Goal: Task Accomplishment & Management: Manage account settings

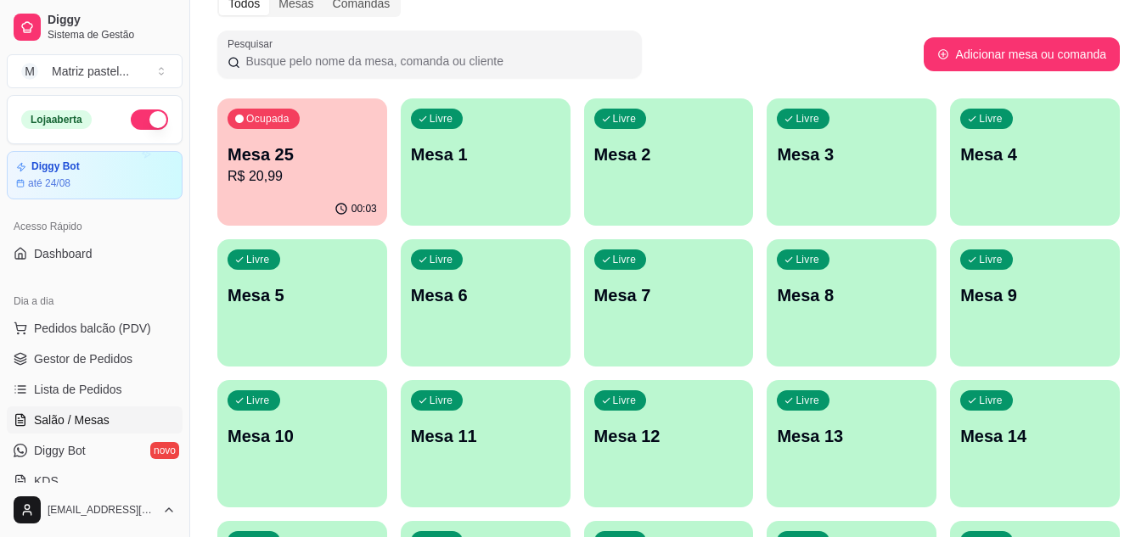
scroll to position [90, 0]
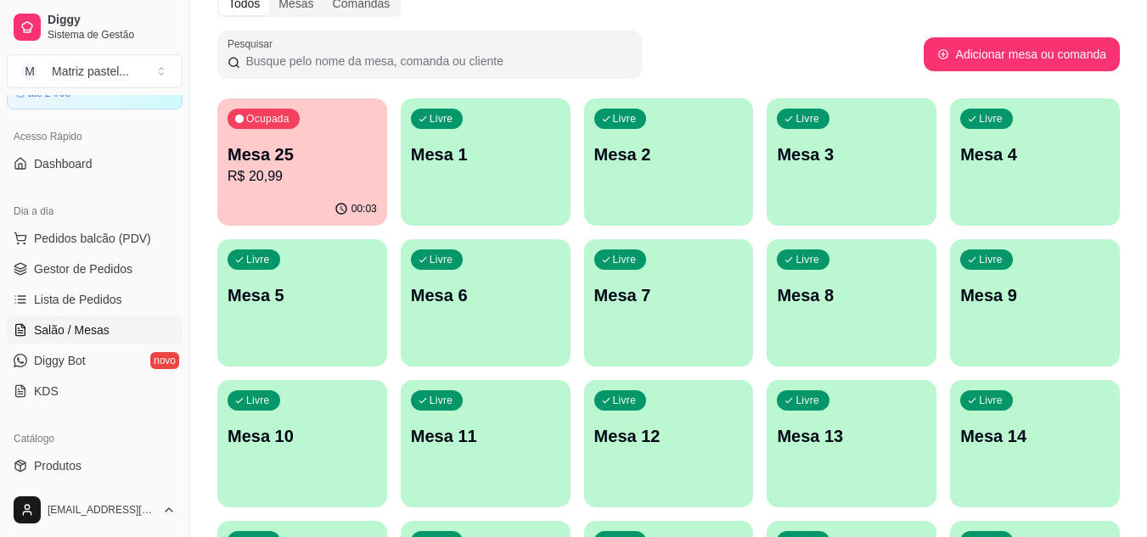
click at [297, 170] on p "R$ 20,99" at bounding box center [301, 176] width 149 height 20
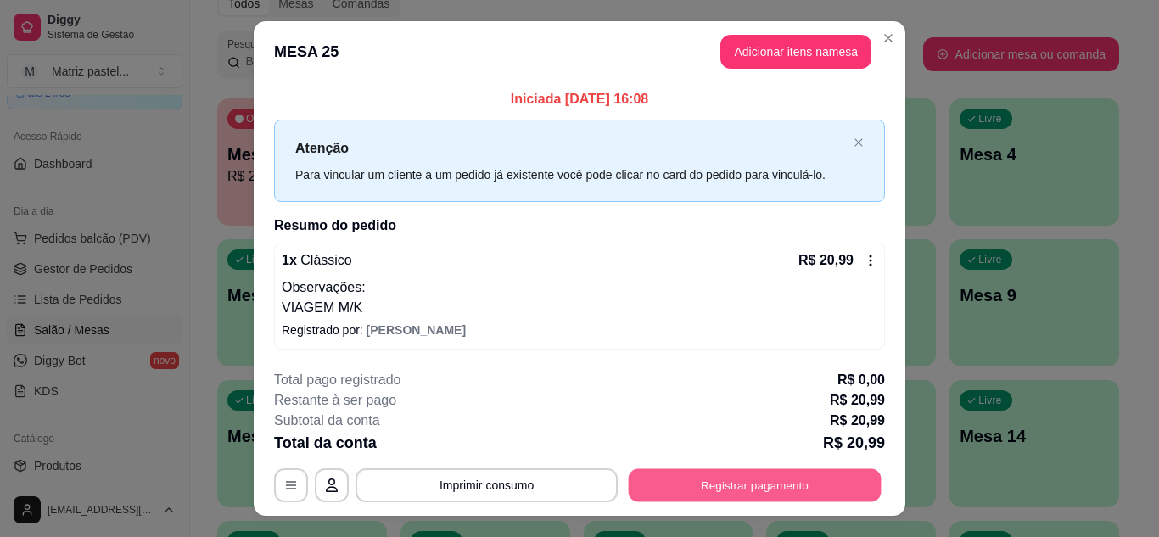
click at [699, 495] on button "Registrar pagamento" at bounding box center [755, 485] width 253 height 33
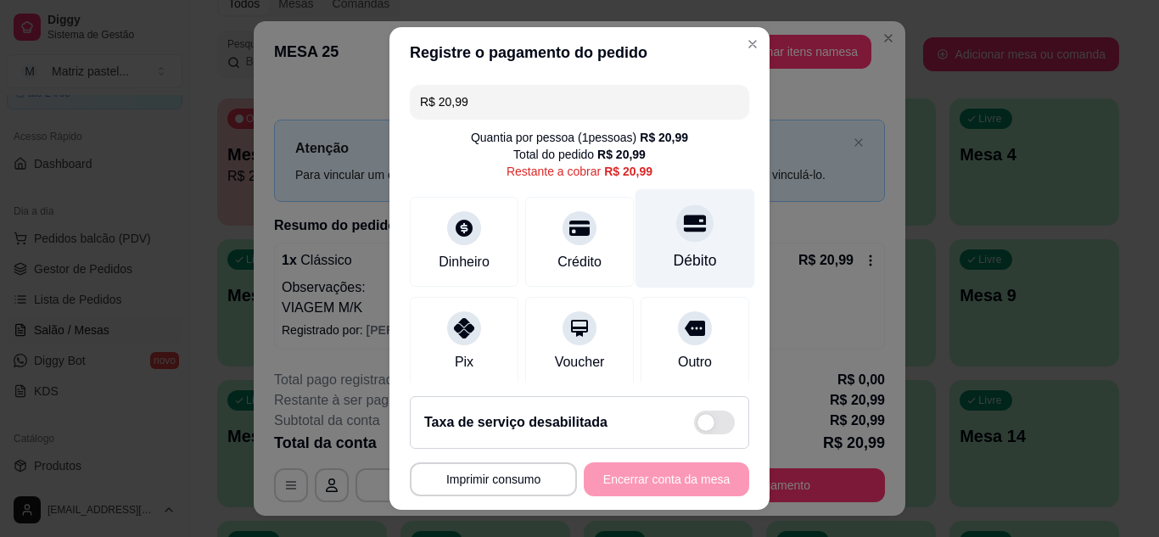
click at [676, 236] on div at bounding box center [694, 223] width 37 height 37
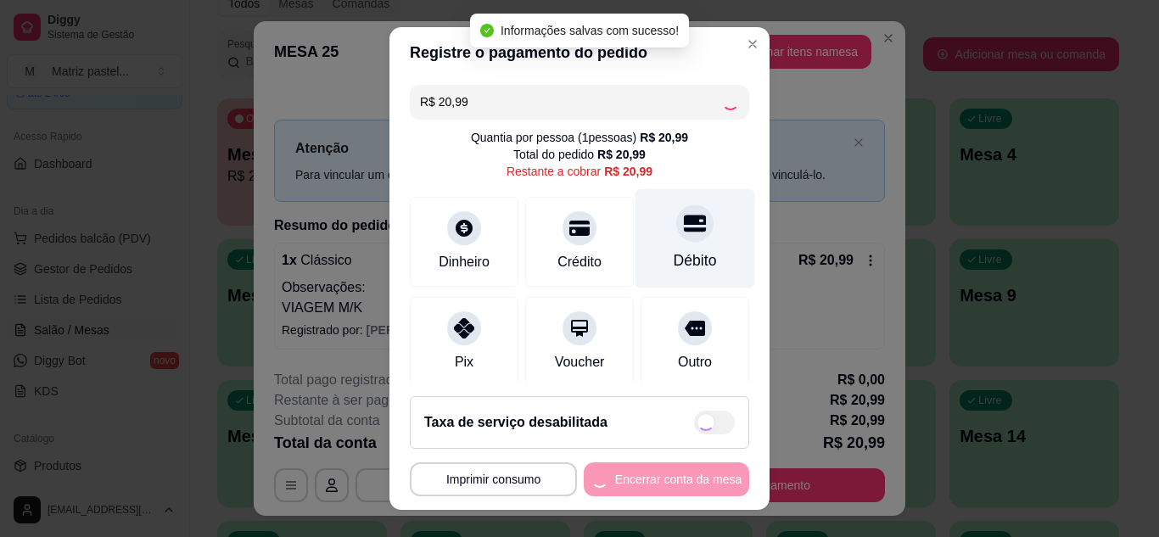
type input "R$ 0,00"
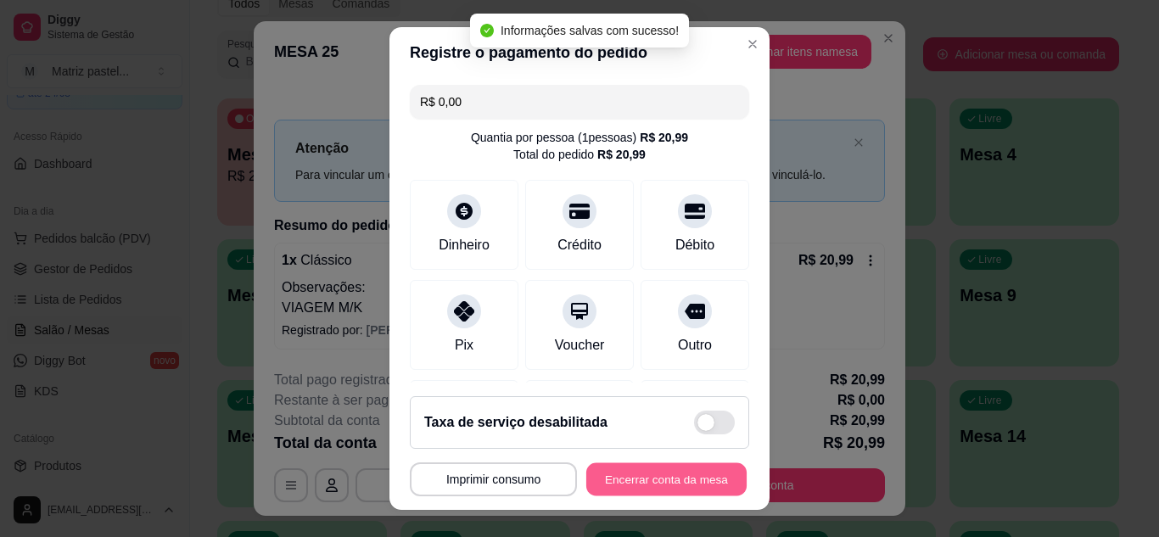
click at [614, 491] on button "Encerrar conta da mesa" at bounding box center [666, 479] width 160 height 33
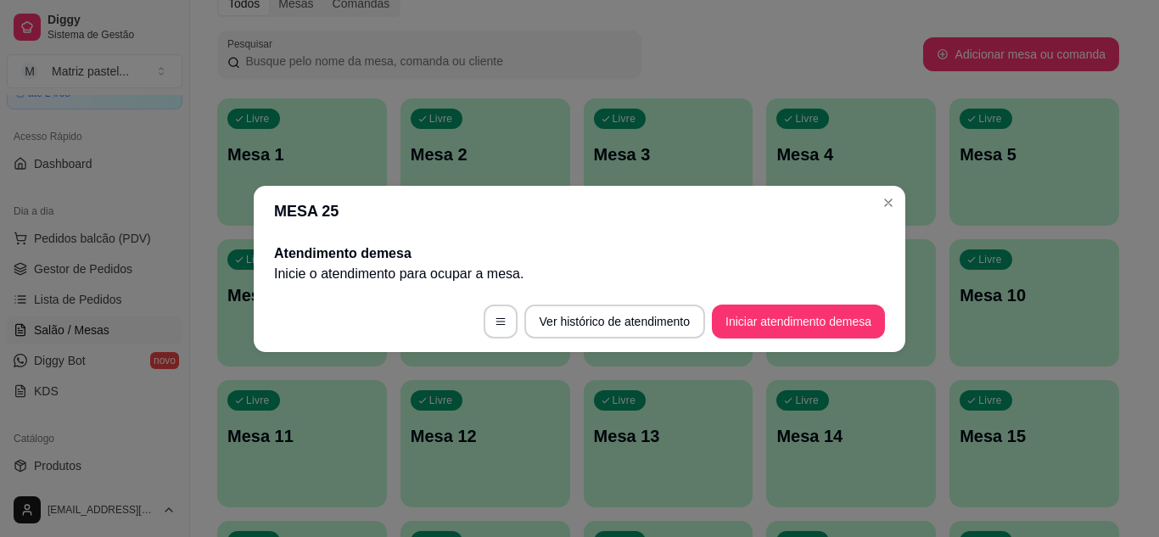
click at [901, 222] on header "MESA 25" at bounding box center [580, 211] width 652 height 51
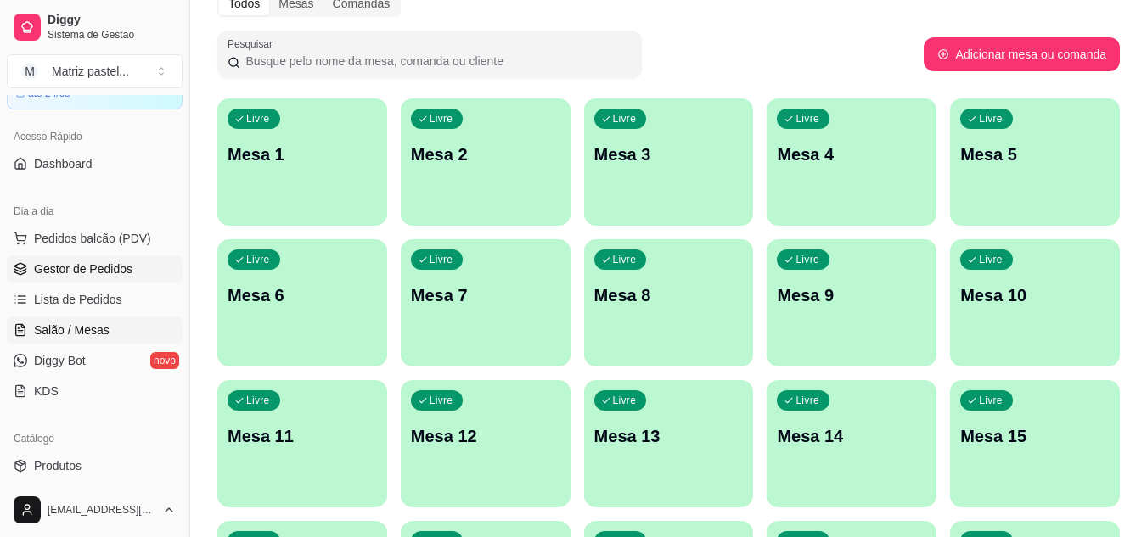
click at [114, 267] on span "Gestor de Pedidos" at bounding box center [83, 269] width 98 height 17
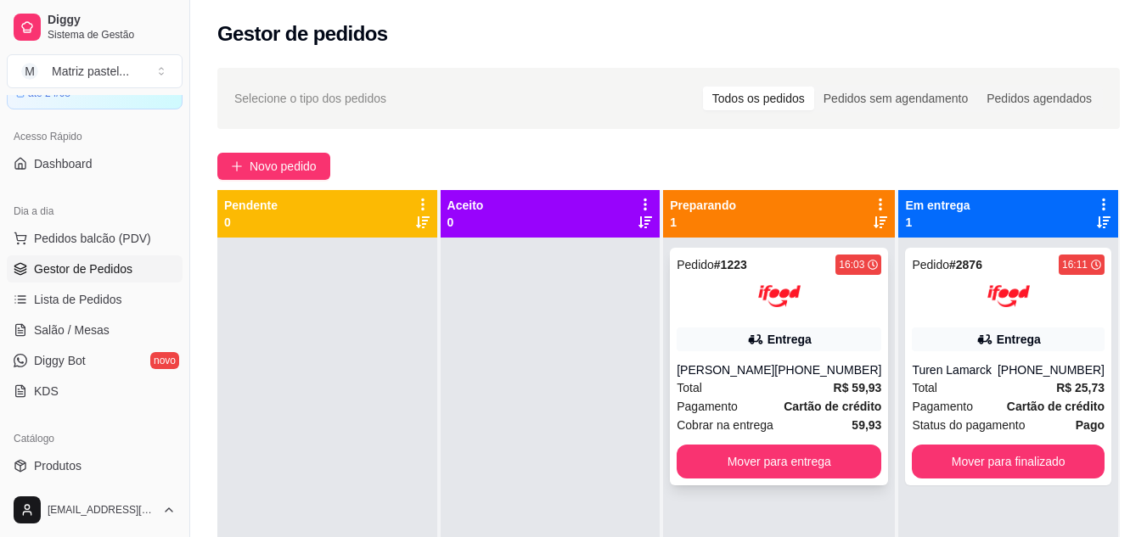
click at [729, 316] on div at bounding box center [778, 296] width 205 height 42
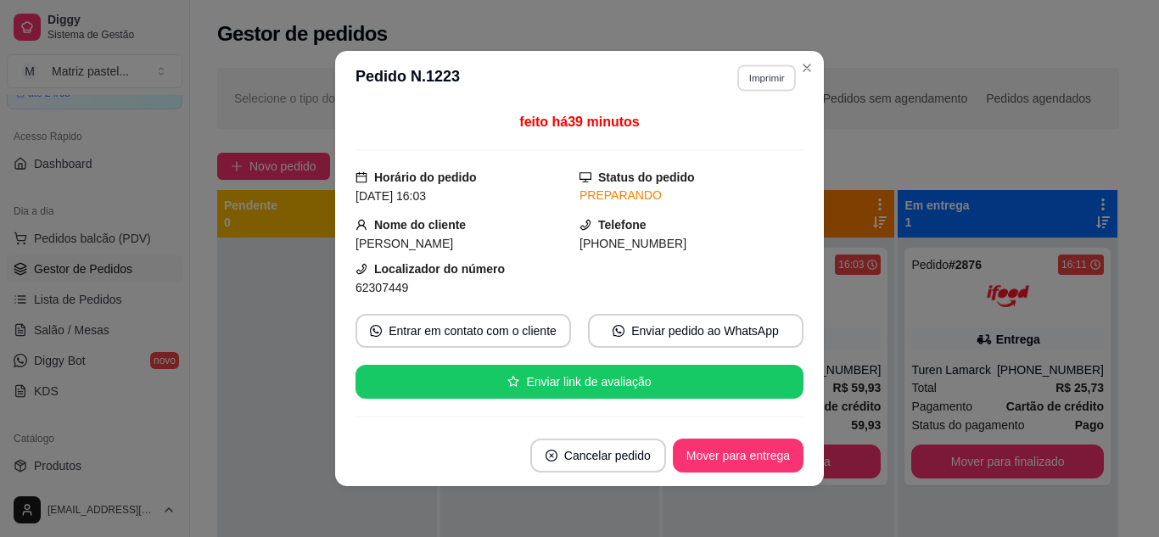
click at [749, 82] on button "Imprimir" at bounding box center [766, 77] width 59 height 26
click at [720, 144] on button "IMPRESSORA" at bounding box center [730, 137] width 123 height 27
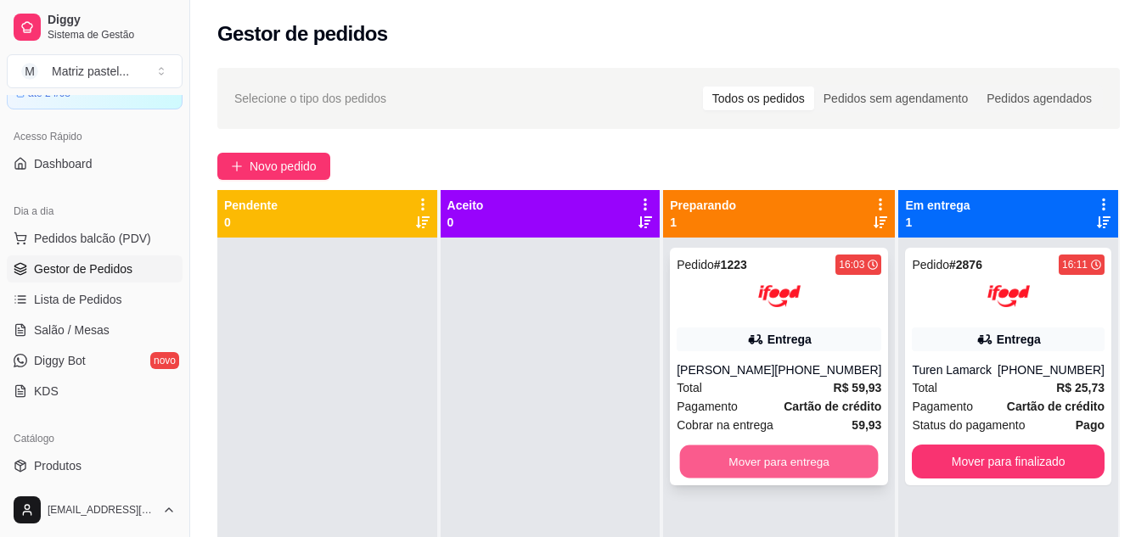
click at [787, 459] on button "Mover para entrega" at bounding box center [779, 462] width 199 height 33
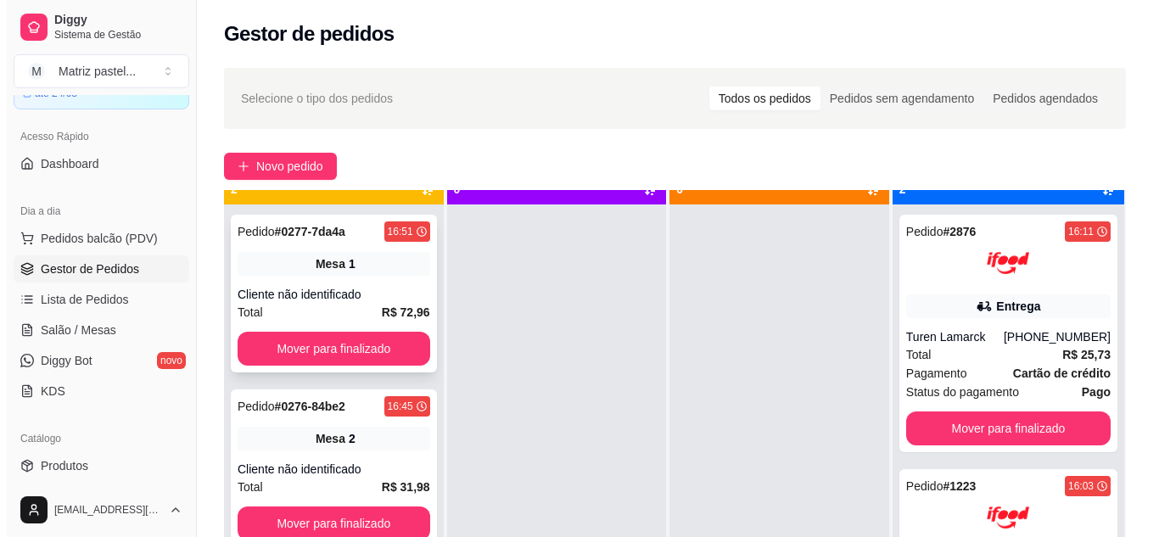
scroll to position [48, 0]
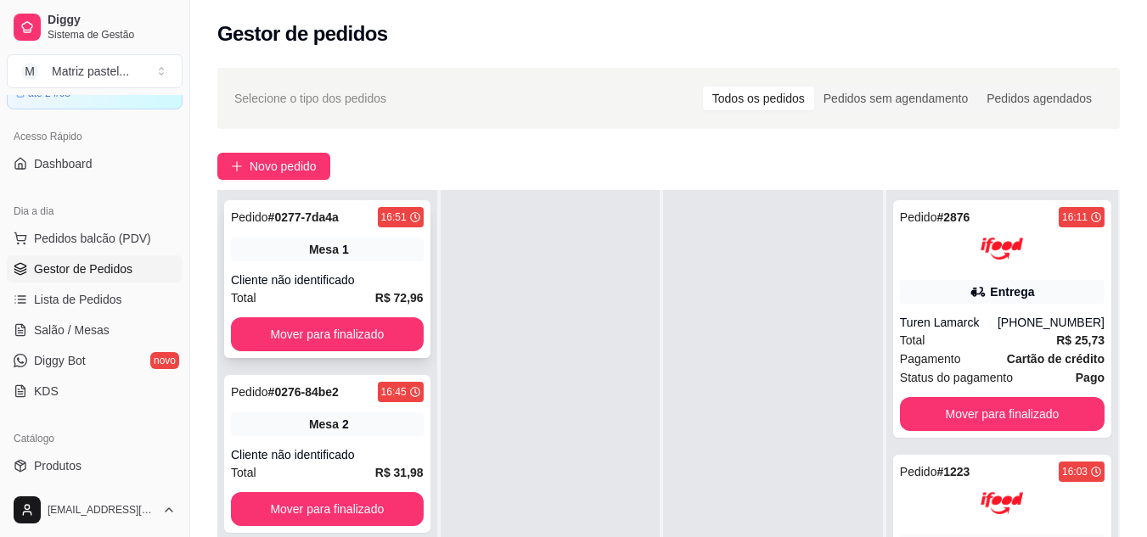
click at [301, 267] on div "Pedido # 0277-7da4a 16:51 Mesa 1 Cliente não identificado Total R$ 72,96 Mover …" at bounding box center [327, 279] width 206 height 158
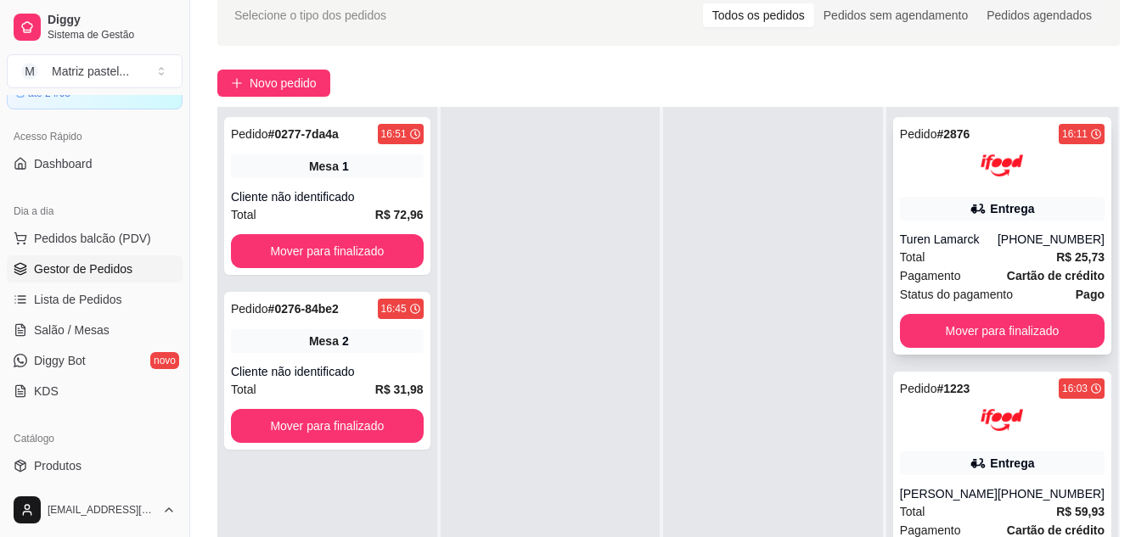
scroll to position [85, 0]
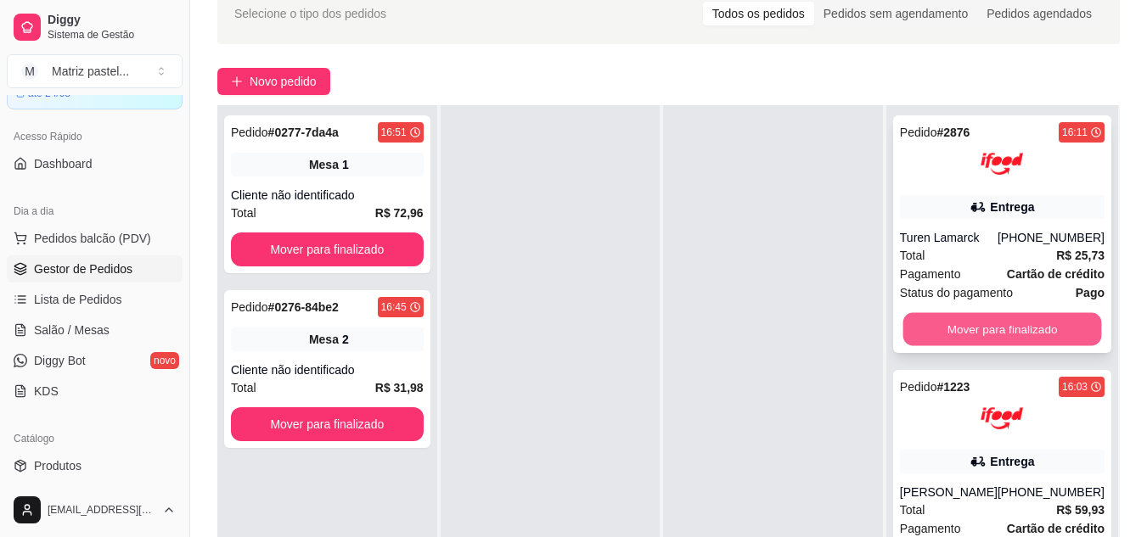
click at [1022, 318] on button "Mover para finalizado" at bounding box center [1001, 329] width 199 height 33
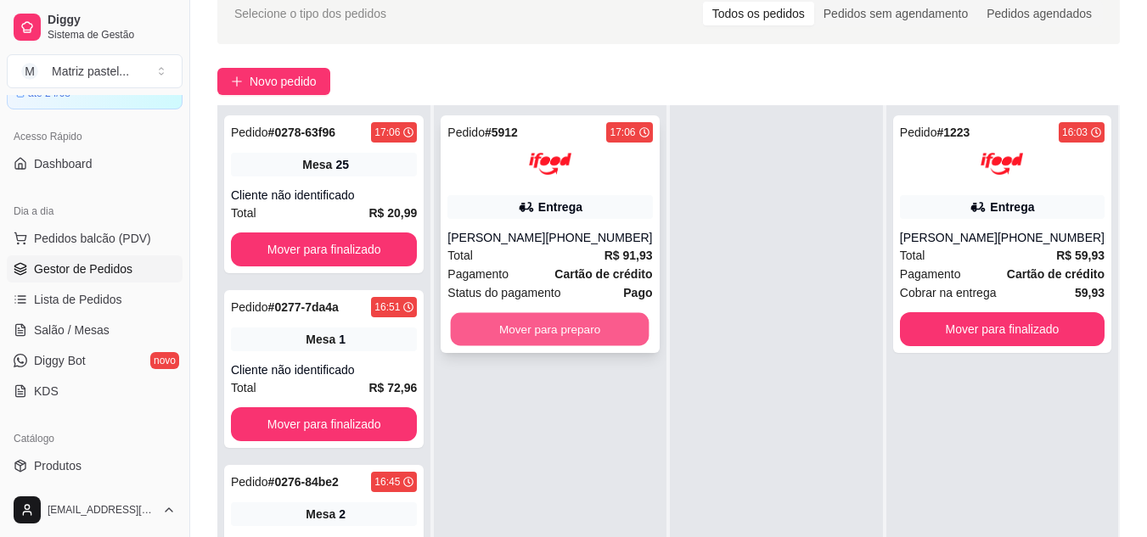
click at [525, 345] on button "Mover para preparo" at bounding box center [550, 329] width 199 height 33
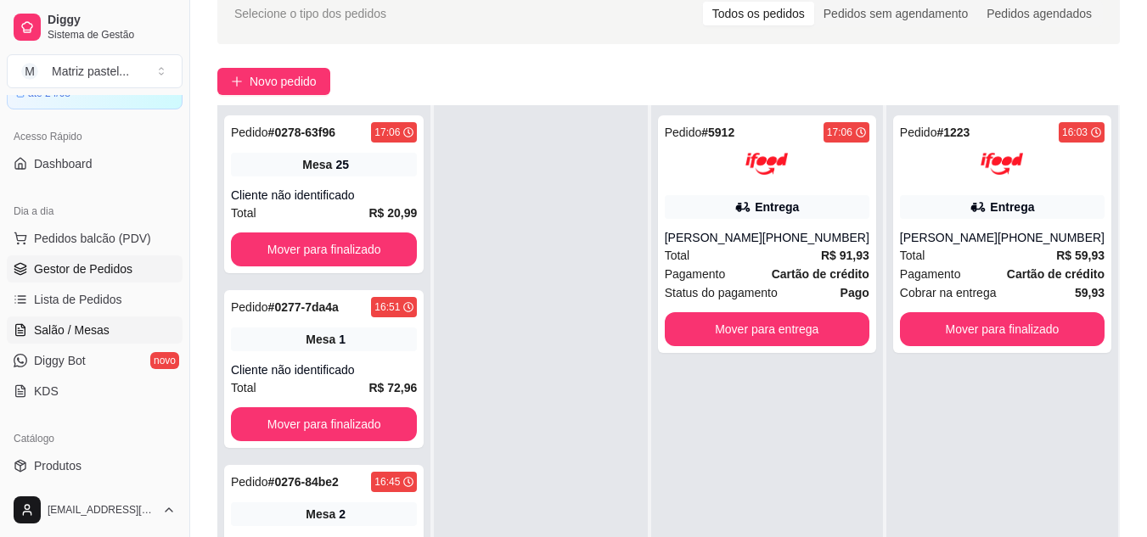
click at [85, 331] on span "Salão / Mesas" at bounding box center [72, 330] width 76 height 17
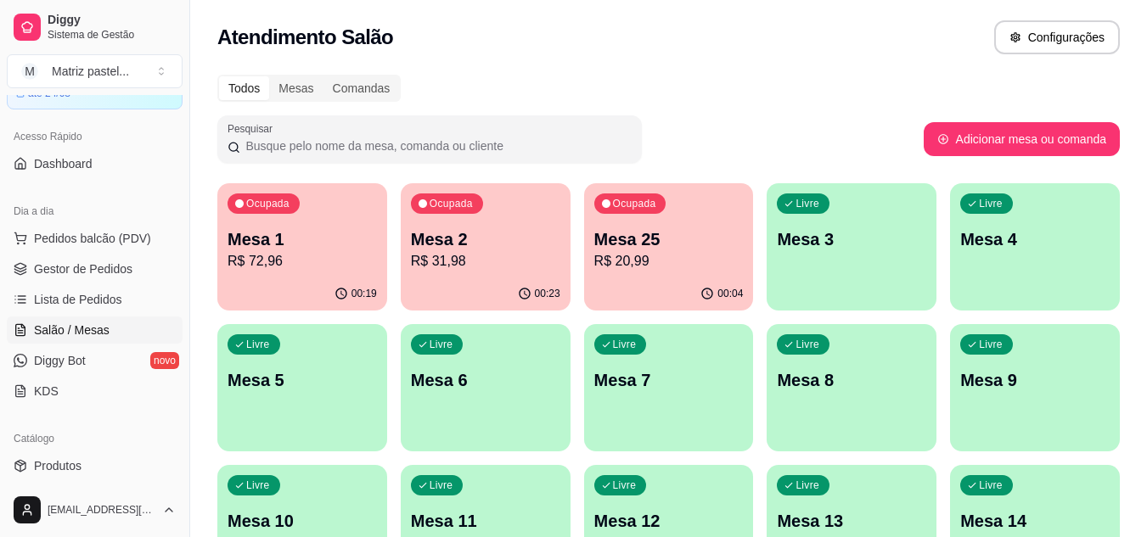
click at [462, 257] on p "R$ 31,98" at bounding box center [485, 261] width 149 height 20
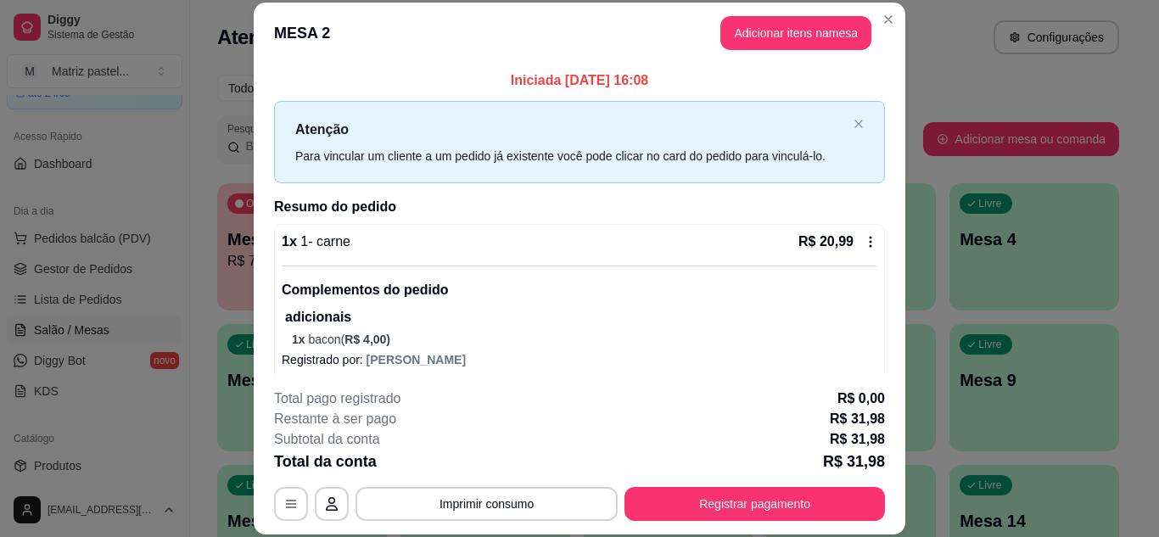
click at [676, 484] on div "**********" at bounding box center [579, 455] width 611 height 132
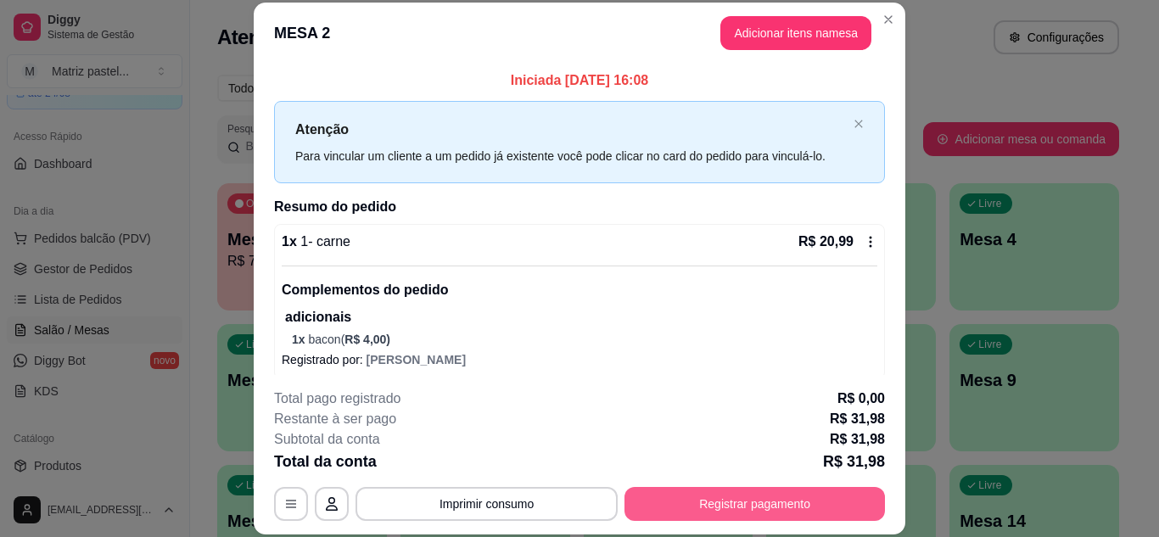
click at [687, 489] on button "Registrar pagamento" at bounding box center [755, 504] width 261 height 34
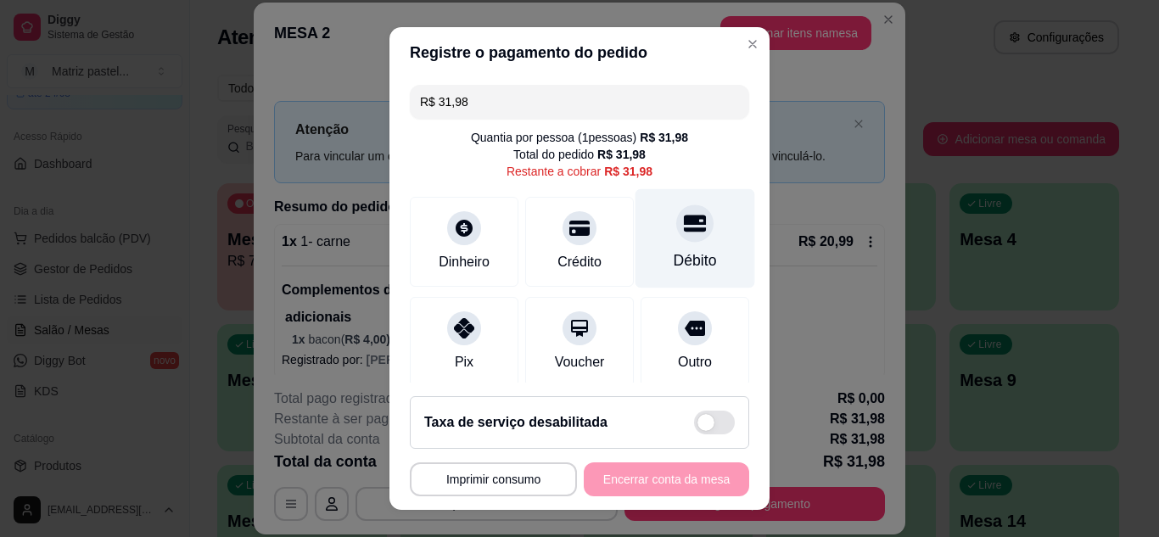
click at [679, 252] on div "Débito" at bounding box center [695, 261] width 43 height 22
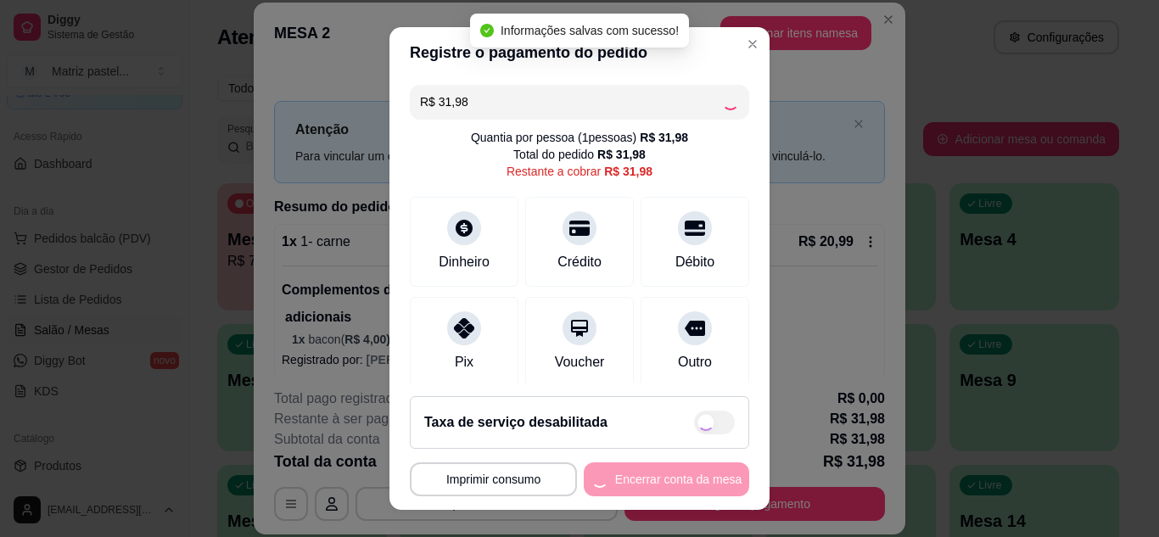
type input "R$ 0,00"
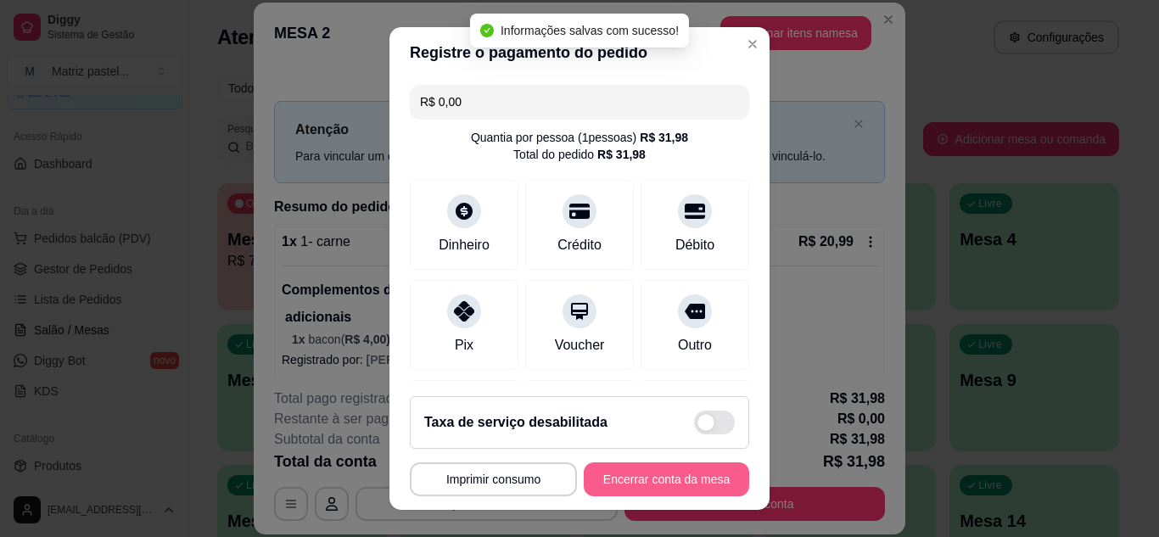
click at [659, 470] on button "Encerrar conta da mesa" at bounding box center [666, 480] width 165 height 34
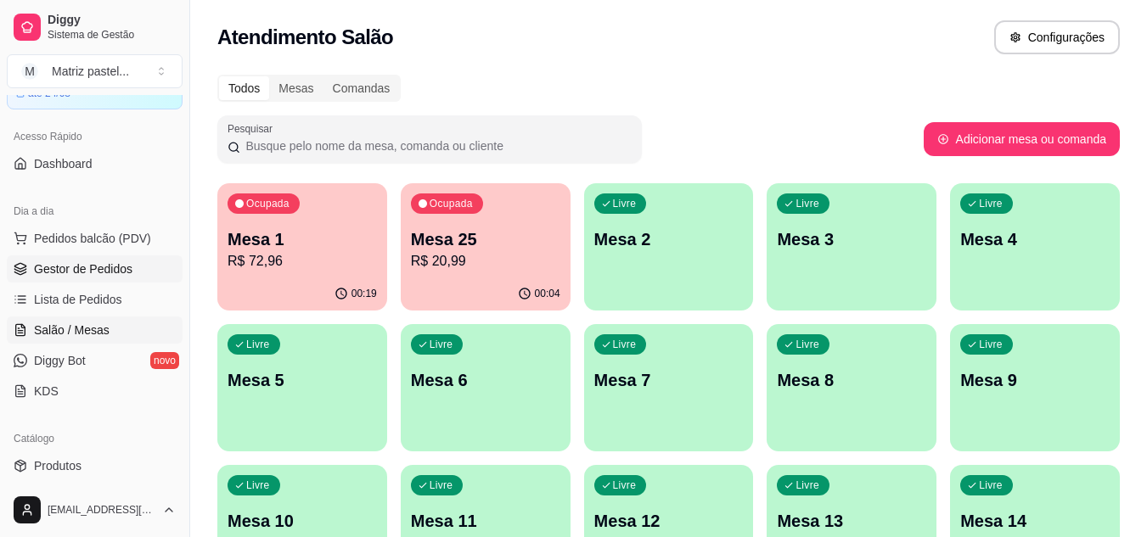
click at [53, 281] on link "Gestor de Pedidos" at bounding box center [95, 268] width 176 height 27
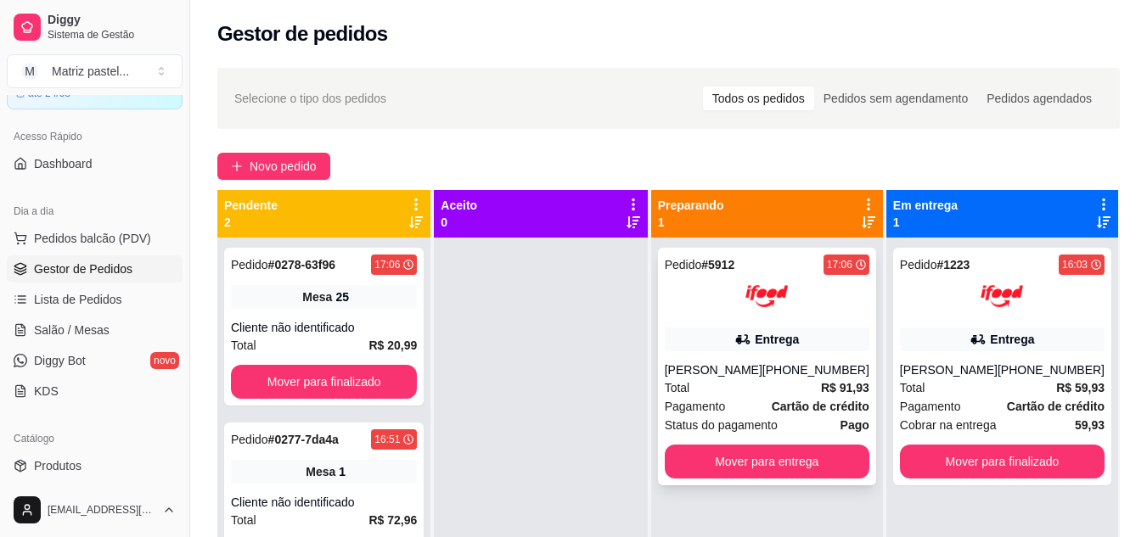
click at [728, 379] on div "[PERSON_NAME]" at bounding box center [714, 370] width 98 height 17
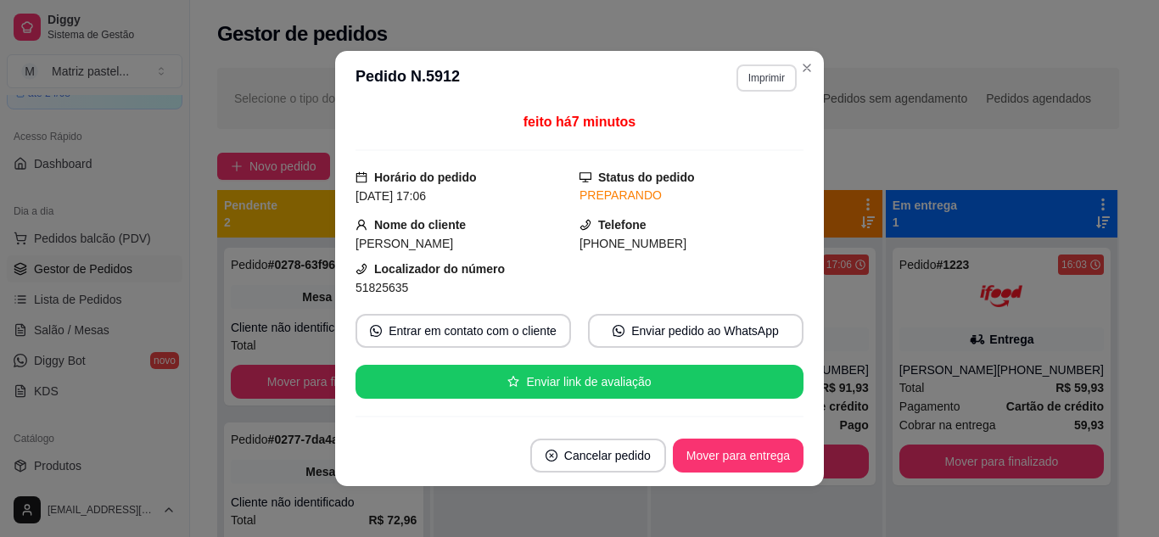
click at [766, 80] on button "Imprimir" at bounding box center [767, 77] width 60 height 27
click at [748, 135] on button "IMPRESSORA" at bounding box center [730, 137] width 123 height 27
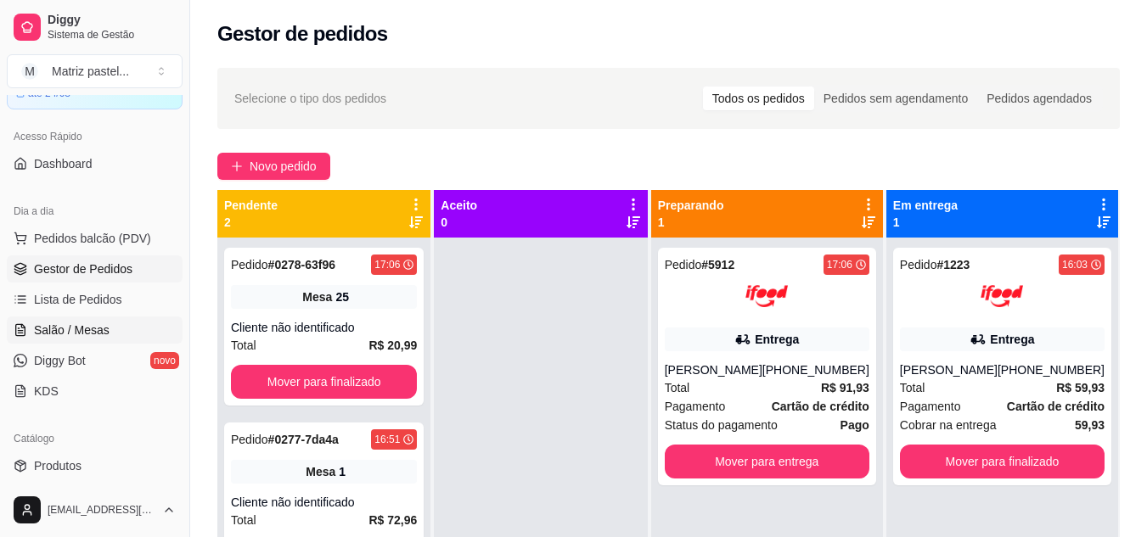
click at [43, 334] on span "Salão / Mesas" at bounding box center [72, 330] width 76 height 17
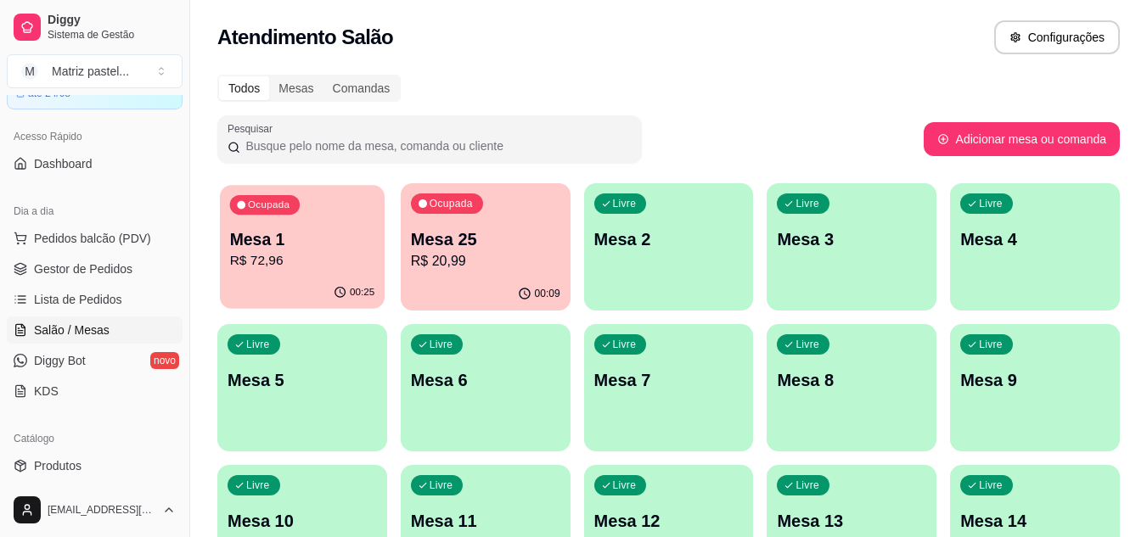
click at [328, 240] on p "Mesa 1" at bounding box center [302, 239] width 145 height 23
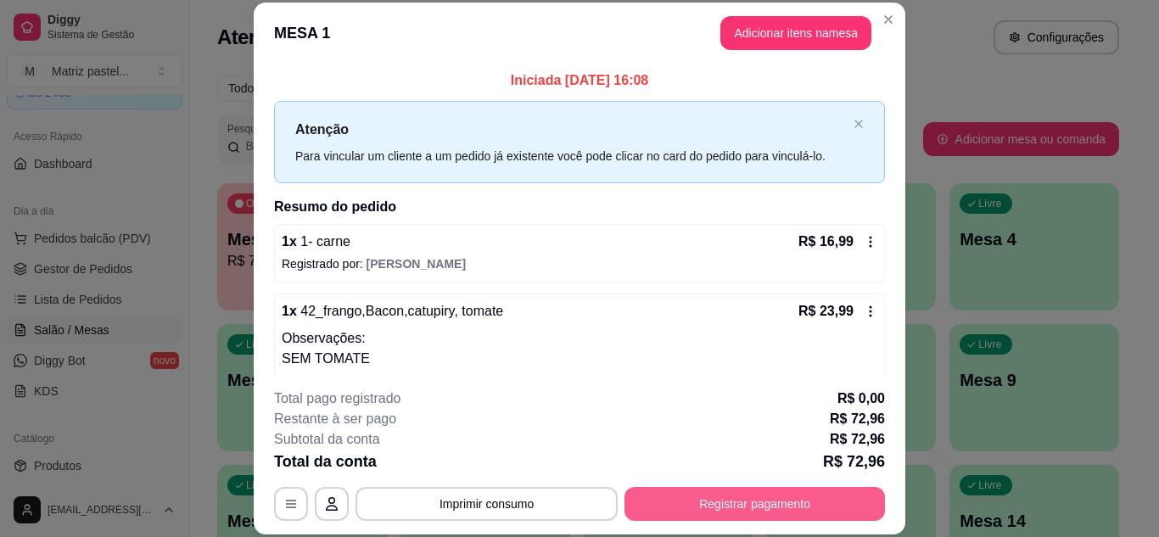
click at [670, 506] on button "Registrar pagamento" at bounding box center [755, 504] width 261 height 34
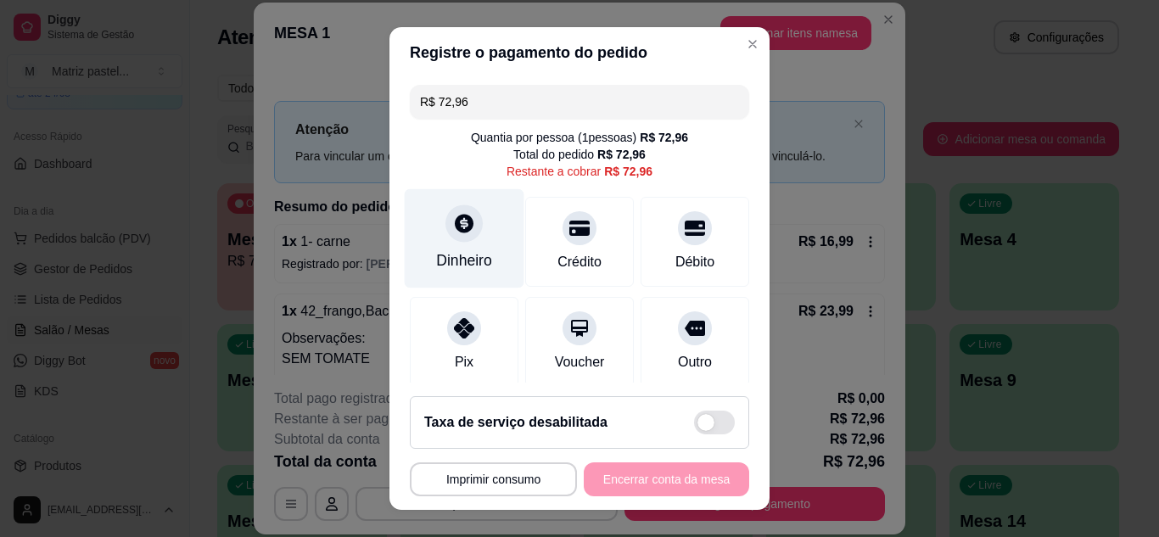
click at [470, 255] on div "Dinheiro" at bounding box center [464, 261] width 56 height 22
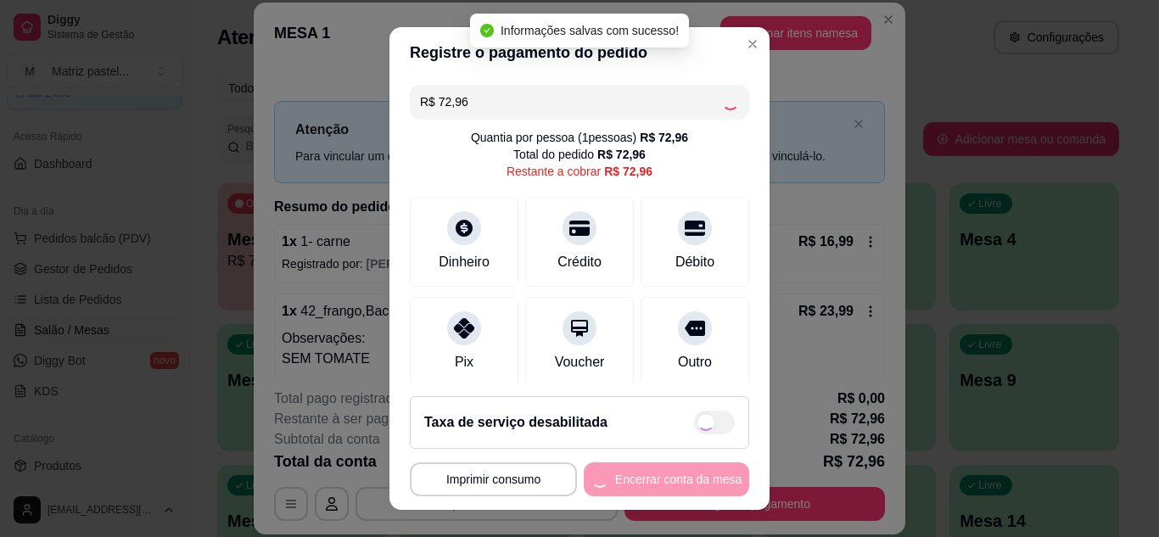
type input "R$ 0,00"
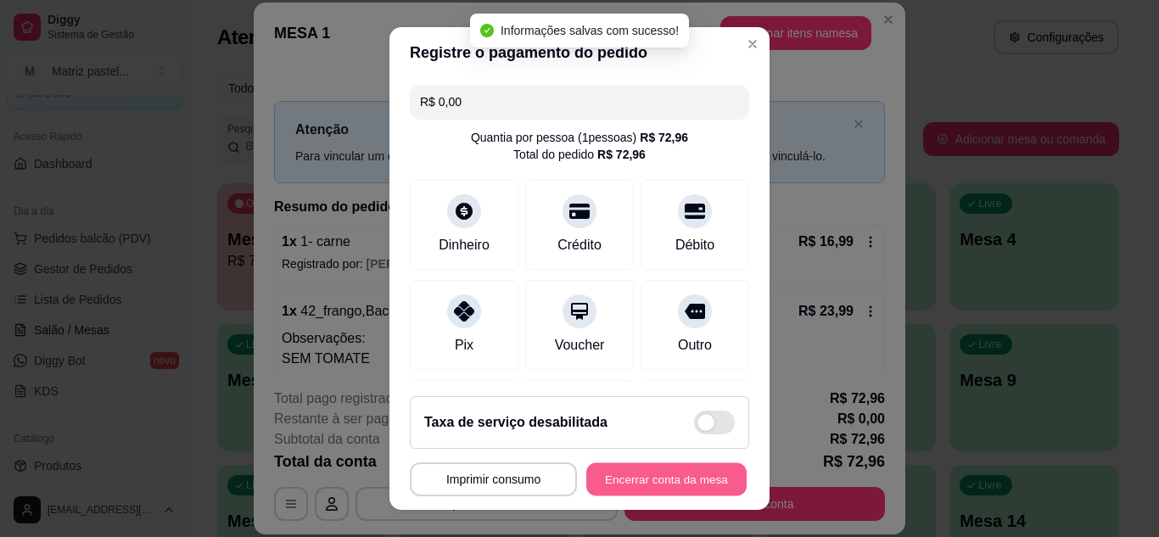
click at [668, 479] on button "Encerrar conta da mesa" at bounding box center [666, 479] width 160 height 33
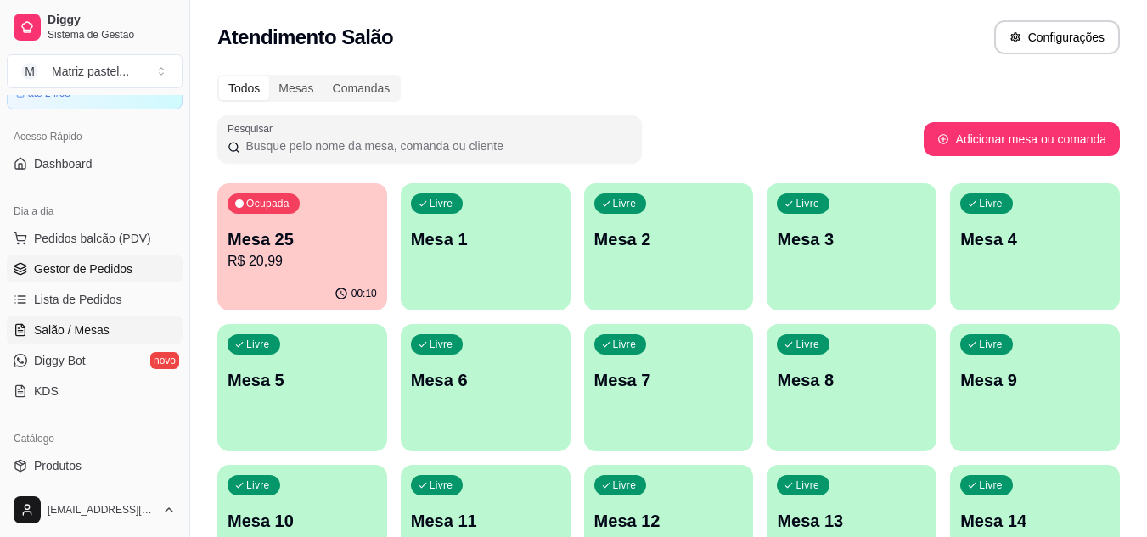
click at [102, 264] on span "Gestor de Pedidos" at bounding box center [83, 269] width 98 height 17
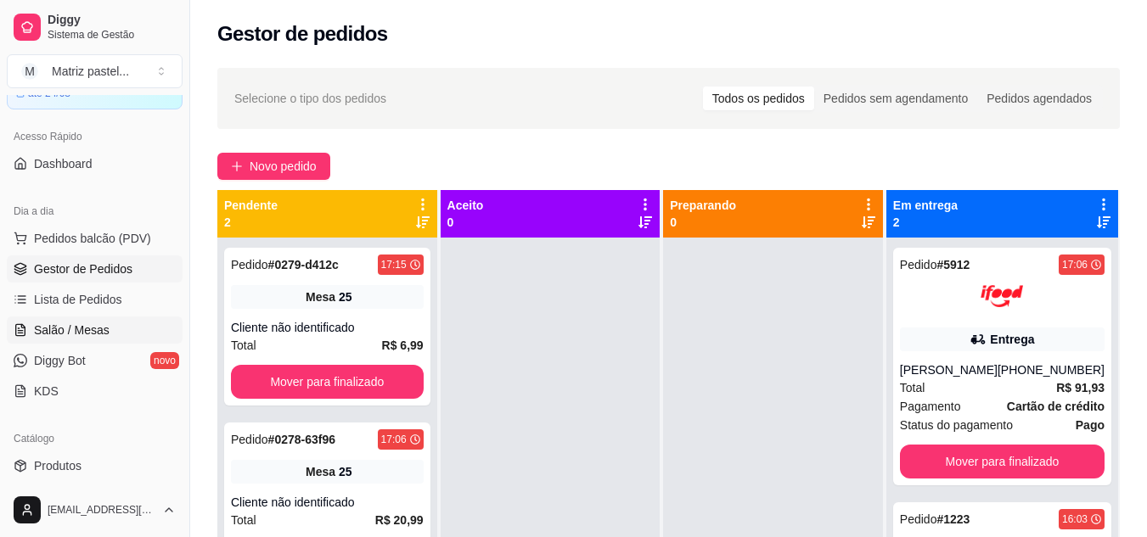
click at [35, 329] on span "Salão / Mesas" at bounding box center [72, 330] width 76 height 17
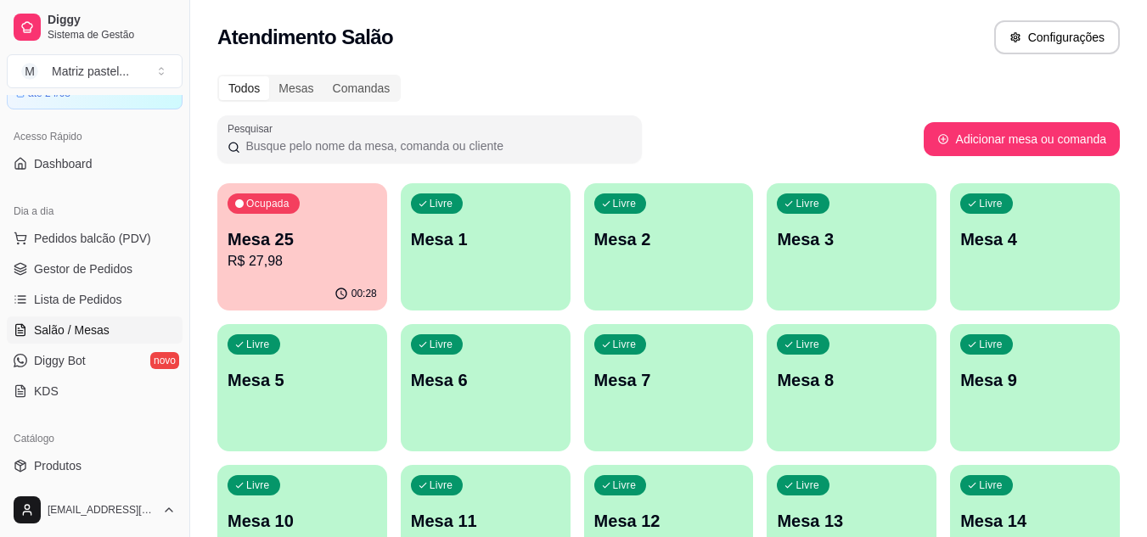
click at [315, 266] on p "R$ 27,98" at bounding box center [301, 261] width 149 height 20
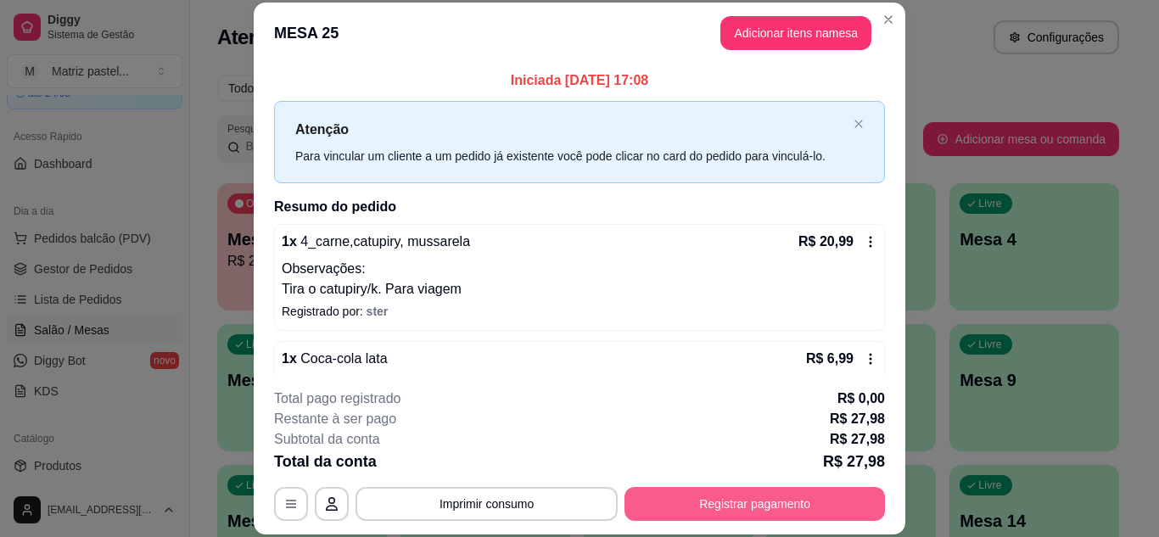
click at [776, 496] on button "Registrar pagamento" at bounding box center [755, 504] width 261 height 34
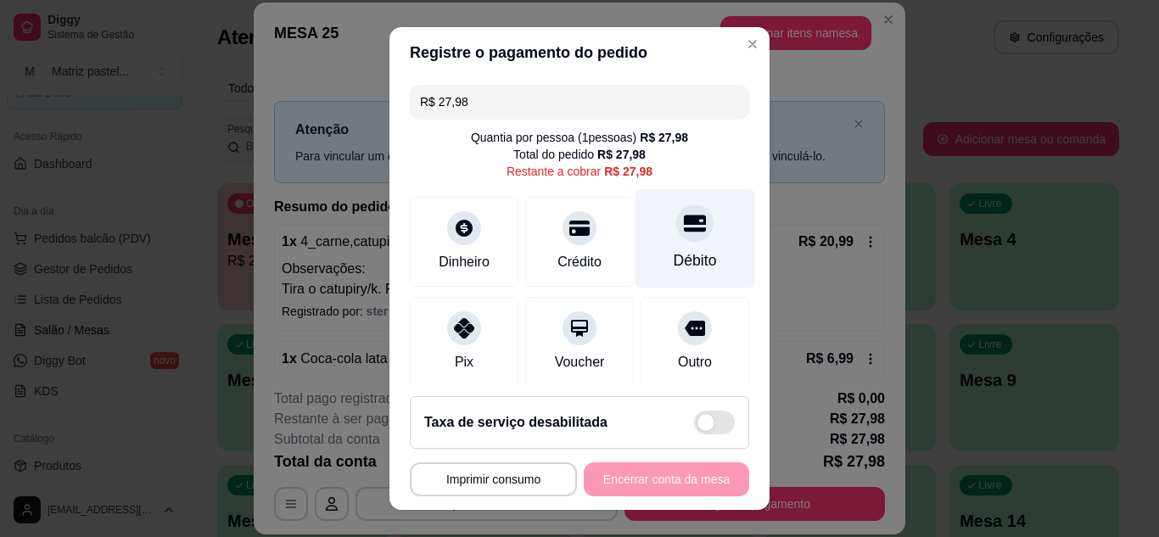
click at [674, 253] on div "Débito" at bounding box center [695, 261] width 43 height 22
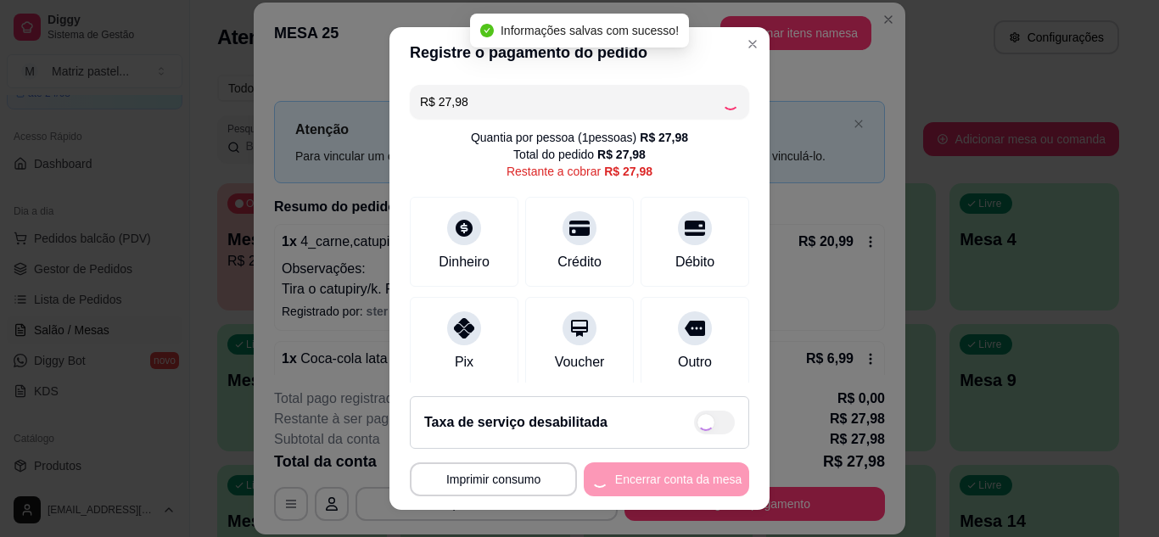
type input "R$ 0,00"
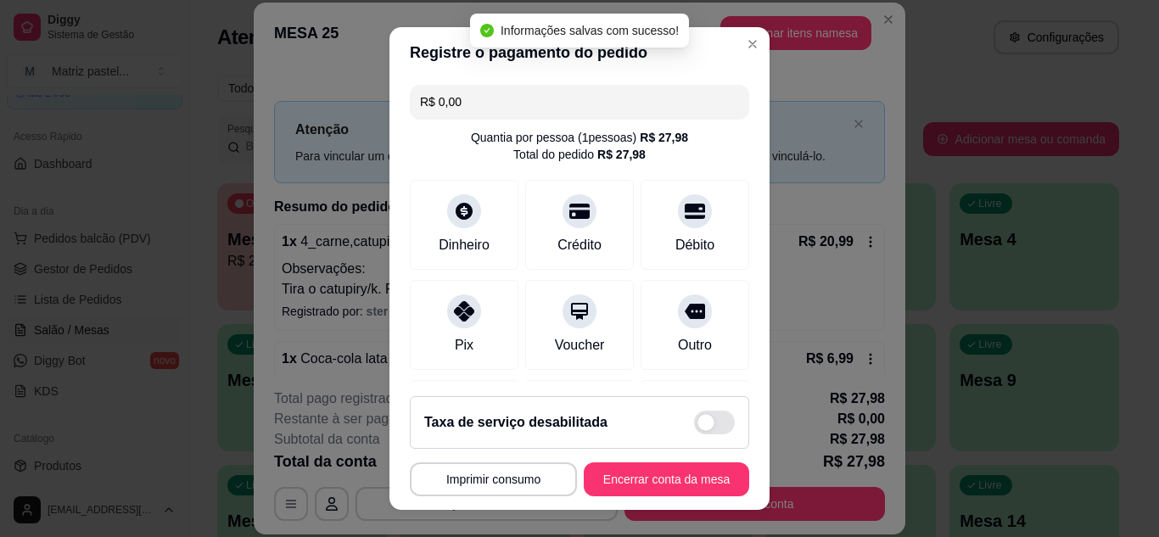
drag, startPoint x: 664, startPoint y: 461, endPoint x: 666, endPoint y: 469, distance: 8.9
click at [665, 467] on footer "**********" at bounding box center [580, 446] width 380 height 127
click at [667, 471] on button "Encerrar conta da mesa" at bounding box center [666, 479] width 160 height 33
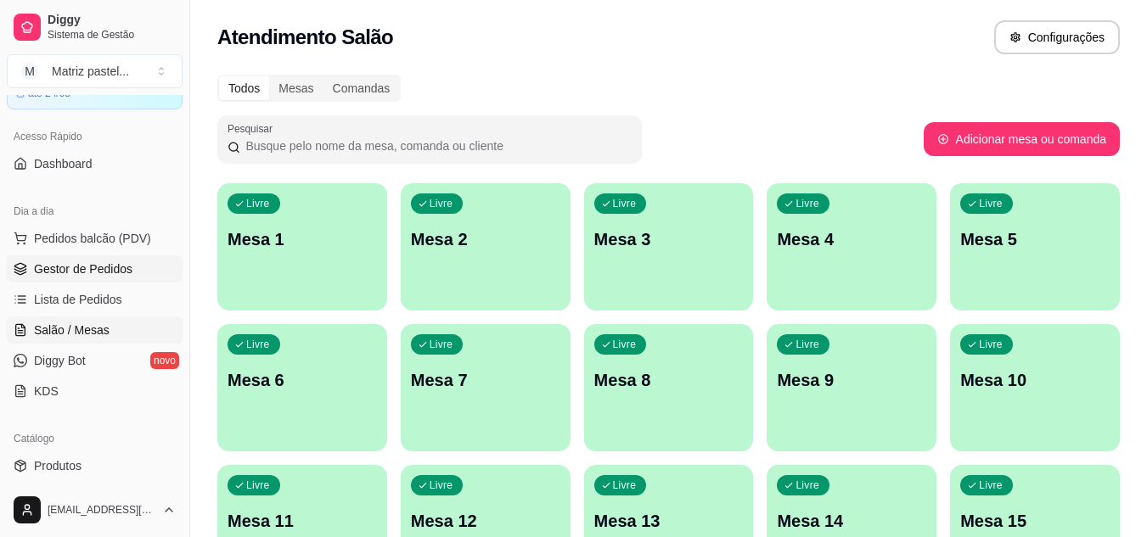
click at [75, 261] on span "Gestor de Pedidos" at bounding box center [83, 269] width 98 height 17
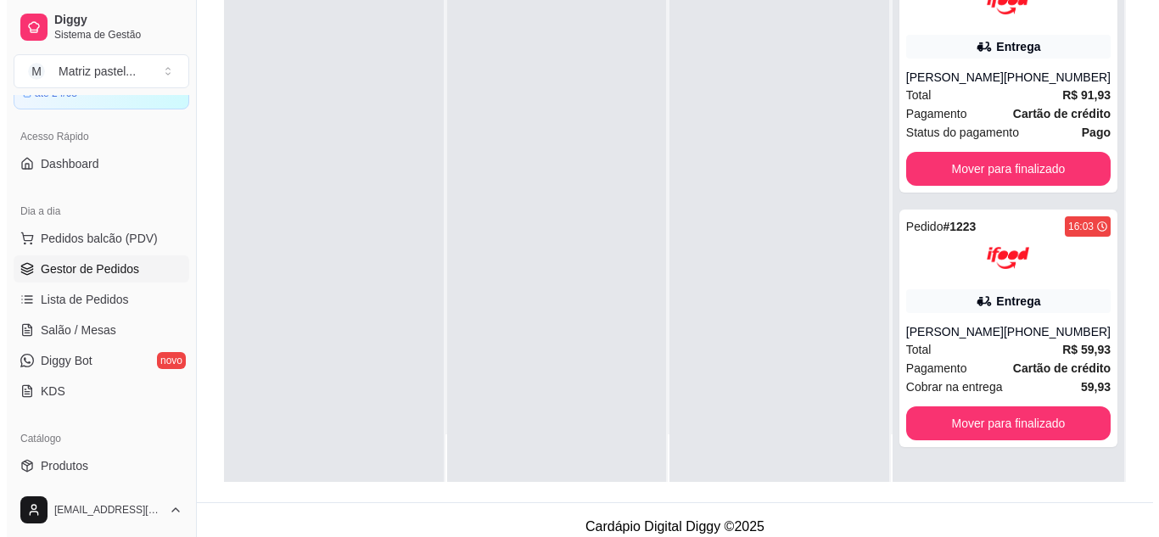
scroll to position [255, 0]
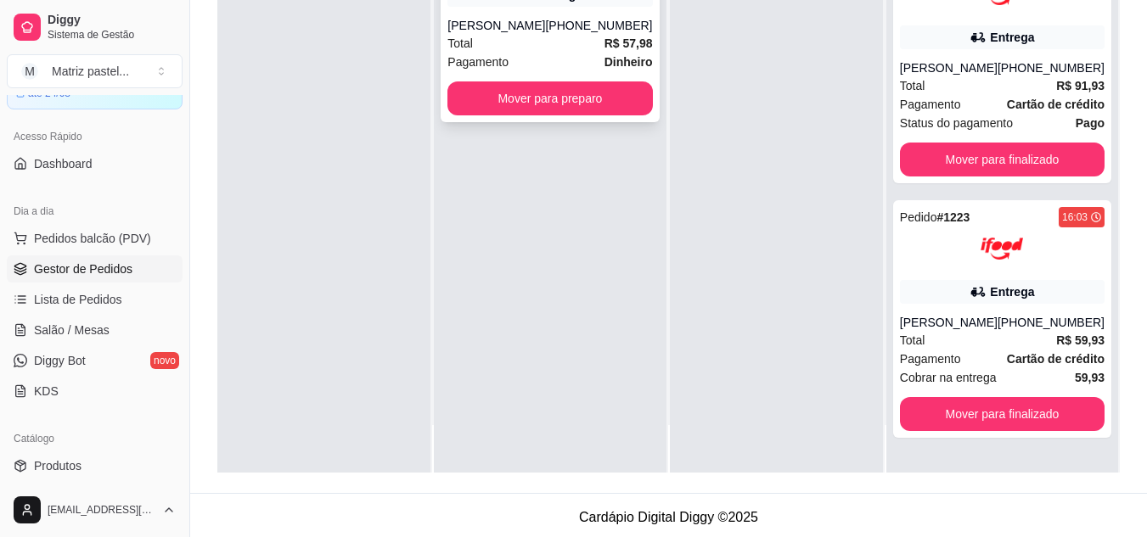
click at [488, 116] on div "Pedido # 0280-db5afb52 17:32 Entrega [PERSON_NAME] [PHONE_NUMBER] Total R$ 57,9…" at bounding box center [549, 34] width 218 height 177
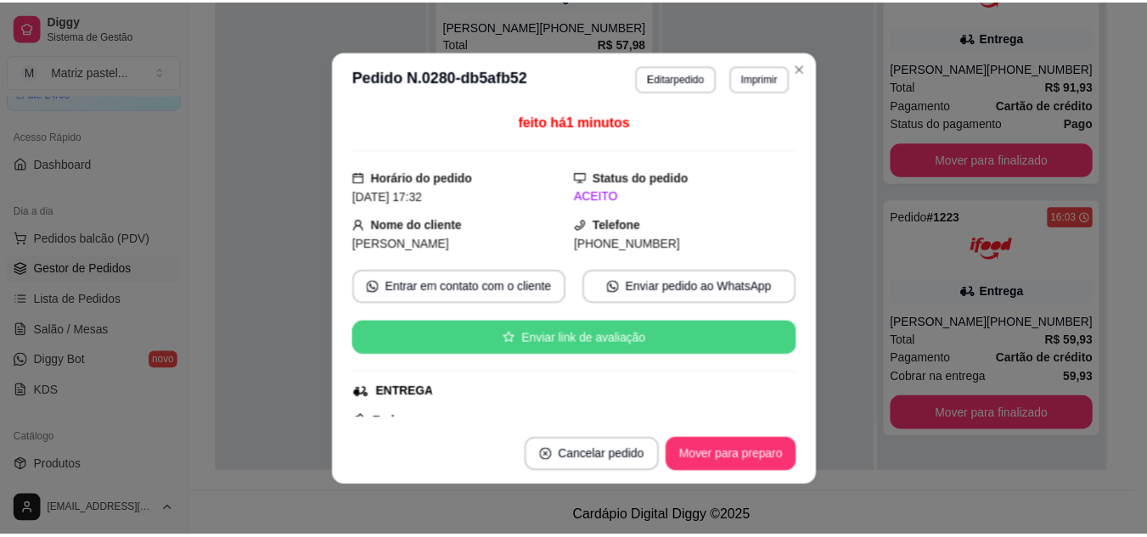
scroll to position [0, 0]
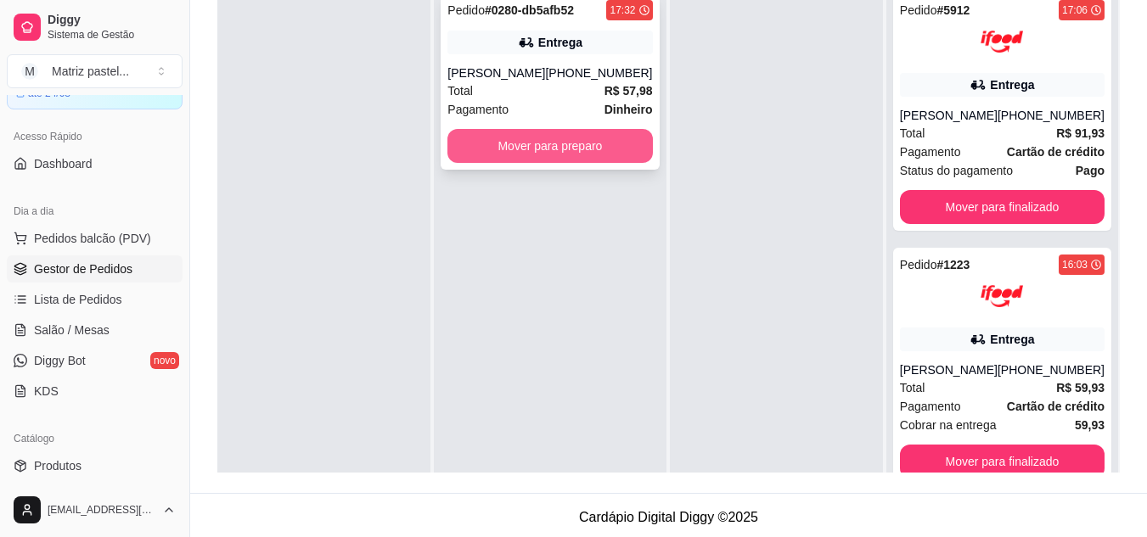
click at [586, 153] on button "Mover para preparo" at bounding box center [549, 146] width 205 height 34
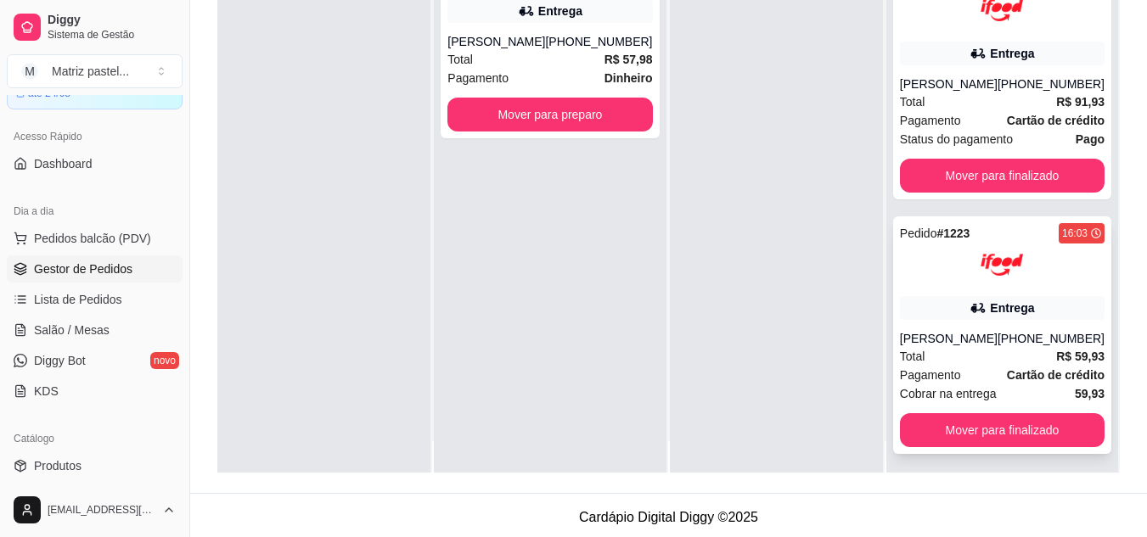
scroll to position [48, 0]
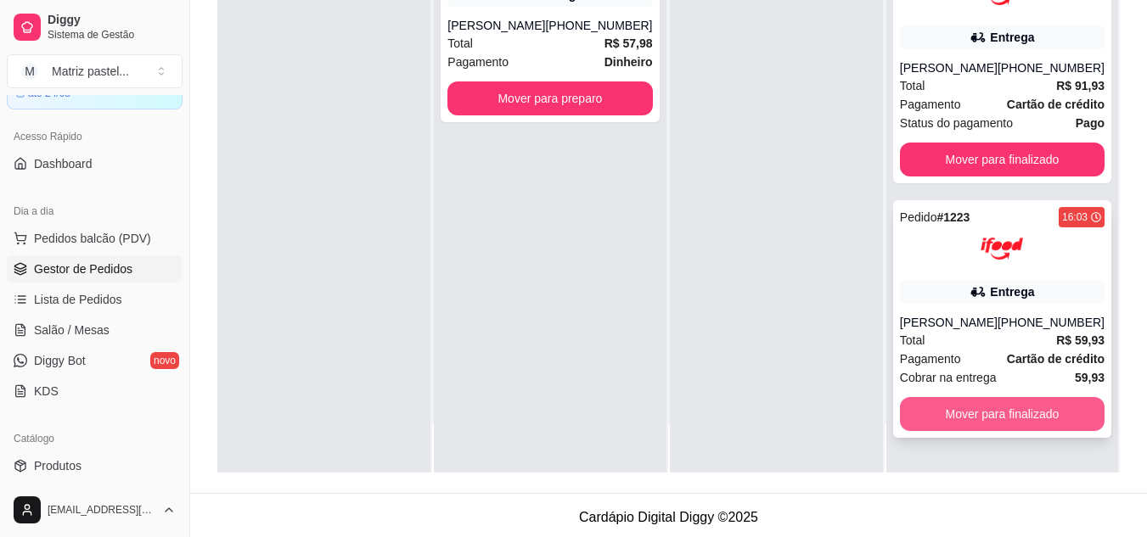
click at [993, 431] on button "Mover para finalizado" at bounding box center [1002, 414] width 205 height 34
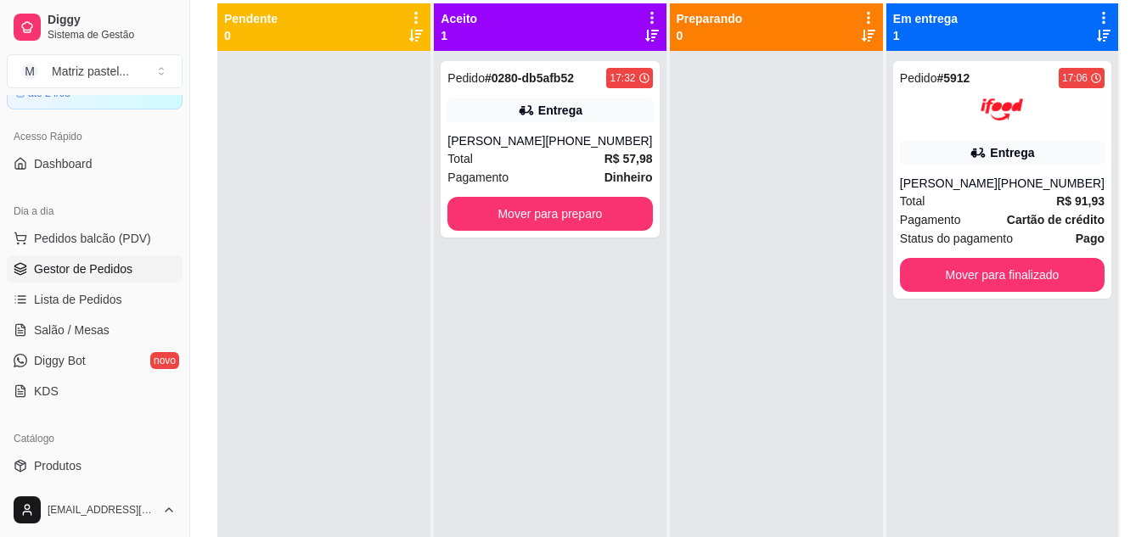
scroll to position [0, 0]
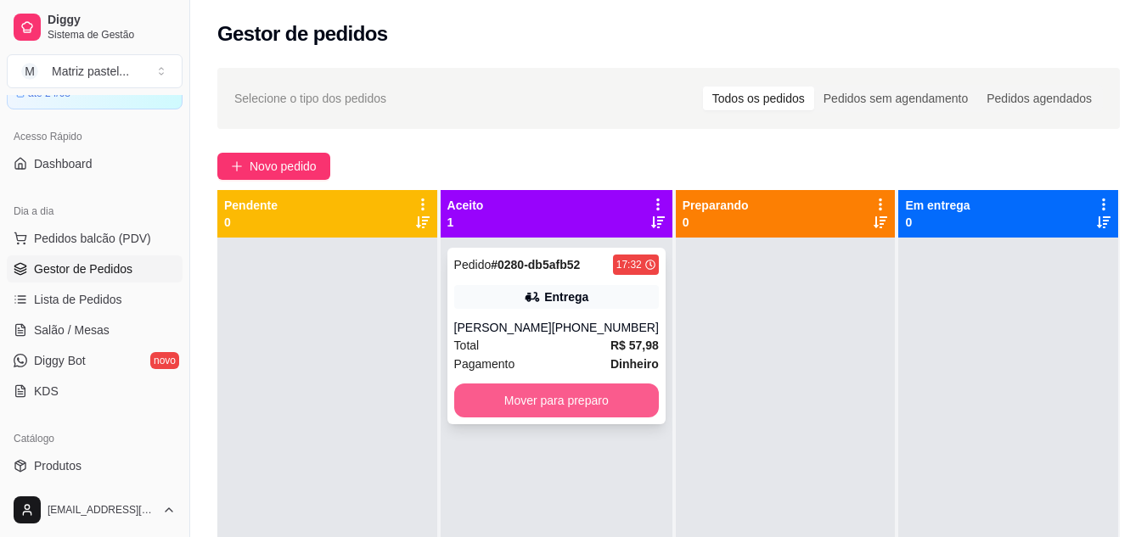
click at [570, 405] on button "Mover para preparo" at bounding box center [556, 401] width 205 height 34
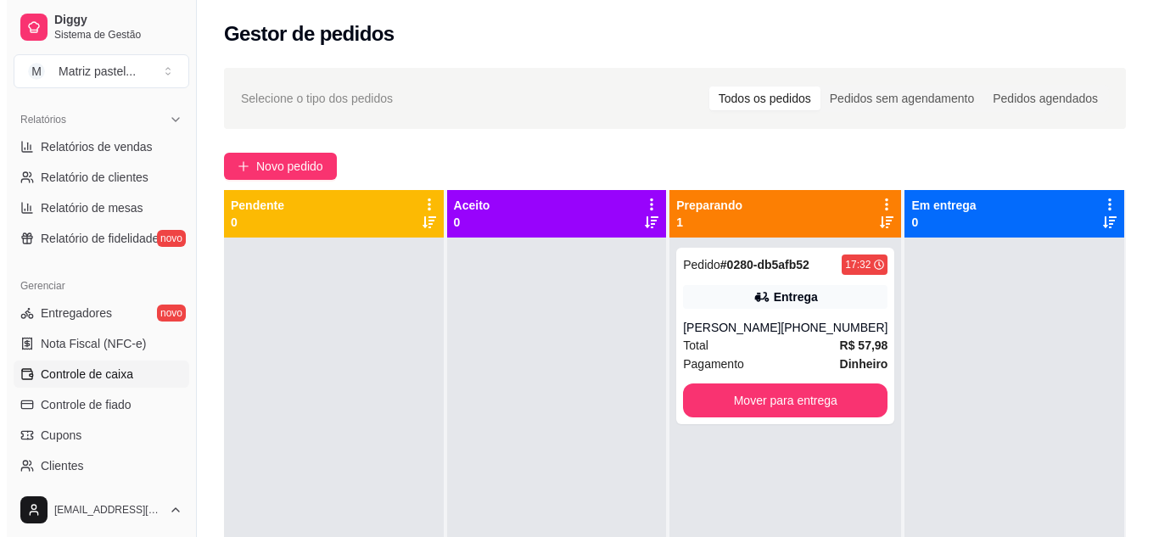
scroll to position [599, 0]
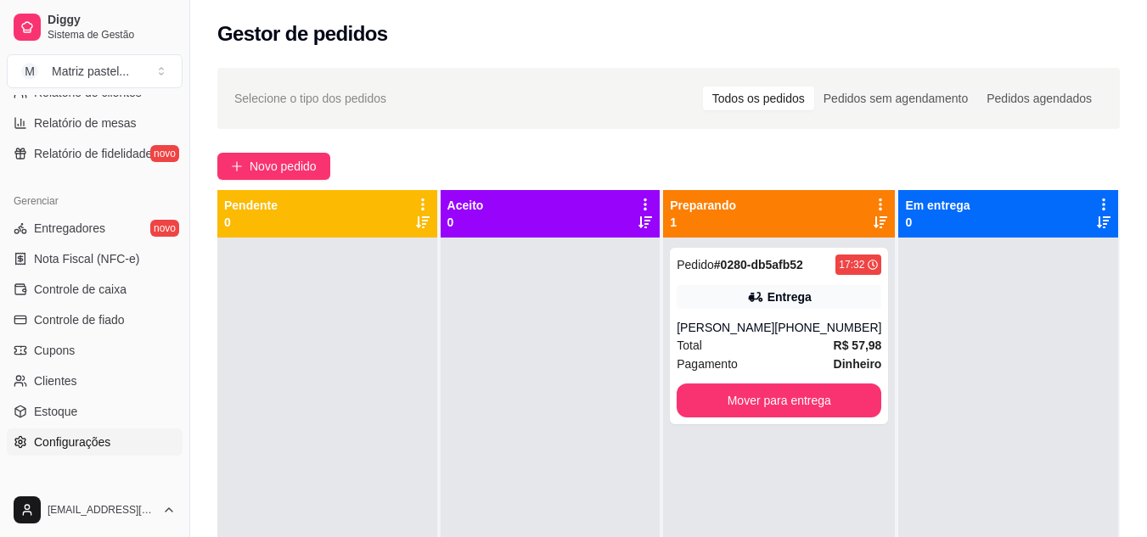
click at [64, 435] on span "Configurações" at bounding box center [72, 442] width 76 height 17
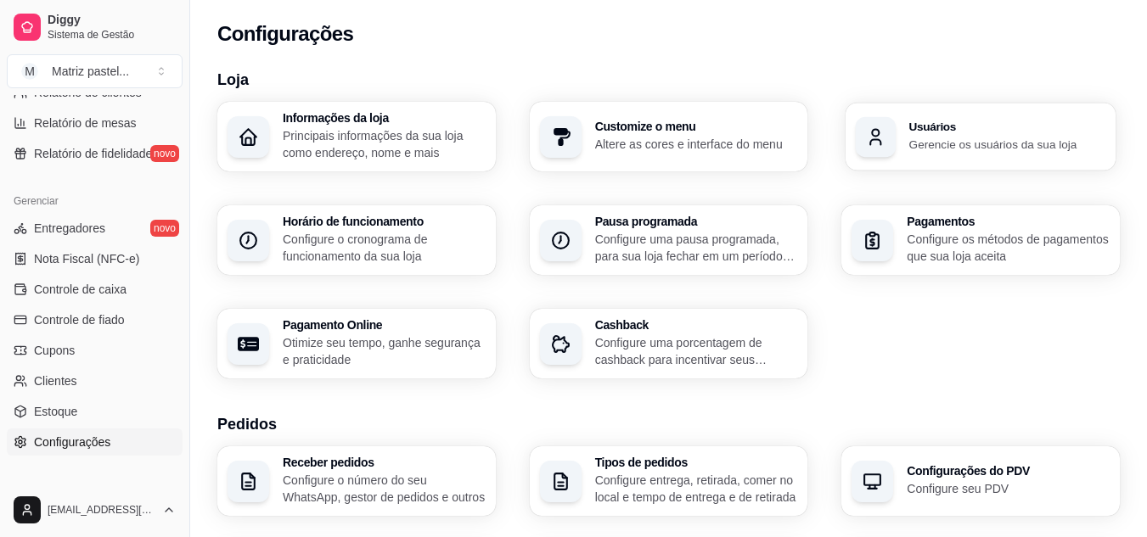
click at [926, 137] on p "Gerencie os usuários da sua loja" at bounding box center [1007, 144] width 196 height 16
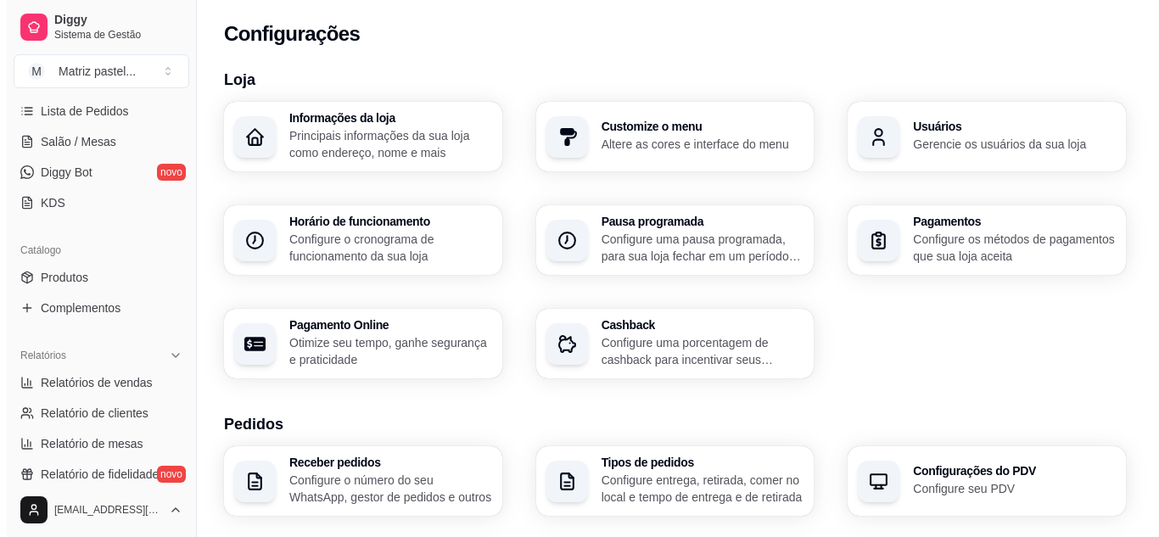
scroll to position [175, 0]
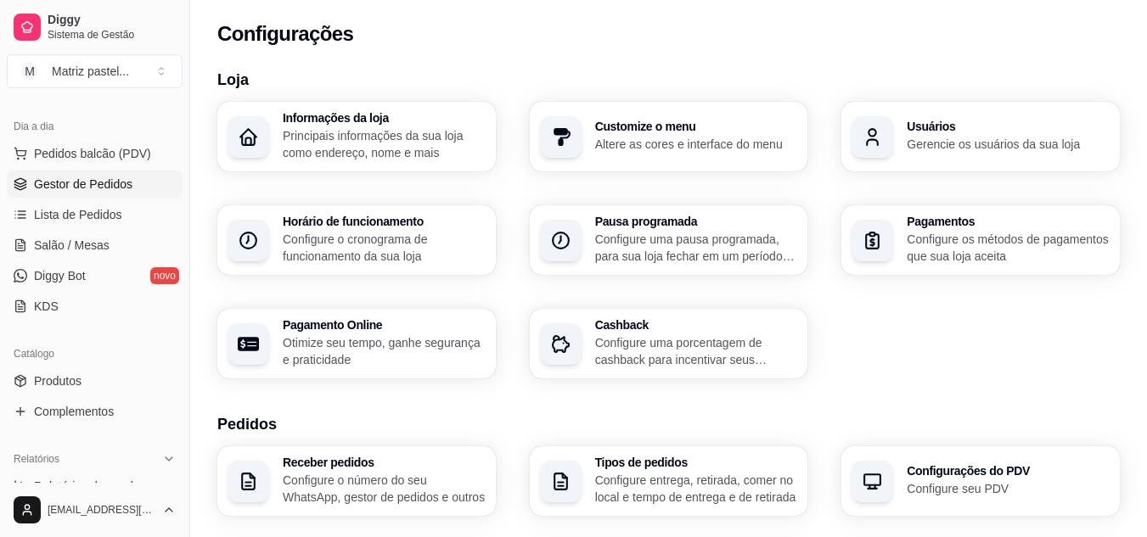
click at [76, 194] on link "Gestor de Pedidos" at bounding box center [95, 184] width 176 height 27
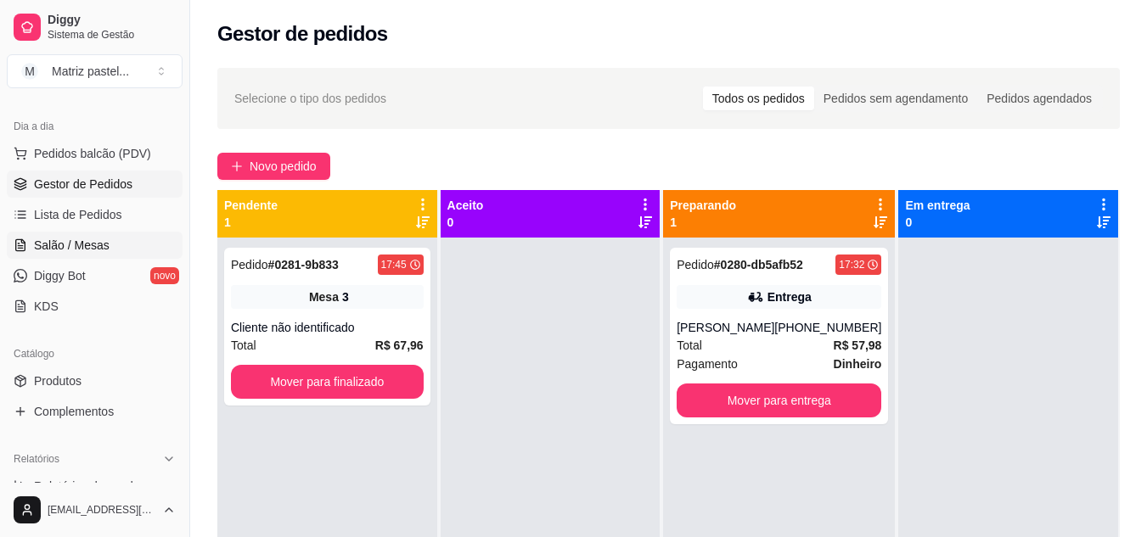
click at [98, 246] on span "Salão / Mesas" at bounding box center [72, 245] width 76 height 17
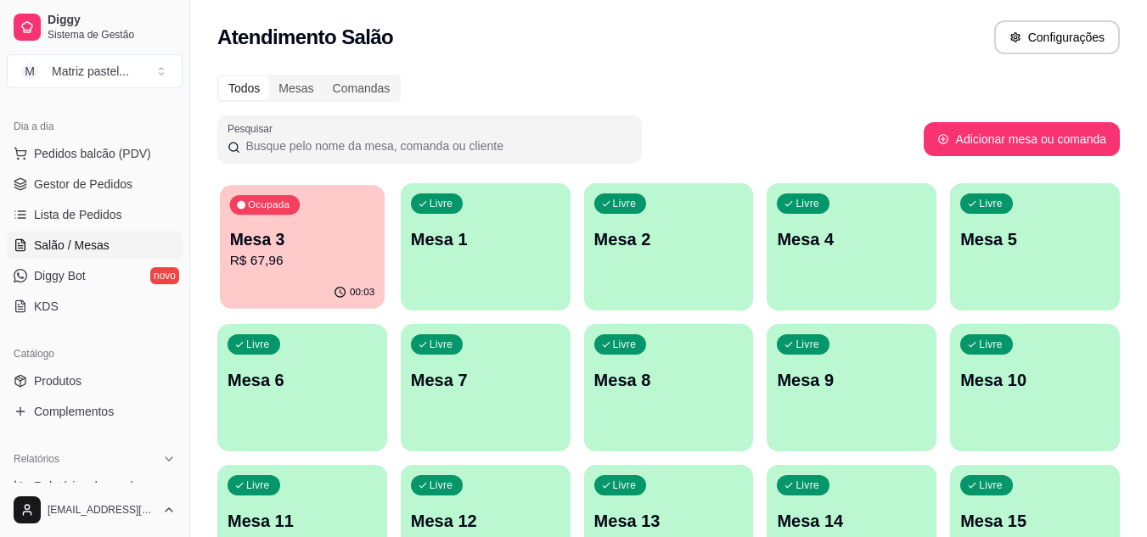
click at [322, 265] on p "R$ 67,96" at bounding box center [302, 261] width 145 height 20
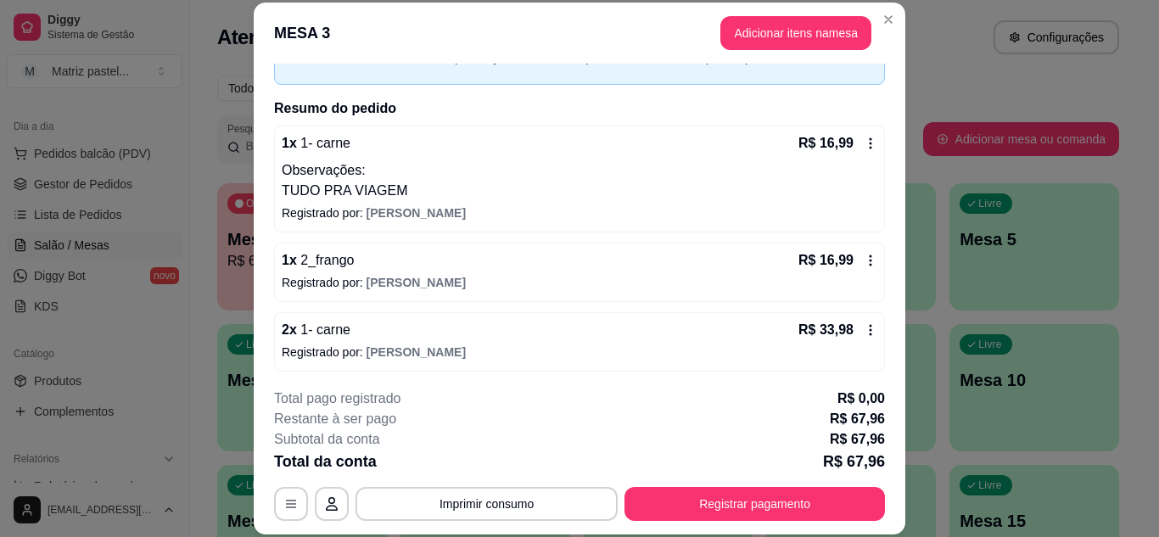
scroll to position [102, 0]
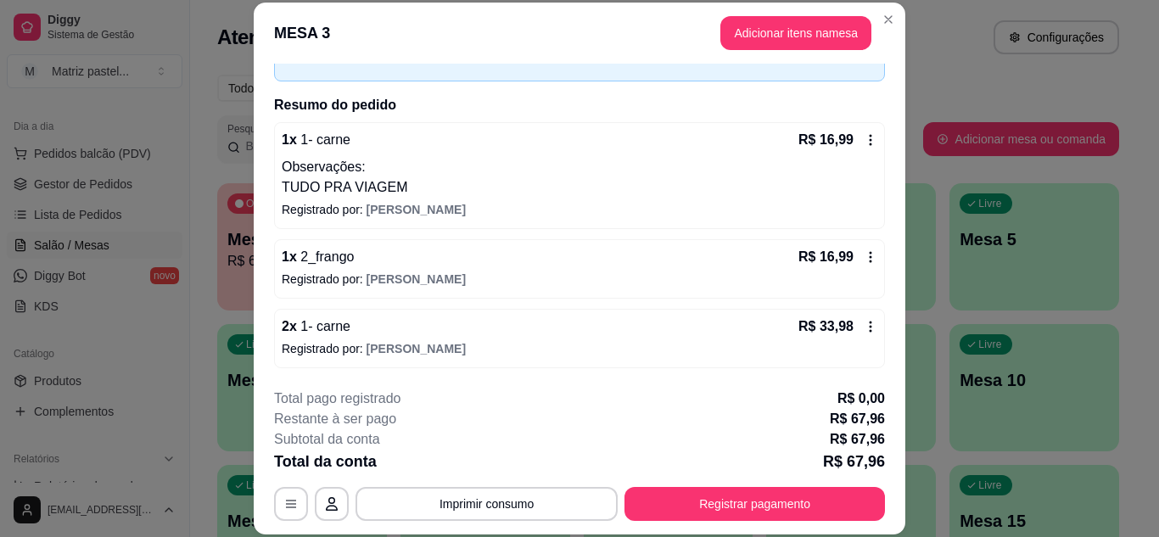
click at [864, 141] on icon at bounding box center [871, 140] width 14 height 14
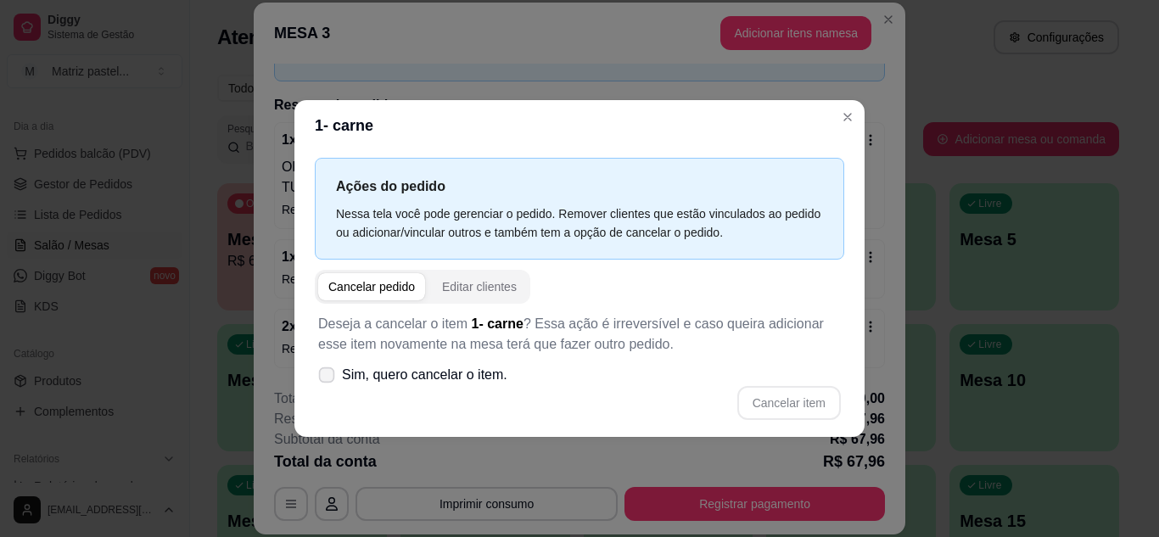
click at [465, 370] on span "Sim, quero cancelar o item." at bounding box center [424, 375] width 165 height 20
click at [328, 378] on input "Sim, quero cancelar o item." at bounding box center [322, 383] width 11 height 11
checkbox input "true"
click at [759, 406] on button "Cancelar item" at bounding box center [788, 402] width 101 height 33
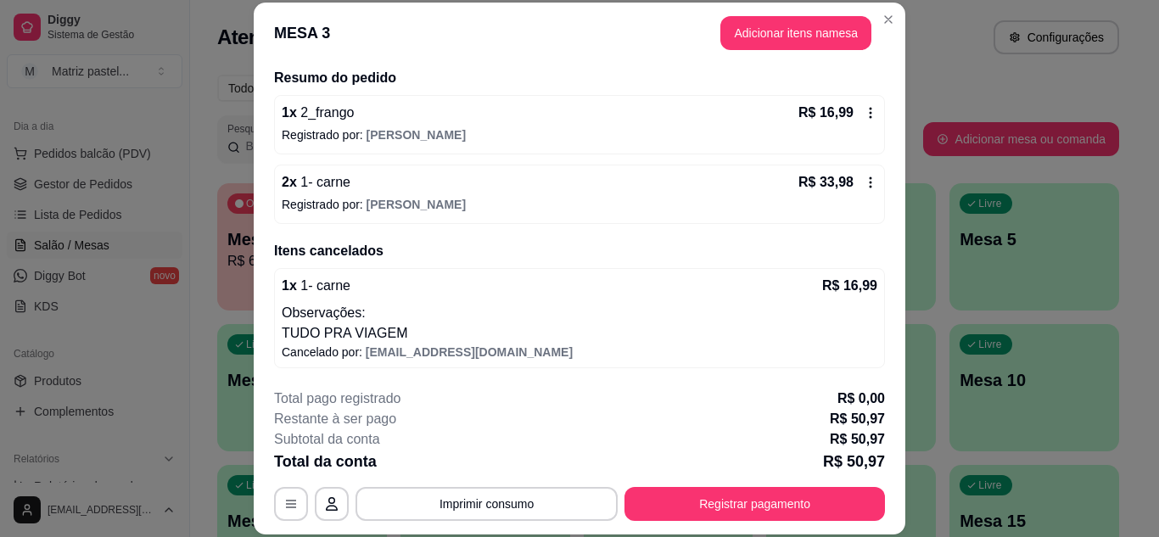
scroll to position [44, 0]
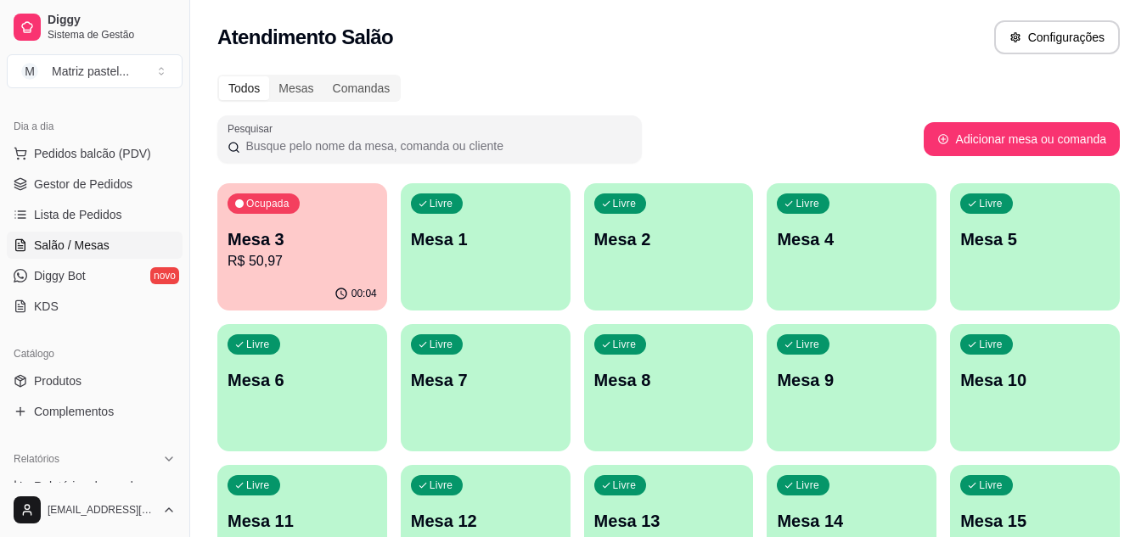
click at [321, 248] on p "Mesa 3" at bounding box center [301, 239] width 149 height 24
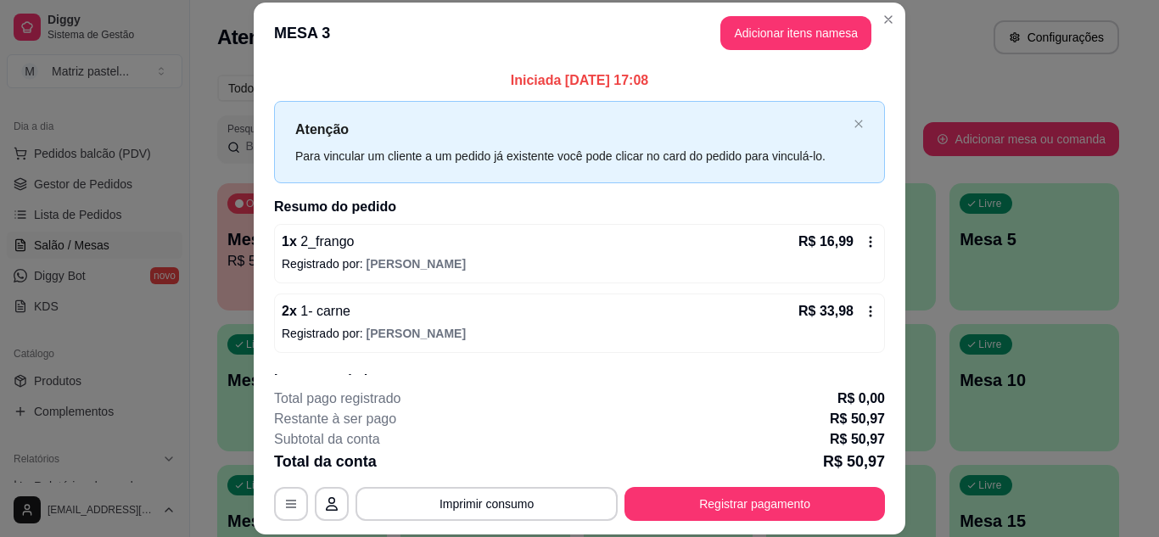
click at [864, 236] on icon at bounding box center [871, 242] width 14 height 14
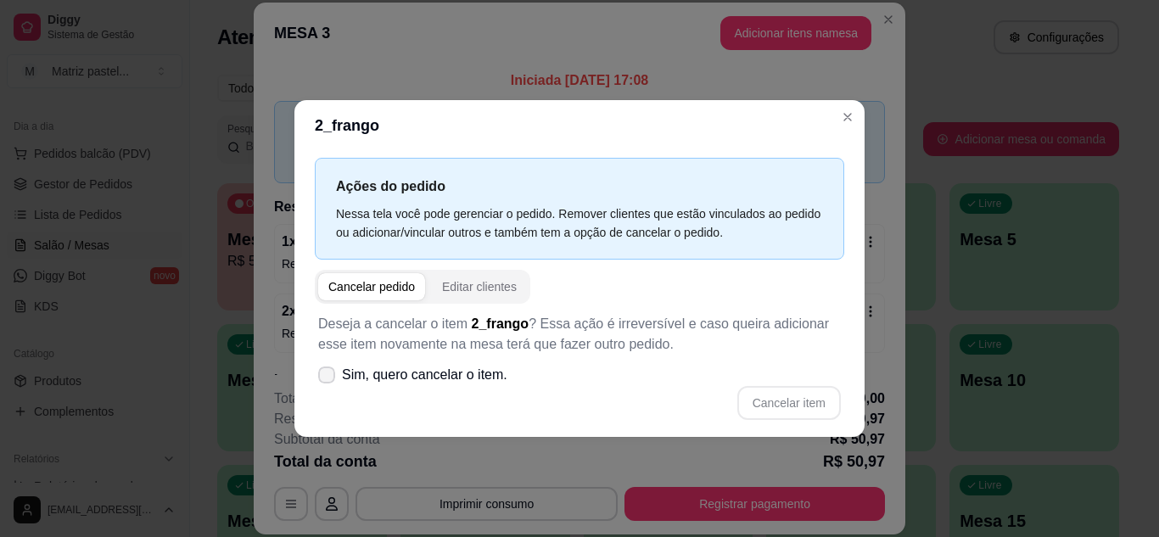
click at [325, 368] on span at bounding box center [326, 375] width 17 height 17
click at [325, 378] on input "Sim, quero cancelar o item." at bounding box center [322, 383] width 11 height 11
checkbox input "true"
click at [811, 403] on button "Cancelar item" at bounding box center [788, 402] width 101 height 33
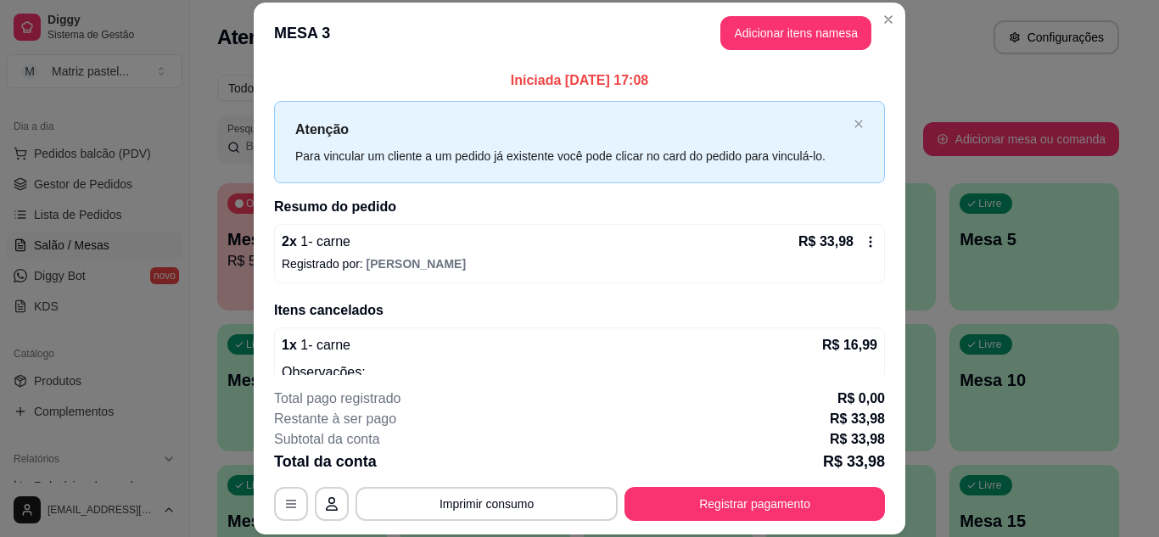
click at [864, 244] on icon at bounding box center [871, 242] width 14 height 14
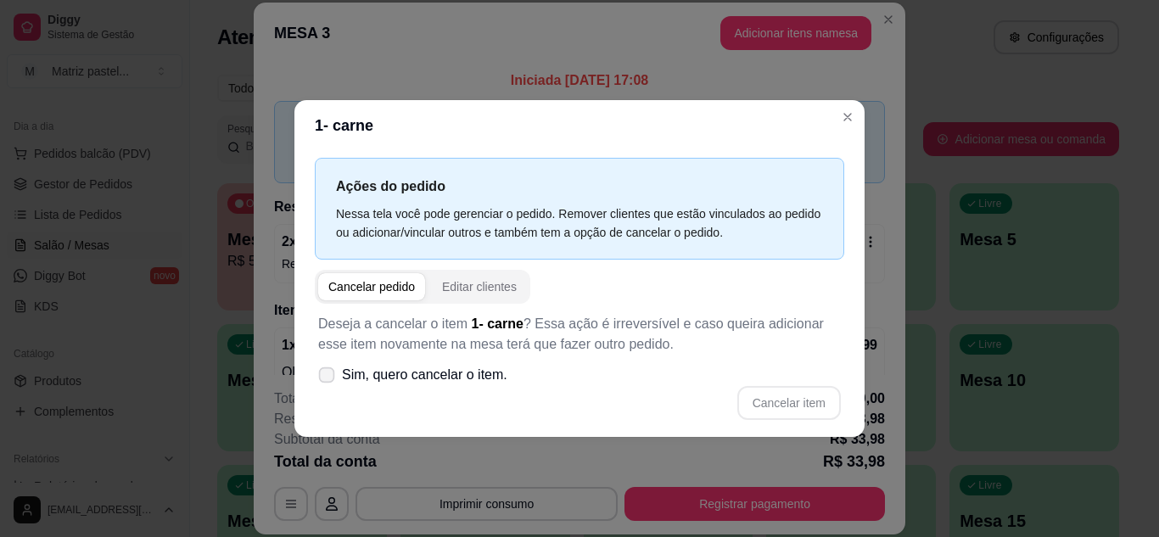
click at [327, 367] on span at bounding box center [327, 375] width 16 height 16
click at [327, 378] on input "Sim, quero cancelar o item." at bounding box center [322, 383] width 11 height 11
checkbox input "true"
click at [800, 408] on button "Cancelar item" at bounding box center [789, 403] width 104 height 34
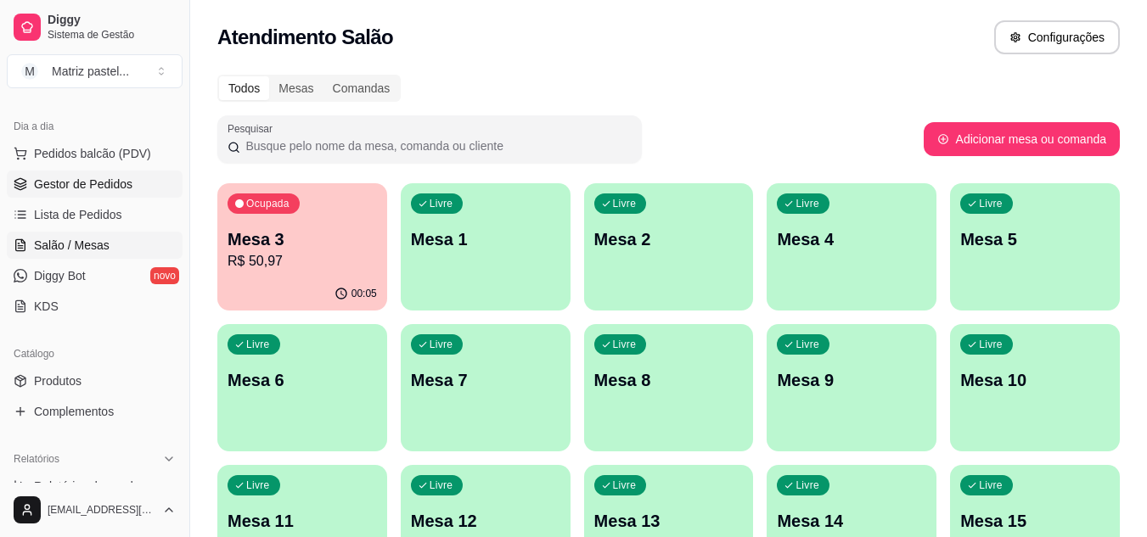
click at [70, 175] on link "Gestor de Pedidos" at bounding box center [95, 184] width 176 height 27
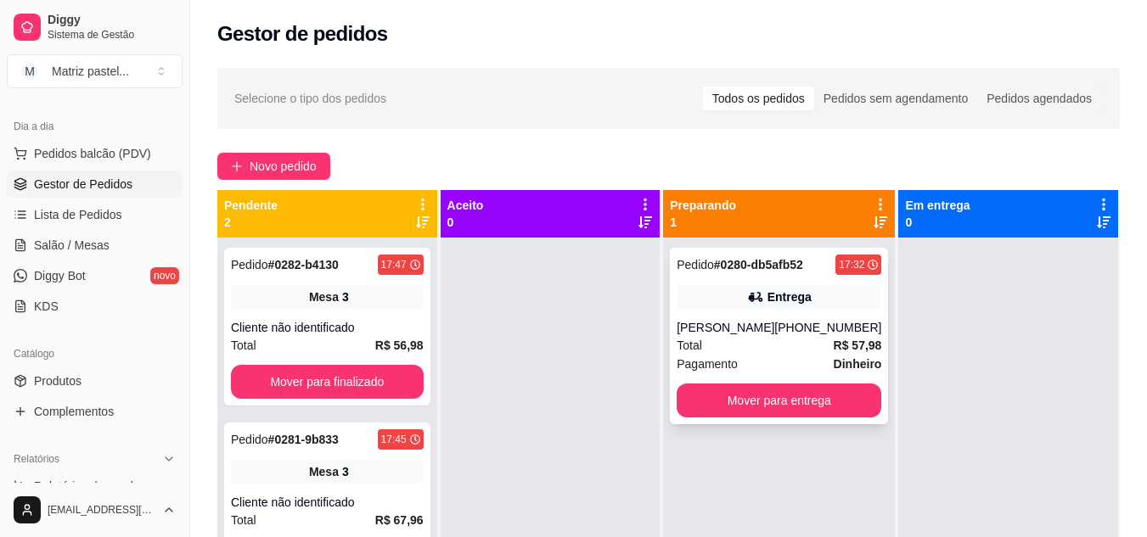
click at [832, 312] on div "Pedido # 0280-db5afb52 17:32 Entrega [PERSON_NAME] [PHONE_NUMBER] Total R$ 57,9…" at bounding box center [779, 336] width 218 height 177
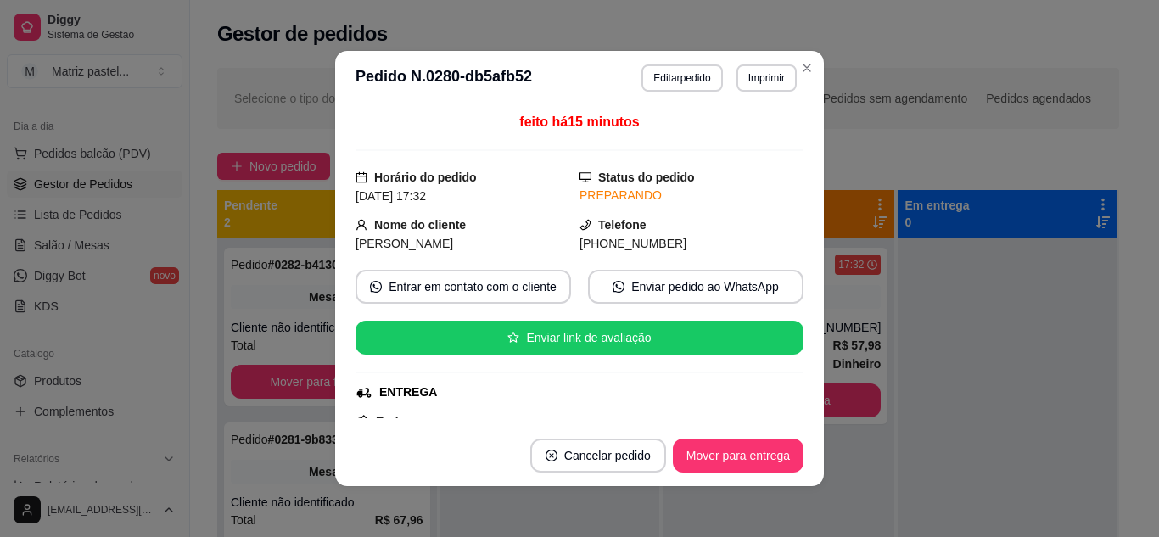
click at [745, 80] on button "Imprimir" at bounding box center [767, 77] width 60 height 27
click at [740, 136] on button "IMPRESSORA" at bounding box center [730, 137] width 123 height 27
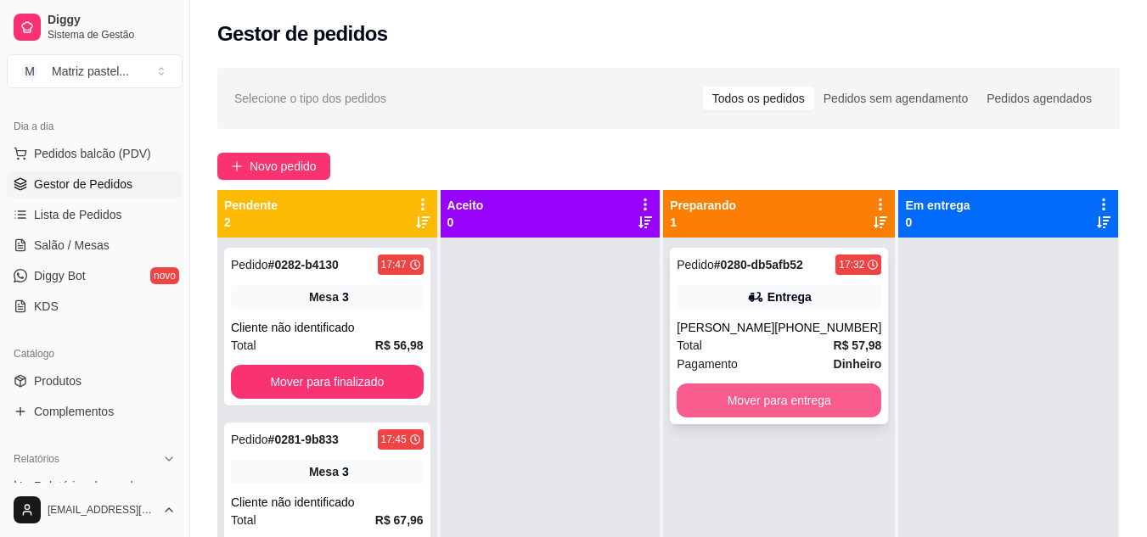
click at [730, 393] on button "Mover para entrega" at bounding box center [778, 401] width 205 height 34
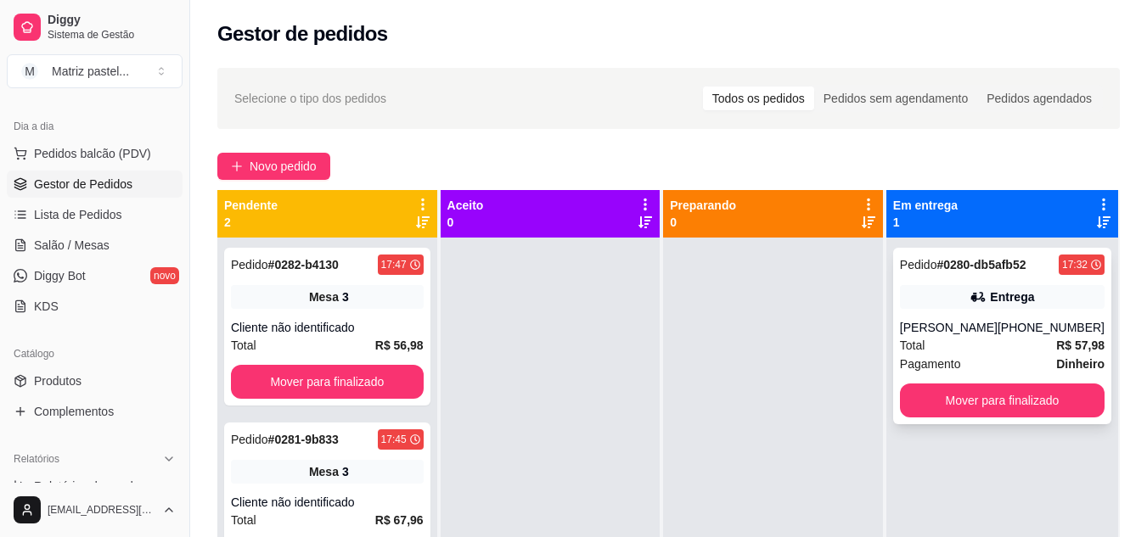
click at [943, 327] on div "[PERSON_NAME]" at bounding box center [949, 327] width 98 height 17
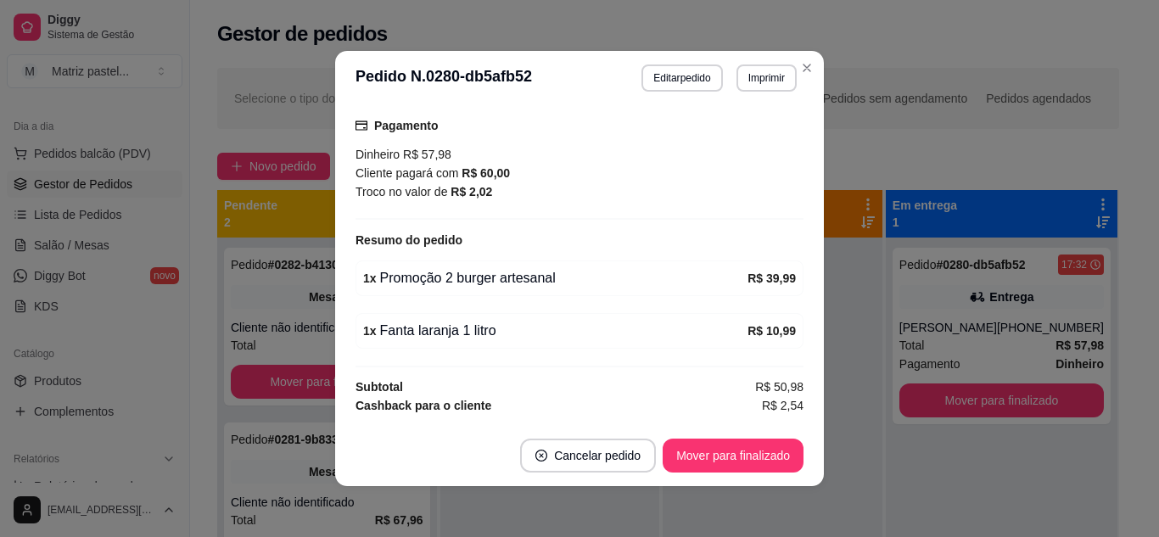
scroll to position [462, 0]
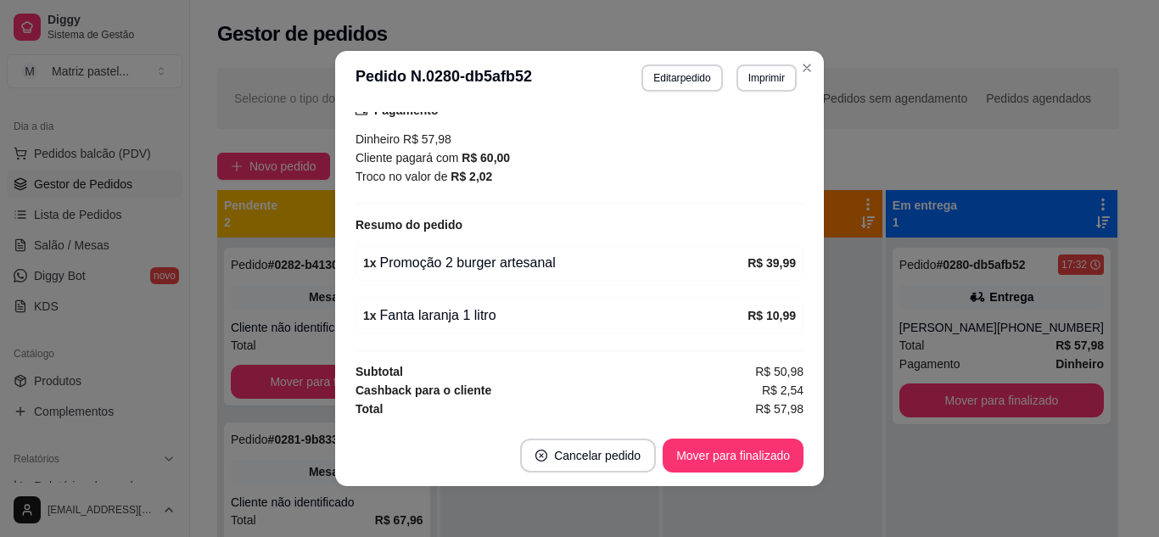
click at [811, 77] on header "**********" at bounding box center [579, 78] width 489 height 54
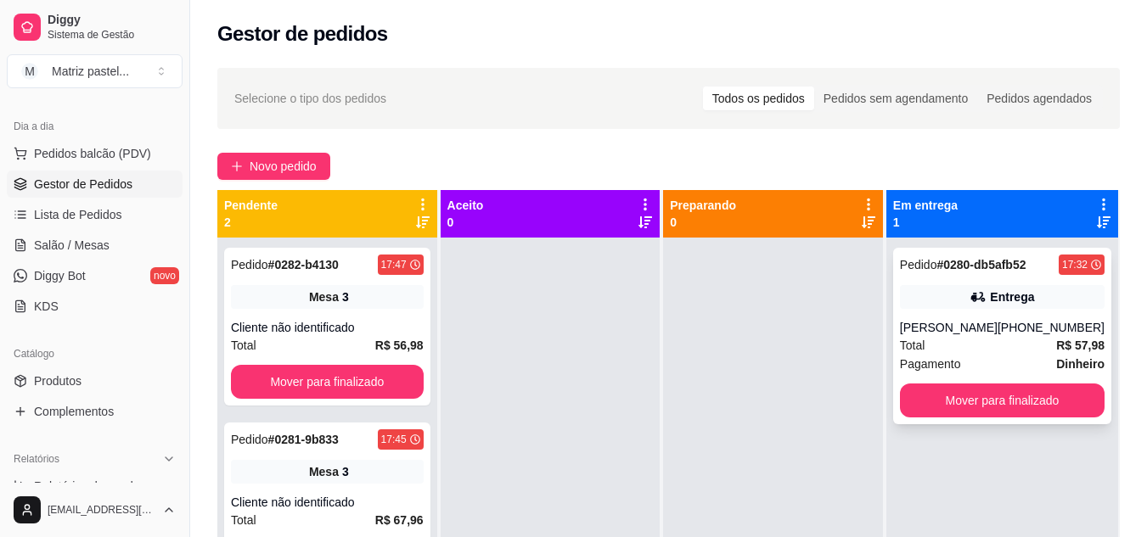
click at [1068, 262] on div "17:32" at bounding box center [1074, 265] width 25 height 14
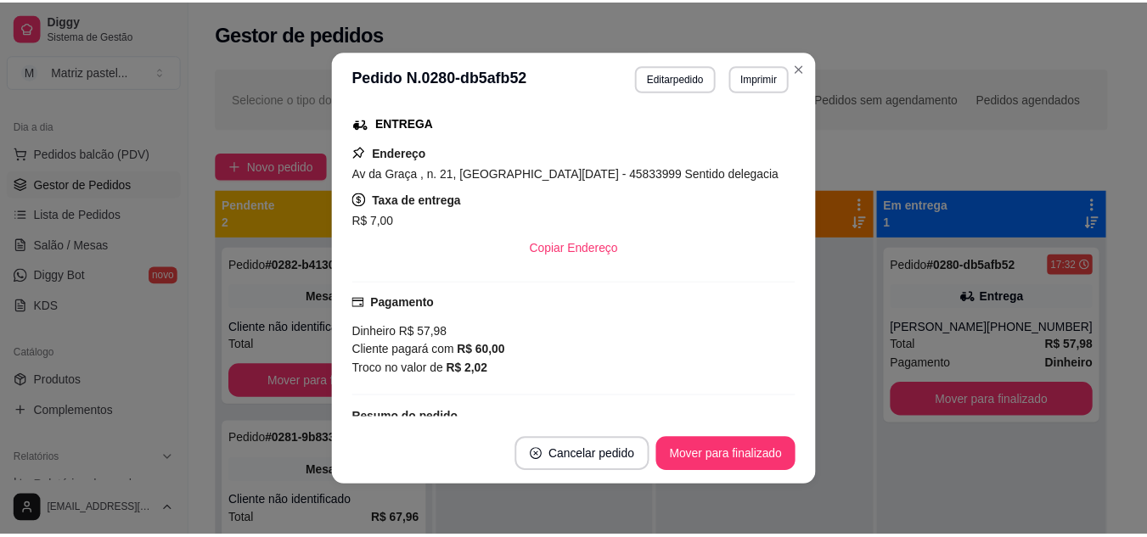
scroll to position [272, 0]
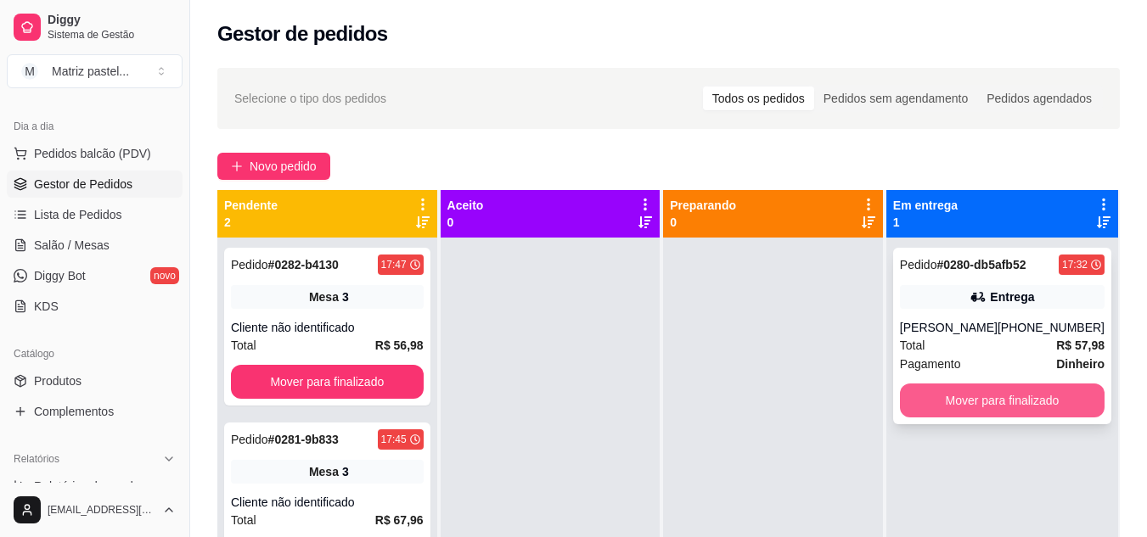
click at [998, 406] on button "Mover para finalizado" at bounding box center [1002, 401] width 205 height 34
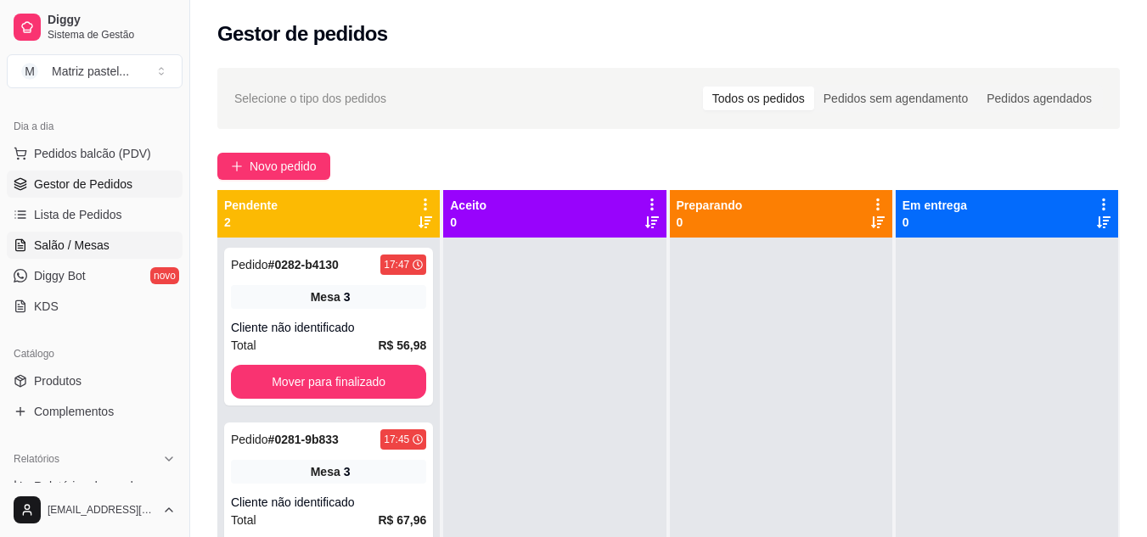
click at [96, 243] on span "Salão / Mesas" at bounding box center [72, 245] width 76 height 17
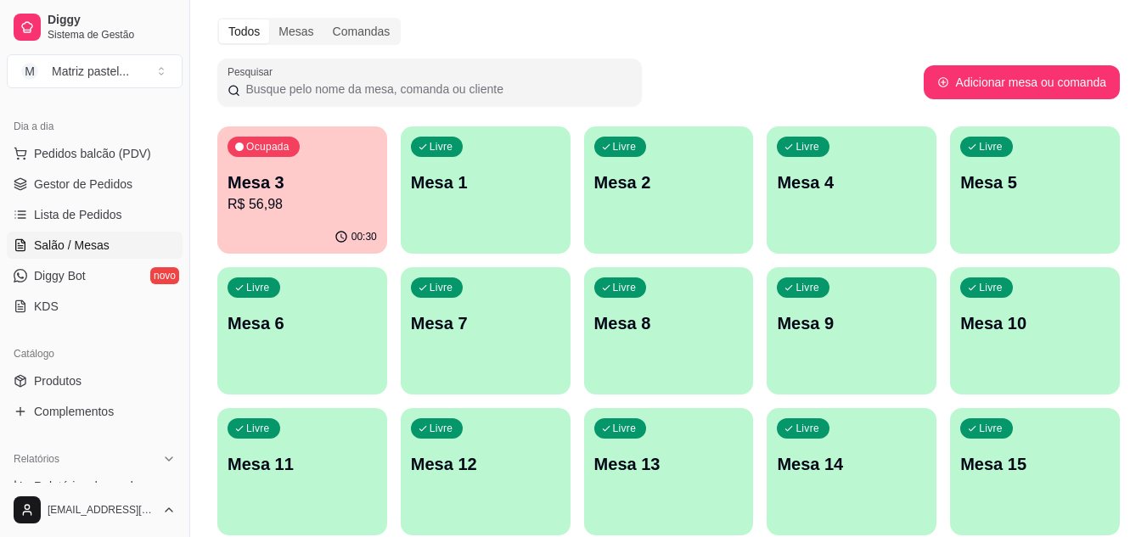
scroll to position [85, 0]
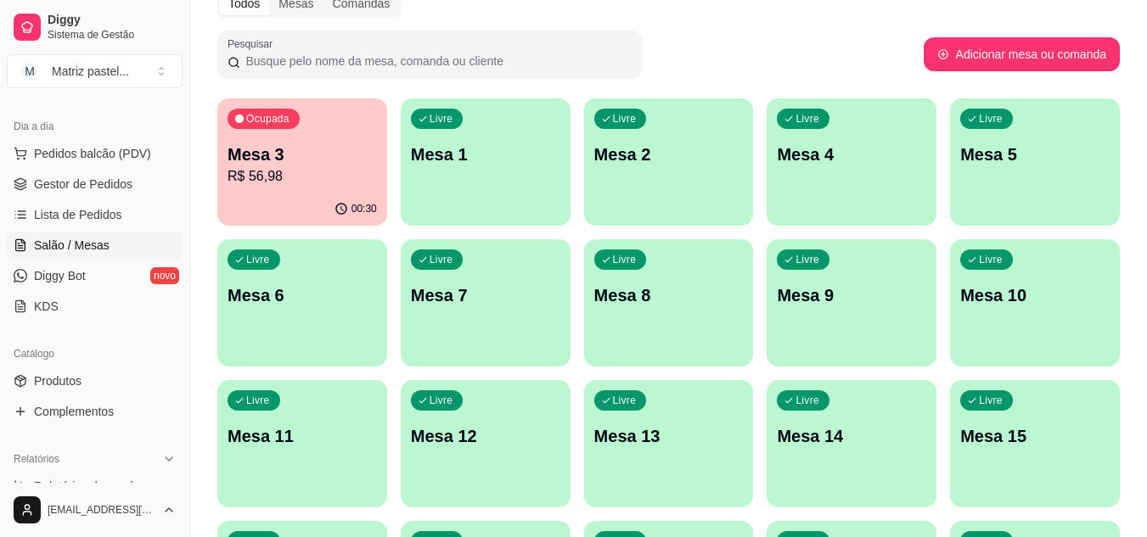
click at [350, 172] on p "R$ 56,98" at bounding box center [301, 176] width 149 height 20
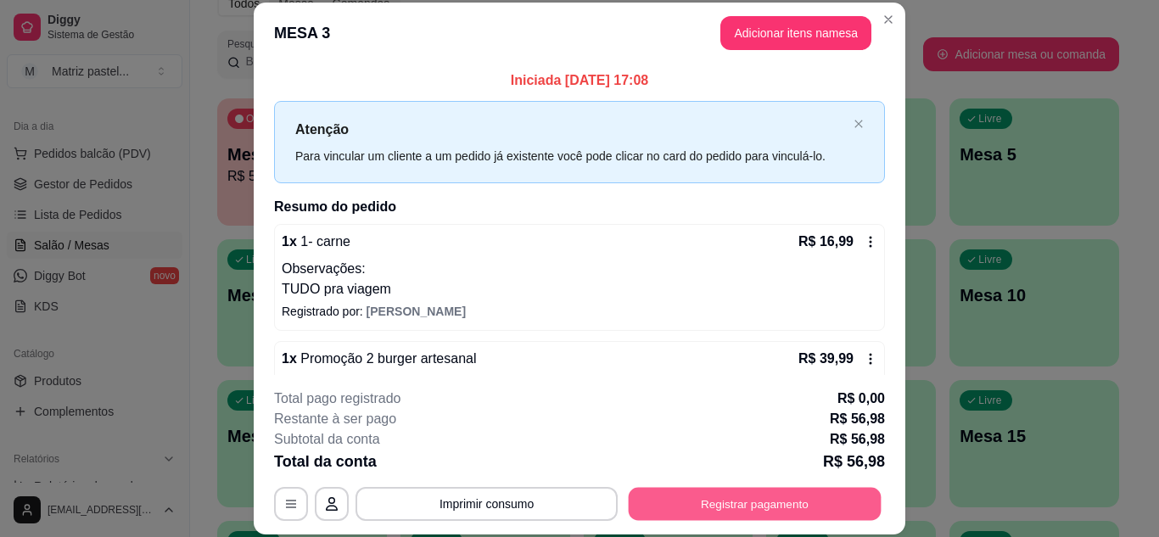
click at [729, 487] on button "Registrar pagamento" at bounding box center [755, 503] width 253 height 33
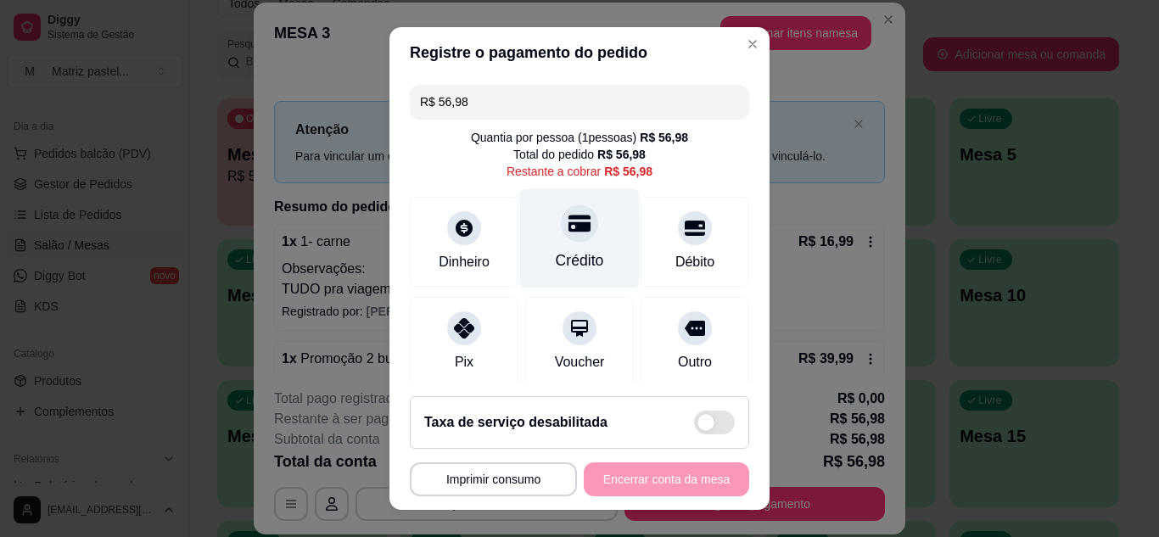
click at [558, 255] on div "Crédito" at bounding box center [580, 261] width 48 height 22
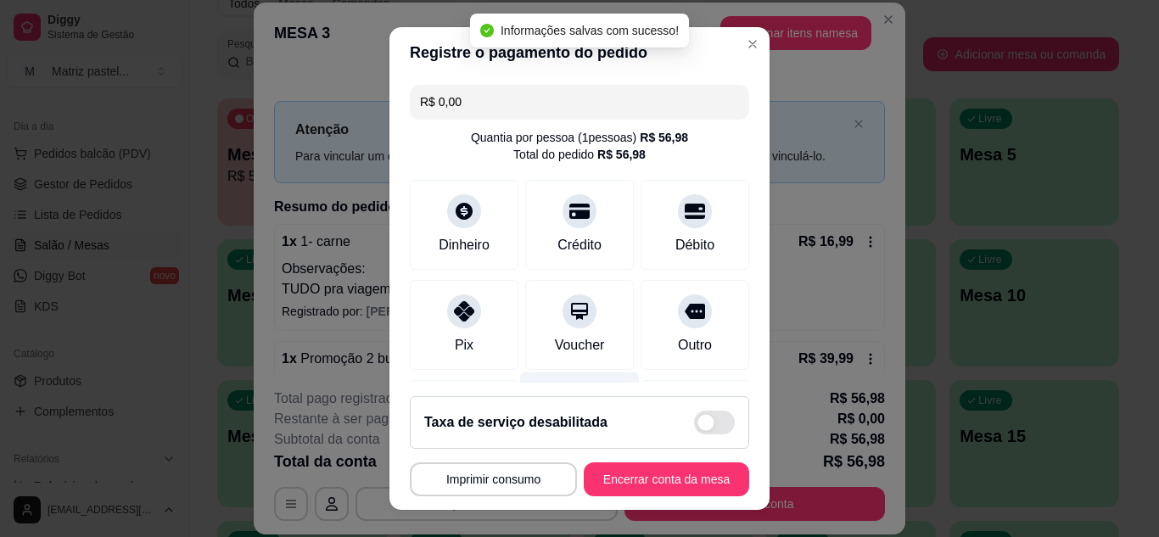
type input "R$ 0,00"
click at [662, 472] on button "Encerrar conta da mesa" at bounding box center [666, 479] width 160 height 33
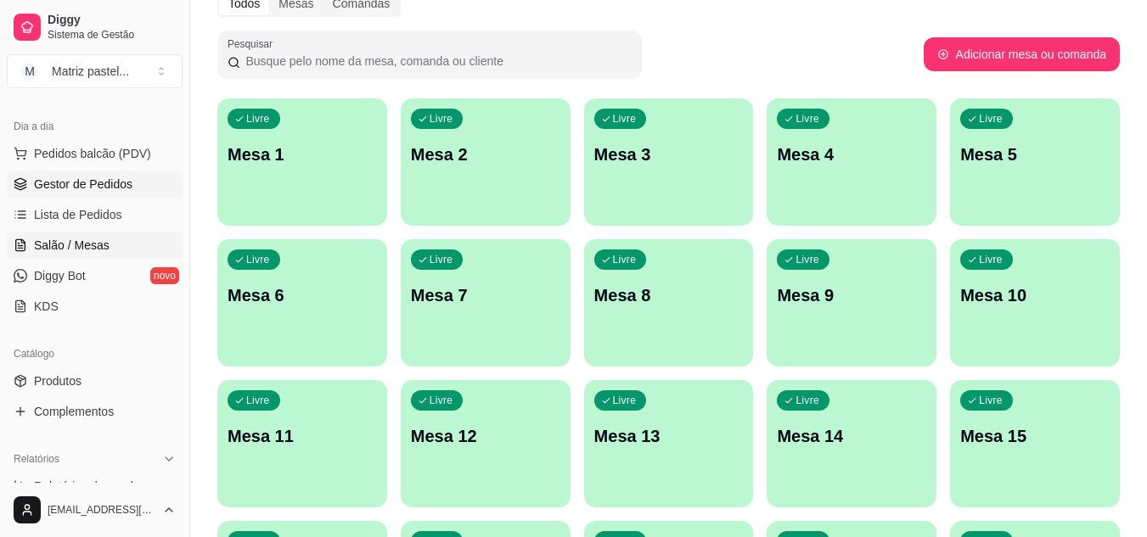
click at [54, 189] on span "Gestor de Pedidos" at bounding box center [83, 184] width 98 height 17
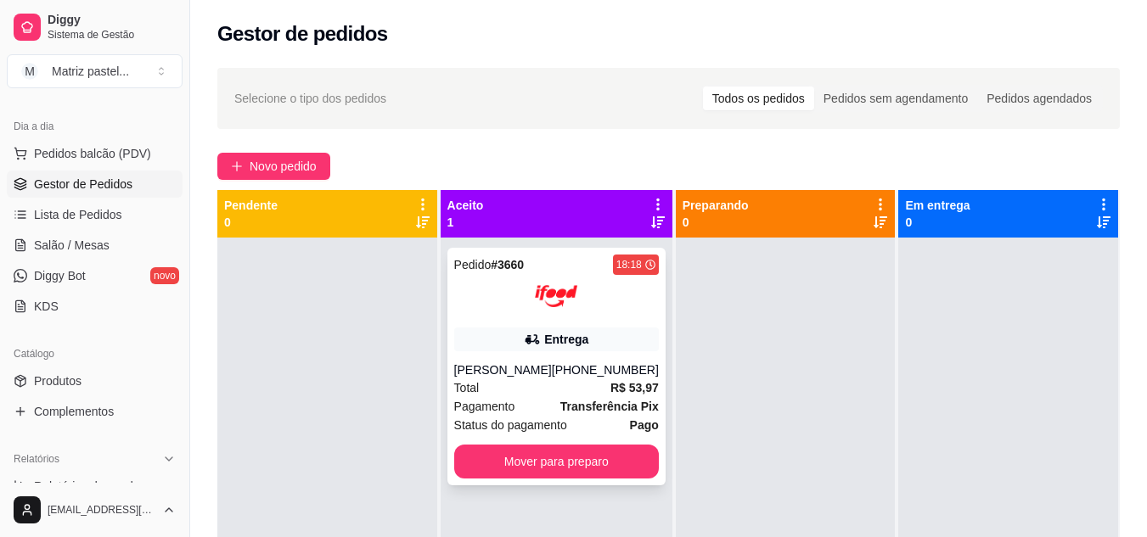
click at [569, 347] on div "Entrega" at bounding box center [566, 339] width 44 height 17
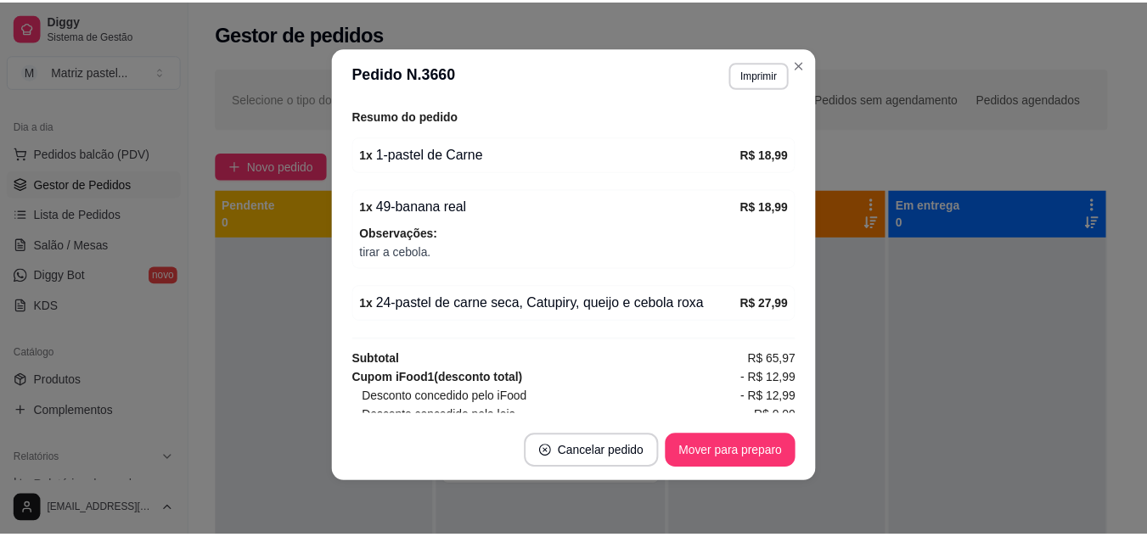
scroll to position [507, 0]
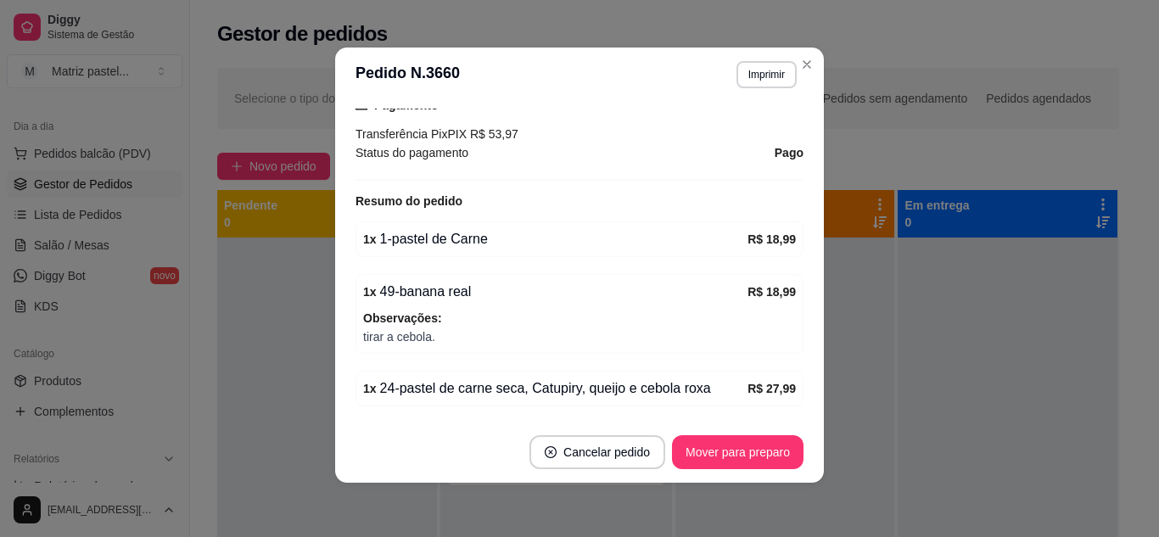
click at [805, 49] on header "**********" at bounding box center [579, 75] width 489 height 54
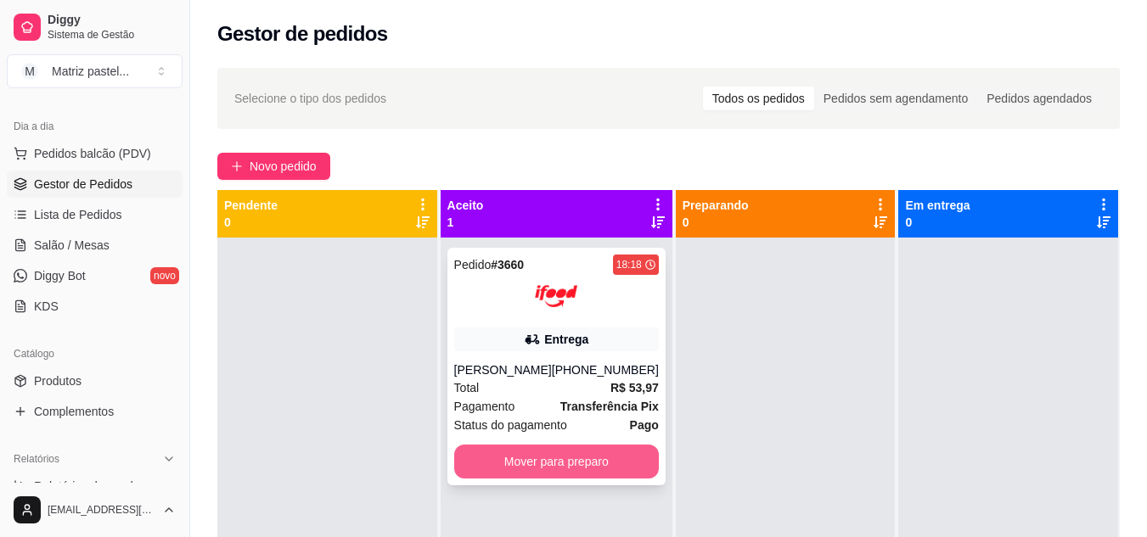
click at [596, 457] on button "Mover para preparo" at bounding box center [556, 462] width 205 height 34
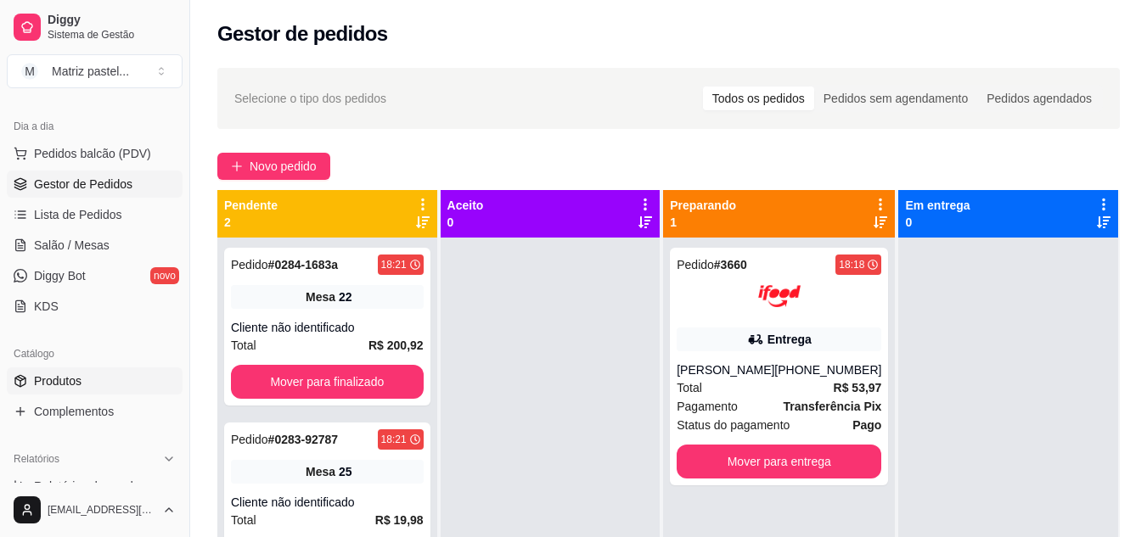
click at [87, 388] on link "Produtos" at bounding box center [95, 380] width 176 height 27
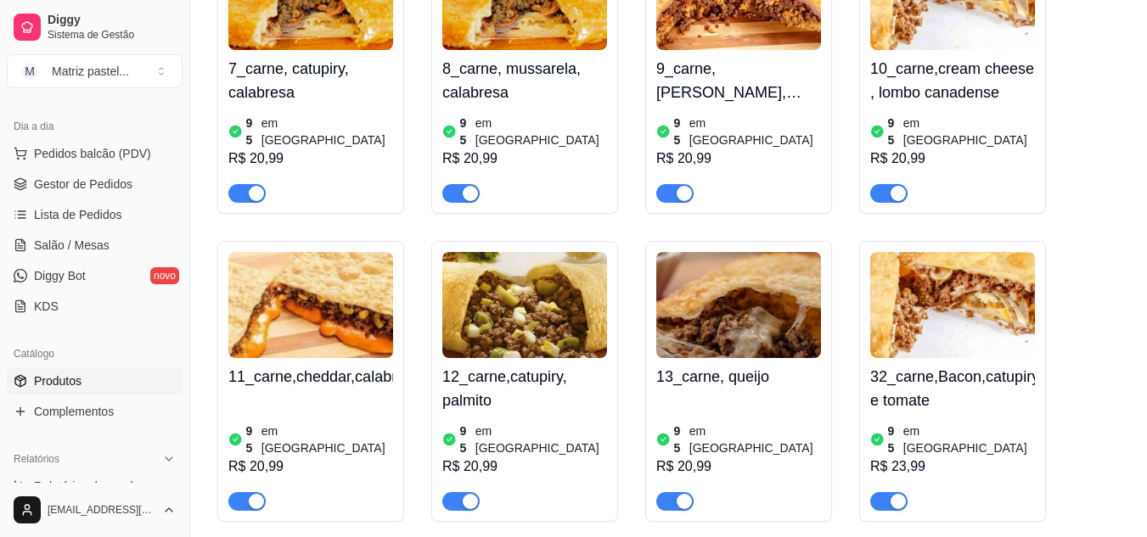
scroll to position [1018, 0]
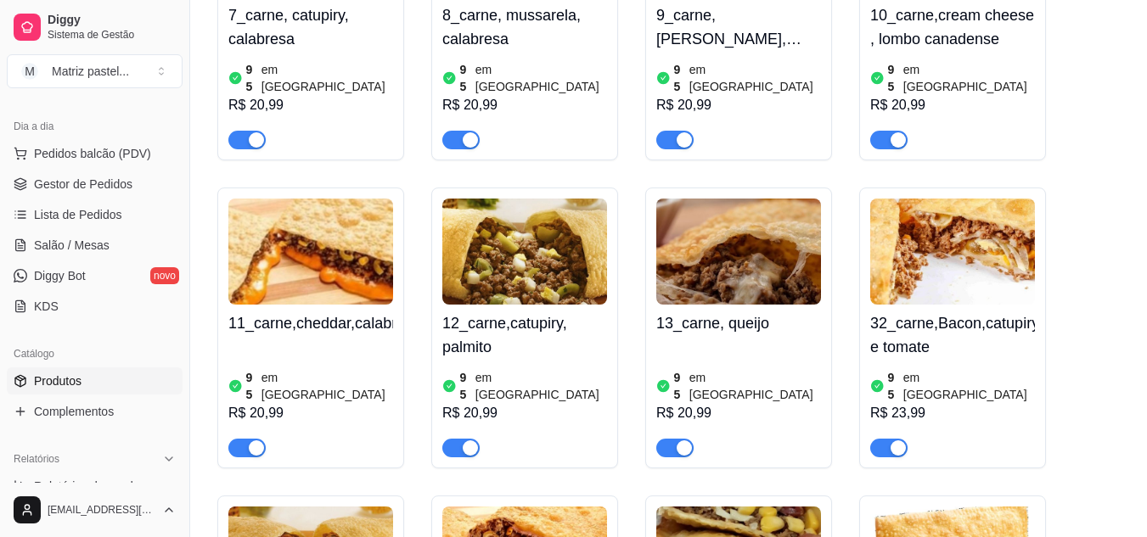
click at [464, 440] on div "button" at bounding box center [470, 447] width 15 height 15
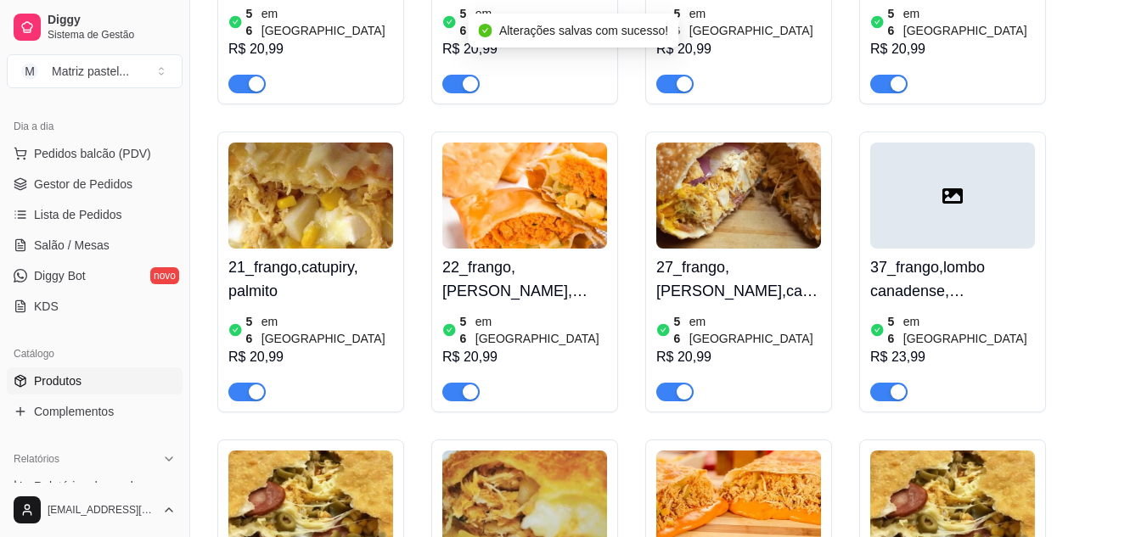
scroll to position [2376, 0]
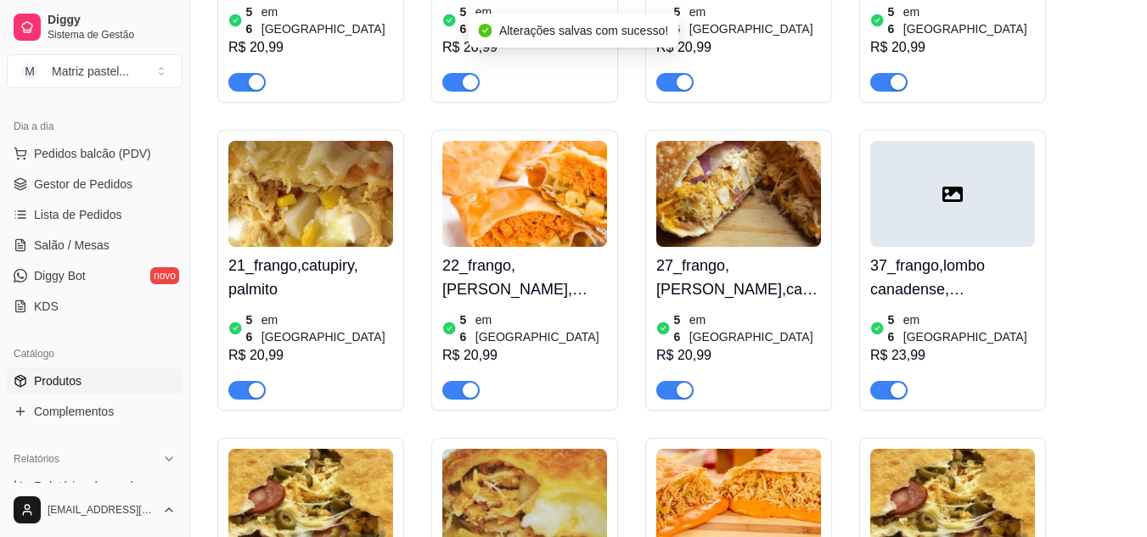
click at [461, 381] on span "button" at bounding box center [460, 390] width 37 height 19
click at [254, 383] on div "button" at bounding box center [256, 390] width 15 height 15
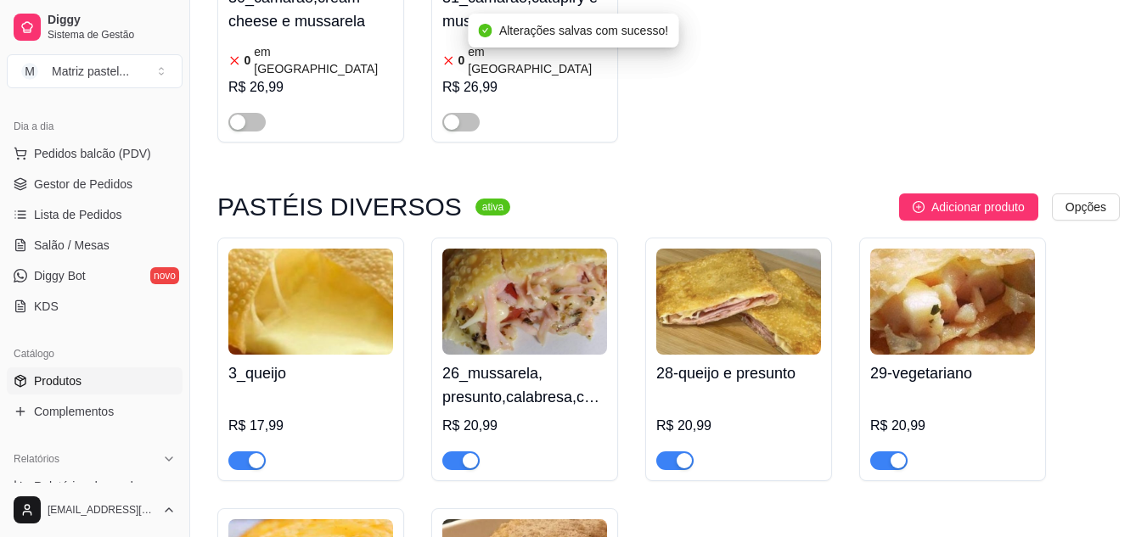
scroll to position [4328, 0]
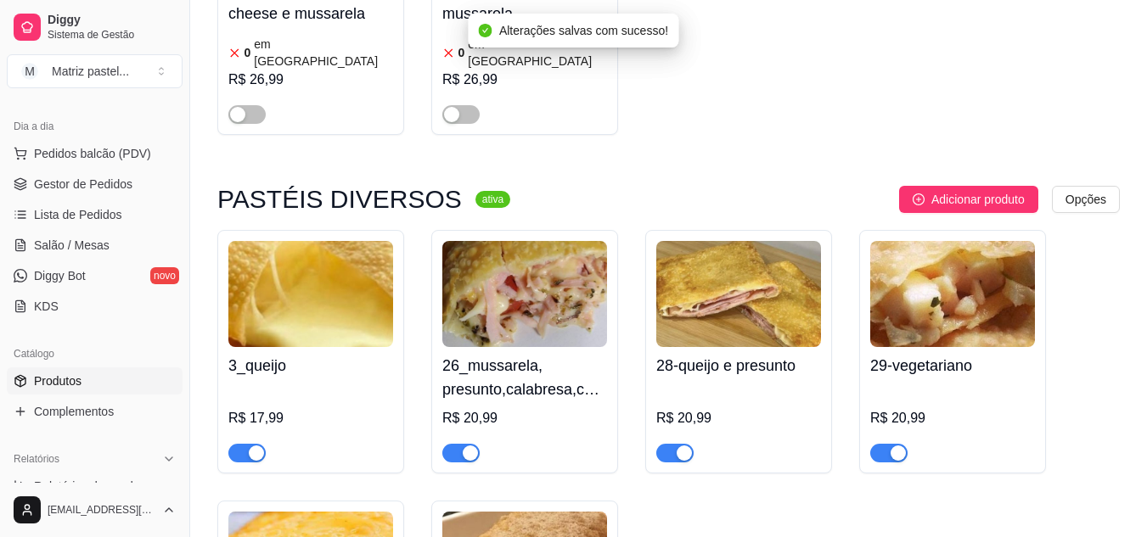
click at [892, 446] on div "button" at bounding box center [897, 453] width 15 height 15
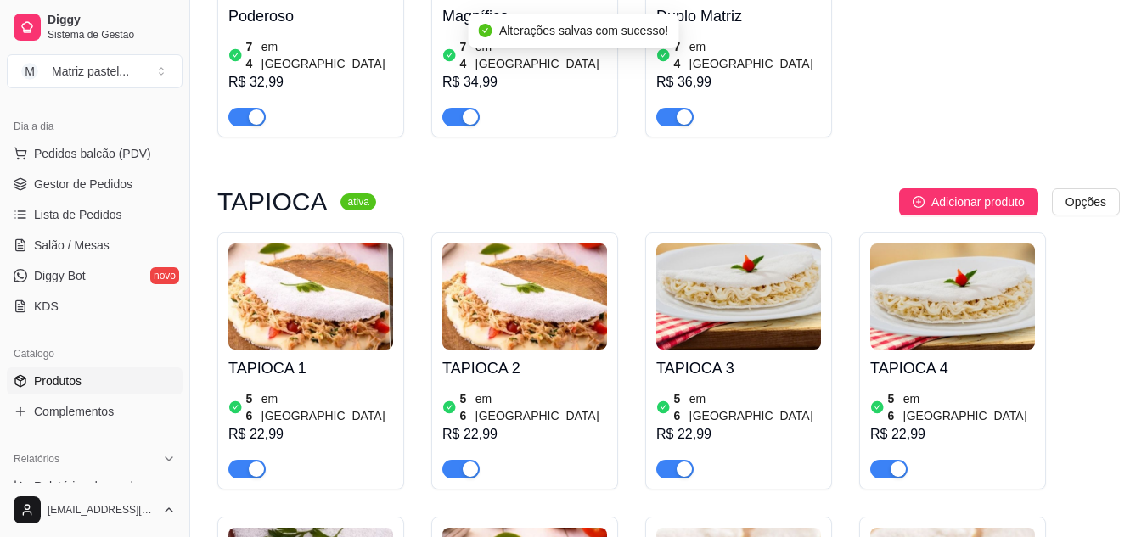
scroll to position [5601, 0]
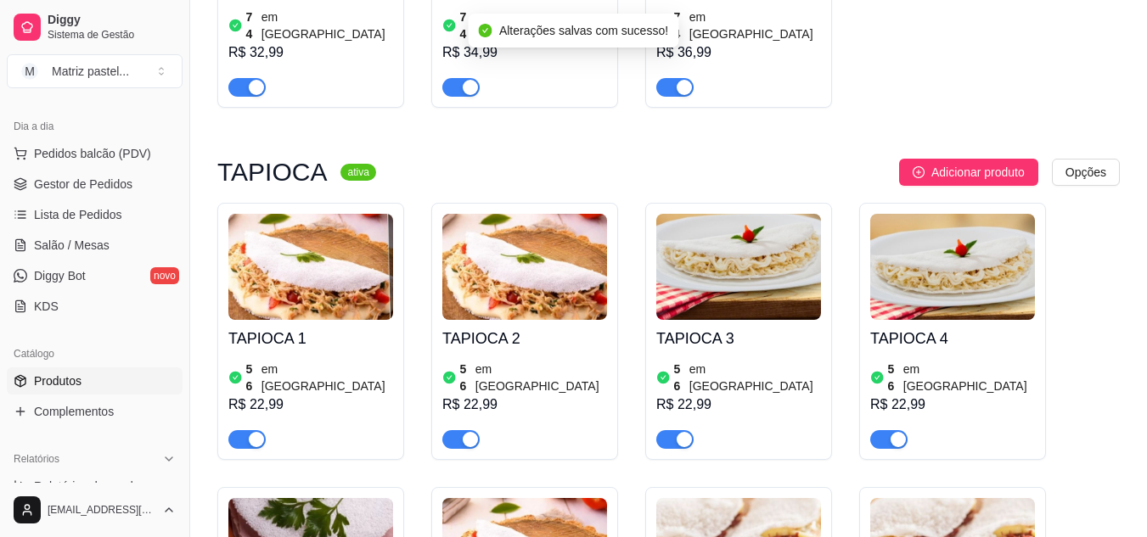
click at [128, 181] on span "Gestor de Pedidos" at bounding box center [83, 184] width 98 height 17
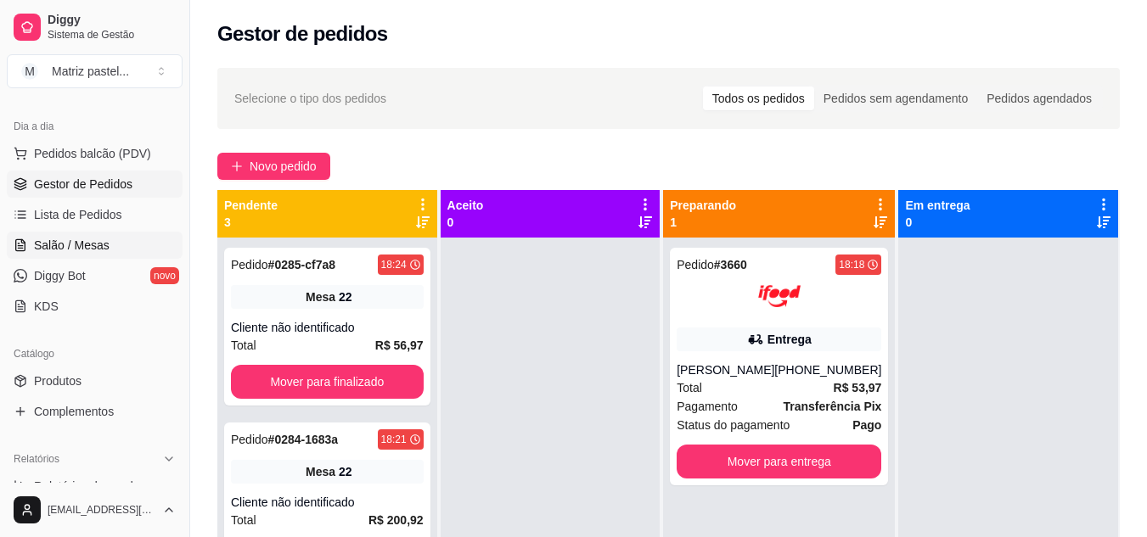
click at [76, 244] on span "Salão / Mesas" at bounding box center [72, 245] width 76 height 17
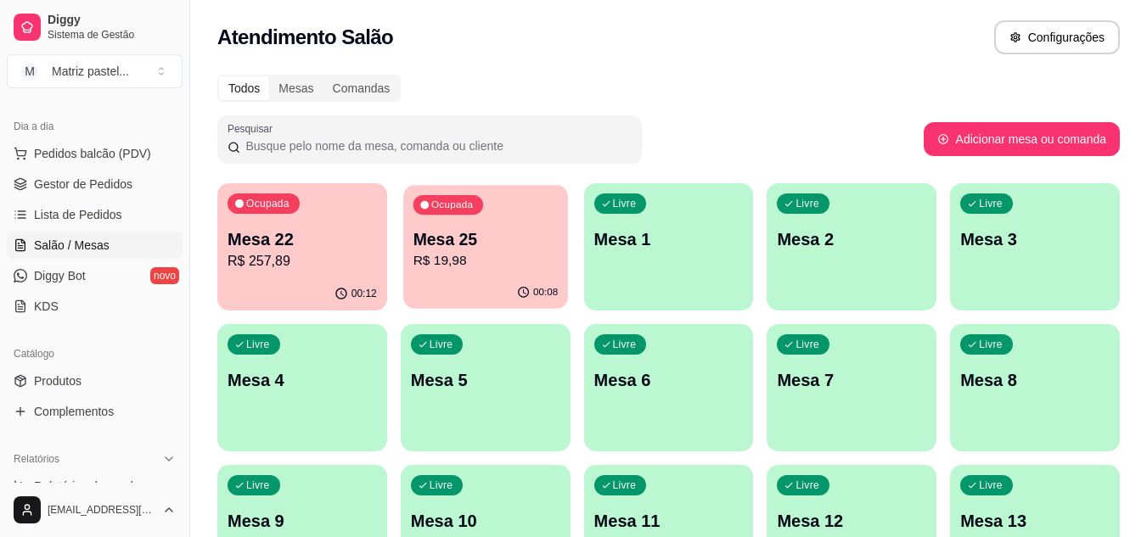
click at [451, 272] on div "Ocupada Mesa 25 R$ 19,98" at bounding box center [485, 231] width 165 height 92
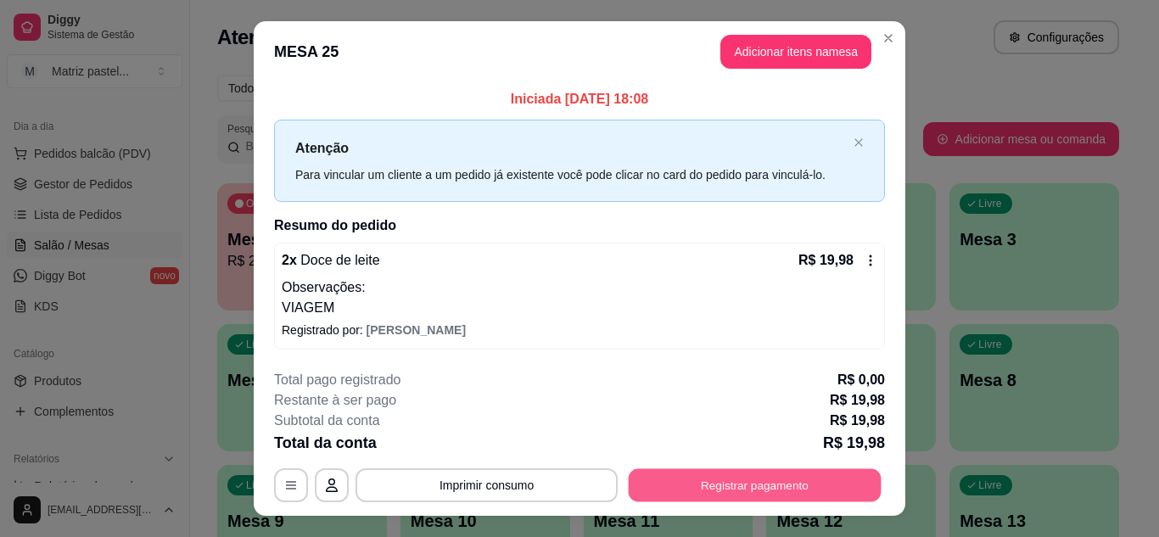
click at [758, 474] on button "Registrar pagamento" at bounding box center [755, 485] width 253 height 33
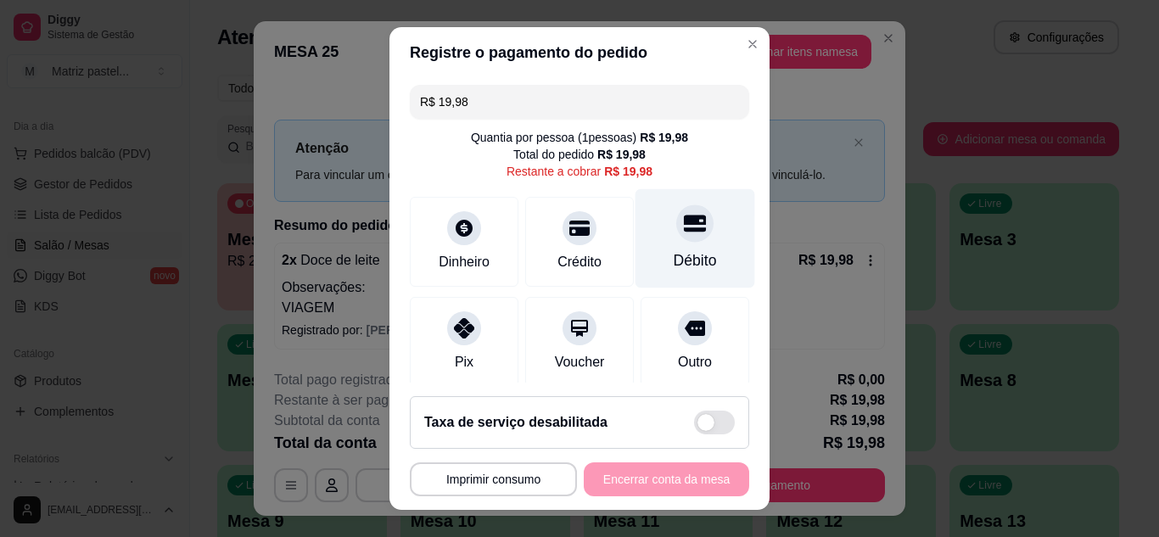
click at [674, 264] on div "Débito" at bounding box center [695, 261] width 43 height 22
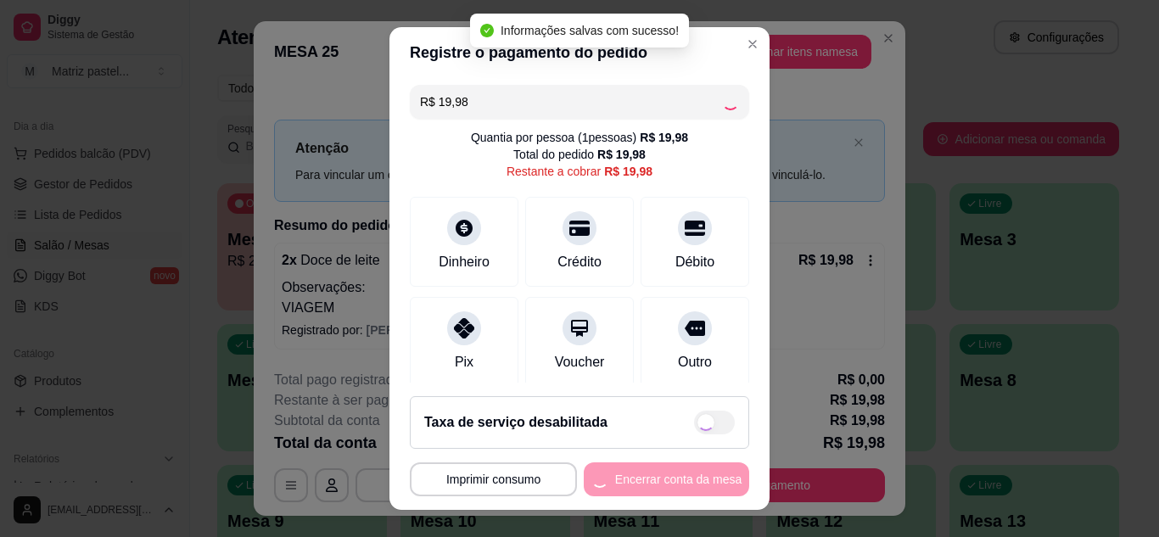
type input "R$ 0,00"
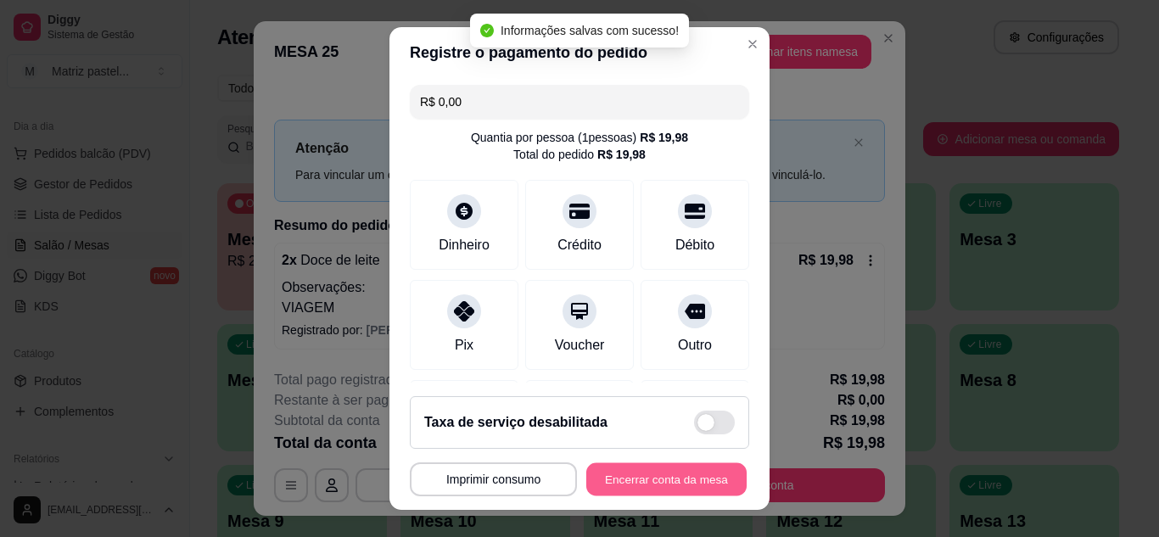
click at [671, 481] on button "Encerrar conta da mesa" at bounding box center [666, 479] width 160 height 33
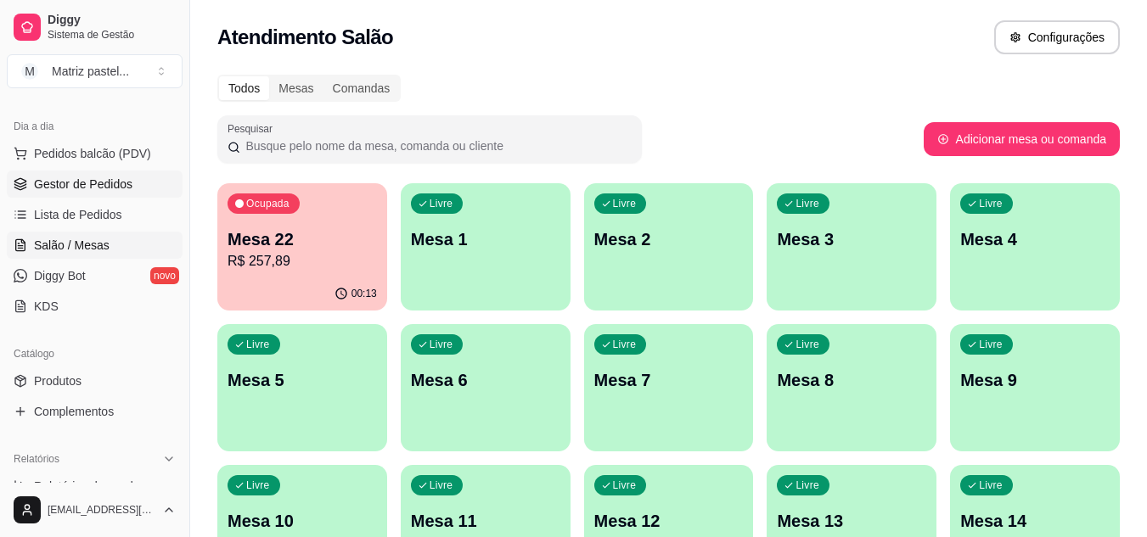
click at [46, 193] on link "Gestor de Pedidos" at bounding box center [95, 184] width 176 height 27
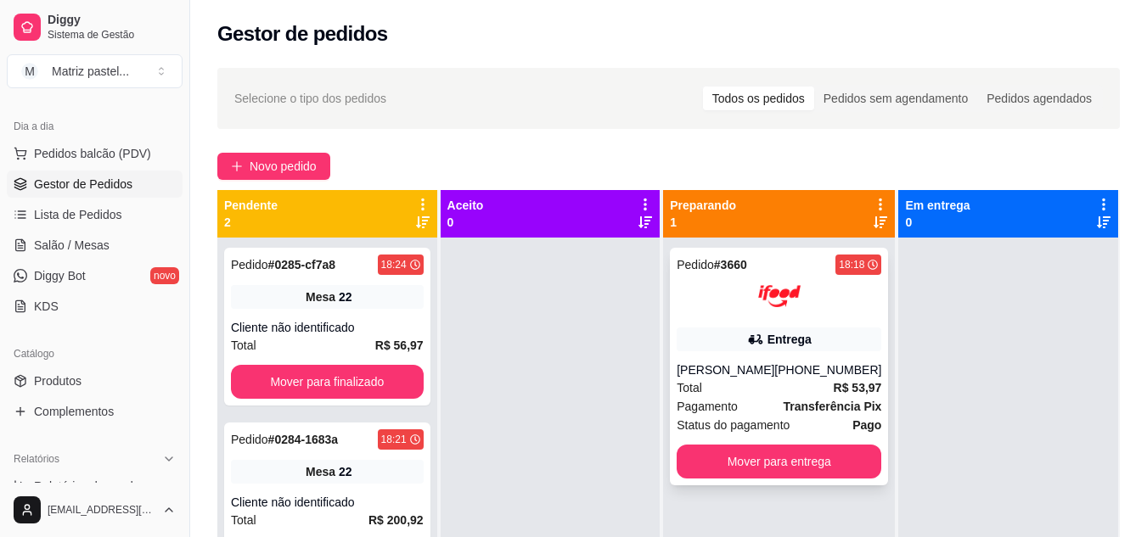
click at [819, 365] on div "[PHONE_NUMBER]" at bounding box center [827, 370] width 107 height 17
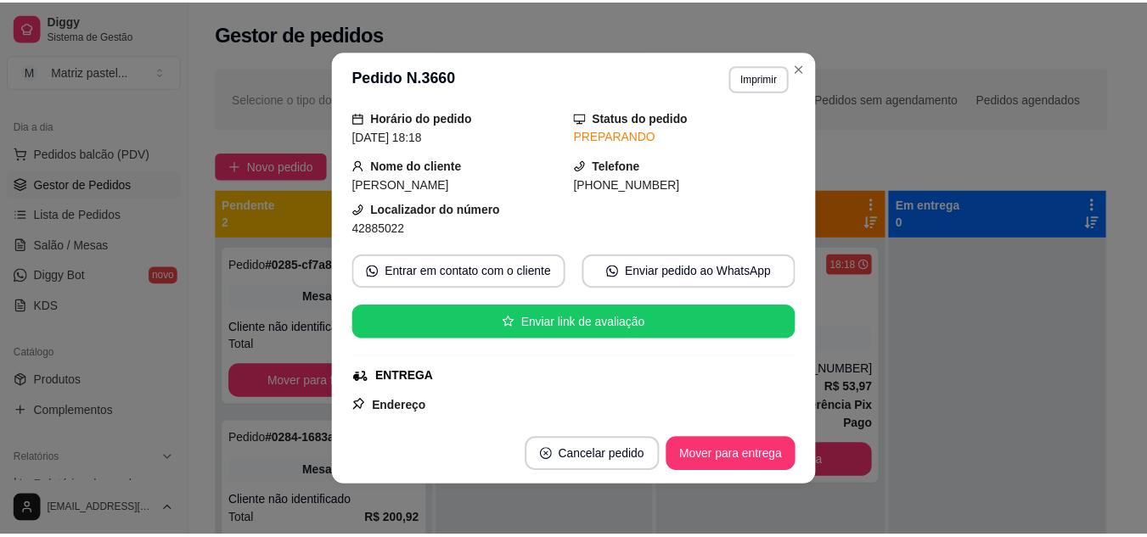
scroll to position [85, 0]
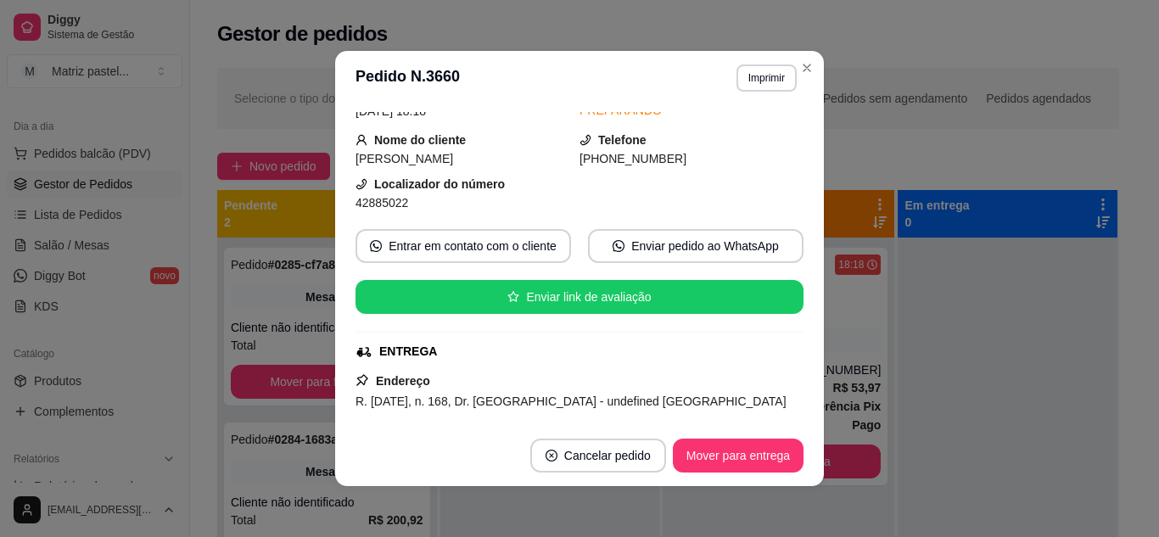
click at [755, 93] on header "**********" at bounding box center [579, 78] width 489 height 54
click at [754, 84] on button "Imprimir" at bounding box center [767, 77] width 60 height 27
click at [728, 132] on button "IMPRESSORA" at bounding box center [730, 137] width 123 height 27
click at [801, 71] on icon "Close" at bounding box center [807, 68] width 14 height 14
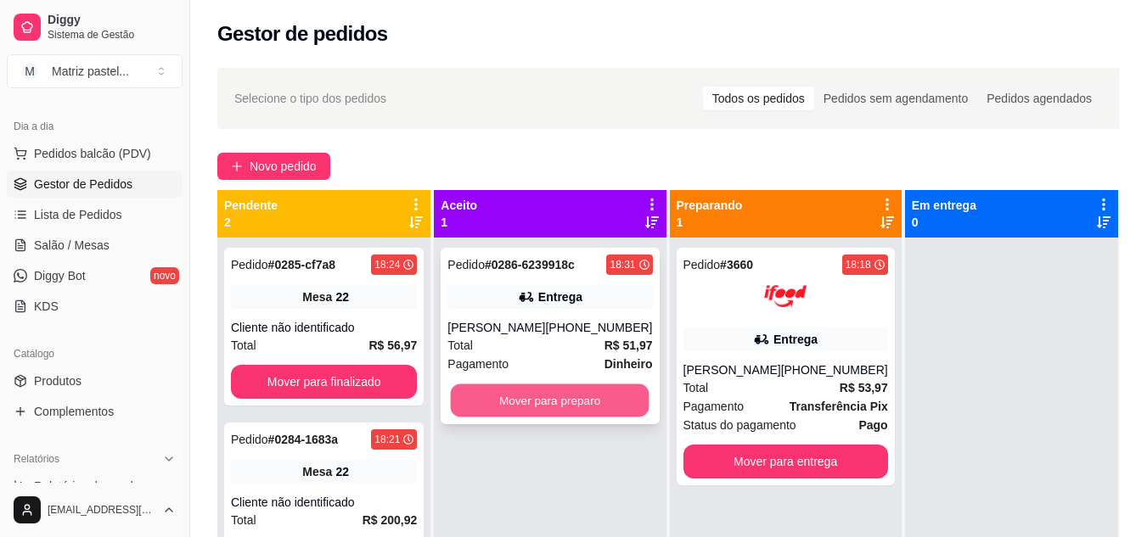
click at [602, 418] on button "Mover para preparo" at bounding box center [550, 400] width 199 height 33
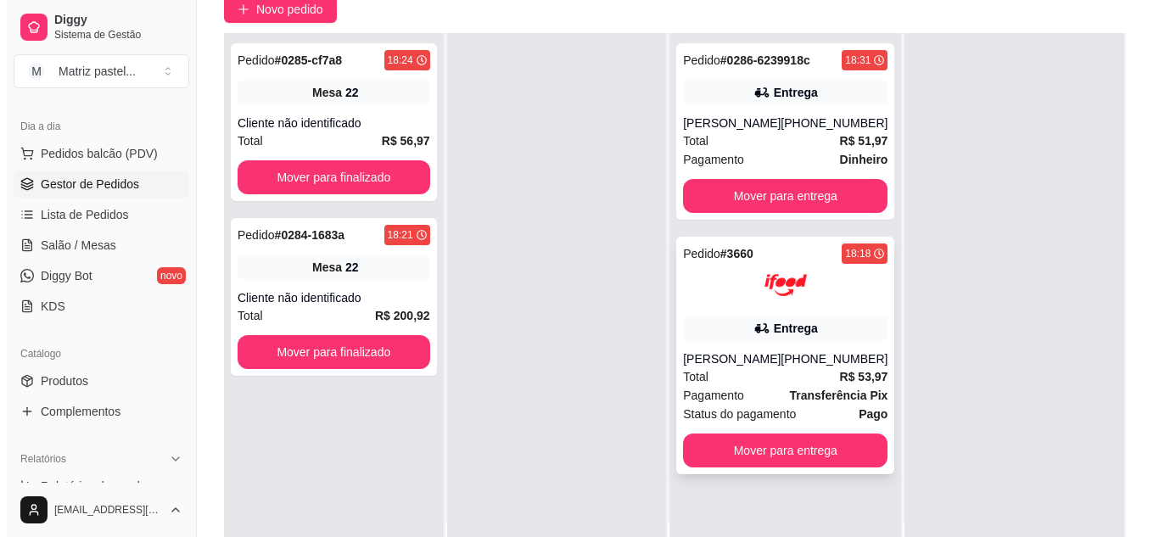
scroll to position [255, 0]
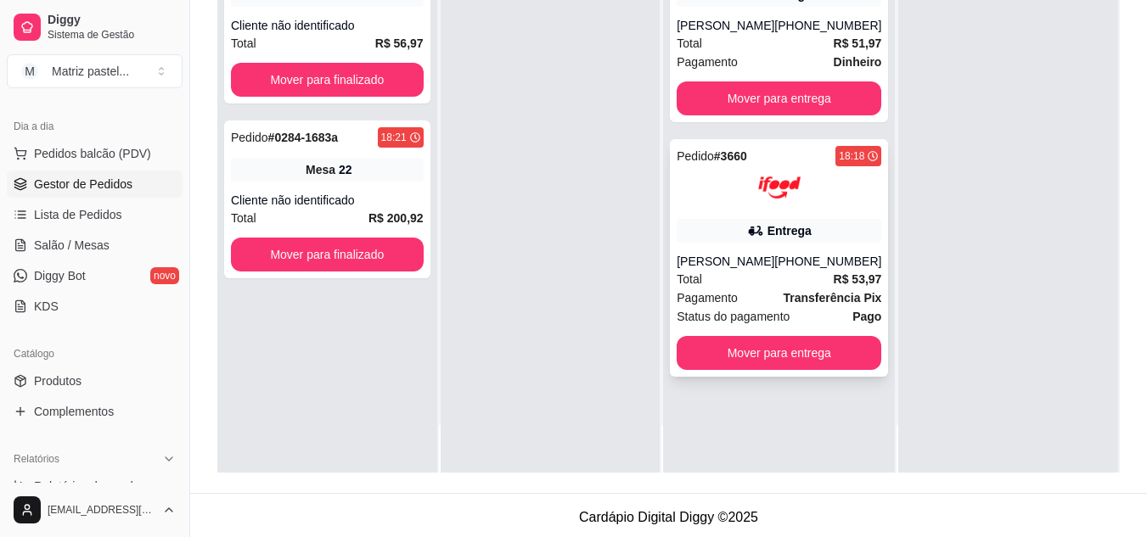
click at [691, 289] on span "Total" at bounding box center [688, 279] width 25 height 19
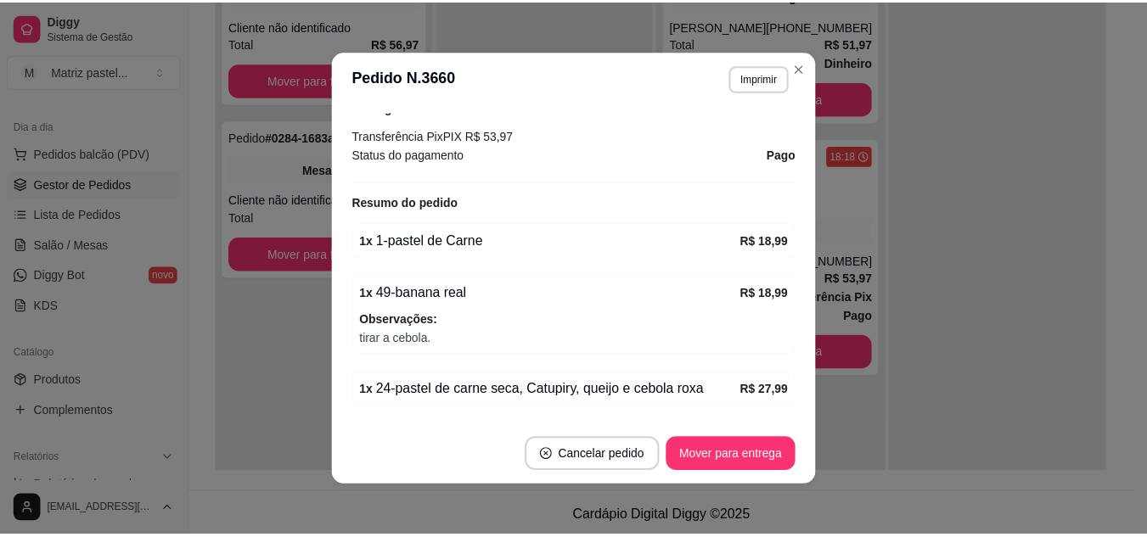
scroll to position [677, 0]
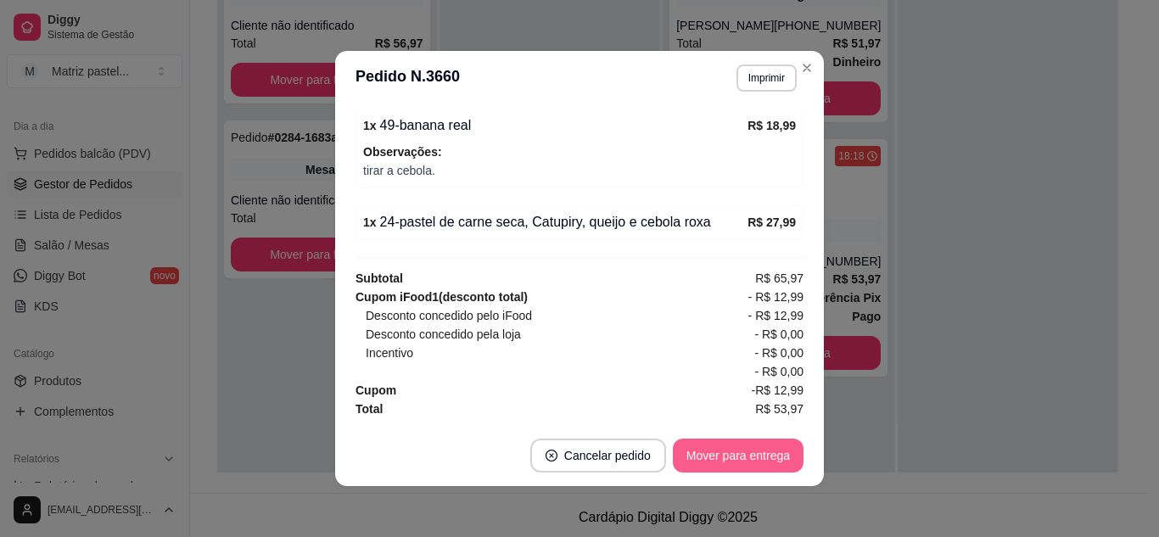
click at [684, 454] on button "Mover para entrega" at bounding box center [738, 456] width 131 height 34
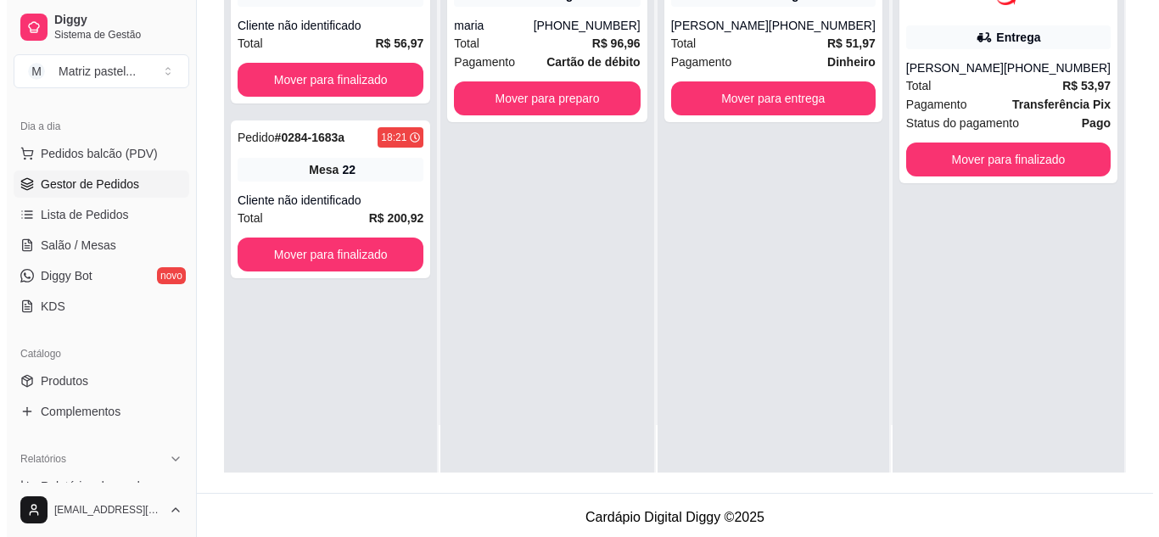
scroll to position [0, 0]
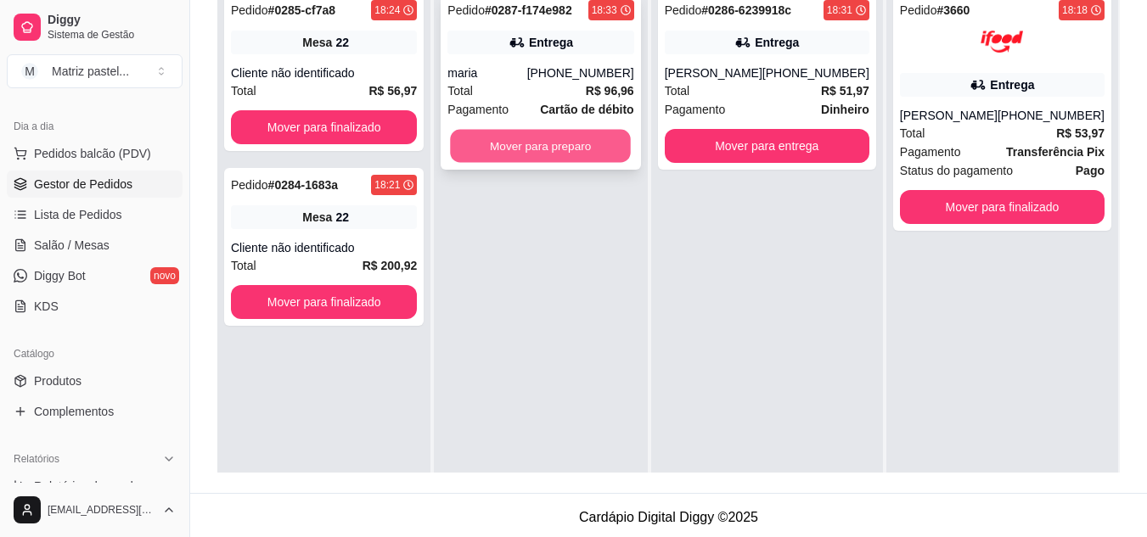
click at [524, 149] on button "Mover para preparo" at bounding box center [541, 146] width 181 height 33
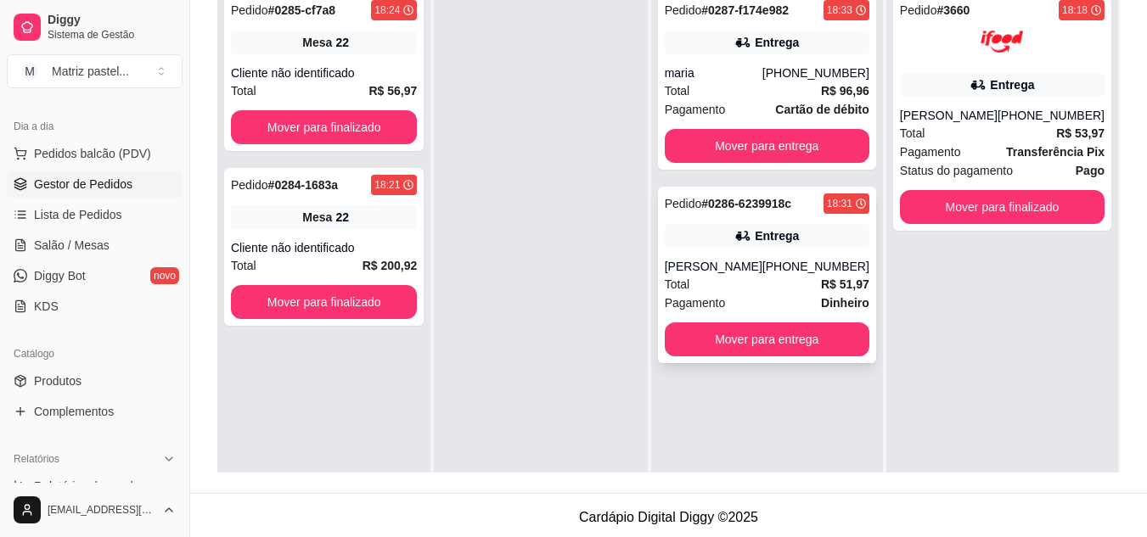
click at [743, 275] on div "[PERSON_NAME]" at bounding box center [714, 266] width 98 height 17
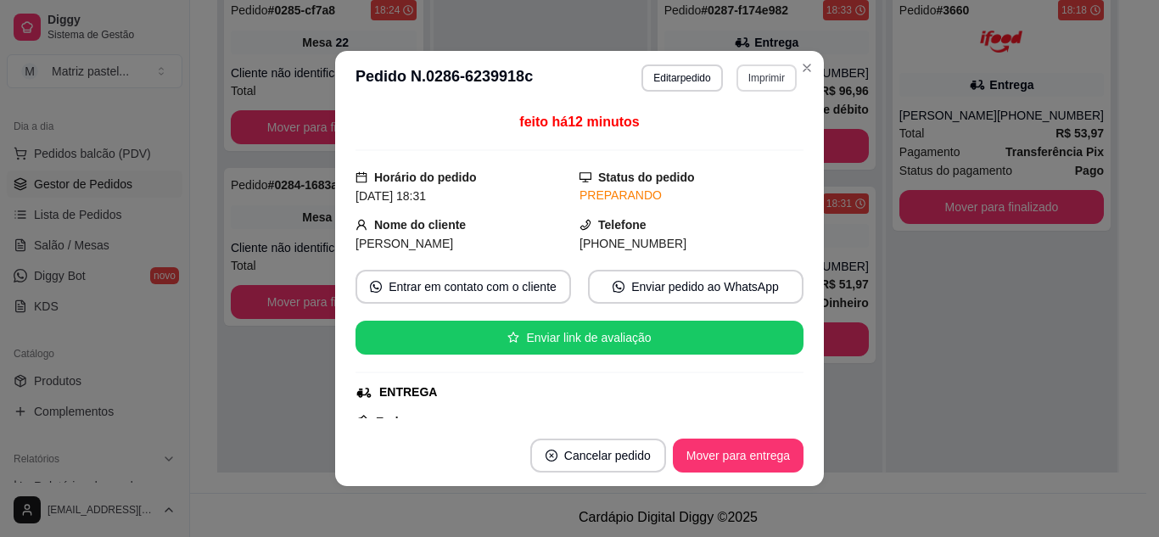
click at [766, 73] on button "Imprimir" at bounding box center [767, 77] width 60 height 27
click at [751, 140] on button "IMPRESSORA" at bounding box center [730, 137] width 123 height 27
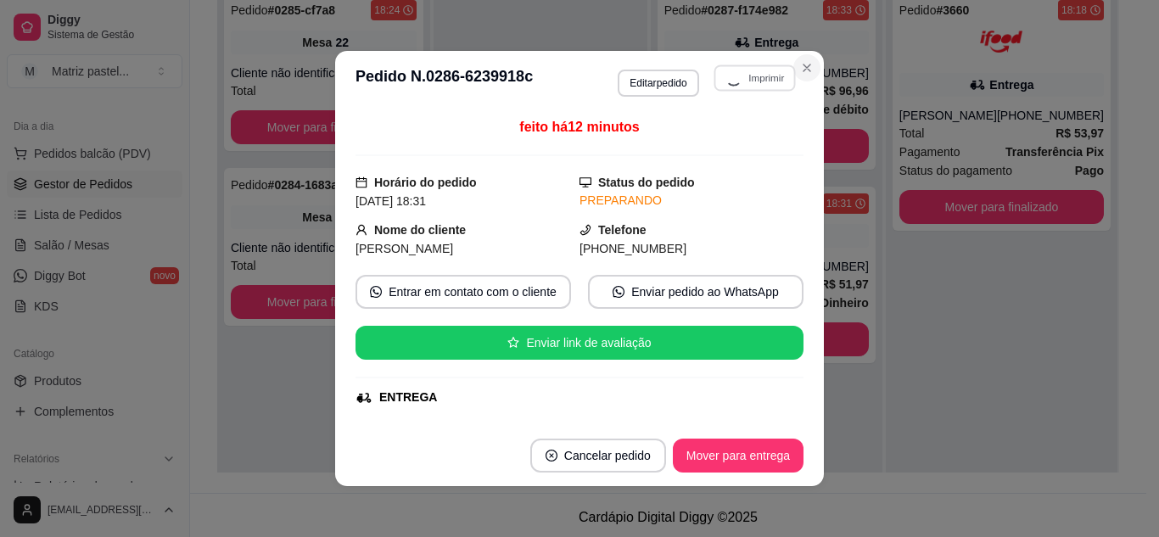
click at [796, 75] on button "Close" at bounding box center [806, 67] width 27 height 27
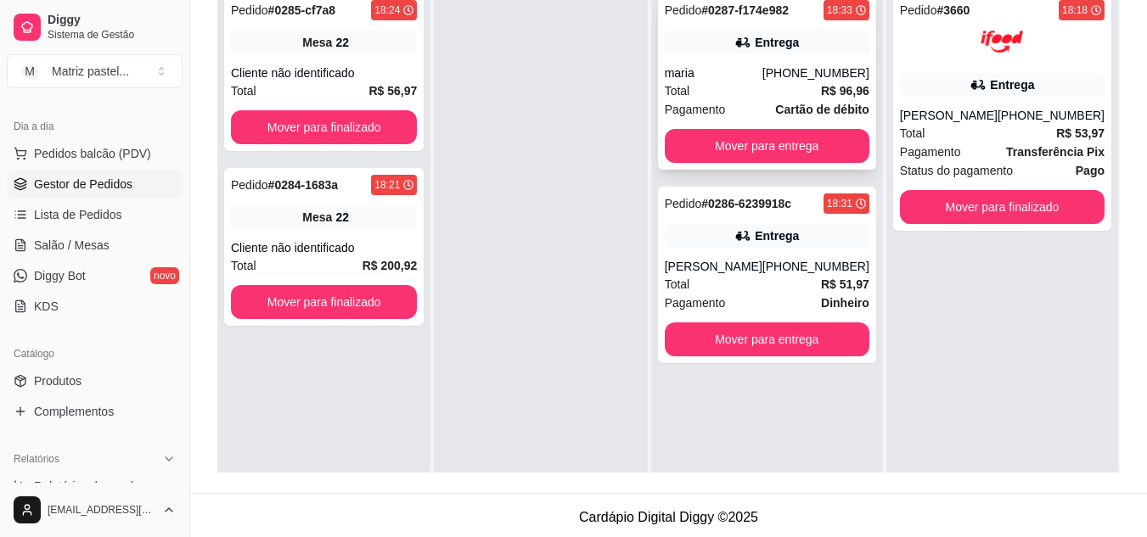
click at [793, 59] on div "Pedido # 0287-f174e982 18:33 Entrega maria [PHONE_NUMBER] Total R$ 96,96 Pagame…" at bounding box center [767, 81] width 218 height 177
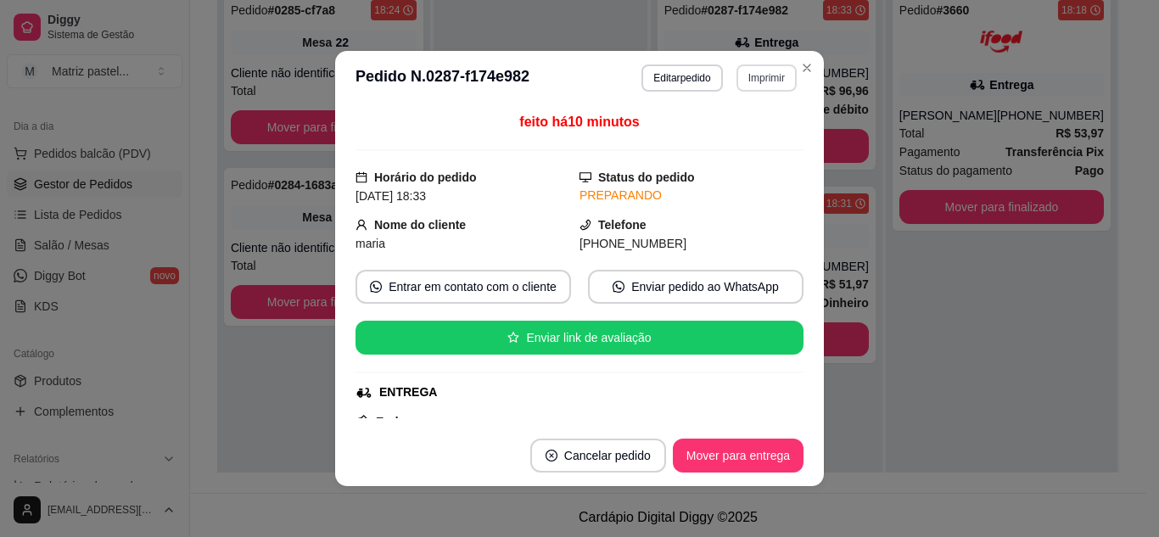
click at [753, 80] on button "Imprimir" at bounding box center [767, 77] width 60 height 27
click at [715, 141] on button "IMPRESSORA" at bounding box center [730, 137] width 123 height 27
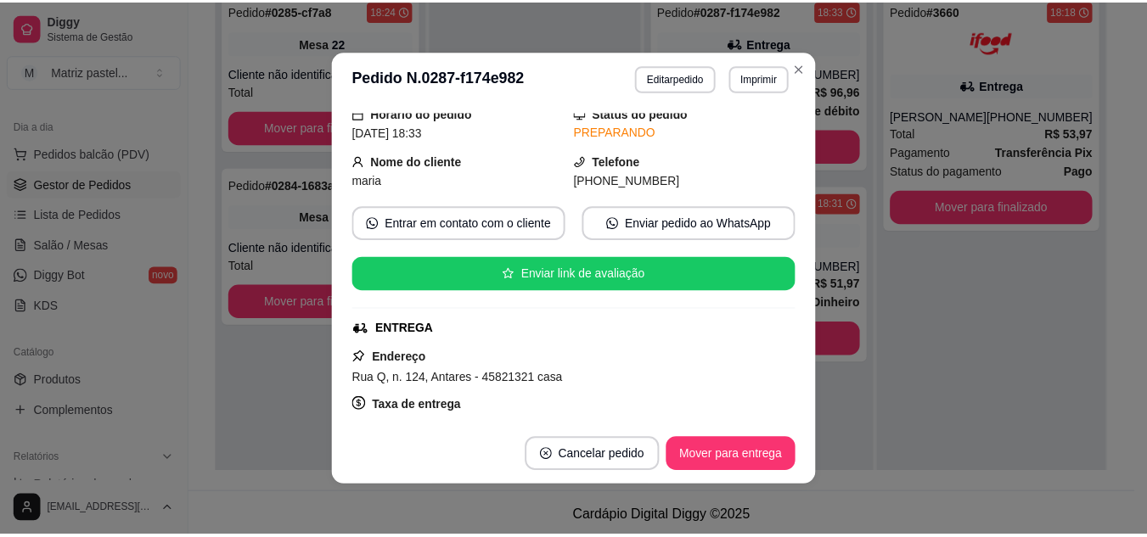
scroll to position [85, 0]
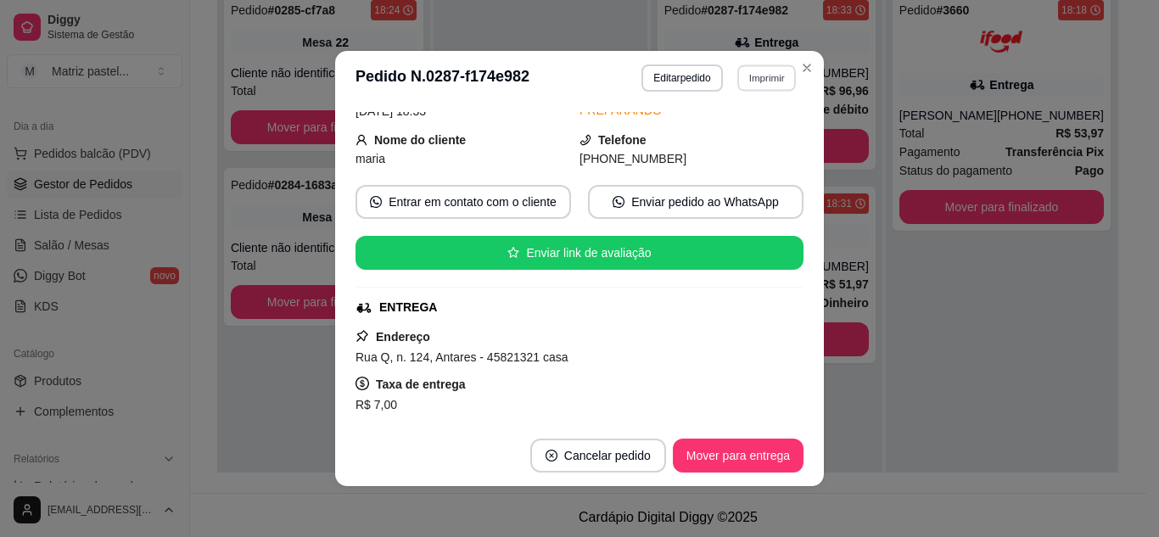
click at [789, 72] on button "Imprimir" at bounding box center [766, 77] width 59 height 26
click at [800, 69] on icon "Close" at bounding box center [807, 68] width 14 height 14
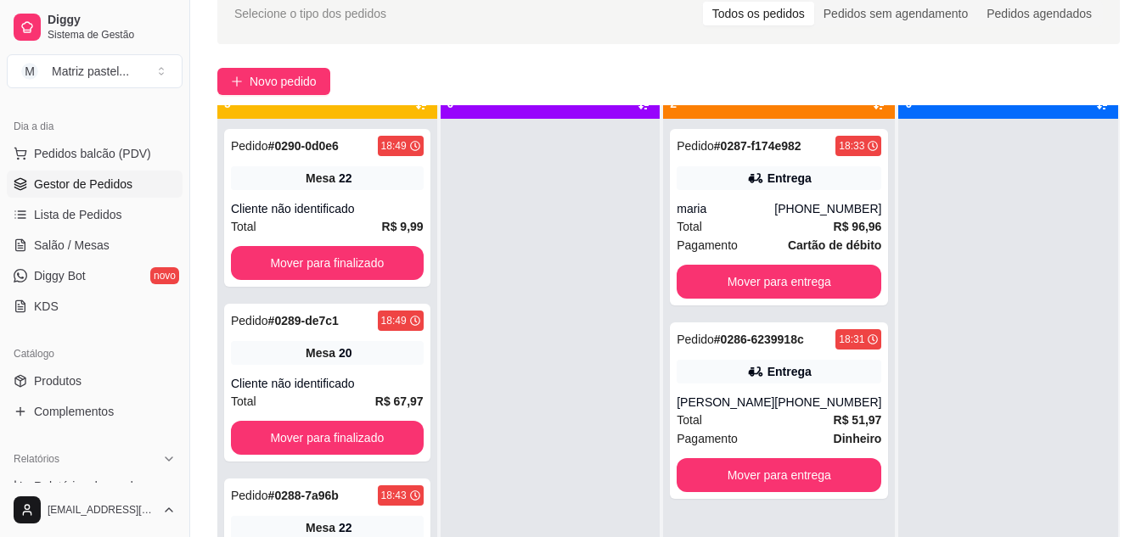
scroll to position [48, 0]
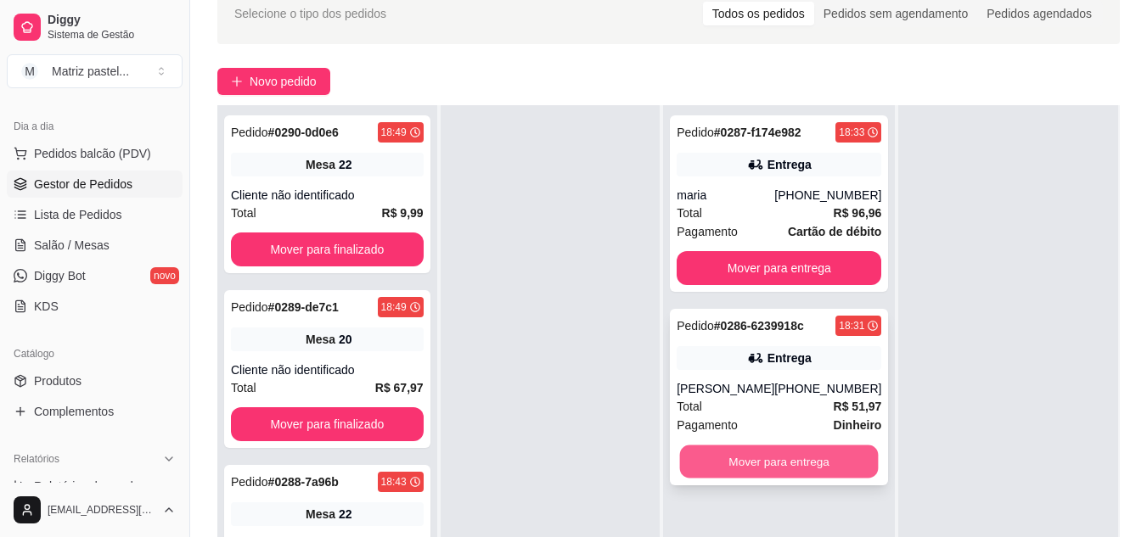
click at [777, 479] on button "Mover para entrega" at bounding box center [779, 462] width 199 height 33
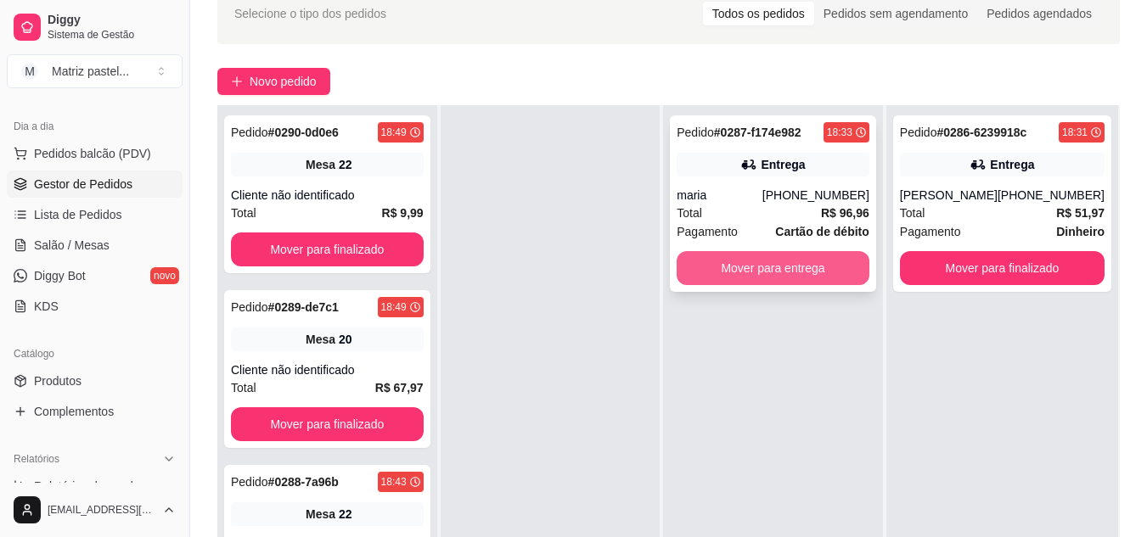
click at [765, 282] on button "Mover para entrega" at bounding box center [772, 268] width 193 height 34
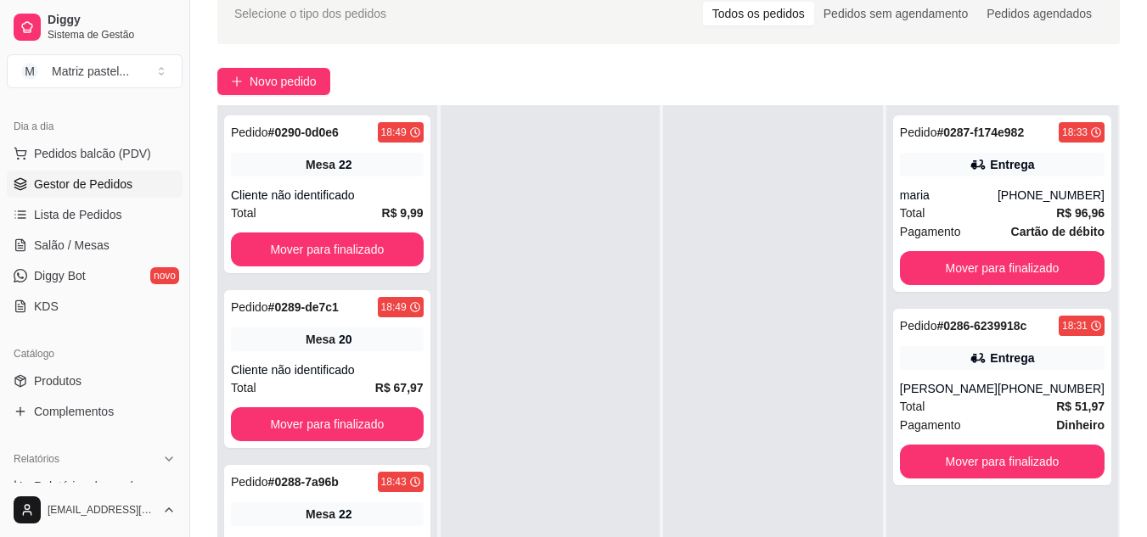
click at [124, 230] on ul "Pedidos balcão (PDV) Gestor de Pedidos Lista de Pedidos Salão / Mesas Diggy Bot…" at bounding box center [95, 230] width 176 height 180
click at [125, 238] on link "Salão / Mesas" at bounding box center [95, 245] width 176 height 27
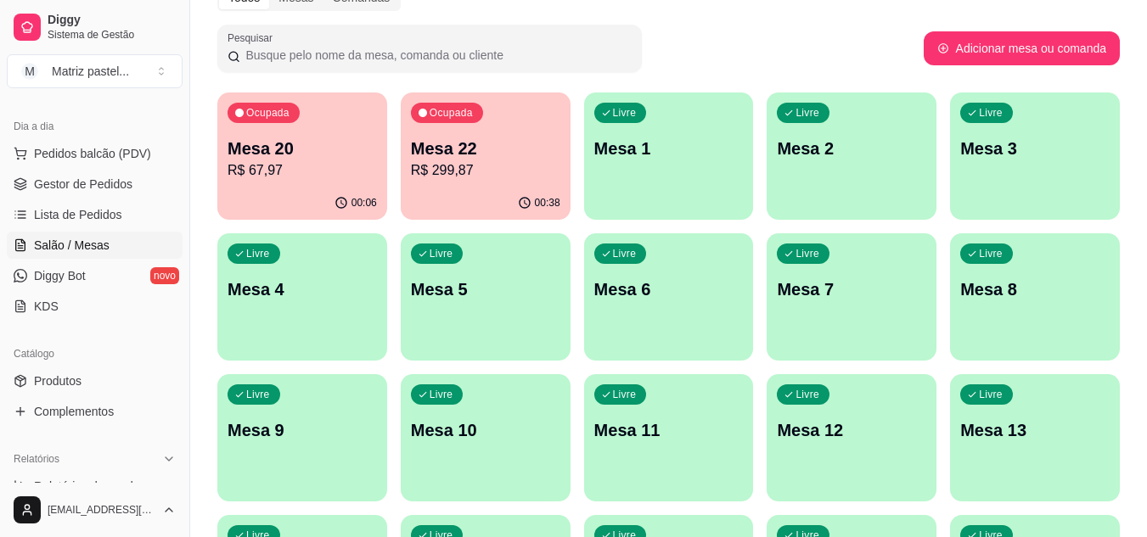
scroll to position [170, 0]
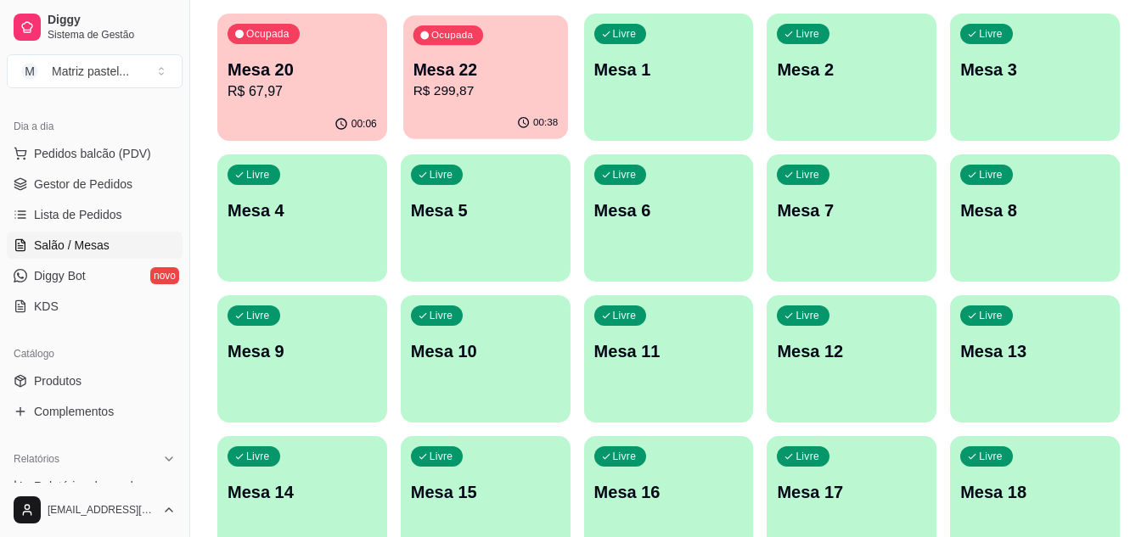
click at [491, 70] on p "Mesa 22" at bounding box center [484, 70] width 145 height 23
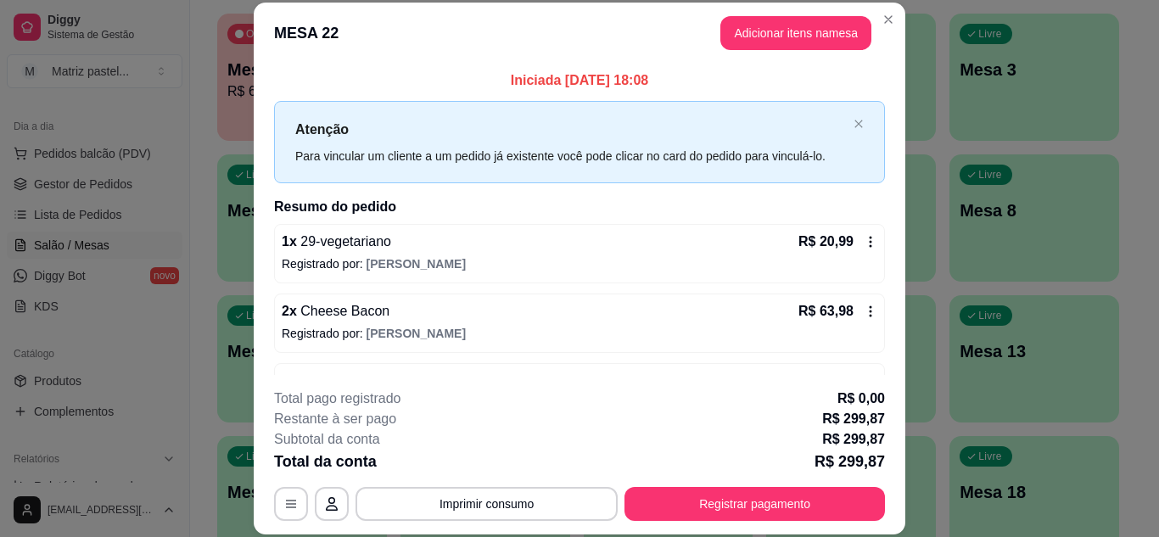
click at [738, 487] on div "**********" at bounding box center [579, 455] width 611 height 132
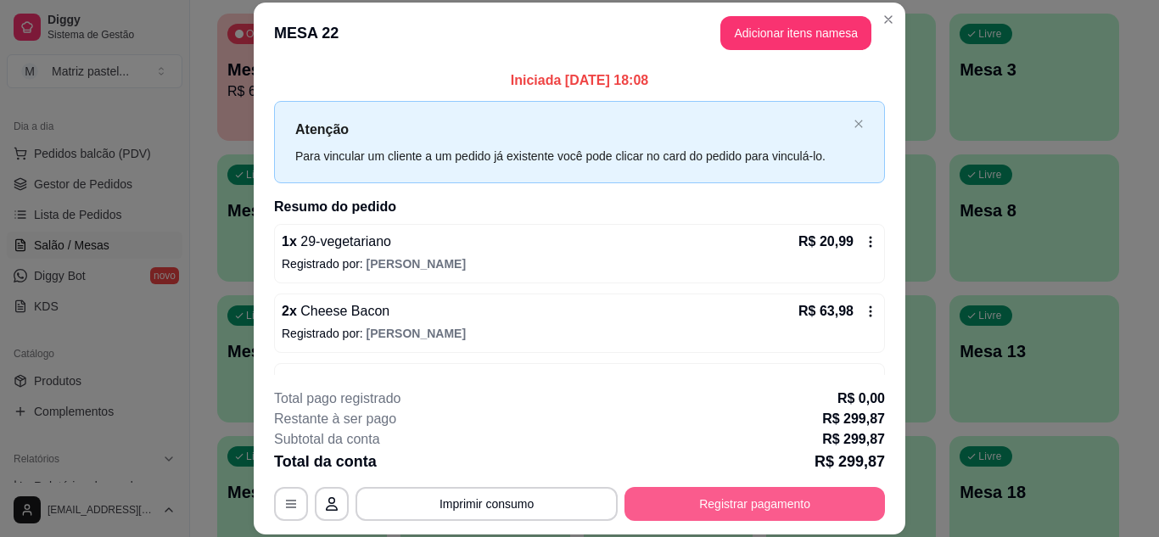
click at [734, 493] on button "Registrar pagamento" at bounding box center [755, 504] width 261 height 34
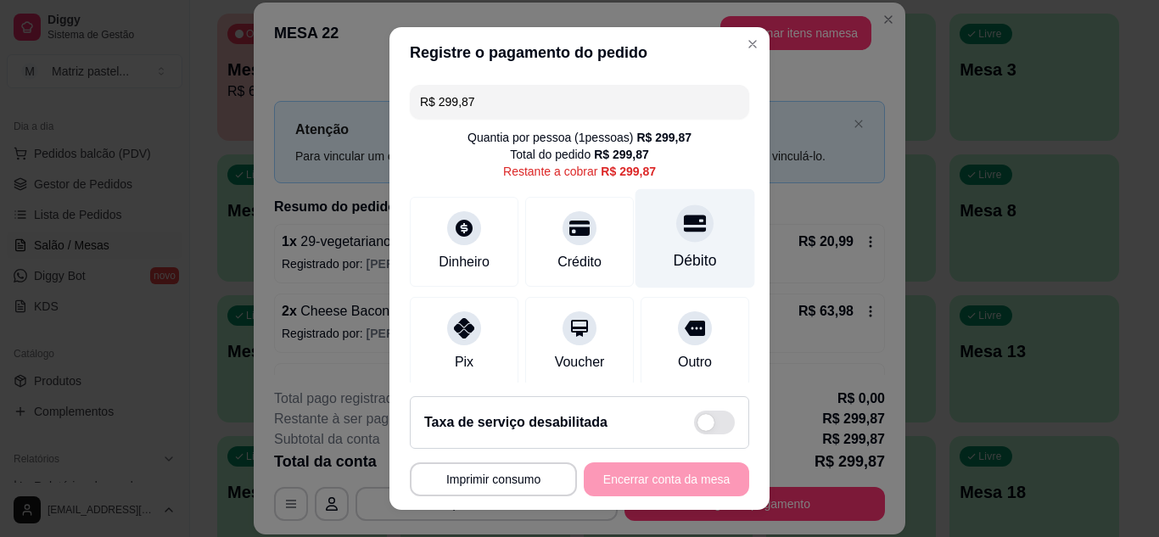
click at [687, 250] on div "Débito" at bounding box center [695, 261] width 43 height 22
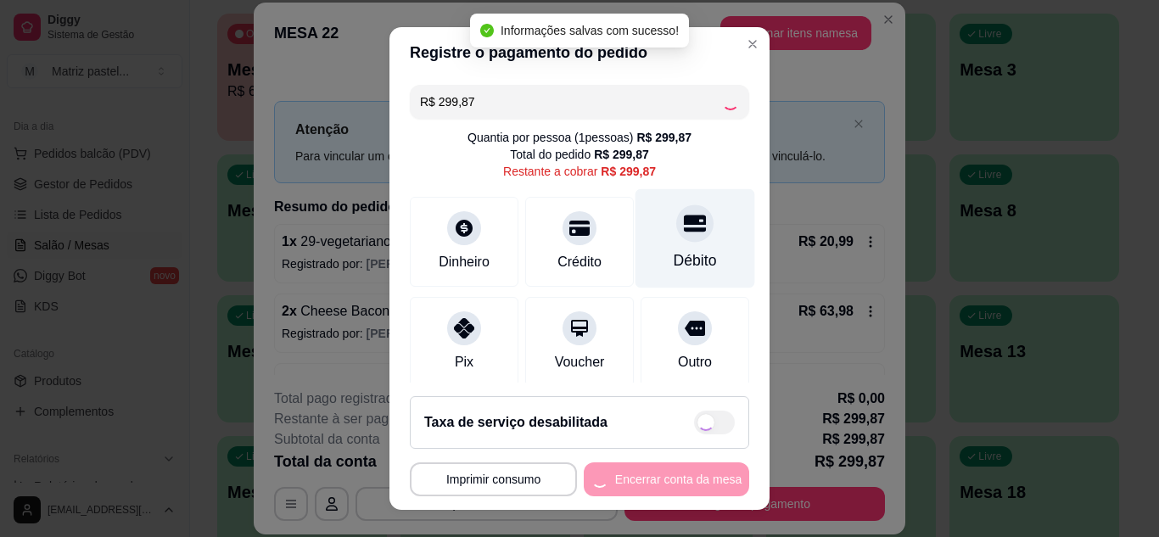
type input "R$ 0,00"
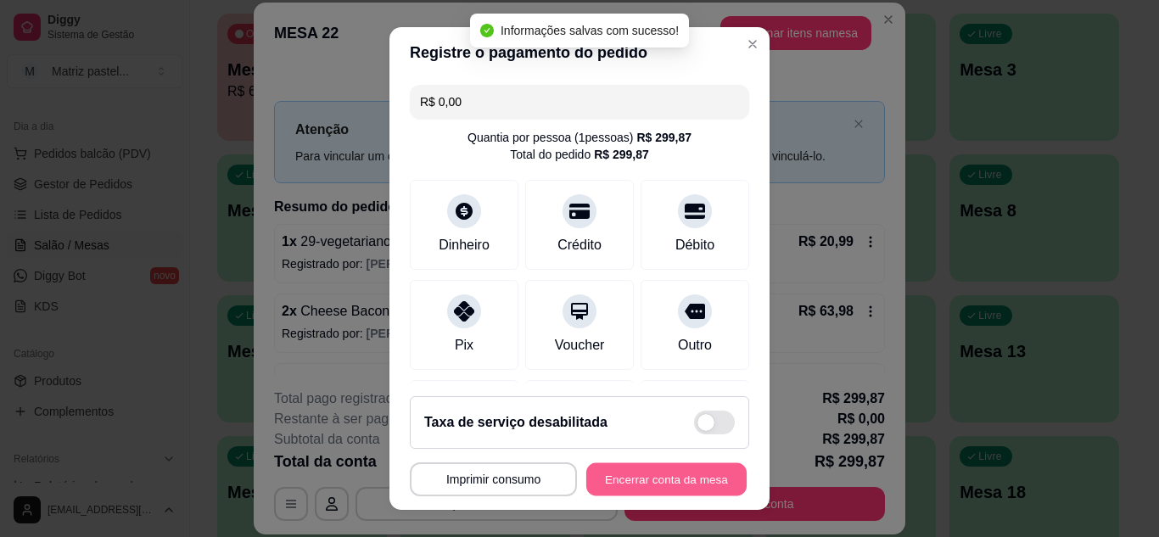
click at [644, 478] on button "Encerrar conta da mesa" at bounding box center [666, 479] width 160 height 33
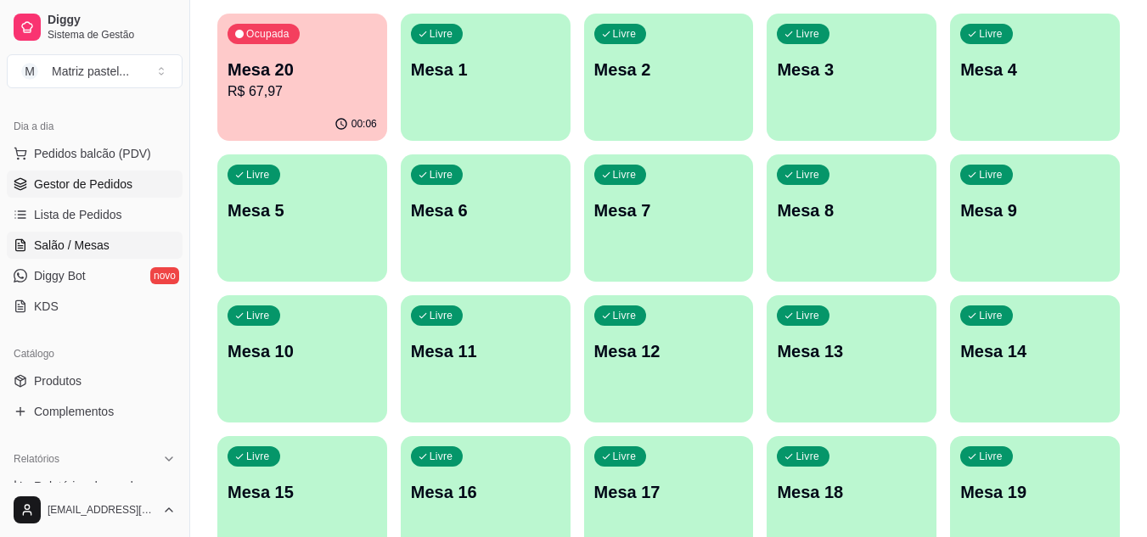
click at [34, 185] on span "Gestor de Pedidos" at bounding box center [83, 184] width 98 height 17
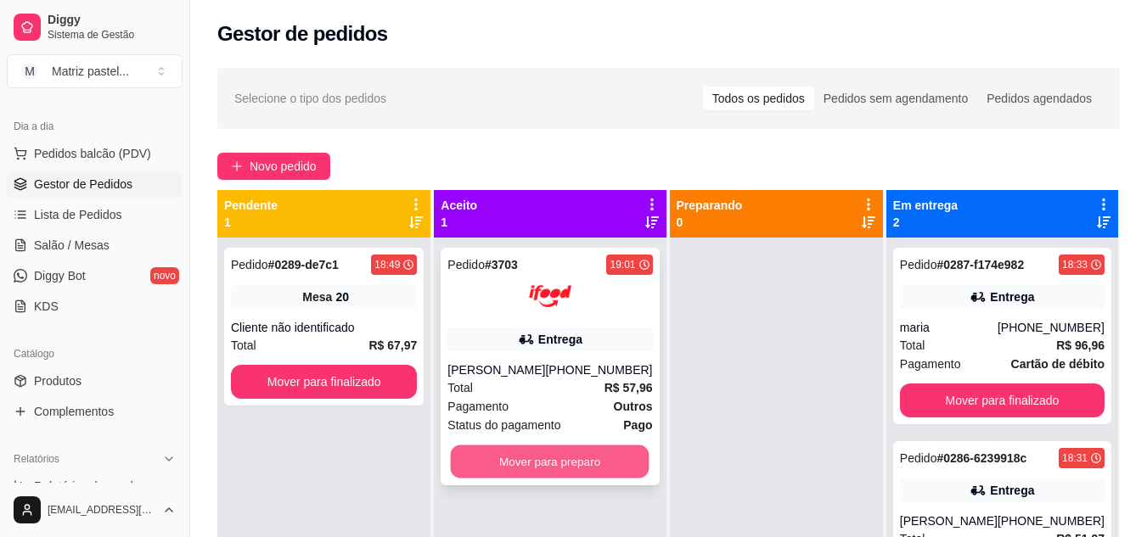
click at [516, 477] on button "Mover para preparo" at bounding box center [550, 462] width 199 height 33
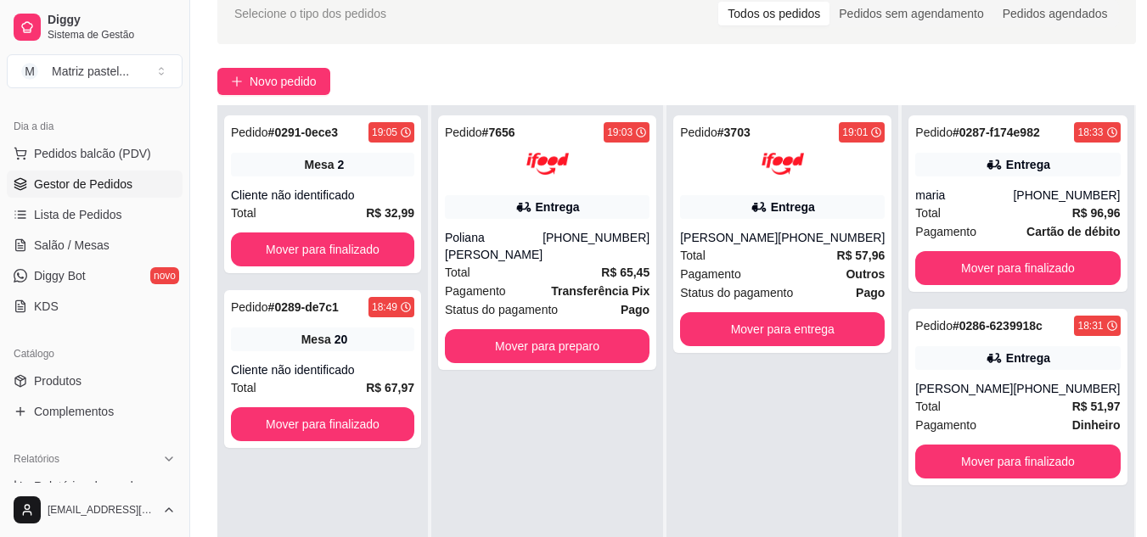
scroll to position [48, 0]
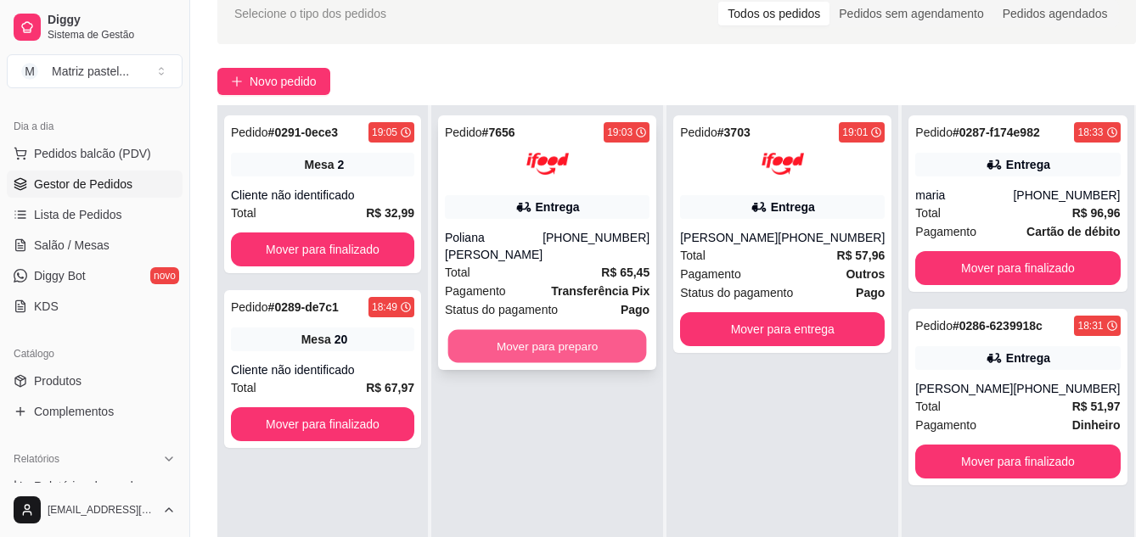
click at [575, 354] on button "Mover para preparo" at bounding box center [547, 346] width 199 height 33
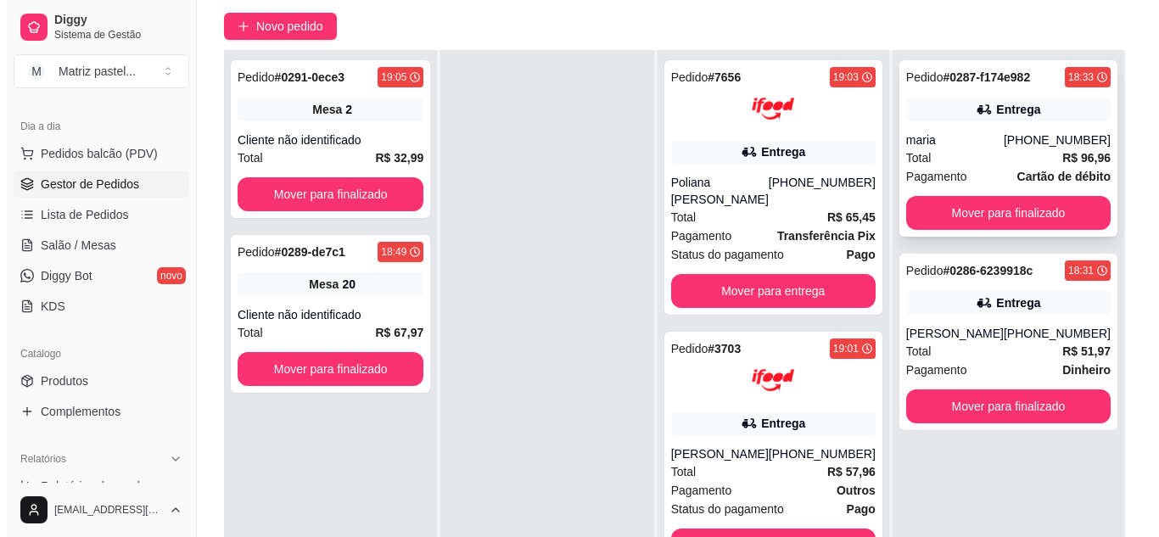
scroll to position [170, 0]
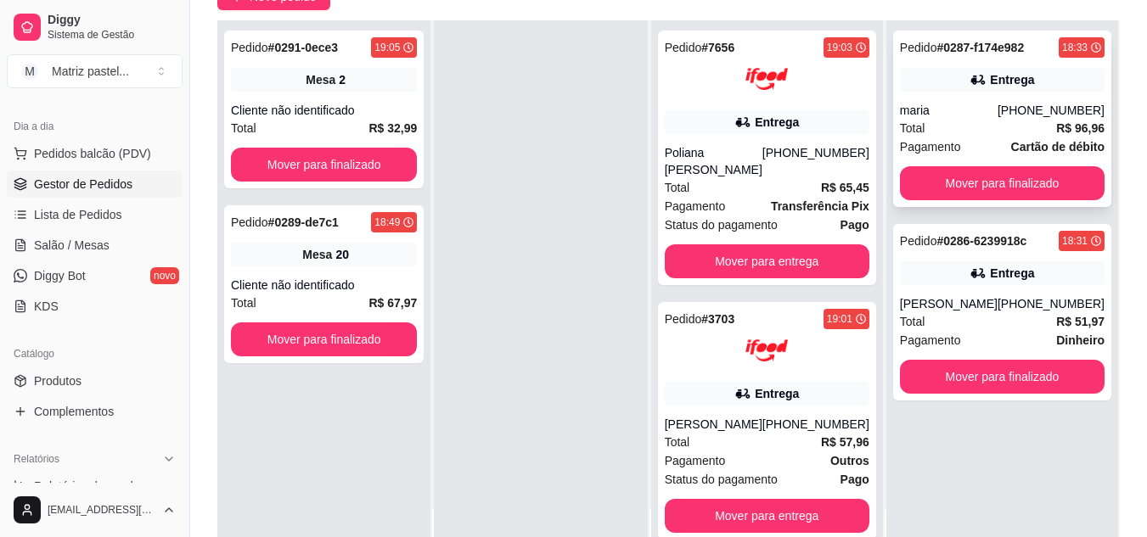
click at [927, 109] on div "maria" at bounding box center [949, 110] width 98 height 17
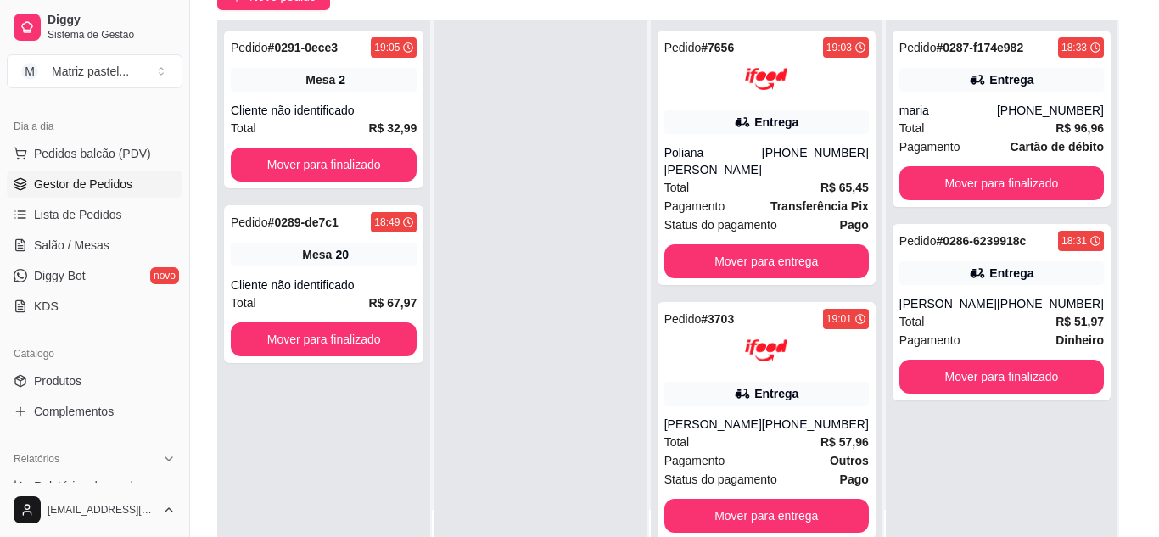
scroll to position [85, 0]
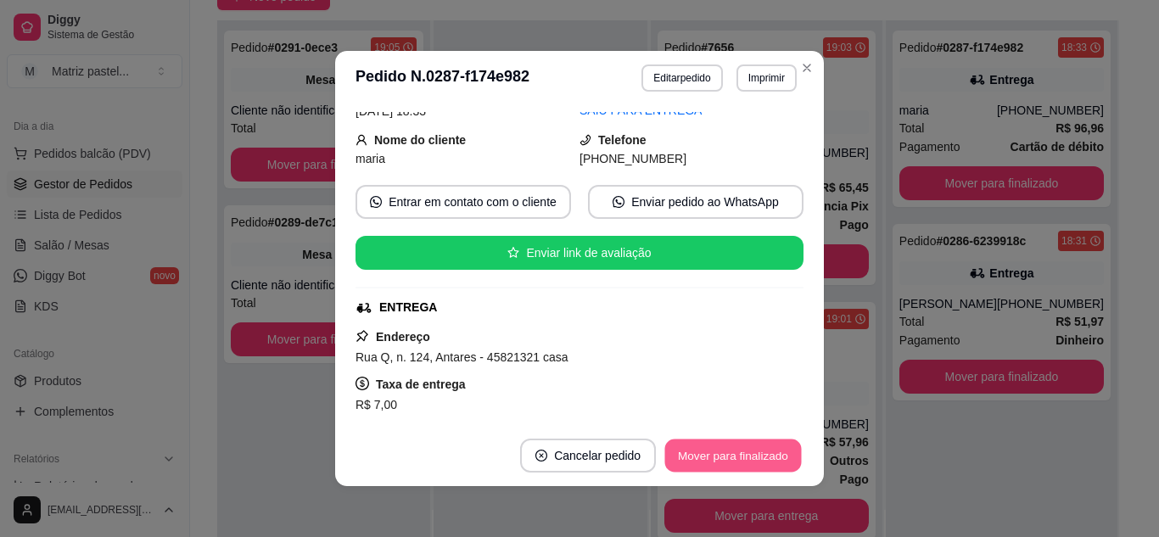
click at [708, 469] on button "Mover para finalizado" at bounding box center [733, 456] width 137 height 33
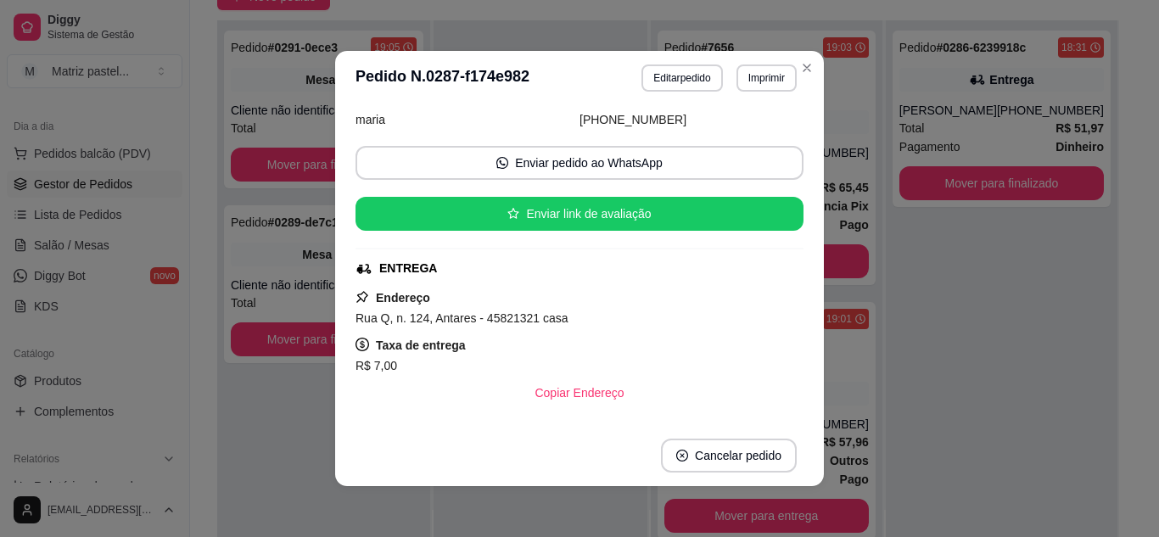
scroll to position [46, 0]
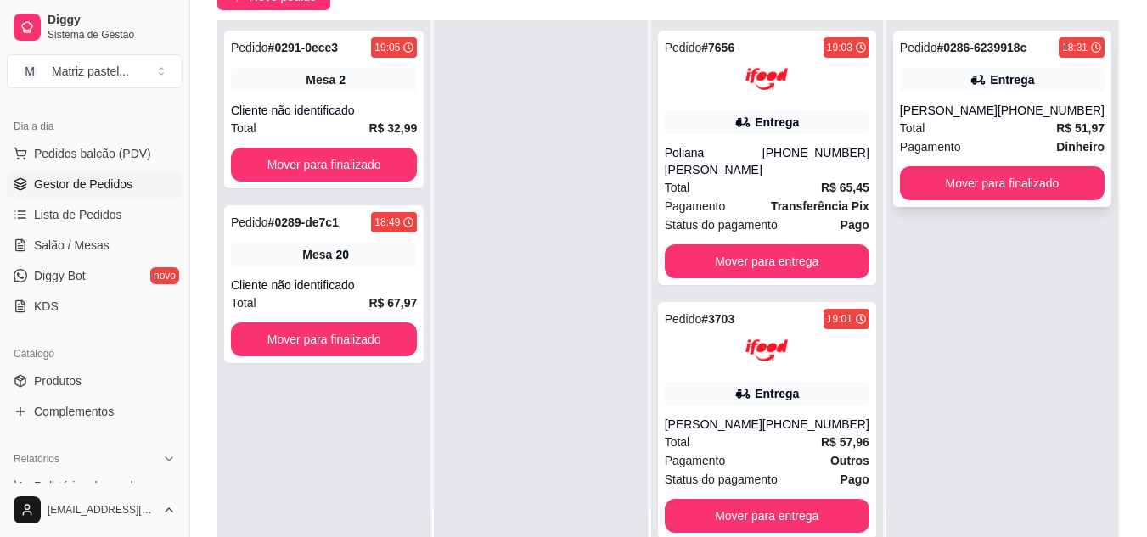
click at [959, 79] on div "Entrega" at bounding box center [1002, 80] width 205 height 24
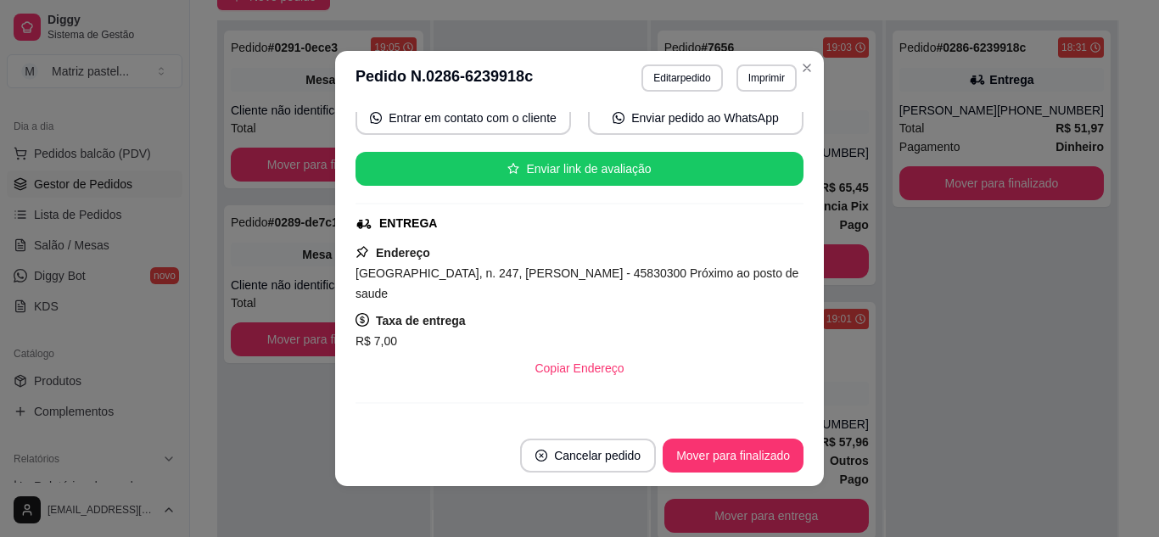
scroll to position [170, 0]
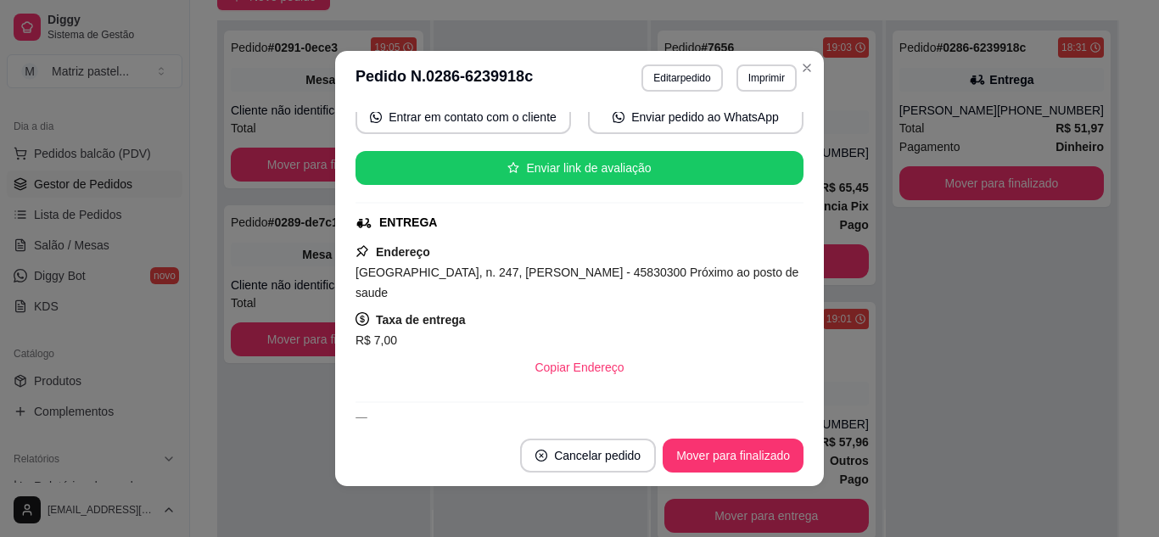
click at [710, 476] on footer "Cancelar pedido Mover para finalizado" at bounding box center [579, 455] width 489 height 61
click at [711, 464] on button "Mover para finalizado" at bounding box center [733, 456] width 141 height 34
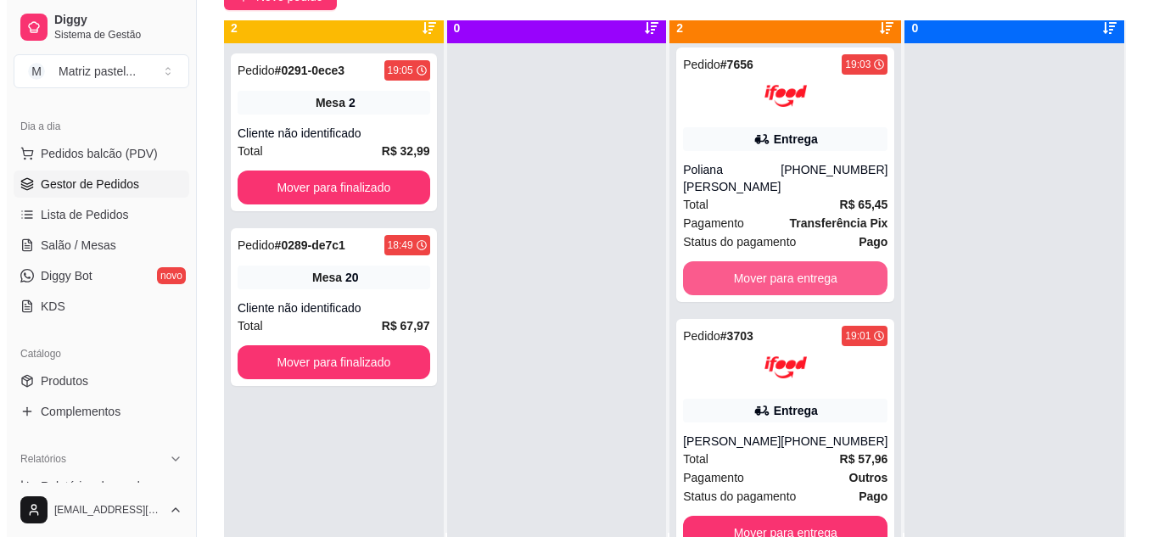
scroll to position [48, 0]
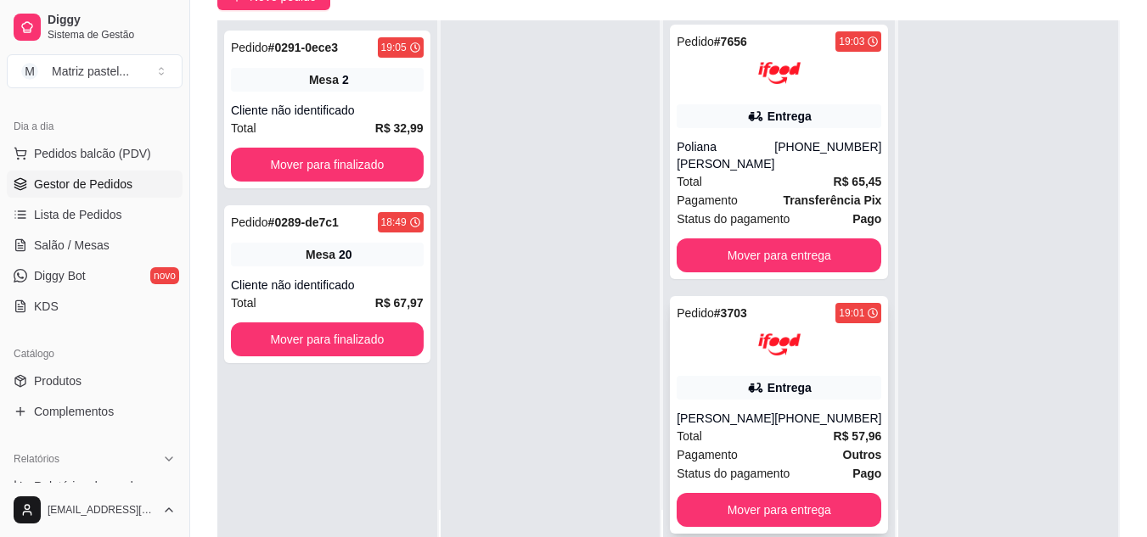
click at [707, 379] on div "Entrega" at bounding box center [778, 388] width 205 height 24
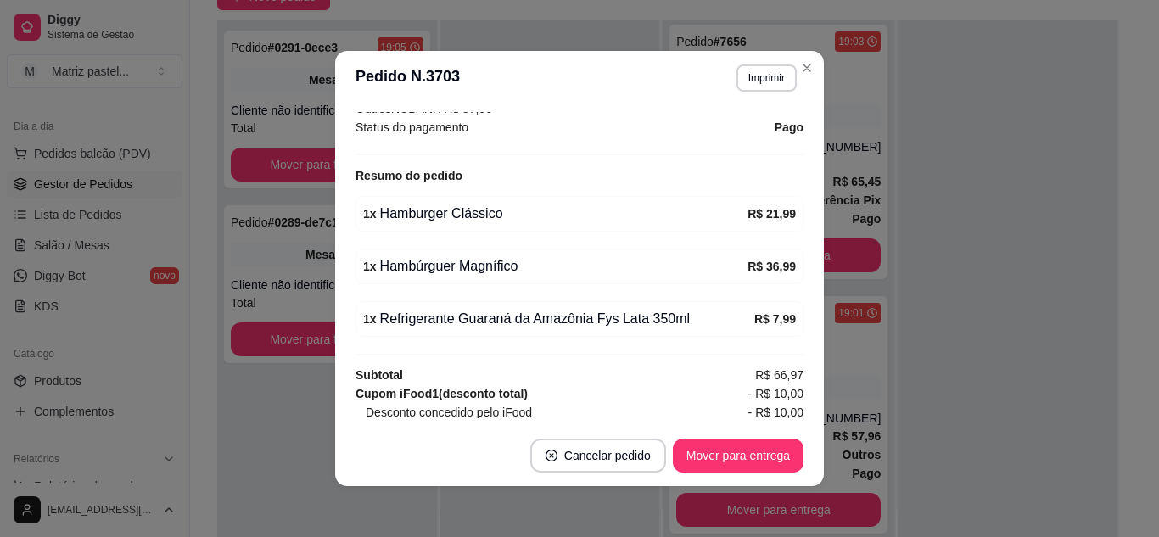
scroll to position [594, 0]
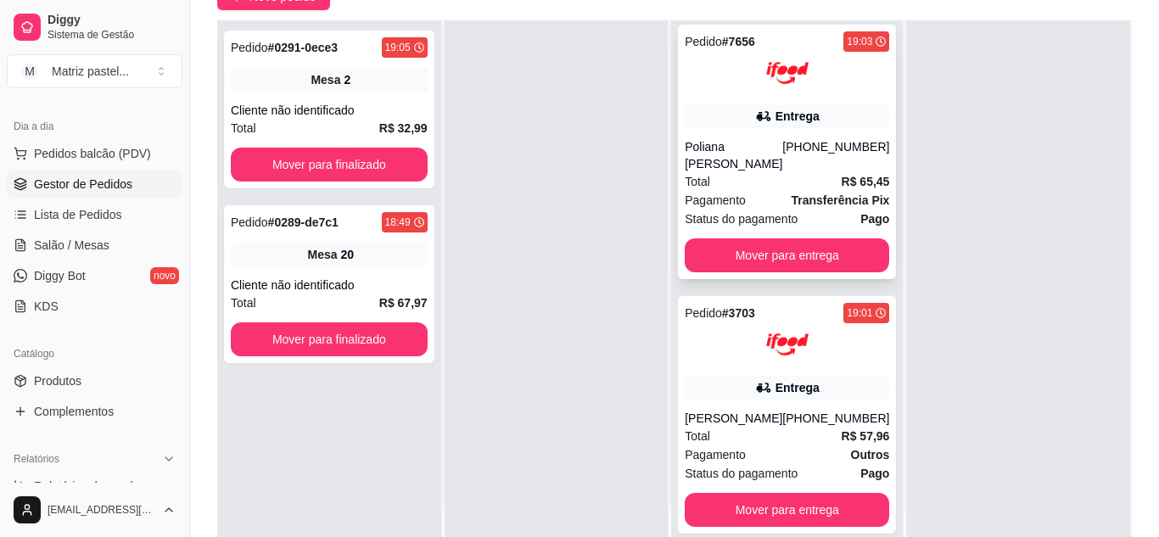
click at [797, 109] on div "Entrega" at bounding box center [787, 116] width 205 height 24
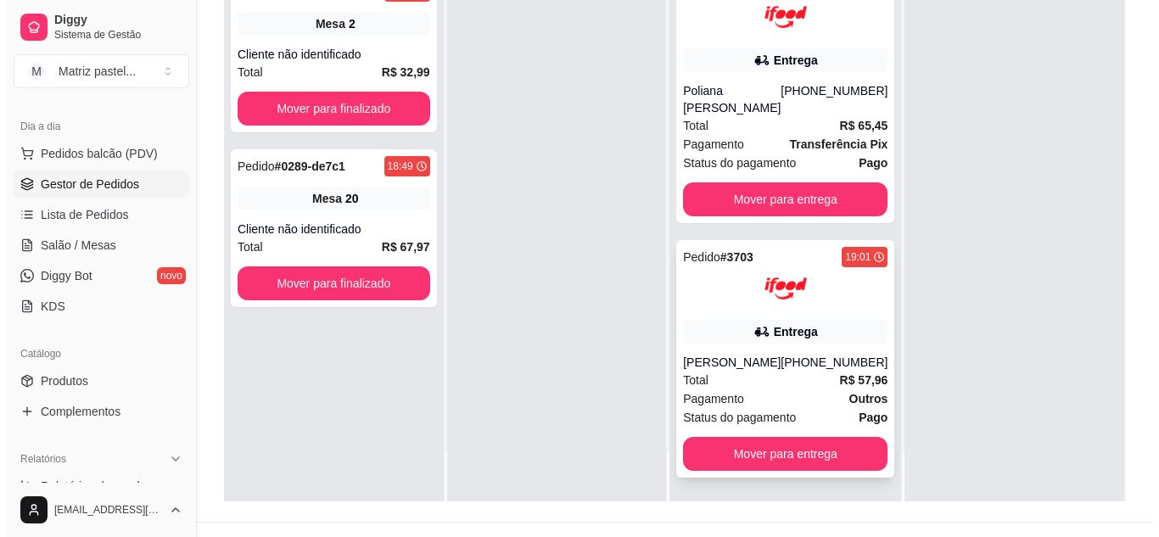
scroll to position [255, 0]
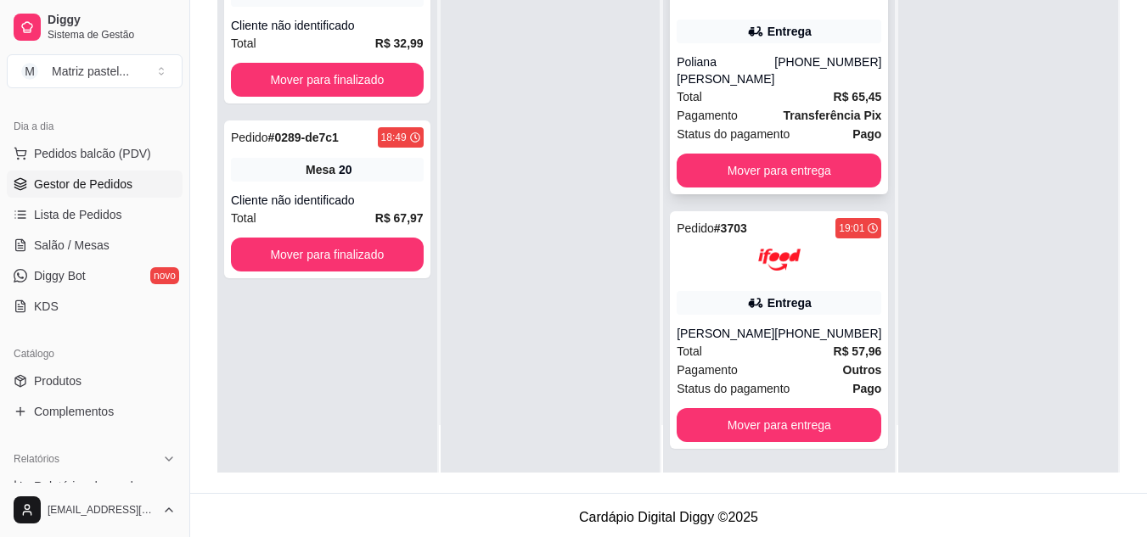
click at [721, 79] on div "Poliana [PERSON_NAME]" at bounding box center [725, 70] width 98 height 34
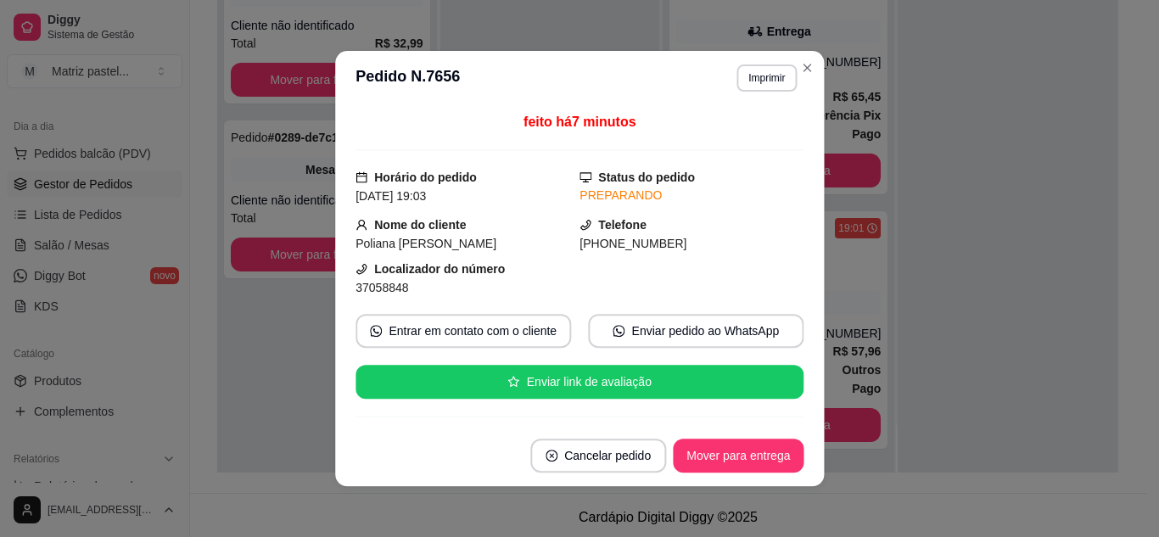
scroll to position [85, 0]
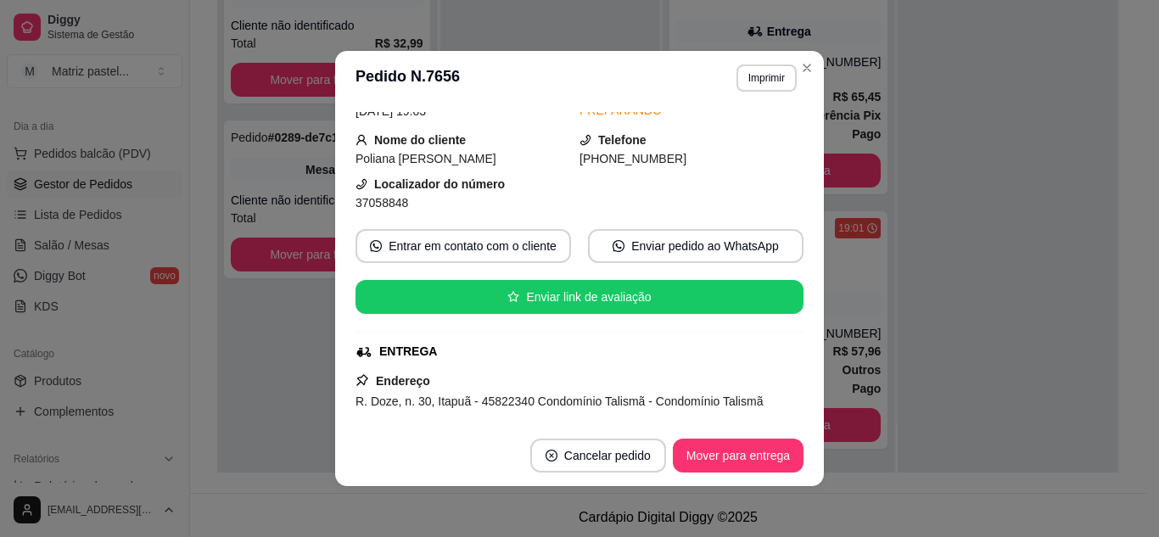
click at [758, 90] on button "Imprimir" at bounding box center [767, 77] width 60 height 27
click at [749, 135] on button "IMPRESSORA" at bounding box center [730, 137] width 123 height 27
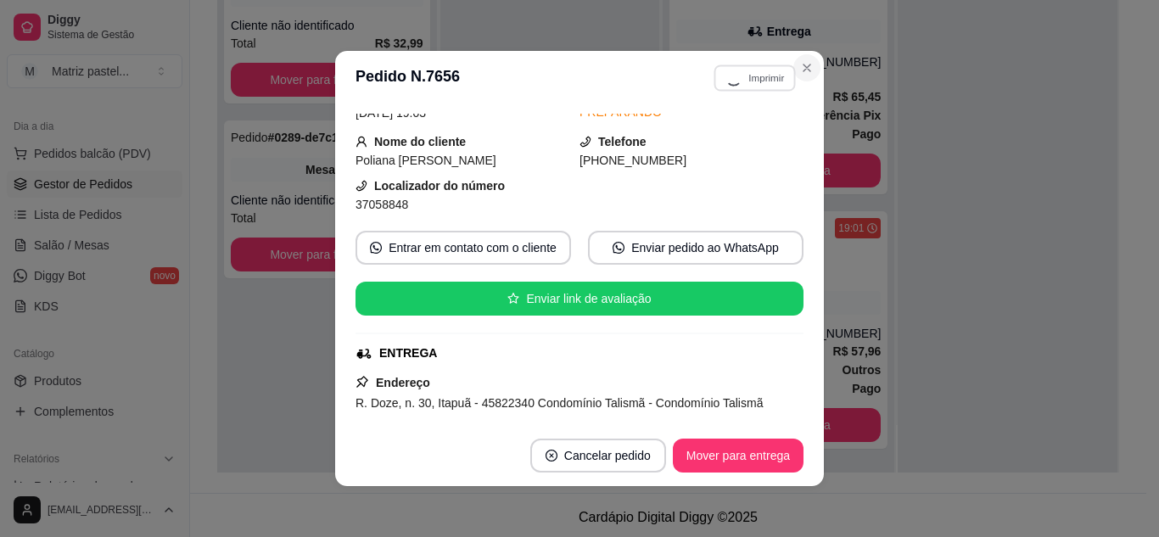
click at [805, 76] on button "Close" at bounding box center [806, 67] width 27 height 27
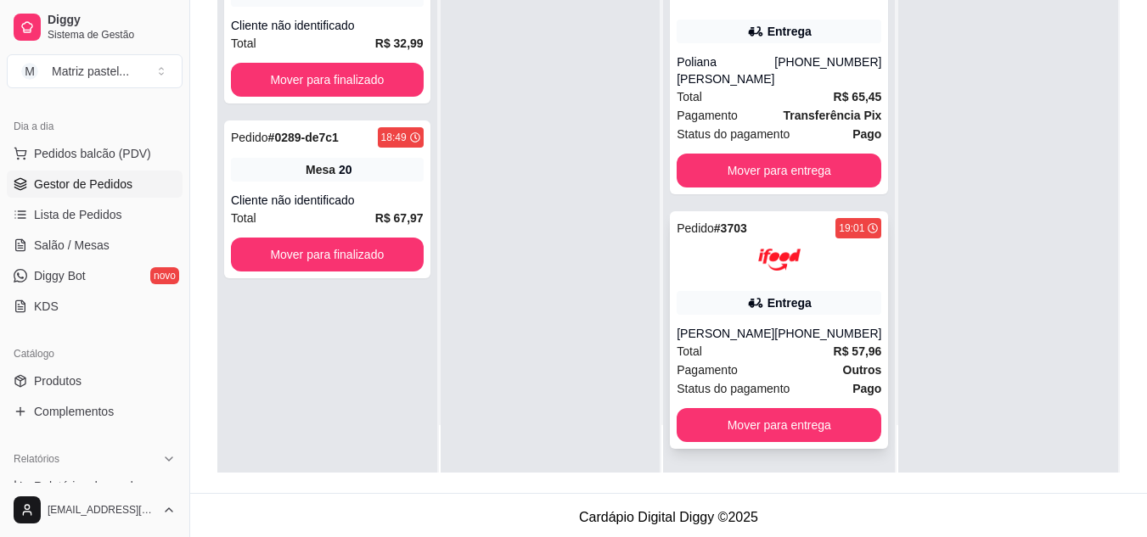
click at [688, 310] on div "Entrega" at bounding box center [778, 303] width 205 height 24
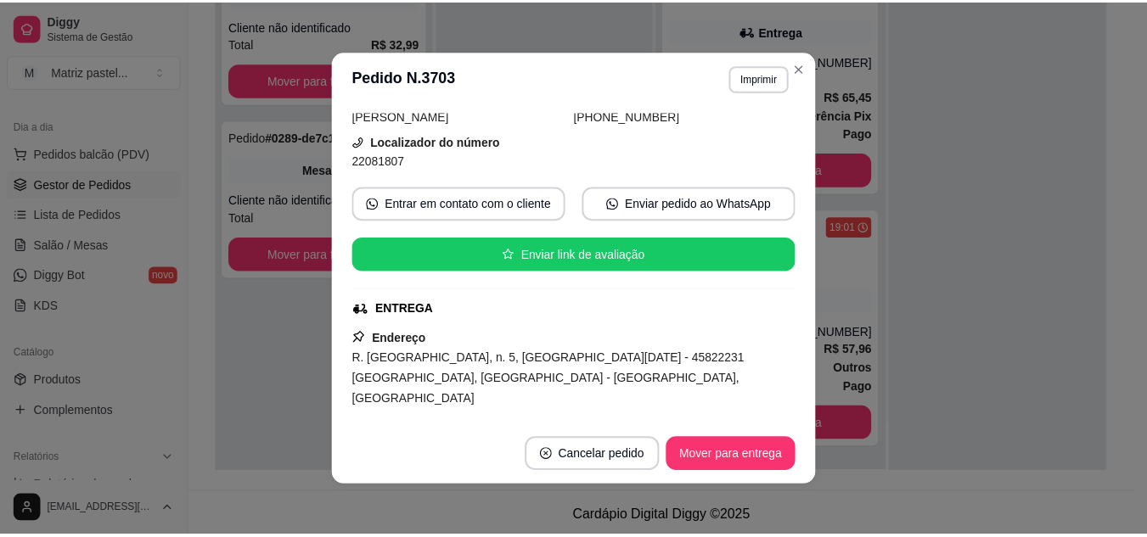
scroll to position [124, 0]
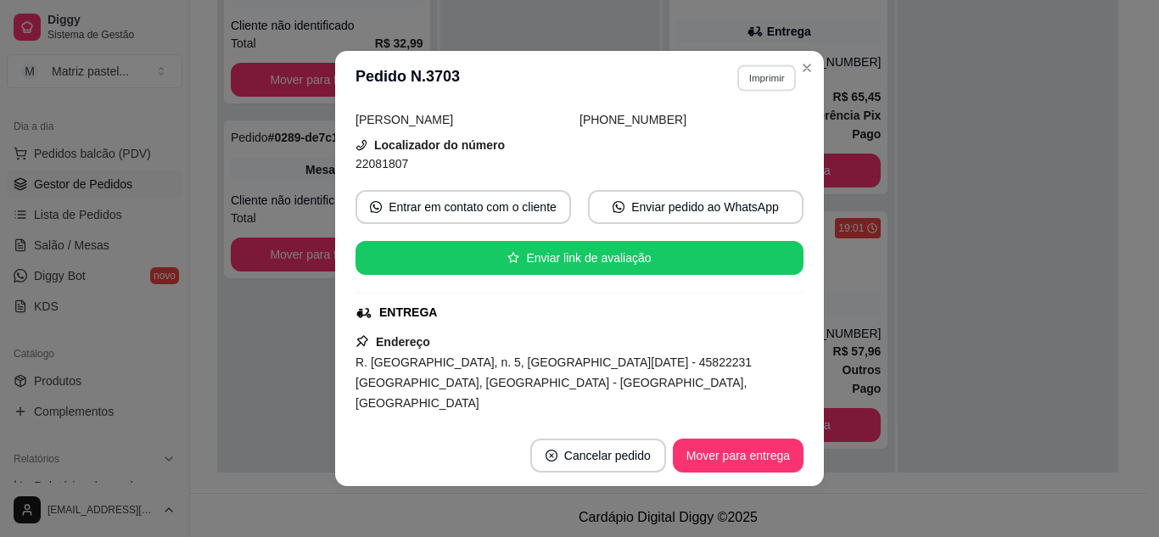
click at [765, 83] on button "Imprimir" at bounding box center [766, 77] width 59 height 26
click at [740, 139] on button "IMPRESSORA" at bounding box center [730, 137] width 123 height 27
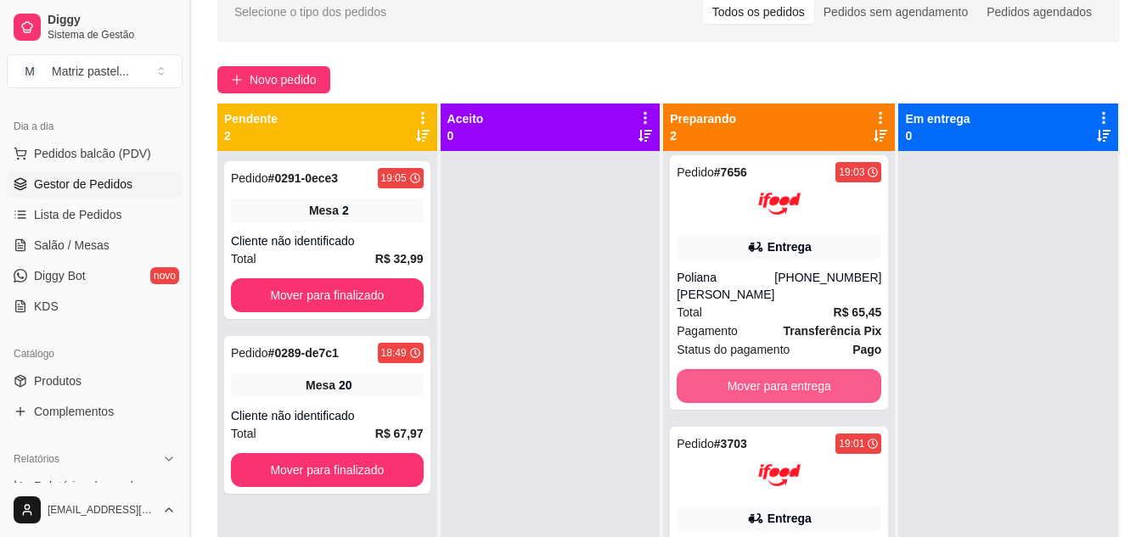
scroll to position [85, 0]
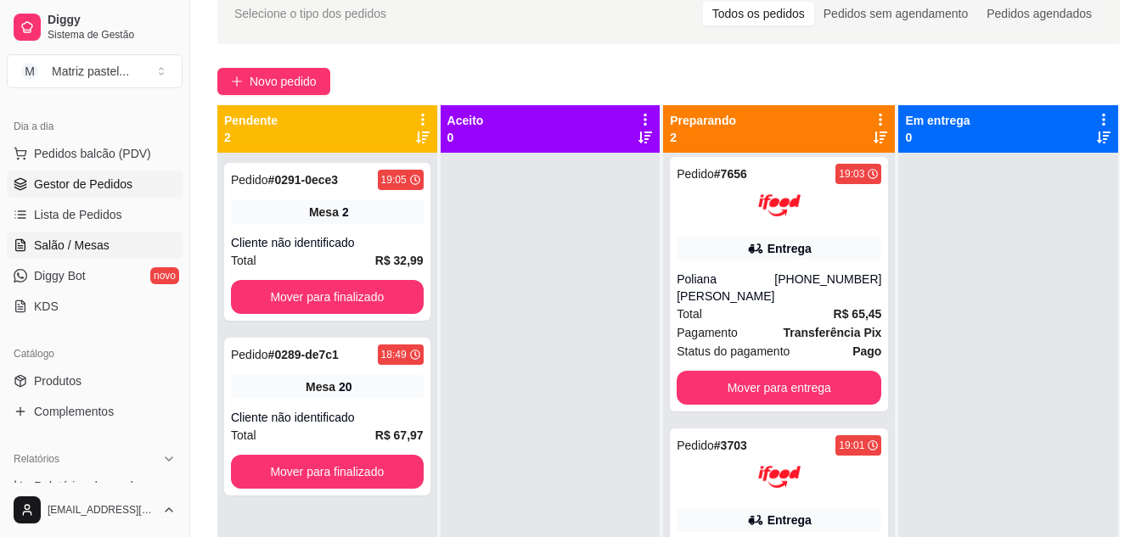
click at [75, 248] on span "Salão / Mesas" at bounding box center [72, 245] width 76 height 17
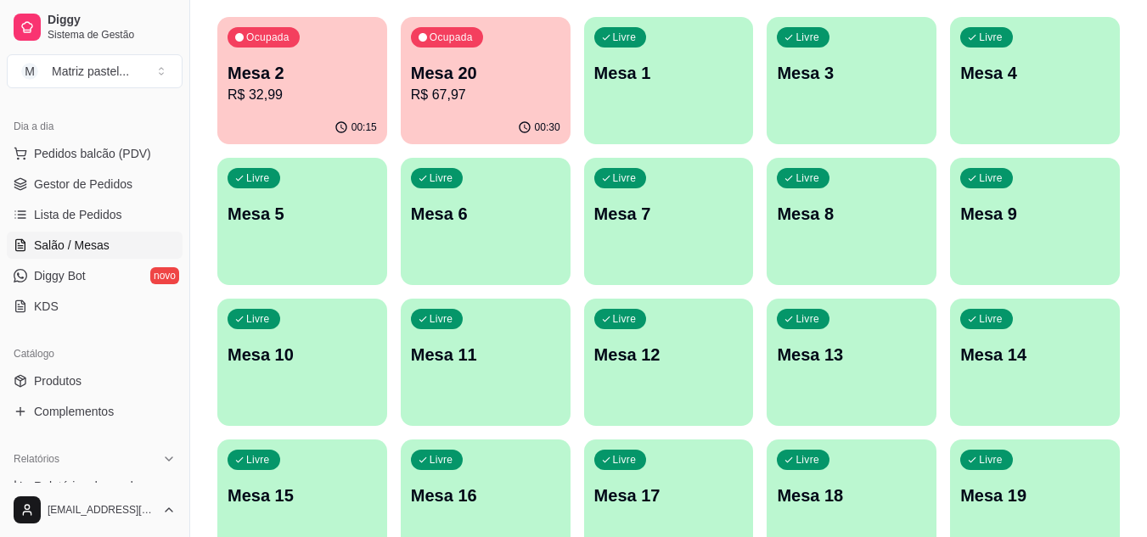
scroll to position [170, 0]
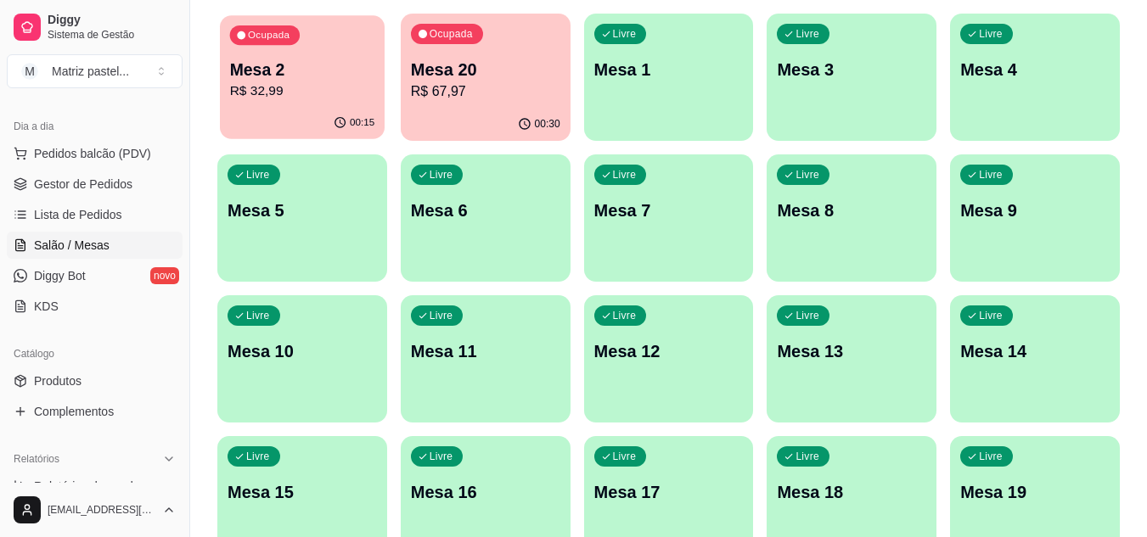
click at [293, 100] on p "R$ 32,99" at bounding box center [302, 91] width 145 height 20
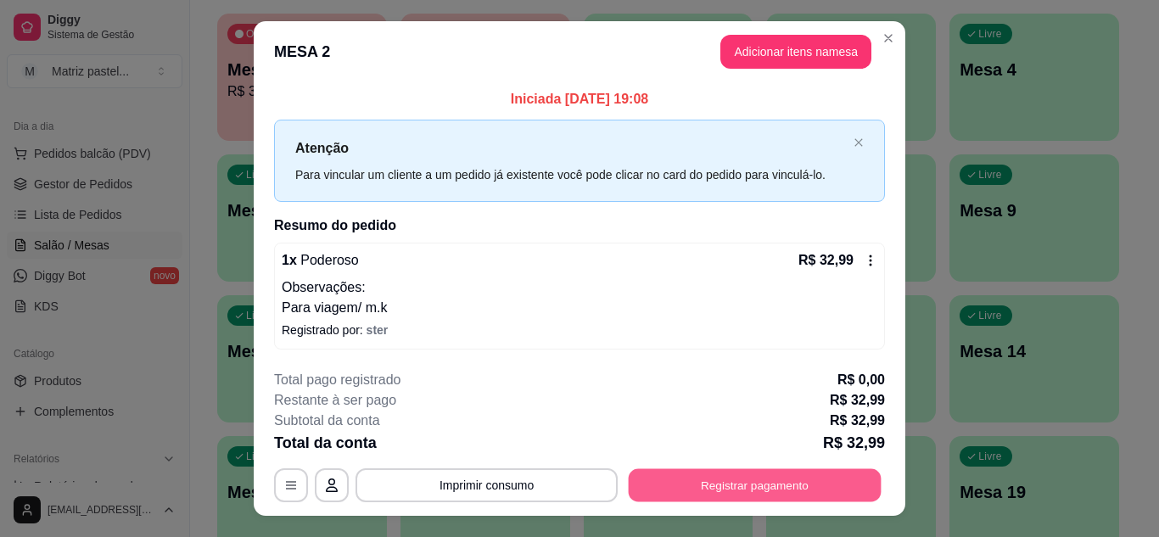
click at [707, 491] on button "Registrar pagamento" at bounding box center [755, 485] width 253 height 33
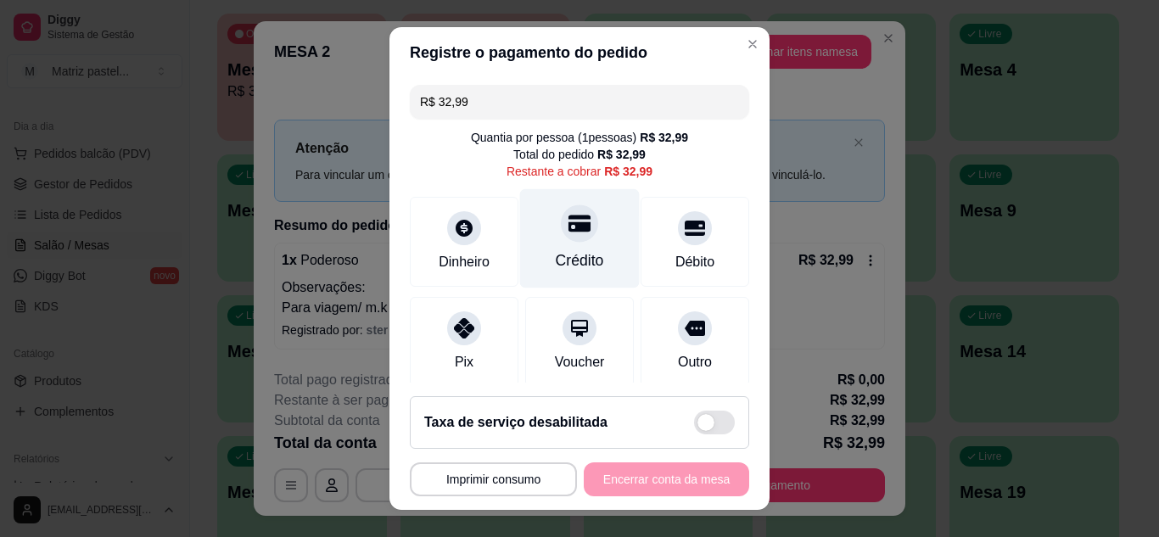
click at [569, 231] on icon at bounding box center [580, 223] width 22 height 17
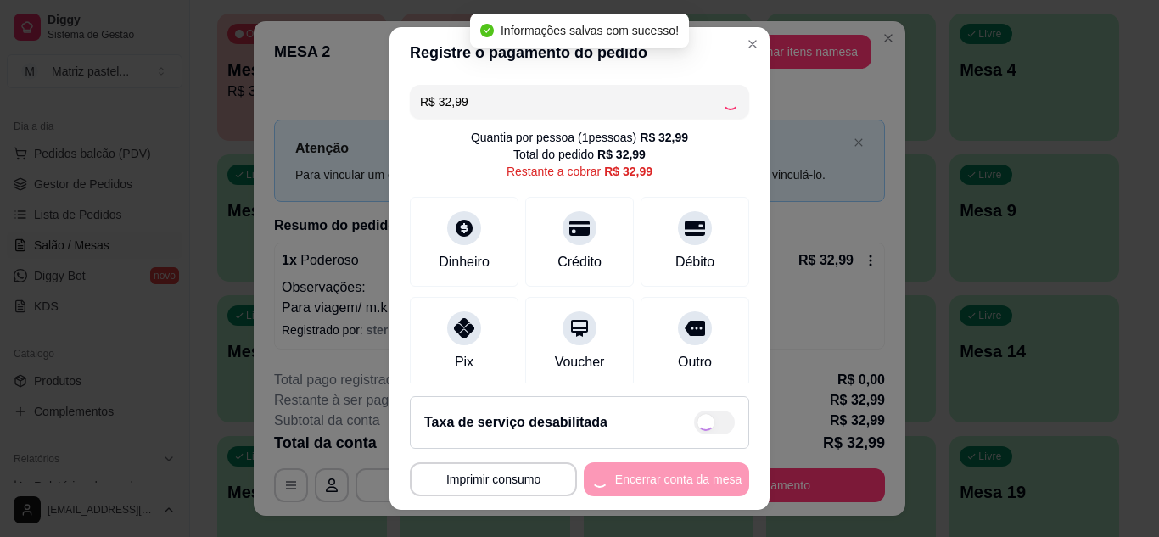
type input "R$ 0,00"
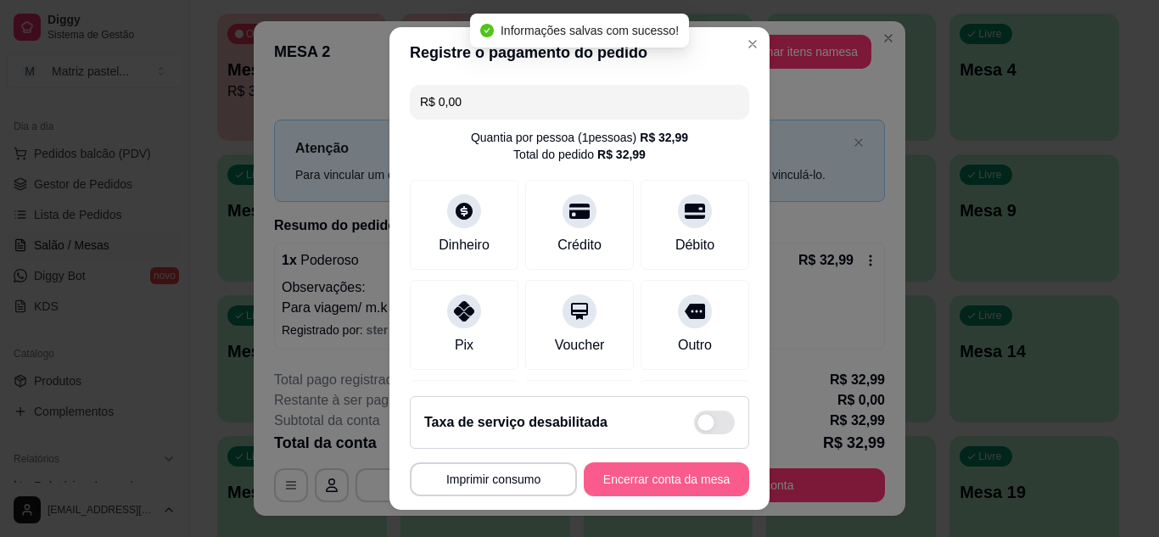
click at [661, 494] on button "Encerrar conta da mesa" at bounding box center [666, 480] width 165 height 34
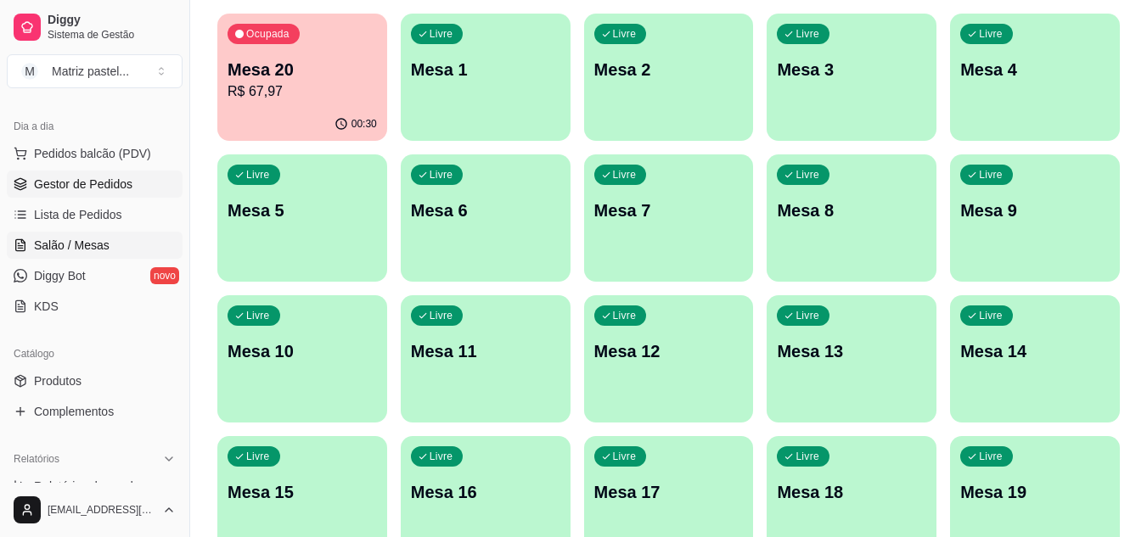
click at [44, 189] on span "Gestor de Pedidos" at bounding box center [83, 184] width 98 height 17
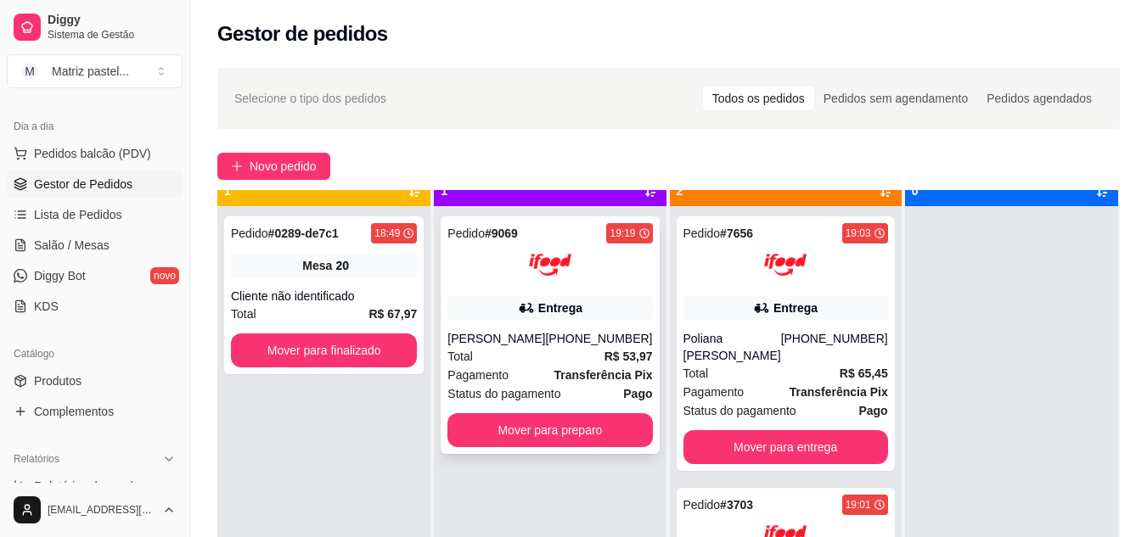
scroll to position [48, 0]
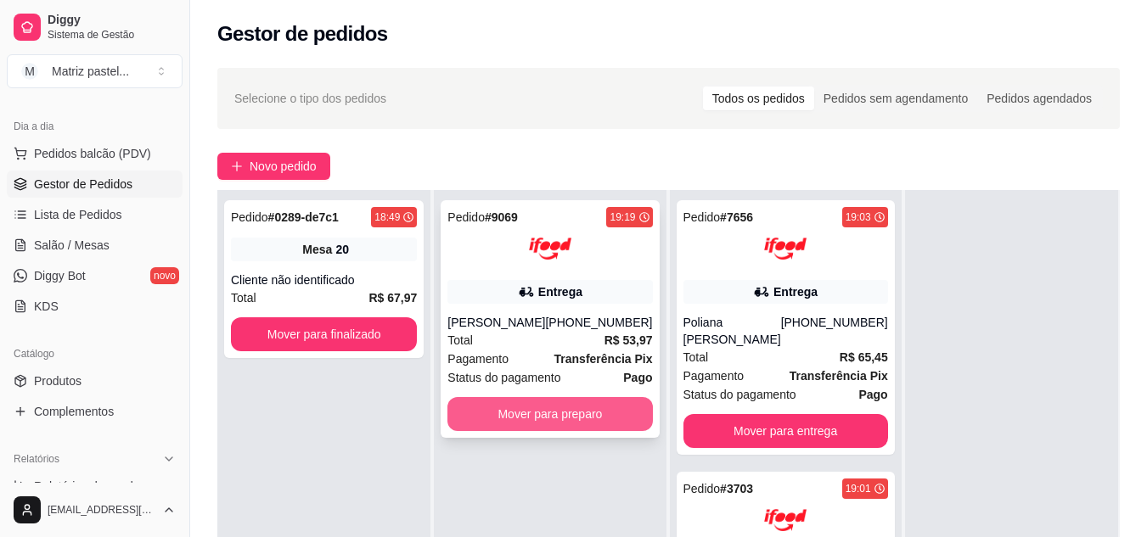
click at [545, 416] on button "Mover para preparo" at bounding box center [549, 414] width 205 height 34
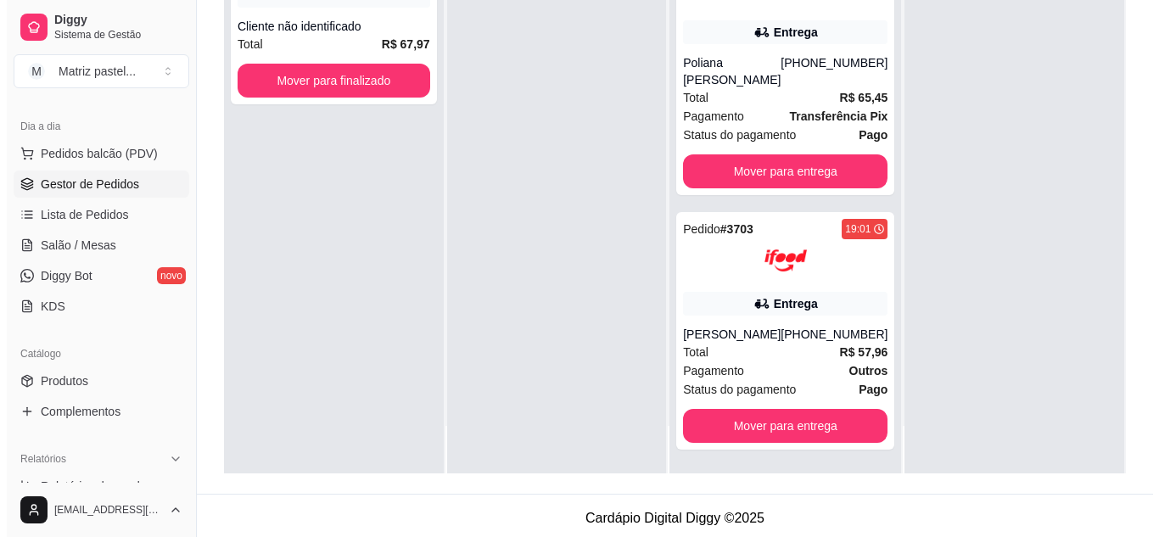
scroll to position [259, 0]
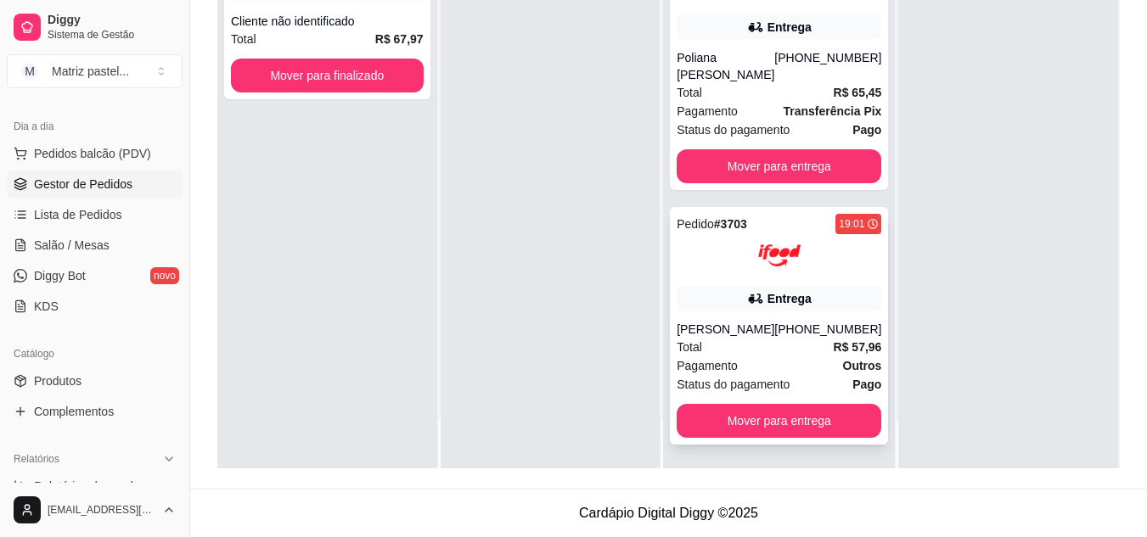
click at [765, 327] on div "[PERSON_NAME]" at bounding box center [725, 329] width 98 height 17
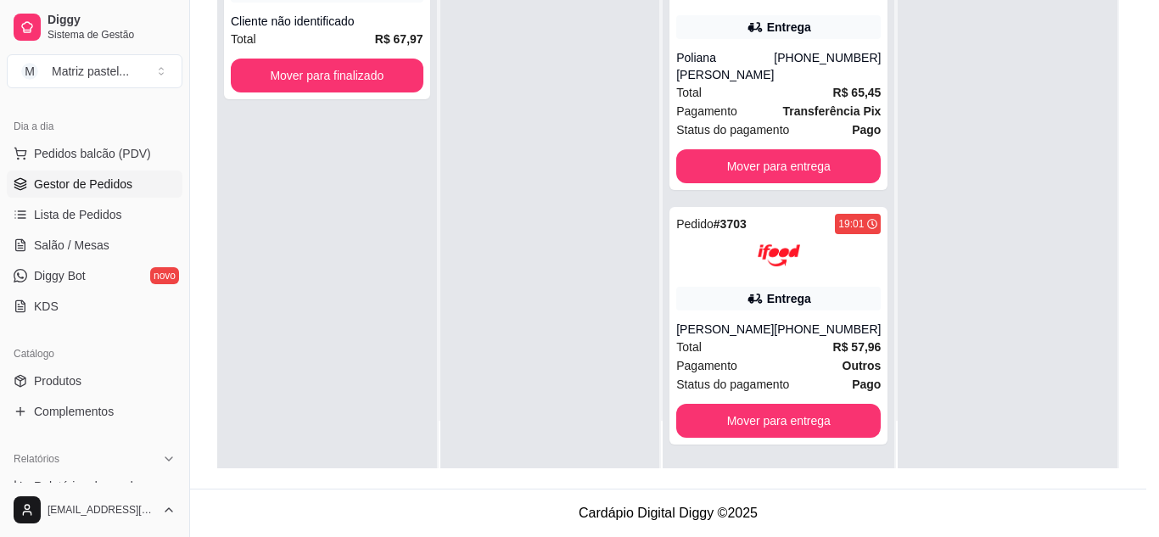
scroll to position [85, 0]
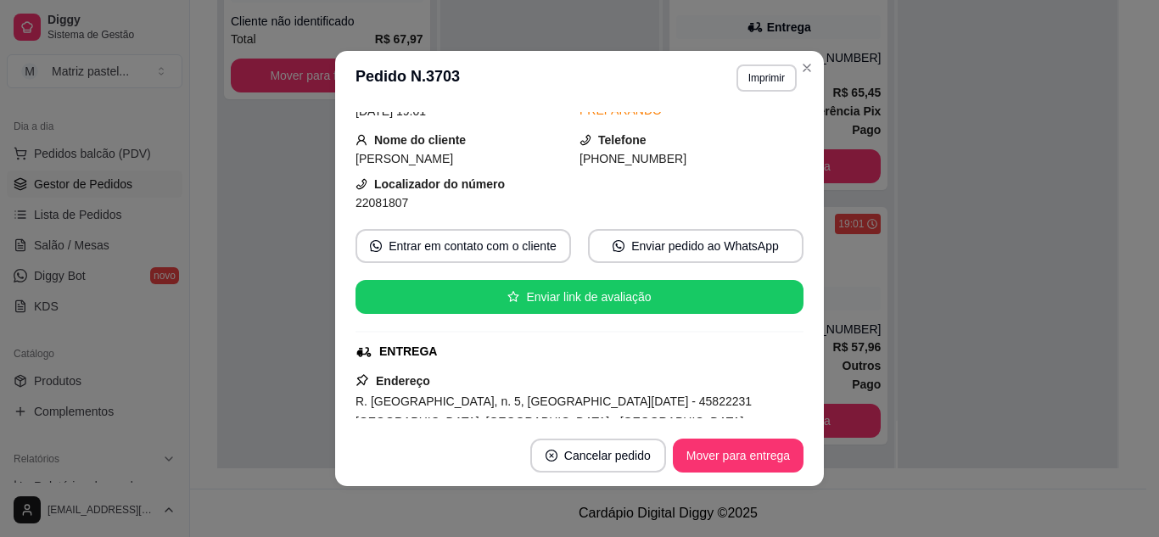
click at [709, 472] on button "Mover para entrega" at bounding box center [738, 456] width 131 height 34
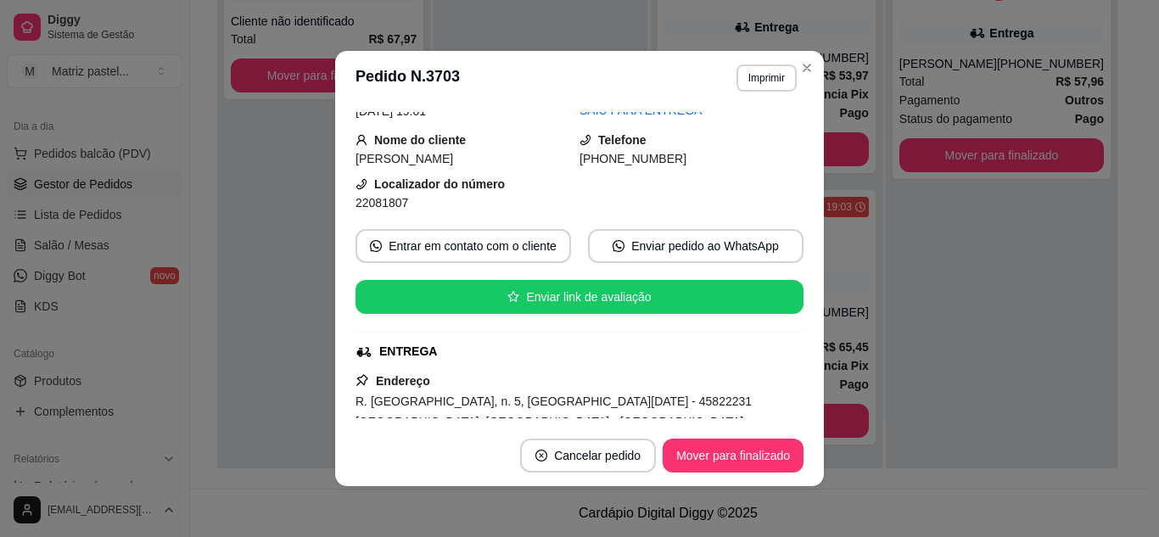
scroll to position [23, 0]
click at [817, 74] on header "**********" at bounding box center [579, 78] width 489 height 54
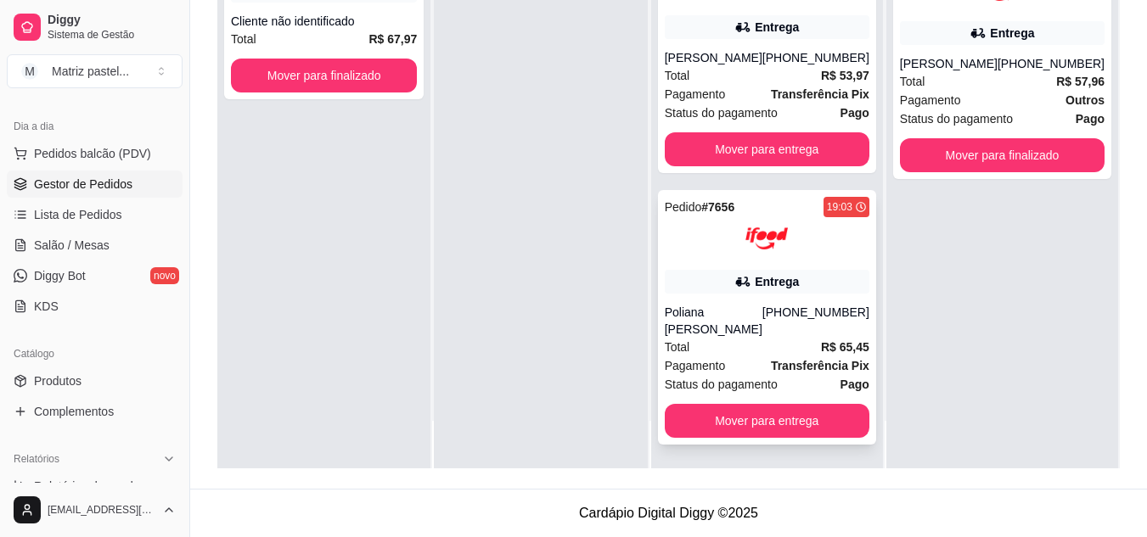
click at [797, 267] on div "Pedido # 7656 19:03 Entrega Poliana [PERSON_NAME] [PHONE_NUMBER] Total R$ 65,45…" at bounding box center [767, 317] width 218 height 255
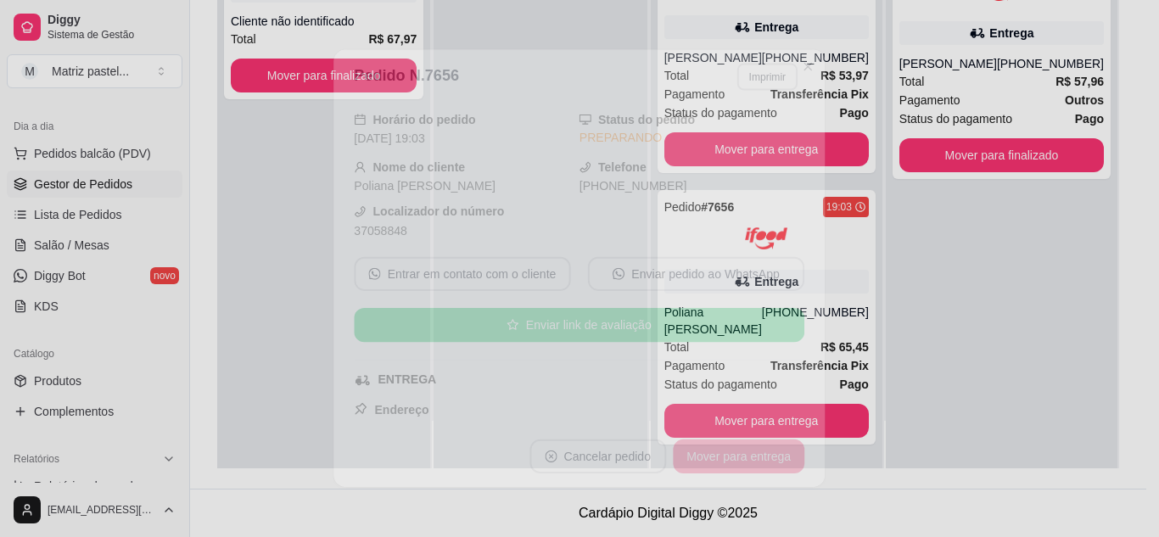
scroll to position [85, 0]
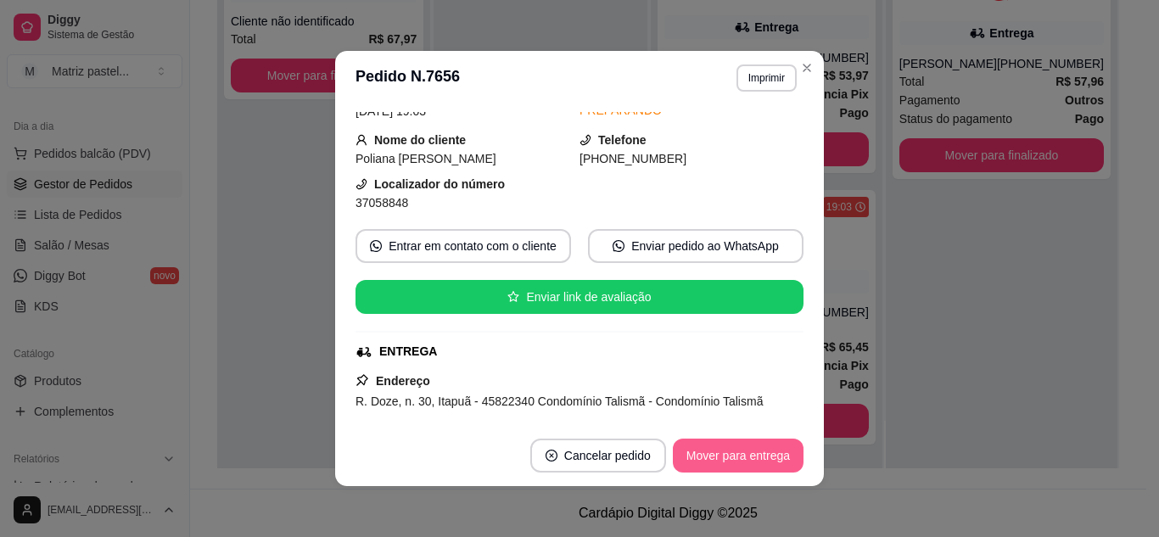
click at [723, 459] on button "Mover para entrega" at bounding box center [738, 456] width 131 height 34
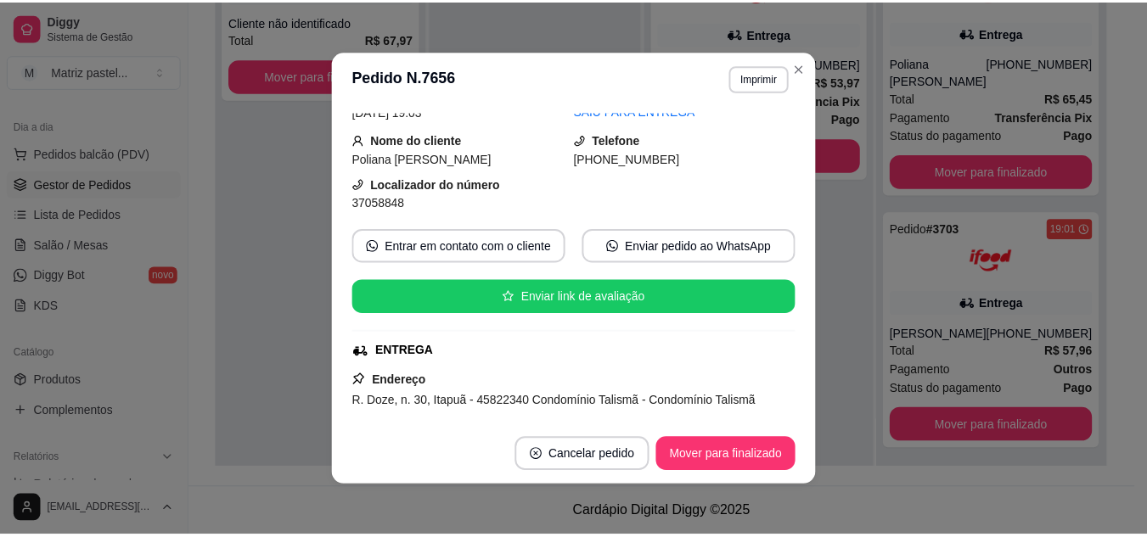
scroll to position [0, 0]
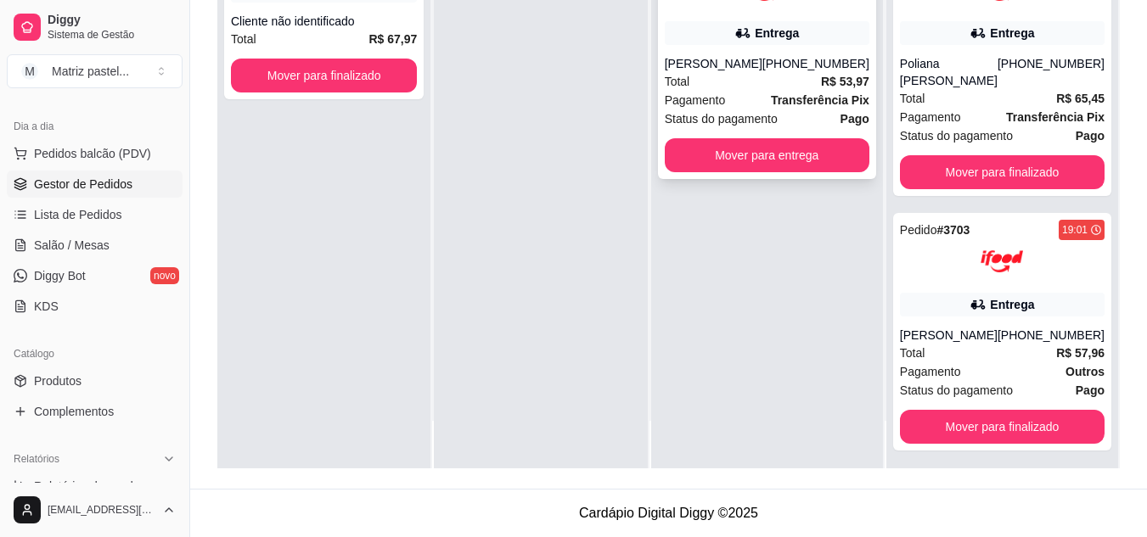
click at [805, 59] on div "[PHONE_NUMBER]" at bounding box center [815, 63] width 107 height 17
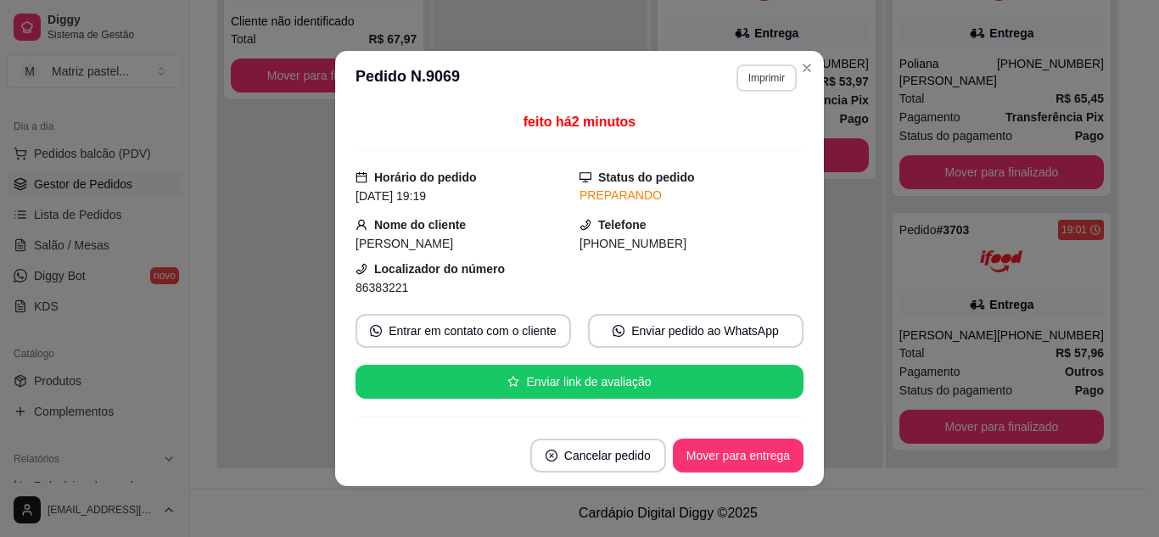
click at [762, 85] on button "Imprimir" at bounding box center [767, 77] width 60 height 27
click at [736, 133] on button "IMPRESSORA" at bounding box center [730, 137] width 123 height 27
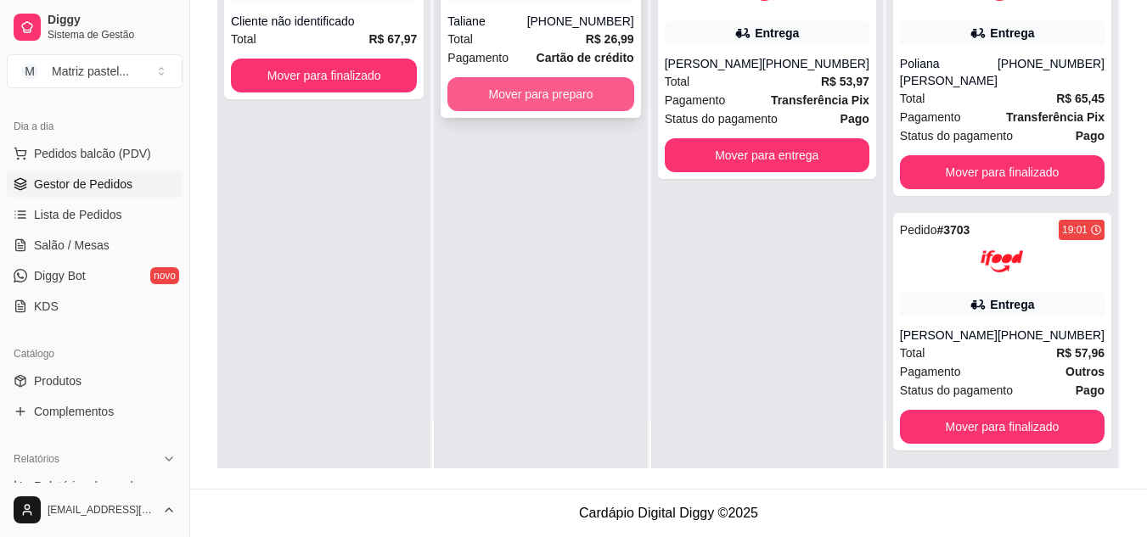
click at [563, 98] on button "Mover para preparo" at bounding box center [540, 94] width 186 height 34
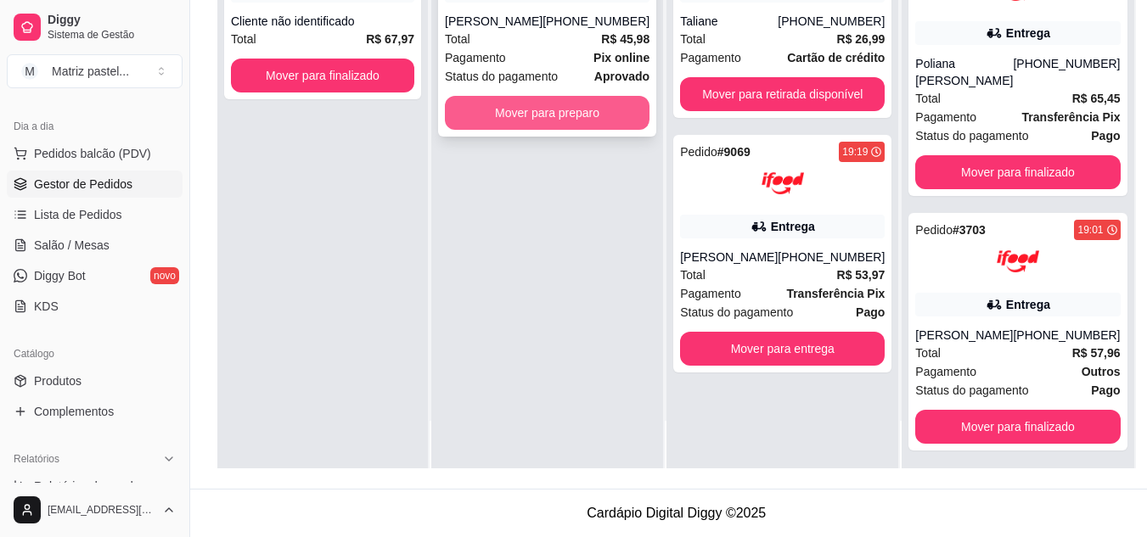
click at [511, 119] on button "Mover para preparo" at bounding box center [547, 113] width 205 height 34
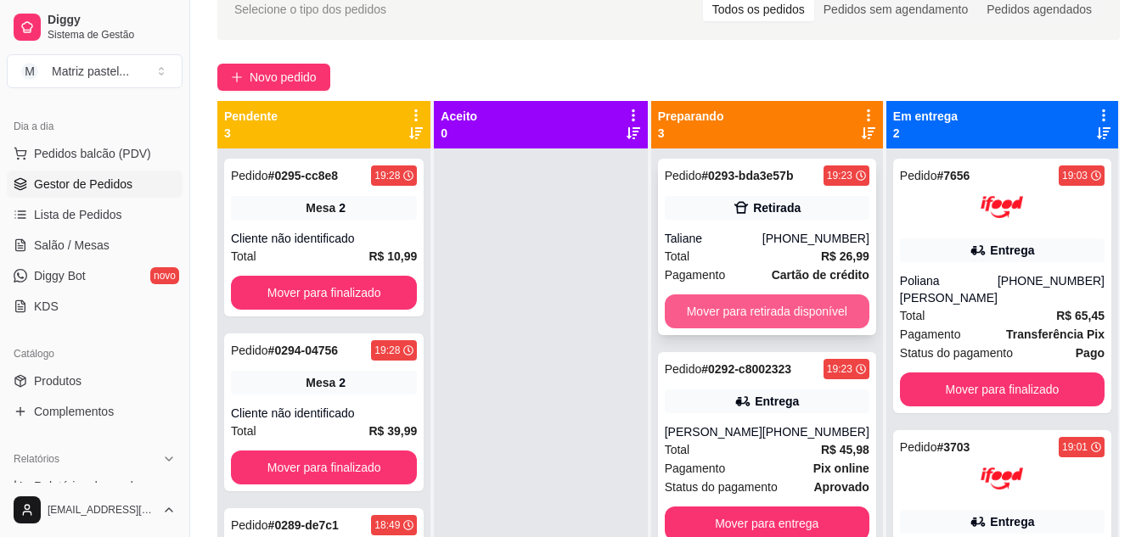
click at [770, 309] on button "Mover para retirada disponível" at bounding box center [767, 311] width 205 height 34
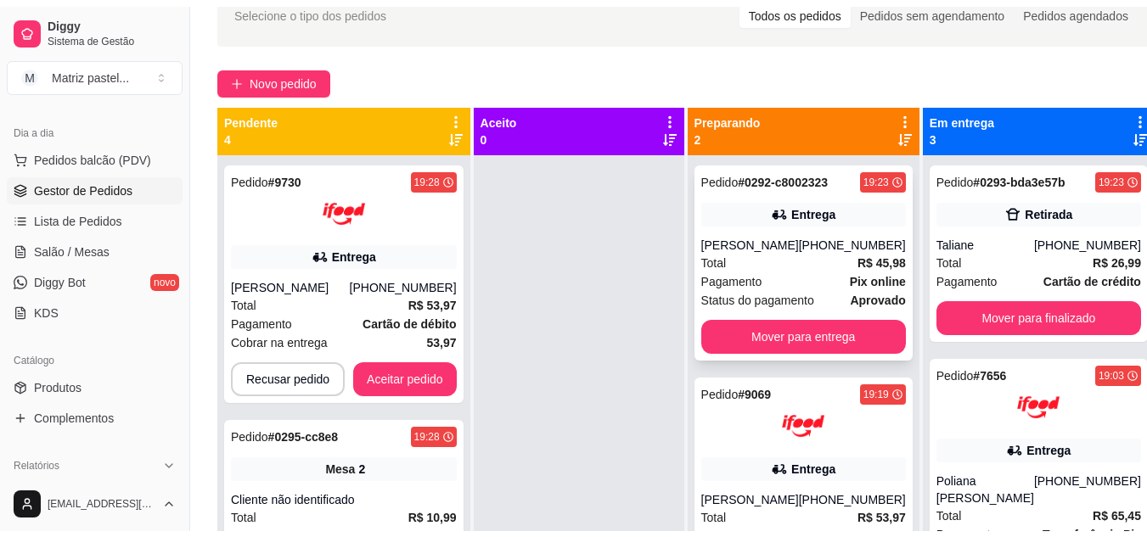
scroll to position [48, 0]
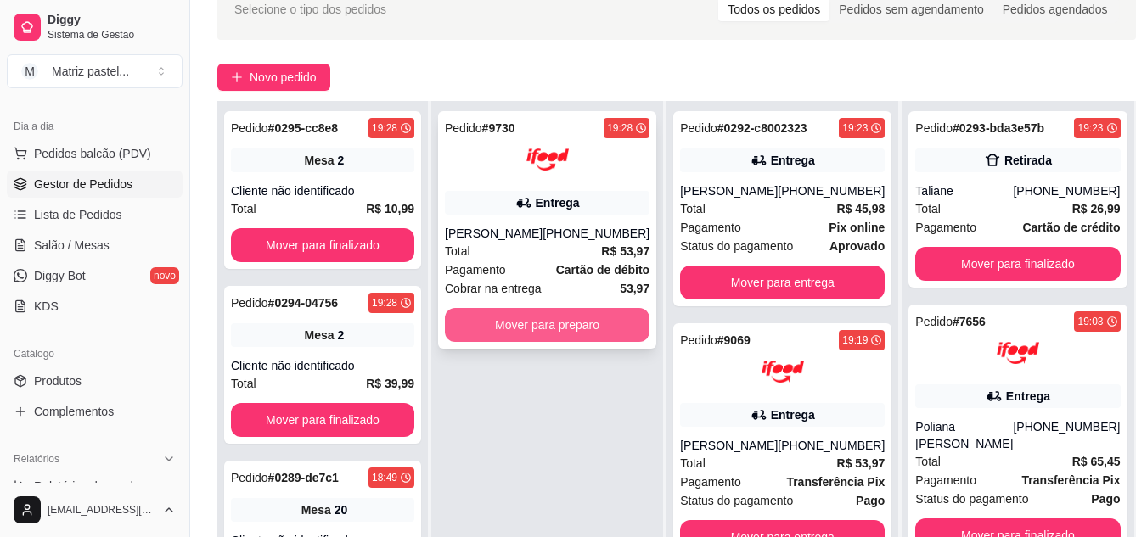
click at [554, 334] on button "Mover para preparo" at bounding box center [547, 325] width 205 height 34
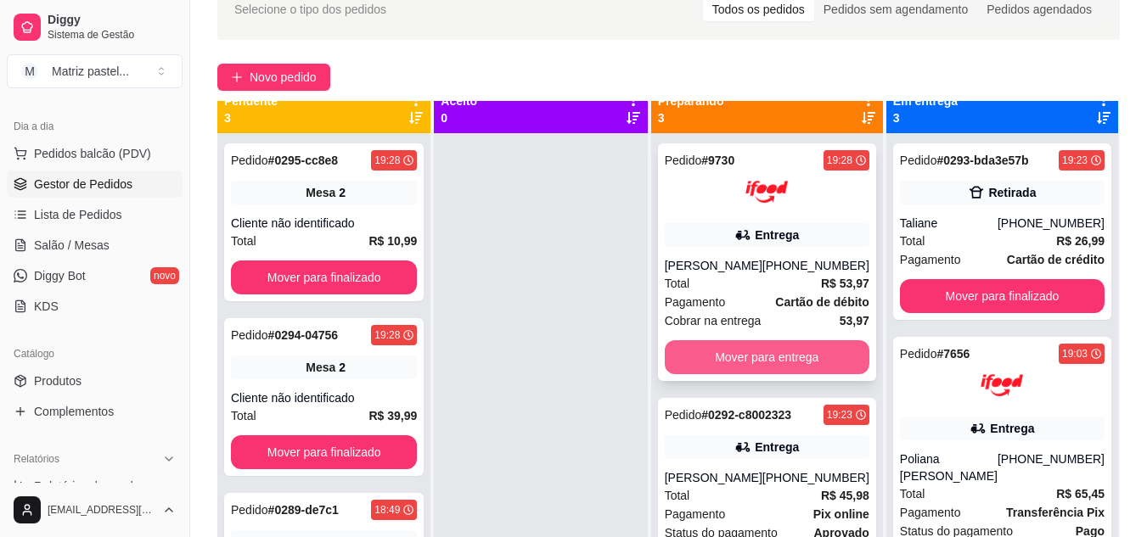
scroll to position [0, 0]
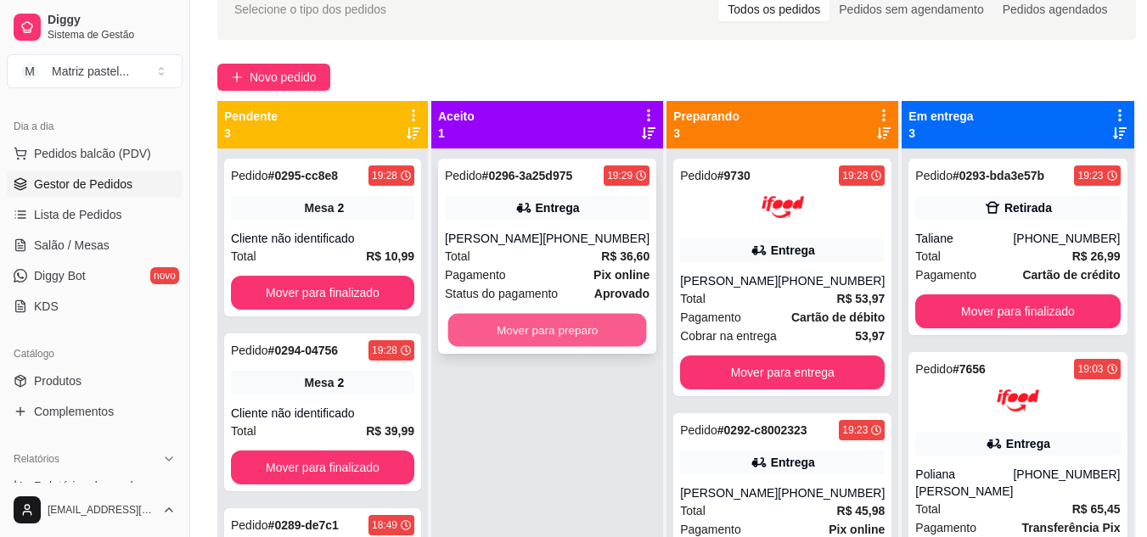
click at [519, 322] on button "Mover para preparo" at bounding box center [547, 330] width 199 height 33
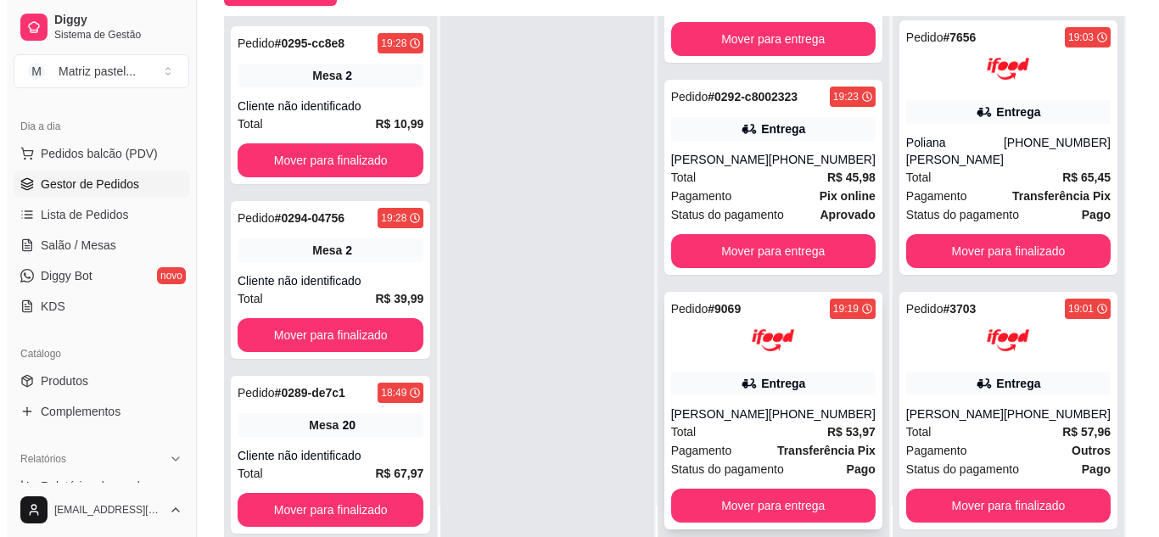
scroll to position [430, 0]
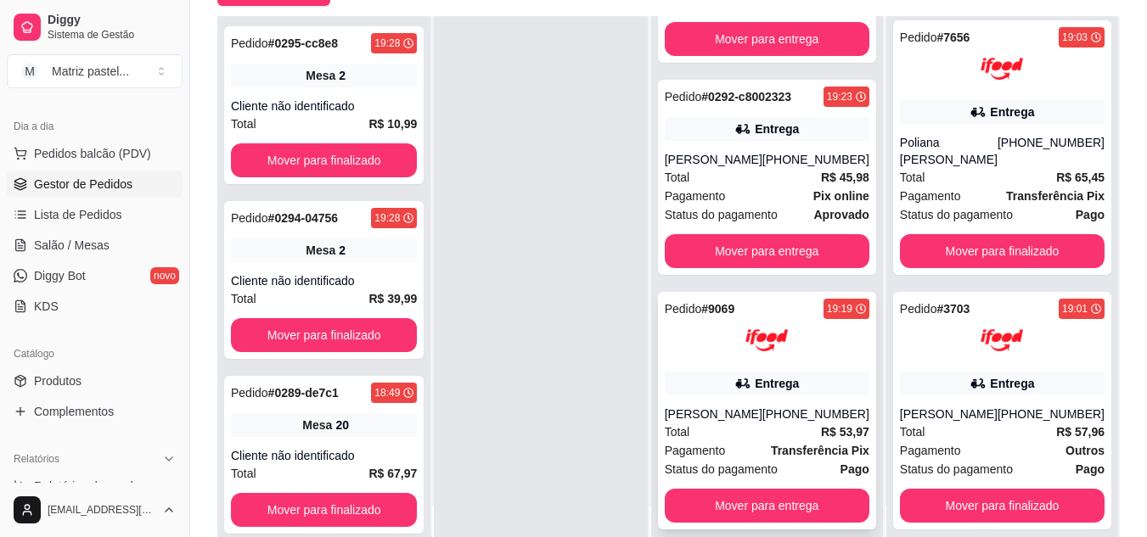
click at [756, 375] on div "Entrega" at bounding box center [776, 383] width 44 height 17
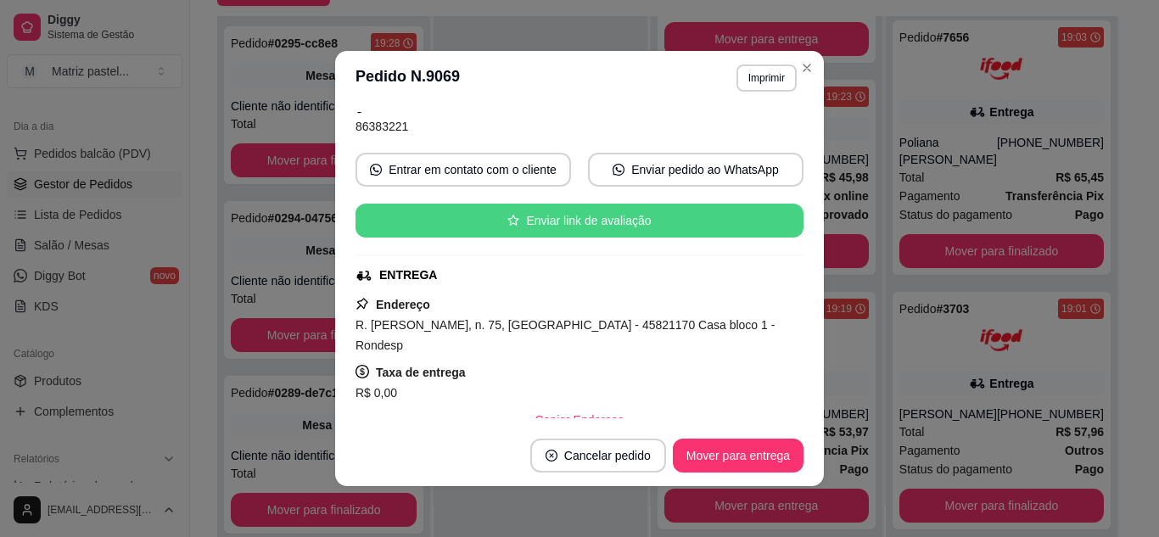
scroll to position [170, 0]
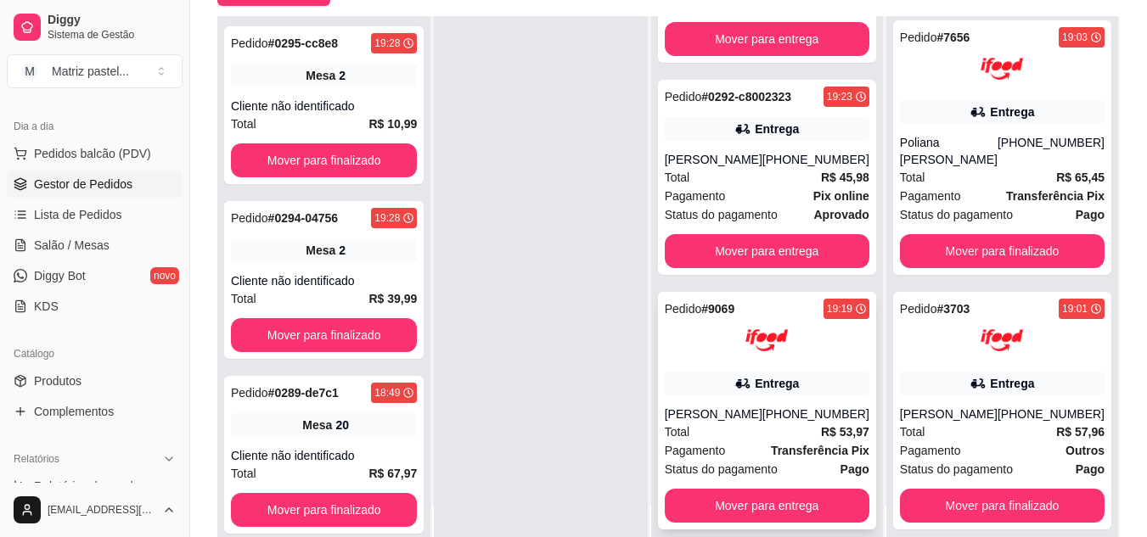
click at [761, 375] on div "Entrega" at bounding box center [776, 383] width 44 height 17
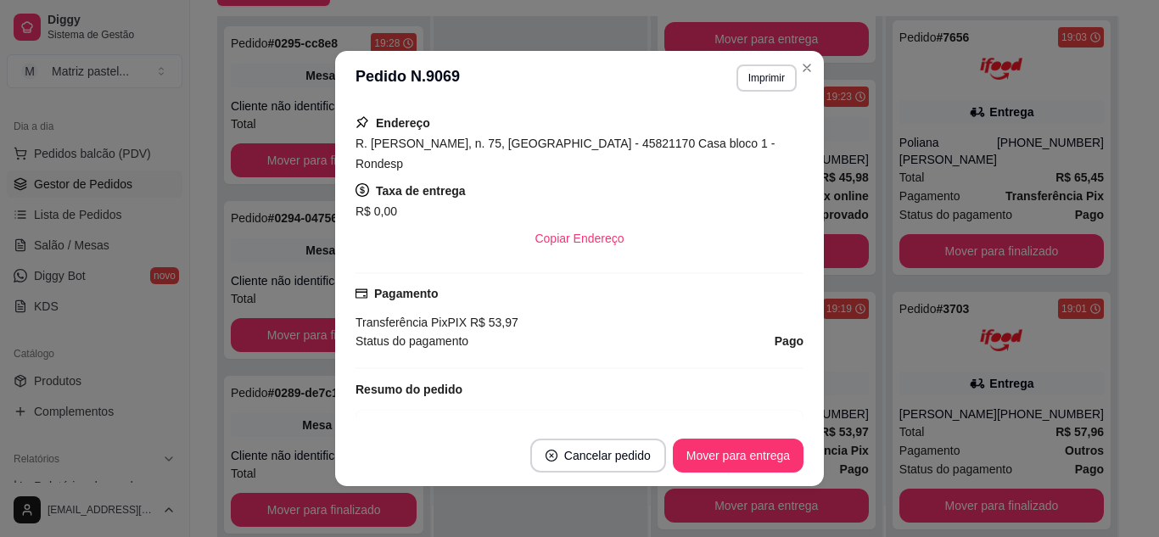
scroll to position [468, 0]
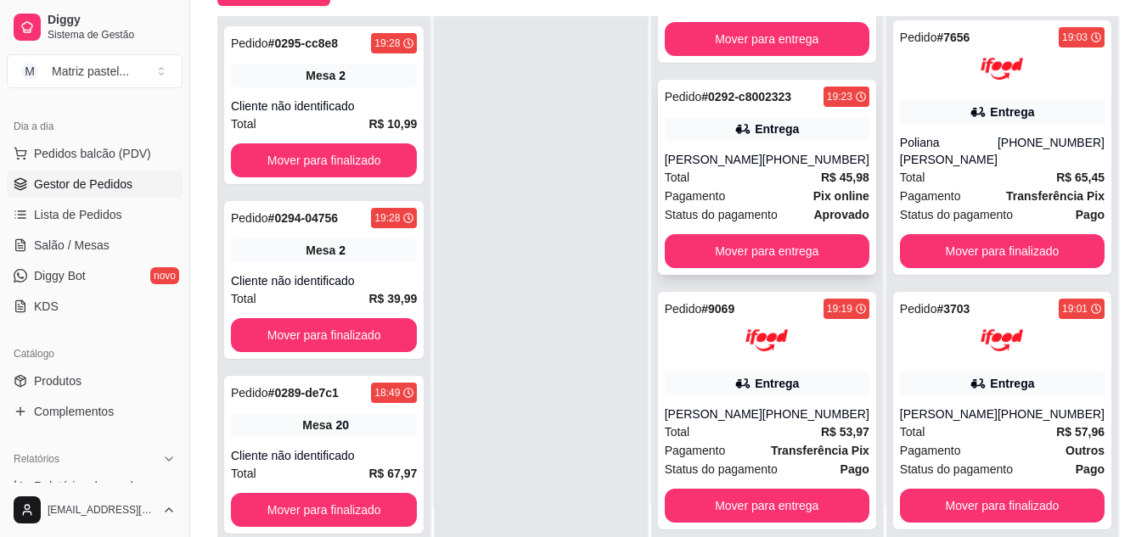
click at [779, 187] on div "Pagamento Pix online" at bounding box center [767, 196] width 205 height 19
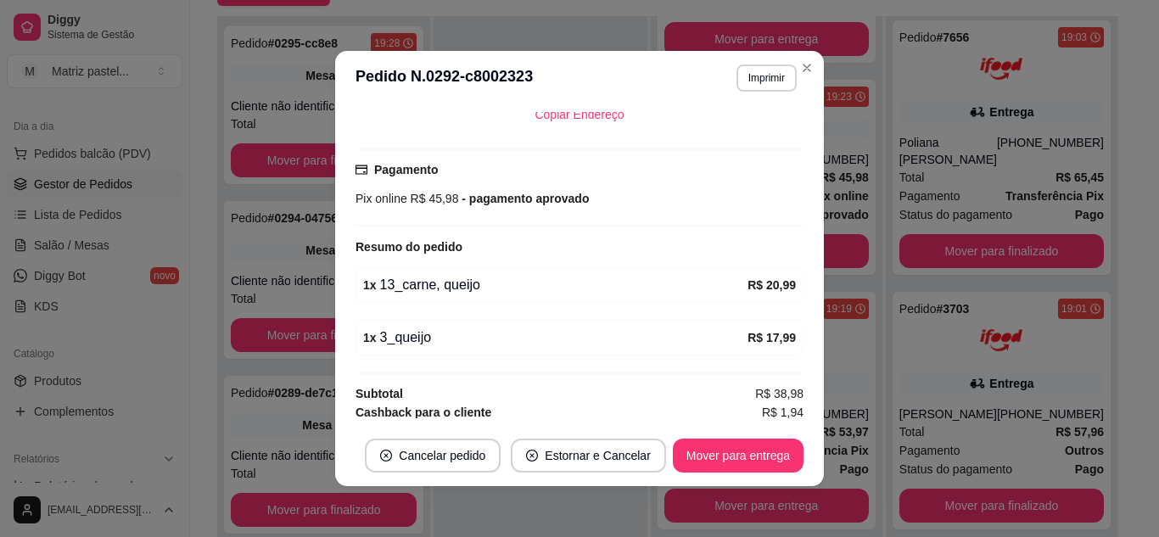
scroll to position [424, 0]
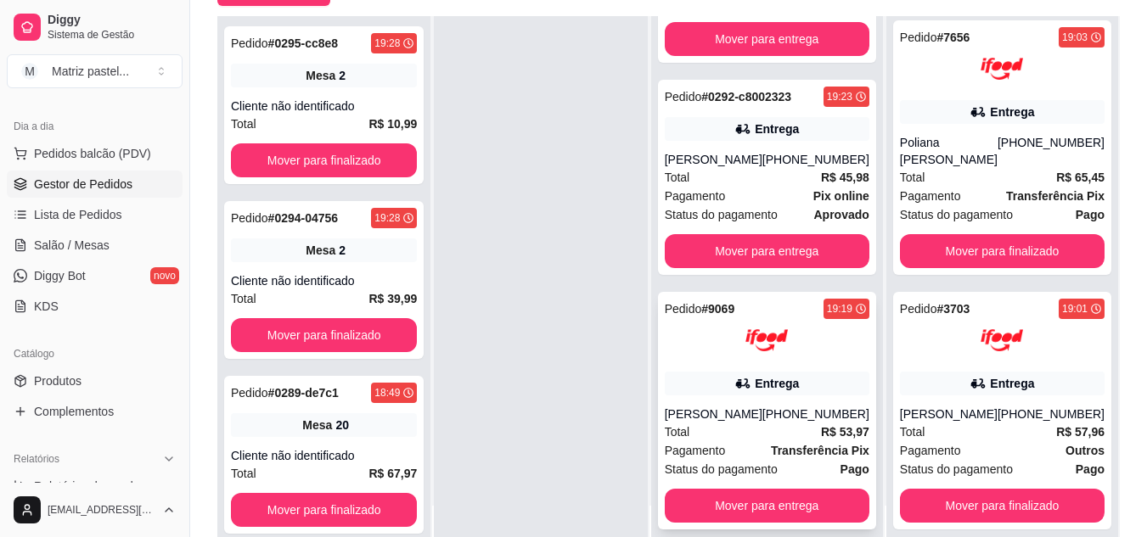
click at [797, 406] on div "[PHONE_NUMBER]" at bounding box center [815, 414] width 107 height 17
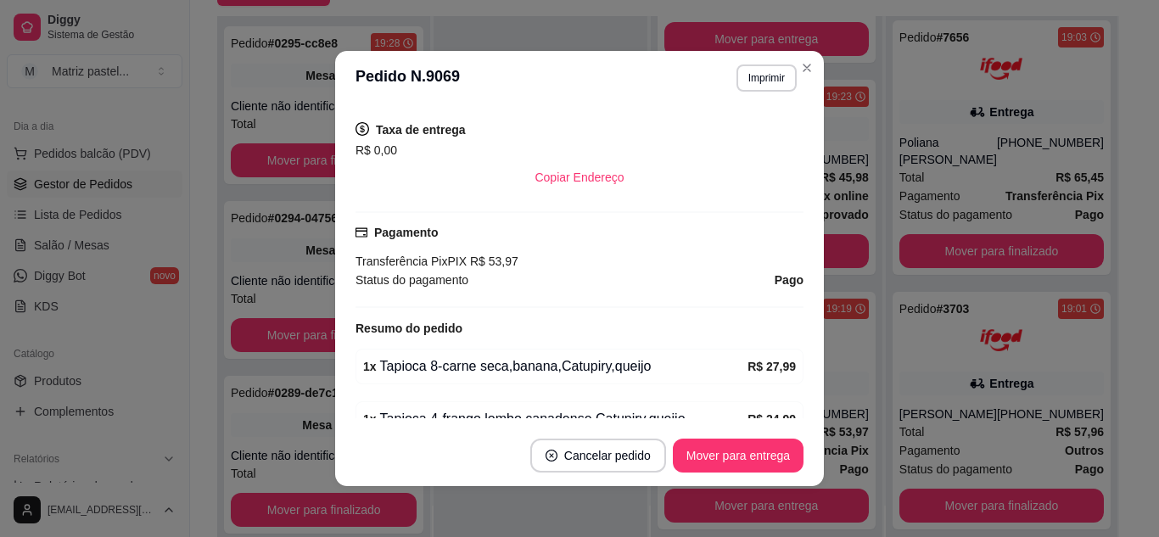
scroll to position [468, 0]
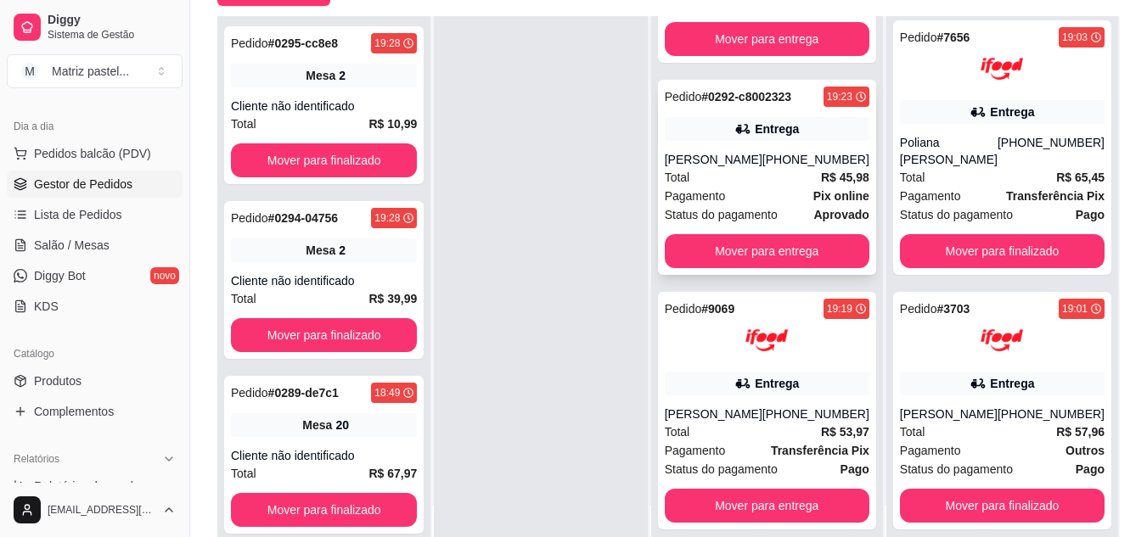
click at [805, 151] on div "[PHONE_NUMBER]" at bounding box center [815, 159] width 107 height 17
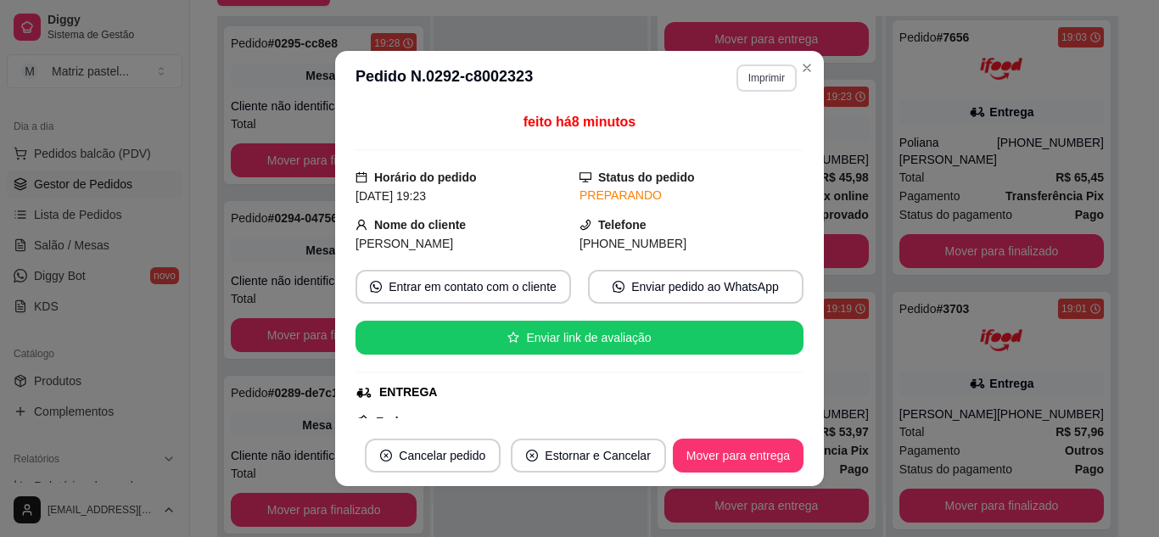
click at [743, 83] on button "Imprimir" at bounding box center [767, 77] width 60 height 27
click at [730, 140] on button "IMPRESSORA" at bounding box center [730, 137] width 123 height 27
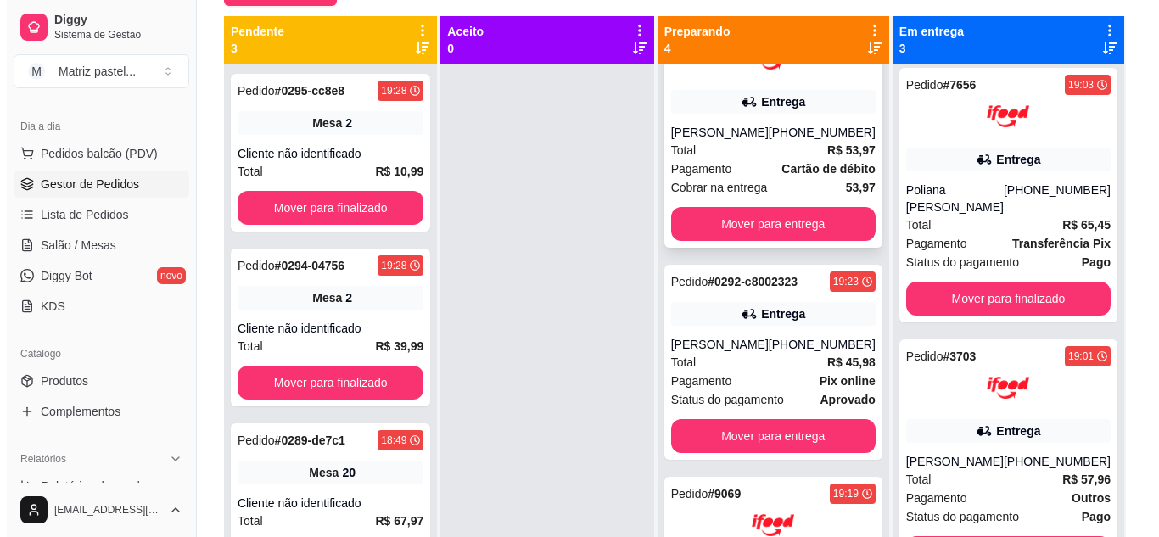
scroll to position [261, 0]
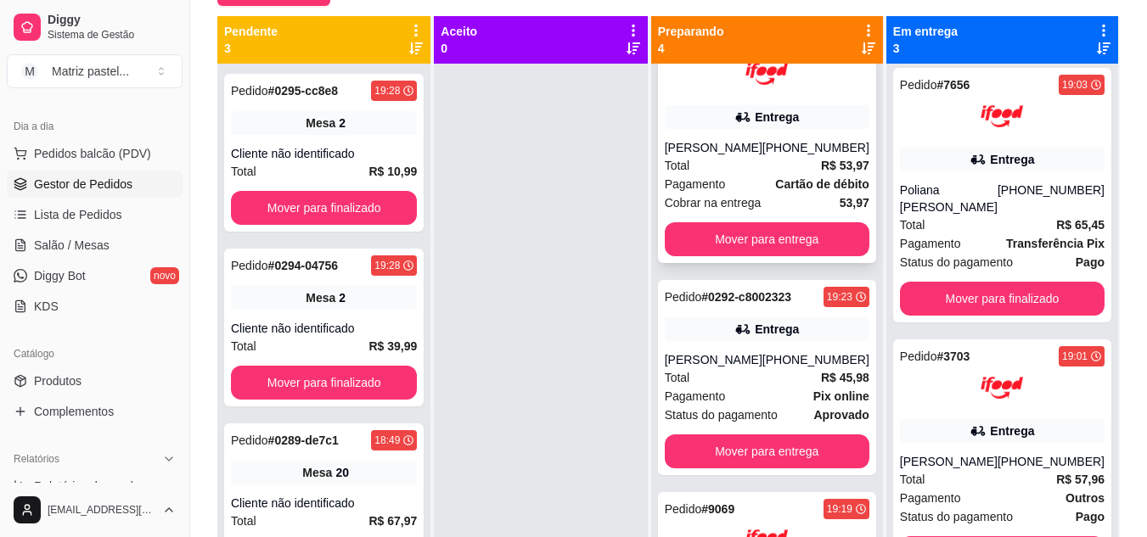
click at [716, 165] on div "Total R$ 53,97" at bounding box center [767, 165] width 205 height 19
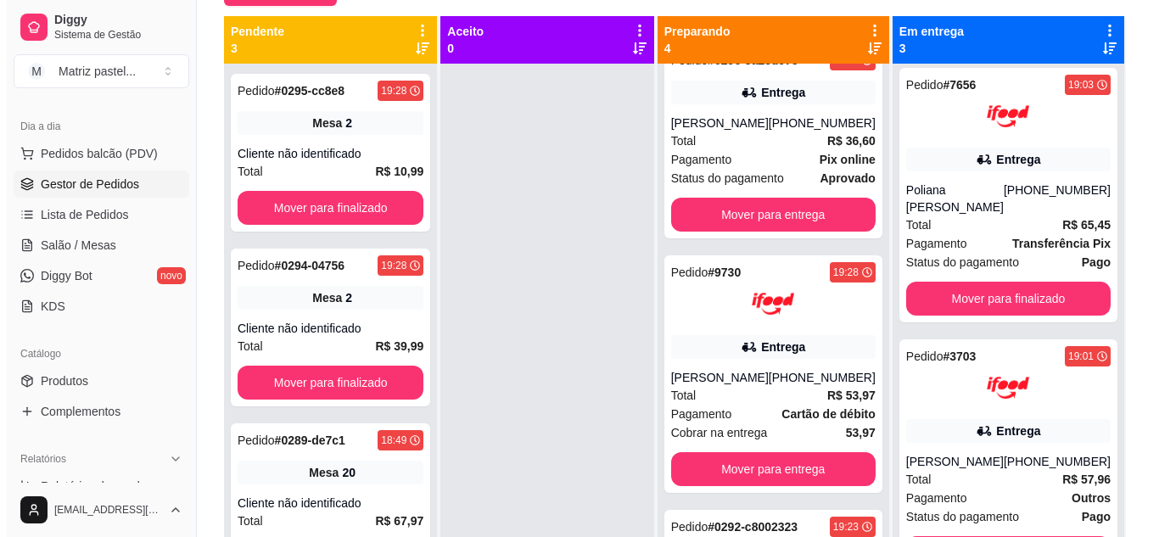
scroll to position [0, 0]
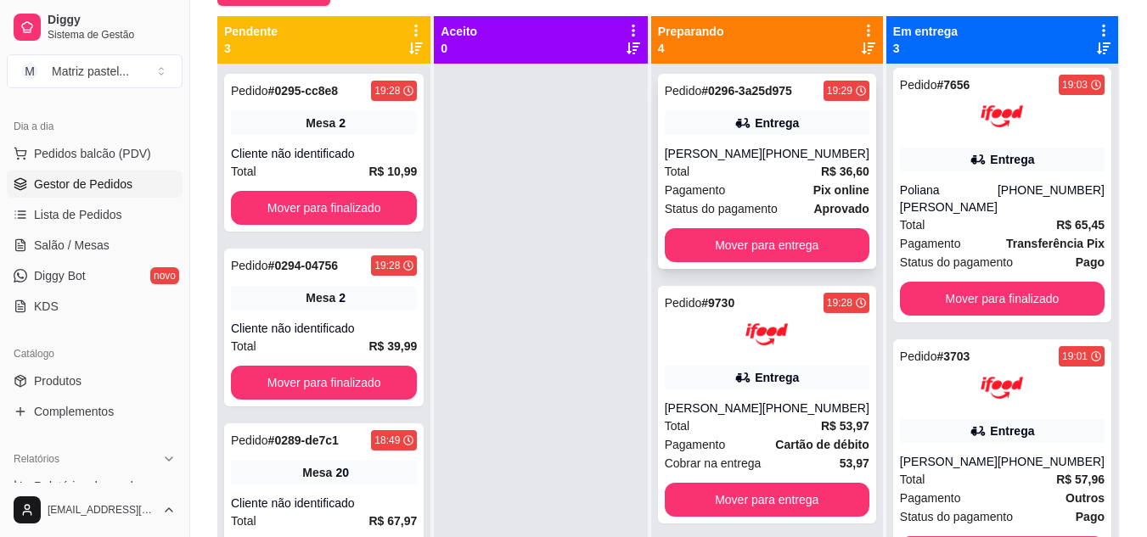
click at [813, 191] on strong "Pix online" at bounding box center [841, 190] width 56 height 14
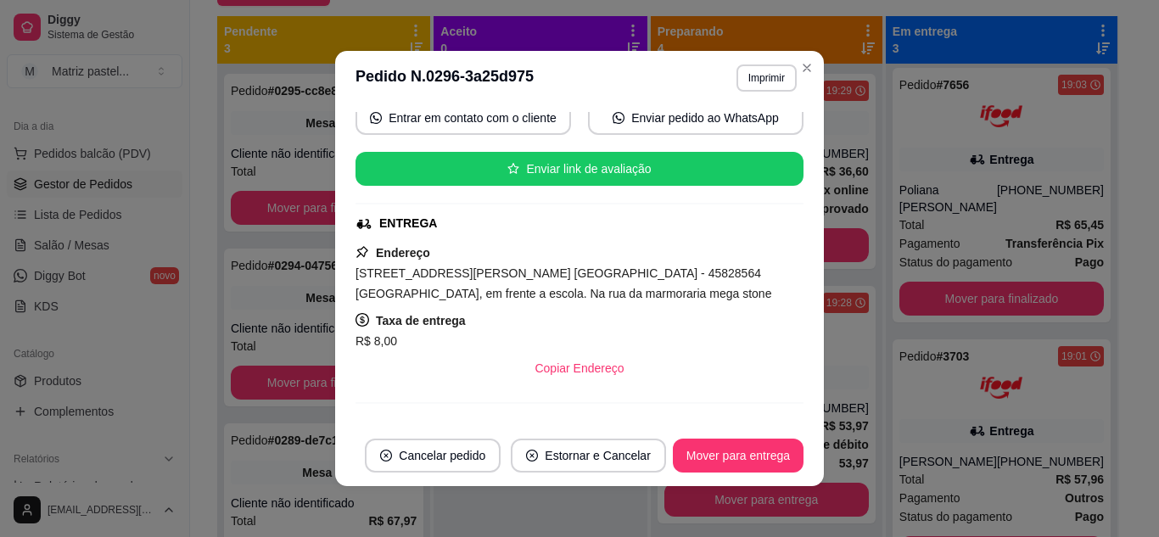
scroll to position [170, 0]
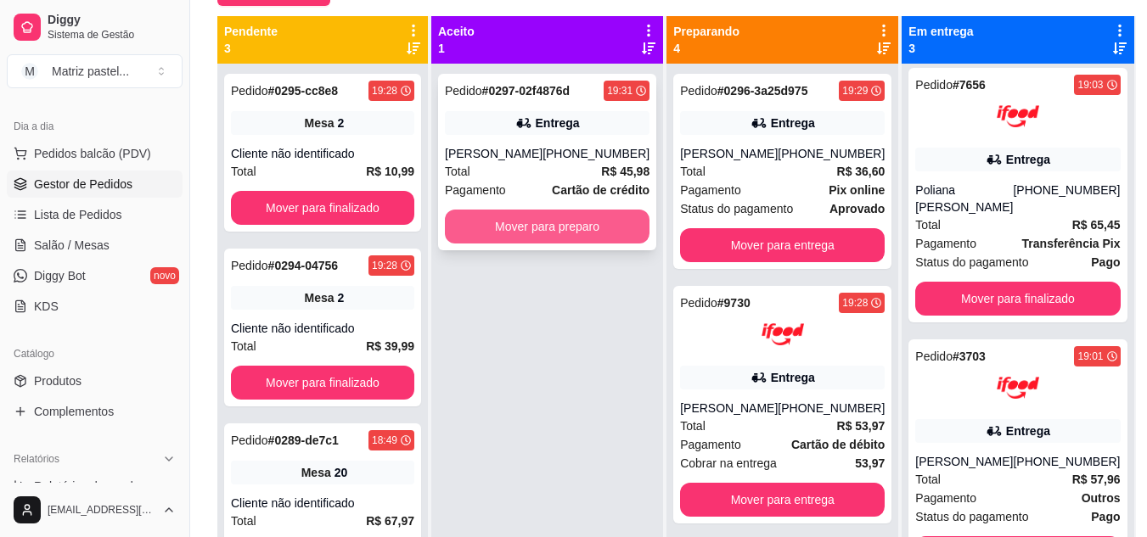
click at [532, 228] on button "Mover para preparo" at bounding box center [547, 227] width 205 height 34
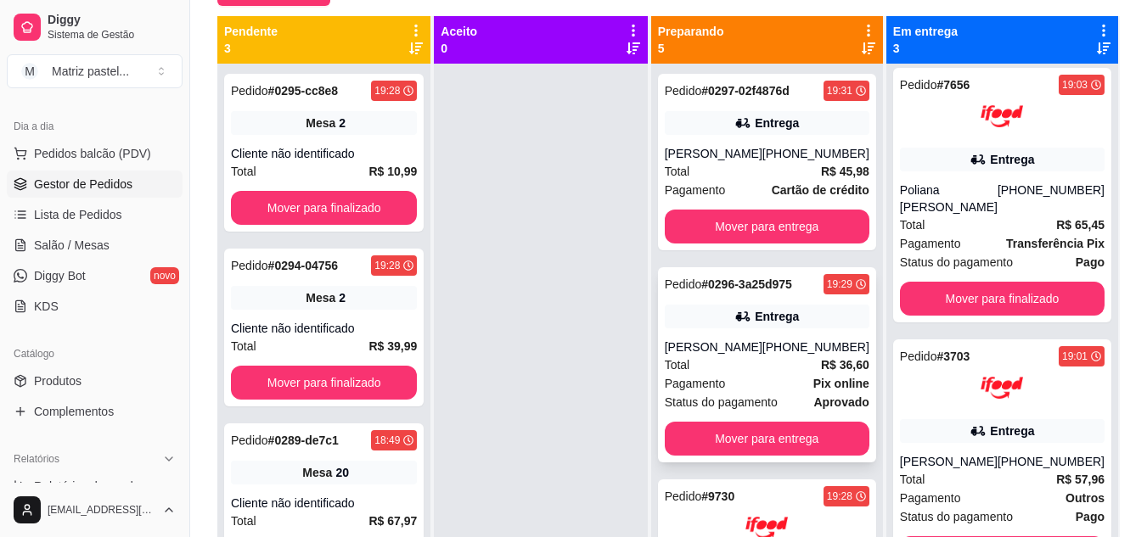
click at [743, 334] on div "Pedido # 0296-3a25d975 19:29 Entrega Vitória Melissa [PHONE_NUMBER] Total R$ 36…" at bounding box center [767, 364] width 218 height 195
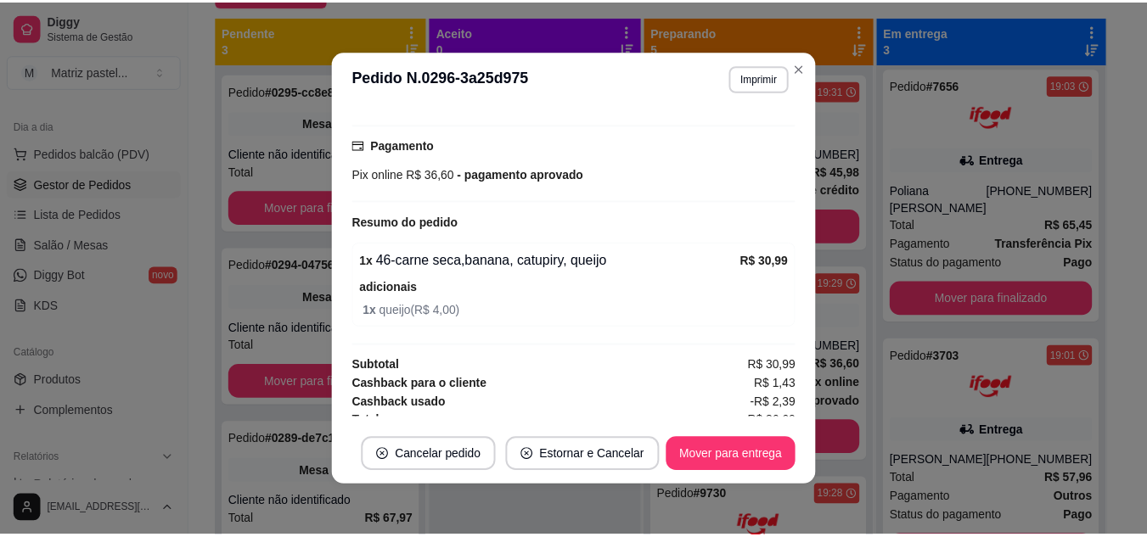
scroll to position [460, 0]
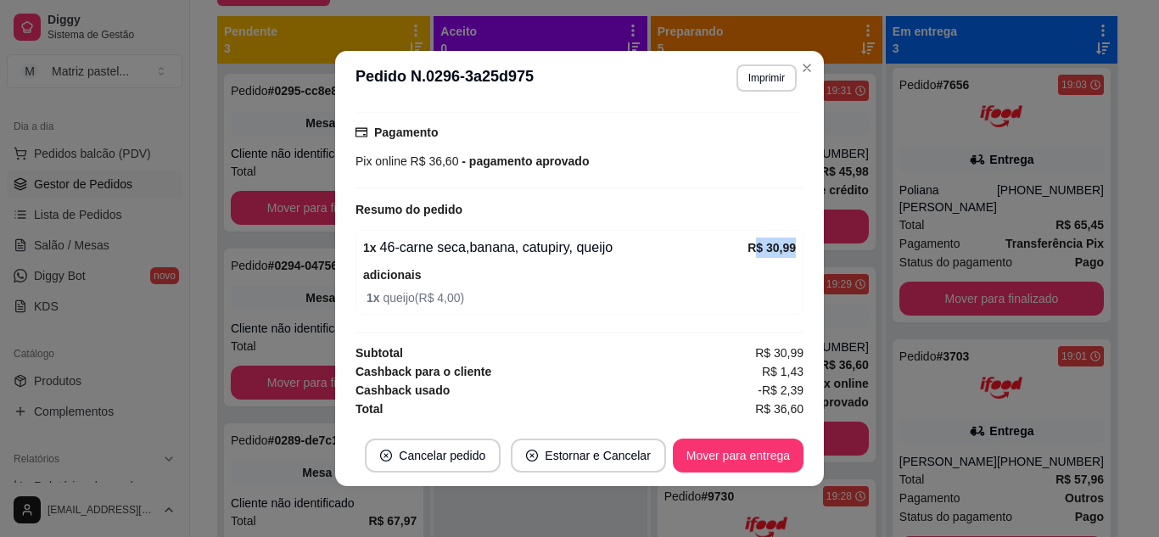
drag, startPoint x: 737, startPoint y: 242, endPoint x: 762, endPoint y: 256, distance: 29.3
click at [779, 250] on div "1 x 46-carne seca,banana, catupiry, queijo R$ 30,99 adicionais 1 x queijo ( R$ …" at bounding box center [580, 272] width 448 height 85
click at [748, 257] on div "R$ 30,99" at bounding box center [772, 248] width 48 height 20
drag, startPoint x: 732, startPoint y: 250, endPoint x: 706, endPoint y: 257, distance: 27.2
click at [706, 257] on div "1 x 46-carne seca,banana, catupiry, queijo R$ 30,99" at bounding box center [579, 248] width 433 height 20
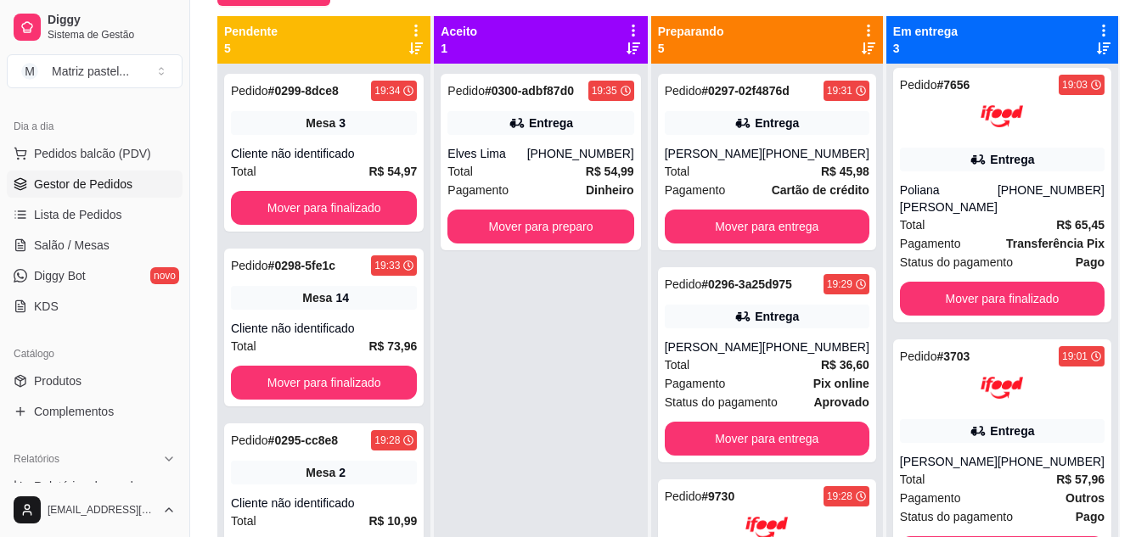
click at [64, 231] on ul "Pedidos balcão (PDV) Gestor de Pedidos Lista de Pedidos Salão / Mesas Diggy Bot…" at bounding box center [95, 230] width 176 height 180
click at [68, 232] on link "Salão / Mesas" at bounding box center [95, 245] width 176 height 27
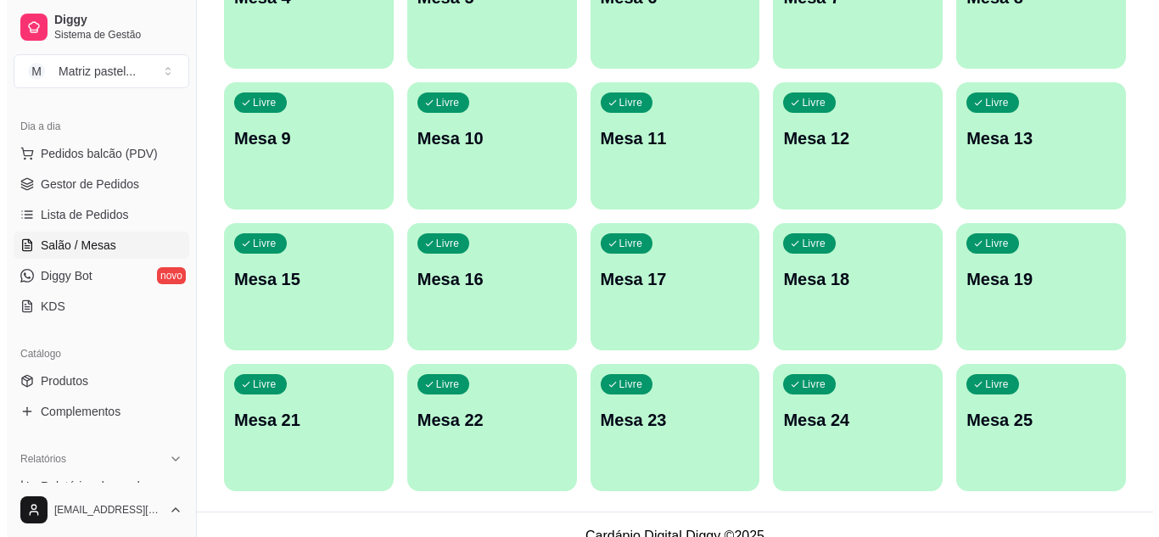
scroll to position [406, 0]
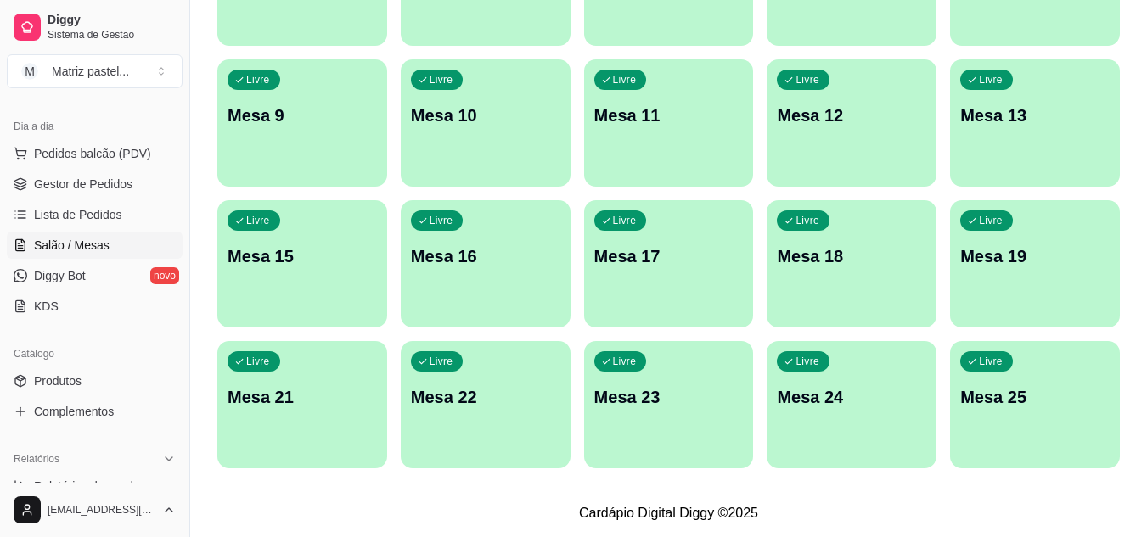
click at [986, 370] on div "Livre" at bounding box center [986, 361] width 53 height 20
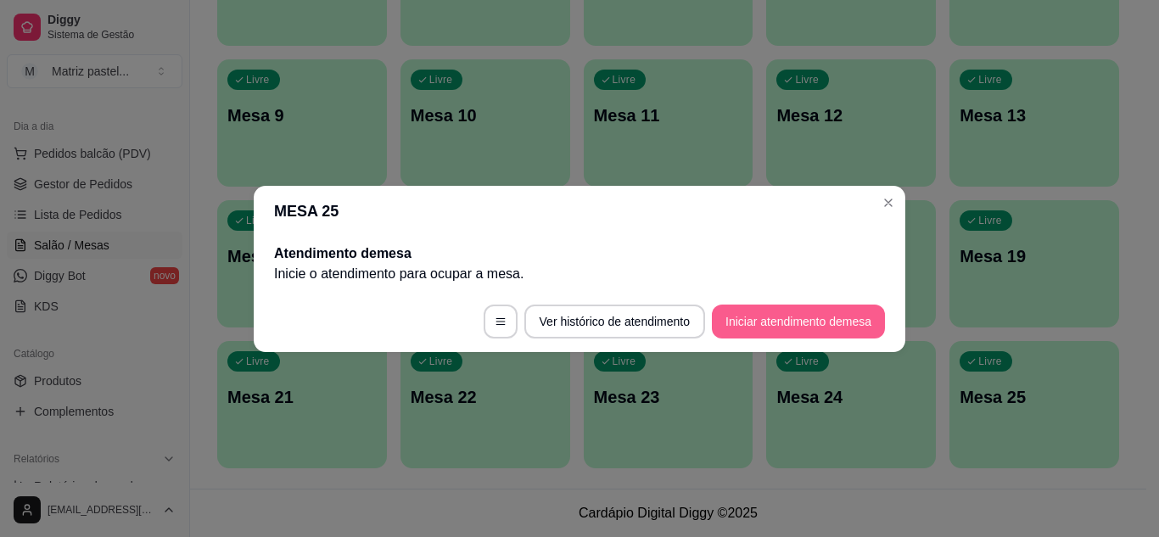
click at [777, 319] on button "Iniciar atendimento de mesa" at bounding box center [798, 322] width 173 height 34
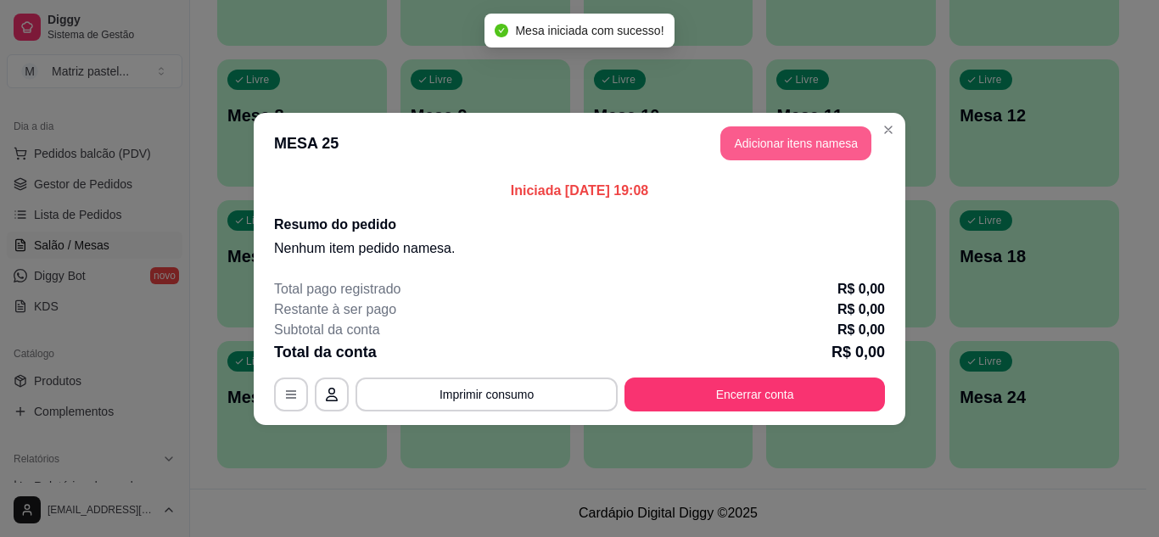
click at [771, 149] on button "Adicionar itens na mesa" at bounding box center [796, 143] width 151 height 34
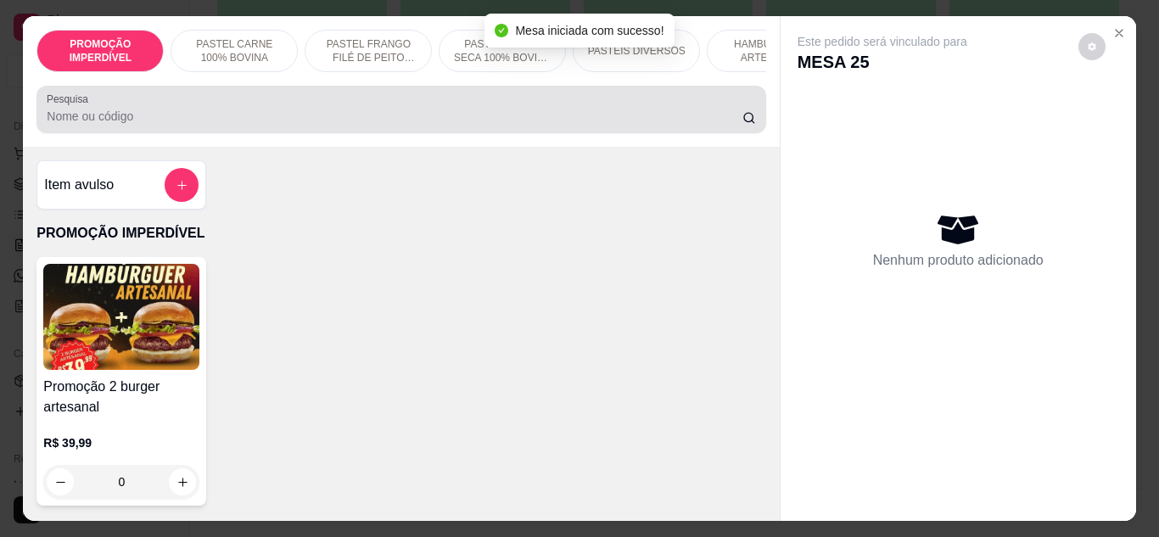
click at [228, 108] on div at bounding box center [401, 110] width 709 height 34
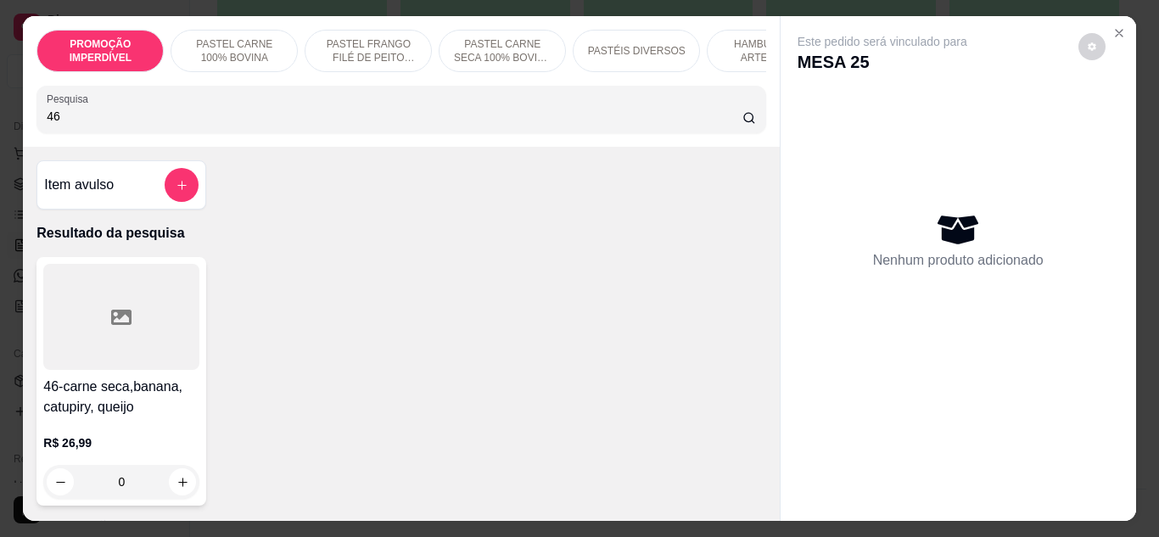
type input "46"
click at [182, 478] on div "0" at bounding box center [121, 482] width 156 height 34
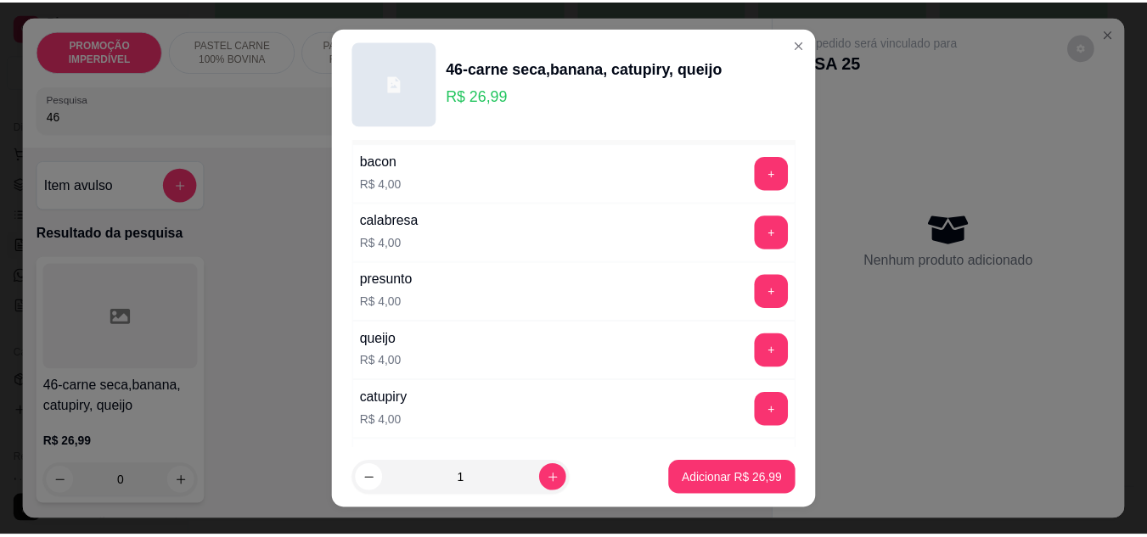
scroll to position [85, 0]
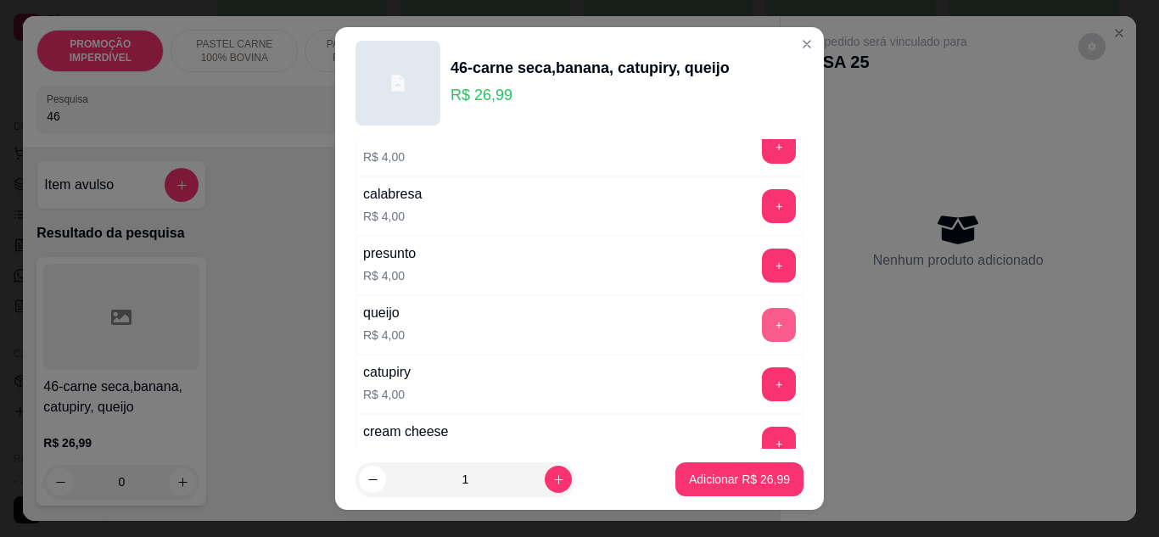
click at [762, 328] on button "+" at bounding box center [779, 325] width 34 height 34
click at [734, 477] on p "Adicionar R$ 30,99" at bounding box center [739, 479] width 101 height 17
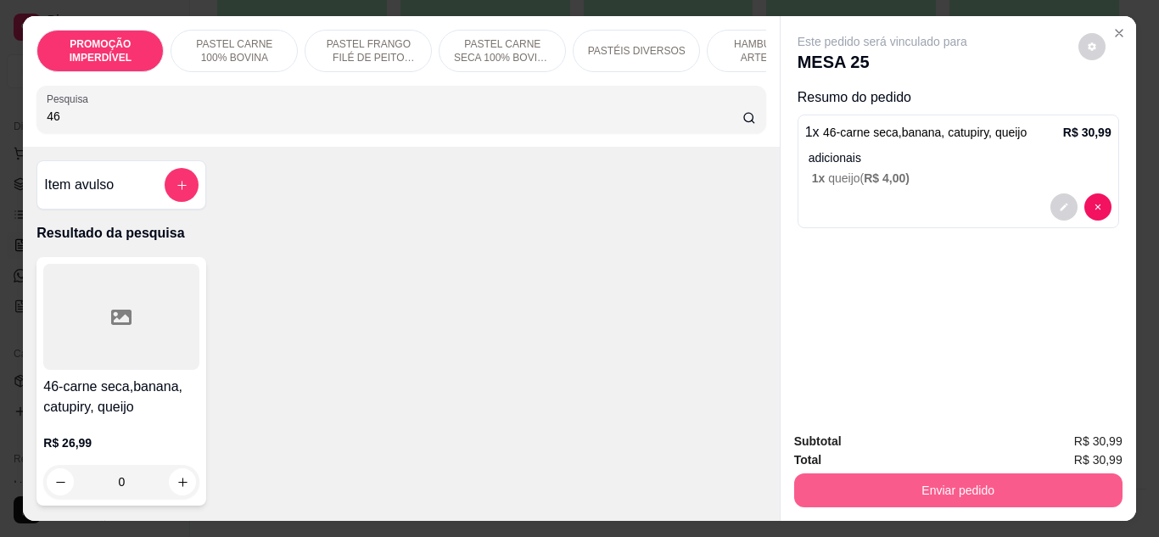
click at [912, 486] on button "Enviar pedido" at bounding box center [958, 491] width 328 height 34
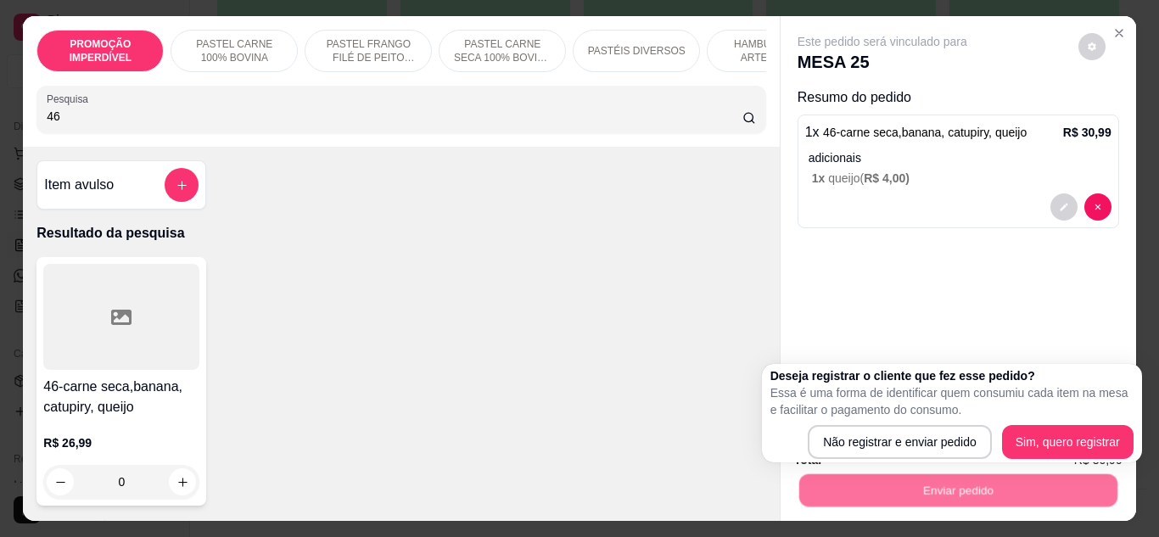
click at [900, 459] on div "Deseja registrar o cliente que fez esse pedido? Essa é uma forma de identificar…" at bounding box center [952, 413] width 380 height 98
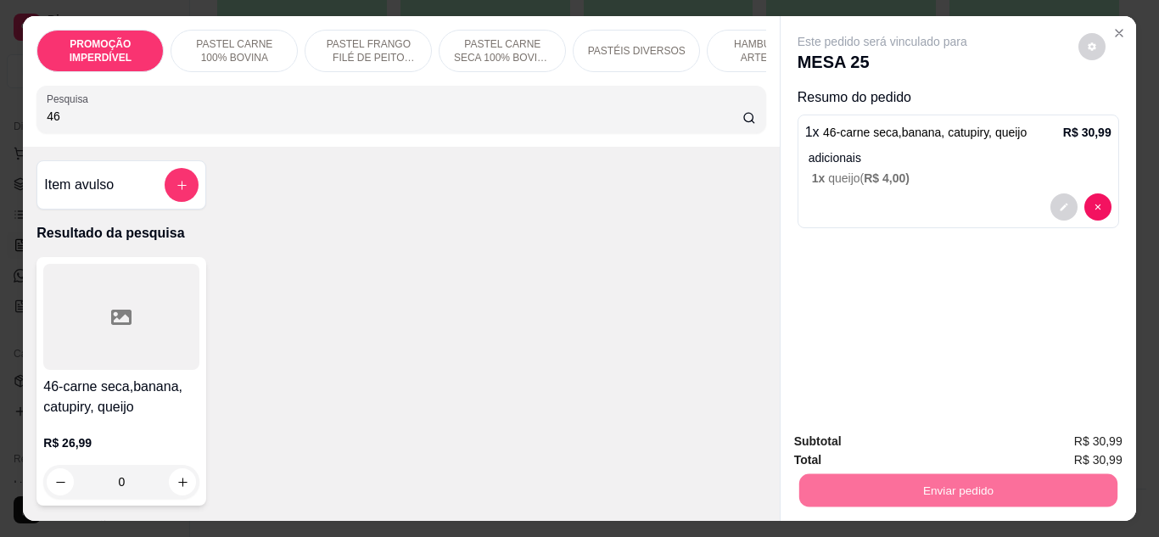
click at [896, 447] on button "Não registrar e enviar pedido" at bounding box center [902, 443] width 177 height 32
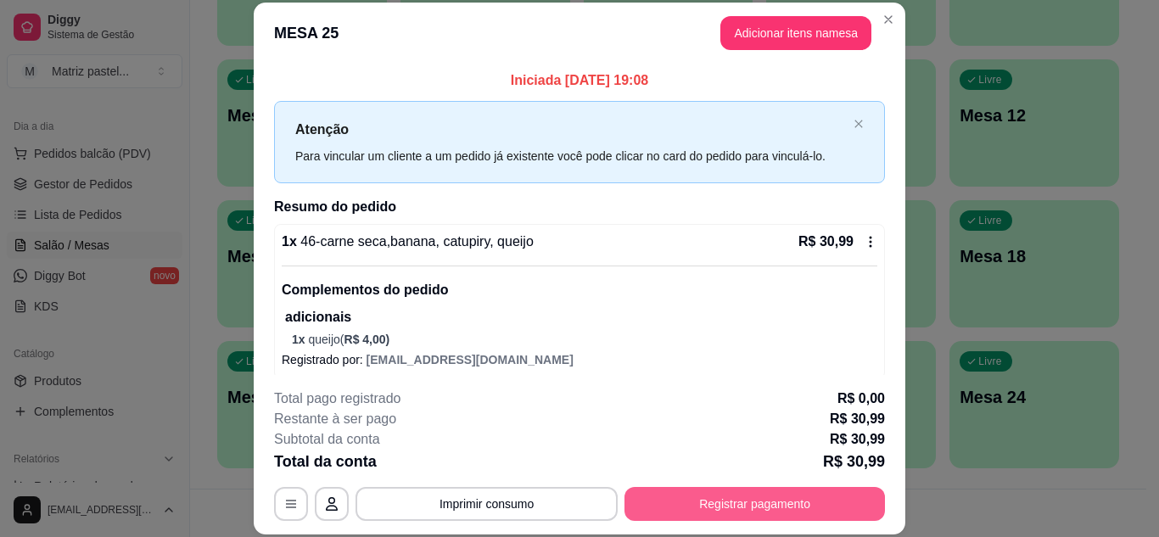
click at [700, 502] on button "Registrar pagamento" at bounding box center [755, 504] width 261 height 34
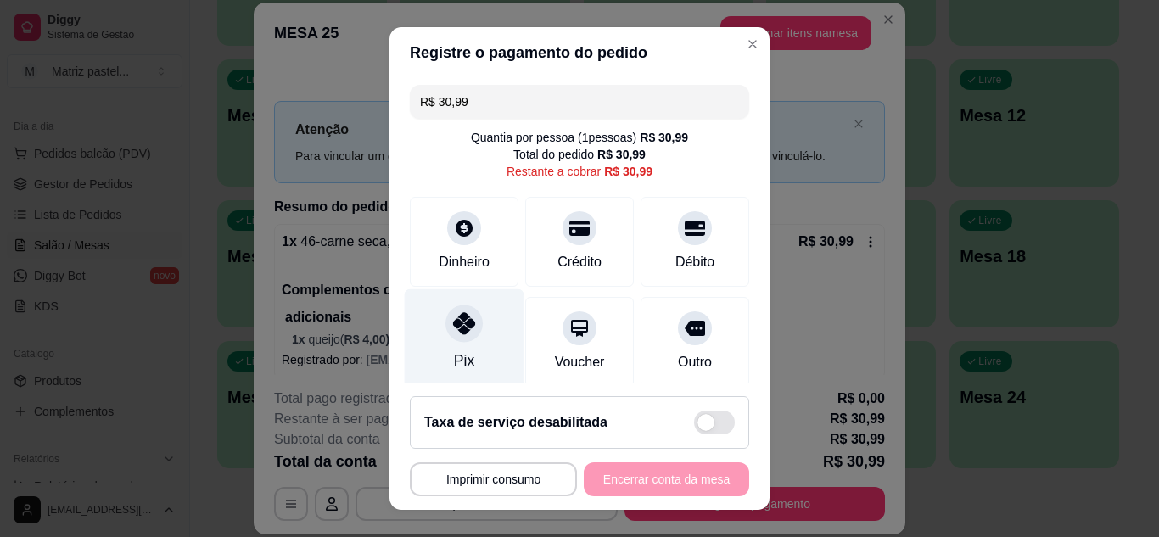
click at [457, 341] on div at bounding box center [464, 323] width 37 height 37
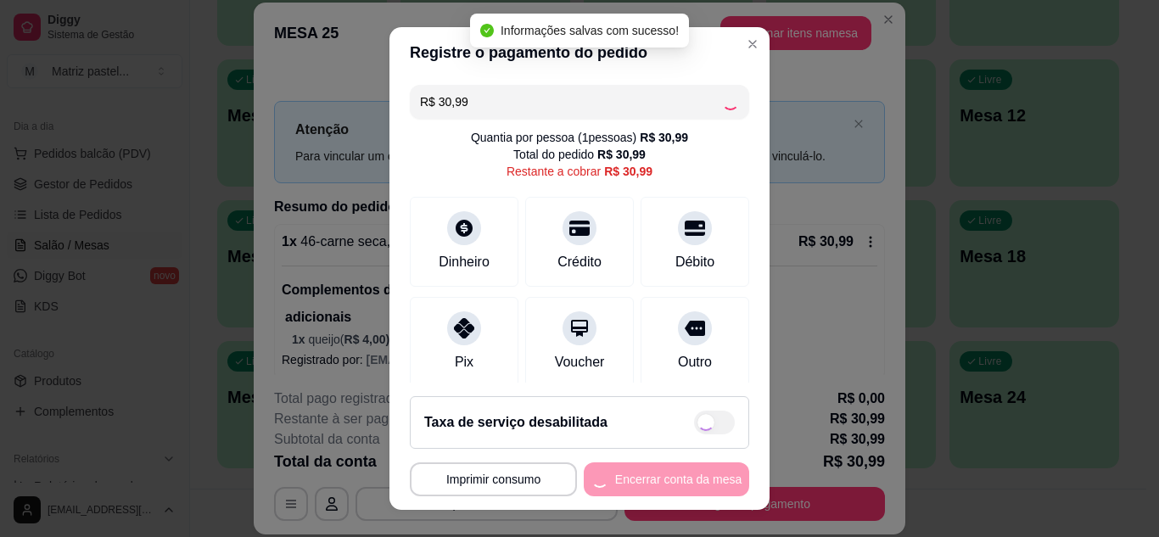
type input "R$ 0,00"
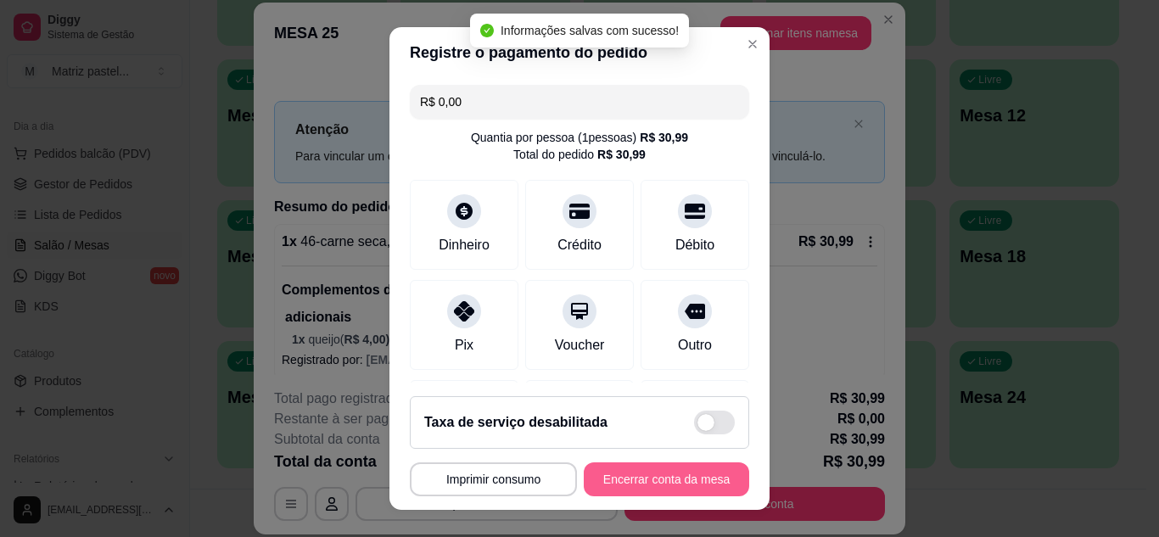
click at [638, 485] on button "Encerrar conta da mesa" at bounding box center [666, 480] width 165 height 34
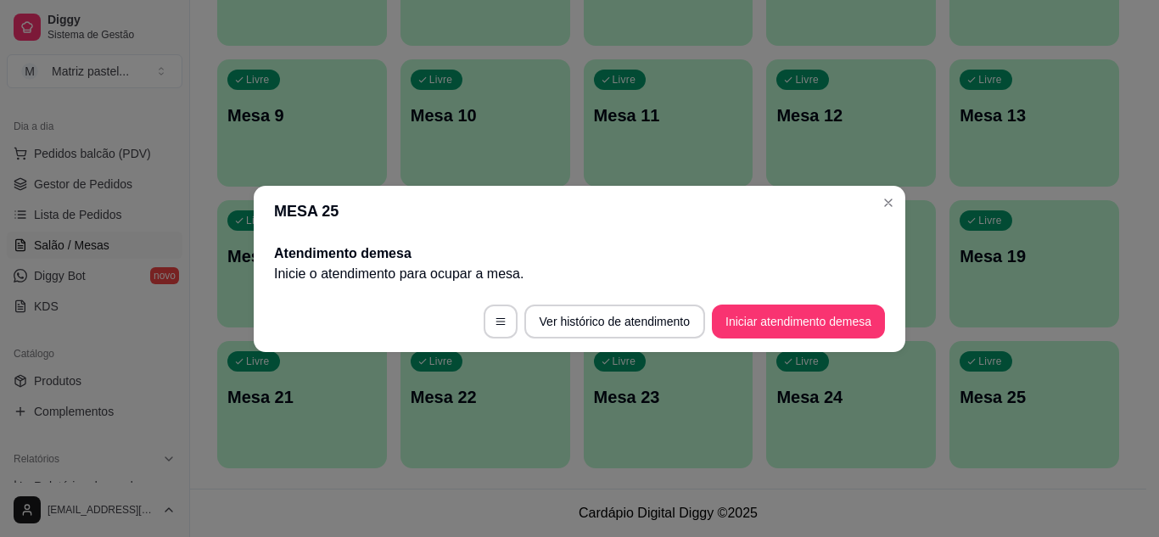
click at [902, 216] on header "MESA 25" at bounding box center [580, 211] width 652 height 51
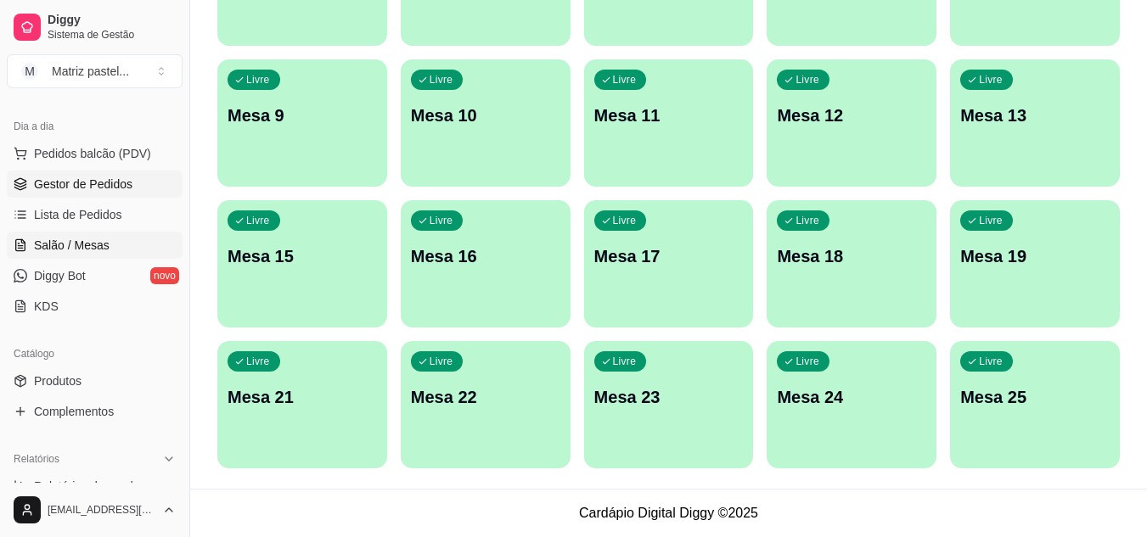
click at [119, 187] on span "Gestor de Pedidos" at bounding box center [83, 184] width 98 height 17
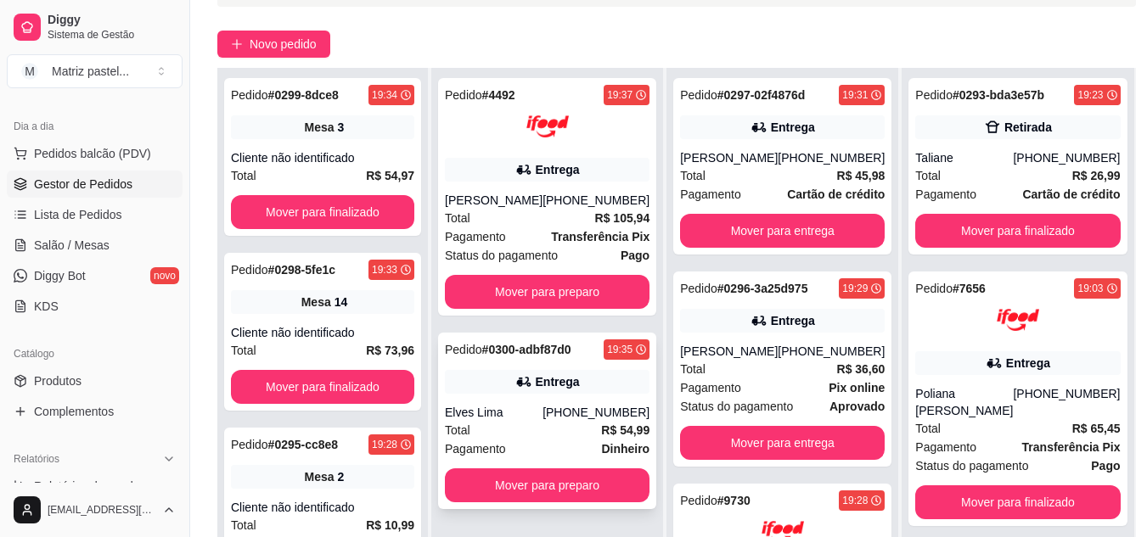
scroll to position [170, 0]
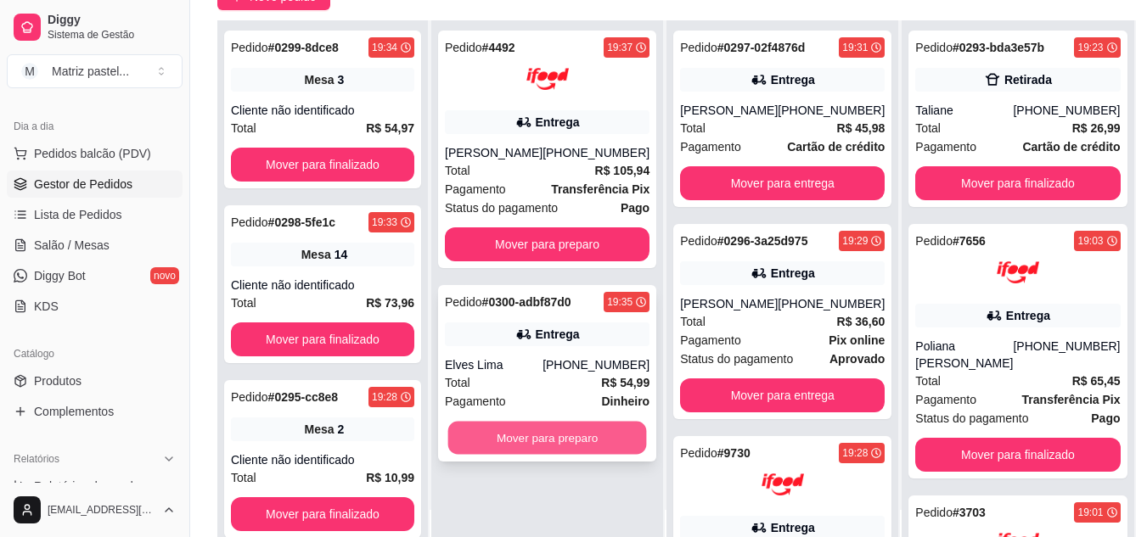
click at [509, 440] on button "Mover para preparo" at bounding box center [547, 438] width 199 height 33
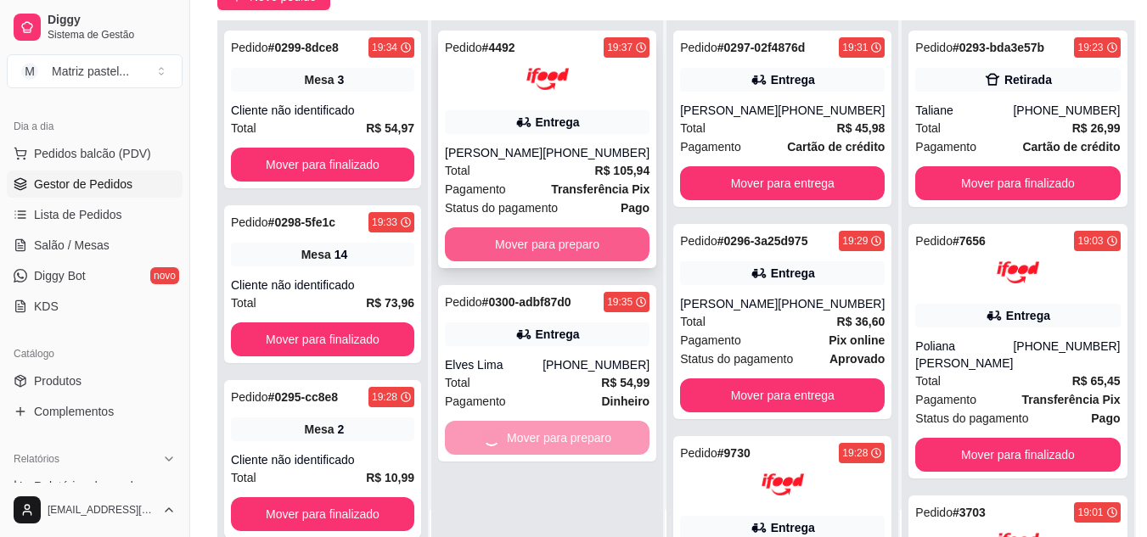
click at [565, 256] on button "Mover para preparo" at bounding box center [547, 244] width 205 height 34
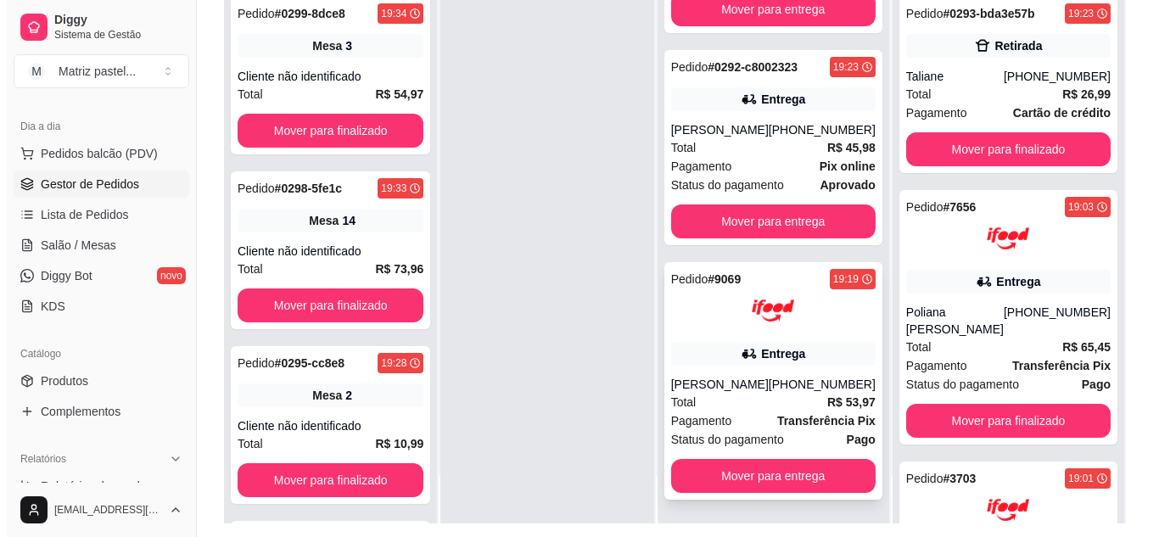
scroll to position [259, 0]
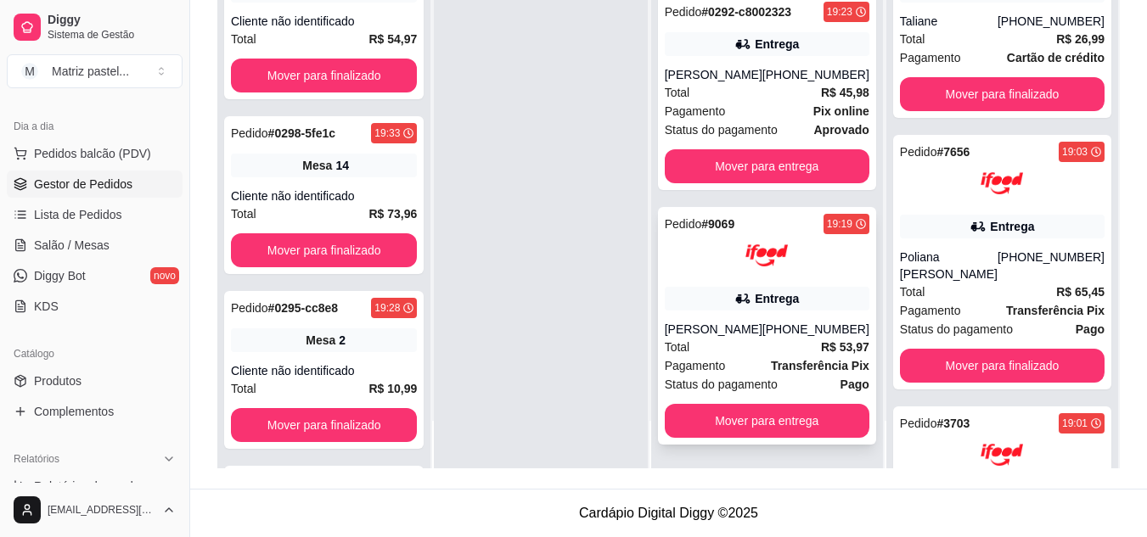
click at [735, 321] on div "[PERSON_NAME]" at bounding box center [714, 329] width 98 height 17
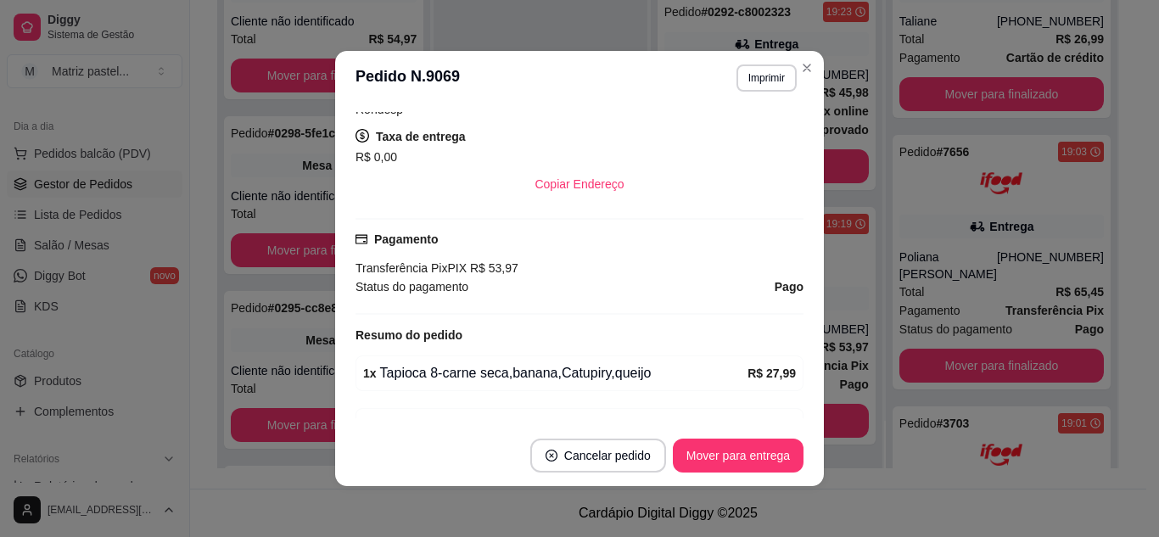
scroll to position [468, 0]
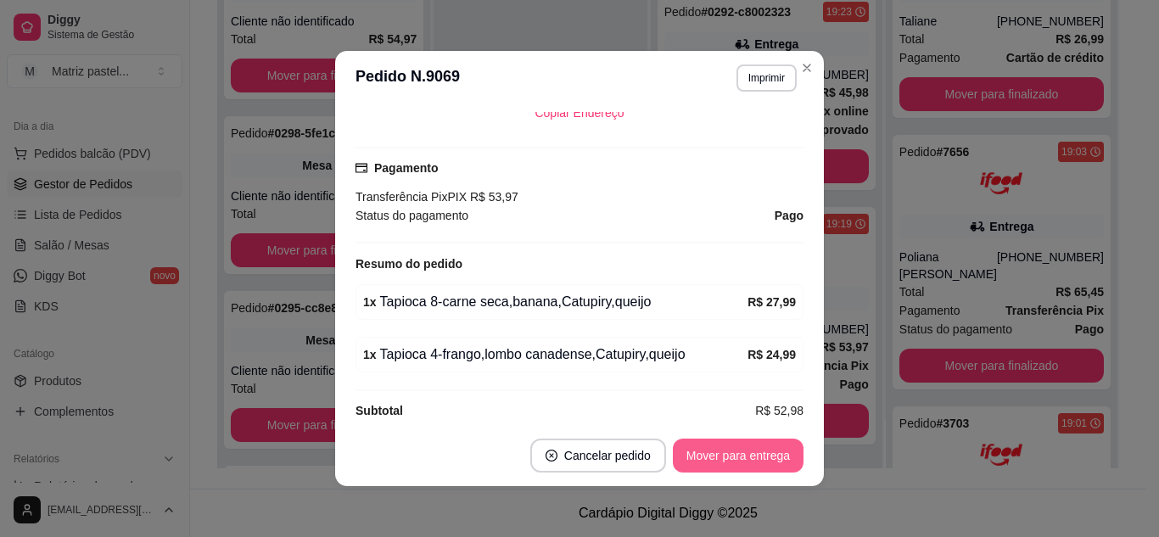
click at [687, 450] on button "Mover para entrega" at bounding box center [738, 456] width 131 height 34
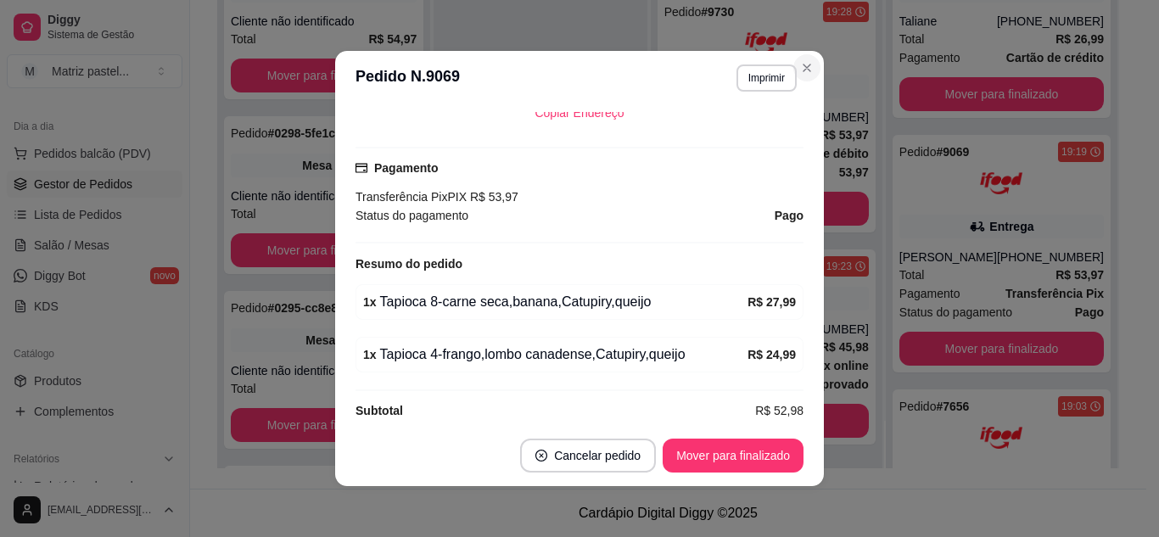
scroll to position [800, 0]
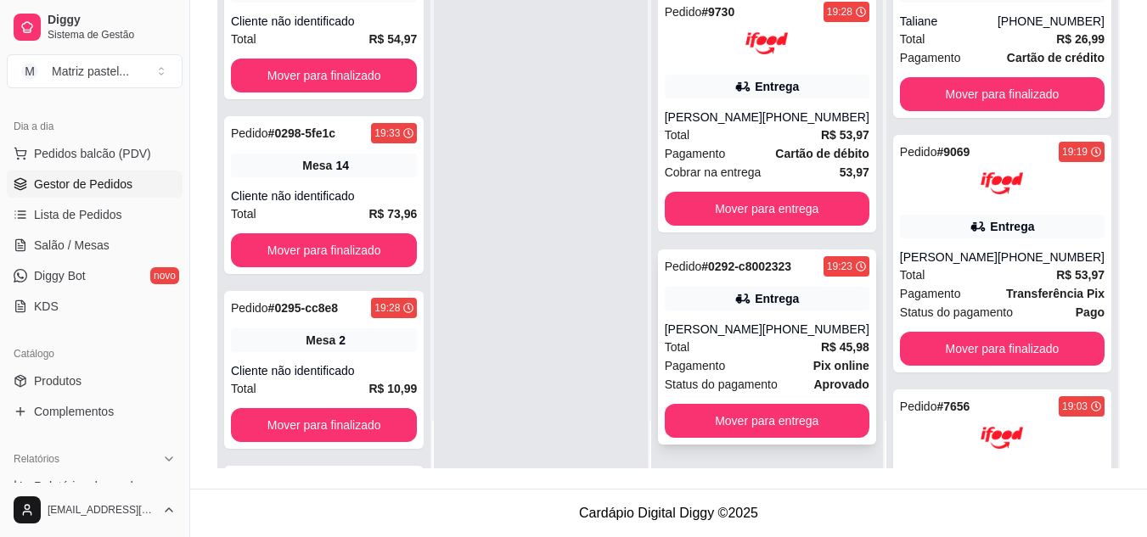
click at [788, 295] on div "Entrega" at bounding box center [776, 298] width 44 height 17
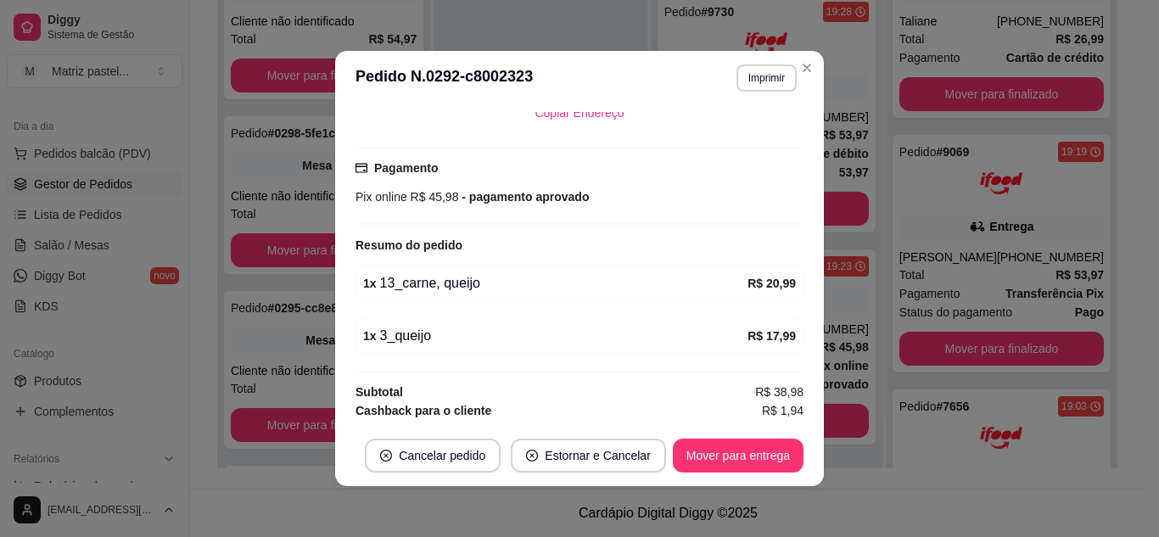
scroll to position [3, 0]
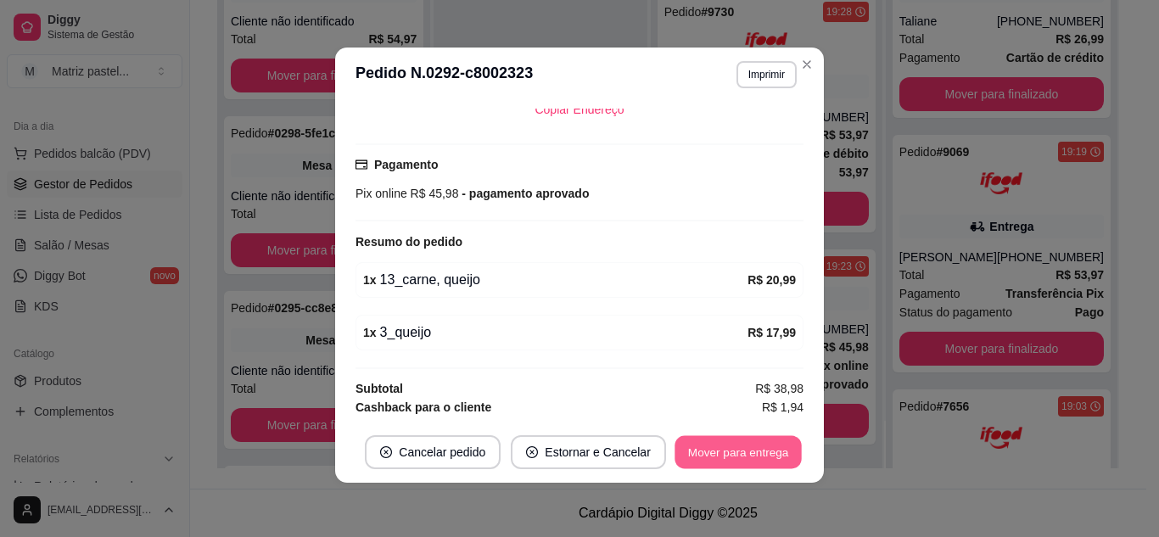
click at [720, 455] on button "Mover para entrega" at bounding box center [738, 452] width 127 height 33
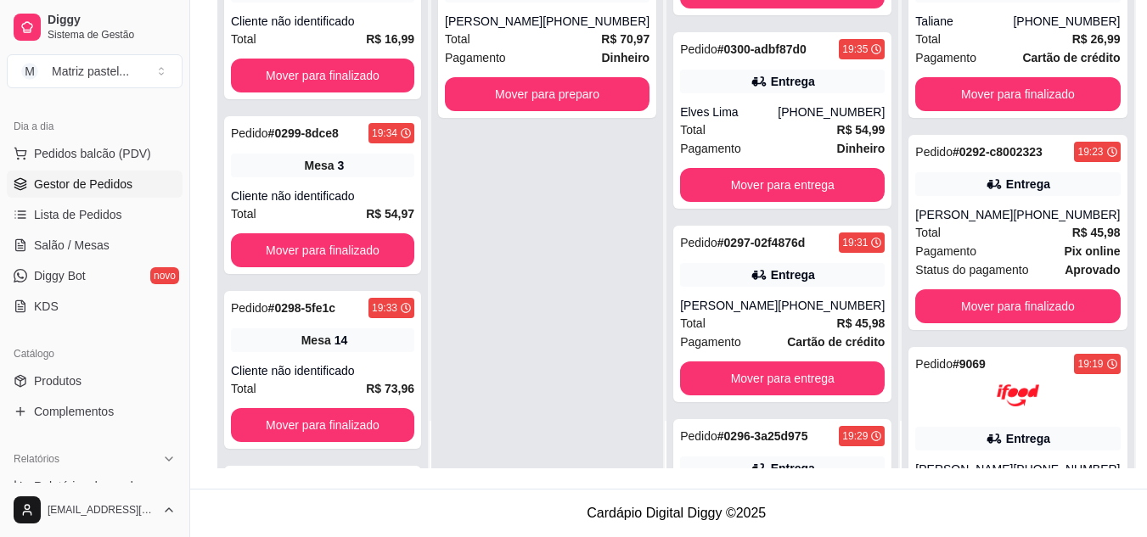
scroll to position [89, 0]
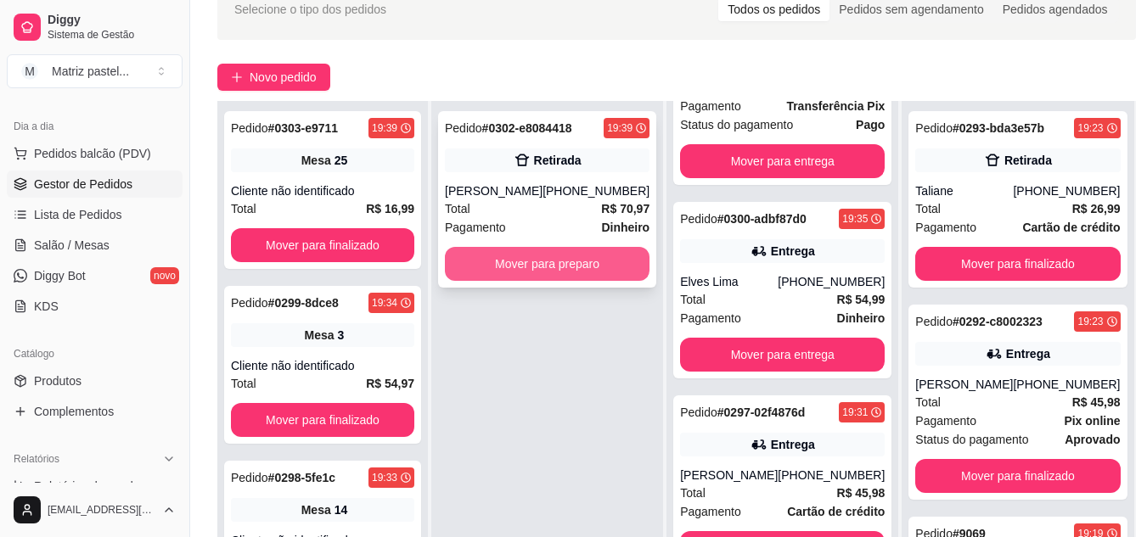
click at [571, 253] on button "Mover para preparo" at bounding box center [547, 264] width 205 height 34
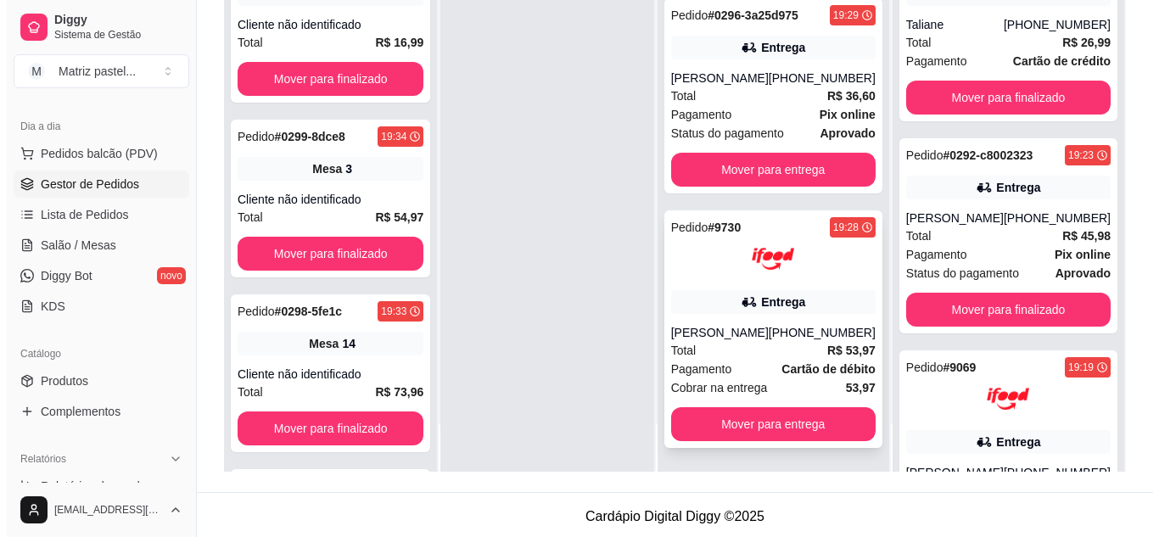
scroll to position [259, 0]
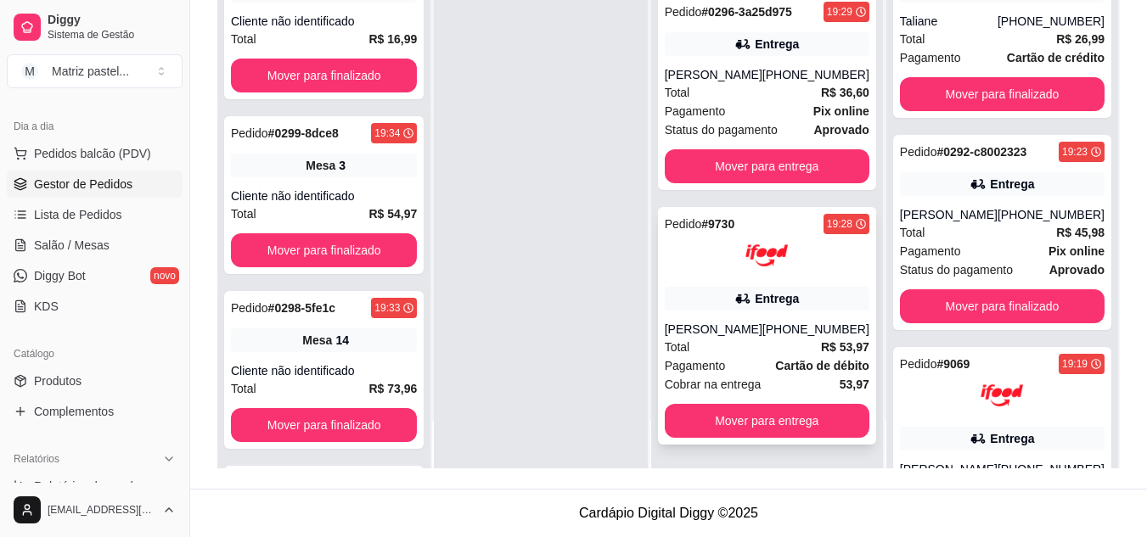
click at [710, 354] on div "Total R$ 53,97" at bounding box center [767, 347] width 205 height 19
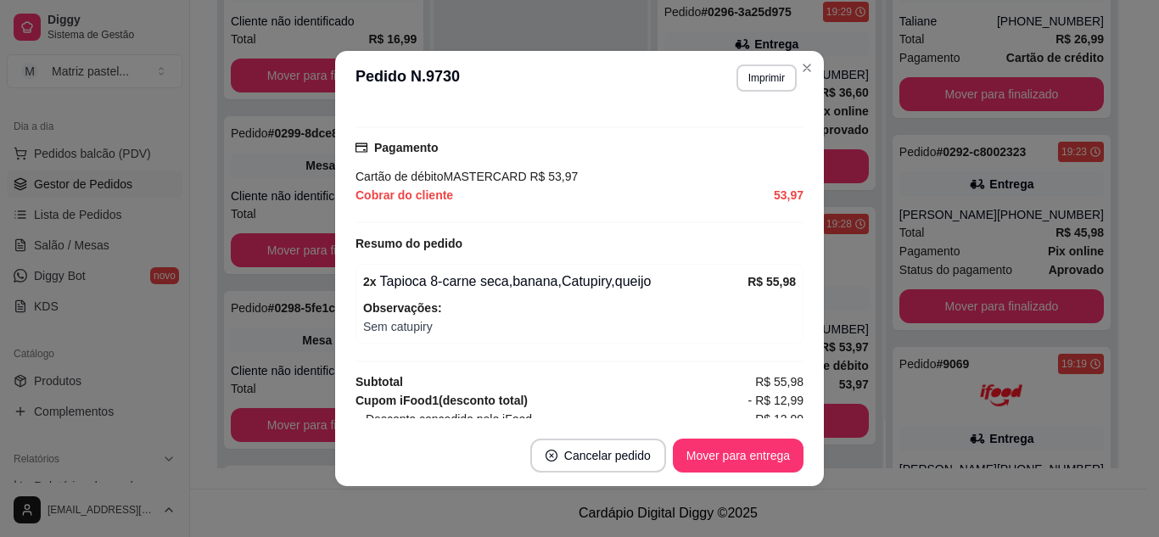
scroll to position [592, 0]
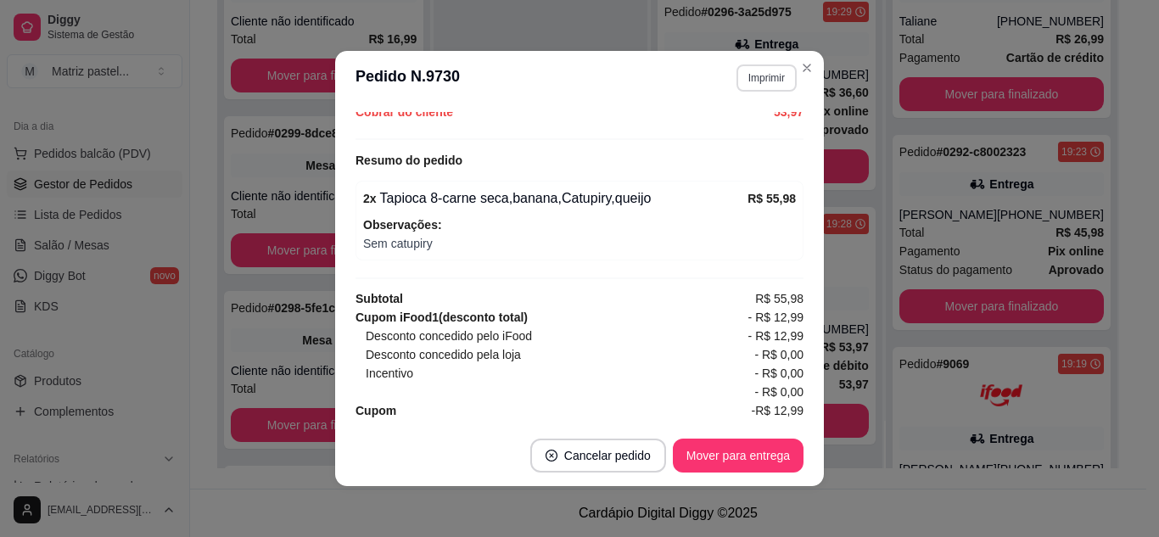
click at [754, 80] on button "Imprimir" at bounding box center [767, 77] width 60 height 27
click at [743, 142] on button "IMPRESSORA" at bounding box center [730, 137] width 123 height 27
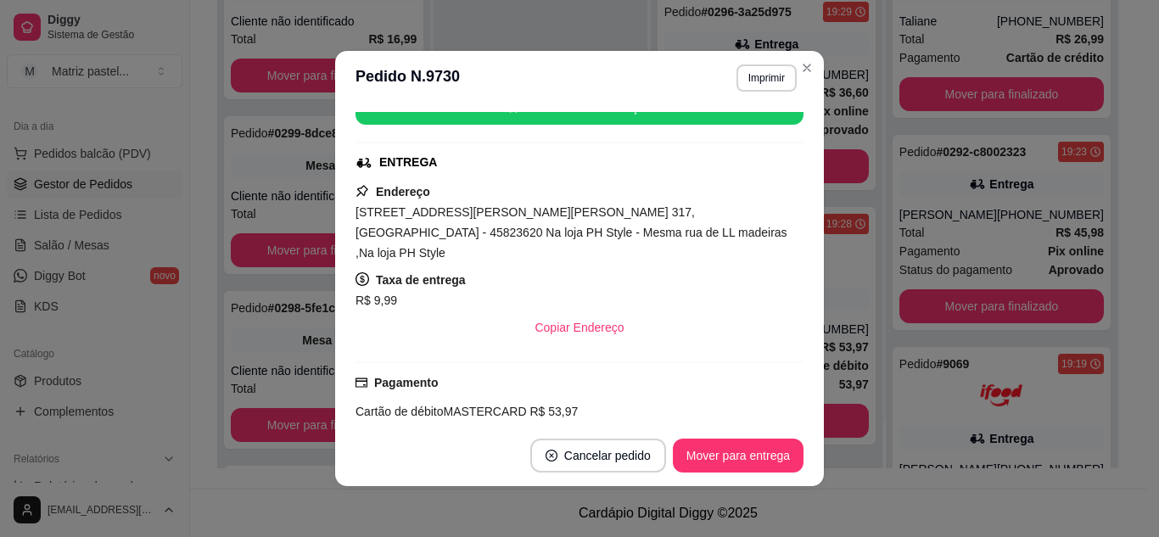
scroll to position [253, 0]
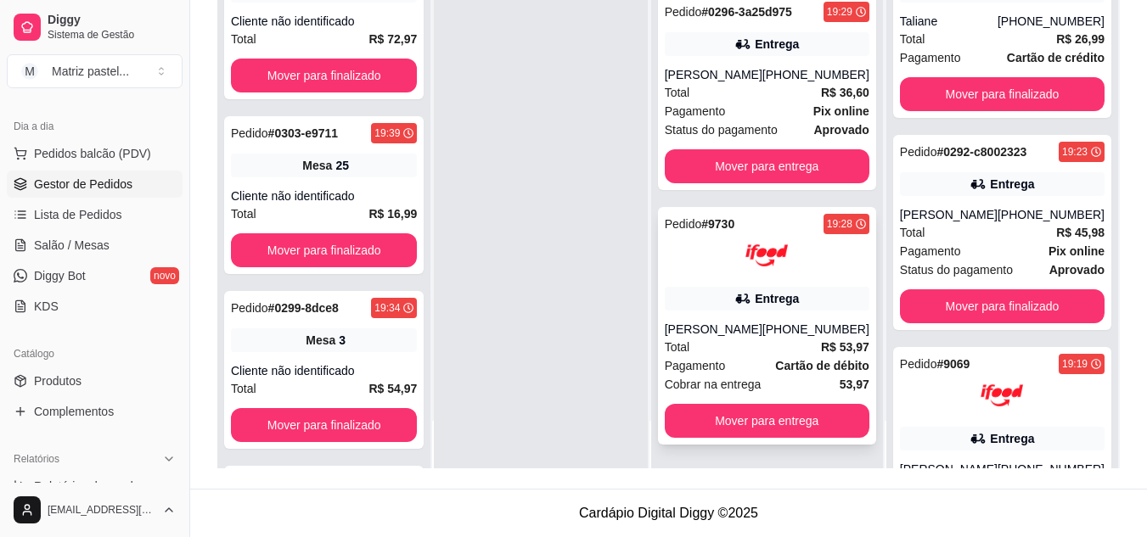
click at [768, 288] on div "Entrega" at bounding box center [767, 299] width 205 height 24
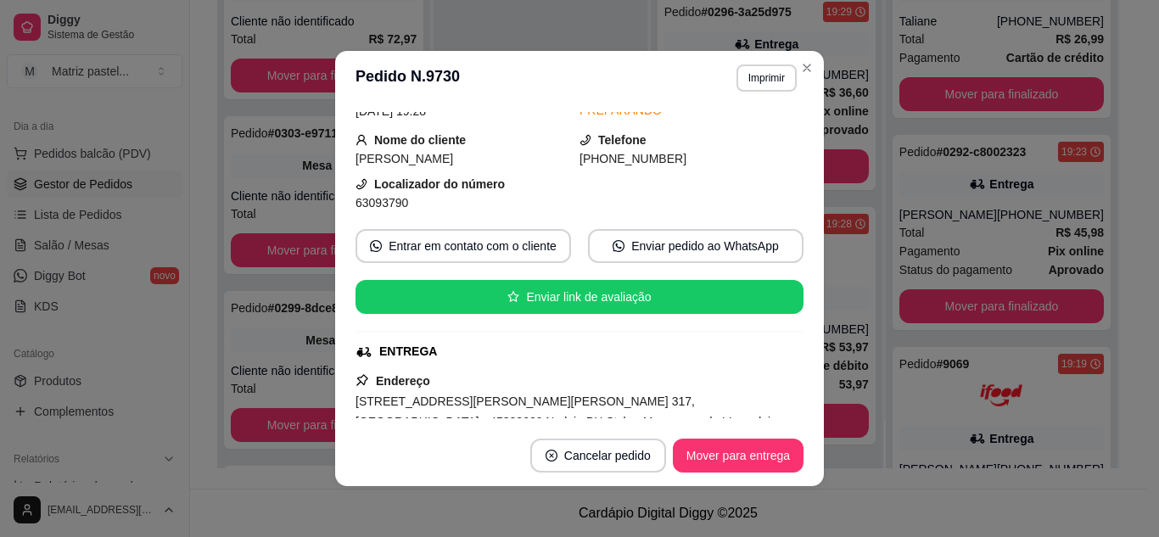
scroll to position [170, 0]
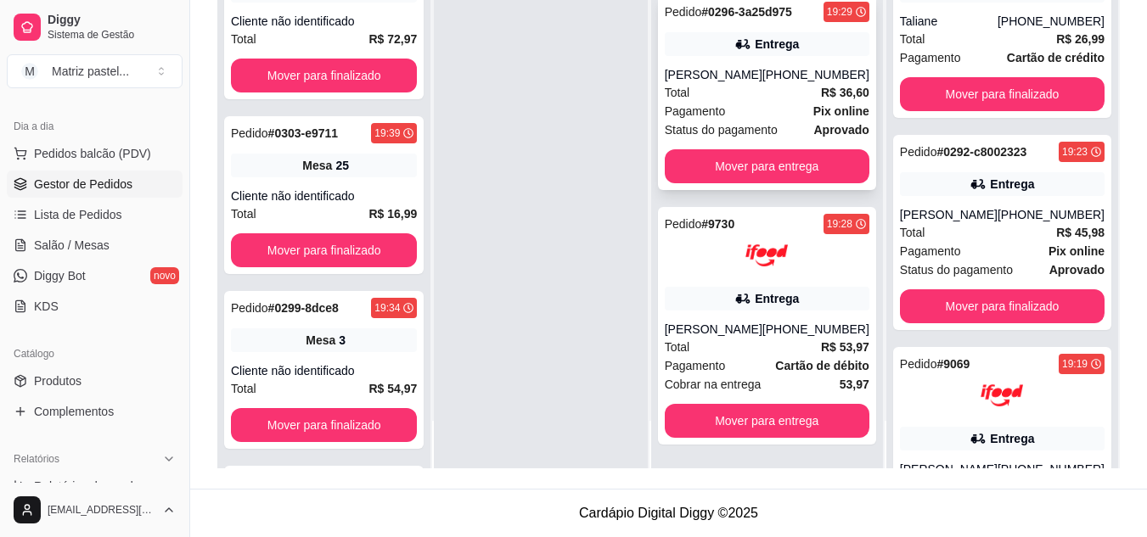
click at [745, 76] on div "[PERSON_NAME]" at bounding box center [714, 74] width 98 height 17
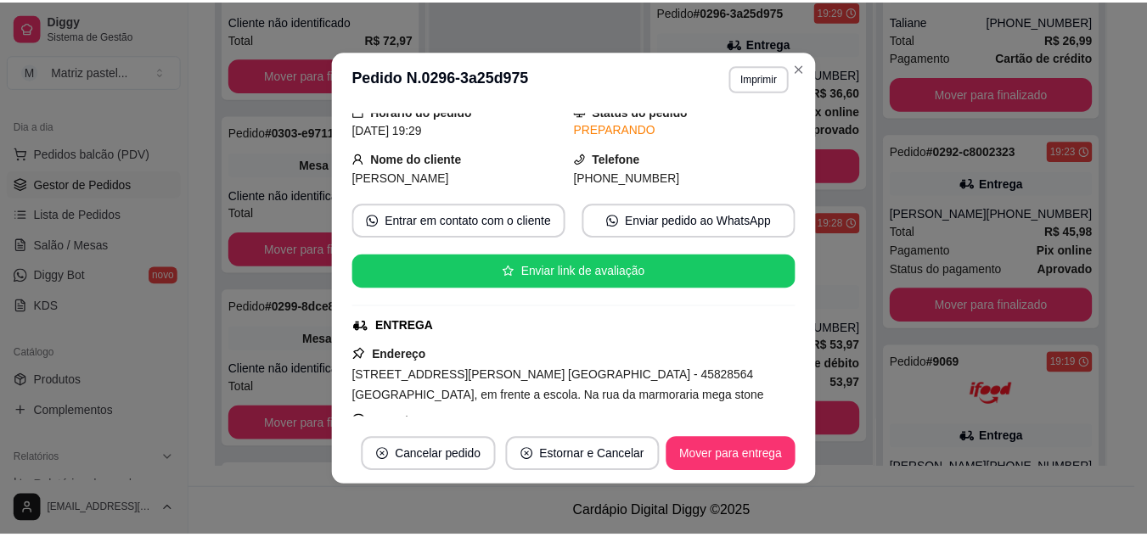
scroll to position [85, 0]
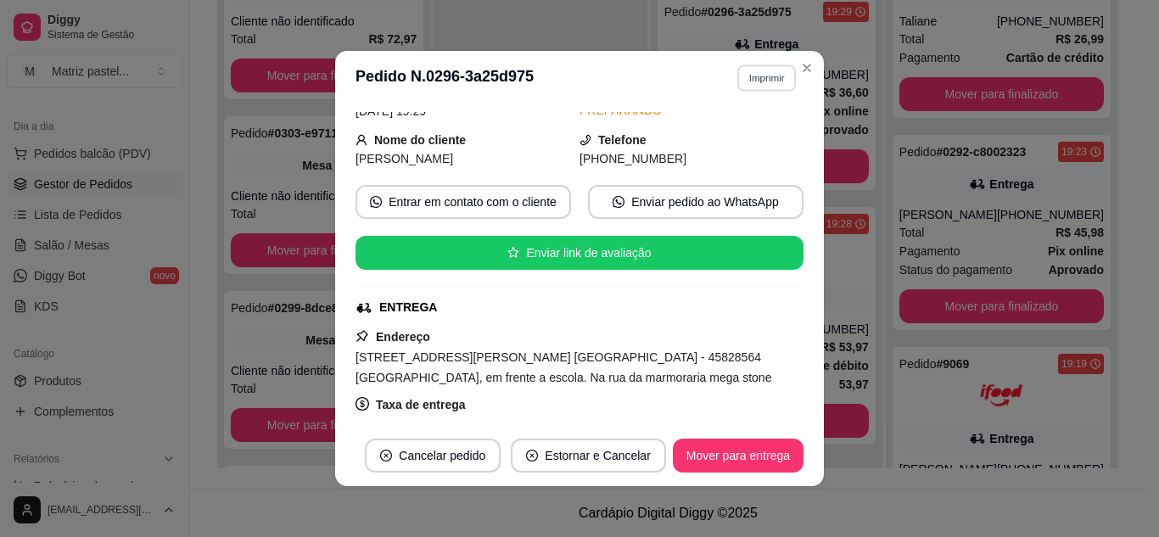
click at [758, 80] on button "Imprimir" at bounding box center [766, 77] width 59 height 26
click at [746, 134] on button "IMPRESSORA" at bounding box center [730, 137] width 123 height 27
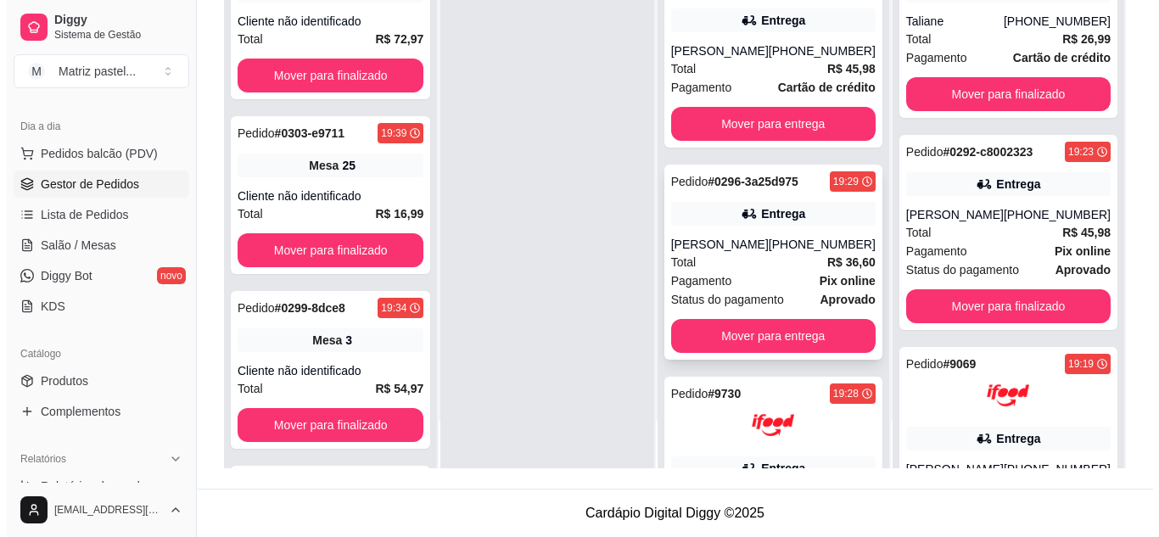
scroll to position [527, 0]
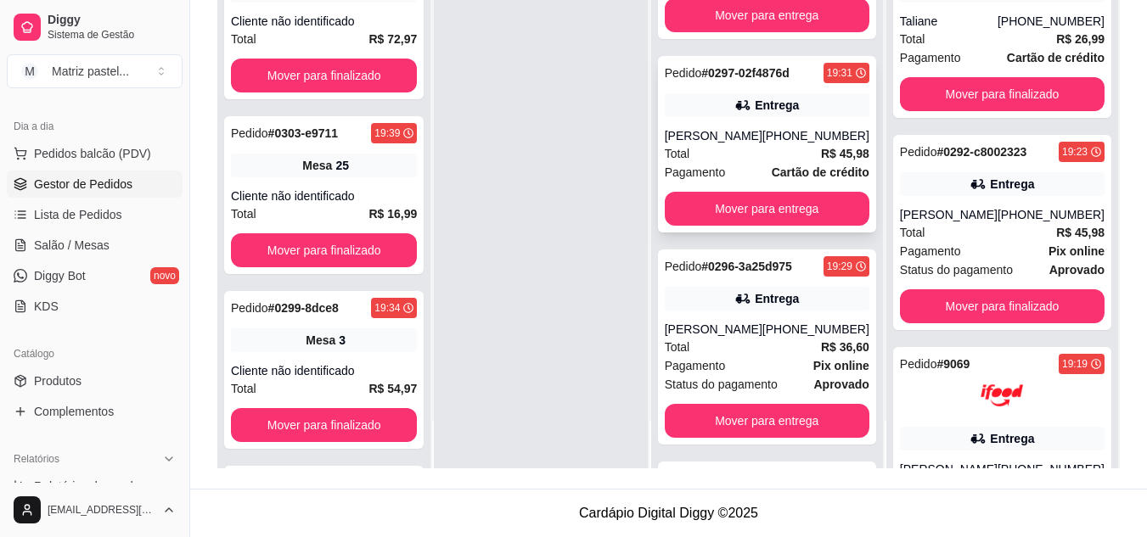
click at [739, 110] on icon at bounding box center [742, 105] width 17 height 17
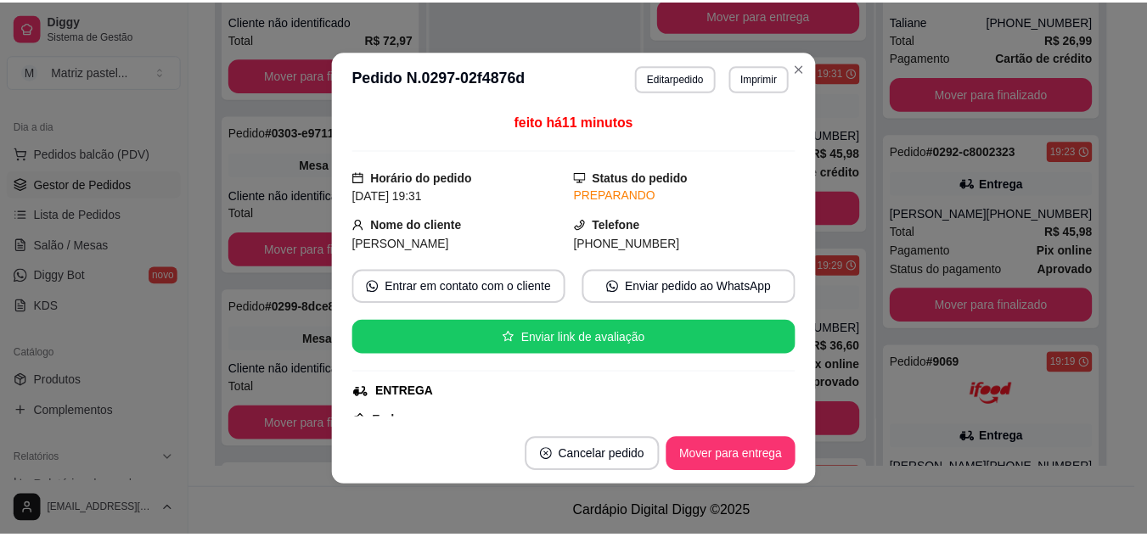
scroll to position [85, 0]
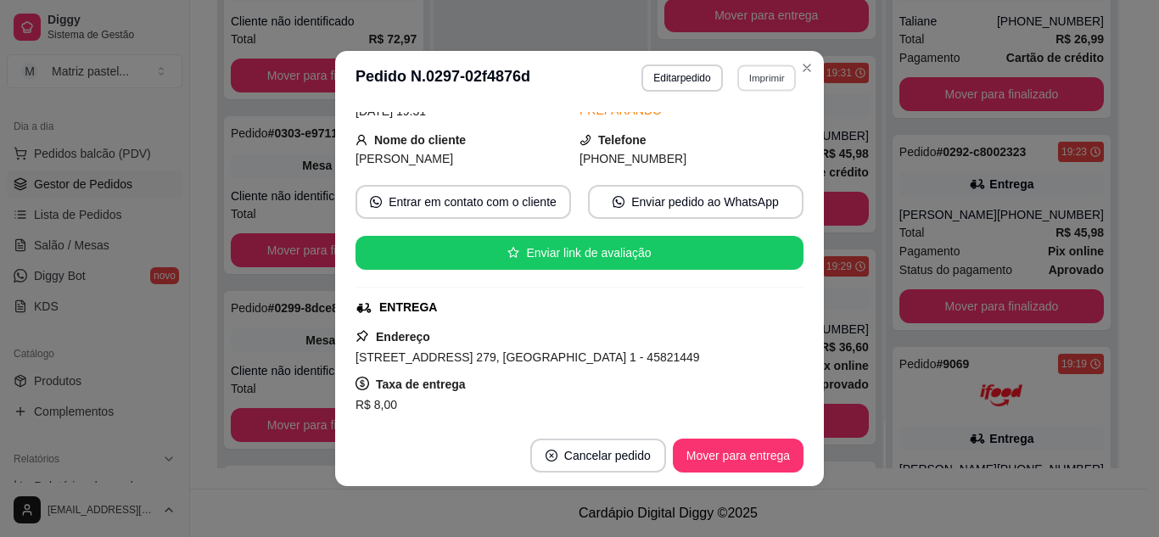
click at [758, 87] on button "Imprimir" at bounding box center [766, 77] width 59 height 26
click at [743, 136] on button "IMPRESSORA" at bounding box center [730, 137] width 123 height 27
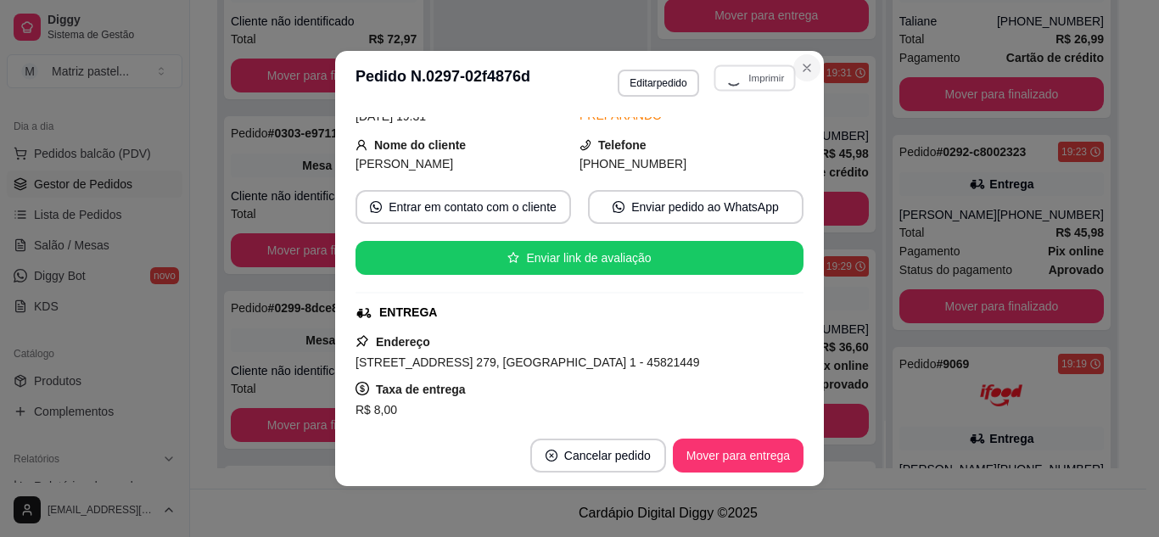
click at [800, 69] on icon "Close" at bounding box center [807, 68] width 14 height 14
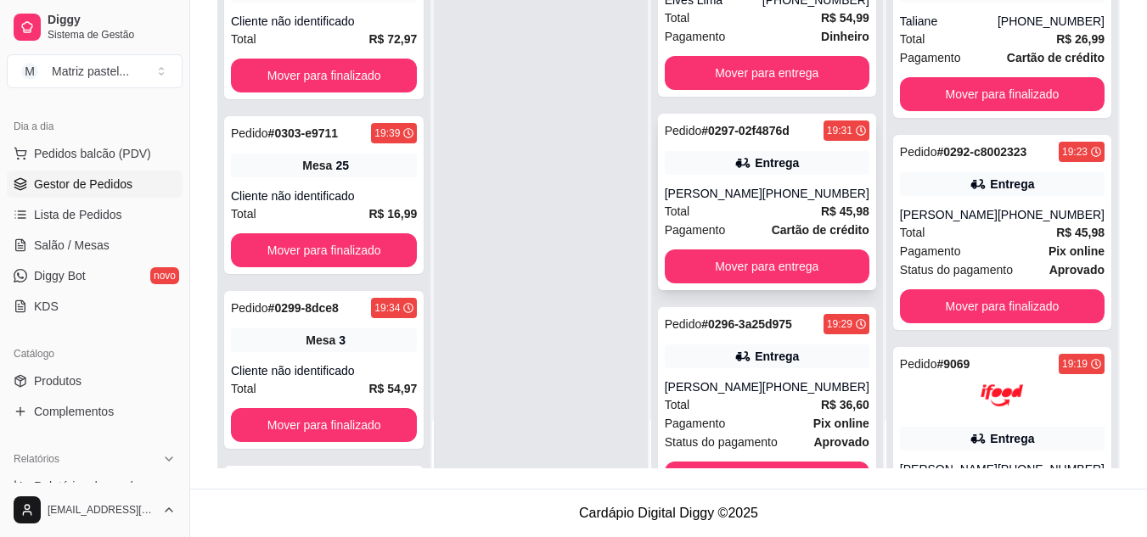
scroll to position [442, 0]
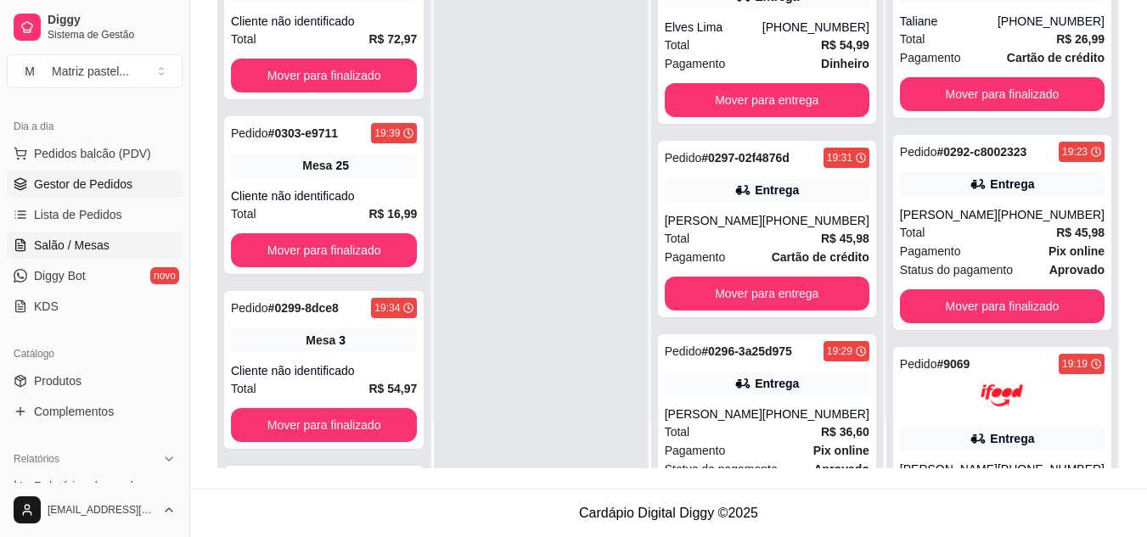
click at [77, 239] on span "Salão / Mesas" at bounding box center [72, 245] width 76 height 17
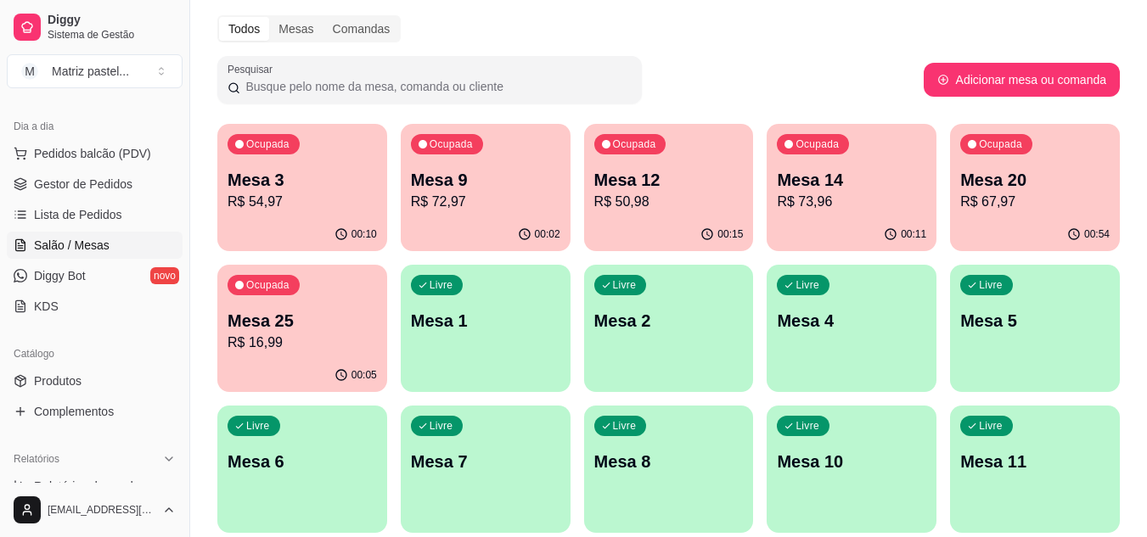
scroll to position [85, 0]
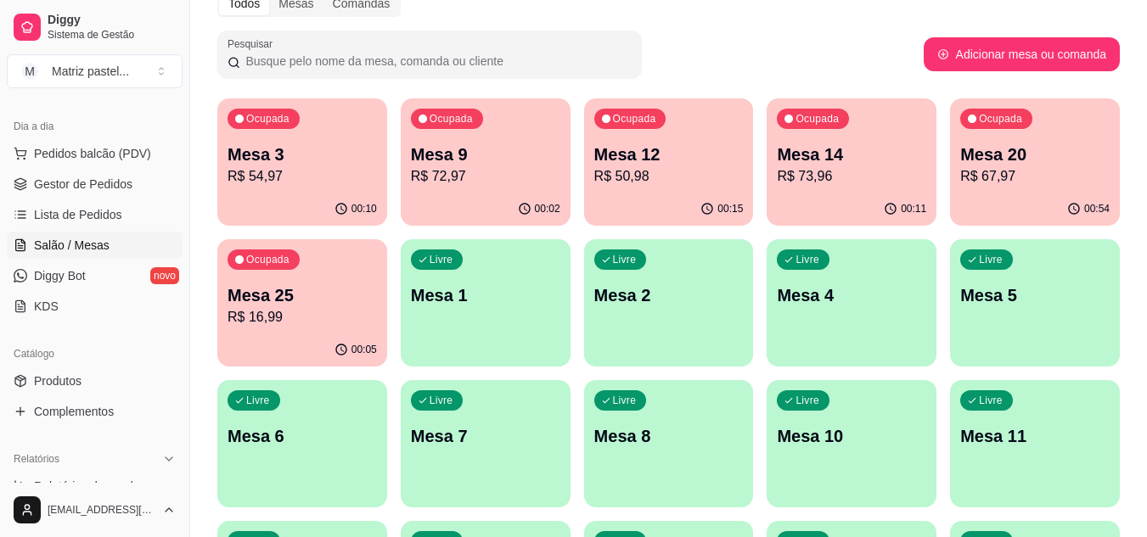
click at [299, 316] on p "R$ 16,99" at bounding box center [301, 317] width 149 height 20
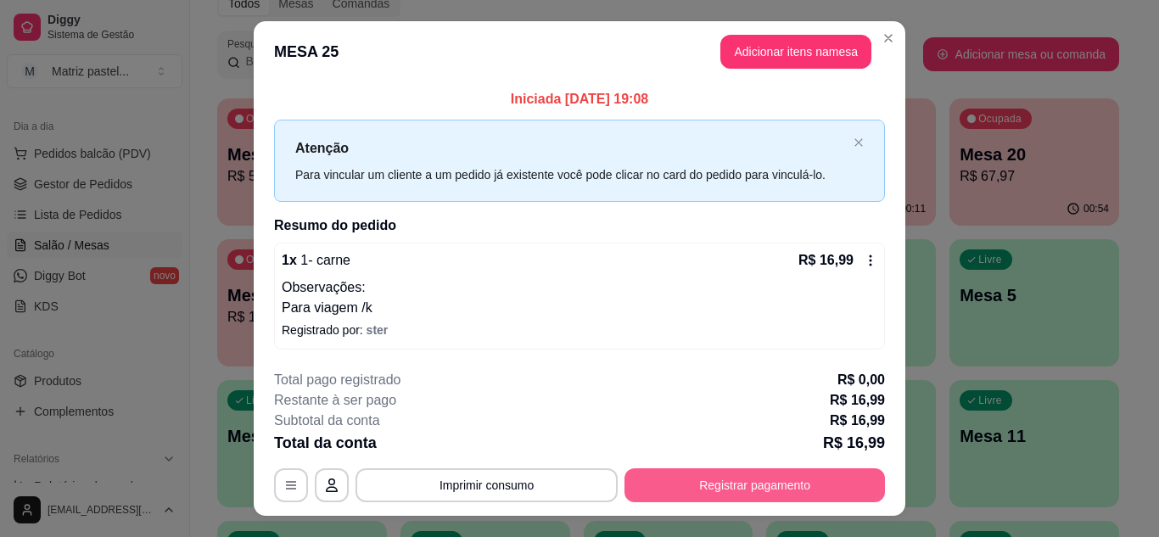
click at [698, 479] on button "Registrar pagamento" at bounding box center [755, 485] width 261 height 34
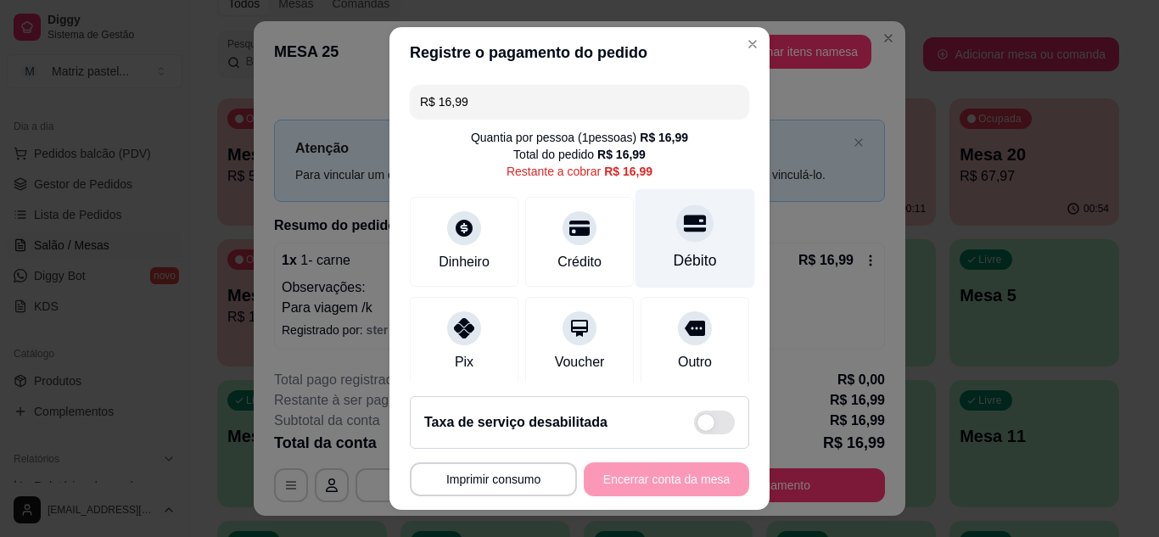
click at [674, 255] on div "Débito" at bounding box center [695, 261] width 43 height 22
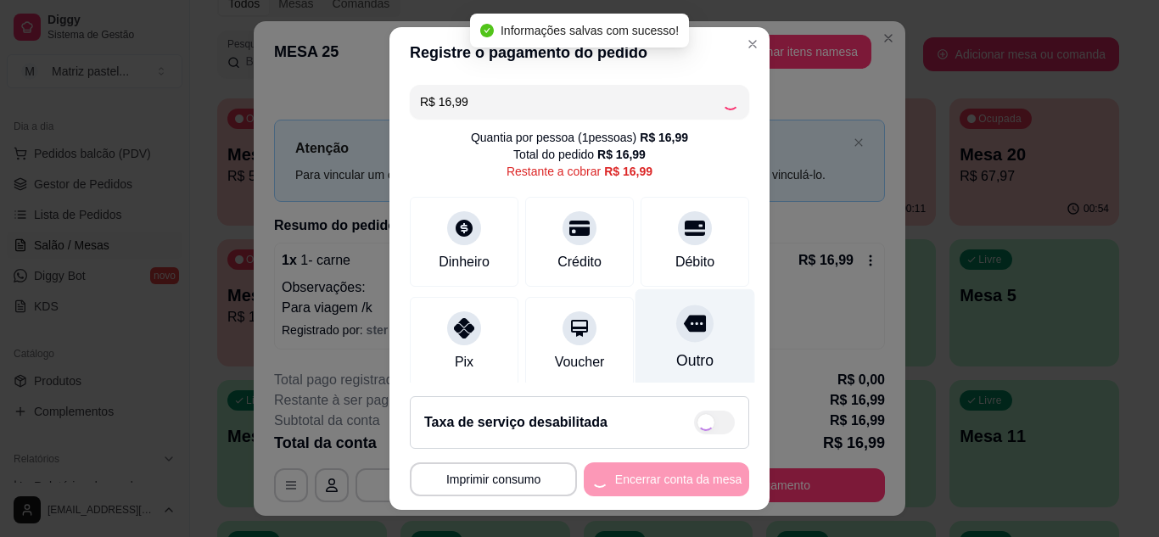
type input "R$ 0,00"
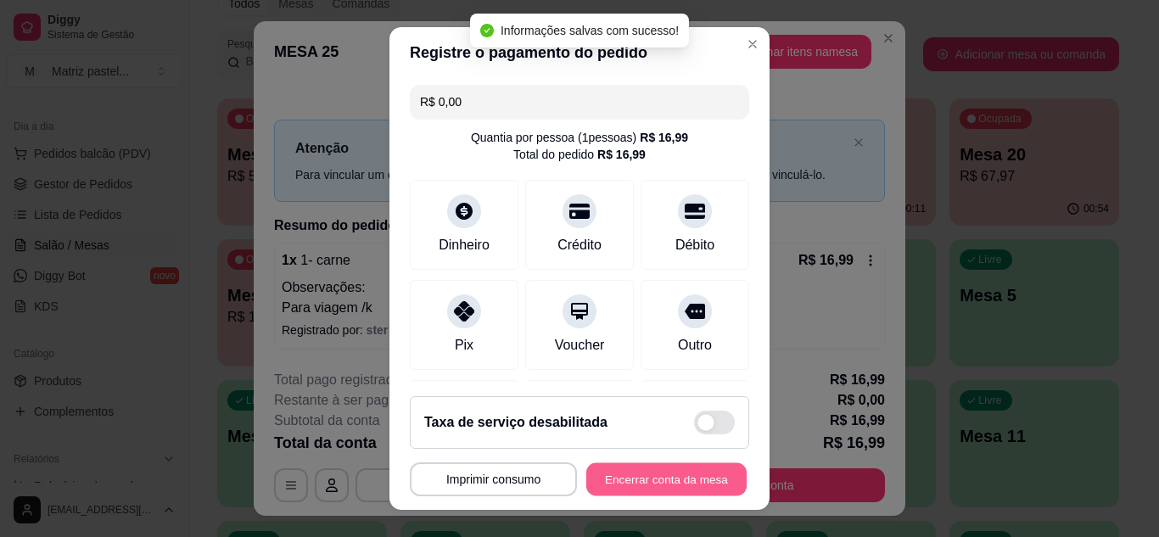
click at [636, 483] on button "Encerrar conta da mesa" at bounding box center [666, 479] width 160 height 33
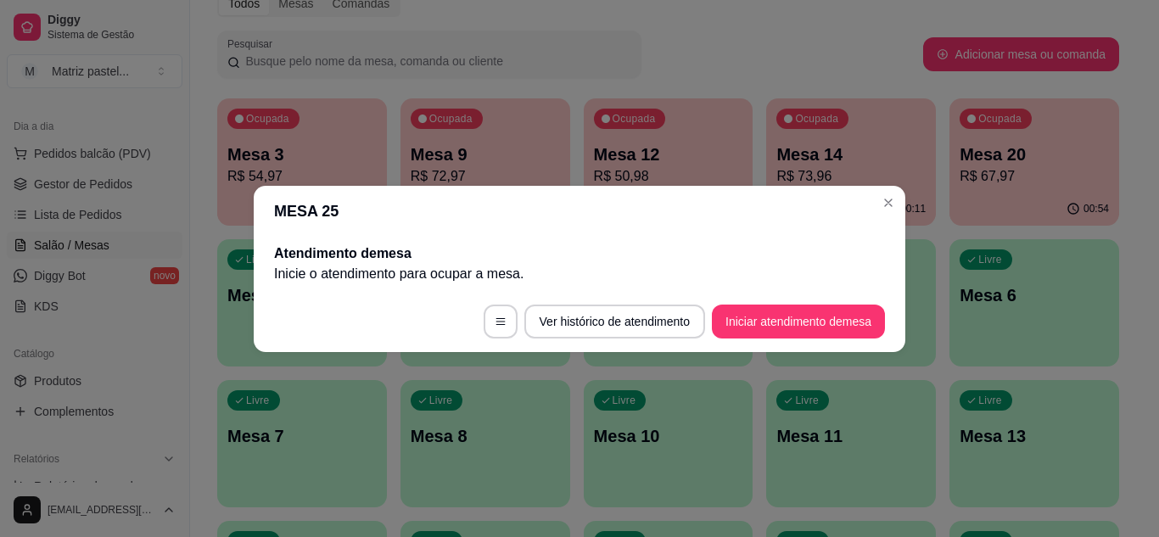
click at [878, 188] on header "MESA 25" at bounding box center [580, 211] width 652 height 51
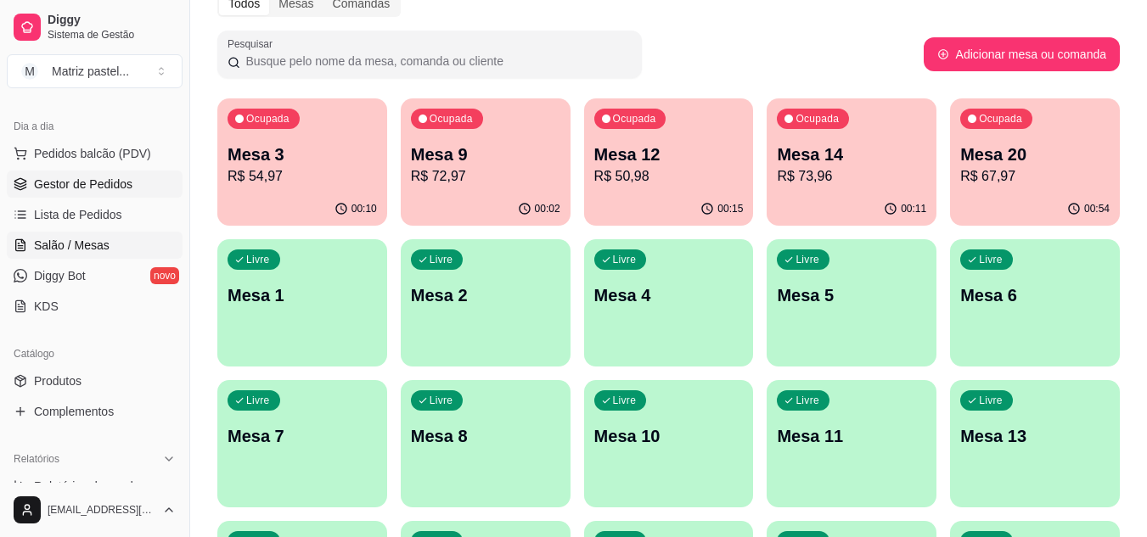
click at [42, 187] on span "Gestor de Pedidos" at bounding box center [83, 184] width 98 height 17
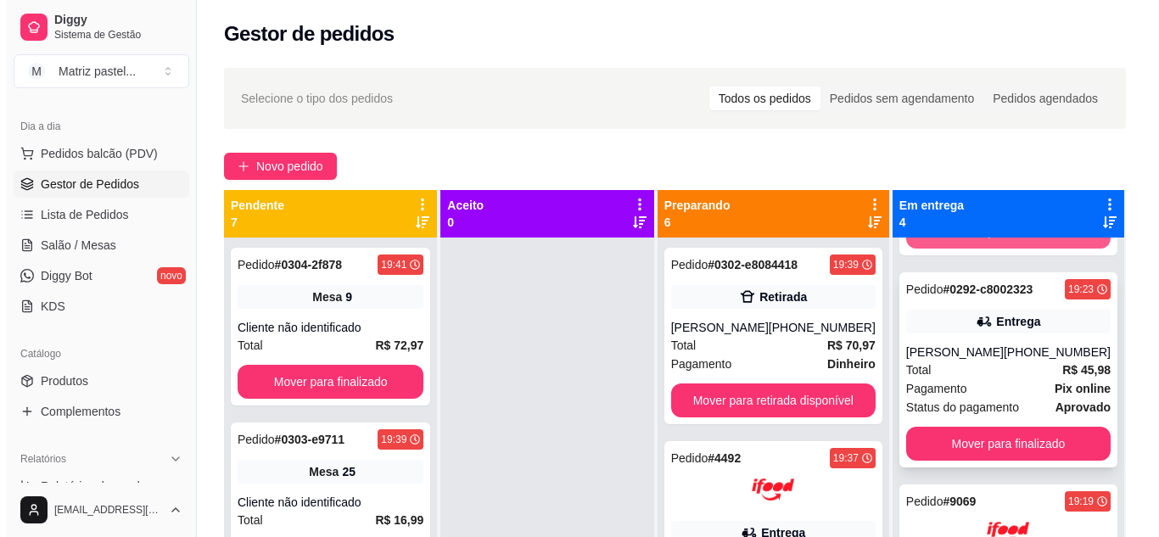
scroll to position [170, 0]
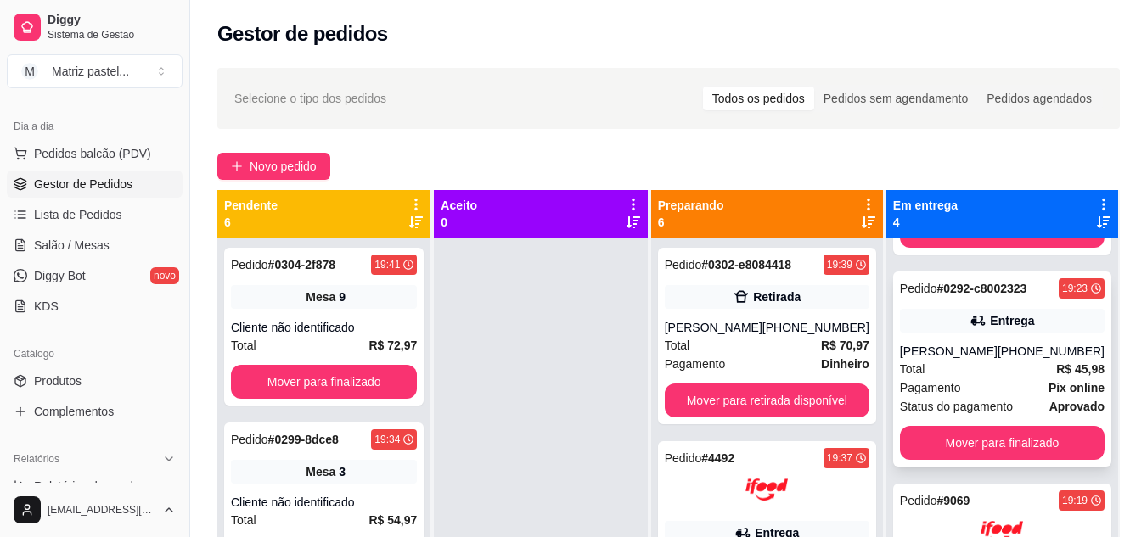
click at [990, 384] on div "Pagamento Pix online" at bounding box center [1002, 388] width 205 height 19
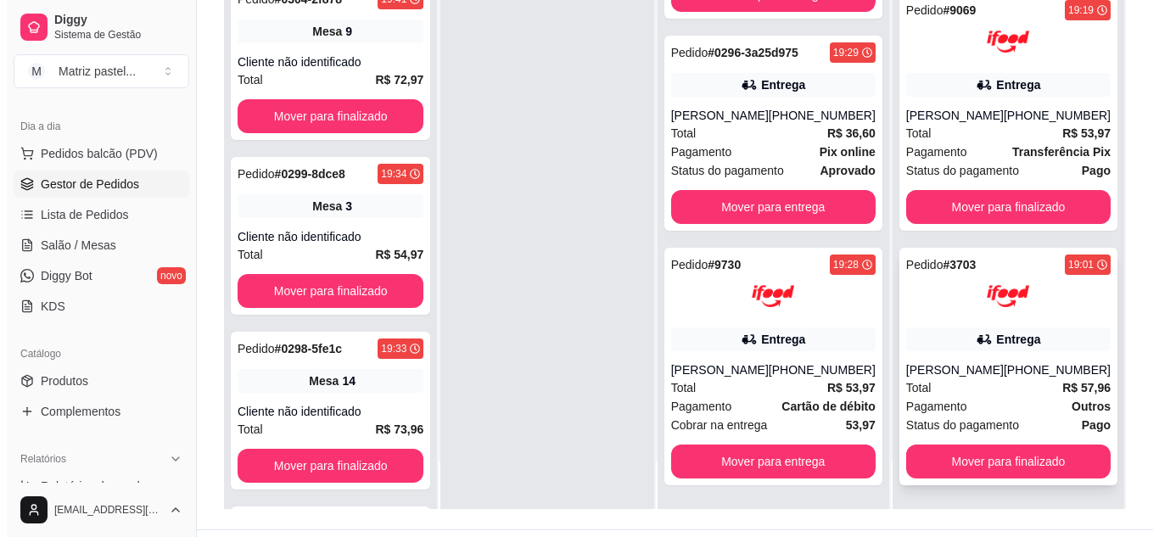
scroll to position [259, 0]
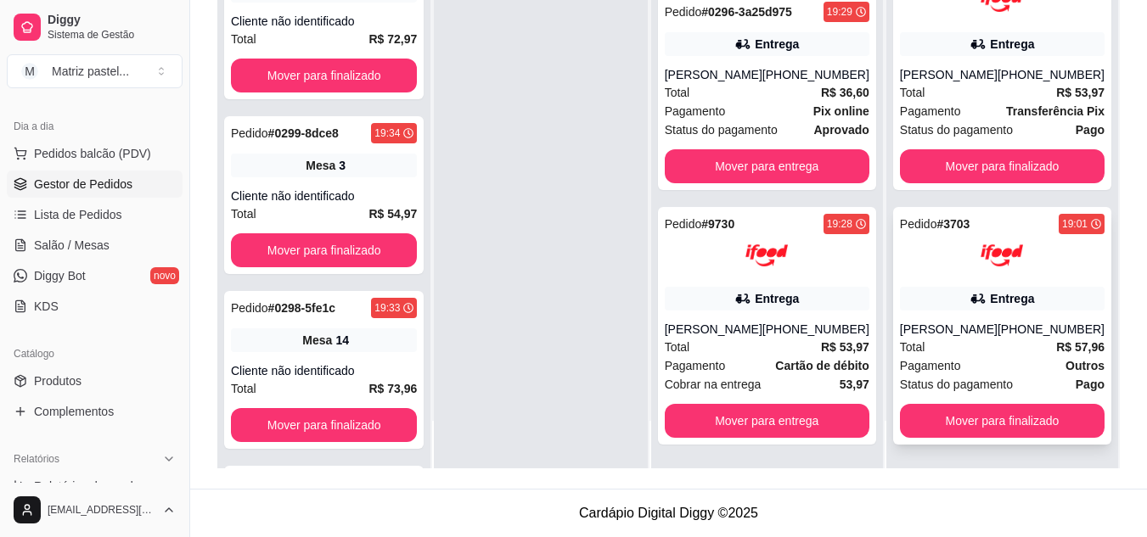
click at [1023, 285] on div "Pedido # 3703 19:01 Entrega [PERSON_NAME] [PHONE_NUMBER] Total R$ 57,96 Pagamen…" at bounding box center [1002, 326] width 218 height 238
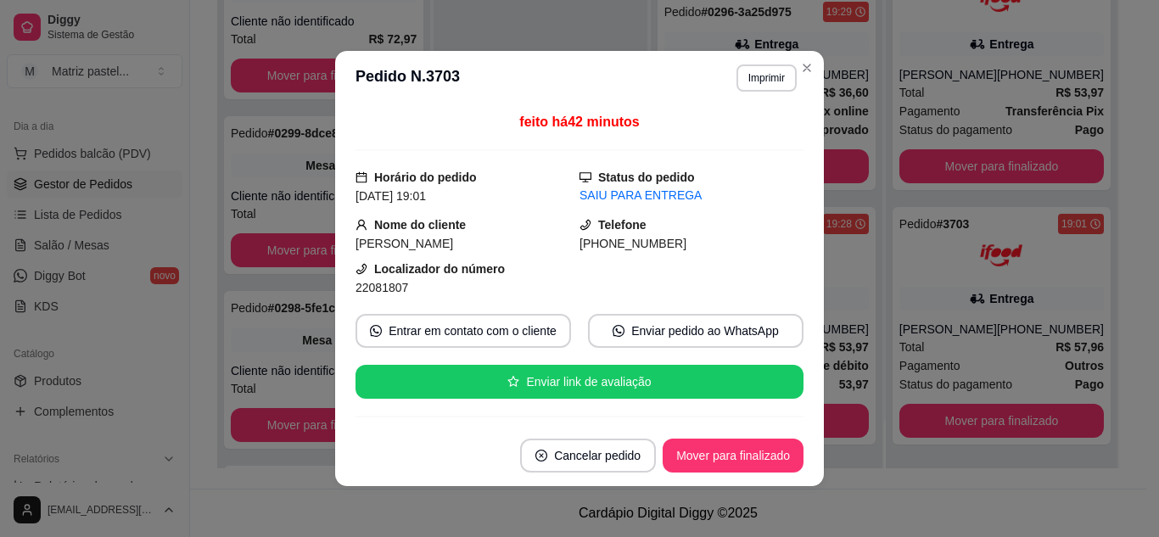
scroll to position [170, 0]
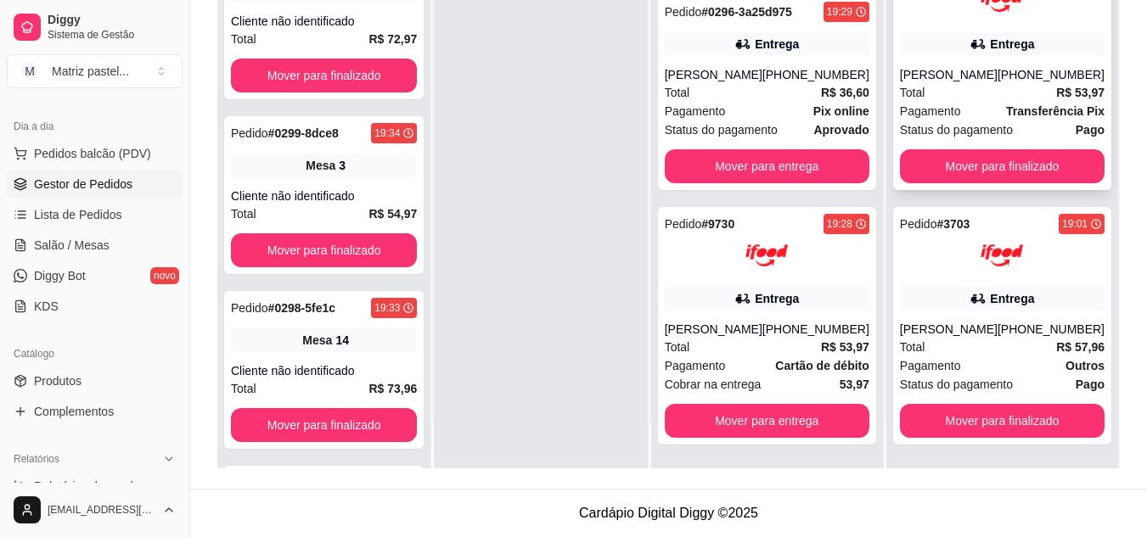
click at [941, 87] on div "Total R$ 53,97" at bounding box center [1002, 92] width 205 height 19
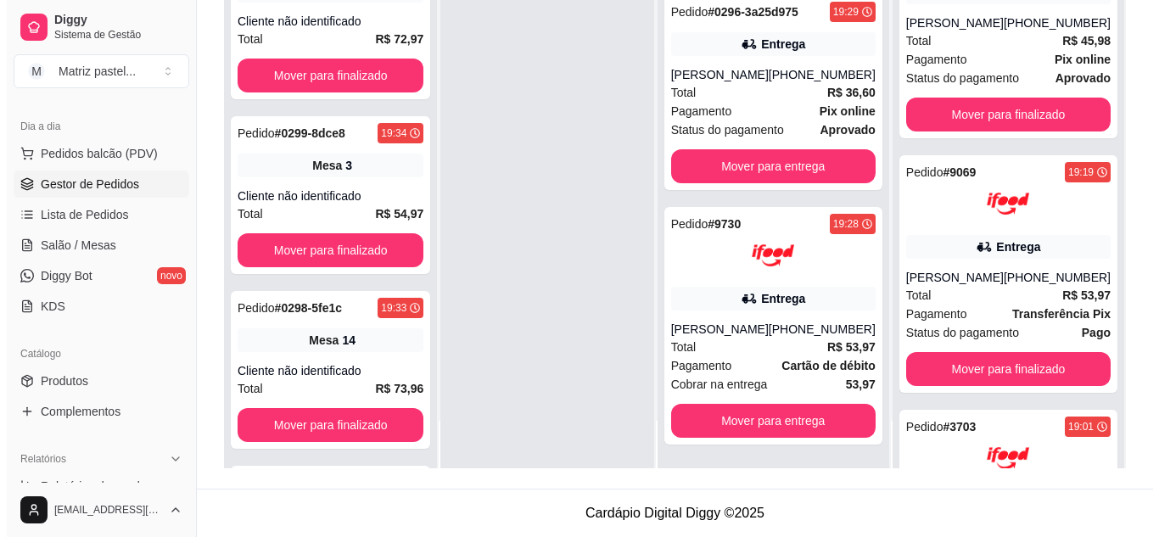
scroll to position [255, 0]
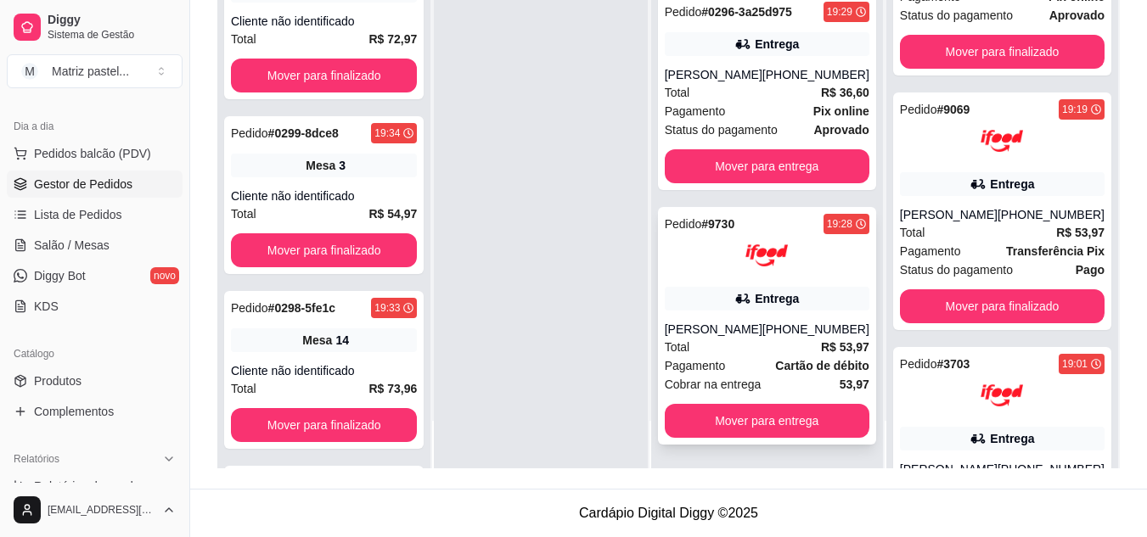
click at [705, 298] on div "Entrega" at bounding box center [767, 299] width 205 height 24
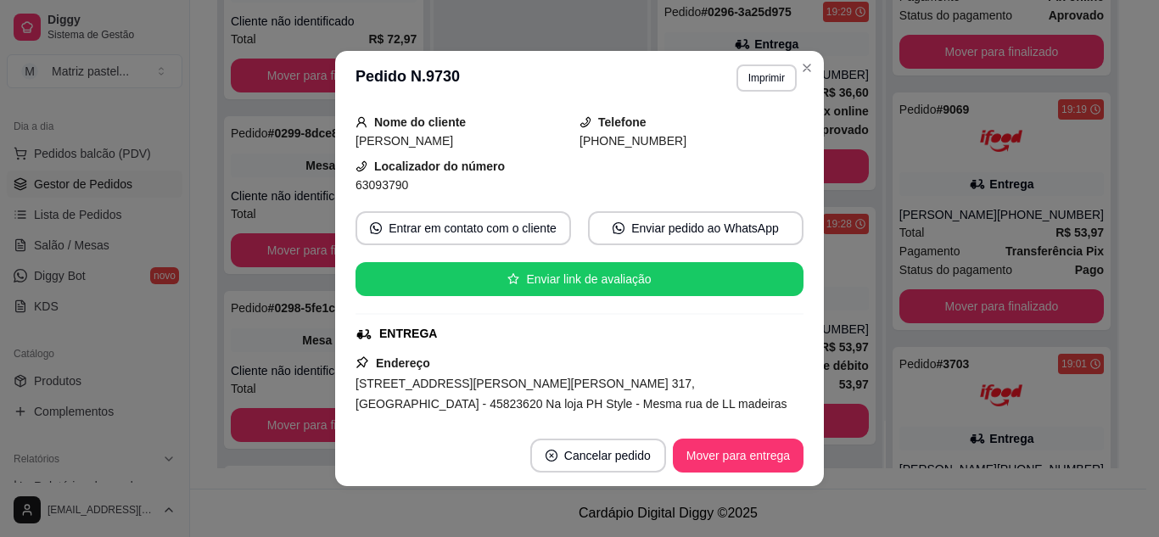
scroll to position [170, 0]
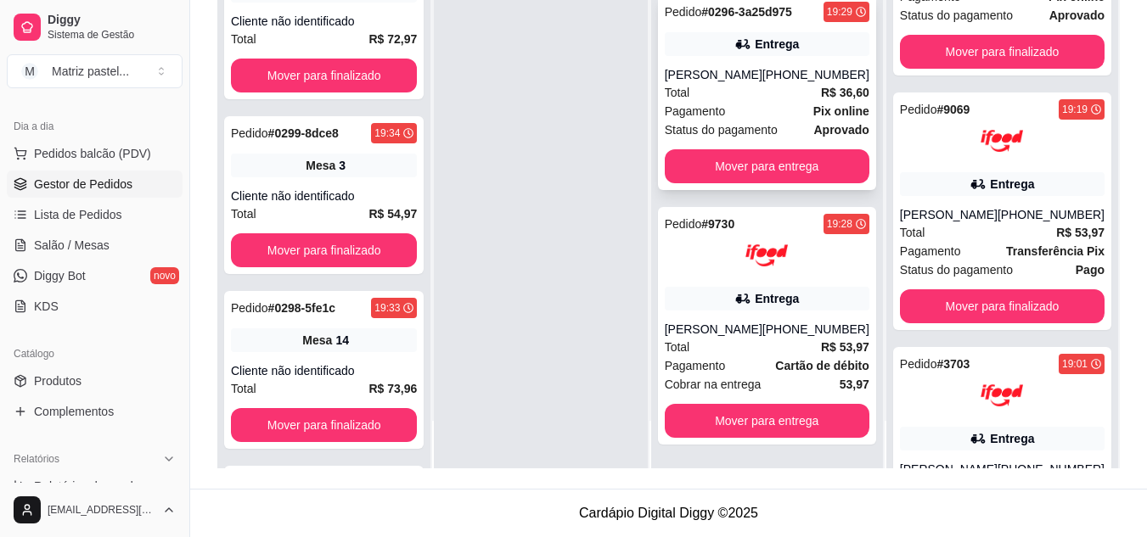
click at [805, 70] on div "[PHONE_NUMBER]" at bounding box center [815, 74] width 107 height 17
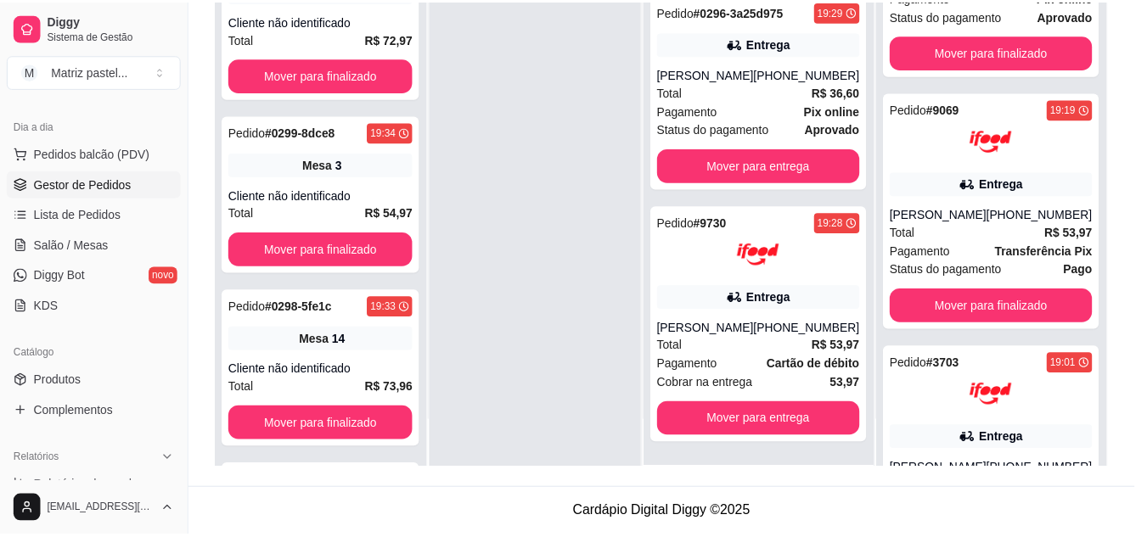
scroll to position [85, 0]
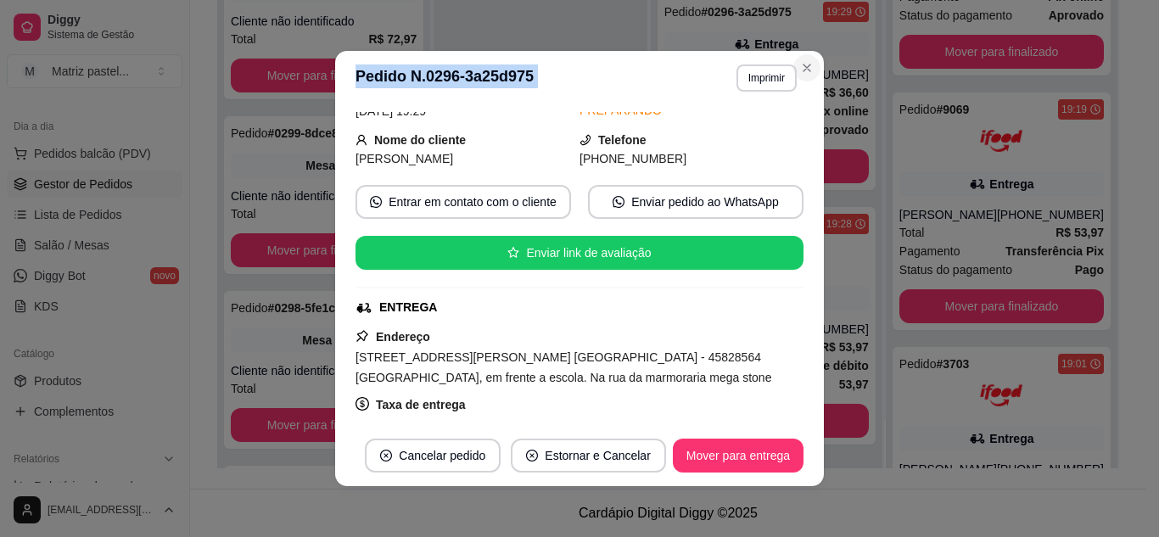
click at [810, 58] on section "**********" at bounding box center [579, 268] width 489 height 435
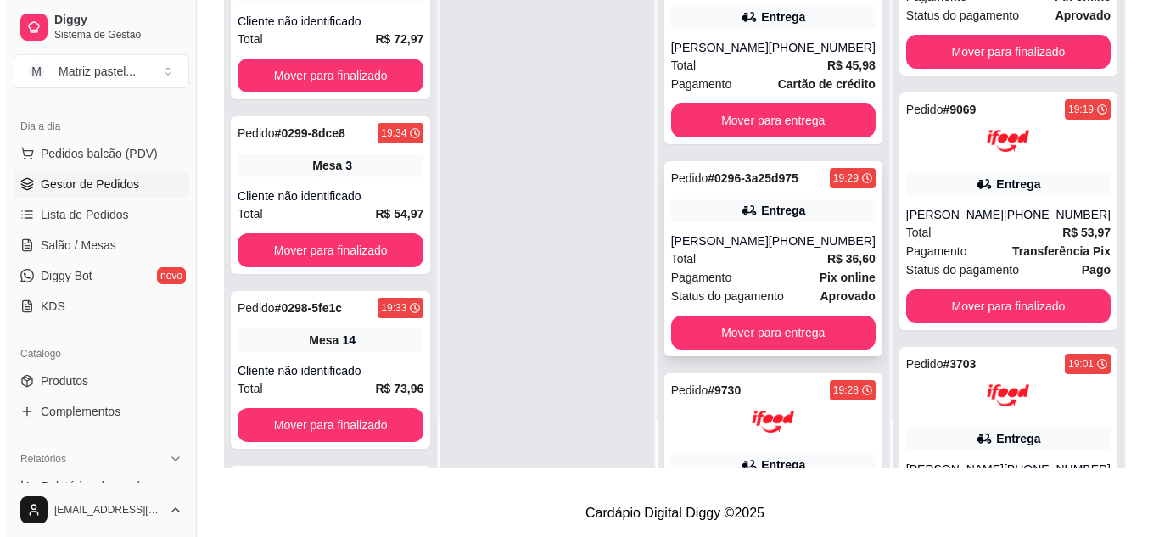
scroll to position [612, 0]
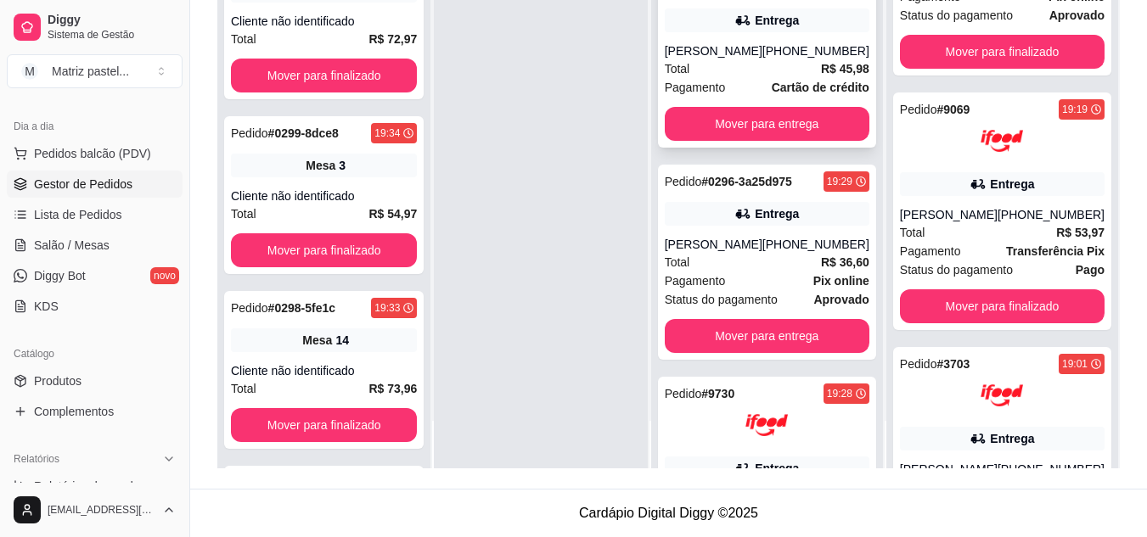
click at [718, 53] on div "[PERSON_NAME]" at bounding box center [714, 50] width 98 height 17
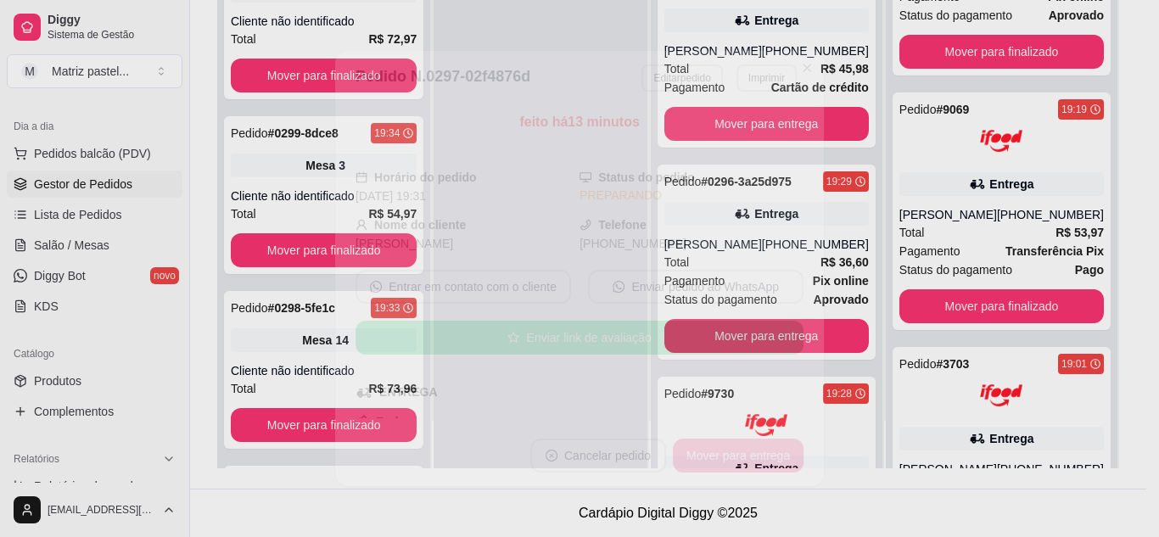
scroll to position [85, 0]
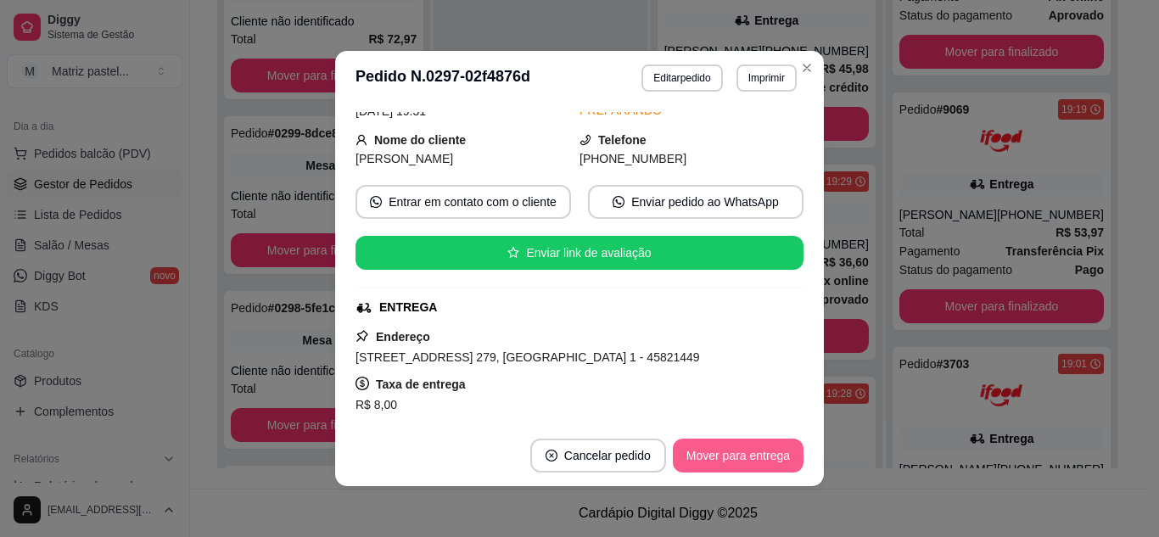
click at [727, 459] on button "Mover para entrega" at bounding box center [738, 456] width 131 height 34
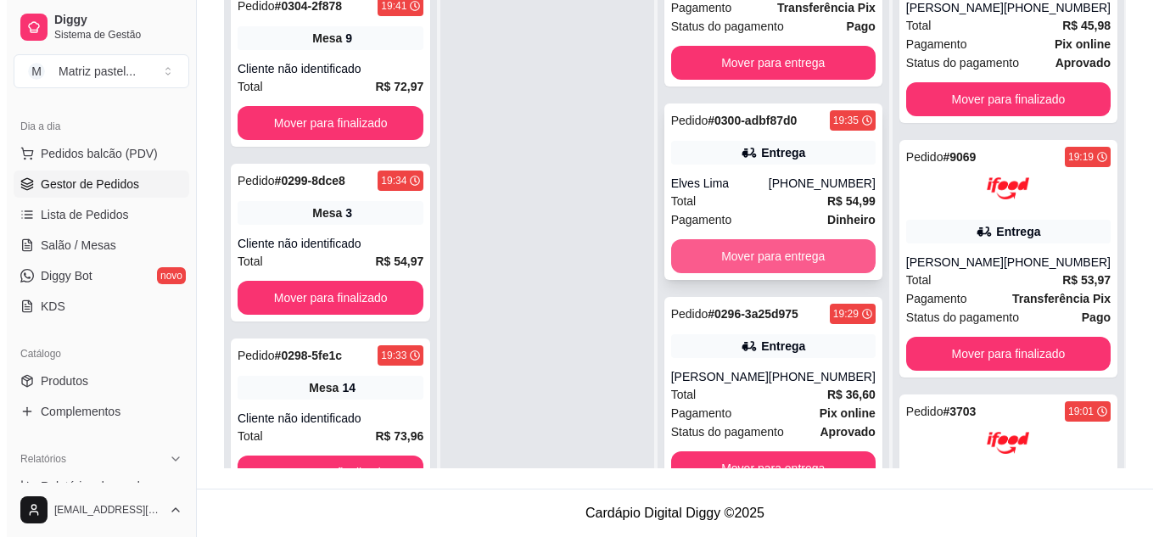
scroll to position [249, 0]
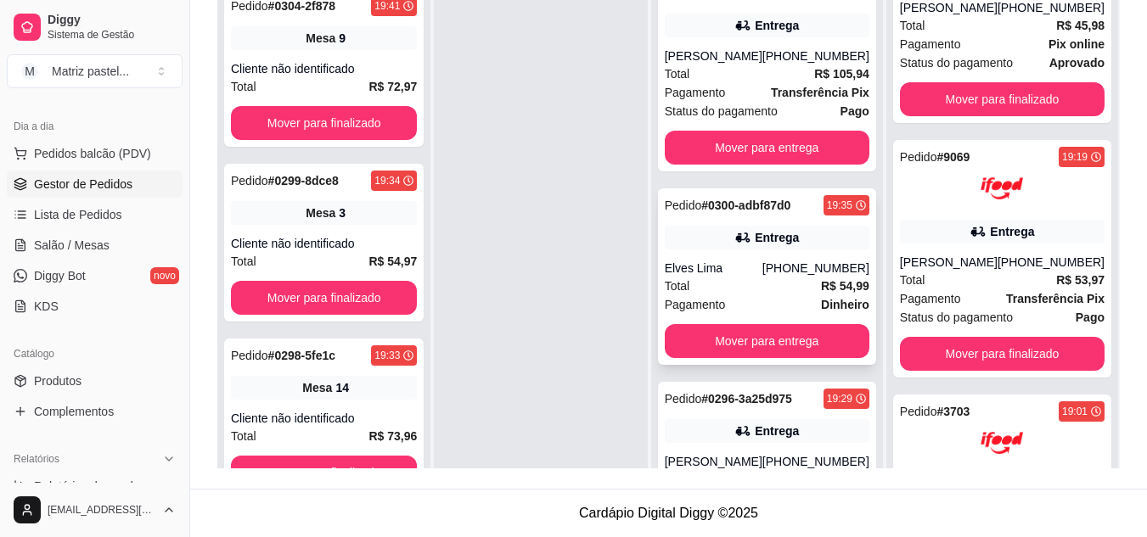
click at [771, 278] on div "Total R$ 54,99" at bounding box center [767, 286] width 205 height 19
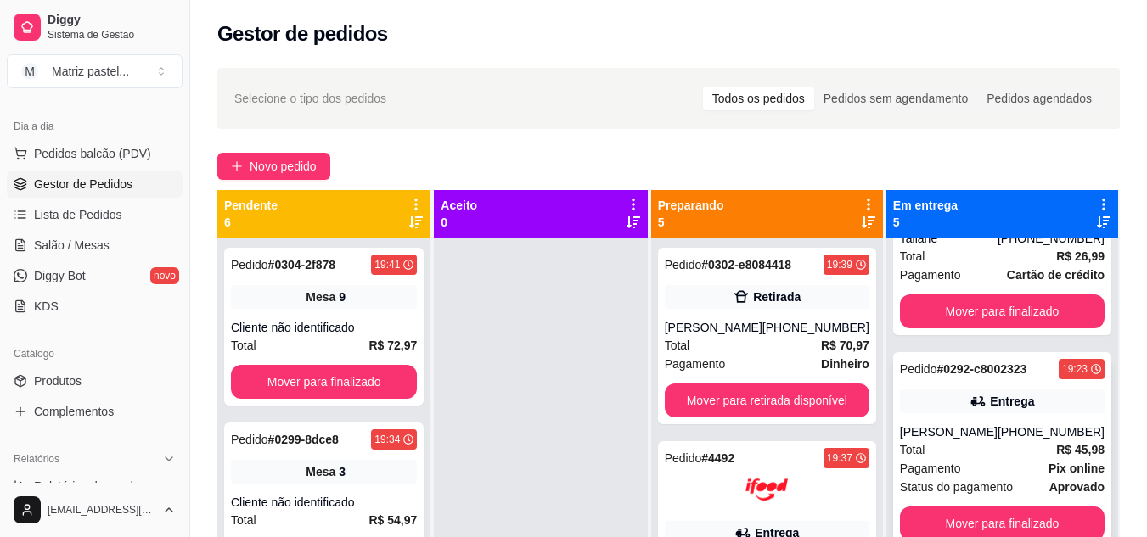
scroll to position [278, 0]
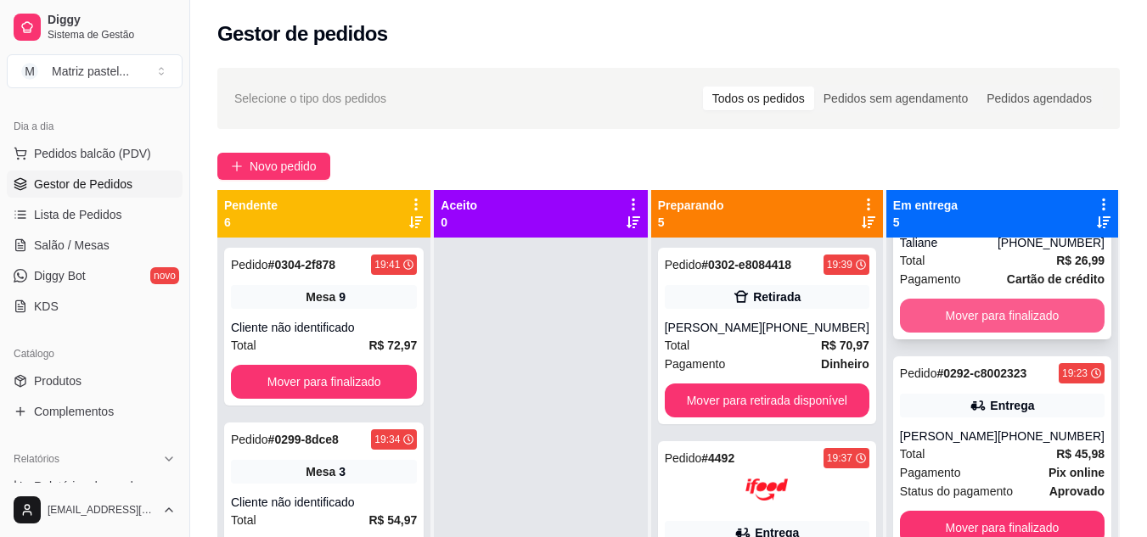
click at [956, 307] on button "Mover para finalizado" at bounding box center [1002, 316] width 205 height 34
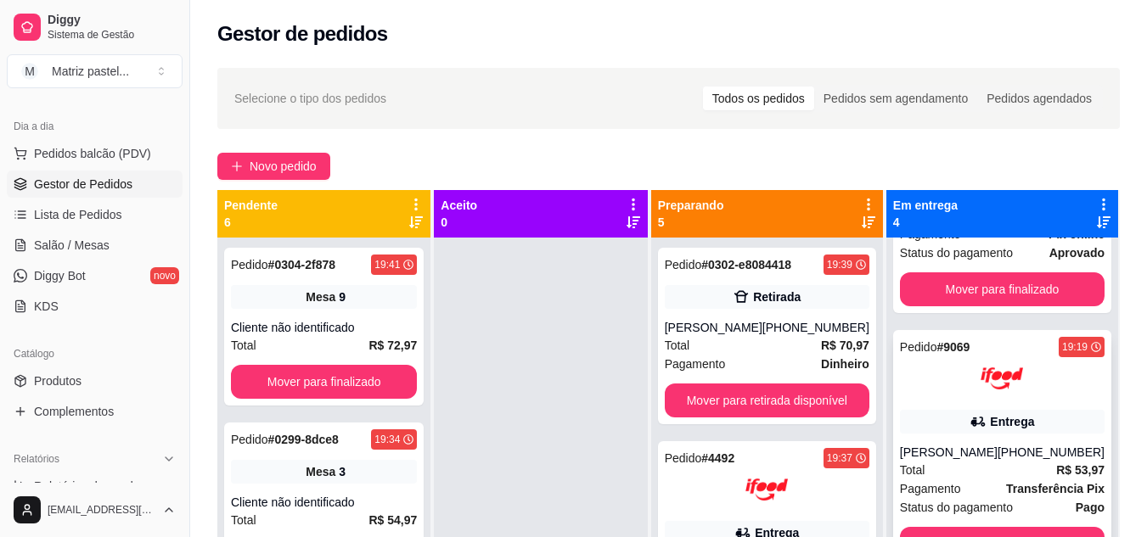
scroll to position [412, 0]
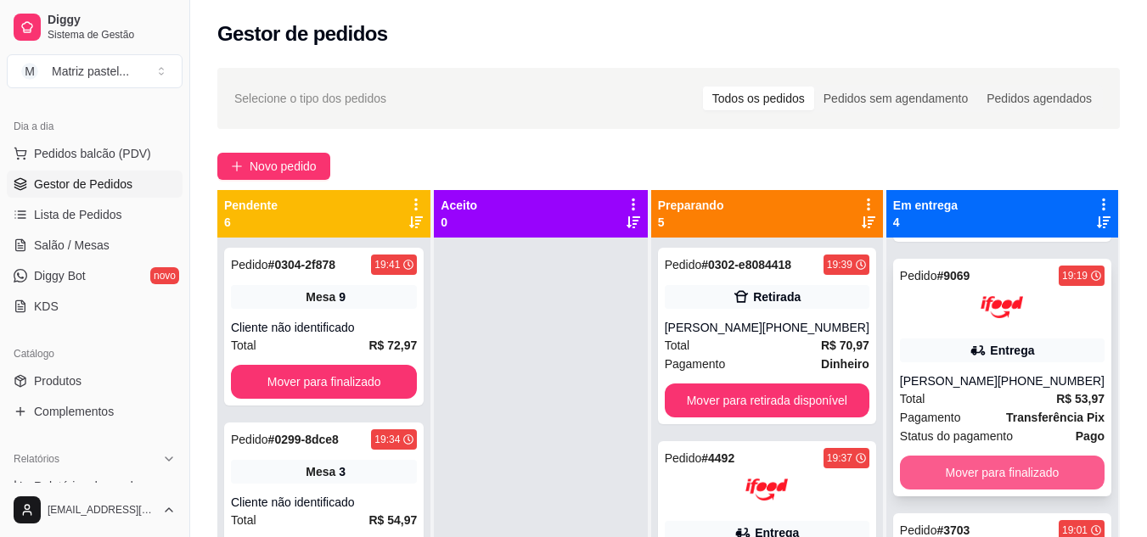
click at [945, 468] on button "Mover para finalizado" at bounding box center [1002, 473] width 205 height 34
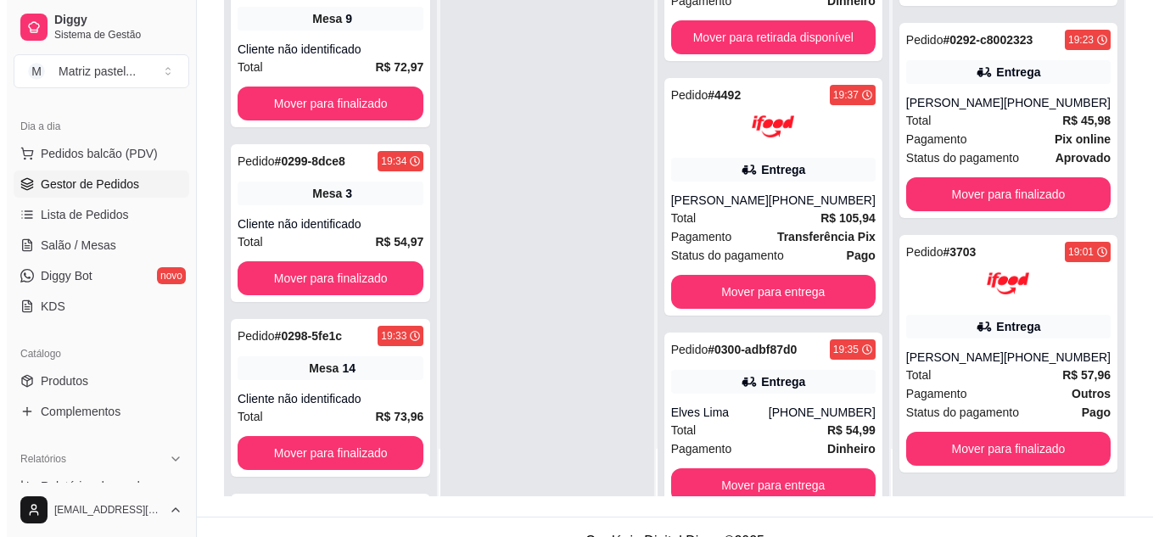
scroll to position [255, 0]
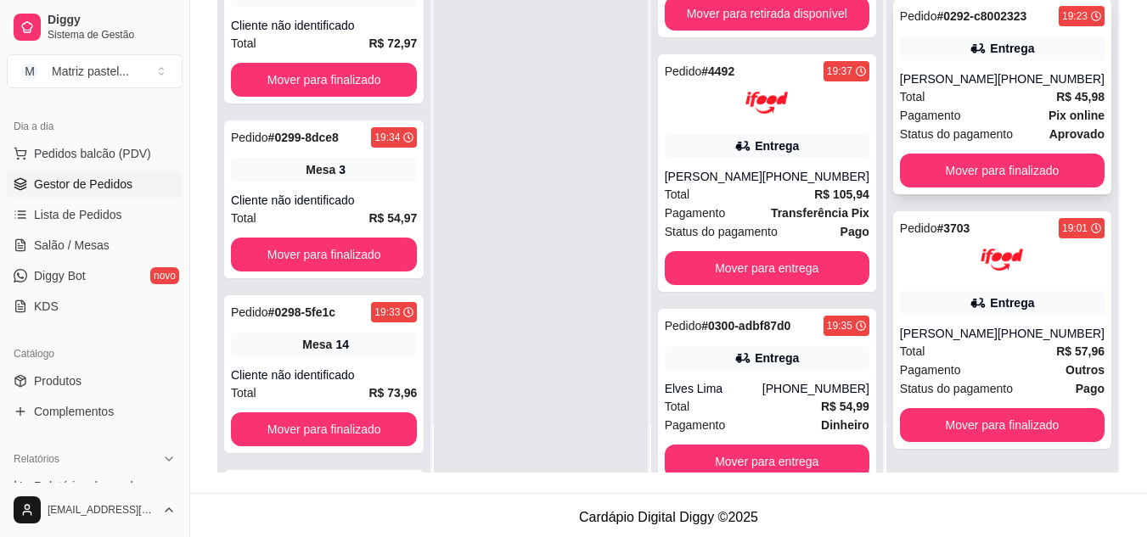
click at [939, 110] on span "Pagamento" at bounding box center [930, 115] width 61 height 19
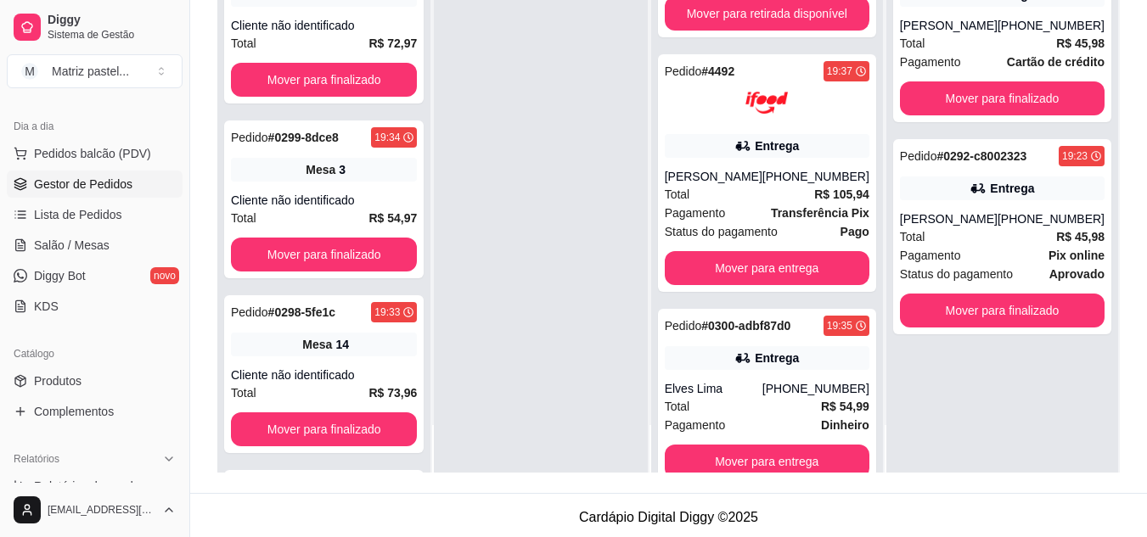
scroll to position [0, 0]
click at [101, 249] on span "Salão / Mesas" at bounding box center [72, 245] width 76 height 17
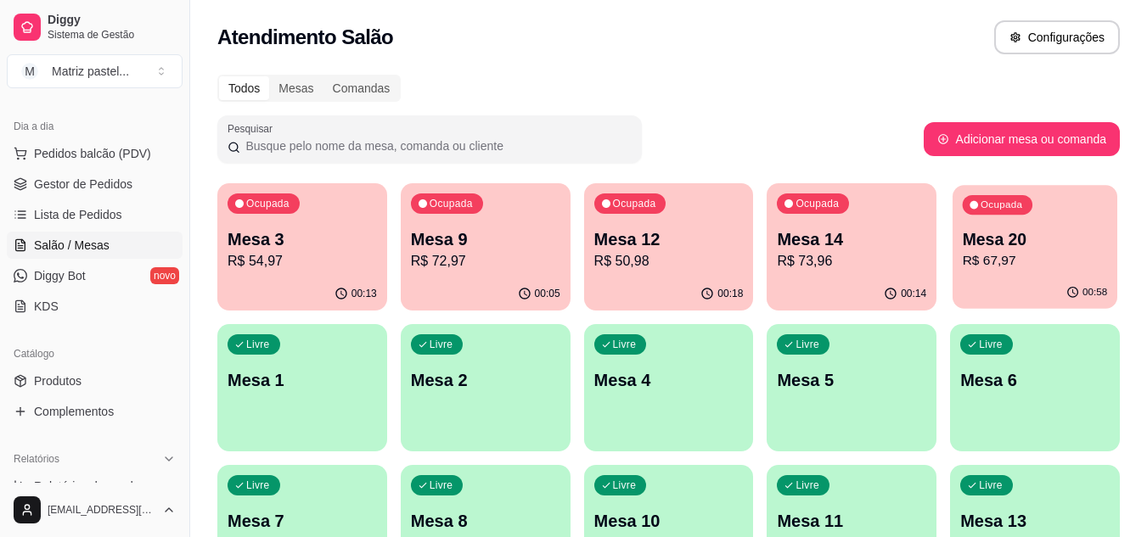
click at [1018, 248] on p "Mesa 20" at bounding box center [1034, 239] width 145 height 23
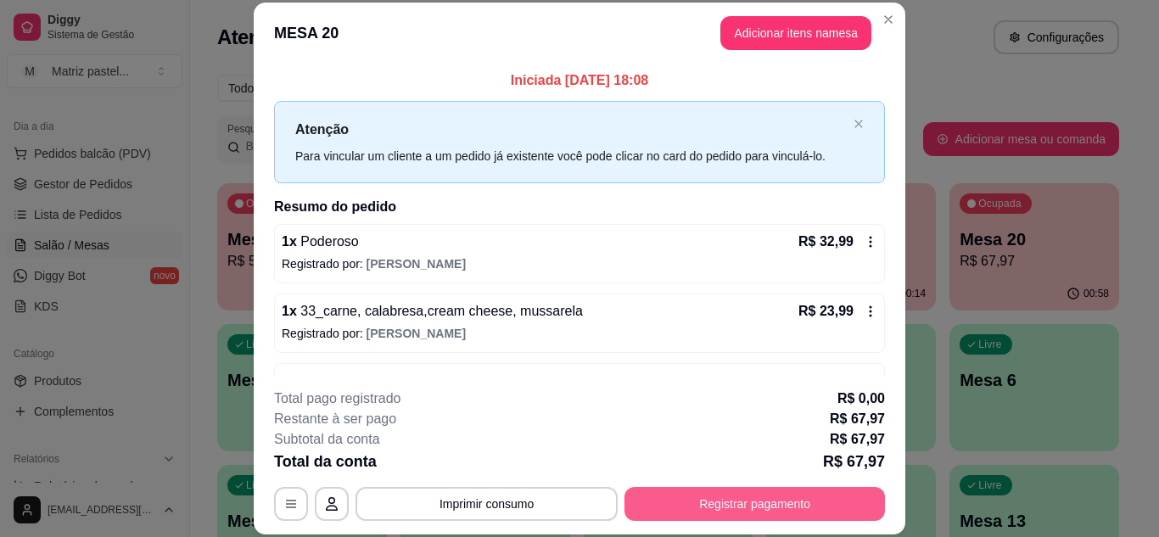
click at [683, 504] on button "Registrar pagamento" at bounding box center [755, 504] width 261 height 34
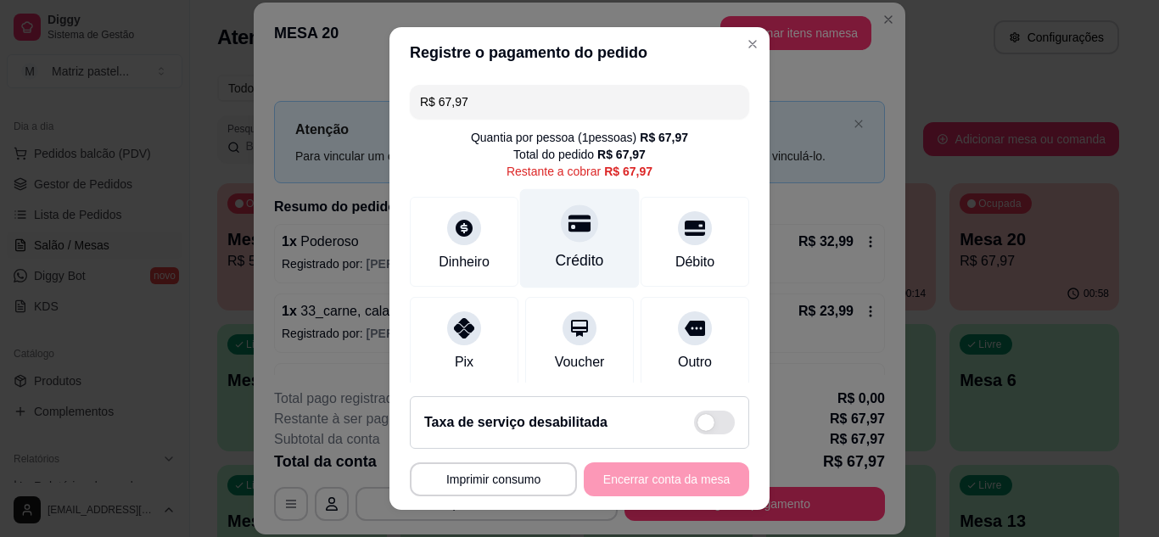
click at [585, 255] on div "Crédito" at bounding box center [580, 261] width 48 height 22
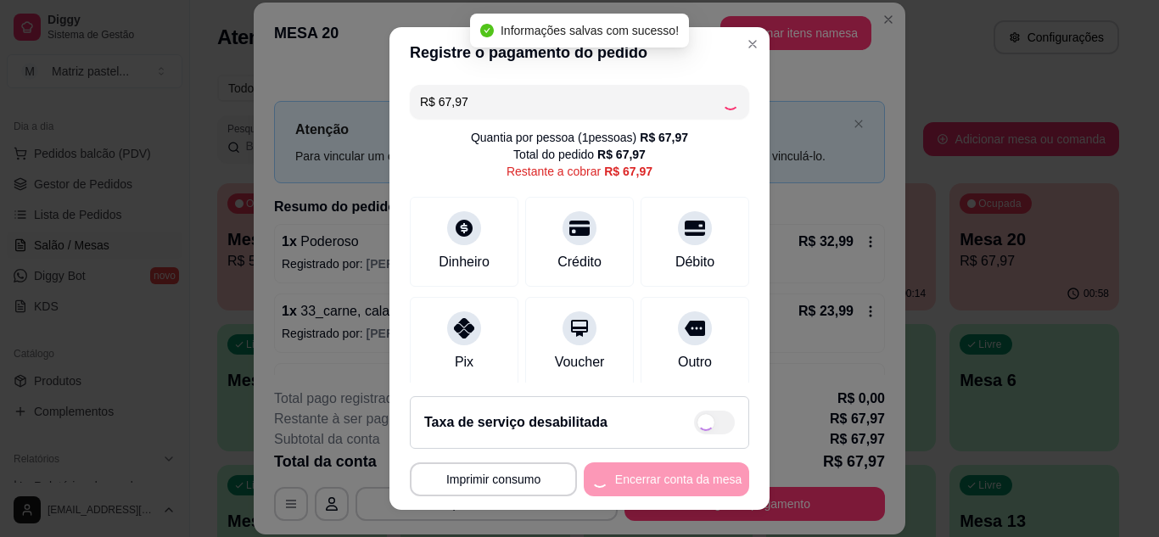
type input "R$ 0,00"
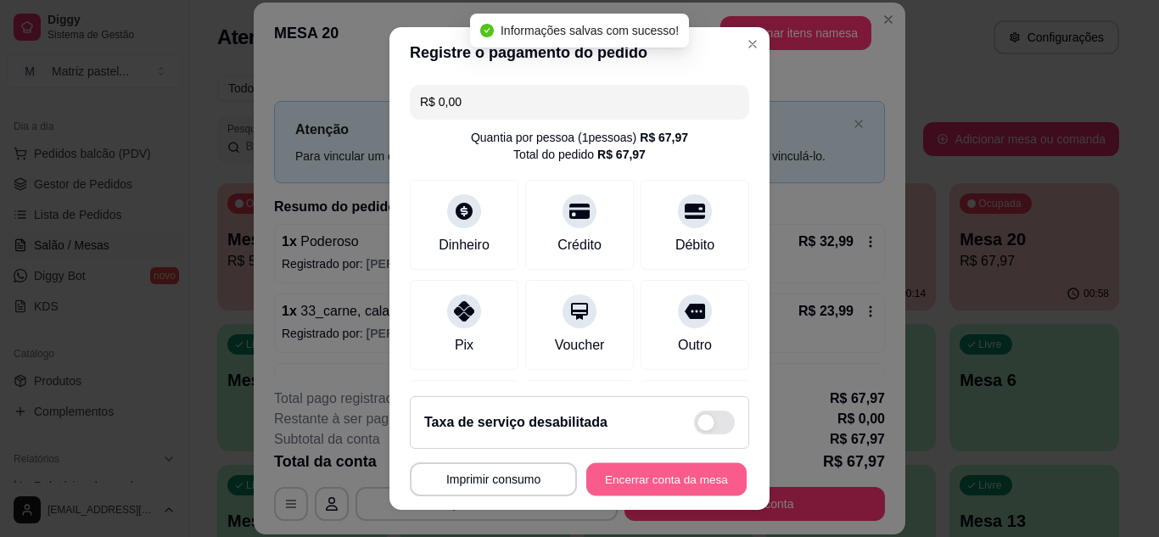
click at [640, 487] on button "Encerrar conta da mesa" at bounding box center [666, 479] width 160 height 33
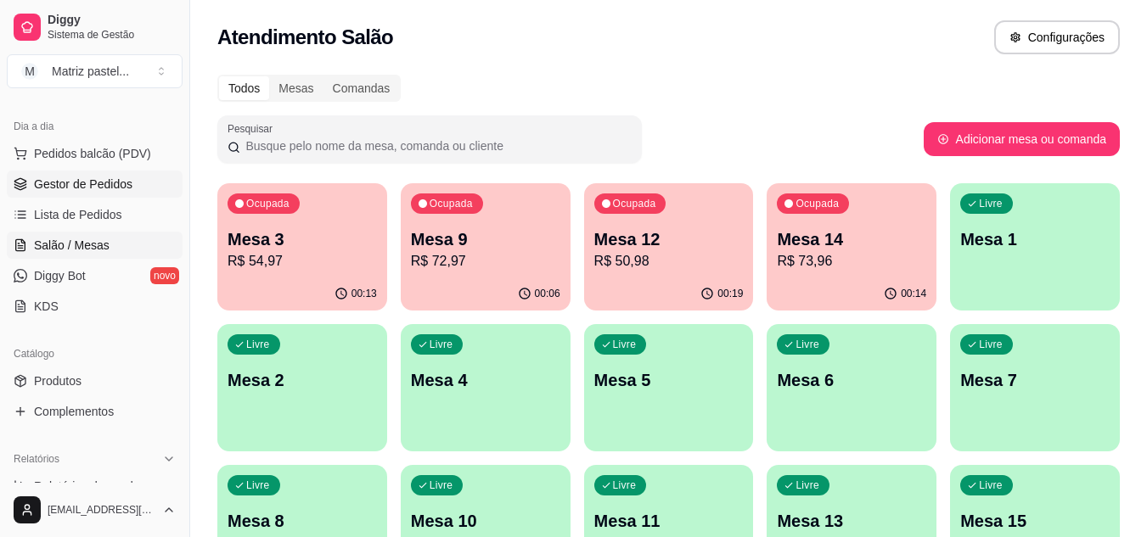
click at [76, 193] on link "Gestor de Pedidos" at bounding box center [95, 184] width 176 height 27
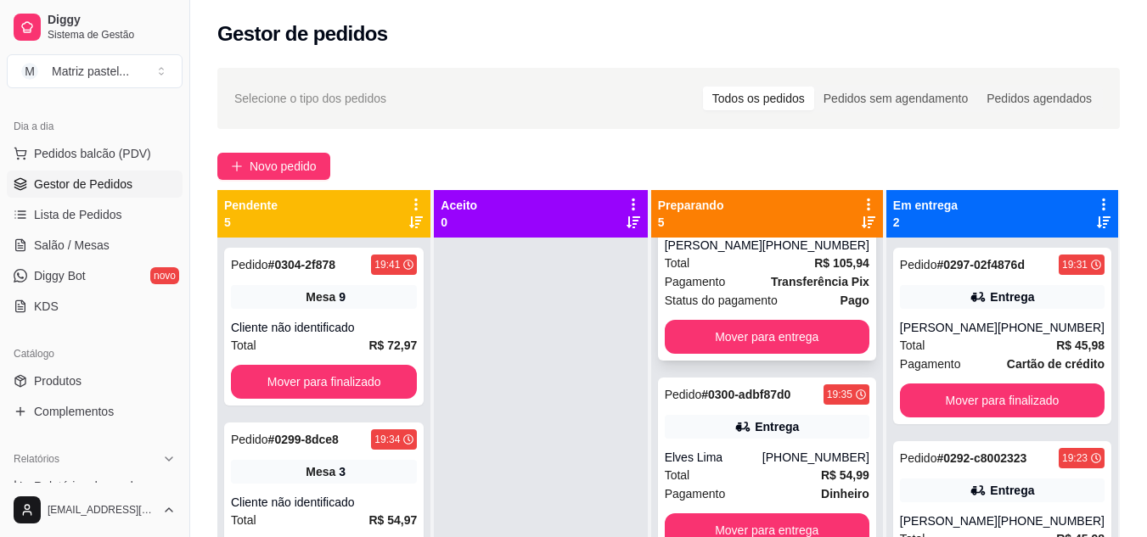
scroll to position [339, 0]
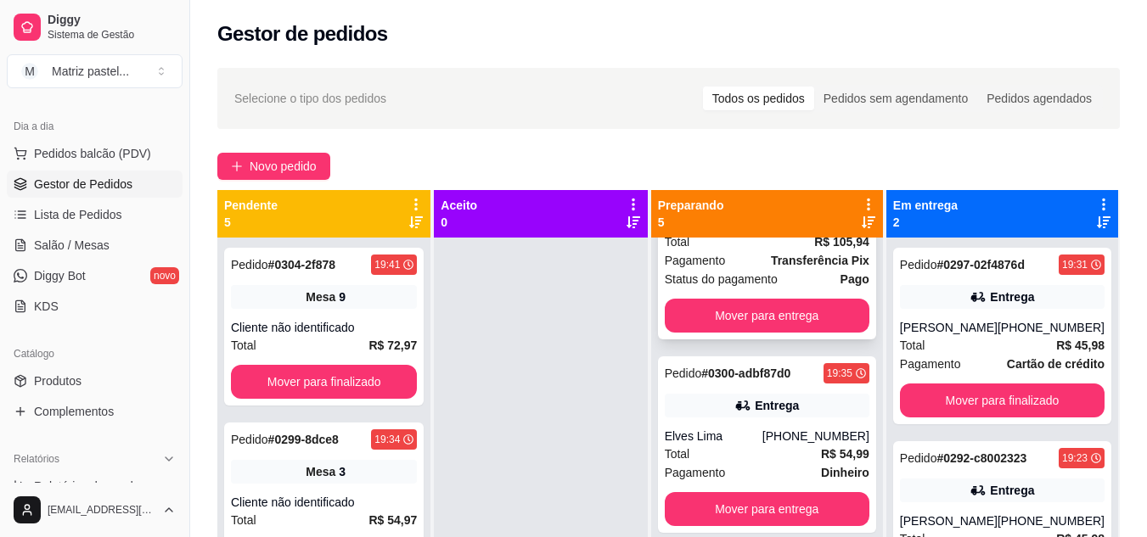
click at [755, 255] on div "Pagamento Transferência Pix" at bounding box center [767, 260] width 205 height 19
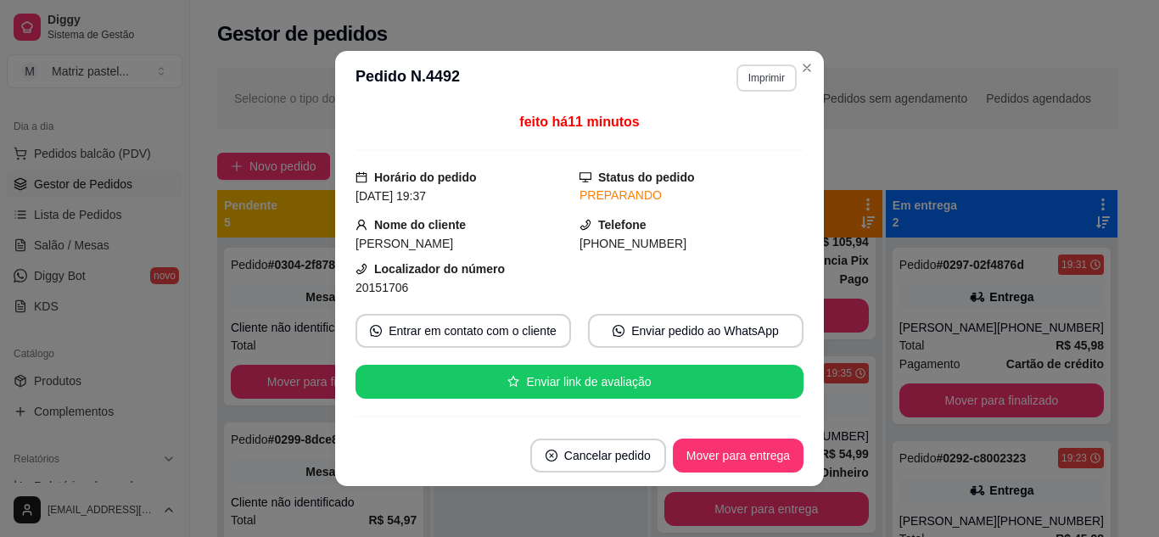
click at [755, 83] on button "Imprimir" at bounding box center [767, 77] width 60 height 27
click at [750, 137] on button "IMPRESSORA" at bounding box center [729, 137] width 119 height 26
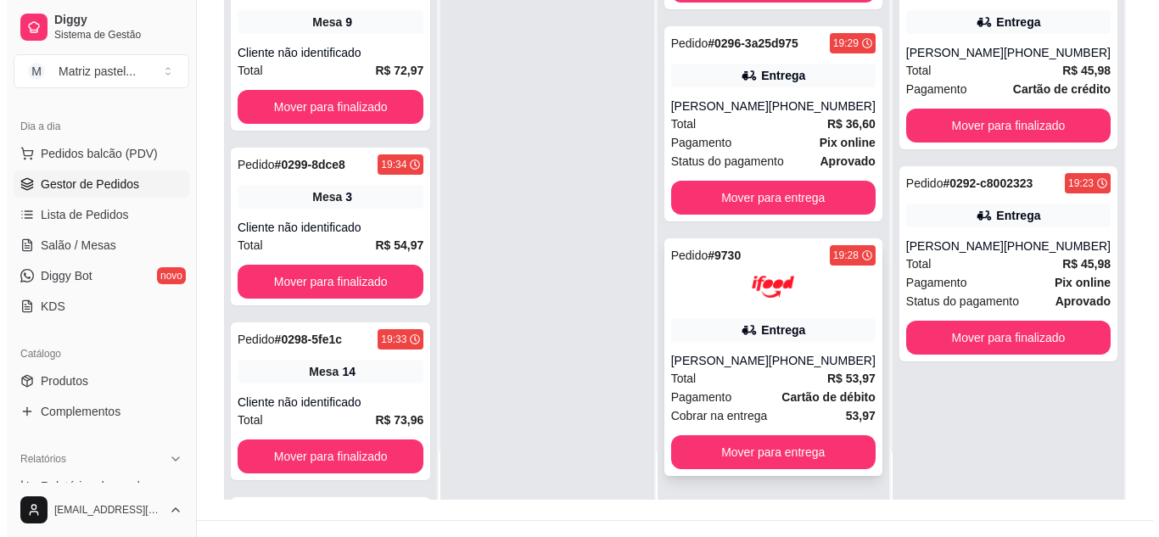
scroll to position [255, 0]
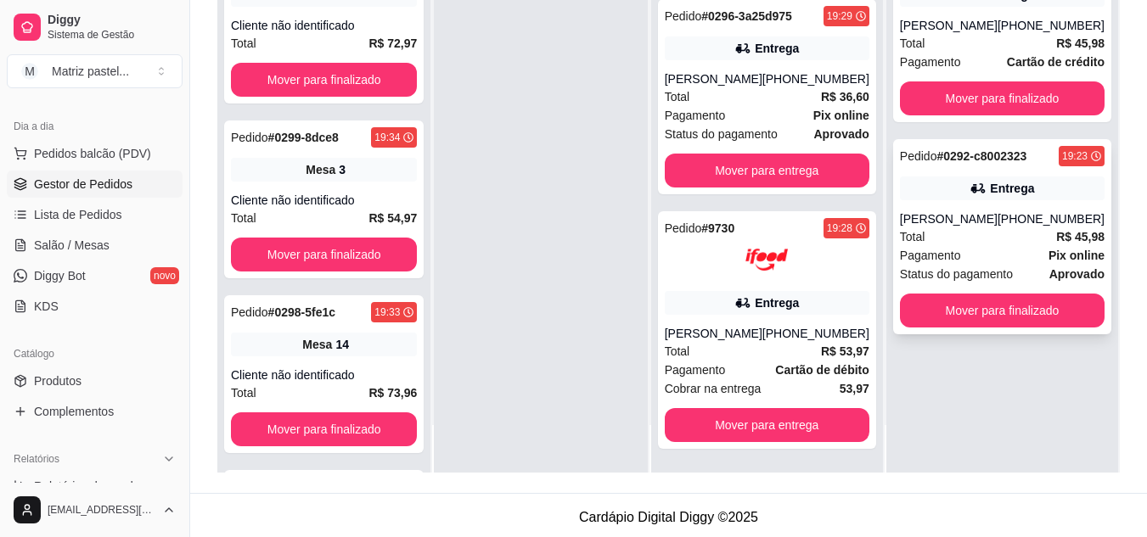
click at [951, 217] on div "[PERSON_NAME]" at bounding box center [949, 218] width 98 height 17
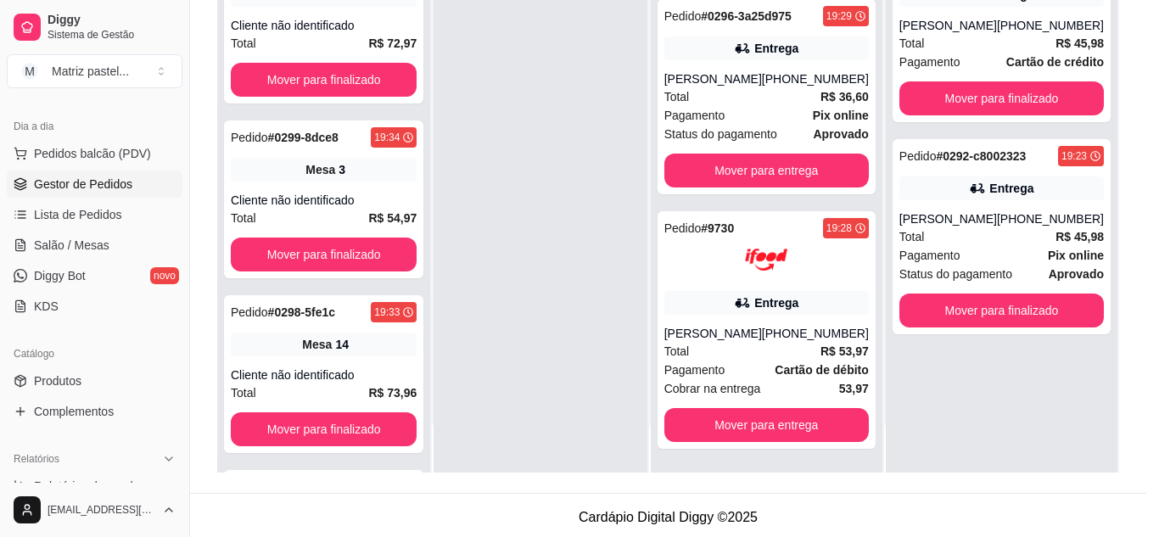
scroll to position [85, 0]
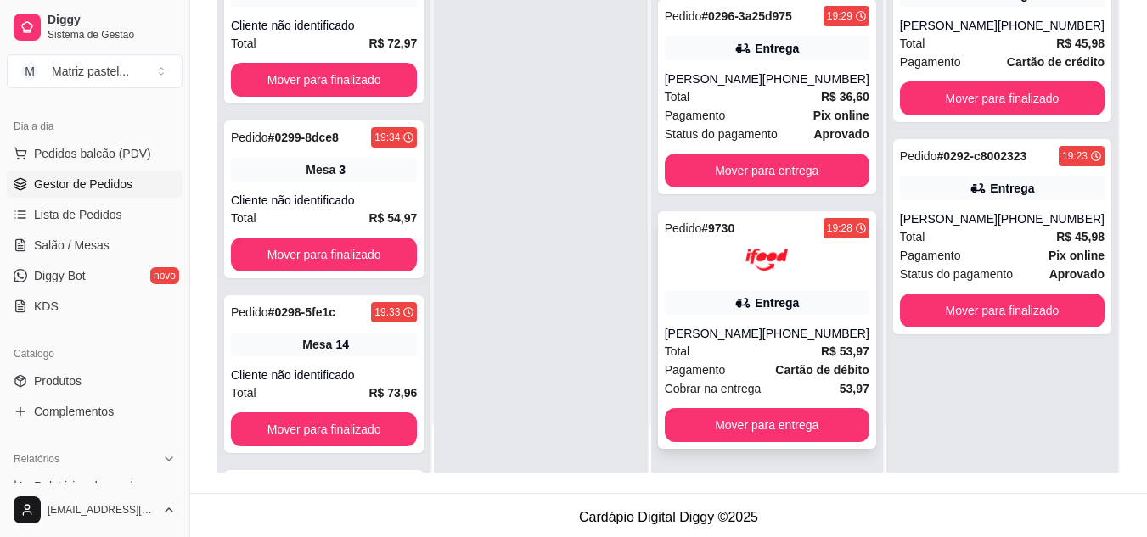
click at [782, 316] on div "Pedido # 9730 19:28 Entrega [PERSON_NAME] [PHONE_NUMBER] Total R$ 53,97 Pagamen…" at bounding box center [767, 330] width 218 height 238
click at [821, 98] on strong "R$ 36,60" at bounding box center [845, 97] width 48 height 14
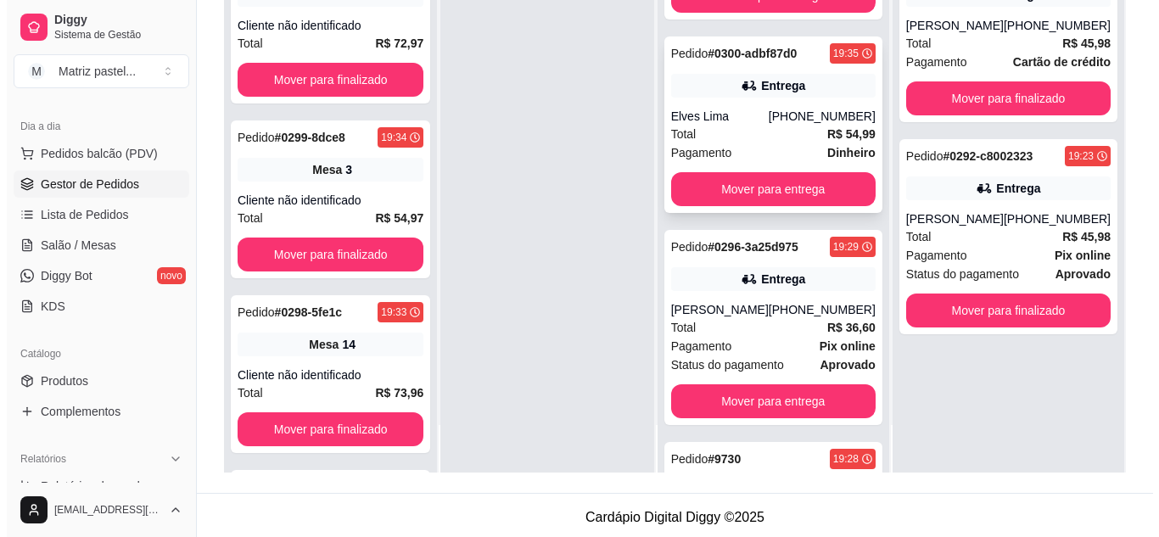
scroll to position [334, 0]
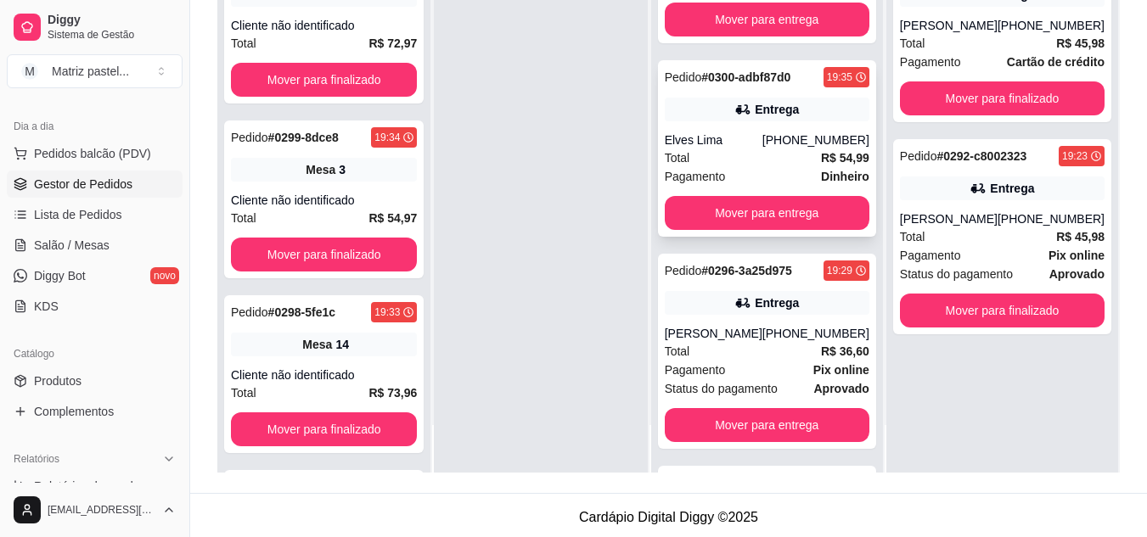
click at [737, 145] on div "Elves Lima" at bounding box center [714, 140] width 98 height 17
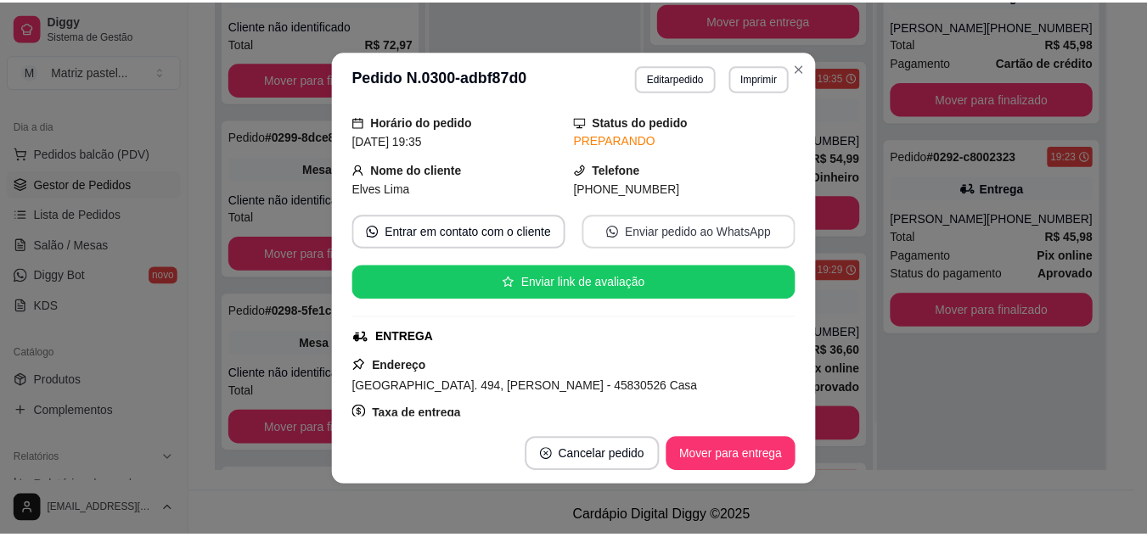
scroll to position [85, 0]
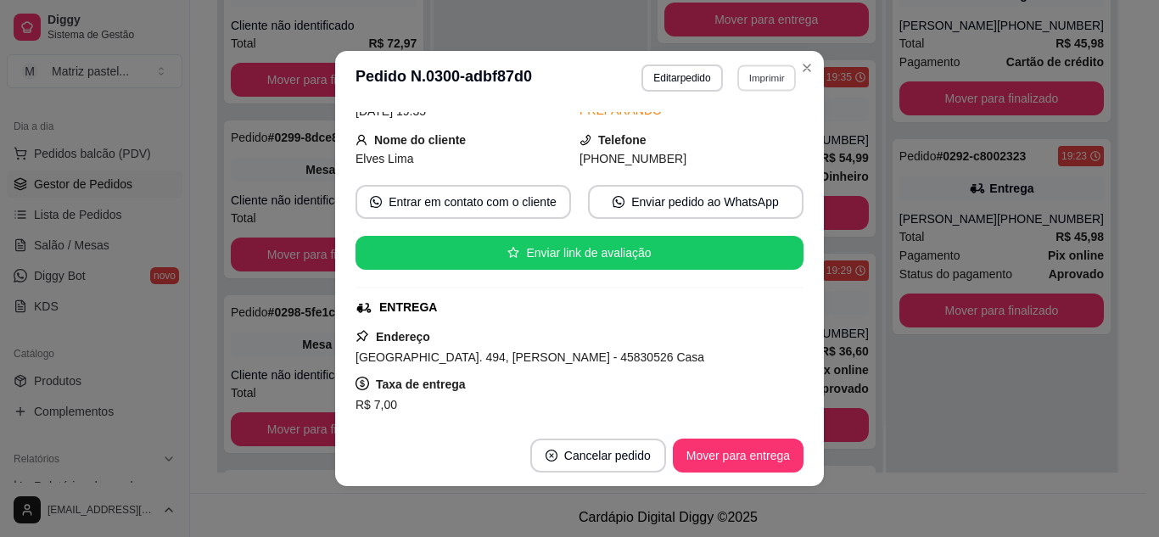
click at [744, 81] on button "Imprimir" at bounding box center [766, 77] width 59 height 26
click at [736, 152] on div "Escolha a impressora IMPRESSORA" at bounding box center [730, 126] width 140 height 58
click at [736, 139] on button "IMPRESSORA" at bounding box center [730, 137] width 119 height 26
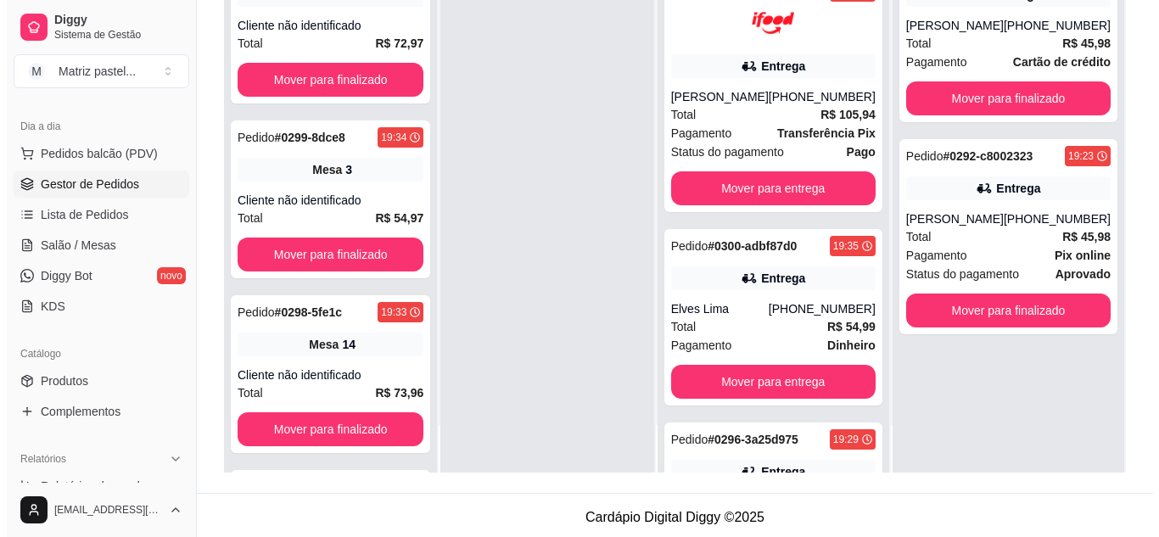
scroll to position [164, 0]
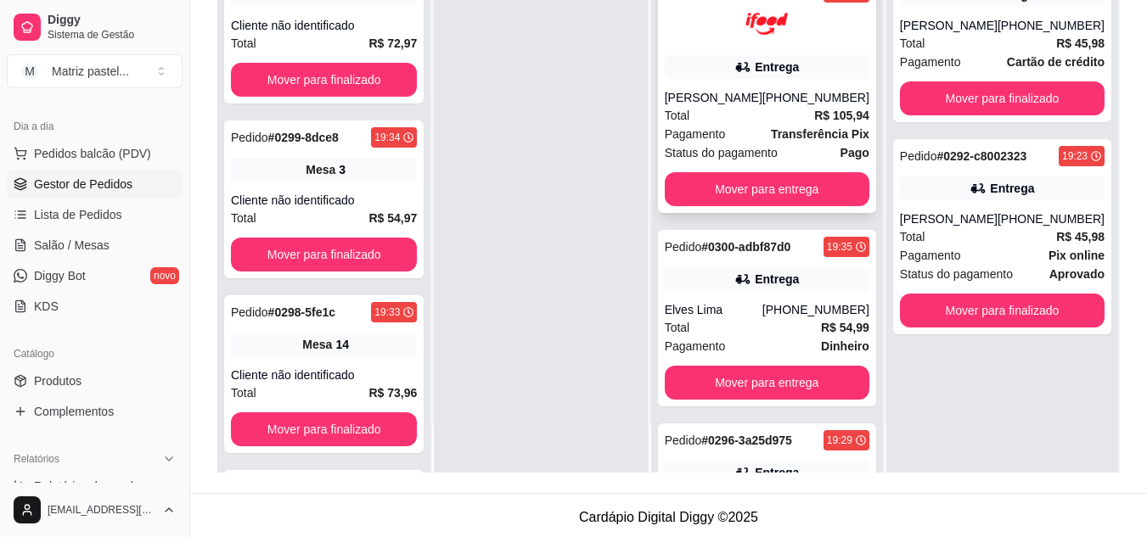
click at [703, 73] on div "Entrega" at bounding box center [767, 67] width 205 height 24
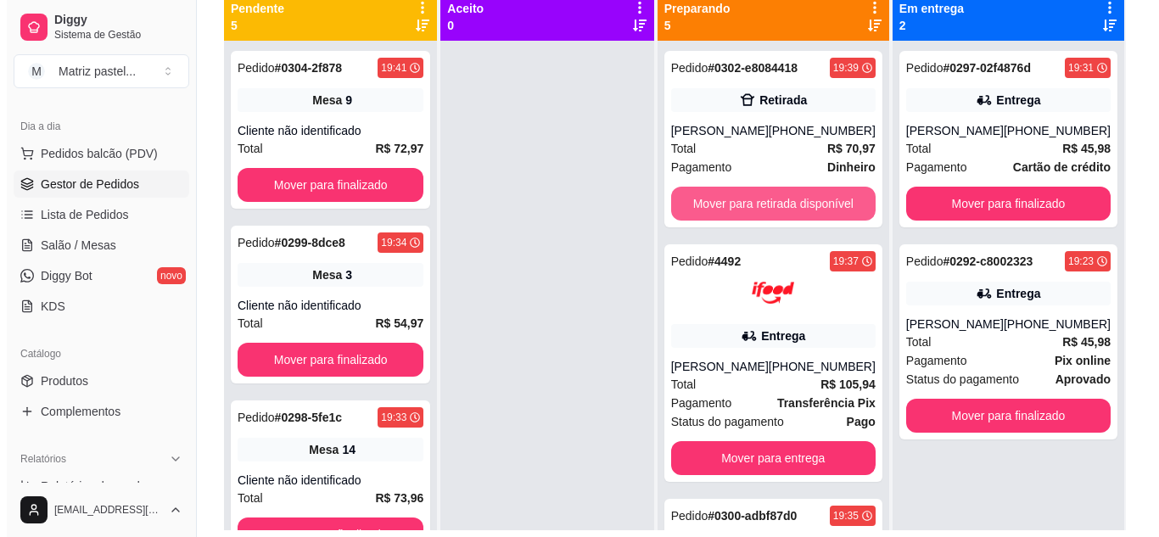
scroll to position [170, 0]
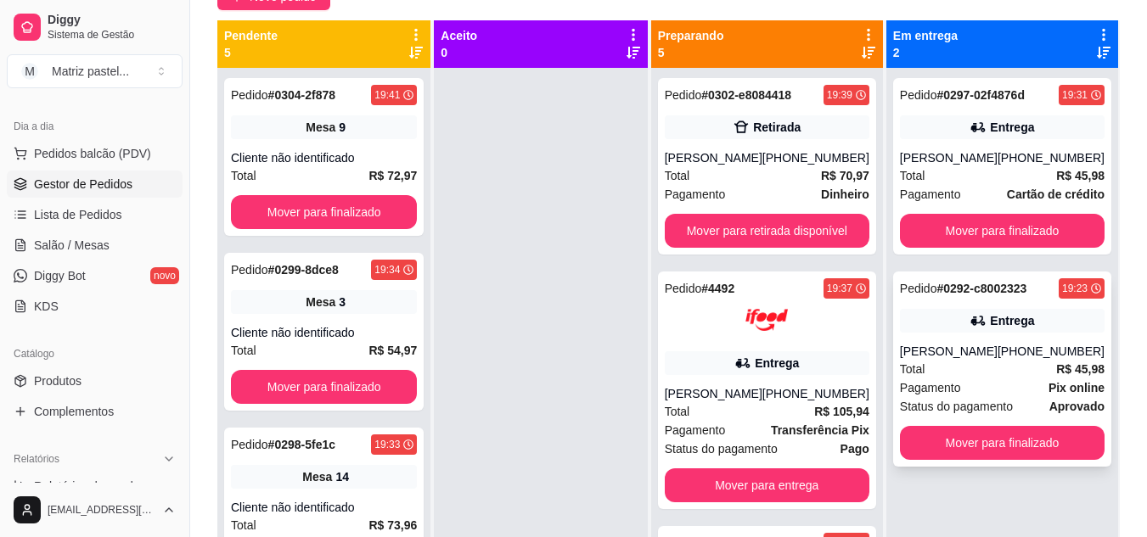
click at [969, 341] on div "Pedido # 0292-c8002323 19:23 Entrega [PERSON_NAME] [PHONE_NUMBER] Total R$ 45,9…" at bounding box center [1002, 369] width 218 height 195
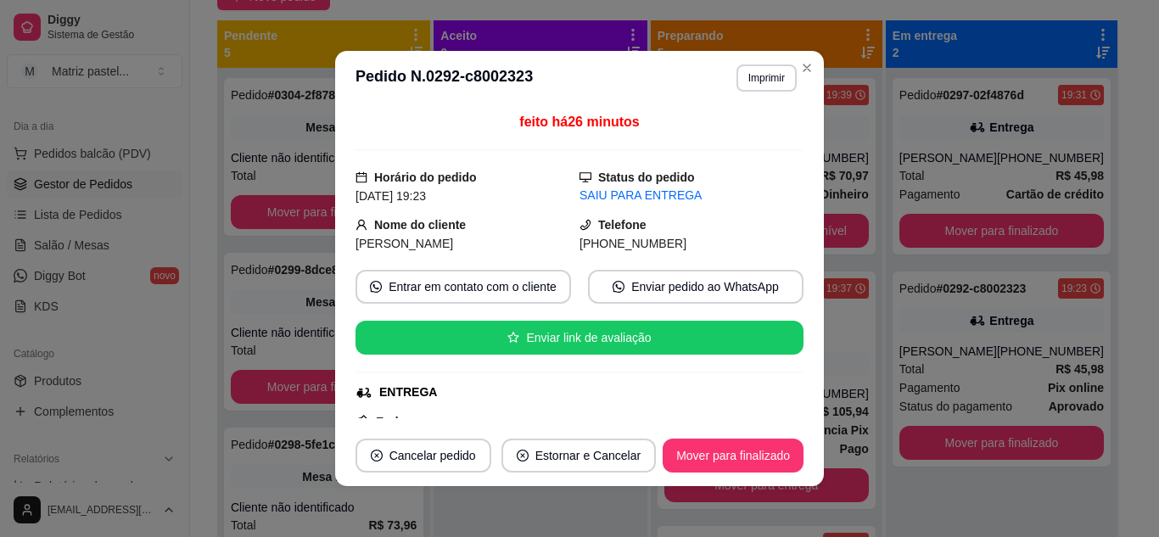
scroll to position [85, 0]
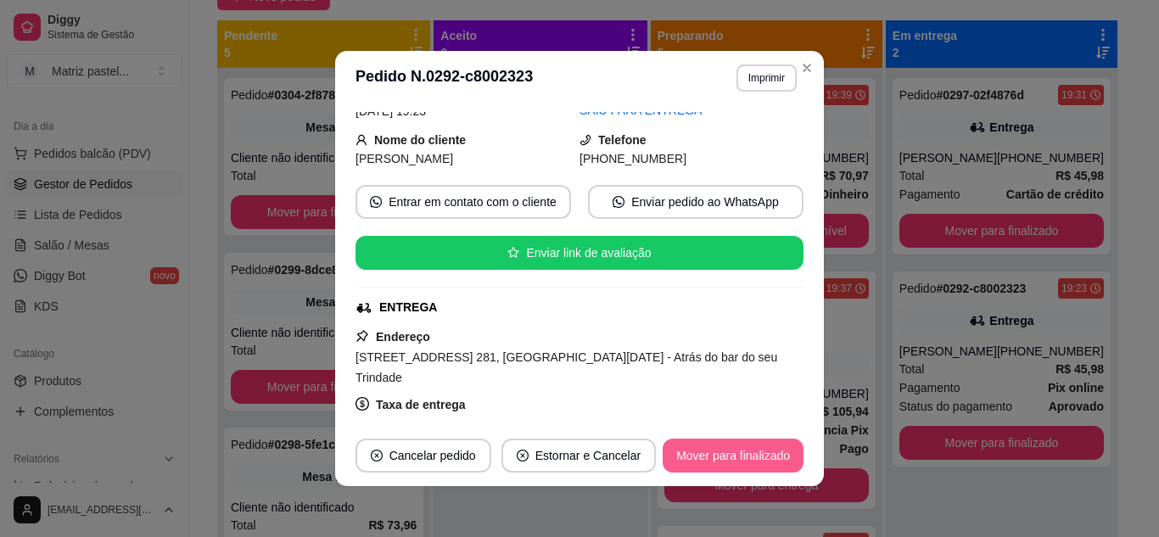
click at [697, 456] on button "Mover para finalizado" at bounding box center [733, 456] width 141 height 34
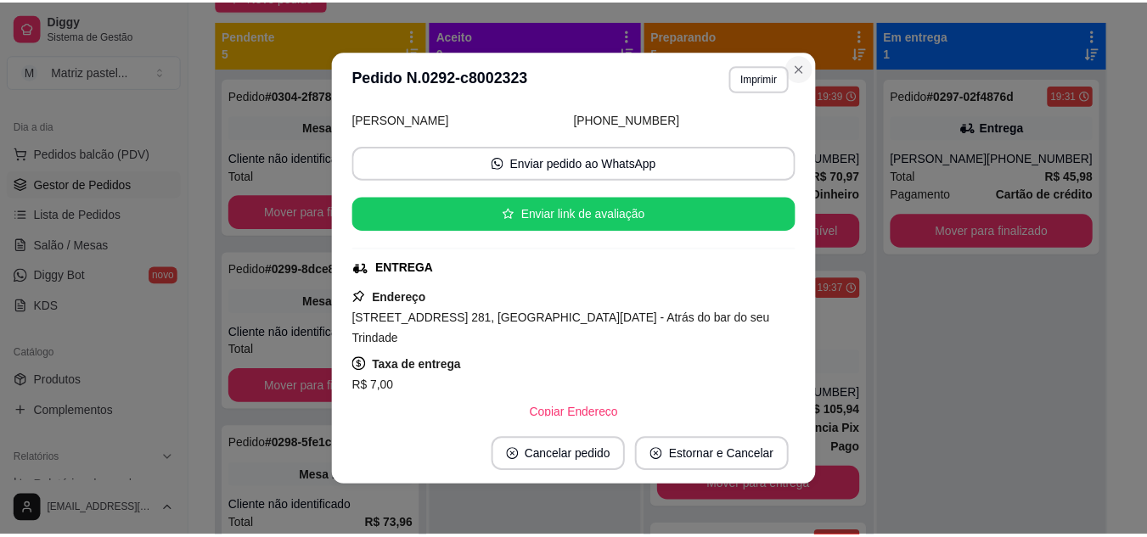
scroll to position [46, 0]
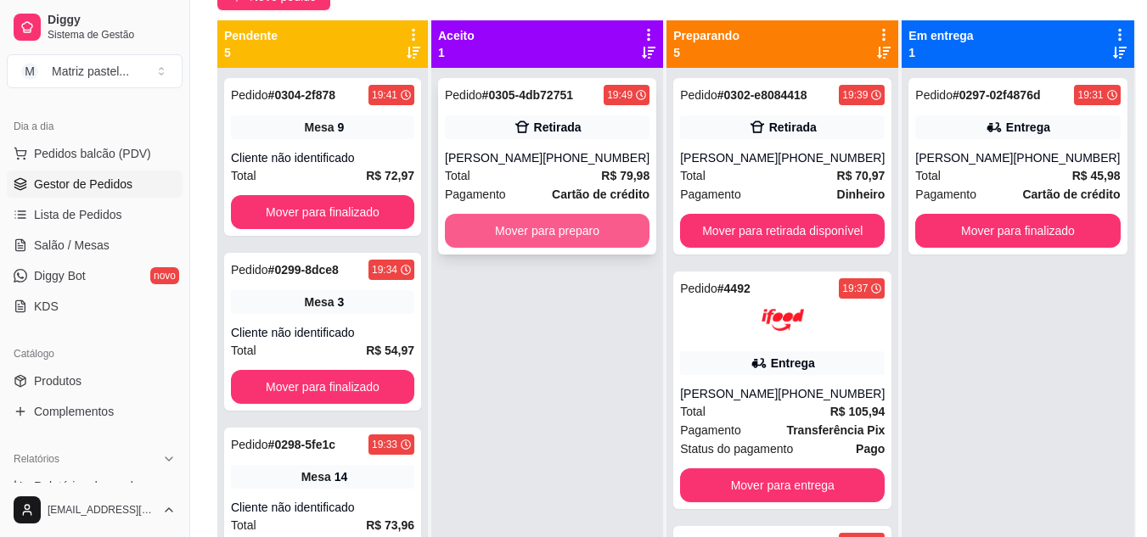
click at [506, 229] on button "Mover para preparo" at bounding box center [547, 231] width 205 height 34
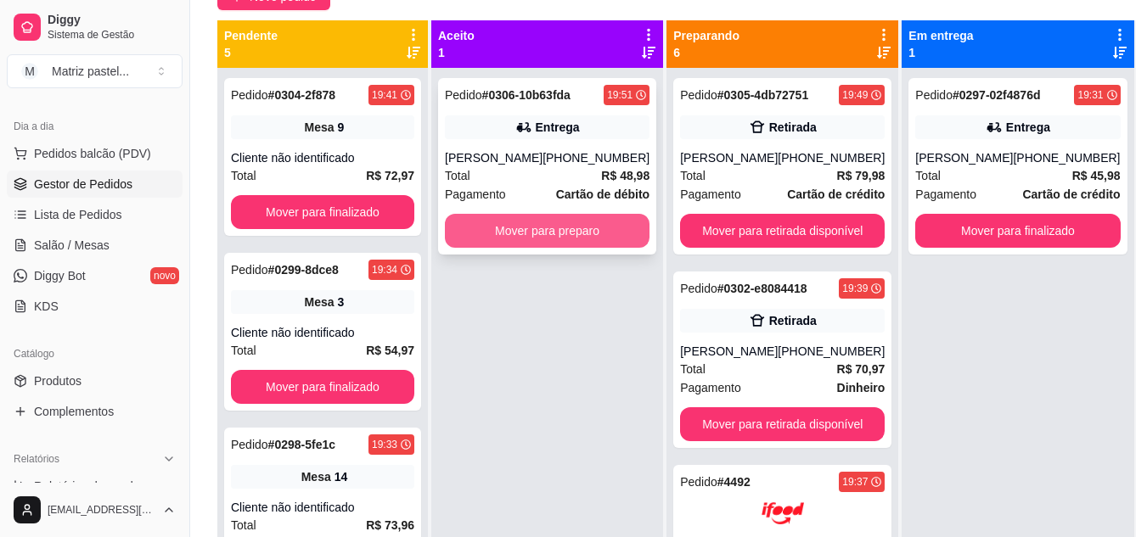
click at [504, 238] on button "Mover para preparo" at bounding box center [547, 231] width 205 height 34
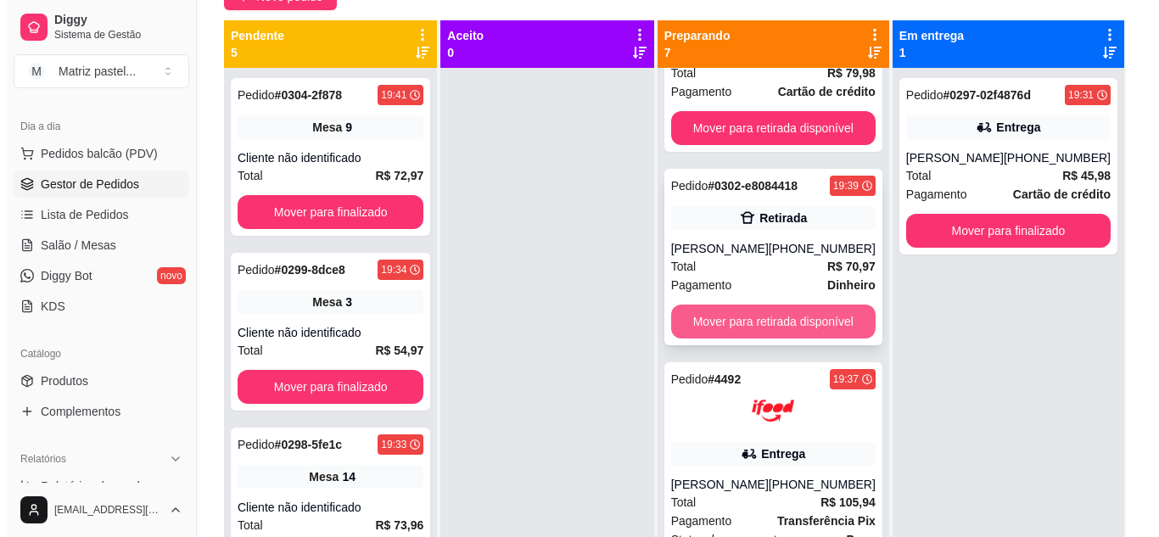
scroll to position [211, 0]
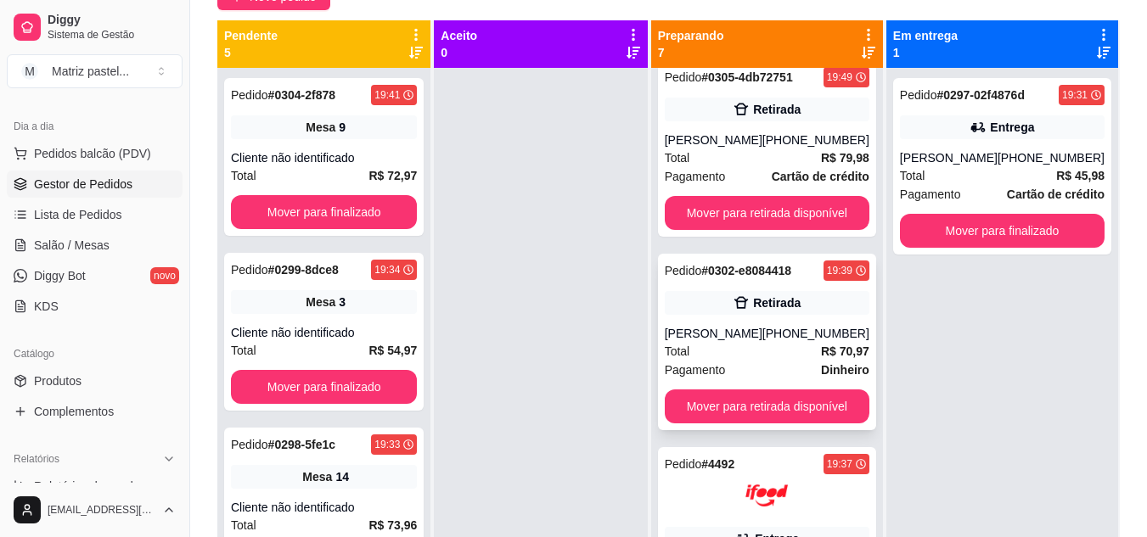
click at [700, 306] on div "Retirada" at bounding box center [767, 303] width 205 height 24
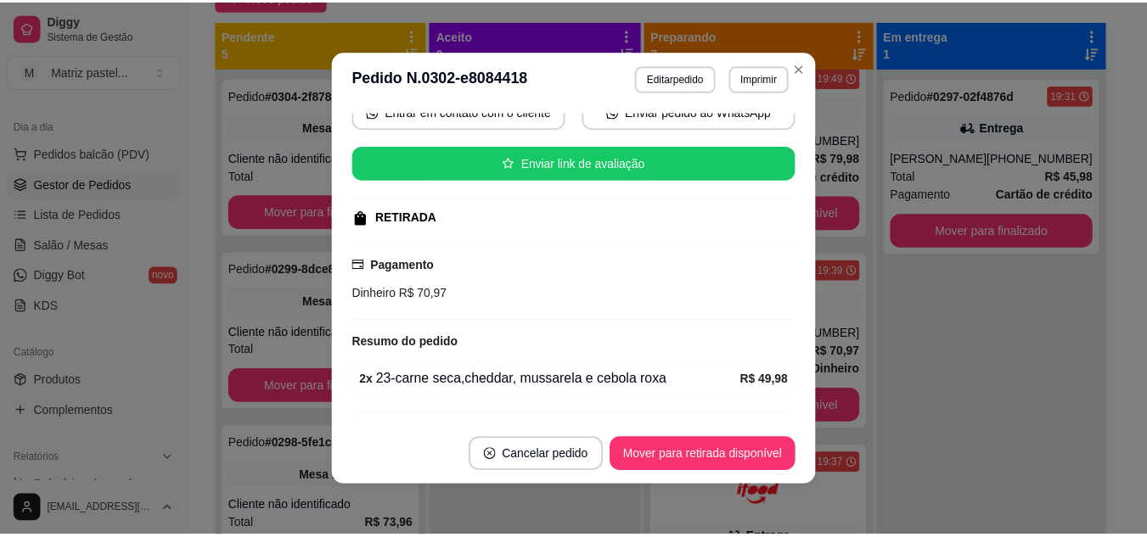
scroll to position [170, 0]
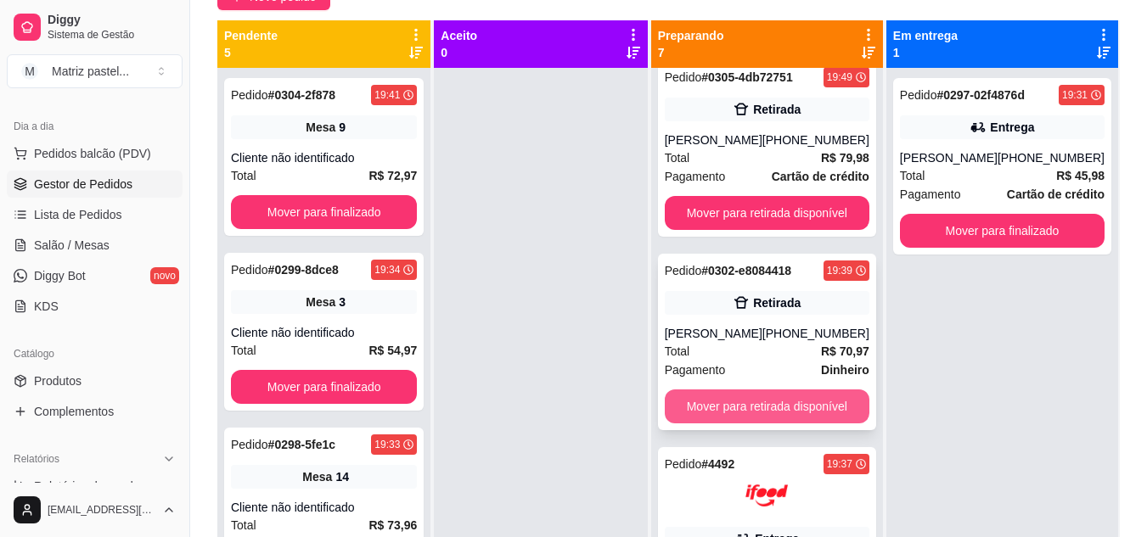
click at [784, 408] on button "Mover para retirada disponível" at bounding box center [767, 407] width 205 height 34
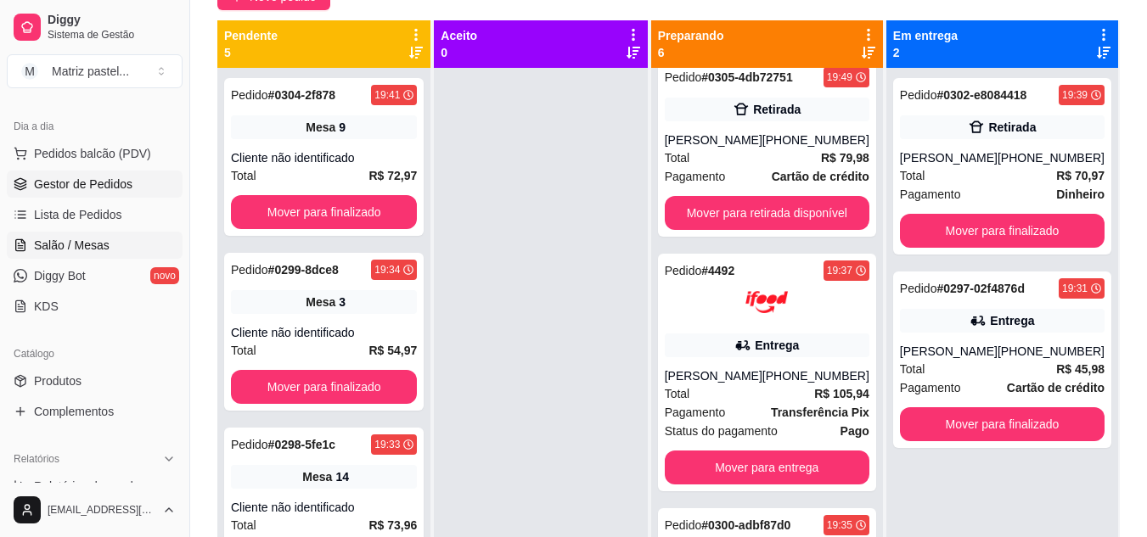
click at [50, 236] on link "Salão / Mesas" at bounding box center [95, 245] width 176 height 27
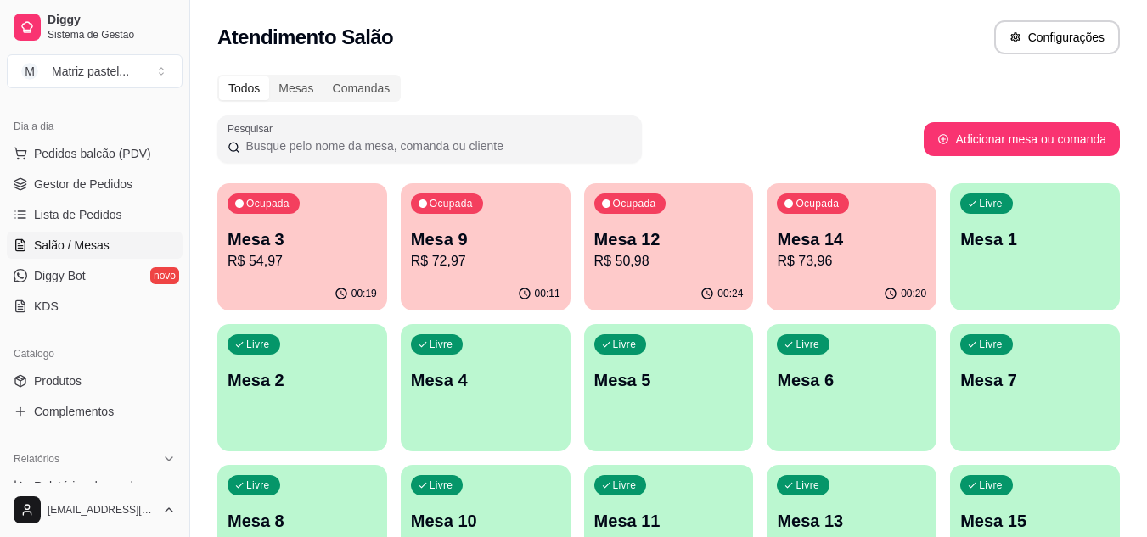
click at [729, 263] on p "R$ 50,98" at bounding box center [668, 261] width 149 height 20
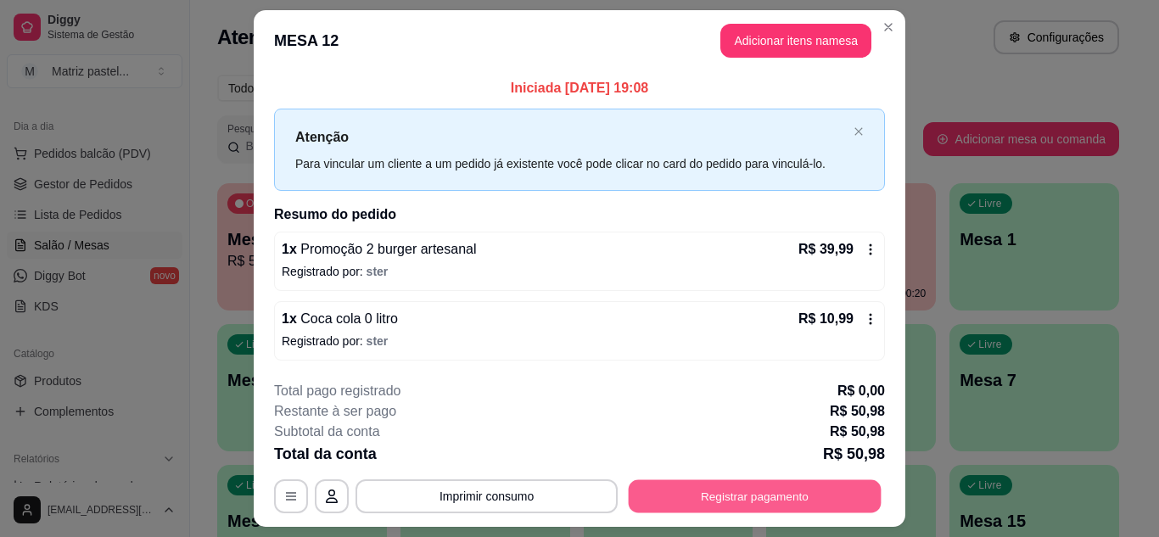
click at [759, 502] on button "Registrar pagamento" at bounding box center [755, 496] width 253 height 33
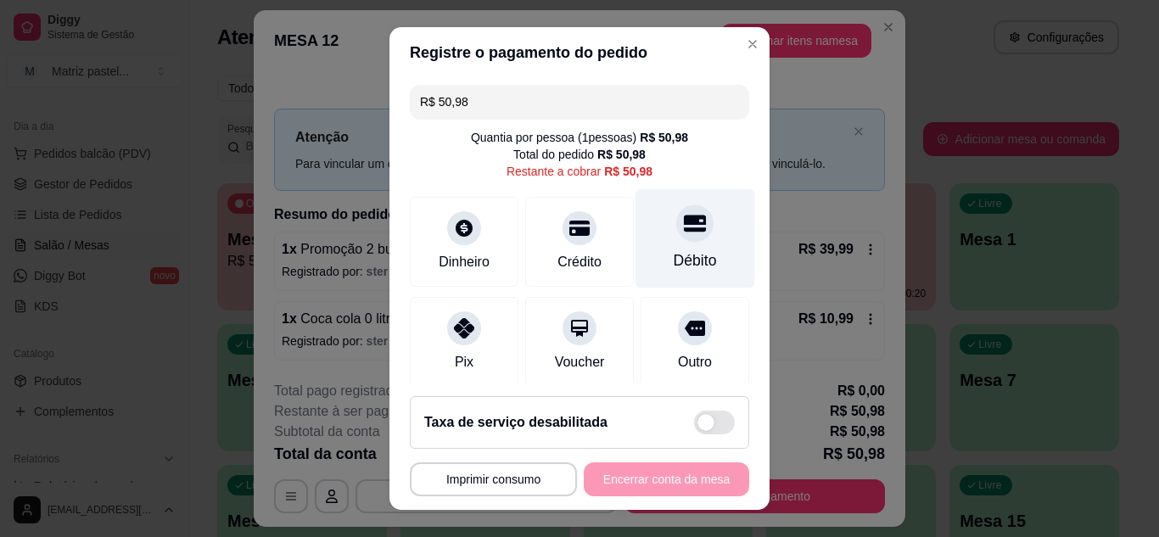
click at [674, 251] on div "Débito" at bounding box center [695, 261] width 43 height 22
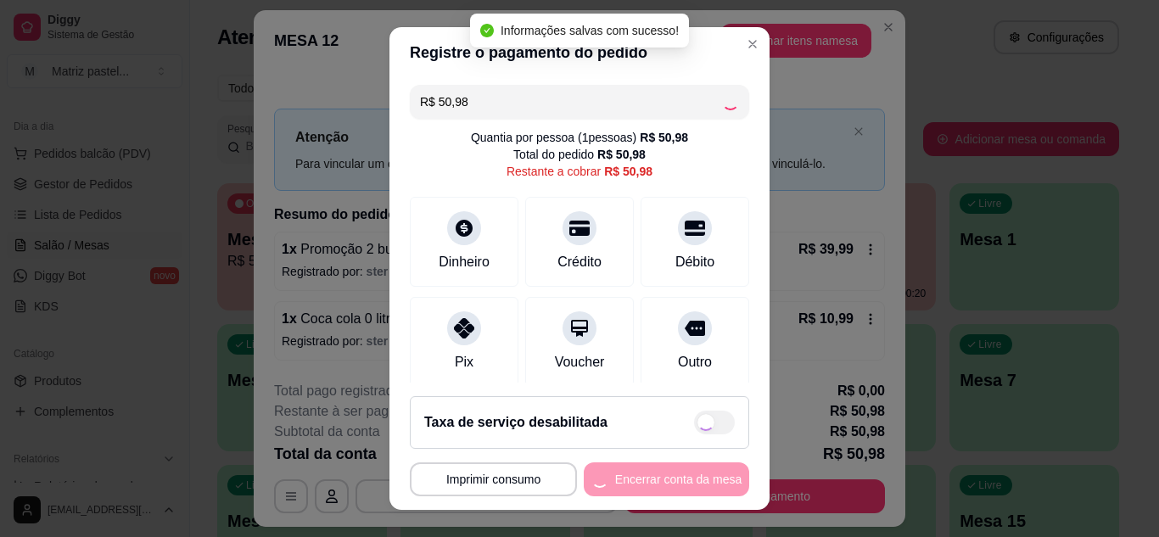
type input "R$ 0,00"
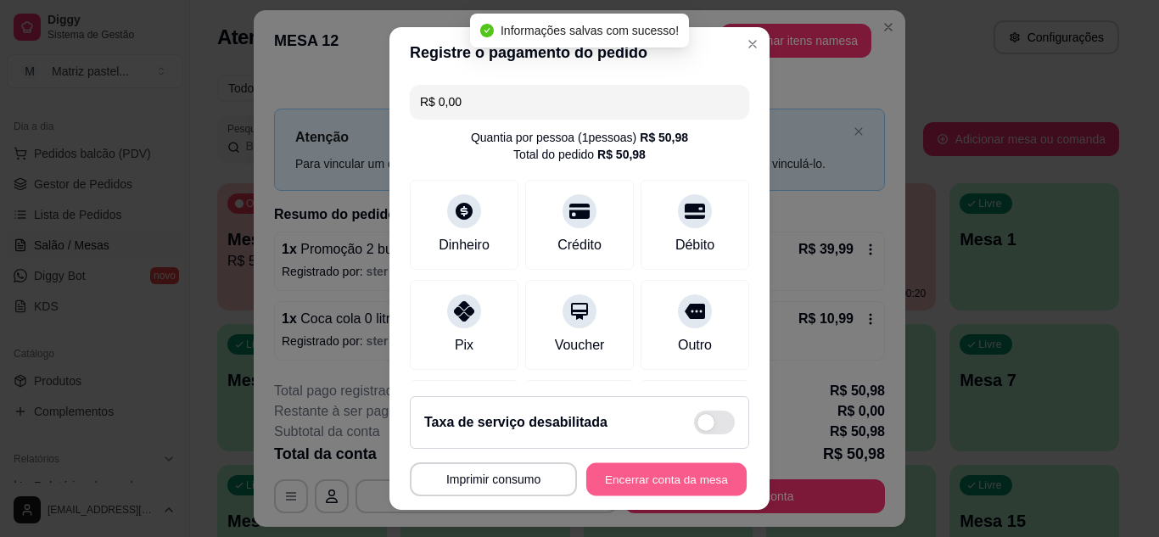
click at [612, 481] on button "Encerrar conta da mesa" at bounding box center [666, 479] width 160 height 33
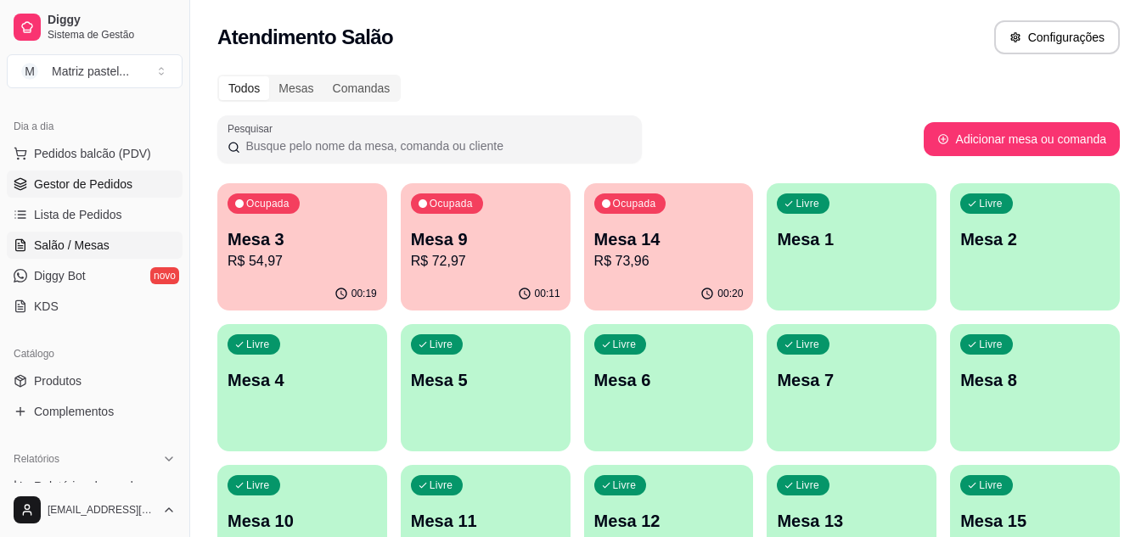
click at [85, 182] on span "Gestor de Pedidos" at bounding box center [83, 184] width 98 height 17
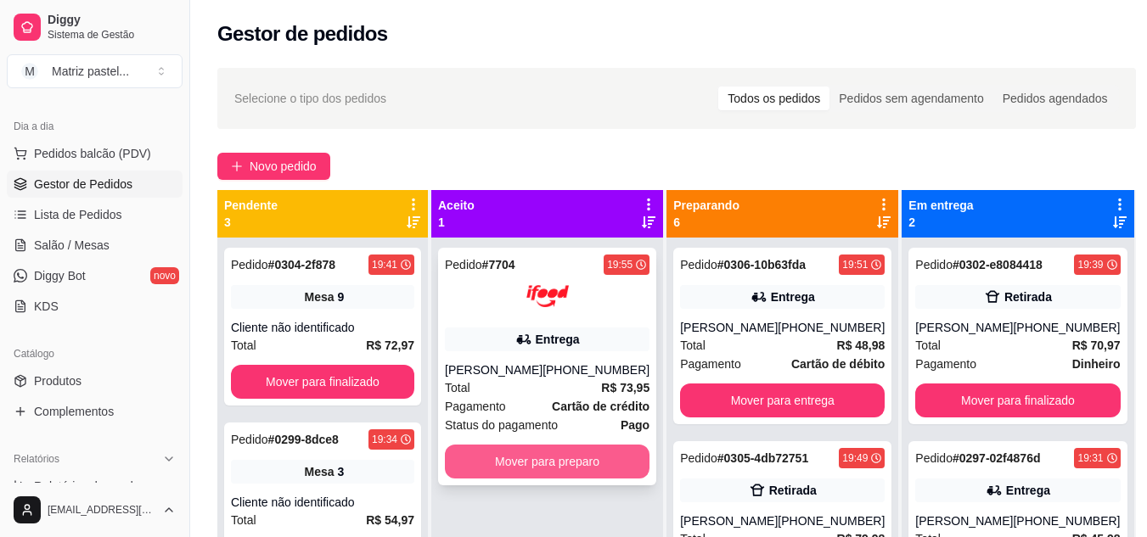
click at [575, 467] on button "Mover para preparo" at bounding box center [547, 462] width 205 height 34
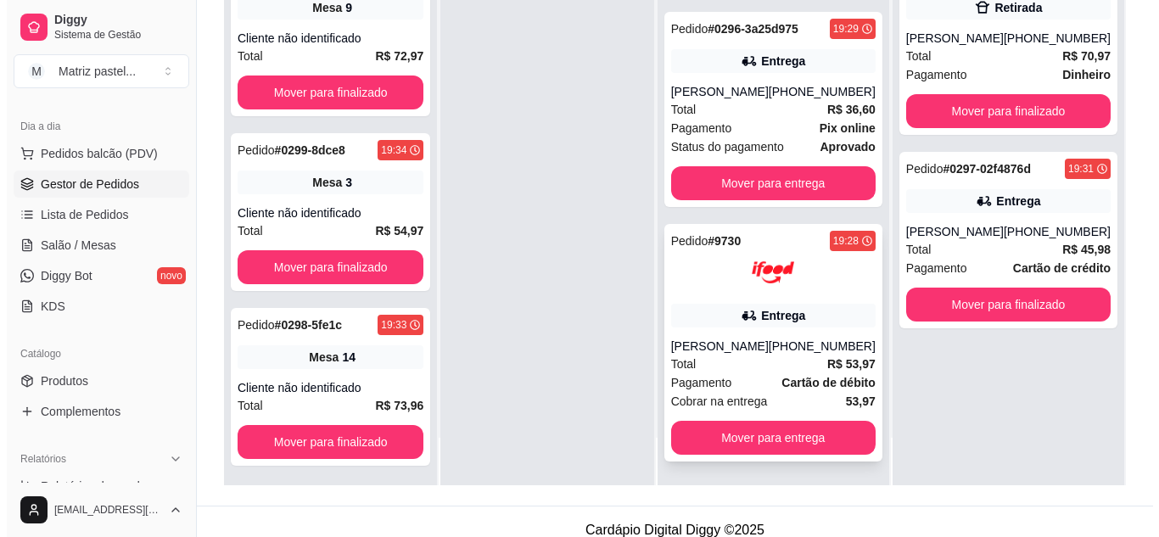
scroll to position [255, 0]
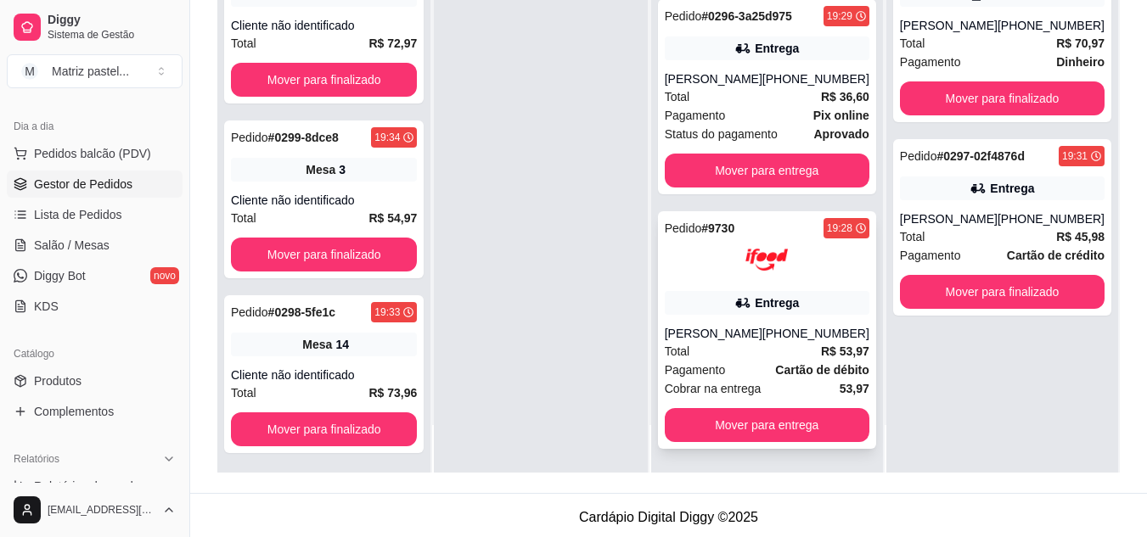
click at [713, 353] on div "Total R$ 53,97" at bounding box center [767, 351] width 205 height 19
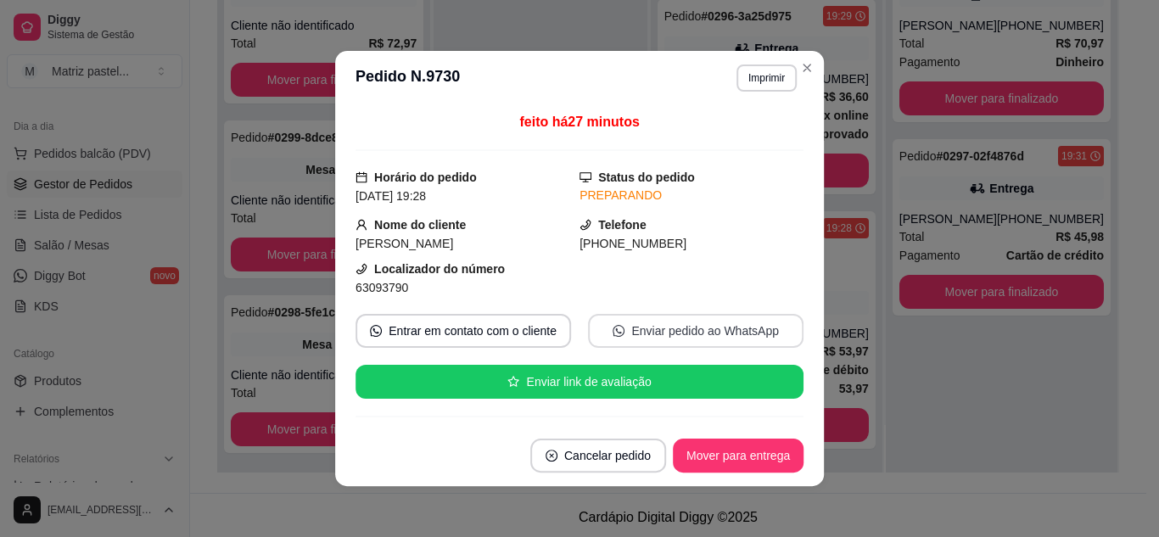
scroll to position [85, 0]
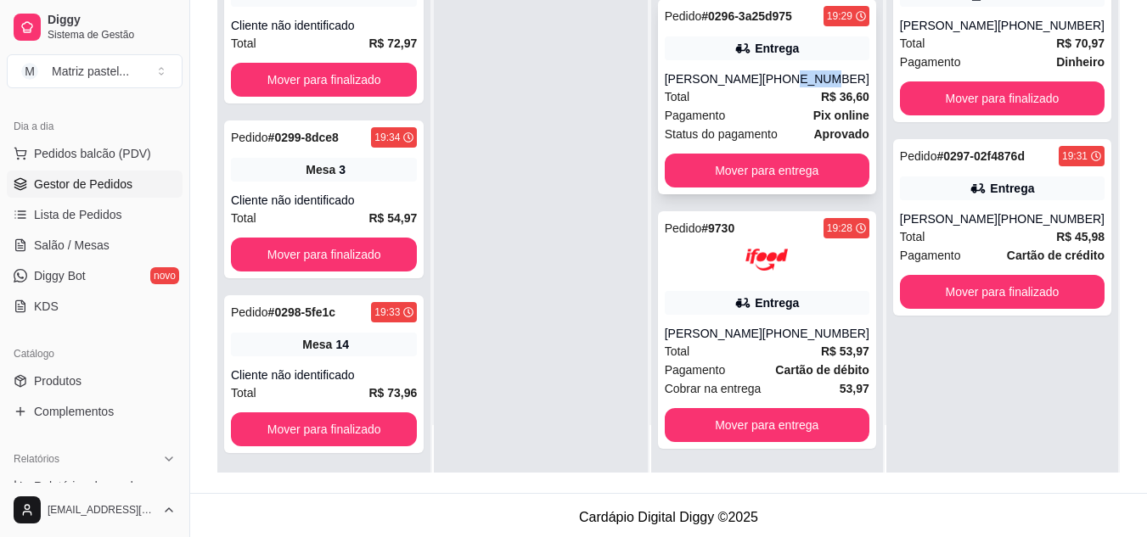
click at [810, 68] on div "Pedido # 0296-3a25d975 19:29 Entrega Vitória Melissa [PHONE_NUMBER] Total R$ 36…" at bounding box center [767, 96] width 218 height 195
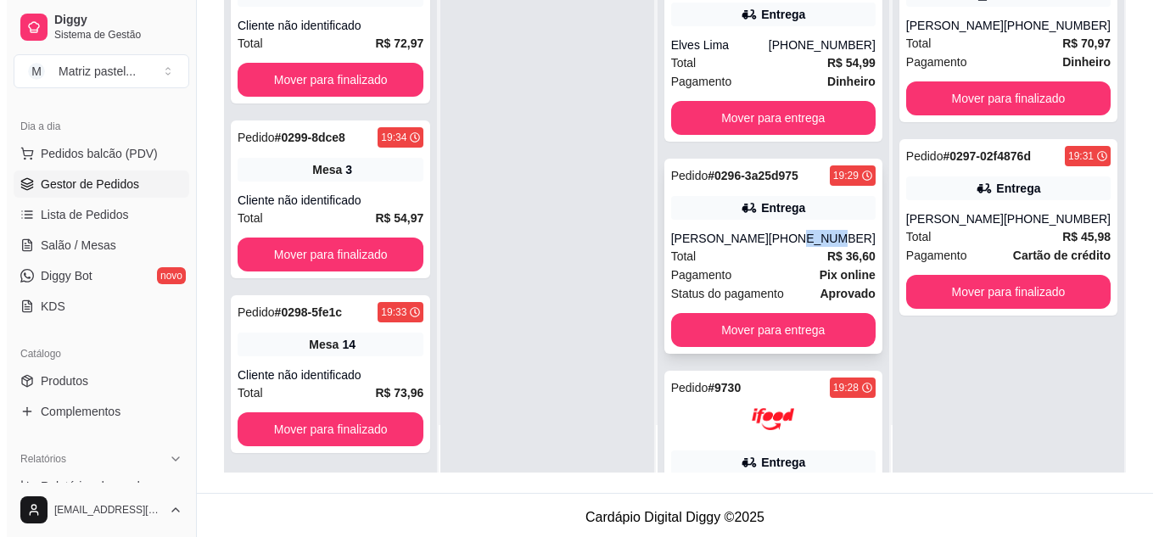
scroll to position [866, 0]
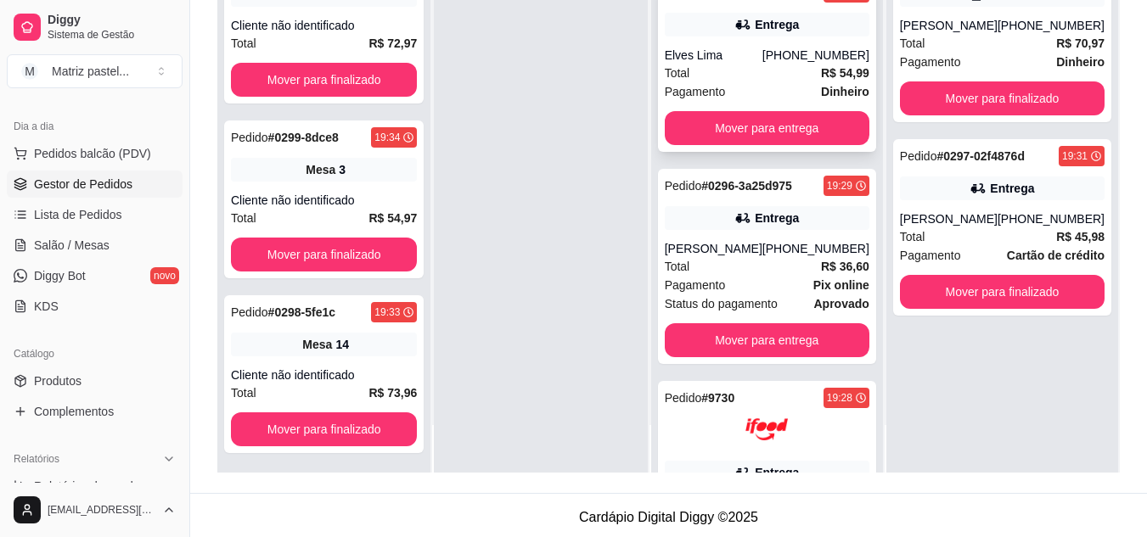
click at [754, 50] on div "Elves Lima" at bounding box center [714, 55] width 98 height 17
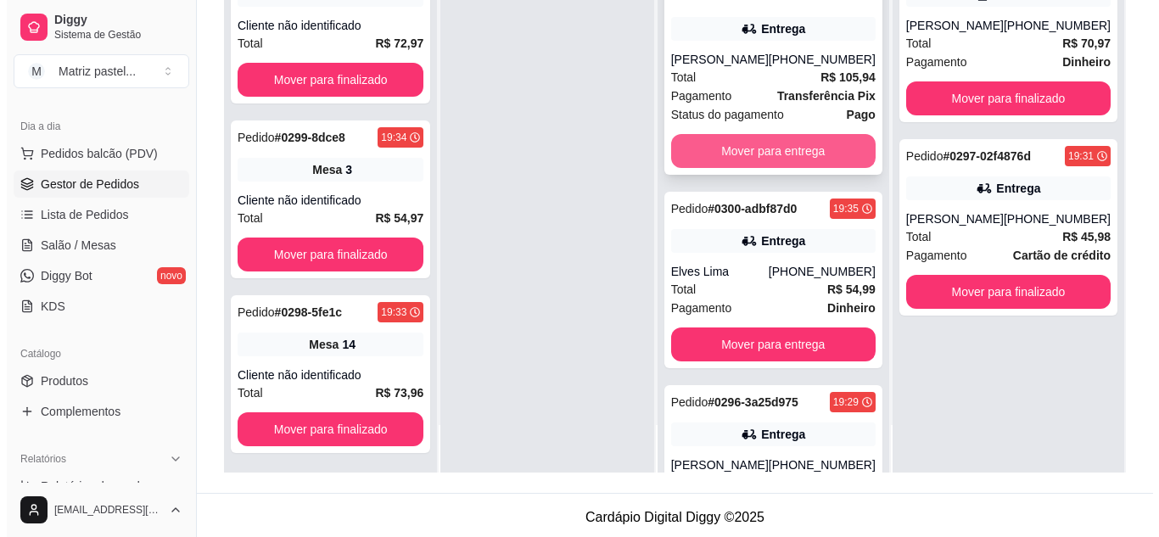
scroll to position [612, 0]
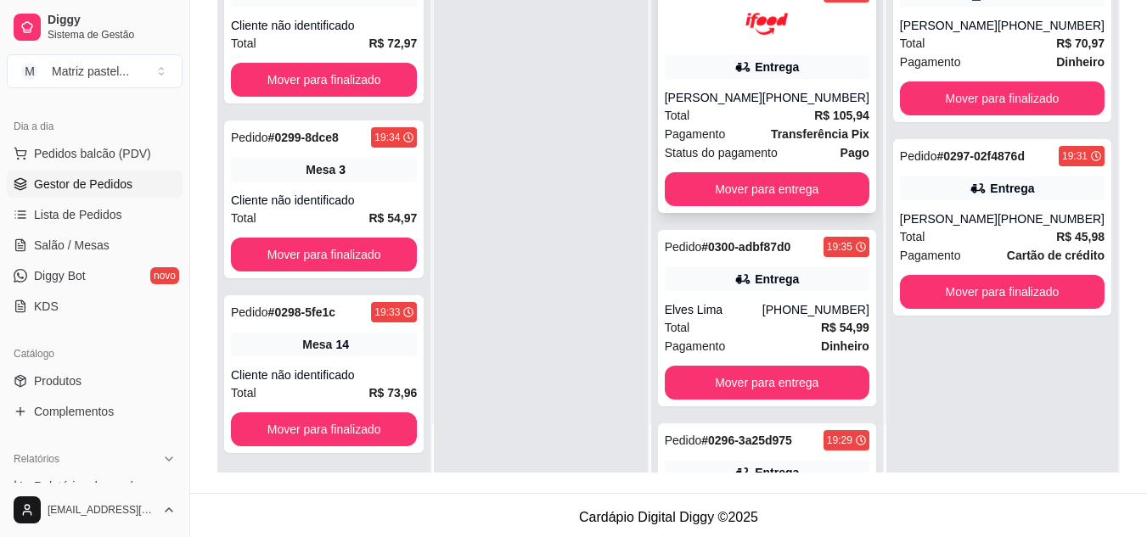
click at [758, 108] on div "Total R$ 105,94" at bounding box center [767, 115] width 205 height 19
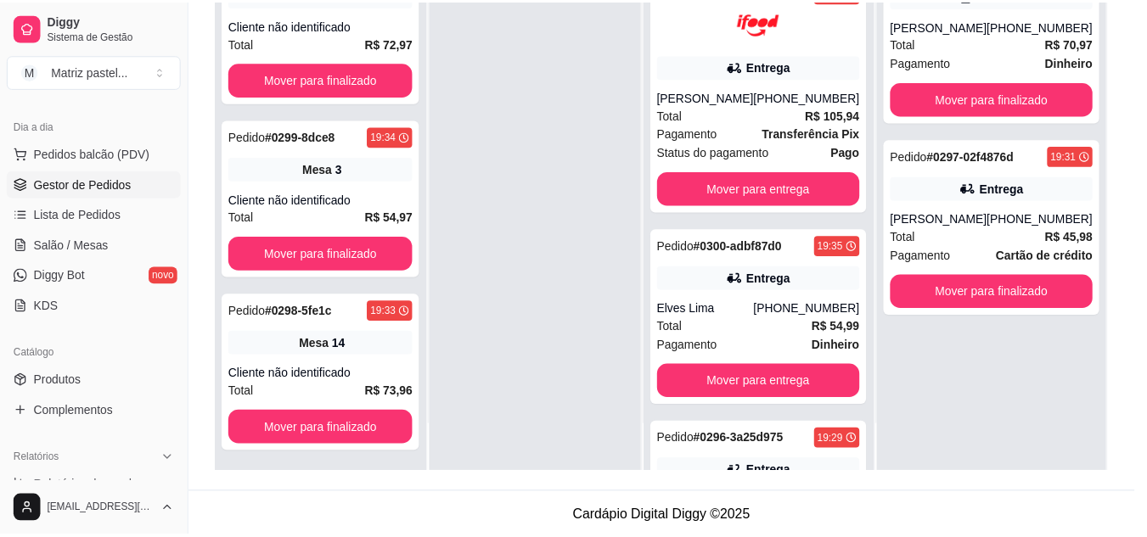
scroll to position [85, 0]
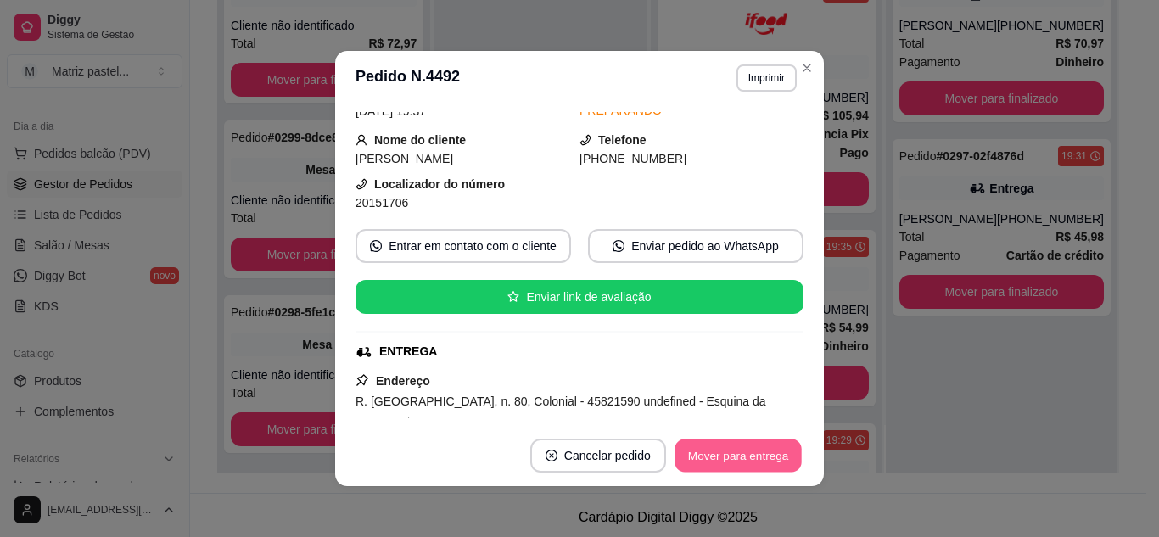
click at [723, 457] on button "Mover para entrega" at bounding box center [738, 456] width 127 height 33
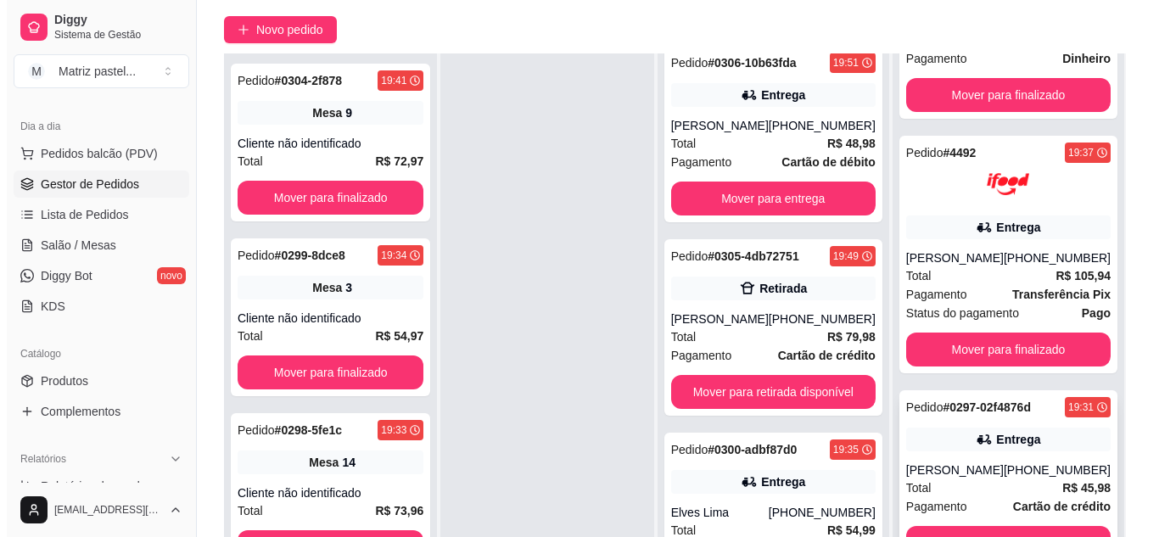
scroll to position [255, 0]
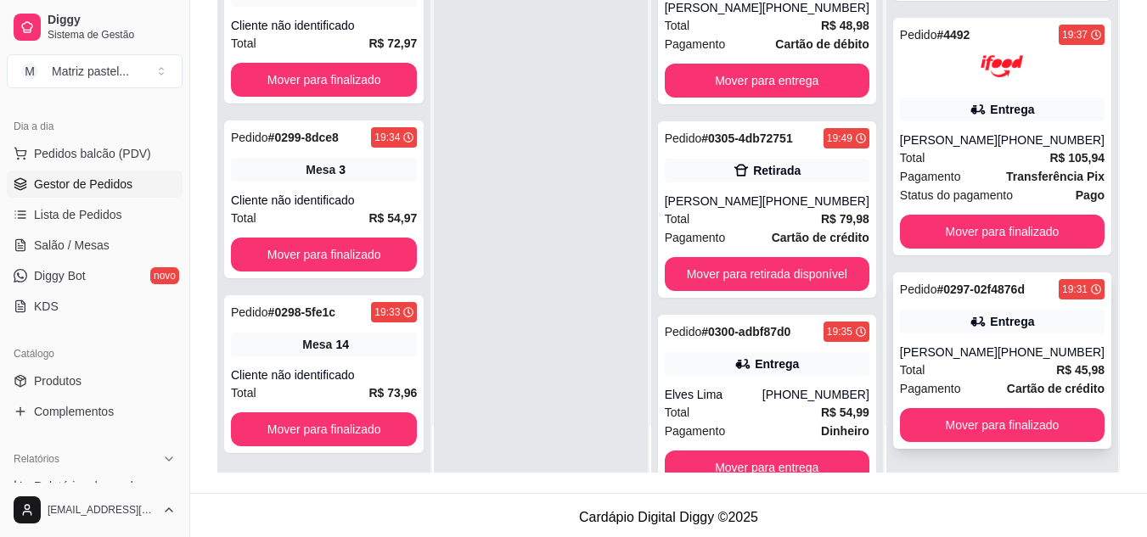
click at [989, 363] on div "Total R$ 45,98" at bounding box center [1002, 370] width 205 height 19
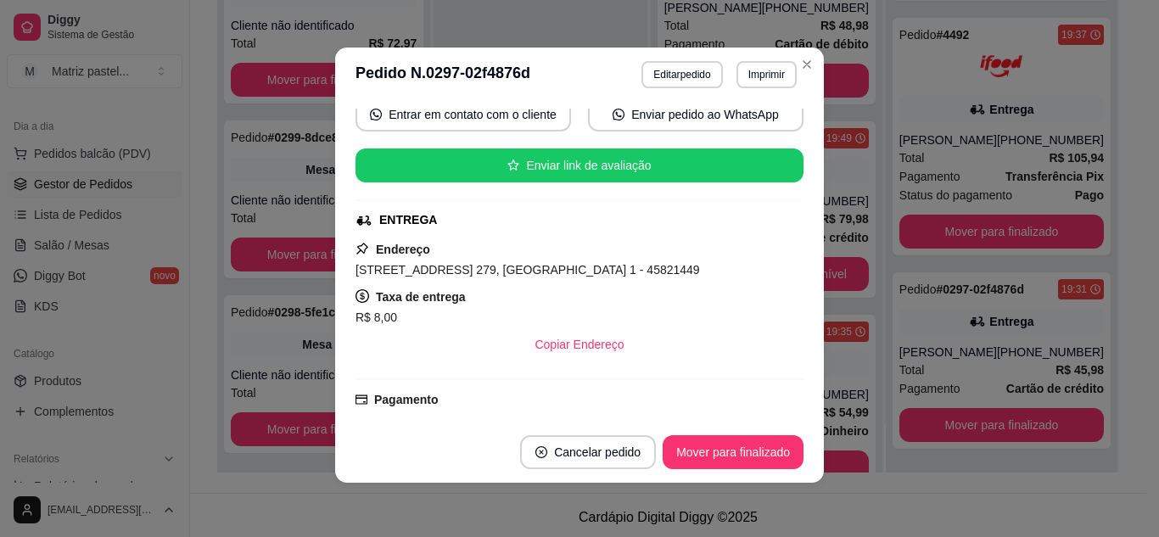
scroll to position [170, 0]
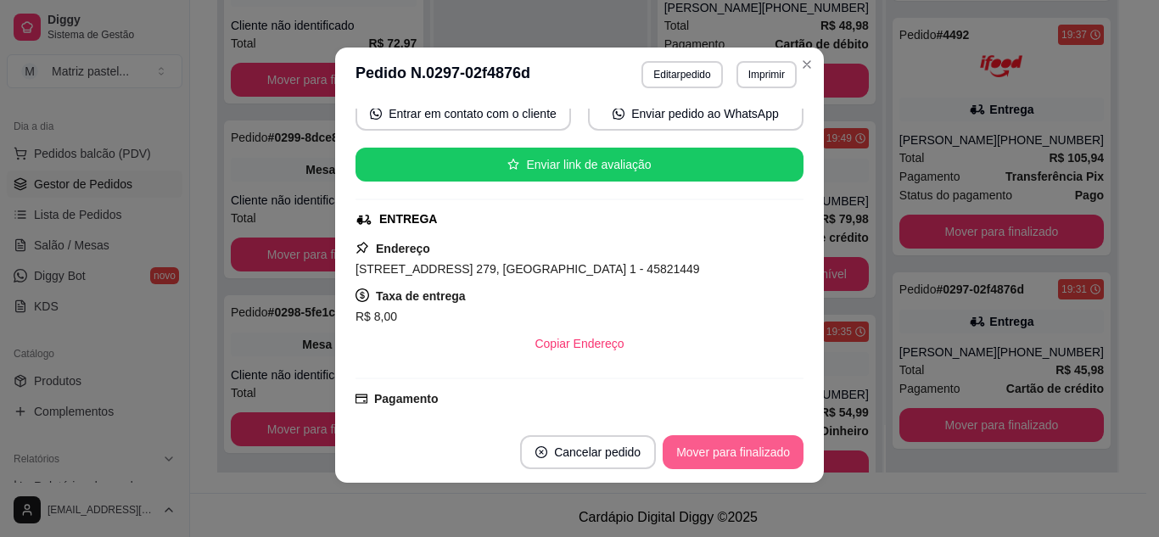
click at [748, 468] on button "Mover para finalizado" at bounding box center [733, 452] width 141 height 34
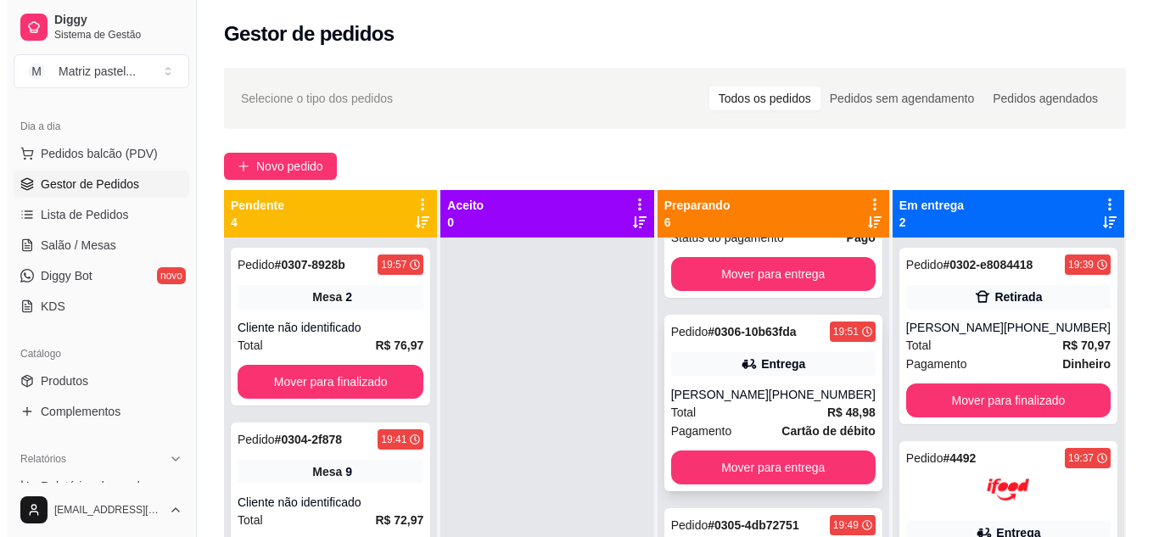
scroll to position [103, 0]
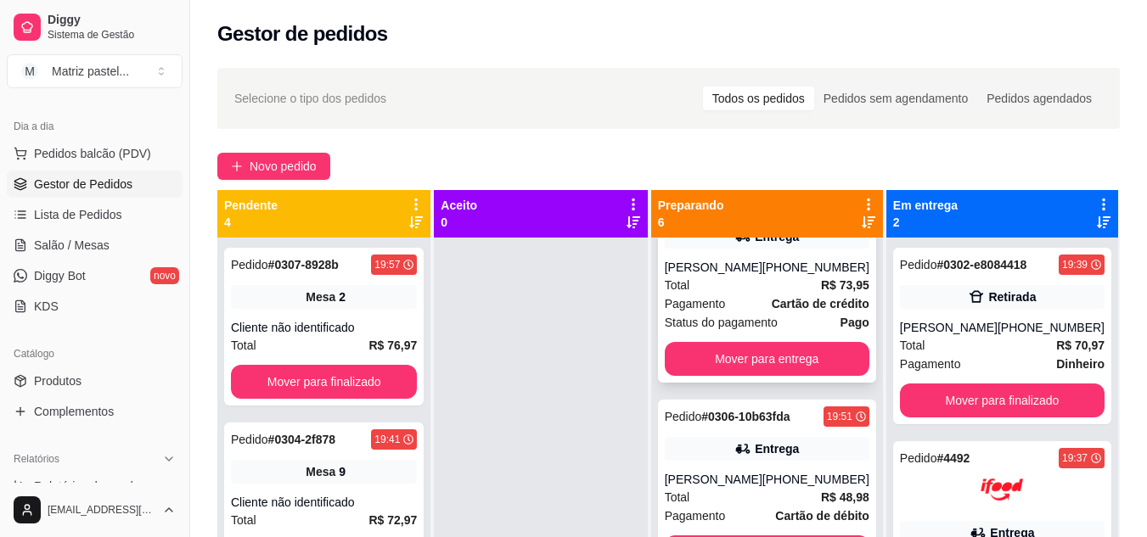
click at [764, 302] on div "Pagamento Cartão de crédito" at bounding box center [767, 303] width 205 height 19
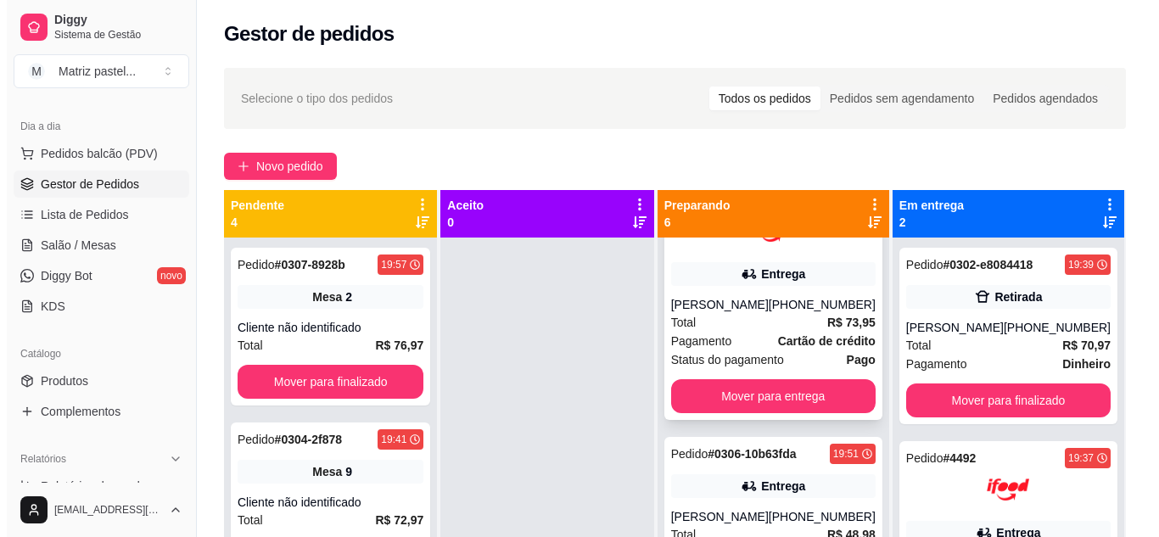
scroll to position [170, 0]
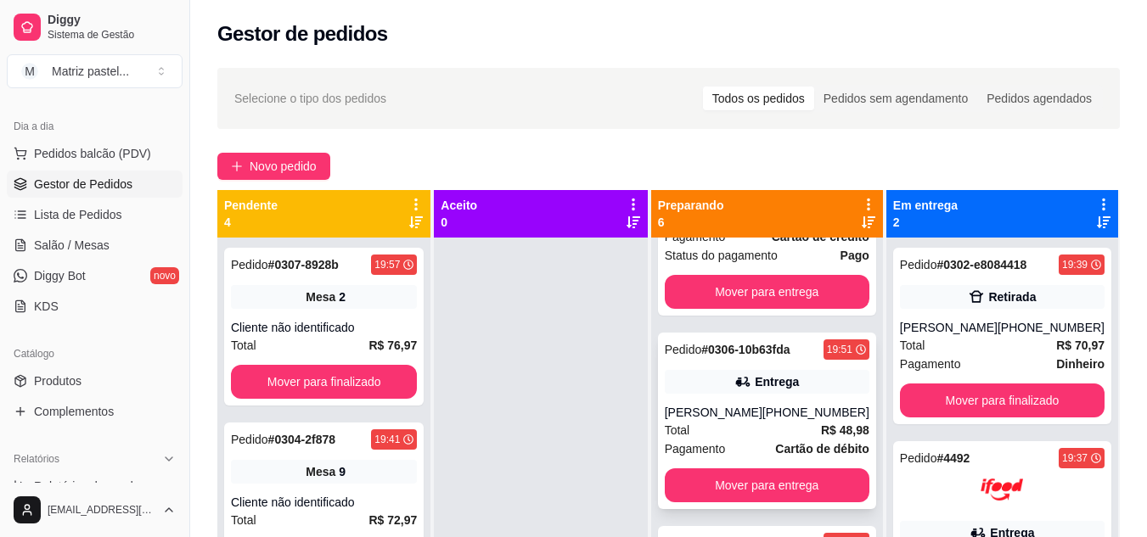
click at [769, 369] on div "Pedido # 0306-10b63fda 19:51 Entrega [PERSON_NAME] [PHONE_NUMBER] Total R$ 48,9…" at bounding box center [767, 421] width 218 height 177
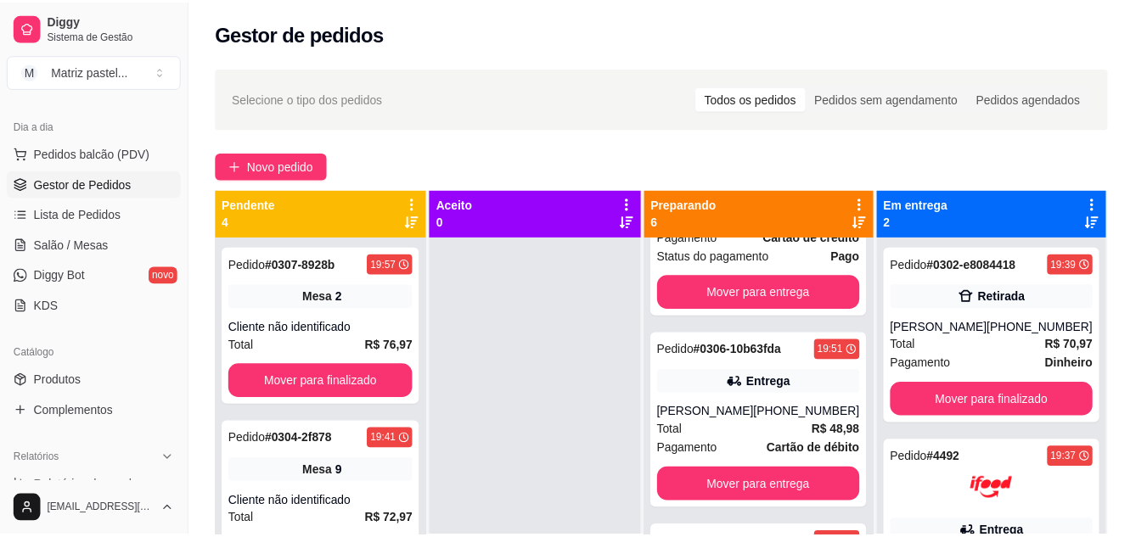
scroll to position [85, 0]
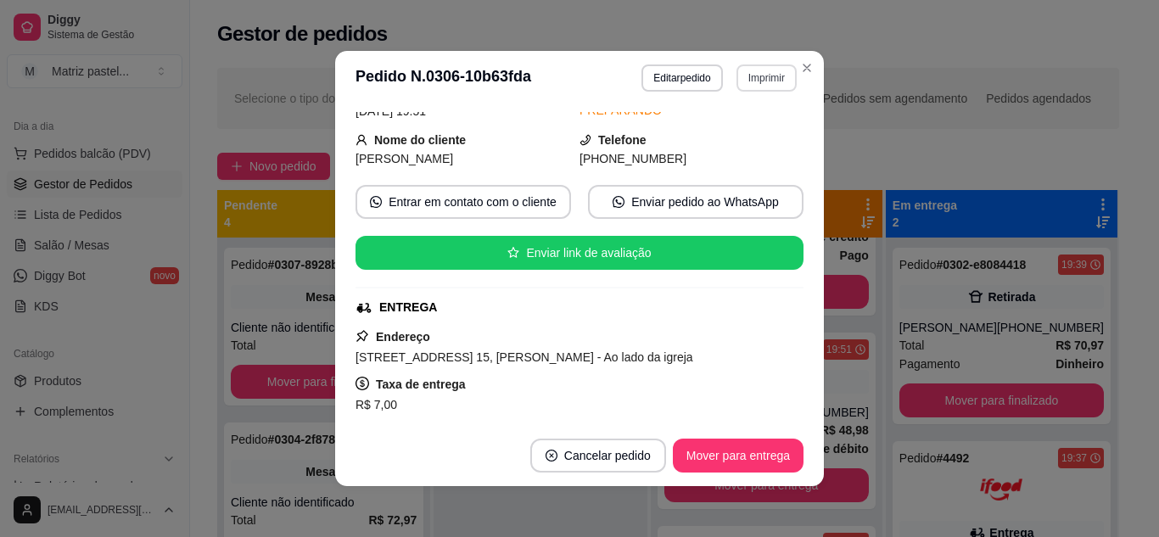
click at [749, 88] on button "Imprimir" at bounding box center [767, 77] width 60 height 27
click at [754, 132] on button "IMPRESSORA" at bounding box center [731, 137] width 123 height 27
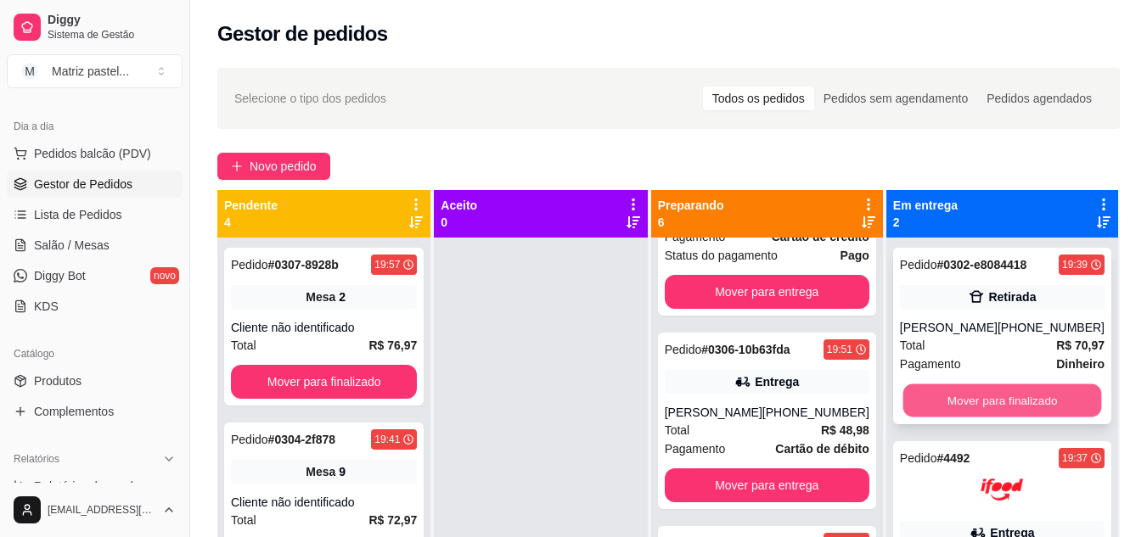
click at [990, 385] on button "Mover para finalizado" at bounding box center [1001, 400] width 199 height 33
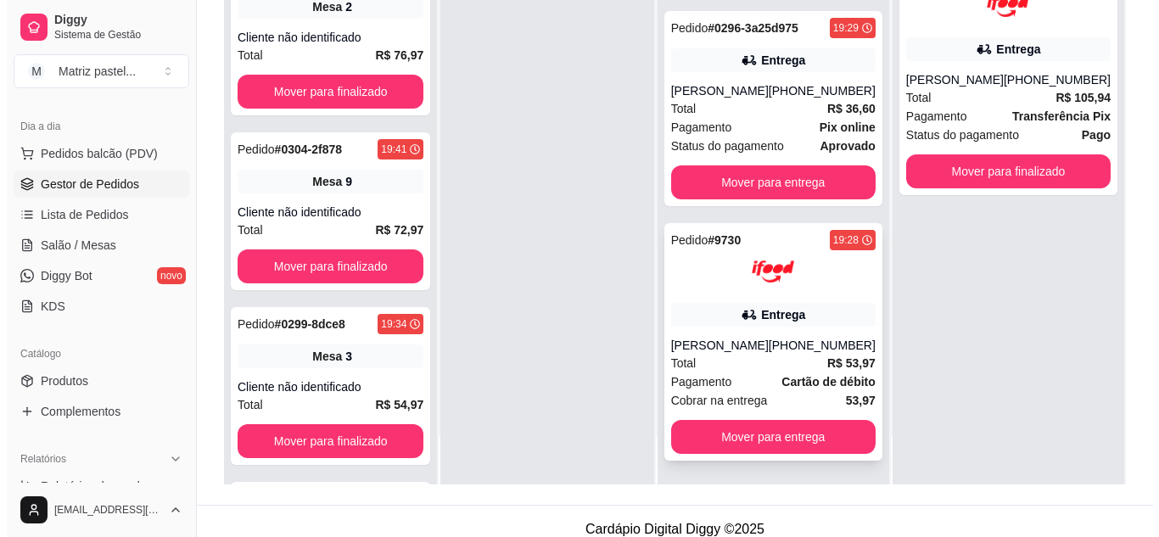
scroll to position [255, 0]
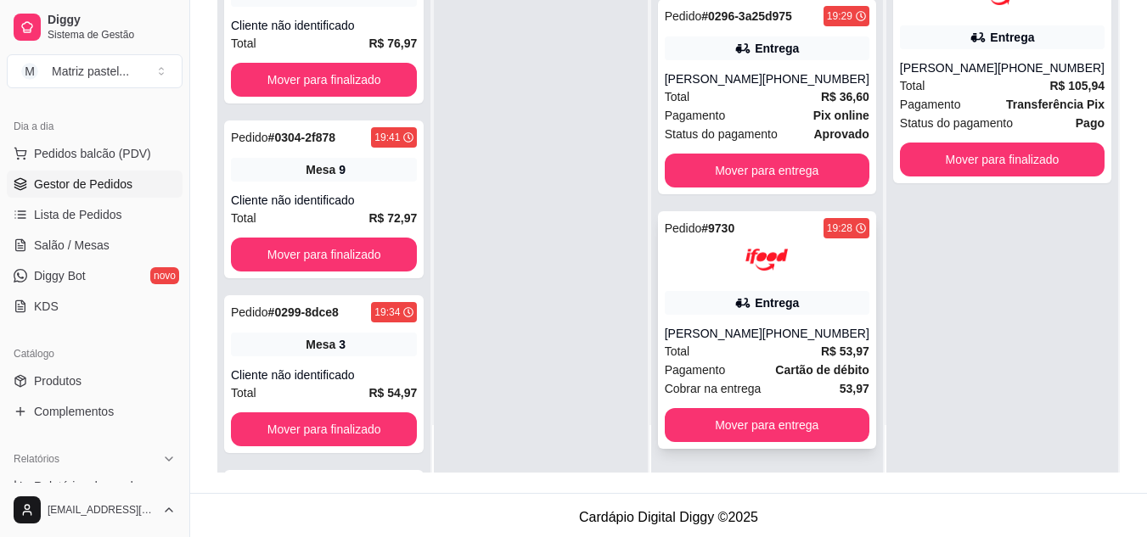
click at [738, 305] on icon at bounding box center [742, 303] width 12 height 10
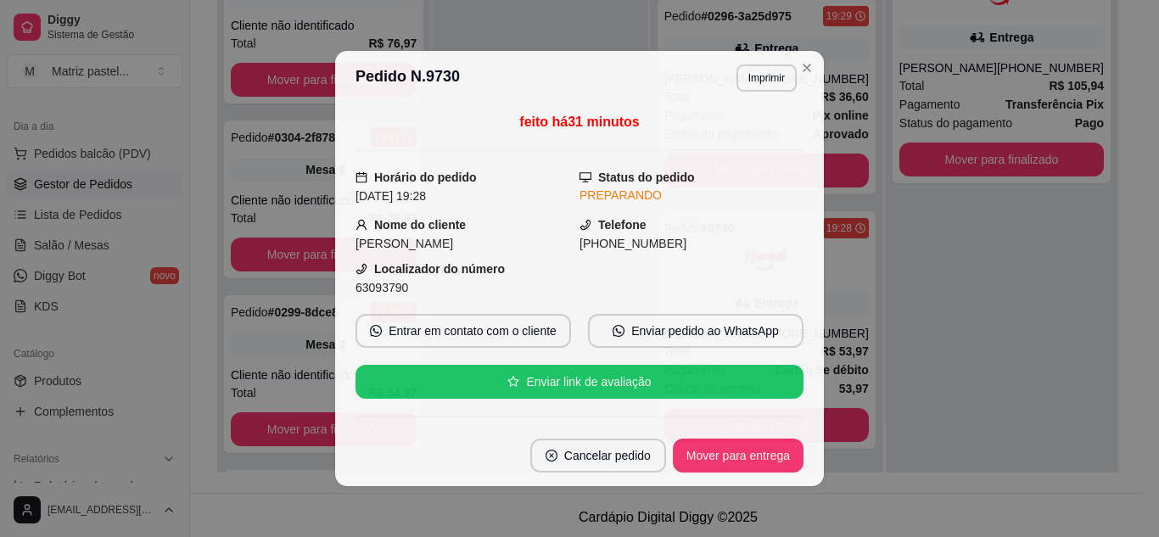
scroll to position [85, 0]
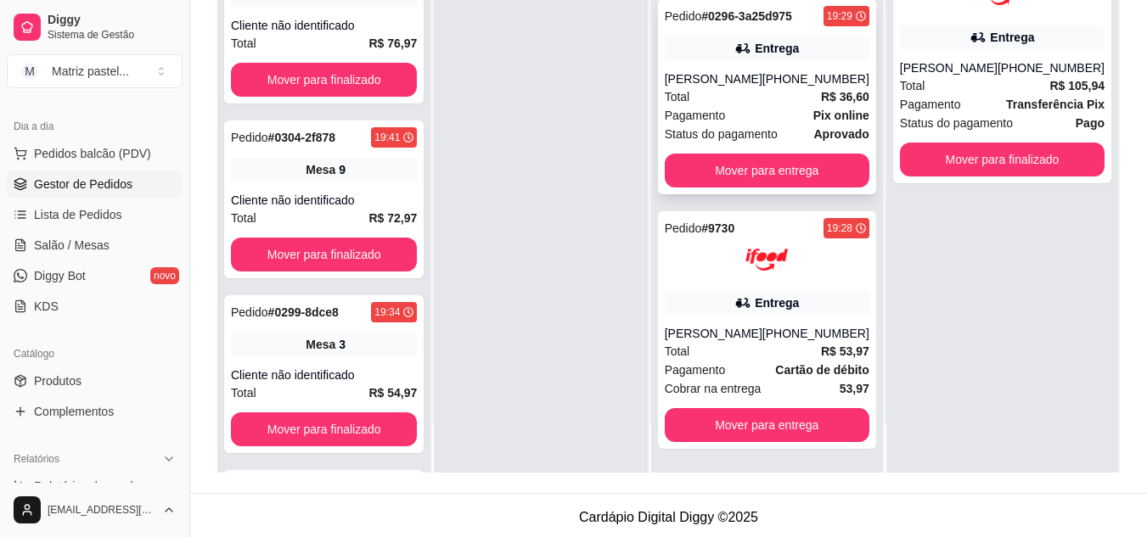
click at [810, 67] on div "Pedido # 0296-3a25d975 19:29 Entrega Vitória Melissa [PHONE_NUMBER] Total R$ 36…" at bounding box center [767, 96] width 218 height 195
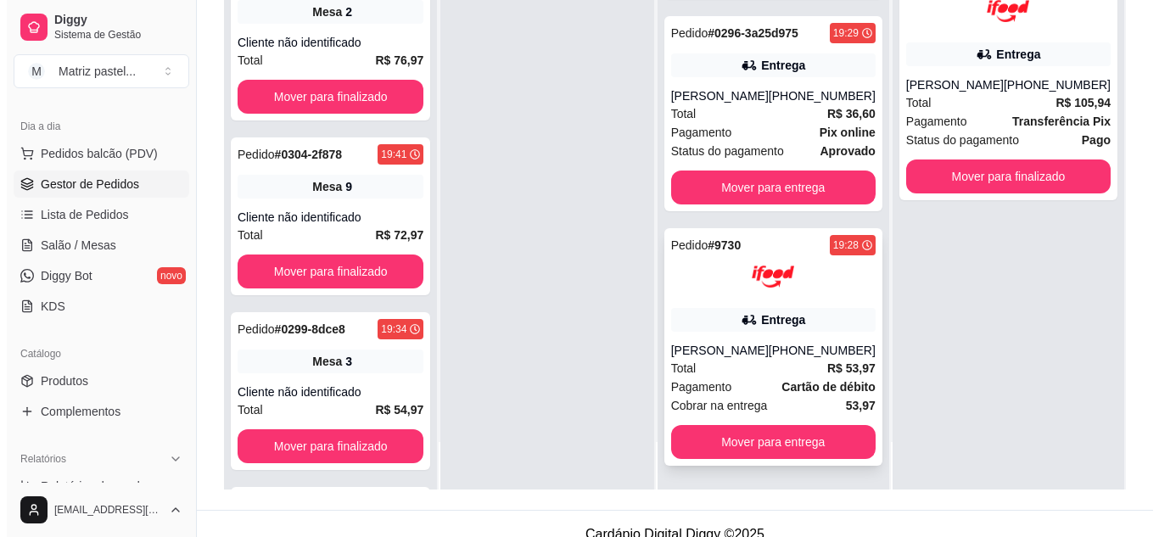
scroll to position [259, 0]
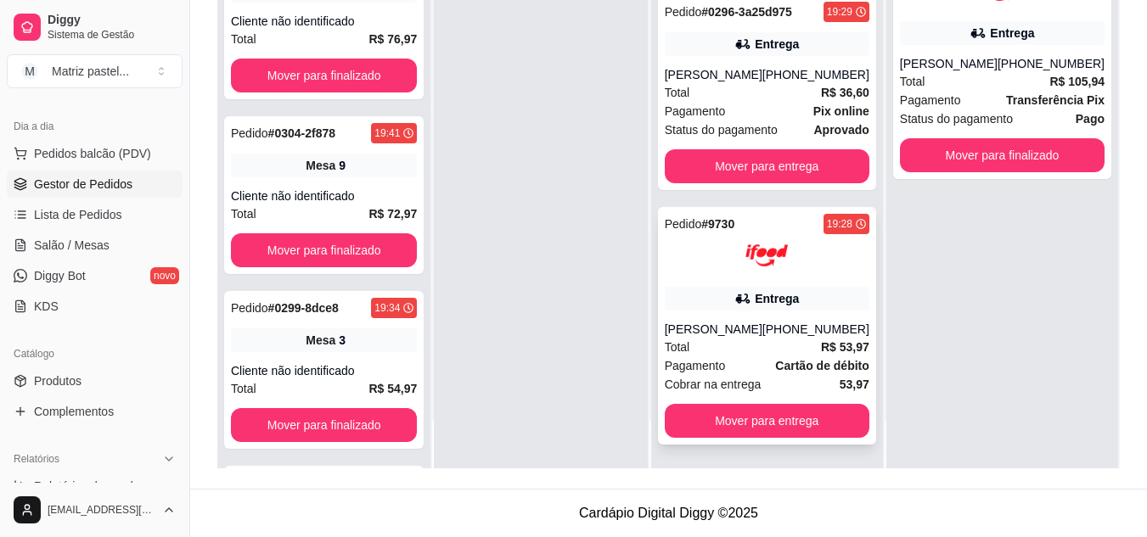
click at [757, 324] on div "[PERSON_NAME]" at bounding box center [714, 329] width 98 height 17
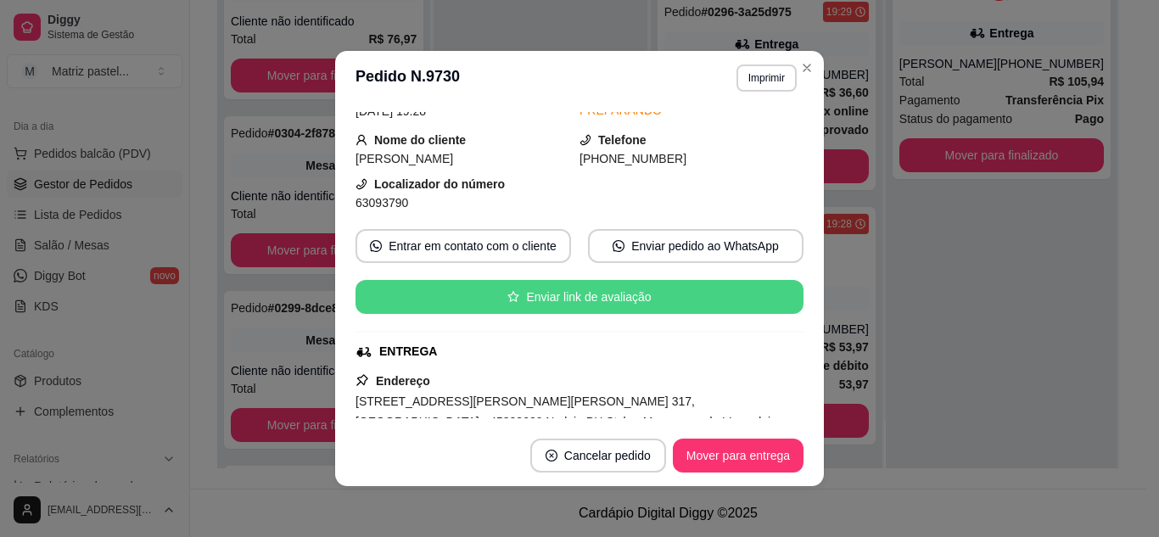
scroll to position [170, 0]
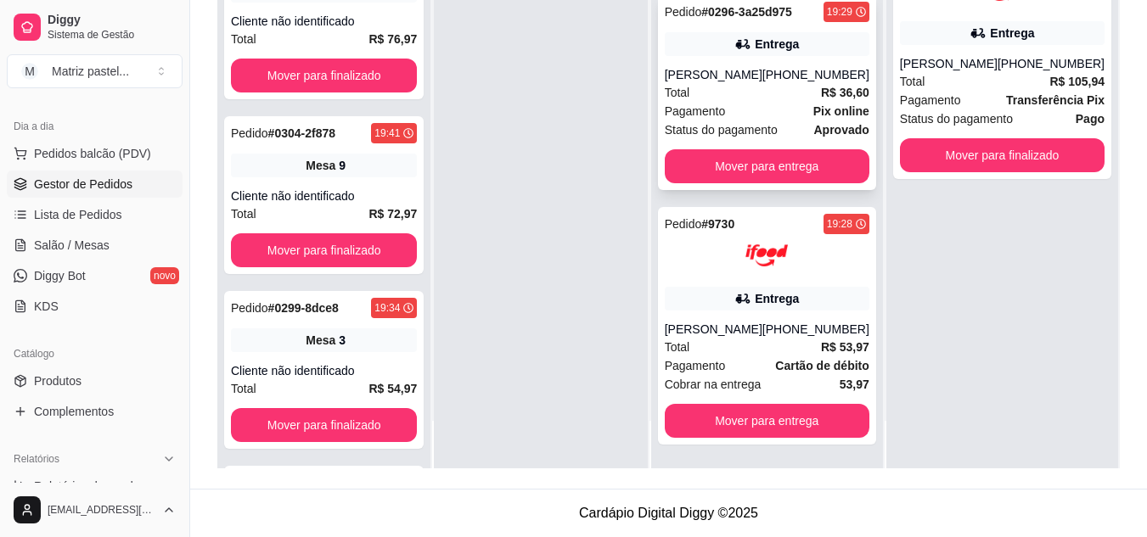
click at [791, 65] on div "Pedido # 0296-3a25d975 19:29 Entrega Vitória Melissa [PHONE_NUMBER] Total R$ 36…" at bounding box center [767, 92] width 218 height 195
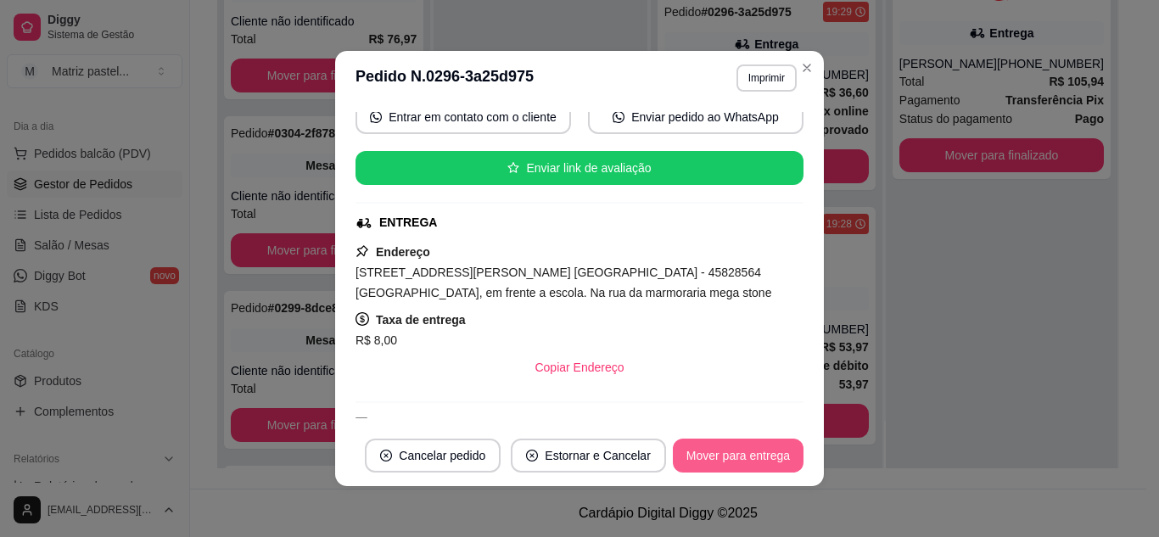
click at [726, 468] on button "Mover para entrega" at bounding box center [738, 456] width 131 height 34
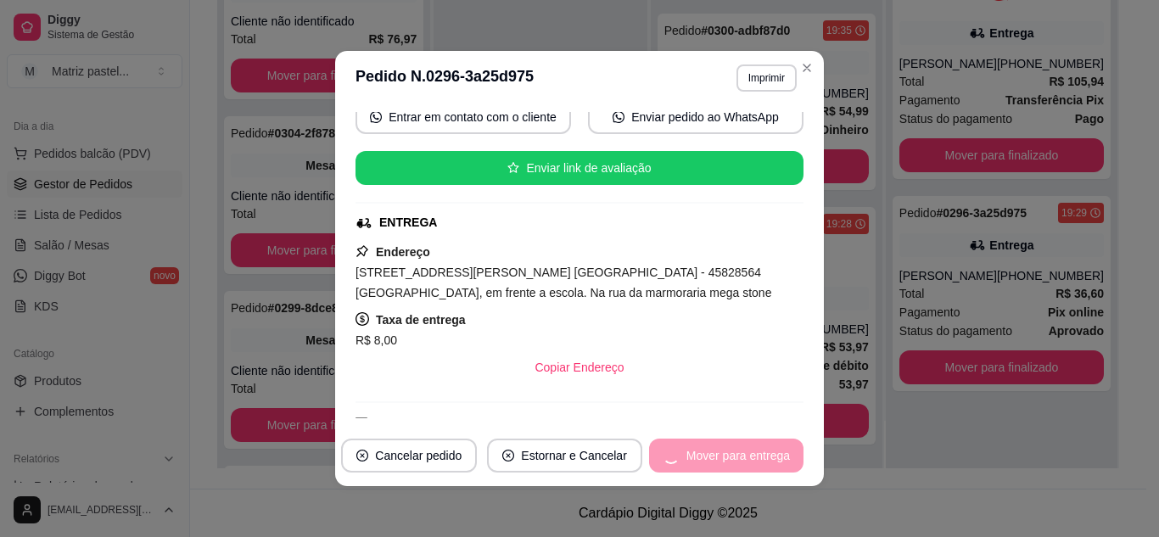
scroll to position [569, 0]
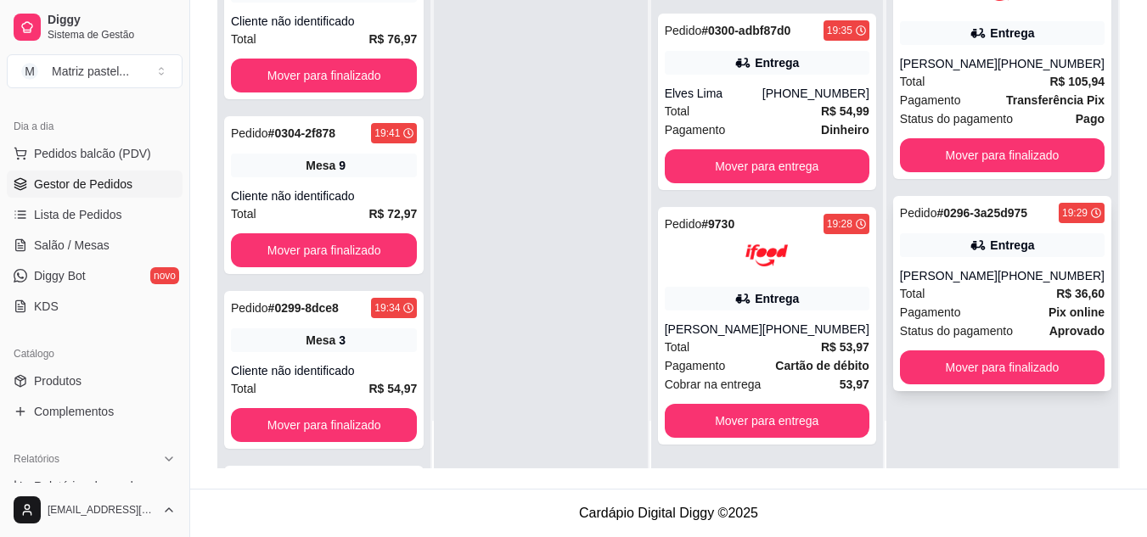
click at [983, 294] on div "Total R$ 36,60" at bounding box center [1002, 293] width 205 height 19
click at [804, 70] on div "Entrega" at bounding box center [767, 63] width 205 height 24
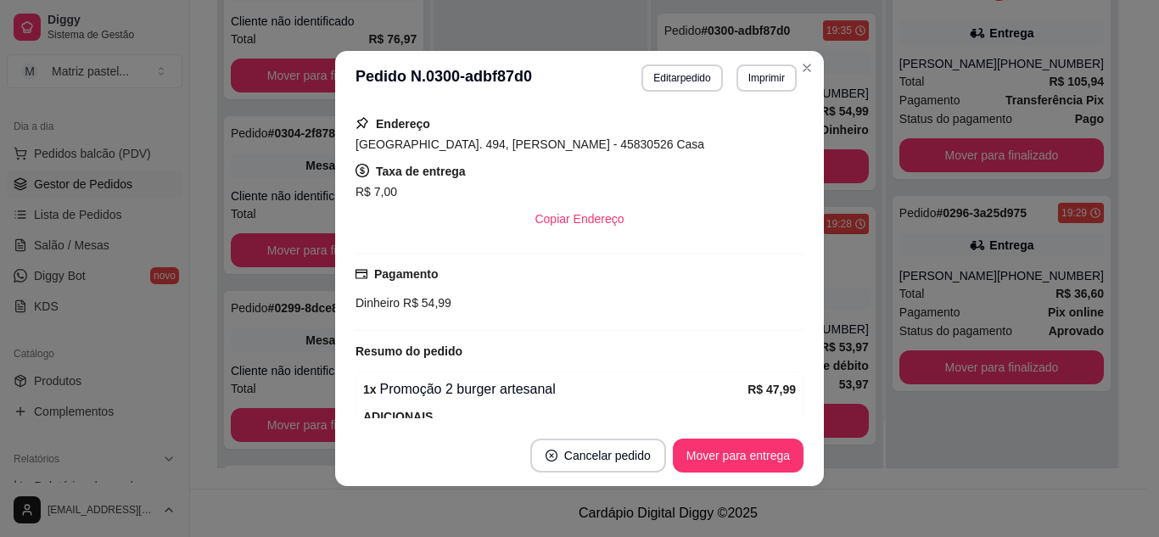
scroll to position [295, 0]
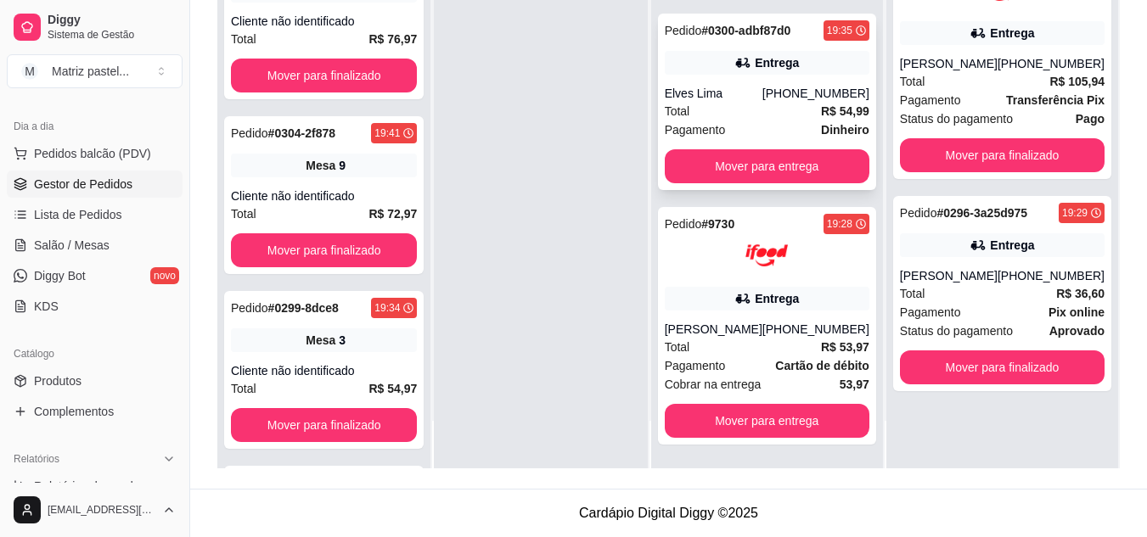
click at [790, 83] on div "Pedido # 0300-adbf87d0 19:35 [GEOGRAPHIC_DATA] [PHONE_NUMBER] Total R$ 54,99 Pa…" at bounding box center [767, 102] width 218 height 177
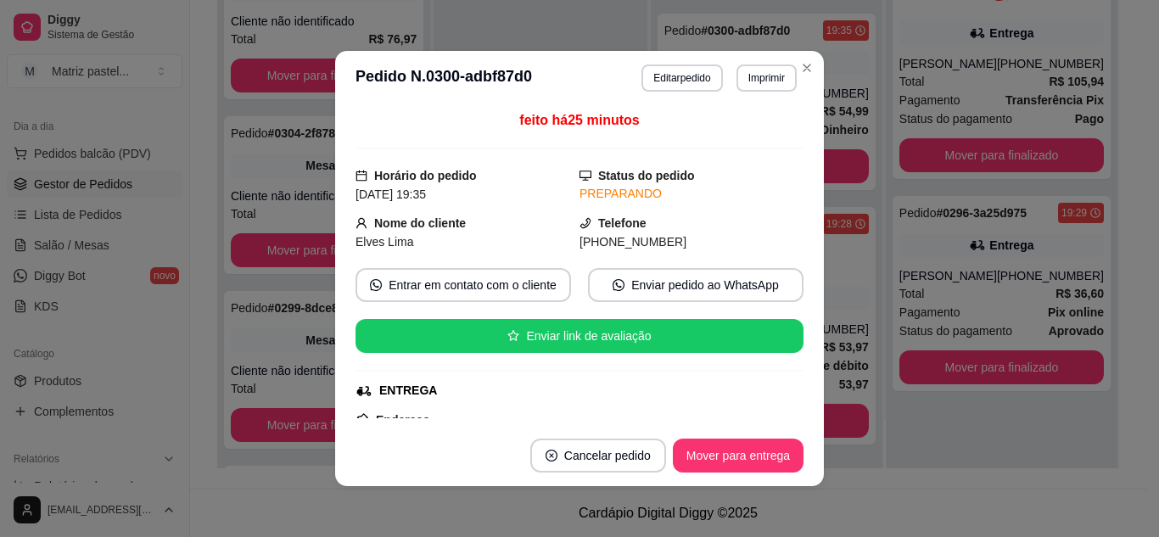
scroll to position [0, 0]
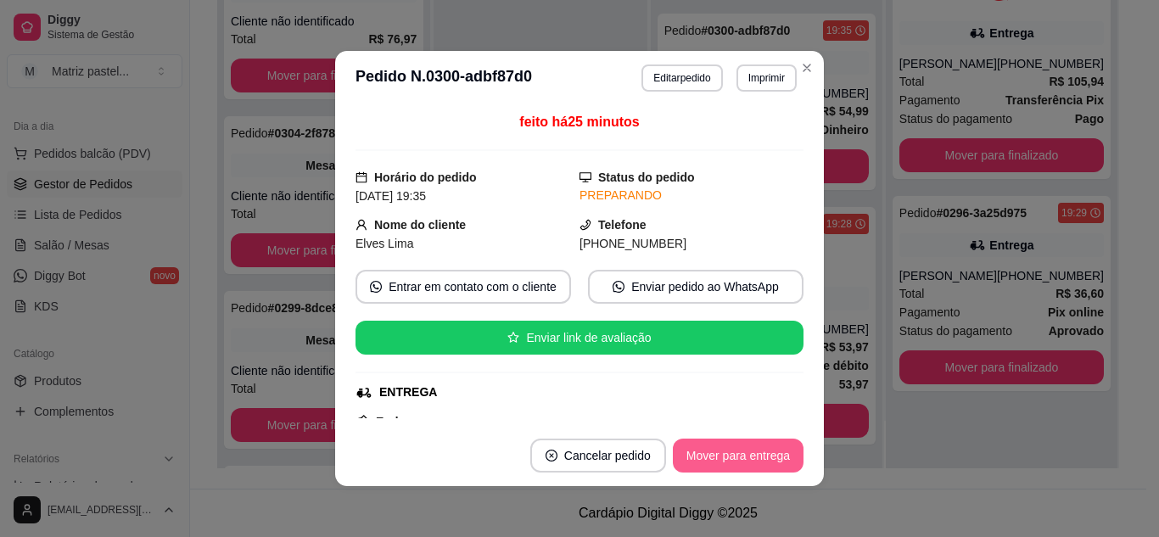
click at [707, 459] on button "Mover para entrega" at bounding box center [738, 456] width 131 height 34
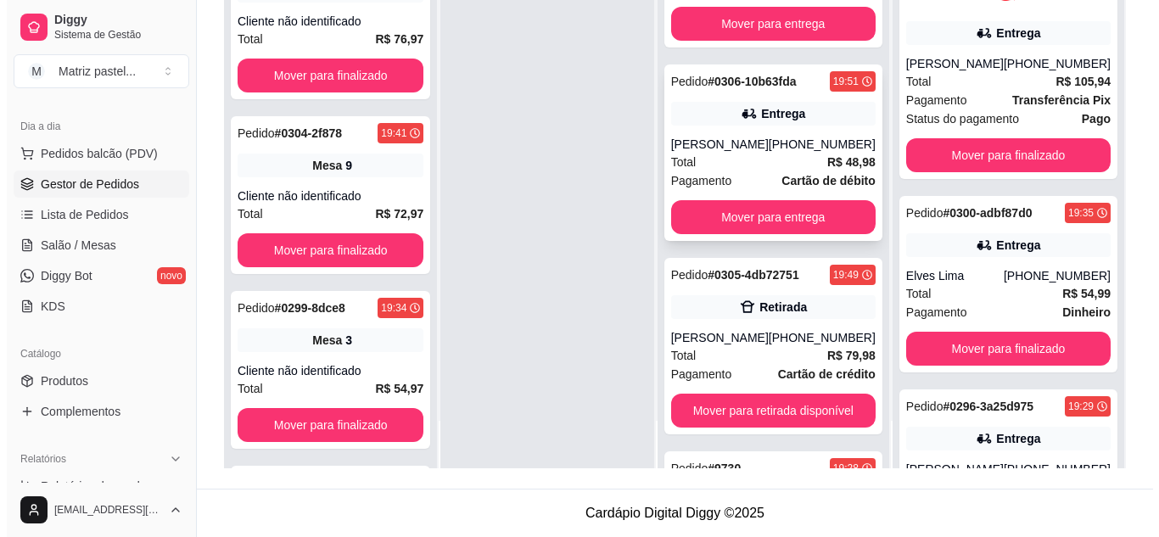
scroll to position [121, 0]
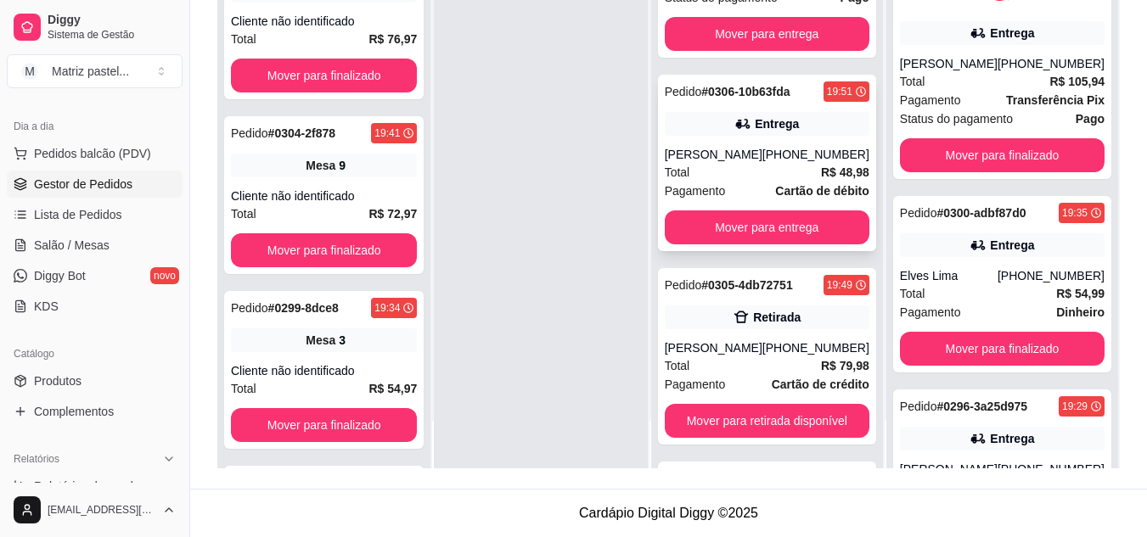
click at [749, 161] on div "[PERSON_NAME]" at bounding box center [714, 154] width 98 height 17
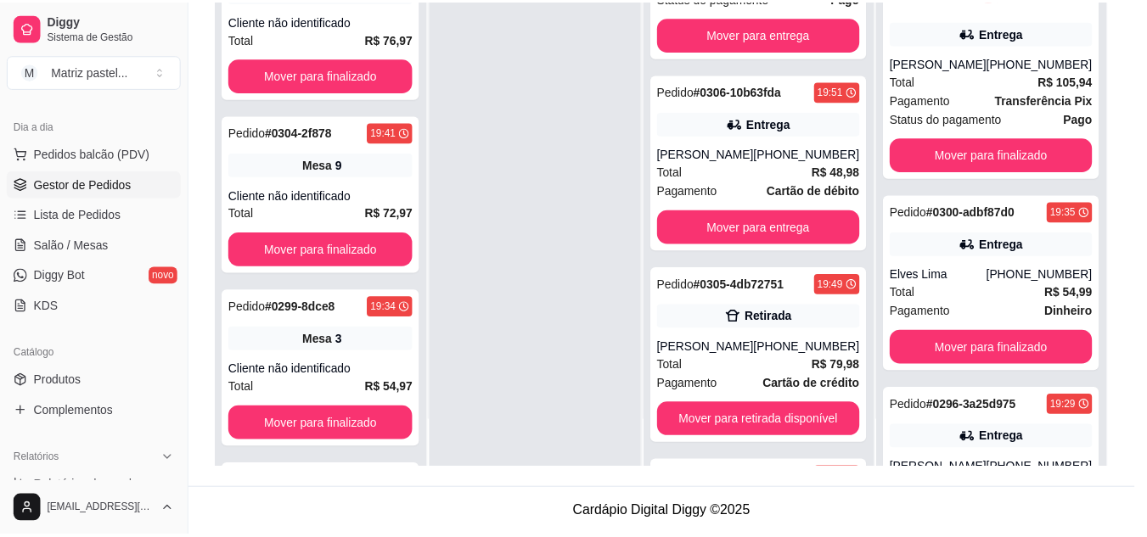
scroll to position [85, 0]
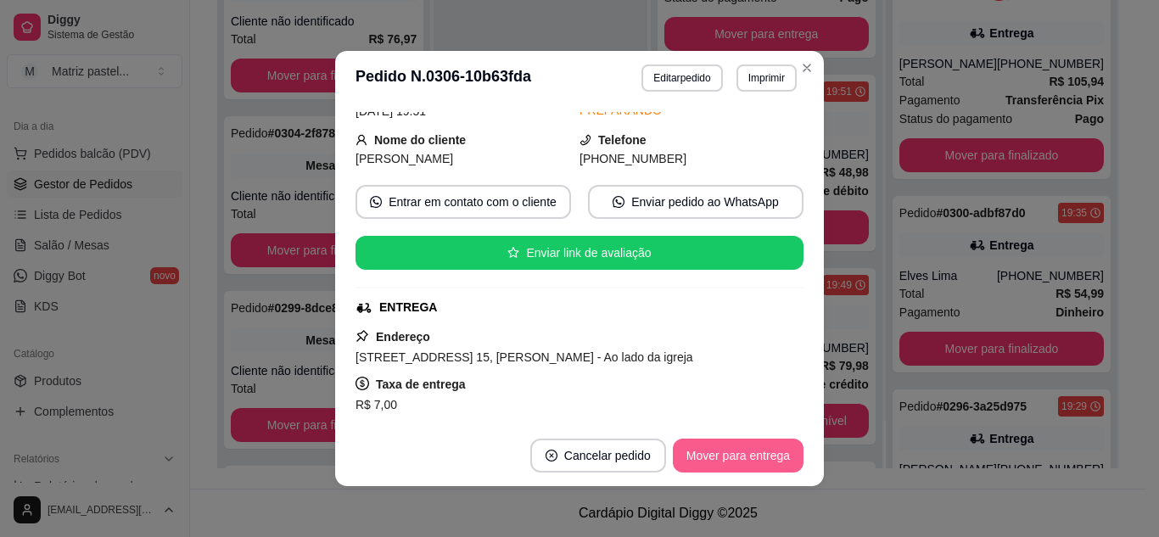
click at [736, 448] on button "Mover para entrega" at bounding box center [738, 456] width 131 height 34
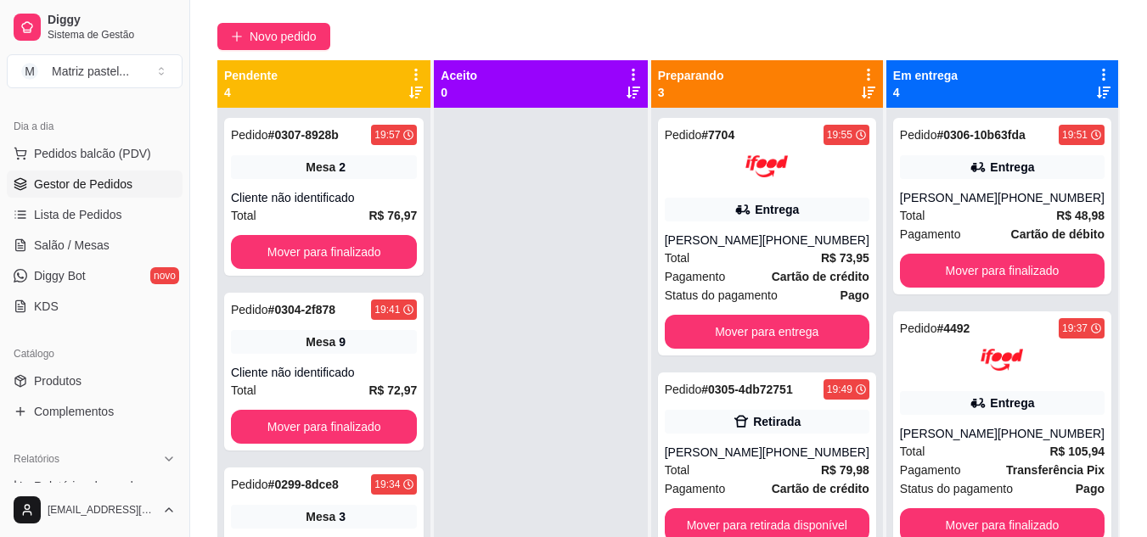
scroll to position [89, 0]
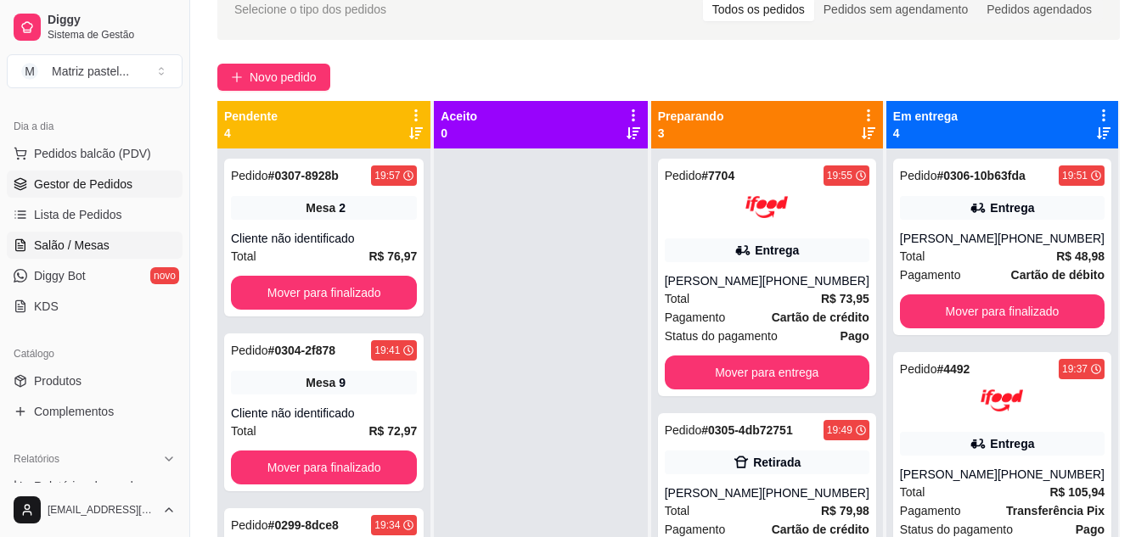
click at [52, 255] on link "Salão / Mesas" at bounding box center [95, 245] width 176 height 27
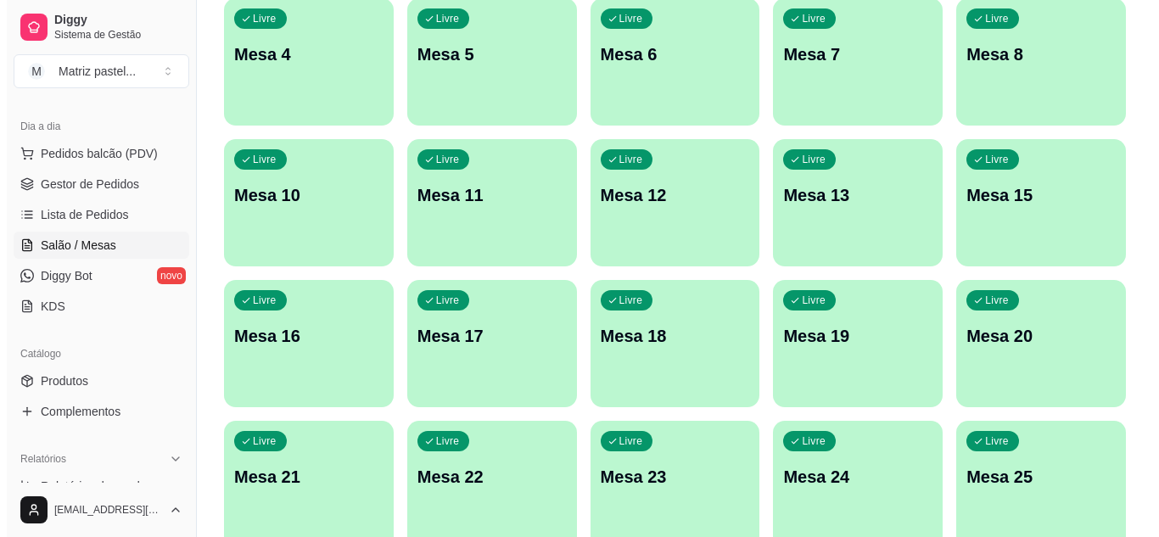
scroll to position [406, 0]
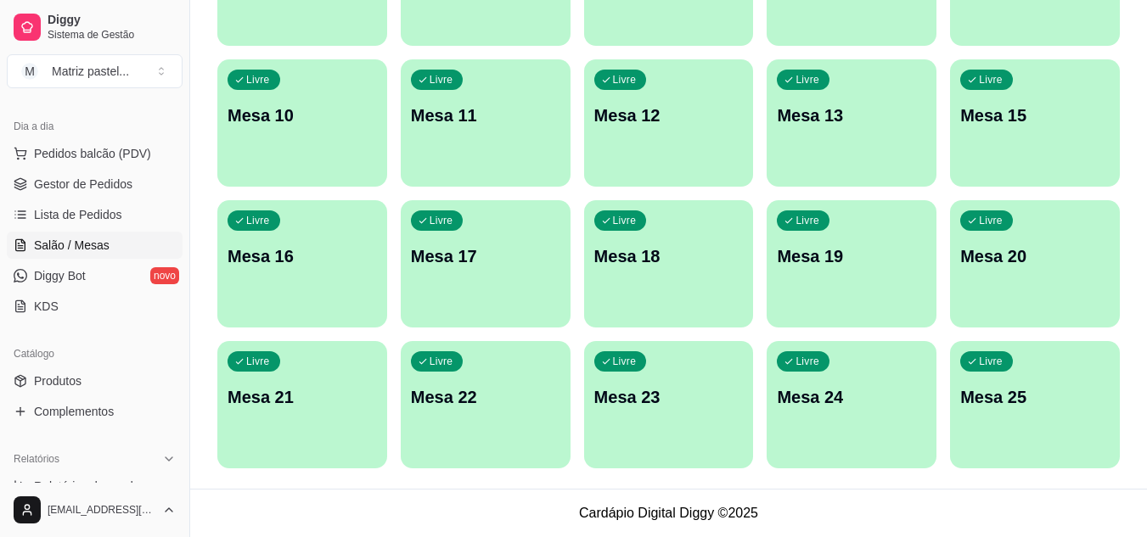
click at [970, 411] on div "Livre Mesa 25" at bounding box center [1035, 394] width 170 height 107
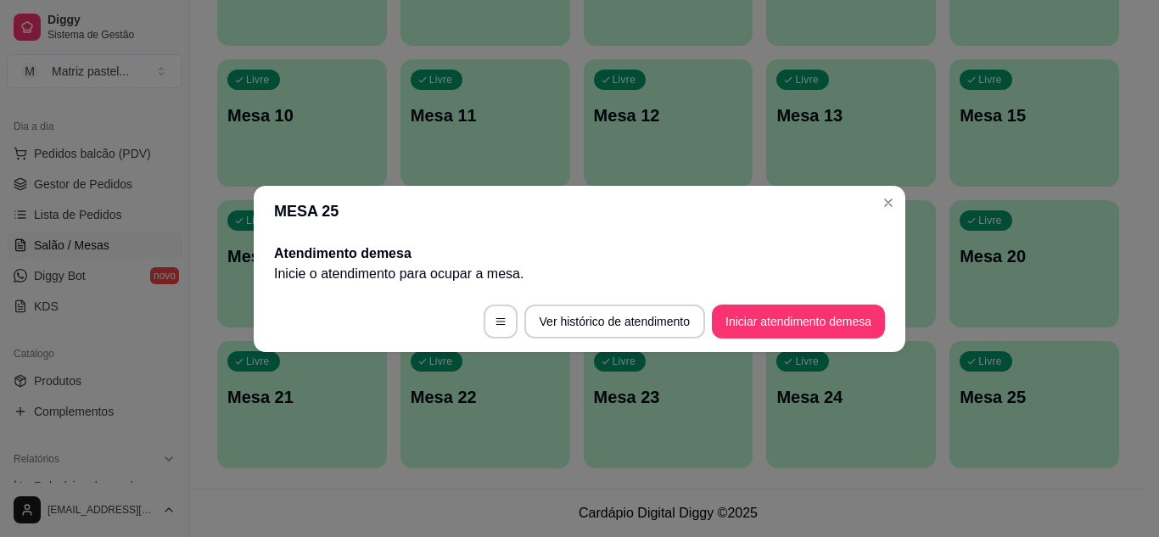
drag, startPoint x: 812, startPoint y: 294, endPoint x: 810, endPoint y: 302, distance: 8.9
click at [810, 302] on footer "Ver histórico de atendimento Iniciar atendimento de mesa" at bounding box center [580, 321] width 652 height 61
click at [810, 310] on button "Iniciar atendimento de mesa" at bounding box center [798, 322] width 173 height 34
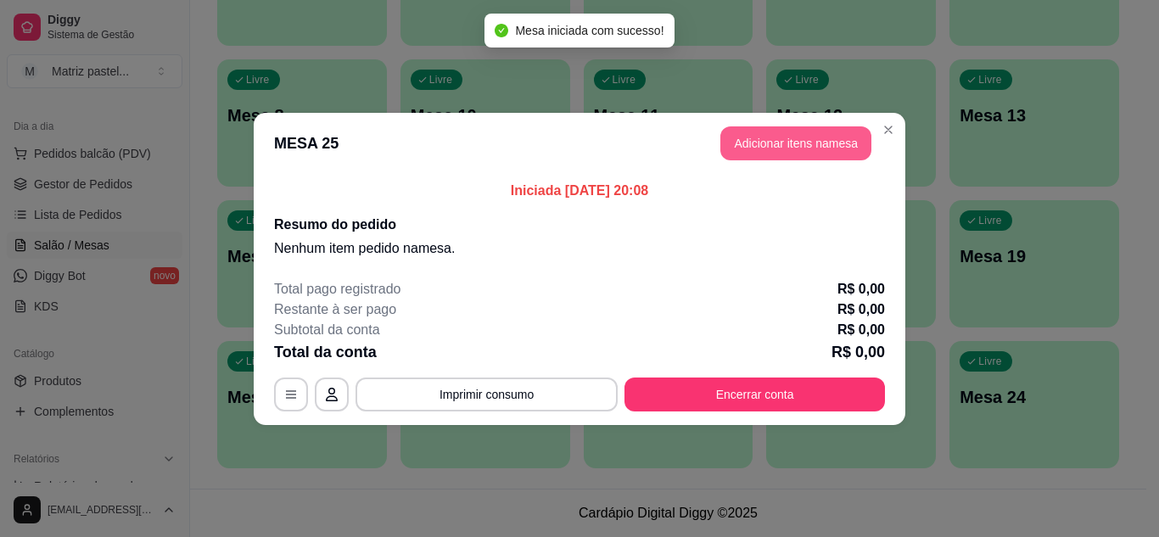
click at [798, 144] on button "Adicionar itens na mesa" at bounding box center [796, 143] width 151 height 34
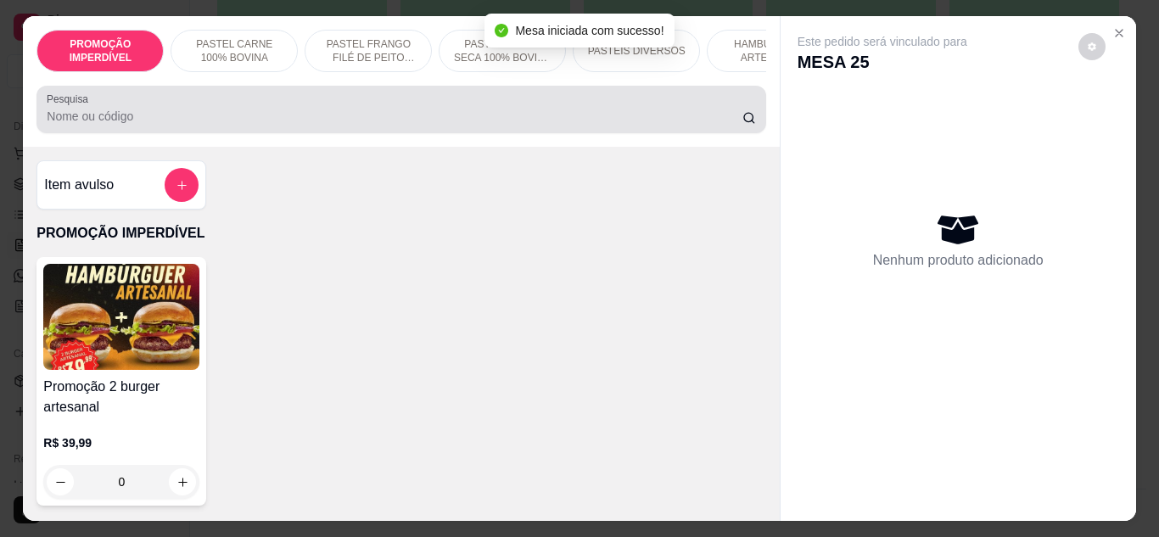
click at [283, 106] on div at bounding box center [401, 110] width 709 height 34
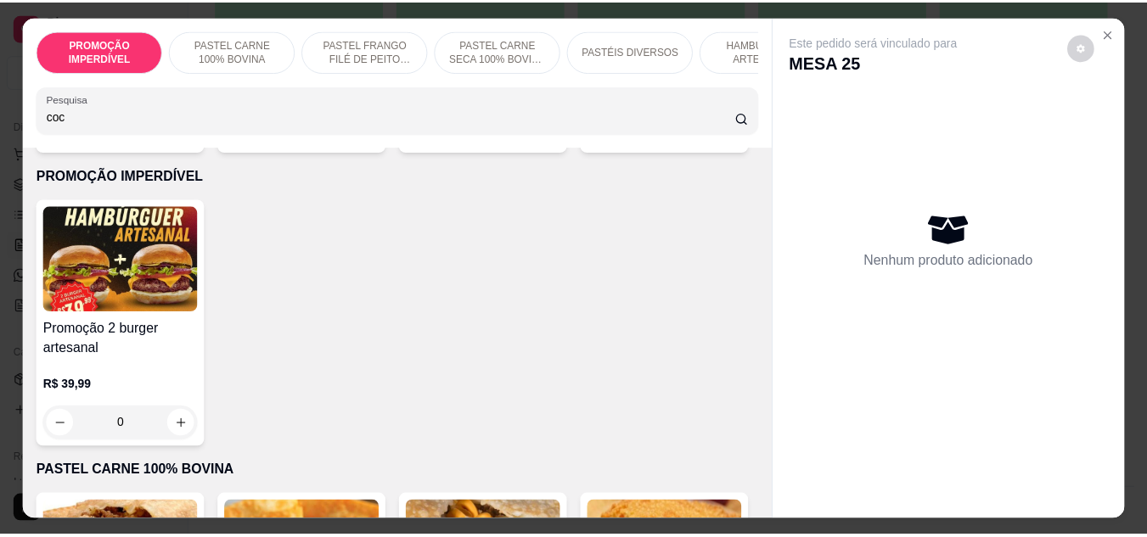
scroll to position [339, 0]
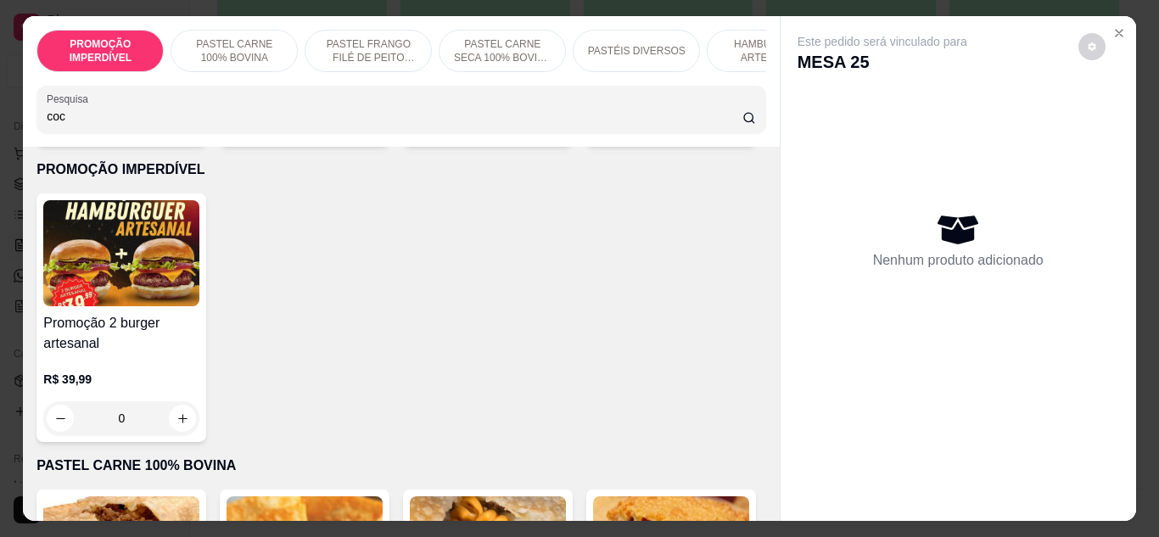
type input "coc"
click at [597, 139] on div "0" at bounding box center [671, 122] width 149 height 34
click at [726, 129] on icon "increase-product-quantity" at bounding box center [732, 122] width 13 height 13
type input "1"
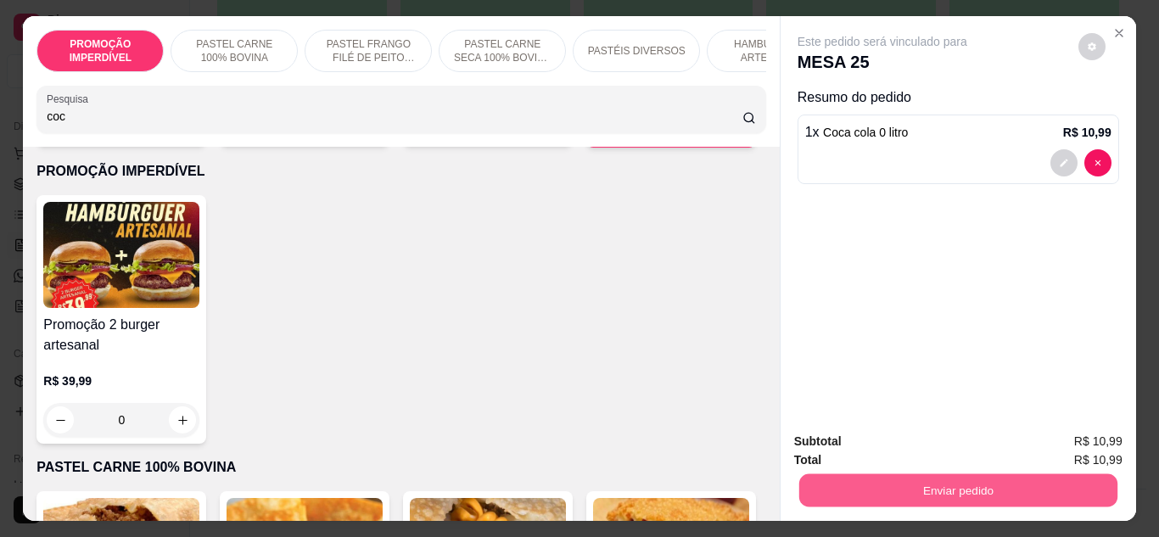
click at [839, 482] on button "Enviar pedido" at bounding box center [958, 490] width 318 height 33
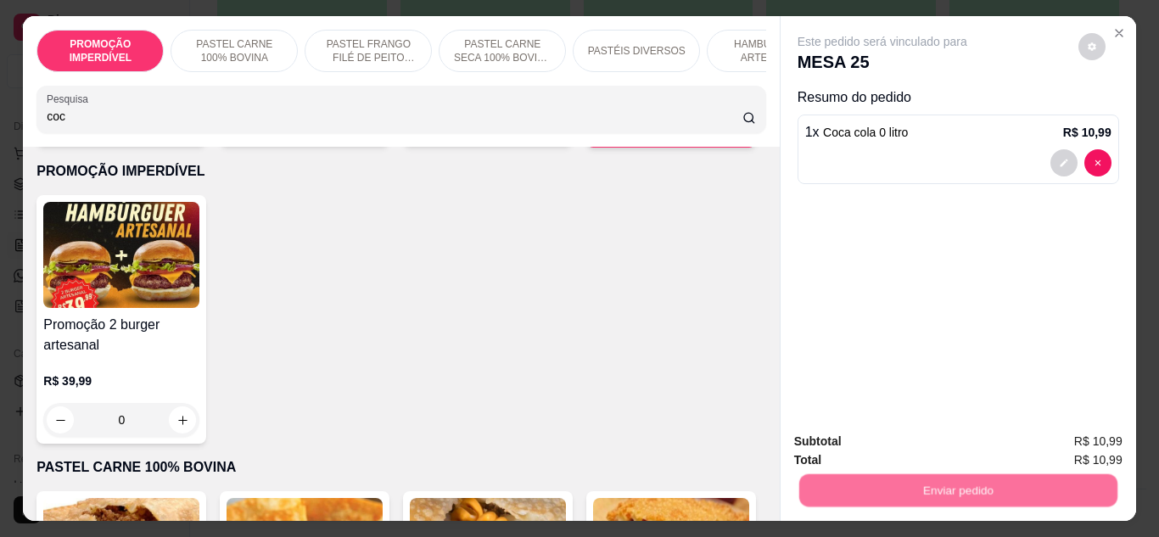
click at [828, 442] on button "Não registrar e enviar pedido" at bounding box center [902, 442] width 177 height 32
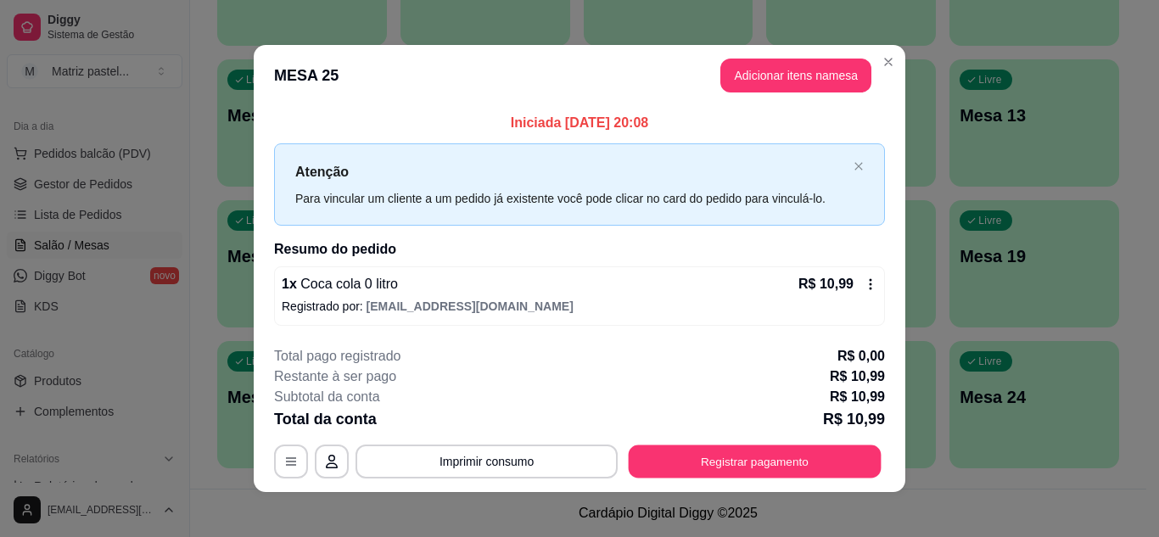
click at [721, 462] on button "Registrar pagamento" at bounding box center [755, 462] width 253 height 33
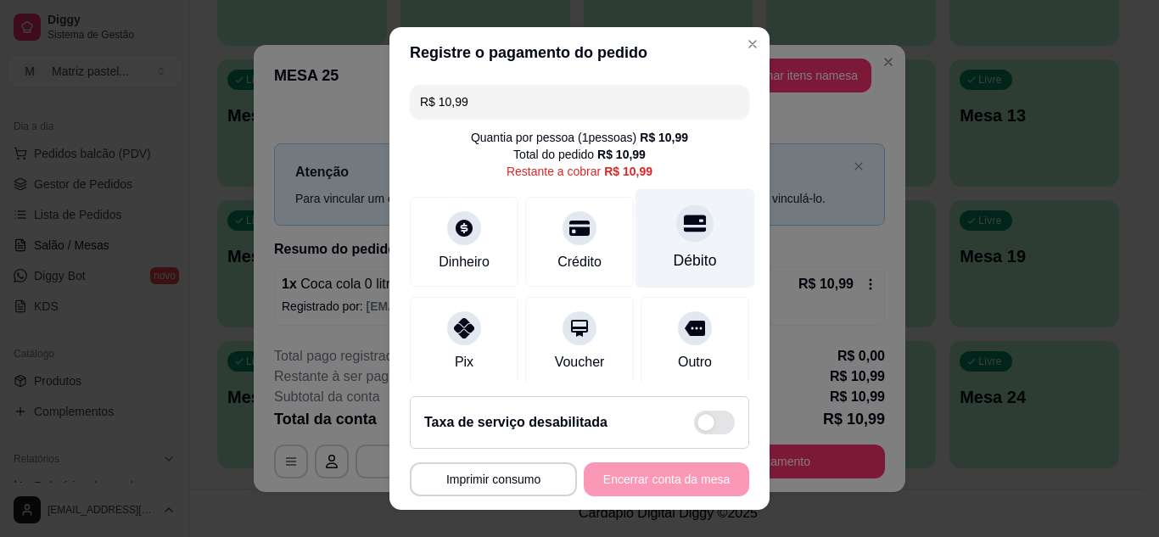
click at [678, 261] on div "Débito" at bounding box center [695, 261] width 43 height 22
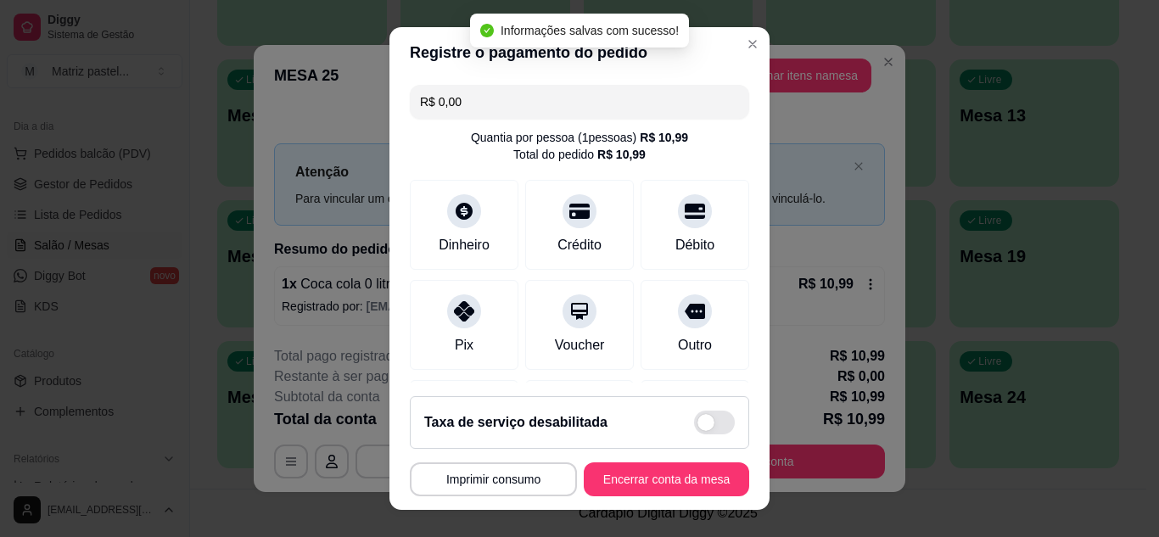
type input "R$ 0,00"
click at [646, 487] on button "Encerrar conta da mesa" at bounding box center [666, 479] width 160 height 33
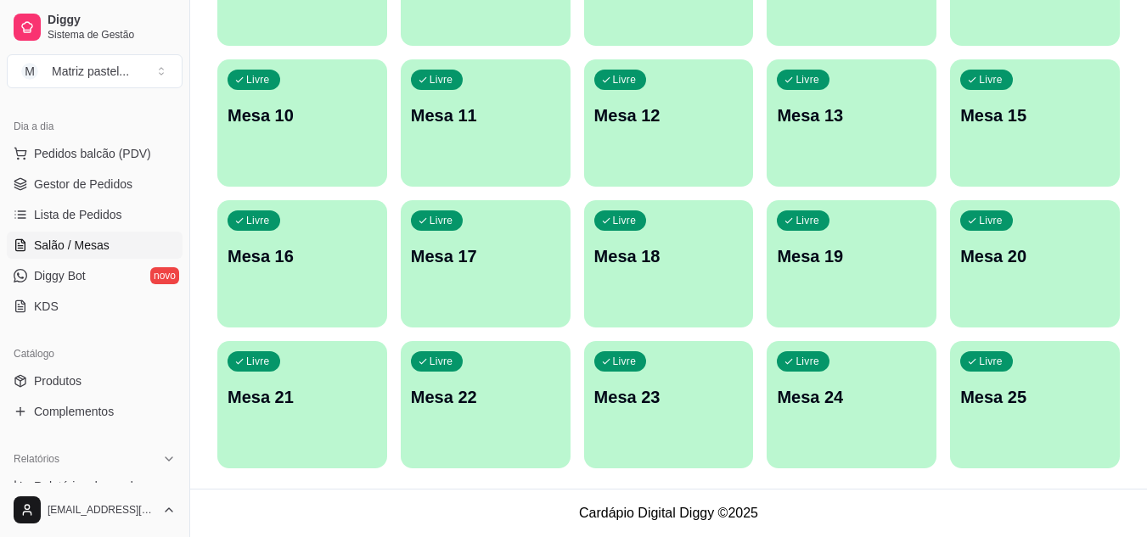
click at [72, 199] on ul "Pedidos balcão (PDV) Gestor de Pedidos Lista de Pedidos Salão / Mesas Diggy Bot…" at bounding box center [95, 230] width 176 height 180
click at [76, 188] on span "Gestor de Pedidos" at bounding box center [83, 184] width 98 height 17
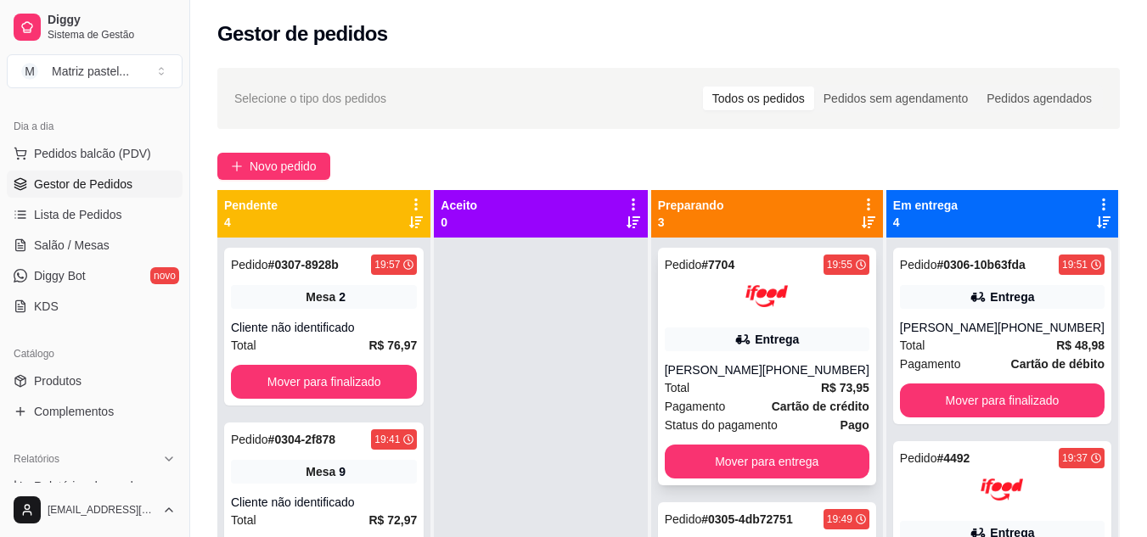
click at [717, 328] on div "Entrega" at bounding box center [767, 340] width 205 height 24
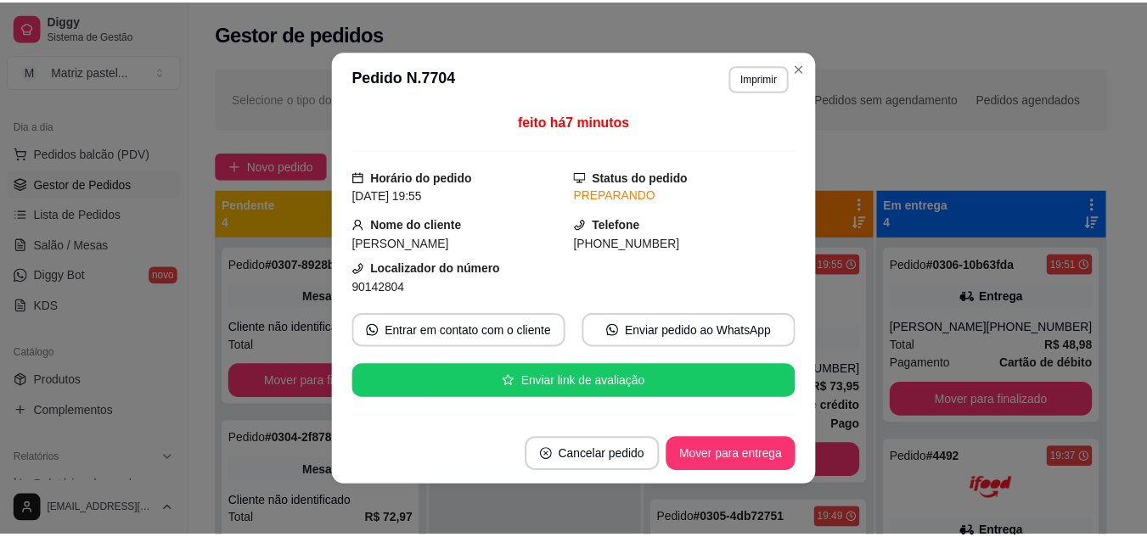
scroll to position [85, 0]
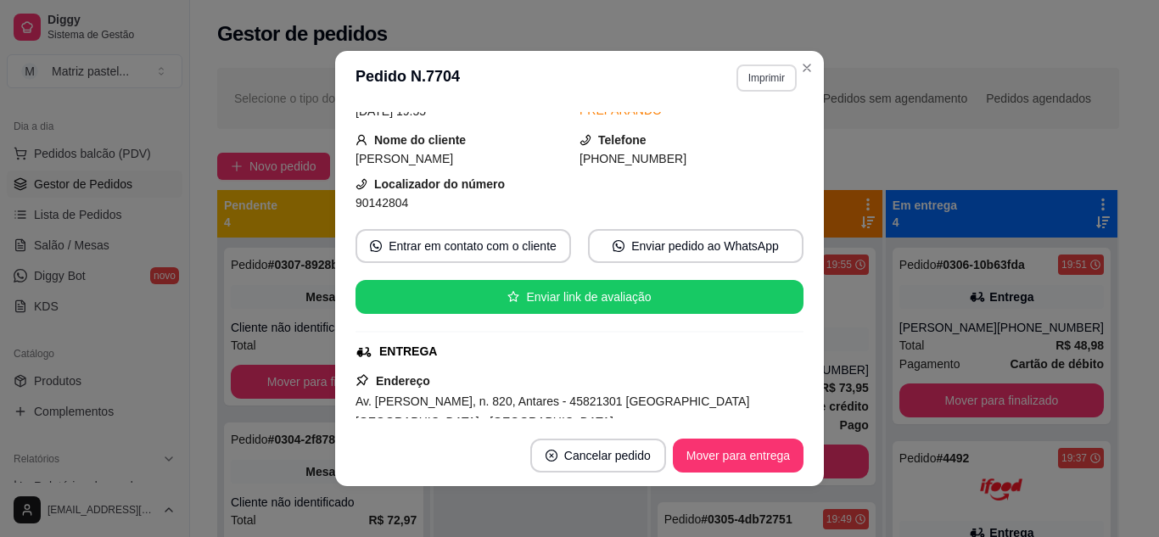
click at [773, 76] on button "Imprimir" at bounding box center [767, 77] width 60 height 27
click at [730, 145] on button "IMPRESSORA" at bounding box center [730, 137] width 123 height 27
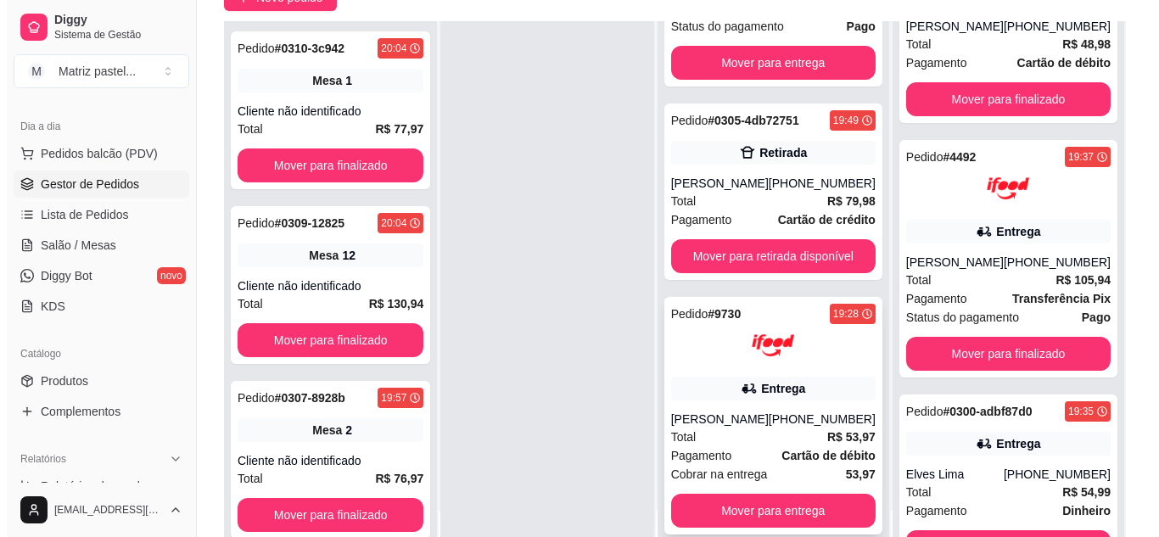
scroll to position [170, 0]
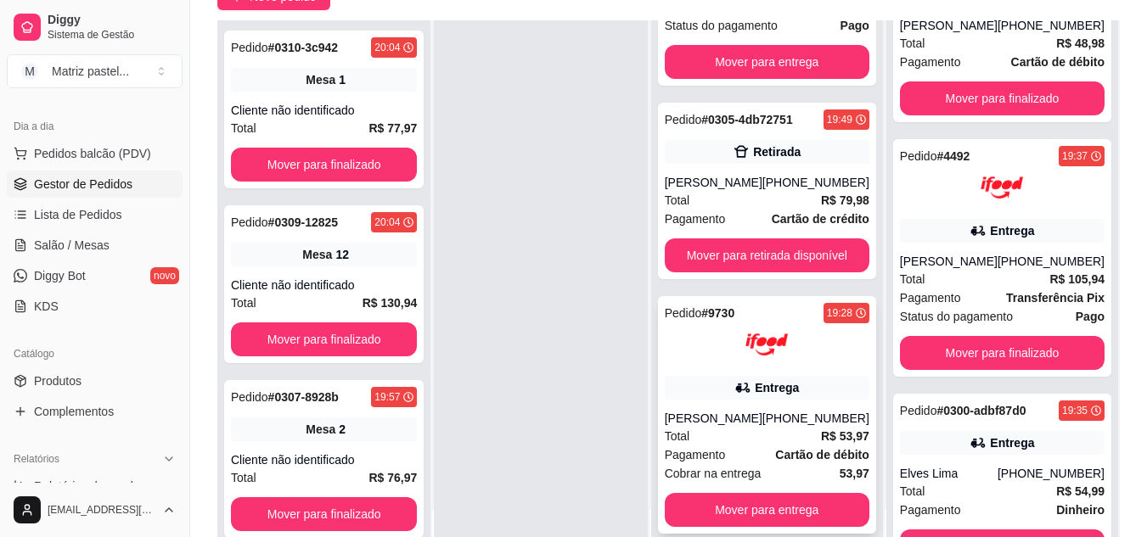
click at [732, 400] on div "Pedido # 9730 19:28 Entrega [PERSON_NAME] [PHONE_NUMBER] Total R$ 53,97 Pagamen…" at bounding box center [767, 415] width 218 height 238
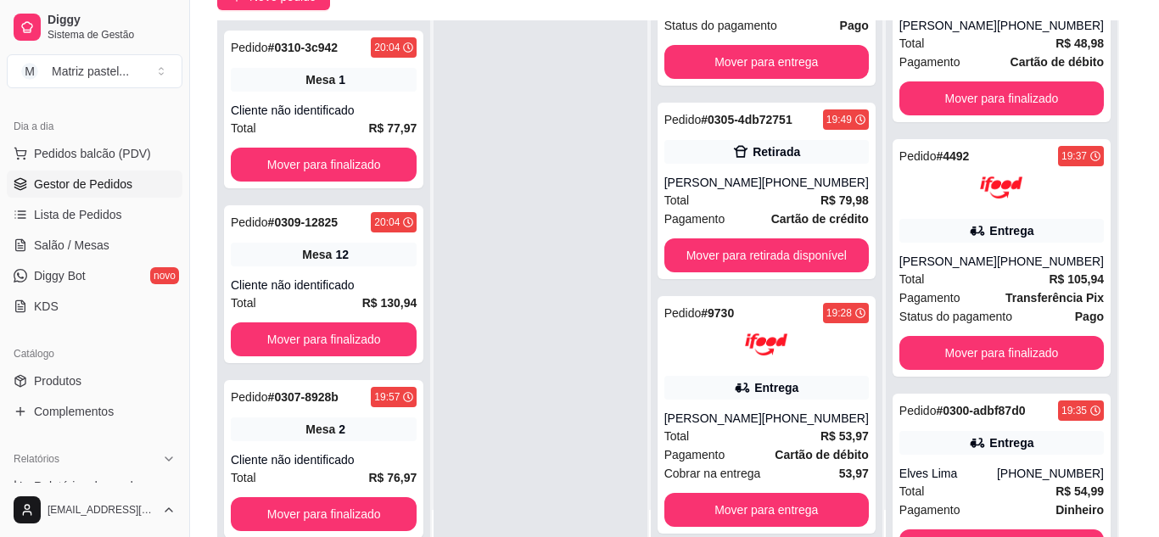
scroll to position [85, 0]
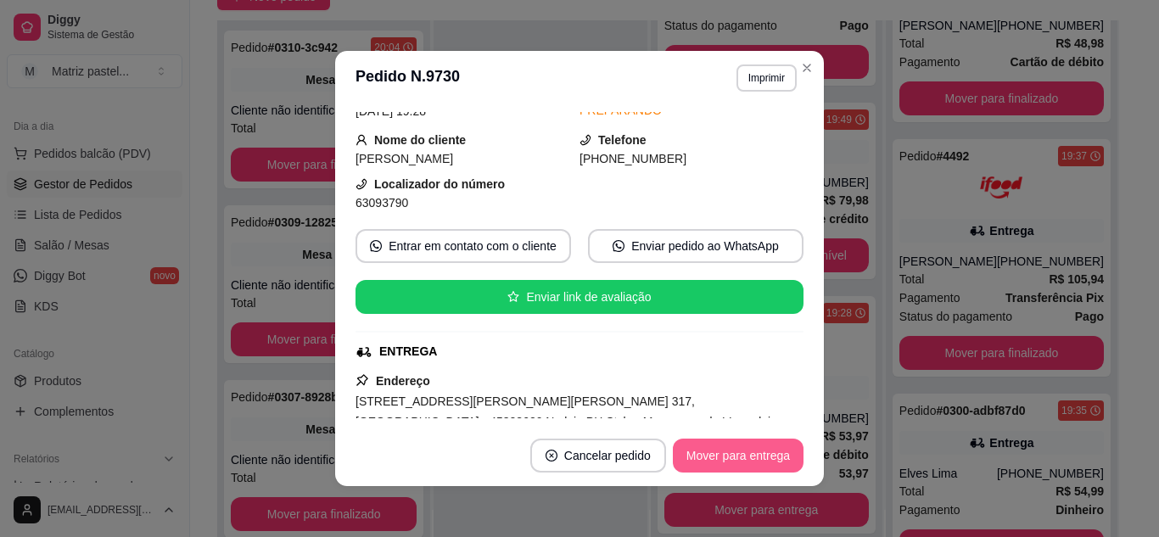
click at [739, 459] on button "Mover para entrega" at bounding box center [738, 456] width 131 height 34
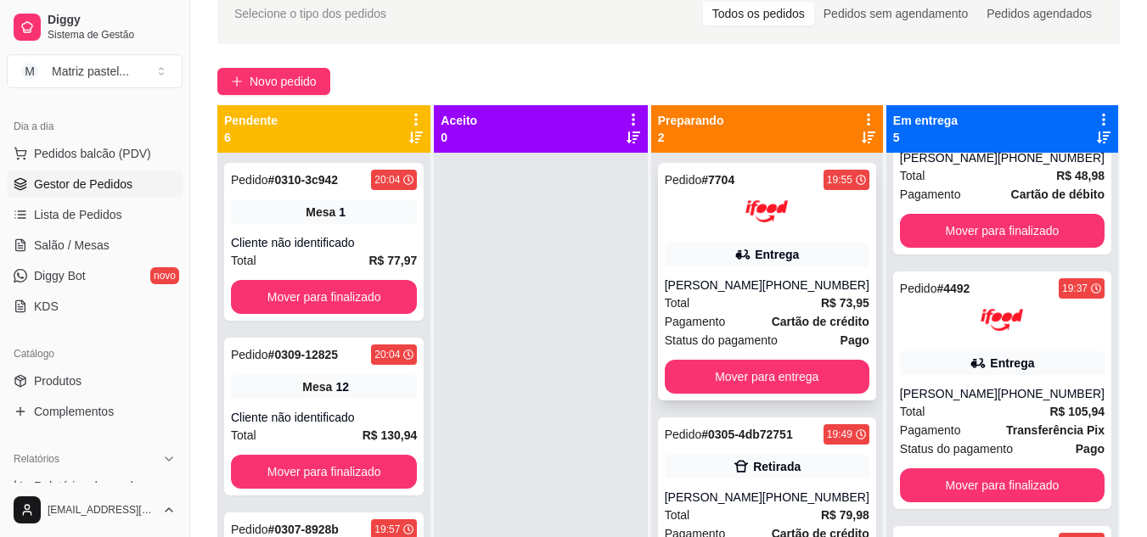
click at [676, 263] on div "Pedido # 7704 19:55 Entrega [PERSON_NAME] [PHONE_NUMBER] Total R$ 73,95 Pagamen…" at bounding box center [767, 282] width 218 height 238
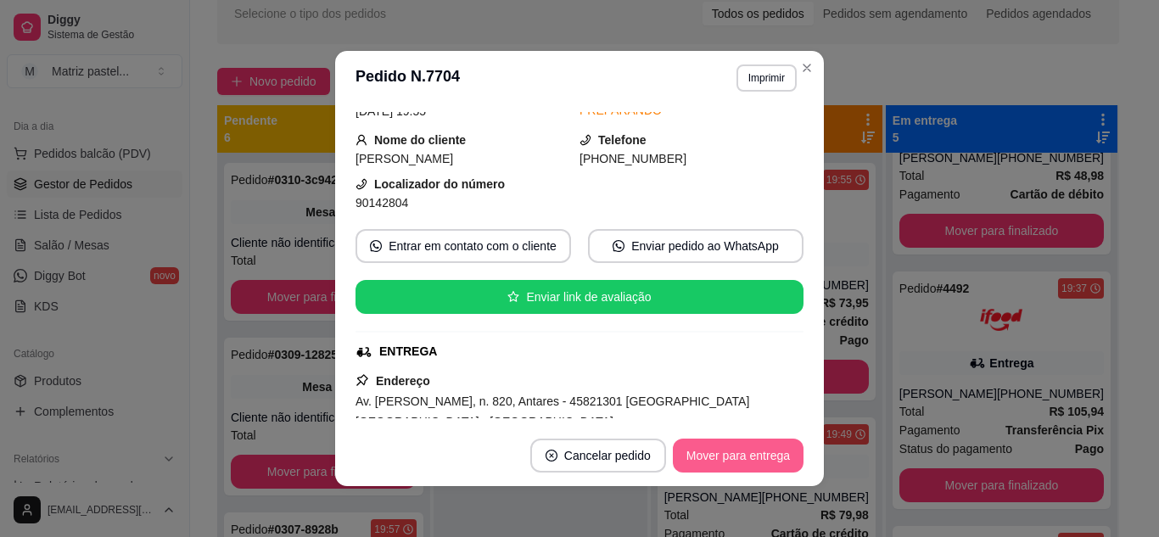
click at [726, 458] on button "Mover para entrega" at bounding box center [738, 456] width 131 height 34
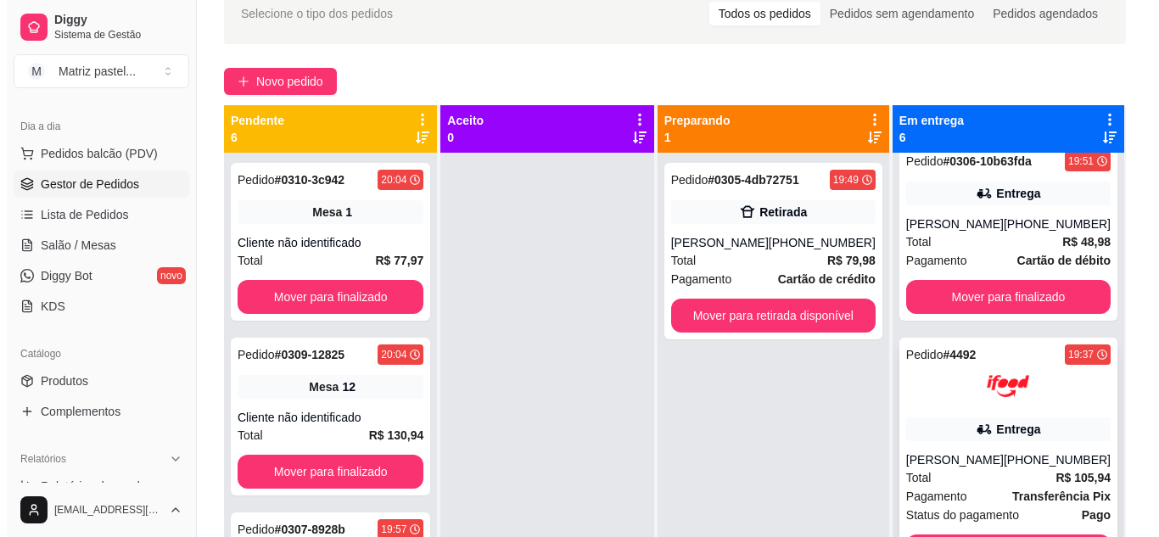
scroll to position [170, 0]
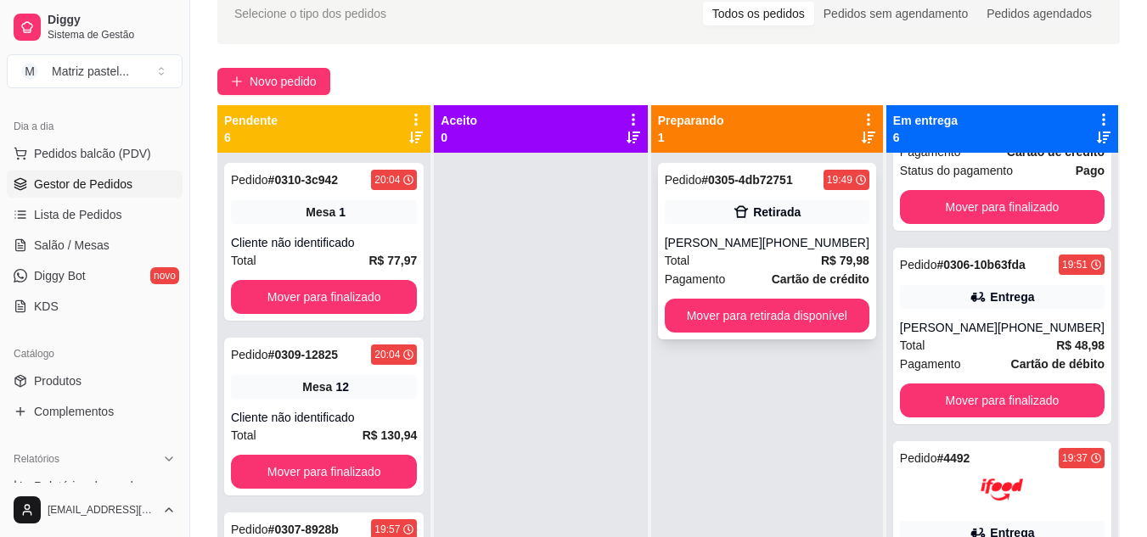
click at [733, 219] on div "Retirada" at bounding box center [767, 212] width 205 height 24
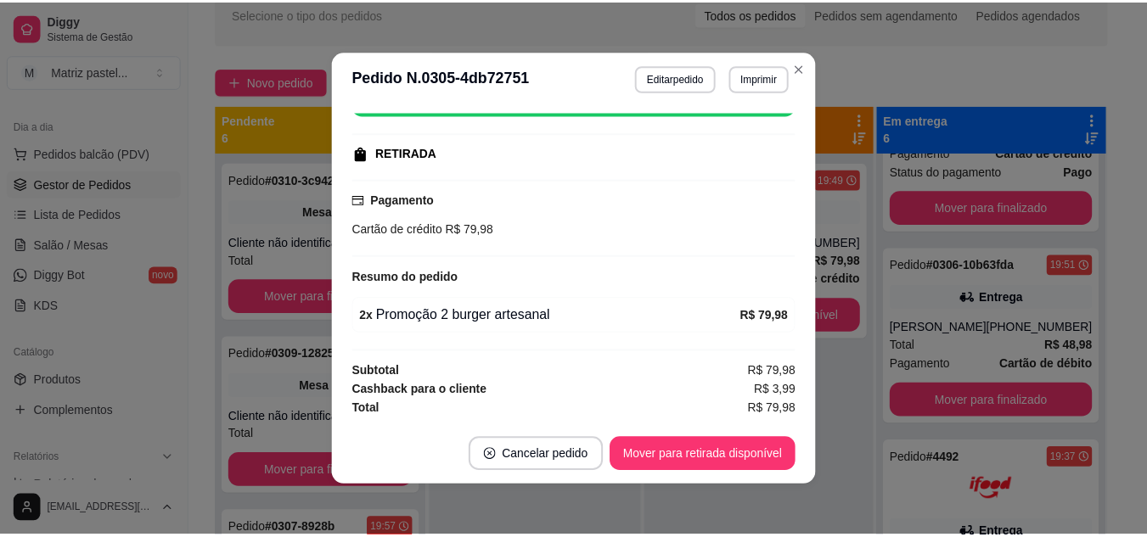
scroll to position [3, 0]
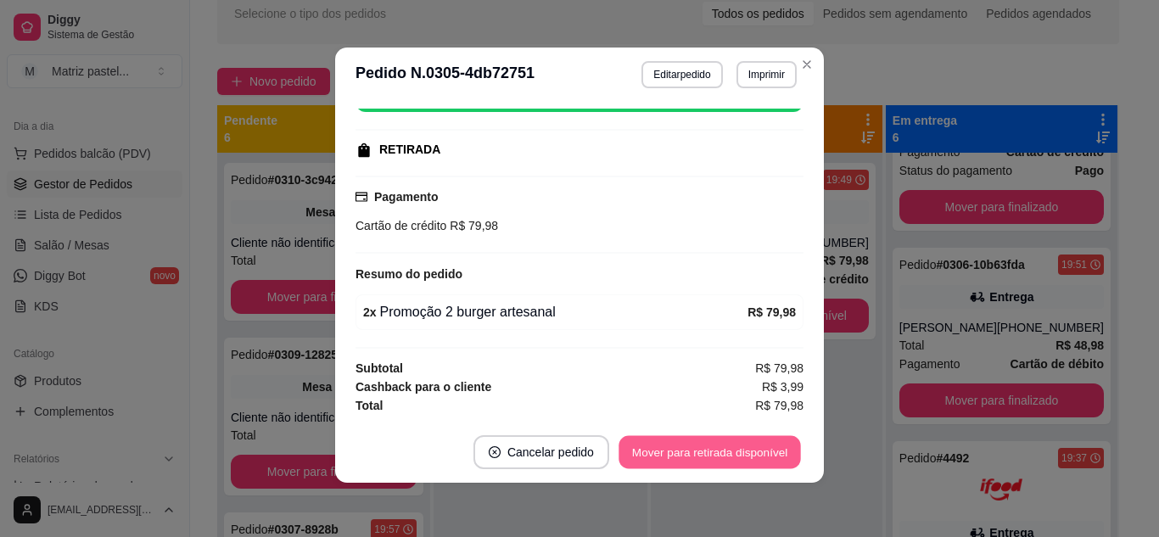
click at [636, 449] on button "Mover para retirada disponível" at bounding box center [710, 452] width 182 height 33
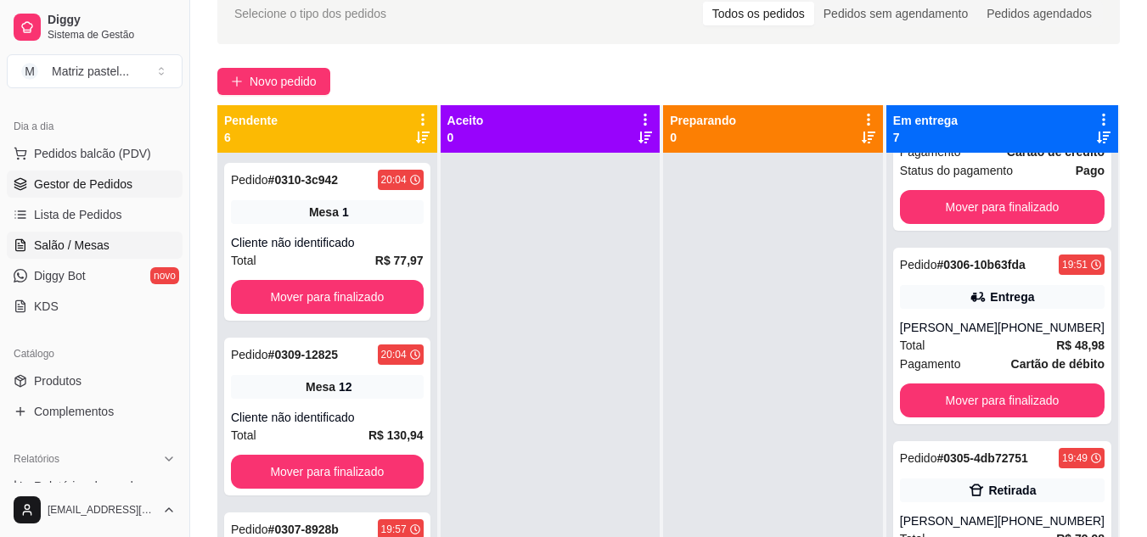
click at [94, 251] on span "Salão / Mesas" at bounding box center [72, 245] width 76 height 17
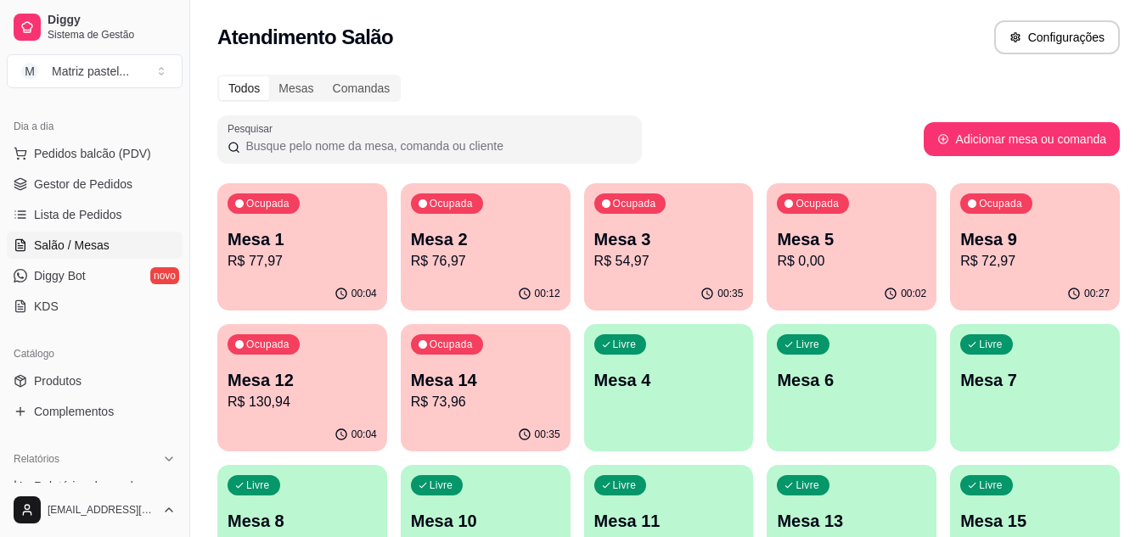
click at [525, 380] on p "Mesa 14" at bounding box center [485, 380] width 149 height 24
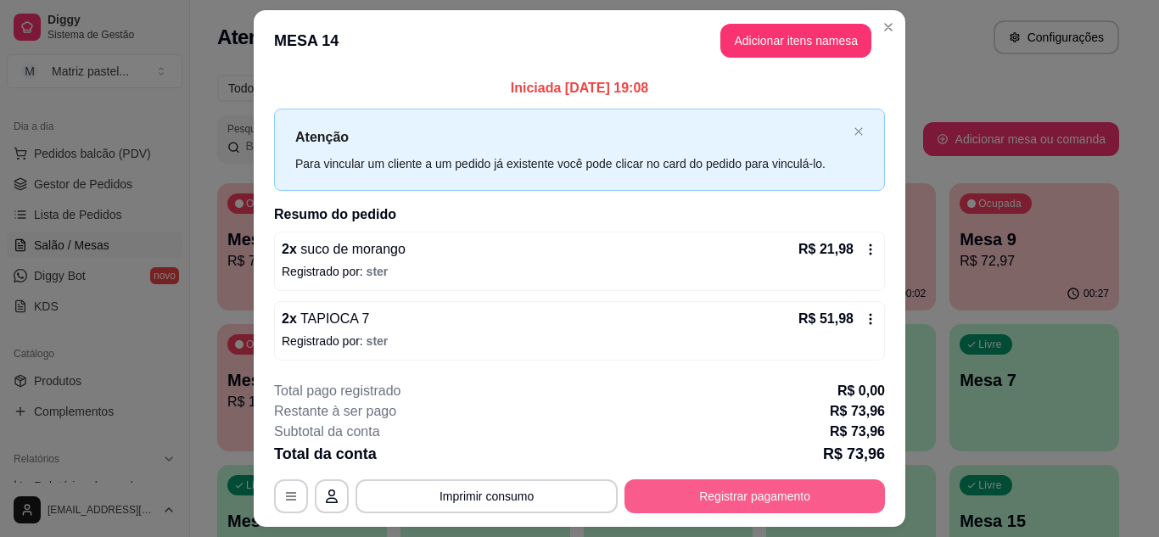
click at [727, 498] on button "Registrar pagamento" at bounding box center [755, 496] width 261 height 34
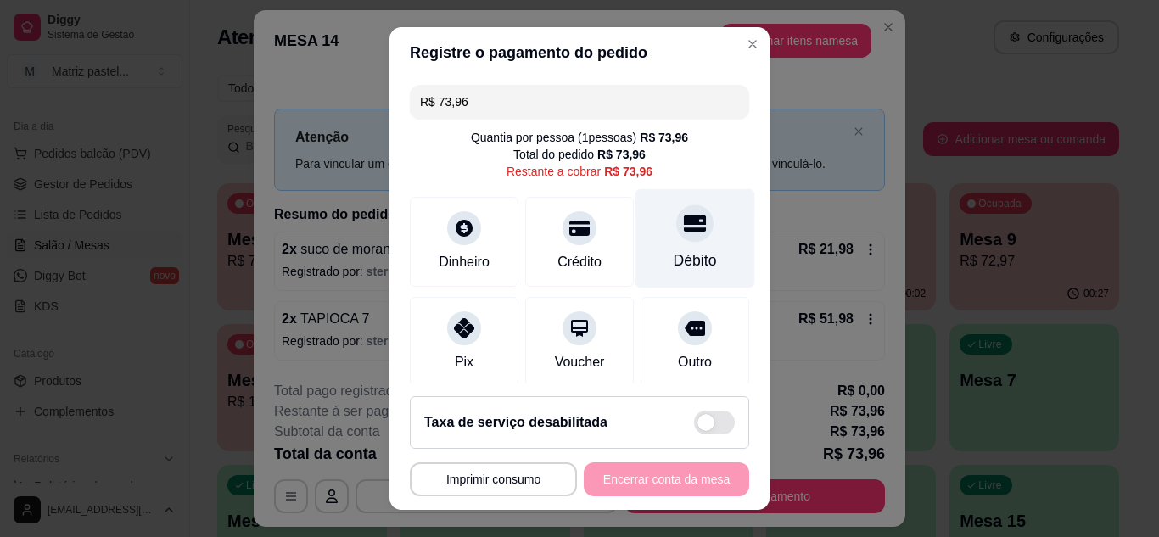
click at [698, 255] on div "Débito" at bounding box center [696, 237] width 120 height 99
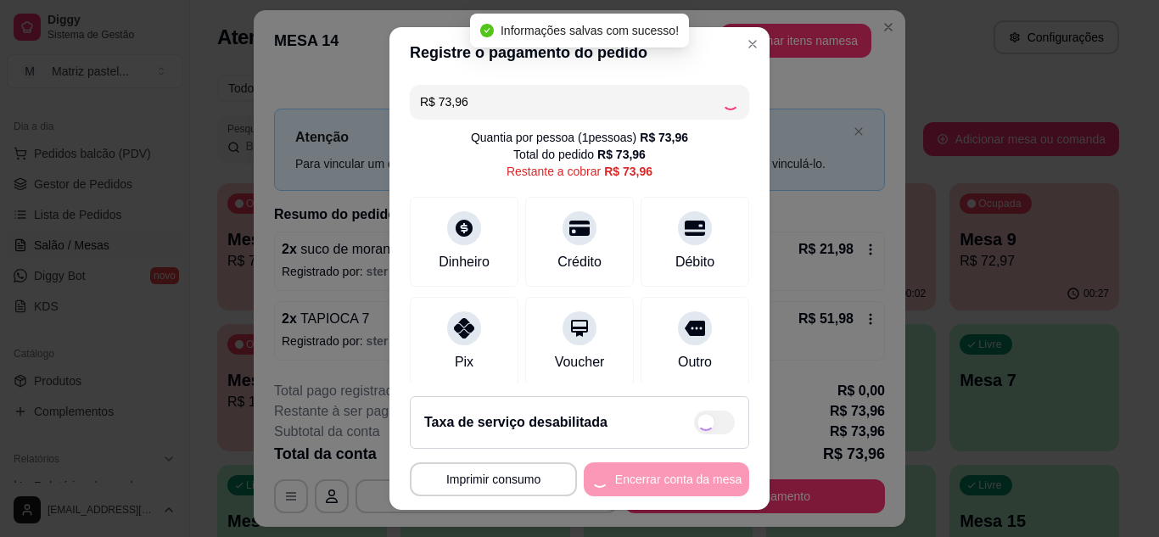
type input "R$ 0,00"
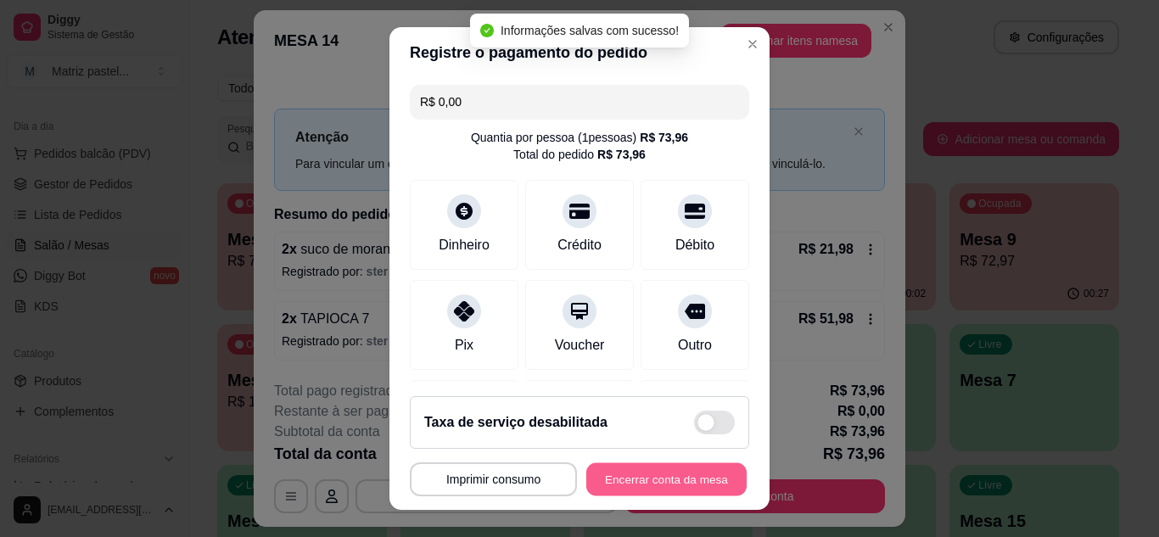
click at [654, 482] on button "Encerrar conta da mesa" at bounding box center [666, 479] width 160 height 33
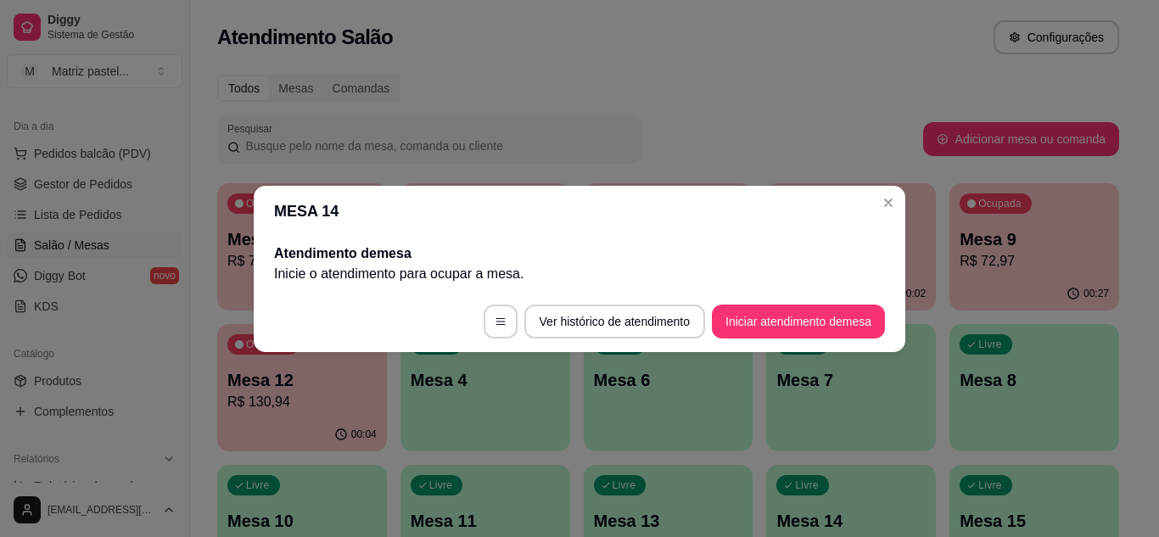
click at [895, 225] on header "MESA 14" at bounding box center [580, 211] width 652 height 51
click at [872, 204] on header "MESA 14" at bounding box center [580, 211] width 652 height 51
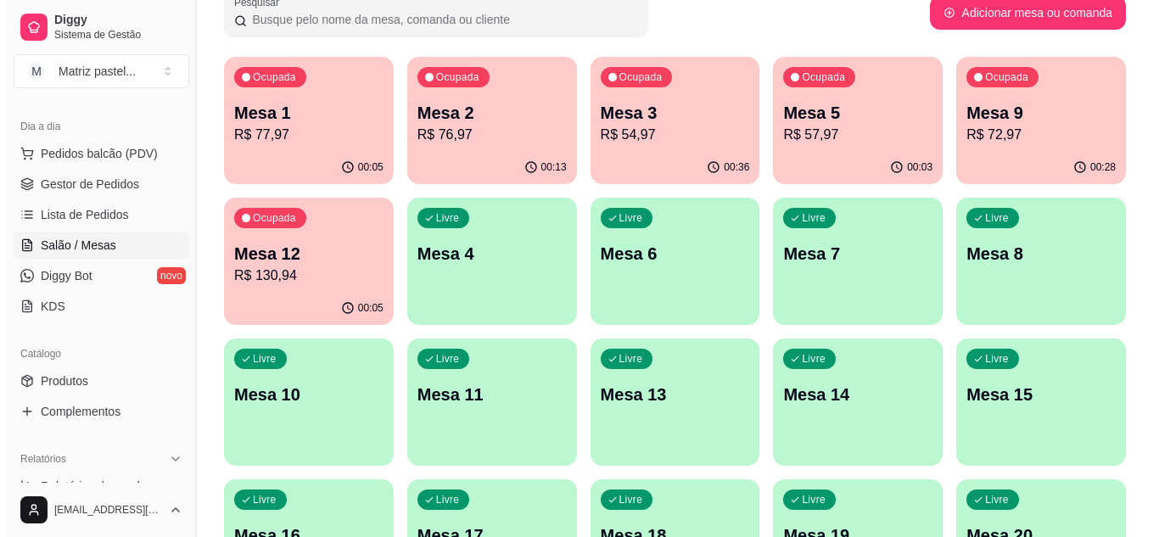
scroll to position [85, 0]
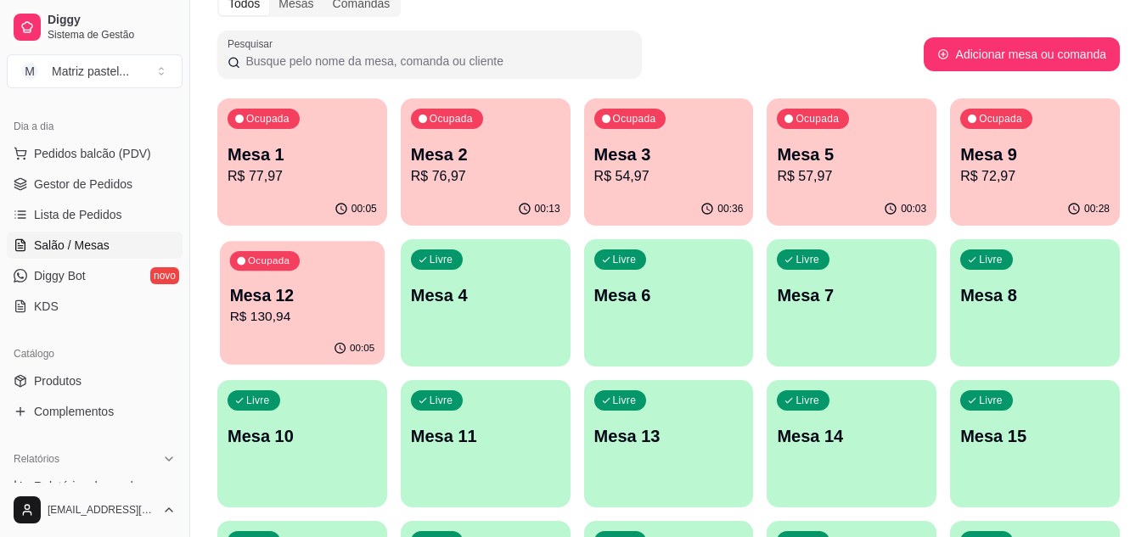
click at [331, 288] on p "Mesa 12" at bounding box center [302, 295] width 145 height 23
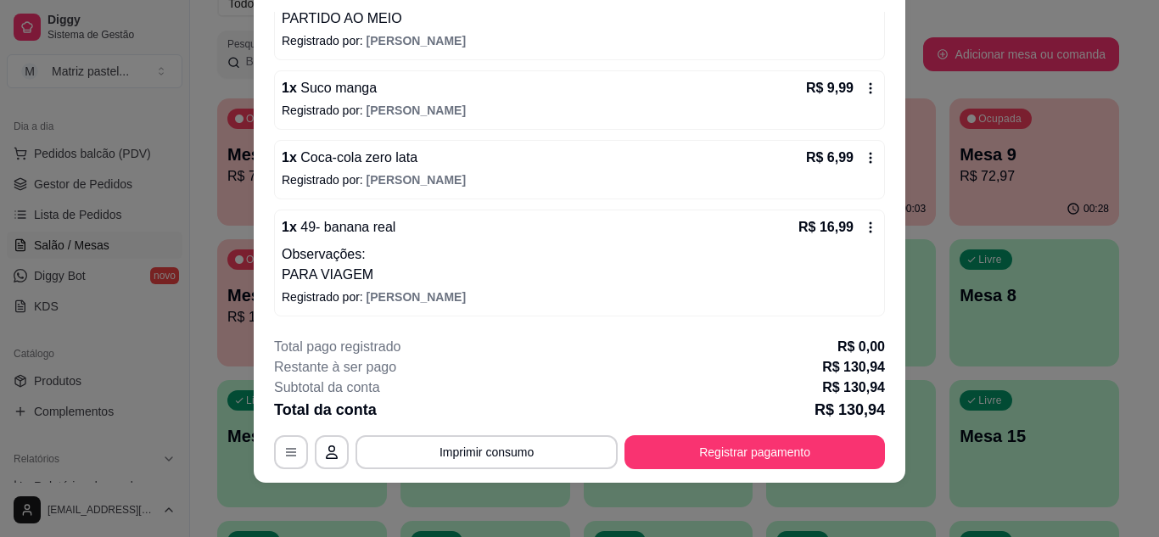
scroll to position [251, 0]
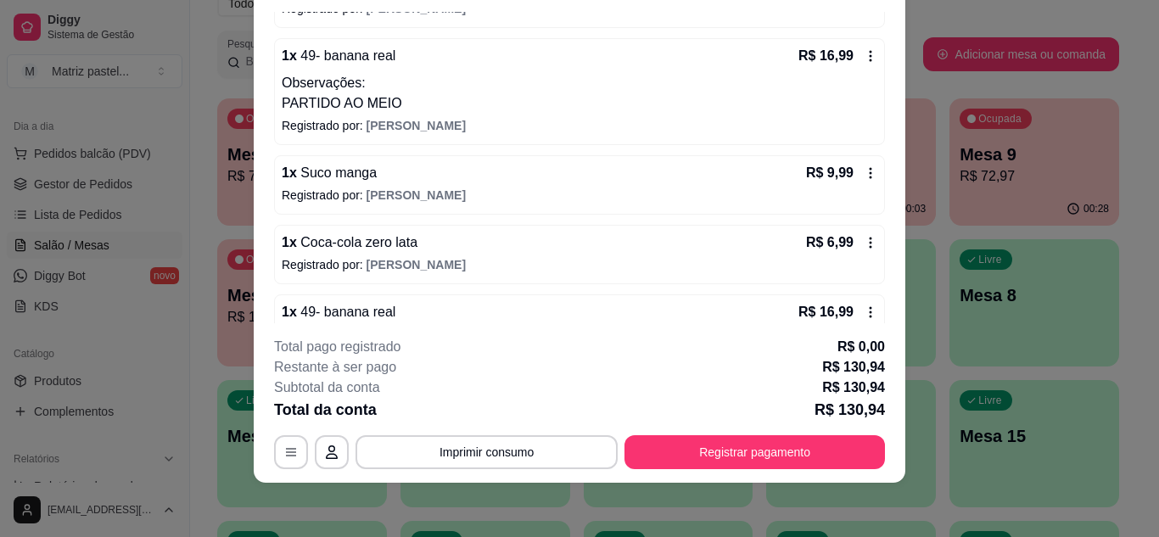
click at [864, 240] on icon at bounding box center [871, 243] width 14 height 14
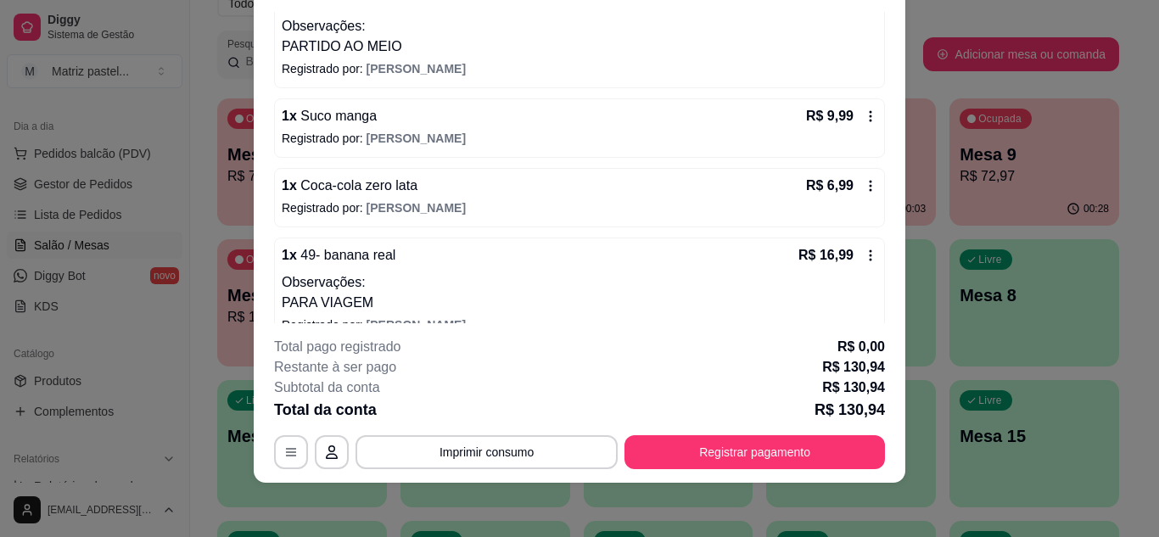
scroll to position [336, 0]
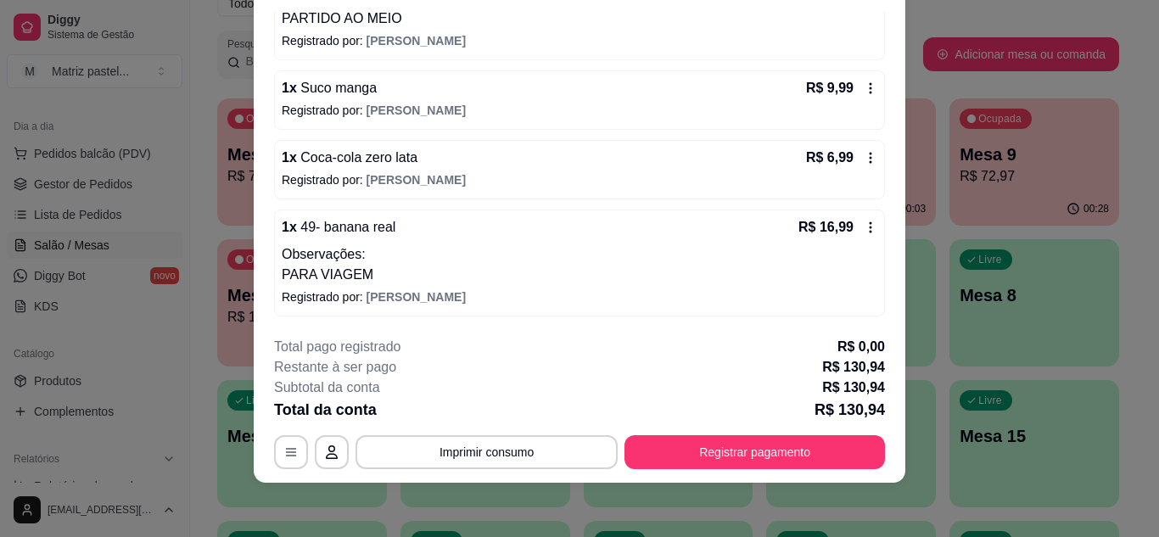
click at [855, 165] on div "R$ 6,99" at bounding box center [841, 158] width 71 height 20
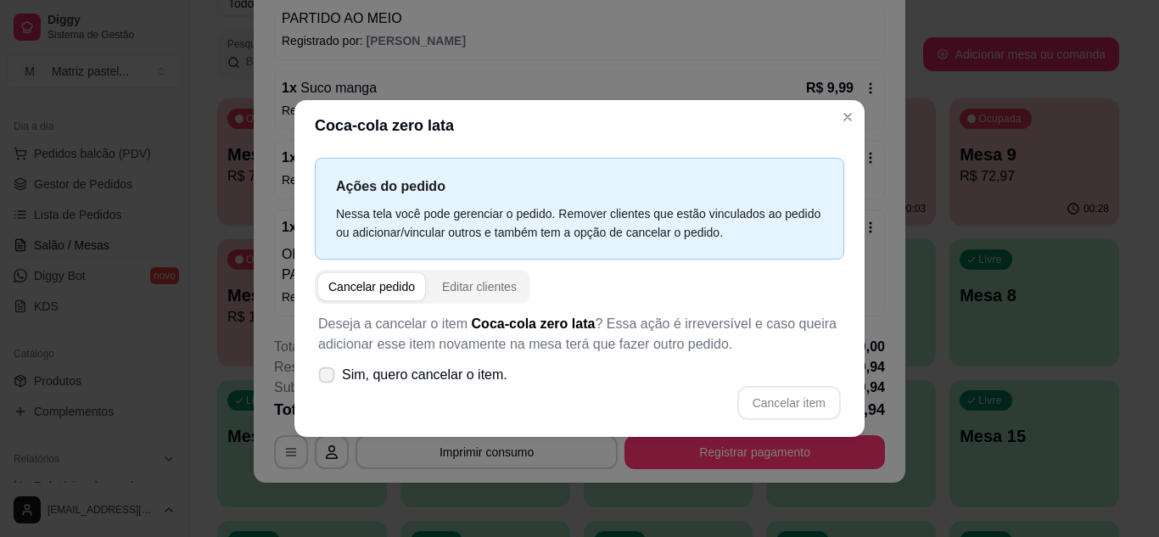
click at [414, 384] on span "Sim, quero cancelar o item." at bounding box center [424, 375] width 165 height 20
click at [328, 384] on input "Sim, quero cancelar o item." at bounding box center [322, 383] width 11 height 11
checkbox input "true"
click at [789, 389] on button "Cancelar item" at bounding box center [788, 402] width 101 height 33
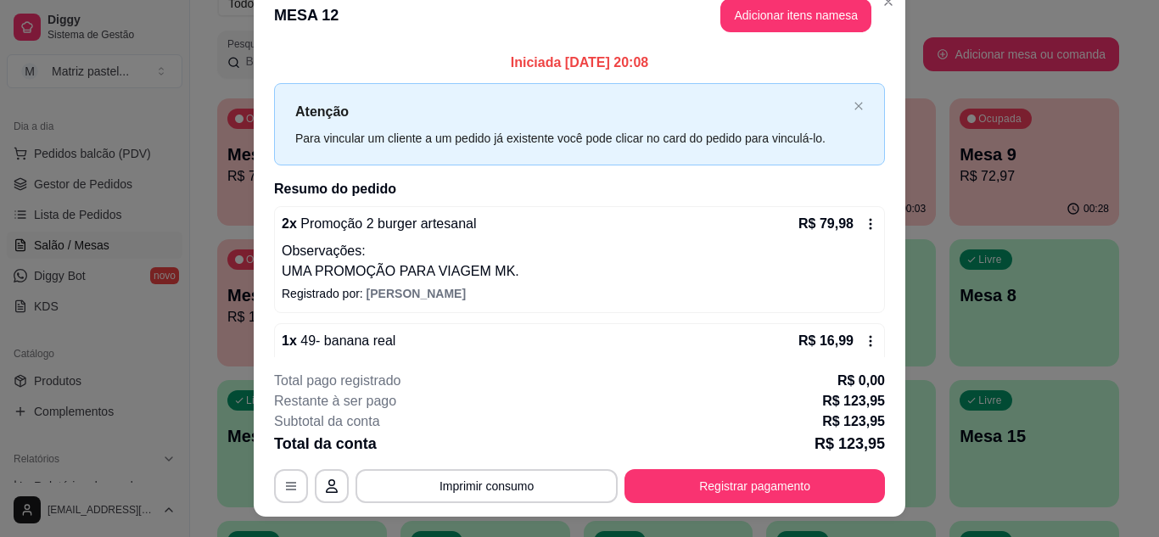
scroll to position [0, 0]
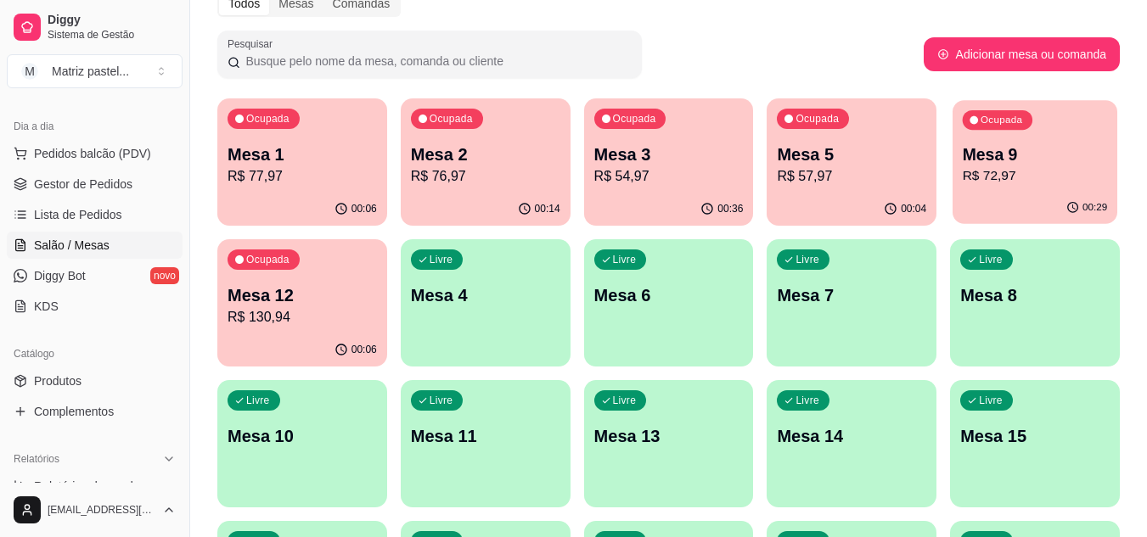
click at [1045, 157] on p "Mesa 9" at bounding box center [1034, 154] width 145 height 23
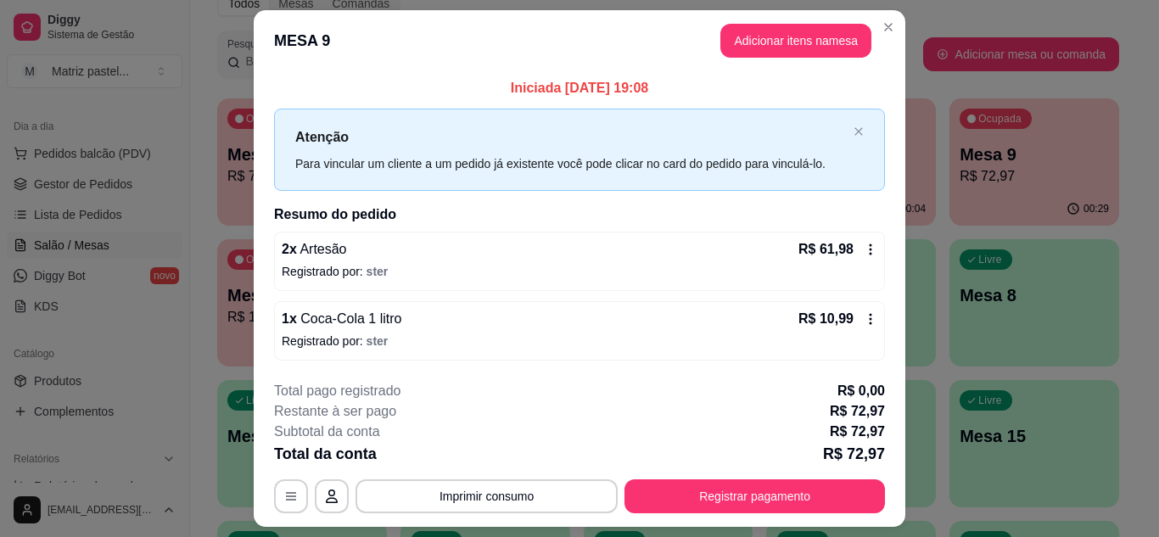
scroll to position [44, 0]
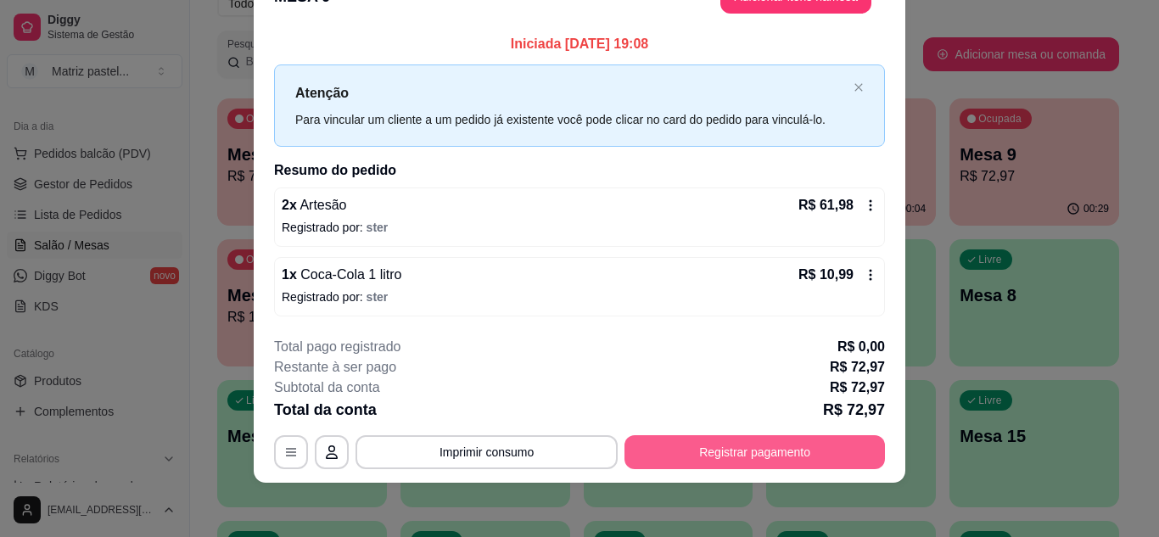
click at [698, 439] on button "Registrar pagamento" at bounding box center [755, 452] width 261 height 34
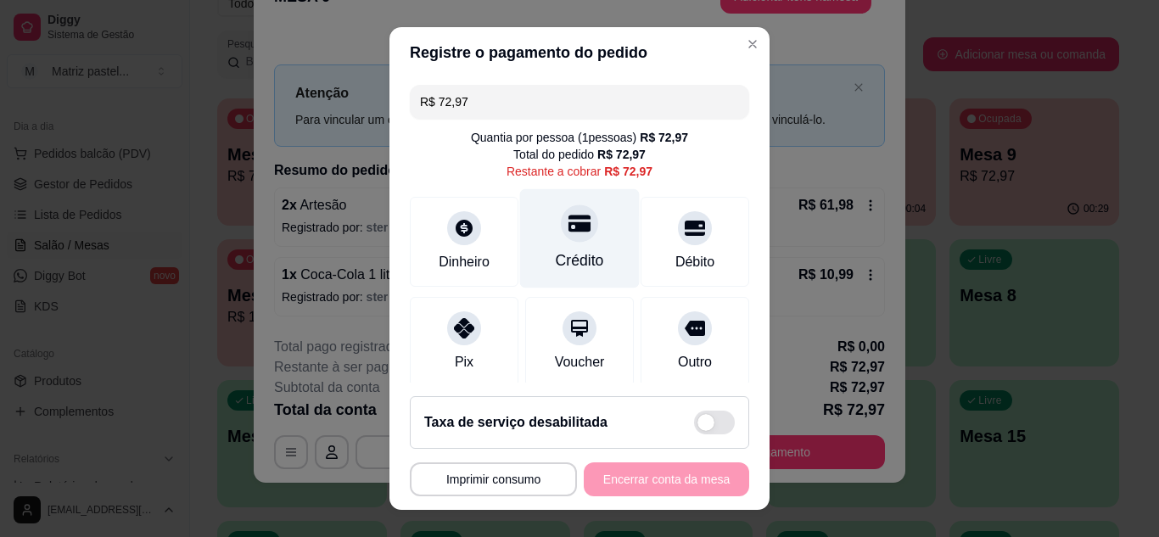
click at [577, 237] on div "Crédito" at bounding box center [580, 237] width 120 height 99
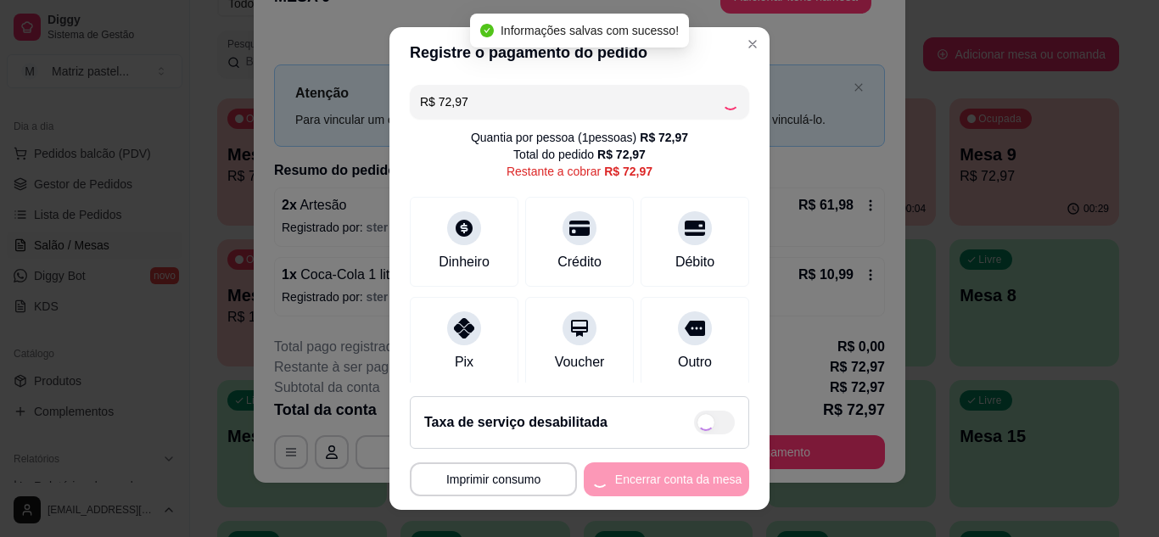
type input "R$ 0,00"
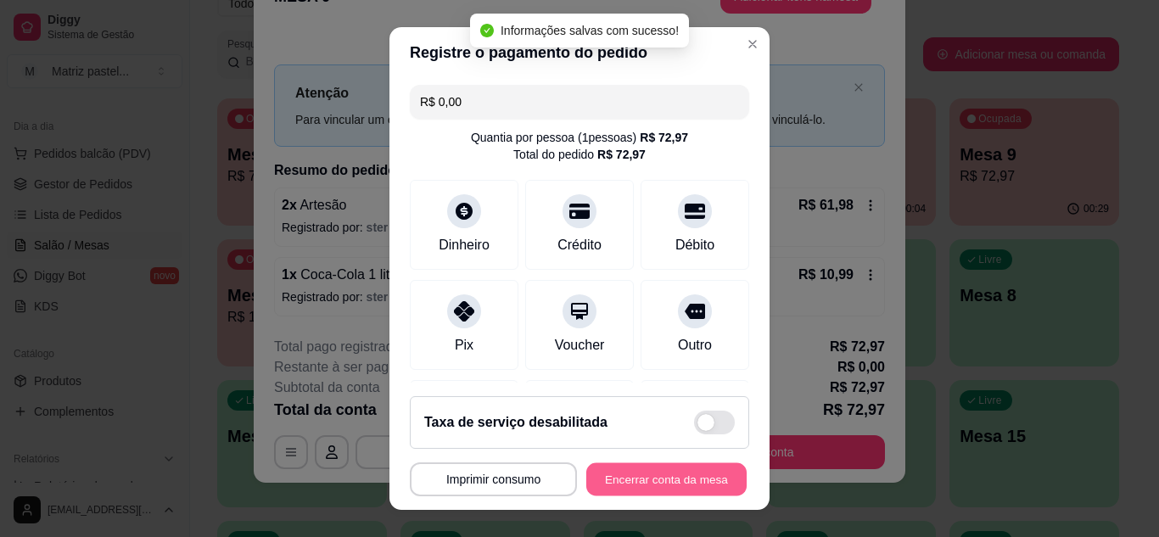
click at [602, 478] on button "Encerrar conta da mesa" at bounding box center [666, 479] width 160 height 33
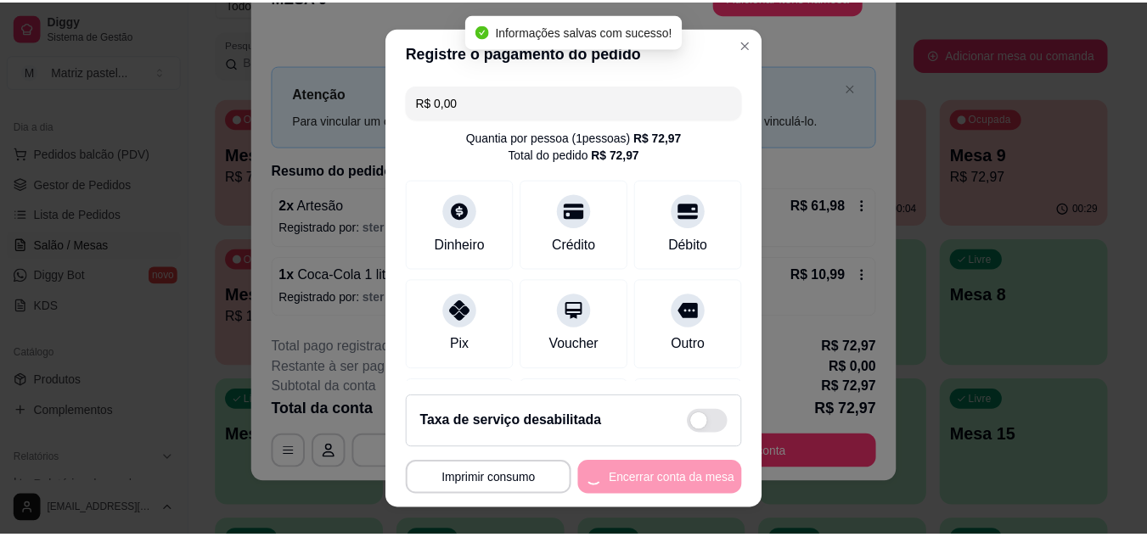
scroll to position [0, 0]
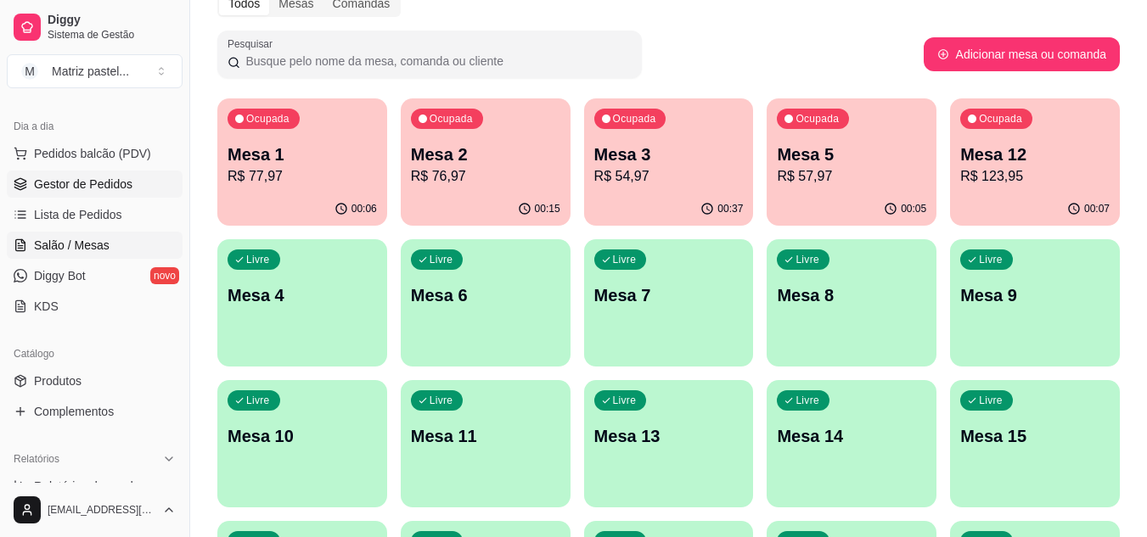
click at [97, 191] on span "Gestor de Pedidos" at bounding box center [83, 184] width 98 height 17
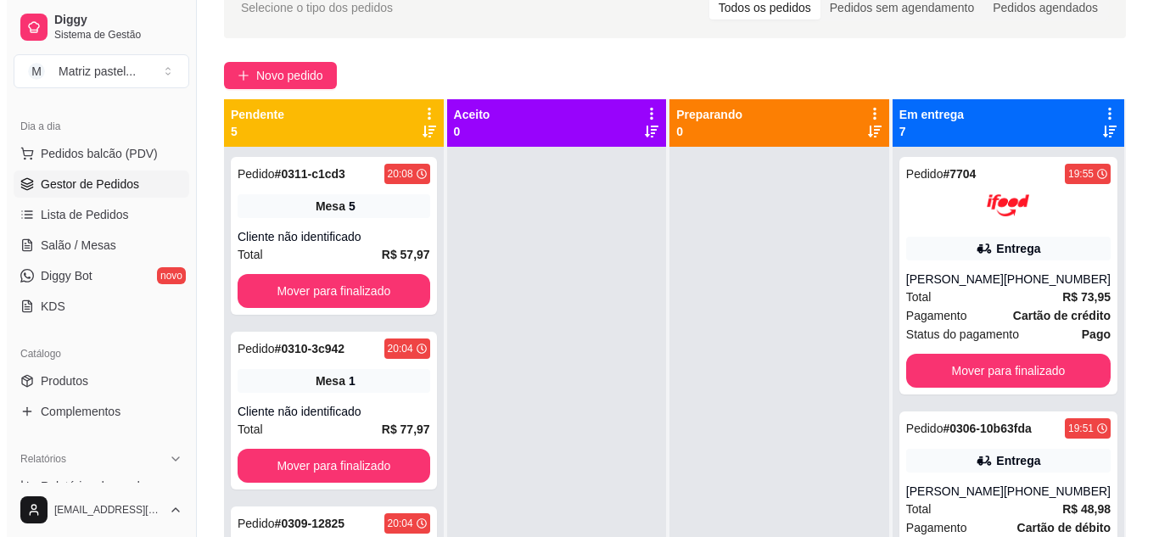
scroll to position [85, 0]
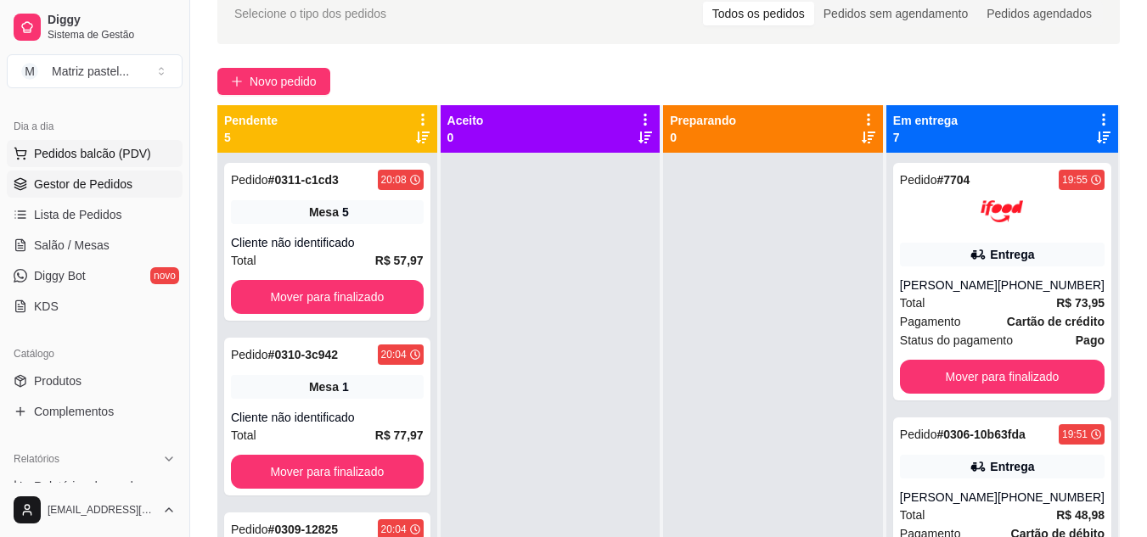
click at [104, 147] on span "Pedidos balcão (PDV)" at bounding box center [92, 153] width 117 height 17
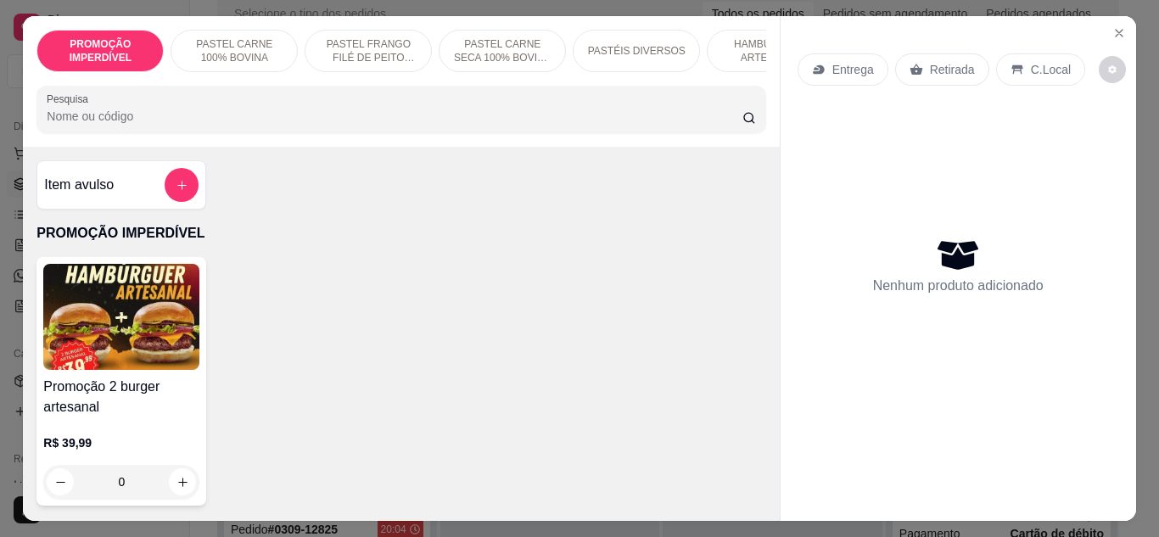
click at [163, 125] on input "Pesquisa" at bounding box center [395, 116] width 696 height 17
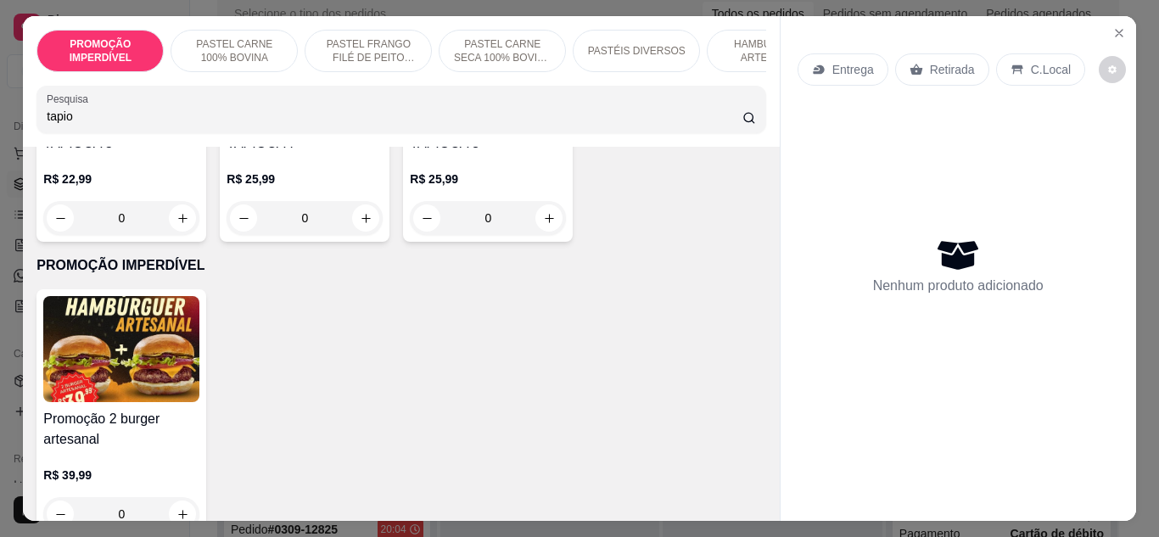
scroll to position [509, 0]
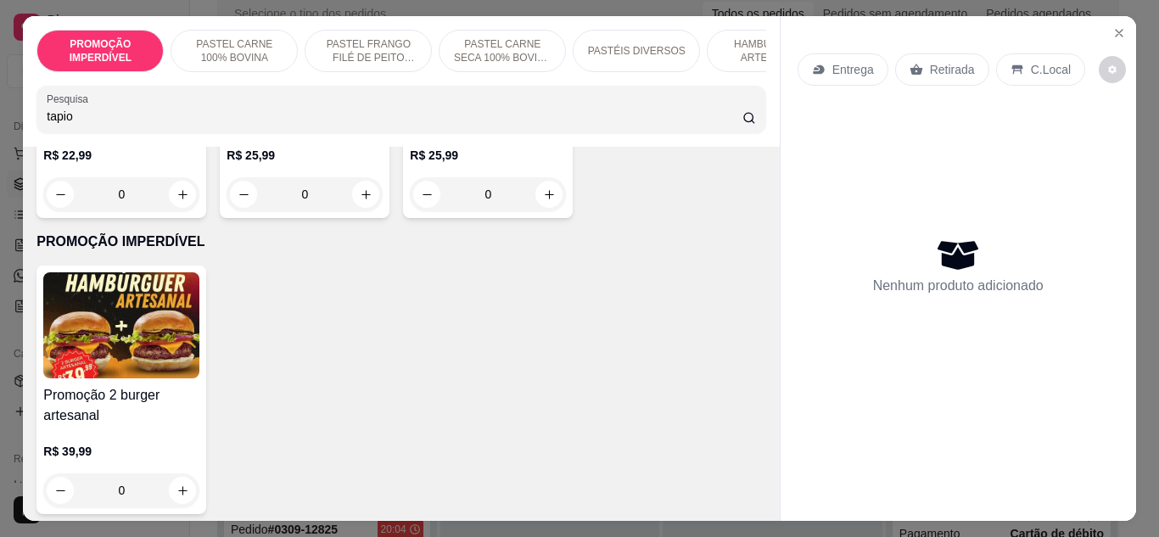
type input "tapio"
click at [410, 211] on div "0" at bounding box center [488, 194] width 156 height 34
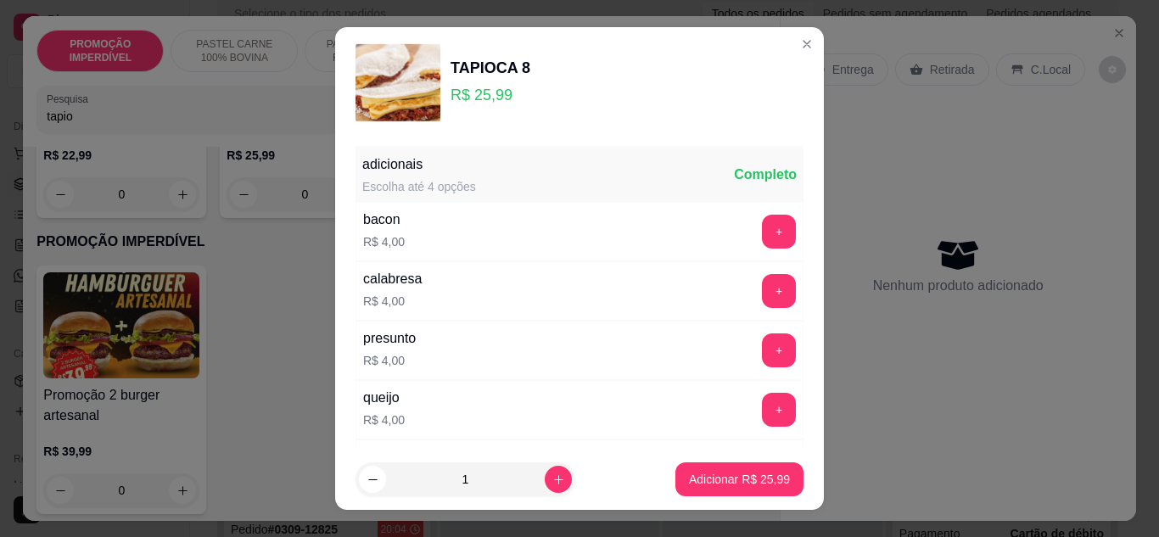
click at [733, 498] on footer "1 Adicionar R$ 25,99" at bounding box center [579, 479] width 489 height 61
click at [726, 482] on p "Adicionar R$ 25,99" at bounding box center [740, 480] width 98 height 16
type input "1"
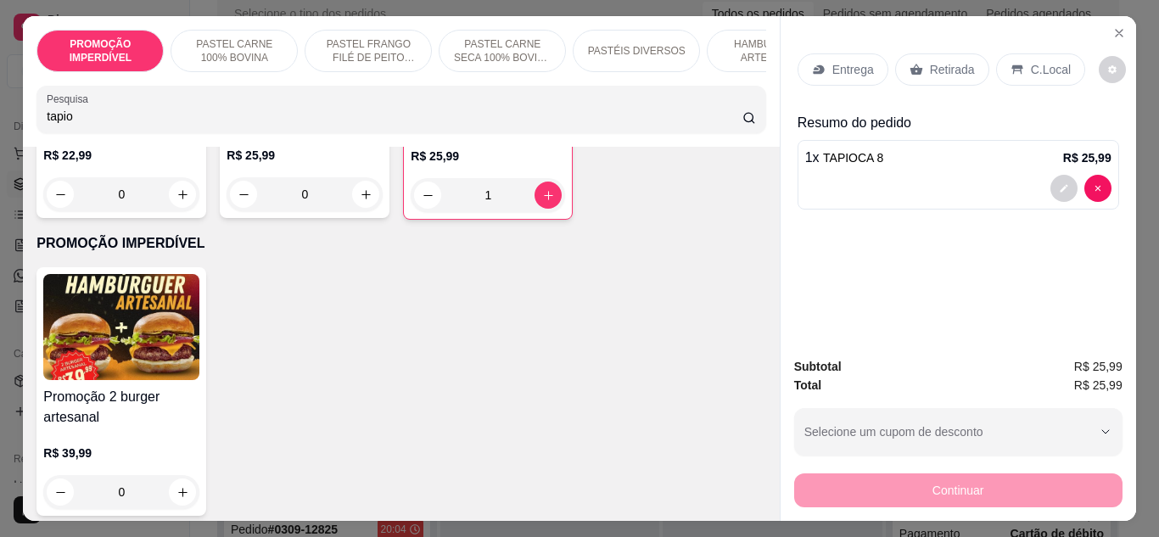
click at [936, 70] on p "Retirada" at bounding box center [952, 69] width 45 height 17
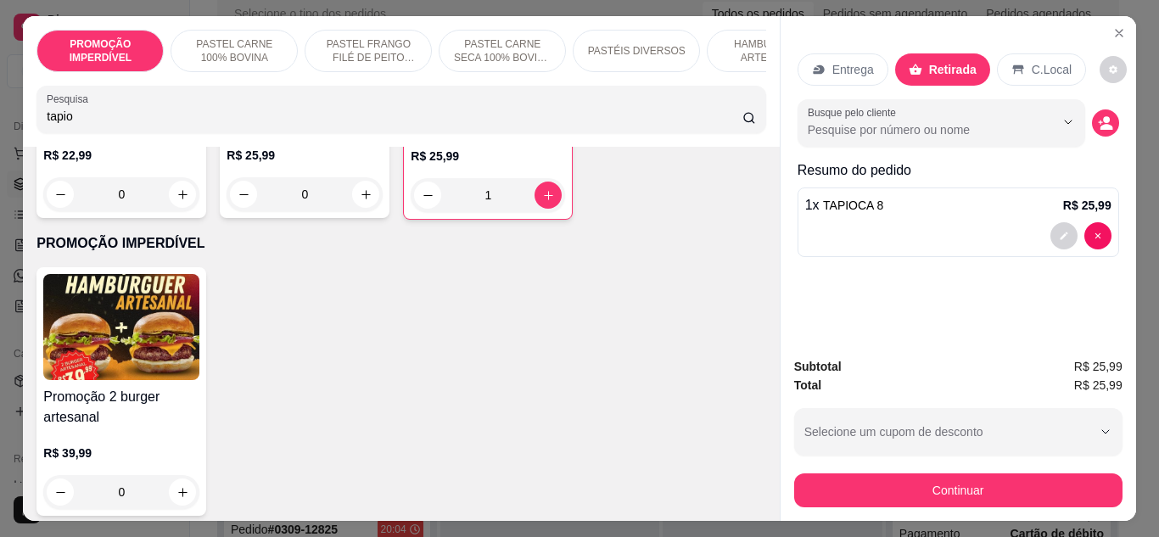
click at [350, 119] on input "tapio" at bounding box center [395, 116] width 696 height 17
drag, startPoint x: 350, startPoint y: 119, endPoint x: 144, endPoint y: 140, distance: 207.3
click at [144, 140] on div "PROMOÇÃO IMPERDÍVEL PASTEL CARNE 100% BOVINA PASTEL FRANGO FILÉ DE PEITO DESFIA…" at bounding box center [401, 81] width 756 height 131
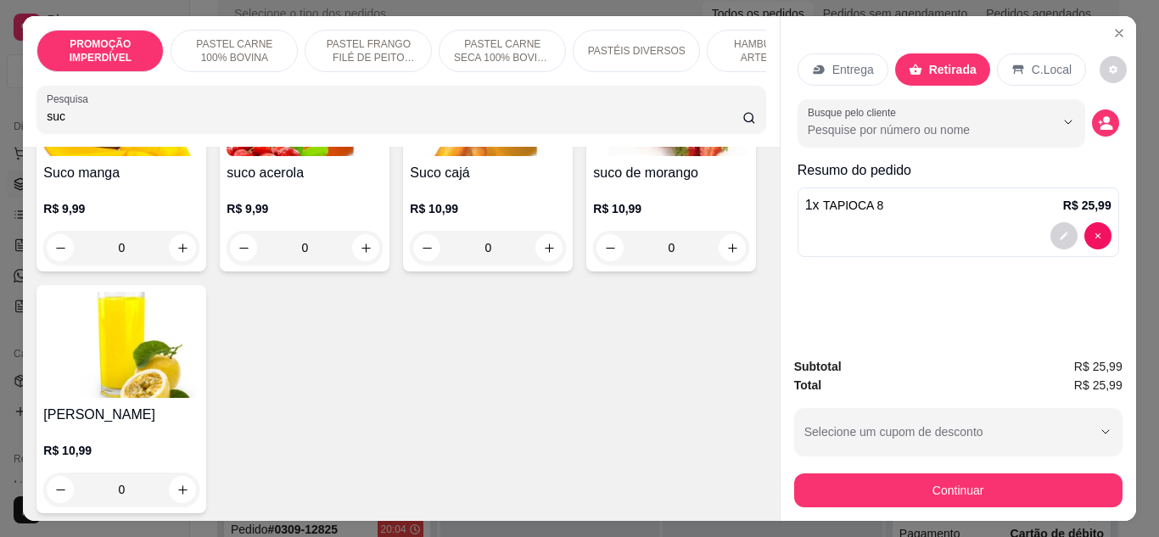
scroll to position [255, 0]
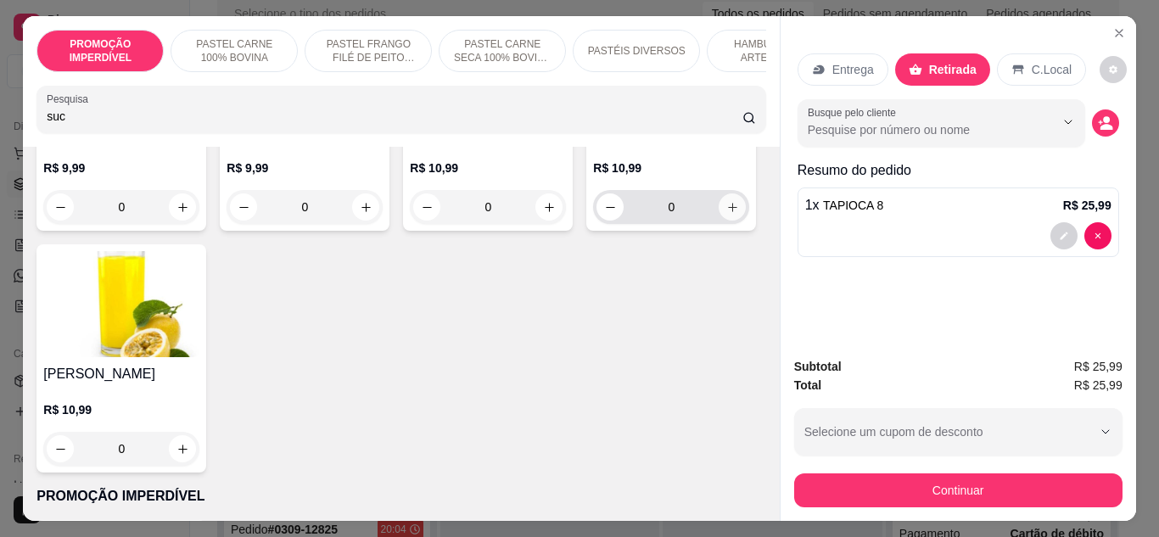
type input "suc"
click at [719, 221] on button "increase-product-quantity" at bounding box center [732, 206] width 27 height 27
type input "1"
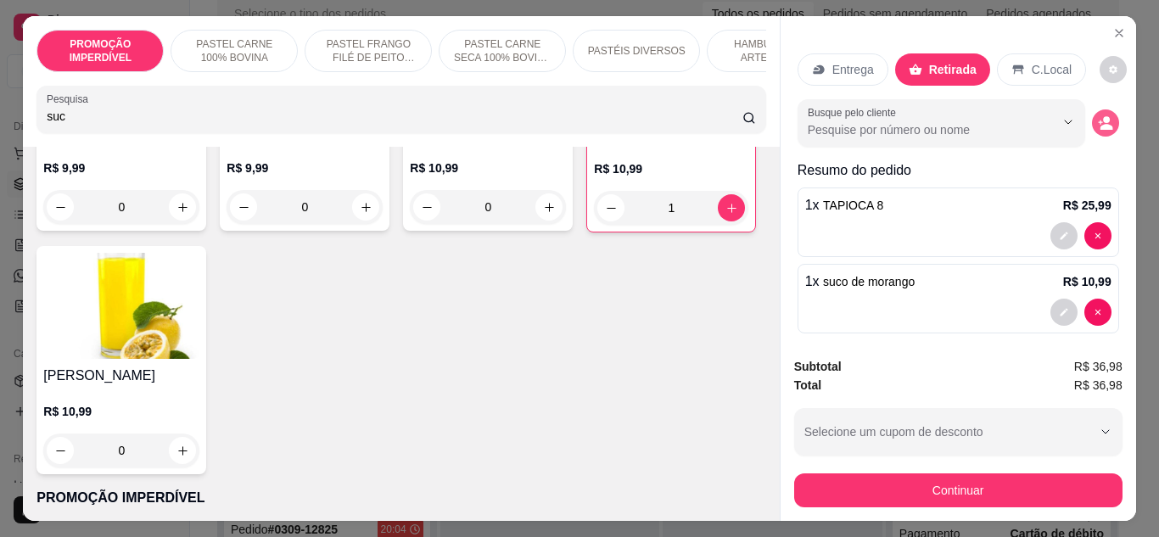
click at [1092, 127] on button "decrease-product-quantity" at bounding box center [1105, 122] width 27 height 27
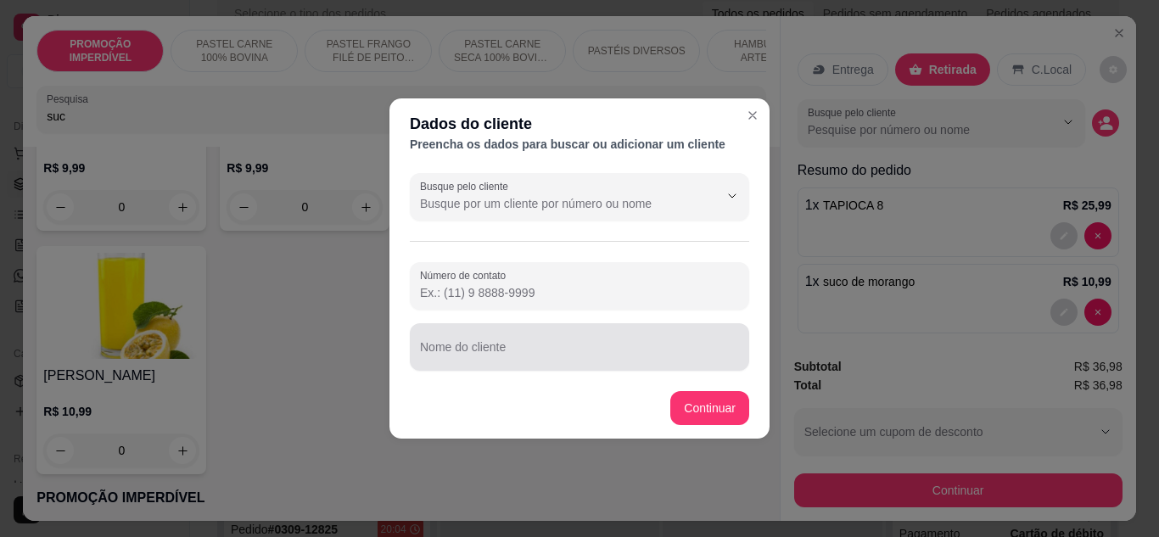
click at [479, 361] on input "Nome do cliente" at bounding box center [579, 353] width 319 height 17
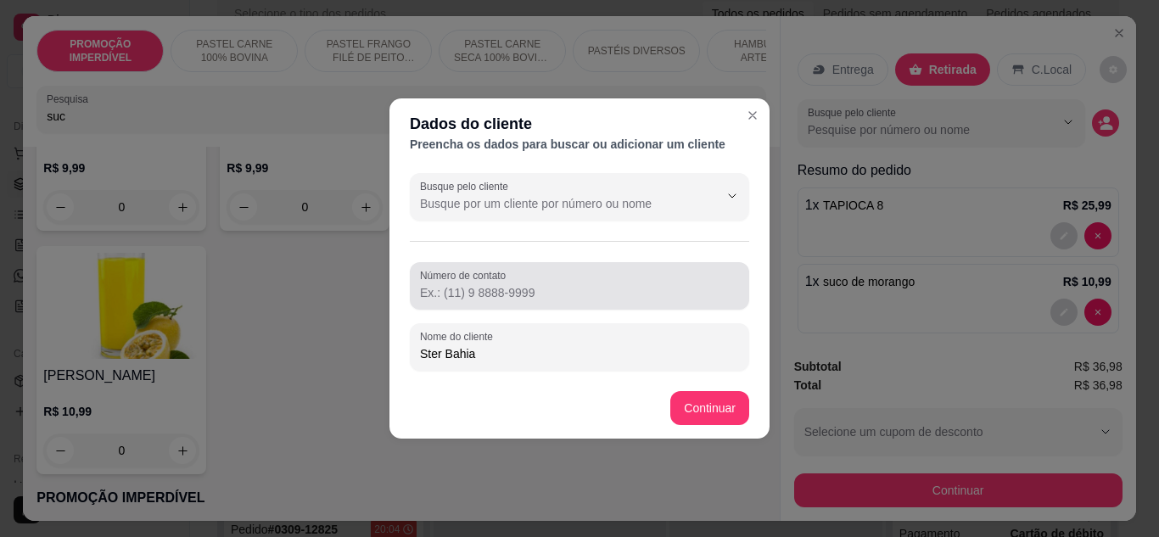
type input "Ster Bahia"
click at [583, 289] on input "Número de contato" at bounding box center [579, 292] width 319 height 17
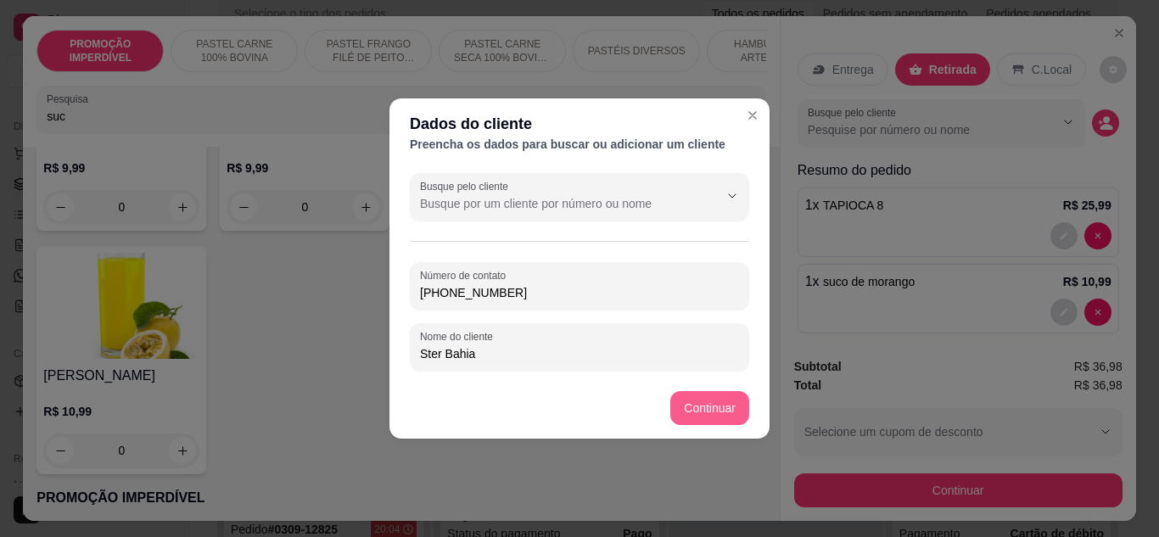
type input "[PHONE_NUMBER]"
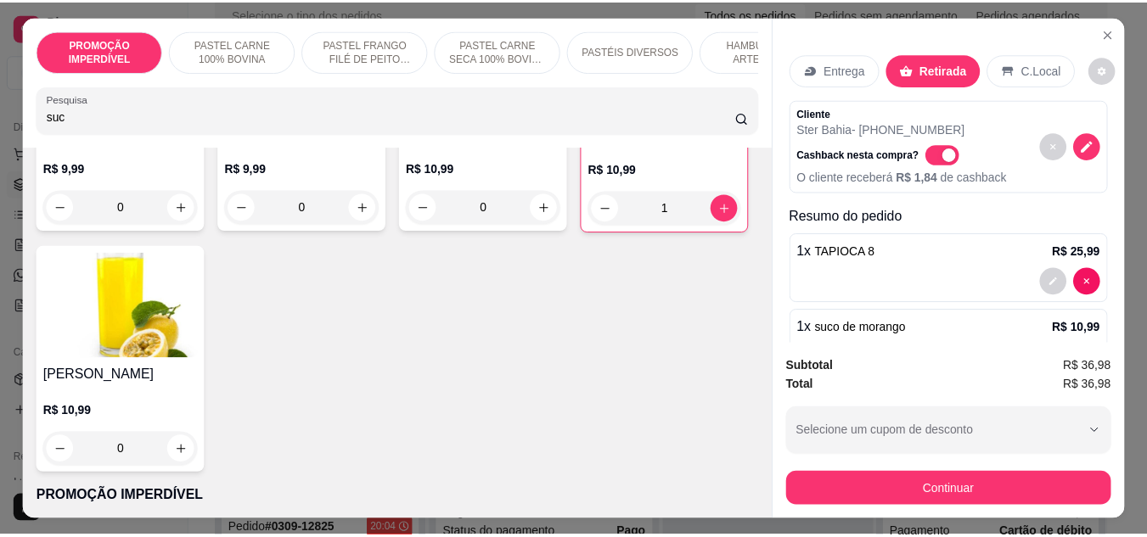
scroll to position [45, 0]
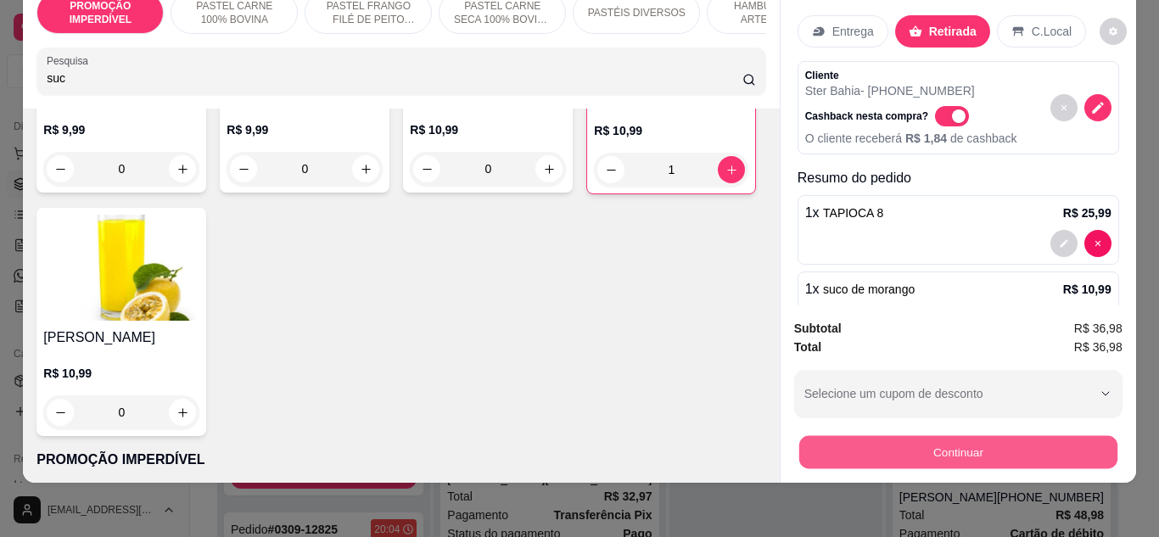
click at [931, 438] on button "Continuar" at bounding box center [958, 452] width 318 height 33
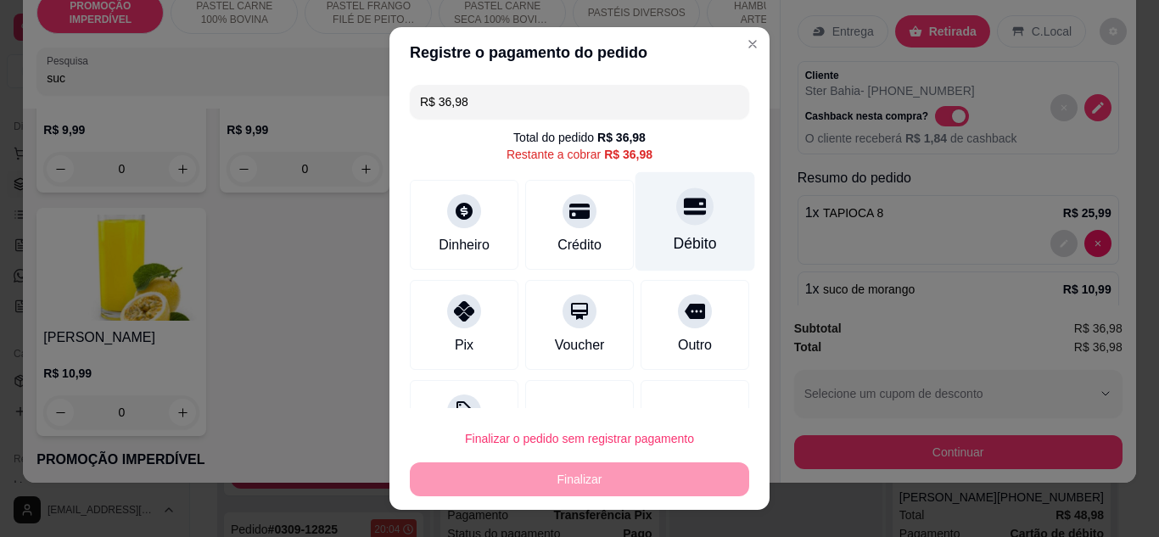
click at [674, 239] on div "Débito" at bounding box center [695, 244] width 43 height 22
type input "R$ 0,00"
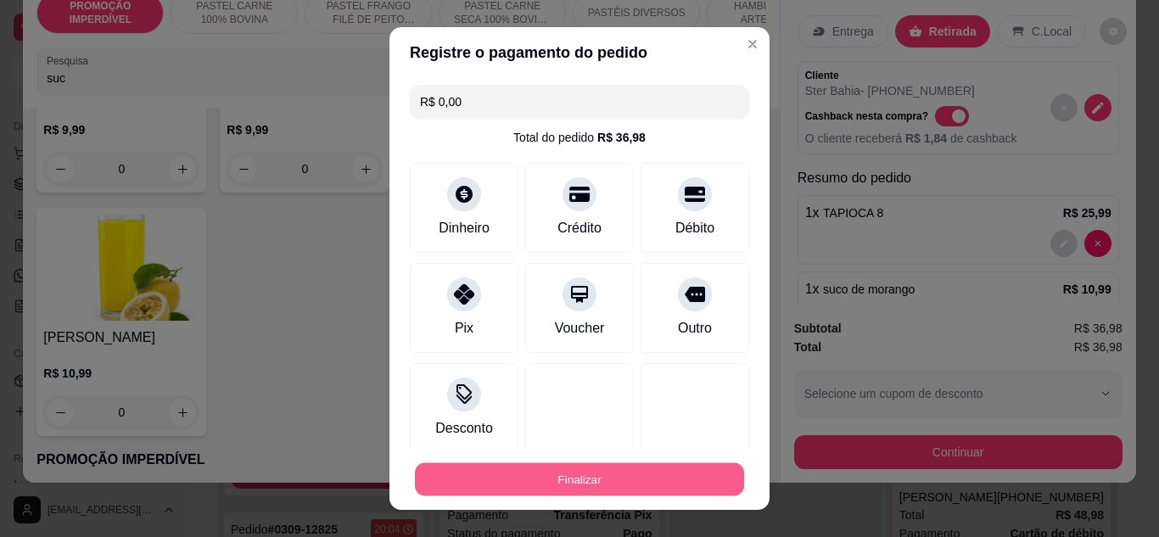
click at [603, 481] on button "Finalizar" at bounding box center [579, 479] width 329 height 33
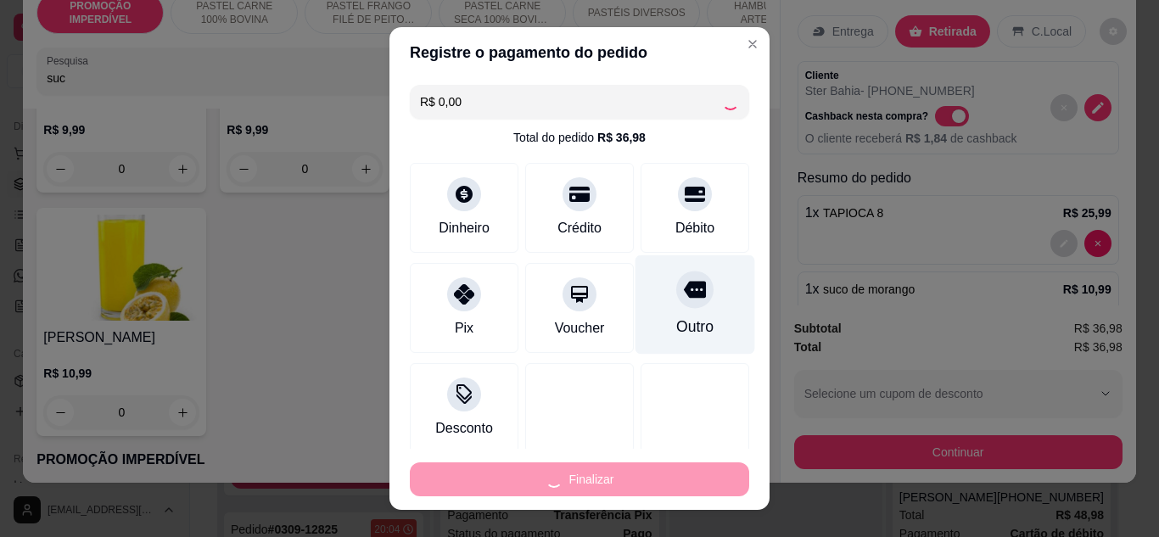
type input "0"
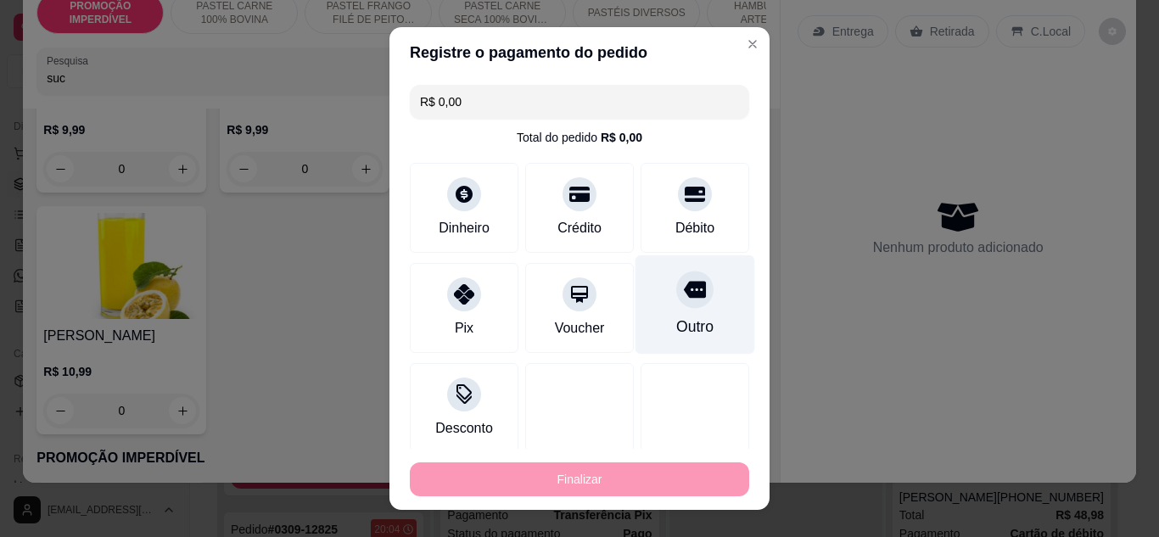
type input "-R$ 36,98"
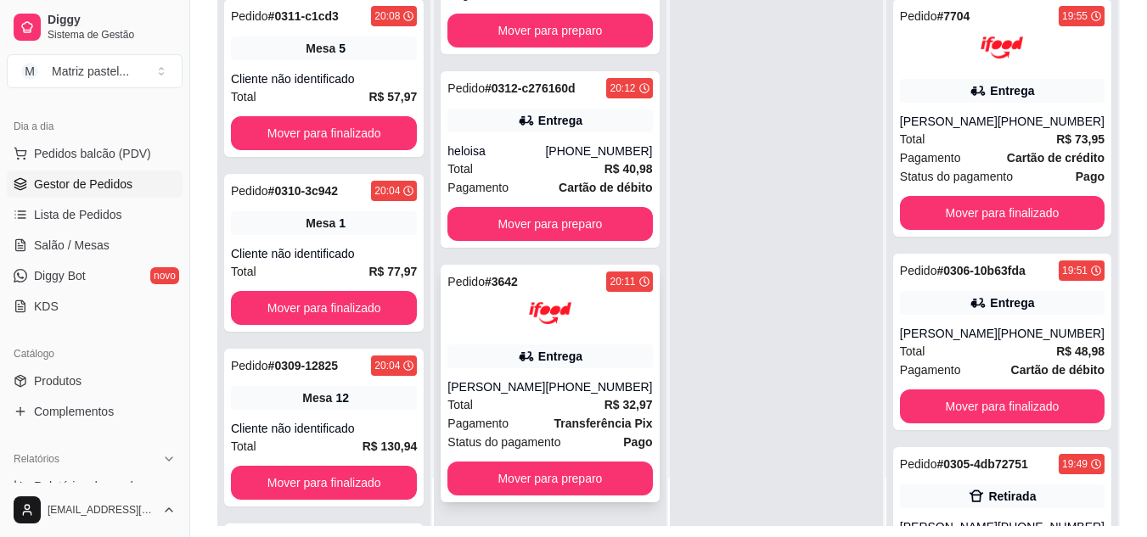
scroll to position [255, 0]
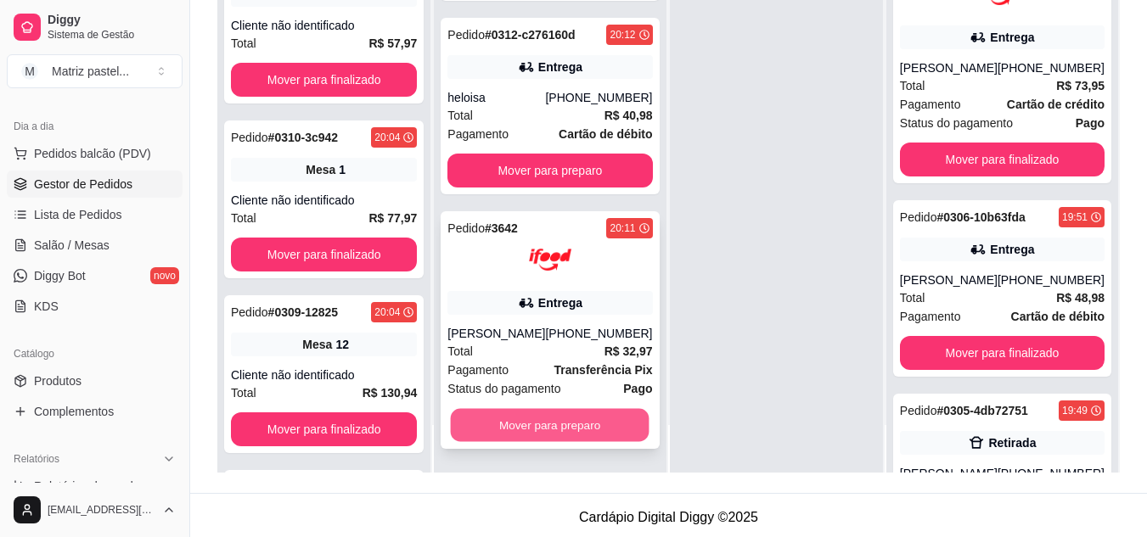
click at [570, 428] on button "Mover para preparo" at bounding box center [550, 425] width 199 height 33
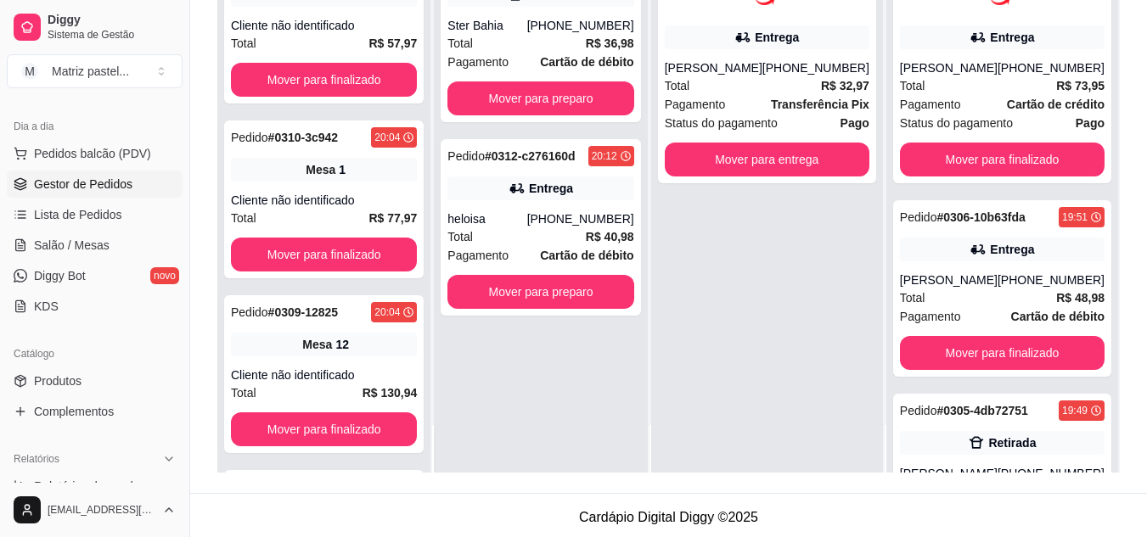
scroll to position [0, 0]
click at [568, 300] on button "Mover para preparo" at bounding box center [540, 292] width 186 height 34
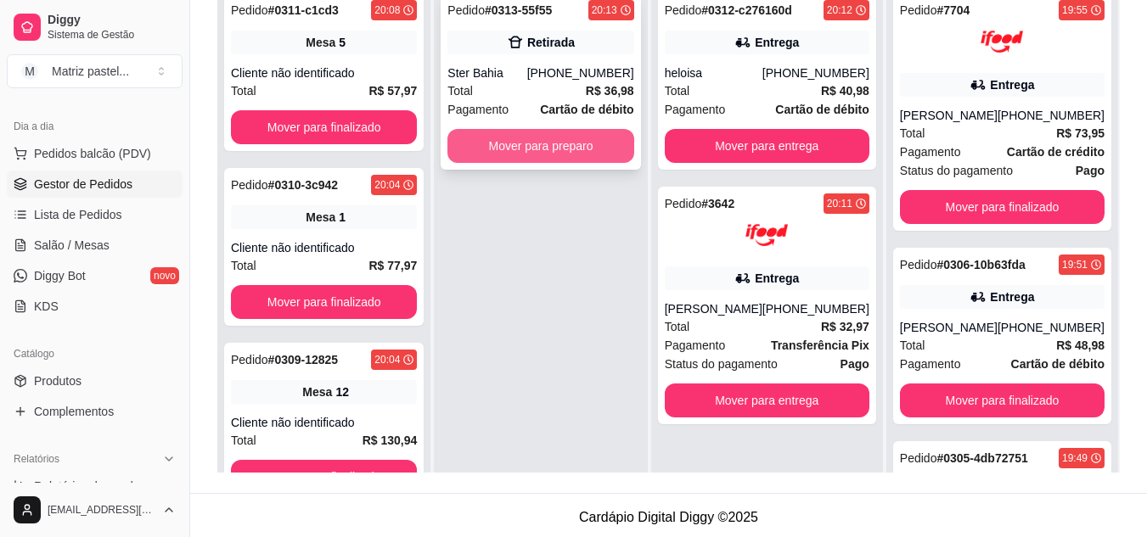
click at [558, 142] on button "Mover para preparo" at bounding box center [540, 146] width 186 height 34
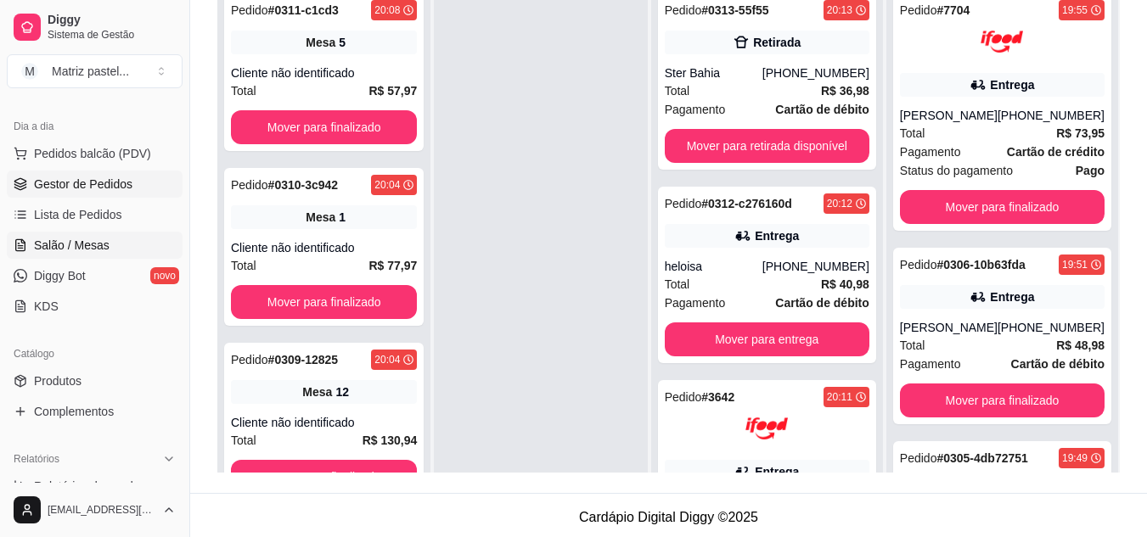
click at [83, 238] on span "Salão / Mesas" at bounding box center [72, 245] width 76 height 17
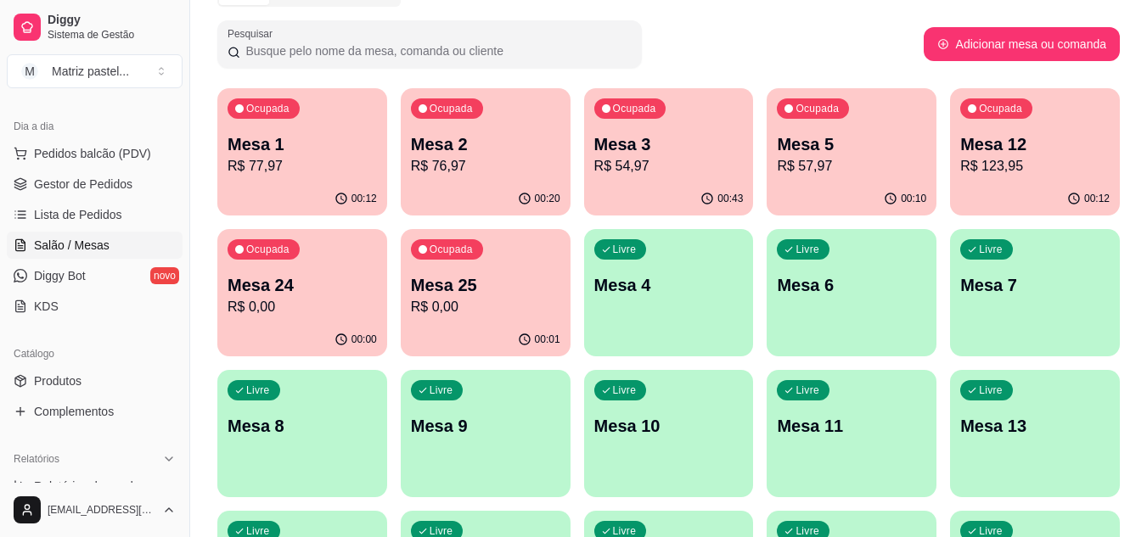
scroll to position [170, 0]
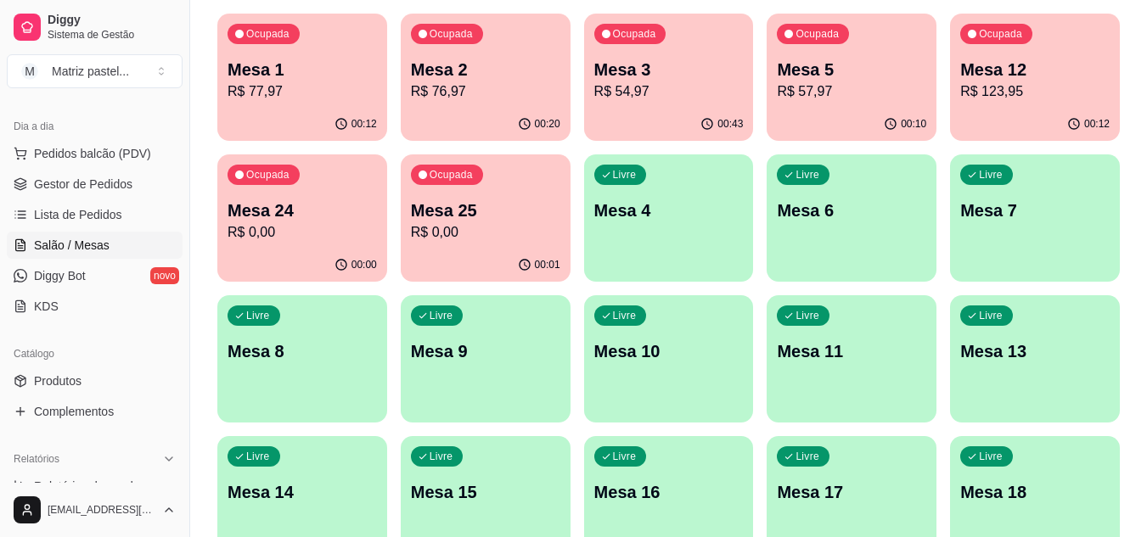
click at [443, 272] on div "00:01" at bounding box center [486, 265] width 170 height 33
click at [150, 182] on link "Gestor de Pedidos" at bounding box center [95, 184] width 176 height 27
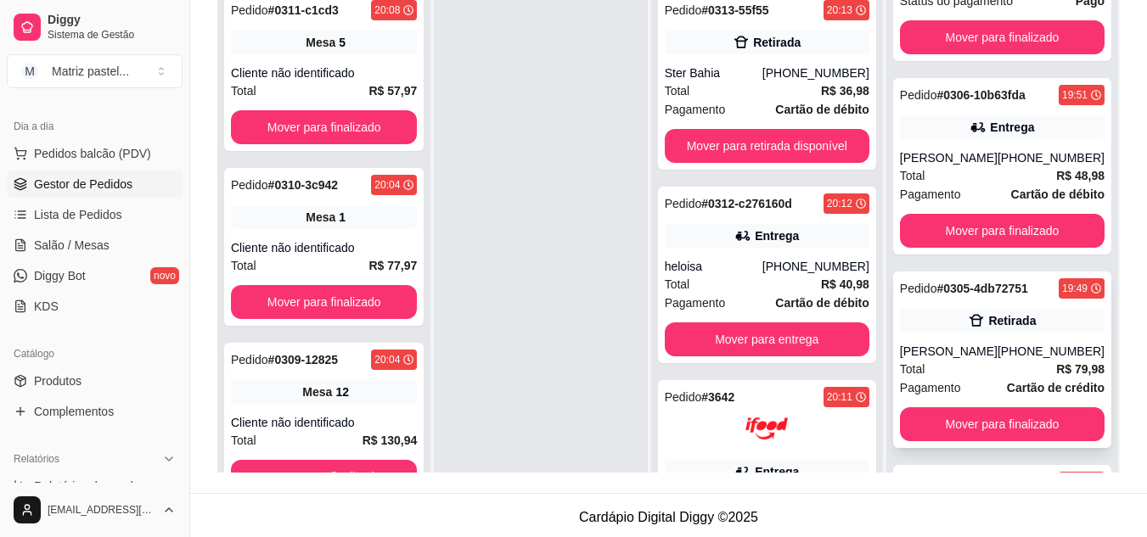
scroll to position [339, 0]
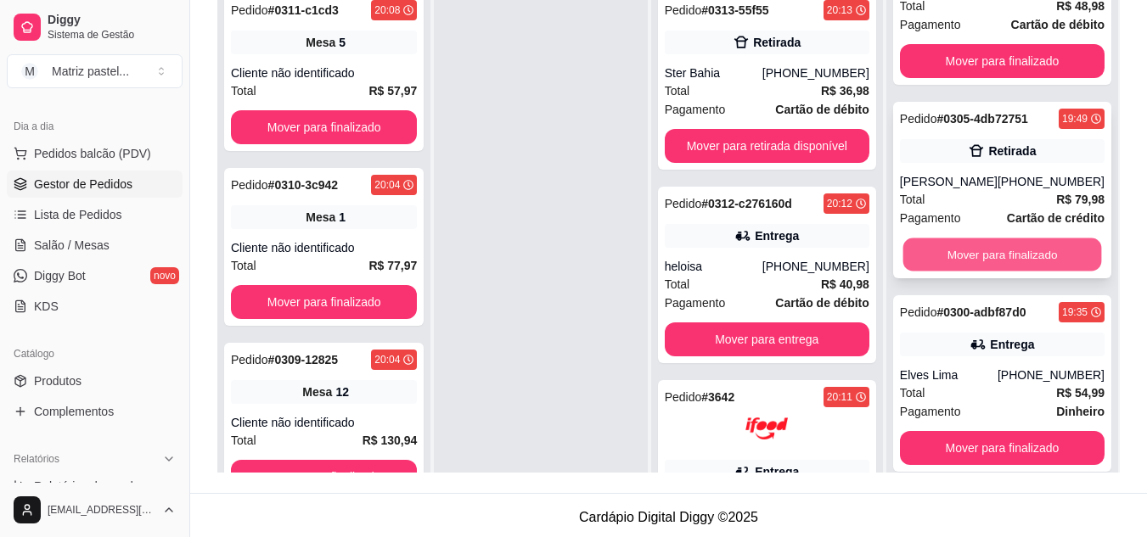
click at [979, 272] on button "Mover para finalizado" at bounding box center [1001, 254] width 199 height 33
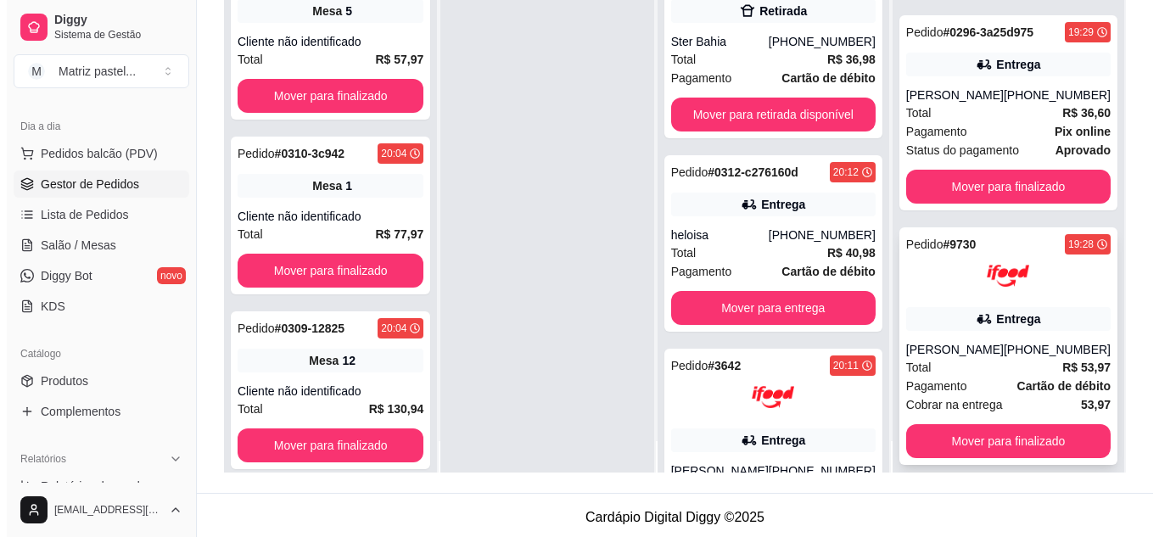
scroll to position [48, 0]
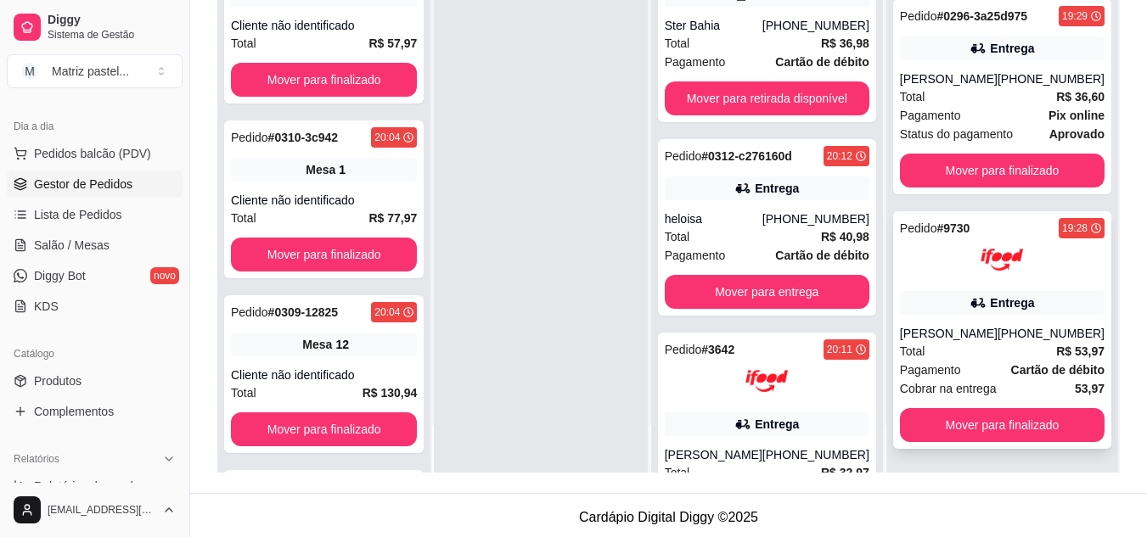
click at [990, 309] on div "Entrega" at bounding box center [1012, 302] width 44 height 17
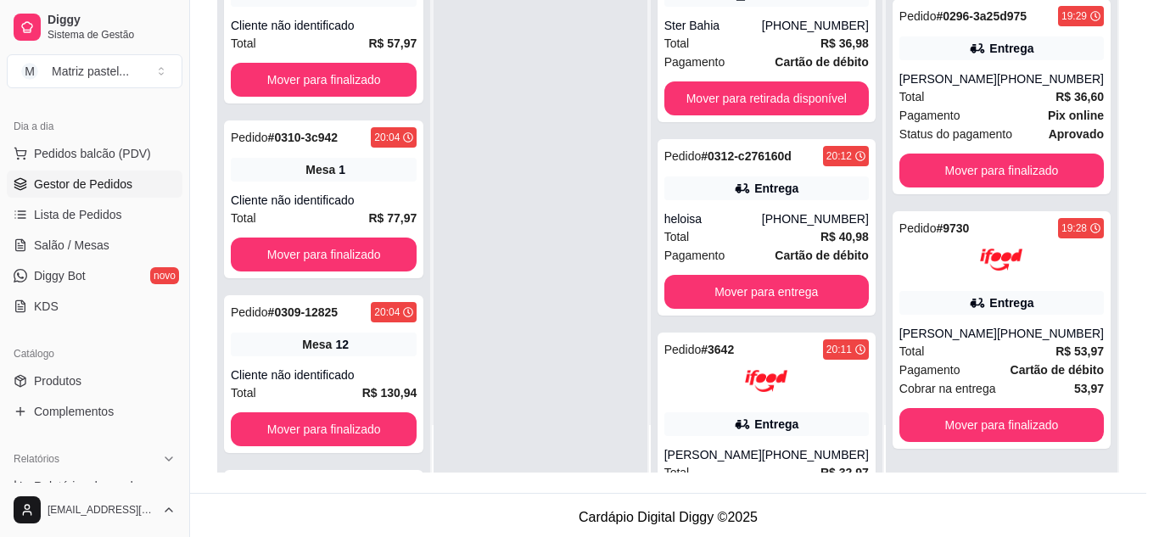
scroll to position [85, 0]
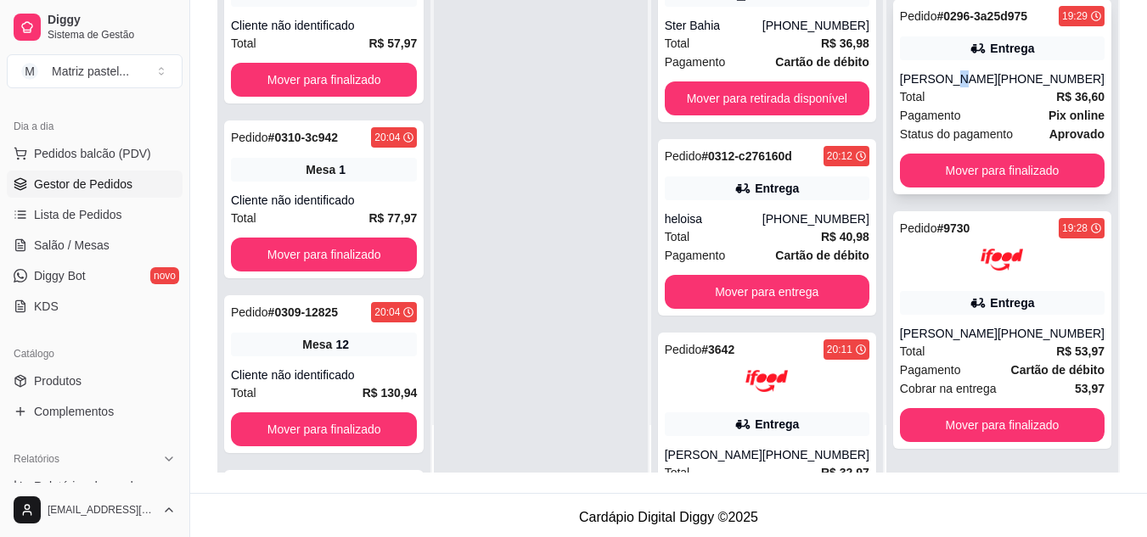
click at [947, 78] on div "[PERSON_NAME]" at bounding box center [949, 78] width 98 height 17
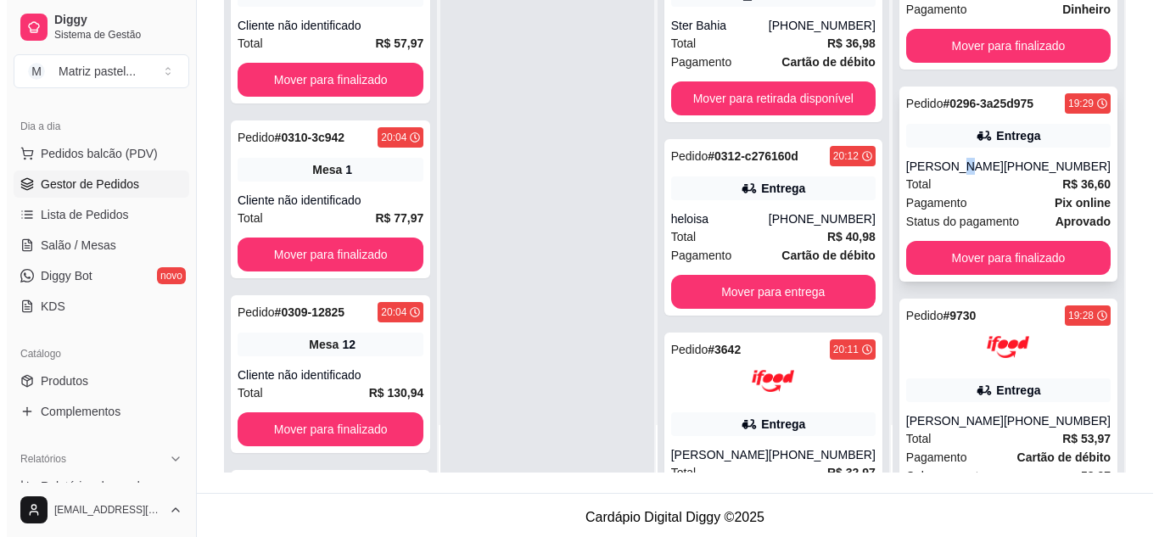
scroll to position [418, 0]
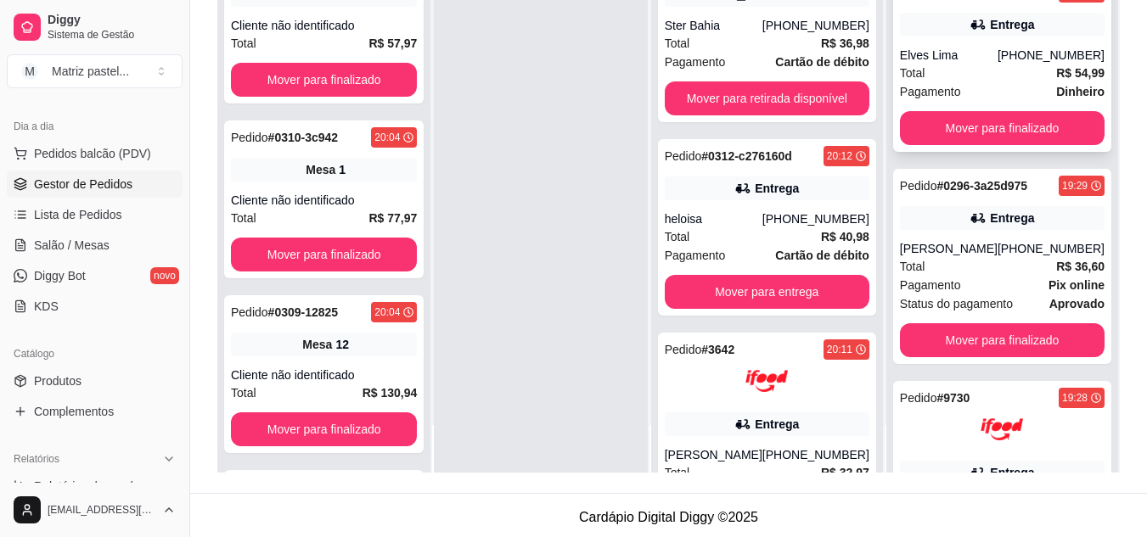
click at [962, 64] on div "Total R$ 54,99" at bounding box center [1002, 73] width 205 height 19
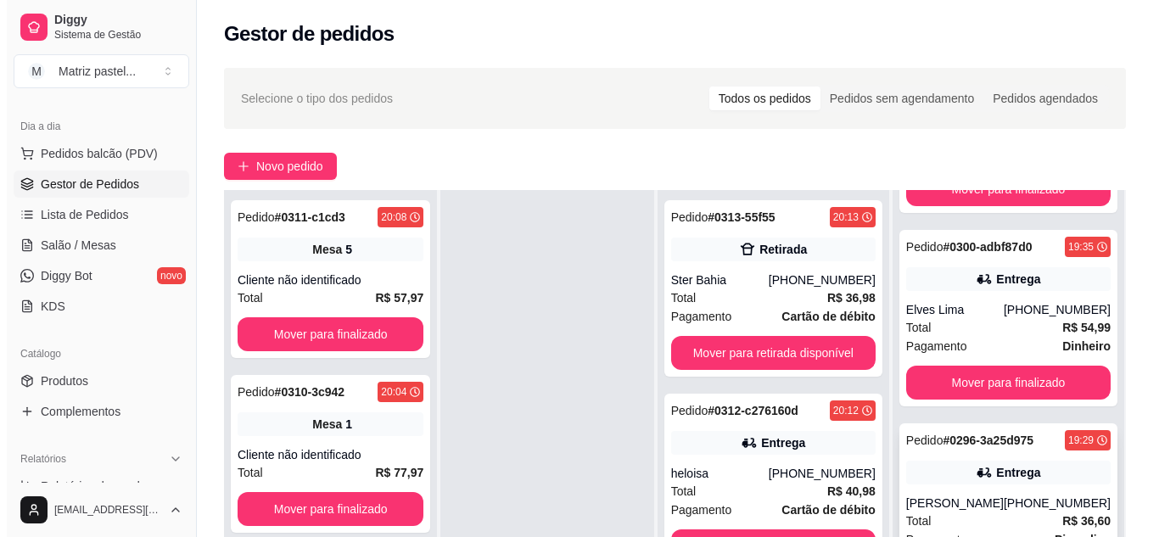
scroll to position [334, 0]
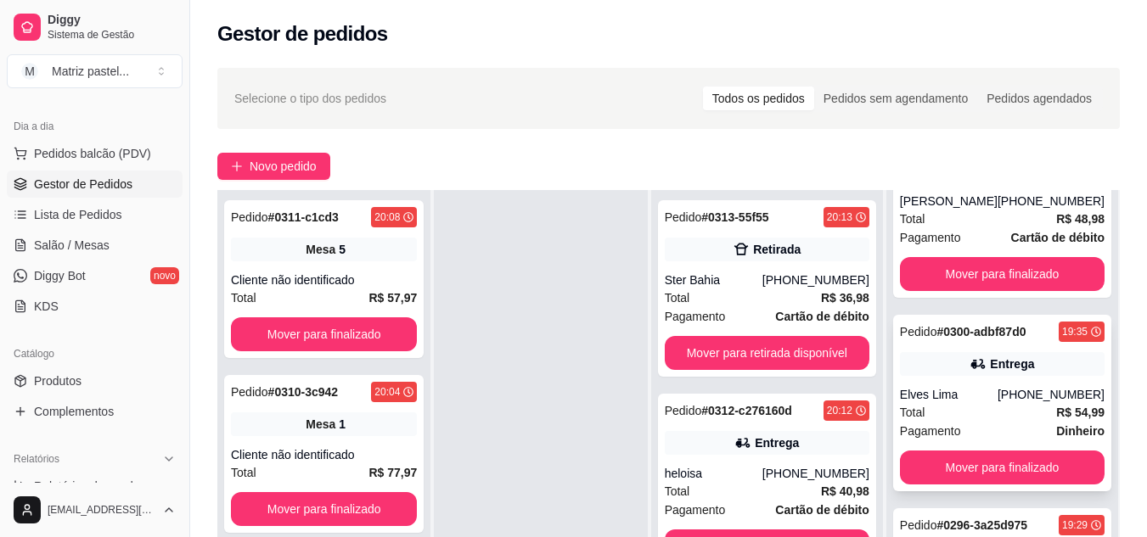
click at [995, 362] on div "Entrega" at bounding box center [1012, 364] width 44 height 17
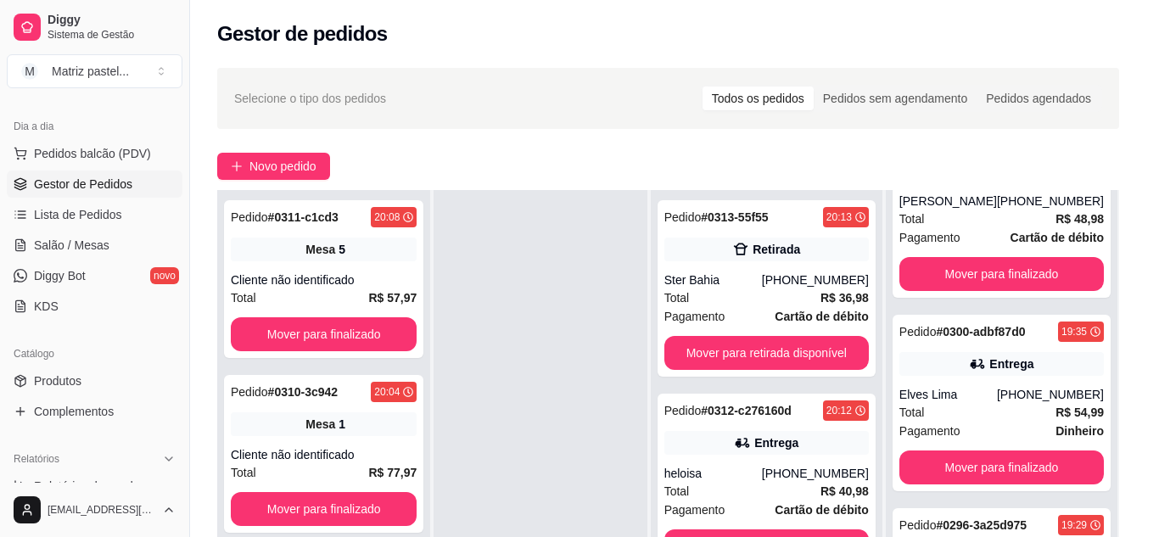
scroll to position [85, 0]
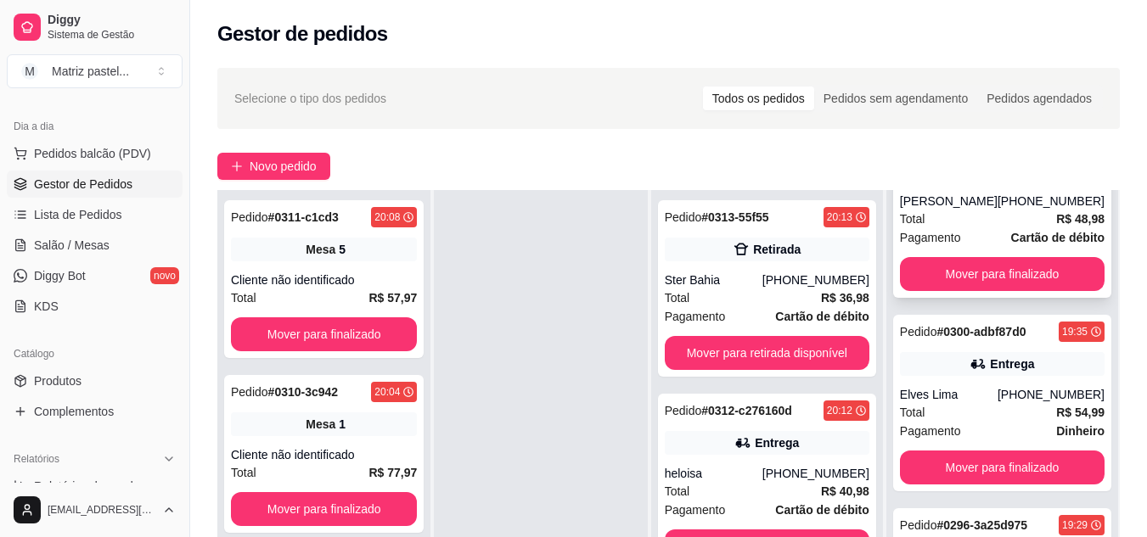
click at [969, 222] on div "Total R$ 48,98" at bounding box center [1002, 219] width 205 height 19
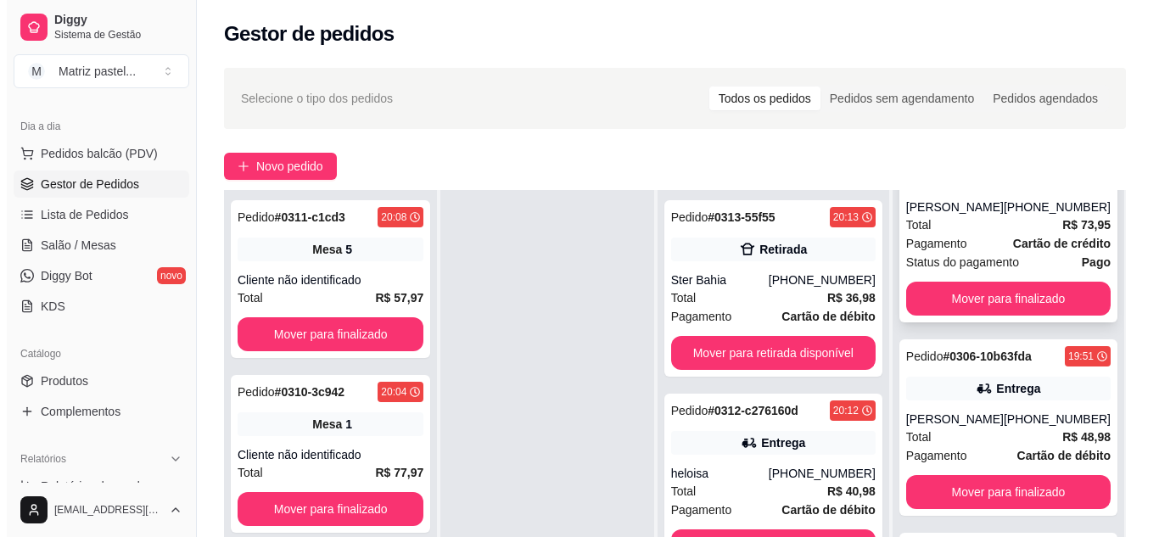
scroll to position [0, 0]
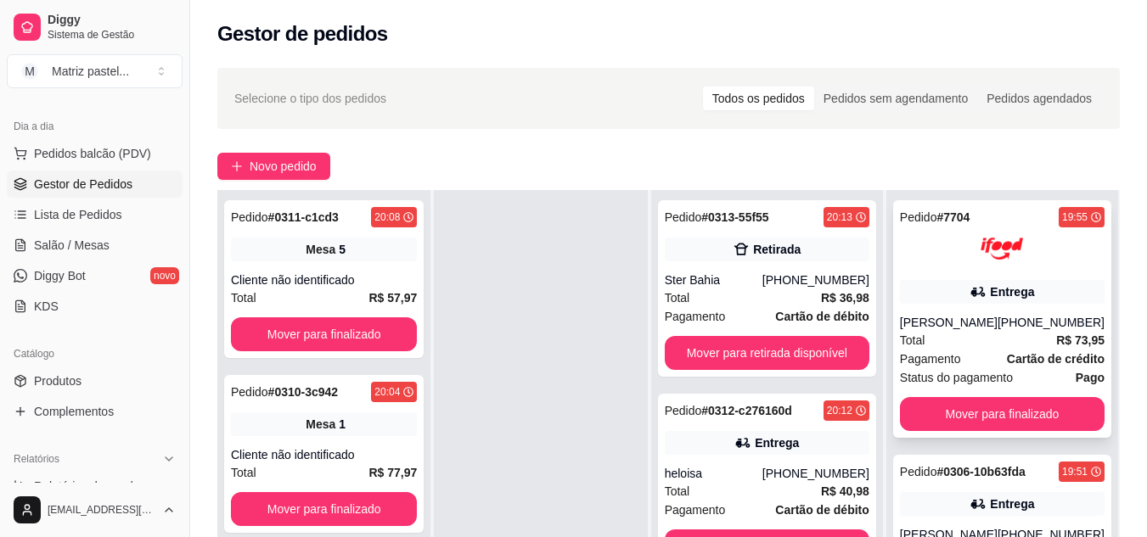
click at [975, 283] on div "Entrega" at bounding box center [1002, 292] width 205 height 24
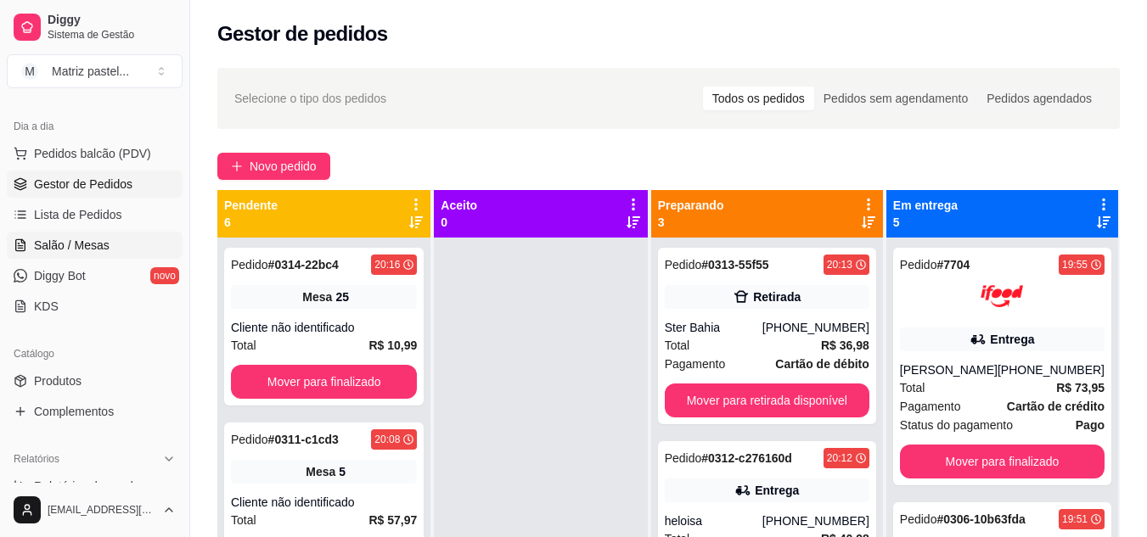
click at [109, 237] on link "Salão / Mesas" at bounding box center [95, 245] width 176 height 27
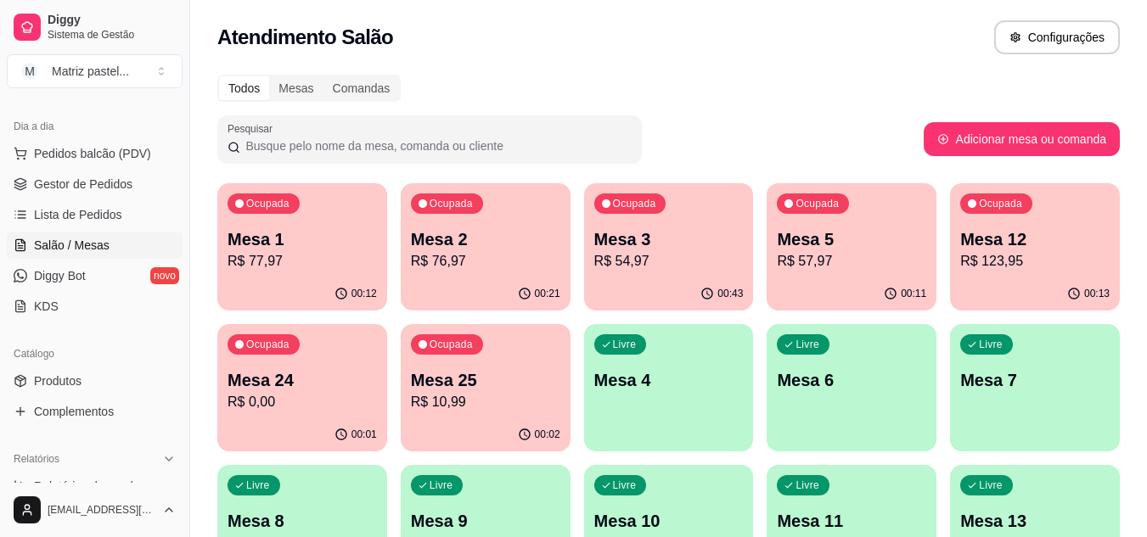
click at [506, 390] on p "Mesa 25" at bounding box center [485, 380] width 149 height 24
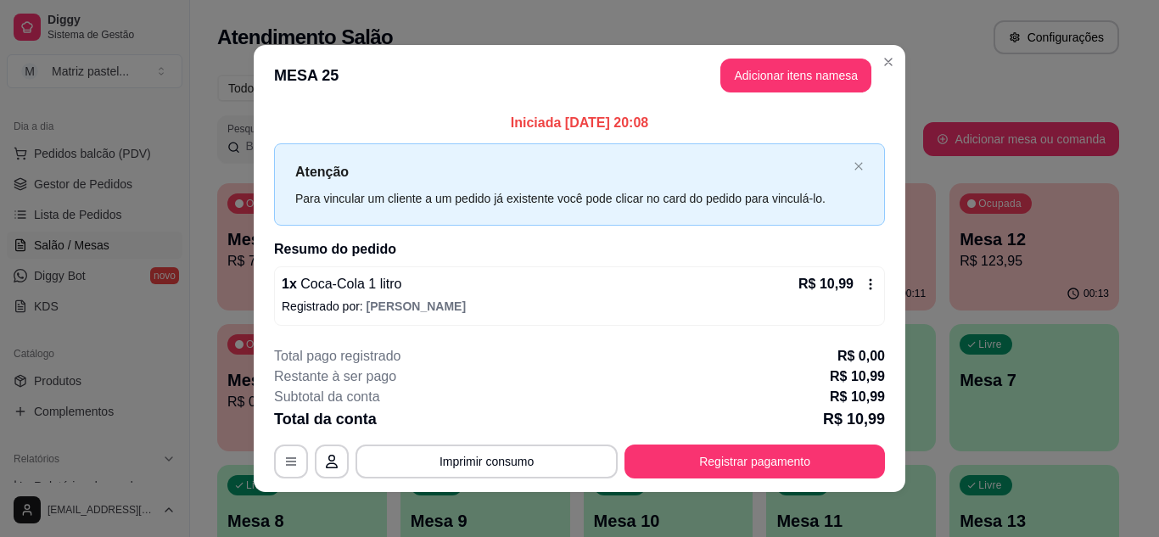
click at [734, 404] on div "Subtotal da conta R$ 10,99" at bounding box center [579, 397] width 611 height 20
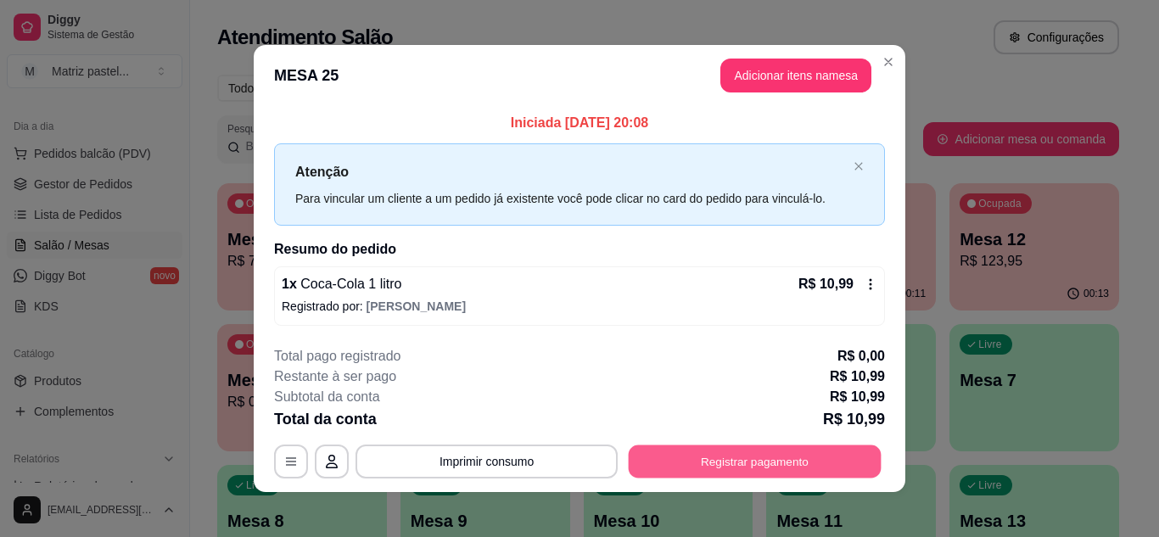
click at [741, 468] on button "Registrar pagamento" at bounding box center [755, 462] width 253 height 33
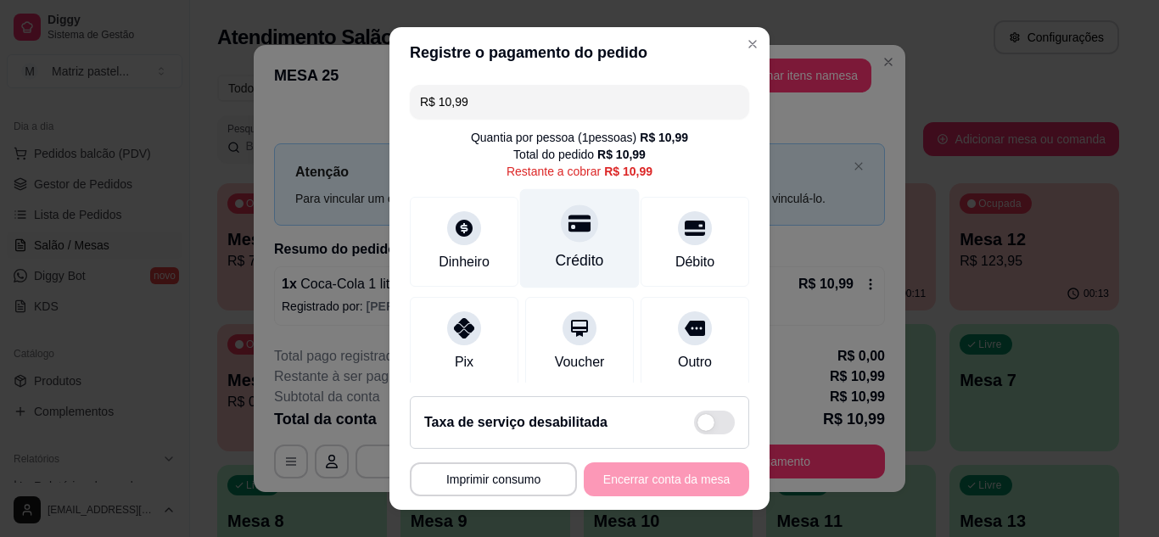
drag, startPoint x: 584, startPoint y: 222, endPoint x: 585, endPoint y: 231, distance: 9.4
click at [584, 223] on div "Crédito" at bounding box center [580, 237] width 120 height 99
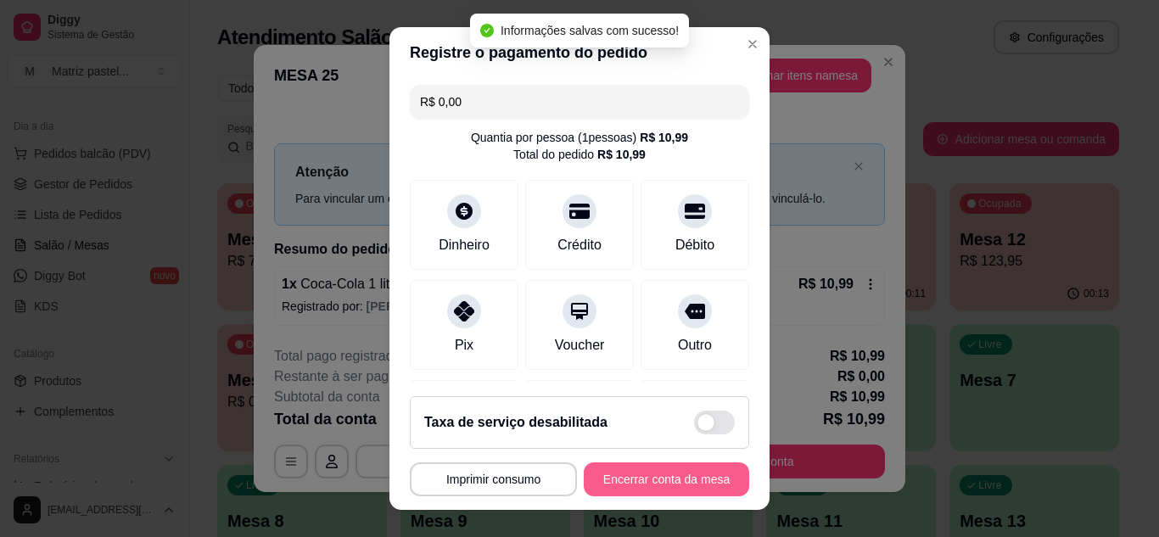
type input "R$ 0,00"
click at [635, 485] on button "Encerrar conta da mesa" at bounding box center [666, 480] width 165 height 34
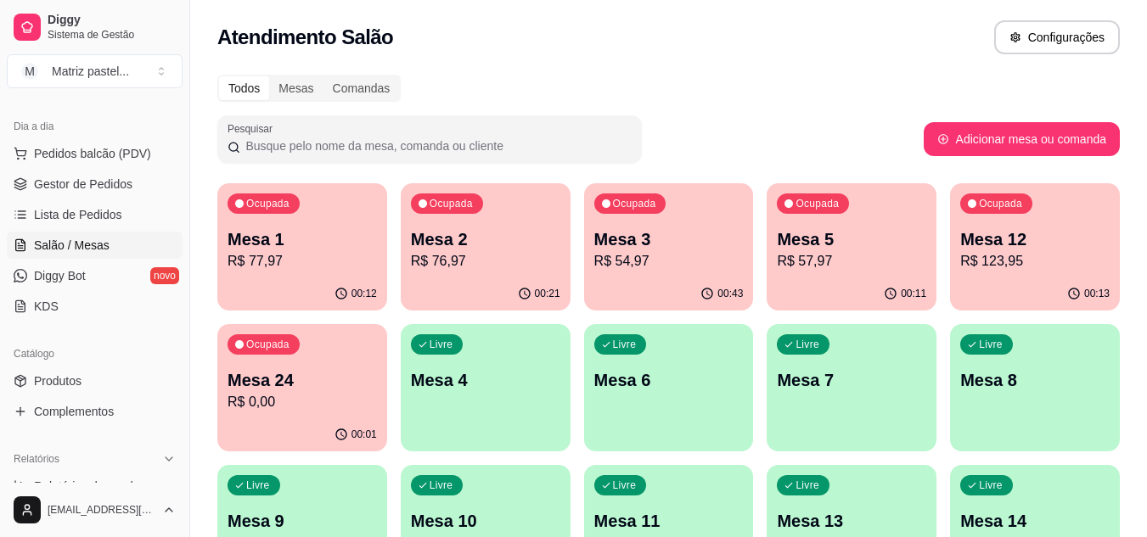
click at [602, 274] on div "Ocupada Mesa 3 R$ 54,97" at bounding box center [669, 230] width 170 height 94
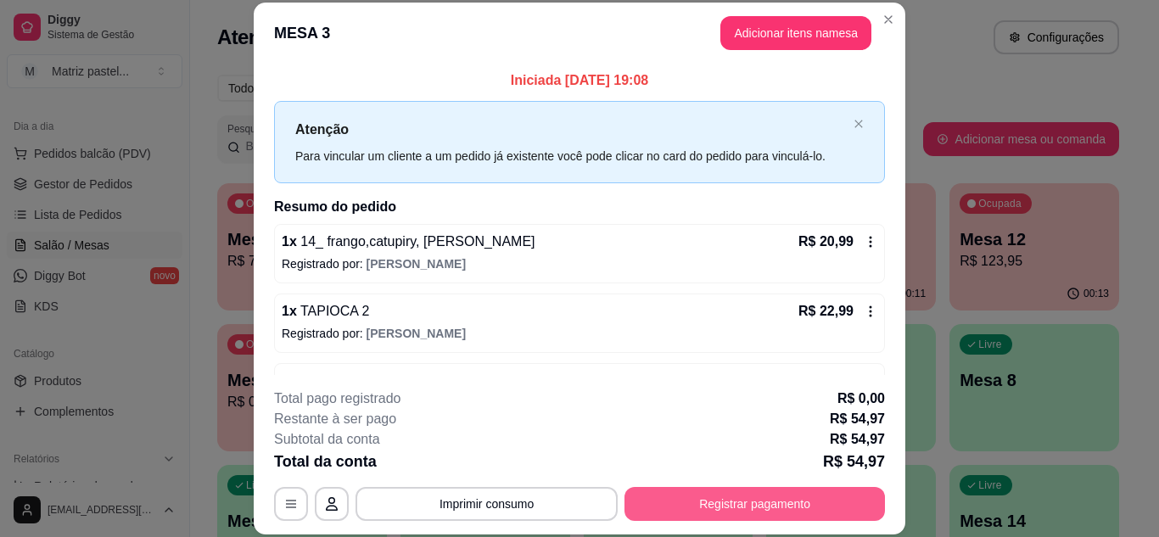
click at [696, 495] on button "Registrar pagamento" at bounding box center [755, 504] width 261 height 34
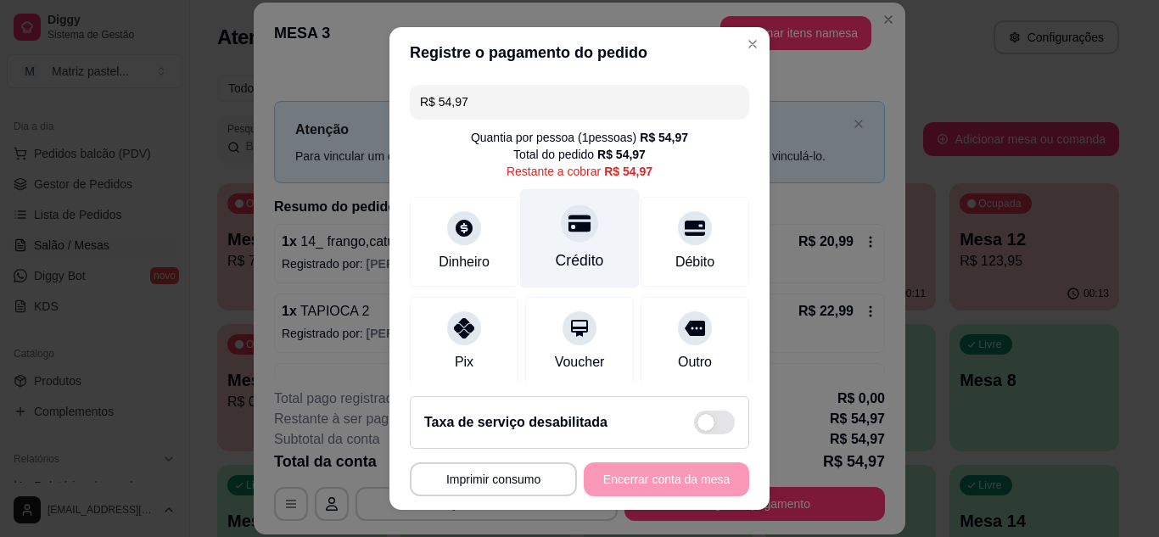
click at [584, 242] on div "Crédito" at bounding box center [580, 237] width 120 height 99
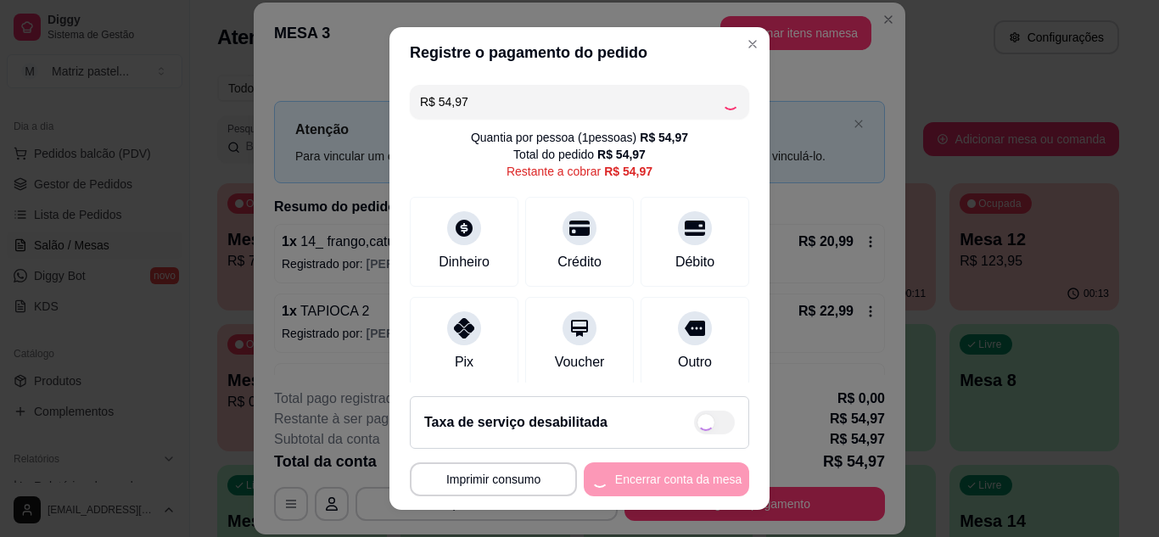
type input "R$ 0,00"
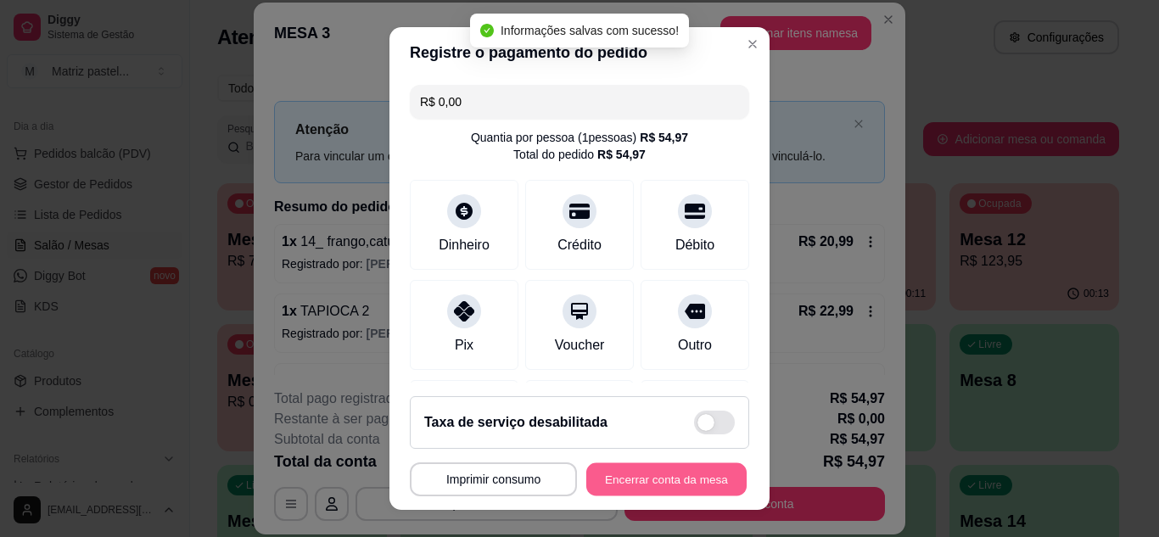
click at [638, 474] on button "Encerrar conta da mesa" at bounding box center [666, 479] width 160 height 33
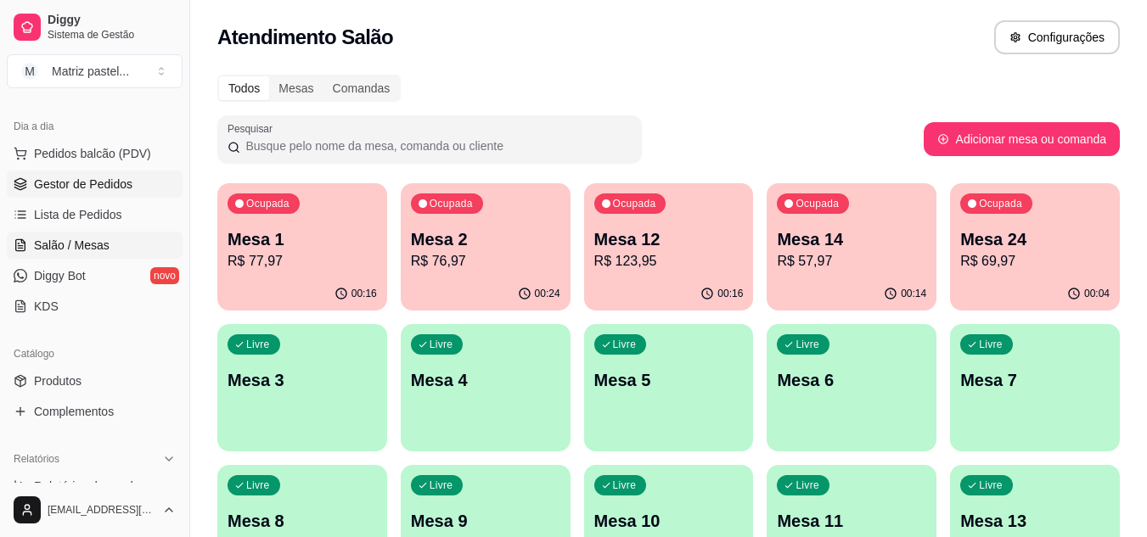
click at [42, 186] on span "Gestor de Pedidos" at bounding box center [83, 184] width 98 height 17
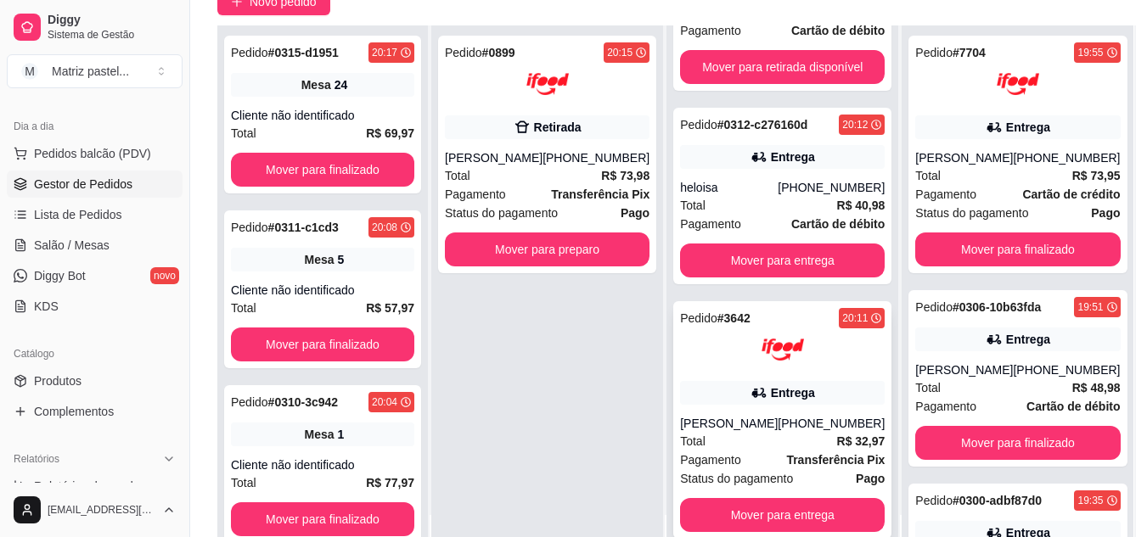
scroll to position [170, 0]
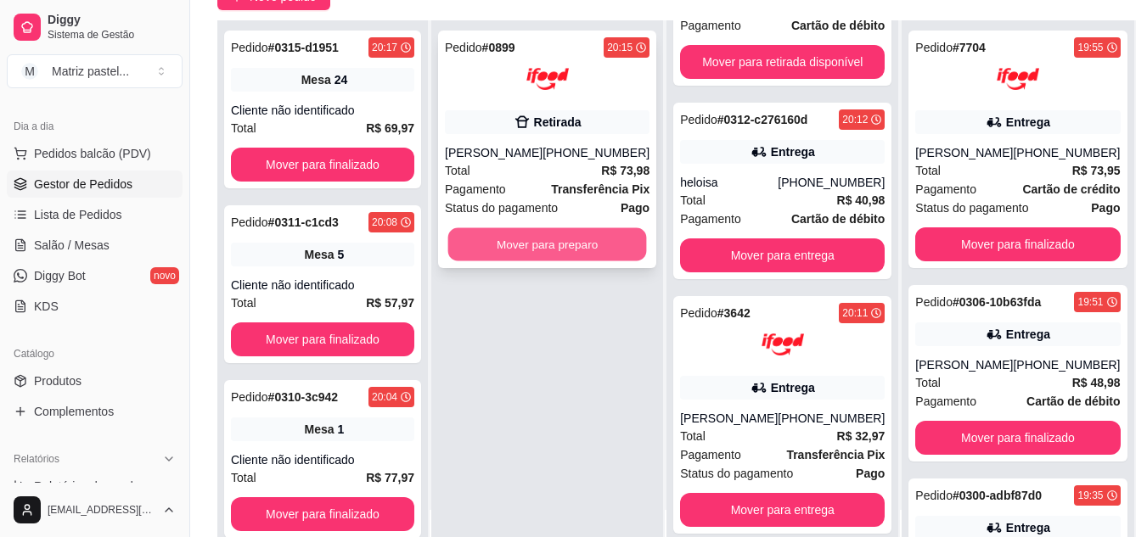
click at [567, 248] on button "Mover para preparo" at bounding box center [547, 244] width 199 height 33
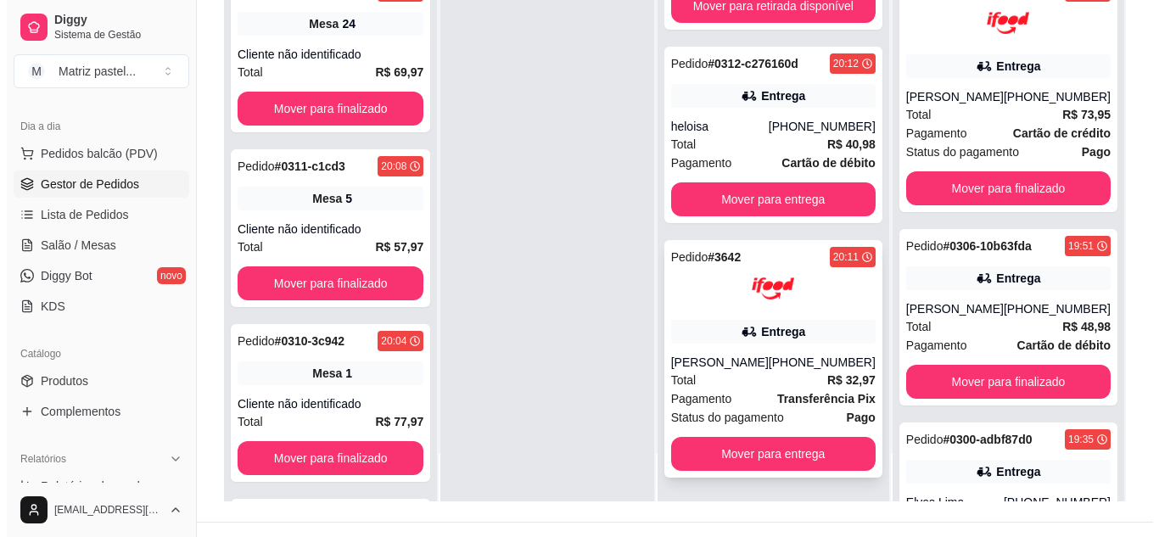
scroll to position [255, 0]
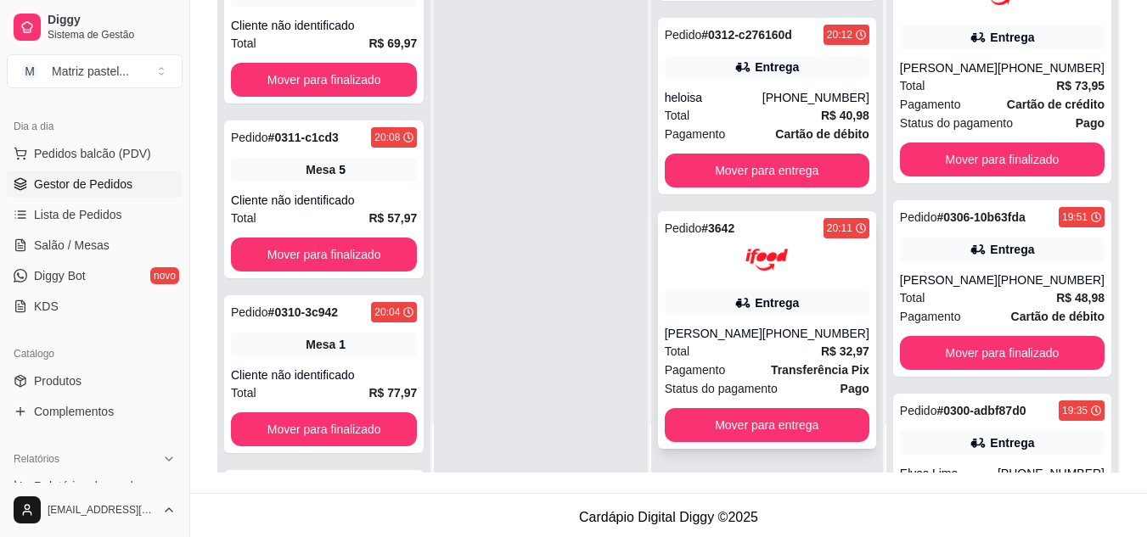
click at [786, 335] on div "[PHONE_NUMBER]" at bounding box center [815, 333] width 107 height 17
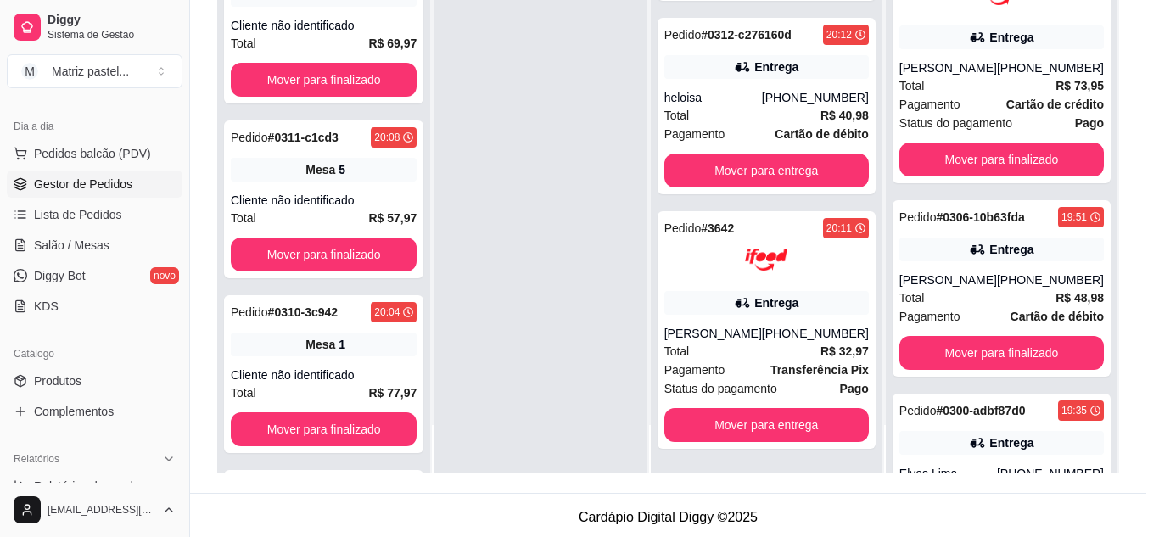
scroll to position [85, 0]
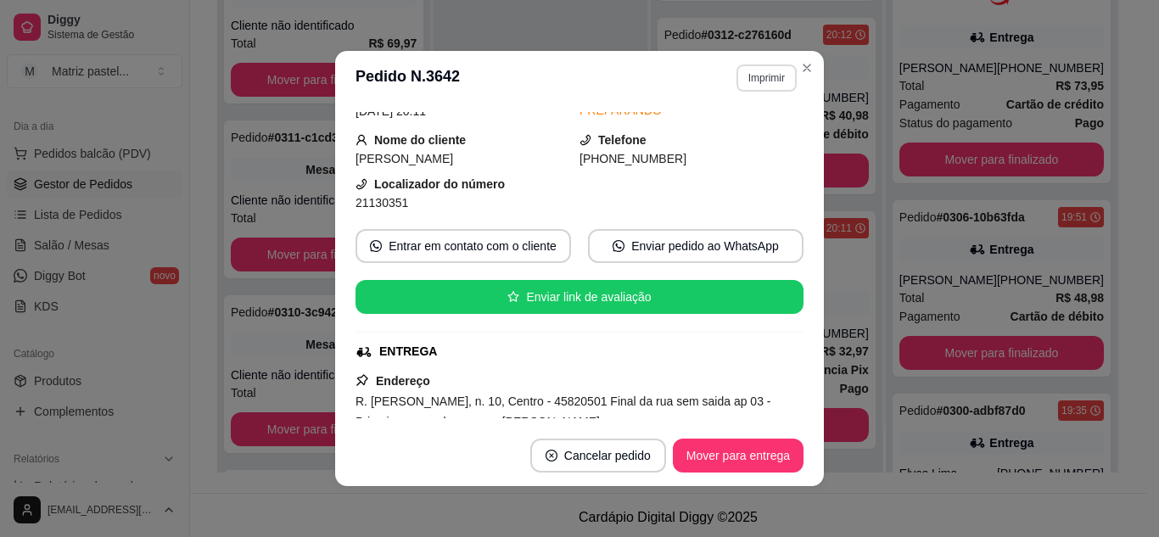
click at [771, 81] on button "Imprimir" at bounding box center [767, 77] width 60 height 27
click at [750, 137] on button "IMPRESSORA" at bounding box center [730, 137] width 123 height 27
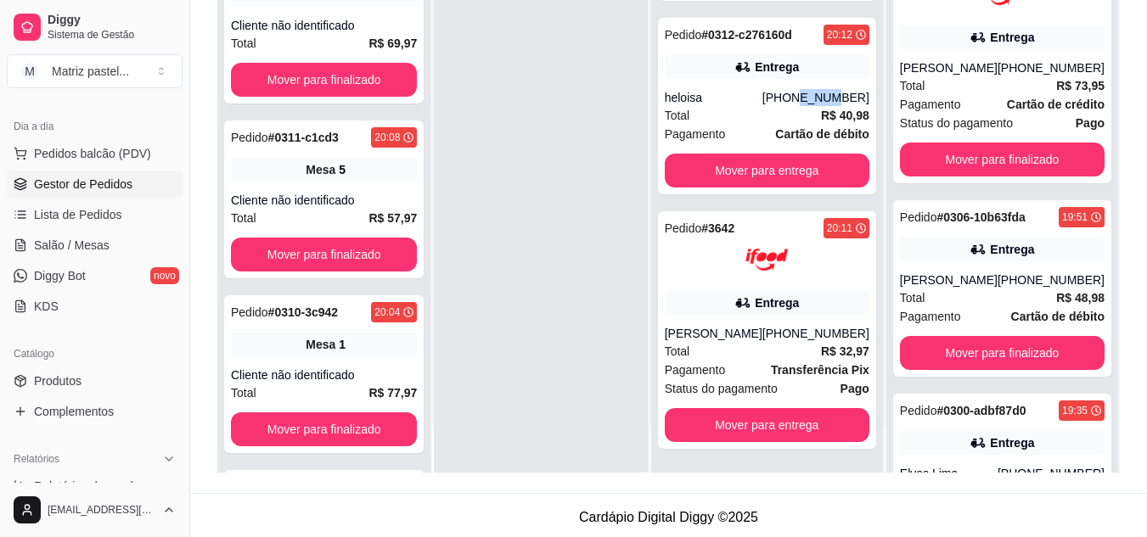
click at [799, 70] on div "Pedido # 0312-c276160d 20:12 Entrega heloisa [PHONE_NUMBER] Total R$ 40,98 Paga…" at bounding box center [767, 106] width 218 height 177
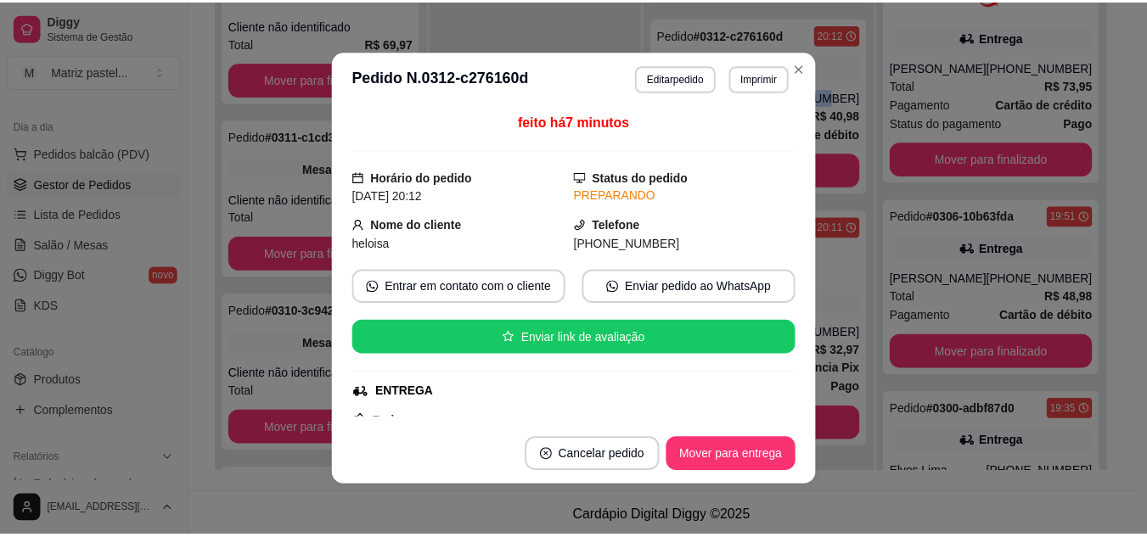
scroll to position [3, 0]
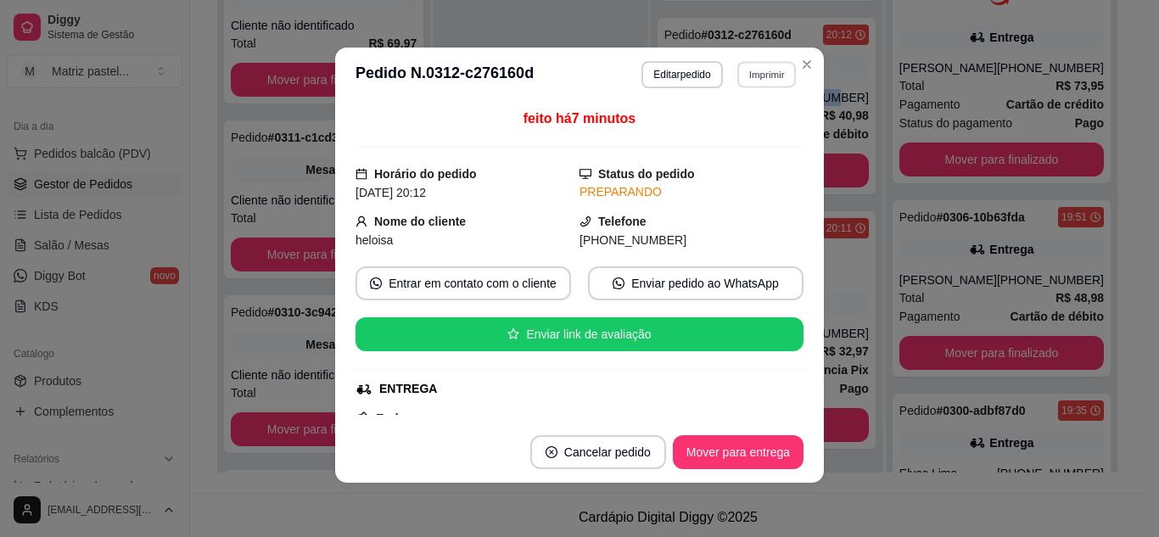
click at [751, 69] on button "Imprimir" at bounding box center [766, 74] width 59 height 26
click at [753, 132] on button "IMPRESSORA" at bounding box center [731, 134] width 123 height 27
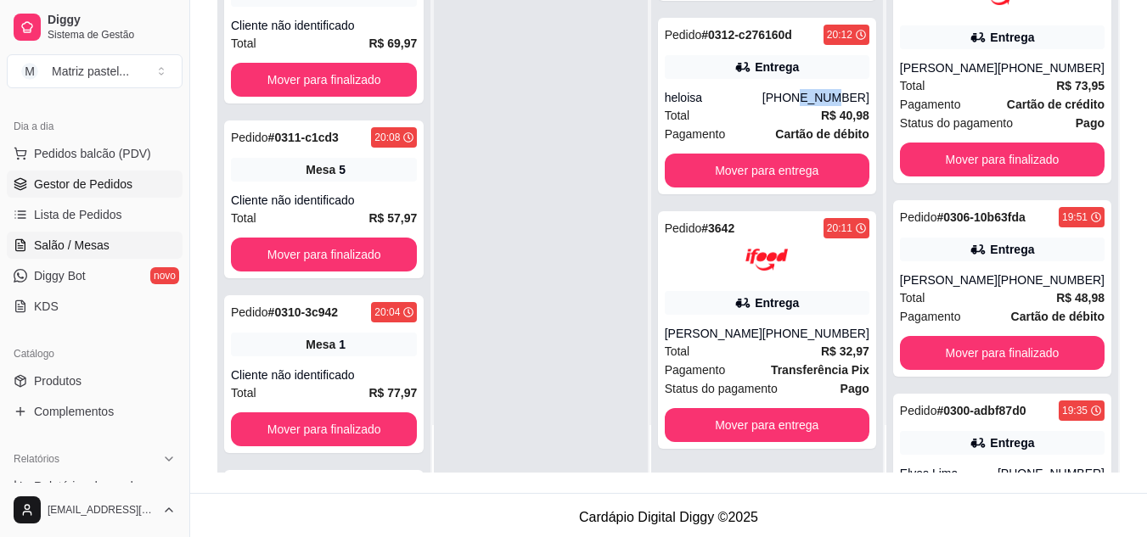
click at [93, 249] on span "Salão / Mesas" at bounding box center [72, 245] width 76 height 17
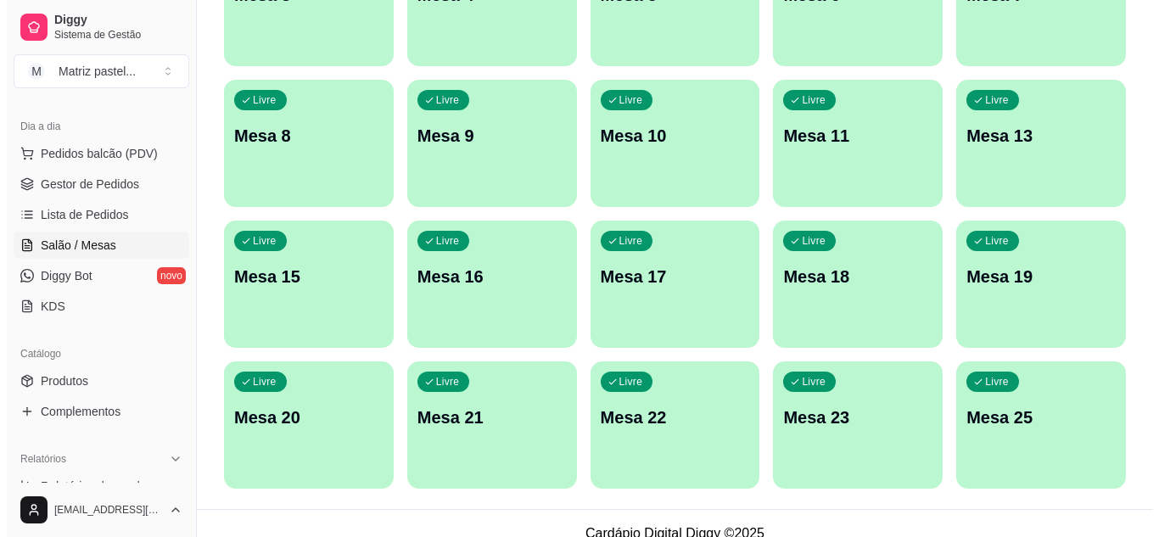
scroll to position [406, 0]
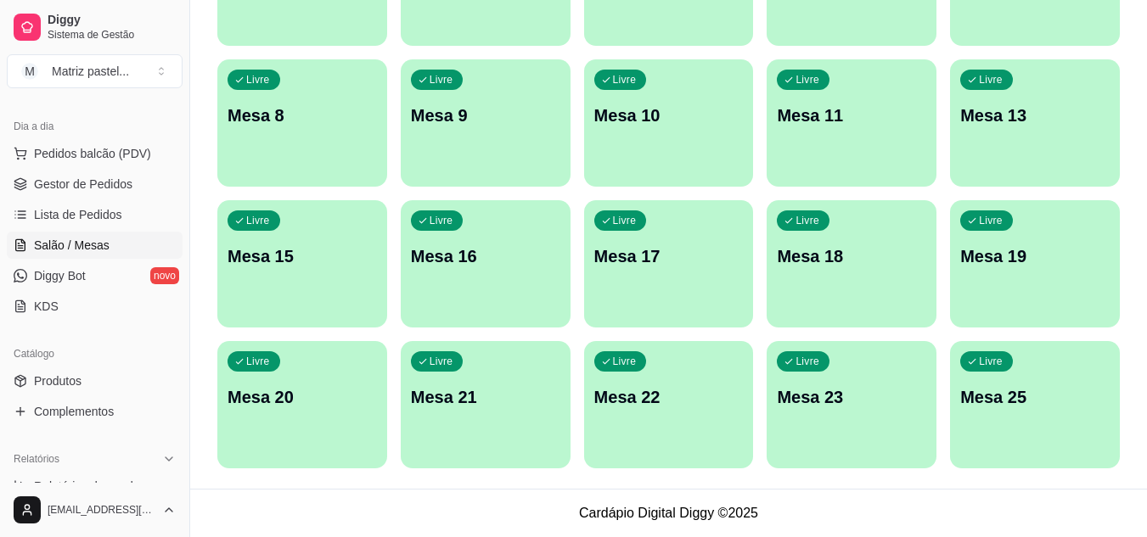
click at [997, 394] on p "Mesa 25" at bounding box center [1034, 397] width 149 height 24
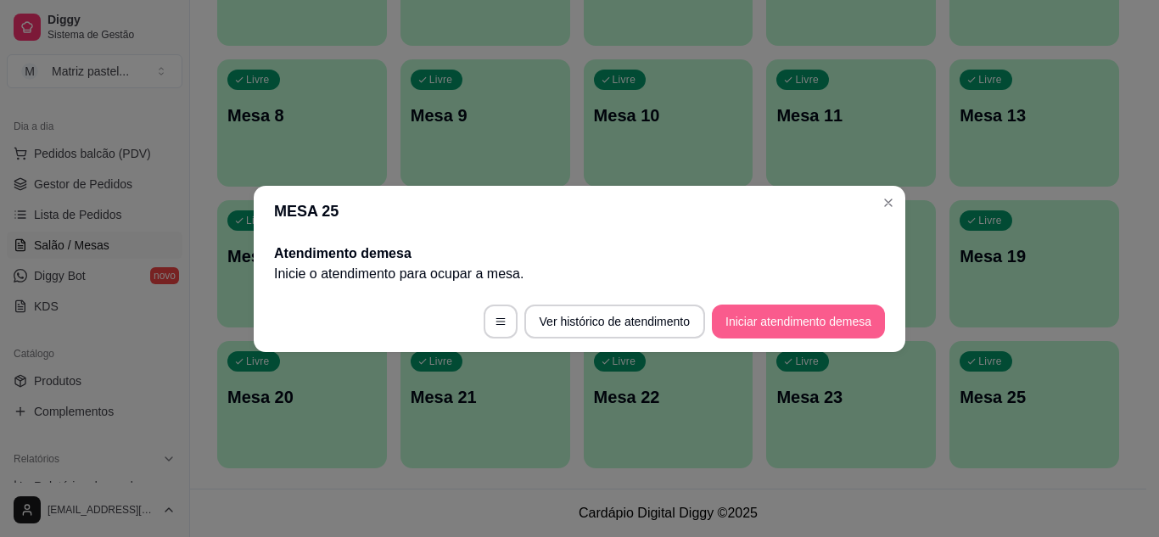
click at [787, 329] on button "Iniciar atendimento de mesa" at bounding box center [798, 322] width 173 height 34
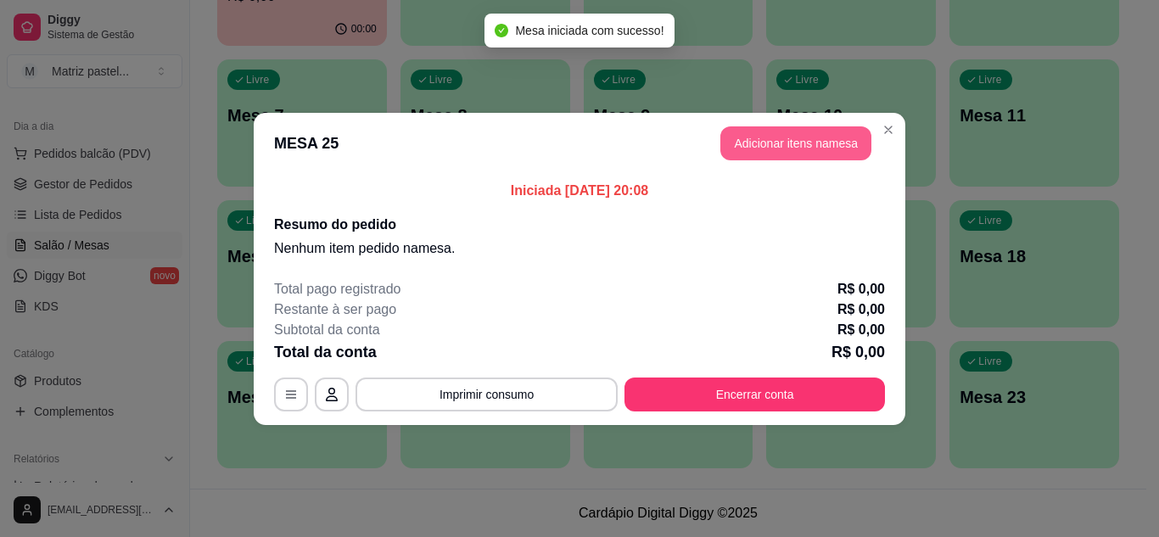
click at [750, 145] on button "Adicionar itens na mesa" at bounding box center [796, 143] width 151 height 34
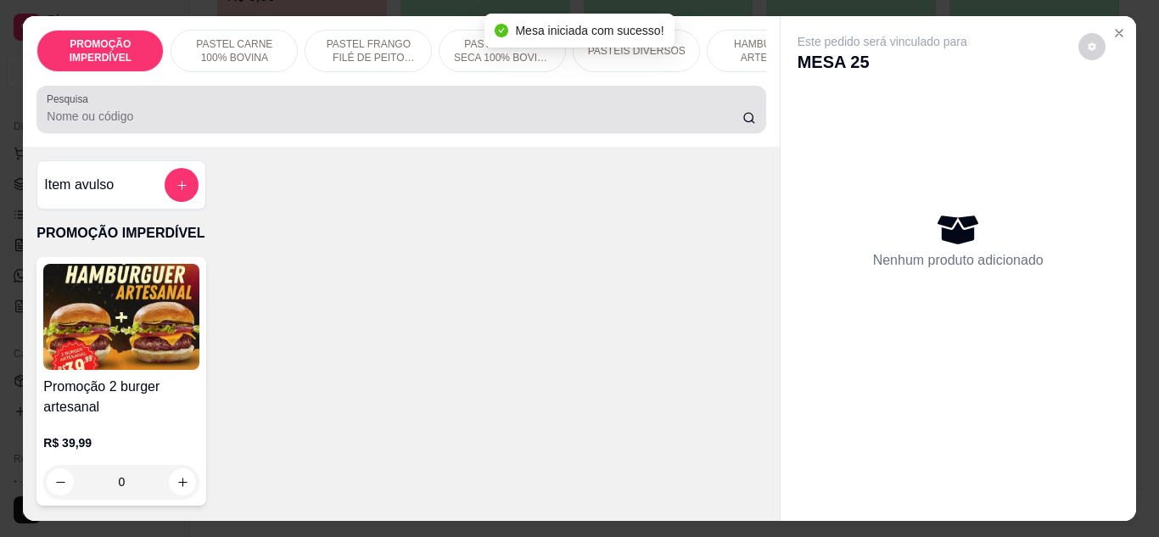
click at [389, 111] on div at bounding box center [401, 110] width 709 height 34
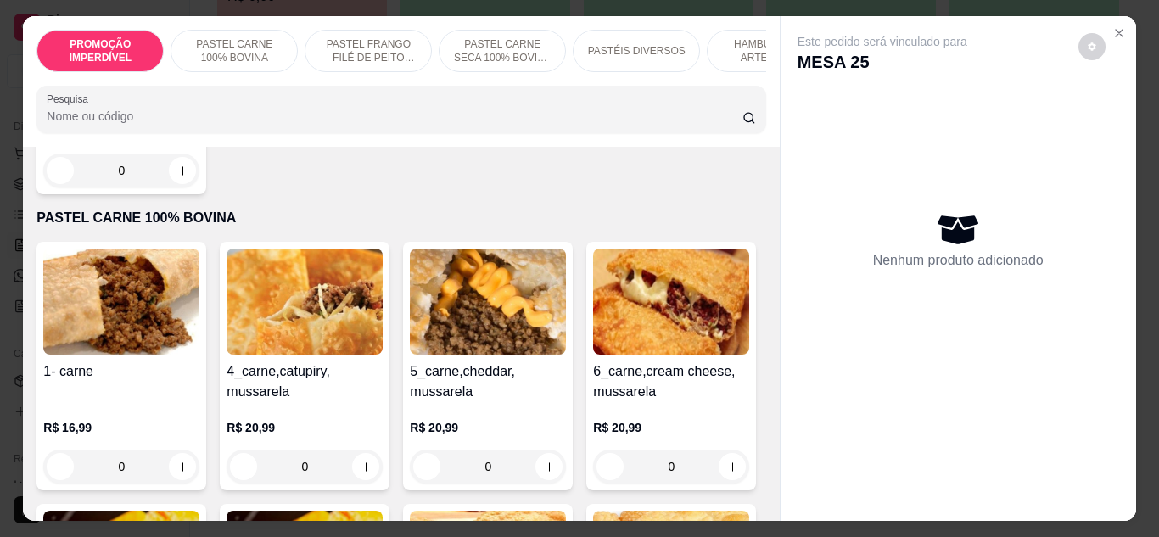
scroll to position [339, 0]
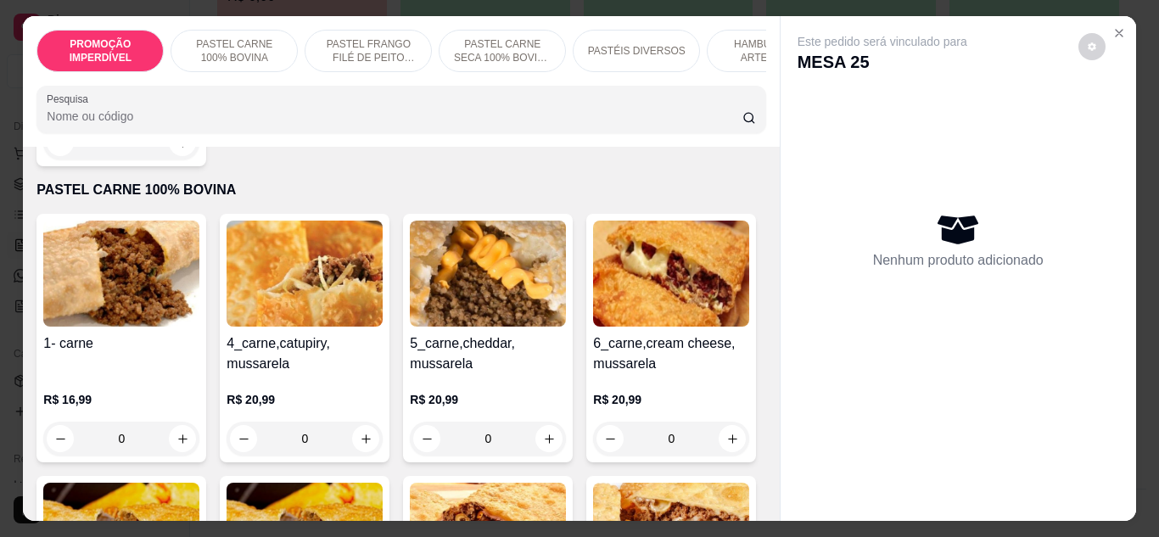
click at [552, 447] on div "0" at bounding box center [488, 439] width 156 height 34
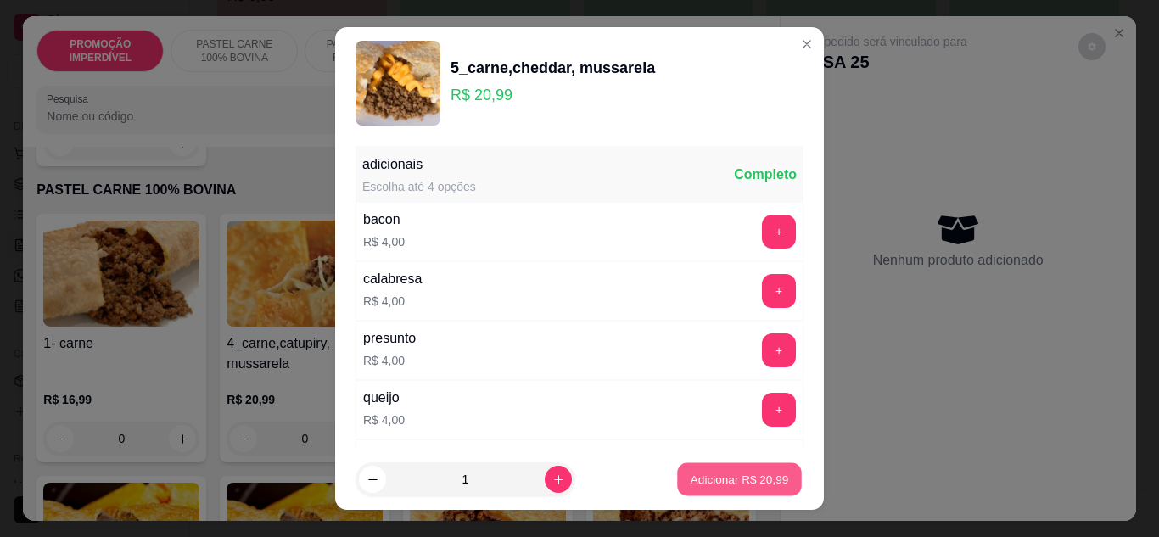
click at [691, 474] on p "Adicionar R$ 20,99" at bounding box center [740, 480] width 98 height 16
type input "1"
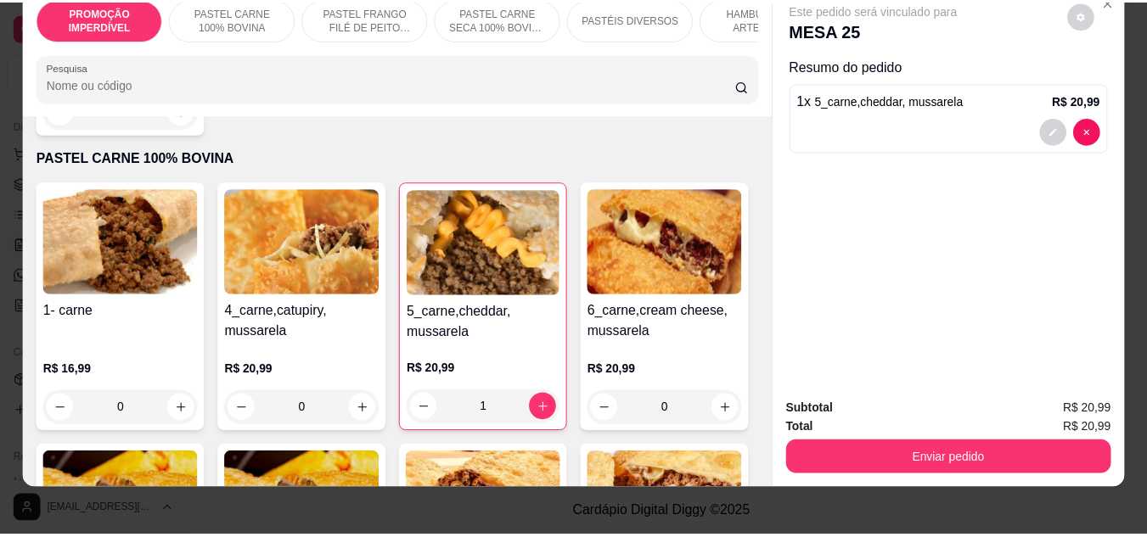
scroll to position [45, 0]
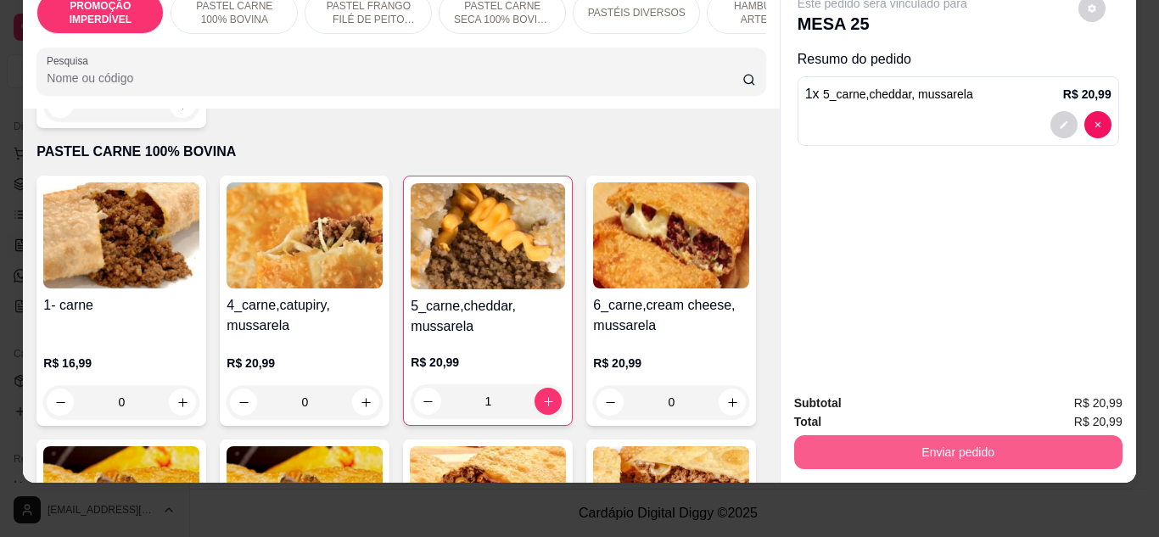
click at [923, 441] on button "Enviar pedido" at bounding box center [958, 452] width 328 height 34
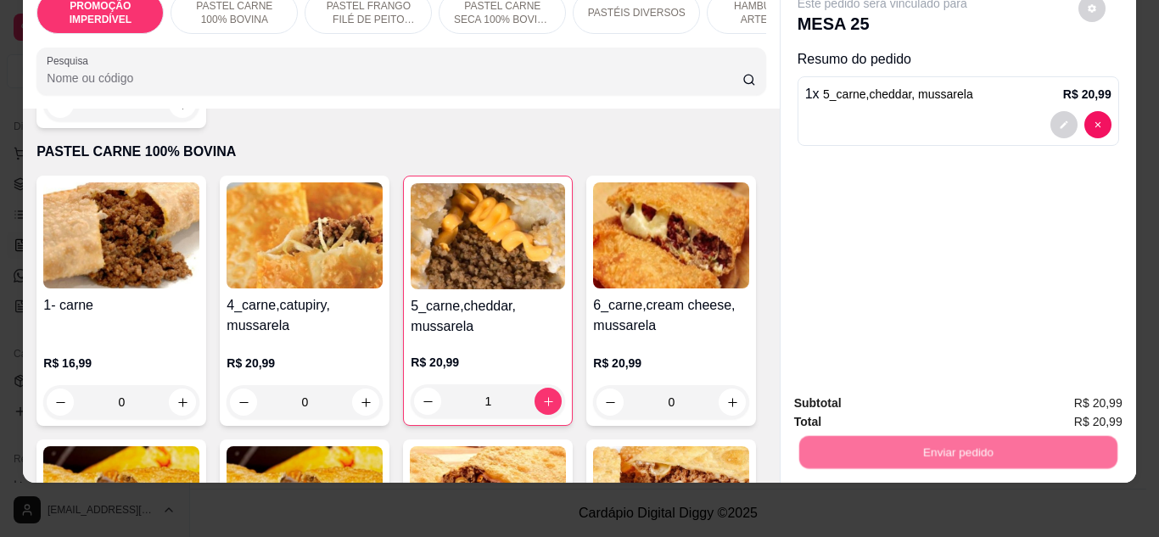
click at [885, 404] on button "Não registrar e enviar pedido" at bounding box center [902, 398] width 177 height 32
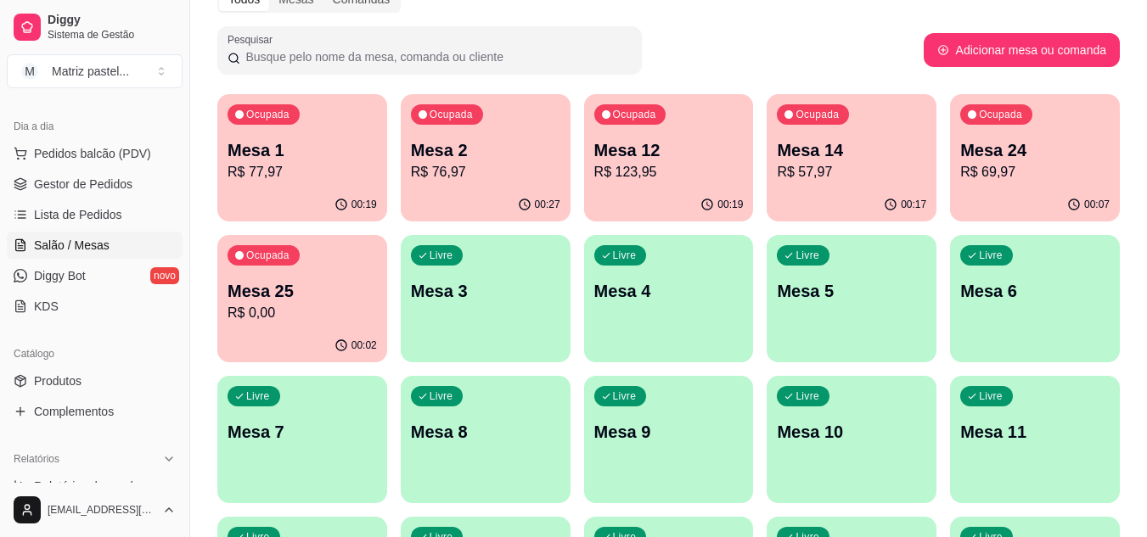
scroll to position [0, 0]
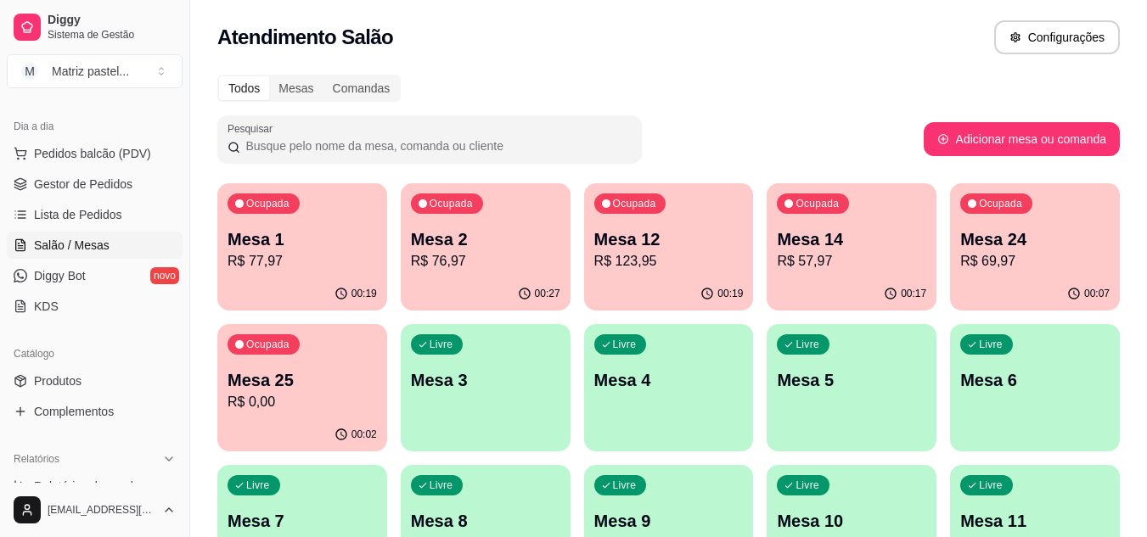
click at [266, 343] on p "Ocupada" at bounding box center [267, 345] width 43 height 14
click at [57, 188] on span "Gestor de Pedidos" at bounding box center [83, 184] width 98 height 17
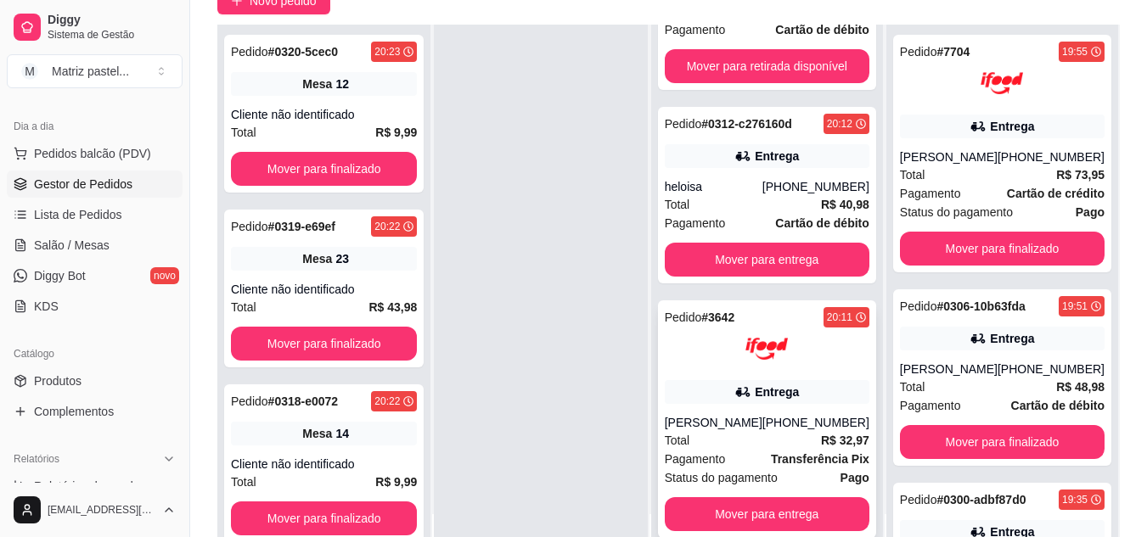
scroll to position [170, 0]
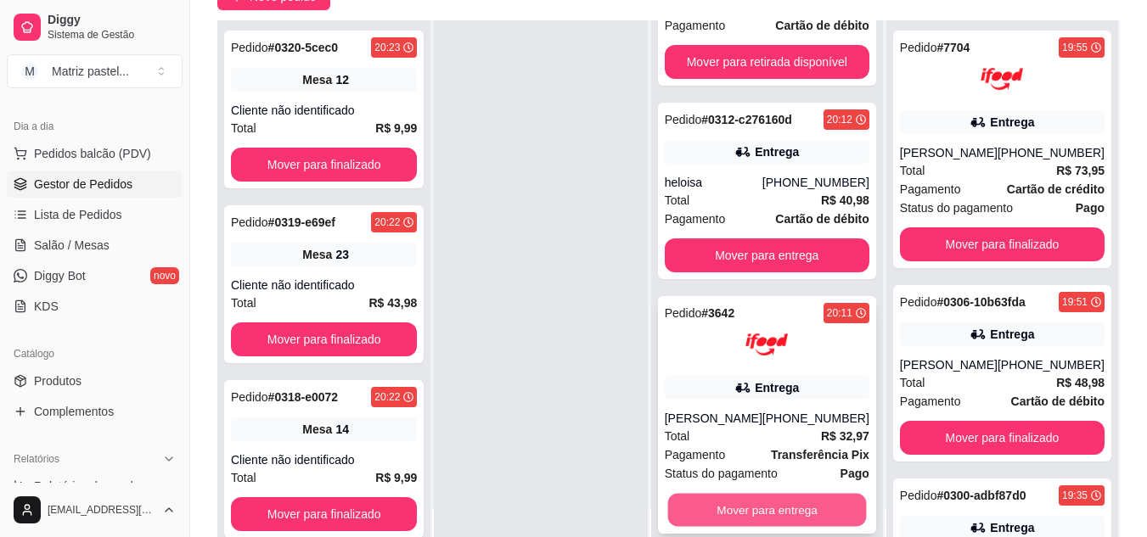
click at [762, 505] on button "Mover para entrega" at bounding box center [766, 510] width 199 height 33
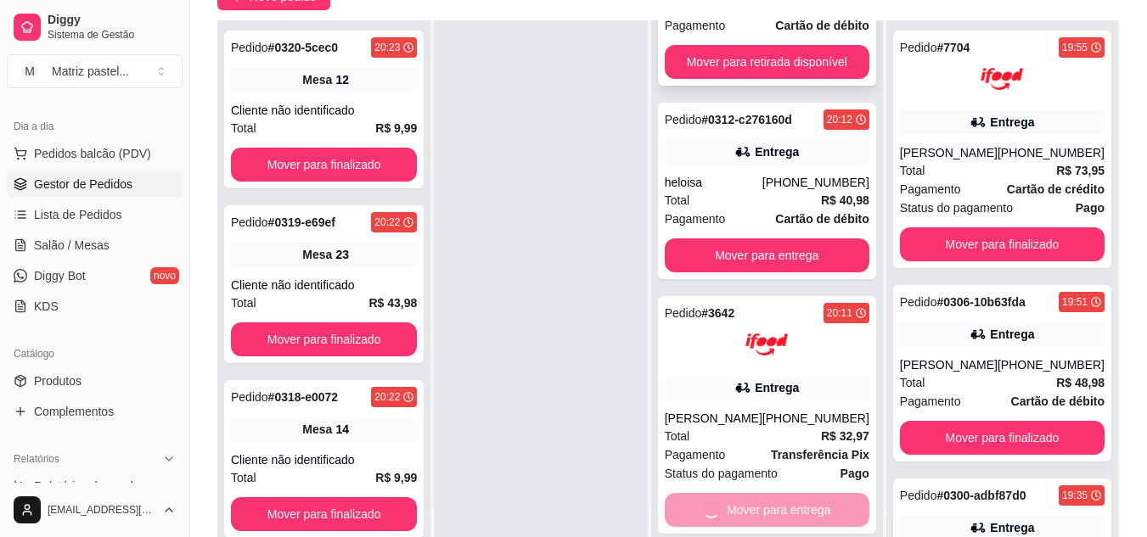
scroll to position [121, 0]
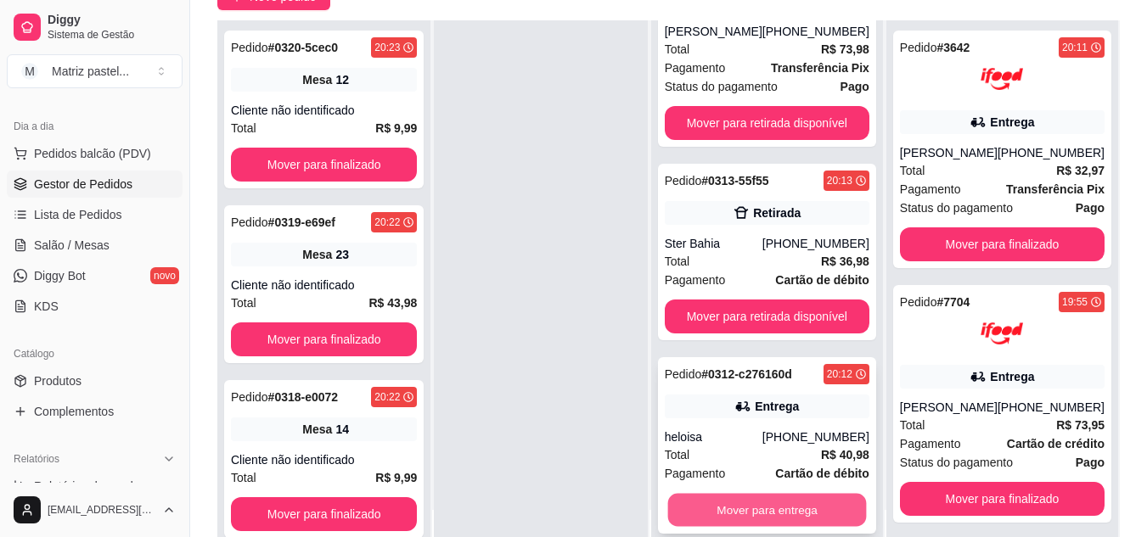
click at [761, 503] on button "Mover para entrega" at bounding box center [766, 510] width 199 height 33
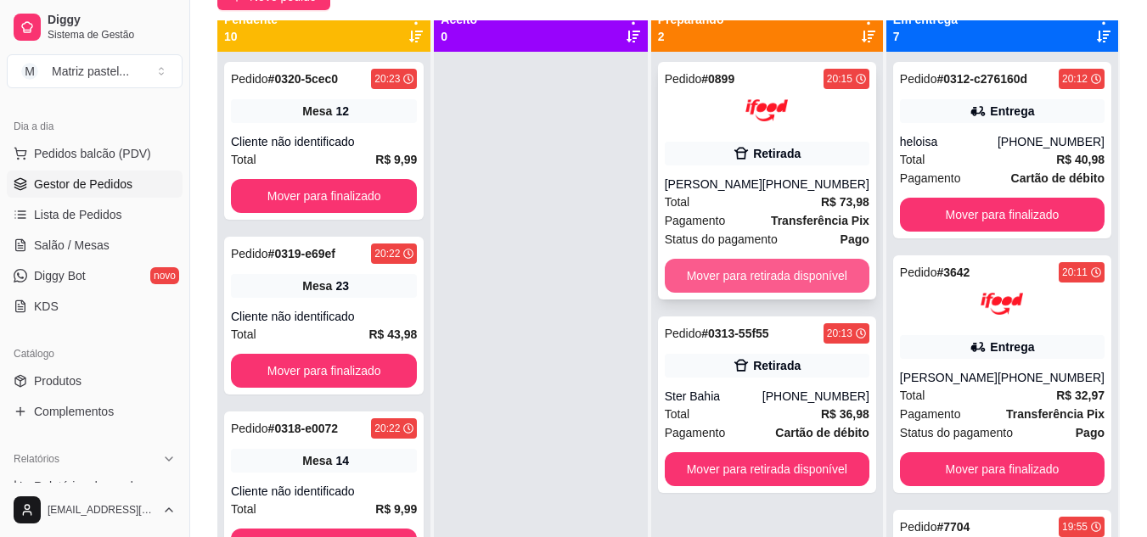
scroll to position [0, 0]
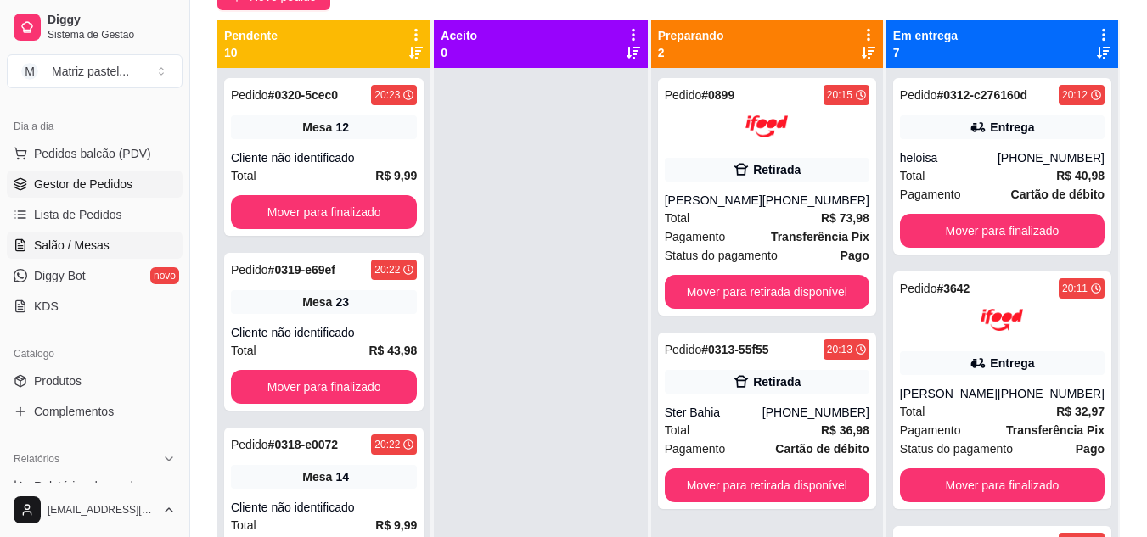
click at [109, 245] on link "Salão / Mesas" at bounding box center [95, 245] width 176 height 27
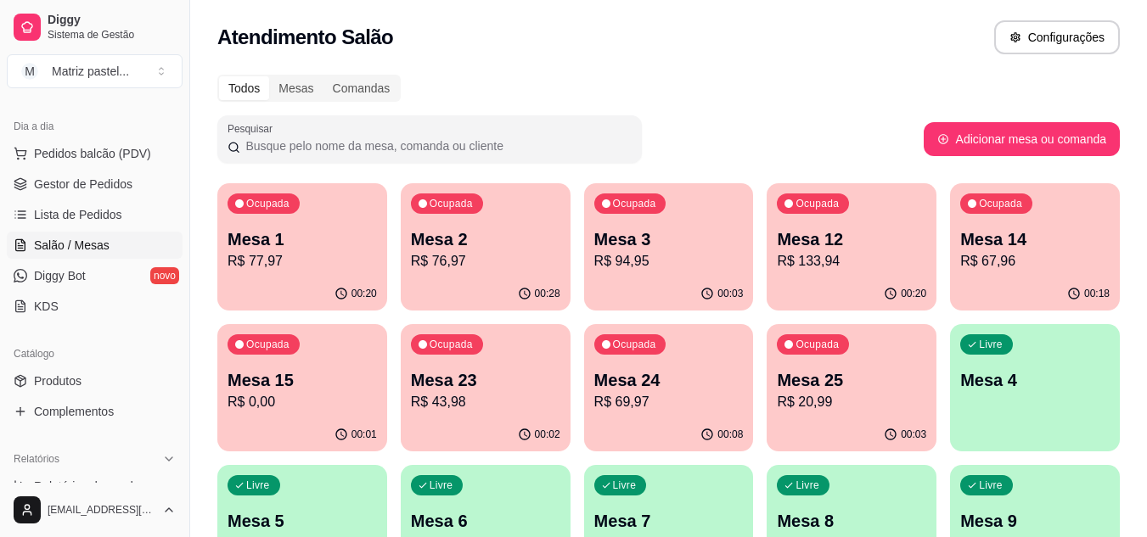
click at [471, 432] on div "00:02" at bounding box center [486, 434] width 170 height 33
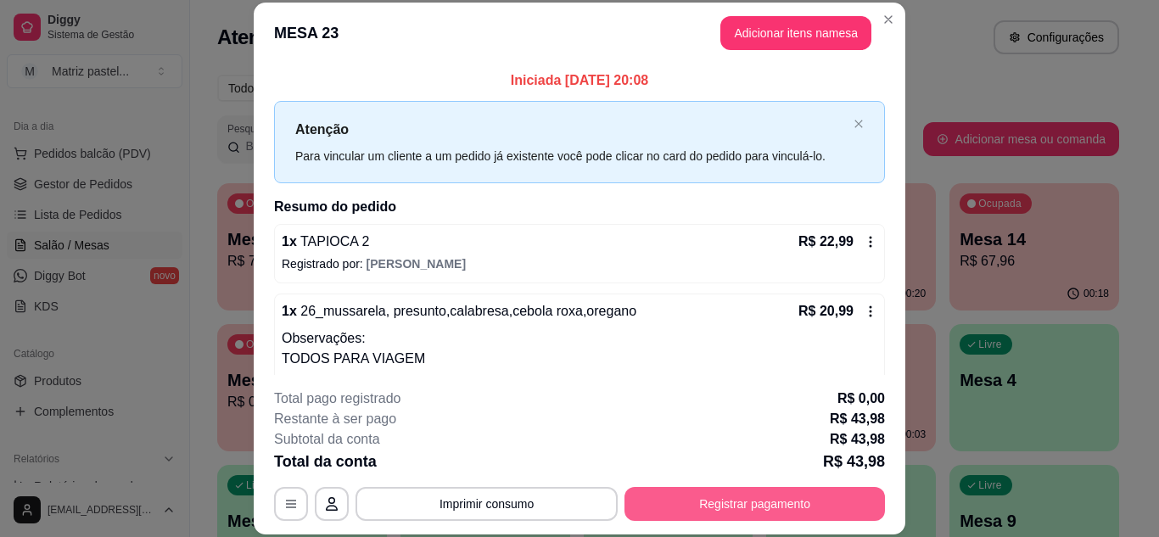
click at [702, 495] on button "Registrar pagamento" at bounding box center [755, 504] width 261 height 34
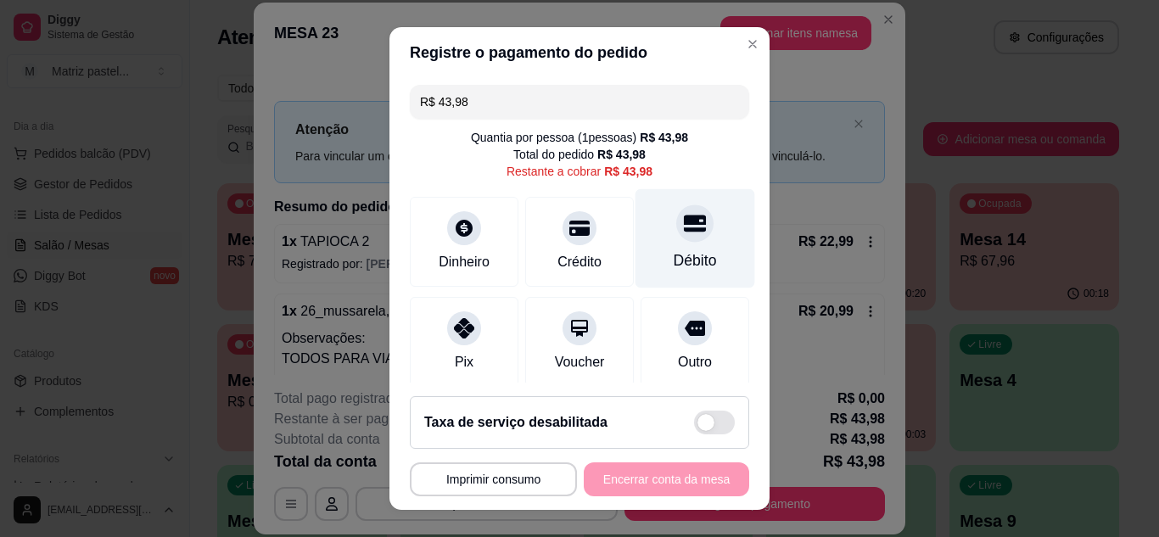
click at [657, 241] on div "Débito" at bounding box center [696, 237] width 120 height 99
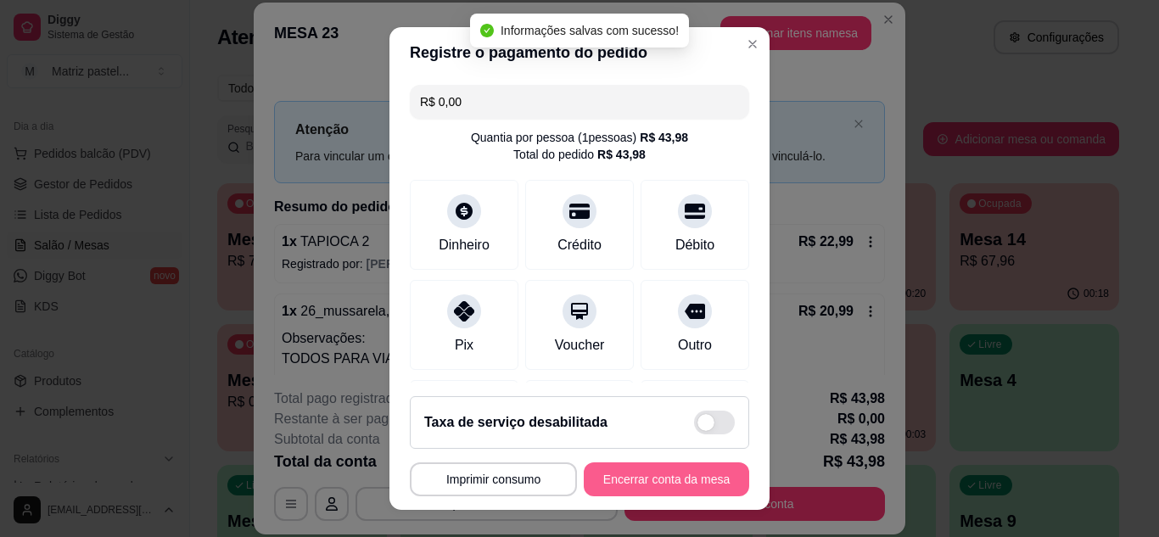
type input "R$ 0,00"
click at [641, 485] on button "Encerrar conta da mesa" at bounding box center [666, 480] width 165 height 34
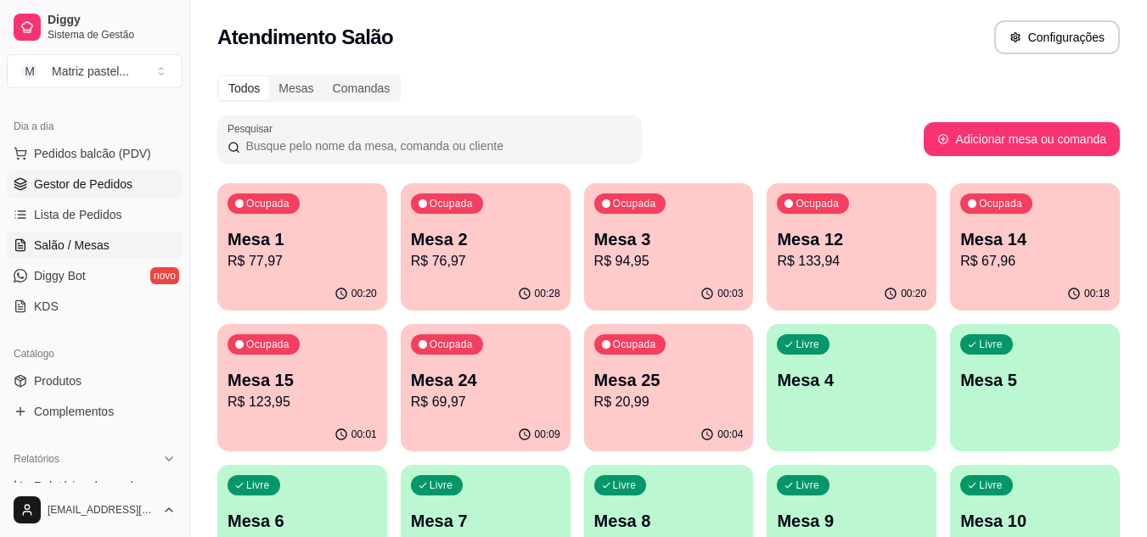
click at [42, 191] on span "Gestor de Pedidos" at bounding box center [83, 184] width 98 height 17
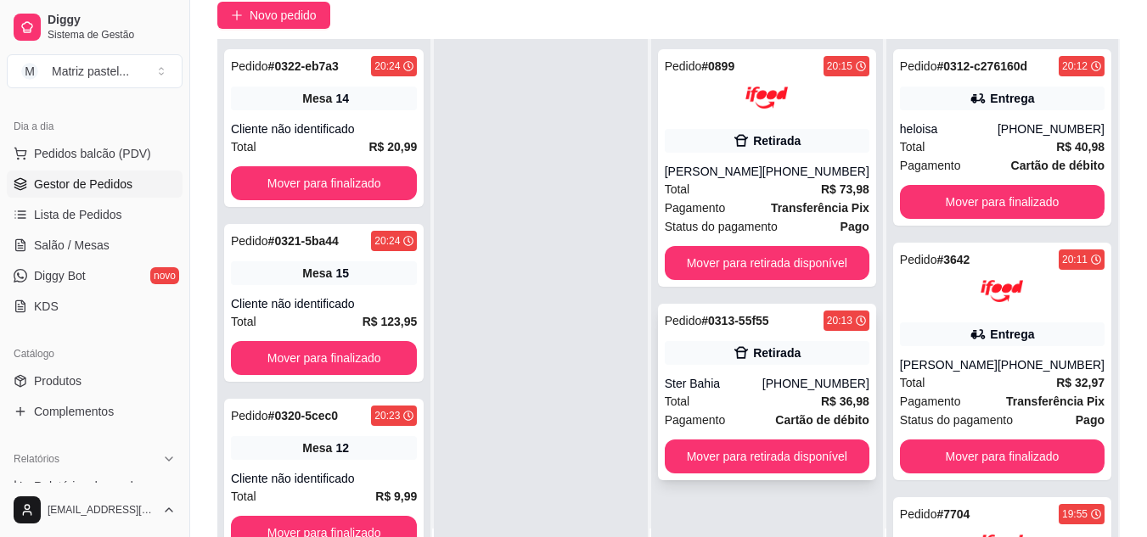
scroll to position [170, 0]
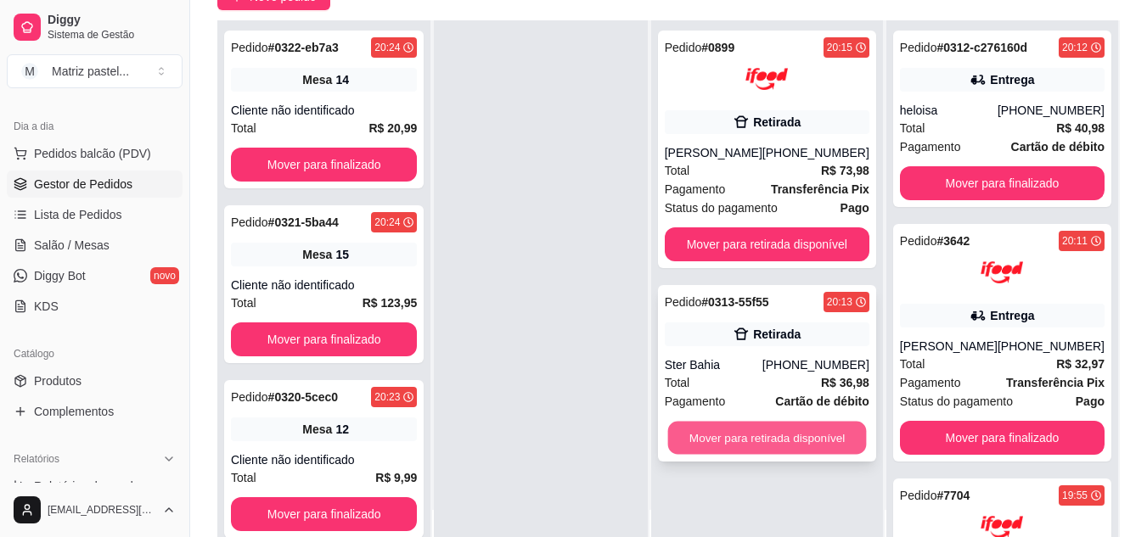
click at [739, 437] on button "Mover para retirada disponível" at bounding box center [766, 438] width 199 height 33
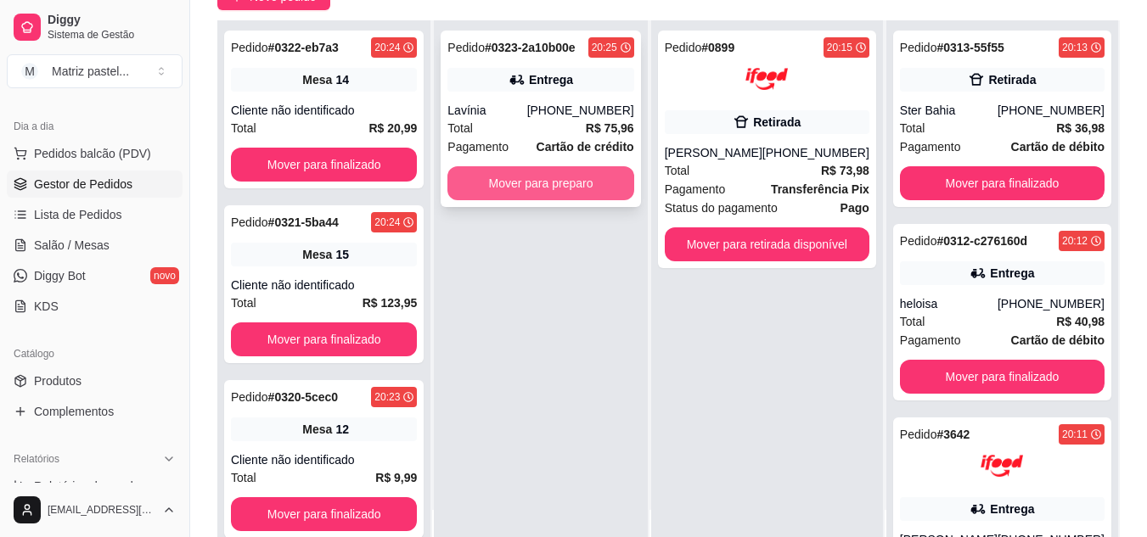
click at [590, 193] on button "Mover para preparo" at bounding box center [540, 183] width 186 height 34
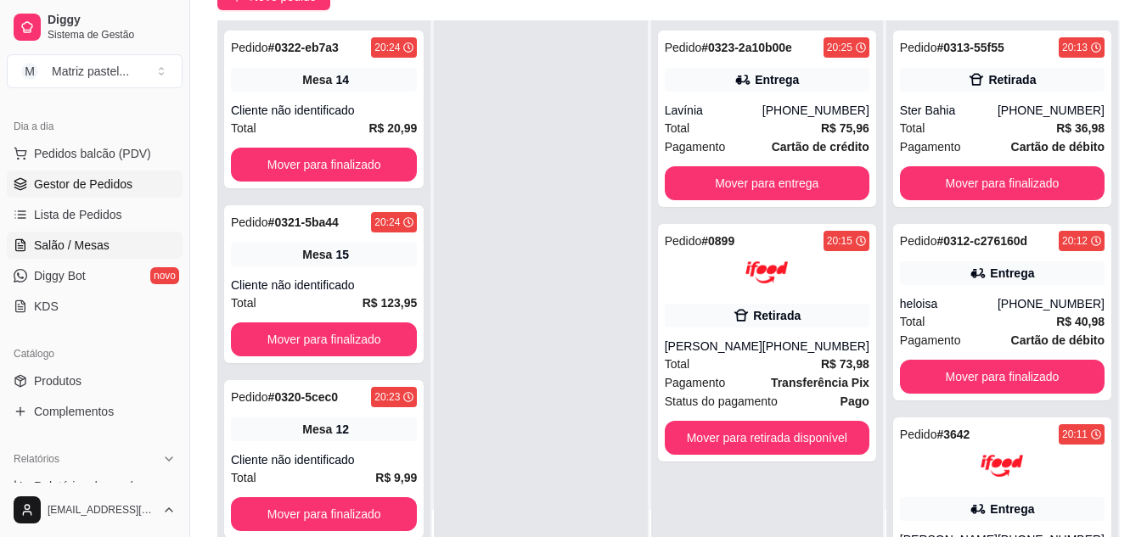
click at [109, 244] on link "Salão / Mesas" at bounding box center [95, 245] width 176 height 27
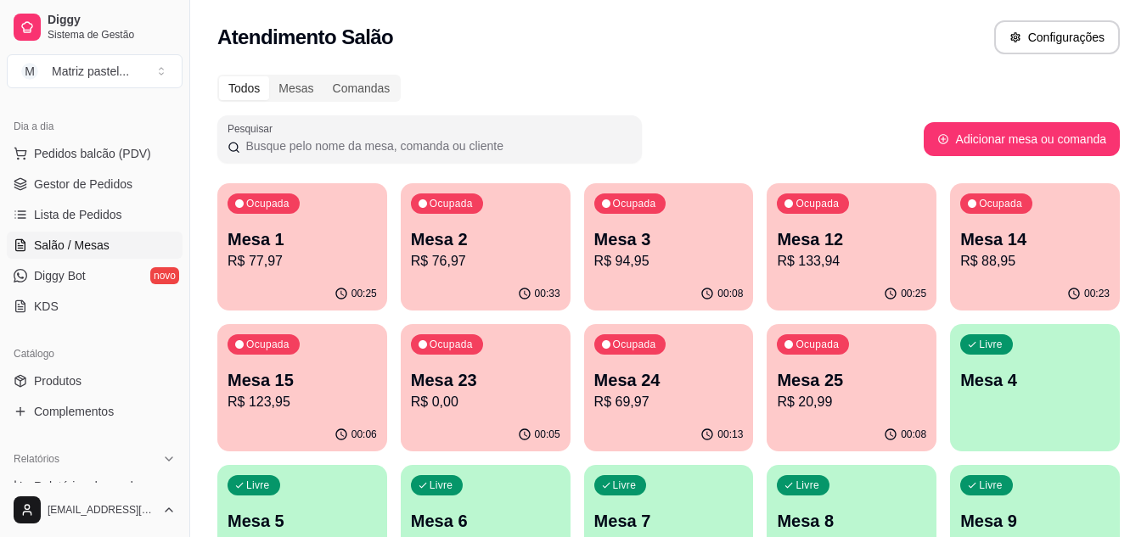
click at [496, 259] on p "R$ 76,97" at bounding box center [485, 261] width 149 height 20
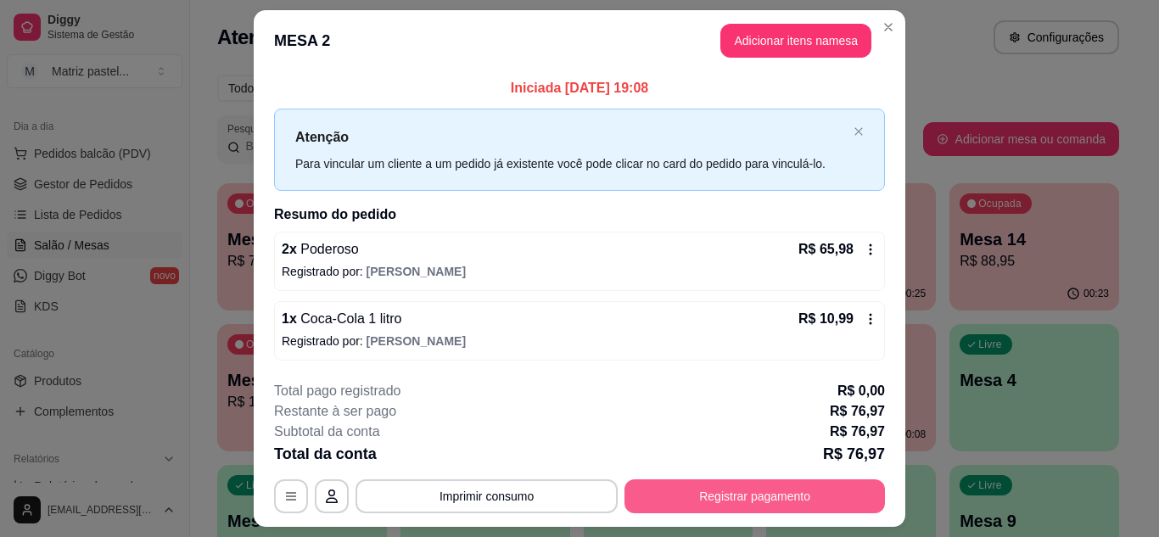
click at [773, 503] on button "Registrar pagamento" at bounding box center [755, 496] width 261 height 34
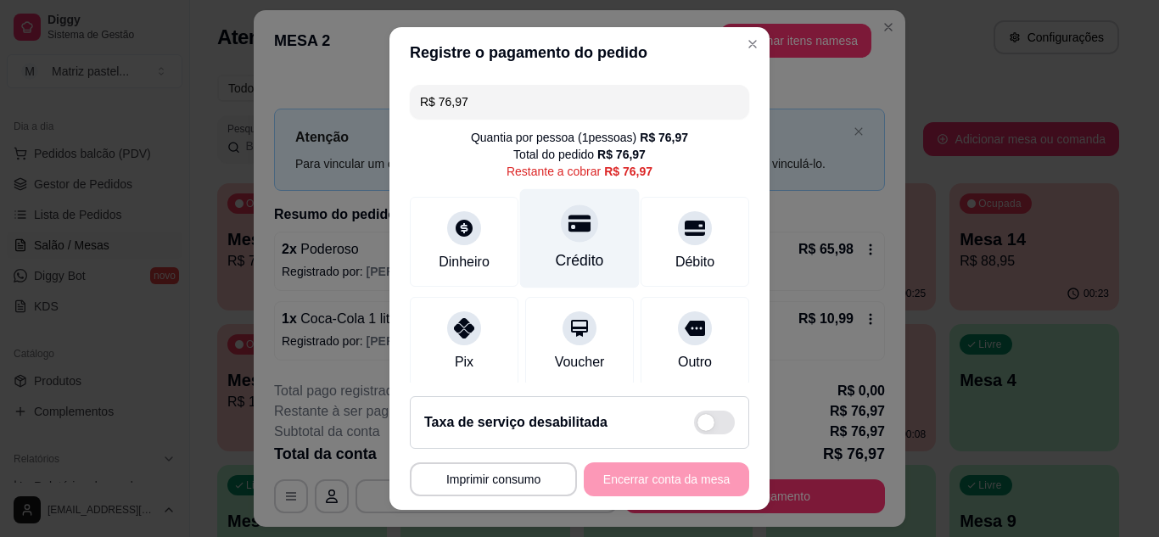
click at [572, 230] on icon at bounding box center [580, 223] width 22 height 17
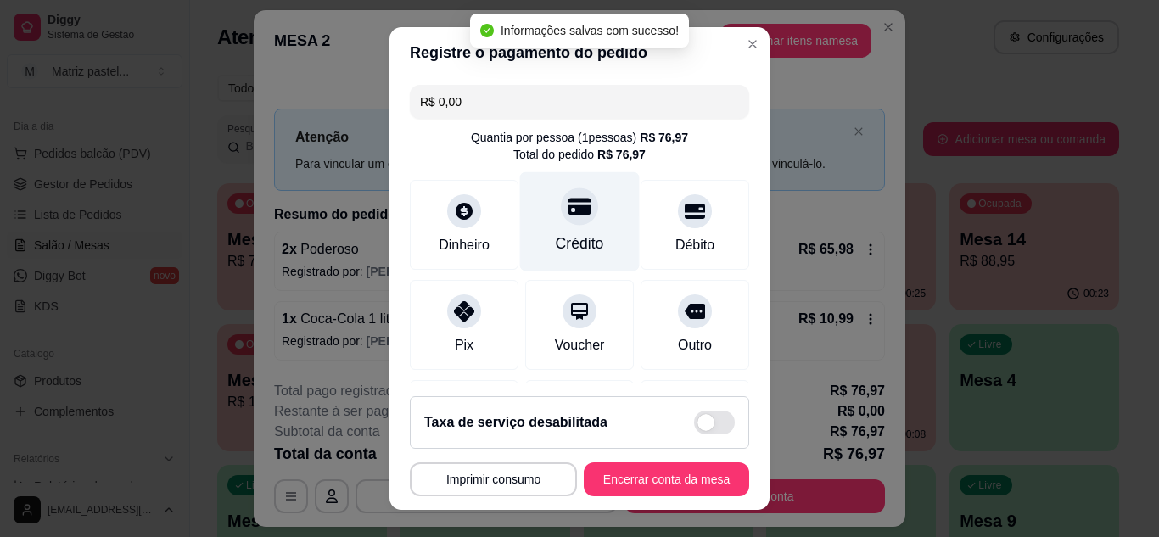
type input "R$ 0,00"
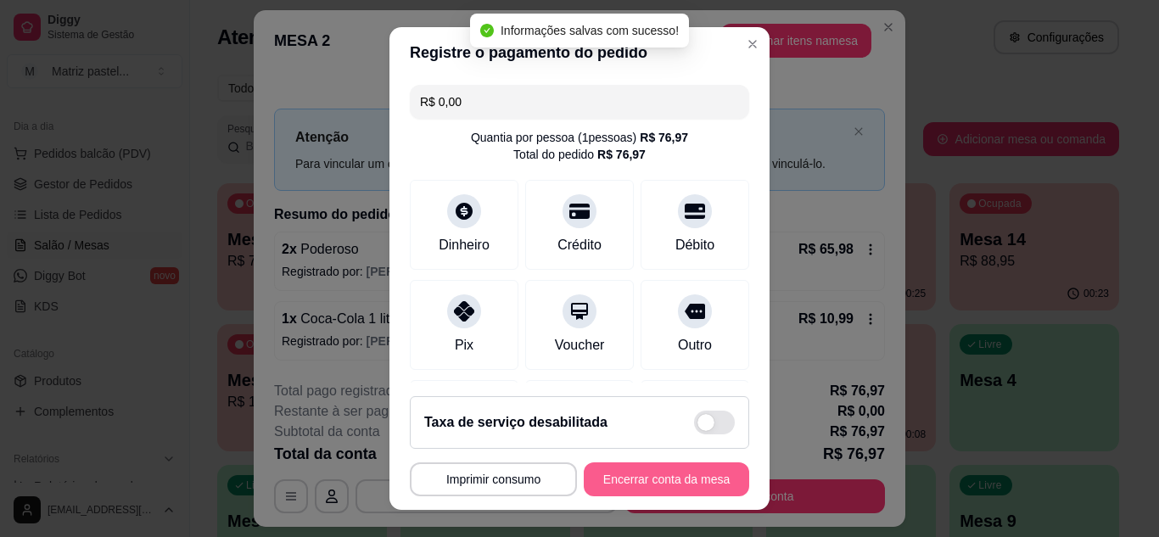
click at [644, 480] on button "Encerrar conta da mesa" at bounding box center [666, 480] width 165 height 34
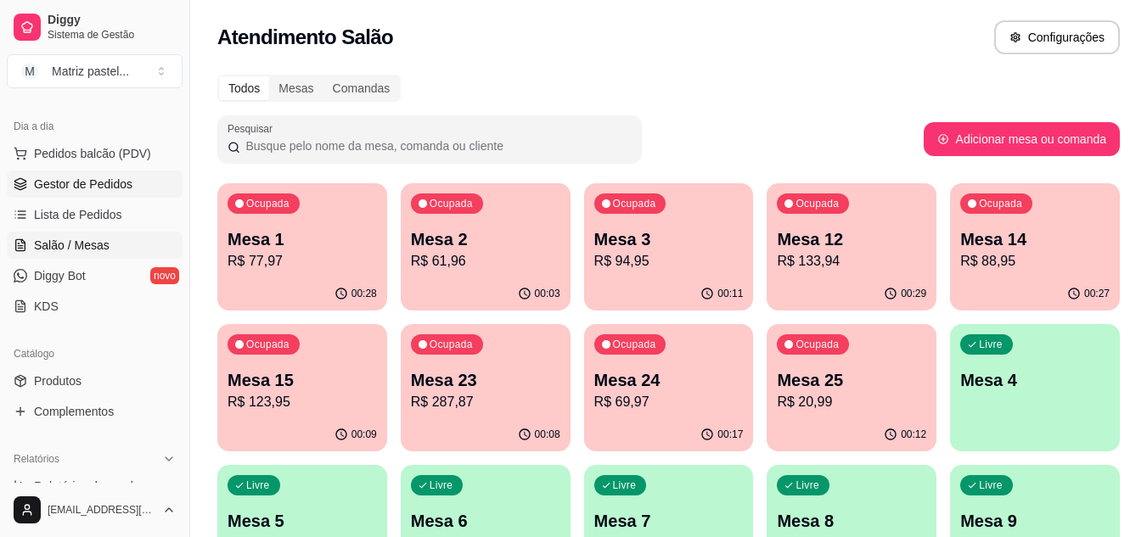
click at [50, 183] on span "Gestor de Pedidos" at bounding box center [83, 184] width 98 height 17
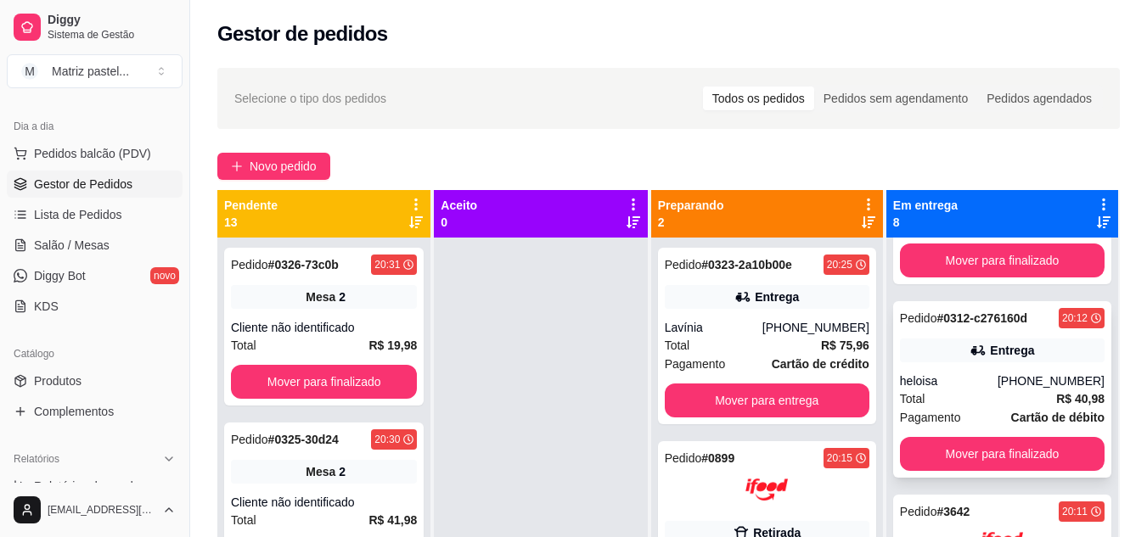
scroll to position [170, 0]
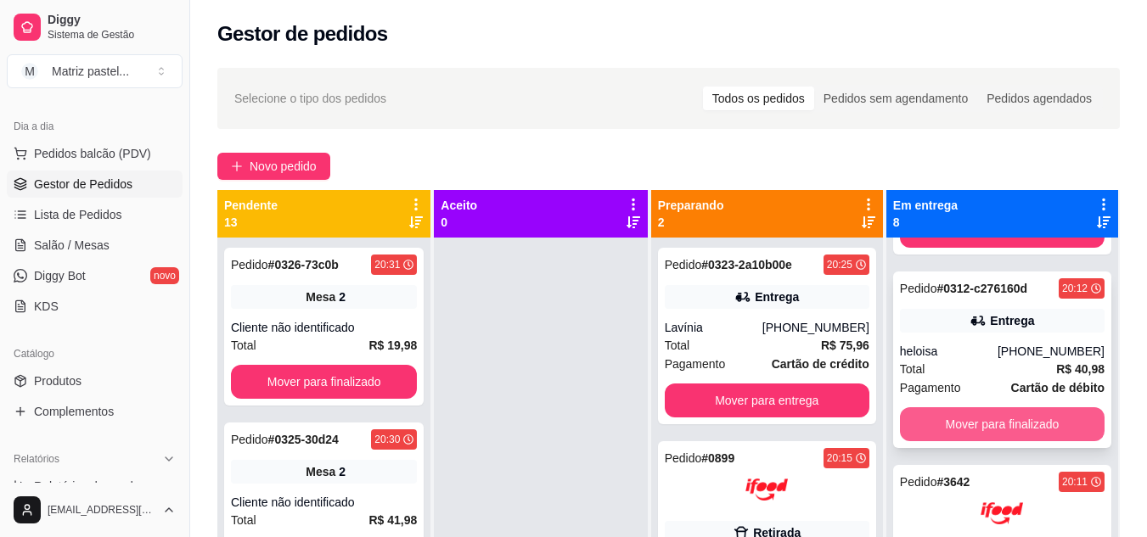
click at [977, 416] on button "Mover para finalizado" at bounding box center [1002, 424] width 205 height 34
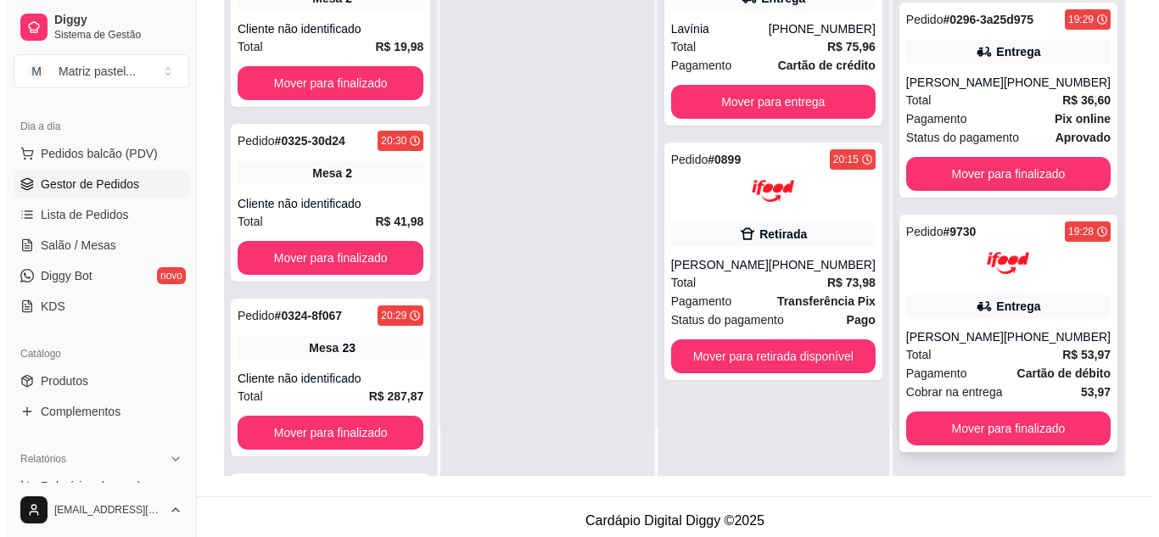
scroll to position [255, 0]
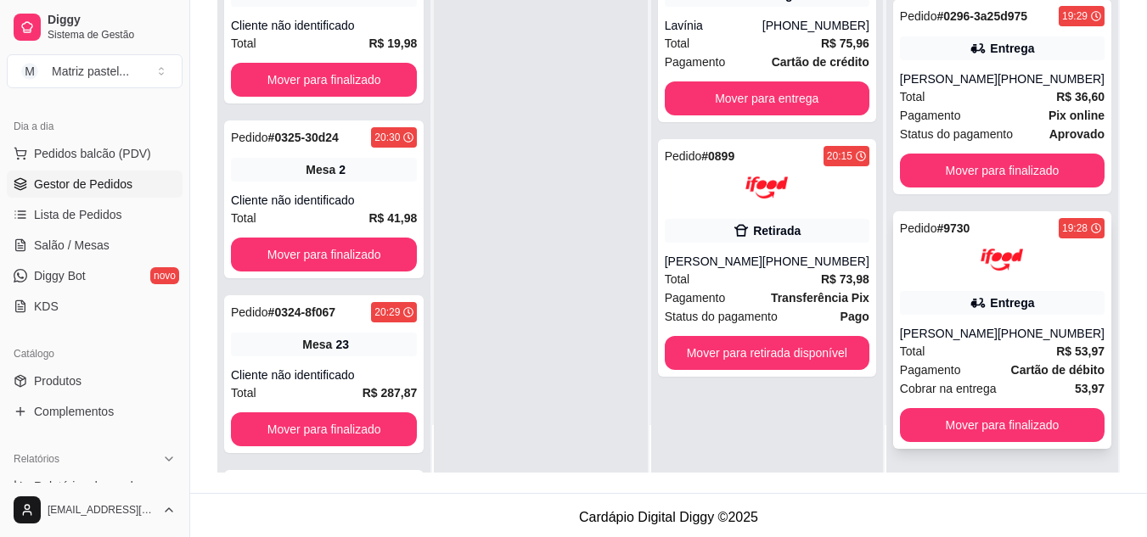
click at [963, 351] on div "Total R$ 53,97" at bounding box center [1002, 351] width 205 height 19
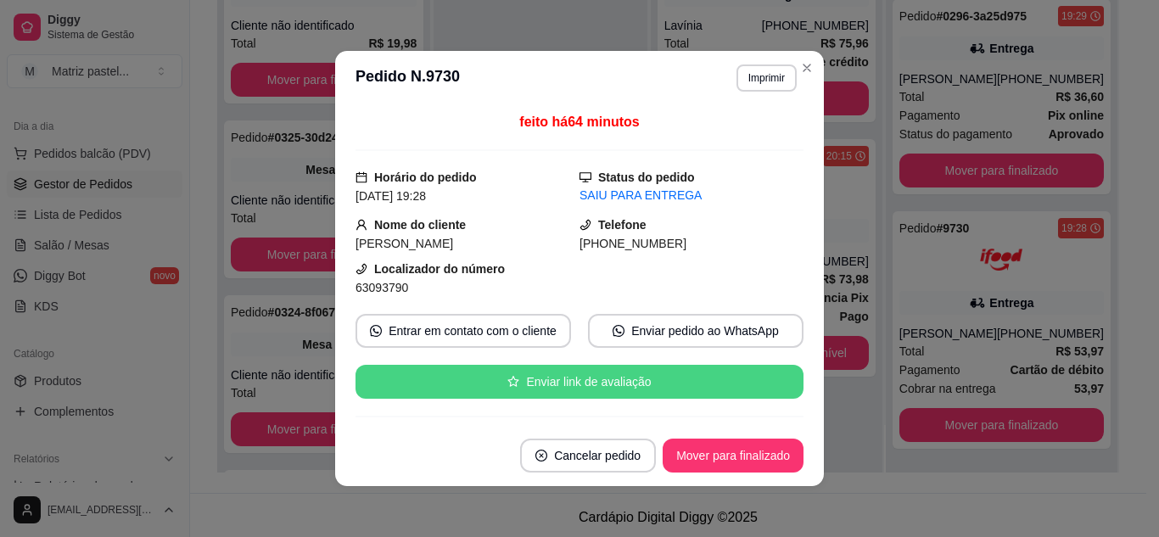
scroll to position [85, 0]
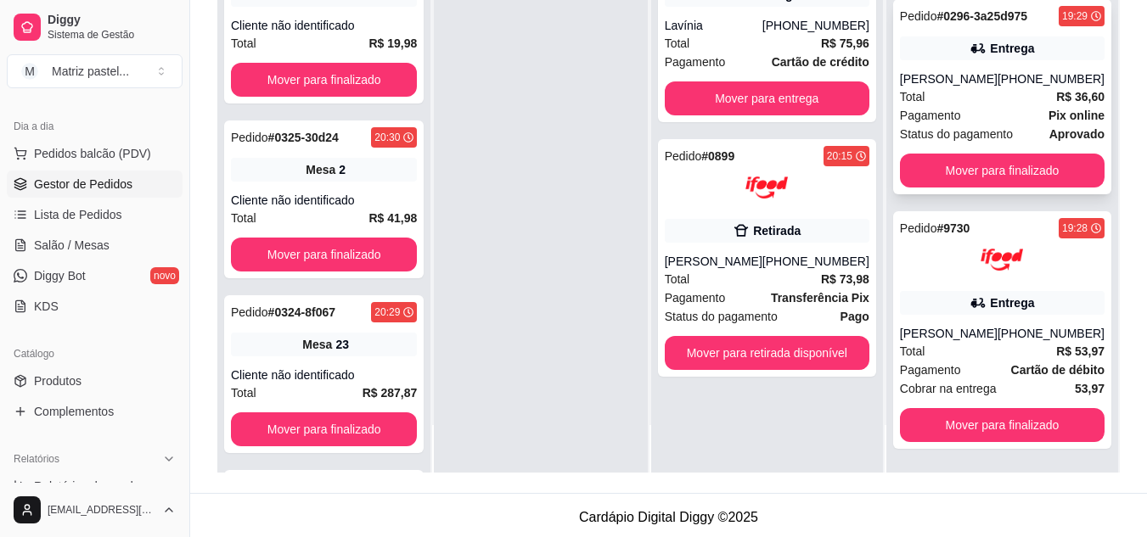
click at [963, 76] on div "[PERSON_NAME]" at bounding box center [949, 78] width 98 height 17
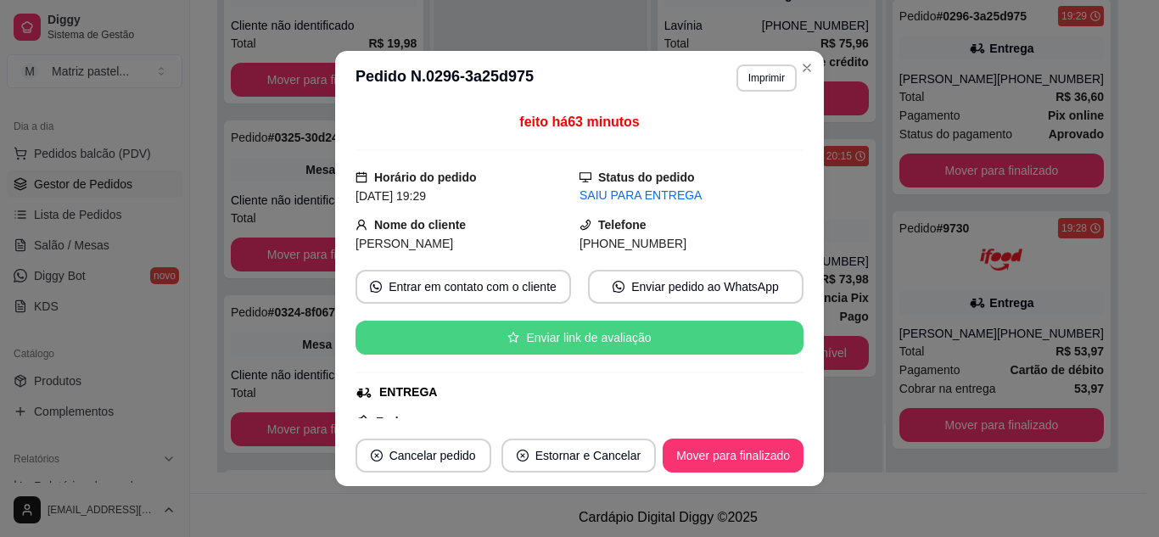
scroll to position [170, 0]
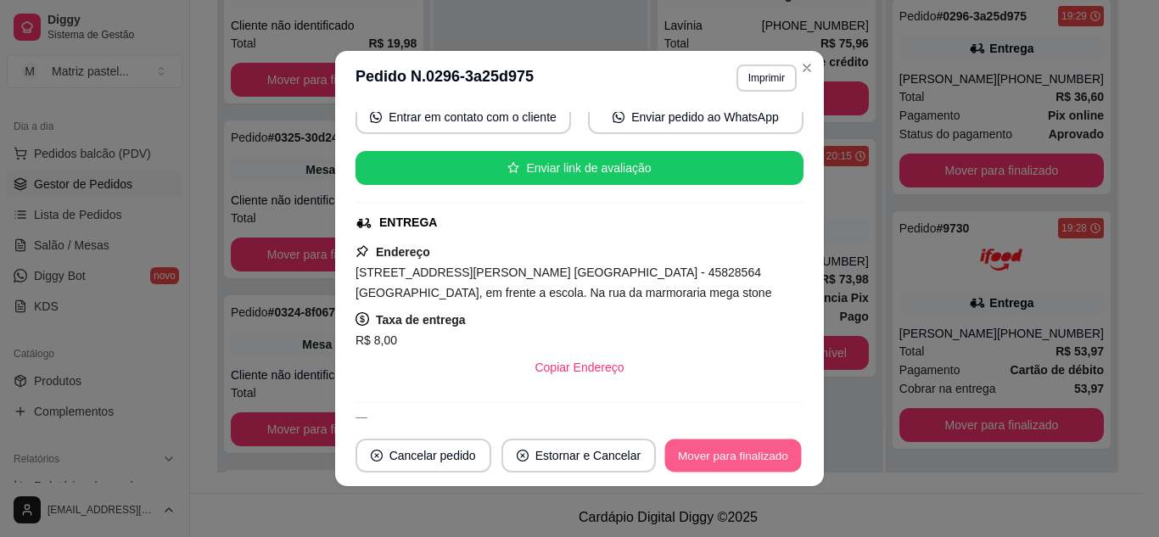
click at [727, 460] on button "Mover para finalizado" at bounding box center [733, 456] width 137 height 33
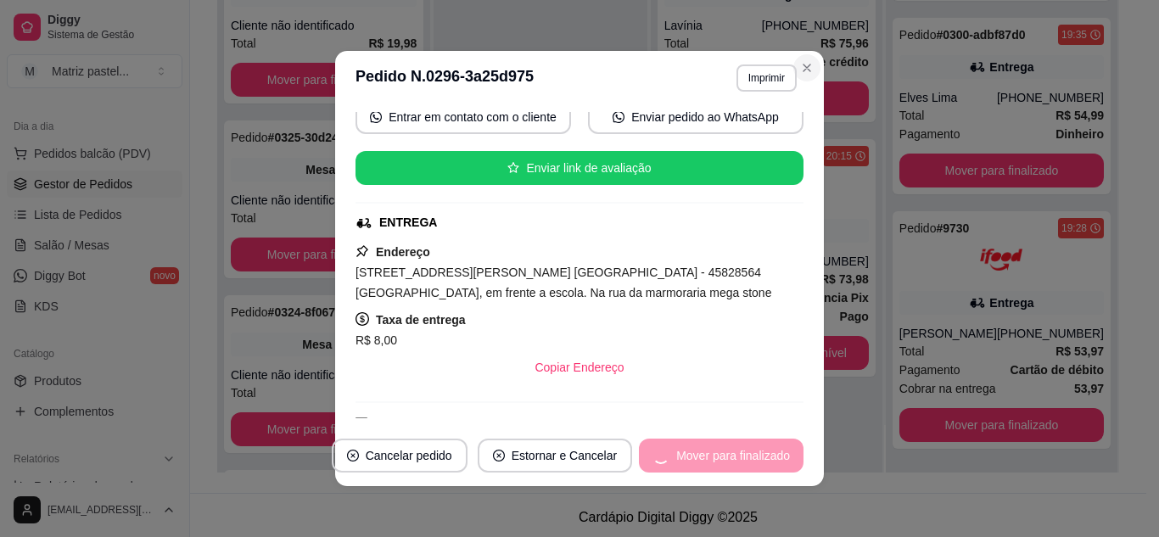
scroll to position [131, 0]
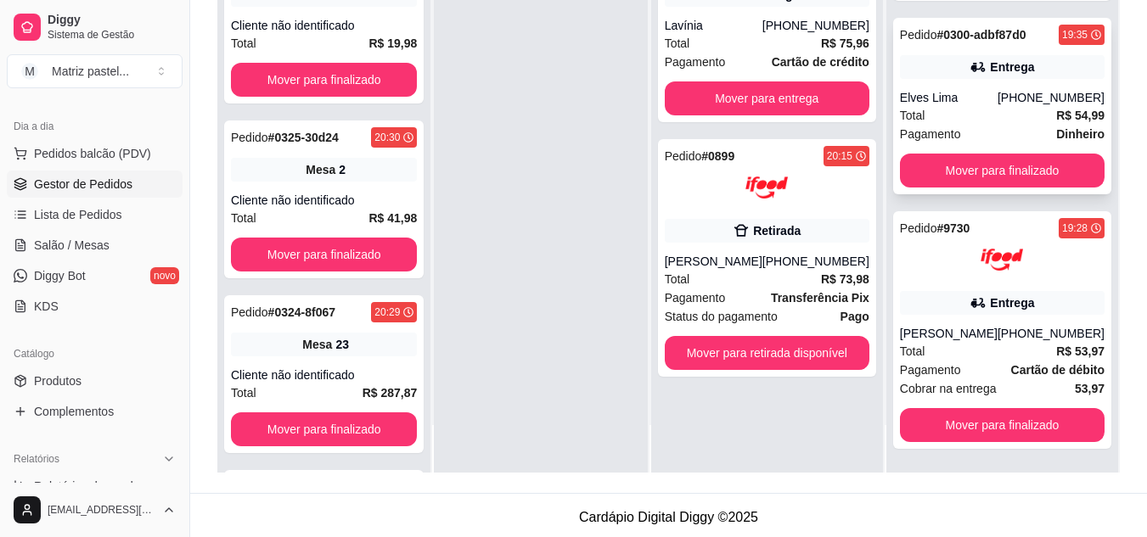
click at [975, 89] on div "Elves Lima" at bounding box center [949, 97] width 98 height 17
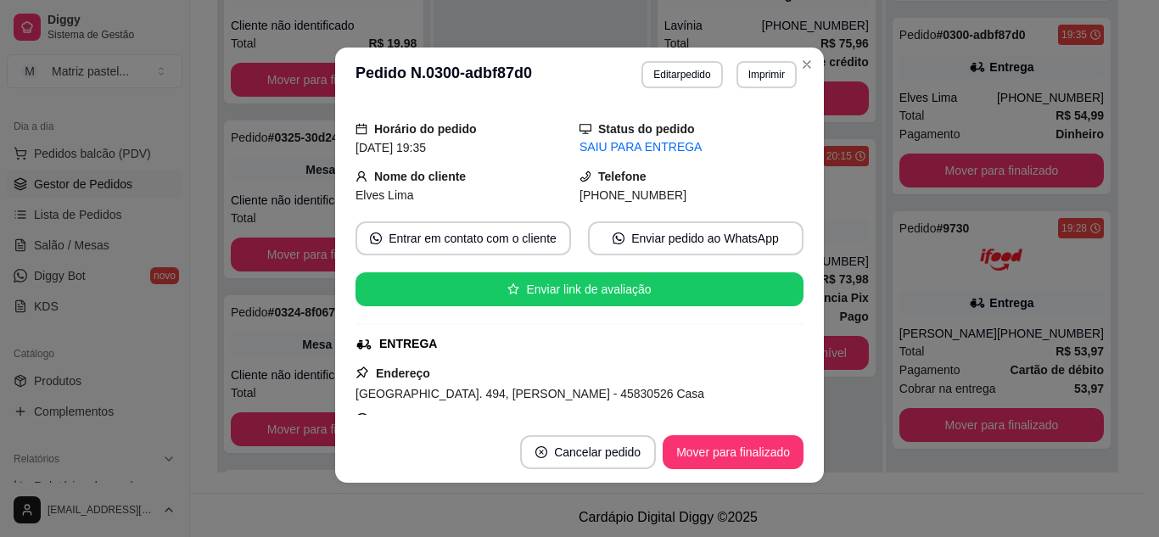
scroll to position [85, 0]
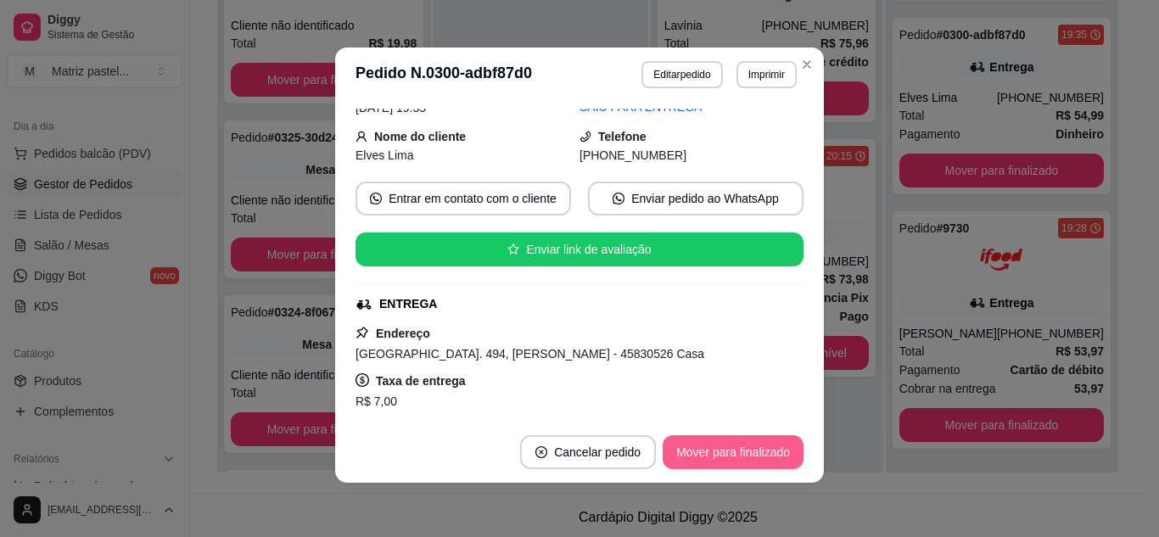
click at [737, 450] on button "Mover para finalizado" at bounding box center [733, 452] width 141 height 34
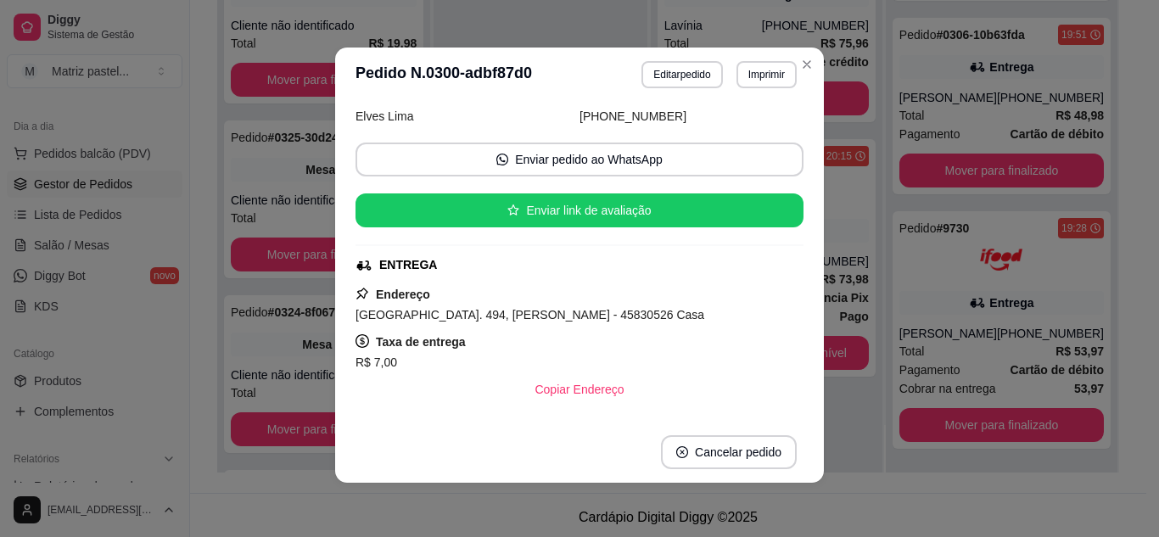
scroll to position [46, 0]
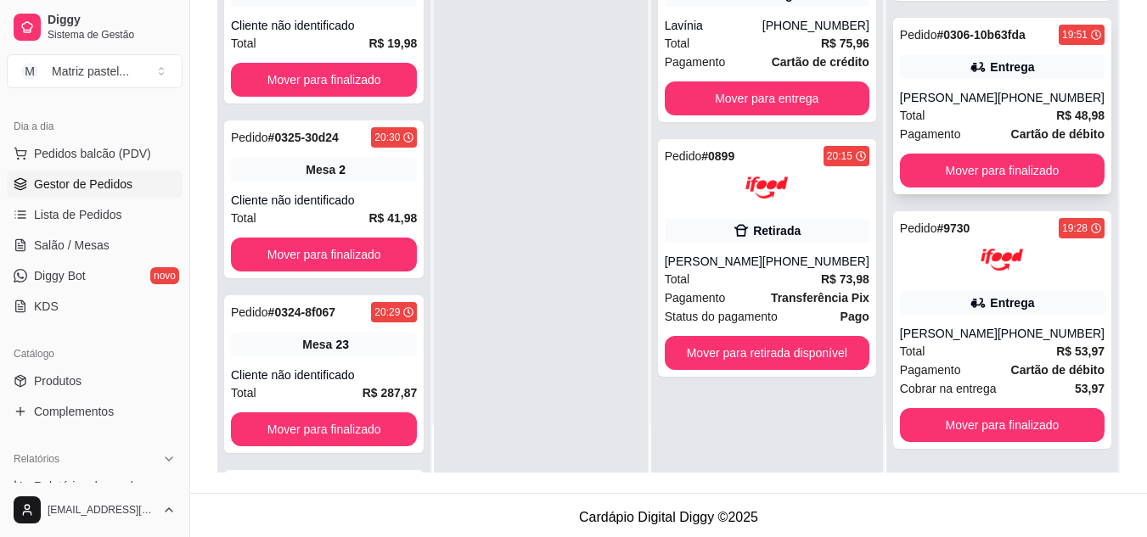
click at [927, 74] on div "Entrega" at bounding box center [1002, 67] width 205 height 24
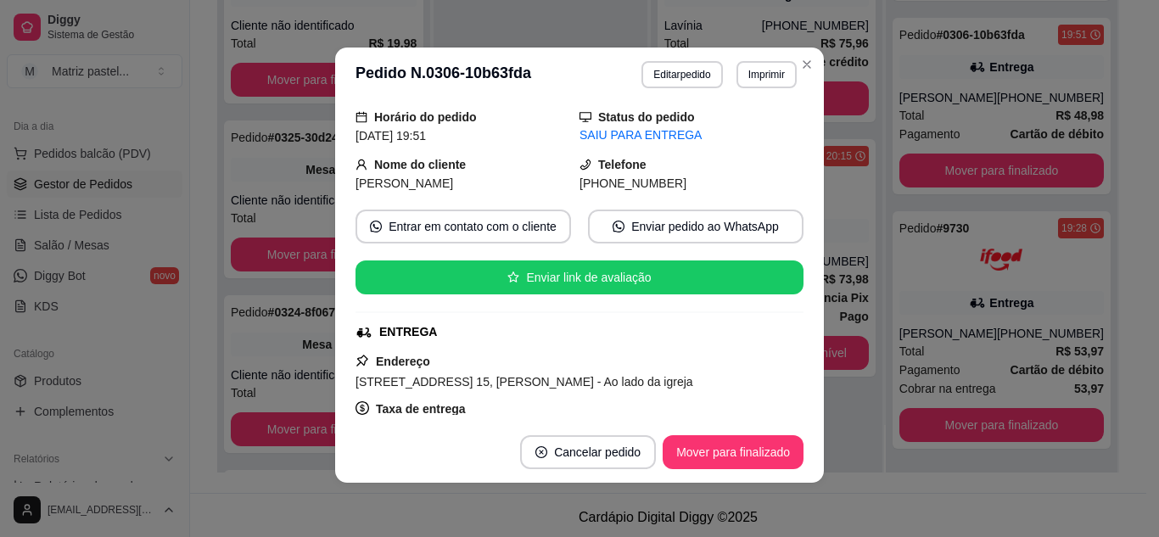
scroll to position [85, 0]
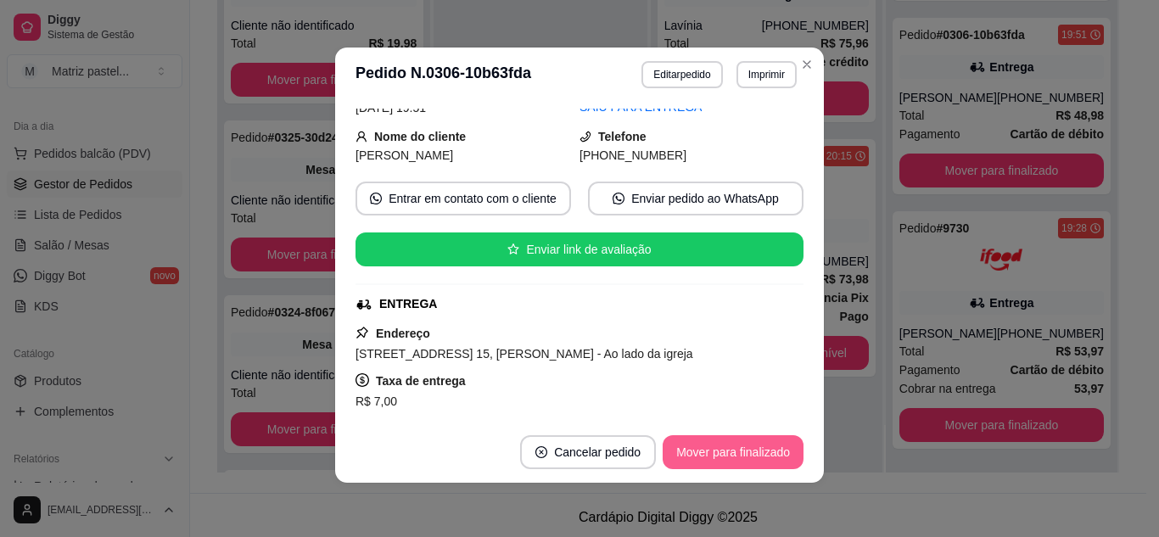
click at [713, 446] on button "Mover para finalizado" at bounding box center [733, 452] width 141 height 34
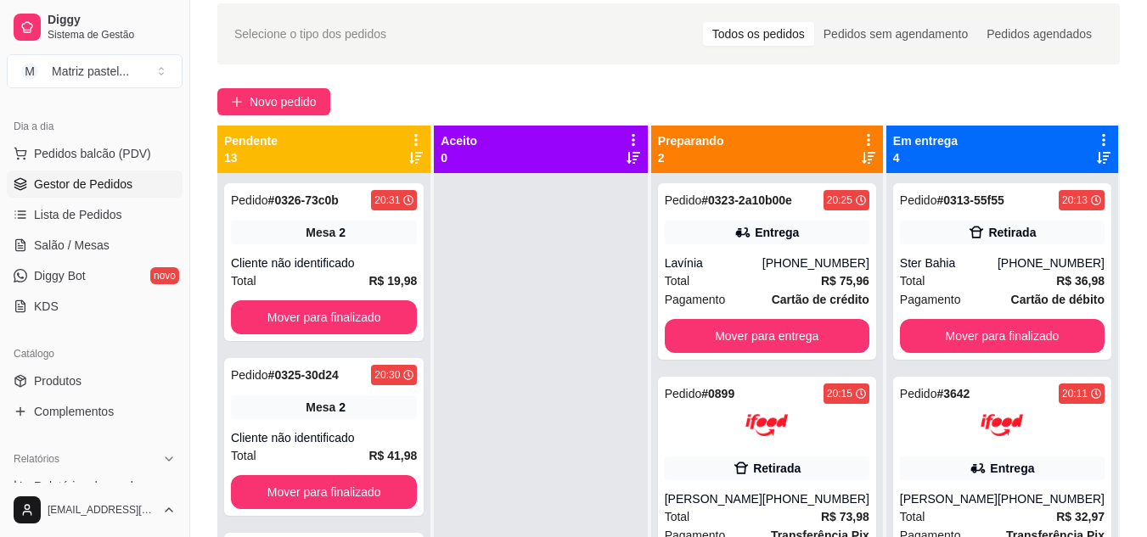
scroll to position [0, 0]
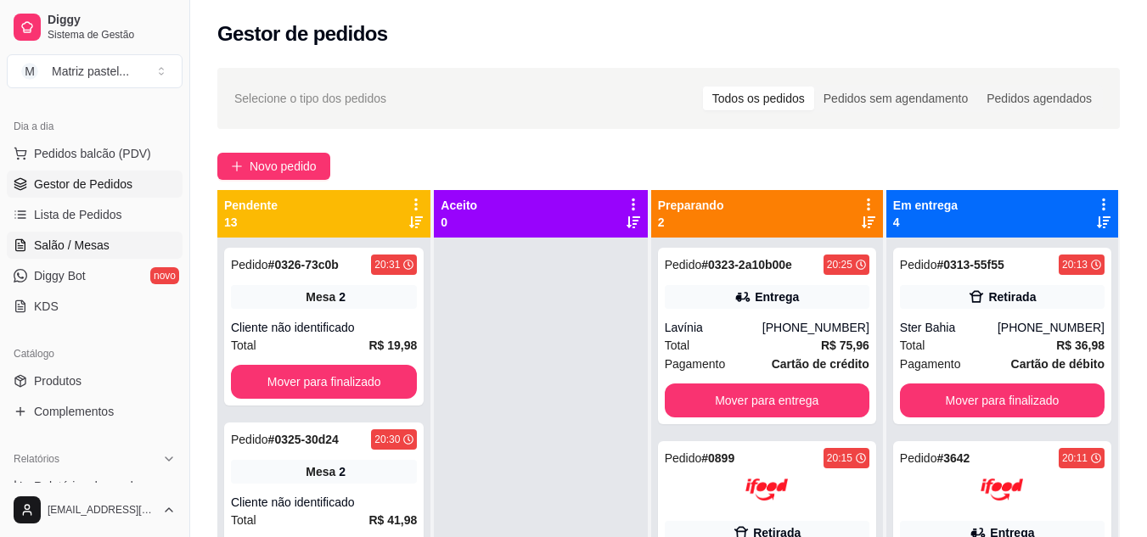
click at [89, 238] on span "Salão / Mesas" at bounding box center [72, 245] width 76 height 17
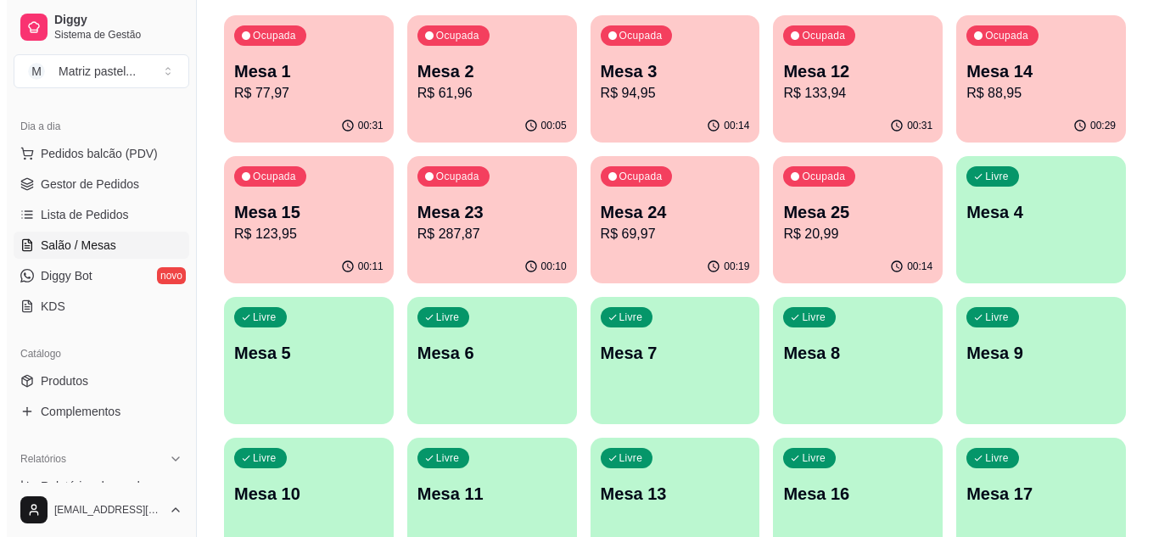
scroll to position [170, 0]
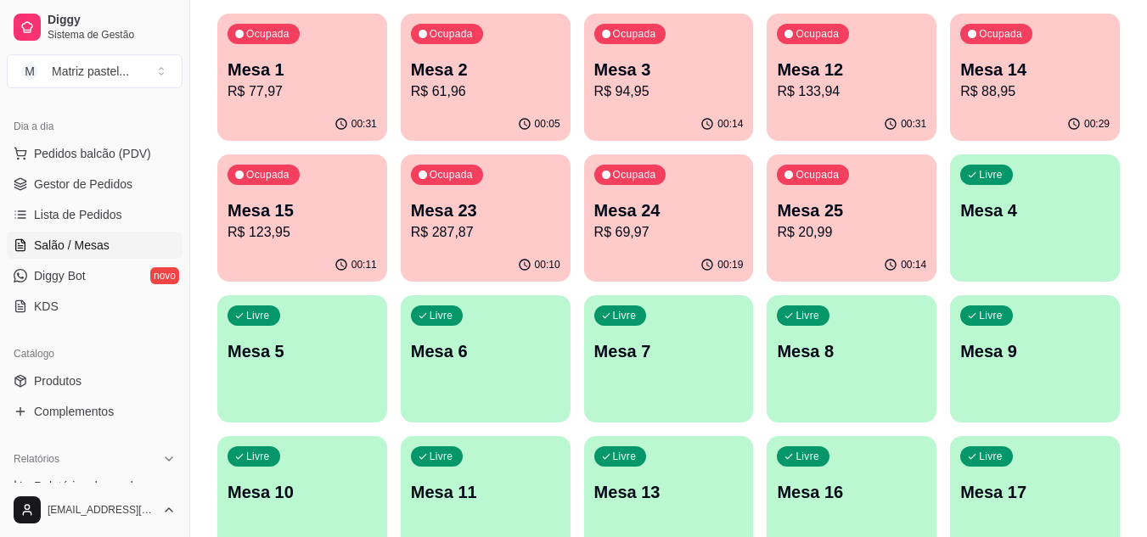
click at [889, 222] on div "Mesa 25 R$ 20,99" at bounding box center [851, 221] width 149 height 44
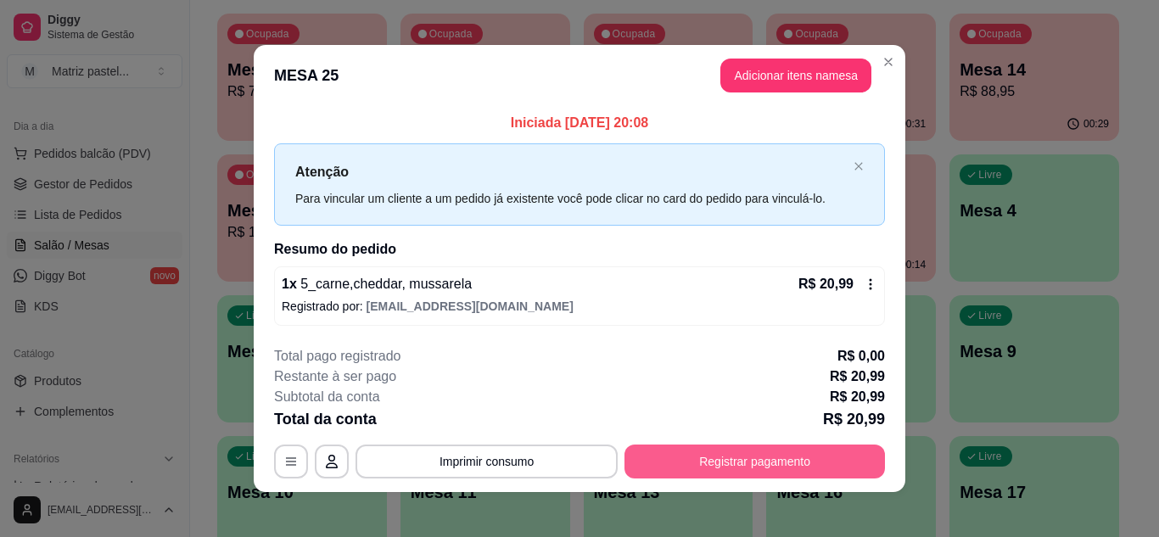
click at [736, 465] on button "Registrar pagamento" at bounding box center [755, 462] width 261 height 34
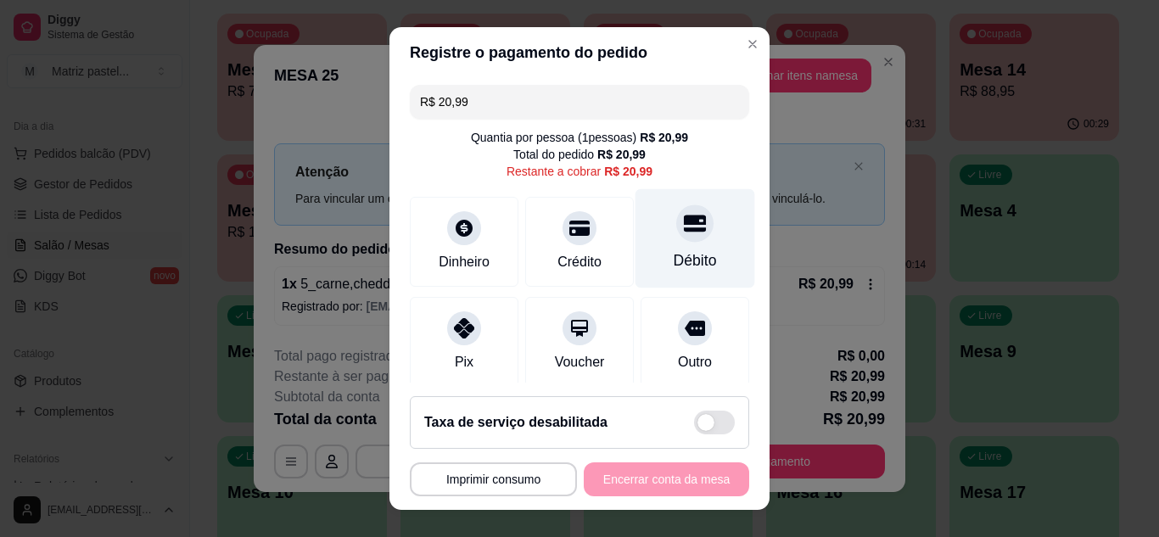
click at [684, 227] on icon at bounding box center [695, 223] width 22 height 22
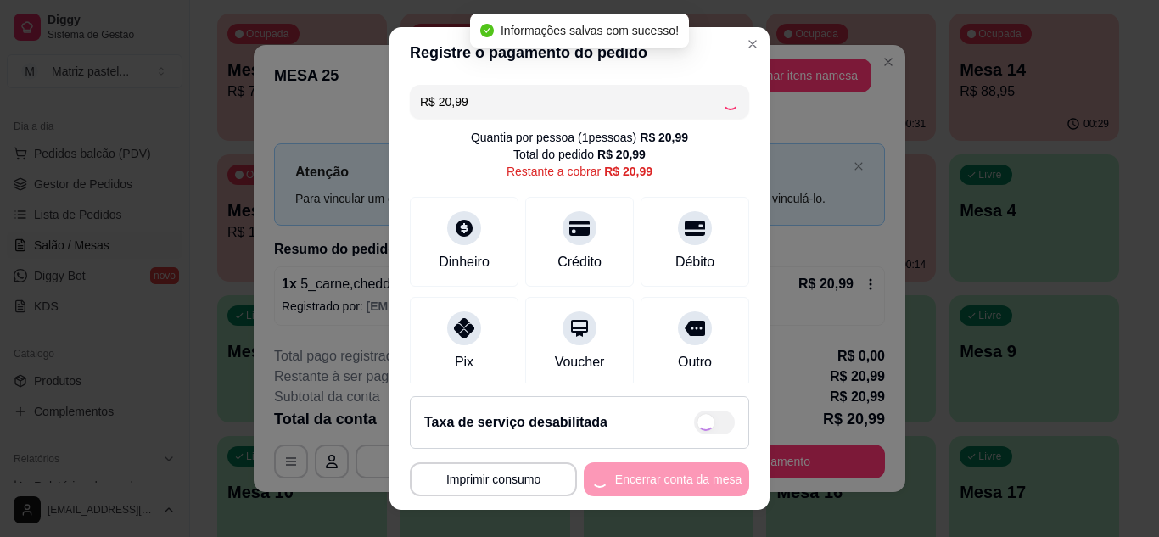
type input "R$ 0,00"
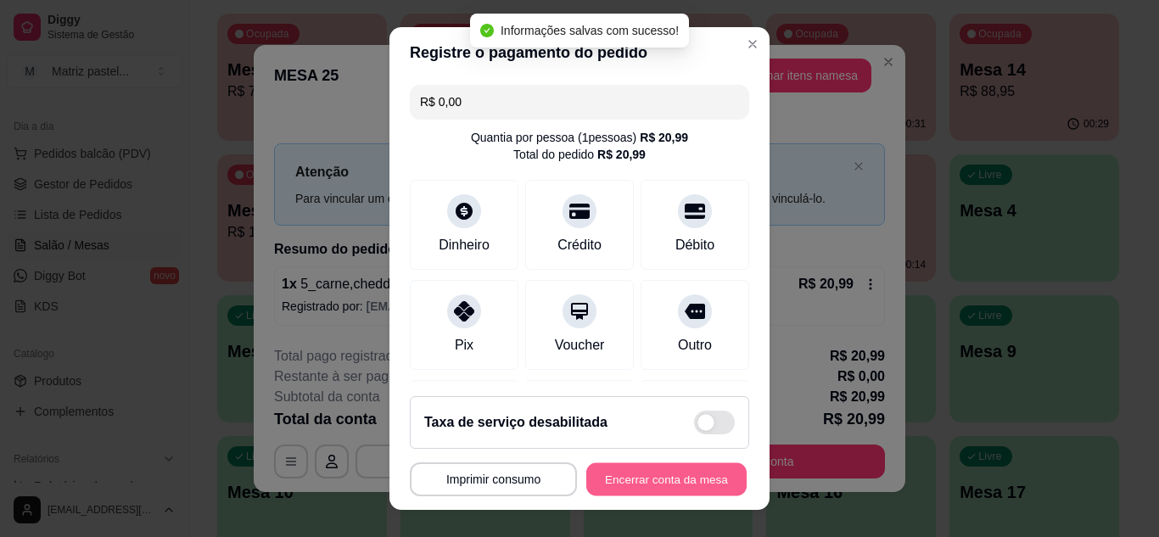
click at [638, 474] on button "Encerrar conta da mesa" at bounding box center [666, 479] width 160 height 33
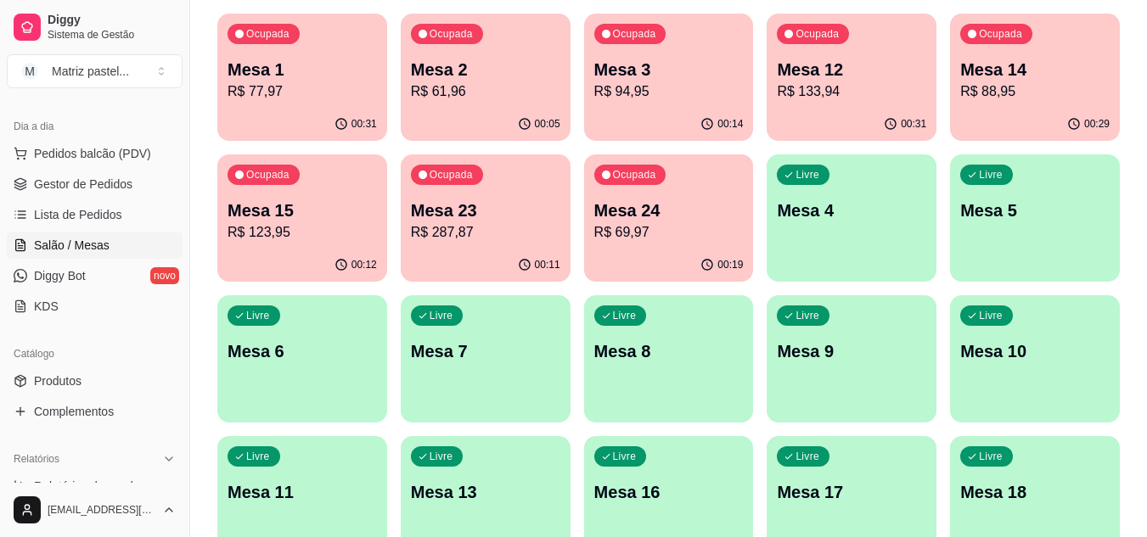
click at [807, 91] on p "R$ 133,94" at bounding box center [851, 91] width 149 height 20
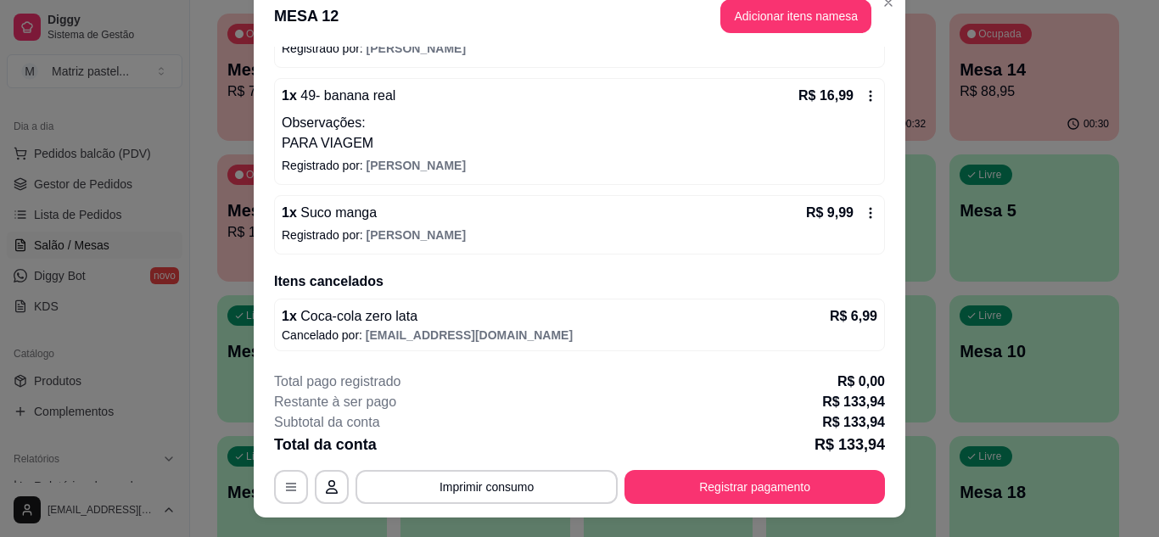
scroll to position [0, 0]
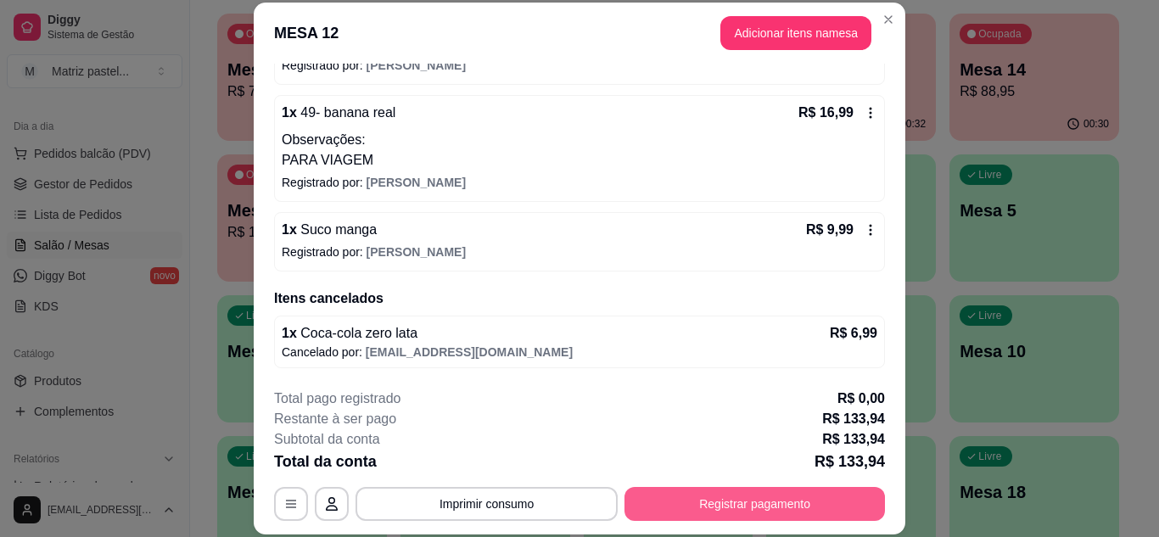
click at [759, 514] on button "Registrar pagamento" at bounding box center [755, 504] width 261 height 34
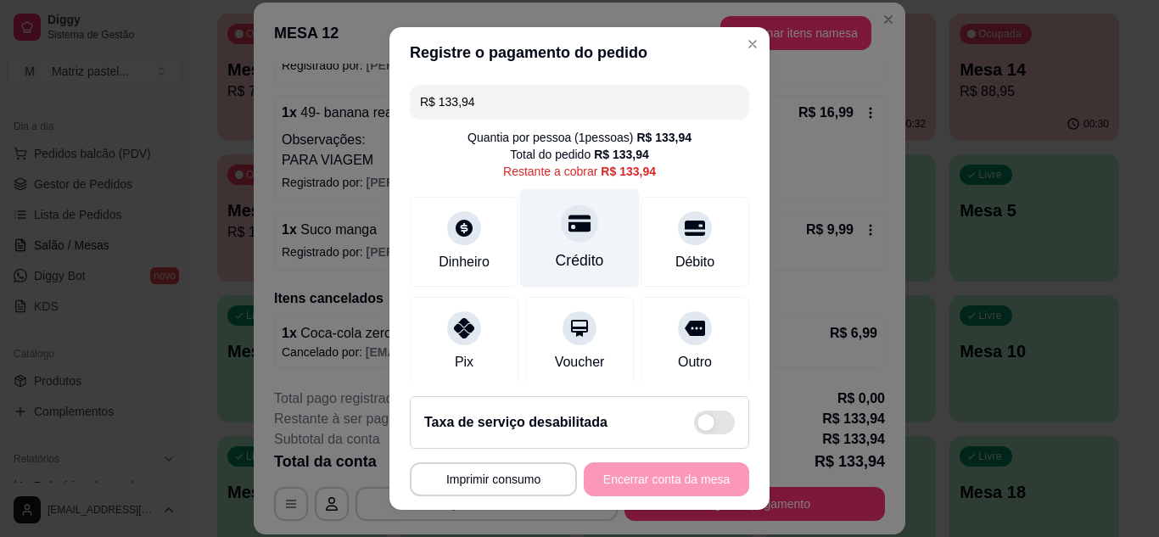
click at [578, 258] on div "Crédito" at bounding box center [580, 261] width 48 height 22
type input "R$ 0,00"
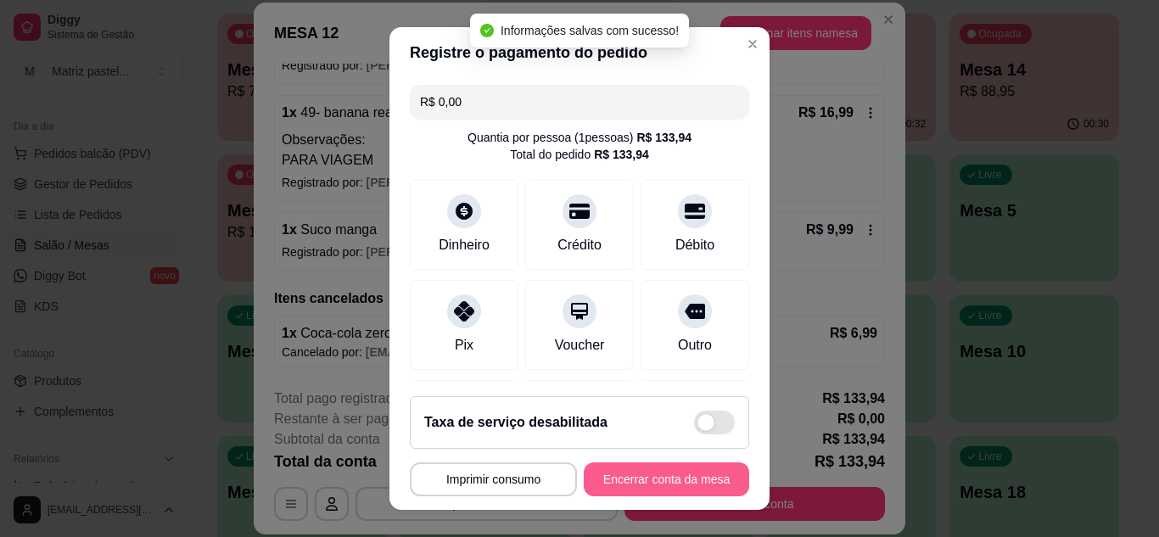
click at [640, 481] on button "Encerrar conta da mesa" at bounding box center [666, 480] width 165 height 34
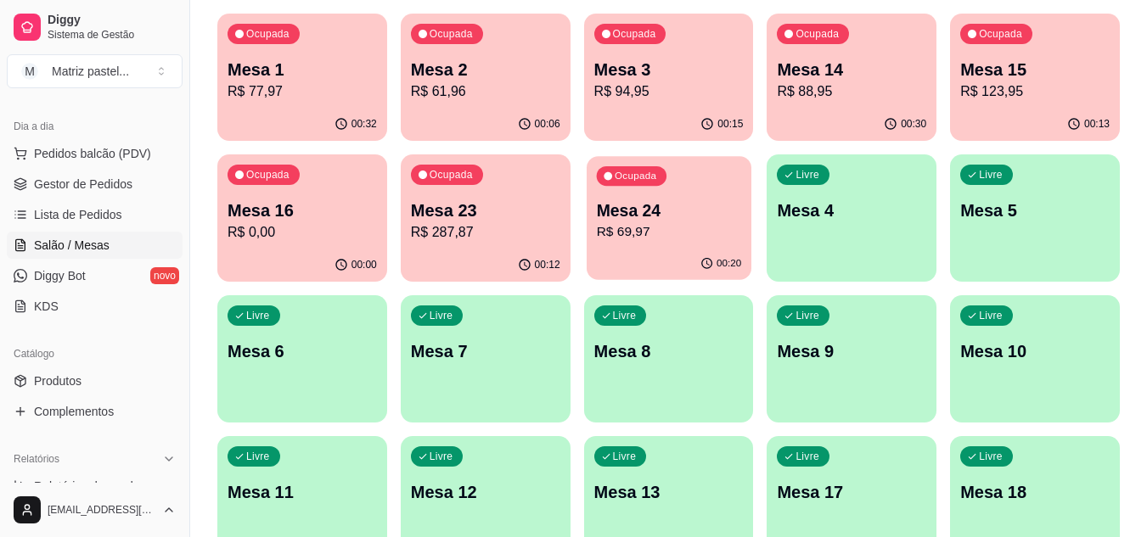
click at [692, 246] on div "Ocupada Mesa 24 R$ 69,97" at bounding box center [668, 202] width 165 height 92
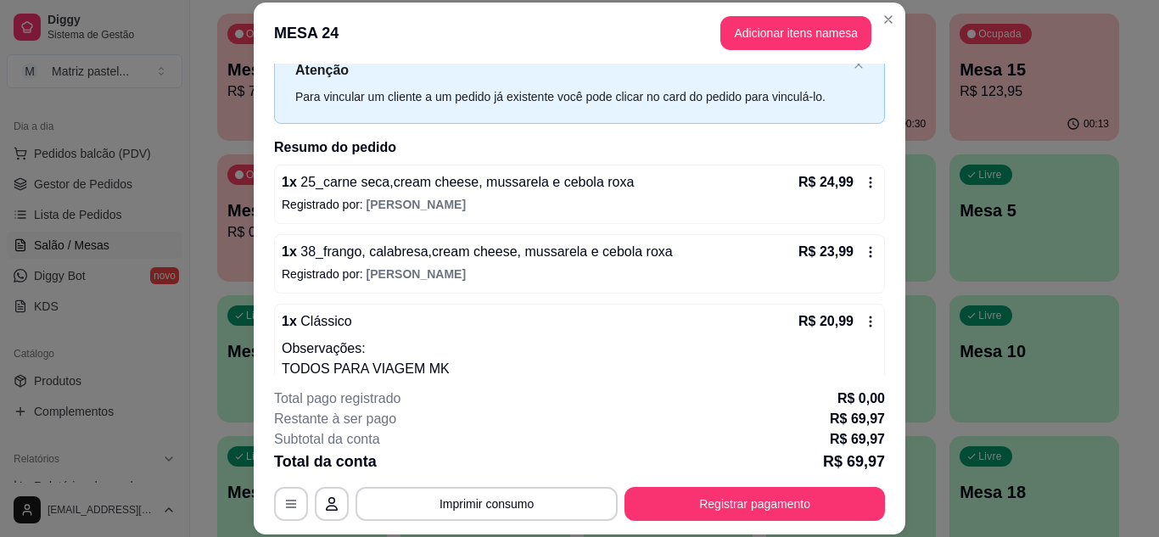
scroll to position [102, 0]
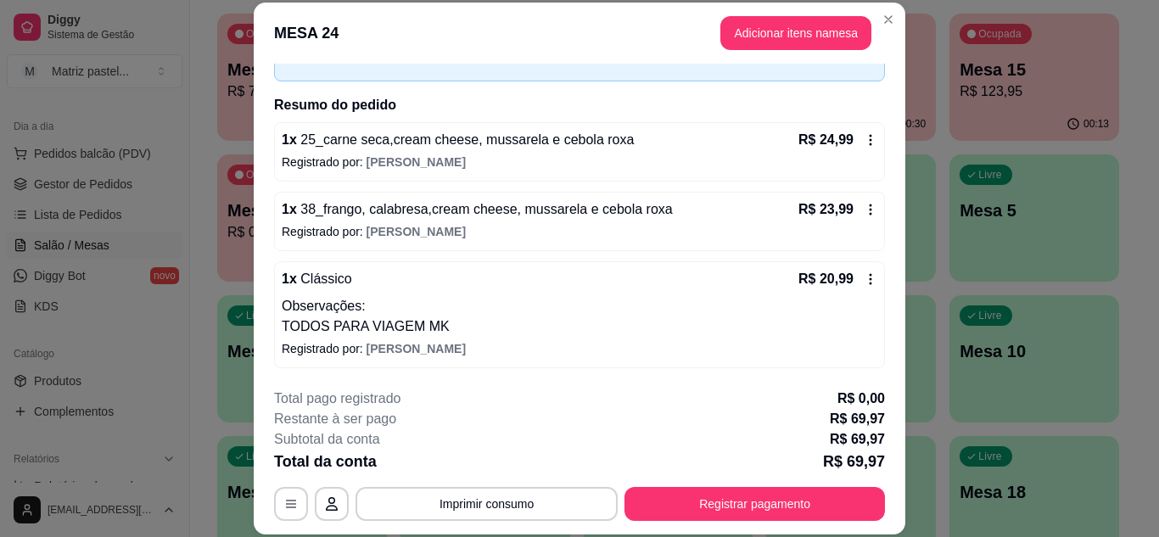
click at [777, 39] on button "Adicionar itens na mesa" at bounding box center [796, 33] width 151 height 34
click at [366, 133] on div "Pesquisa" at bounding box center [400, 110] width 729 height 48
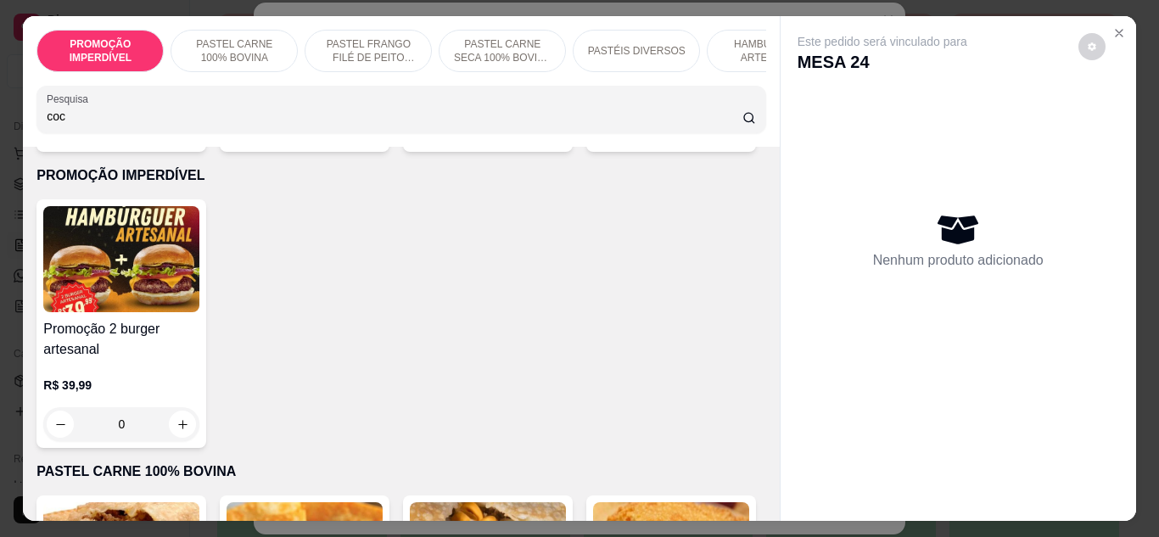
scroll to position [339, 0]
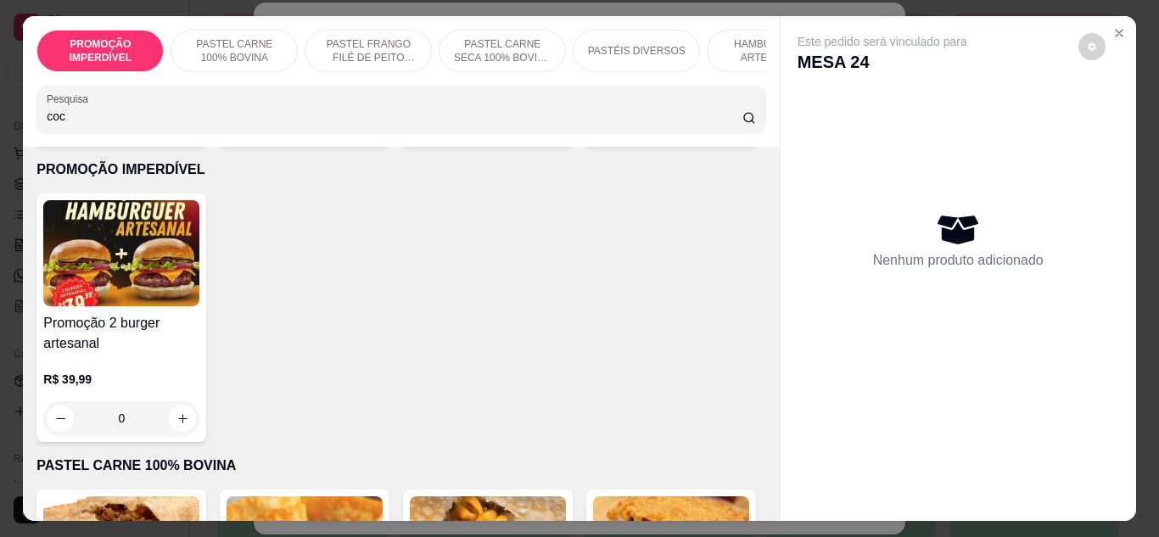
type input "coc"
click at [719, 136] on button "increase-product-quantity" at bounding box center [732, 122] width 27 height 27
type input "1"
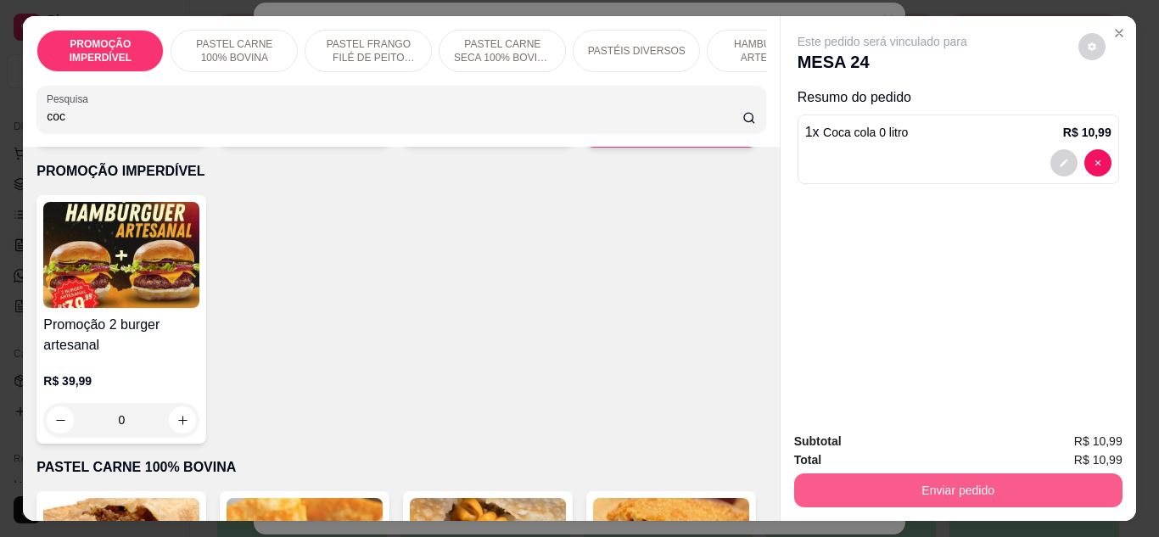
click at [854, 485] on button "Enviar pedido" at bounding box center [958, 491] width 328 height 34
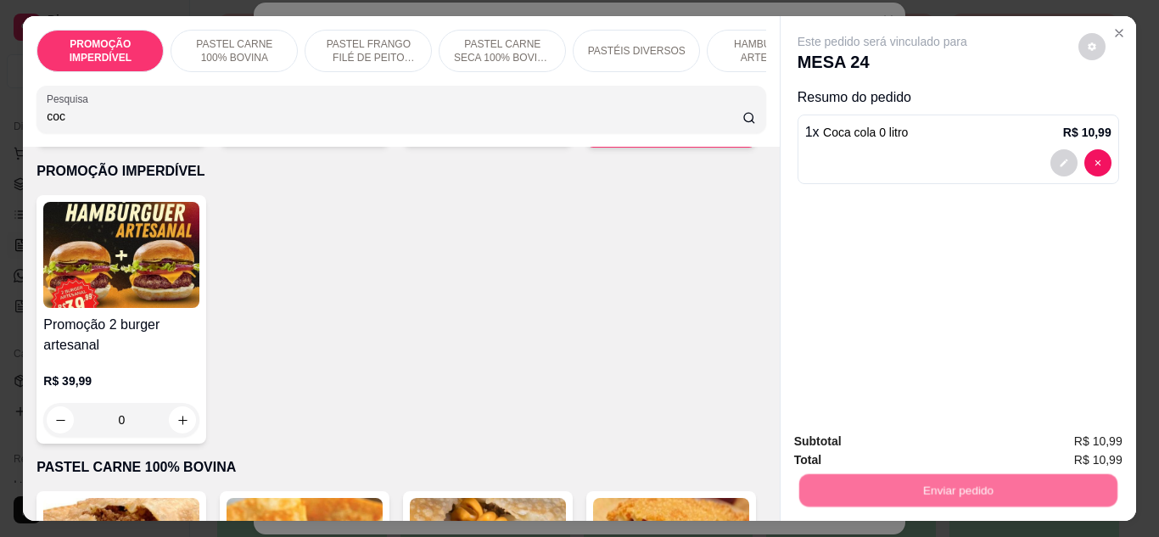
click at [851, 447] on button "Não registrar e enviar pedido" at bounding box center [901, 441] width 171 height 31
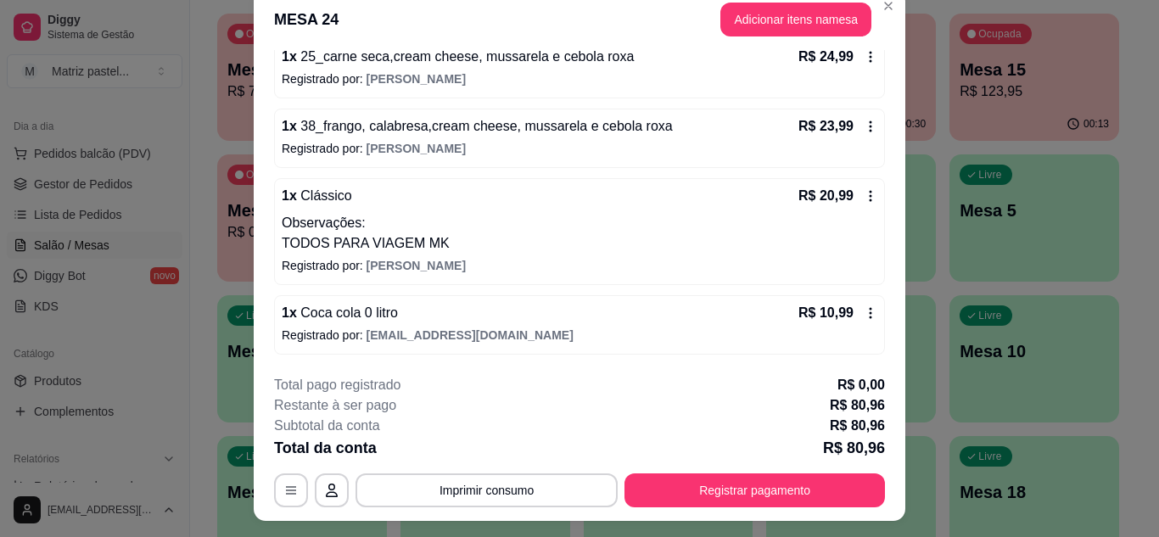
scroll to position [52, 0]
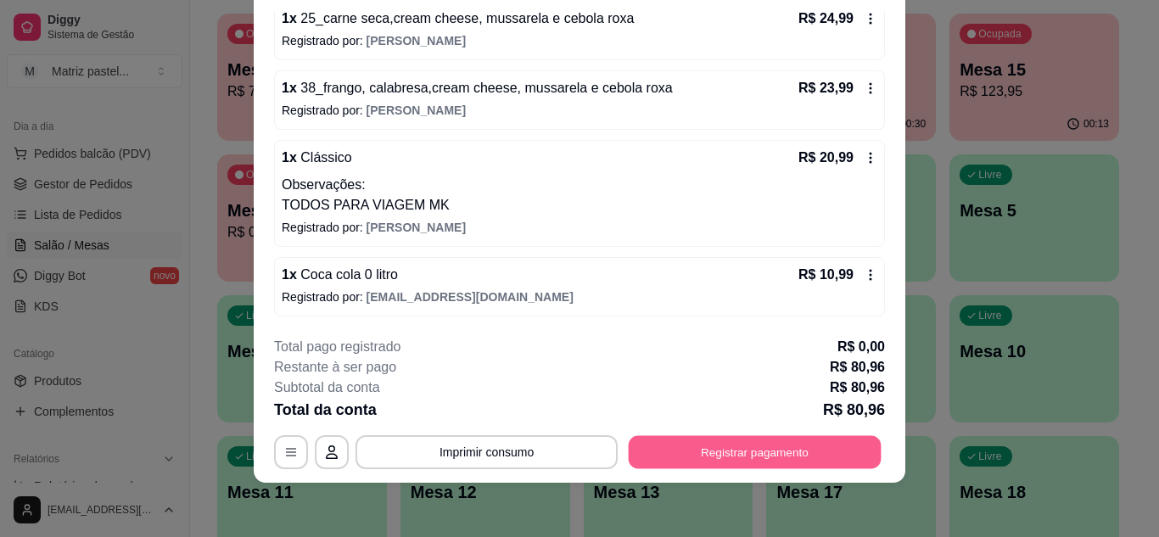
click at [798, 442] on button "Registrar pagamento" at bounding box center [755, 451] width 253 height 33
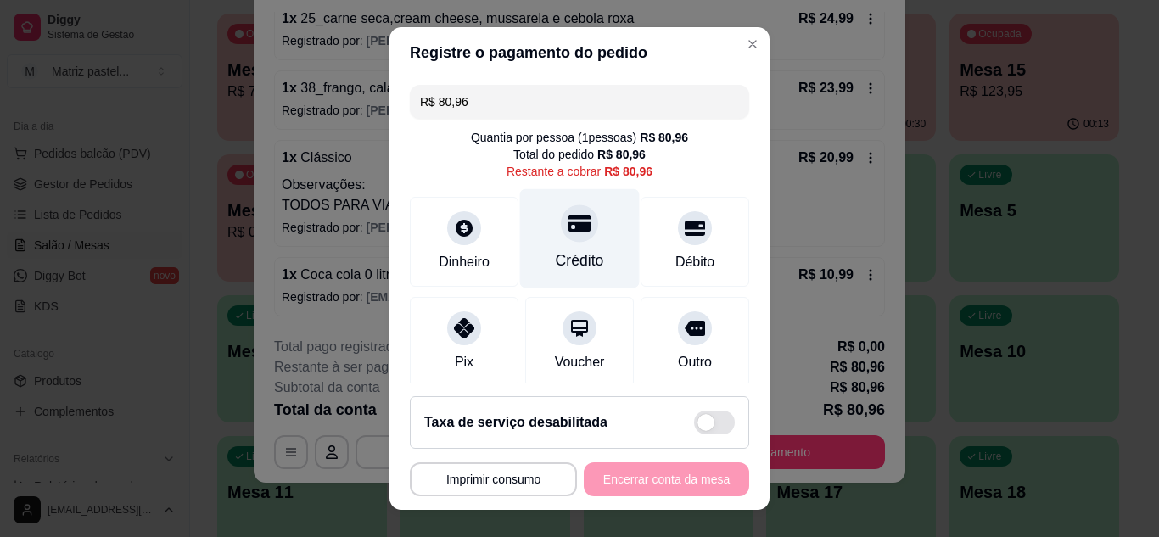
click at [580, 235] on div "Crédito" at bounding box center [580, 237] width 120 height 99
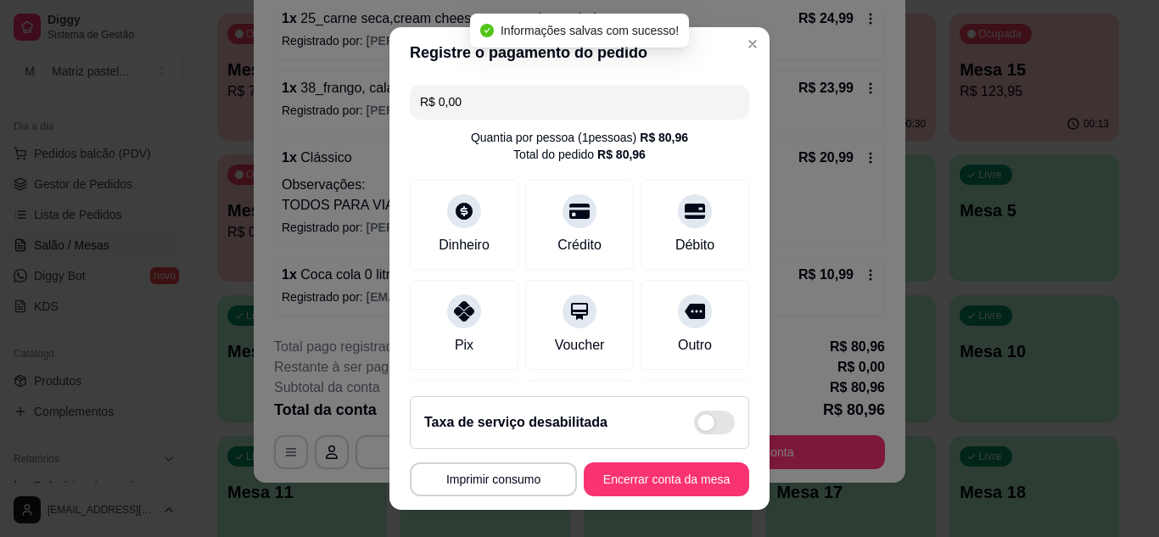
type input "R$ 0,00"
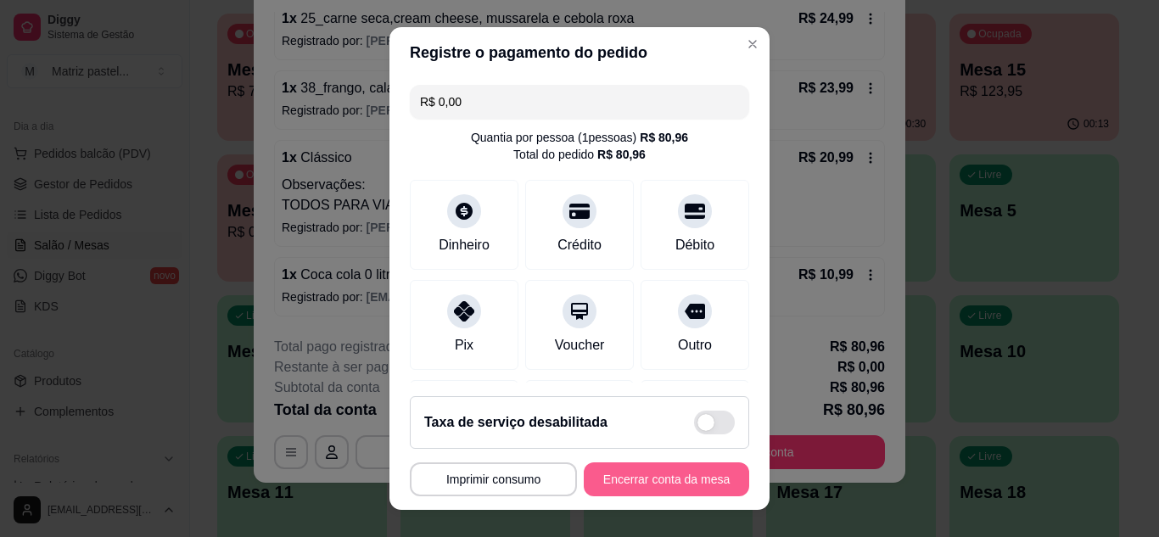
click at [679, 477] on button "Encerrar conta da mesa" at bounding box center [666, 480] width 165 height 34
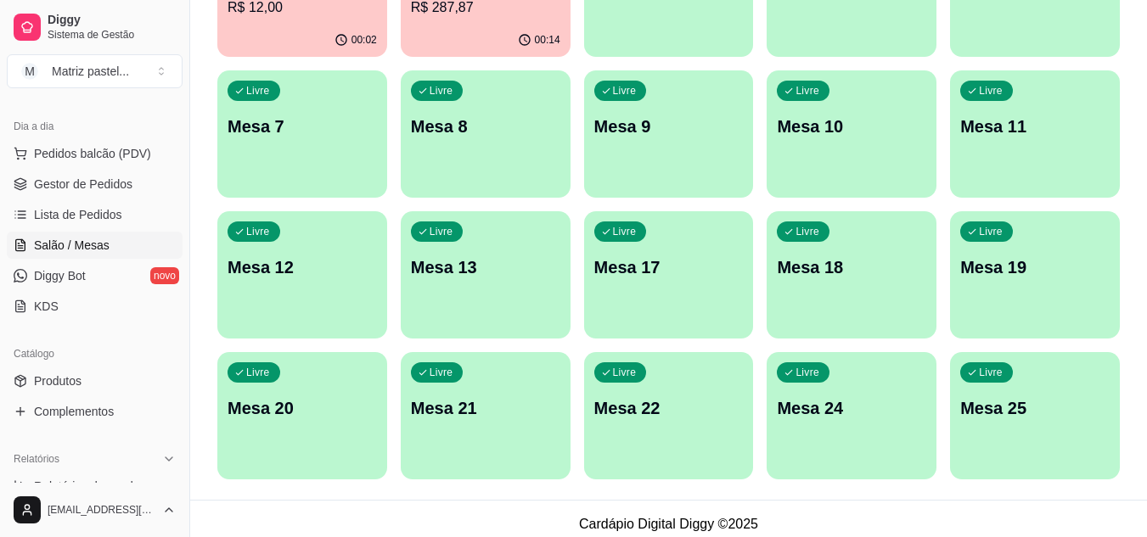
scroll to position [406, 0]
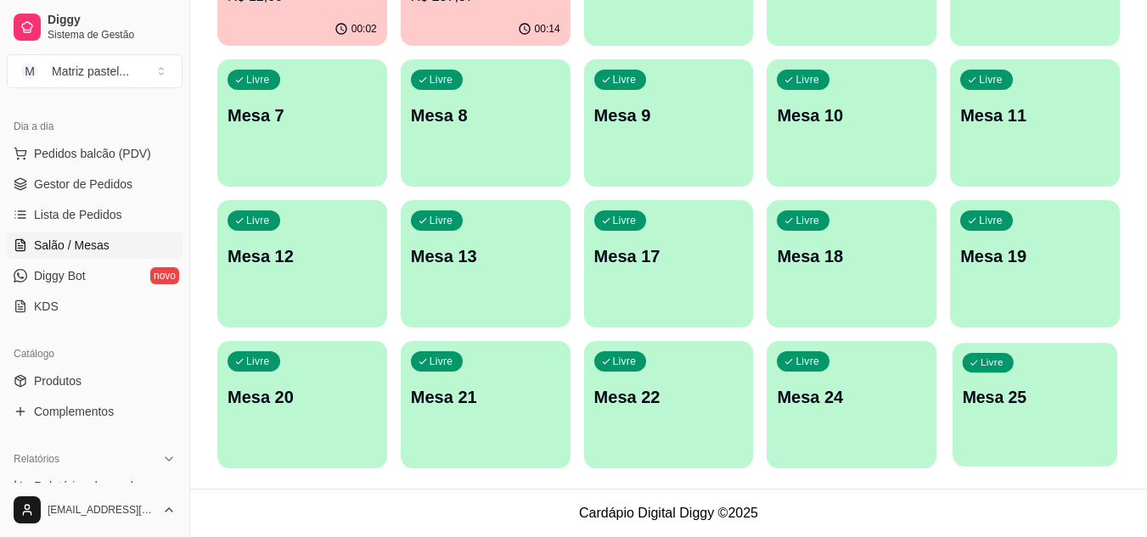
click at [1063, 386] on p "Mesa 25" at bounding box center [1034, 397] width 145 height 23
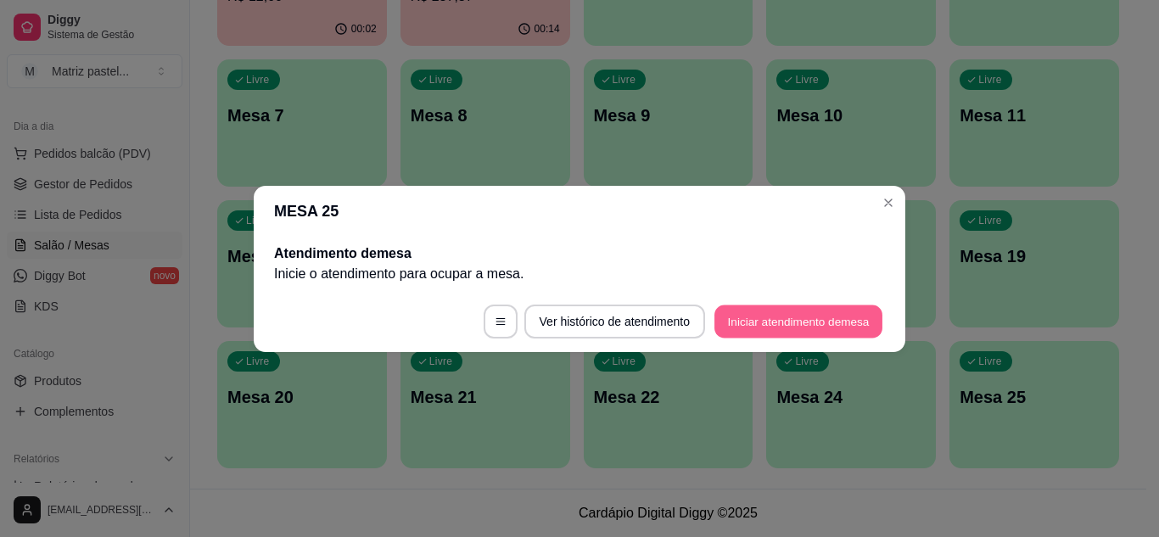
click at [776, 328] on button "Iniciar atendimento de mesa" at bounding box center [799, 321] width 168 height 33
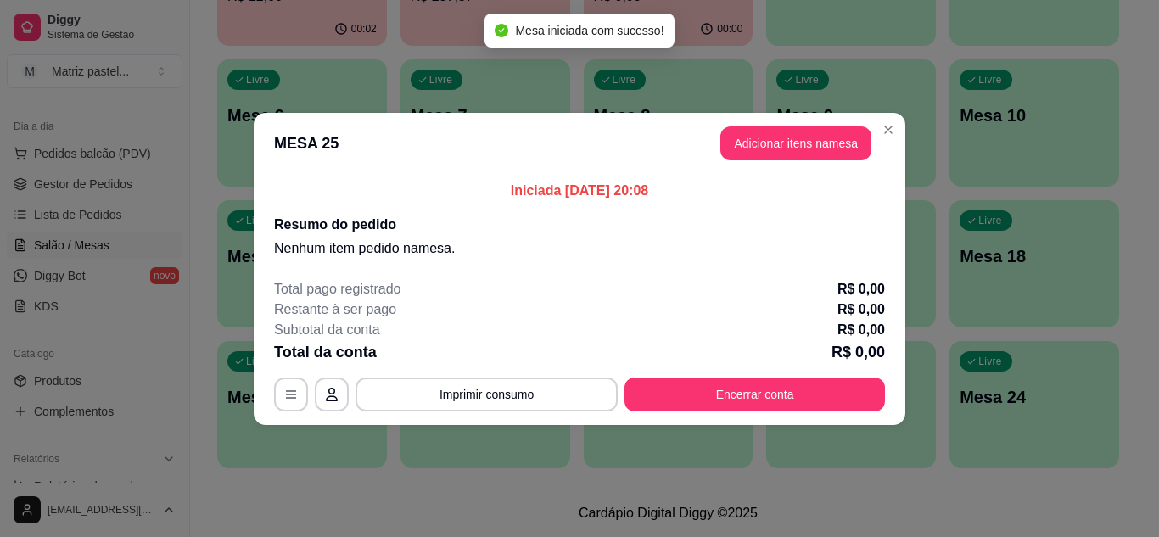
click at [793, 165] on header "MESA 25 Adicionar itens na mesa" at bounding box center [580, 143] width 652 height 61
click at [788, 155] on button "Adicionar itens na mesa" at bounding box center [796, 143] width 151 height 34
click at [245, 104] on div at bounding box center [401, 110] width 709 height 34
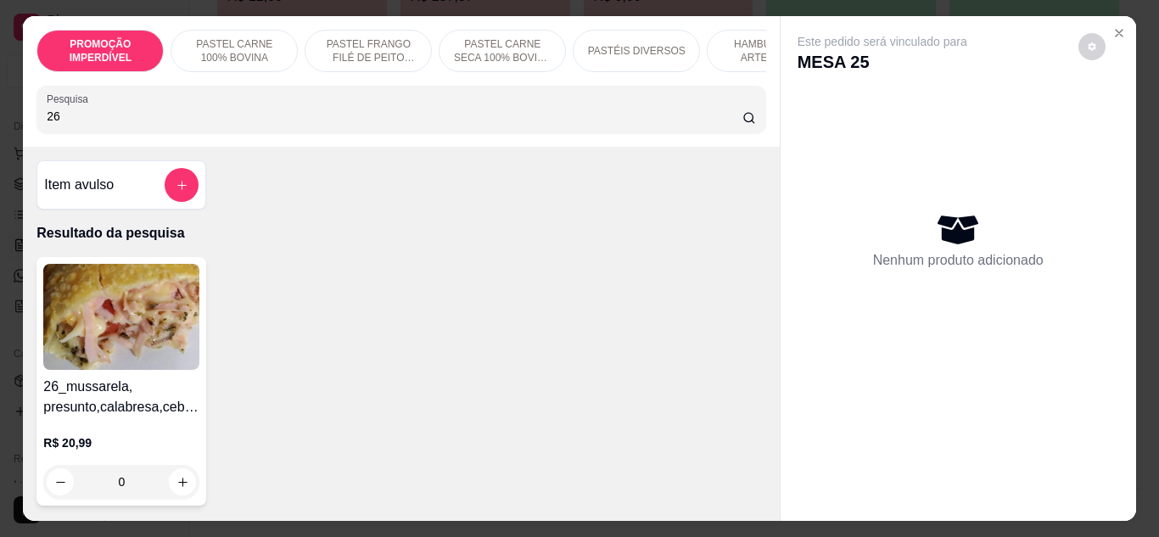
type input "26"
click at [179, 491] on div "0" at bounding box center [121, 482] width 156 height 34
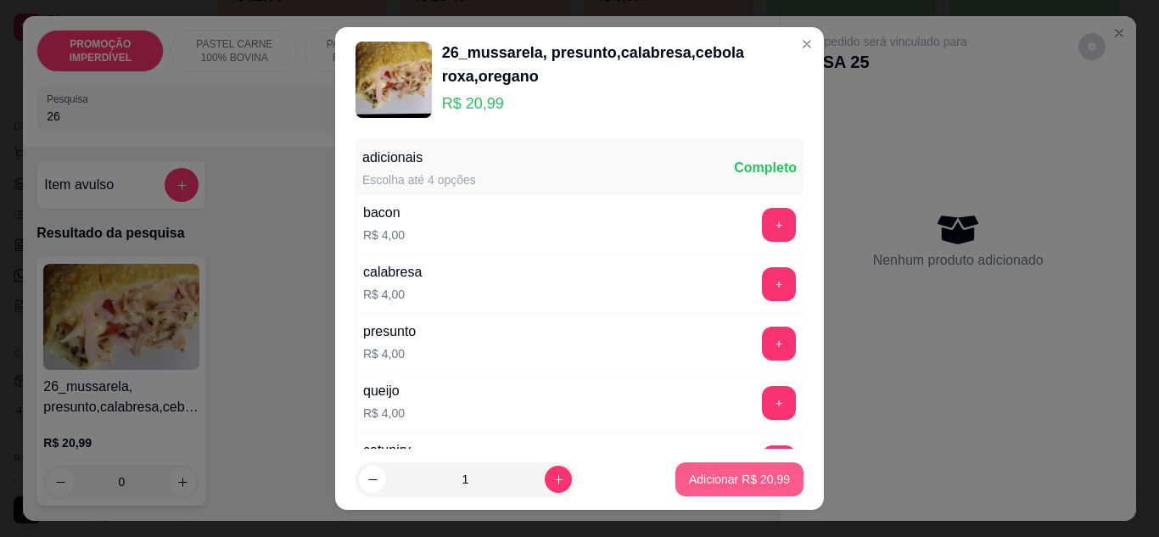
click at [689, 480] on p "Adicionar R$ 20,99" at bounding box center [739, 479] width 101 height 17
type input "1"
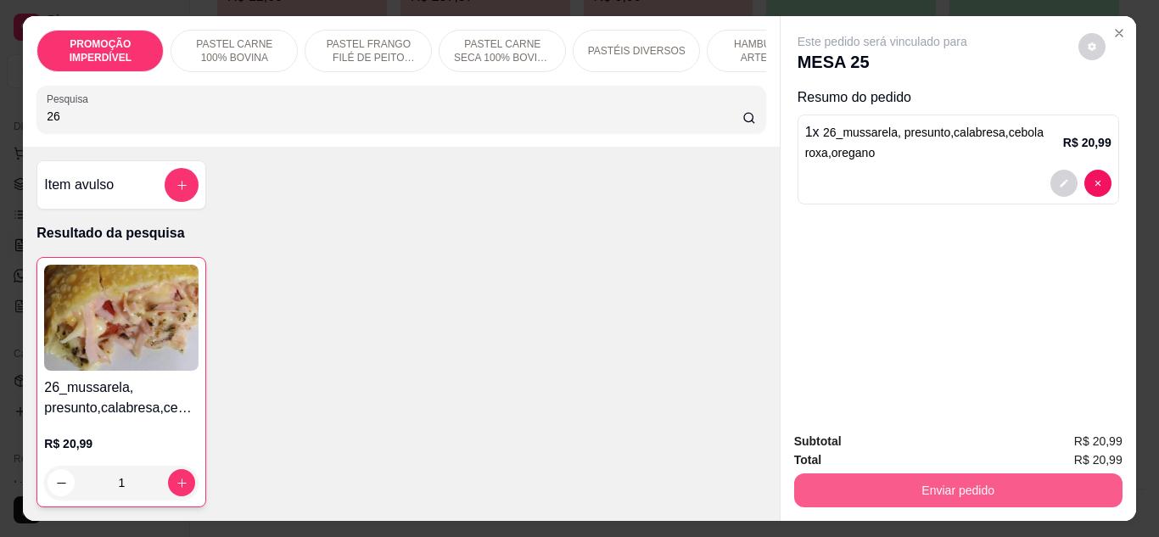
click at [976, 488] on button "Enviar pedido" at bounding box center [958, 491] width 328 height 34
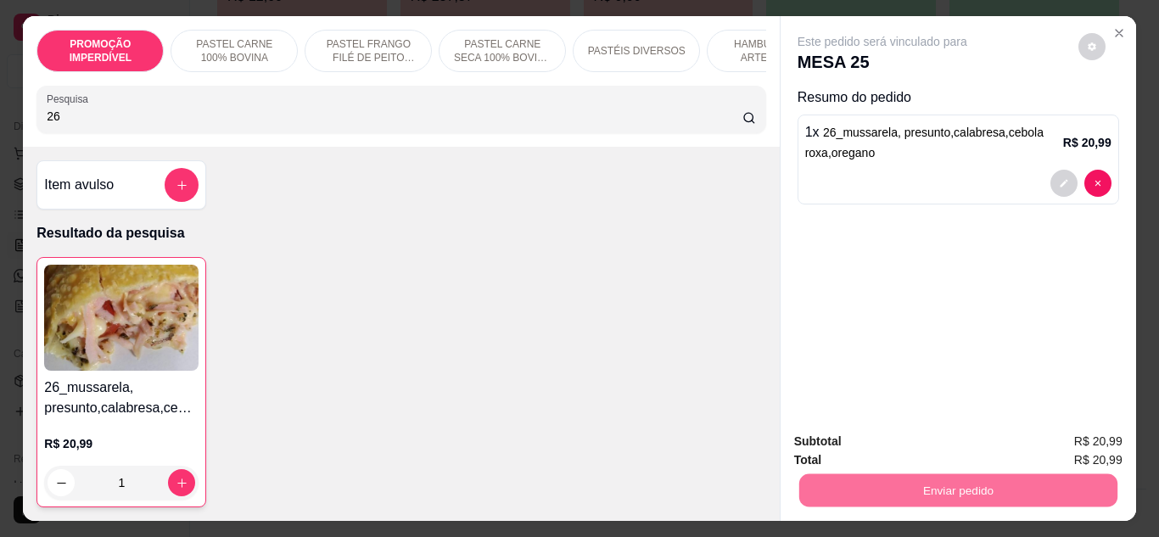
click at [854, 432] on button "Não registrar e enviar pedido" at bounding box center [901, 441] width 171 height 31
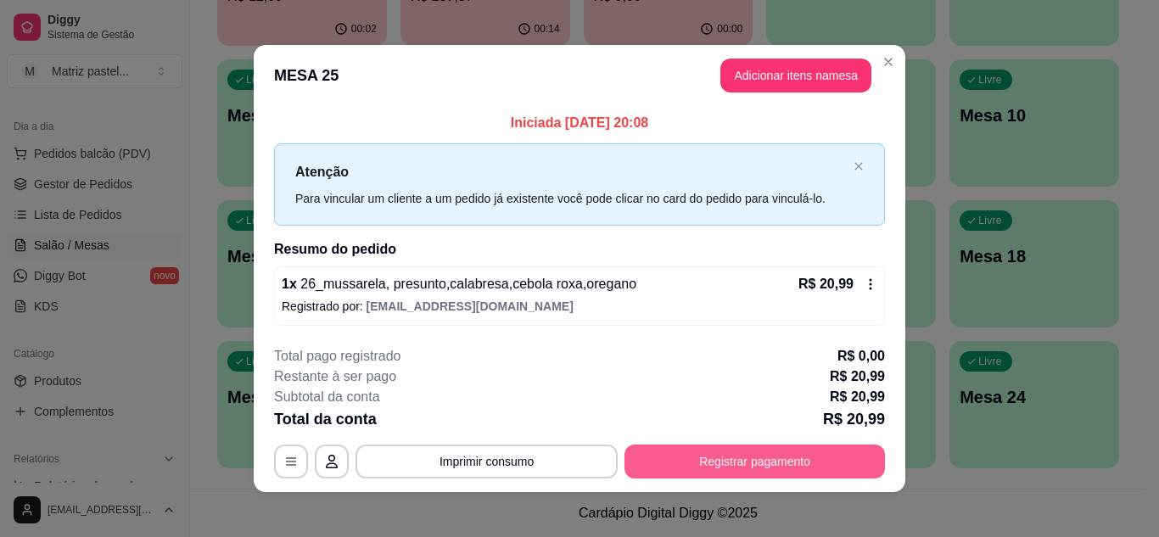
click at [749, 462] on button "Registrar pagamento" at bounding box center [755, 462] width 261 height 34
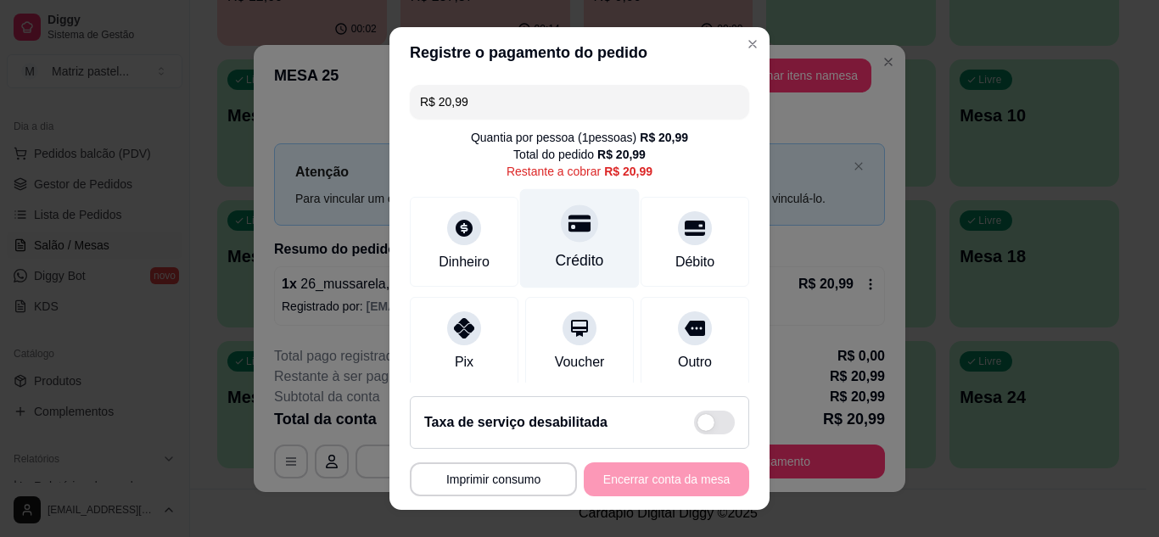
click at [599, 246] on div "Crédito" at bounding box center [580, 237] width 120 height 99
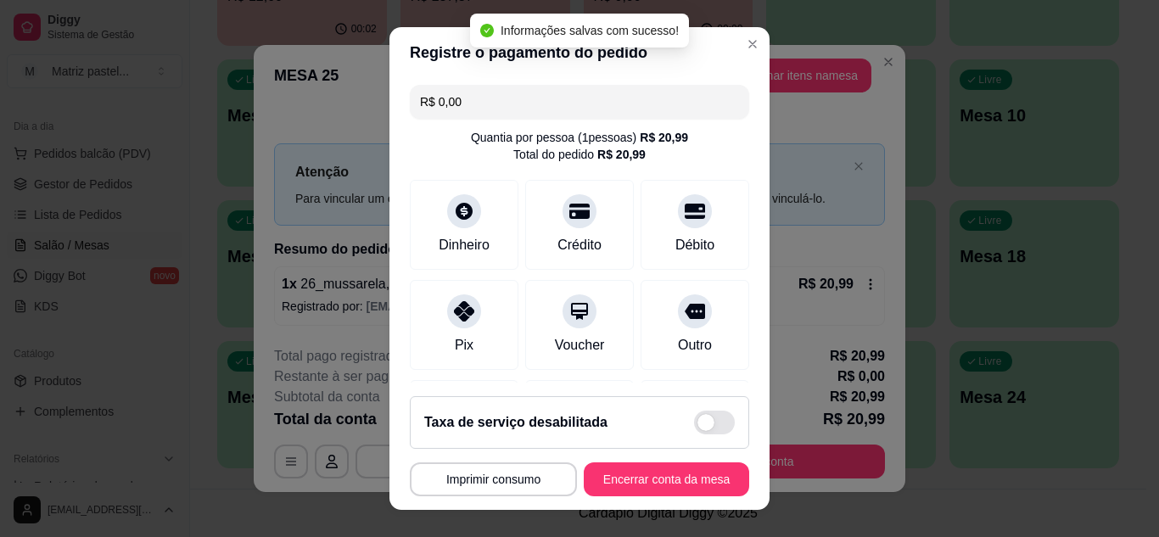
type input "R$ 0,00"
click at [639, 495] on button "Encerrar conta da mesa" at bounding box center [666, 479] width 160 height 33
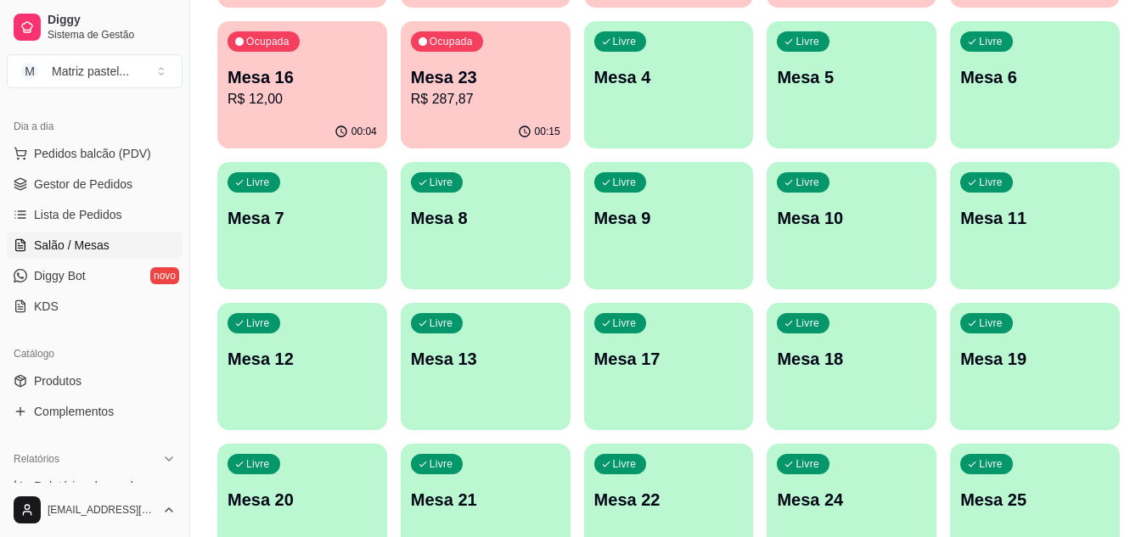
scroll to position [151, 0]
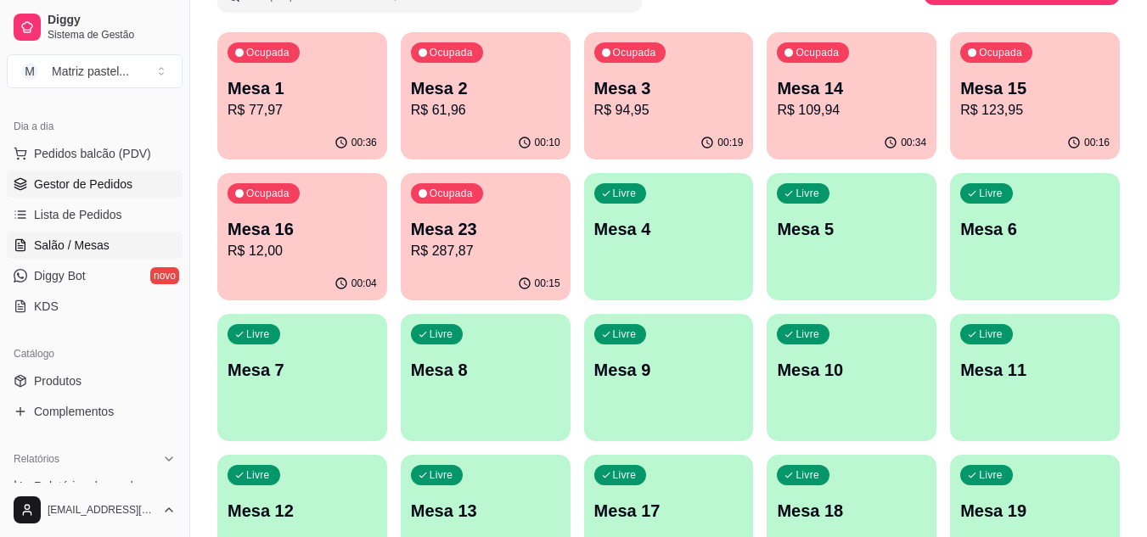
click at [98, 182] on span "Gestor de Pedidos" at bounding box center [83, 184] width 98 height 17
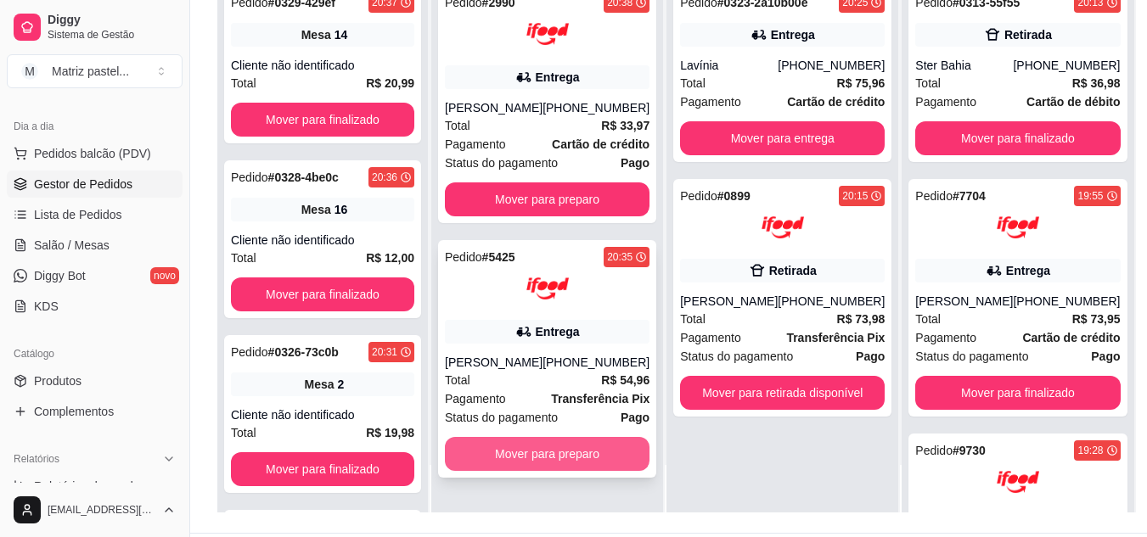
scroll to position [255, 0]
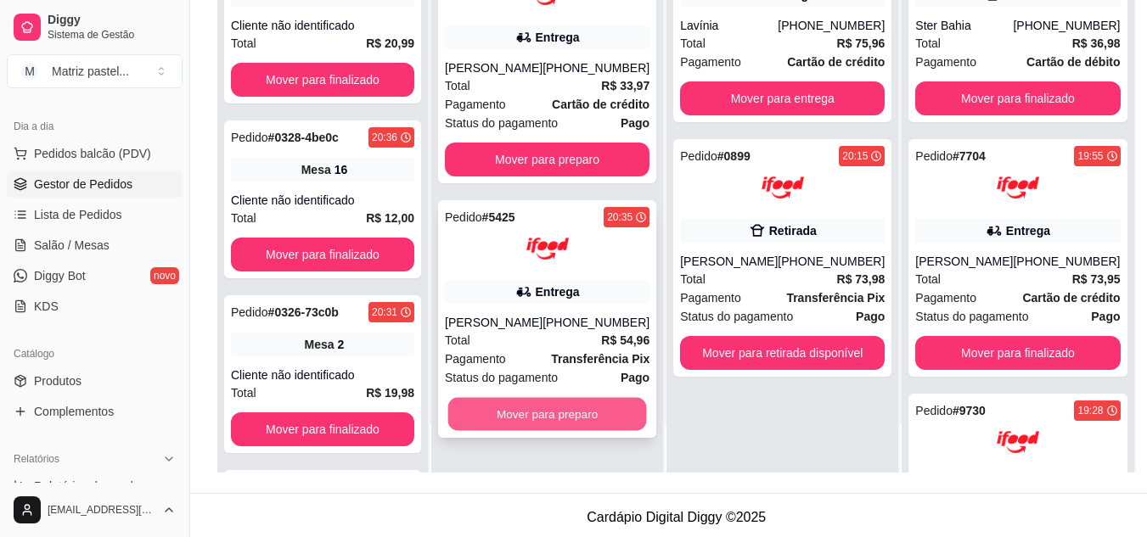
click at [552, 430] on button "Mover para preparo" at bounding box center [547, 414] width 199 height 33
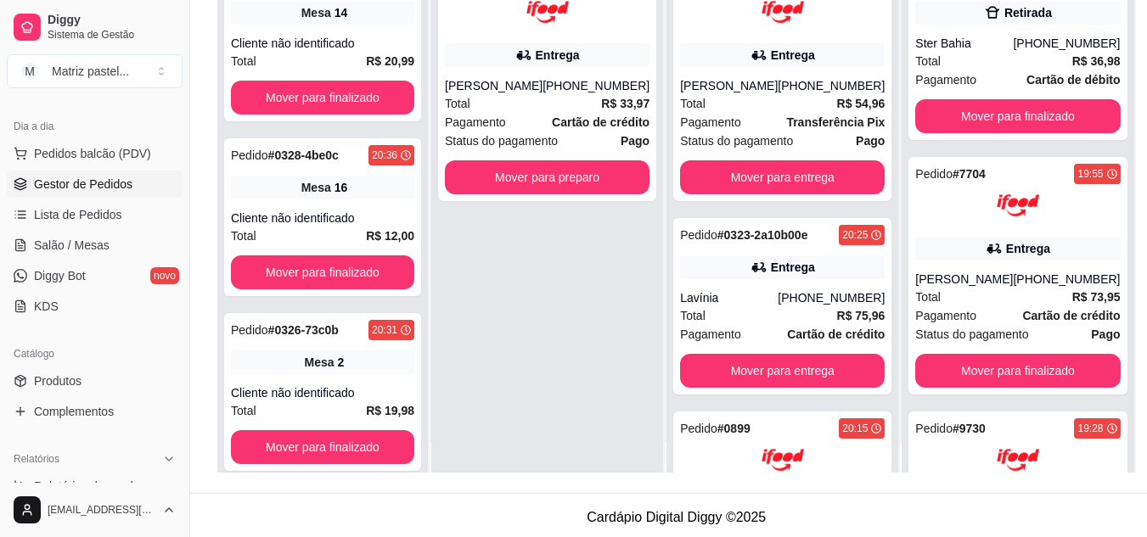
scroll to position [0, 0]
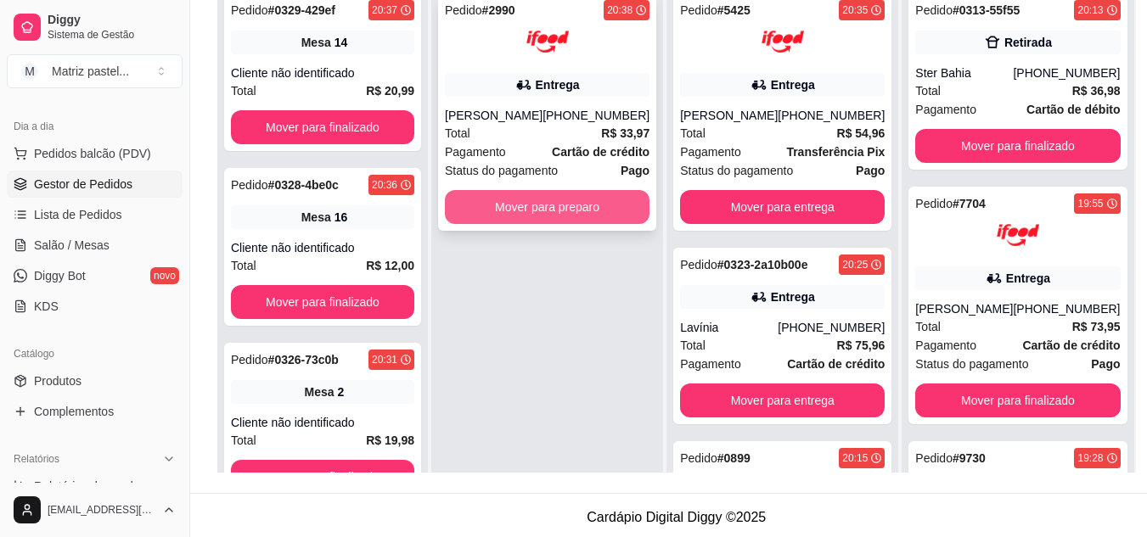
click at [521, 224] on button "Mover para preparo" at bounding box center [547, 207] width 205 height 34
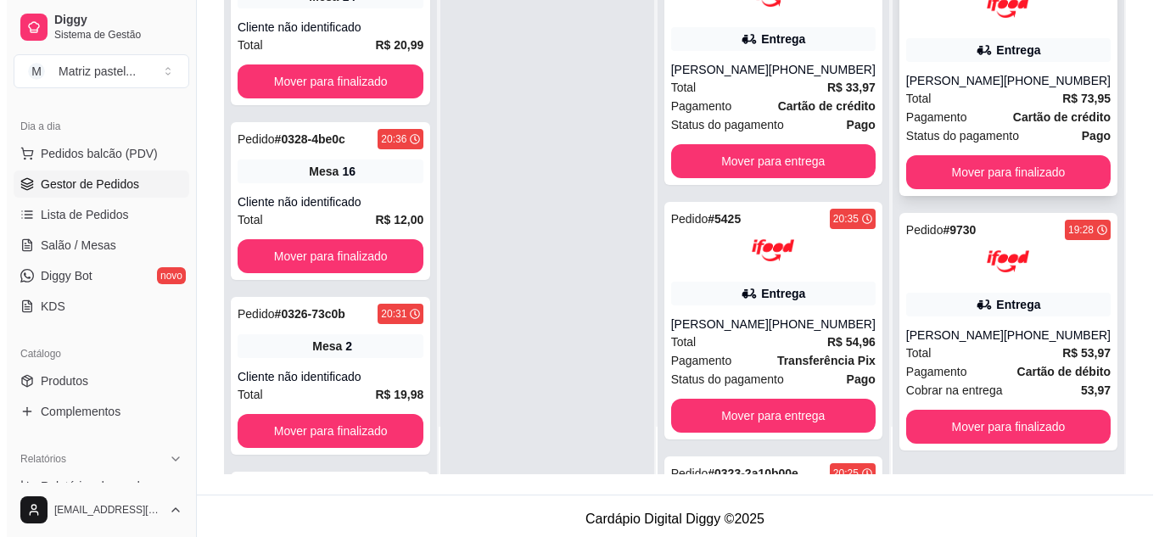
scroll to position [255, 0]
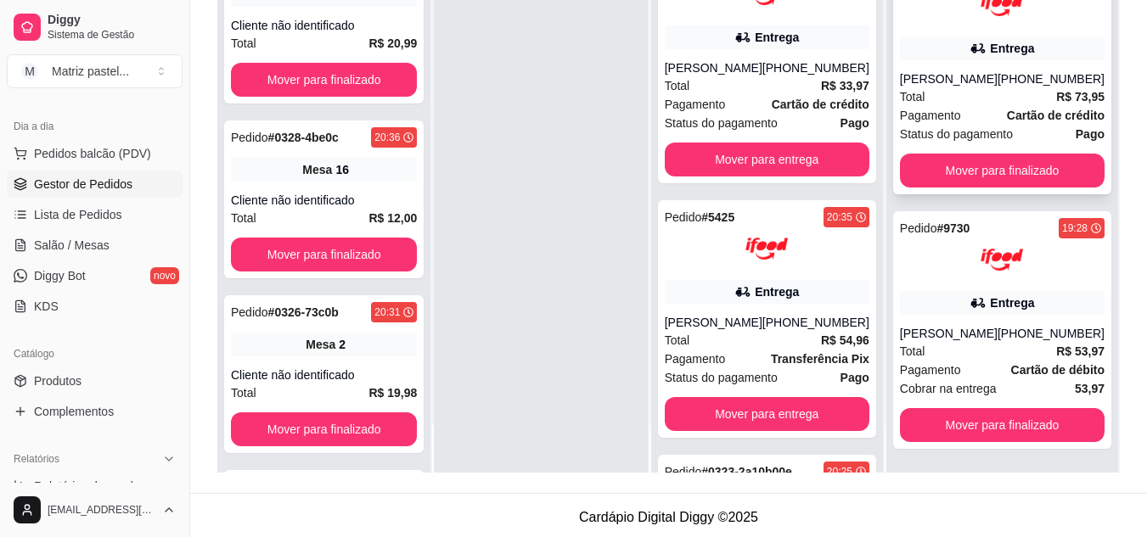
click at [997, 81] on div "[PHONE_NUMBER]" at bounding box center [1050, 78] width 107 height 17
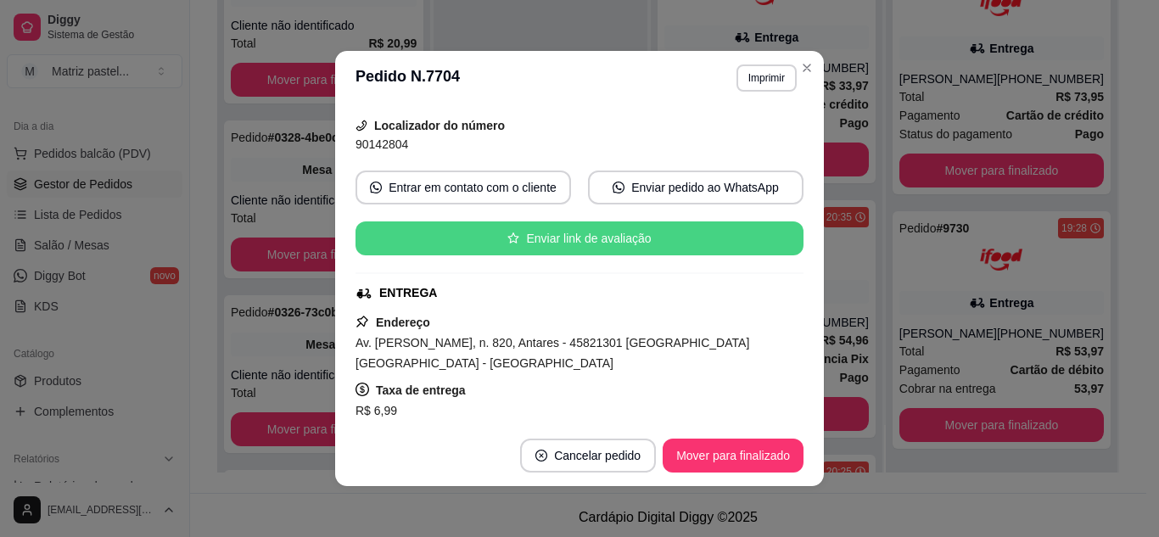
scroll to position [170, 0]
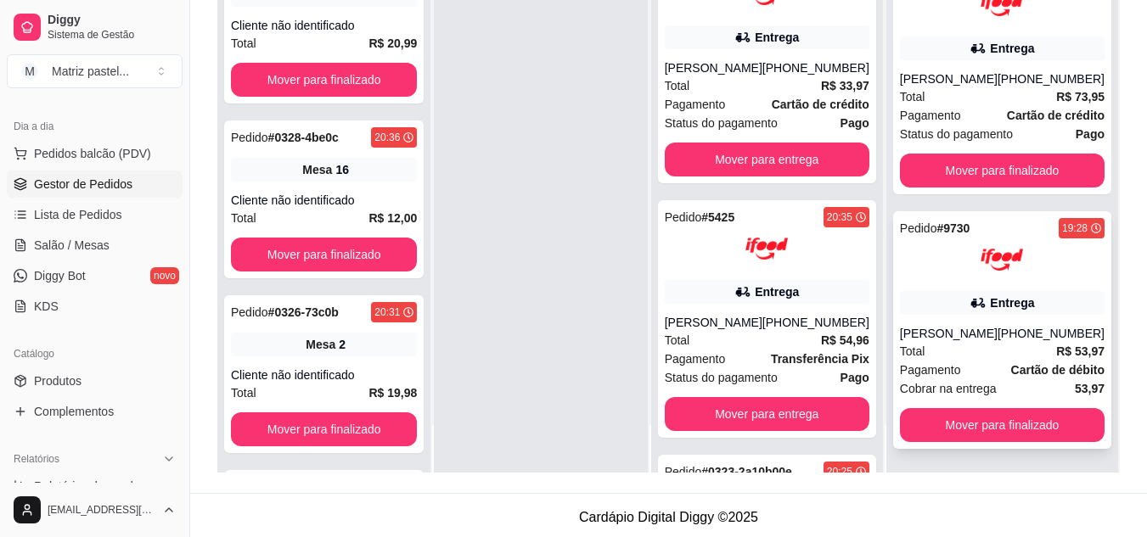
click at [988, 289] on div "Pedido # 9730 19:28 Entrega [PERSON_NAME] [PHONE_NUMBER] Total R$ 53,97 Pagamen…" at bounding box center [1002, 330] width 218 height 238
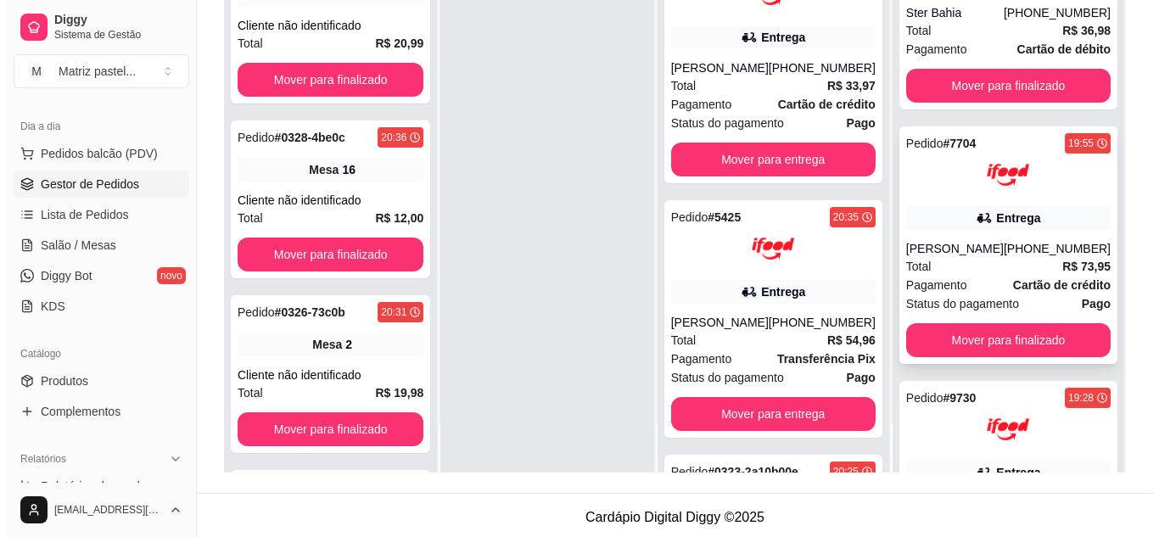
scroll to position [0, 0]
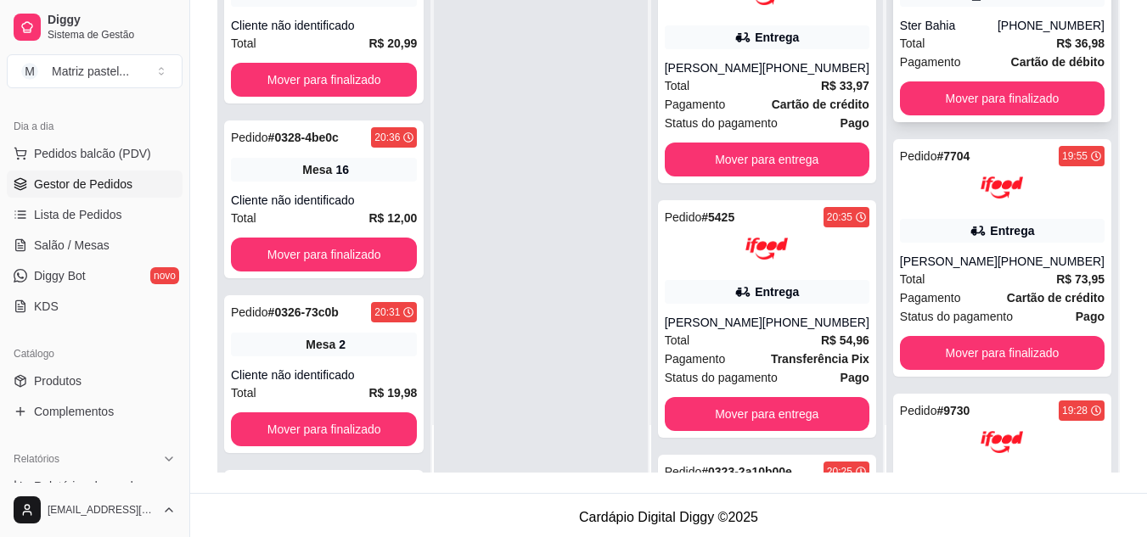
click at [979, 41] on div "Total R$ 36,98" at bounding box center [1002, 43] width 205 height 19
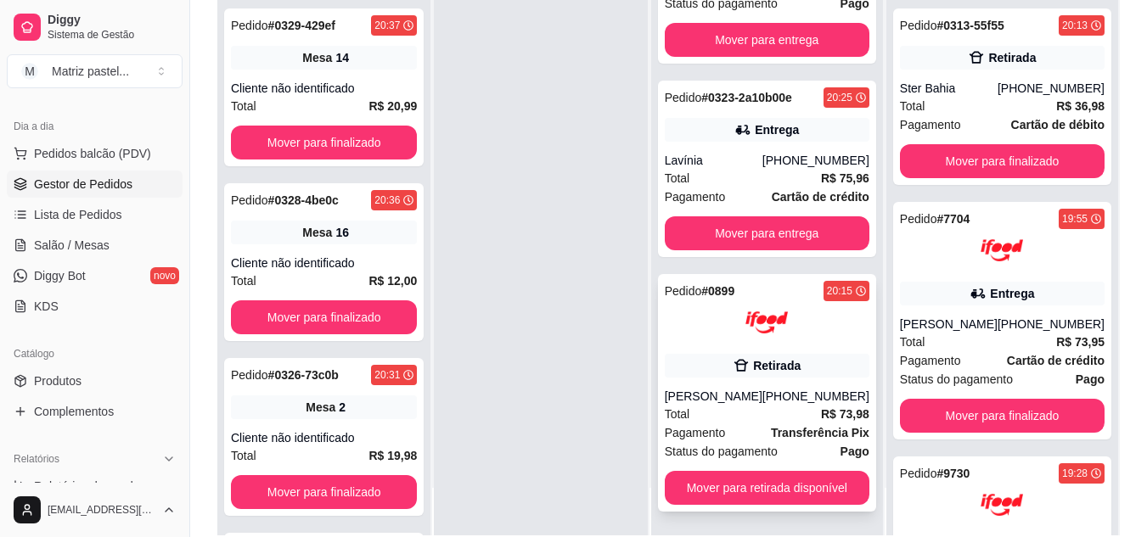
scroll to position [255, 0]
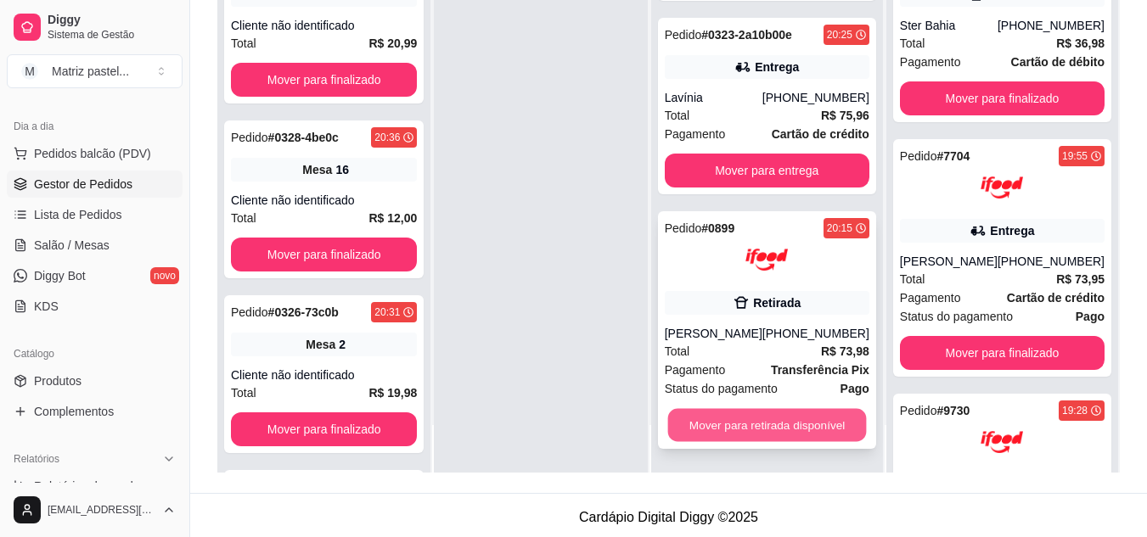
click at [745, 420] on button "Mover para retirada disponível" at bounding box center [766, 425] width 199 height 33
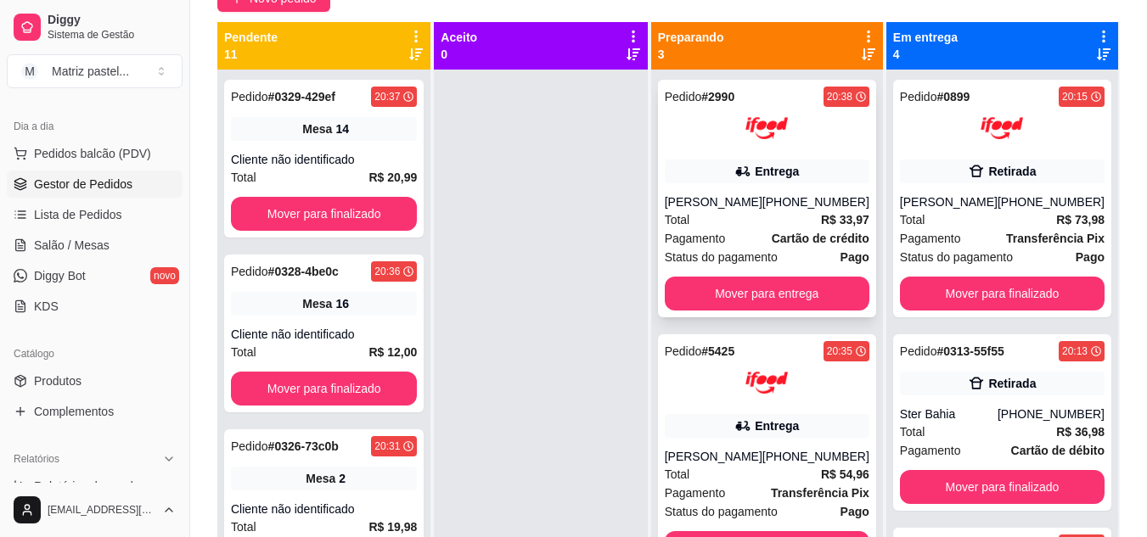
scroll to position [0, 0]
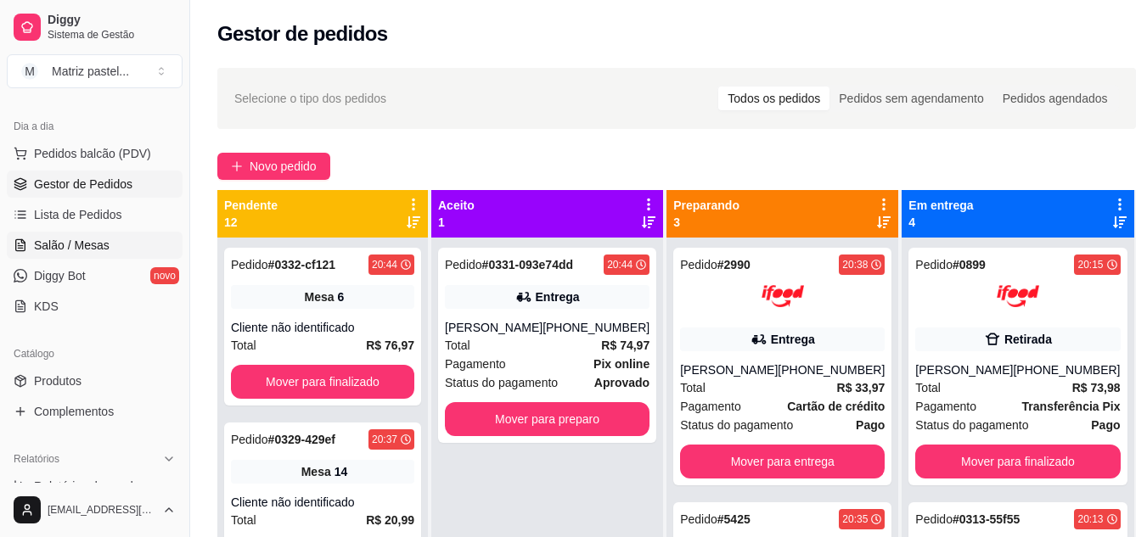
click at [98, 238] on span "Salão / Mesas" at bounding box center [72, 245] width 76 height 17
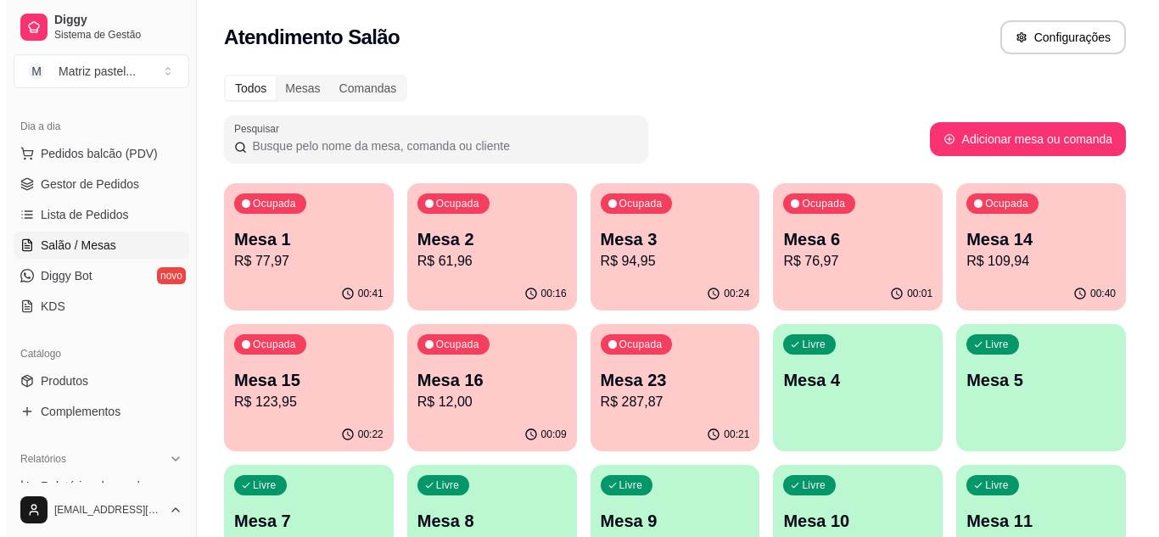
scroll to position [85, 0]
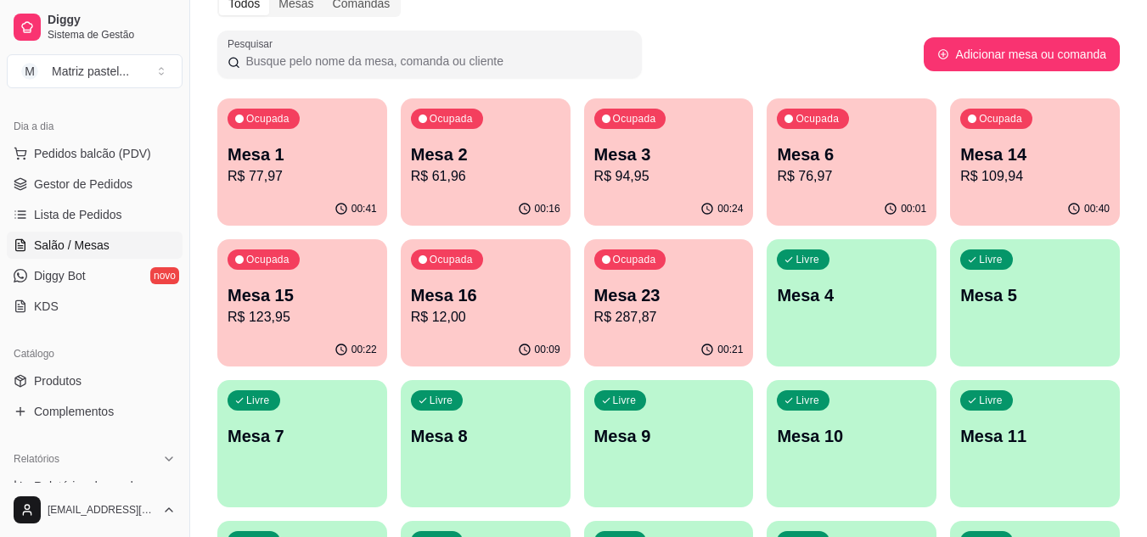
click at [814, 322] on div "Livre Mesa 4" at bounding box center [851, 292] width 170 height 107
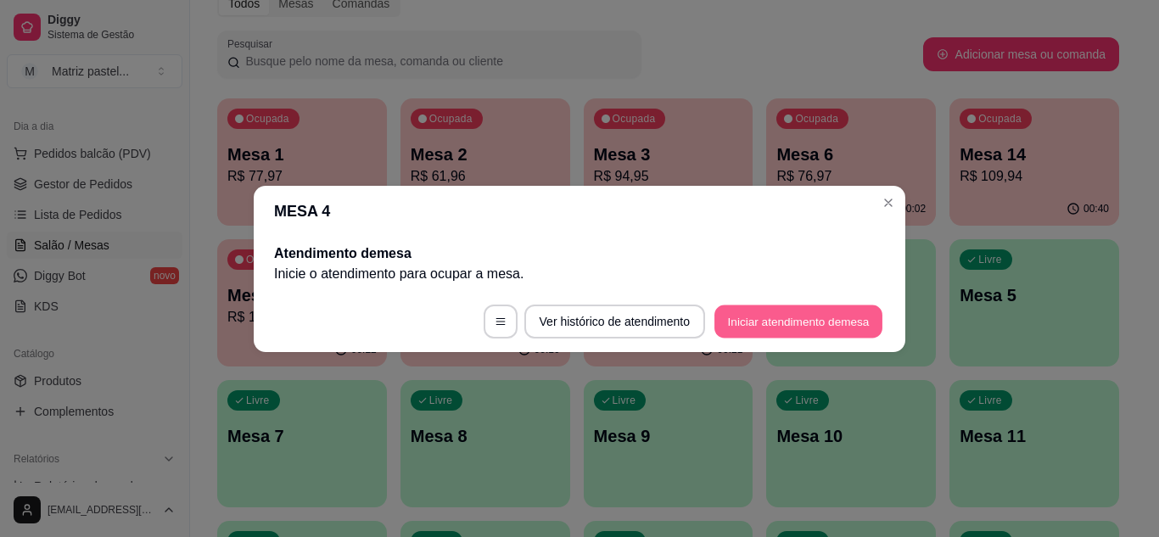
click at [828, 317] on button "Iniciar atendimento de mesa" at bounding box center [799, 321] width 168 height 33
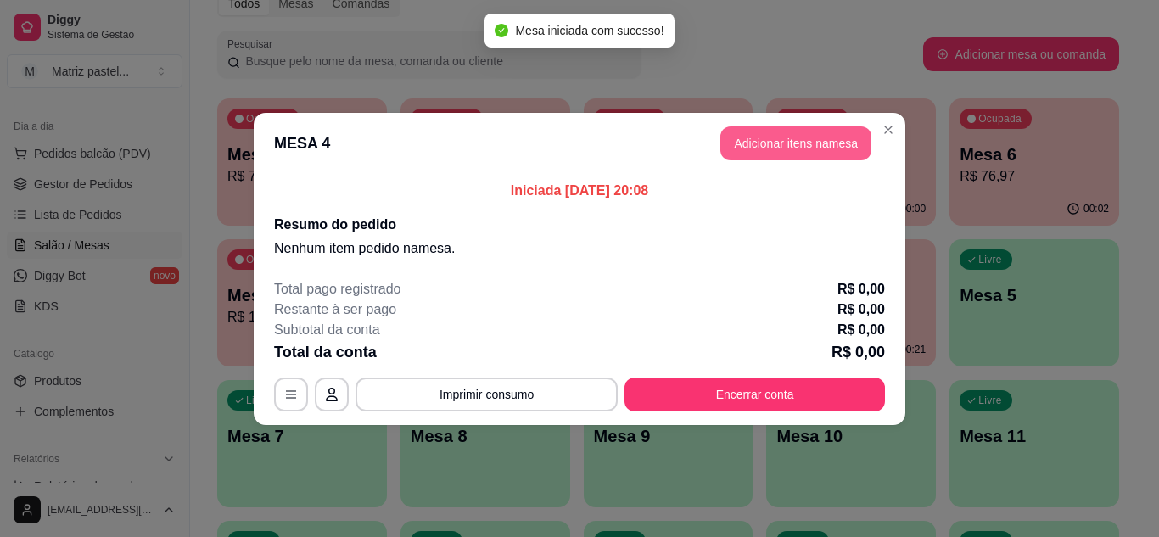
click at [822, 132] on button "Adicionar itens na mesa" at bounding box center [796, 143] width 151 height 34
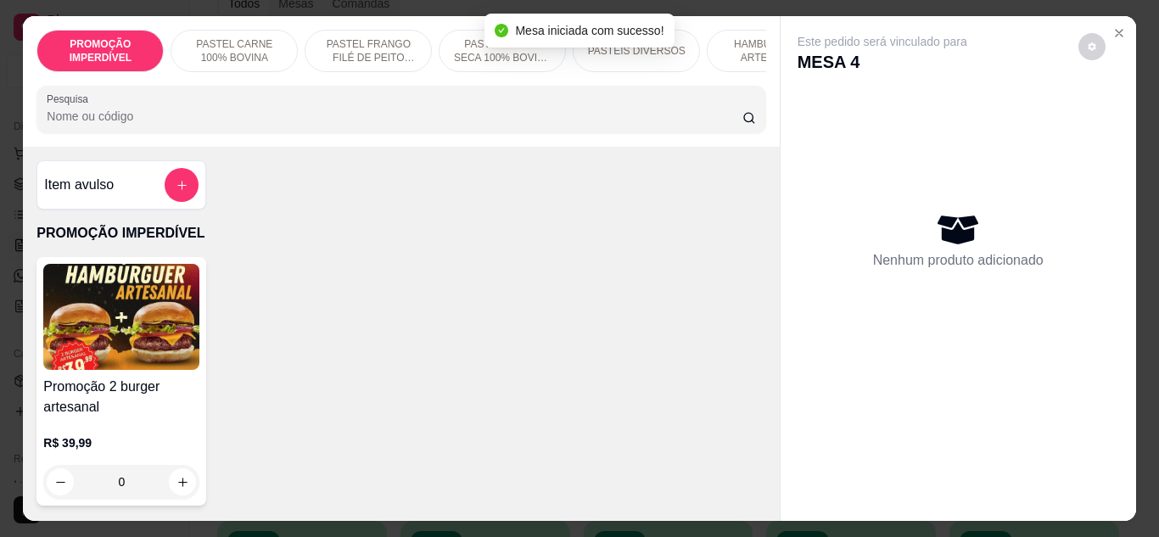
click at [324, 117] on input "Pesquisa" at bounding box center [395, 116] width 696 height 17
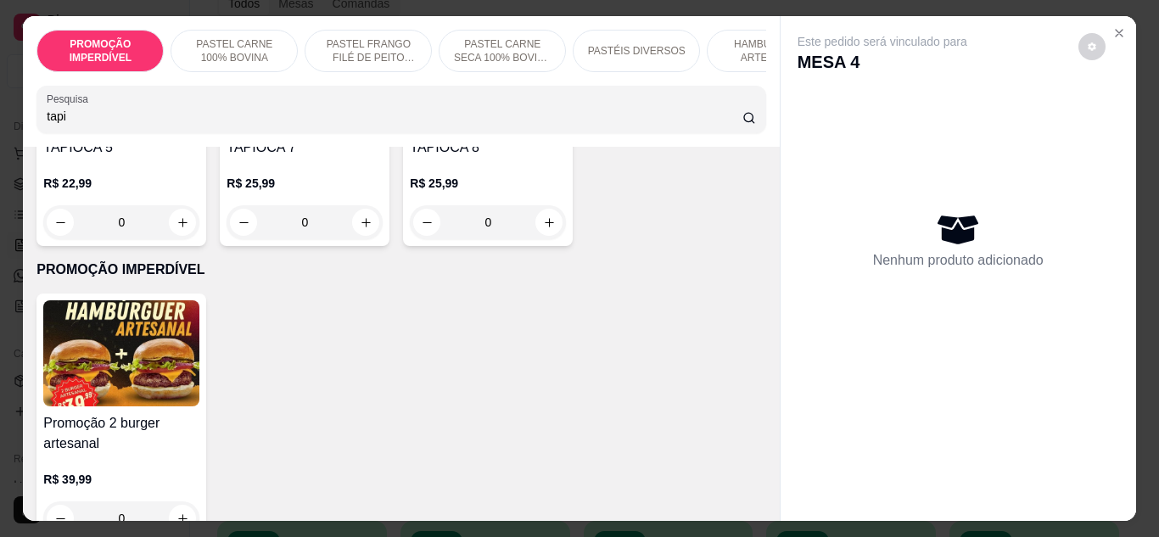
scroll to position [509, 0]
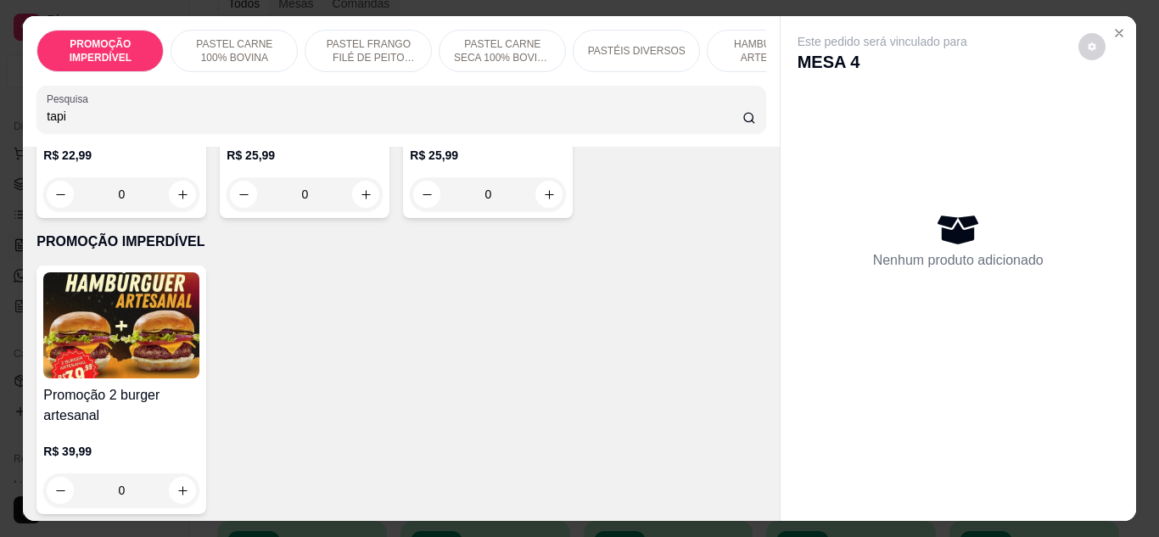
type input "tapi"
click at [410, 211] on div "0" at bounding box center [488, 194] width 156 height 34
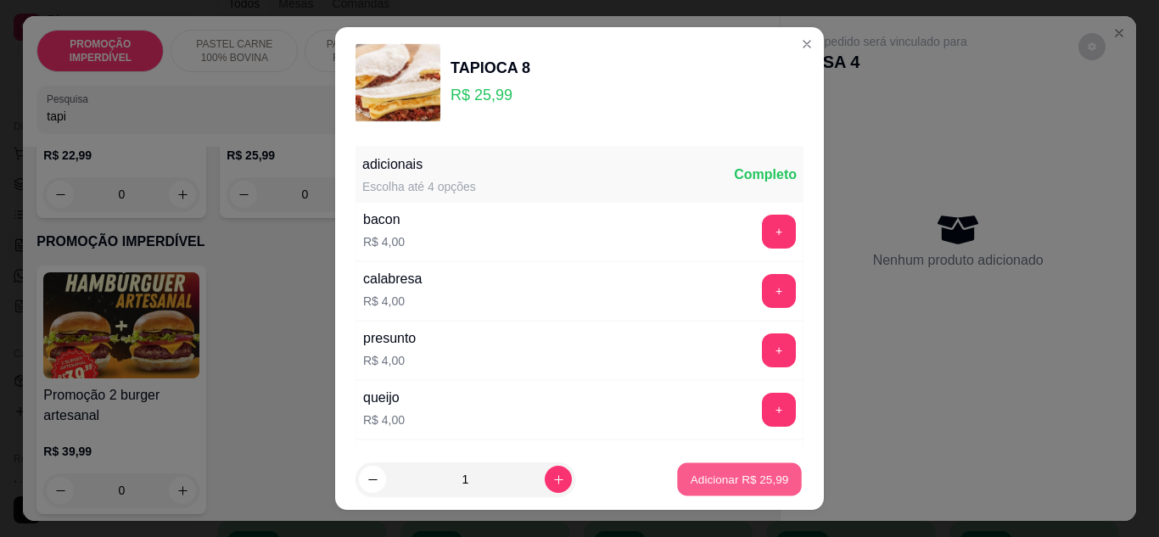
click at [709, 488] on button "Adicionar R$ 25,99" at bounding box center [739, 479] width 125 height 33
type input "1"
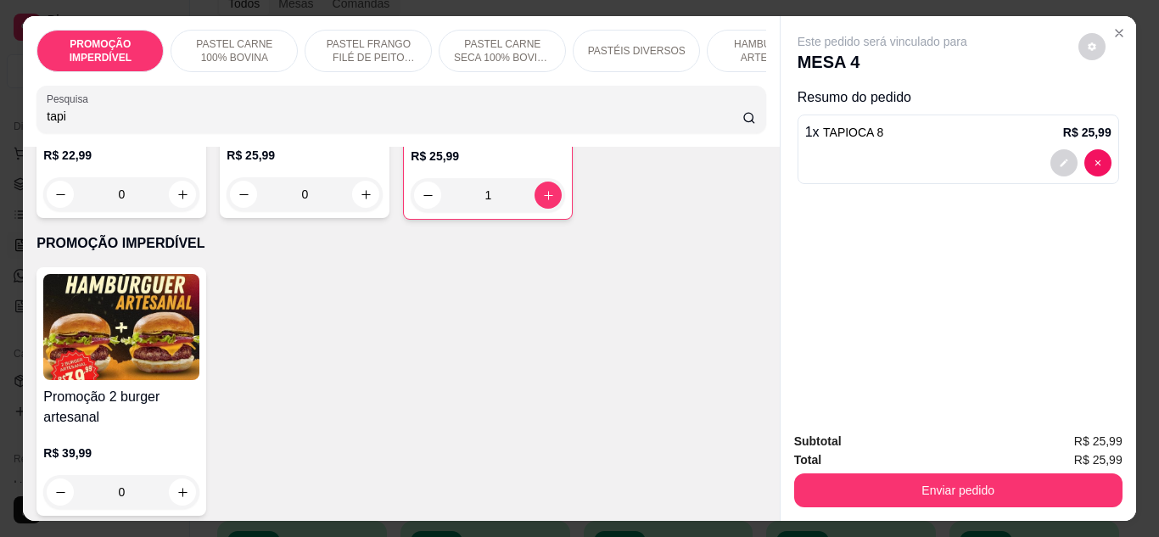
click at [383, 211] on div "0" at bounding box center [305, 194] width 156 height 34
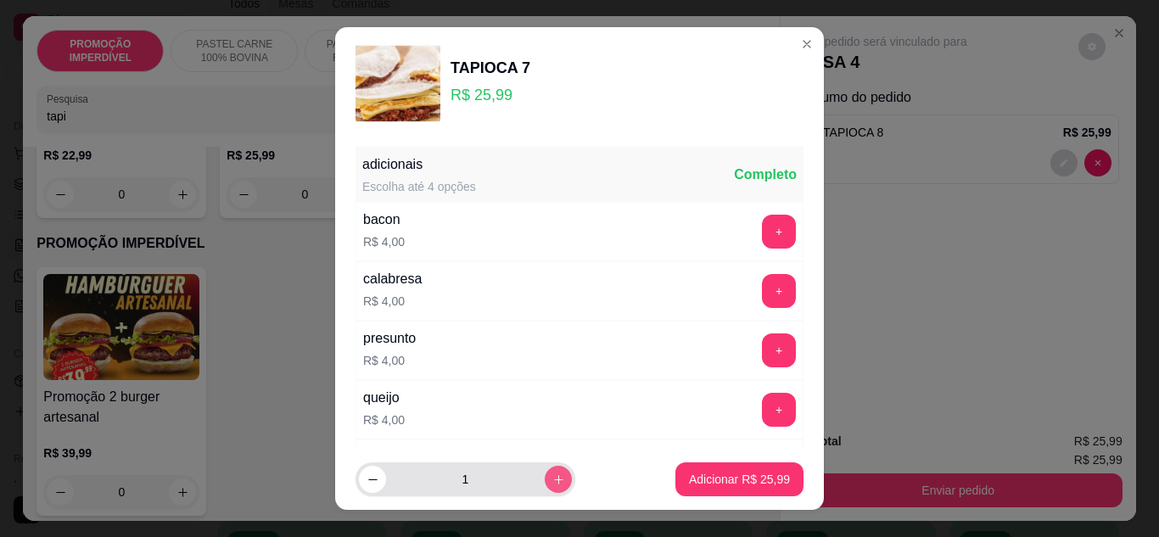
click at [545, 490] on button "increase-product-quantity" at bounding box center [558, 479] width 27 height 27
type input "2"
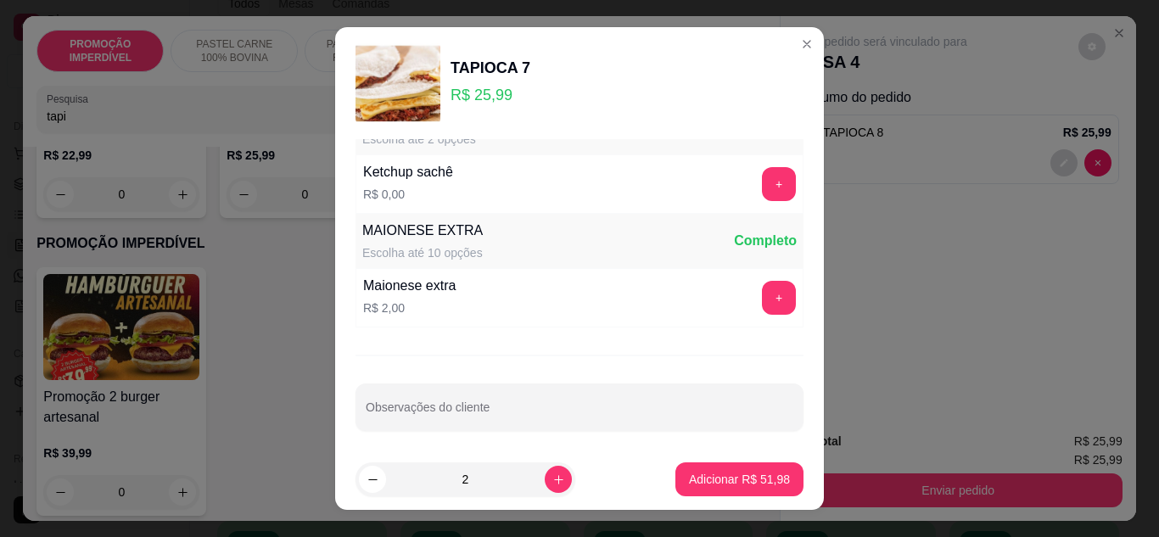
scroll to position [874, 0]
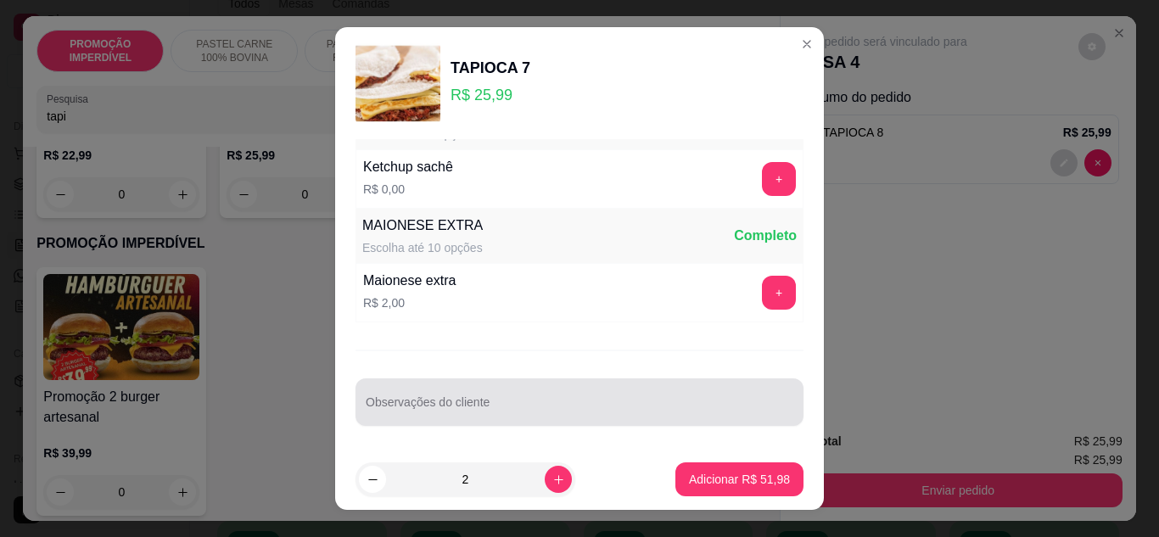
click at [463, 420] on div "Observações do cliente" at bounding box center [580, 403] width 448 height 48
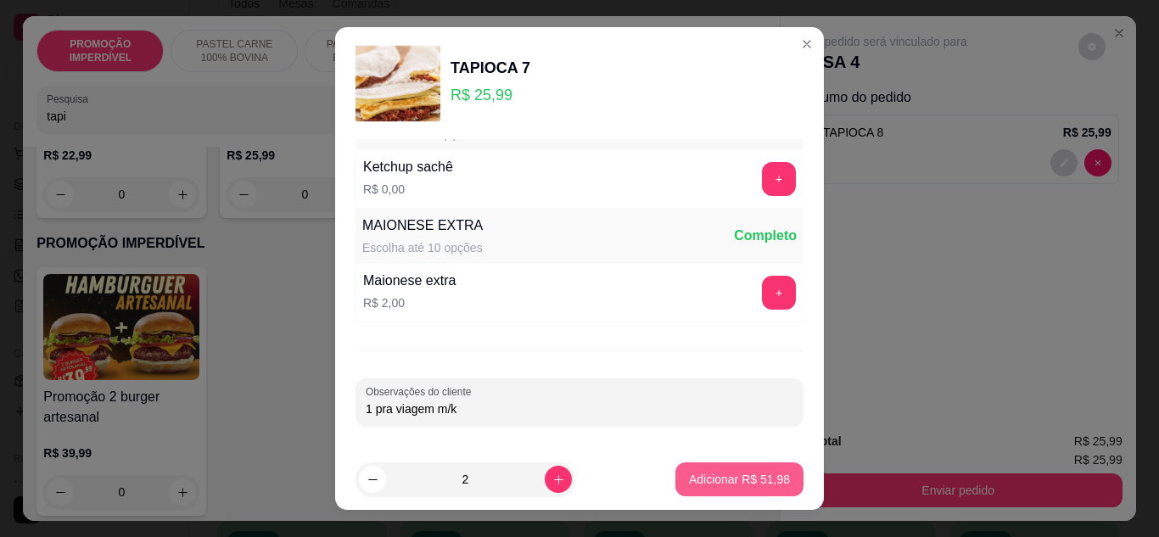
type input "1 pra viagem m/k"
click at [735, 489] on button "Adicionar R$ 51,98" at bounding box center [740, 480] width 128 height 34
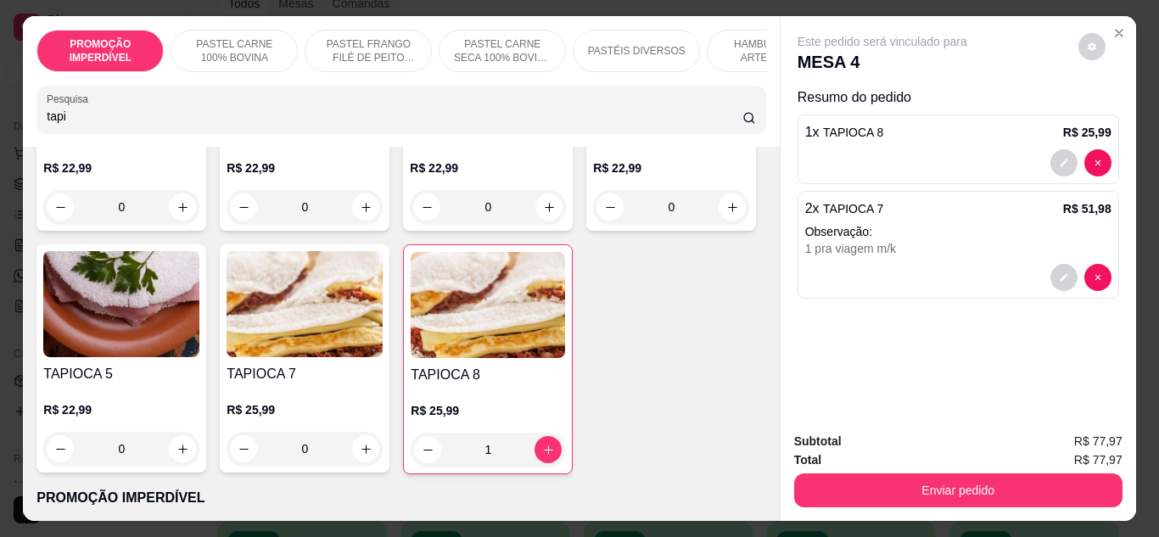
scroll to position [0, 0]
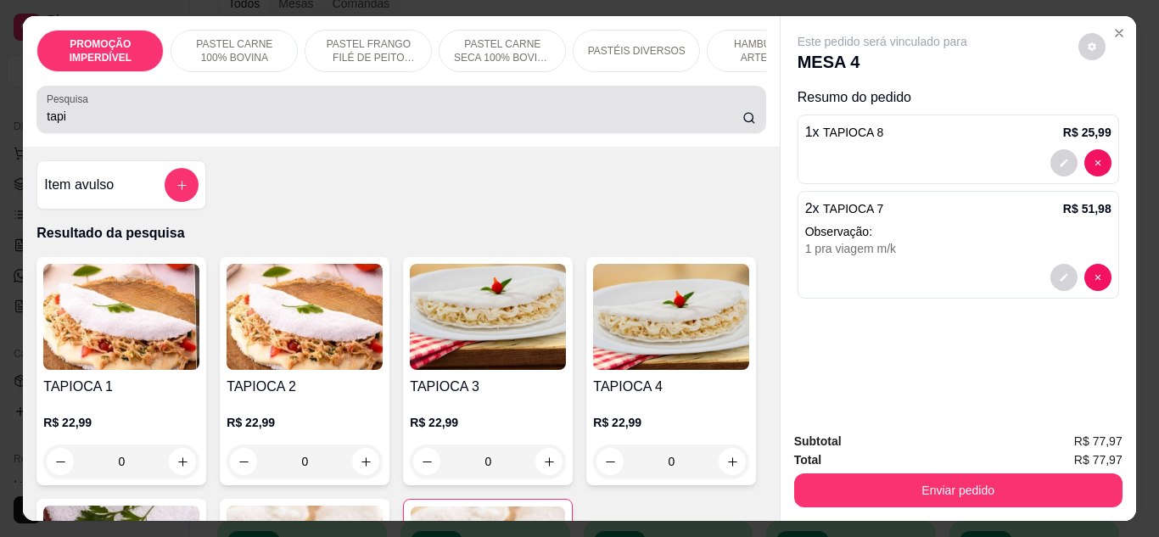
click at [175, 126] on div "tapi" at bounding box center [401, 110] width 709 height 34
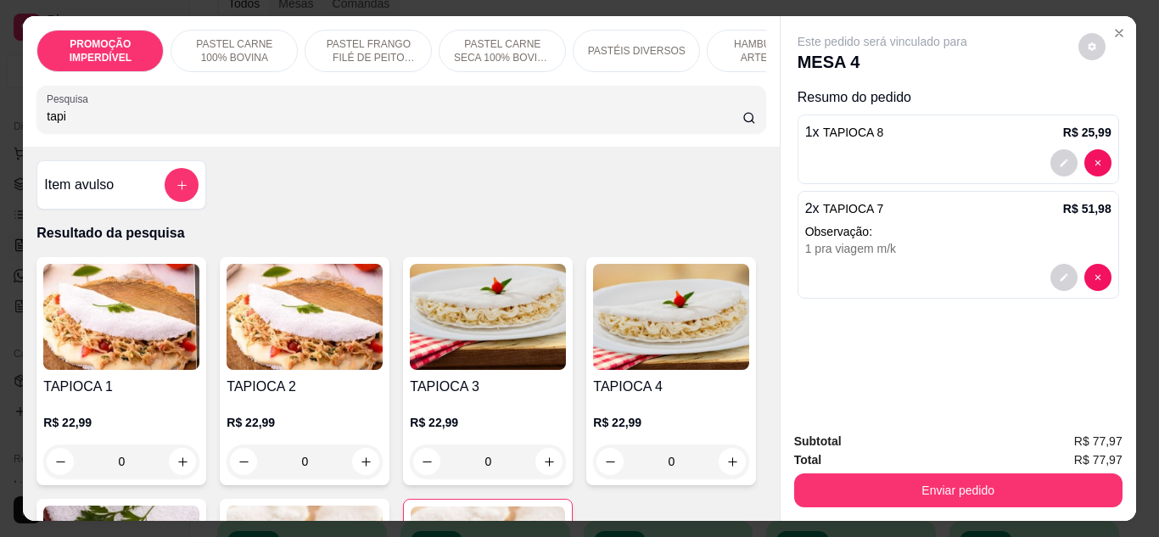
drag, startPoint x: 174, startPoint y: 132, endPoint x: 25, endPoint y: 125, distance: 149.6
click at [25, 125] on div "PROMOÇÃO IMPERDÍVEL PASTEL CARNE 100% BOVINA PASTEL FRANGO FILÉ DE PEITO DESFIA…" at bounding box center [401, 81] width 756 height 131
drag, startPoint x: 65, startPoint y: 127, endPoint x: 15, endPoint y: 126, distance: 50.1
click at [15, 126] on div "PROMOÇÃO IMPERDÍVEL PASTEL CARNE 100% BOVINA PASTEL FRANGO FILÉ DE PEITO DESFIA…" at bounding box center [579, 268] width 1159 height 537
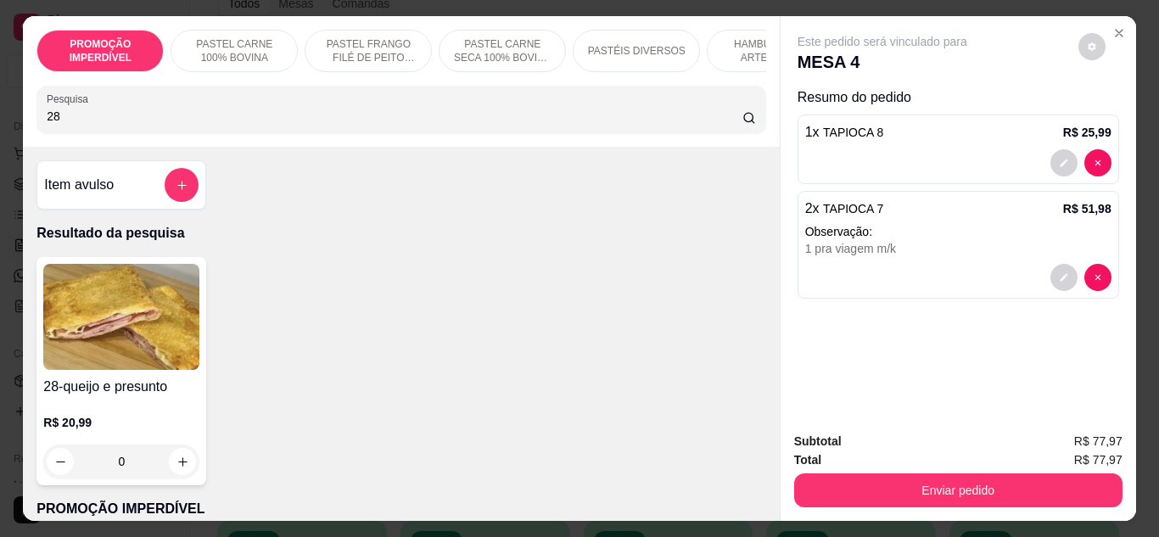
type input "28"
click at [177, 468] on div "0" at bounding box center [121, 462] width 156 height 34
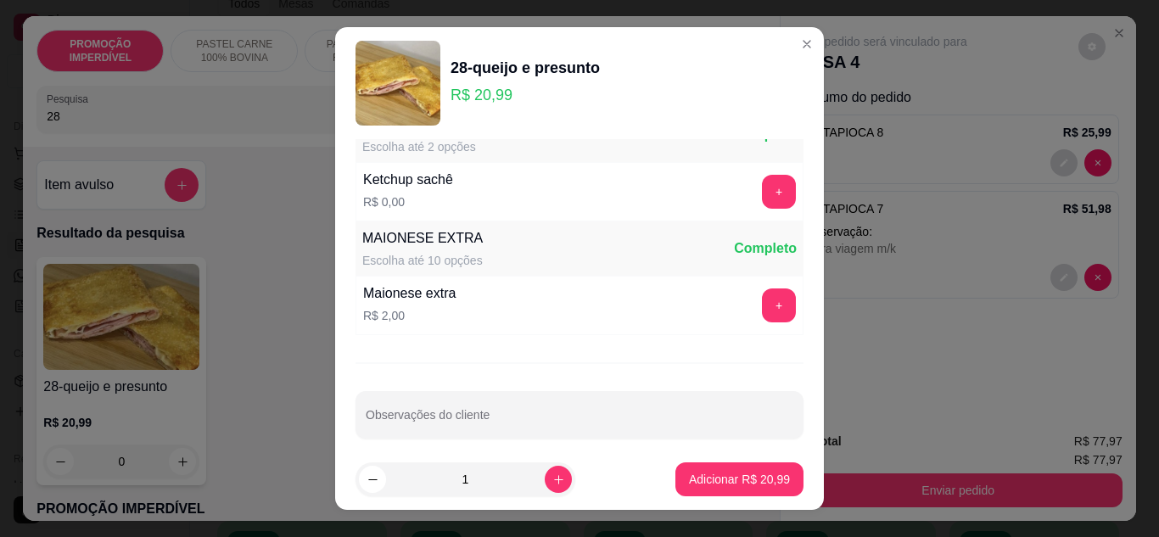
scroll to position [874, 0]
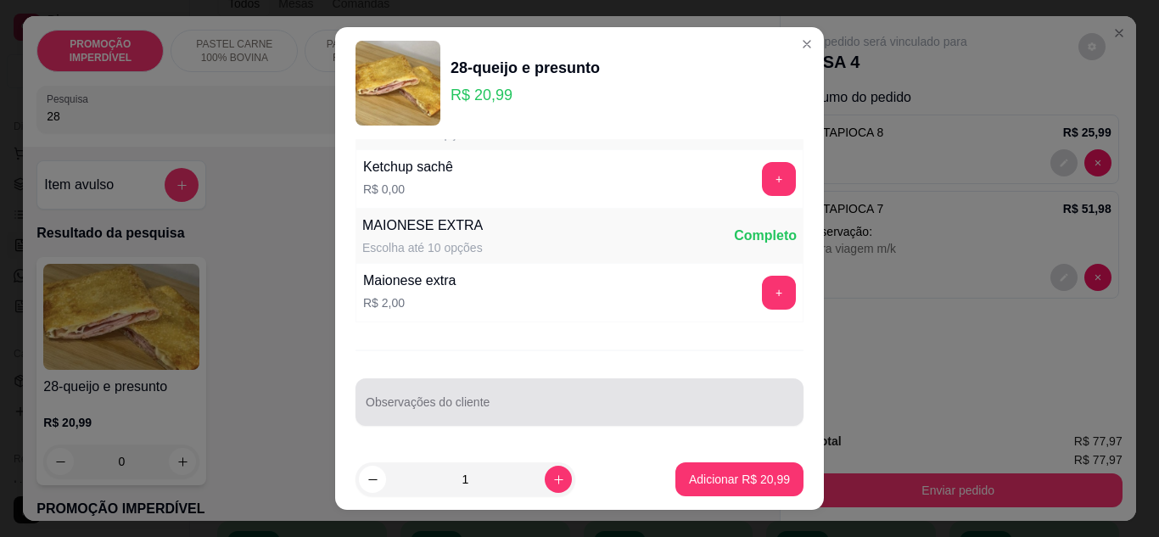
click at [457, 407] on input "Observações do cliente" at bounding box center [580, 409] width 428 height 17
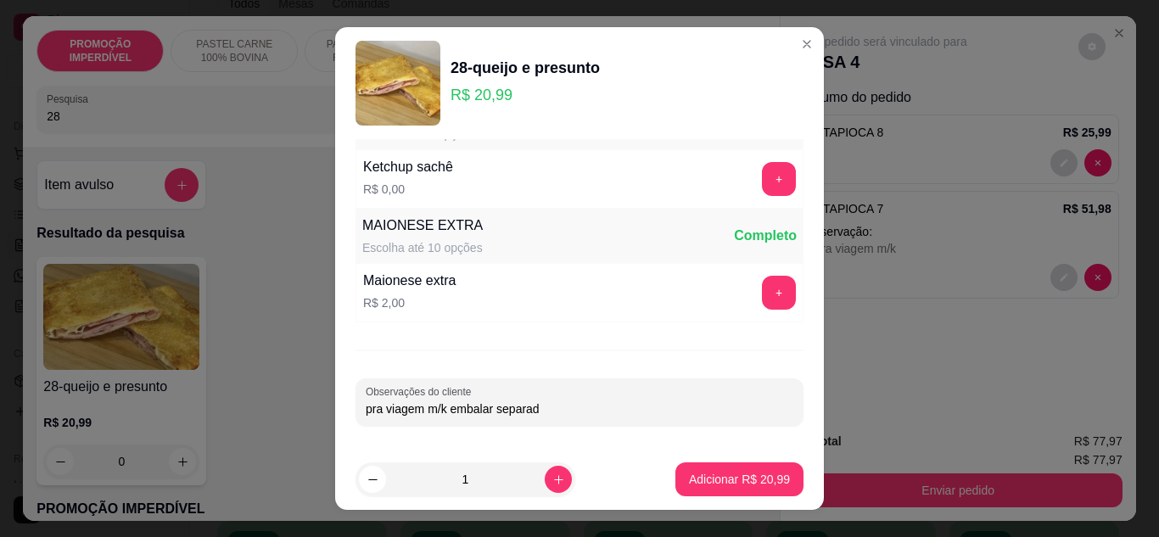
type input "pra viagem m/k embalar separado"
click at [725, 480] on p "Adicionar R$ 20,99" at bounding box center [740, 480] width 98 height 16
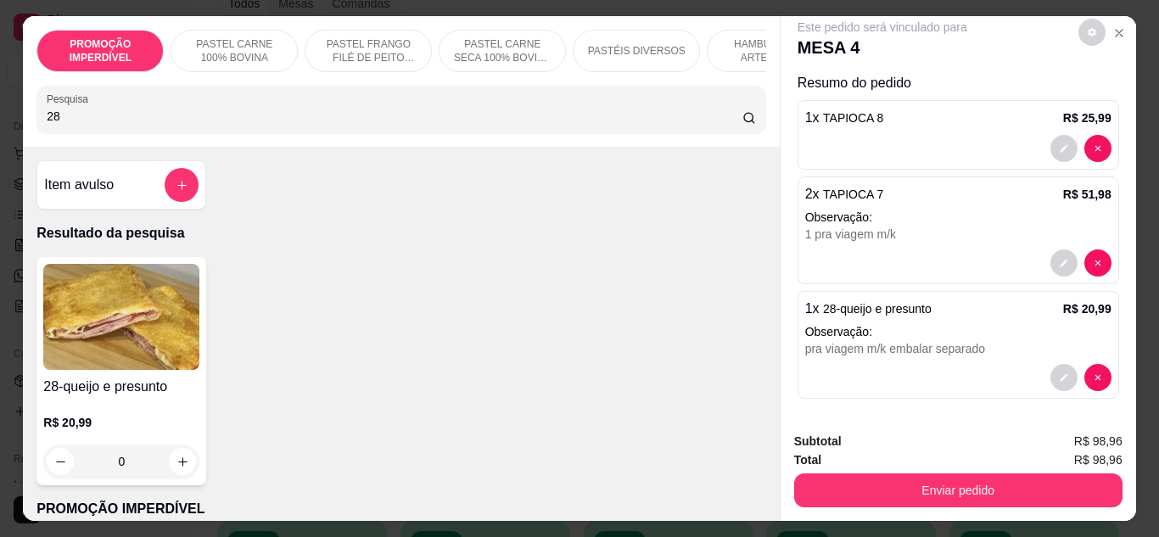
scroll to position [19, 0]
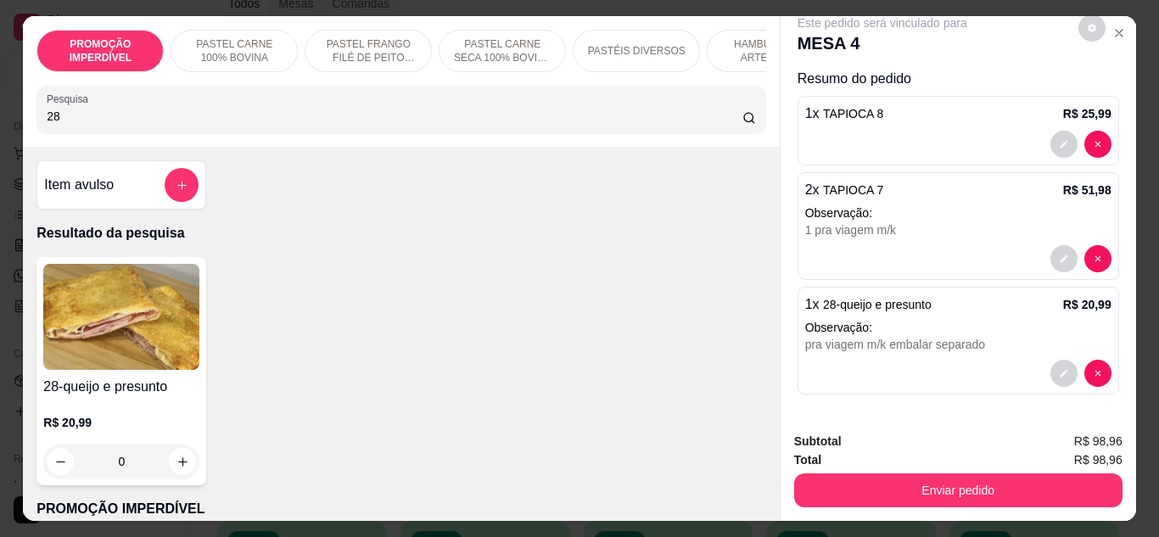
click at [215, 143] on div "PROMOÇÃO IMPERDÍVEL PASTEL CARNE 100% BOVINA PASTEL FRANGO FILÉ DE PEITO DESFIA…" at bounding box center [401, 81] width 756 height 131
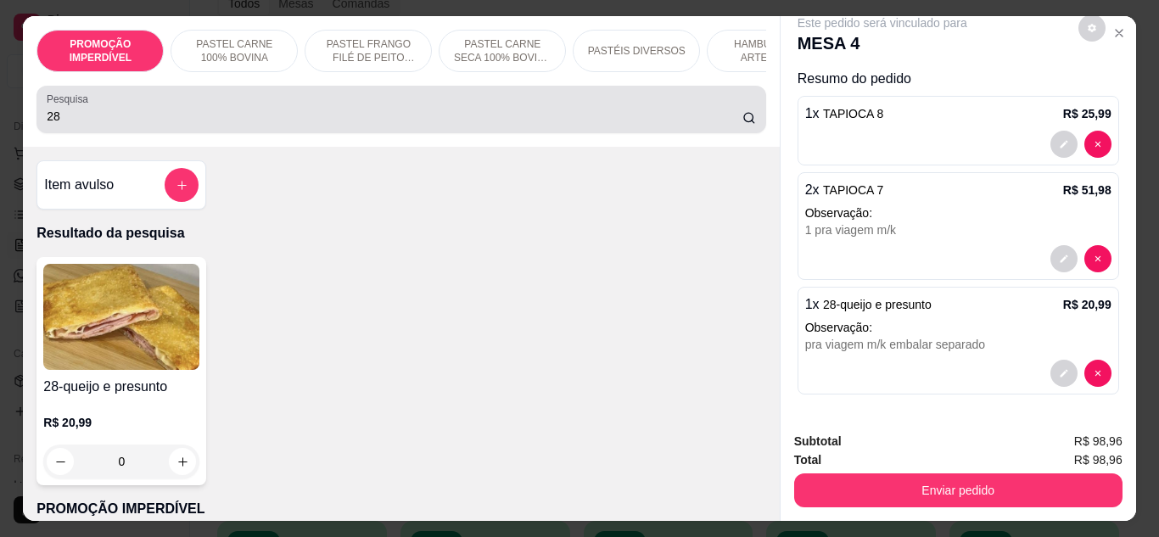
click at [204, 133] on div "Pesquisa 28" at bounding box center [400, 110] width 729 height 48
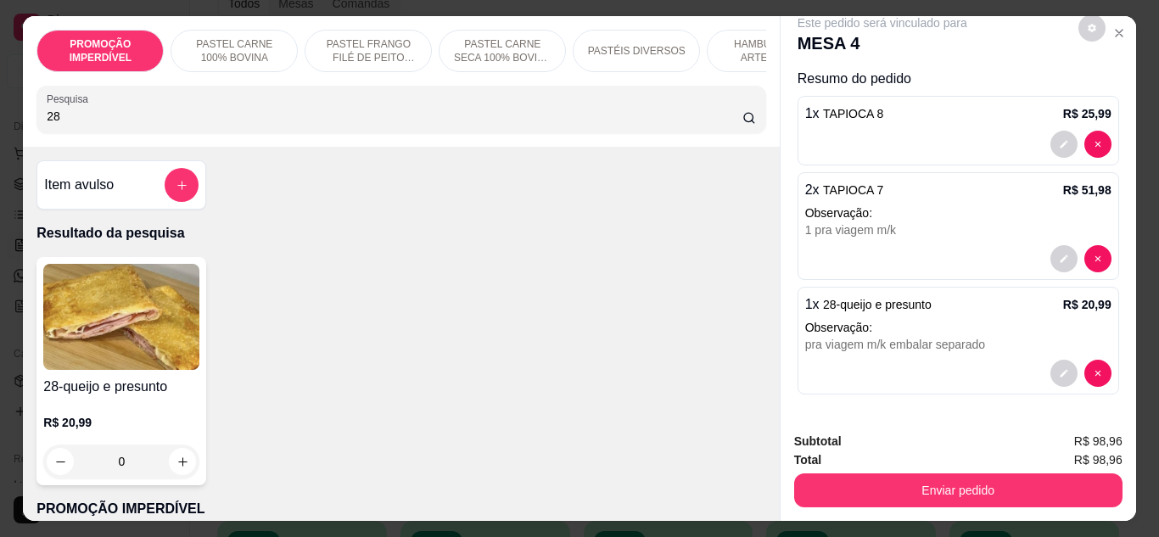
drag, startPoint x: 187, startPoint y: 124, endPoint x: 0, endPoint y: 121, distance: 186.7
click at [0, 121] on div "PROMOÇÃO IMPERDÍVEL PASTEL CARNE 100% BOVINA PASTEL FRANGO FILÉ DE PEITO DESFIA…" at bounding box center [579, 268] width 1159 height 537
click at [165, 194] on button "add-separate-item" at bounding box center [181, 185] width 33 height 33
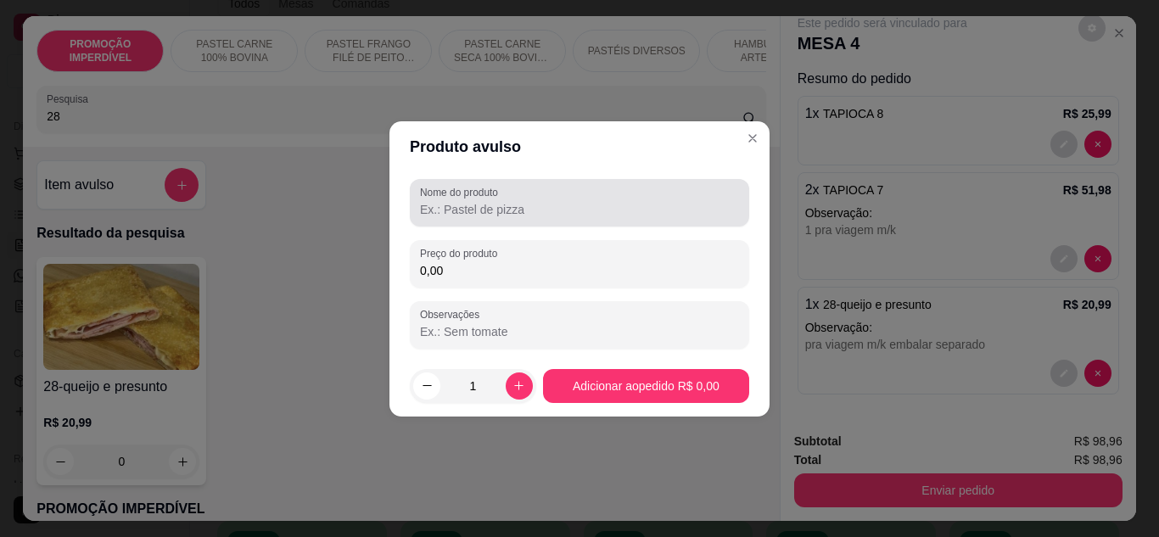
drag, startPoint x: 489, startPoint y: 191, endPoint x: 493, endPoint y: 200, distance: 10.3
click at [491, 193] on label "Nome do produto" at bounding box center [462, 192] width 84 height 14
drag, startPoint x: 496, startPoint y: 202, endPoint x: 509, endPoint y: 208, distance: 14.8
click at [500, 205] on input "Nome do produto" at bounding box center [579, 209] width 319 height 17
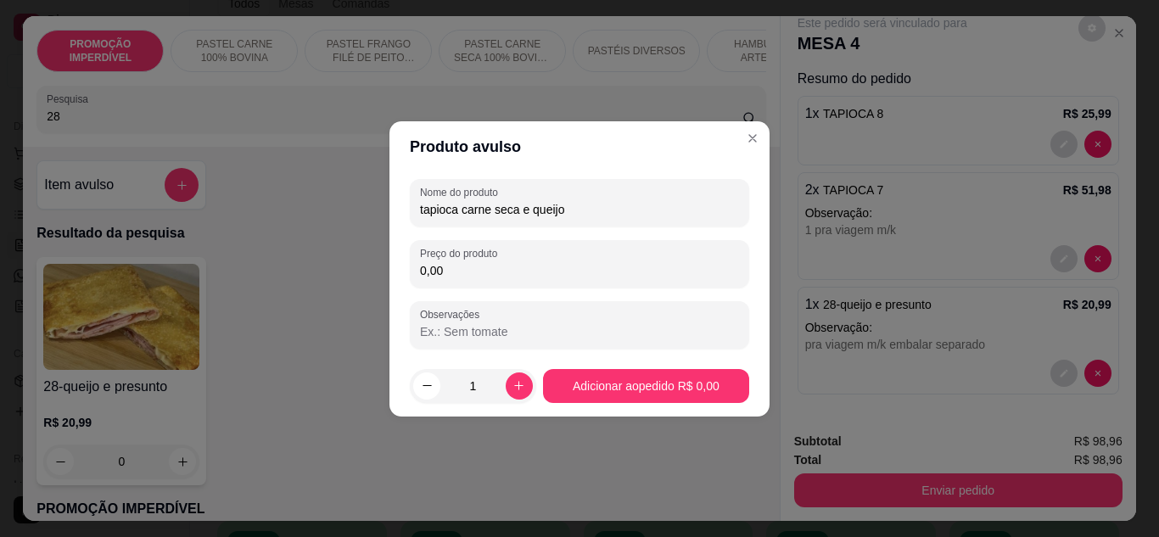
type input "tapioca carne seca e queijo"
click at [524, 262] on input "0,00" at bounding box center [579, 270] width 319 height 17
type input "25,99"
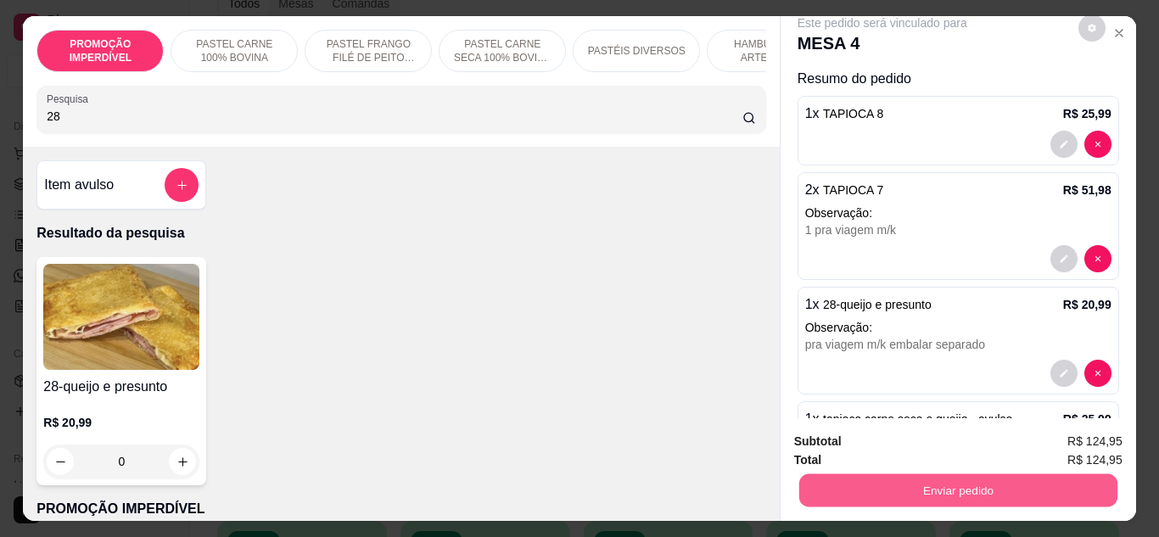
click at [868, 491] on button "Enviar pedido" at bounding box center [958, 490] width 318 height 33
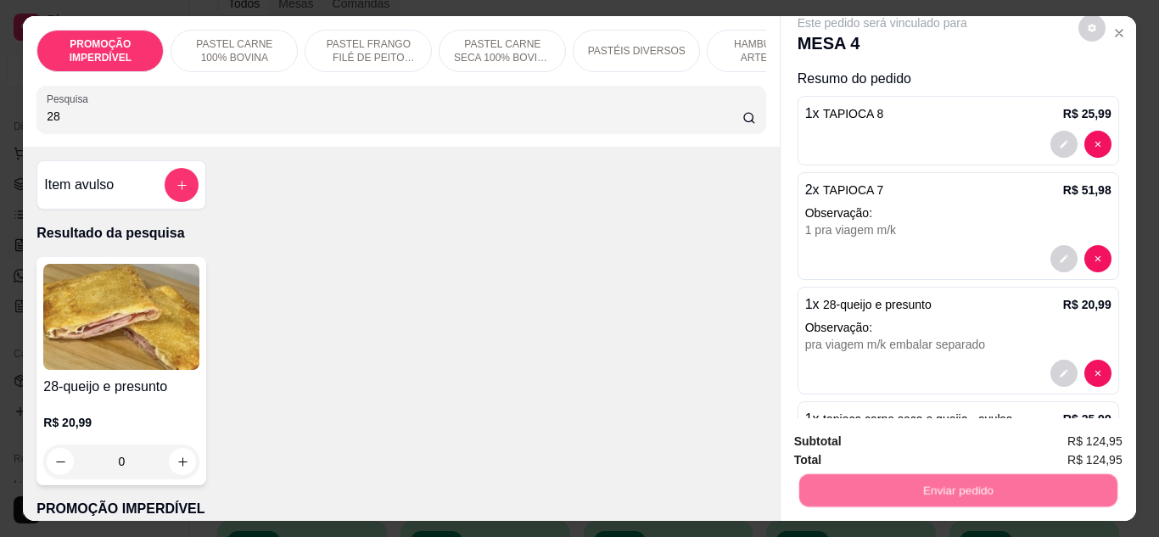
click at [846, 441] on button "Não registrar e enviar pedido" at bounding box center [902, 443] width 177 height 32
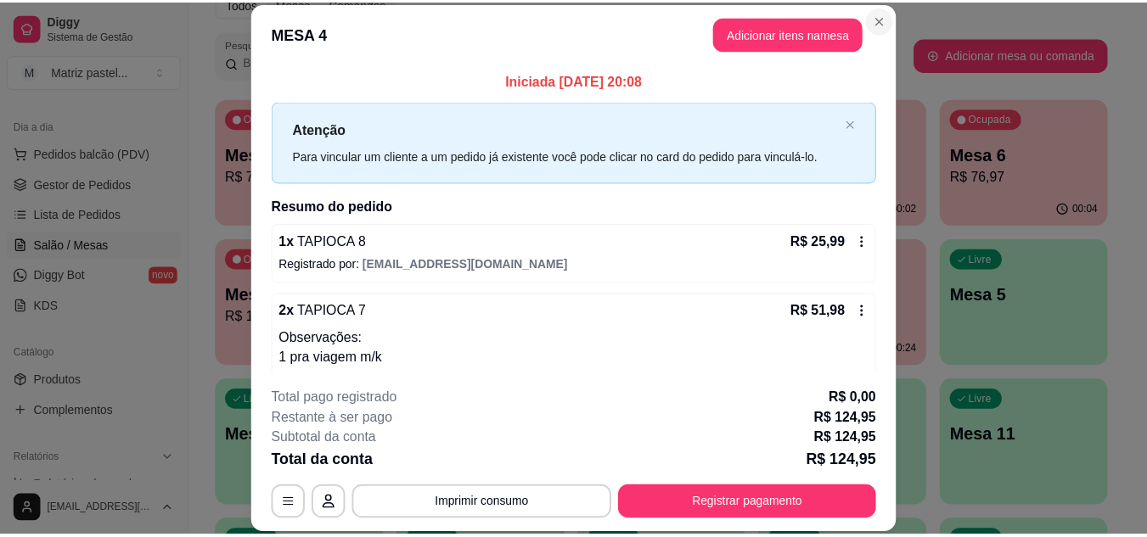
scroll to position [170, 0]
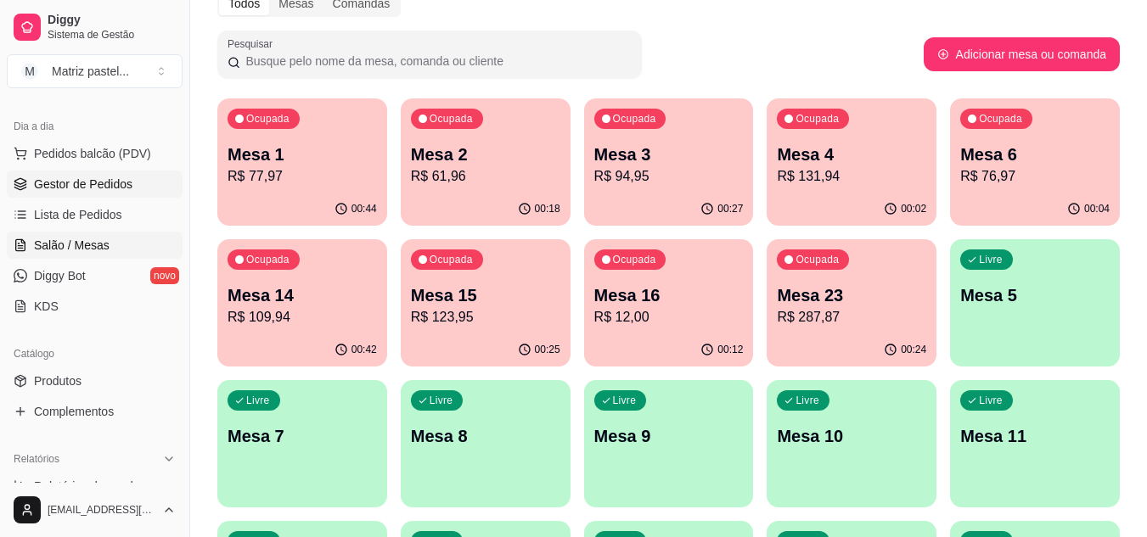
click at [106, 182] on span "Gestor de Pedidos" at bounding box center [83, 184] width 98 height 17
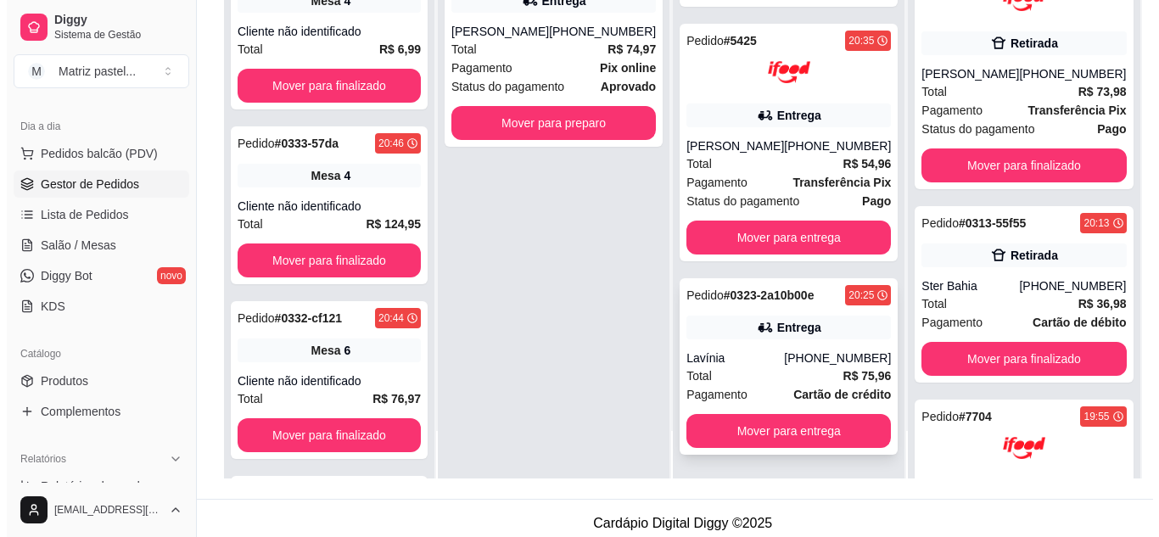
scroll to position [255, 0]
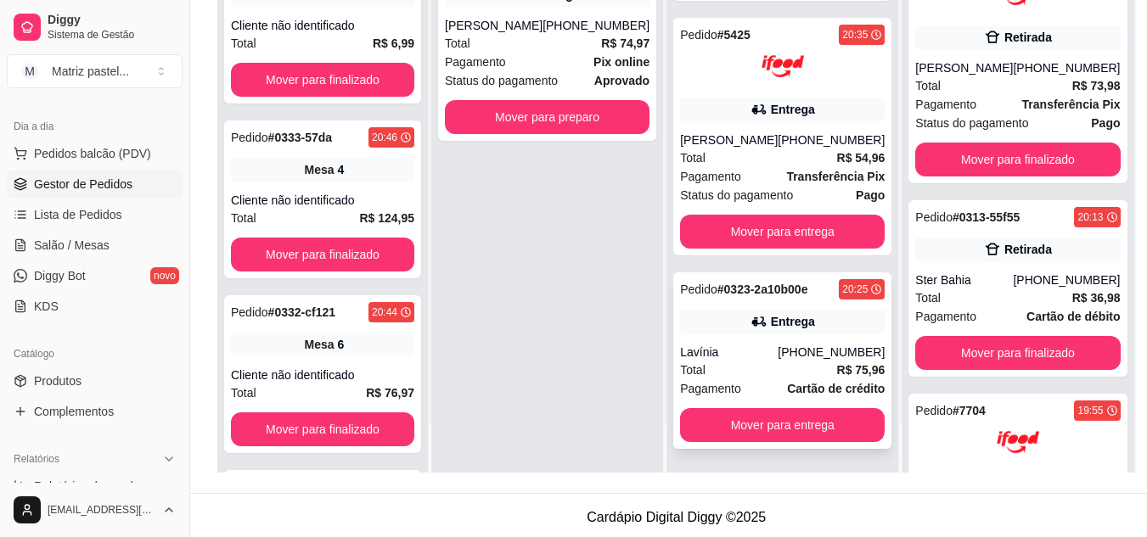
click at [777, 350] on div "[PHONE_NUMBER]" at bounding box center [830, 352] width 107 height 17
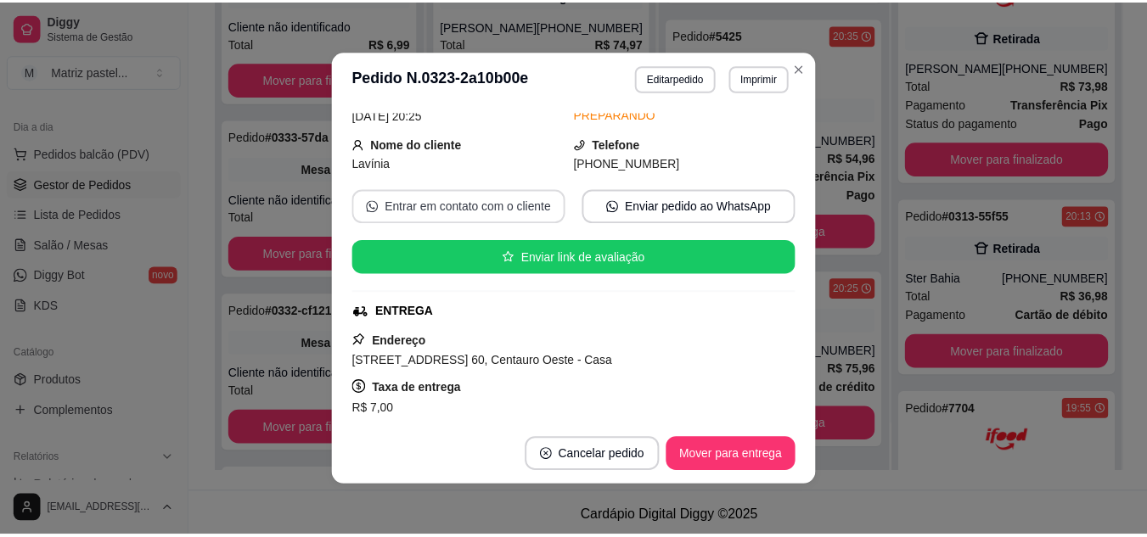
scroll to position [85, 0]
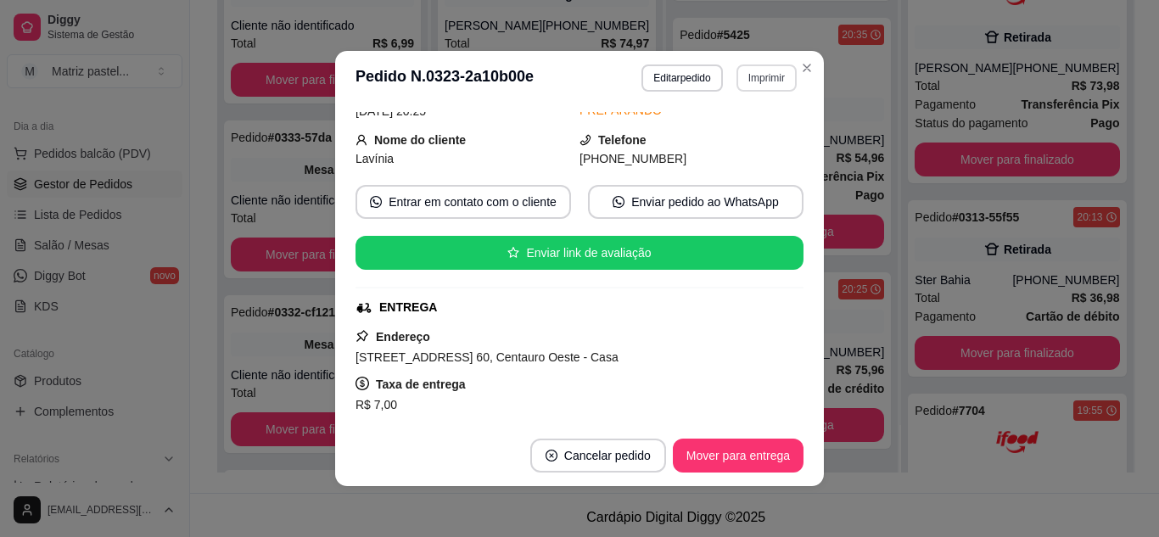
click at [754, 81] on button "Imprimir" at bounding box center [767, 77] width 60 height 27
click at [737, 141] on button "IMPRESSORA" at bounding box center [731, 137] width 123 height 27
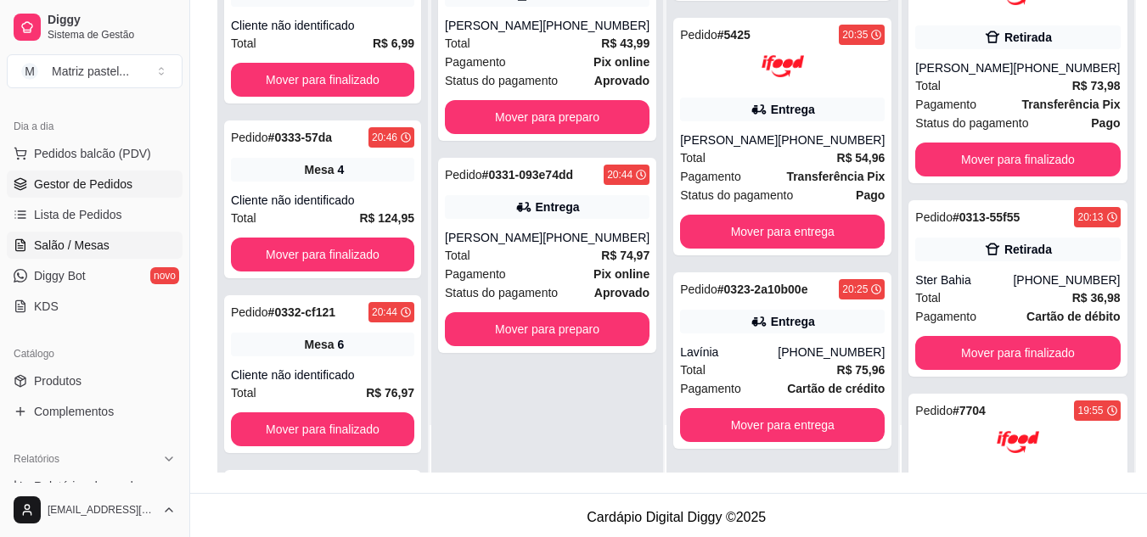
click at [76, 244] on span "Salão / Mesas" at bounding box center [72, 245] width 76 height 17
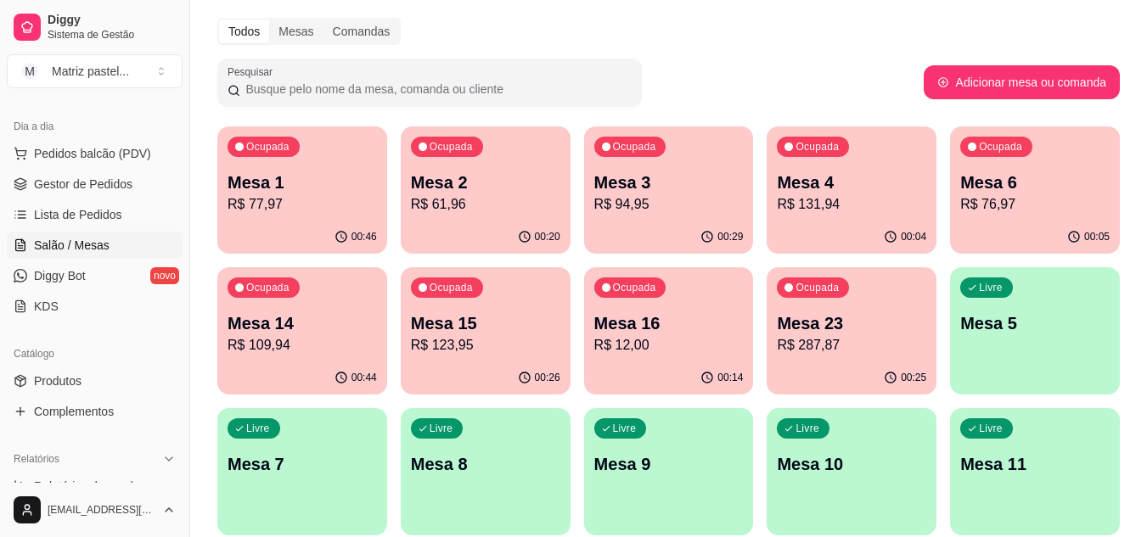
scroll to position [85, 0]
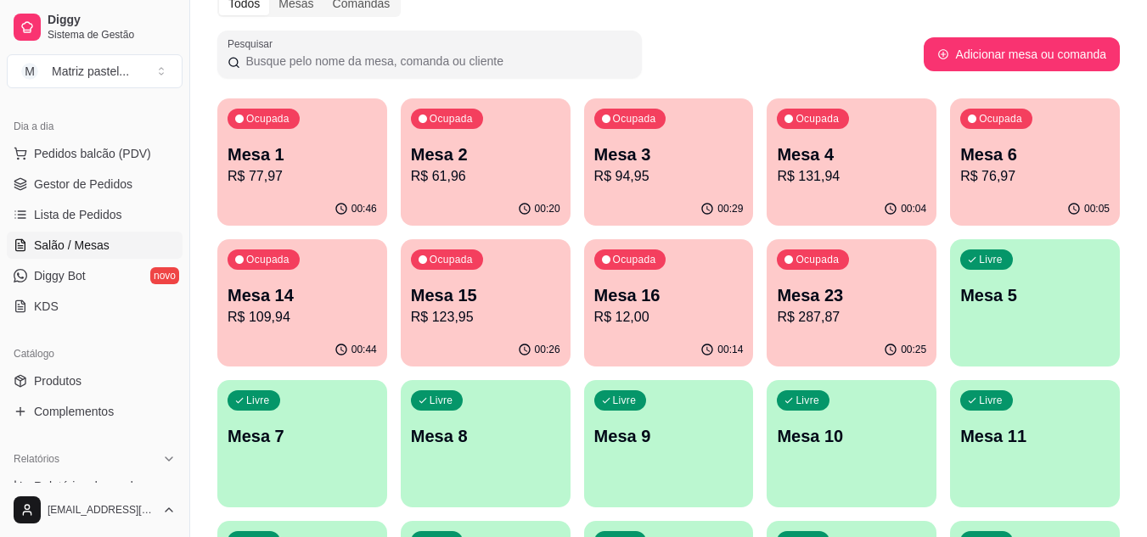
click at [287, 187] on div "Ocupada Mesa 1 R$ 77,97" at bounding box center [302, 145] width 170 height 94
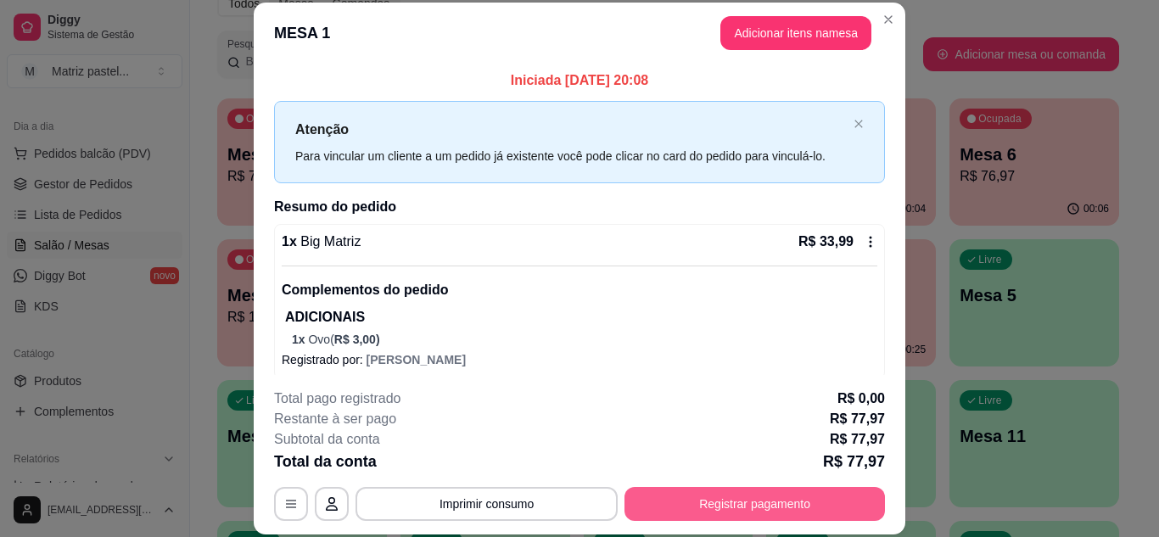
click at [757, 496] on button "Registrar pagamento" at bounding box center [755, 504] width 261 height 34
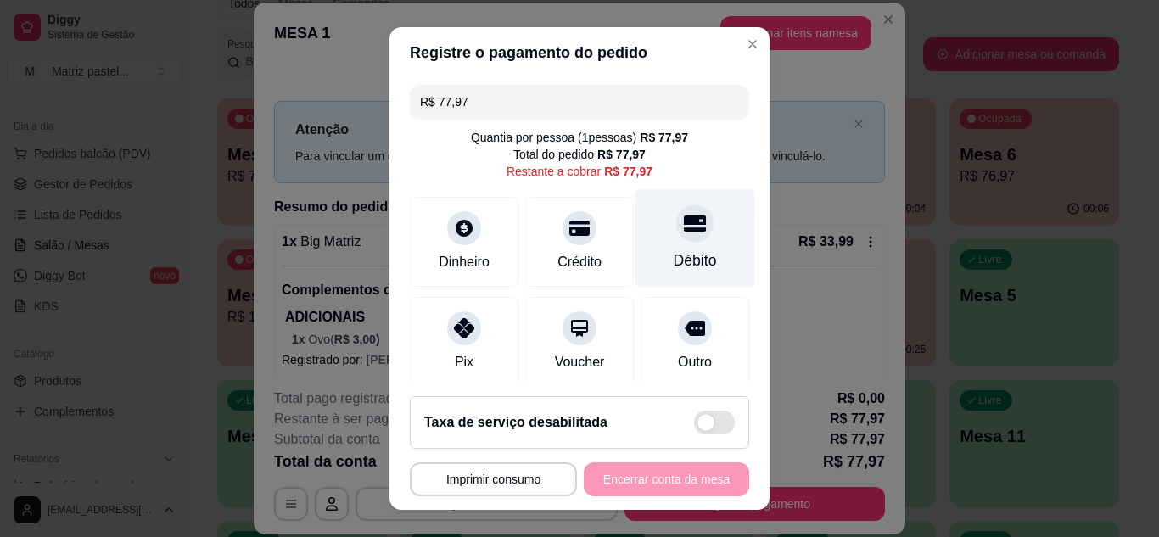
click at [680, 245] on div "Débito" at bounding box center [696, 237] width 120 height 99
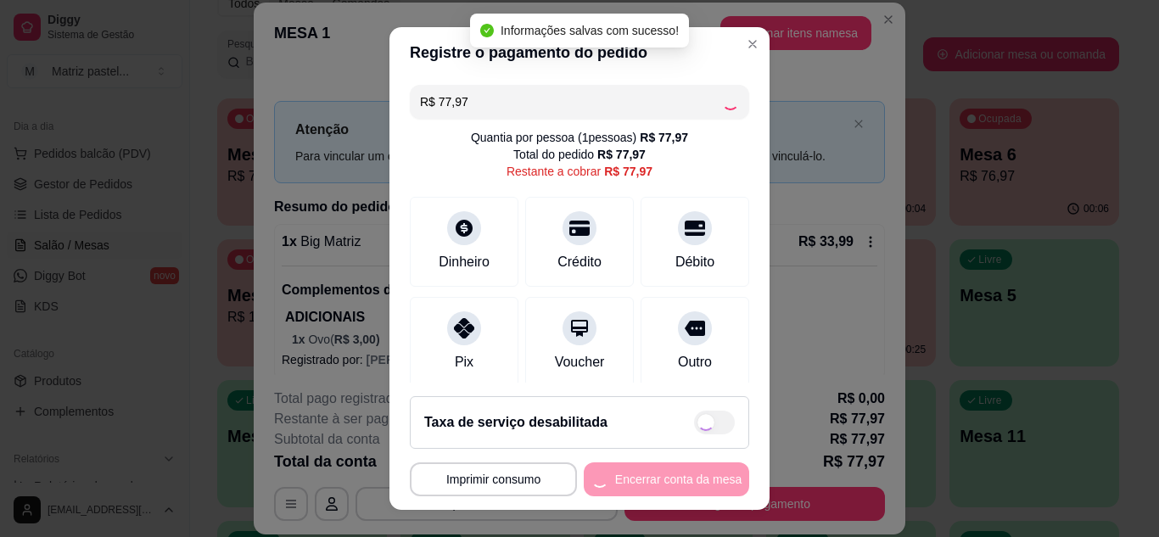
type input "R$ 0,00"
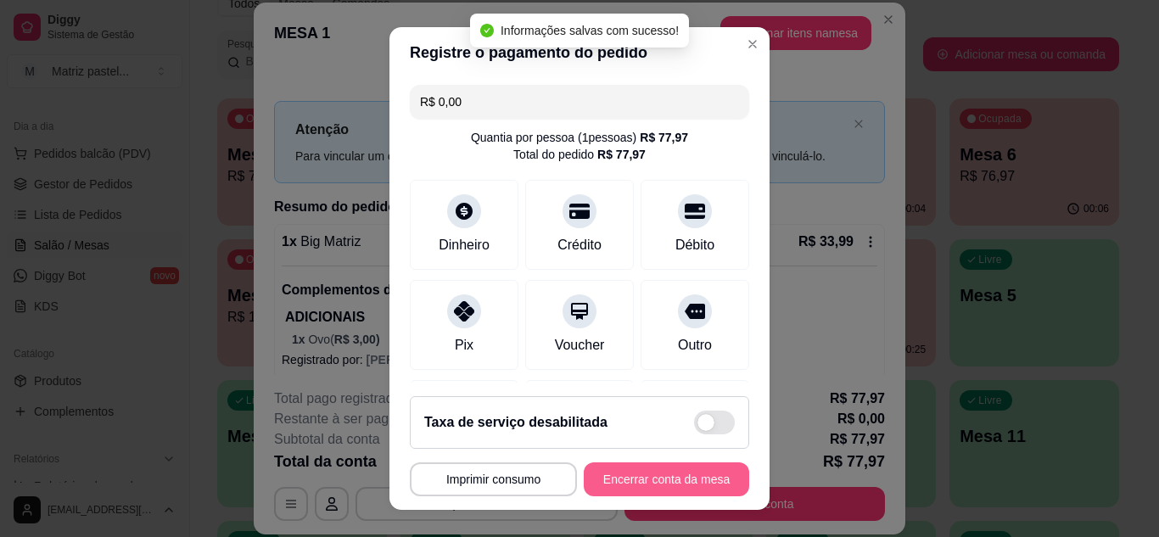
click at [656, 487] on button "Encerrar conta da mesa" at bounding box center [666, 480] width 165 height 34
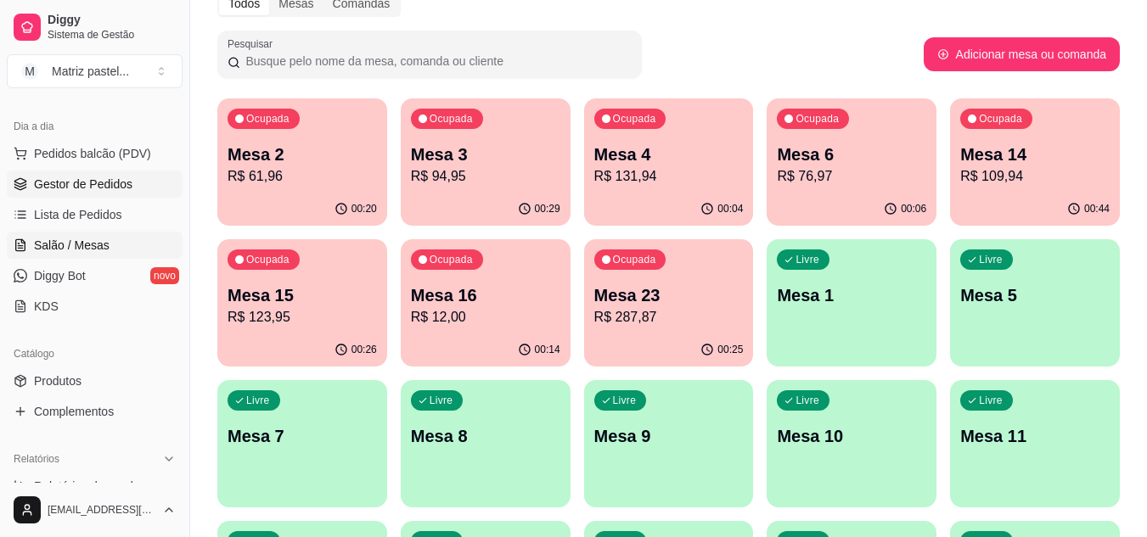
click at [79, 180] on span "Gestor de Pedidos" at bounding box center [83, 184] width 98 height 17
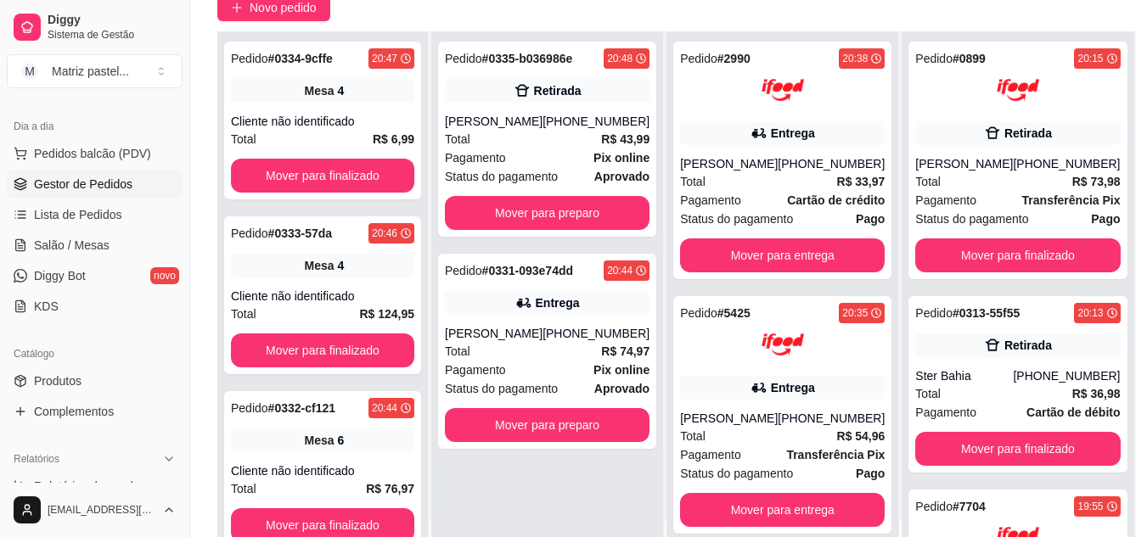
scroll to position [255, 0]
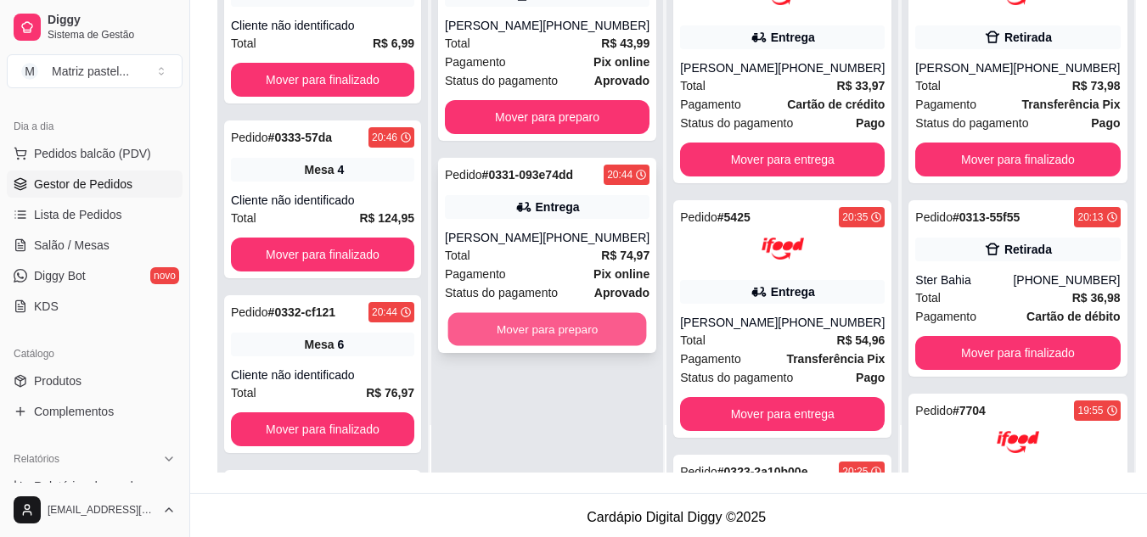
click at [519, 341] on button "Mover para preparo" at bounding box center [547, 329] width 199 height 33
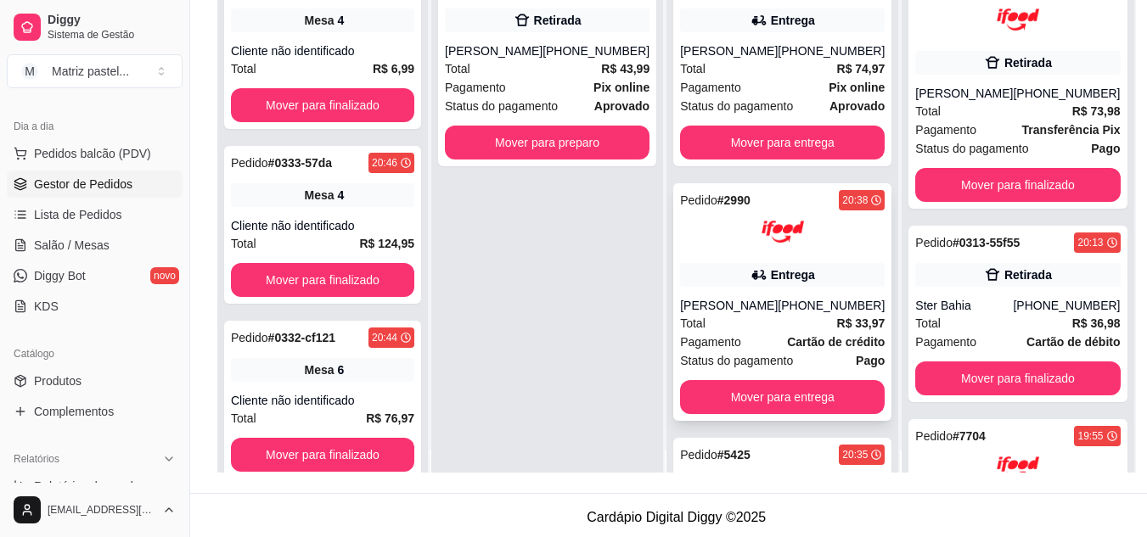
scroll to position [0, 0]
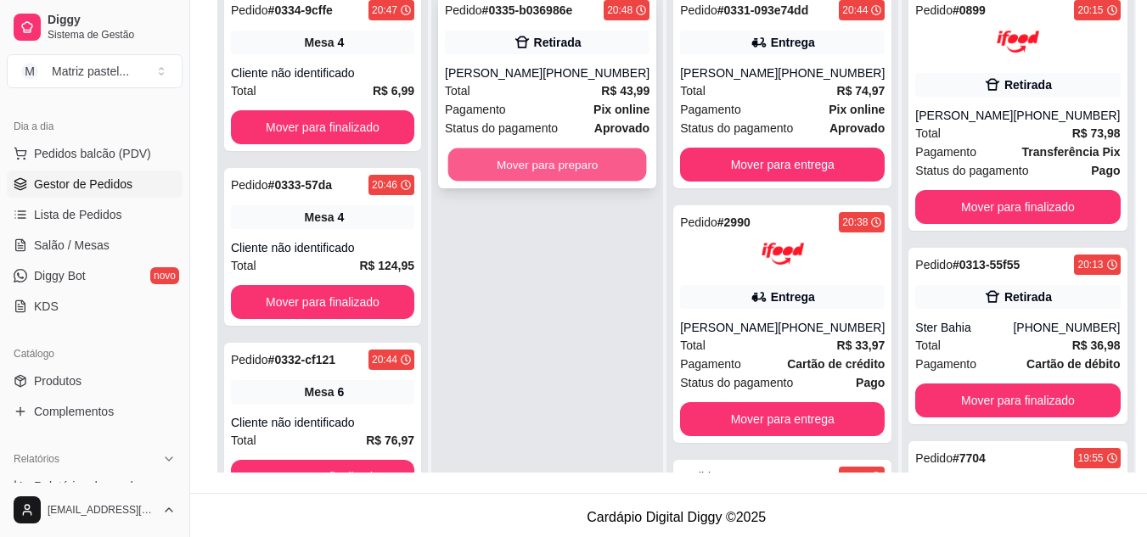
click at [609, 167] on button "Mover para preparo" at bounding box center [547, 165] width 199 height 33
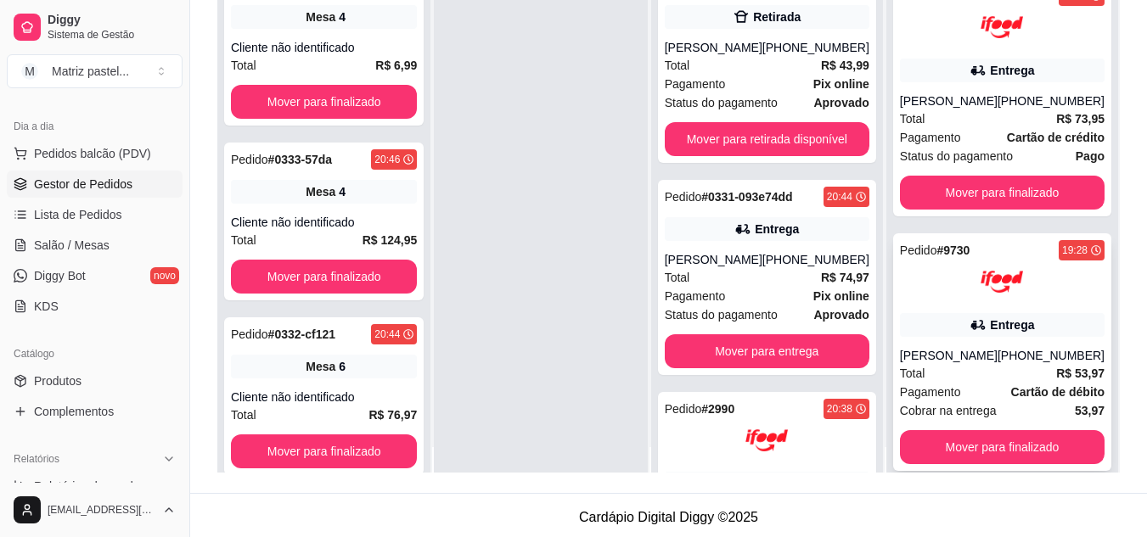
scroll to position [48, 0]
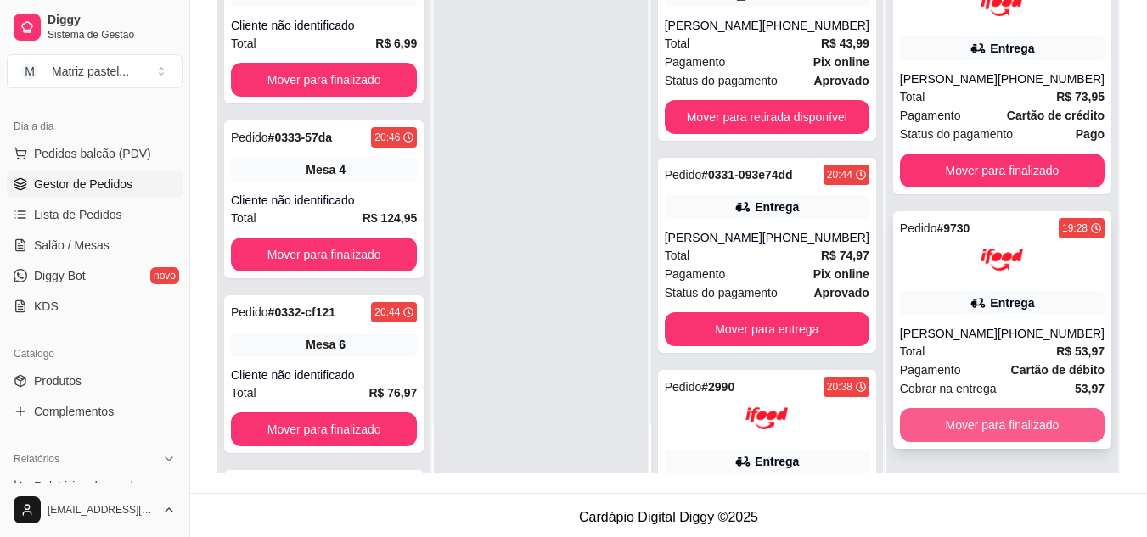
click at [945, 418] on button "Mover para finalizado" at bounding box center [1002, 425] width 205 height 34
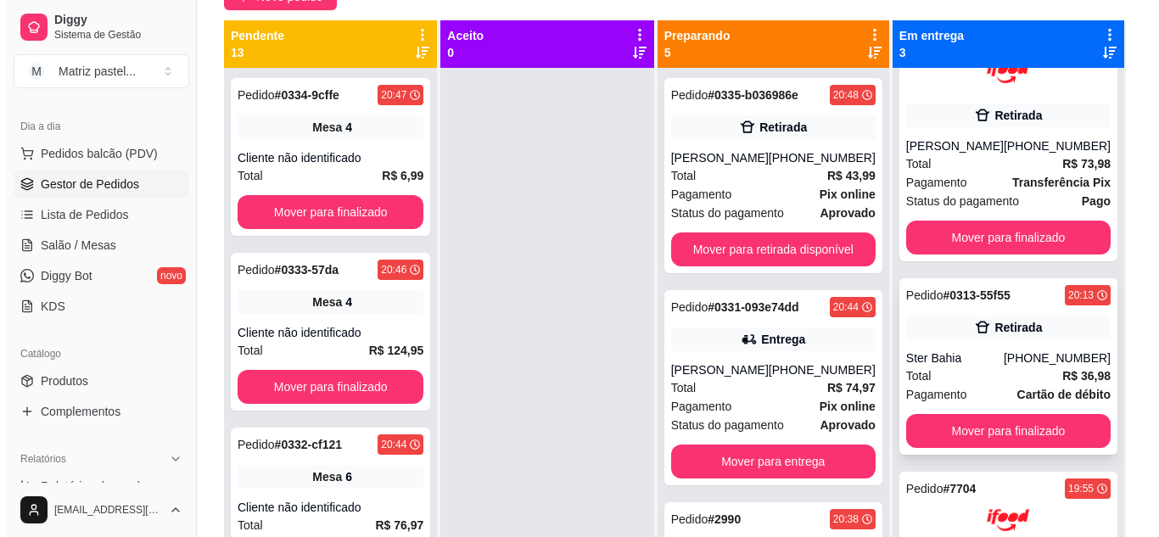
scroll to position [85, 0]
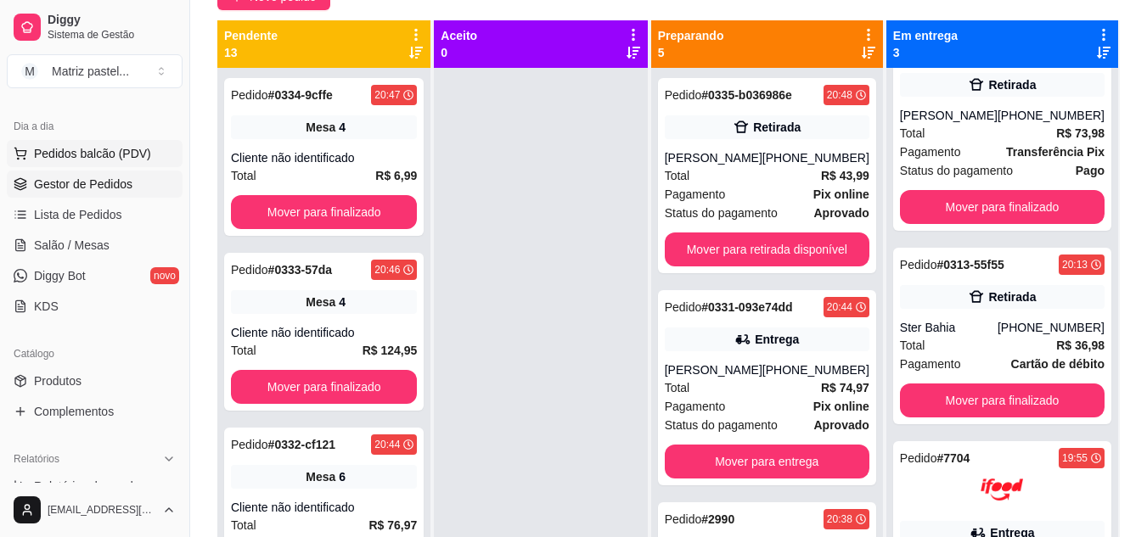
click at [81, 154] on span "Pedidos balcão (PDV)" at bounding box center [92, 153] width 117 height 17
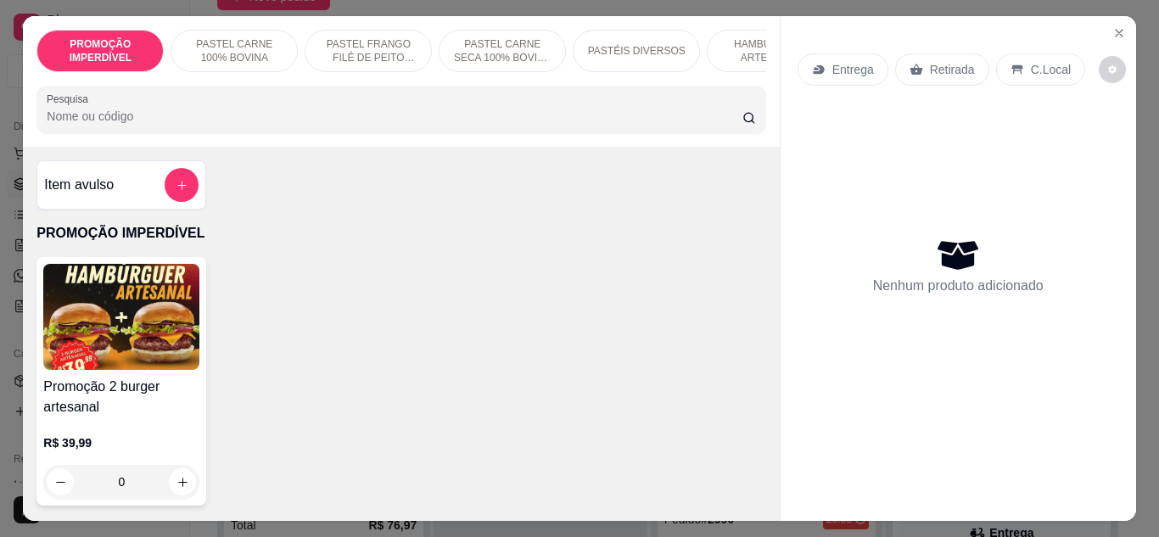
click at [833, 61] on p "Entrega" at bounding box center [854, 69] width 42 height 17
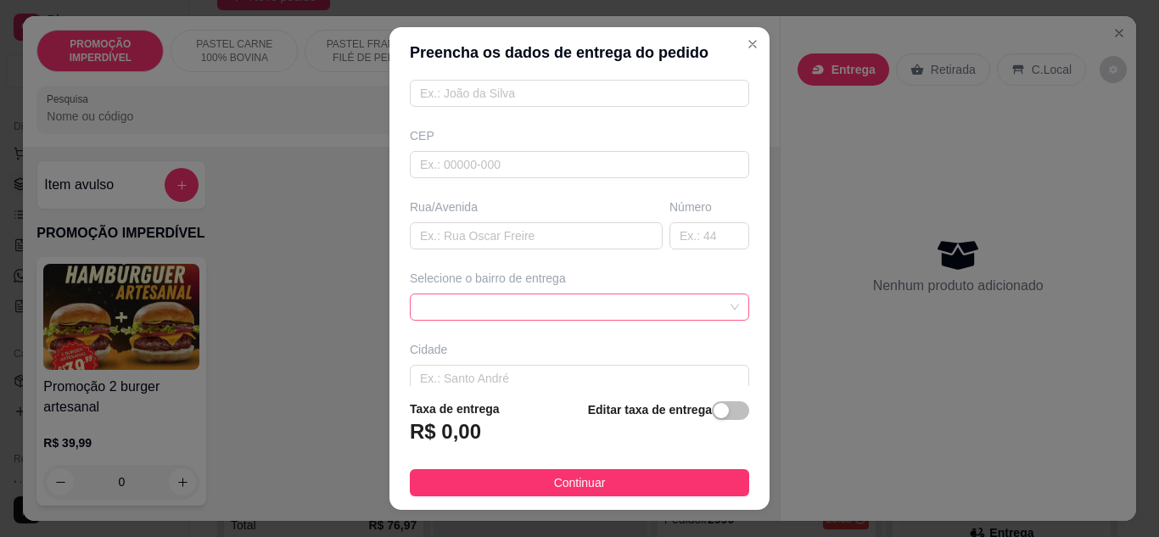
click at [549, 301] on span at bounding box center [579, 306] width 319 height 25
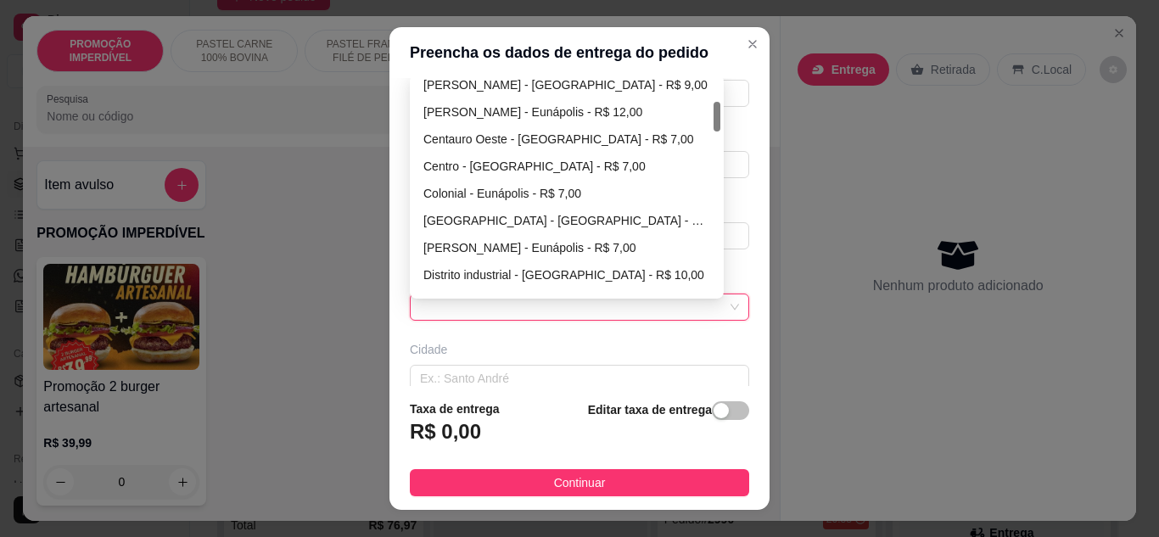
scroll to position [255, 0]
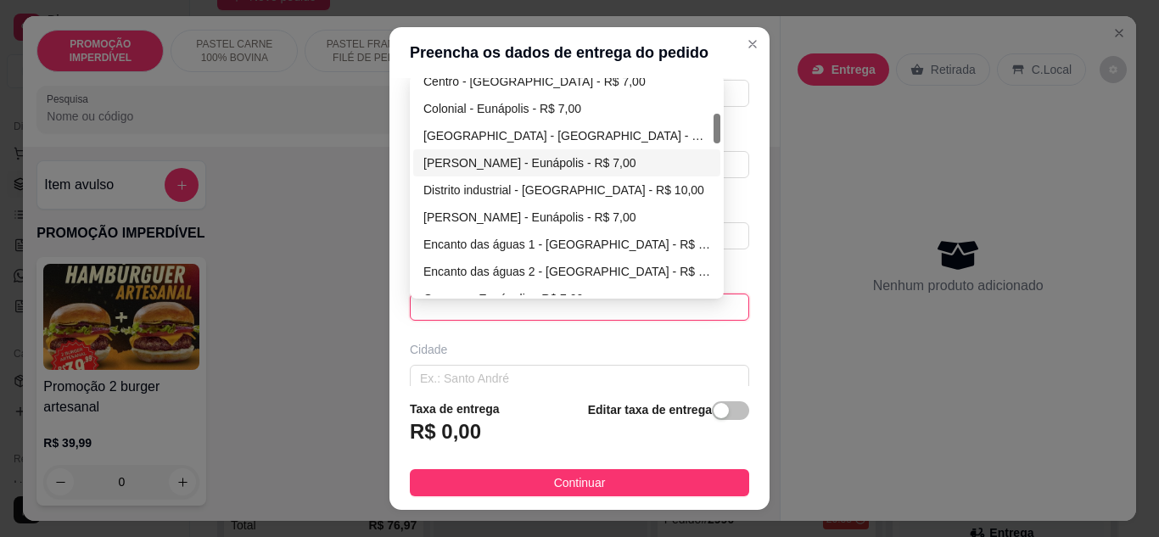
click at [496, 171] on div "[PERSON_NAME] - Eunápolis - R$ 7,00" at bounding box center [566, 163] width 287 height 19
type input "Eunápolis"
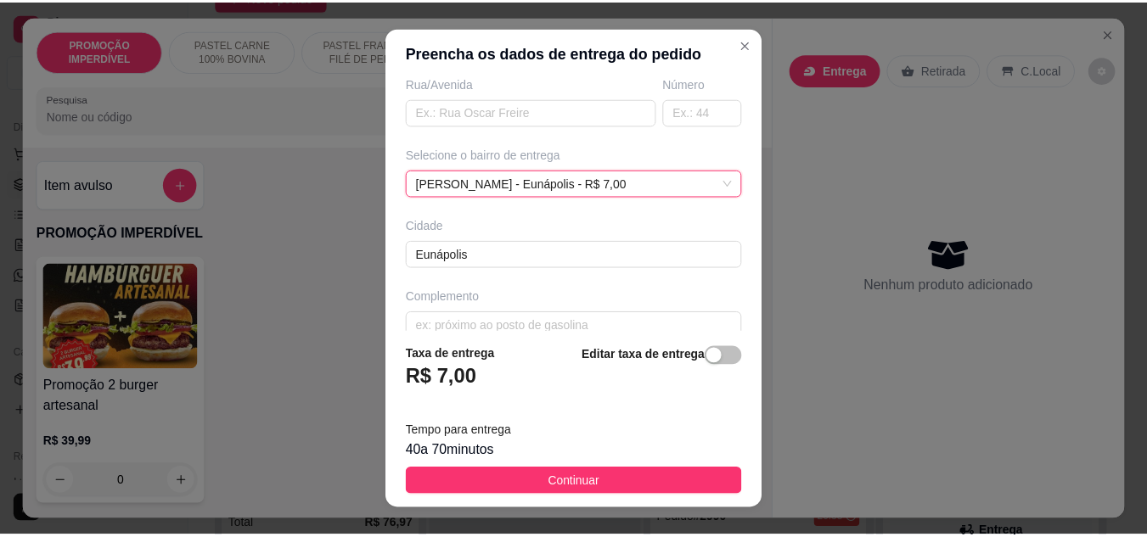
scroll to position [317, 0]
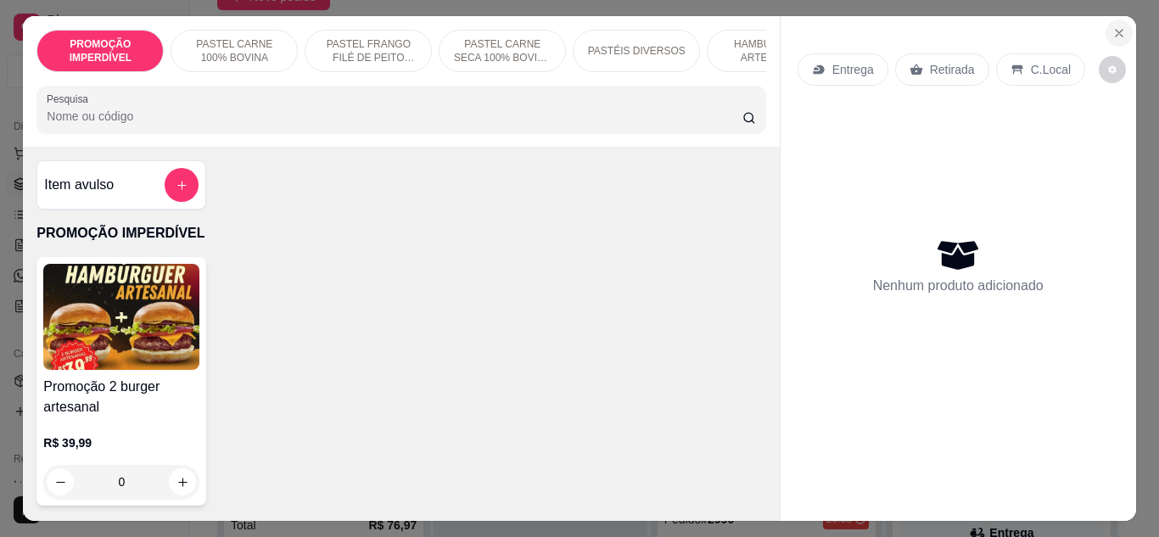
click at [1113, 30] on icon "Close" at bounding box center [1120, 33] width 14 height 14
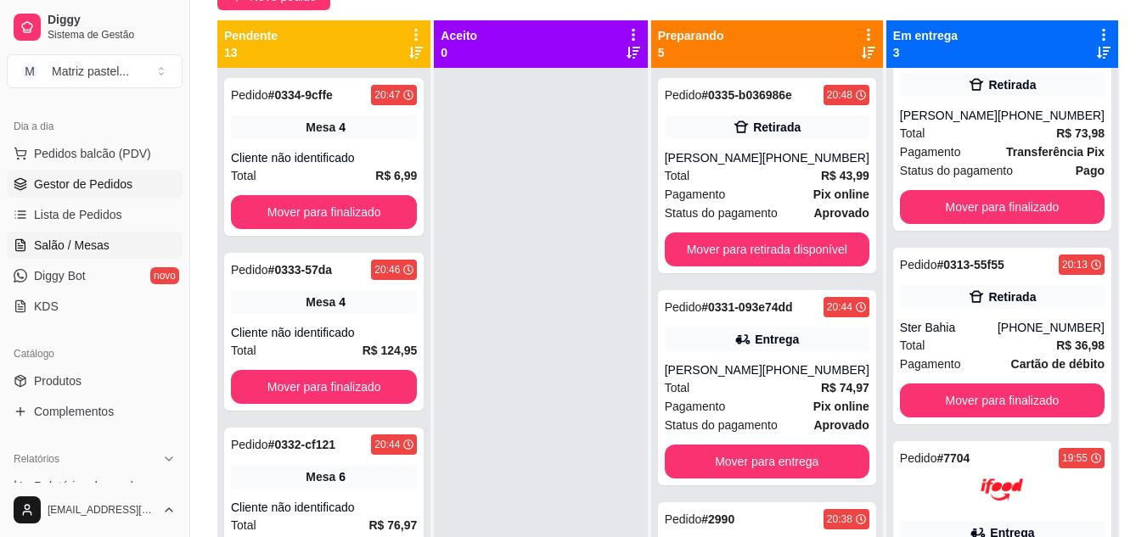
click at [57, 238] on span "Salão / Mesas" at bounding box center [72, 245] width 76 height 17
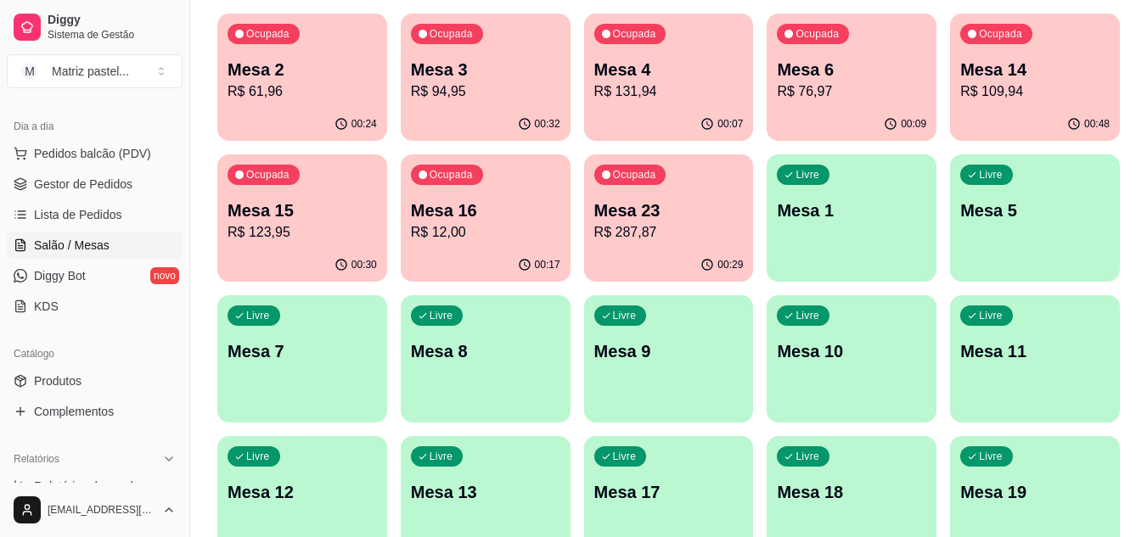
scroll to position [406, 0]
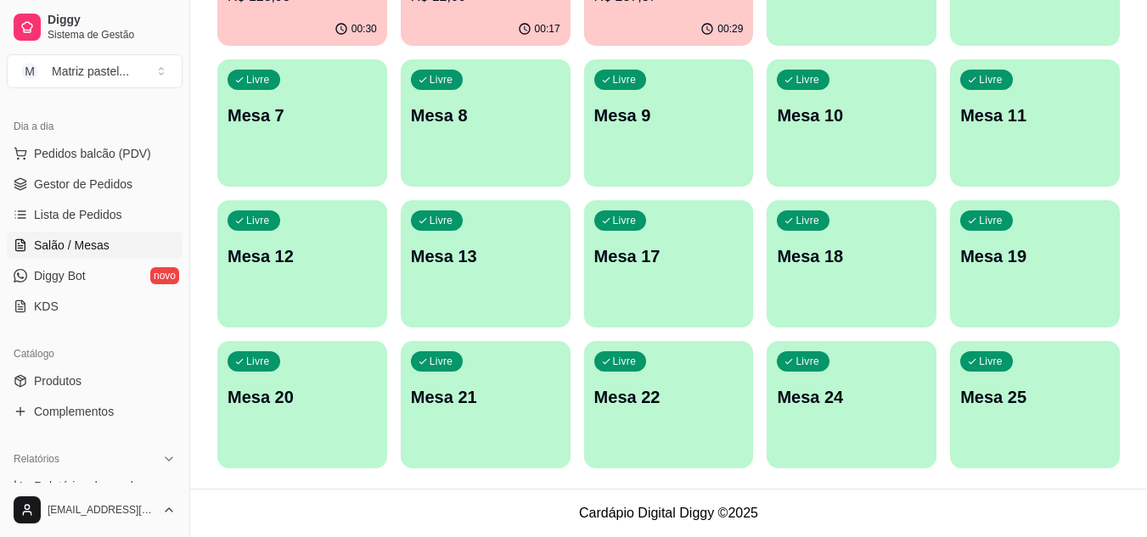
click at [1002, 388] on p "Mesa 25" at bounding box center [1034, 397] width 149 height 24
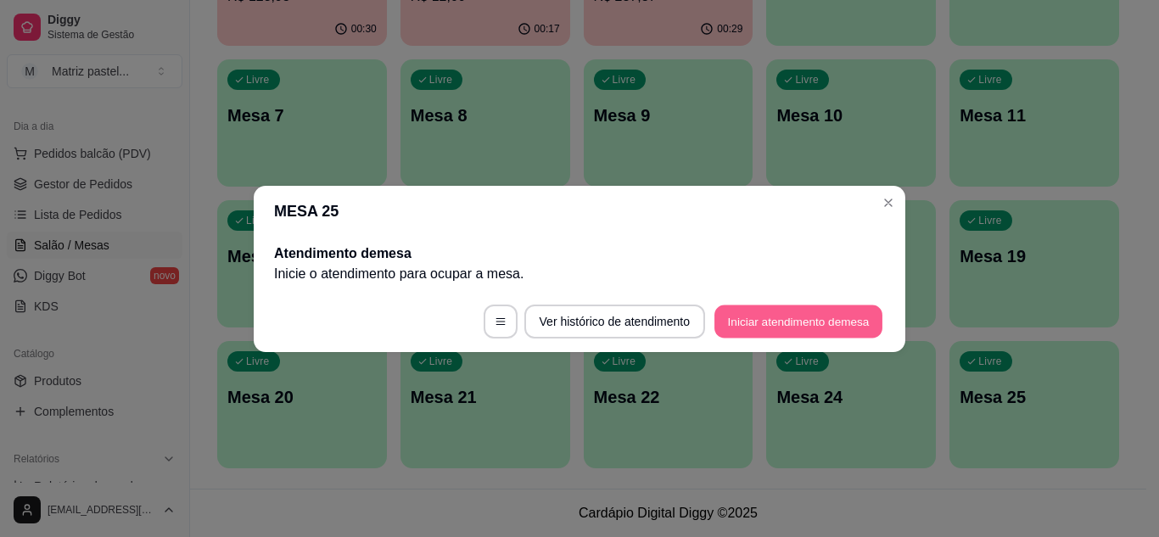
click at [754, 319] on button "Iniciar atendimento de mesa" at bounding box center [799, 321] width 168 height 33
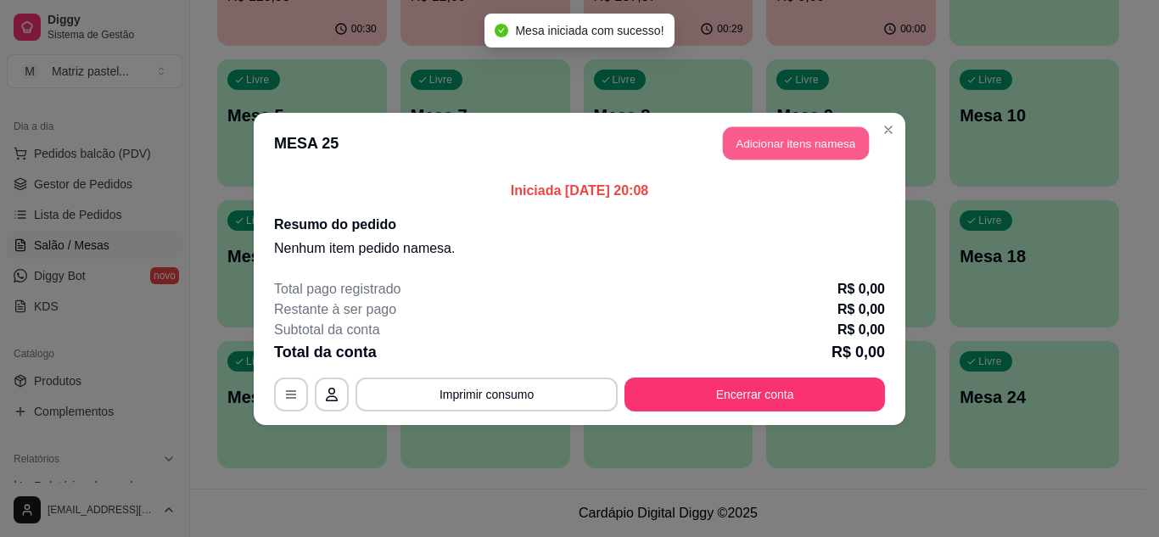
click at [764, 149] on button "Adicionar itens na mesa" at bounding box center [796, 142] width 146 height 33
click at [304, 118] on input "Pesquisa" at bounding box center [395, 116] width 696 height 17
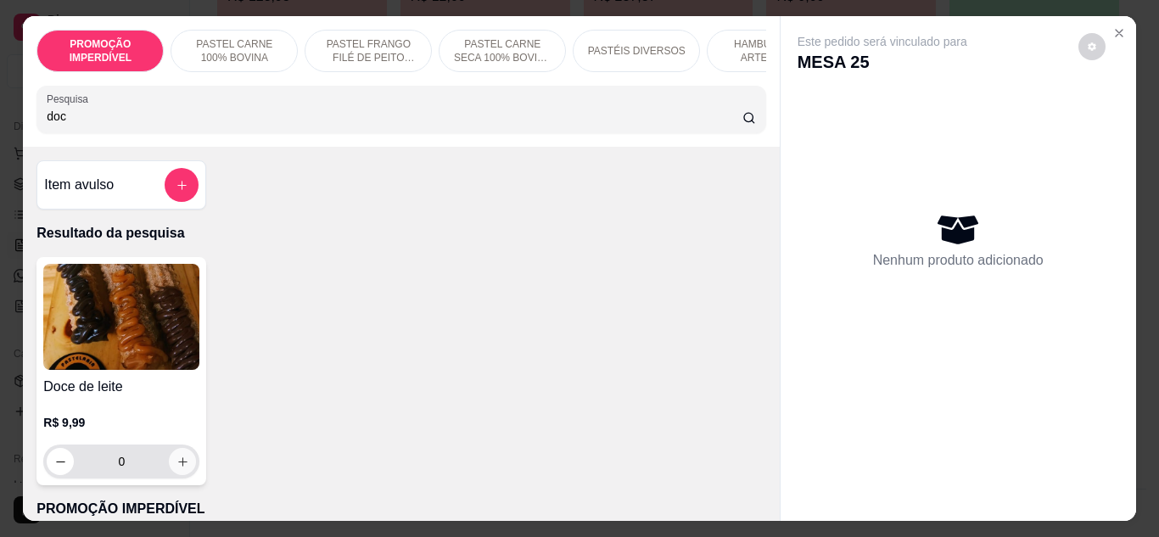
type input "doc"
click at [185, 467] on button "increase-product-quantity" at bounding box center [182, 461] width 27 height 27
type input "1"
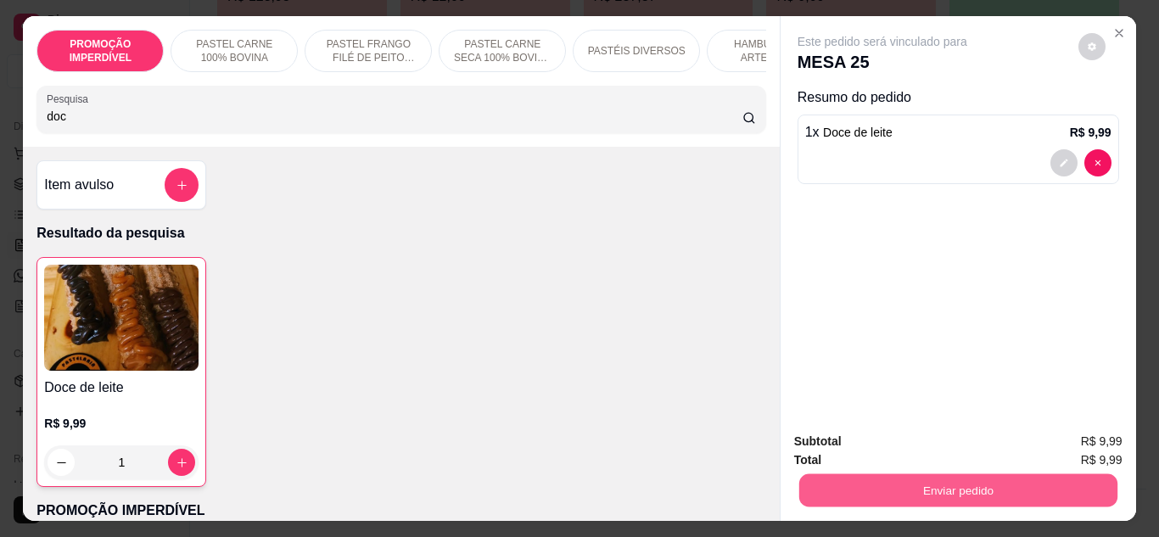
click at [1008, 491] on button "Enviar pedido" at bounding box center [958, 490] width 318 height 33
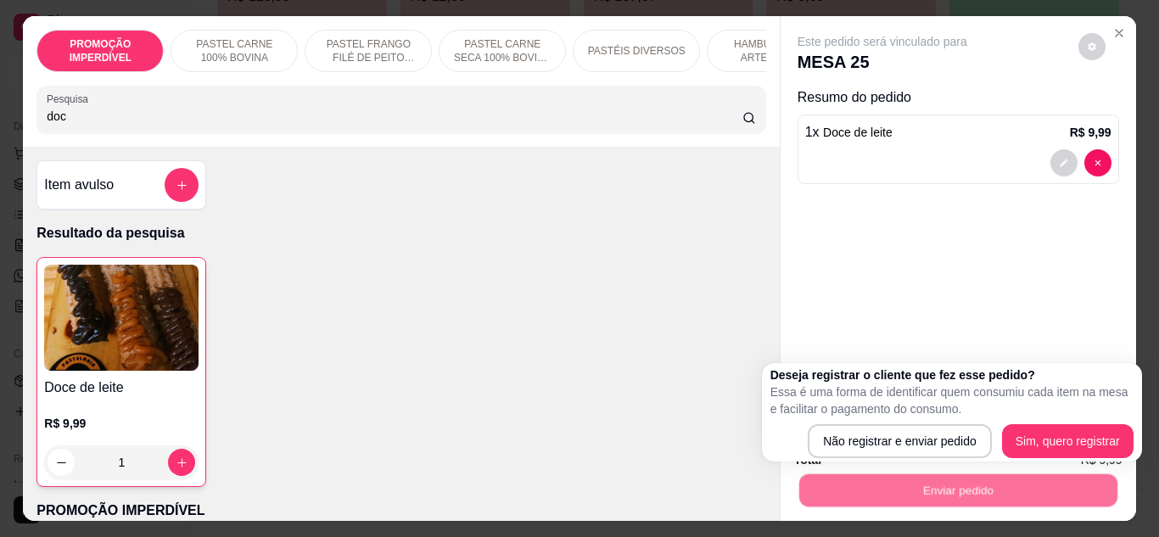
click at [881, 412] on p "Essa é uma forma de identificar quem consumiu cada item na mesa e facilitar o p…" at bounding box center [952, 401] width 363 height 34
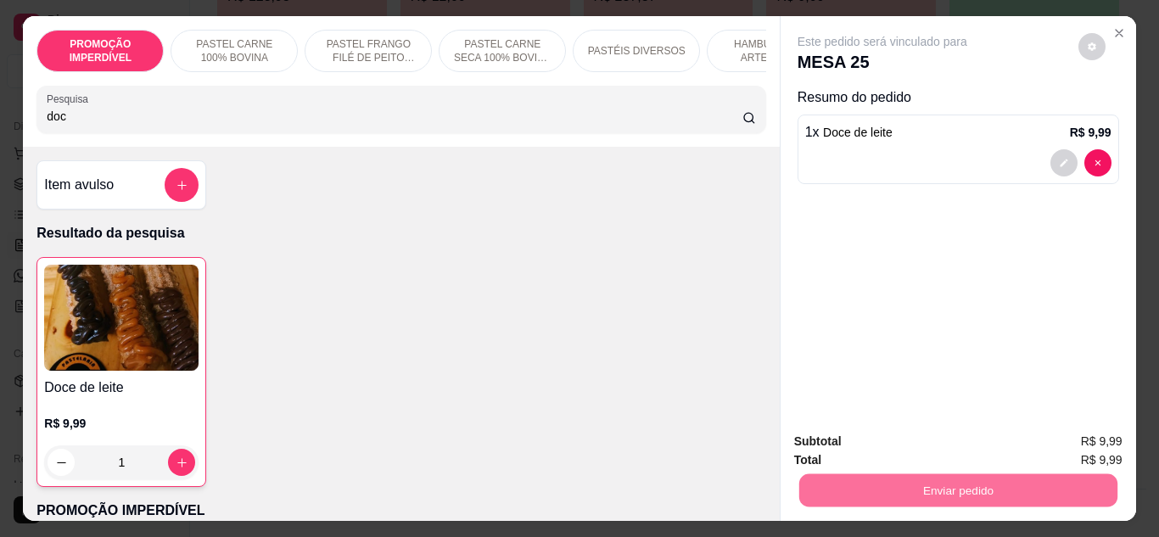
click at [885, 435] on button "Não registrar e enviar pedido" at bounding box center [902, 442] width 177 height 32
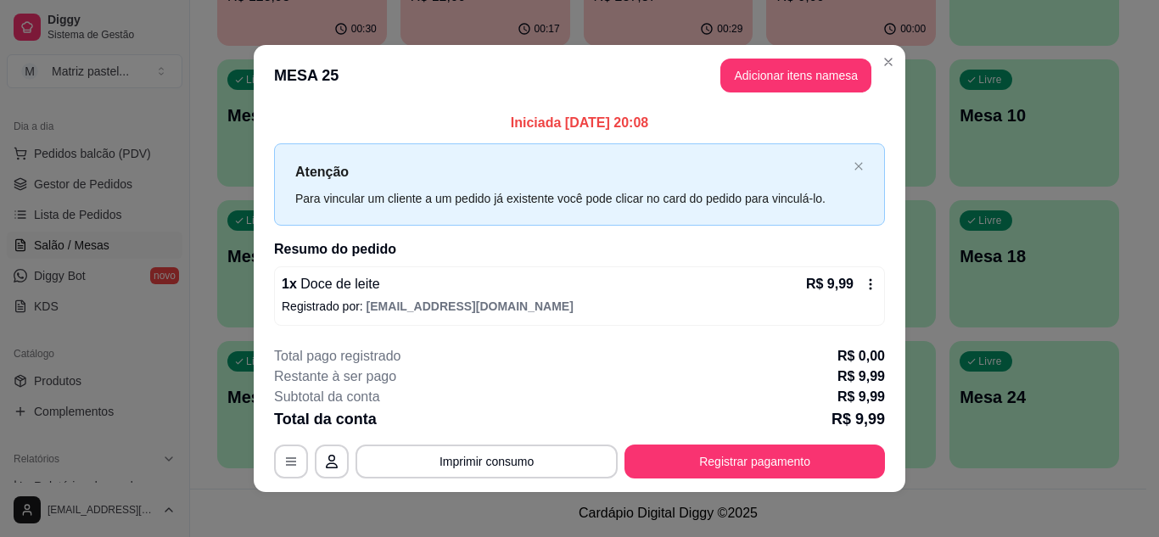
click at [898, 59] on header "MESA 25 Adicionar itens na mesa" at bounding box center [580, 75] width 652 height 61
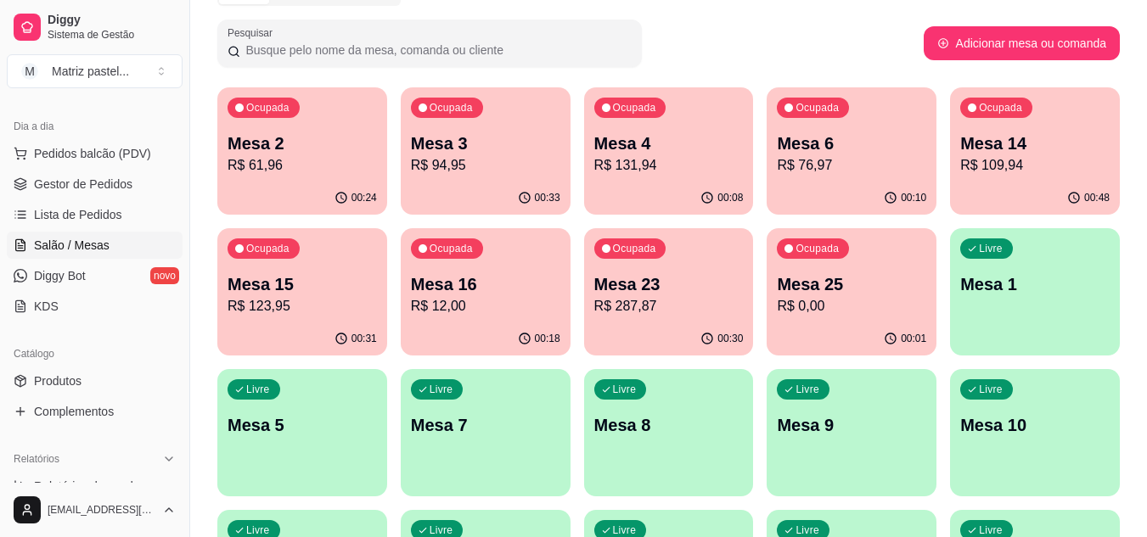
scroll to position [66, 0]
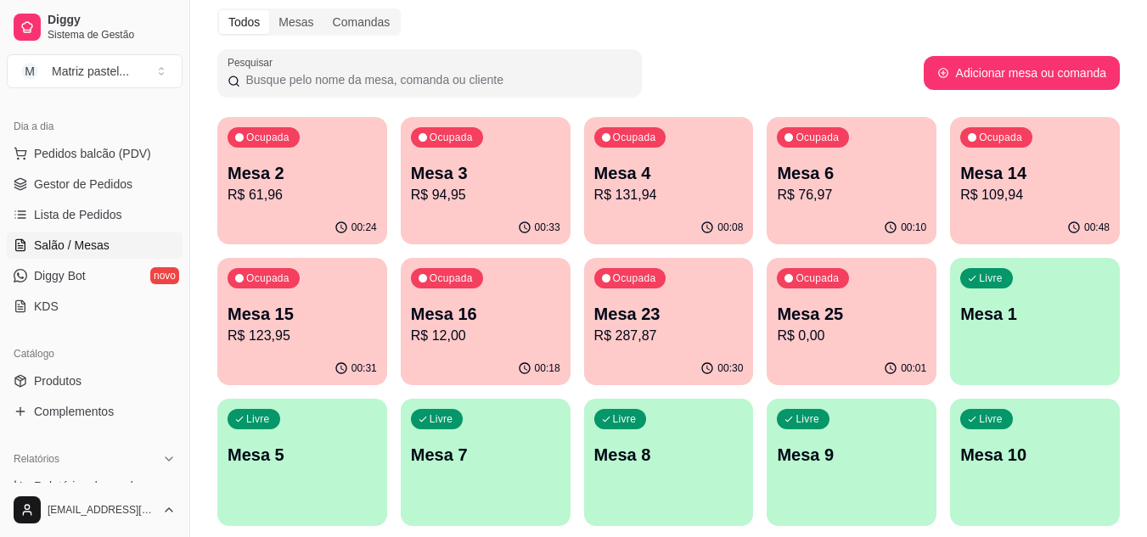
click at [1034, 197] on p "R$ 109,94" at bounding box center [1034, 195] width 149 height 20
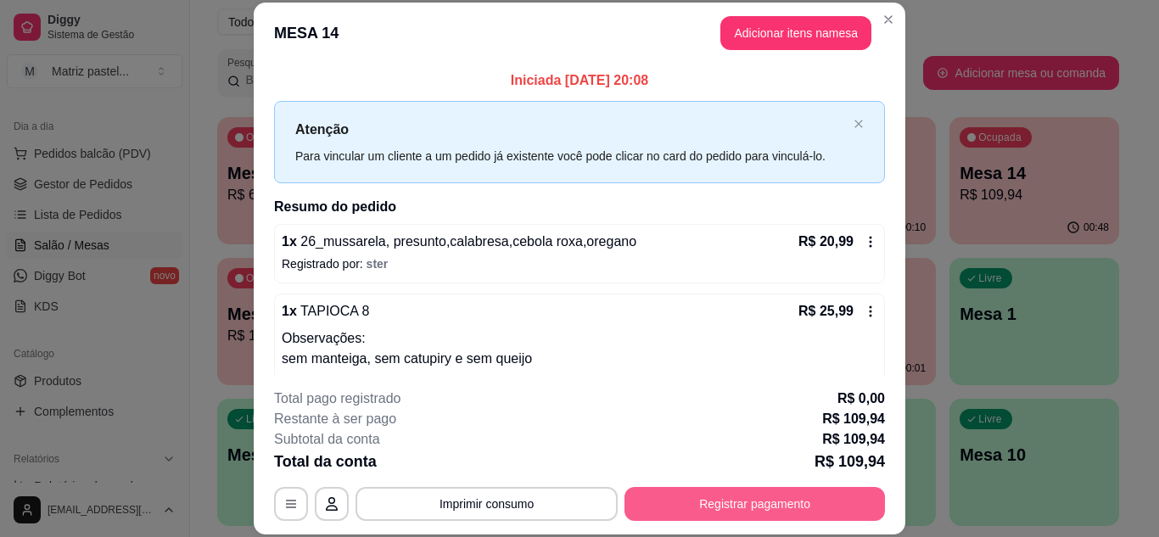
click at [761, 507] on button "Registrar pagamento" at bounding box center [755, 504] width 261 height 34
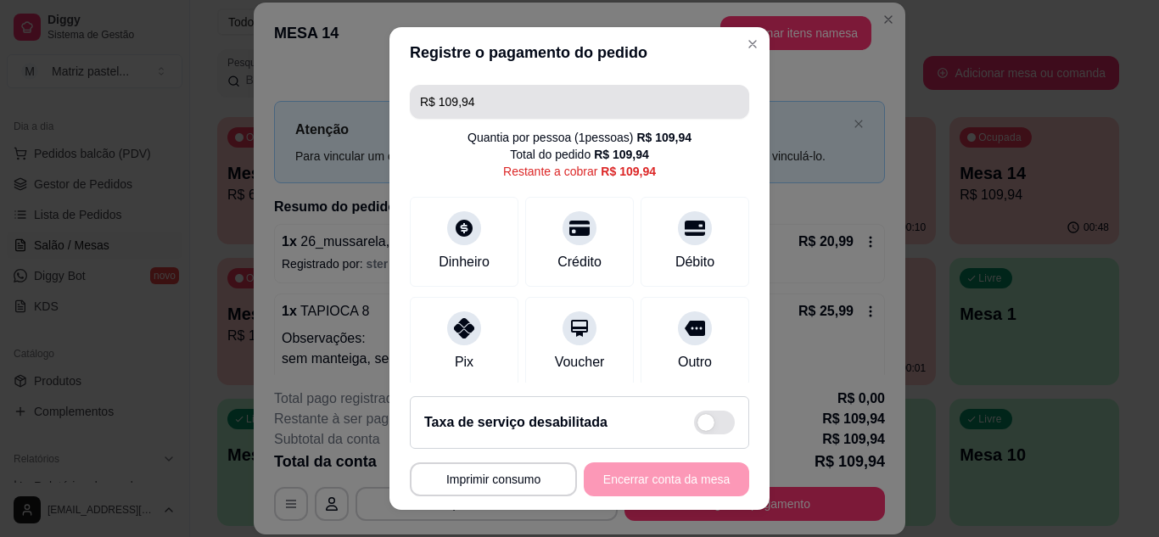
click at [515, 101] on input "R$ 109,94" at bounding box center [579, 102] width 319 height 34
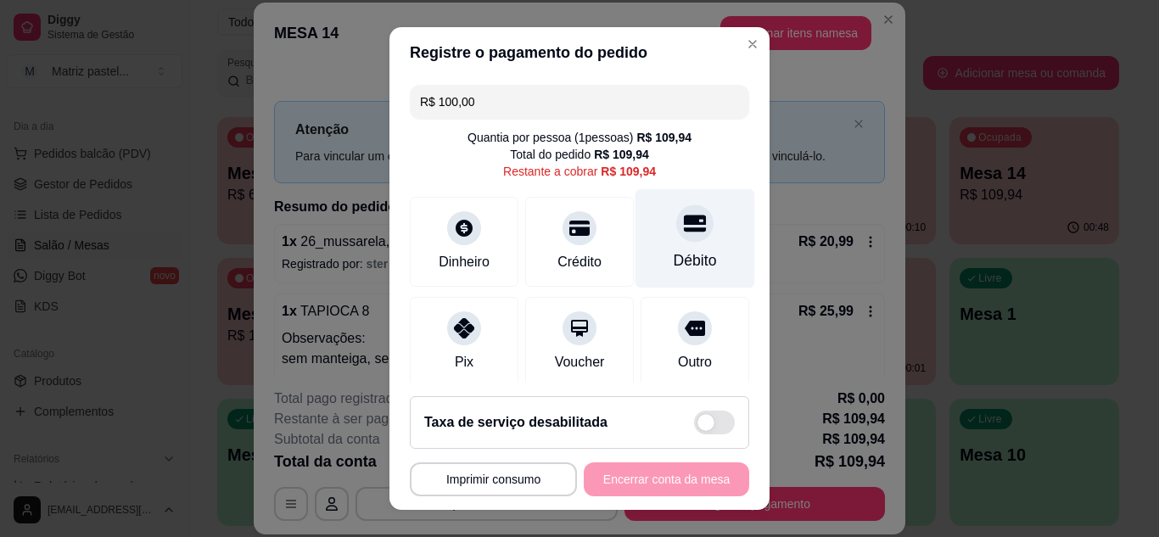
click at [653, 237] on div "Débito" at bounding box center [696, 237] width 120 height 99
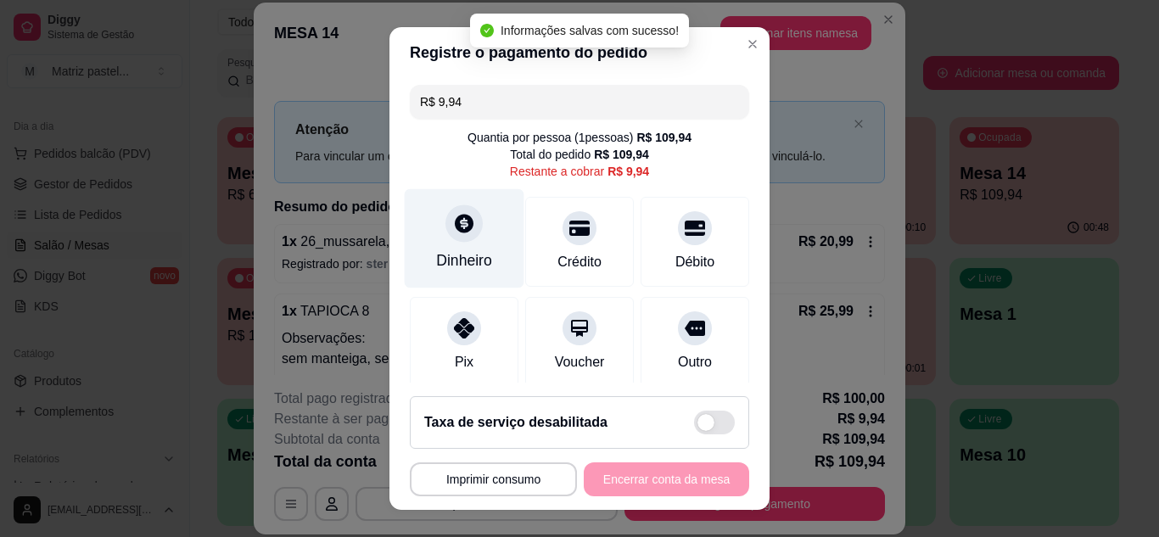
click at [481, 250] on div "Dinheiro" at bounding box center [464, 261] width 56 height 22
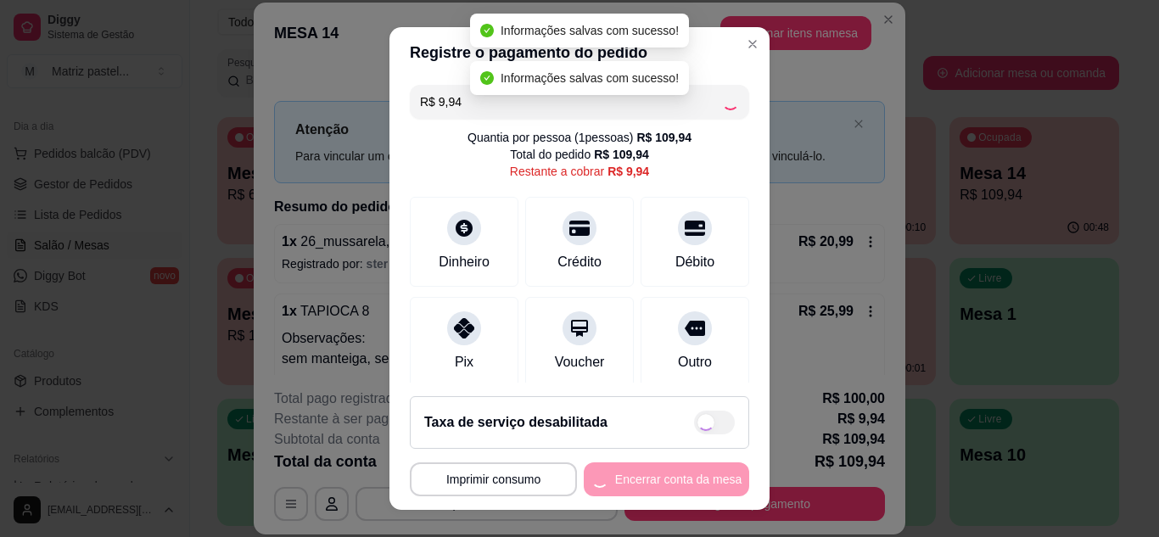
type input "R$ 0,00"
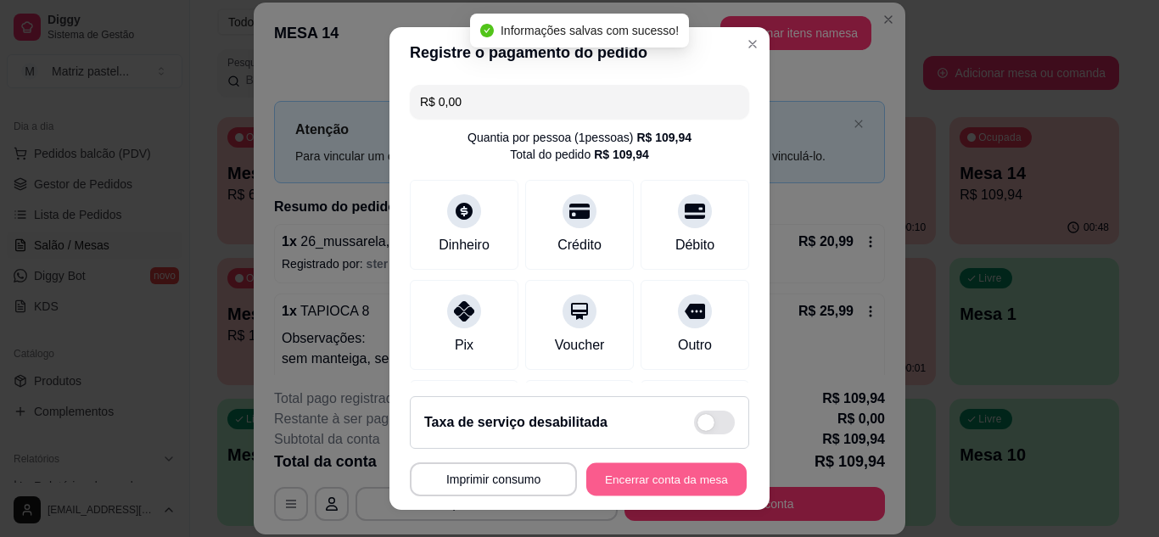
click at [618, 468] on button "Encerrar conta da mesa" at bounding box center [666, 479] width 160 height 33
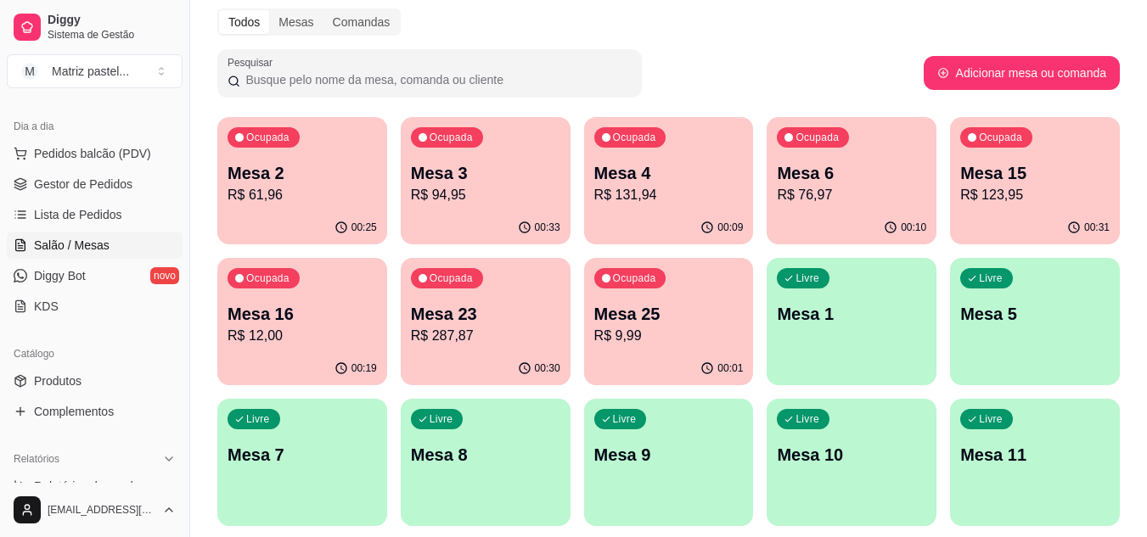
click at [710, 323] on p "Mesa 25" at bounding box center [668, 314] width 149 height 24
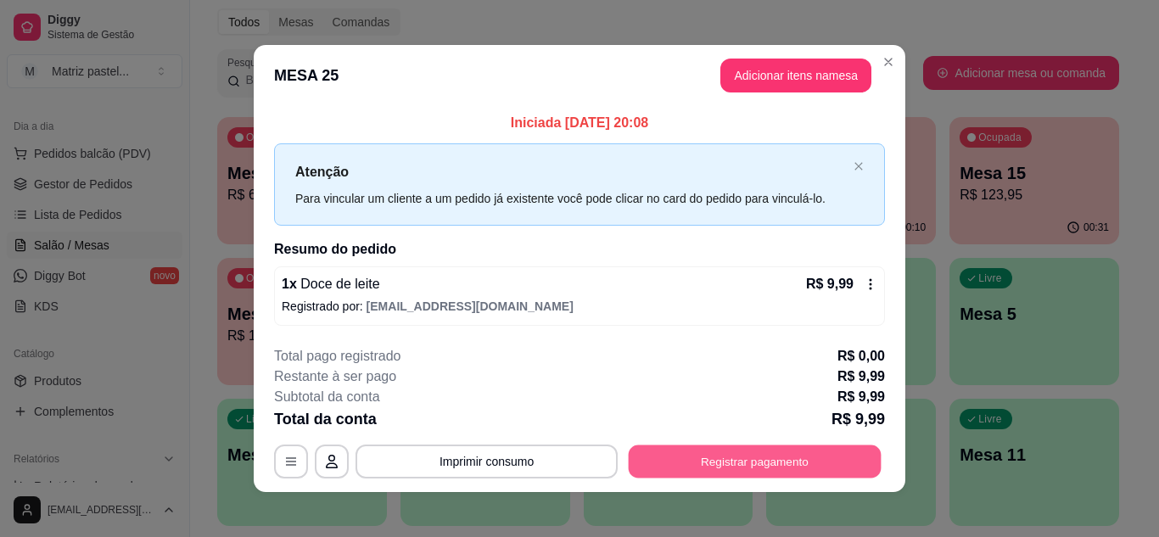
click at [748, 469] on button "Registrar pagamento" at bounding box center [755, 462] width 253 height 33
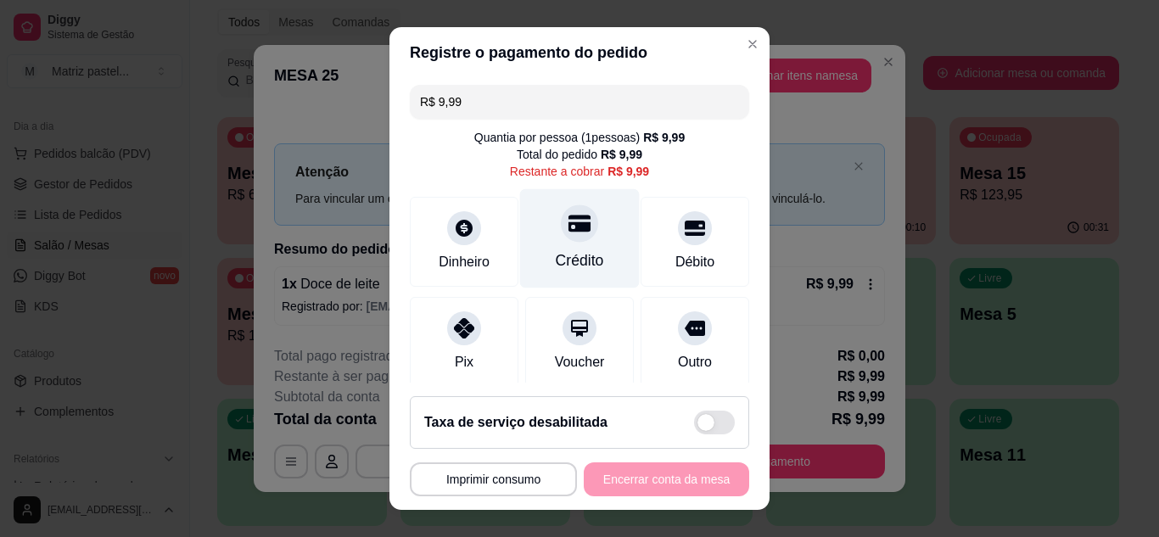
click at [573, 244] on div "Crédito" at bounding box center [580, 237] width 120 height 99
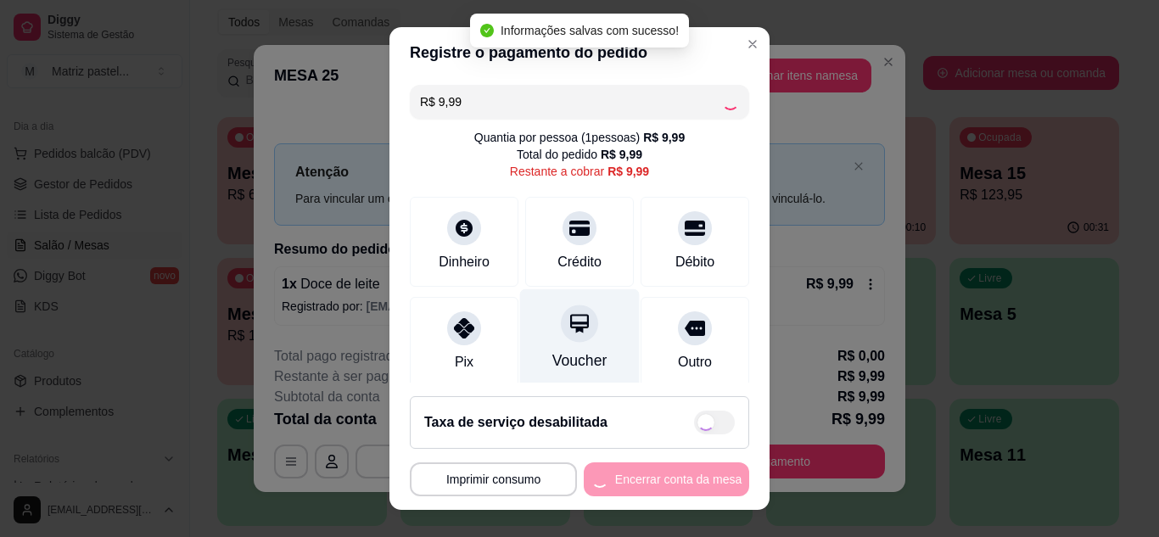
type input "R$ 0,00"
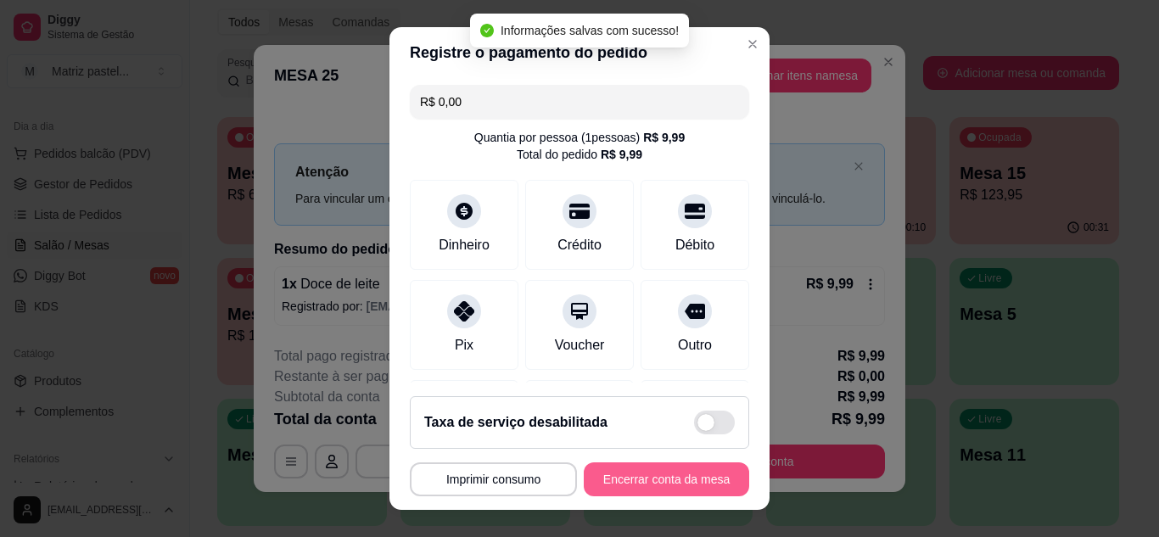
click at [610, 482] on button "Encerrar conta da mesa" at bounding box center [666, 480] width 165 height 34
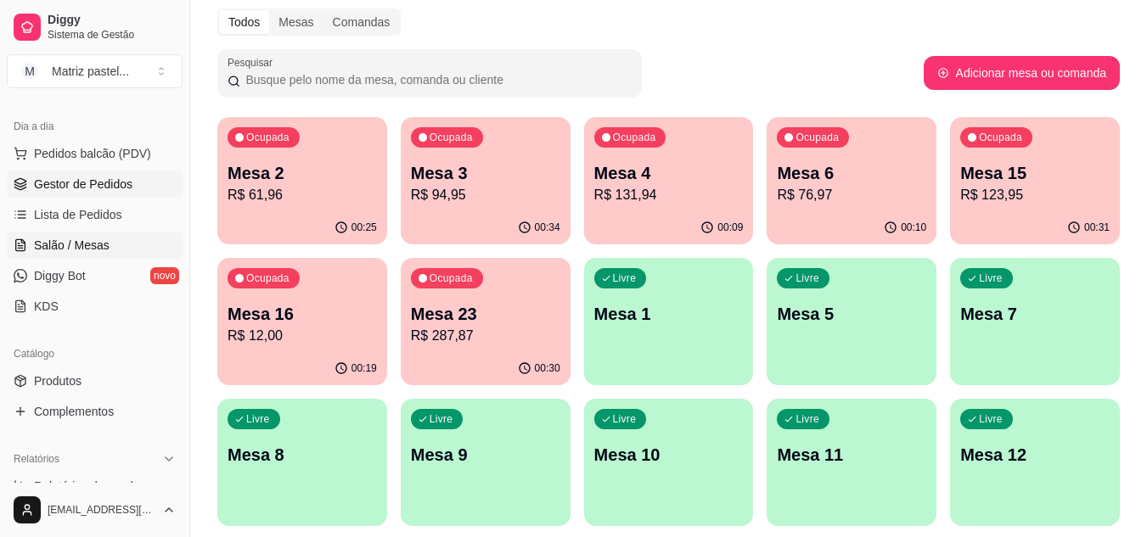
click at [62, 193] on link "Gestor de Pedidos" at bounding box center [95, 184] width 176 height 27
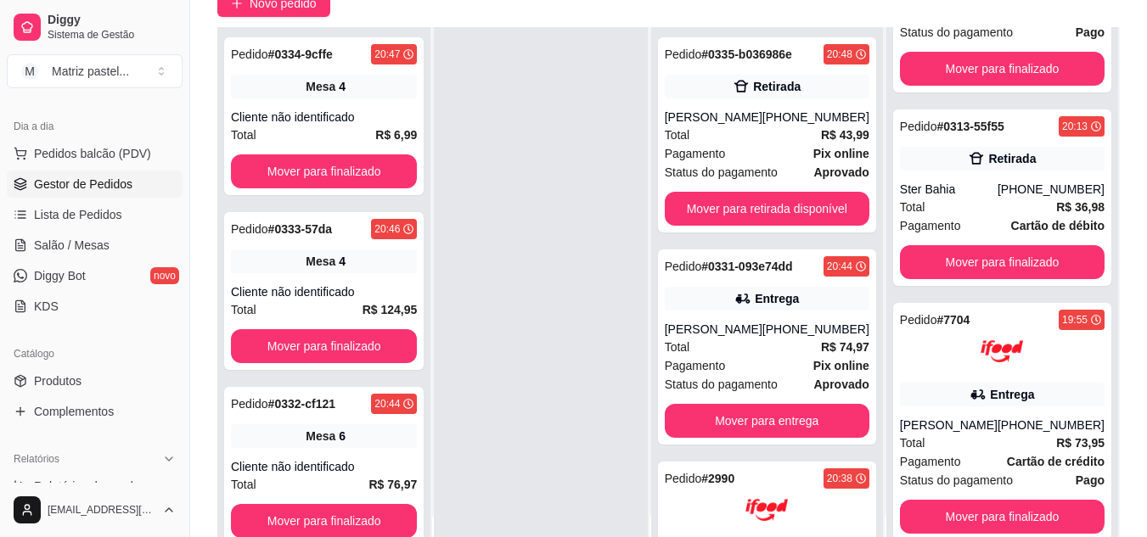
scroll to position [170, 0]
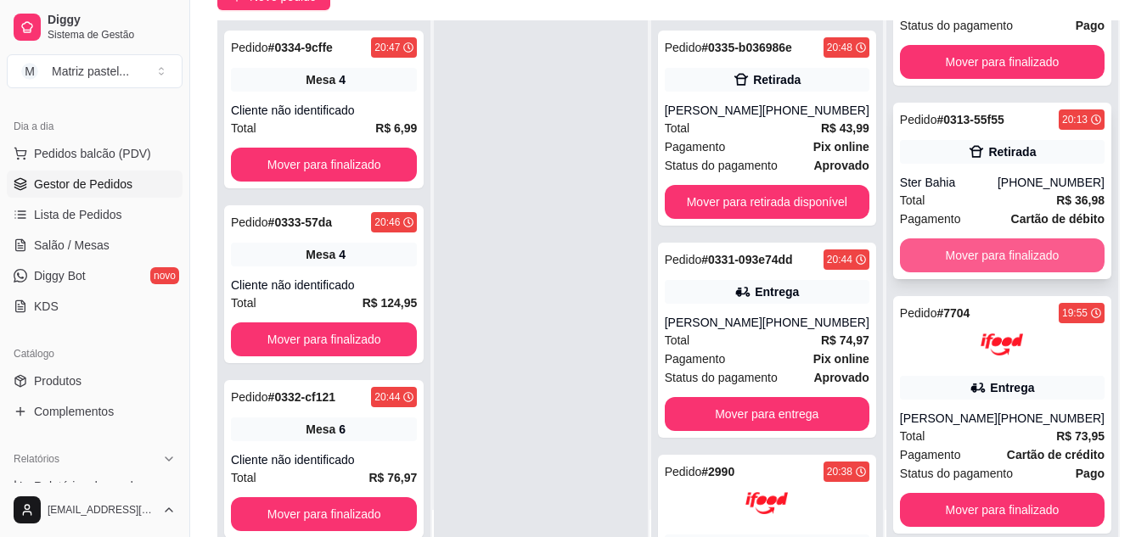
click at [994, 269] on button "Mover para finalizado" at bounding box center [1002, 255] width 205 height 34
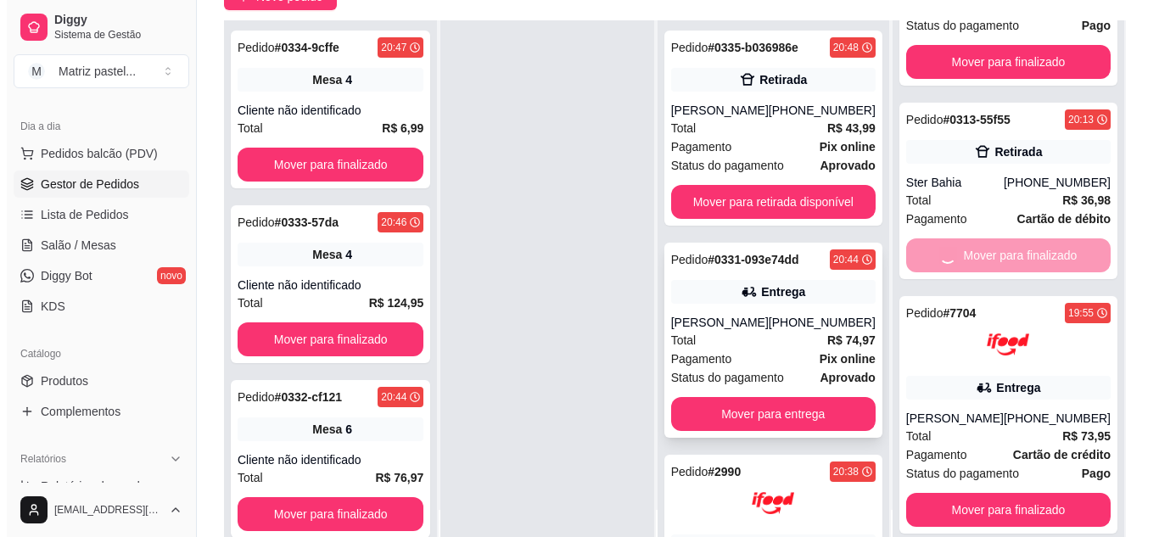
scroll to position [0, 0]
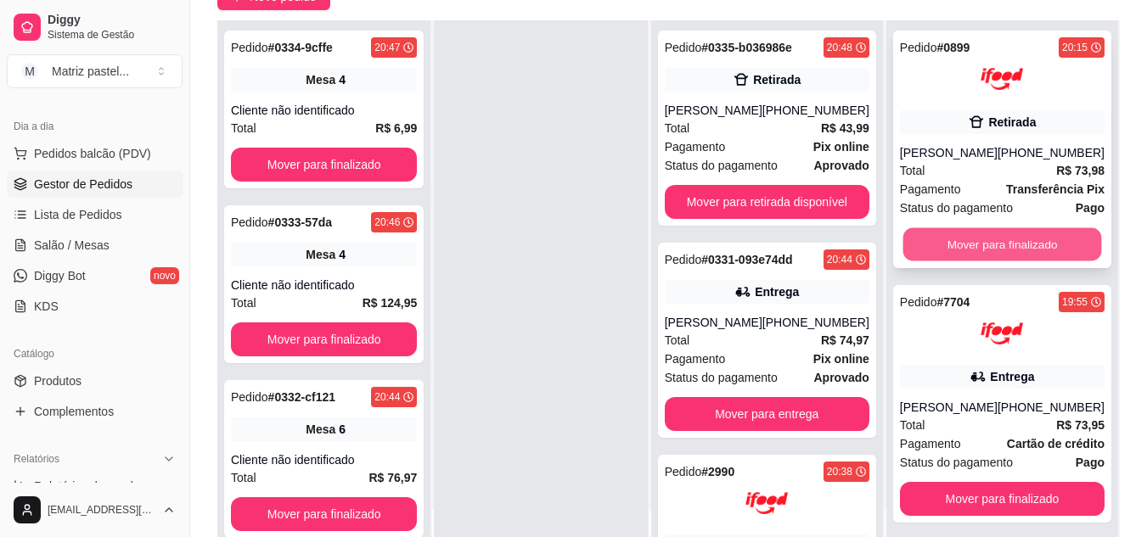
click at [1028, 229] on button "Mover para finalizado" at bounding box center [1001, 244] width 199 height 33
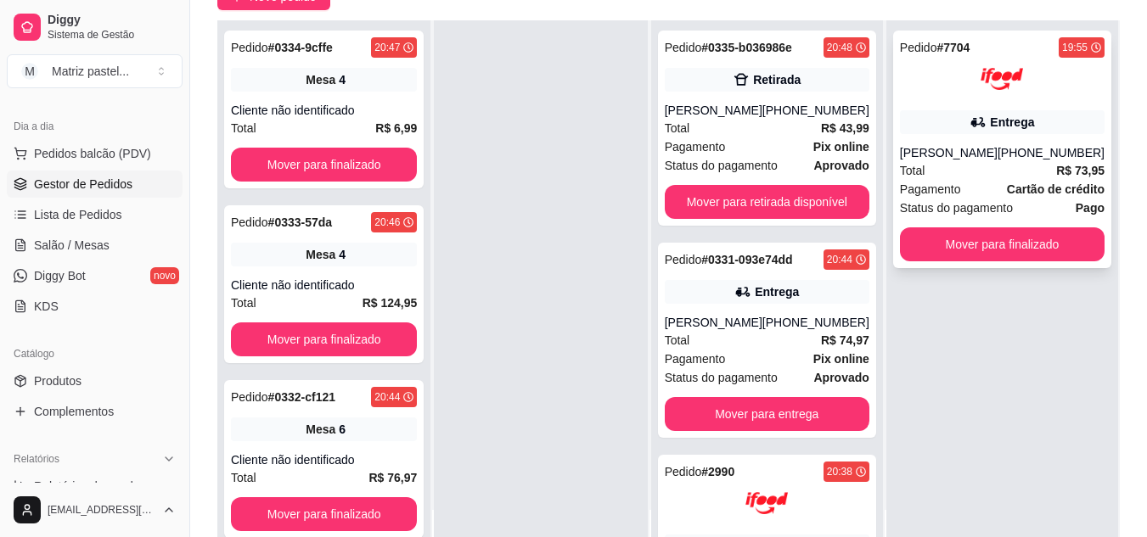
click at [979, 149] on div "[PERSON_NAME]" at bounding box center [949, 152] width 98 height 17
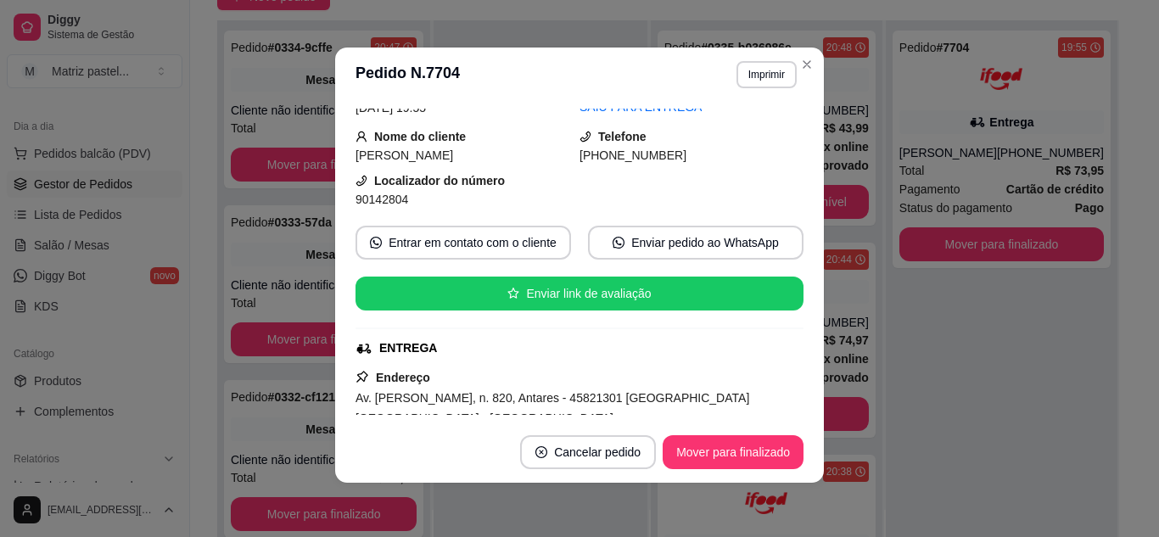
scroll to position [170, 0]
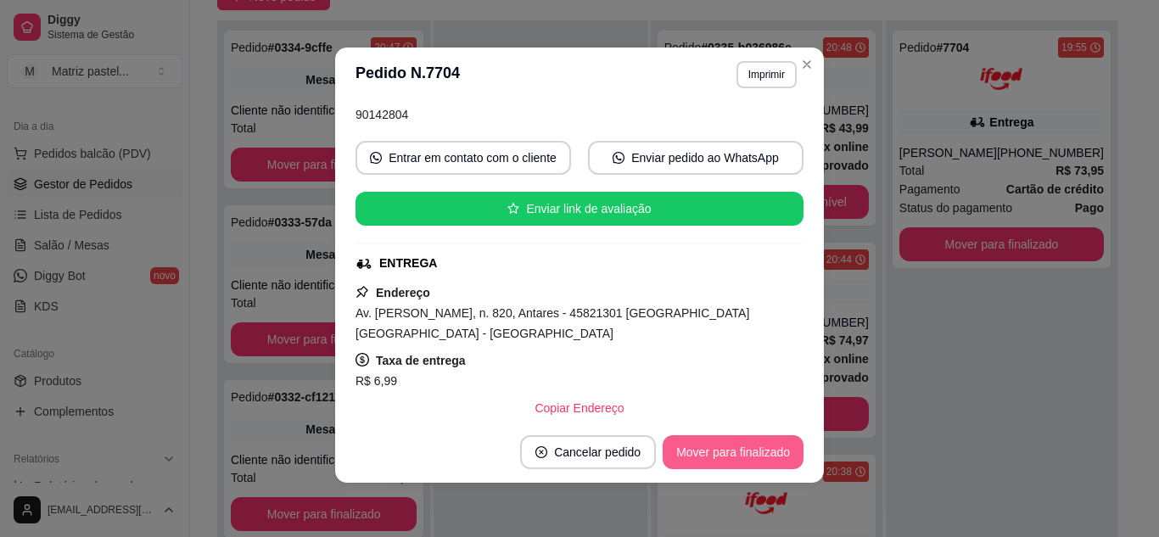
click at [725, 451] on button "Mover para finalizado" at bounding box center [733, 452] width 141 height 34
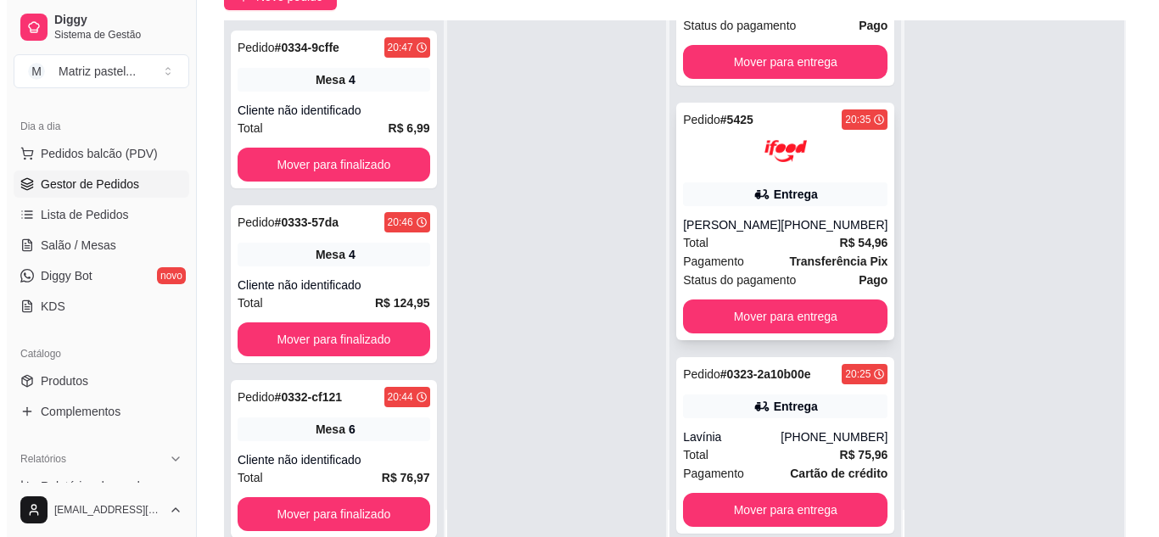
scroll to position [624, 0]
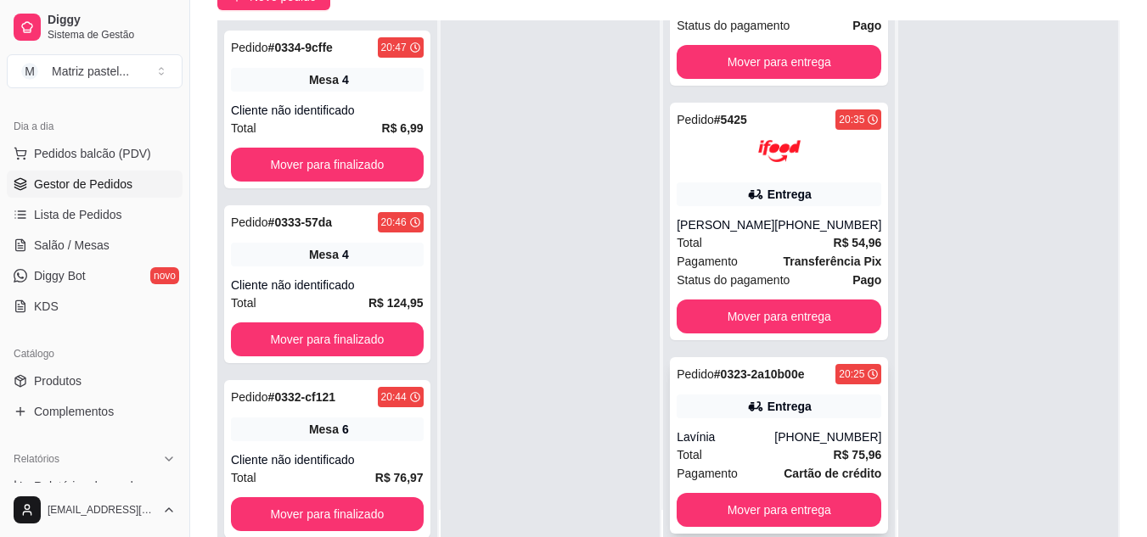
click at [720, 401] on div "Entrega" at bounding box center [778, 407] width 205 height 24
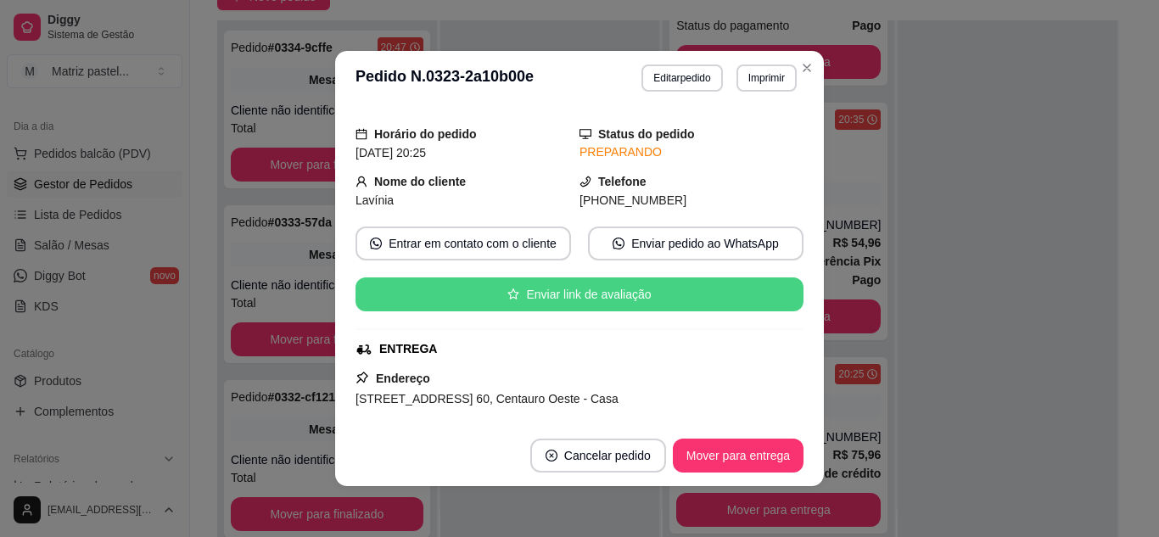
scroll to position [85, 0]
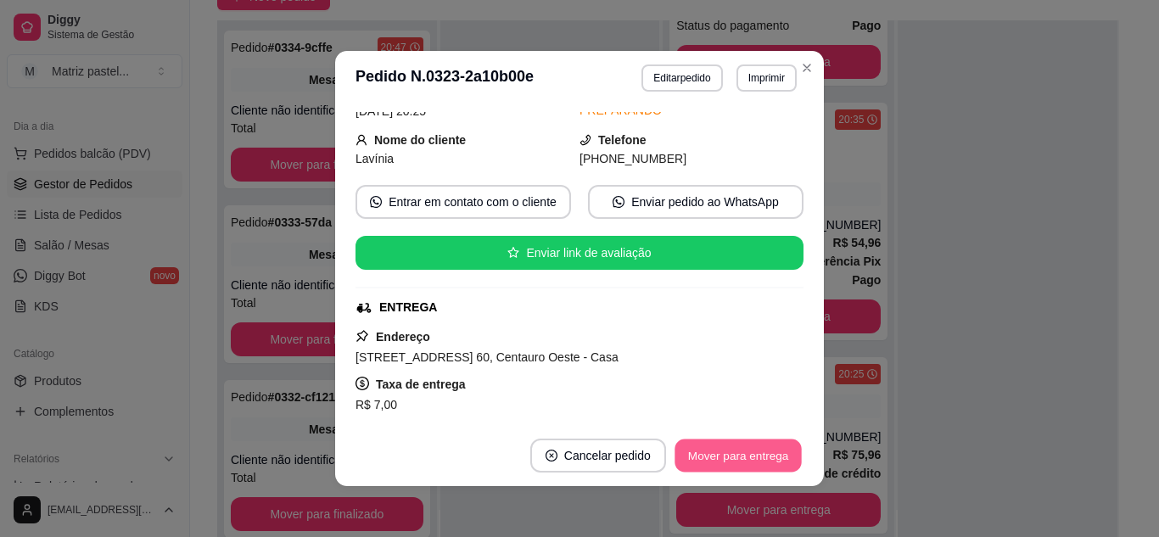
click at [726, 471] on button "Mover para entrega" at bounding box center [738, 456] width 127 height 33
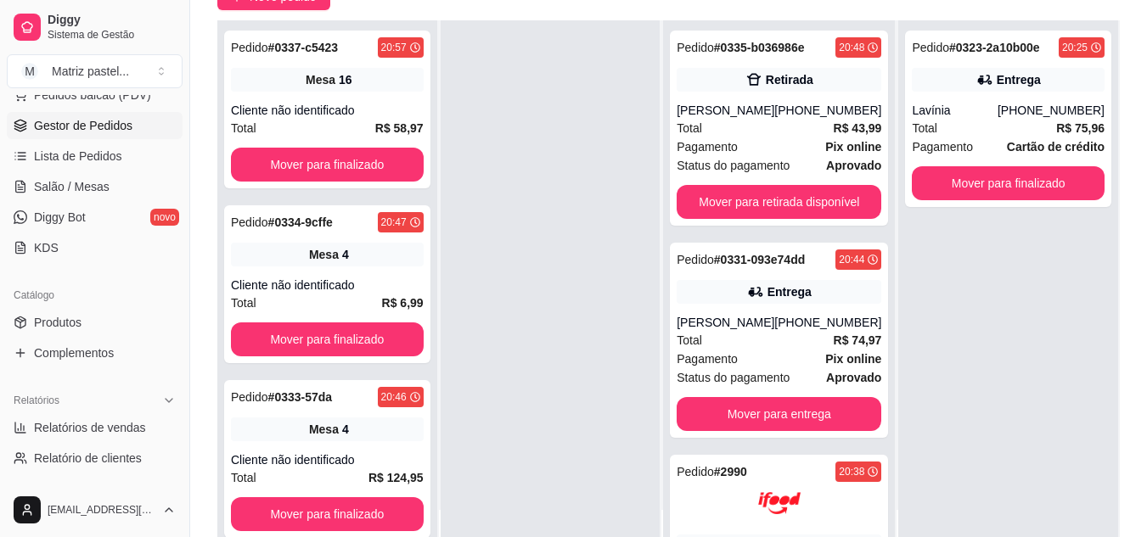
scroll to position [260, 0]
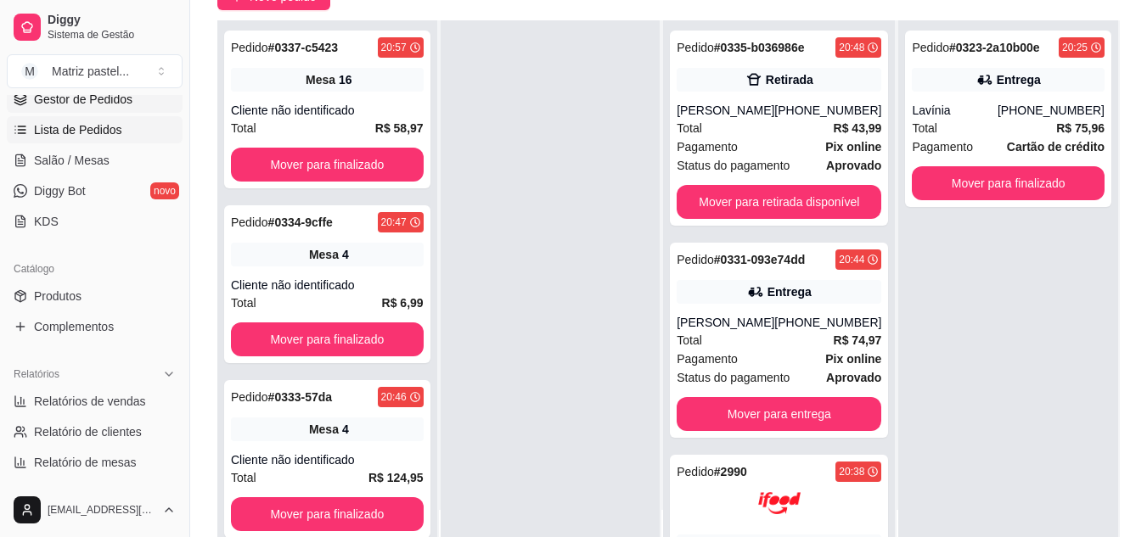
click at [76, 134] on span "Lista de Pedidos" at bounding box center [78, 129] width 88 height 17
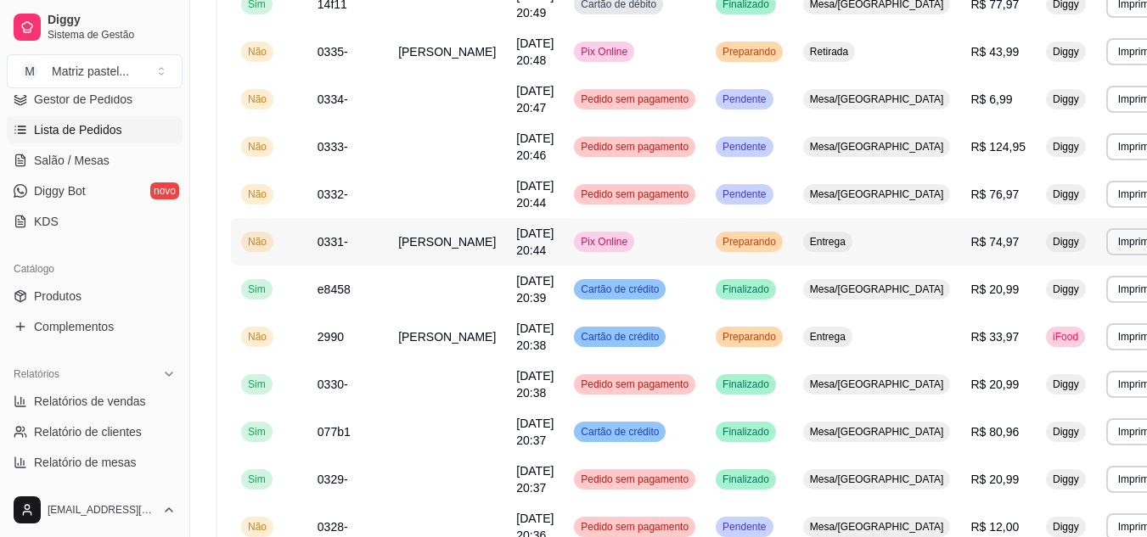
scroll to position [509, 0]
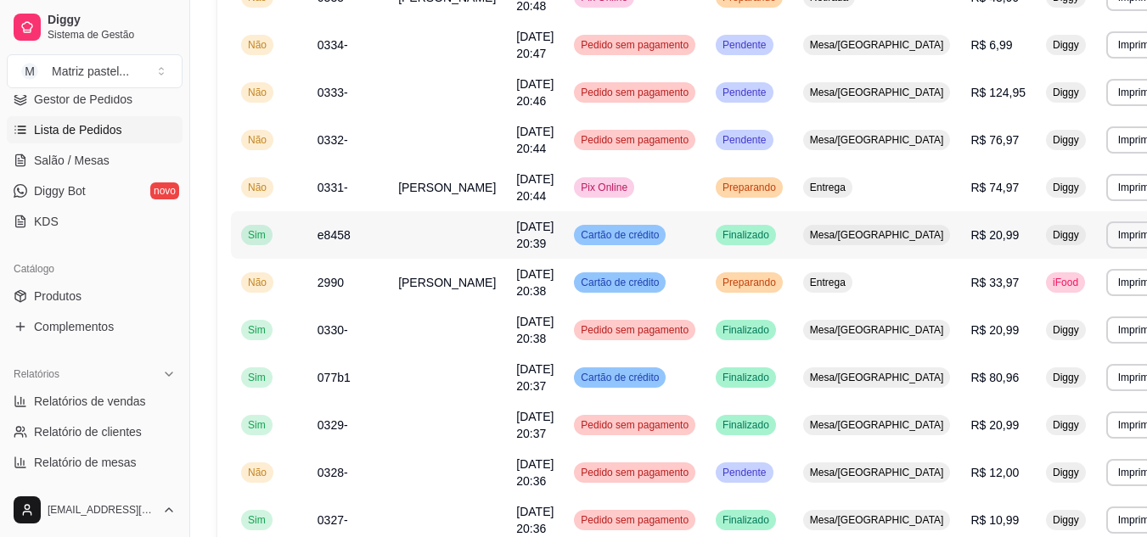
click at [890, 237] on td "Mesa/[GEOGRAPHIC_DATA]" at bounding box center [877, 235] width 168 height 48
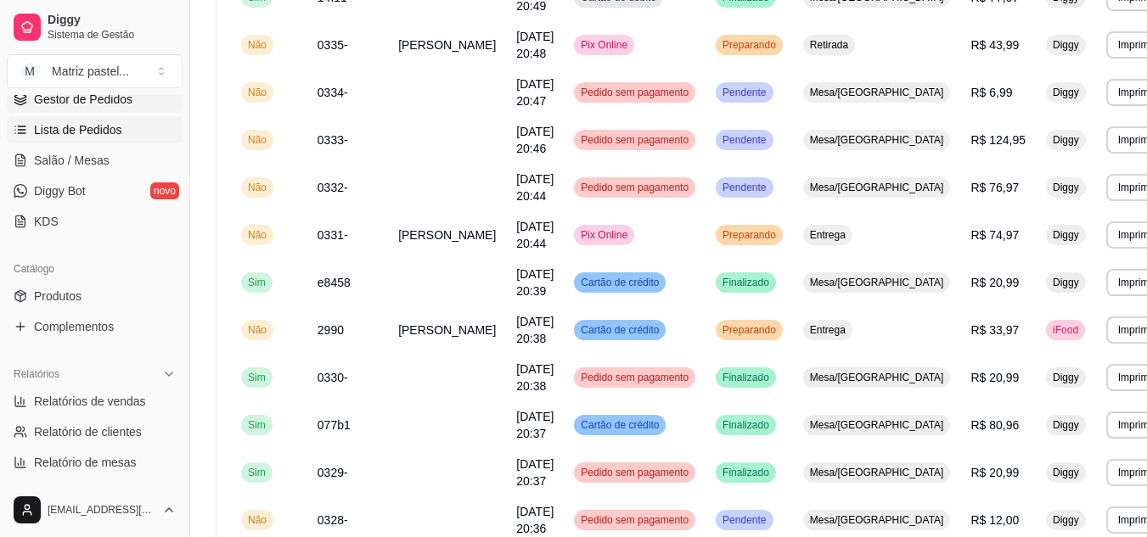
scroll to position [5, 0]
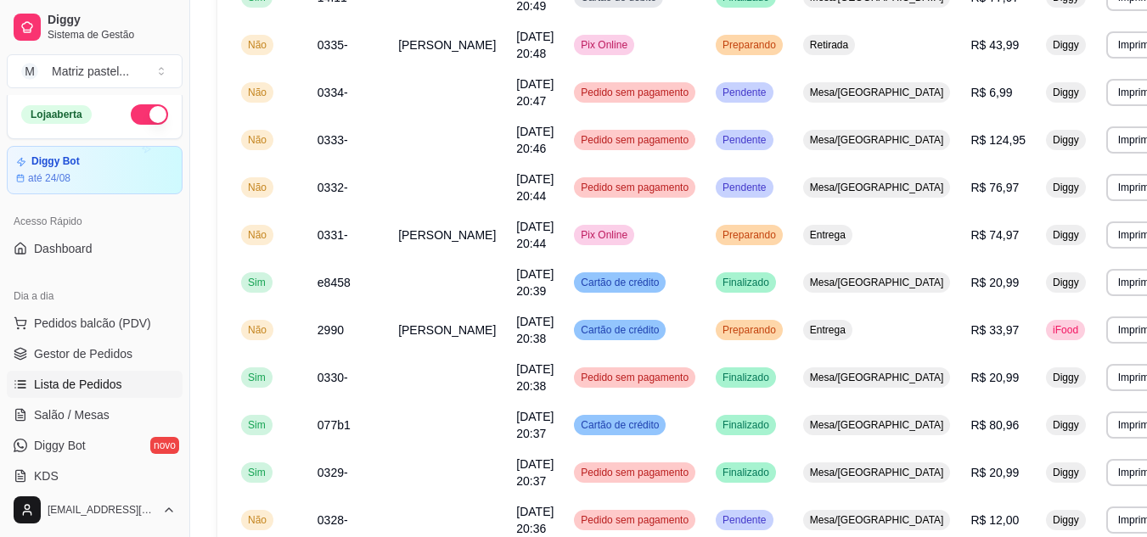
click at [71, 354] on span "Gestor de Pedidos" at bounding box center [83, 353] width 98 height 17
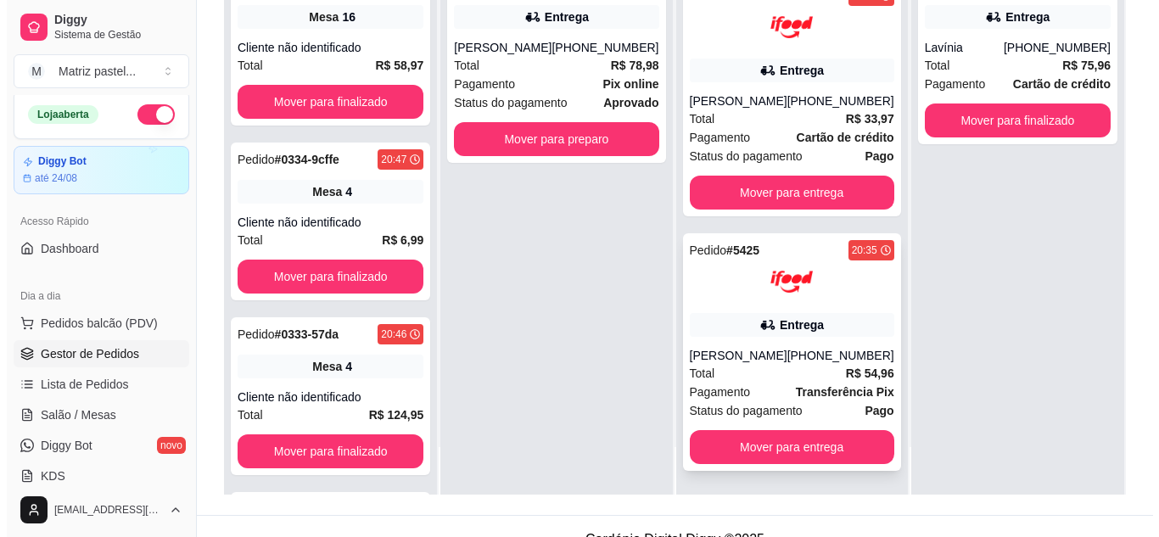
scroll to position [259, 0]
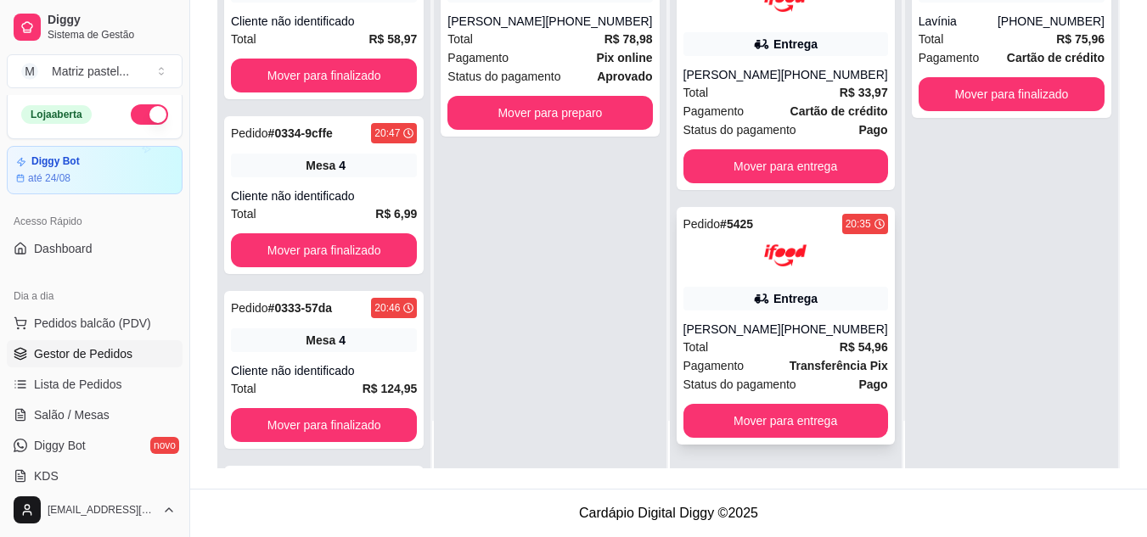
click at [773, 305] on div "Entrega" at bounding box center [795, 298] width 44 height 17
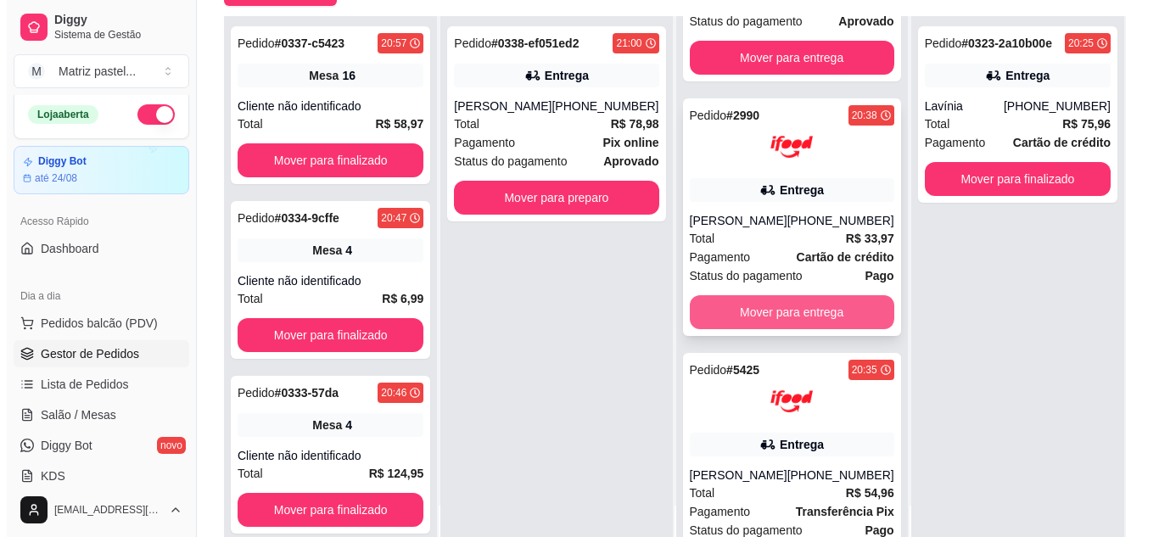
scroll to position [430, 0]
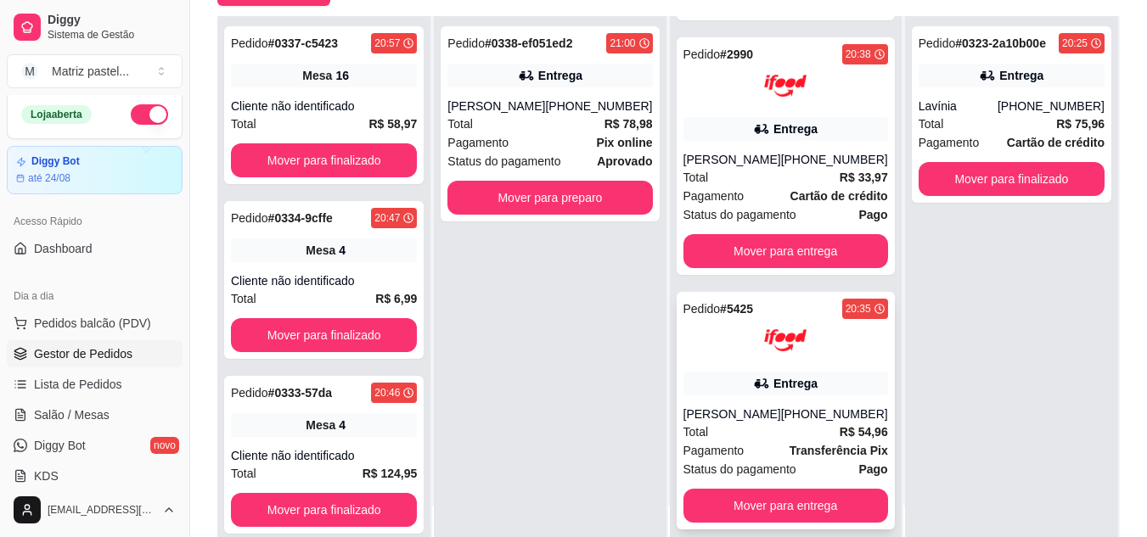
click at [773, 375] on div "Entrega" at bounding box center [795, 383] width 44 height 17
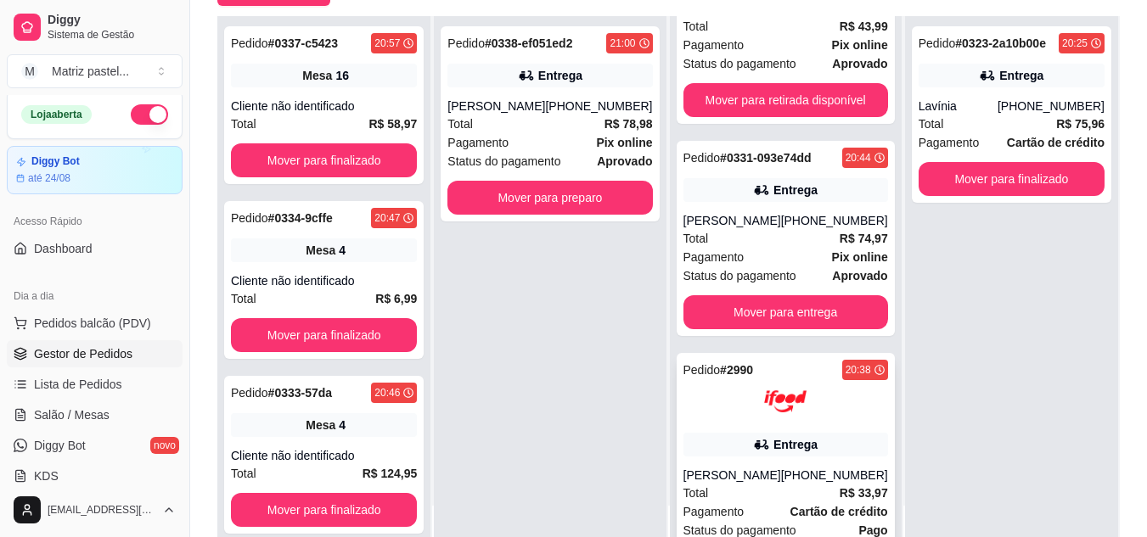
scroll to position [0, 0]
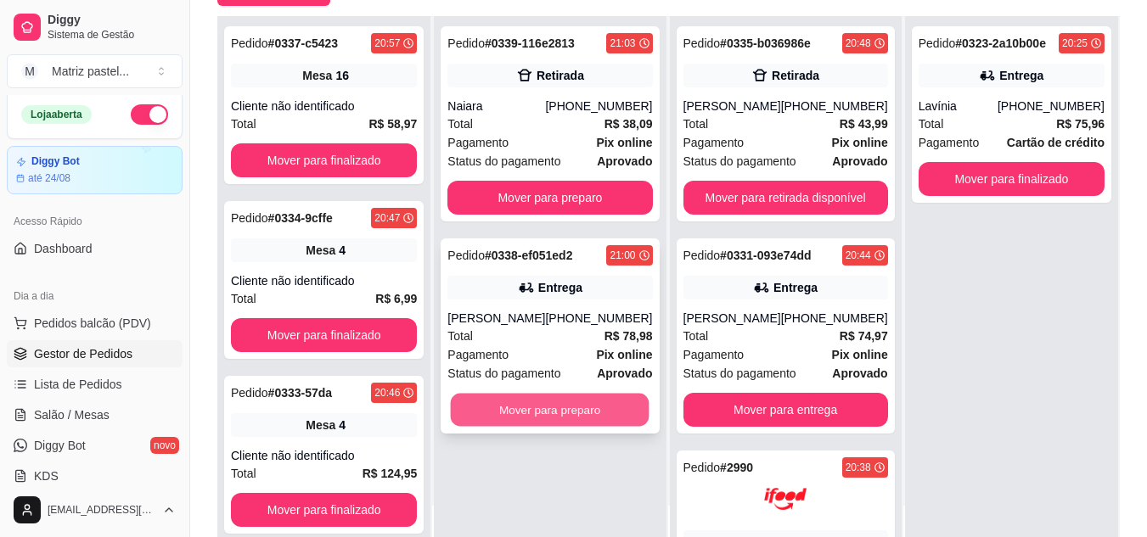
click at [544, 418] on button "Mover para preparo" at bounding box center [550, 410] width 199 height 33
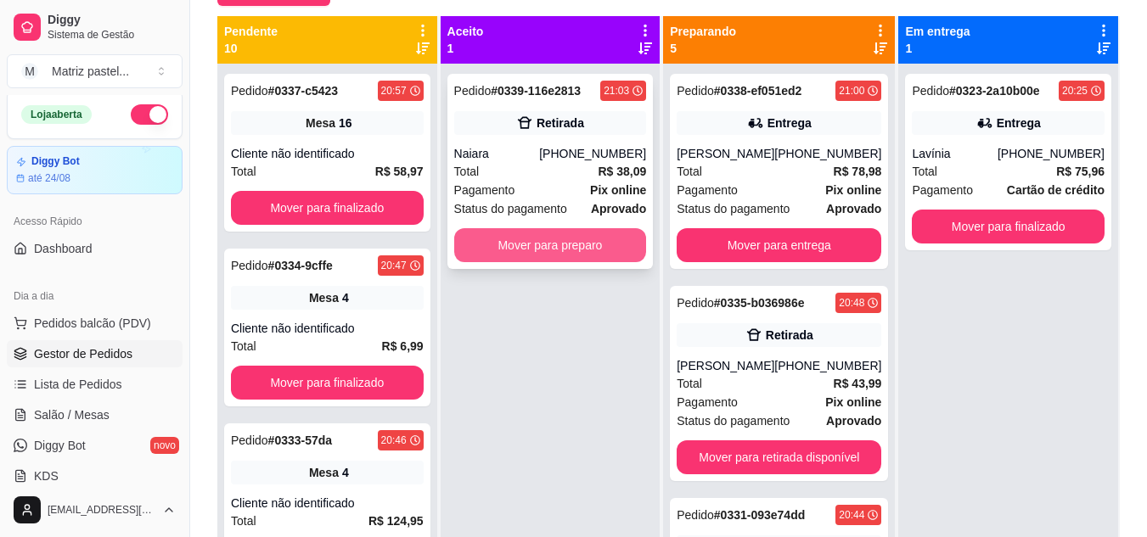
click at [534, 235] on button "Mover para preparo" at bounding box center [550, 245] width 193 height 34
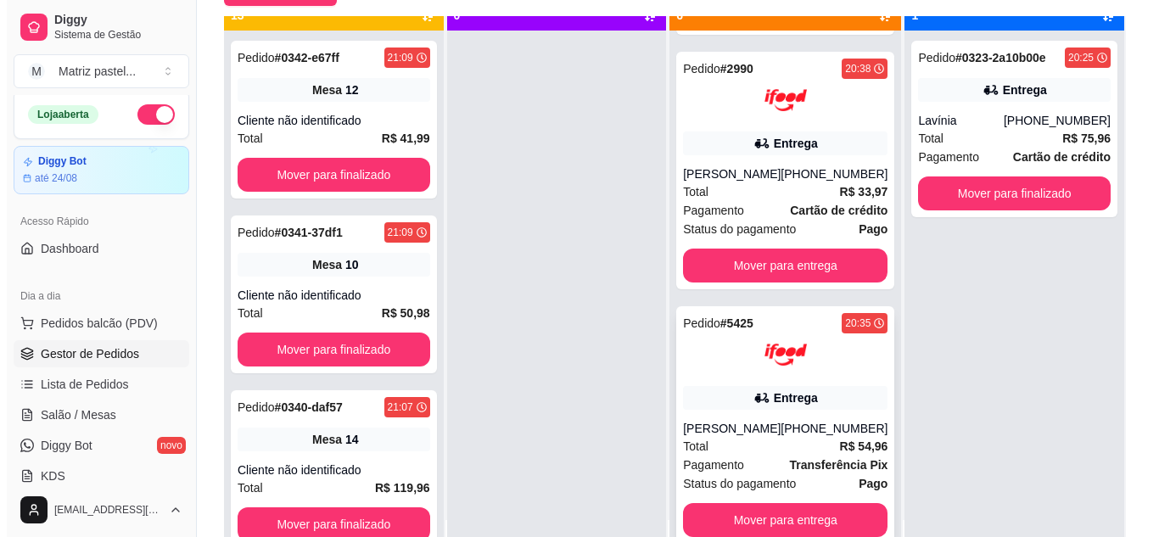
scroll to position [48, 0]
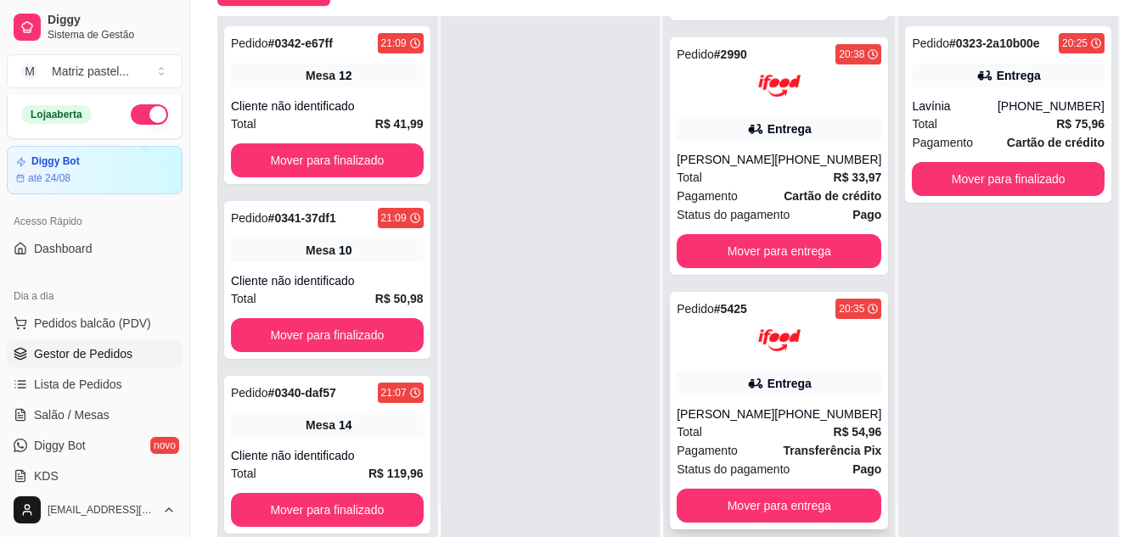
click at [759, 356] on img at bounding box center [779, 340] width 42 height 42
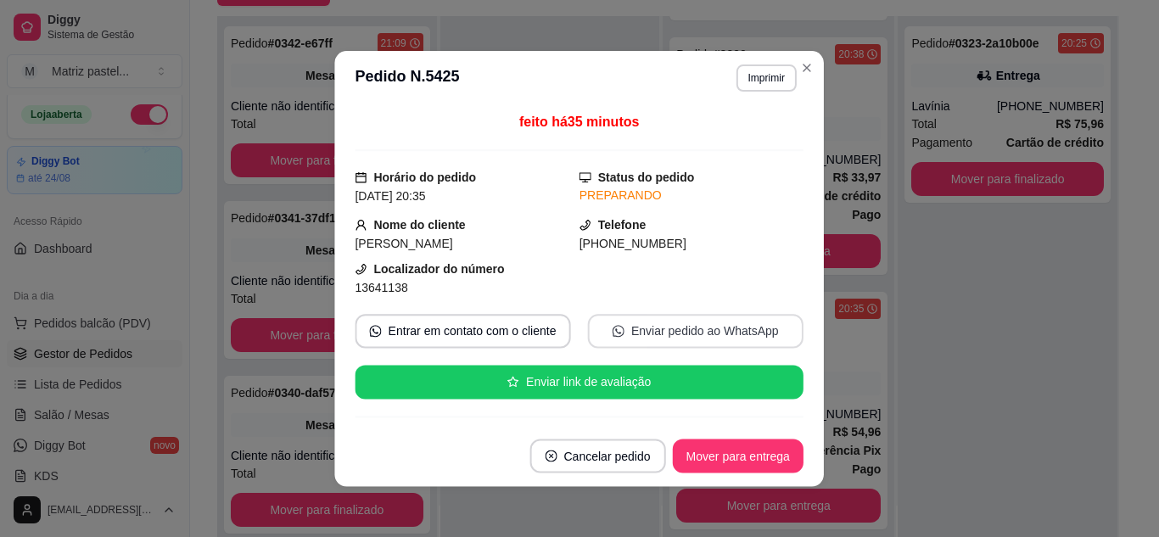
scroll to position [85, 0]
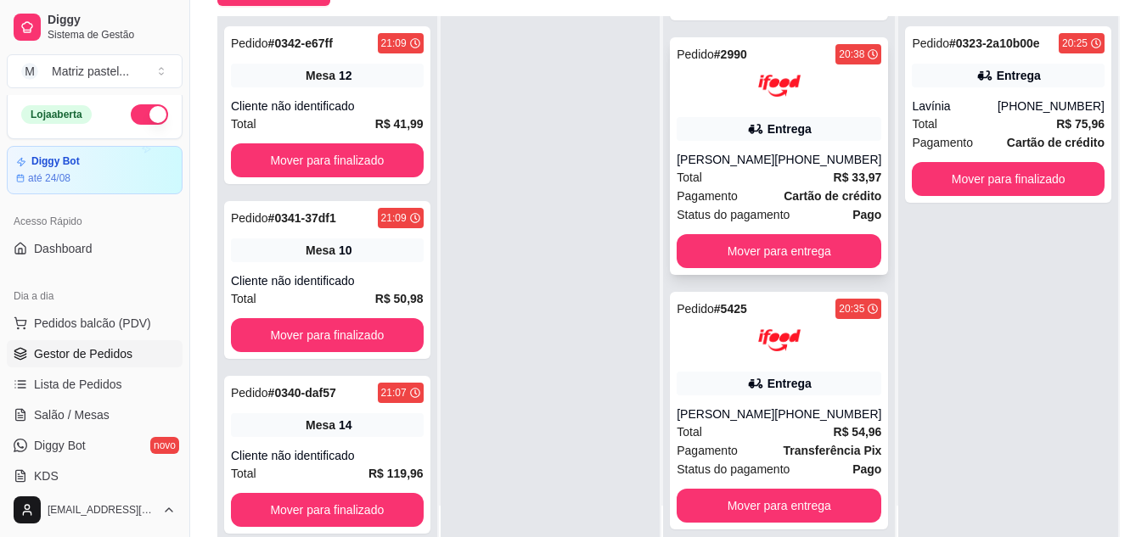
click at [800, 117] on div "Entrega" at bounding box center [778, 129] width 205 height 24
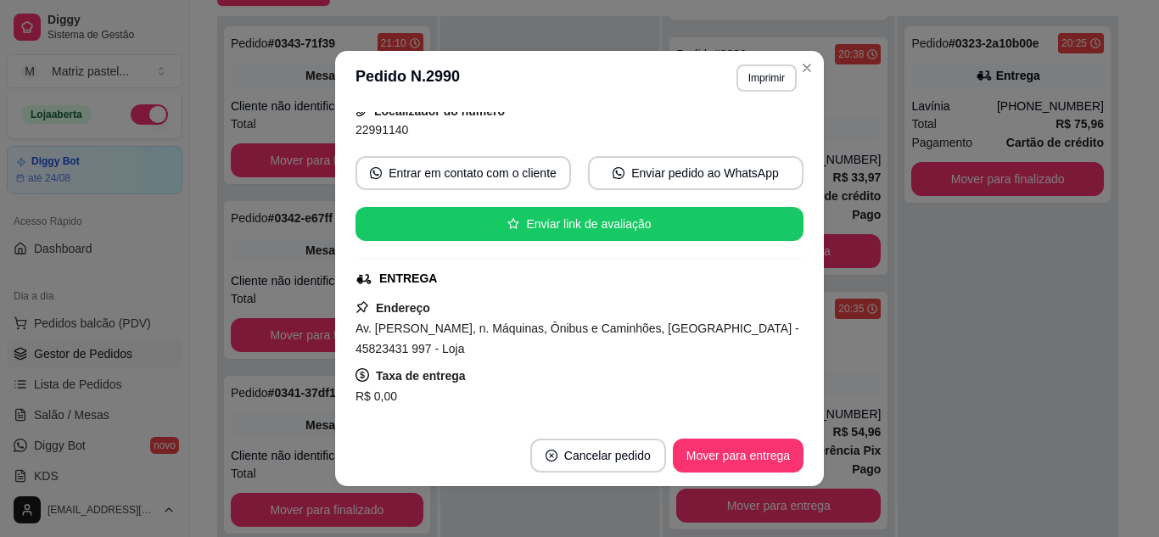
scroll to position [255, 0]
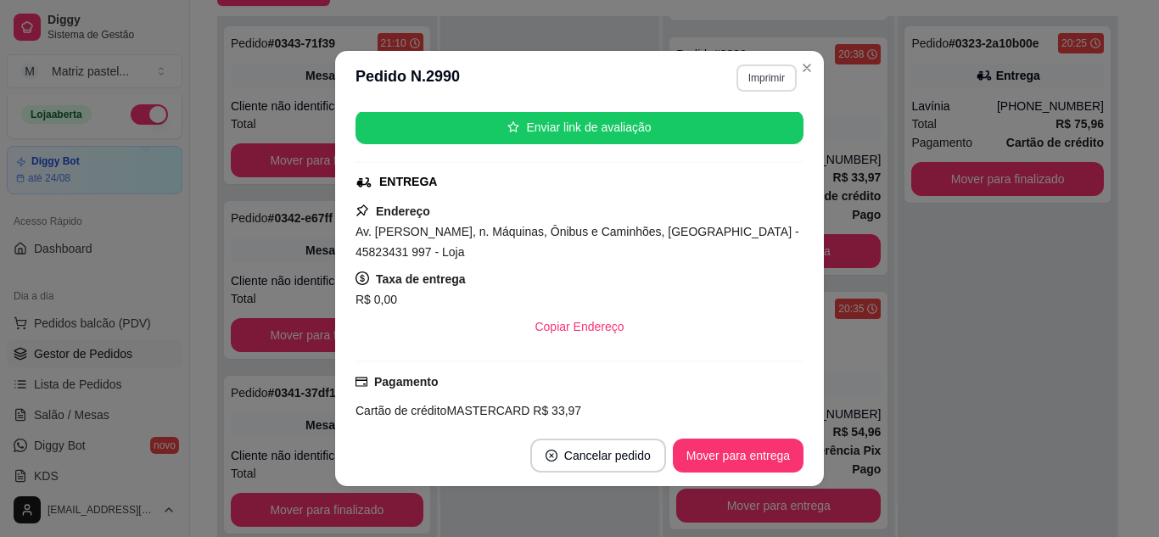
click at [744, 75] on button "Imprimir" at bounding box center [767, 77] width 60 height 27
click at [736, 133] on button "IMPRESSORA" at bounding box center [729, 137] width 119 height 26
click at [730, 463] on button "Mover para entrega" at bounding box center [738, 456] width 127 height 33
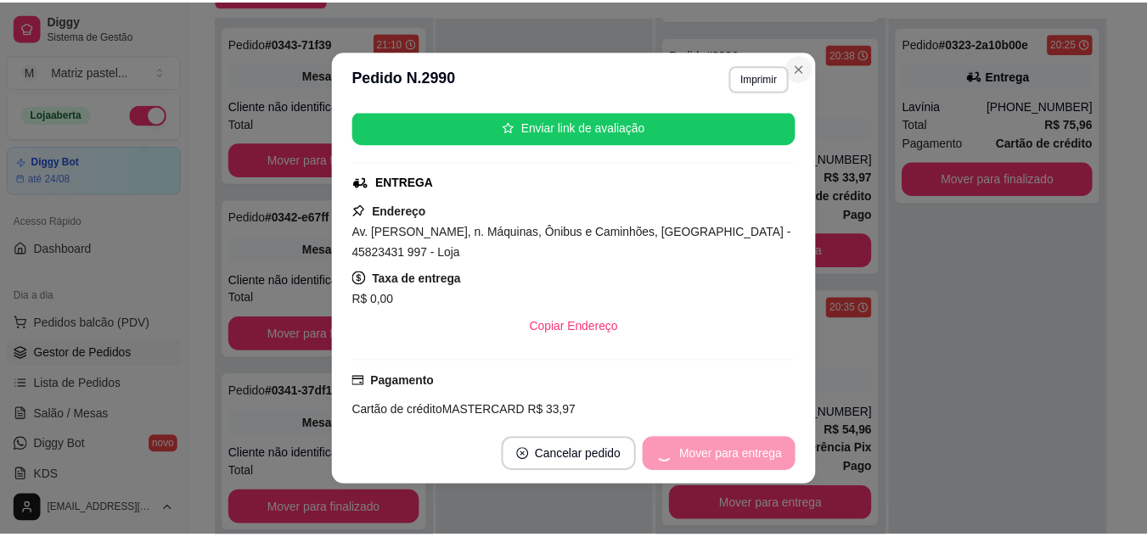
scroll to position [583, 0]
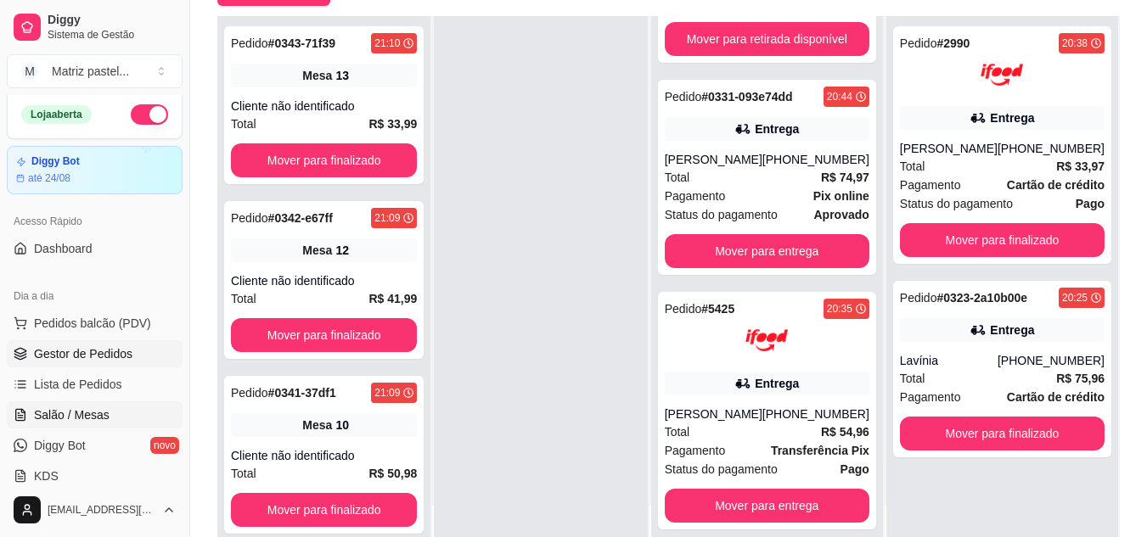
click at [99, 412] on span "Salão / Mesas" at bounding box center [72, 415] width 76 height 17
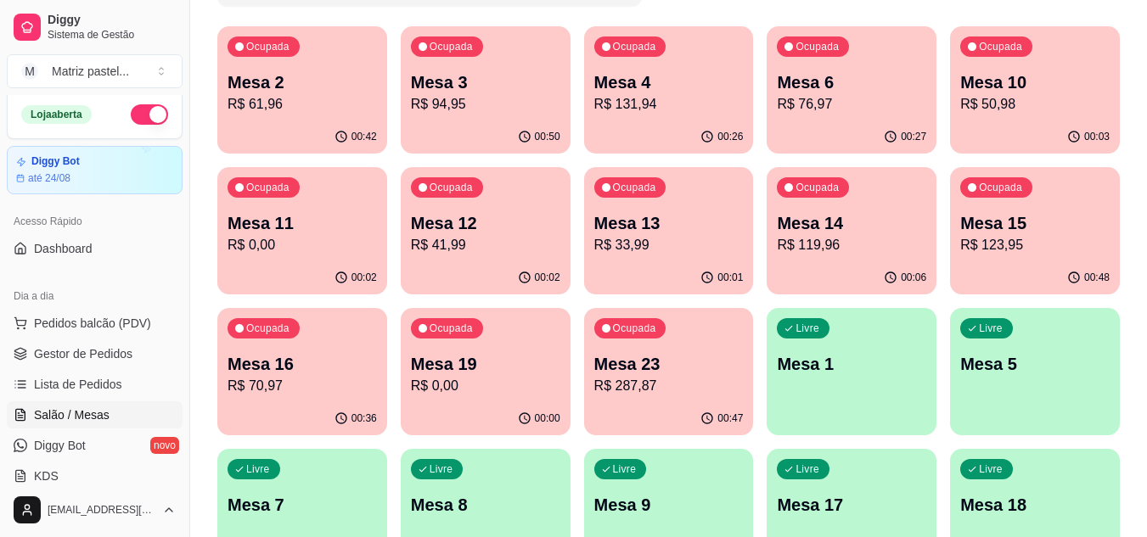
scroll to position [170, 0]
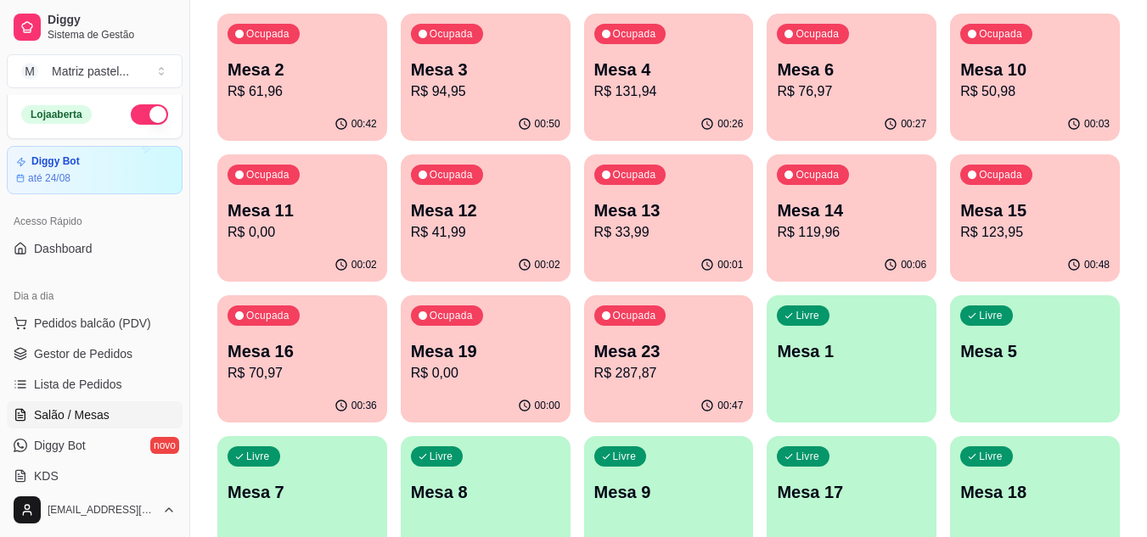
click at [516, 91] on p "R$ 94,95" at bounding box center [485, 91] width 149 height 20
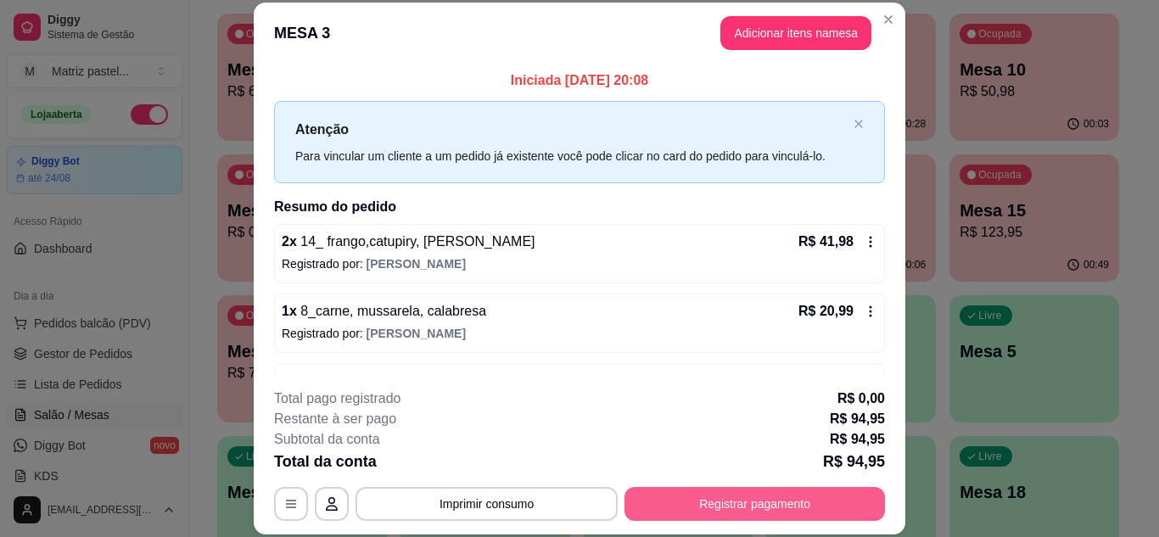
click at [757, 497] on button "Registrar pagamento" at bounding box center [755, 504] width 261 height 34
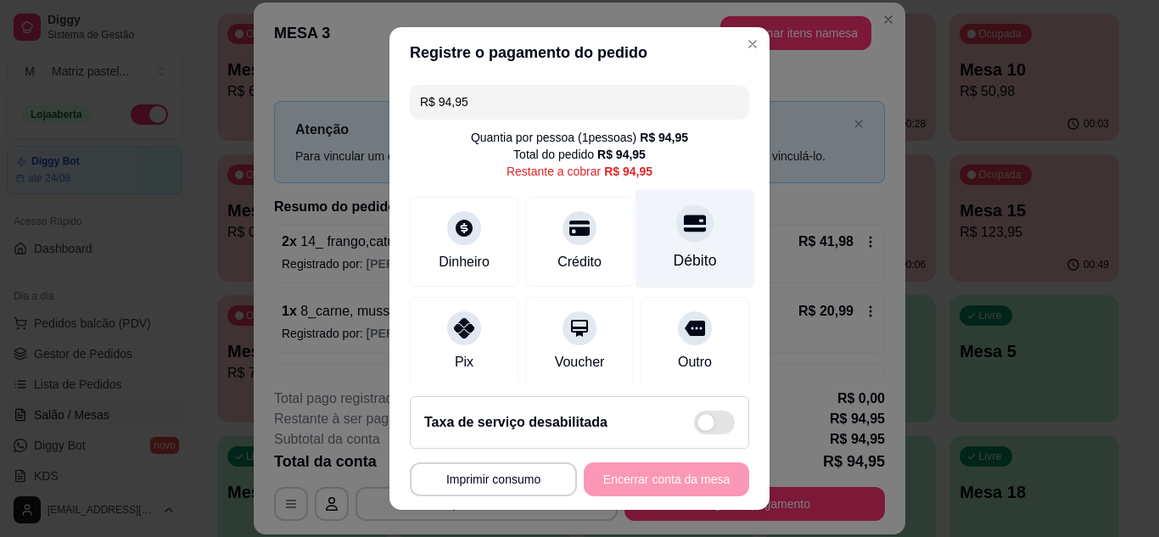
click at [684, 233] on icon at bounding box center [695, 223] width 22 height 22
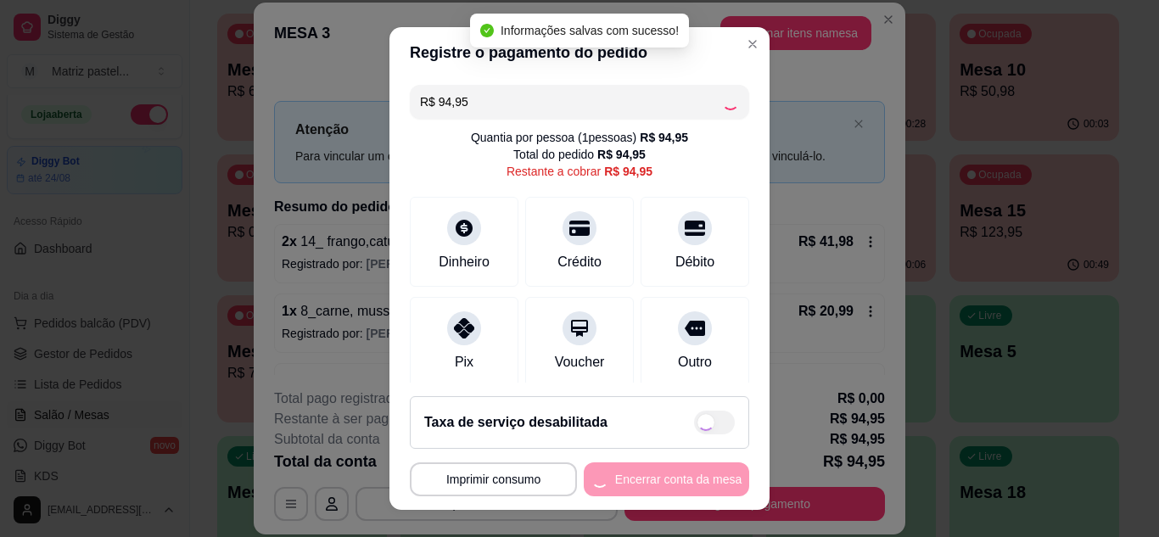
type input "R$ 0,00"
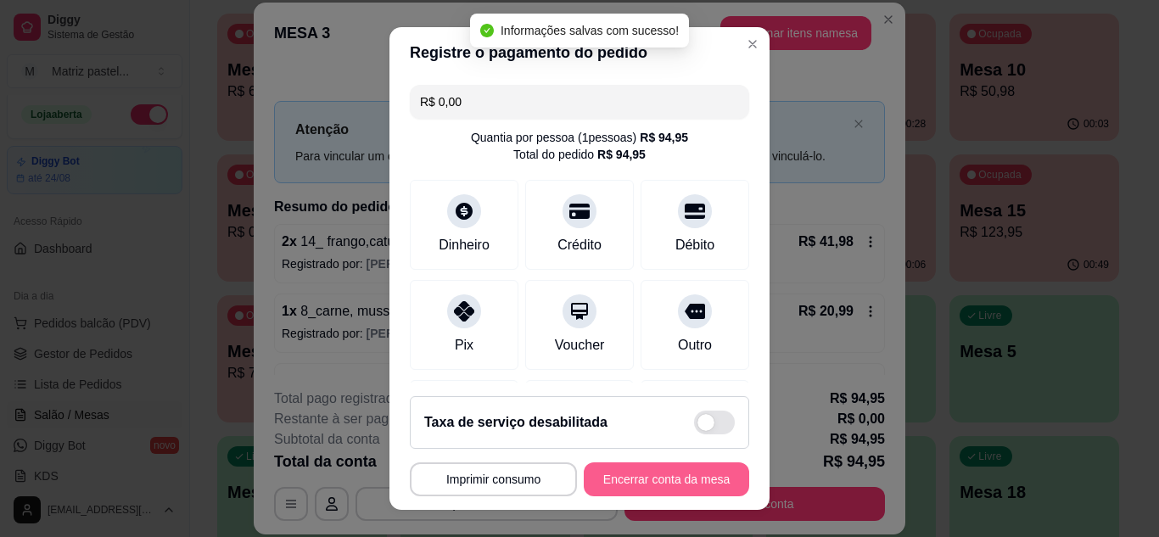
click at [642, 485] on button "Encerrar conta da mesa" at bounding box center [666, 480] width 165 height 34
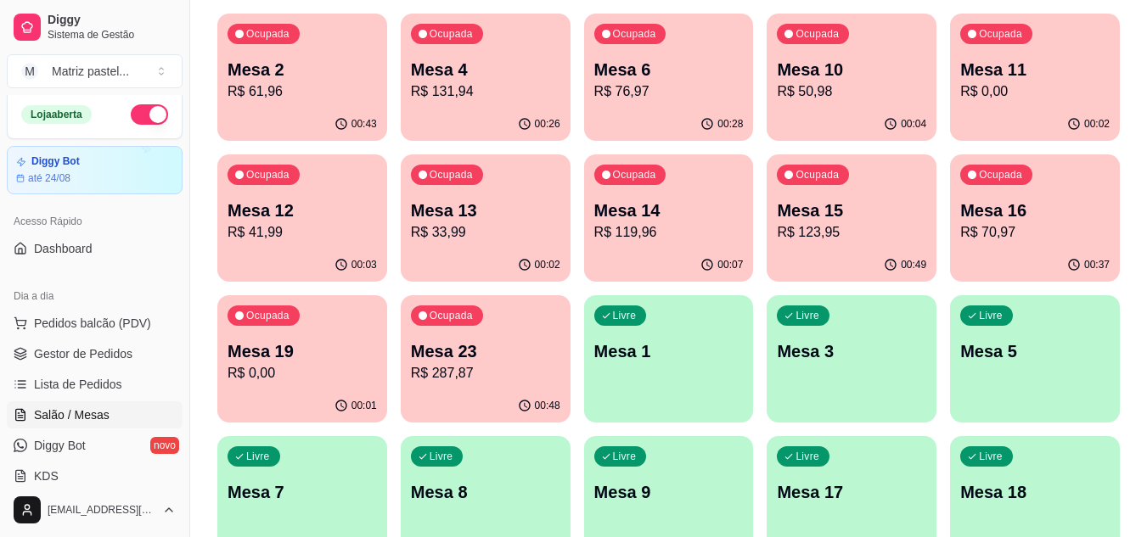
click at [810, 269] on div "00:49" at bounding box center [851, 265] width 170 height 33
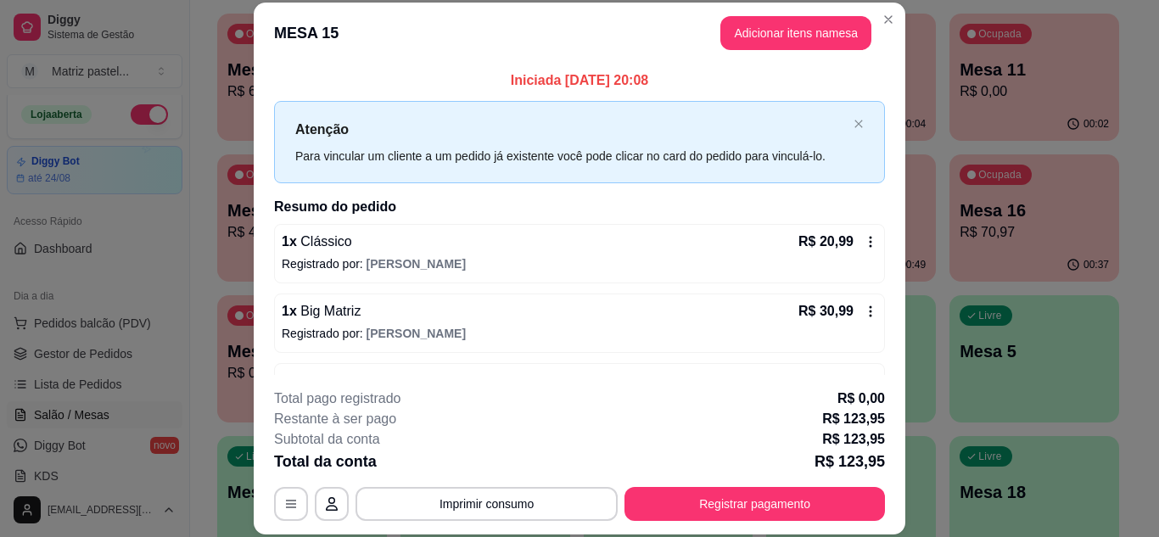
click at [711, 497] on button "Registrar pagamento" at bounding box center [755, 504] width 261 height 34
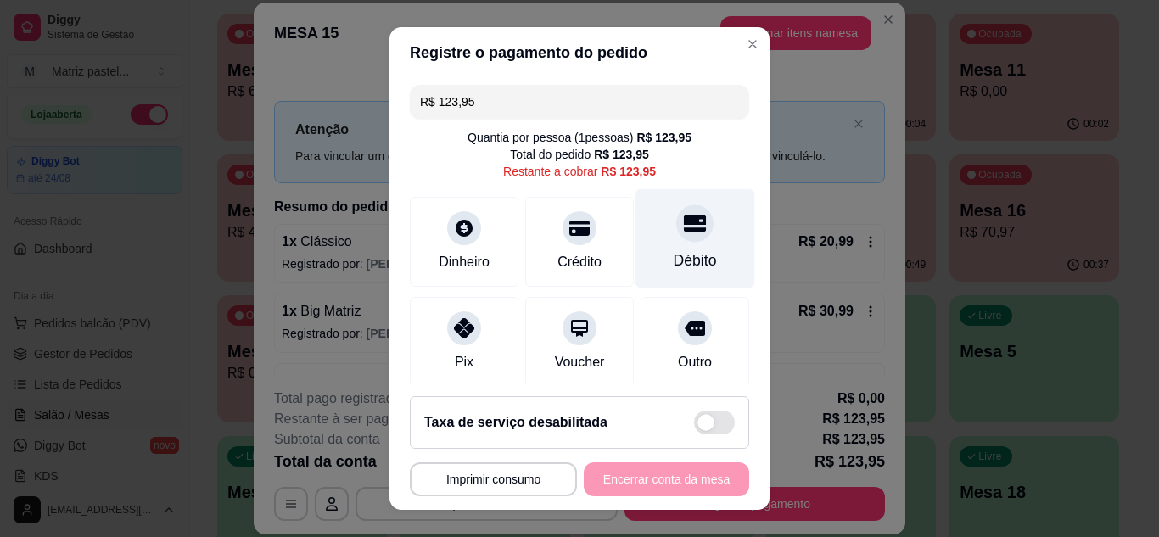
click at [674, 257] on div "Débito" at bounding box center [695, 261] width 43 height 22
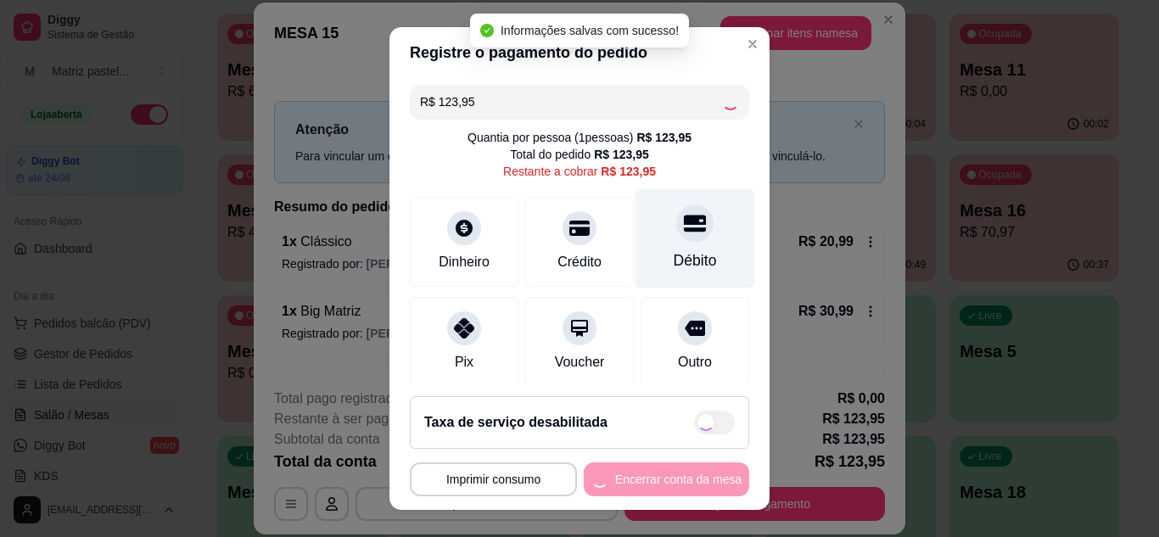
type input "R$ 0,00"
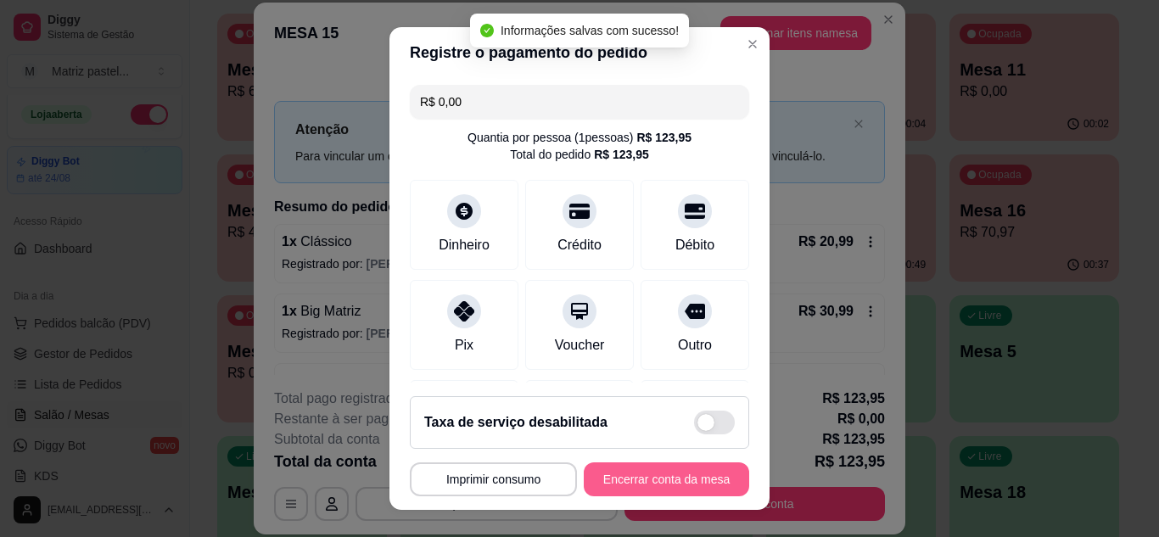
click at [648, 477] on button "Encerrar conta da mesa" at bounding box center [666, 480] width 165 height 34
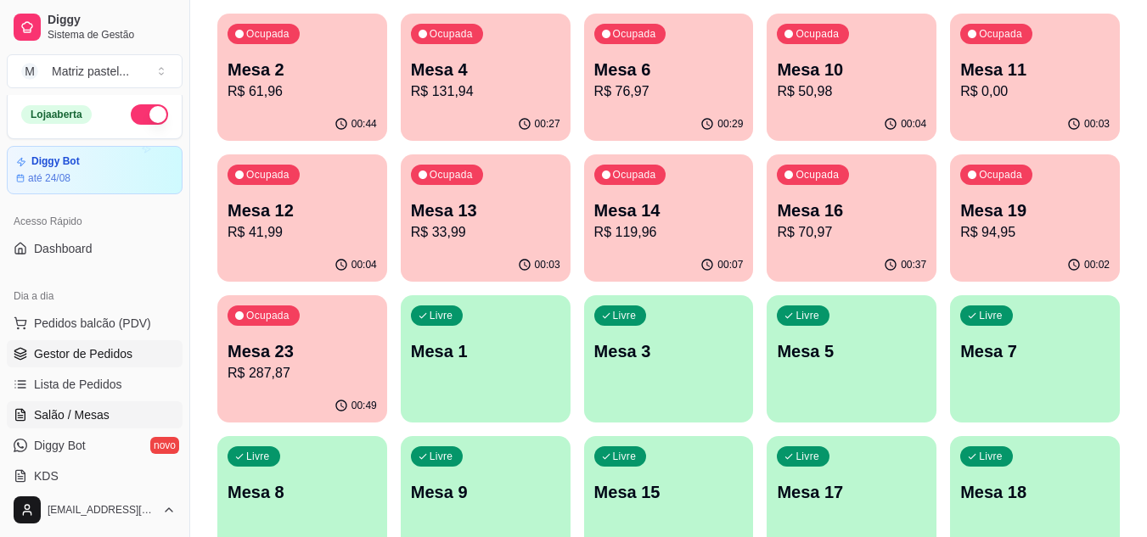
click at [76, 349] on span "Gestor de Pedidos" at bounding box center [83, 353] width 98 height 17
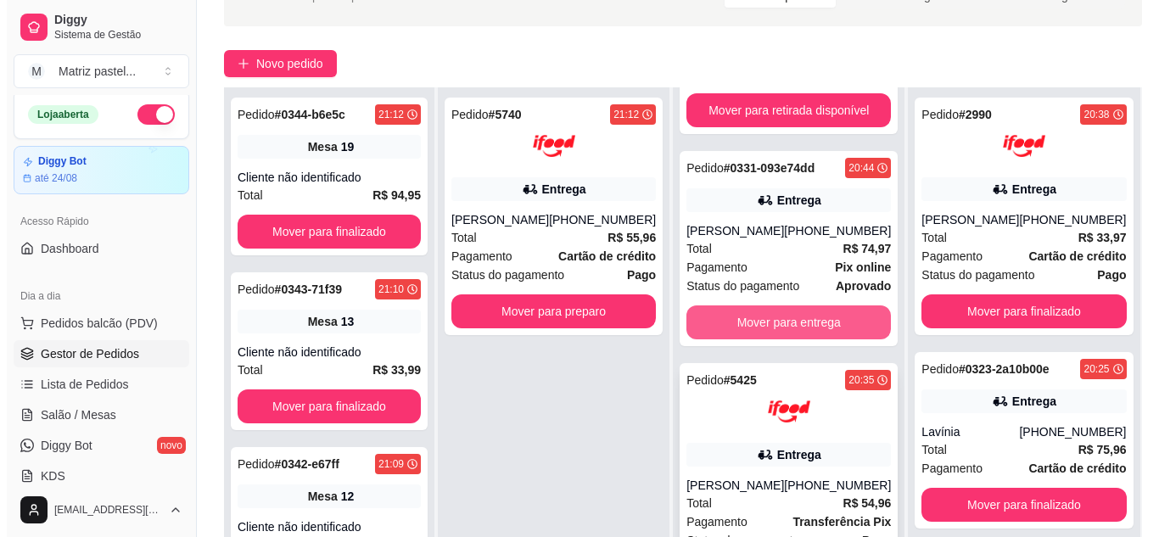
scroll to position [255, 0]
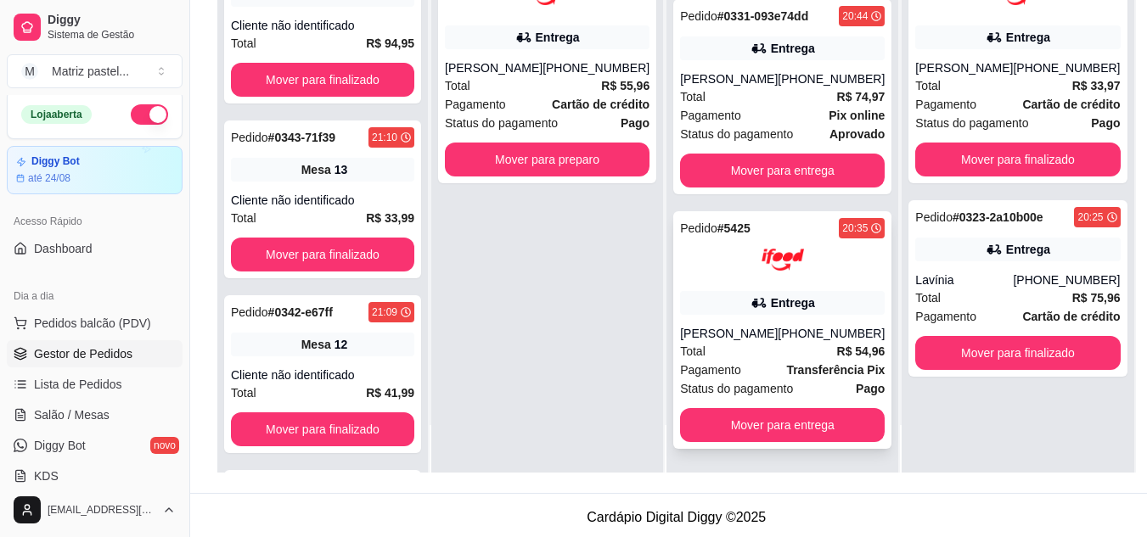
click at [746, 342] on div "Total R$ 54,96" at bounding box center [782, 351] width 205 height 19
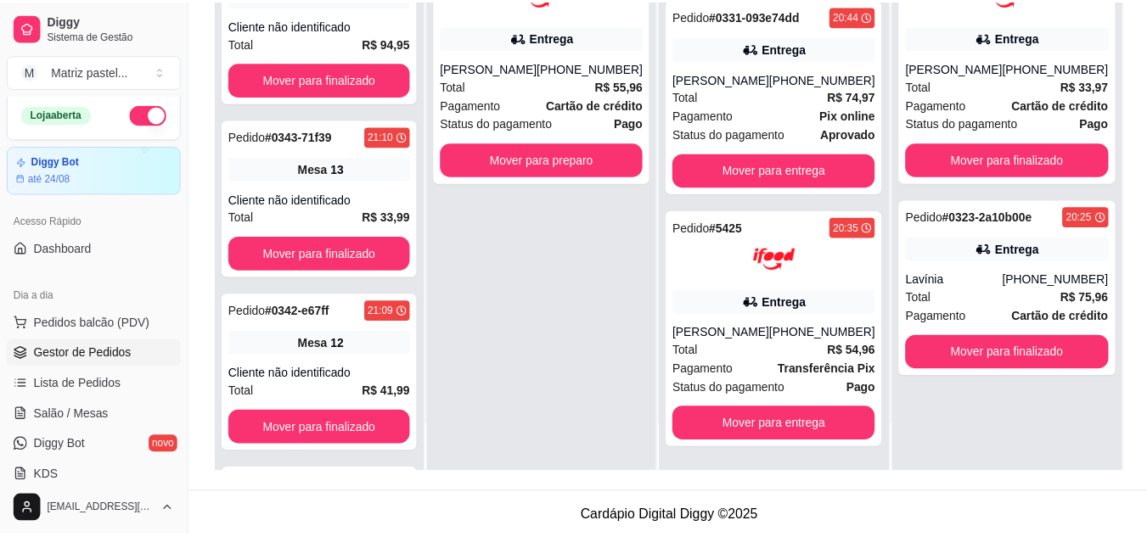
scroll to position [85, 0]
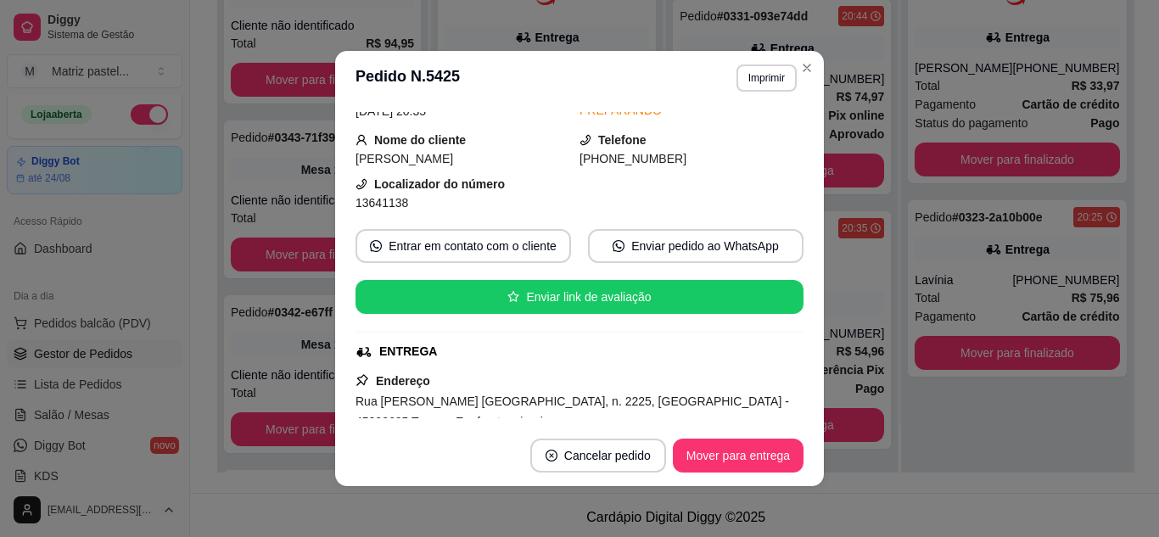
click at [757, 76] on button "Imprimir" at bounding box center [767, 77] width 60 height 27
click at [745, 141] on button "IMPRESSORA" at bounding box center [745, 130] width 98 height 22
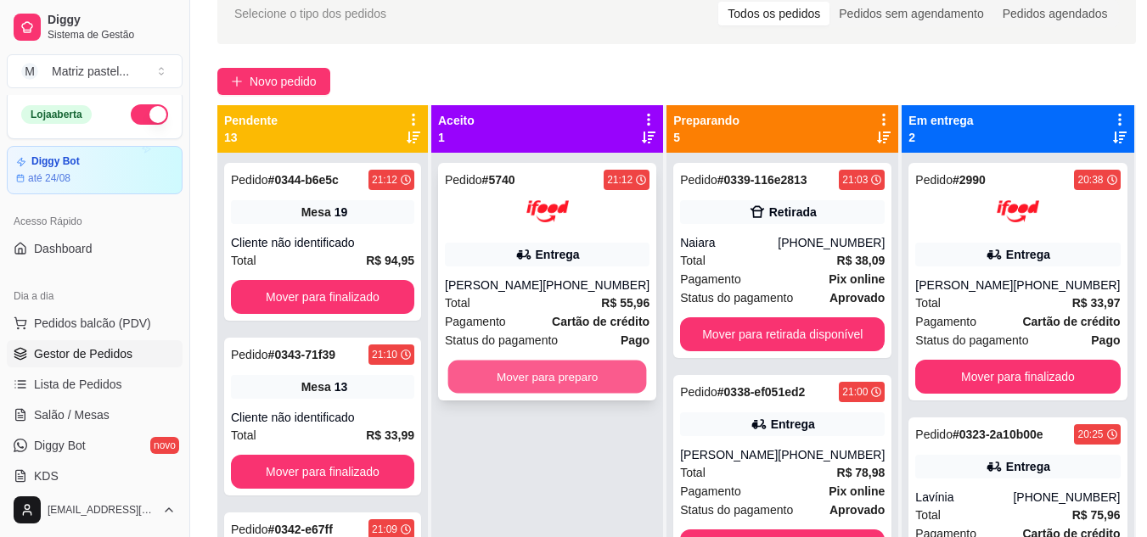
click at [510, 392] on button "Mover para preparo" at bounding box center [547, 377] width 199 height 33
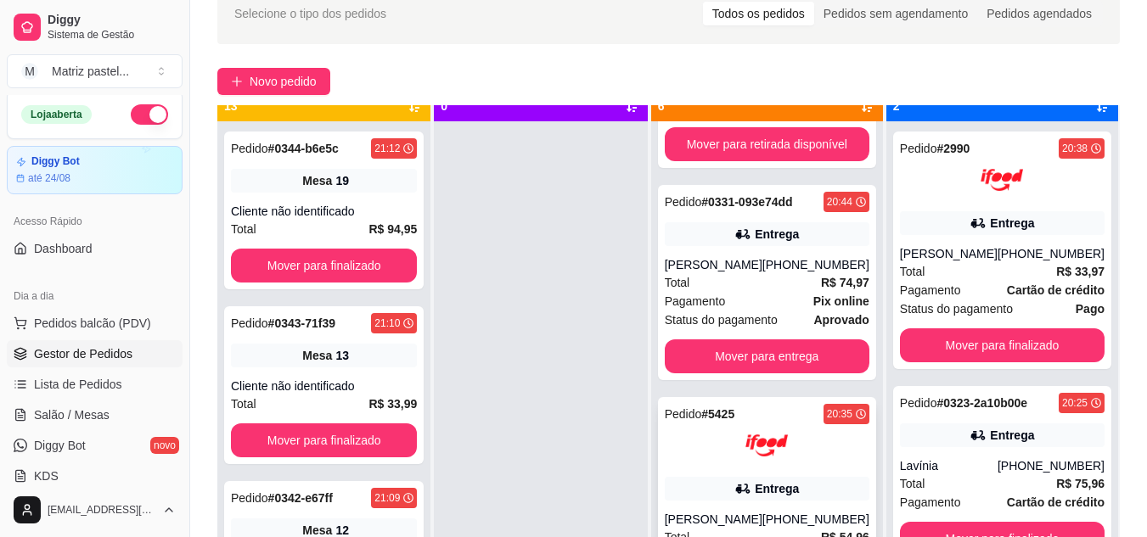
scroll to position [48, 0]
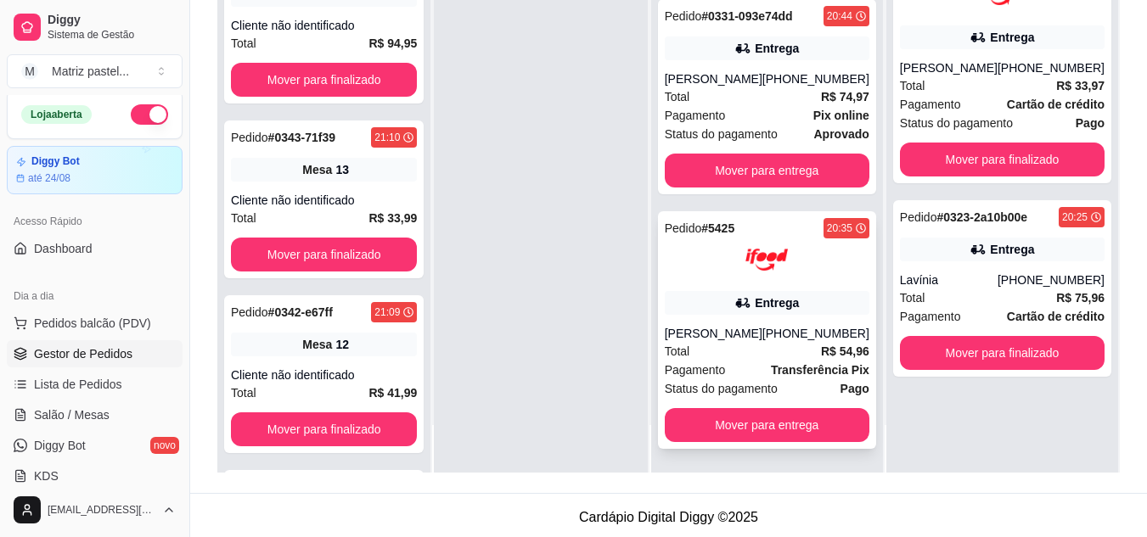
click at [706, 315] on div "Pedido # 5425 20:35 Entrega Rosendo Neto (08) 00700-3021 Total R$ 54,96 Pagamen…" at bounding box center [767, 330] width 218 height 238
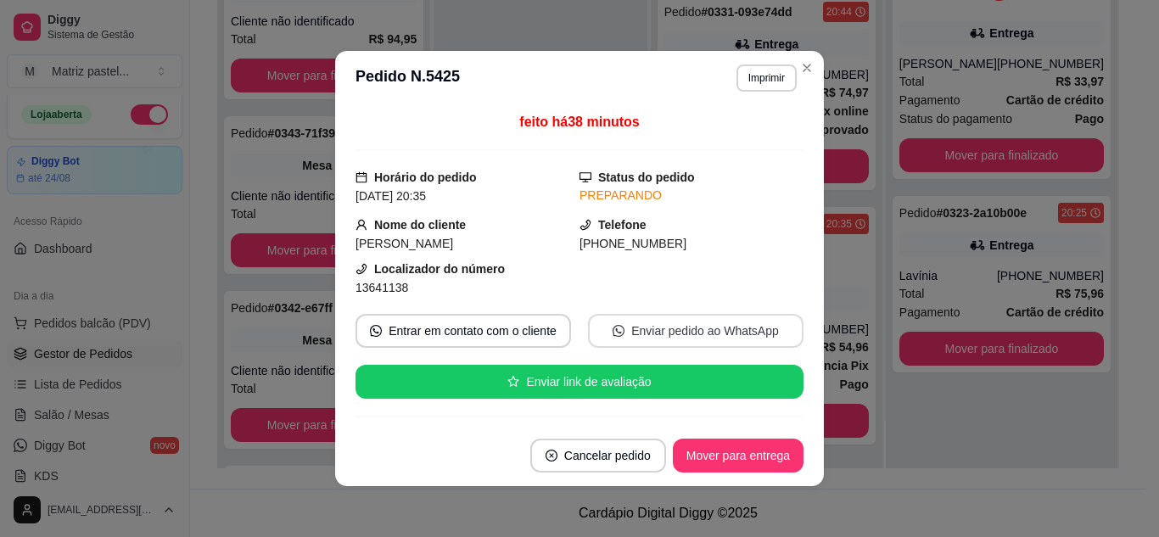
scroll to position [85, 0]
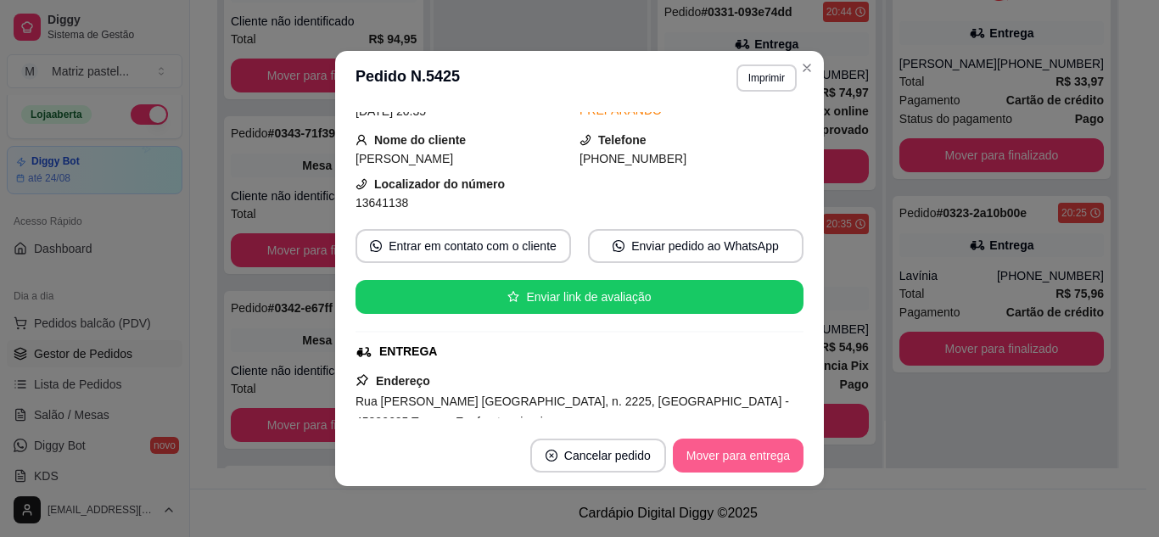
click at [723, 453] on button "Mover para entrega" at bounding box center [738, 456] width 131 height 34
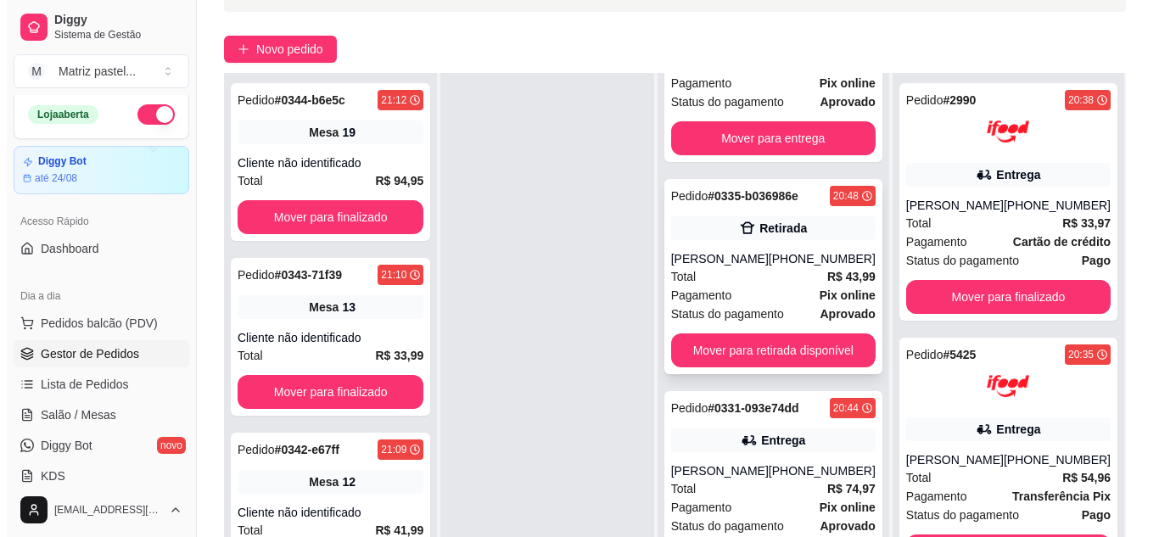
scroll to position [255, 0]
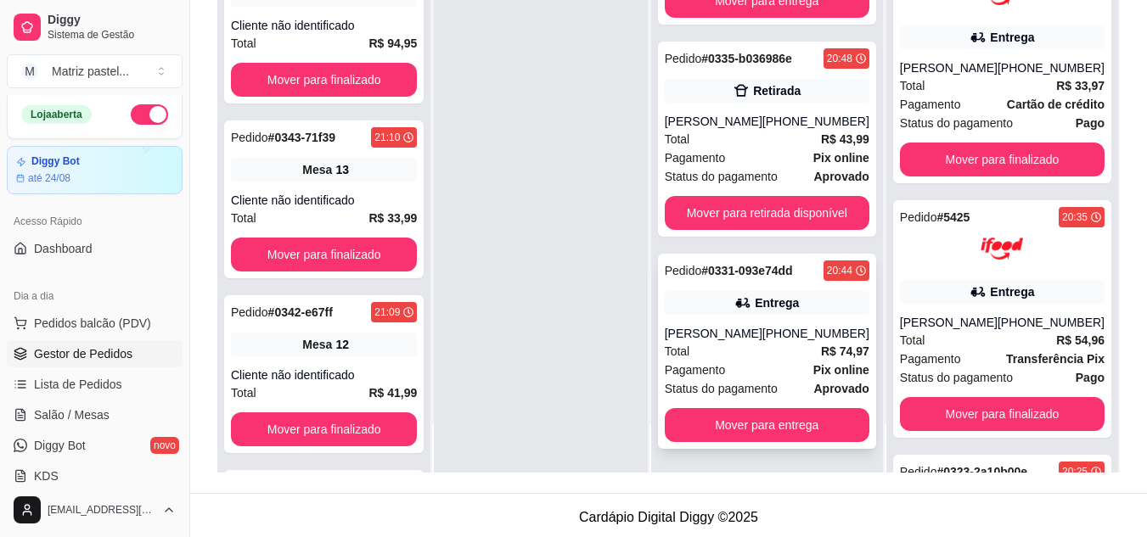
click at [743, 321] on div "Pedido # 0331-093e74dd 20:44 Entrega Tainara Reis (73) 98134-6374 Total R$ 74,9…" at bounding box center [767, 351] width 218 height 195
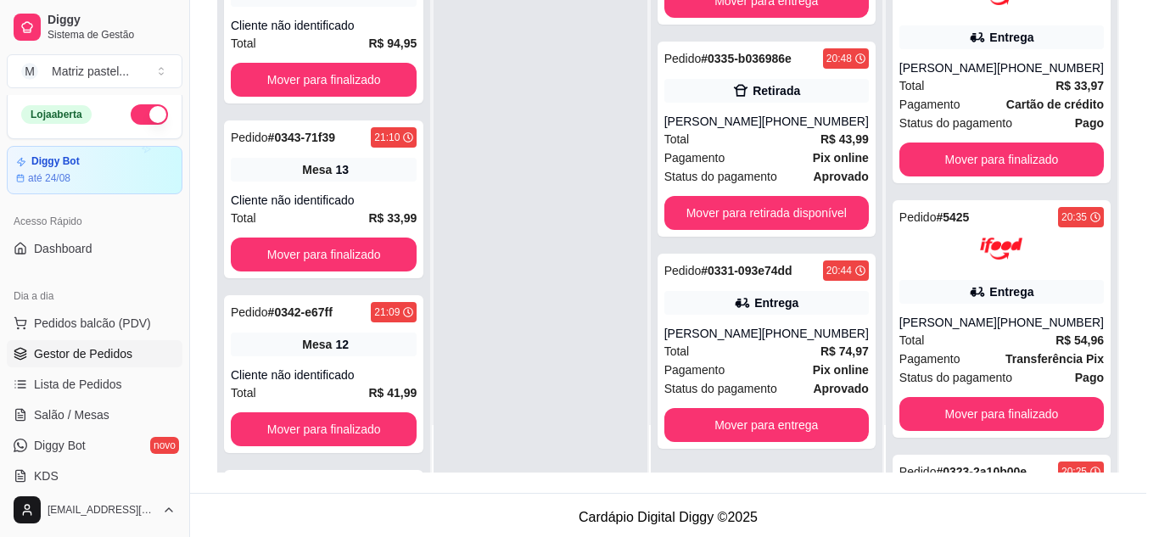
scroll to position [85, 0]
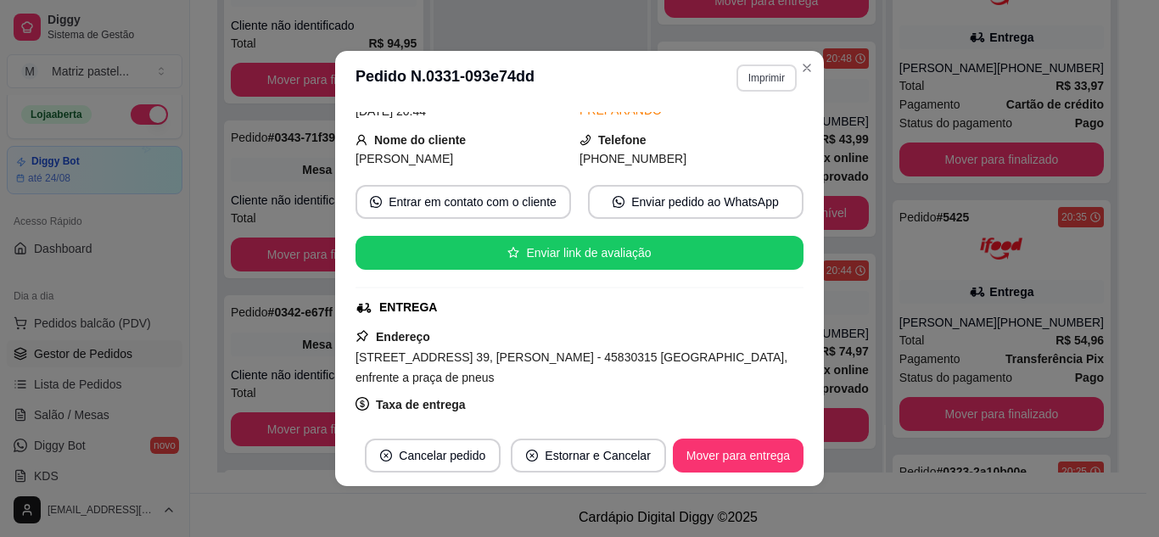
click at [764, 87] on button "Imprimir" at bounding box center [767, 77] width 60 height 27
click at [753, 149] on button "IMPRESSORA" at bounding box center [730, 137] width 119 height 26
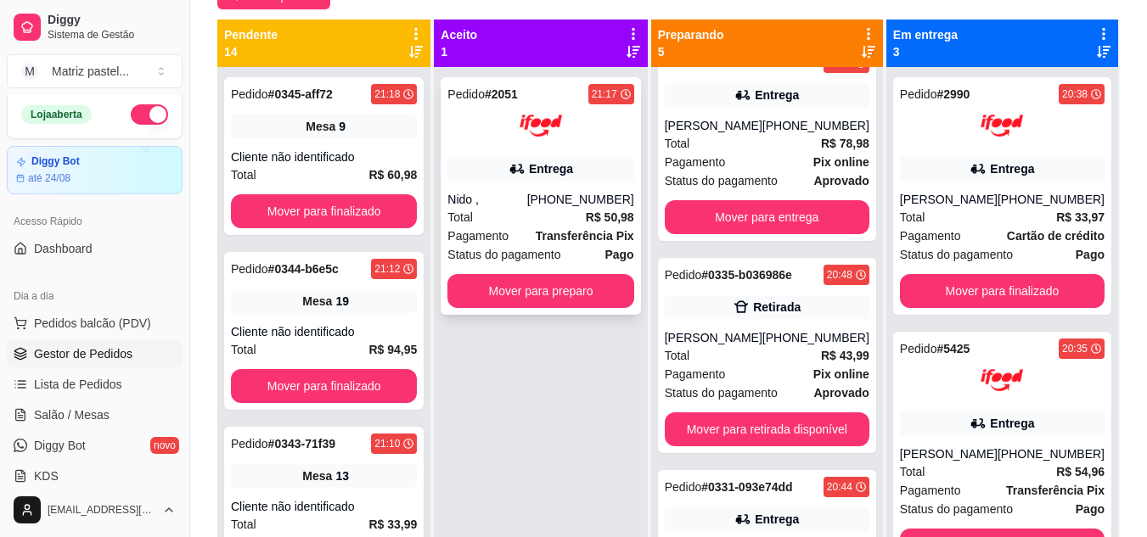
scroll to position [170, 0]
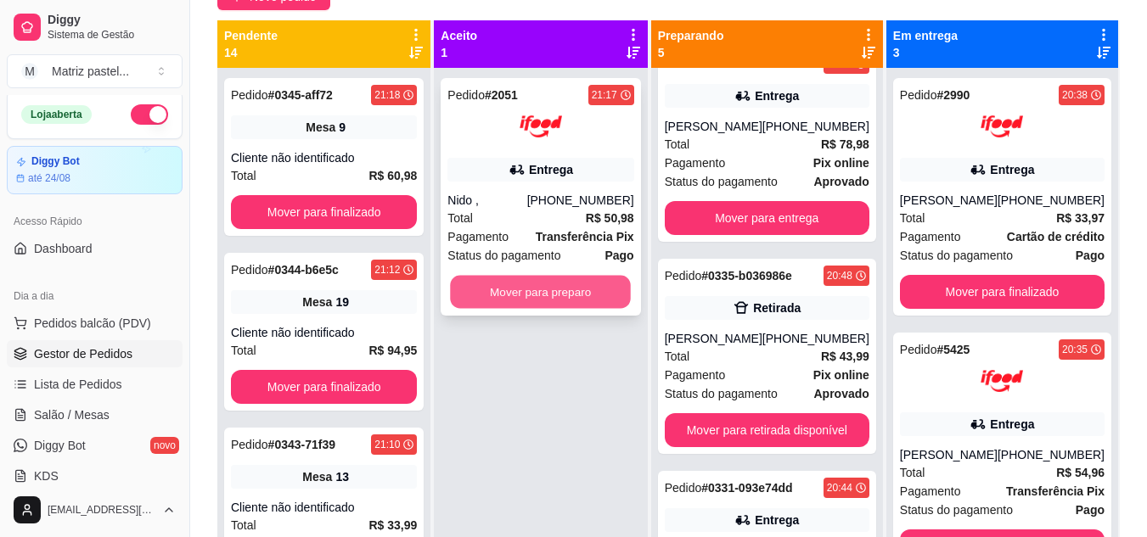
click at [597, 288] on button "Mover para preparo" at bounding box center [541, 292] width 181 height 33
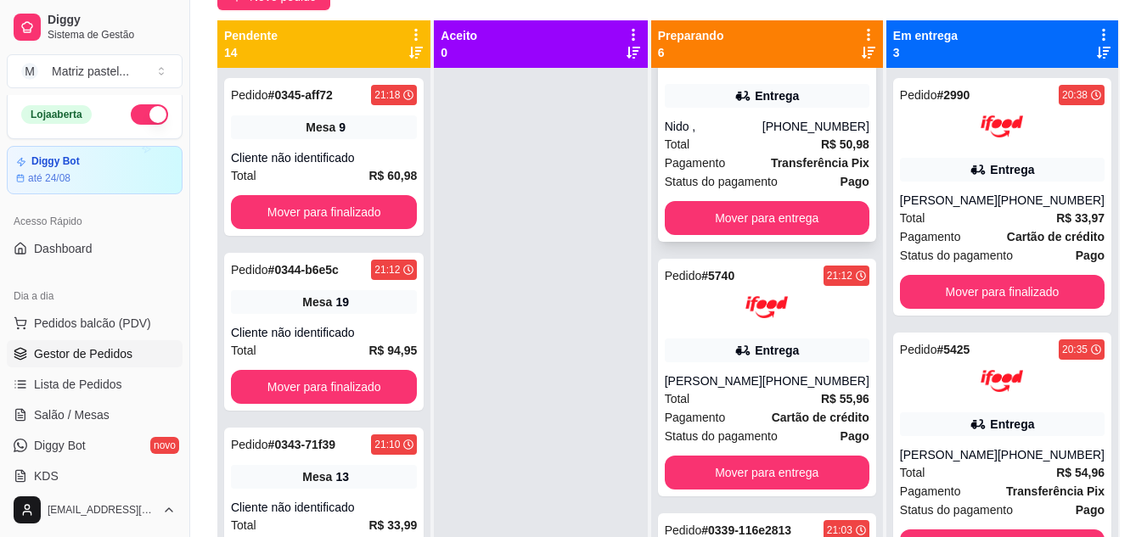
scroll to position [0, 0]
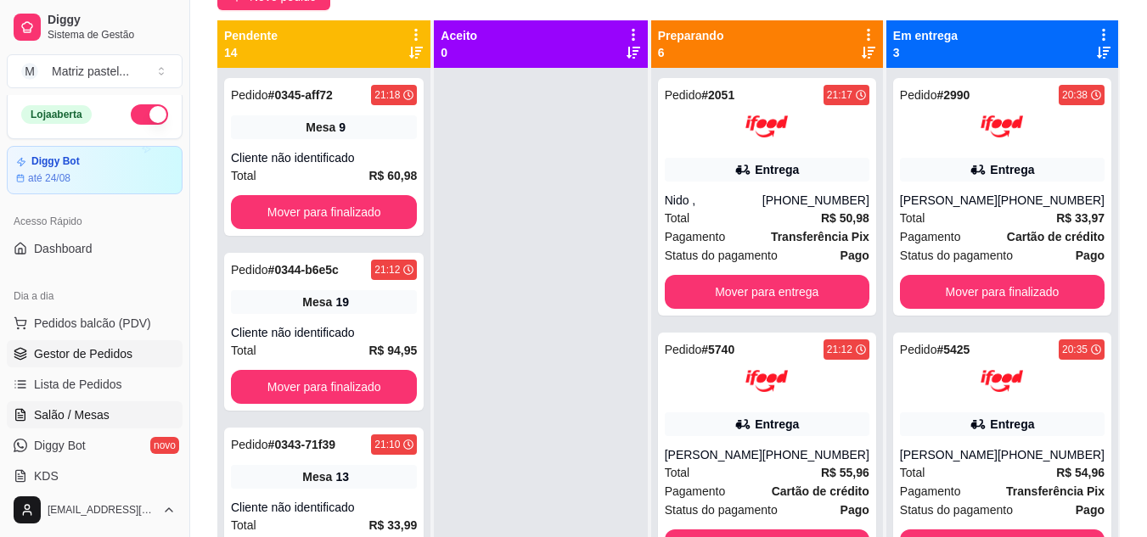
click at [73, 416] on span "Salão / Mesas" at bounding box center [72, 415] width 76 height 17
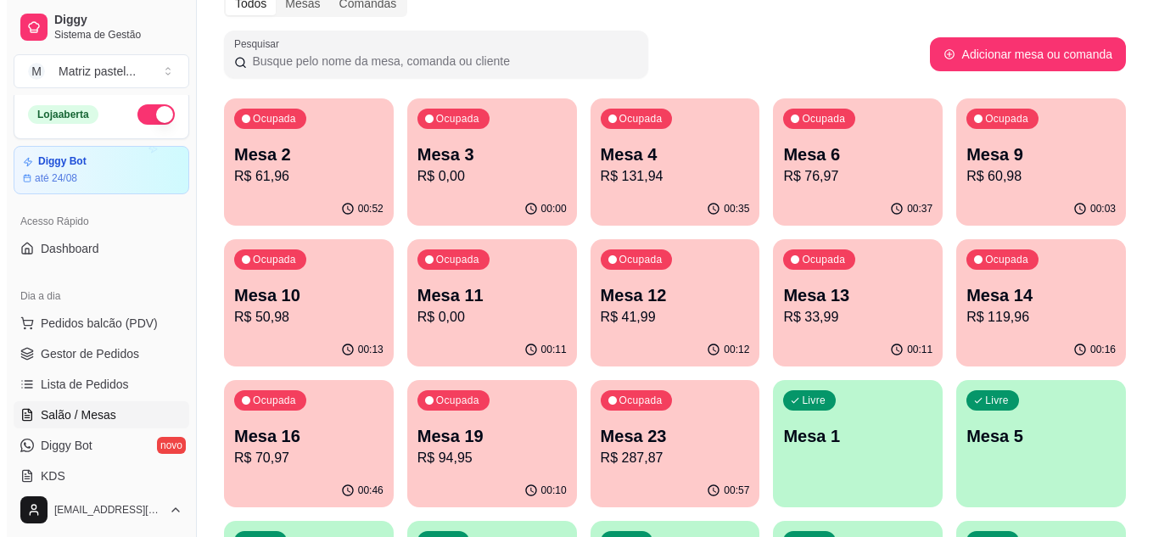
scroll to position [170, 0]
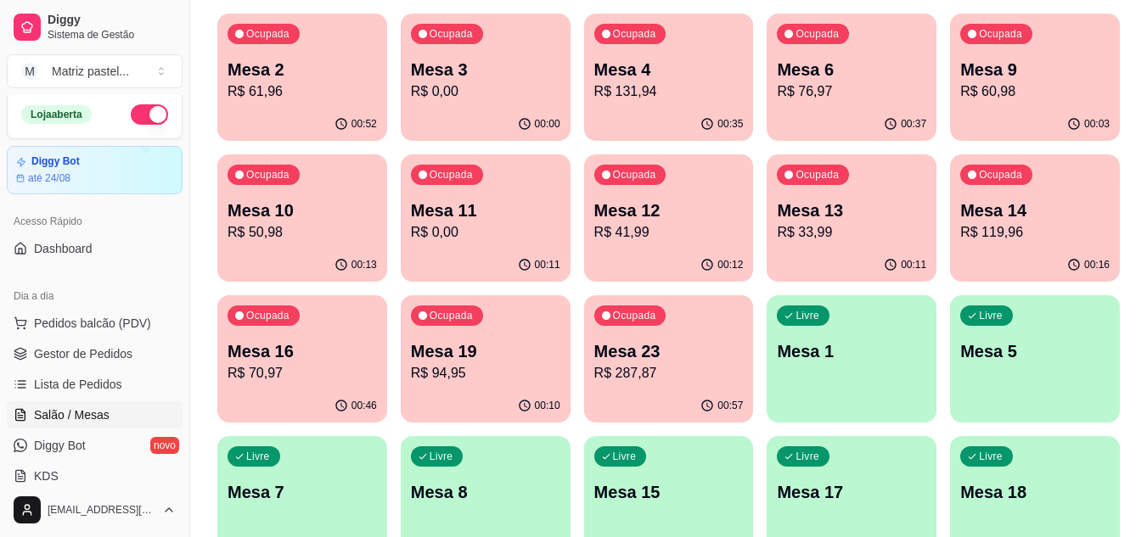
click at [996, 111] on div "00:03" at bounding box center [1035, 124] width 170 height 33
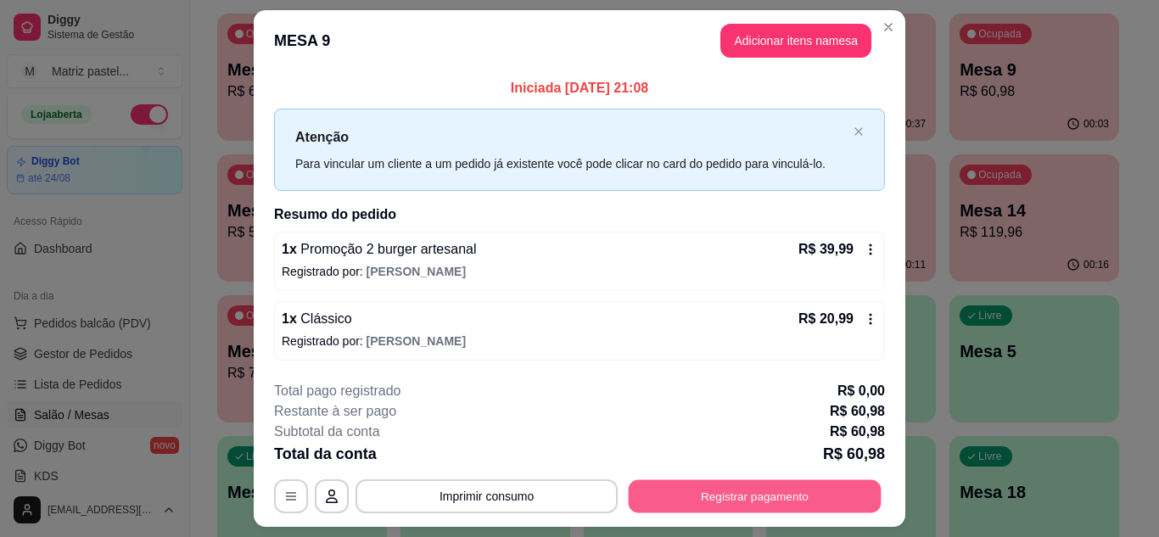
click at [770, 496] on button "Registrar pagamento" at bounding box center [755, 496] width 253 height 33
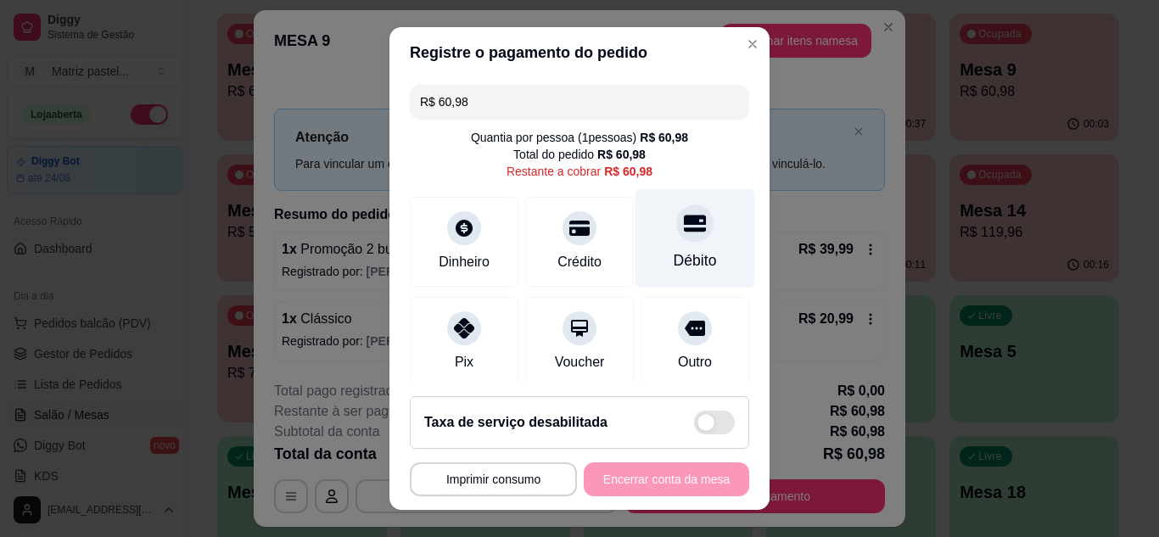
click at [684, 227] on icon at bounding box center [695, 223] width 22 height 22
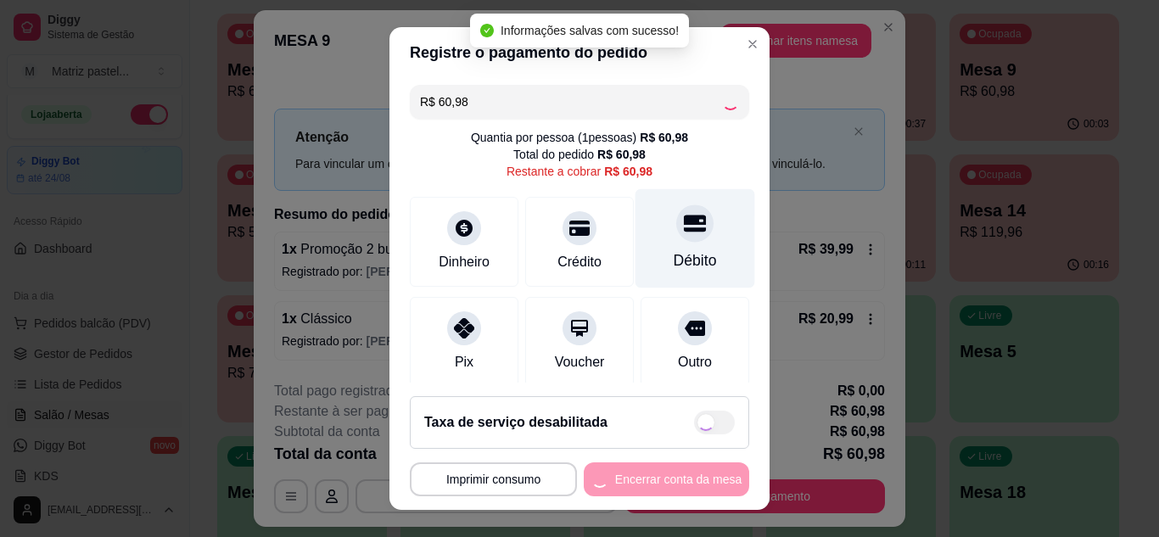
type input "R$ 0,00"
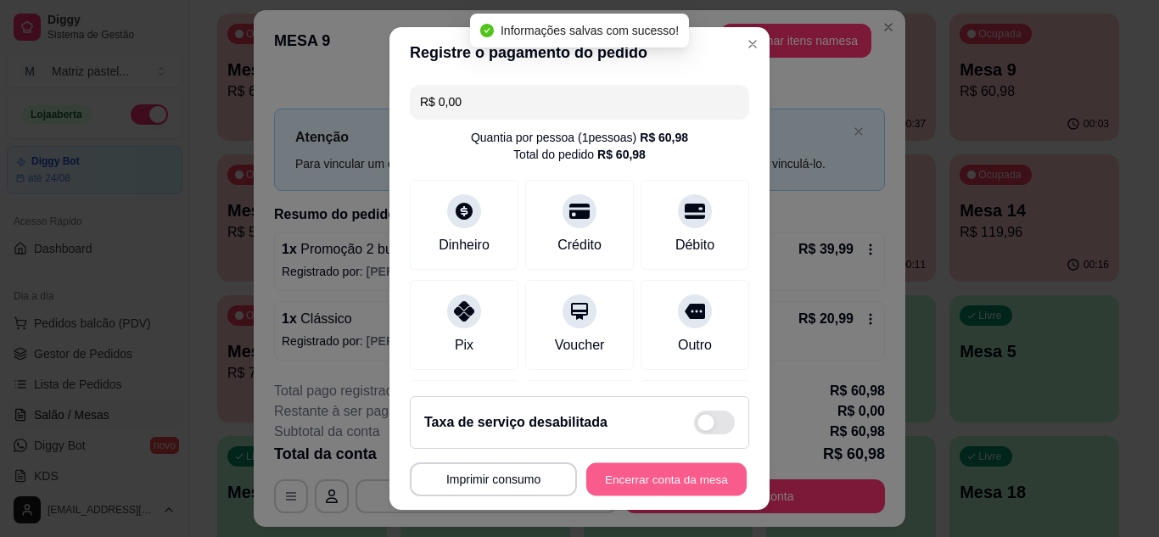
click at [687, 480] on button "Encerrar conta da mesa" at bounding box center [666, 479] width 160 height 33
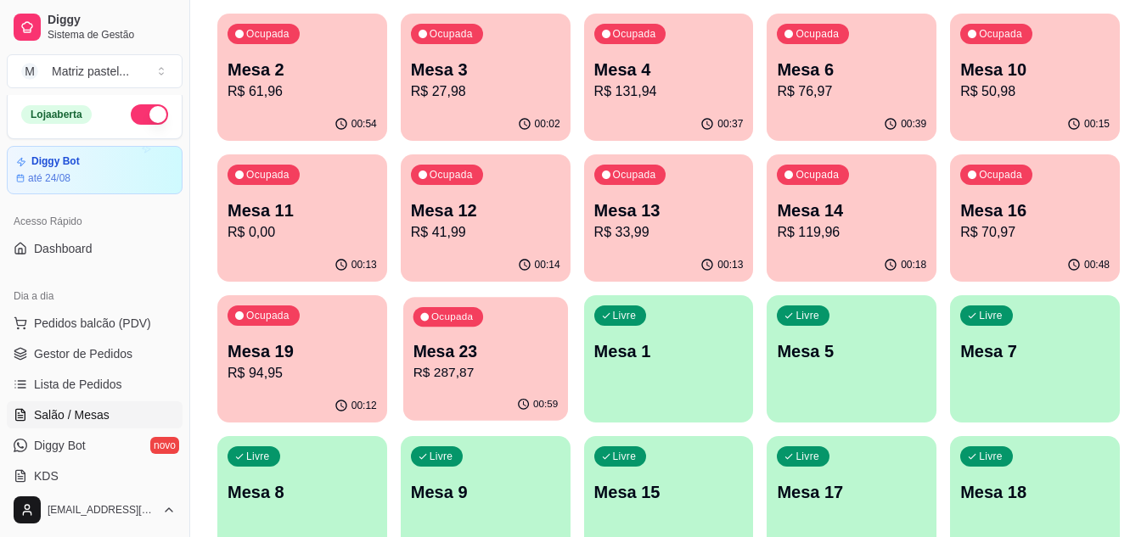
click at [494, 332] on div "Ocupada Mesa 23 R$ 287,87" at bounding box center [485, 343] width 165 height 92
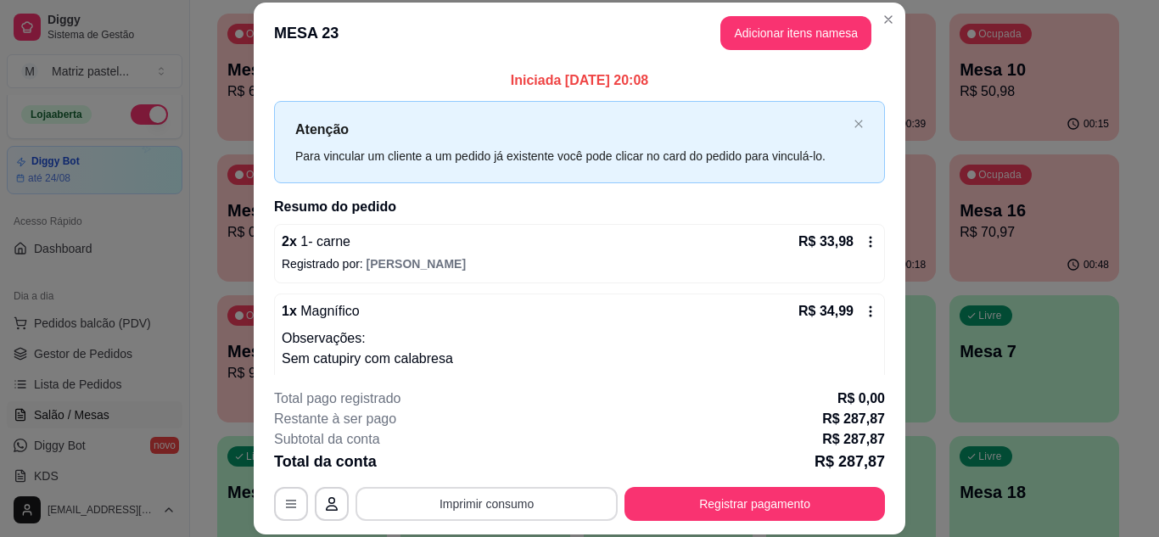
click at [519, 496] on button "Imprimir consumo" at bounding box center [487, 504] width 262 height 34
click at [500, 465] on button "IMPRESSORA" at bounding box center [485, 464] width 123 height 27
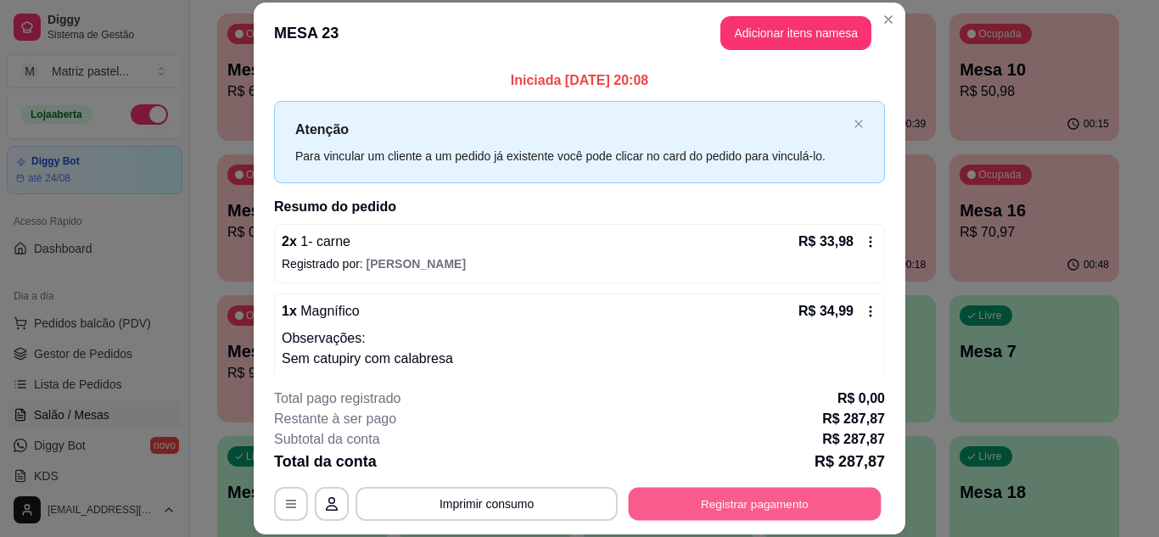
click at [691, 502] on button "Registrar pagamento" at bounding box center [755, 503] width 253 height 33
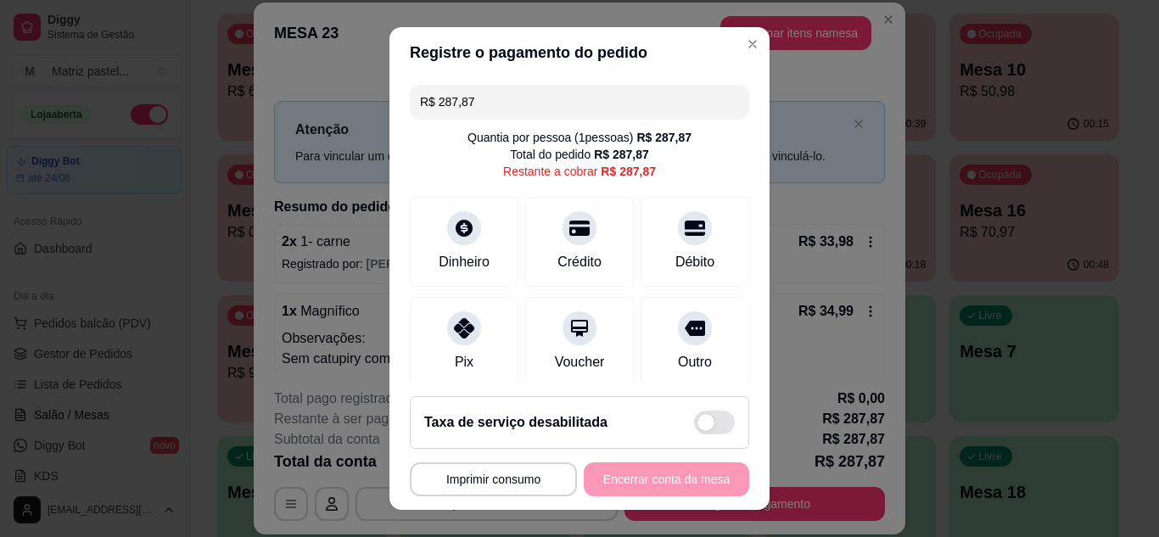
click at [536, 103] on input "R$ 287,87" at bounding box center [579, 102] width 319 height 34
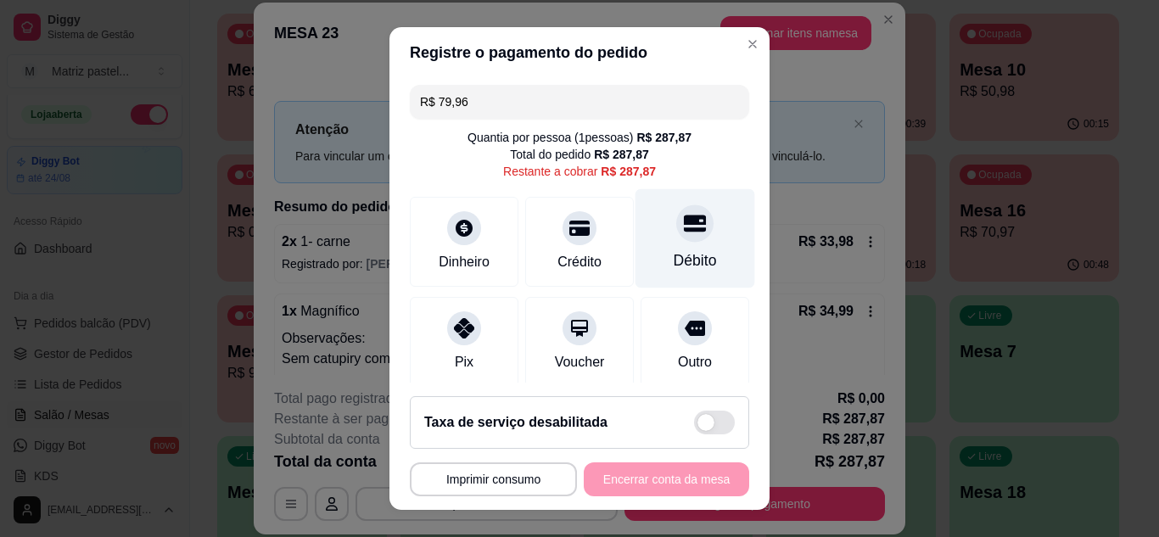
click at [676, 240] on div at bounding box center [694, 223] width 37 height 37
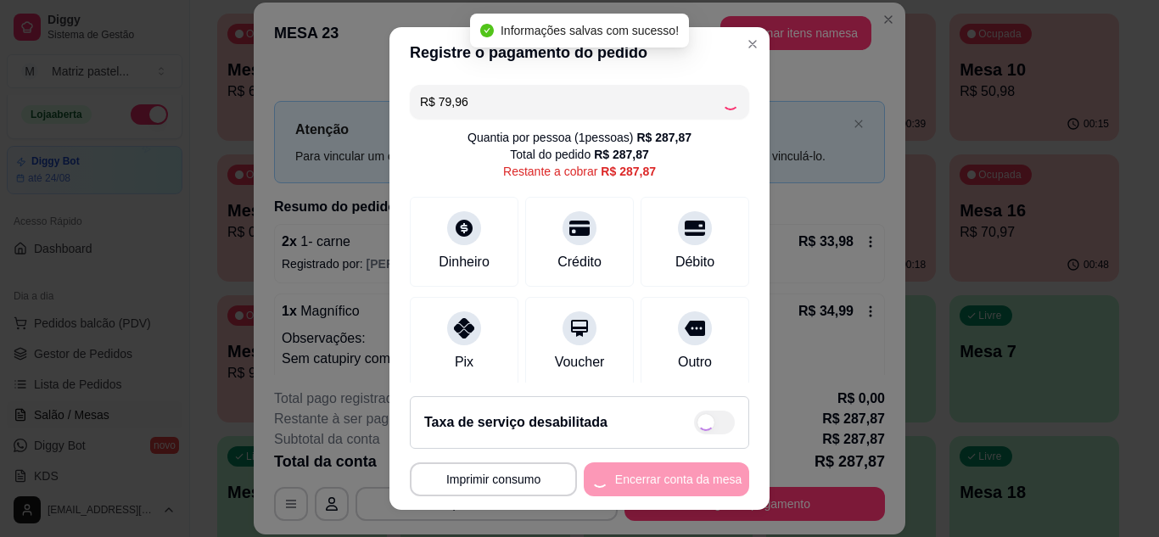
type input "R$ 207,91"
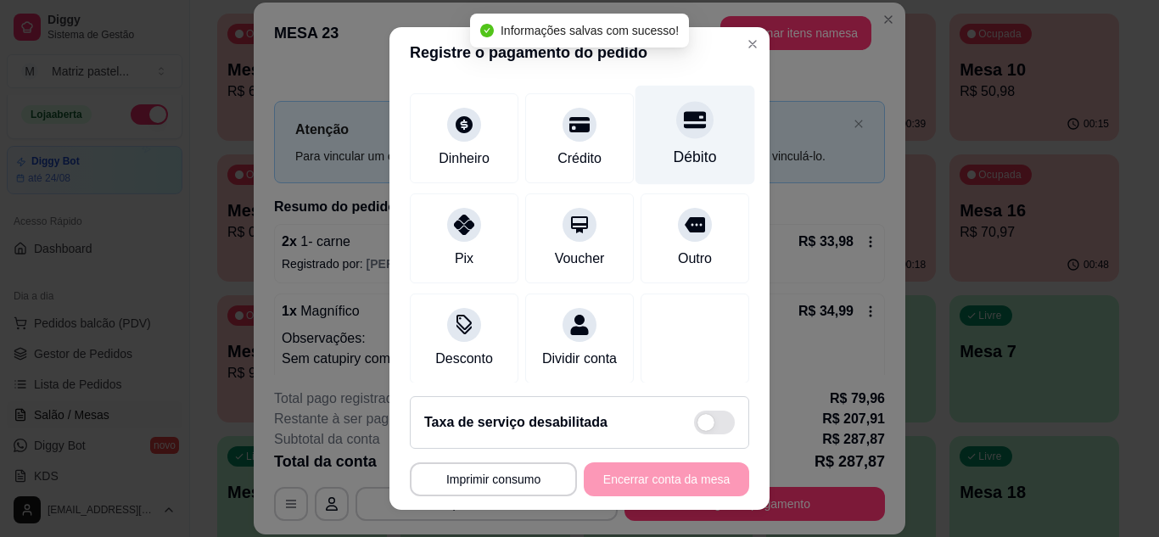
scroll to position [219, 0]
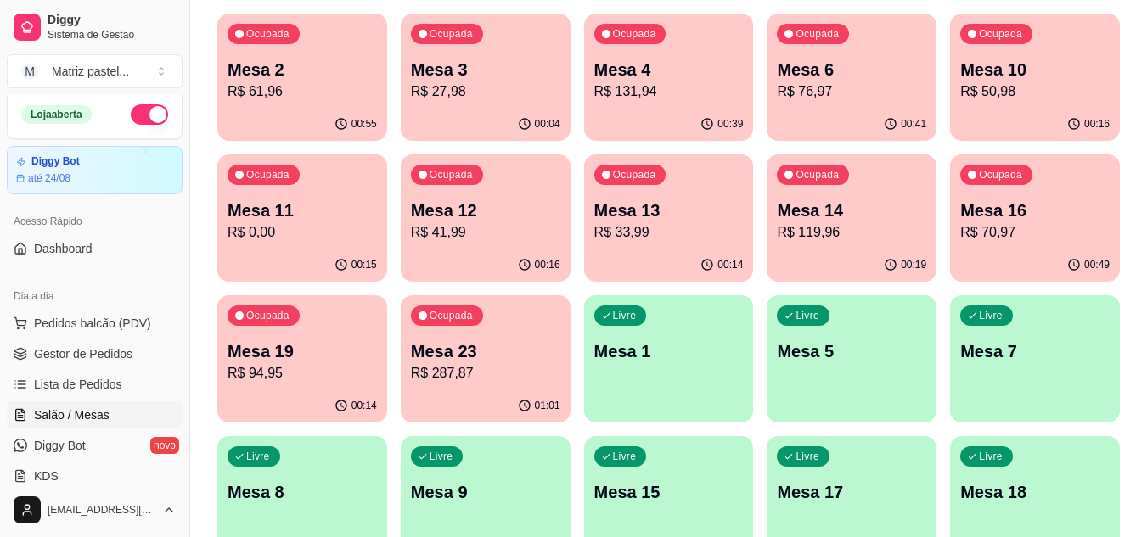
click at [827, 93] on p "R$ 76,97" at bounding box center [851, 91] width 149 height 20
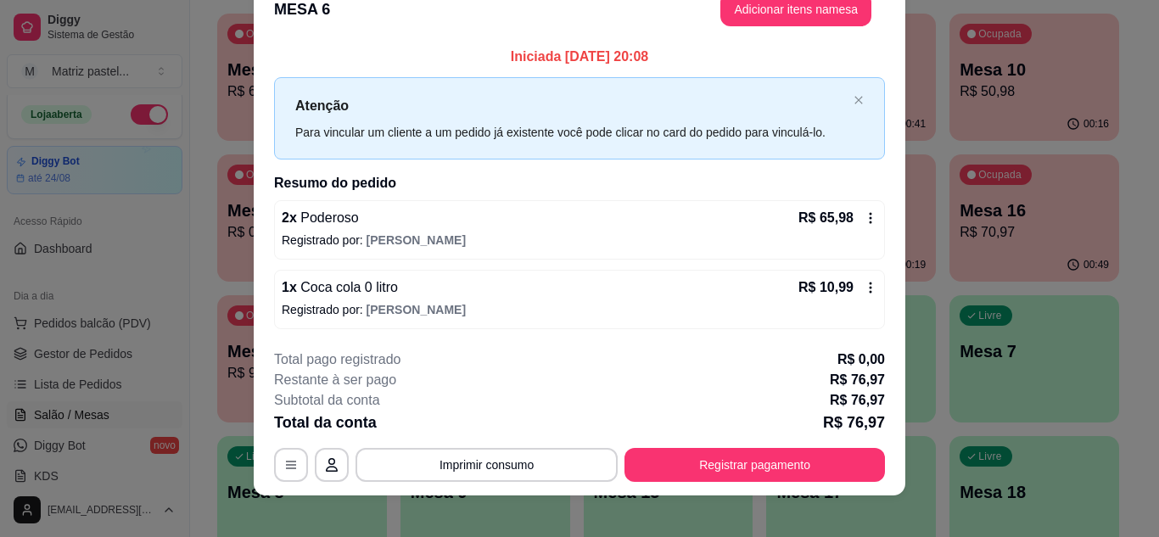
scroll to position [44, 0]
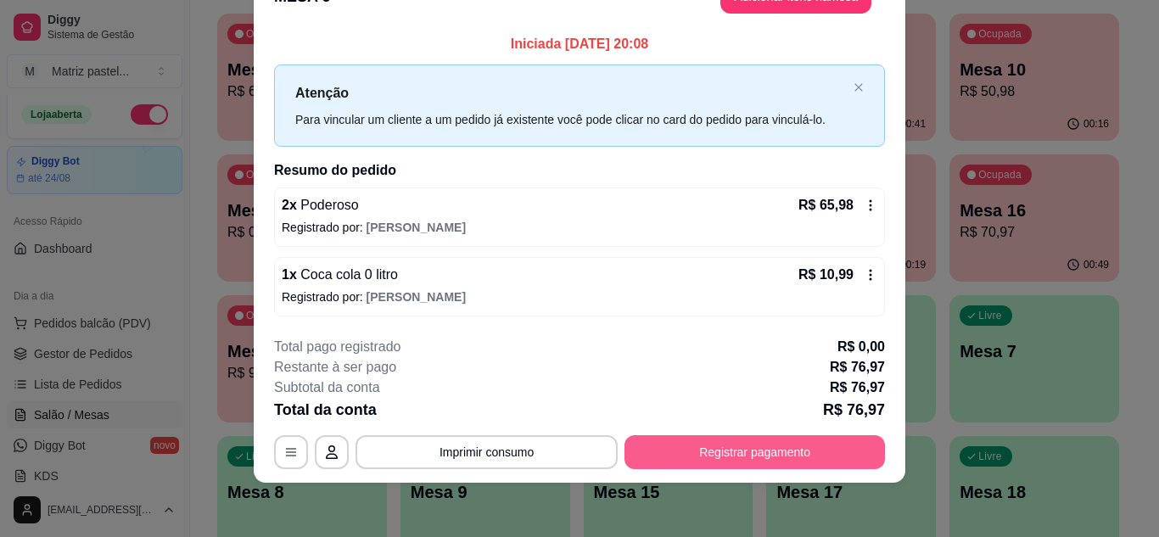
click at [679, 450] on button "Registrar pagamento" at bounding box center [755, 452] width 261 height 34
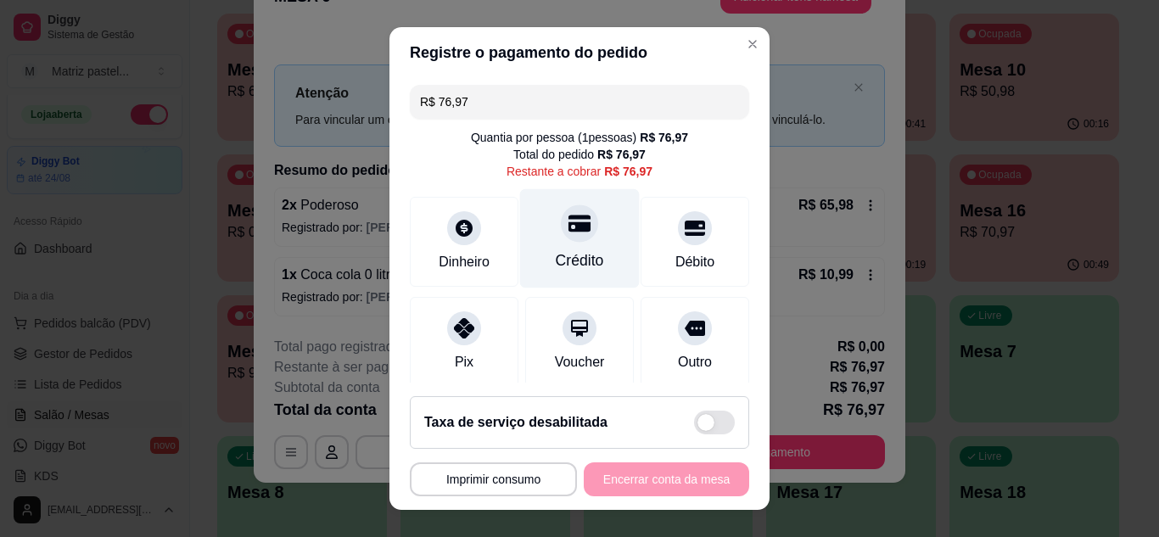
click at [581, 228] on div "Crédito" at bounding box center [580, 237] width 120 height 99
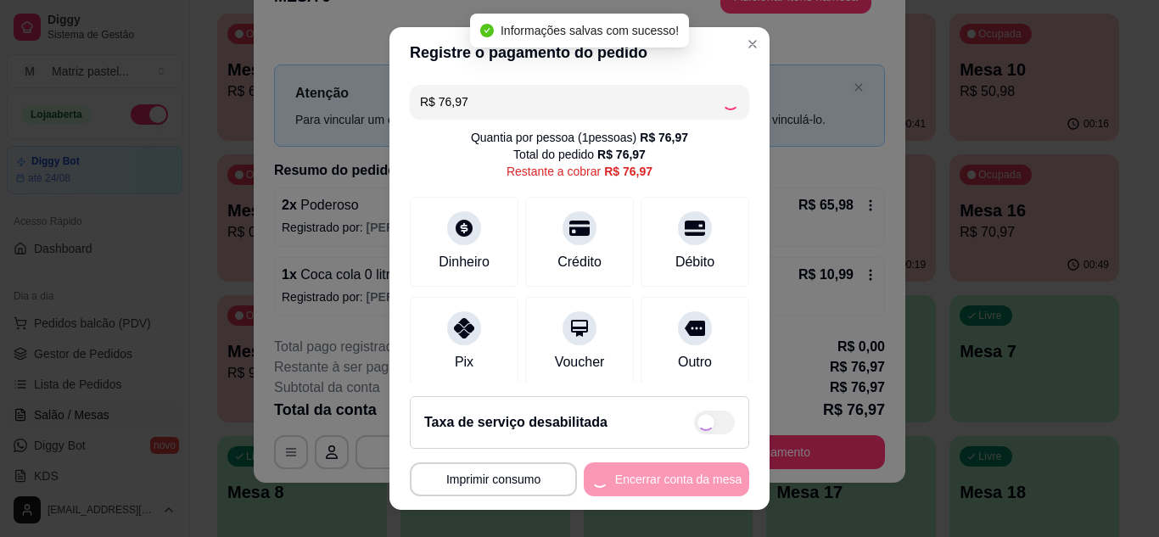
type input "R$ 0,00"
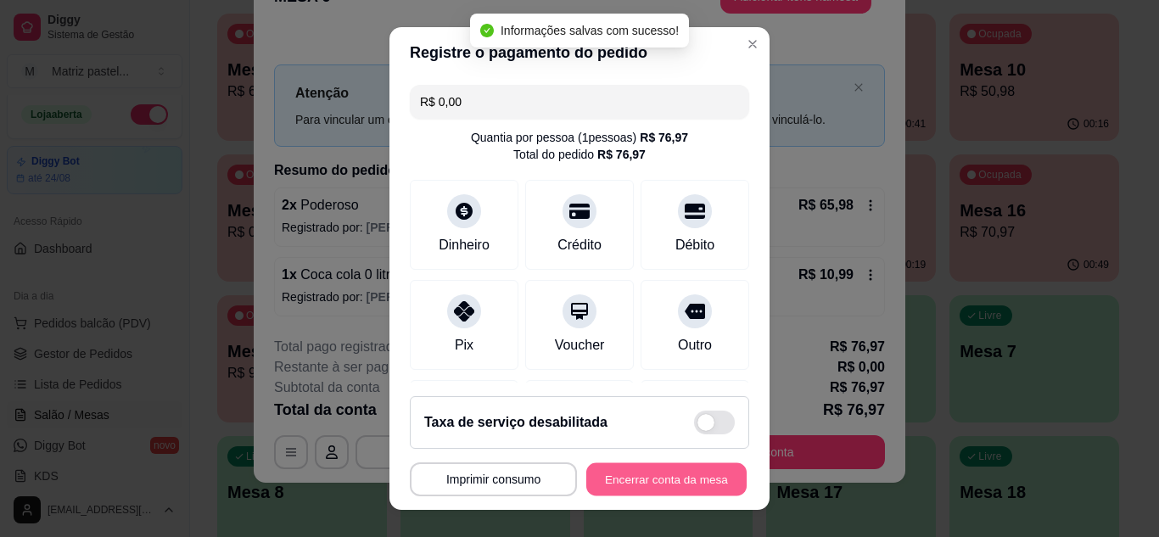
click at [665, 476] on button "Encerrar conta da mesa" at bounding box center [666, 479] width 160 height 33
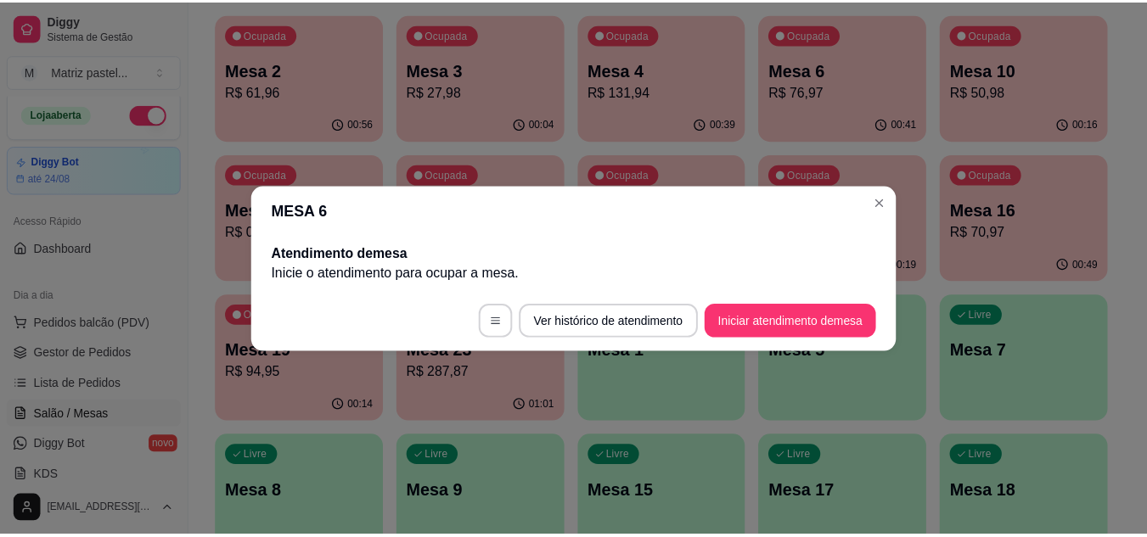
scroll to position [0, 0]
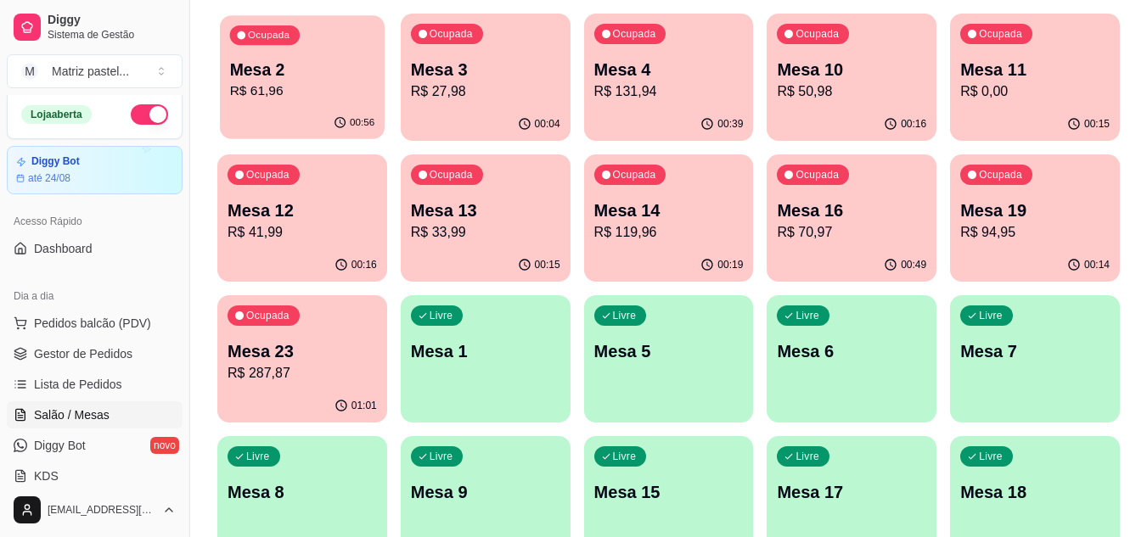
click at [336, 53] on div "Ocupada Mesa 2 R$ 61,96" at bounding box center [302, 61] width 165 height 92
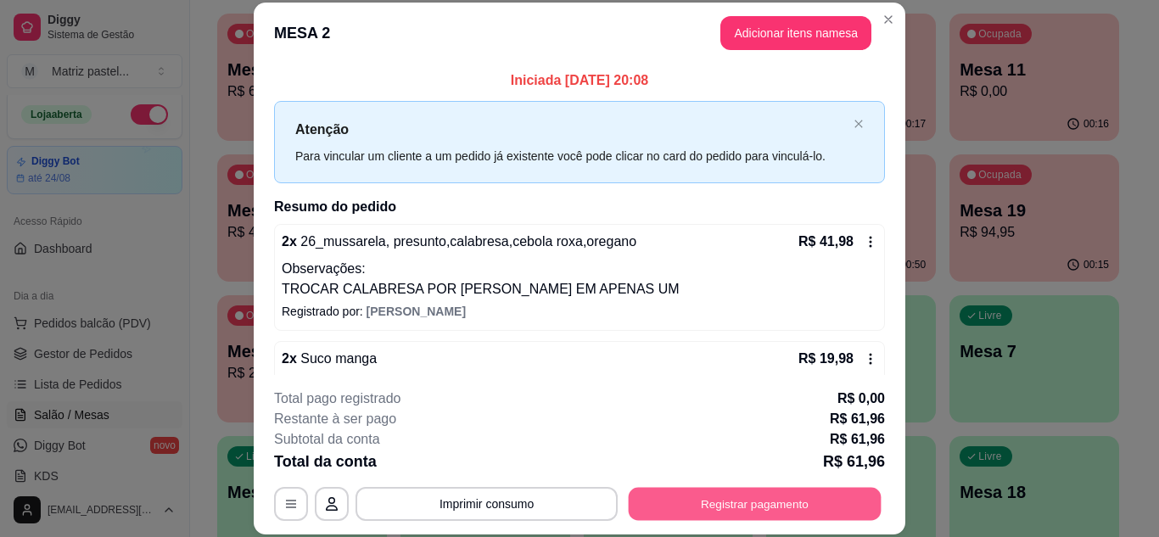
click at [781, 510] on button "Registrar pagamento" at bounding box center [755, 503] width 253 height 33
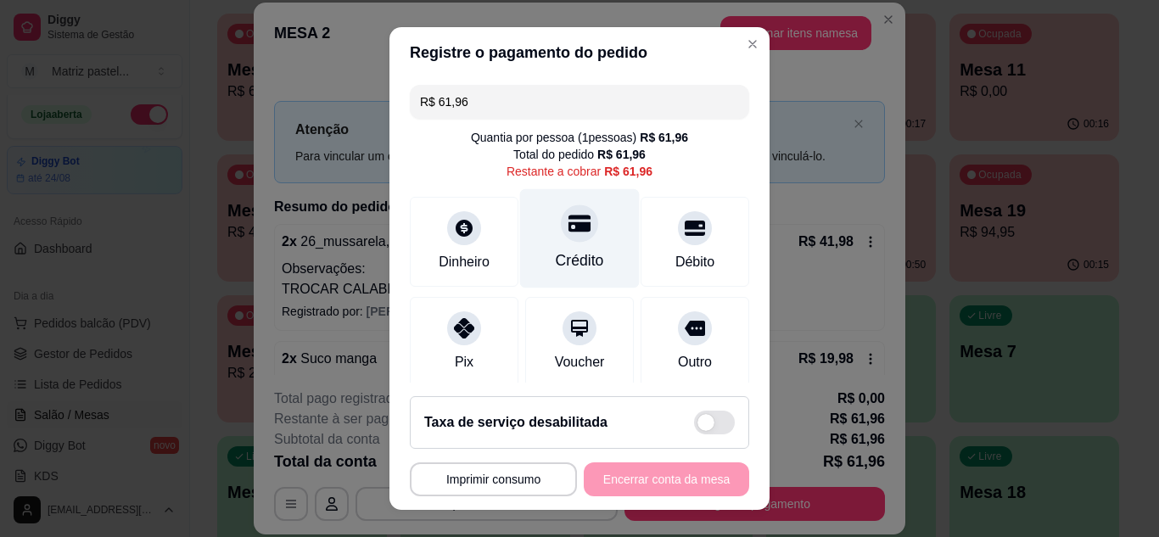
click at [595, 238] on div "Crédito" at bounding box center [580, 237] width 120 height 99
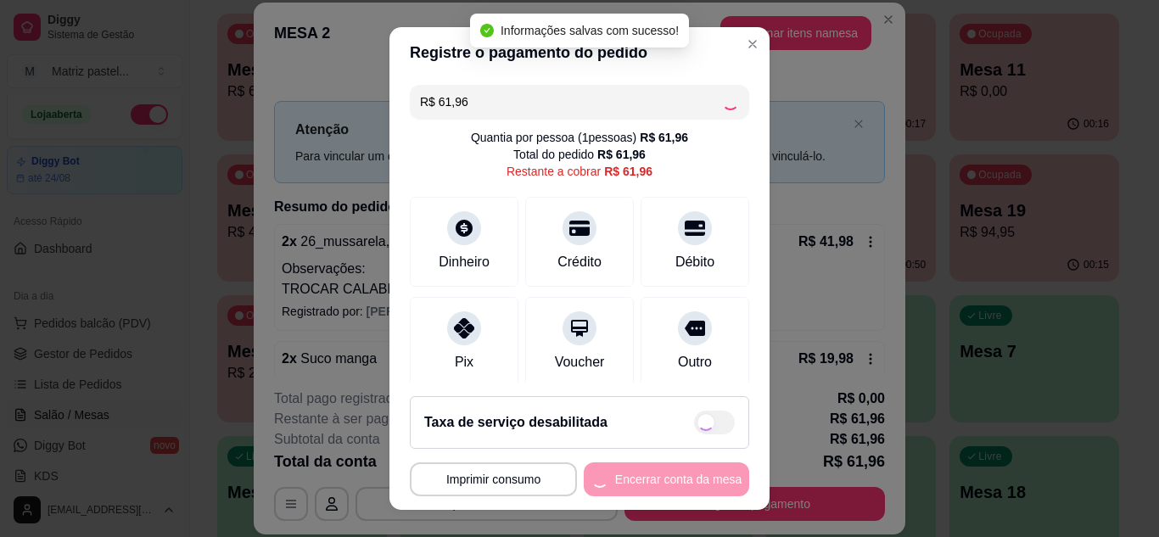
type input "R$ 0,00"
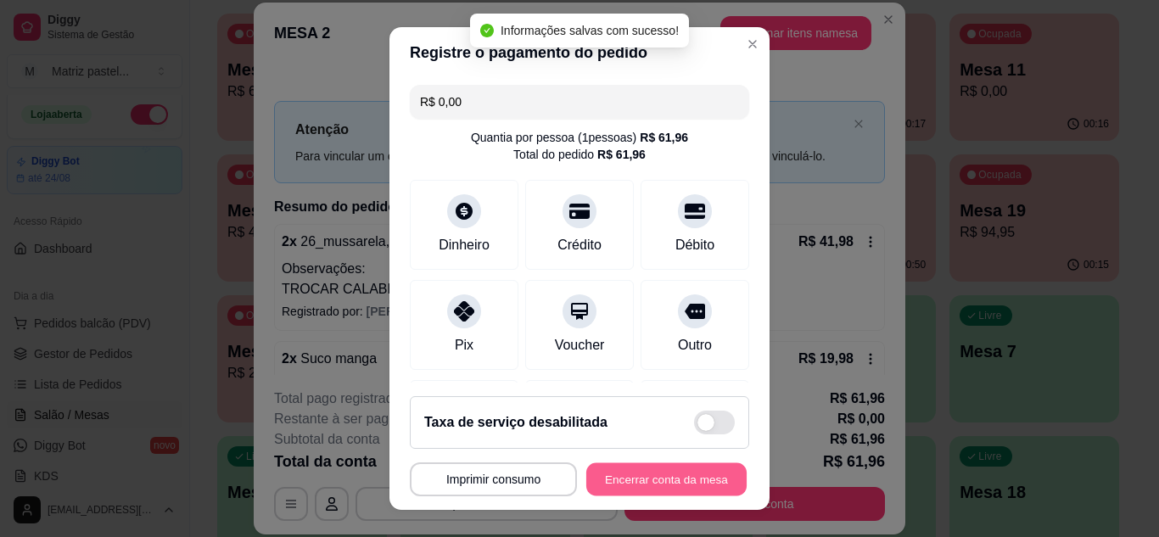
click at [615, 492] on button "Encerrar conta da mesa" at bounding box center [666, 479] width 160 height 33
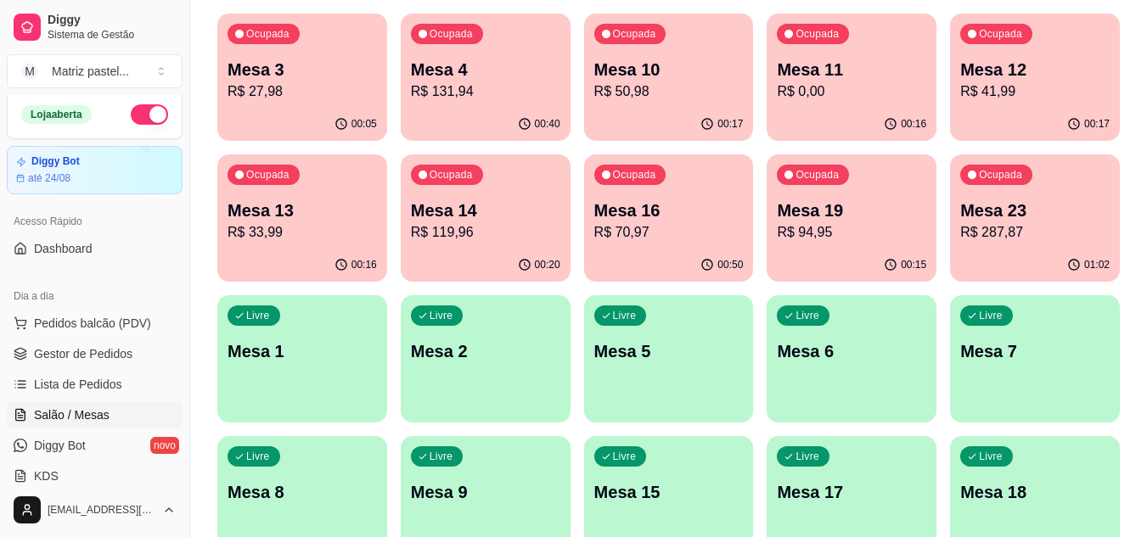
click at [77, 369] on ul "Pedidos balcão (PDV) Gestor de Pedidos Lista de Pedidos Salão / Mesas Diggy Bot…" at bounding box center [95, 400] width 176 height 180
click at [86, 360] on span "Gestor de Pedidos" at bounding box center [83, 353] width 98 height 17
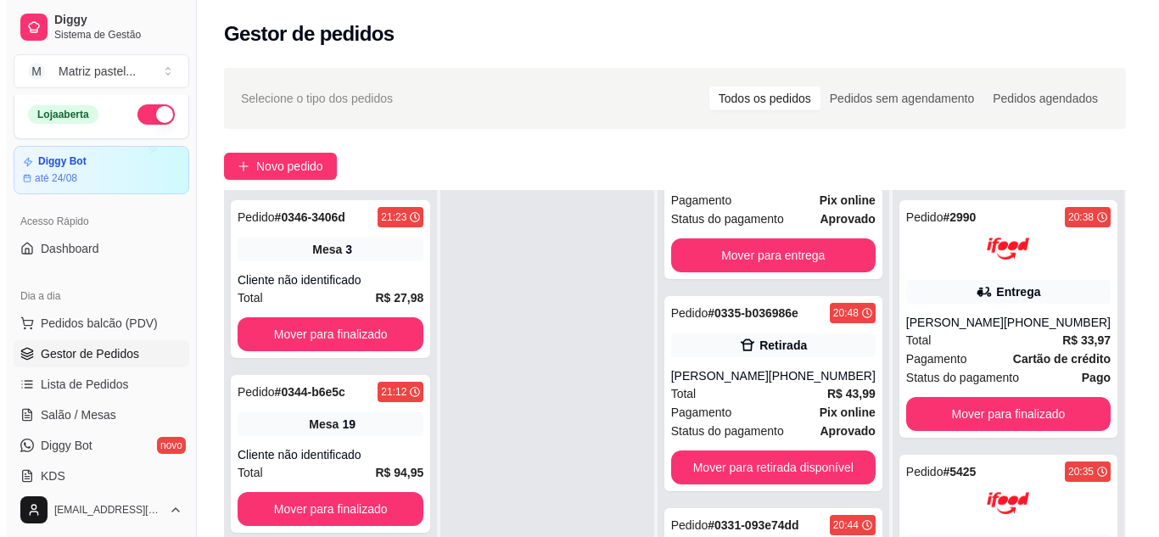
scroll to position [170, 0]
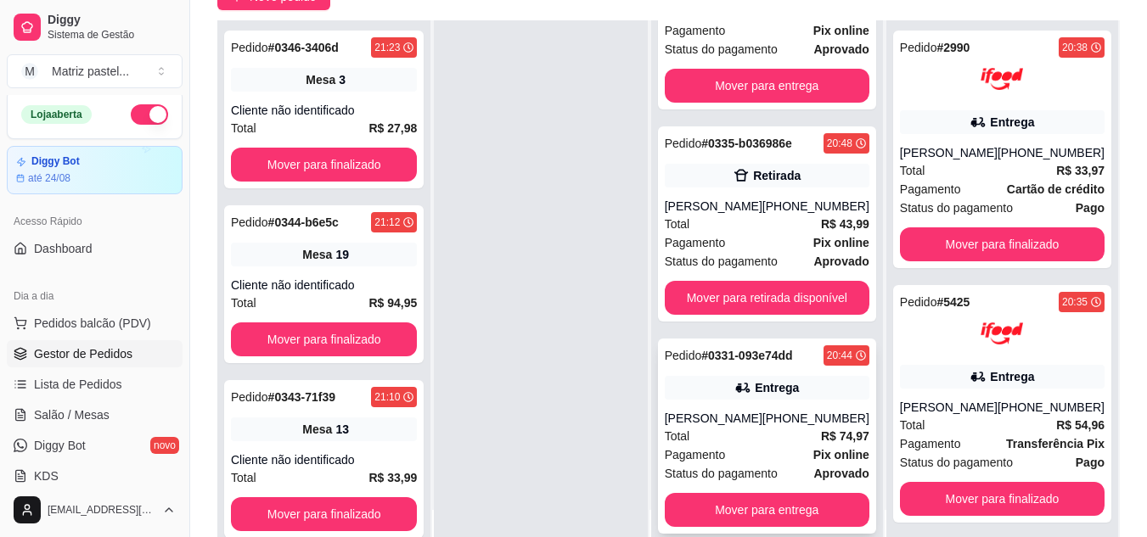
click at [675, 401] on div "Pedido # 0331-093e74dd 20:44 Entrega Tainara Reis (73) 98134-6374 Total R$ 74,9…" at bounding box center [767, 436] width 218 height 195
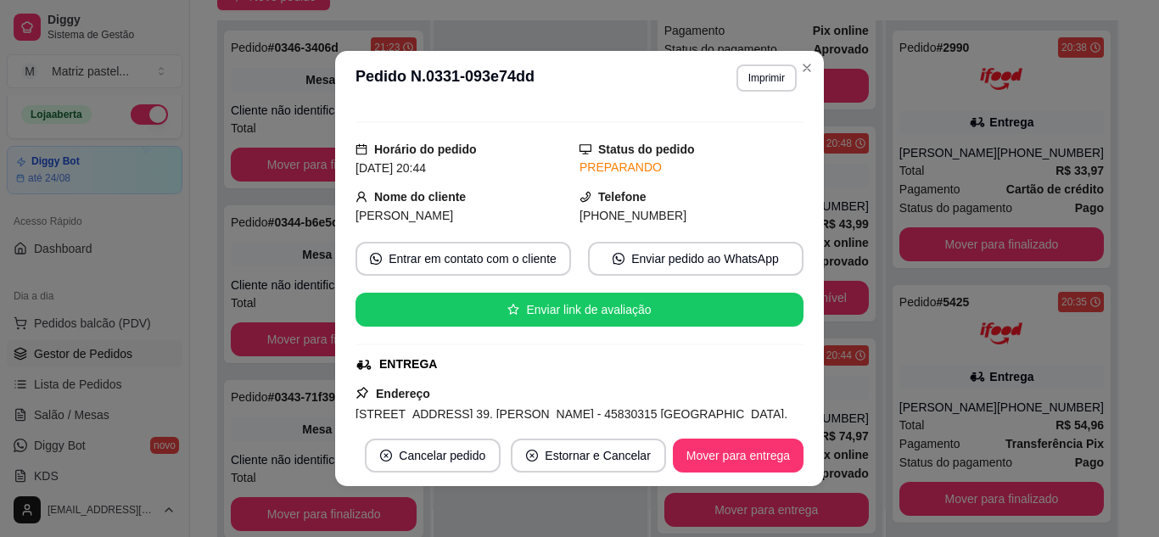
scroll to position [0, 0]
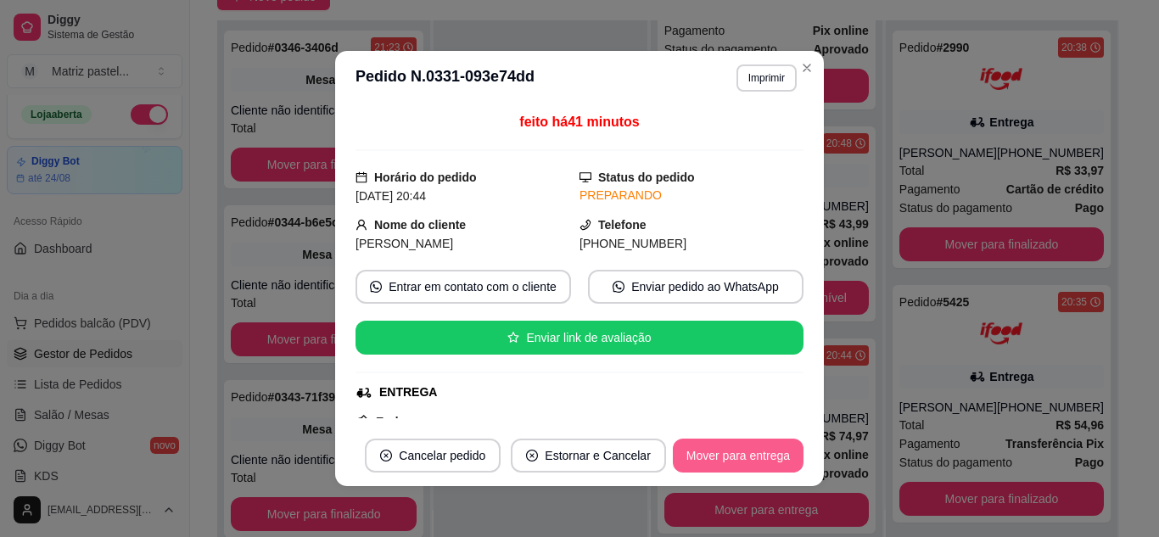
click at [721, 449] on button "Mover para entrega" at bounding box center [738, 456] width 131 height 34
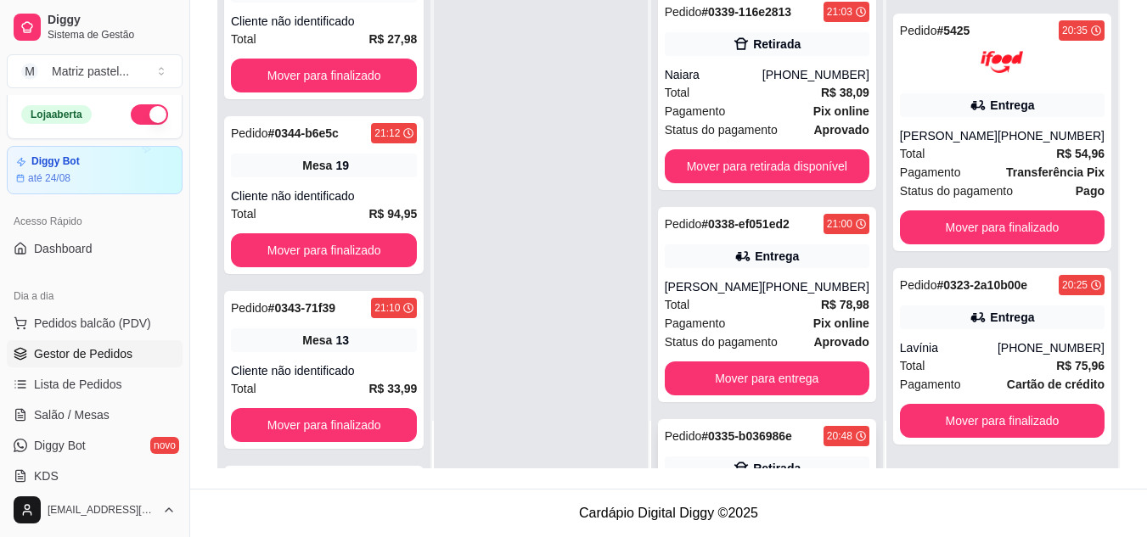
scroll to position [625, 0]
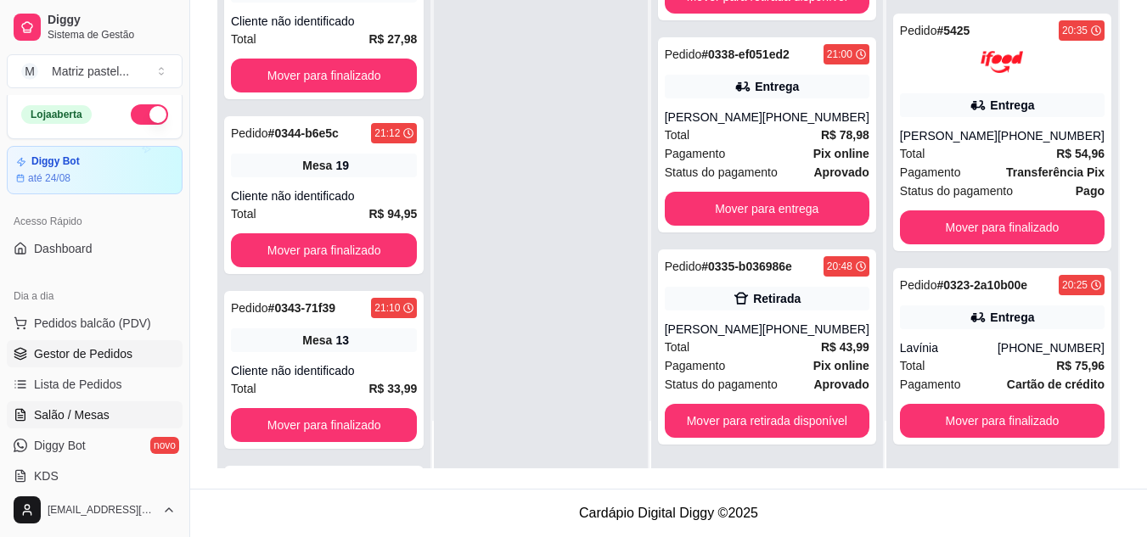
click at [107, 425] on link "Salão / Mesas" at bounding box center [95, 414] width 176 height 27
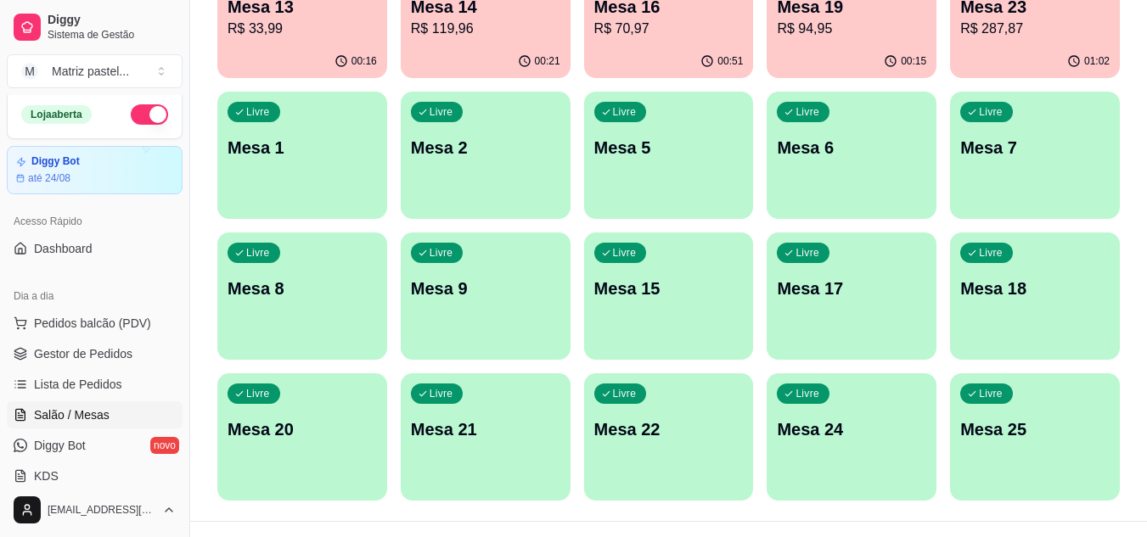
scroll to position [406, 0]
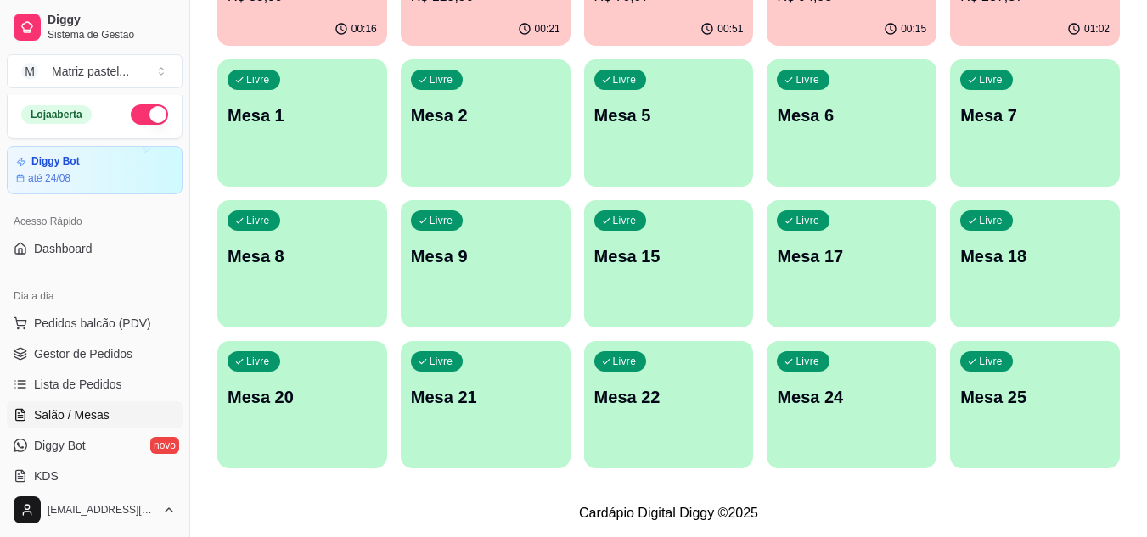
click at [986, 387] on p "Mesa 25" at bounding box center [1034, 397] width 149 height 24
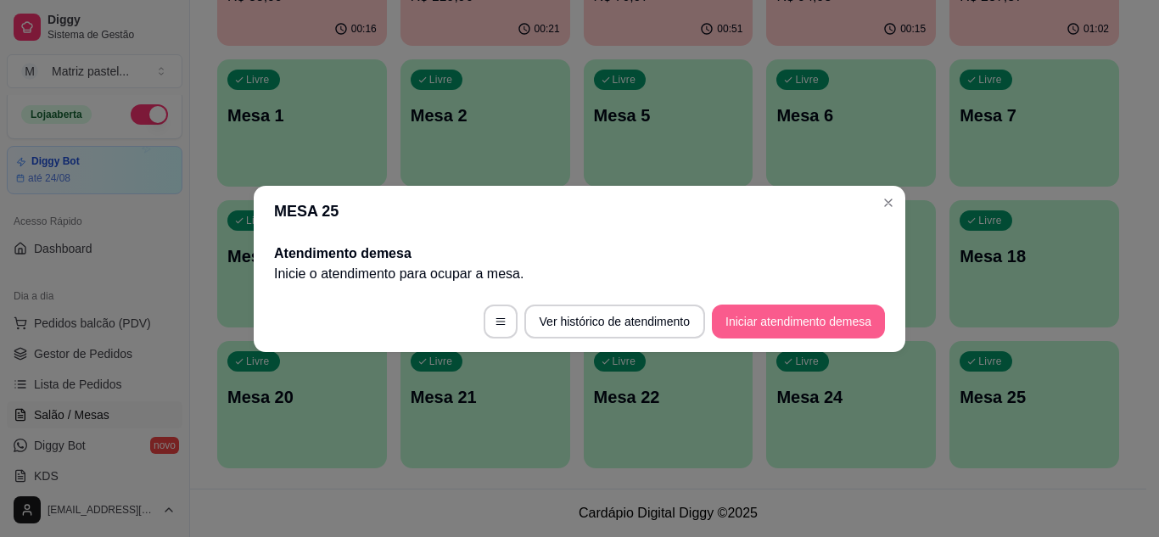
click at [780, 318] on button "Iniciar atendimento de mesa" at bounding box center [798, 322] width 173 height 34
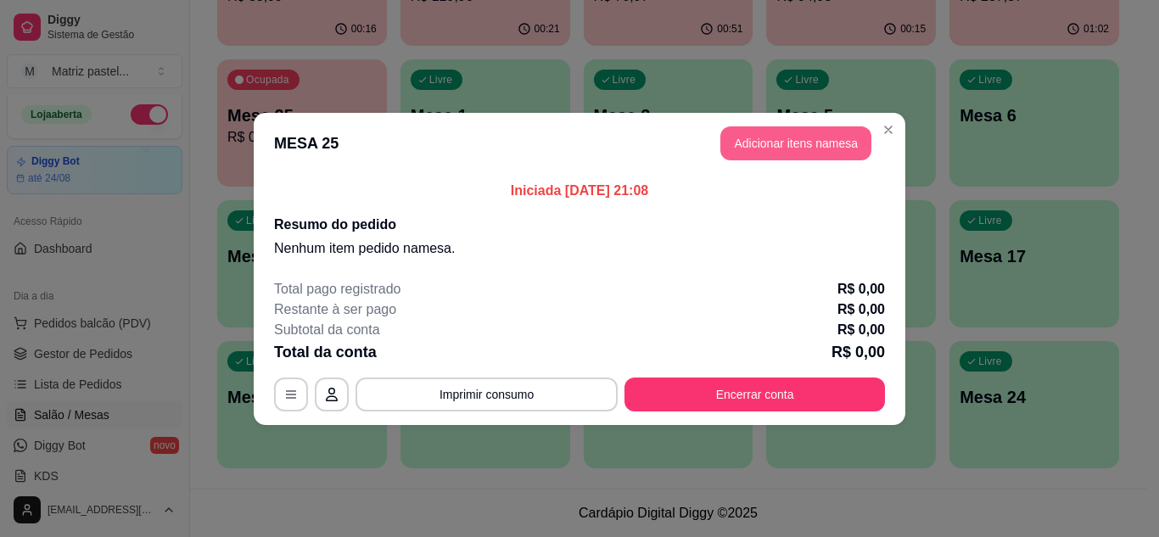
click at [777, 148] on button "Adicionar itens na mesa" at bounding box center [796, 143] width 151 height 34
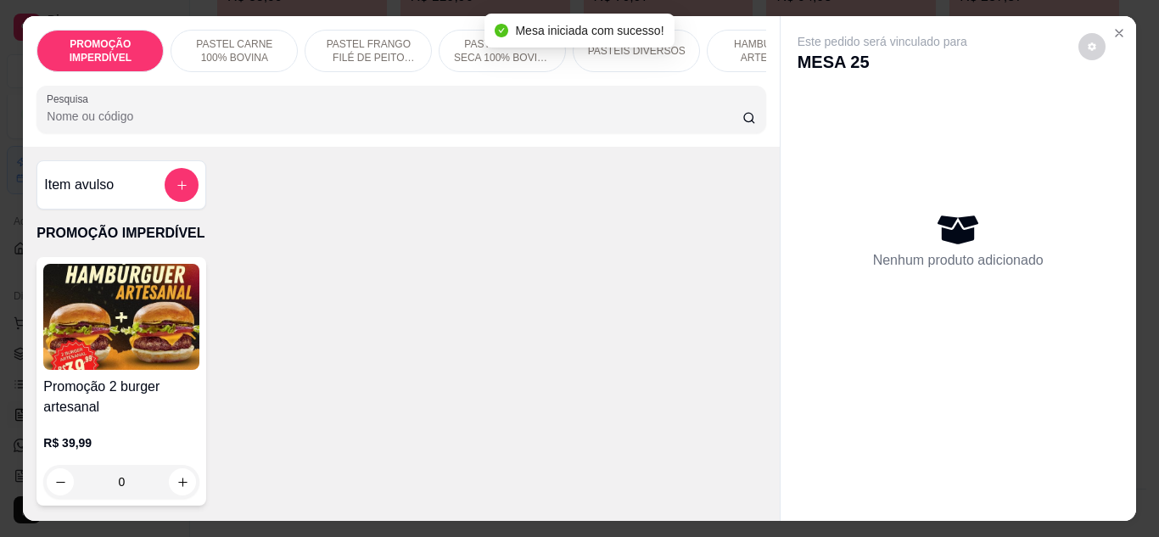
click at [353, 125] on input "Pesquisa" at bounding box center [395, 116] width 696 height 17
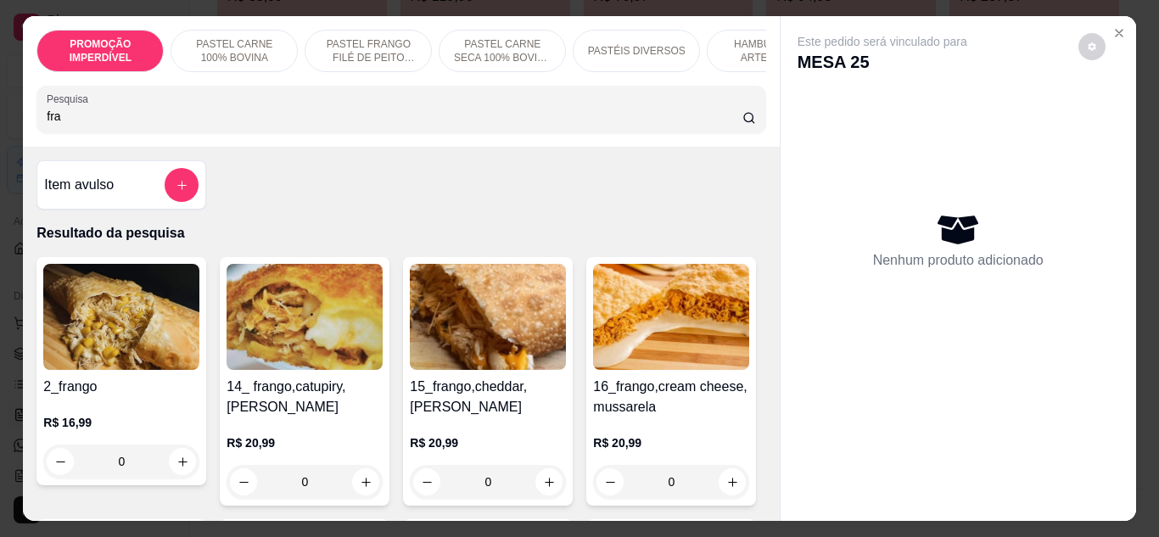
type input "fra"
click at [185, 463] on div "0" at bounding box center [121, 462] width 156 height 34
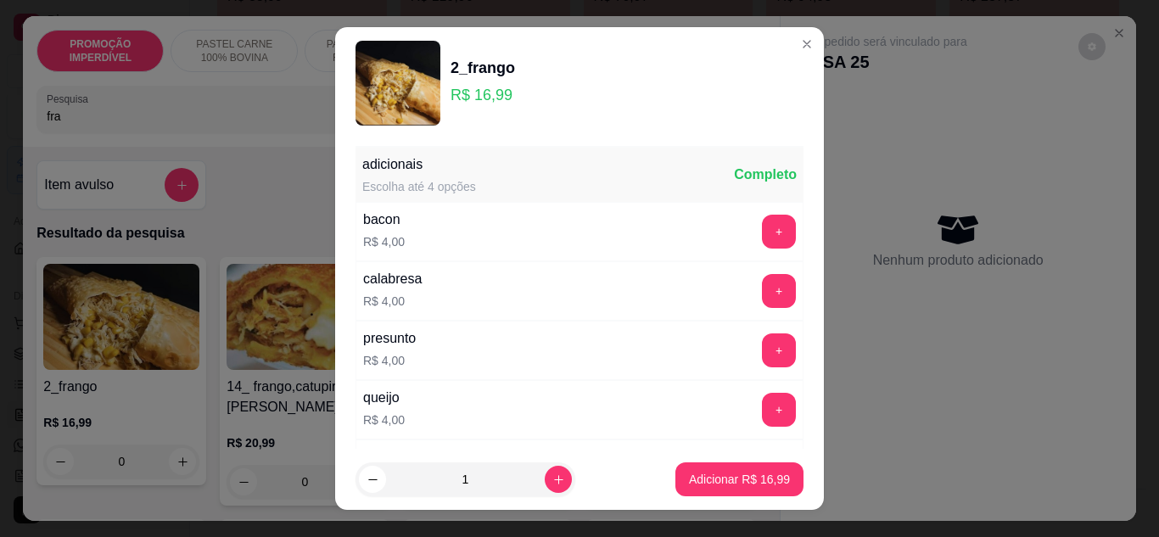
click at [755, 459] on footer "1 Adicionar R$ 16,99" at bounding box center [579, 479] width 489 height 61
click at [754, 472] on p "Adicionar R$ 16,99" at bounding box center [739, 479] width 101 height 17
type input "1"
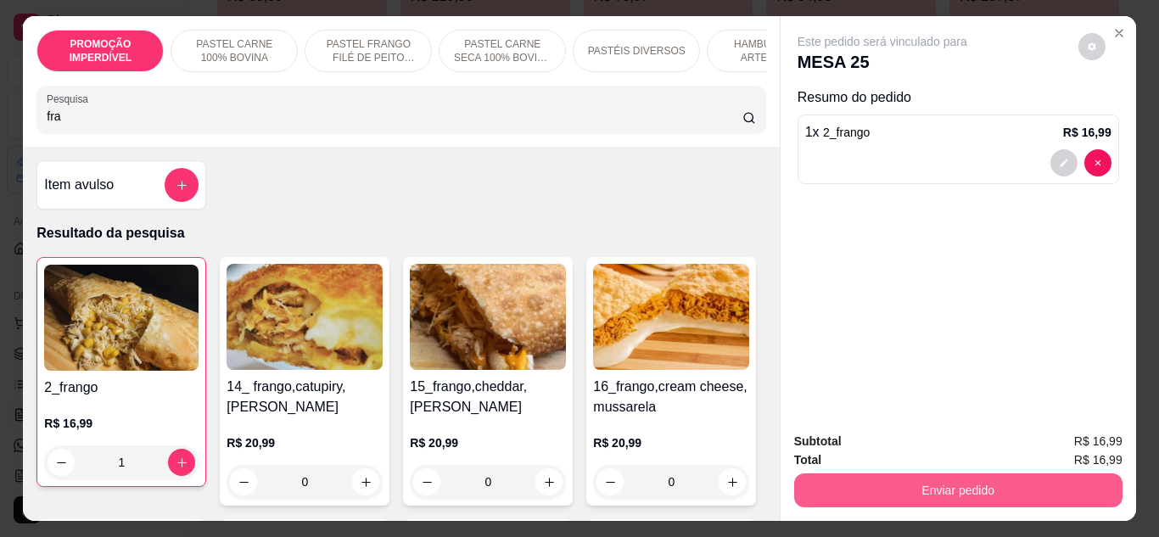
click at [915, 480] on button "Enviar pedido" at bounding box center [958, 491] width 328 height 34
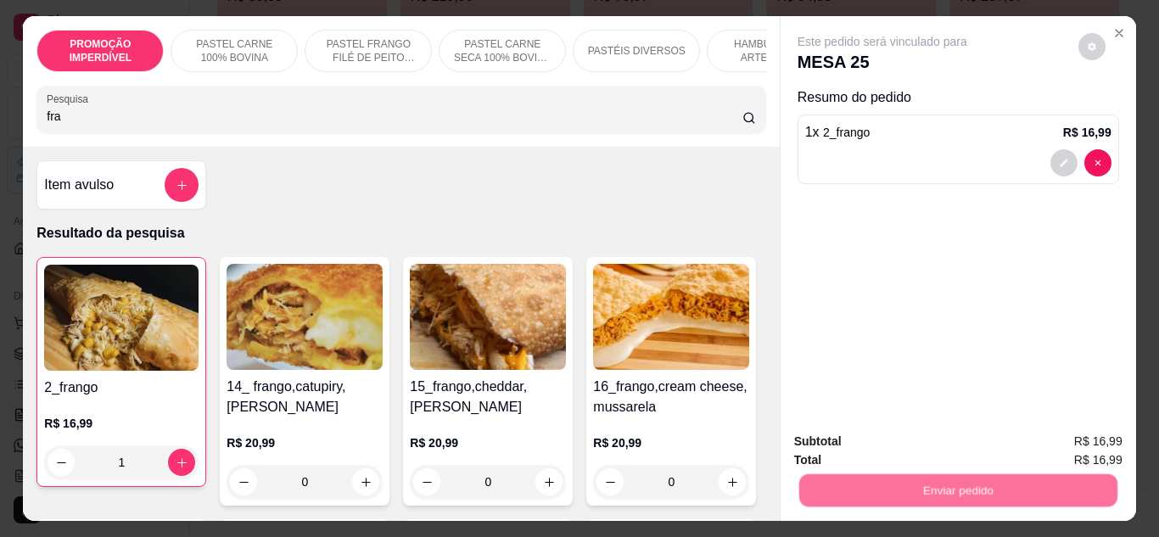
click at [898, 438] on button "Não registrar e enviar pedido" at bounding box center [902, 442] width 177 height 32
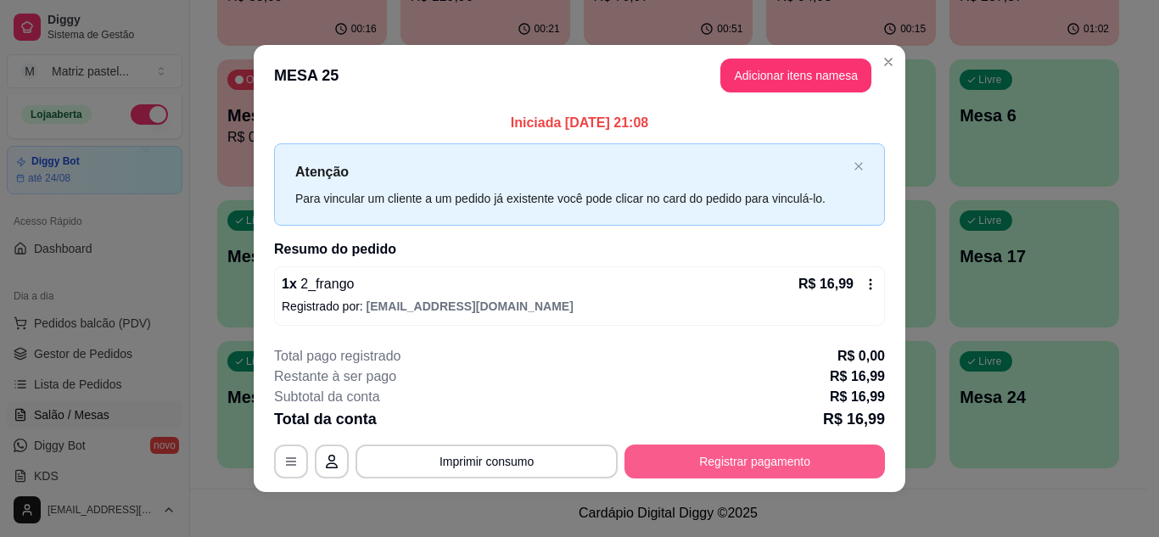
click at [733, 450] on button "Registrar pagamento" at bounding box center [755, 462] width 261 height 34
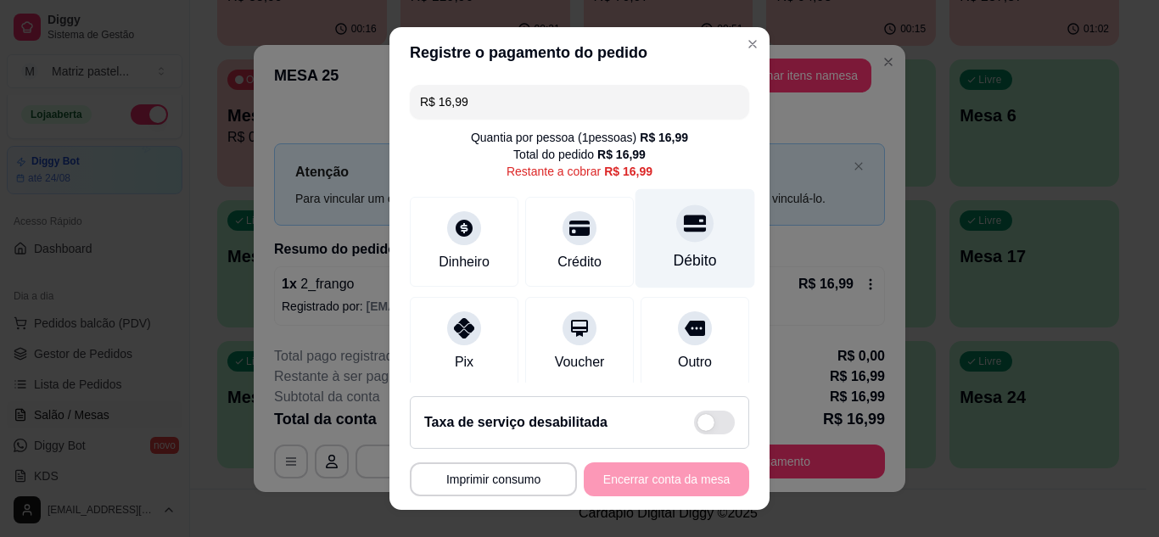
click at [674, 262] on div "Débito" at bounding box center [695, 261] width 43 height 22
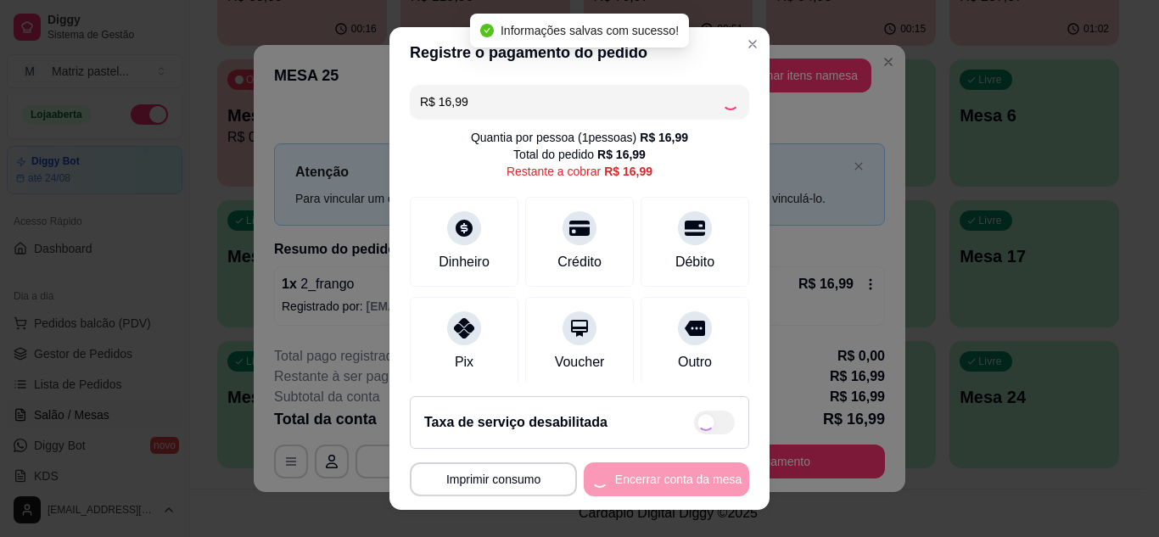
type input "R$ 0,00"
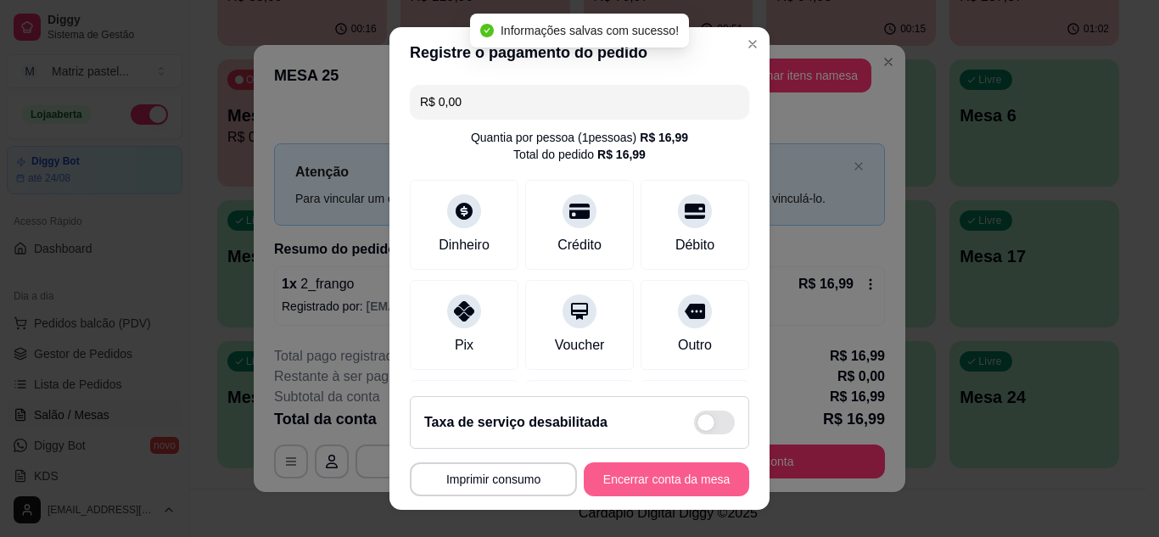
click at [609, 482] on button "Encerrar conta da mesa" at bounding box center [666, 480] width 165 height 34
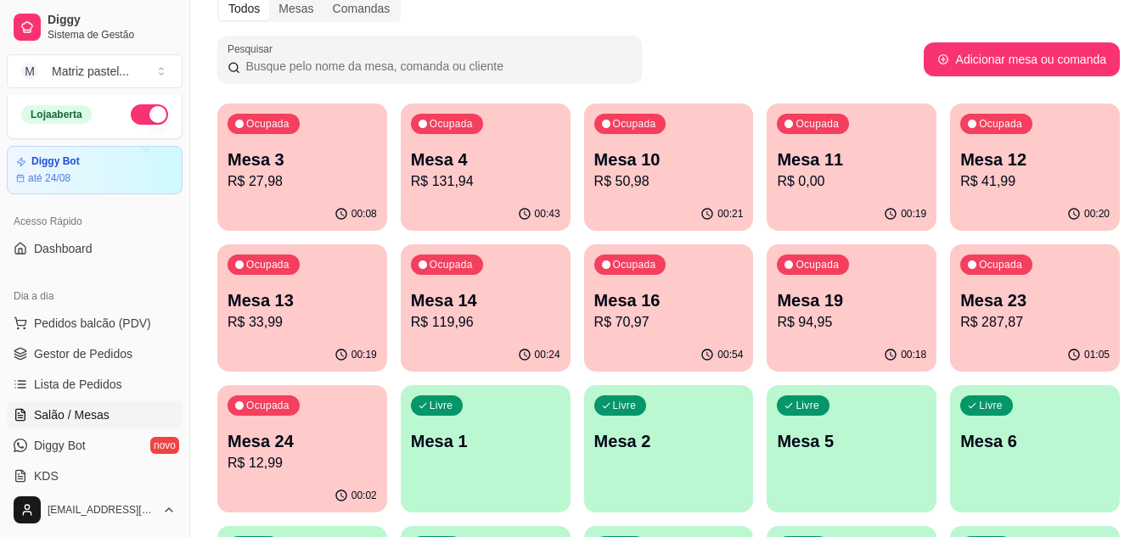
scroll to position [66, 0]
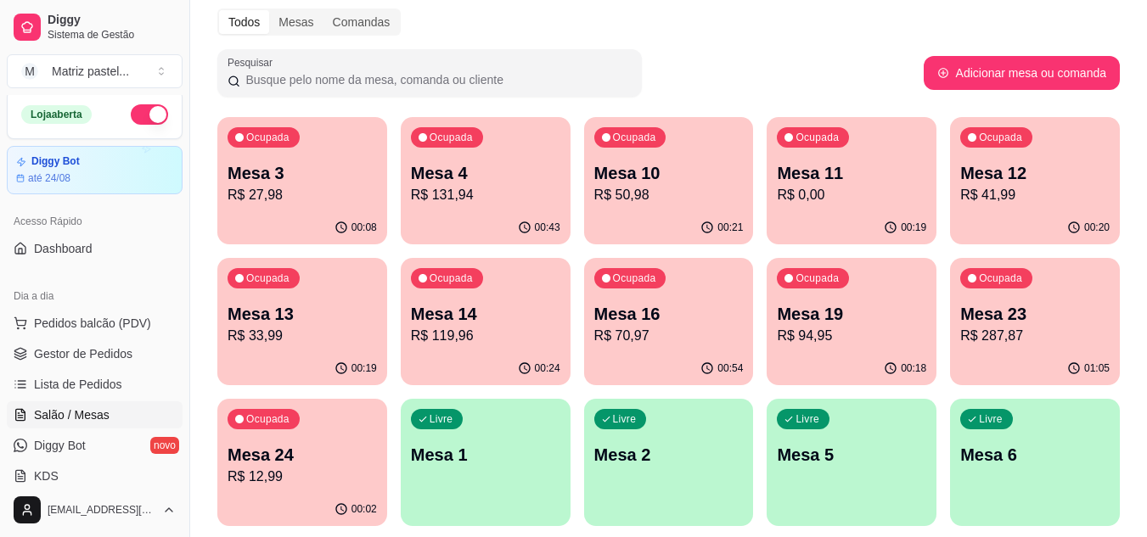
click at [301, 463] on p "Mesa 24" at bounding box center [301, 455] width 149 height 24
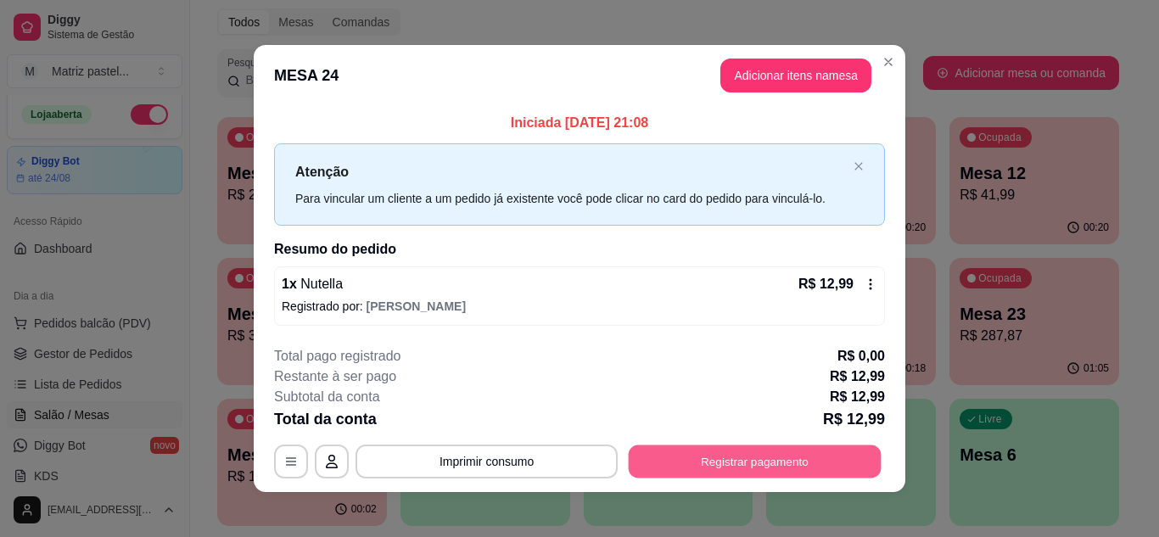
click at [701, 457] on button "Registrar pagamento" at bounding box center [755, 462] width 253 height 33
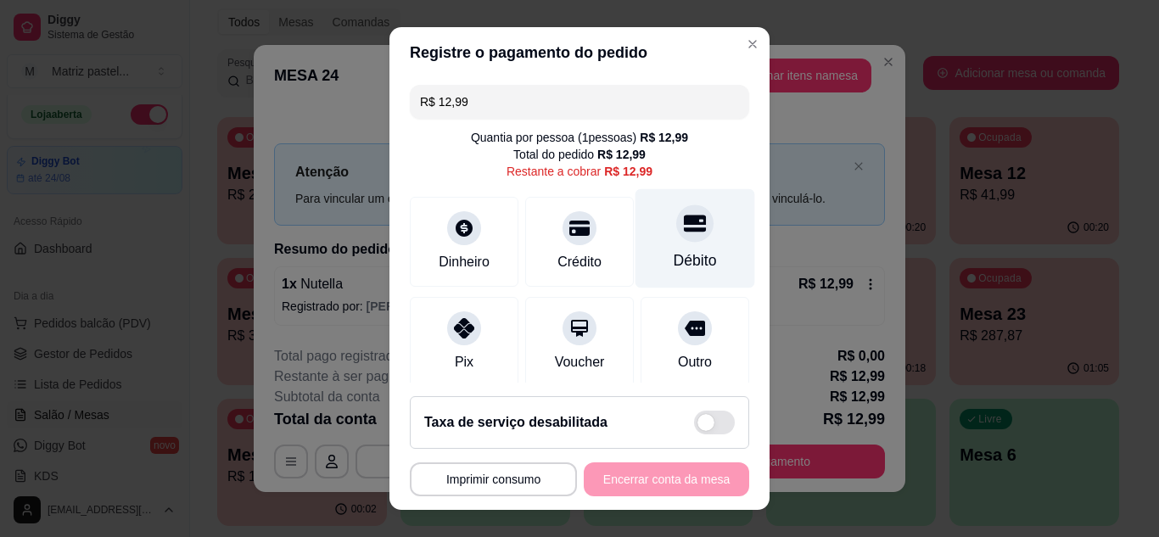
click at [651, 240] on div "Débito" at bounding box center [696, 237] width 120 height 99
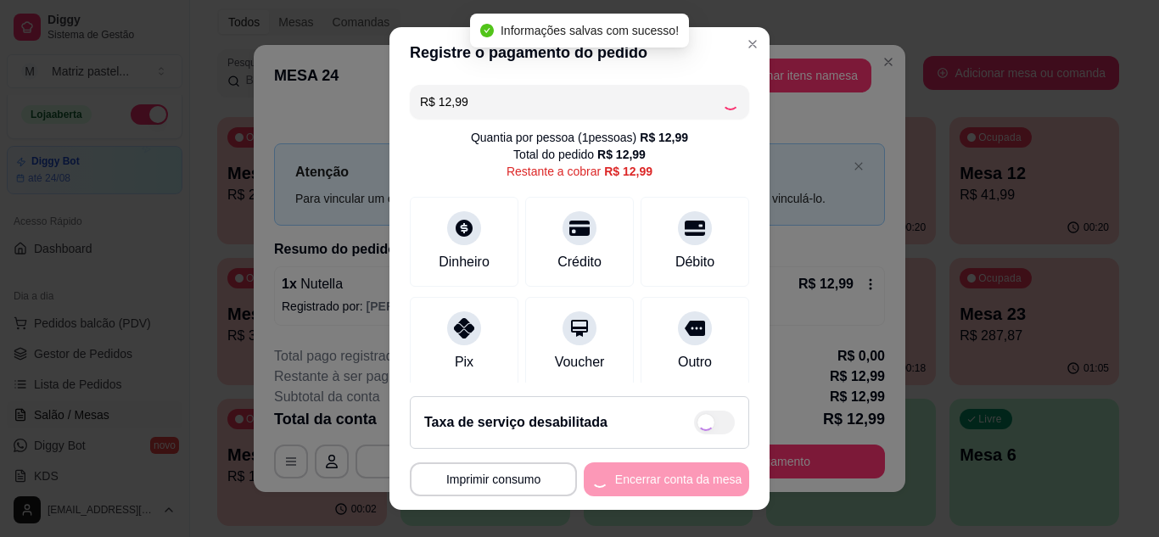
type input "R$ 0,00"
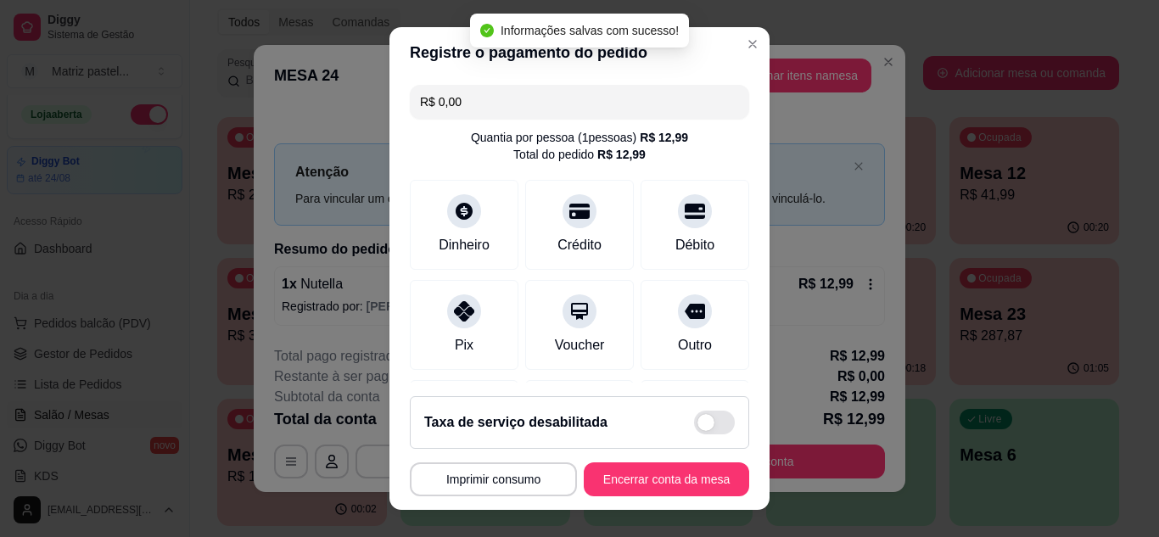
click at [647, 504] on footer "**********" at bounding box center [580, 446] width 380 height 127
click at [646, 491] on button "Encerrar conta da mesa" at bounding box center [666, 479] width 160 height 33
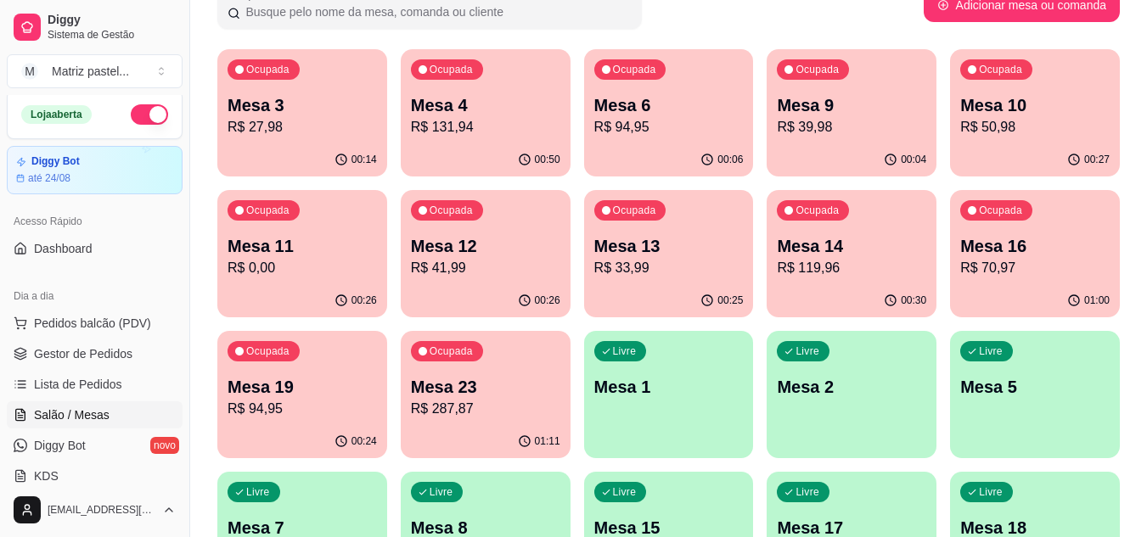
scroll to position [151, 0]
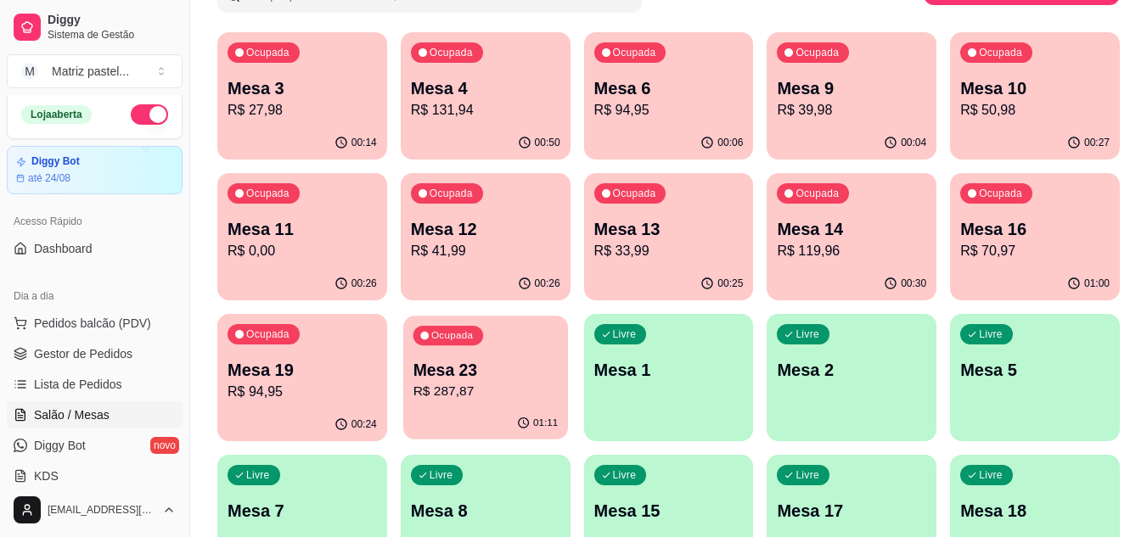
click at [483, 378] on p "Mesa 23" at bounding box center [484, 370] width 145 height 23
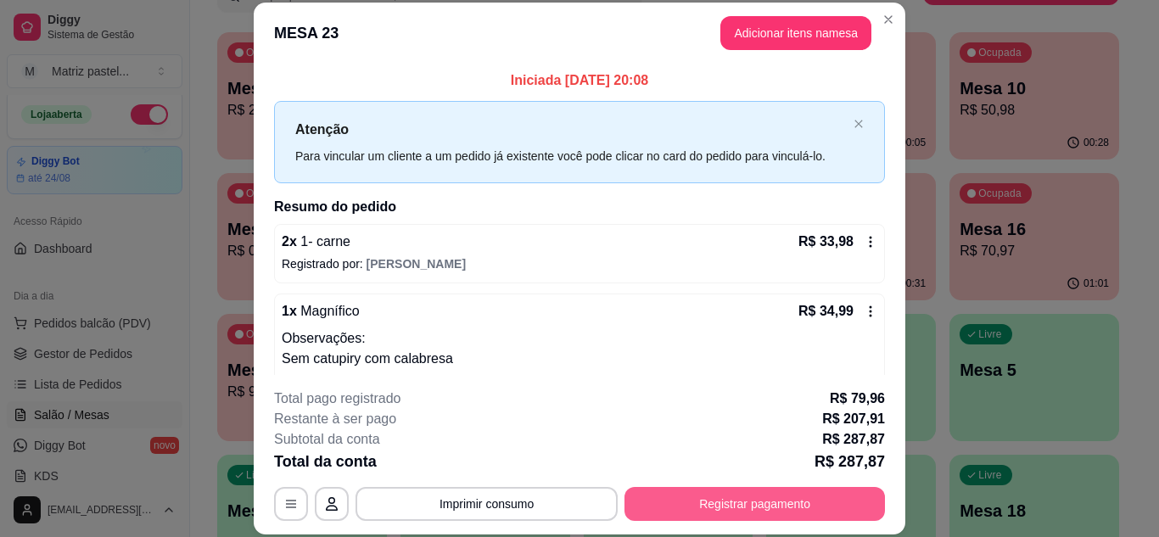
click at [706, 504] on button "Registrar pagamento" at bounding box center [755, 504] width 261 height 34
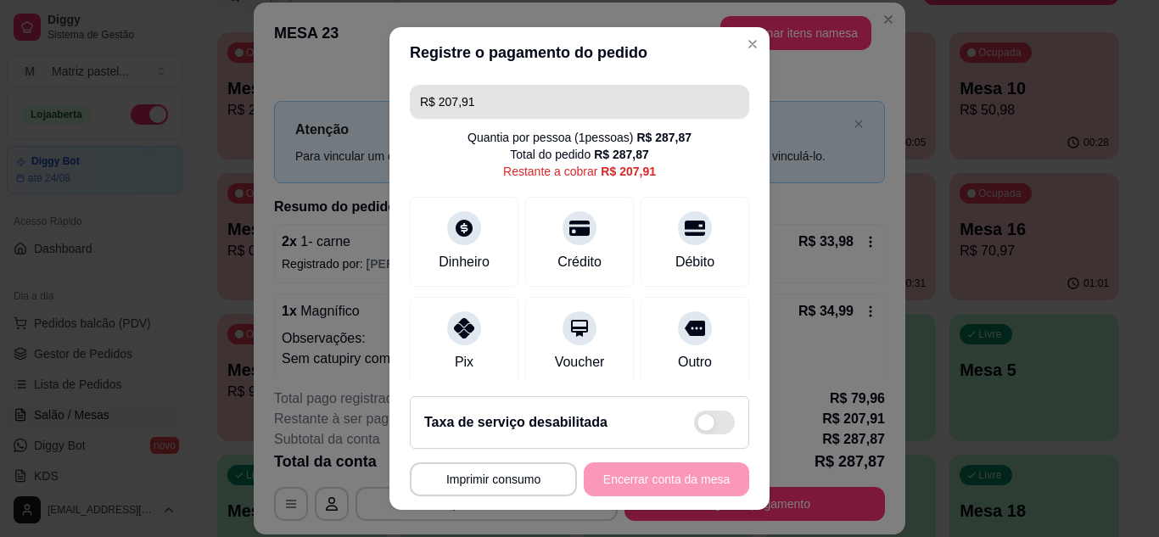
click at [504, 109] on input "R$ 207,91" at bounding box center [579, 102] width 319 height 34
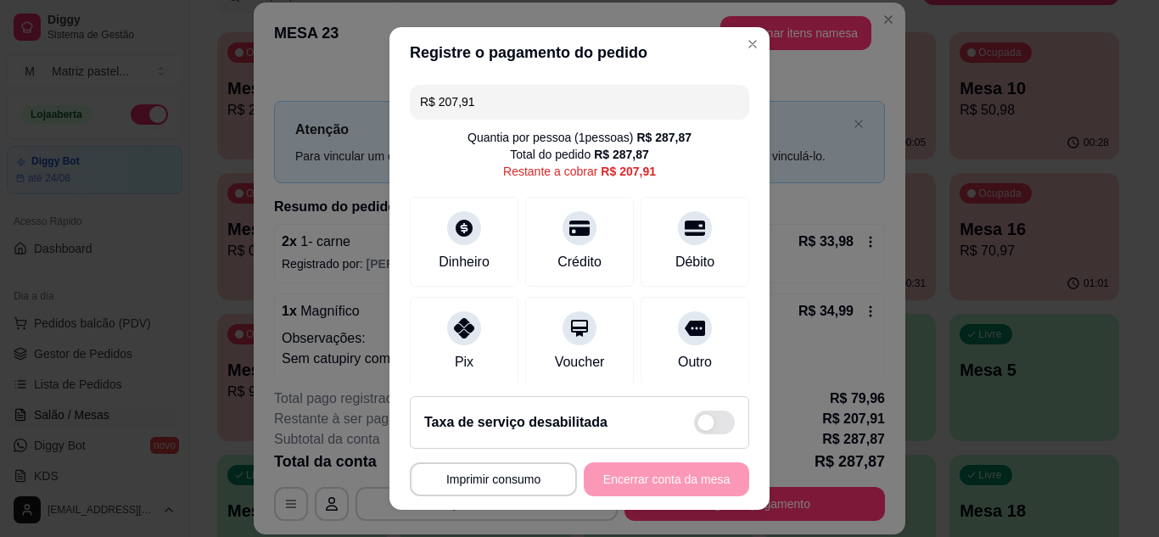
click at [506, 107] on input "R$ 207,91" at bounding box center [579, 102] width 319 height 34
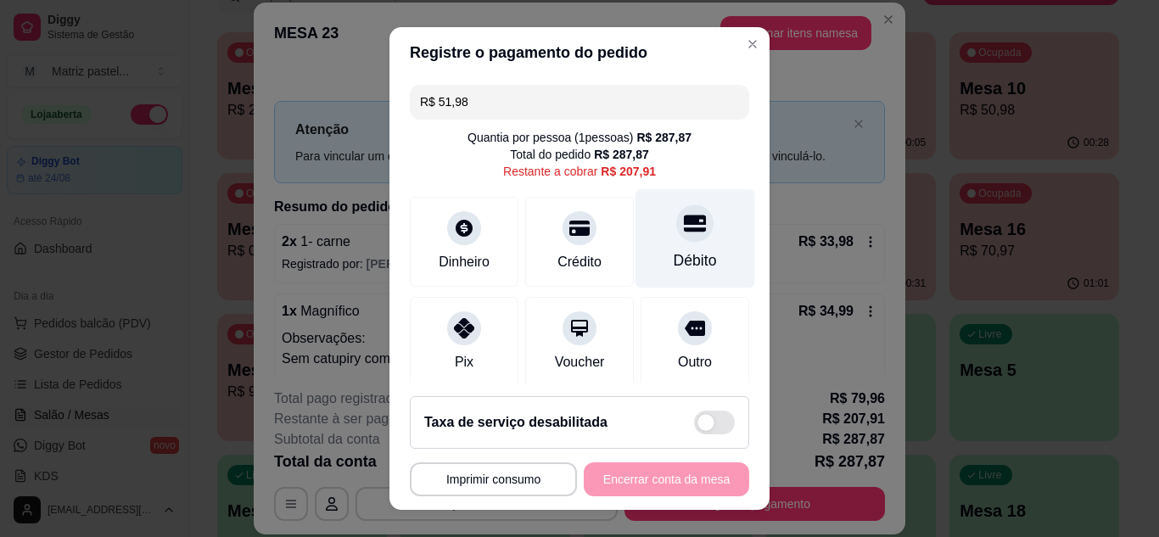
click at [676, 239] on div at bounding box center [694, 223] width 37 height 37
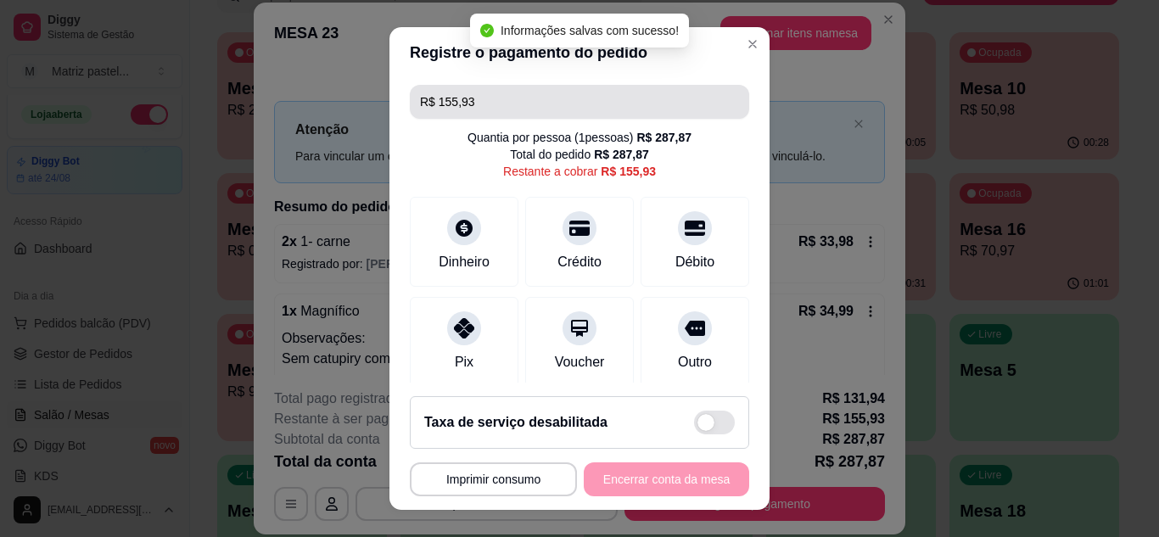
click at [515, 104] on input "R$ 155,93" at bounding box center [579, 102] width 319 height 34
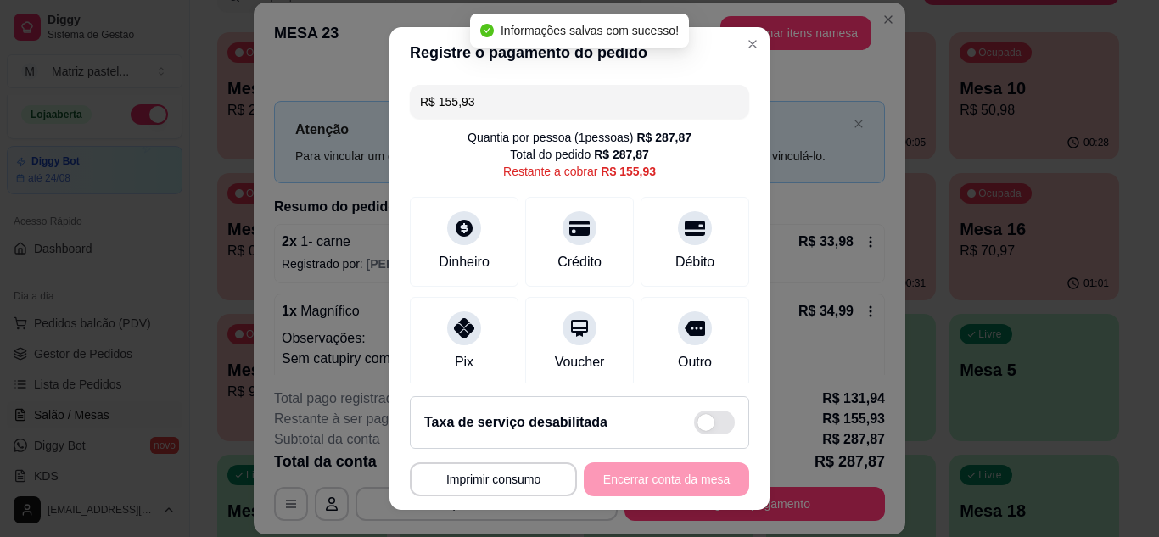
click at [515, 104] on input "R$ 155,93" at bounding box center [579, 102] width 319 height 34
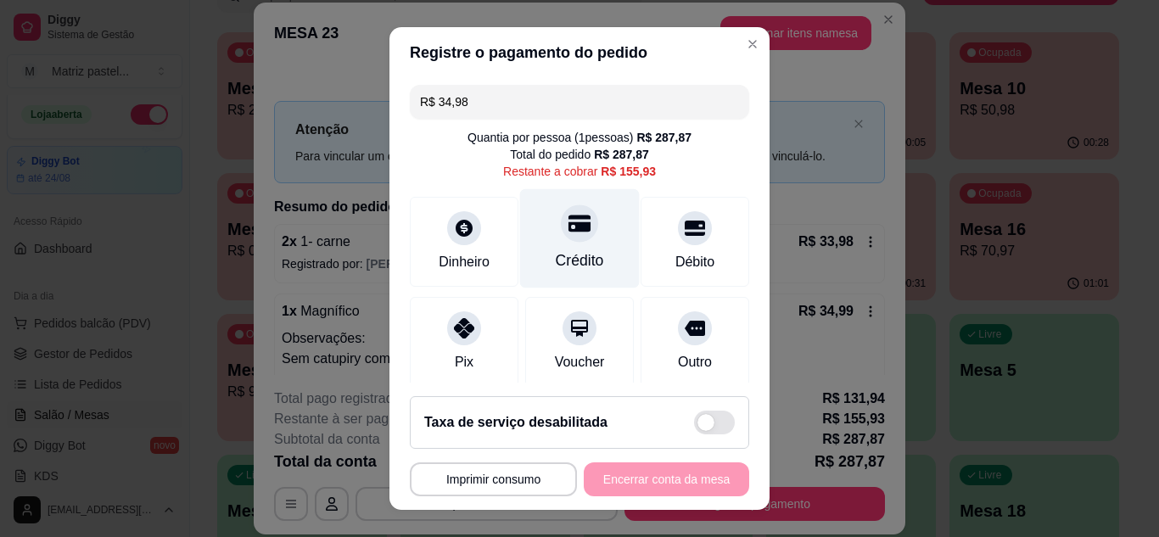
click at [569, 227] on icon at bounding box center [580, 223] width 22 height 22
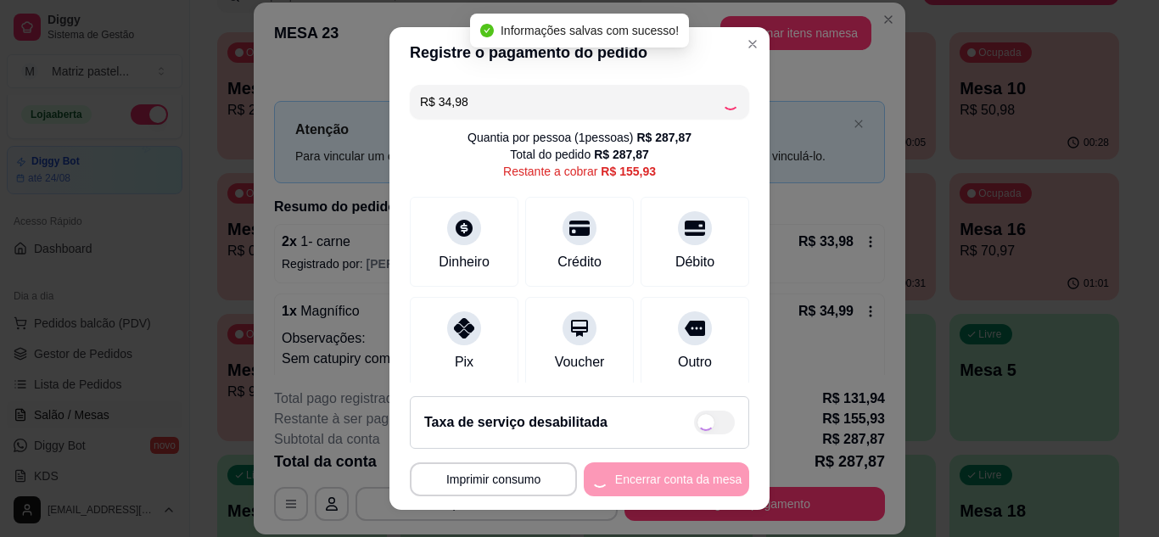
type input "R$ 120,95"
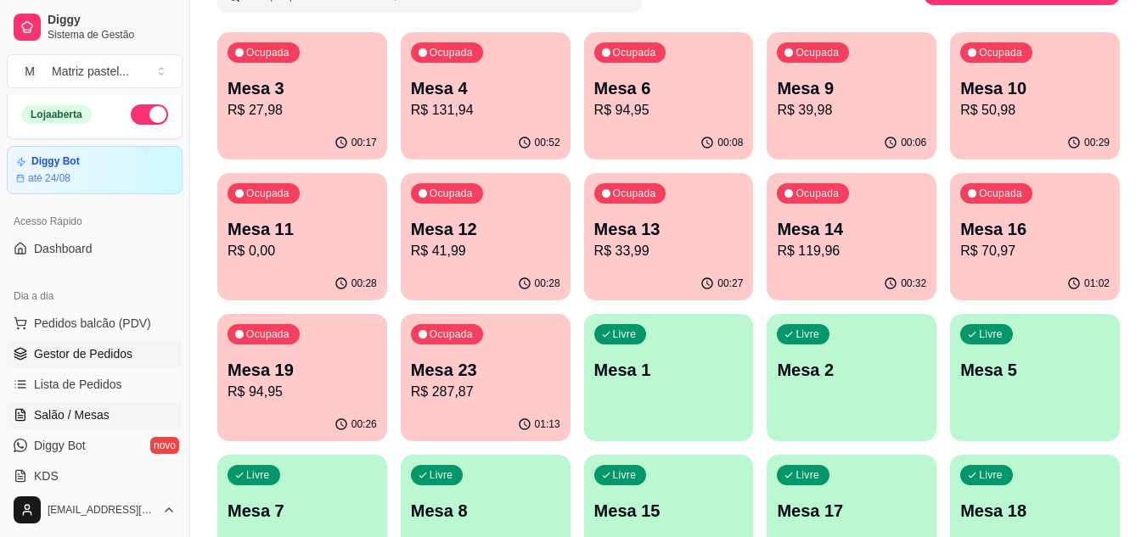
click at [115, 360] on span "Gestor de Pedidos" at bounding box center [83, 353] width 98 height 17
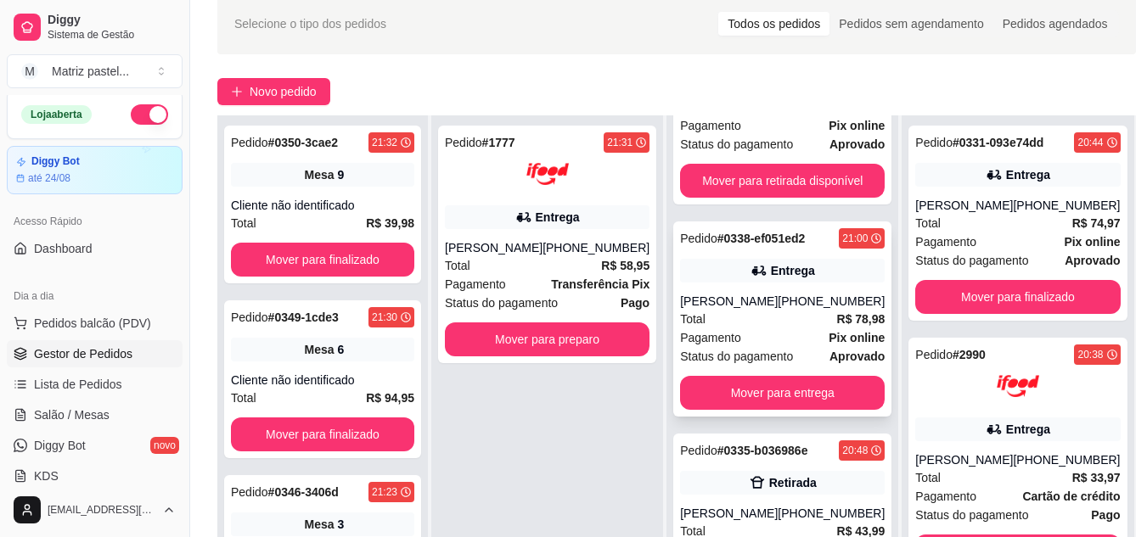
scroll to position [170, 0]
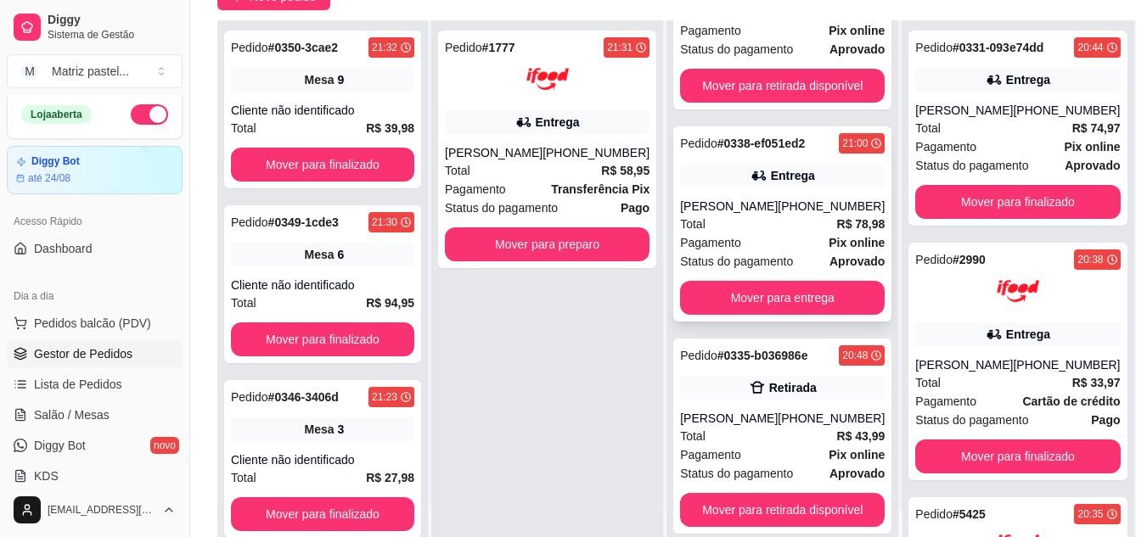
click at [754, 244] on div "Pagamento Pix online" at bounding box center [782, 242] width 205 height 19
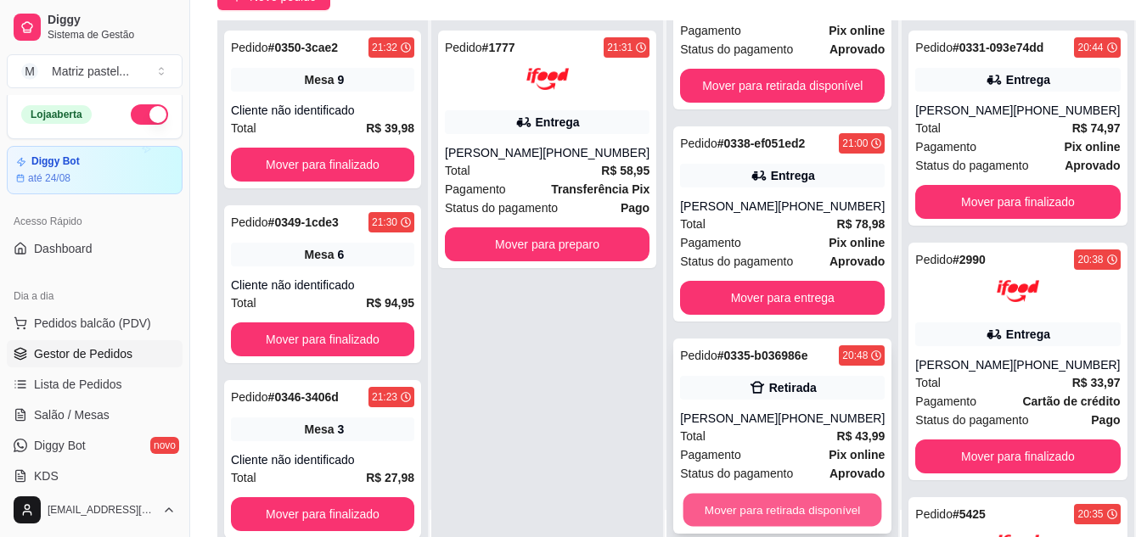
click at [721, 501] on button "Mover para retirada disponível" at bounding box center [782, 510] width 199 height 33
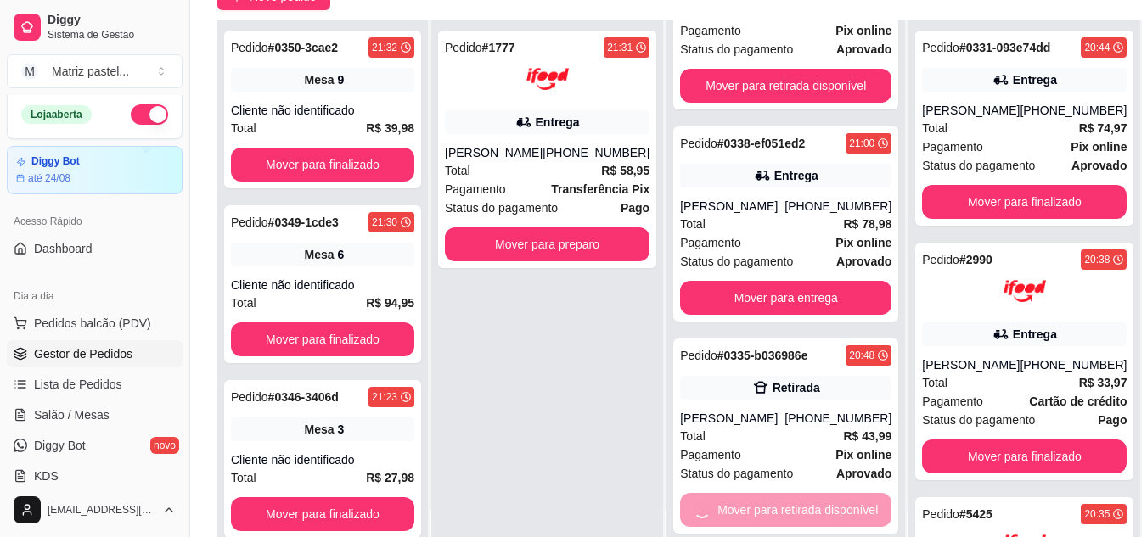
scroll to position [413, 0]
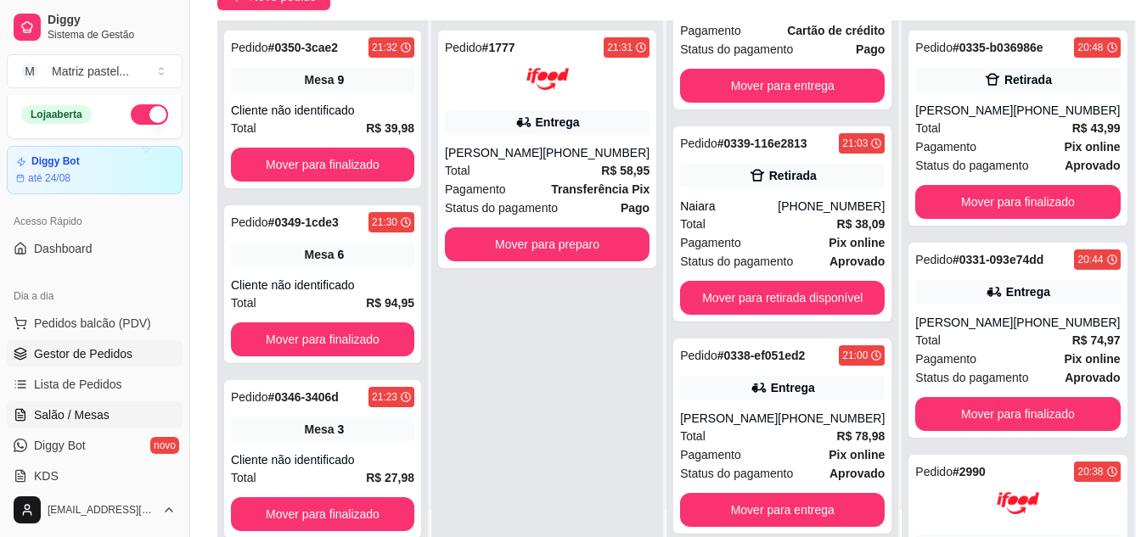
click at [113, 423] on link "Salão / Mesas" at bounding box center [95, 414] width 176 height 27
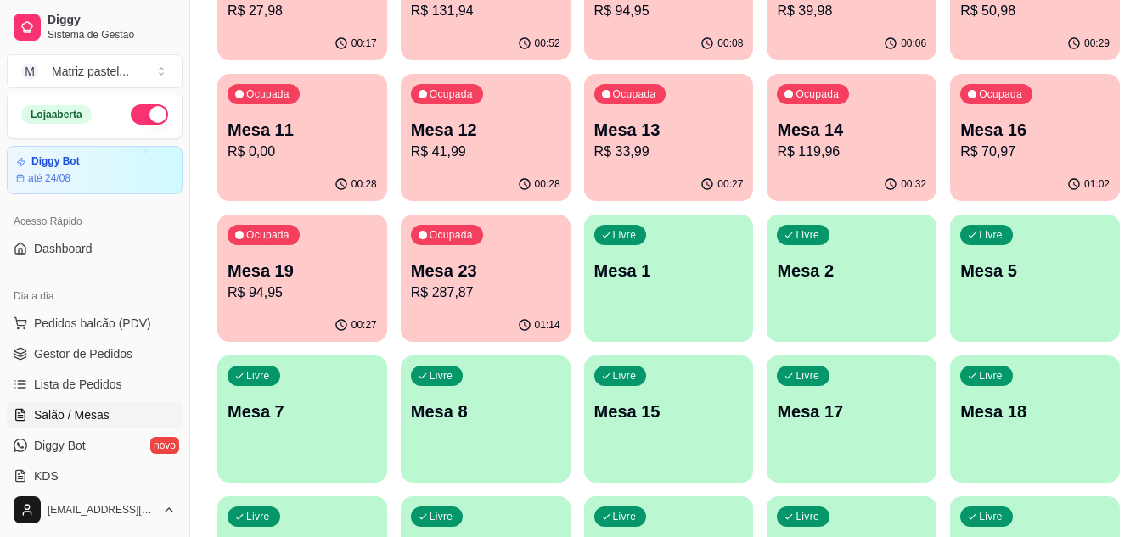
scroll to position [255, 0]
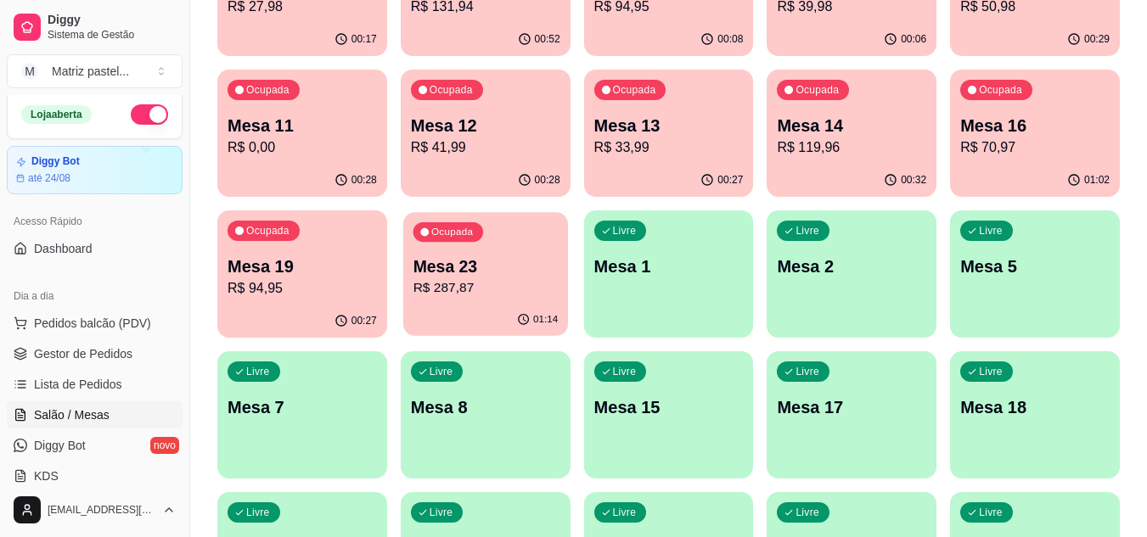
click at [468, 299] on div "Ocupada Mesa 23 R$ 287,87" at bounding box center [485, 258] width 165 height 92
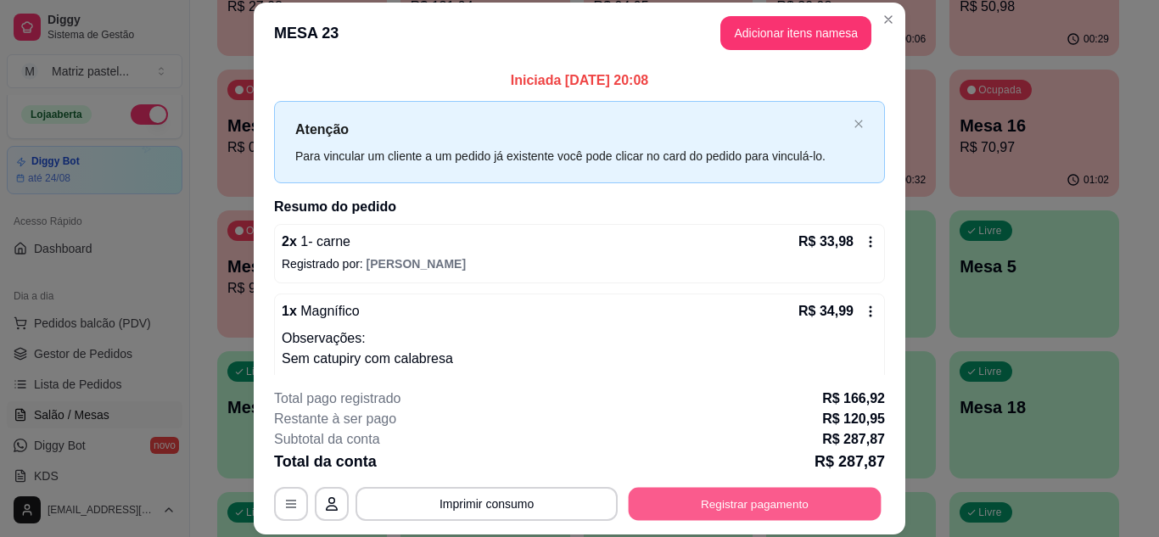
click at [776, 499] on button "Registrar pagamento" at bounding box center [755, 503] width 253 height 33
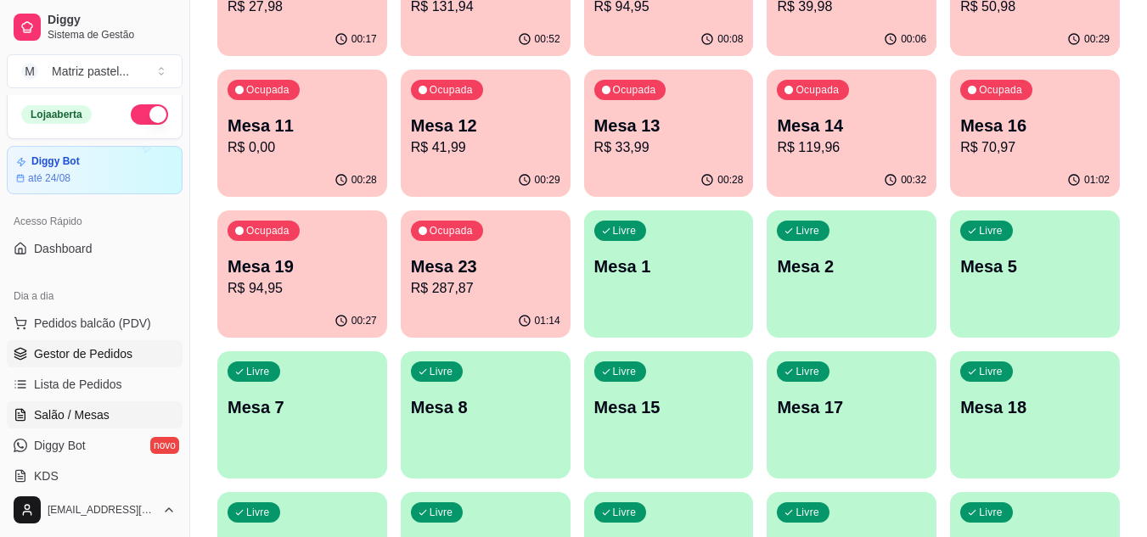
click at [57, 362] on link "Gestor de Pedidos" at bounding box center [95, 353] width 176 height 27
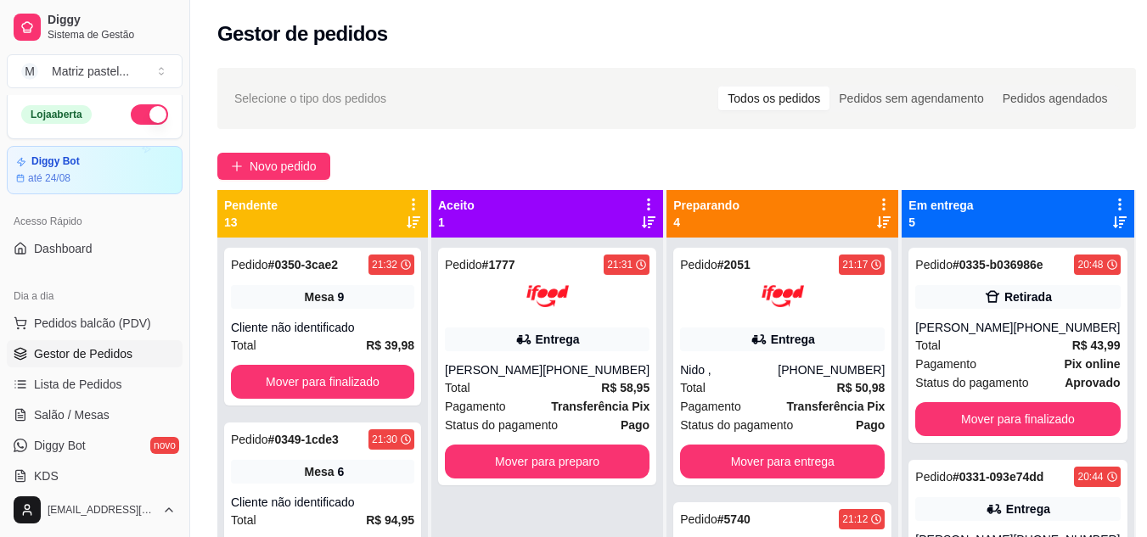
click at [65, 350] on span "Gestor de Pedidos" at bounding box center [83, 353] width 98 height 17
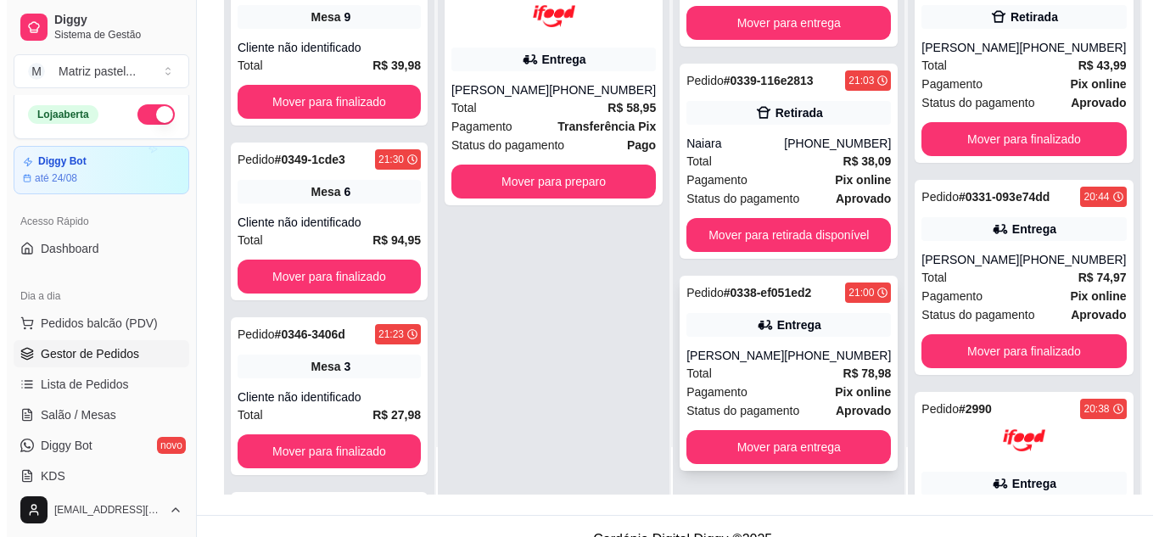
scroll to position [255, 0]
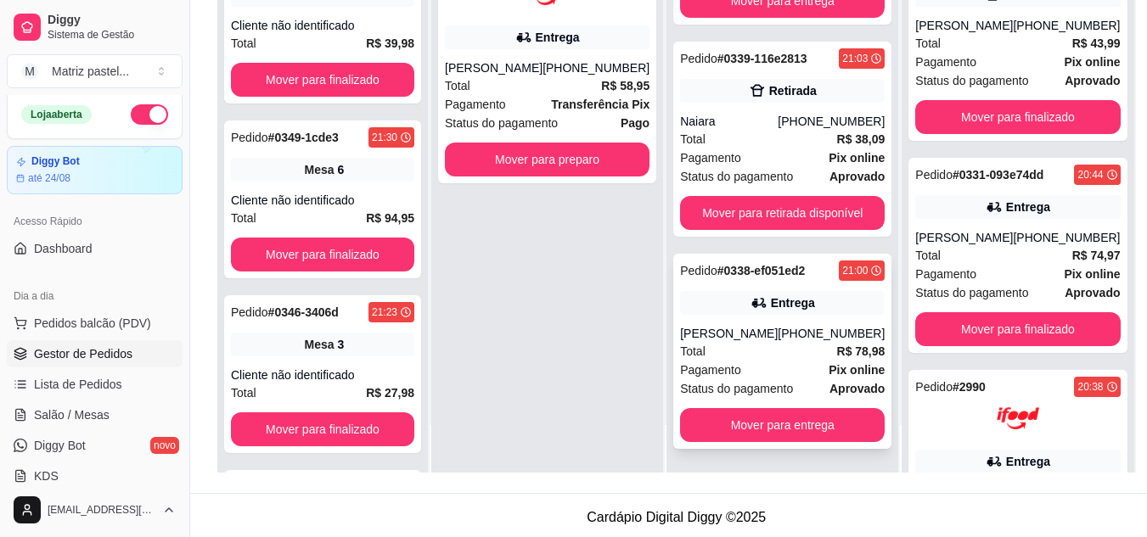
click at [739, 365] on div "Pagamento Pix online" at bounding box center [782, 370] width 205 height 19
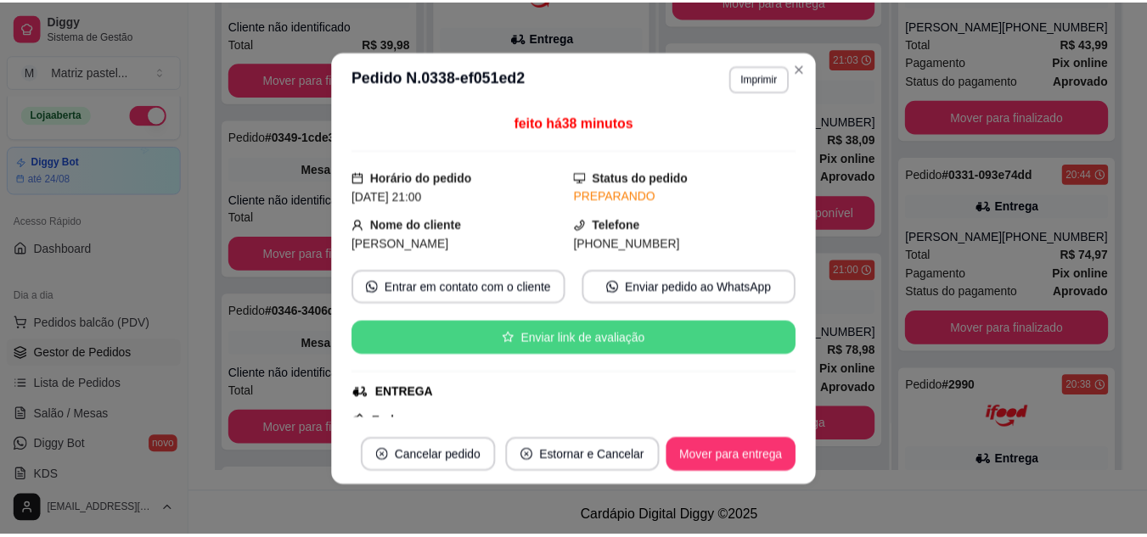
scroll to position [85, 0]
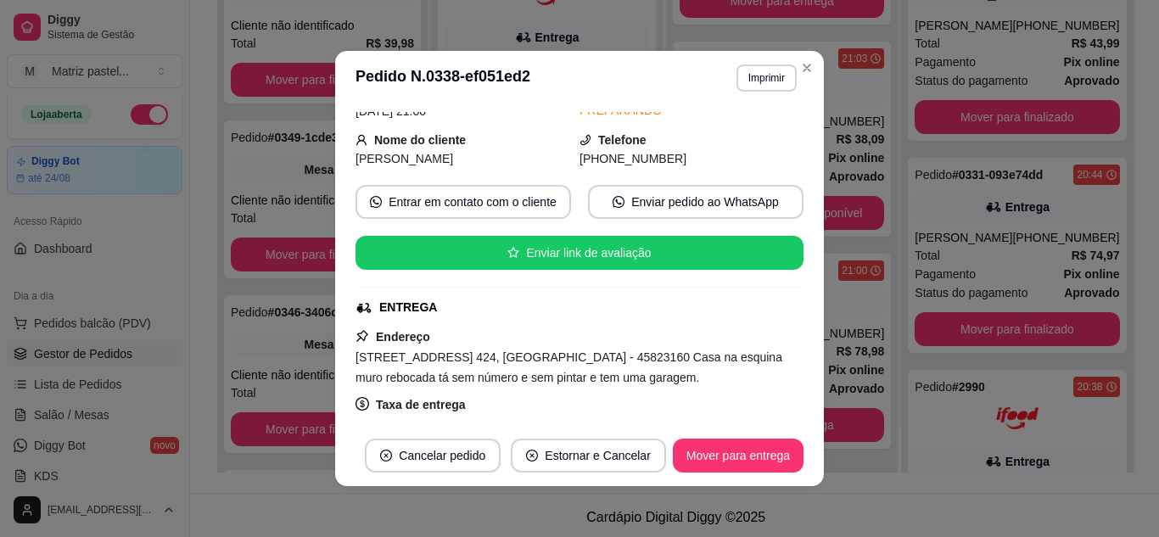
click at [763, 69] on button "Imprimir" at bounding box center [767, 77] width 60 height 27
click at [749, 87] on button "Imprimir" at bounding box center [766, 77] width 59 height 26
click at [753, 78] on button "Imprimir" at bounding box center [767, 77] width 60 height 27
click at [736, 137] on button "IMPRESSORA" at bounding box center [731, 137] width 123 height 27
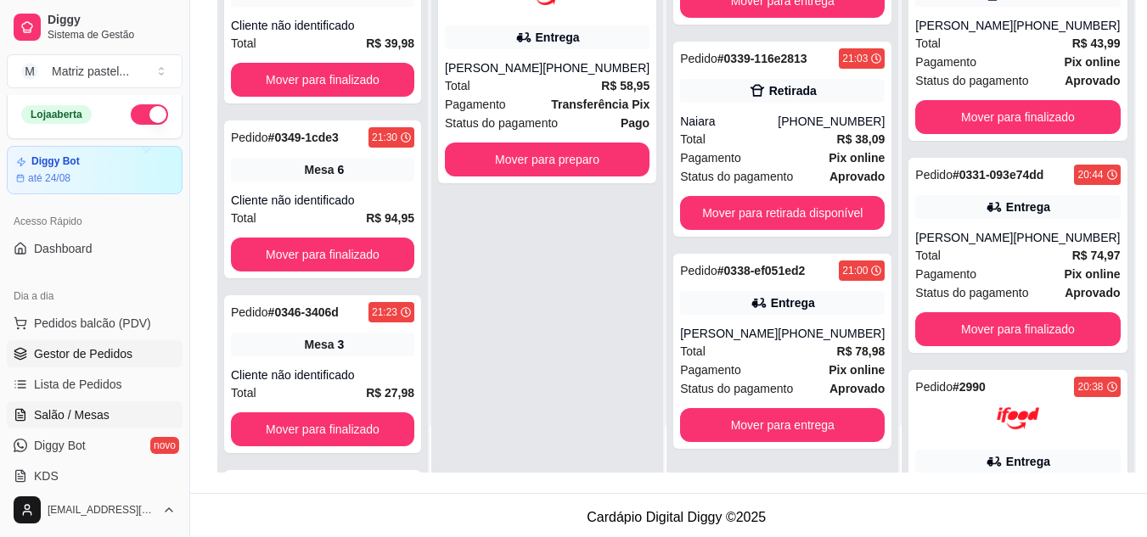
click at [71, 416] on span "Salão / Mesas" at bounding box center [72, 415] width 76 height 17
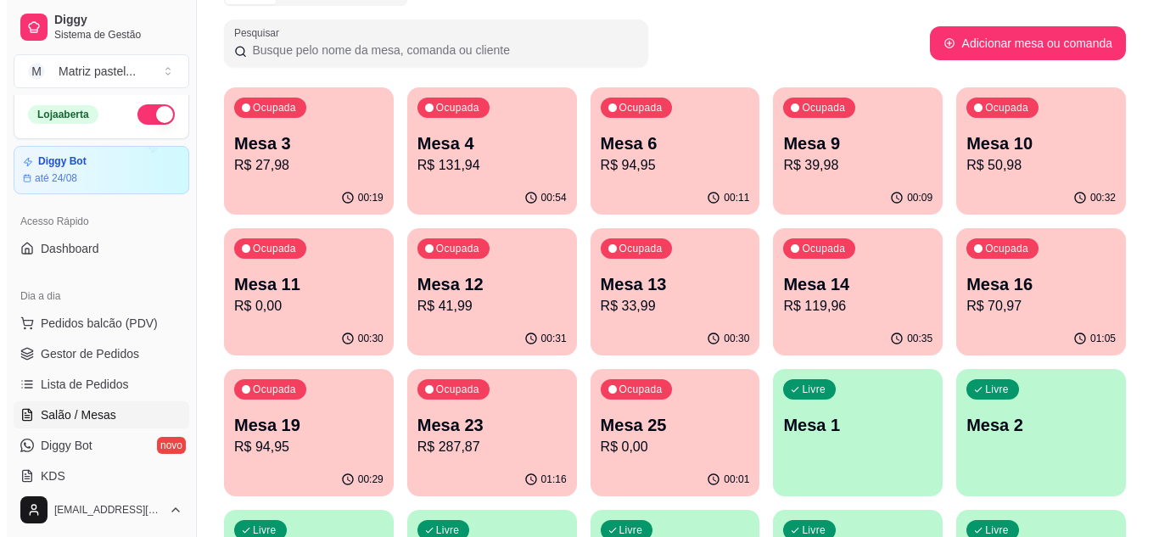
scroll to position [170, 0]
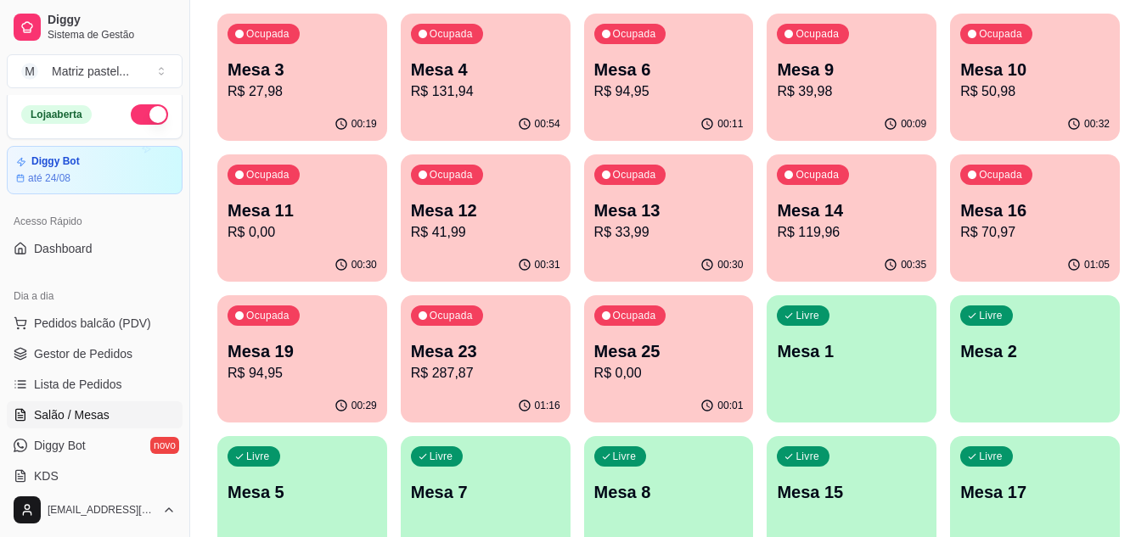
click at [496, 371] on p "R$ 287,87" at bounding box center [485, 373] width 149 height 20
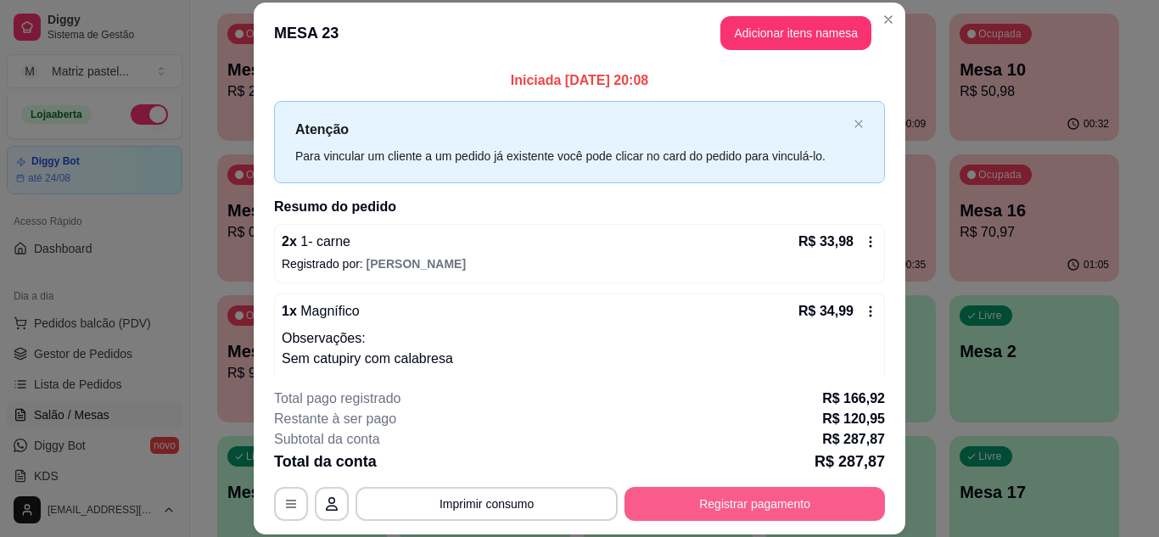
click at [715, 505] on button "Registrar pagamento" at bounding box center [755, 504] width 261 height 34
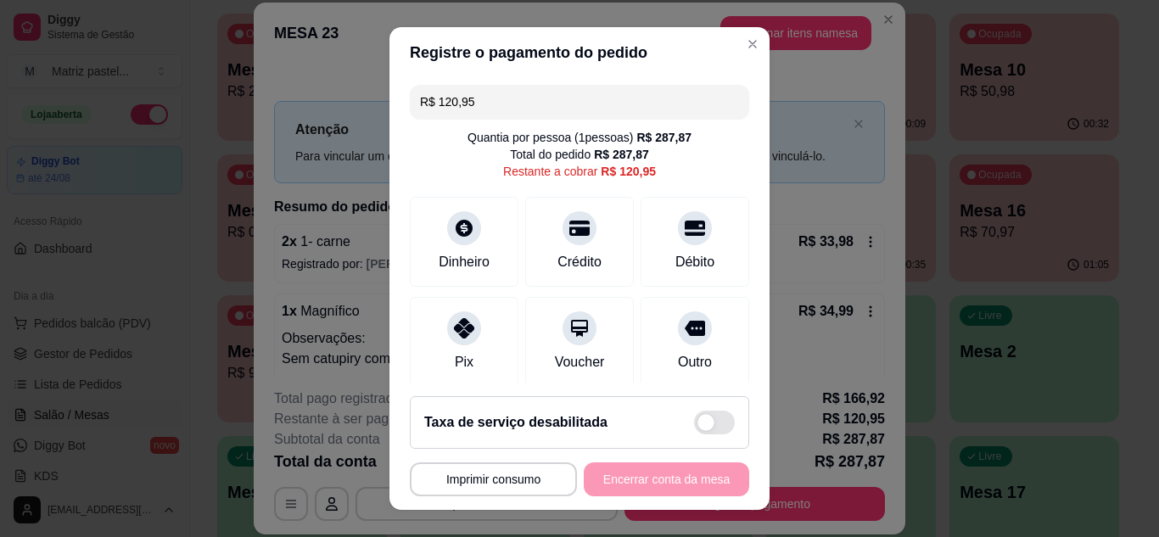
click at [495, 118] on input "R$ 120,95" at bounding box center [579, 102] width 319 height 34
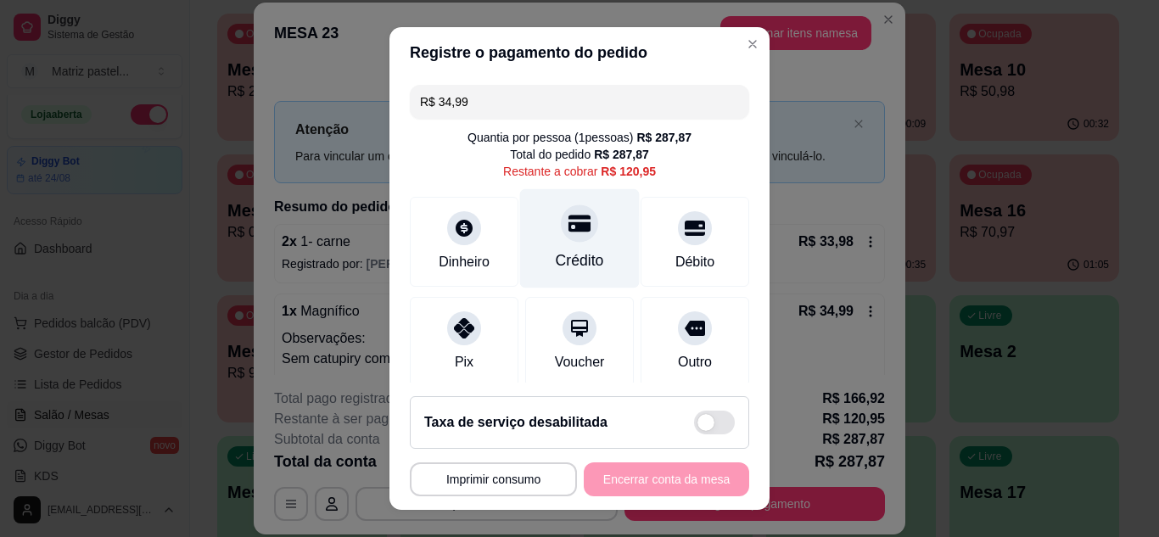
click at [590, 260] on div "Crédito" at bounding box center [580, 237] width 120 height 99
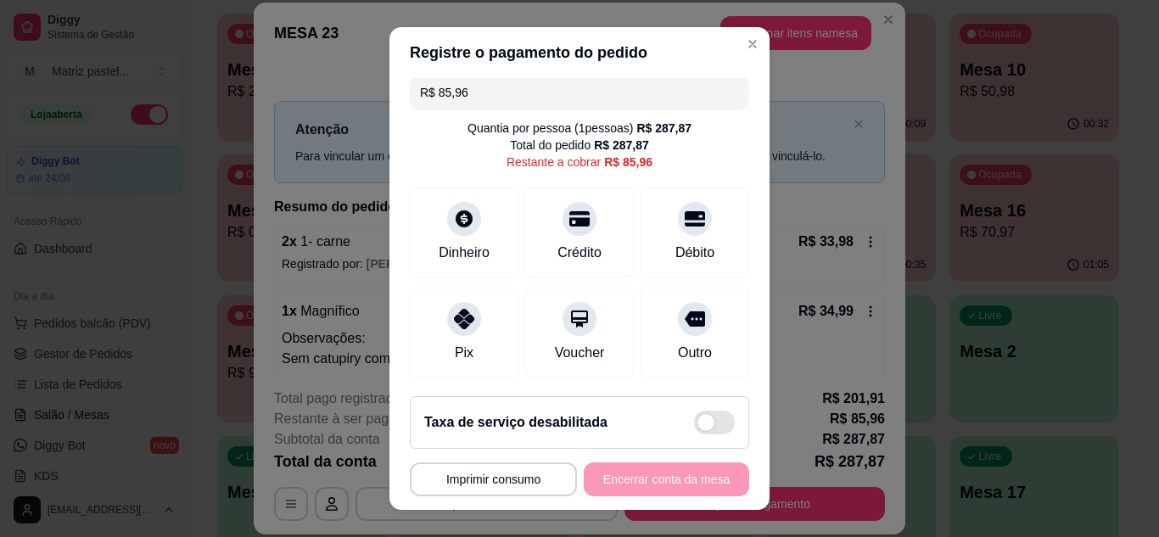
scroll to position [0, 0]
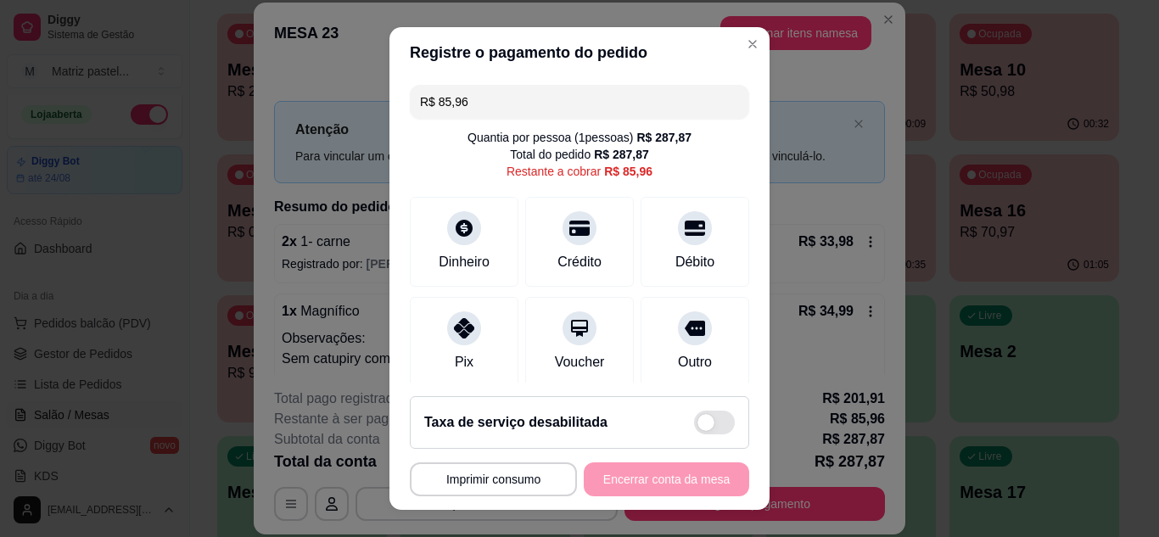
click at [497, 108] on input "R$ 85,96" at bounding box center [579, 102] width 319 height 34
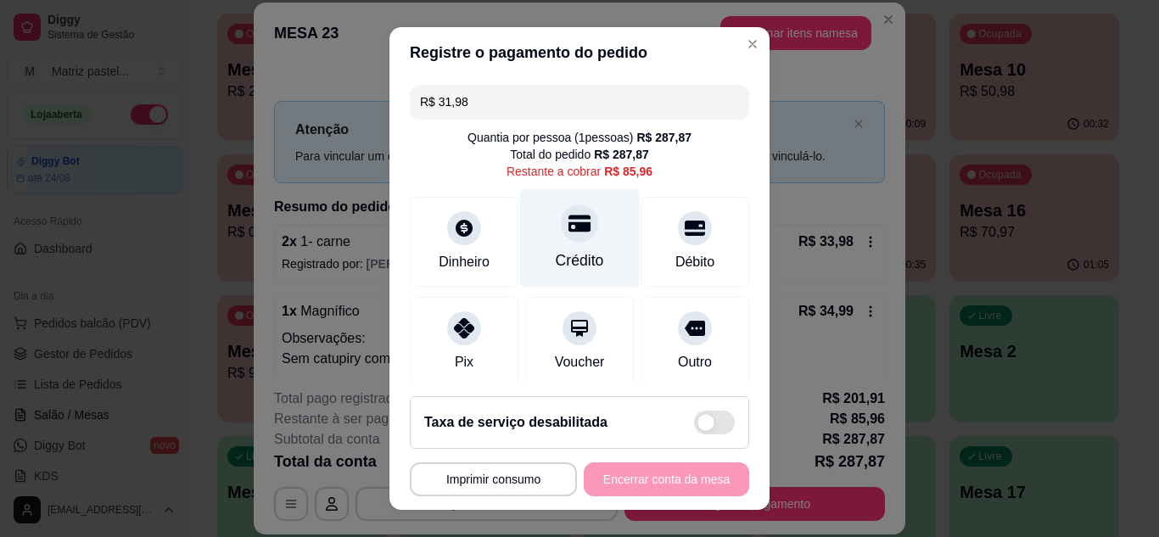
click at [569, 266] on div "Crédito" at bounding box center [580, 261] width 48 height 22
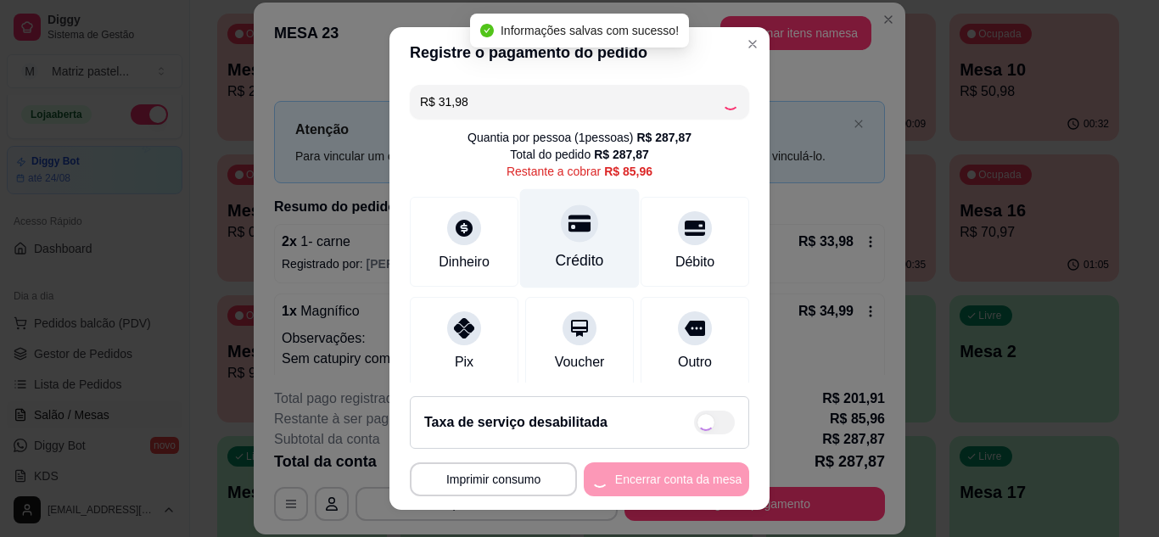
type input "R$ 53,98"
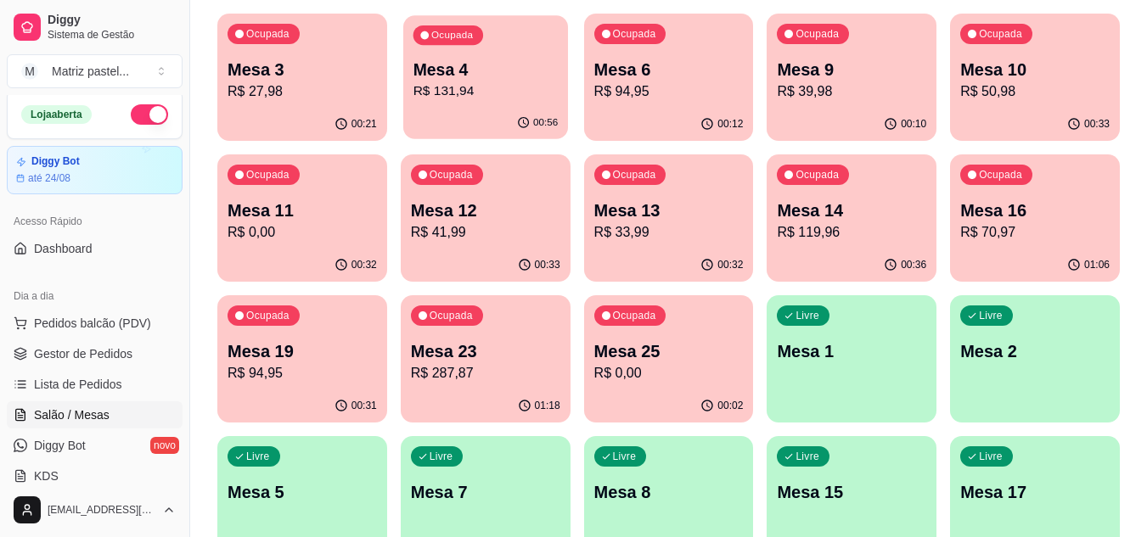
click at [522, 101] on div "Ocupada Mesa 4 R$ 131,94" at bounding box center [485, 61] width 165 height 92
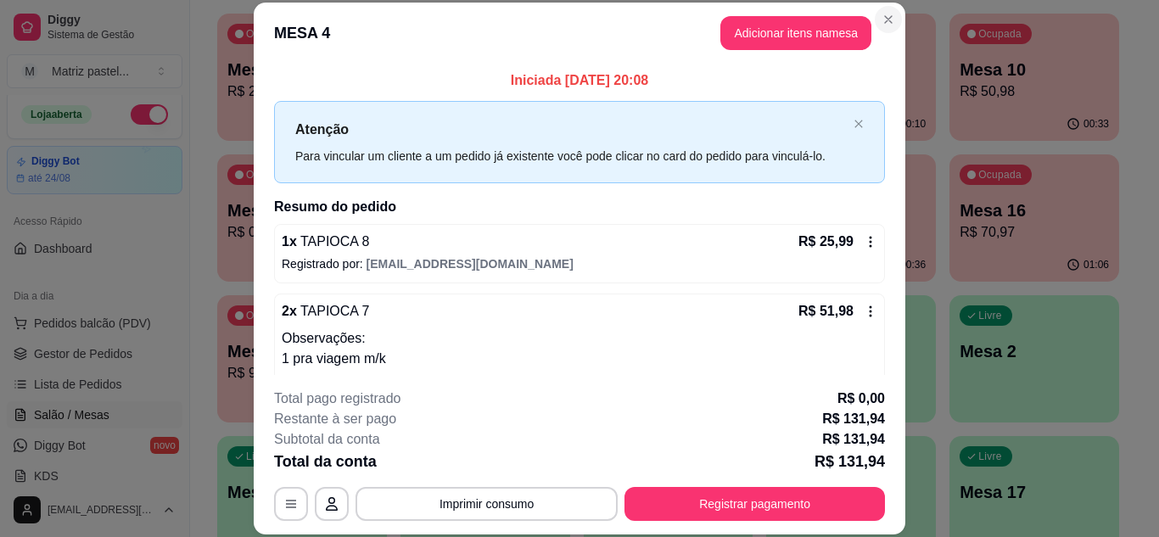
click at [894, 35] on section "**********" at bounding box center [580, 269] width 652 height 532
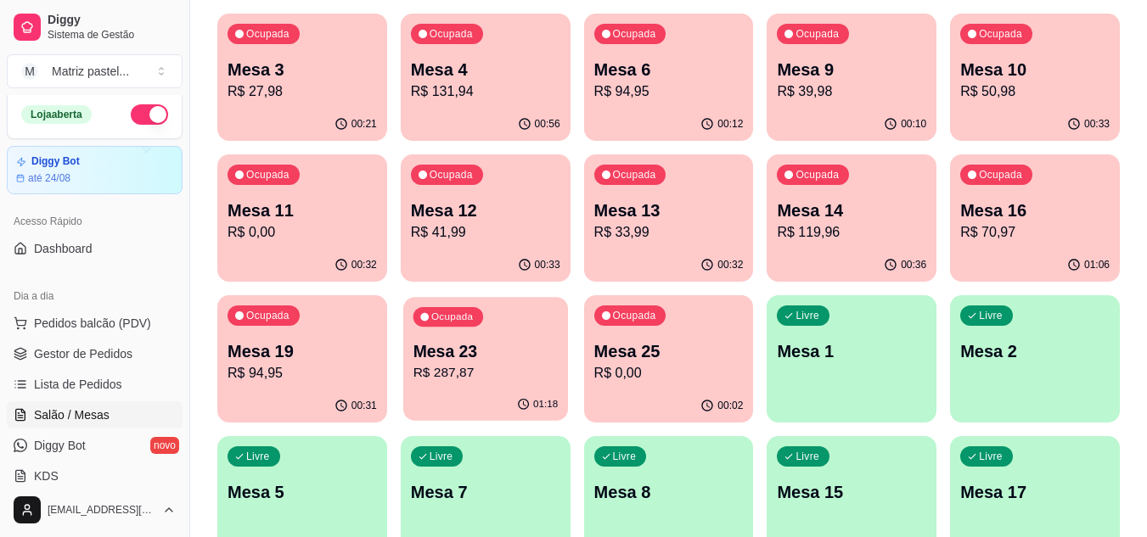
click at [518, 374] on p "R$ 287,87" at bounding box center [484, 373] width 145 height 20
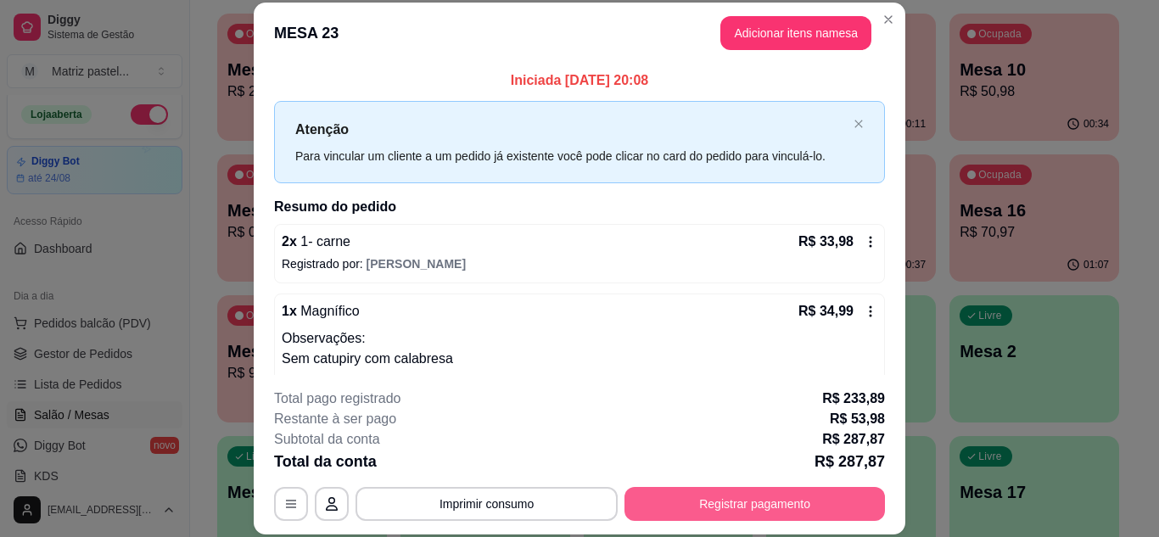
click at [789, 508] on button "Registrar pagamento" at bounding box center [755, 504] width 261 height 34
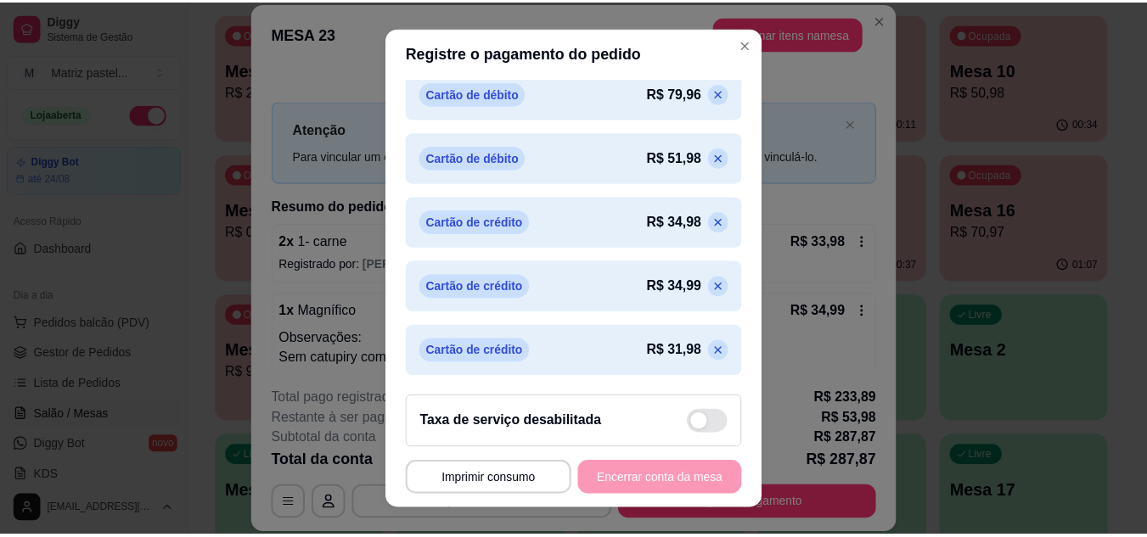
scroll to position [477, 0]
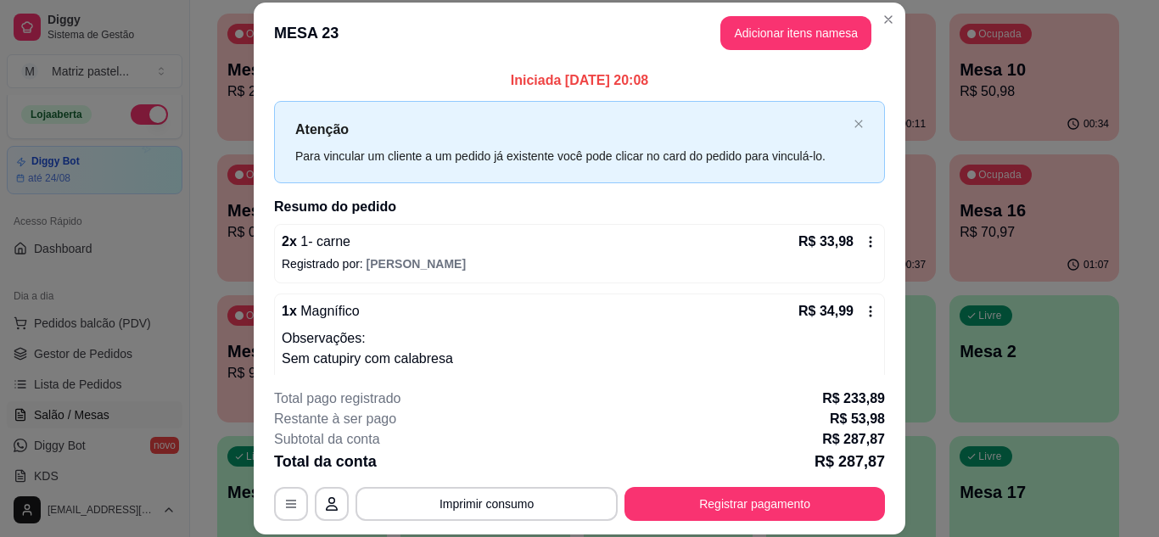
click at [889, 4] on header "MESA 23 Adicionar itens na mesa" at bounding box center [580, 33] width 652 height 61
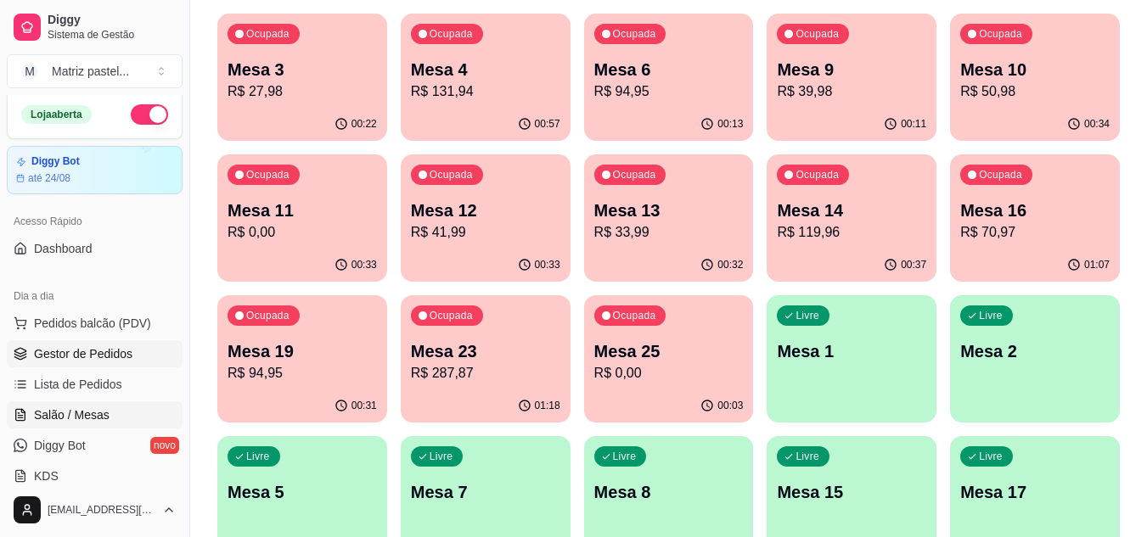
click at [92, 345] on span "Gestor de Pedidos" at bounding box center [83, 353] width 98 height 17
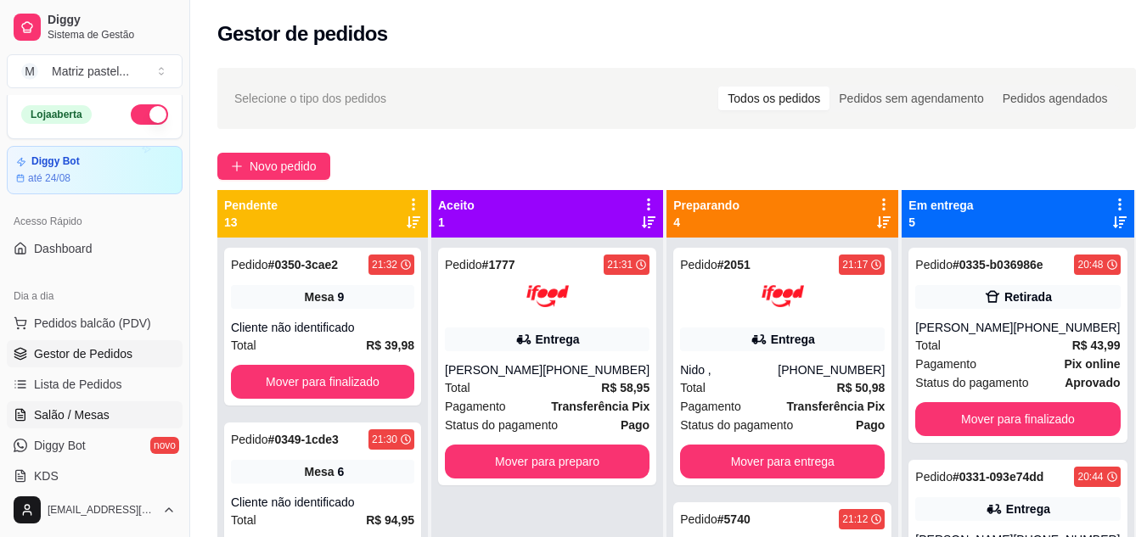
click at [81, 423] on link "Salão / Mesas" at bounding box center [95, 414] width 176 height 27
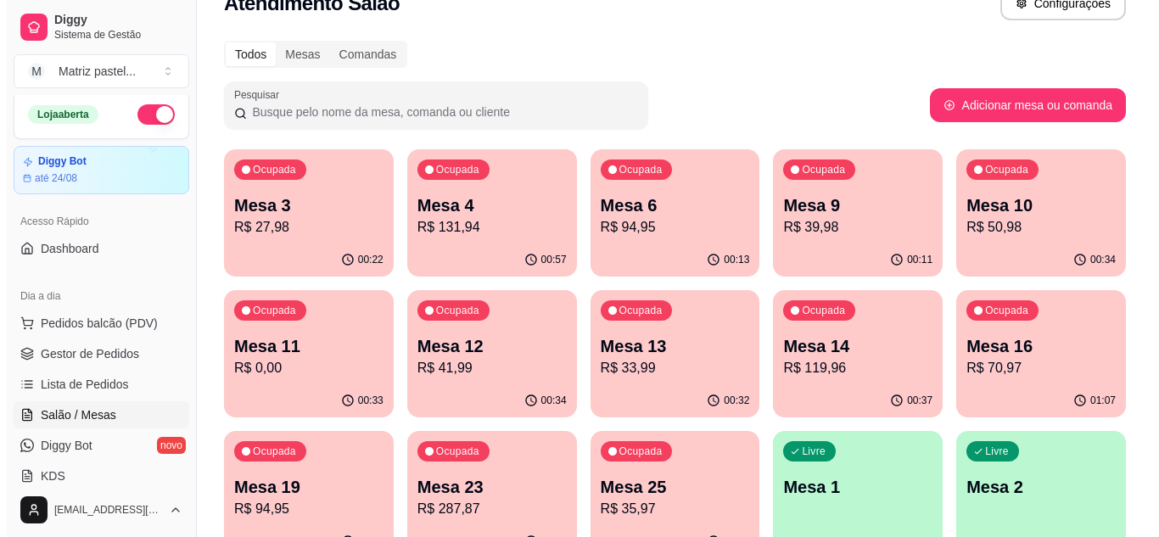
scroll to position [170, 0]
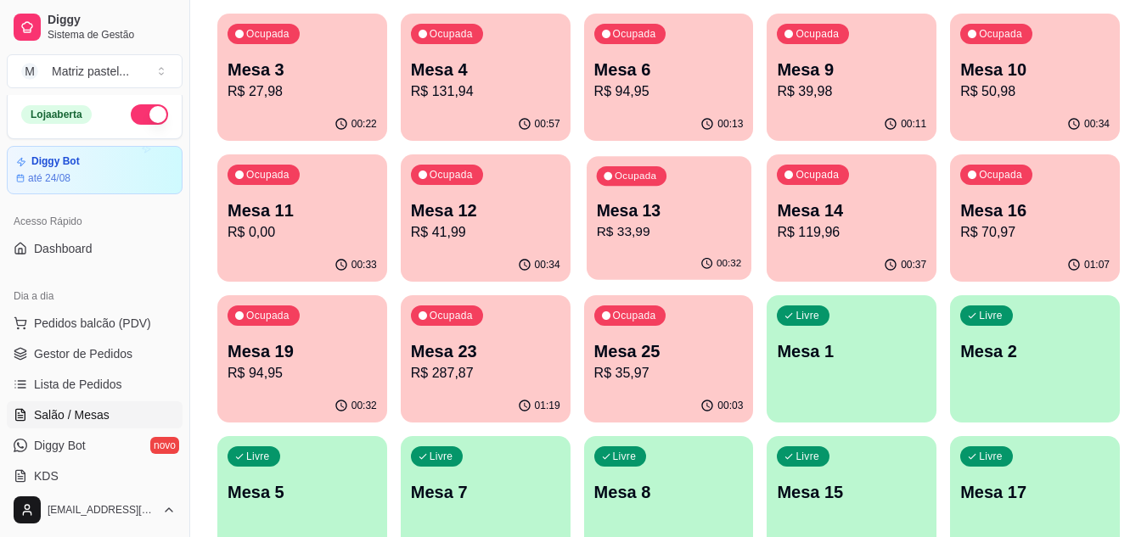
click at [660, 193] on div "Ocupada Mesa 13 R$ 33,99" at bounding box center [668, 202] width 165 height 92
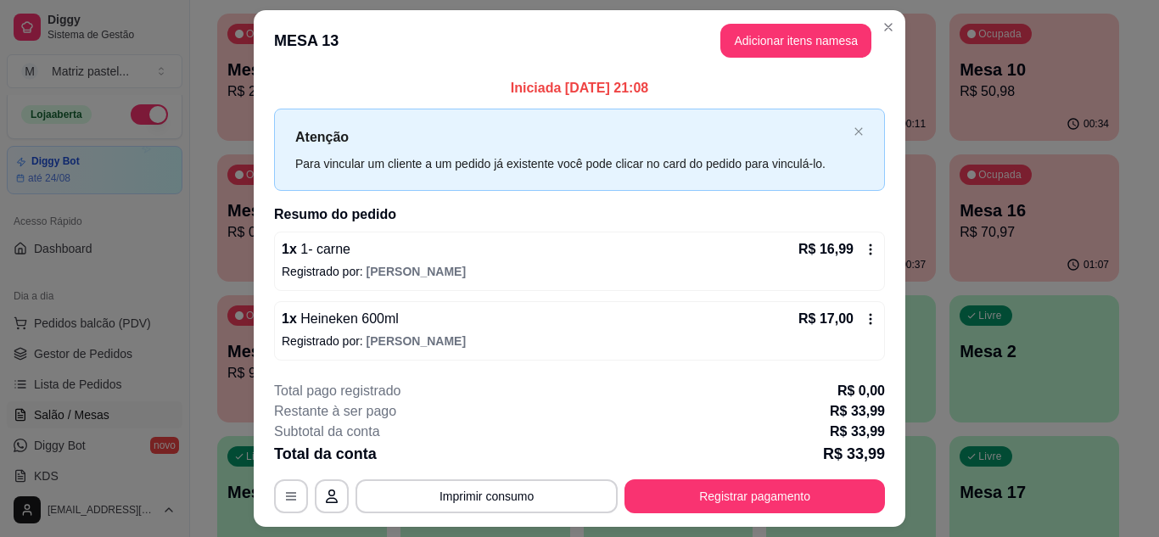
click at [715, 479] on button "Registrar pagamento" at bounding box center [755, 496] width 261 height 34
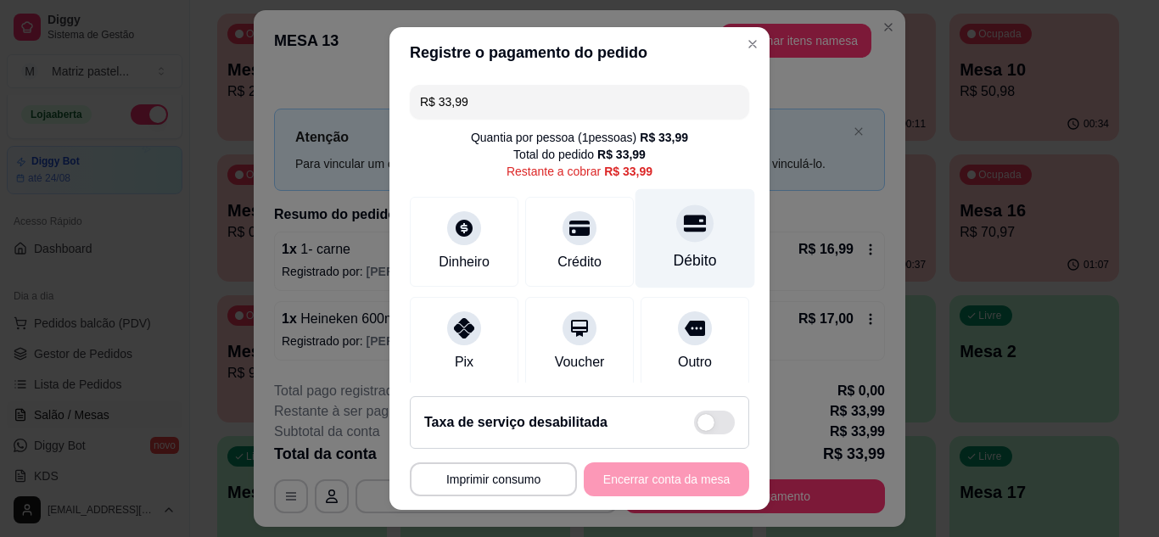
click at [674, 256] on div "Débito" at bounding box center [695, 261] width 43 height 22
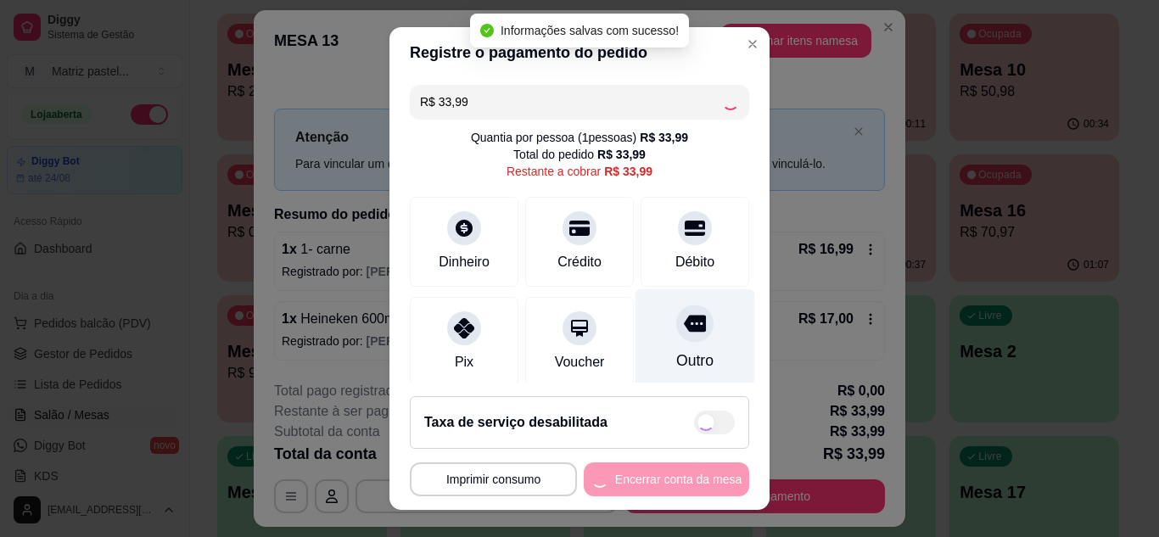
type input "R$ 0,00"
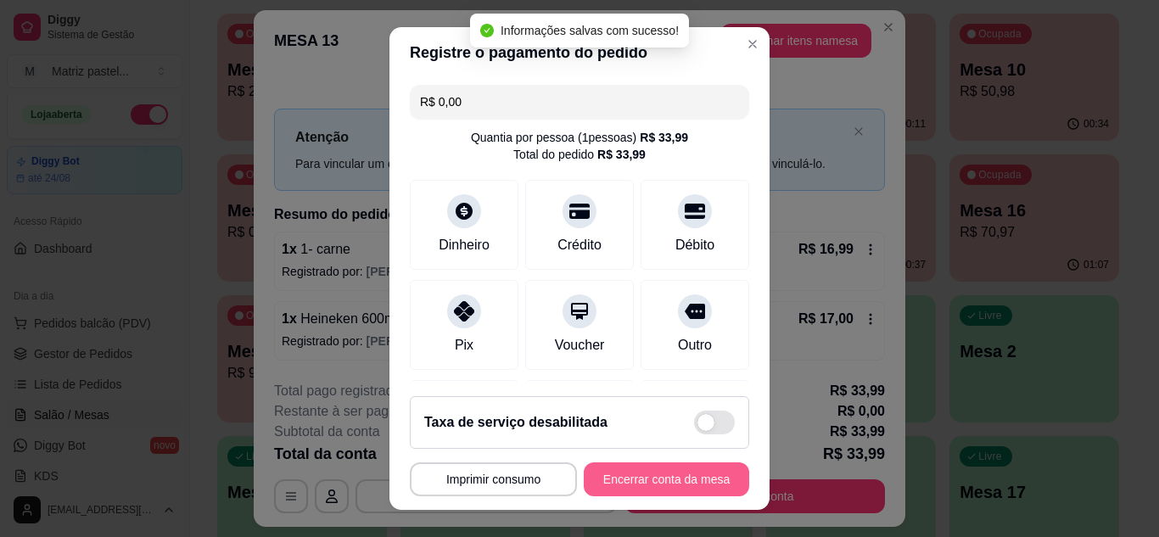
click at [645, 474] on button "Encerrar conta da mesa" at bounding box center [666, 480] width 165 height 34
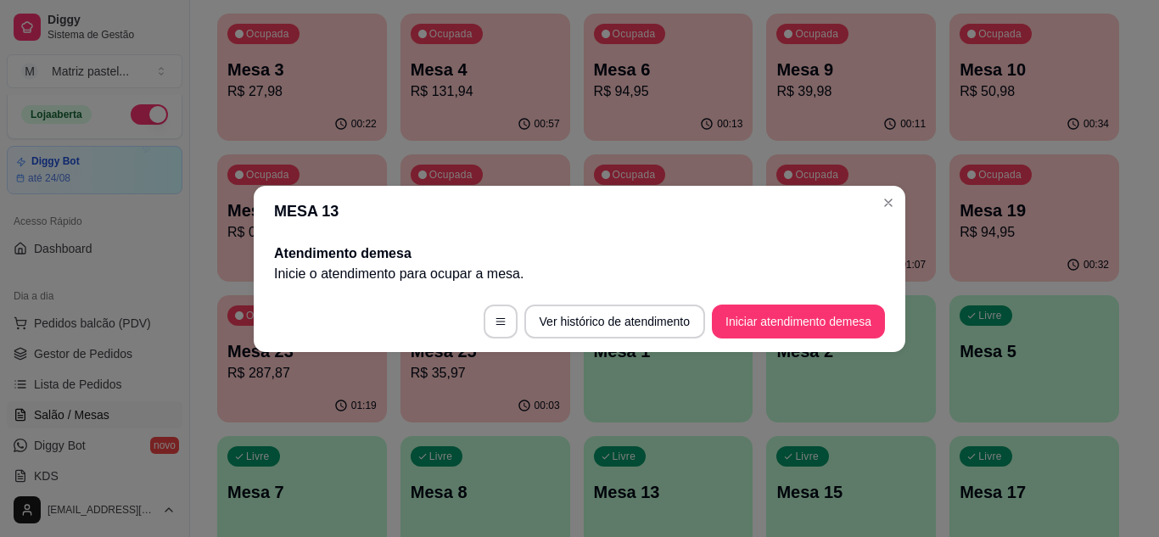
click at [879, 215] on header "MESA 13" at bounding box center [580, 211] width 652 height 51
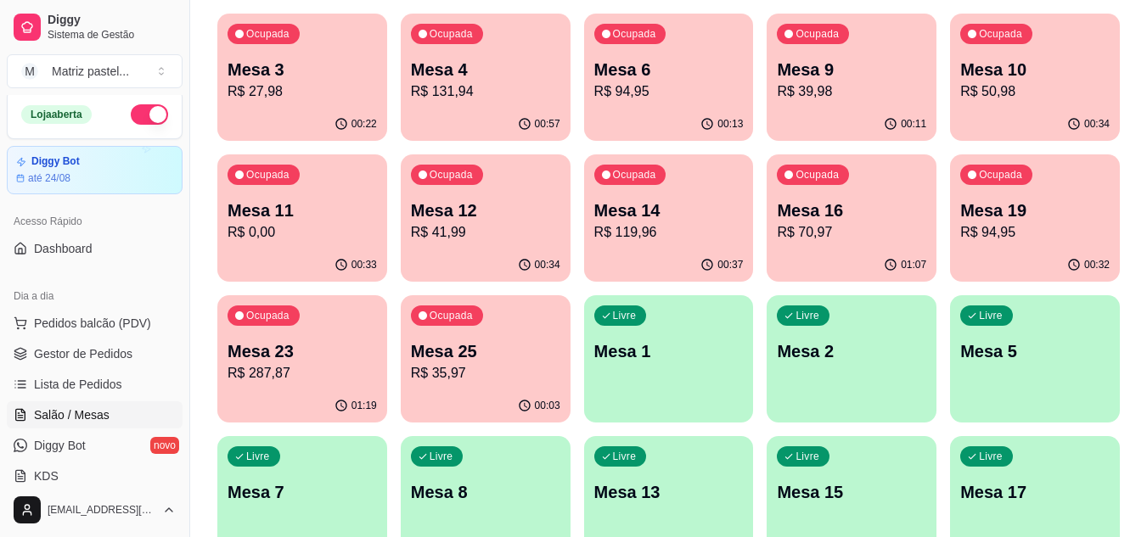
click at [468, 59] on p "Mesa 4" at bounding box center [485, 70] width 149 height 24
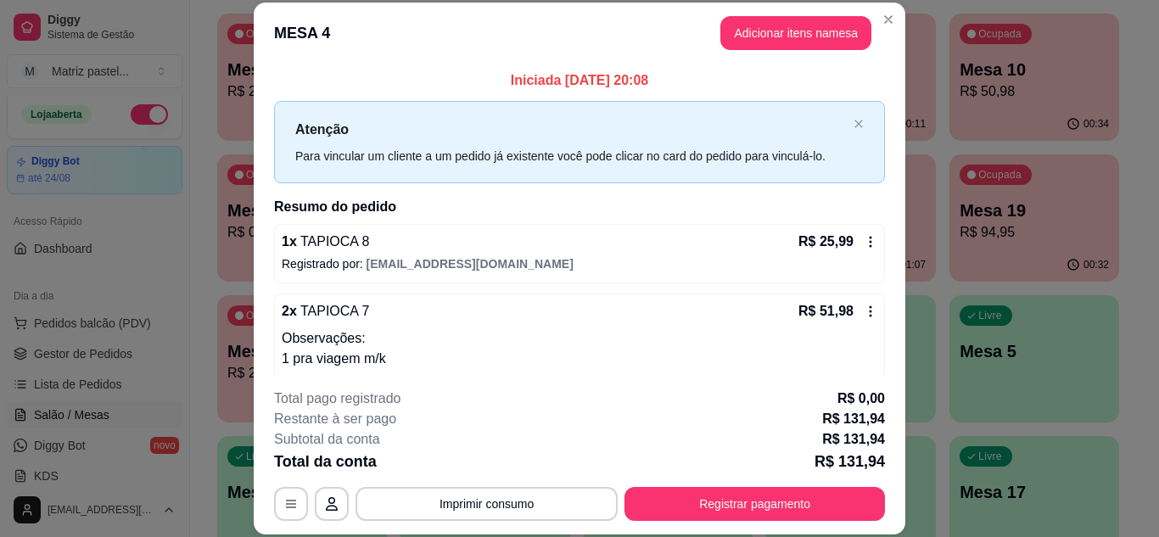
click at [691, 518] on button "Registrar pagamento" at bounding box center [755, 504] width 261 height 34
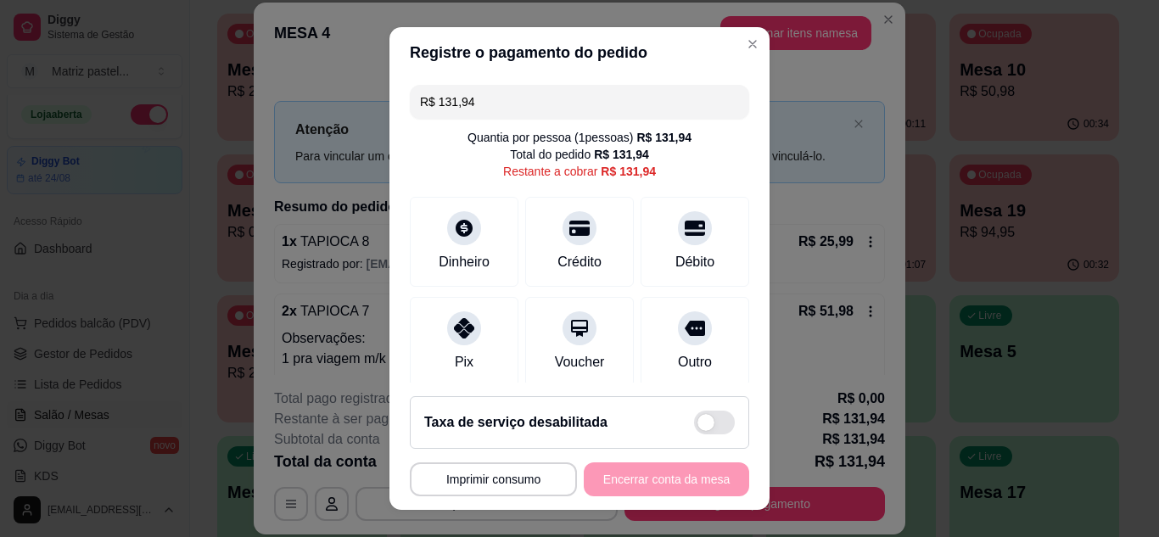
click at [493, 118] on input "R$ 131,94" at bounding box center [579, 102] width 319 height 34
click at [492, 116] on input "R$ 131,94" at bounding box center [579, 102] width 319 height 34
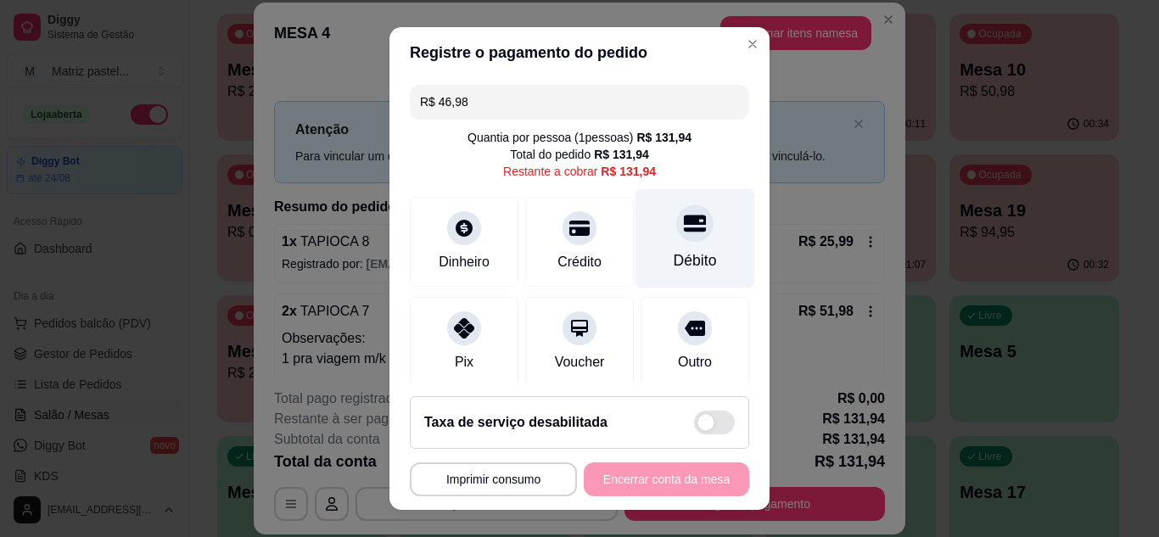
click at [676, 239] on div at bounding box center [694, 223] width 37 height 37
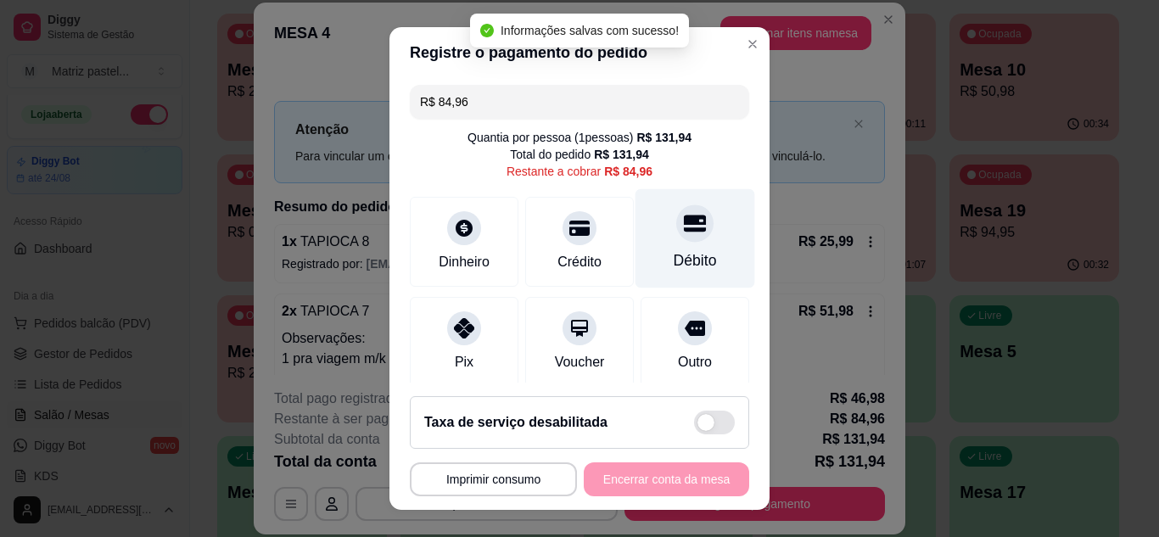
click at [677, 258] on div "Débito" at bounding box center [695, 261] width 43 height 22
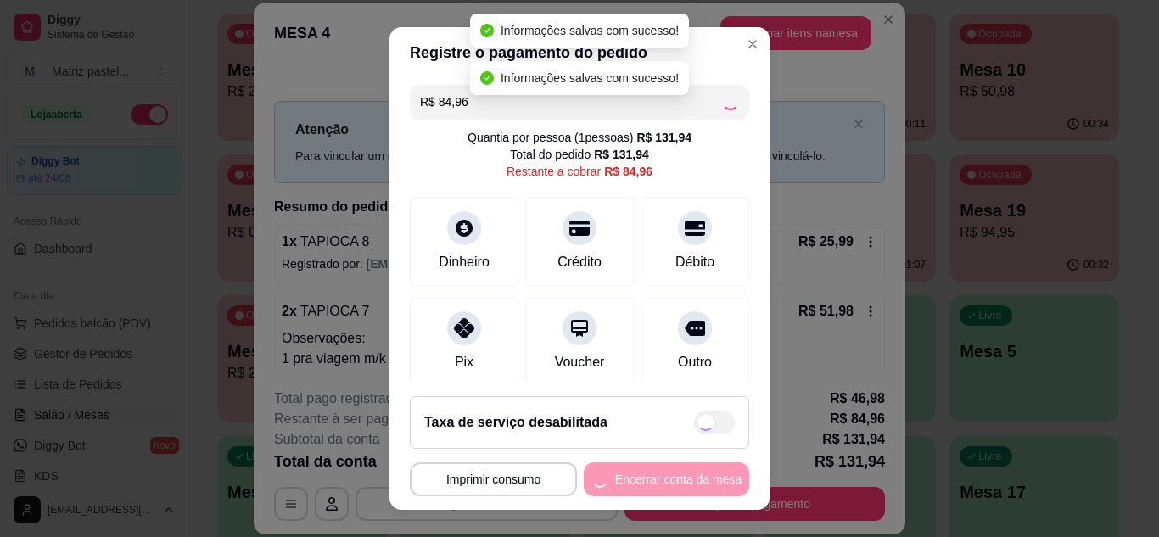
type input "R$ 0,00"
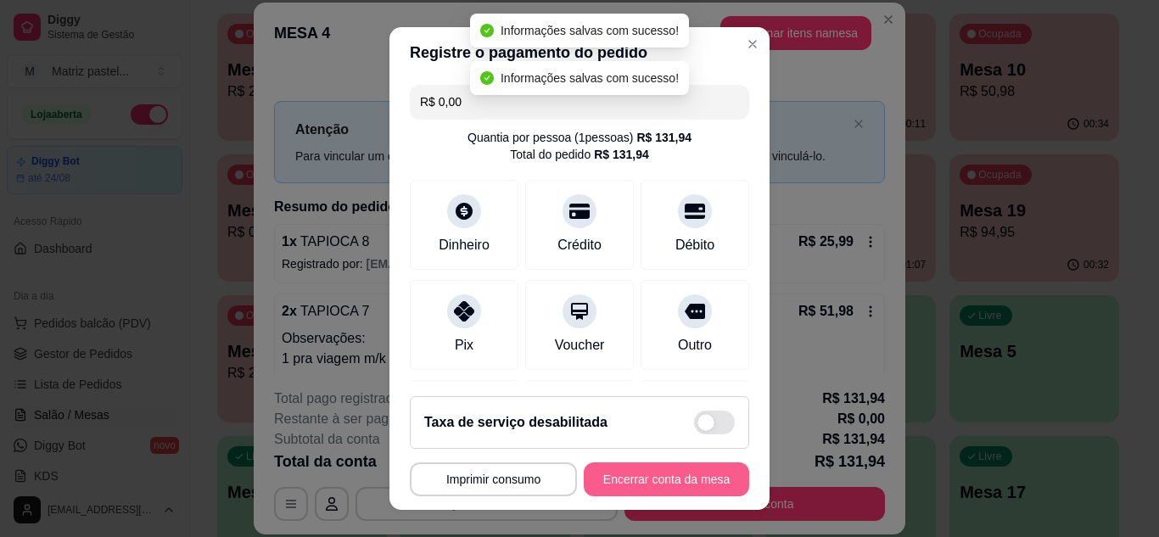
click at [648, 495] on button "Encerrar conta da mesa" at bounding box center [666, 480] width 165 height 34
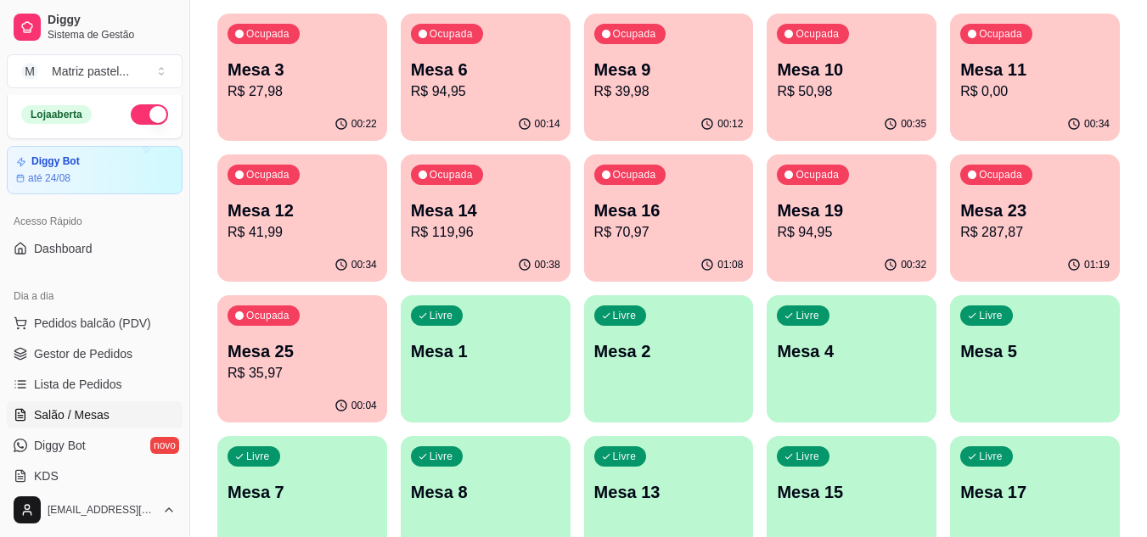
click at [459, 221] on p "Mesa 14" at bounding box center [485, 211] width 149 height 24
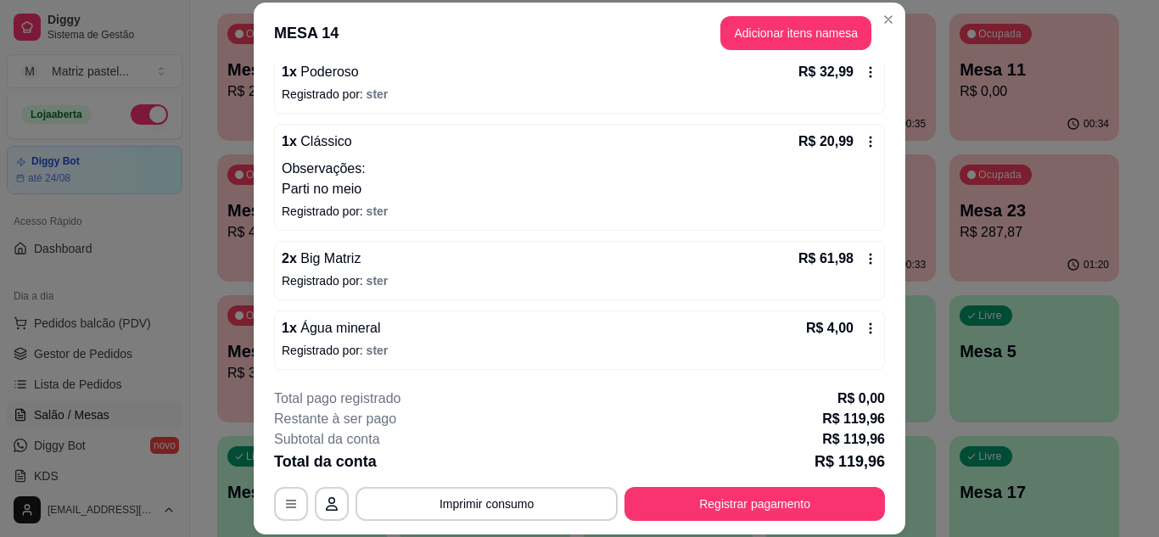
scroll to position [171, 0]
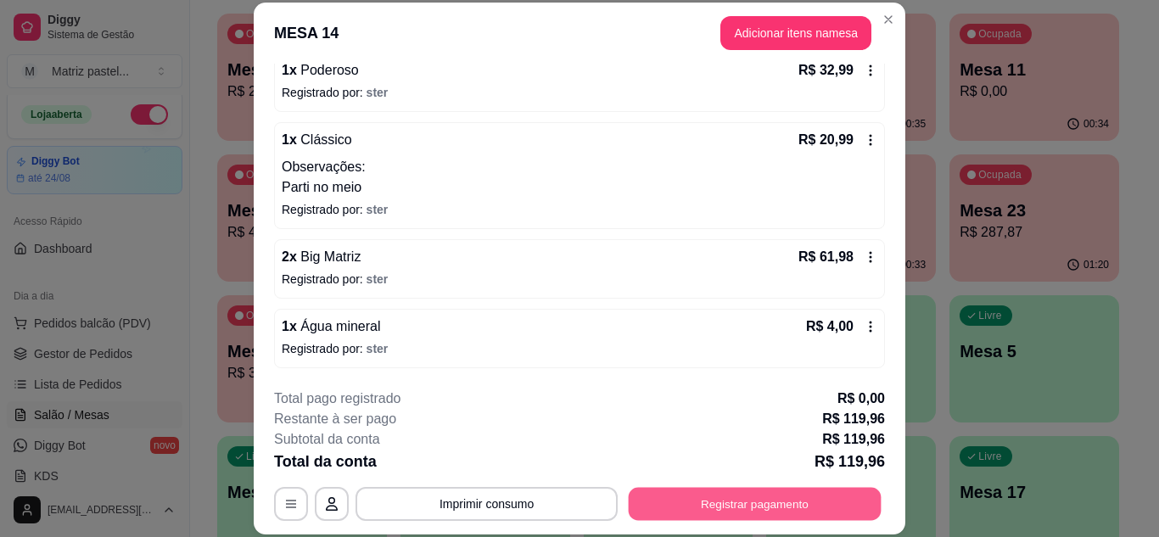
click at [800, 494] on button "Registrar pagamento" at bounding box center [755, 503] width 253 height 33
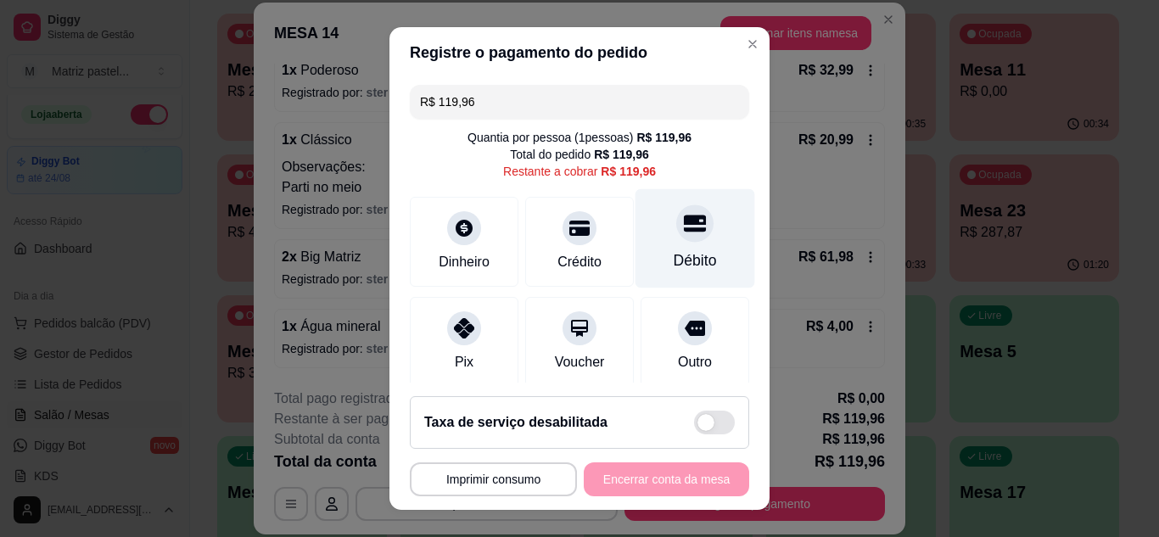
click at [676, 239] on div at bounding box center [694, 223] width 37 height 37
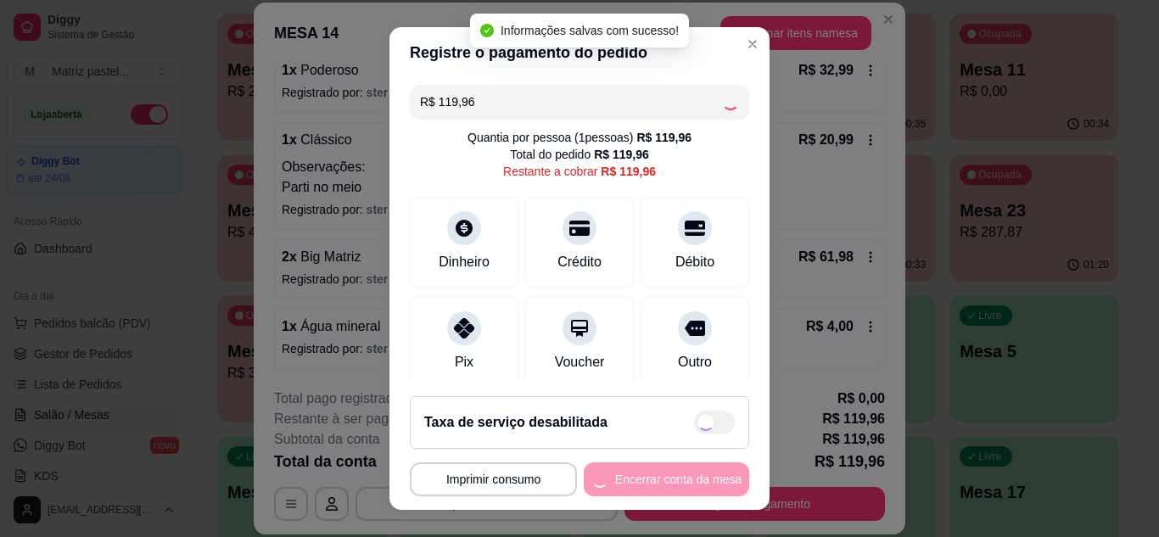
type input "R$ 0,00"
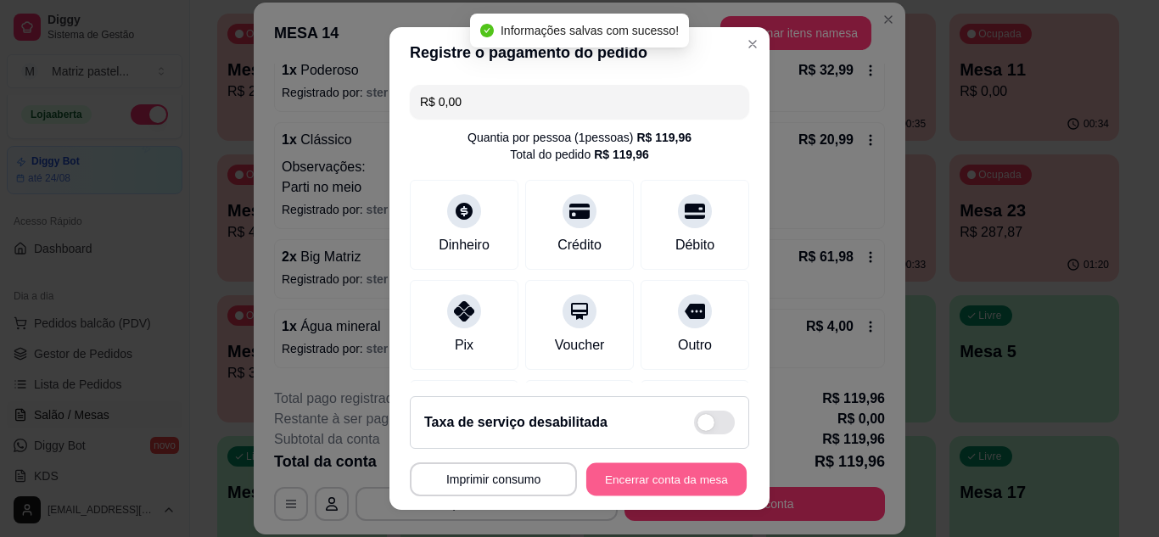
click at [657, 473] on button "Encerrar conta da mesa" at bounding box center [666, 479] width 160 height 33
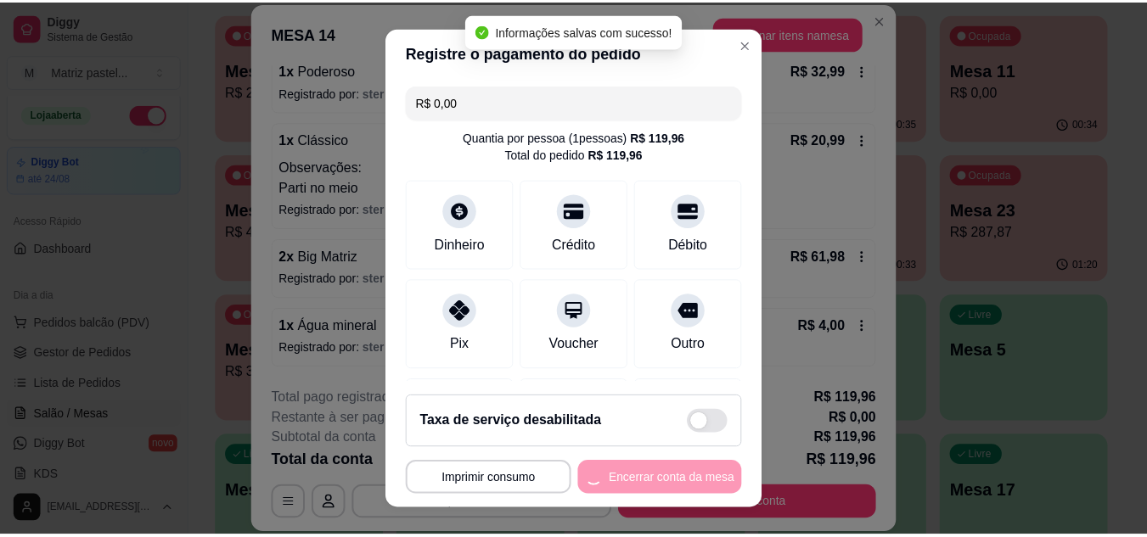
scroll to position [0, 0]
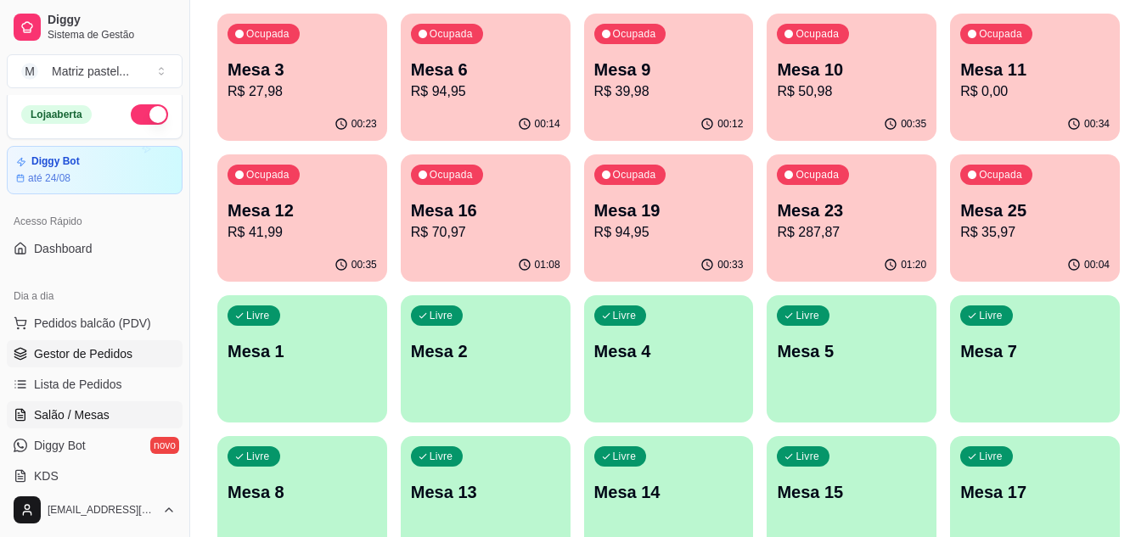
click at [81, 362] on span "Gestor de Pedidos" at bounding box center [83, 353] width 98 height 17
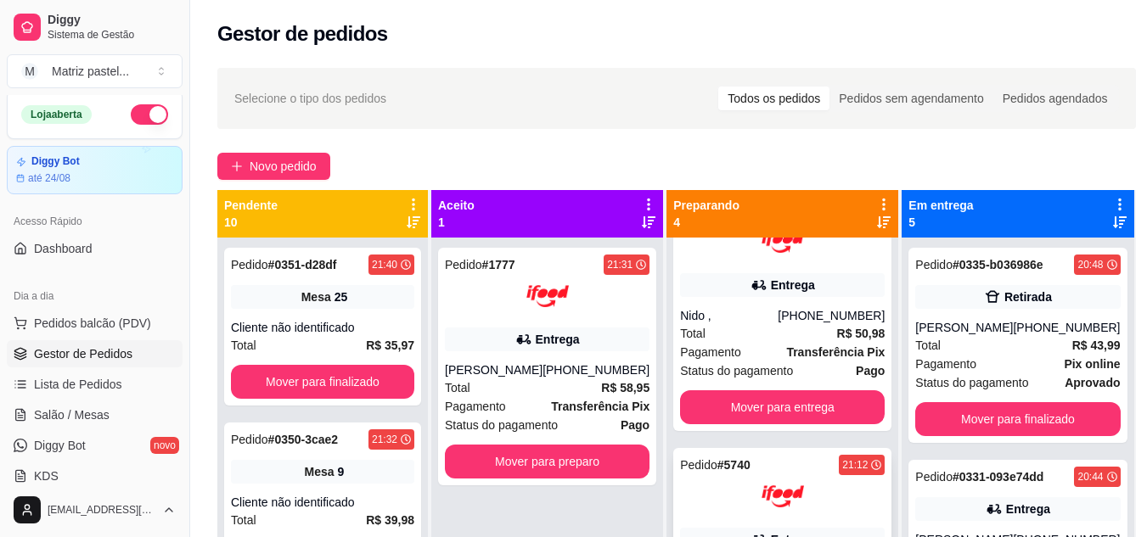
scroll to position [170, 0]
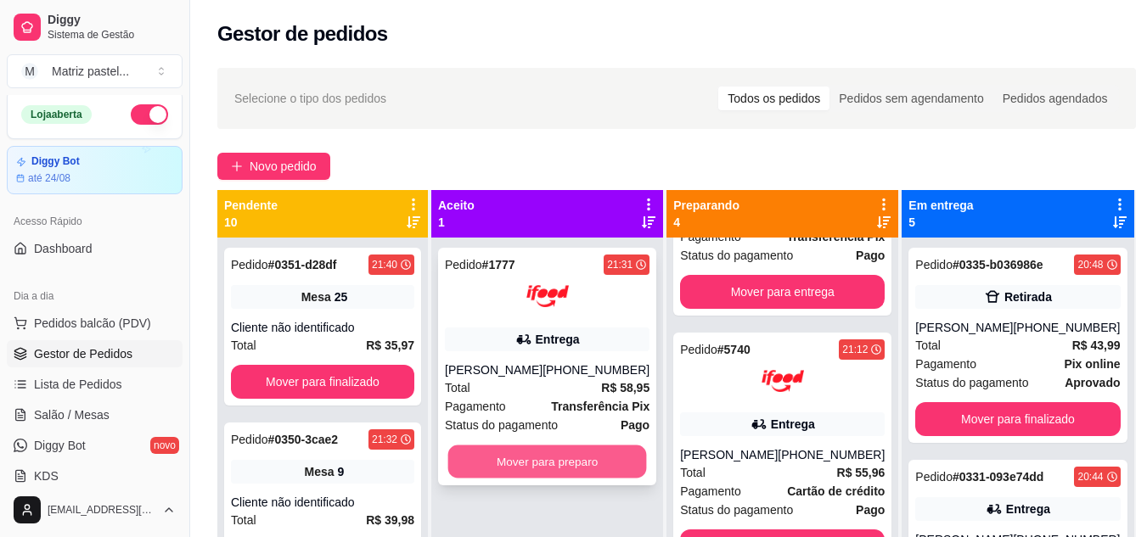
click at [597, 463] on button "Mover para preparo" at bounding box center [547, 462] width 199 height 33
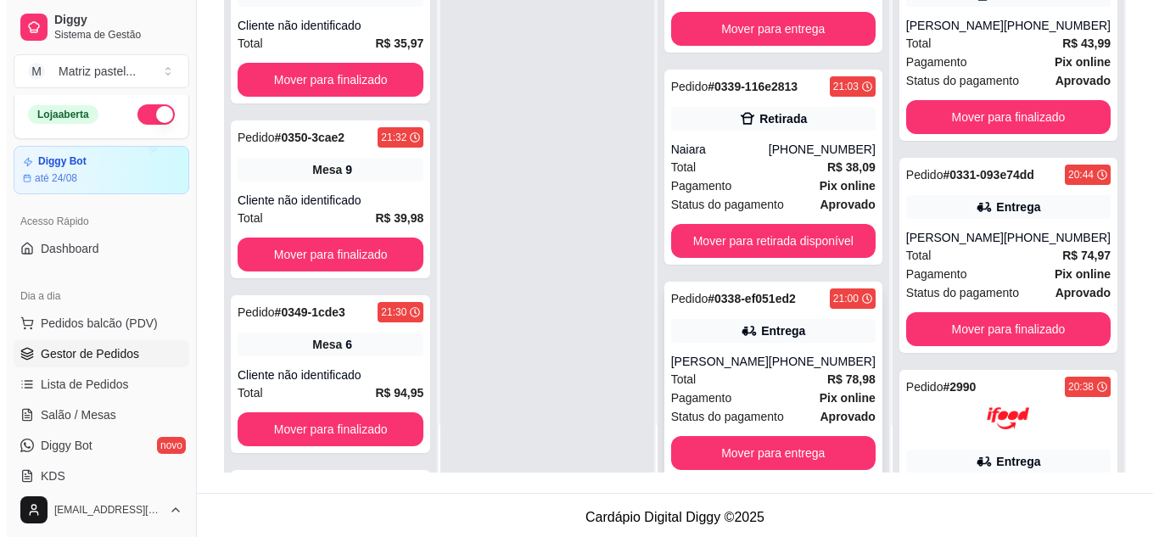
scroll to position [668, 0]
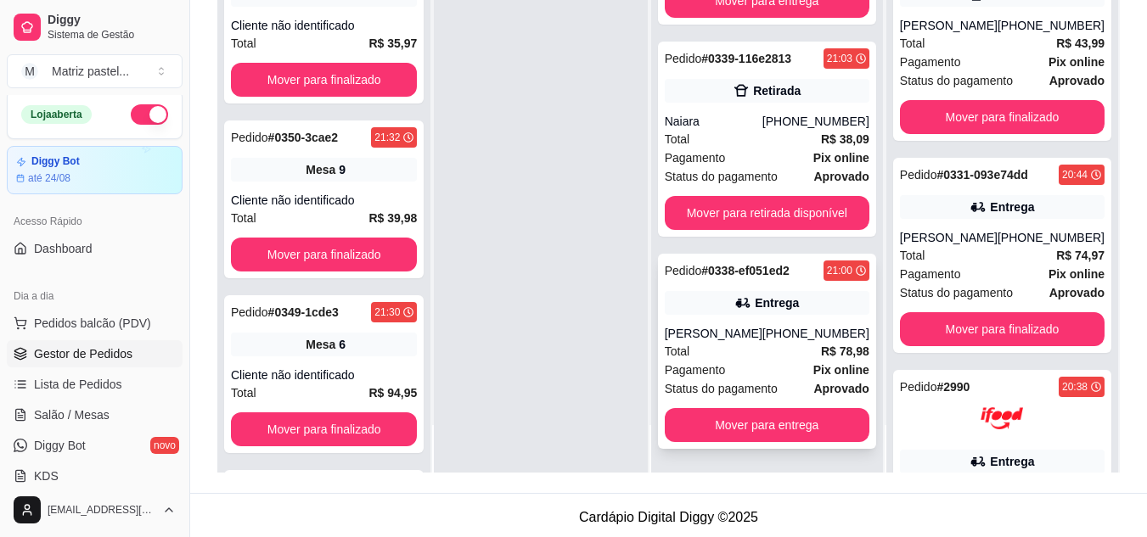
click at [716, 352] on div "Total R$ 78,98" at bounding box center [767, 351] width 205 height 19
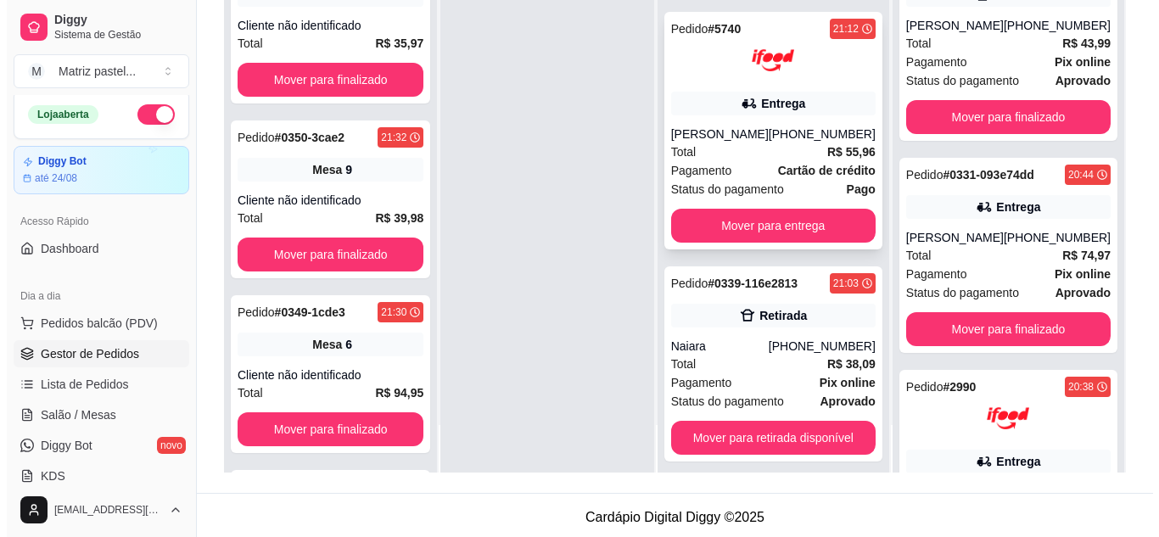
scroll to position [413, 0]
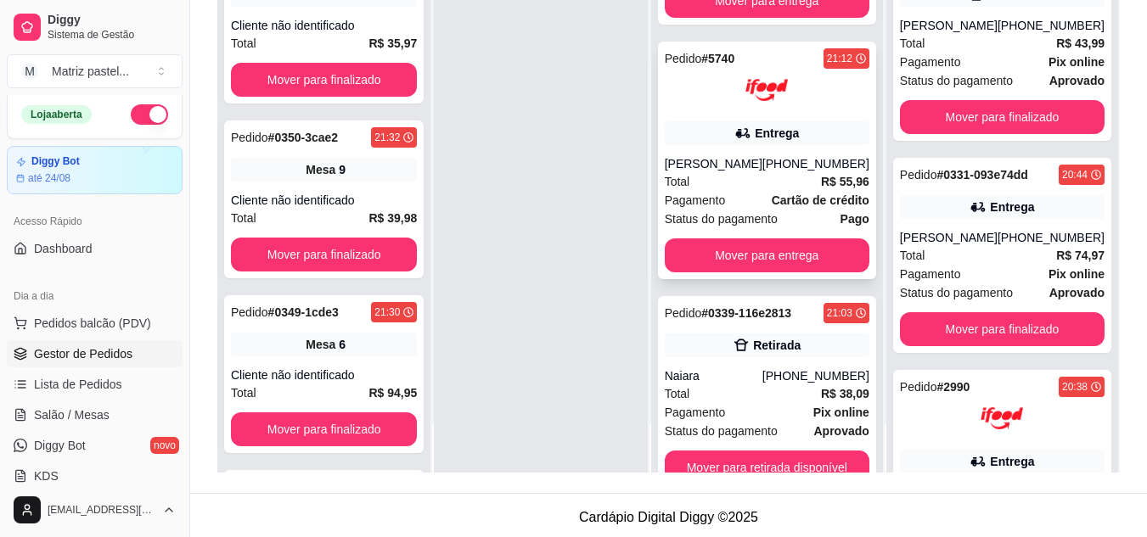
click at [741, 118] on div "Pedido # 5740 21:12 Entrega Mirela Fernandes (08) 00705-2030 Total R$ 55,96 Pag…" at bounding box center [767, 161] width 218 height 238
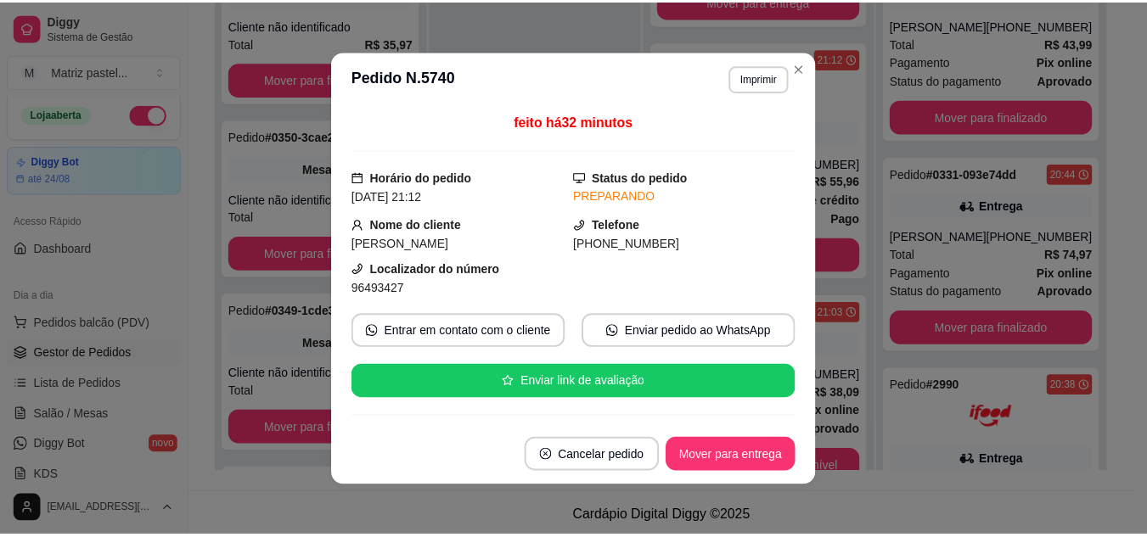
scroll to position [85, 0]
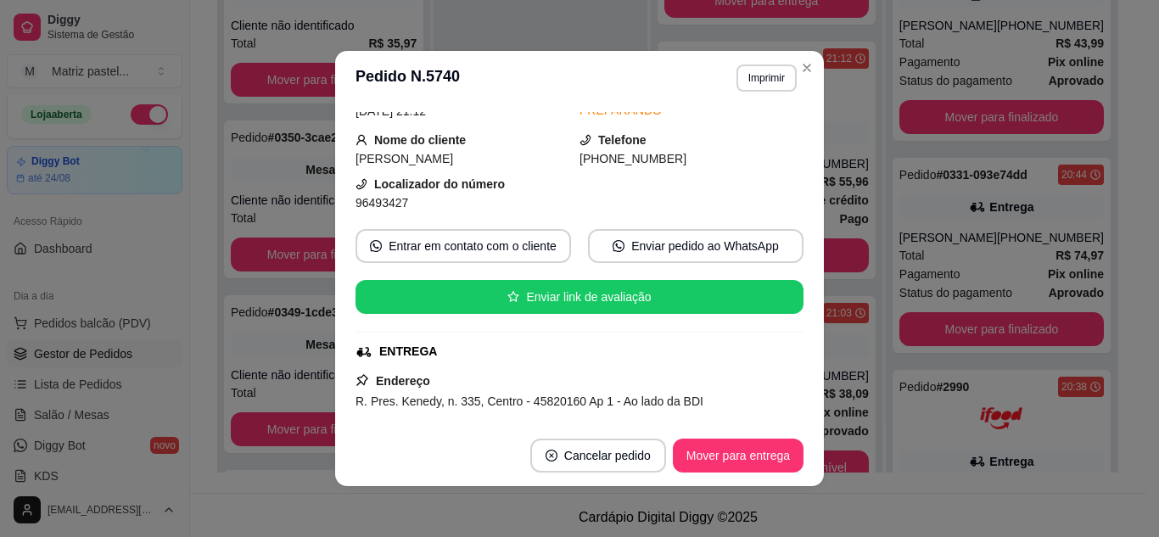
click at [755, 62] on header "**********" at bounding box center [579, 78] width 489 height 54
click at [756, 79] on button "Imprimir" at bounding box center [767, 77] width 60 height 27
click at [749, 137] on button "IMPRESSORA" at bounding box center [730, 137] width 123 height 27
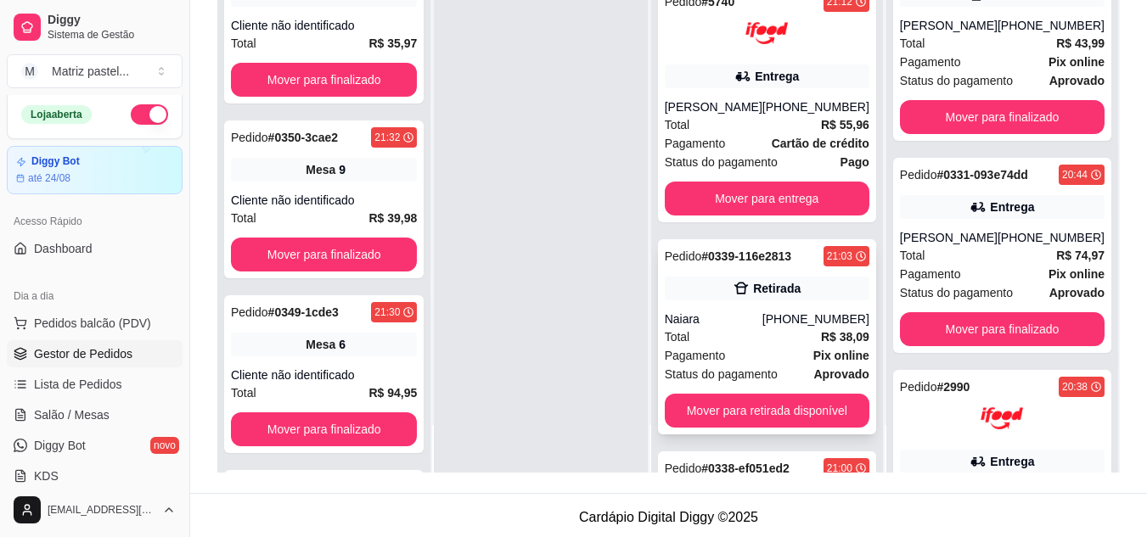
scroll to position [498, 0]
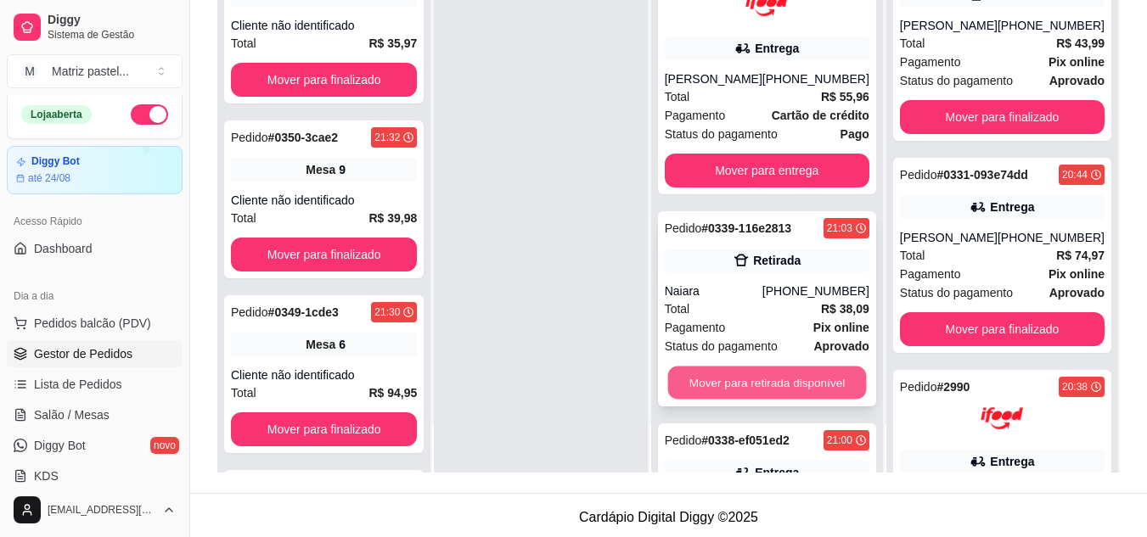
click at [739, 394] on button "Mover para retirada disponível" at bounding box center [766, 383] width 199 height 33
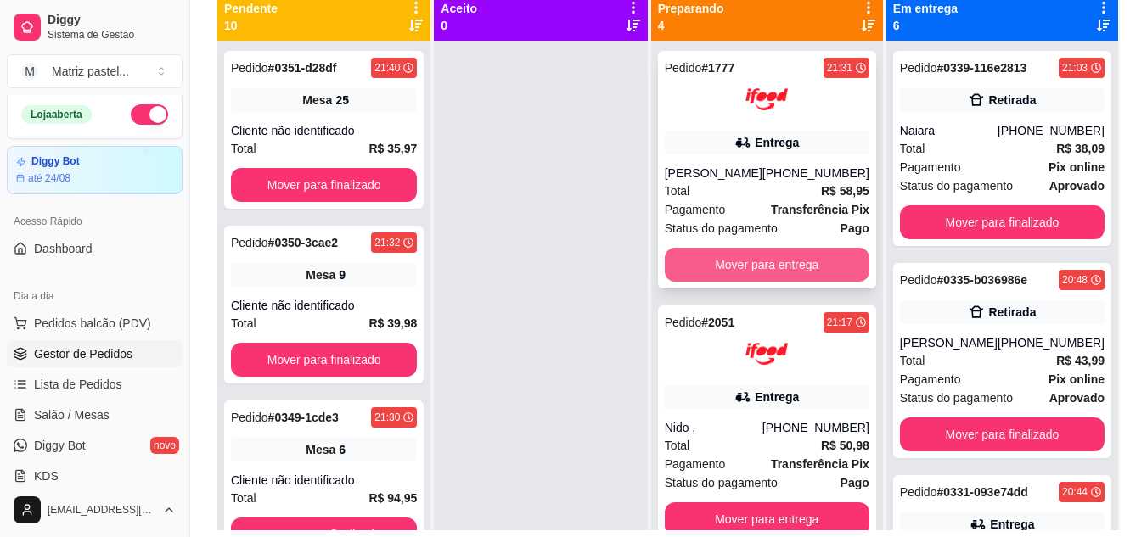
scroll to position [170, 0]
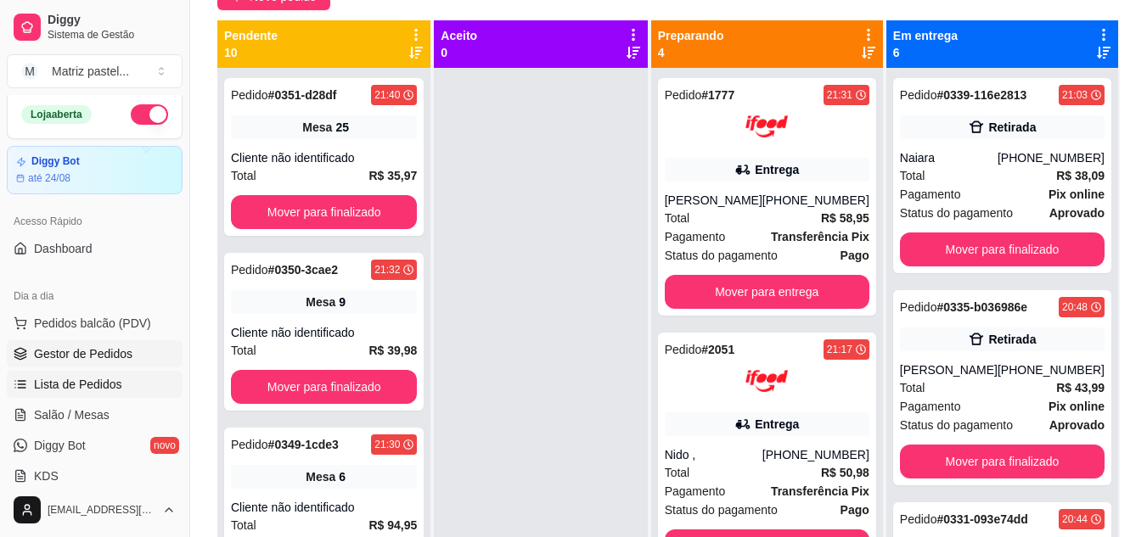
click at [70, 374] on link "Lista de Pedidos" at bounding box center [95, 384] width 176 height 27
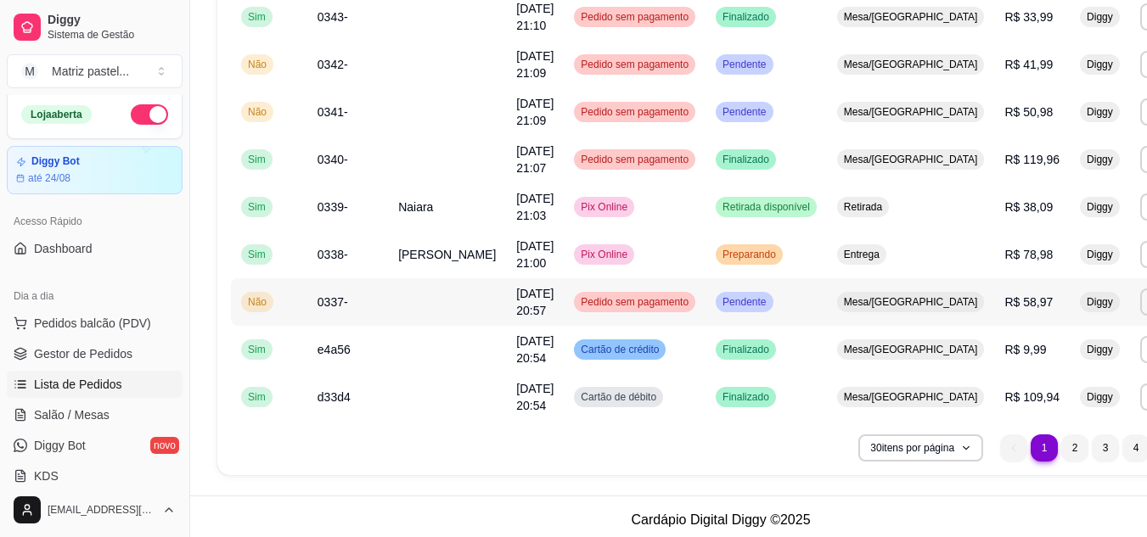
scroll to position [1257, 0]
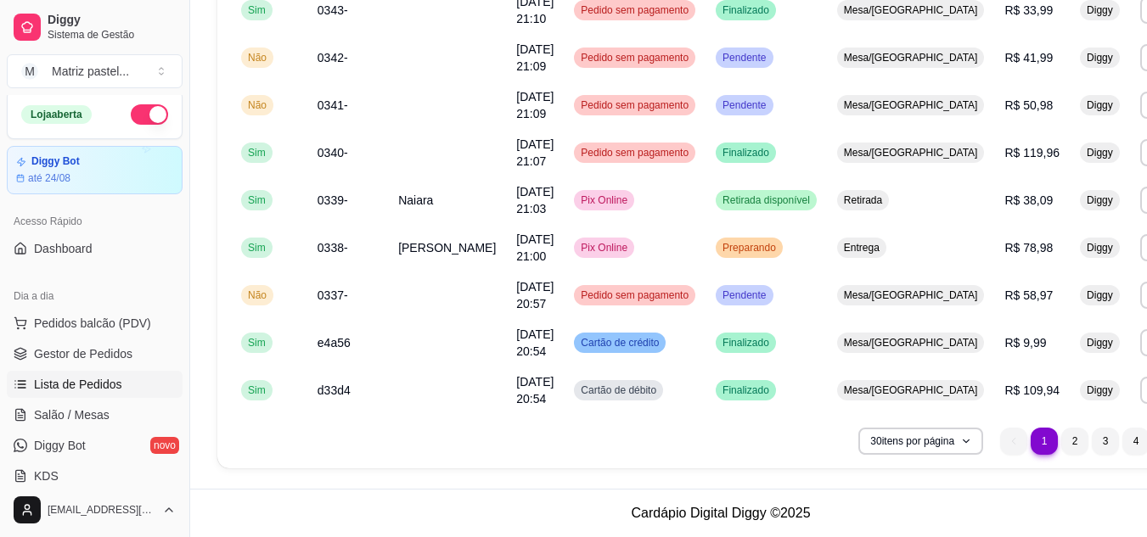
click at [1146, 451] on li "5" at bounding box center [1166, 441] width 26 height 26
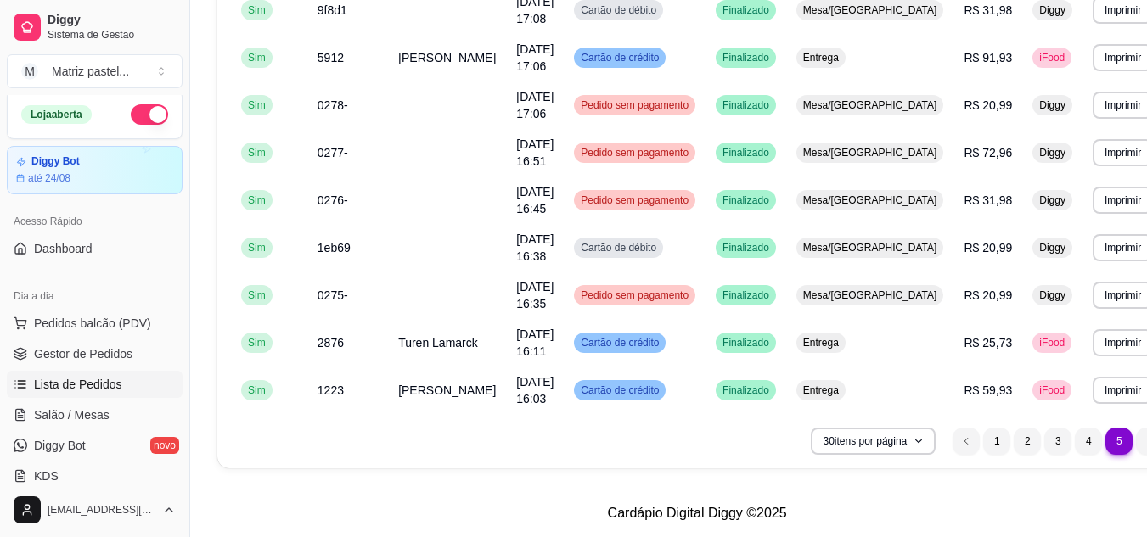
scroll to position [354, 0]
click at [426, 351] on td "Turen Lamarck" at bounding box center [447, 343] width 118 height 48
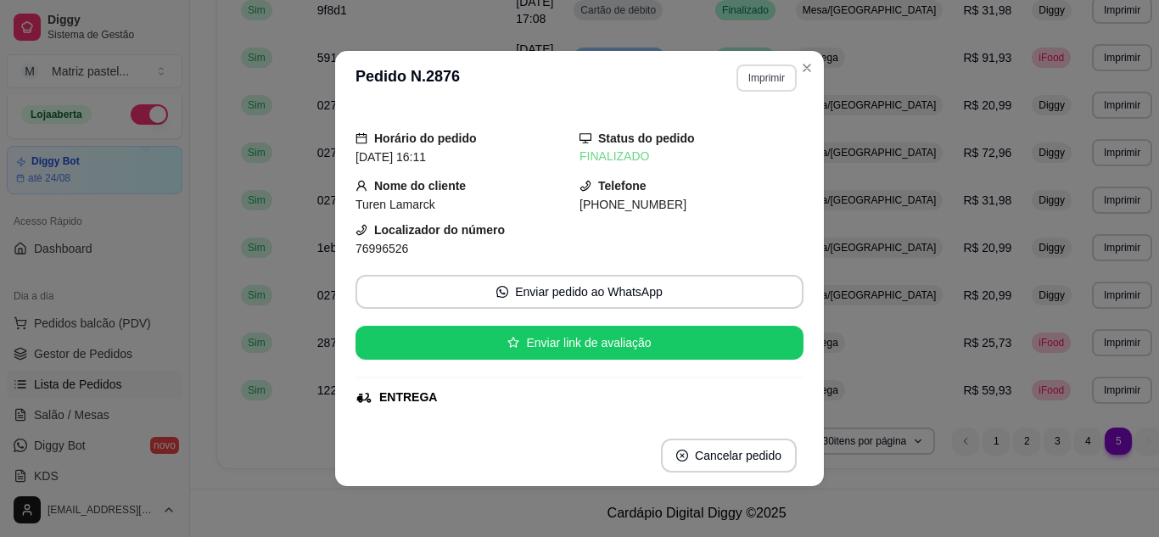
click at [754, 74] on button "Imprimir" at bounding box center [767, 77] width 60 height 27
click at [743, 135] on button "IMPRESSORA" at bounding box center [730, 137] width 119 height 26
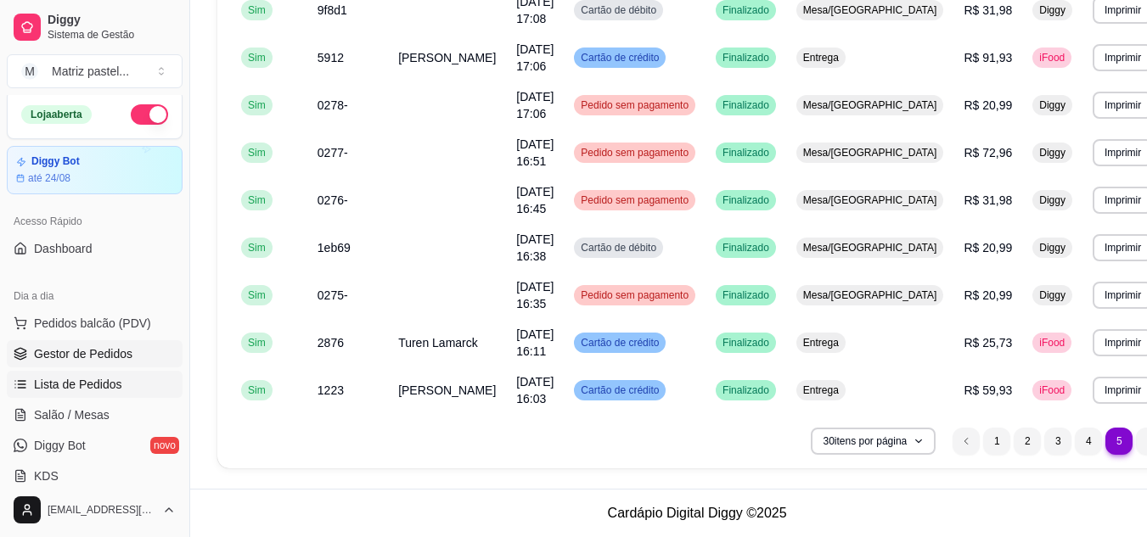
click at [114, 348] on span "Gestor de Pedidos" at bounding box center [83, 353] width 98 height 17
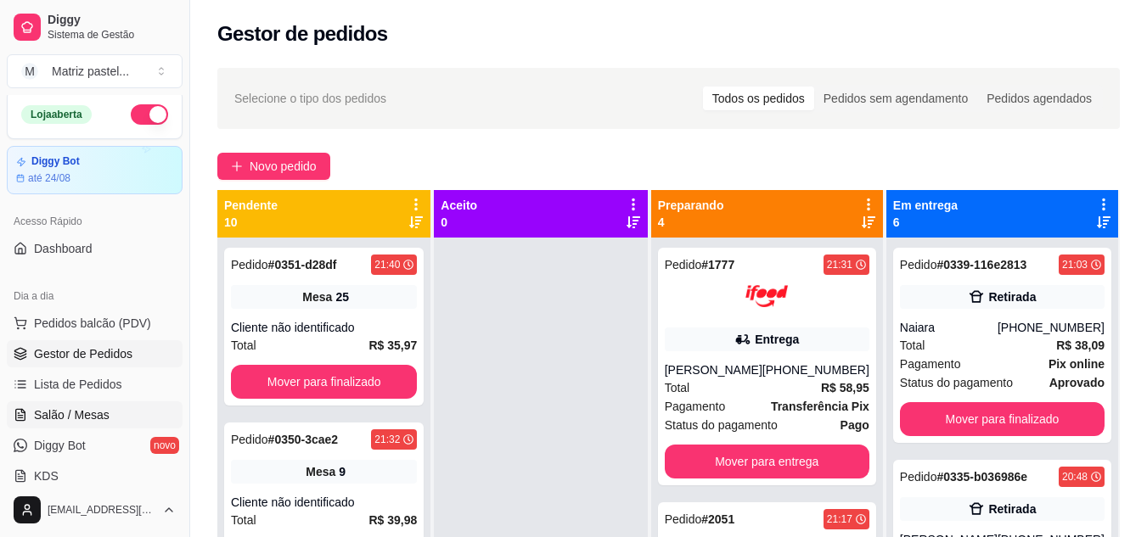
click at [66, 405] on link "Salão / Mesas" at bounding box center [95, 414] width 176 height 27
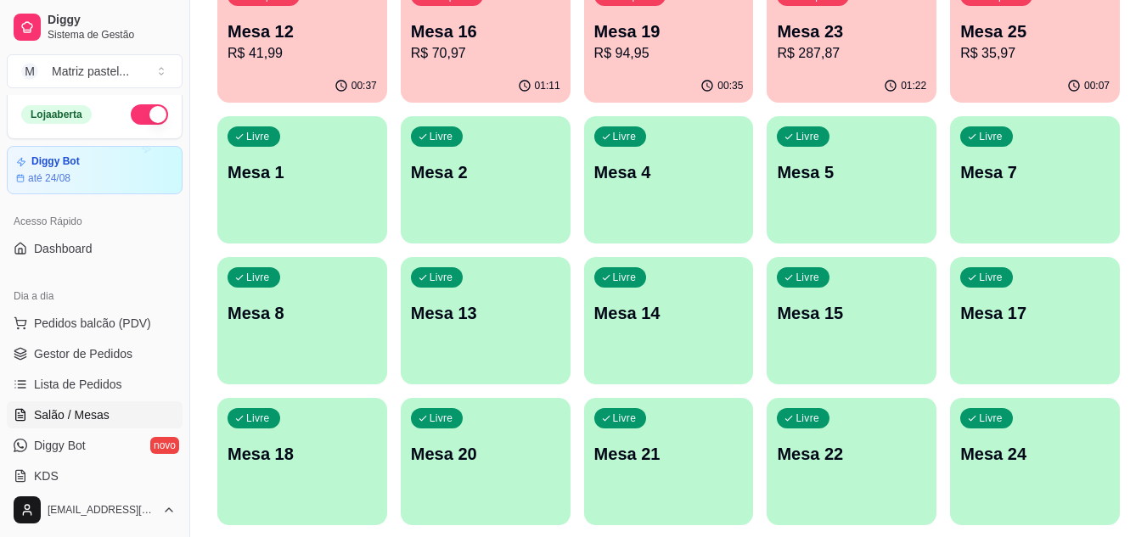
scroll to position [406, 0]
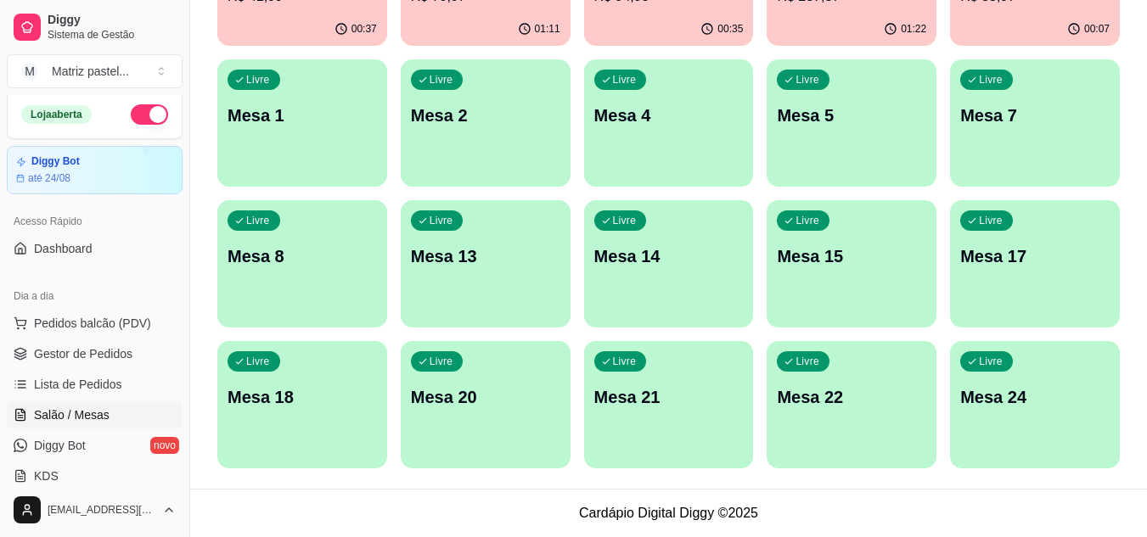
click at [984, 423] on div "Livre Mesa 24" at bounding box center [1035, 394] width 170 height 107
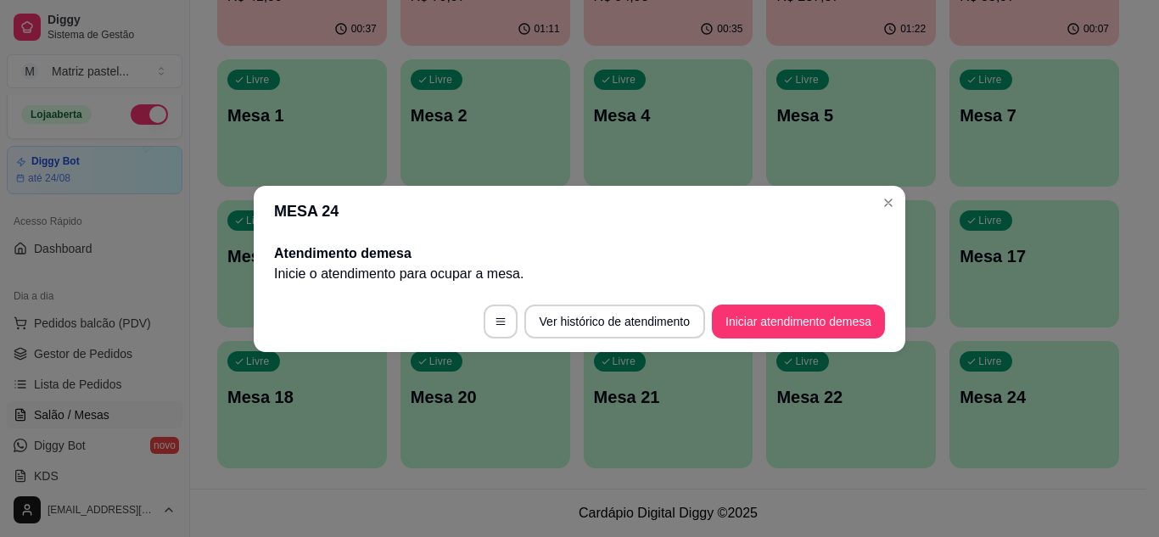
click at [762, 323] on button "Iniciar atendimento de mesa" at bounding box center [798, 322] width 173 height 34
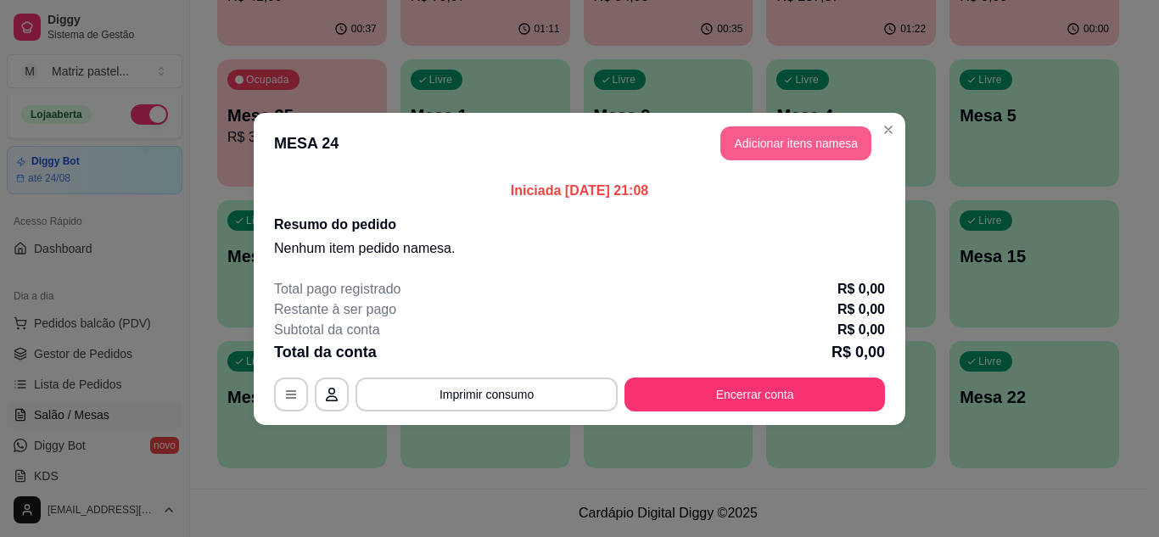
click at [741, 158] on button "Adicionar itens na mesa" at bounding box center [796, 143] width 151 height 34
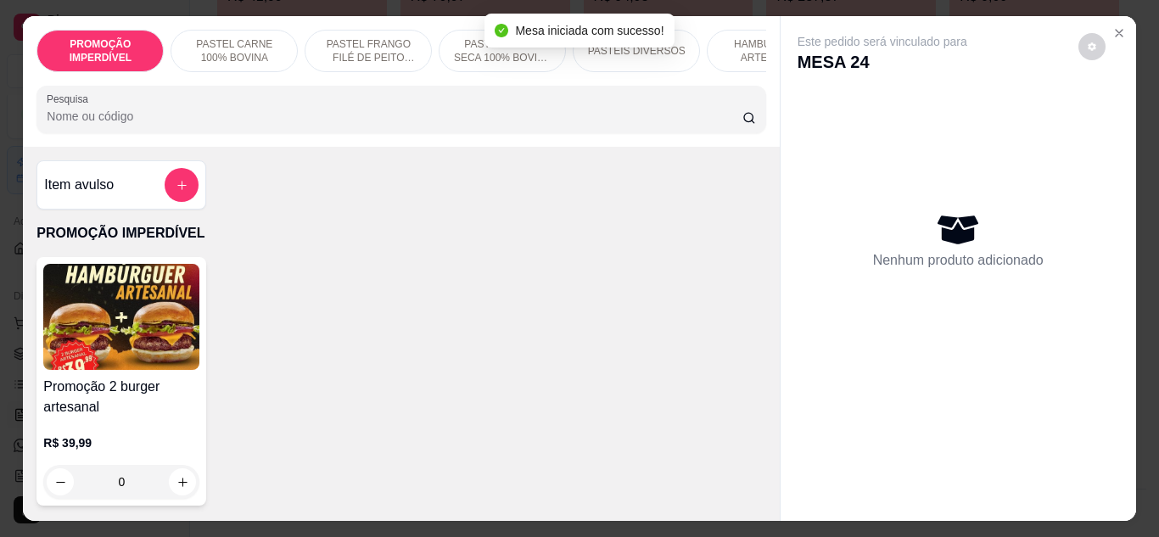
click at [314, 109] on div at bounding box center [401, 110] width 709 height 34
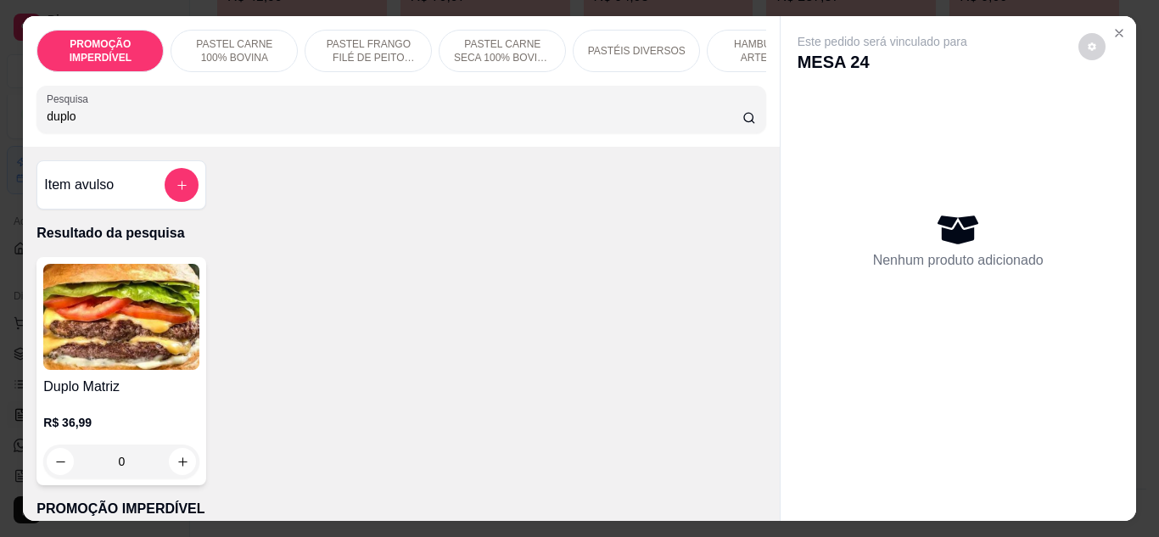
type input "duplo"
click at [167, 479] on div "0" at bounding box center [121, 462] width 156 height 34
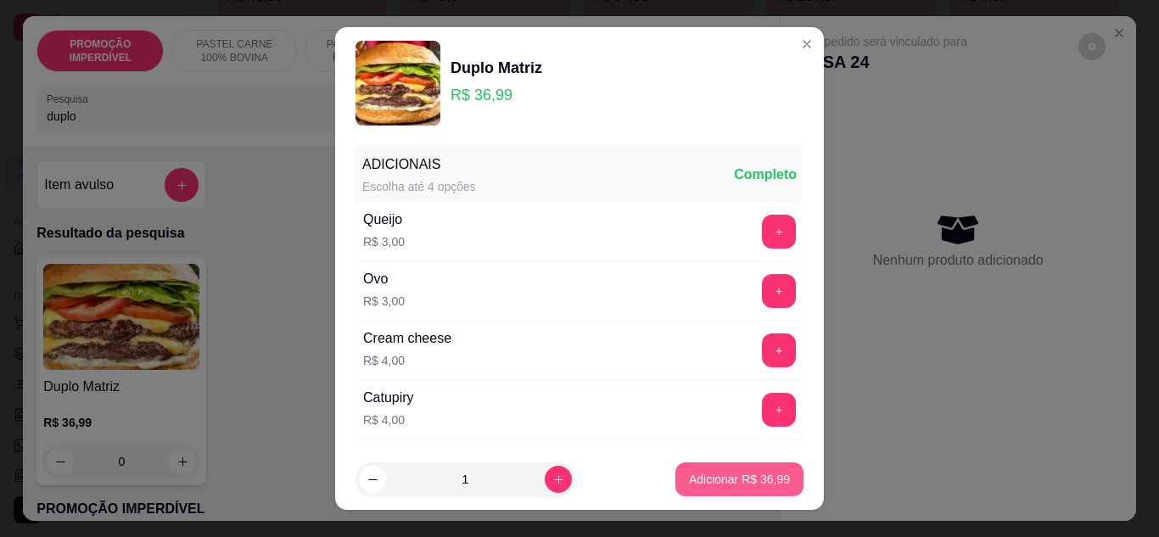
click at [655, 474] on footer "1 Adicionar R$ 36,99" at bounding box center [579, 479] width 489 height 61
click at [712, 473] on p "Adicionar R$ 36,99" at bounding box center [739, 479] width 101 height 17
type input "1"
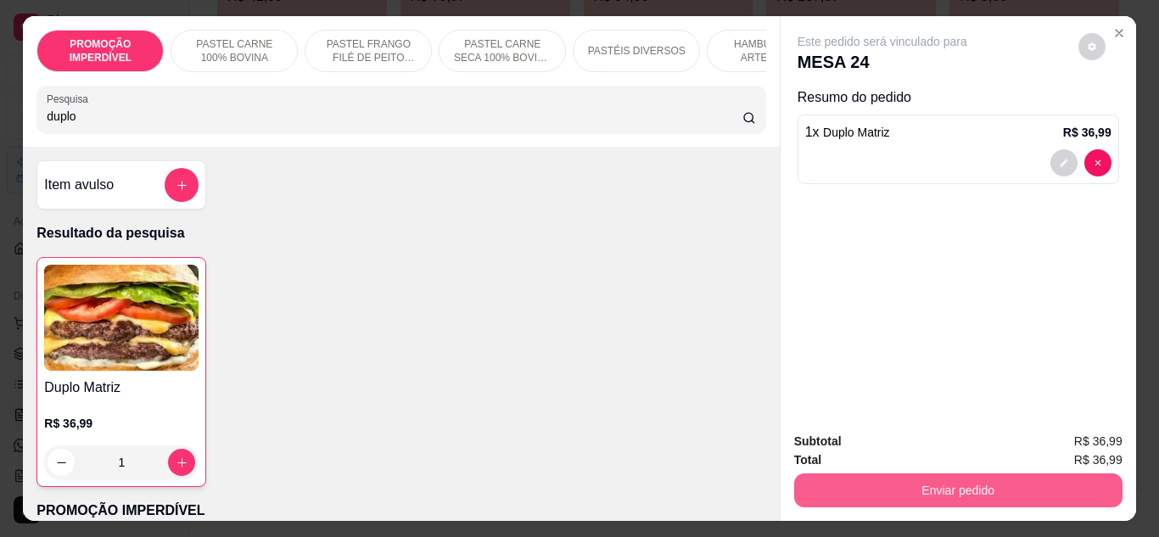
click at [816, 474] on button "Enviar pedido" at bounding box center [958, 491] width 328 height 34
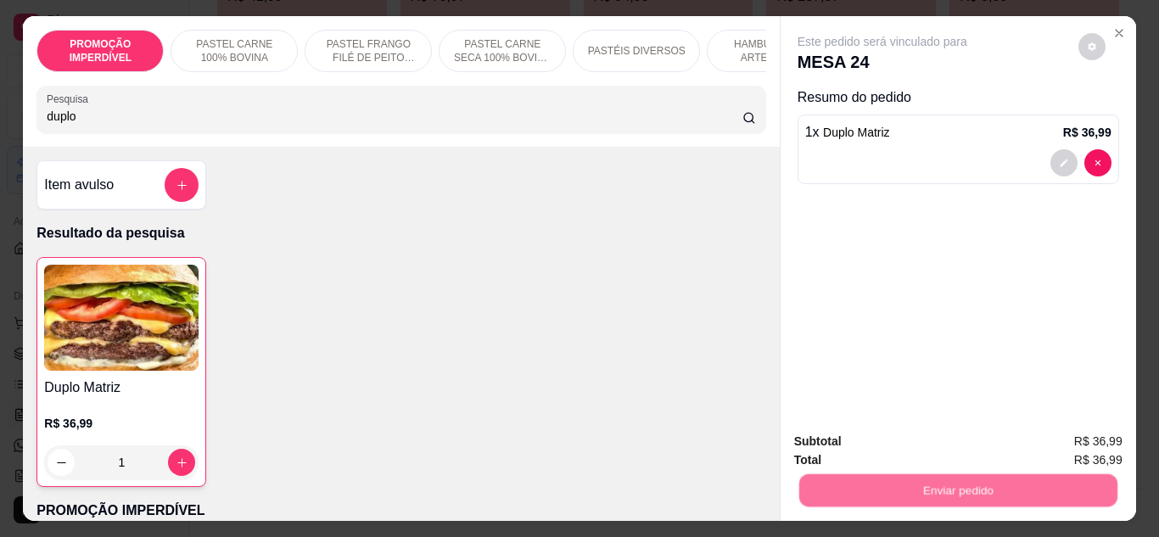
click at [869, 434] on button "Não registrar e enviar pedido" at bounding box center [901, 442] width 171 height 31
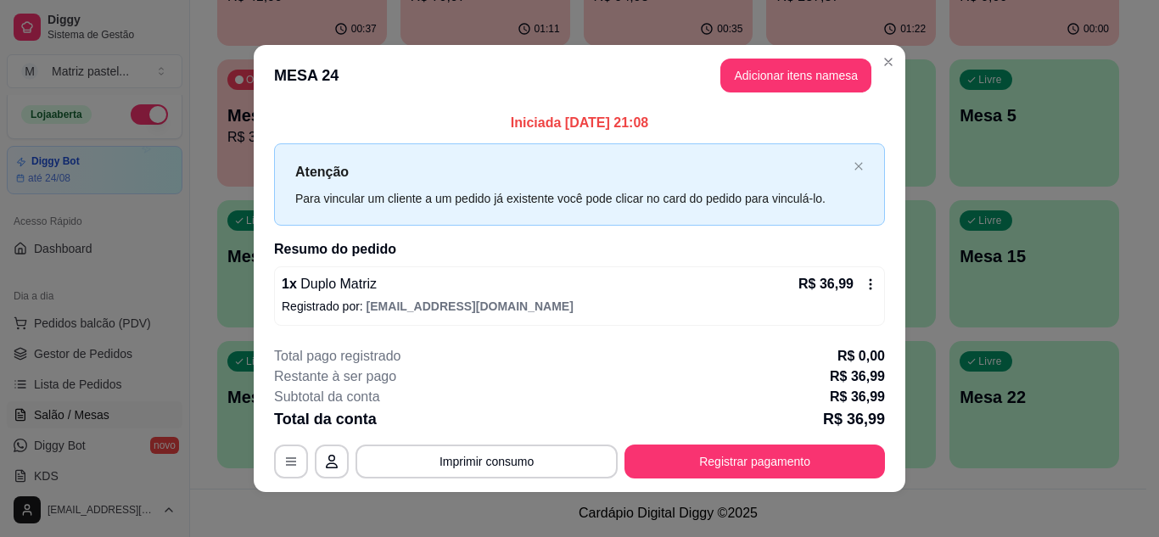
click at [894, 72] on header "MESA 24 Adicionar itens na mesa" at bounding box center [580, 75] width 652 height 61
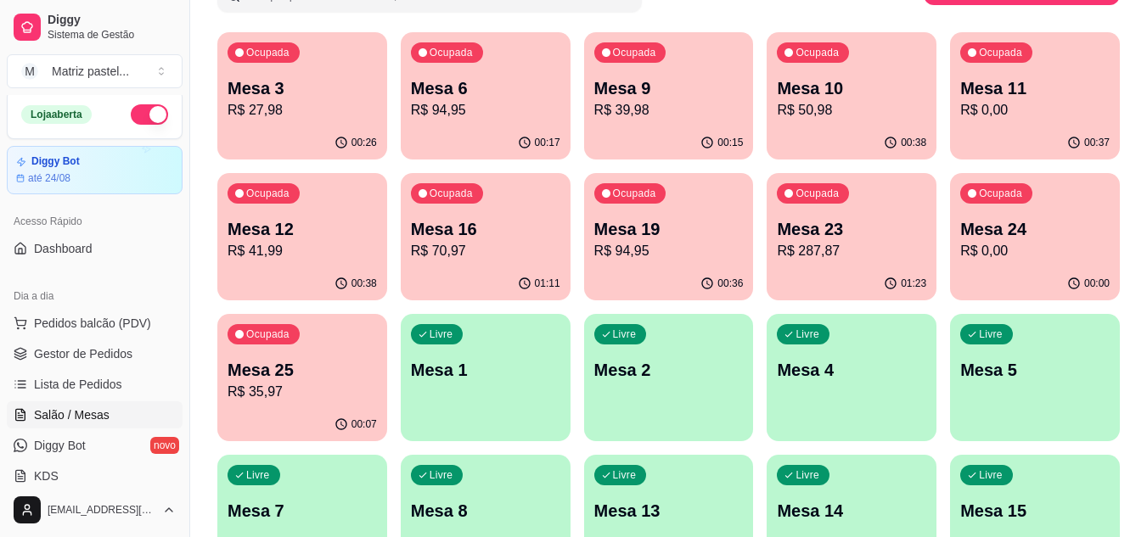
scroll to position [66, 0]
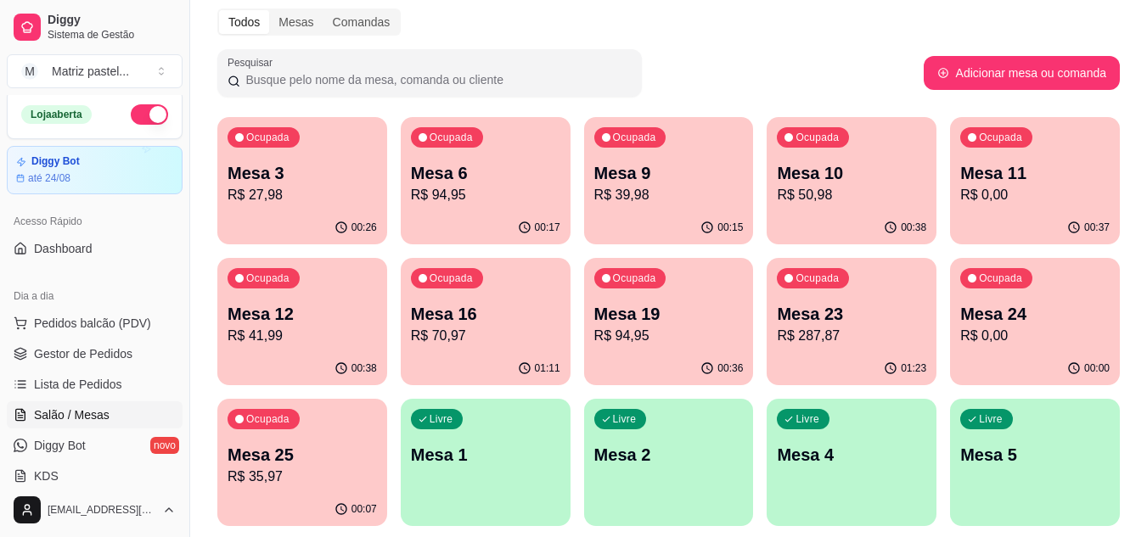
click at [251, 198] on p "R$ 27,98" at bounding box center [301, 195] width 149 height 20
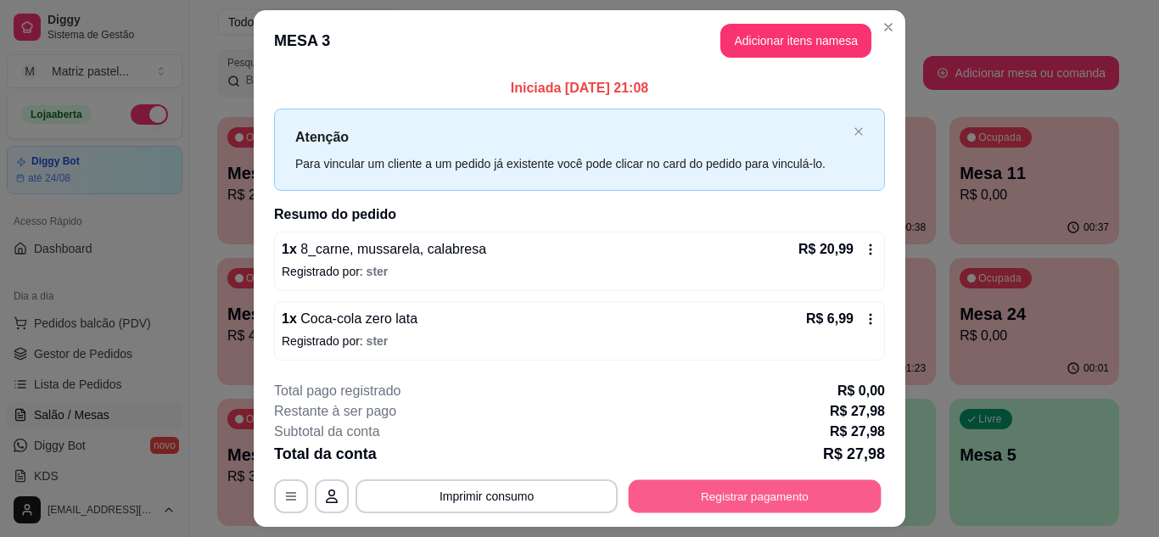
click at [746, 496] on button "Registrar pagamento" at bounding box center [755, 496] width 253 height 33
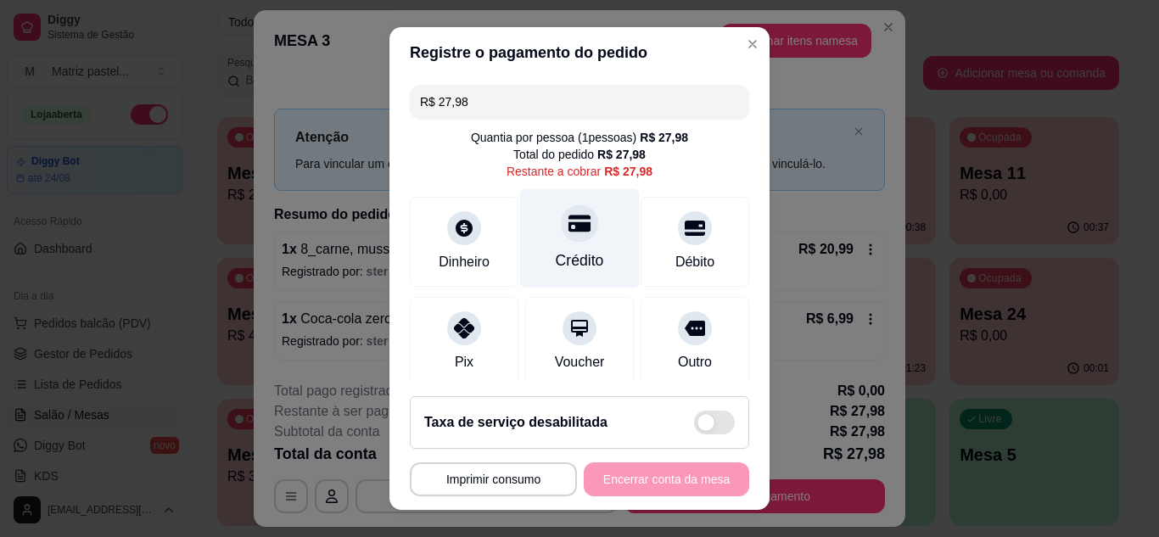
click at [572, 238] on div at bounding box center [579, 223] width 37 height 37
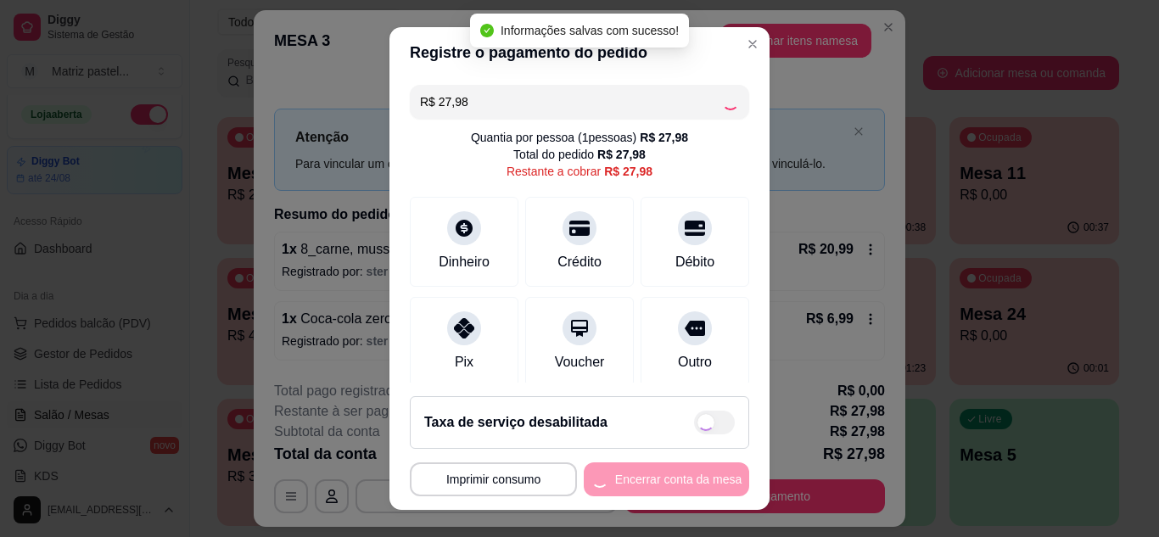
type input "R$ 0,00"
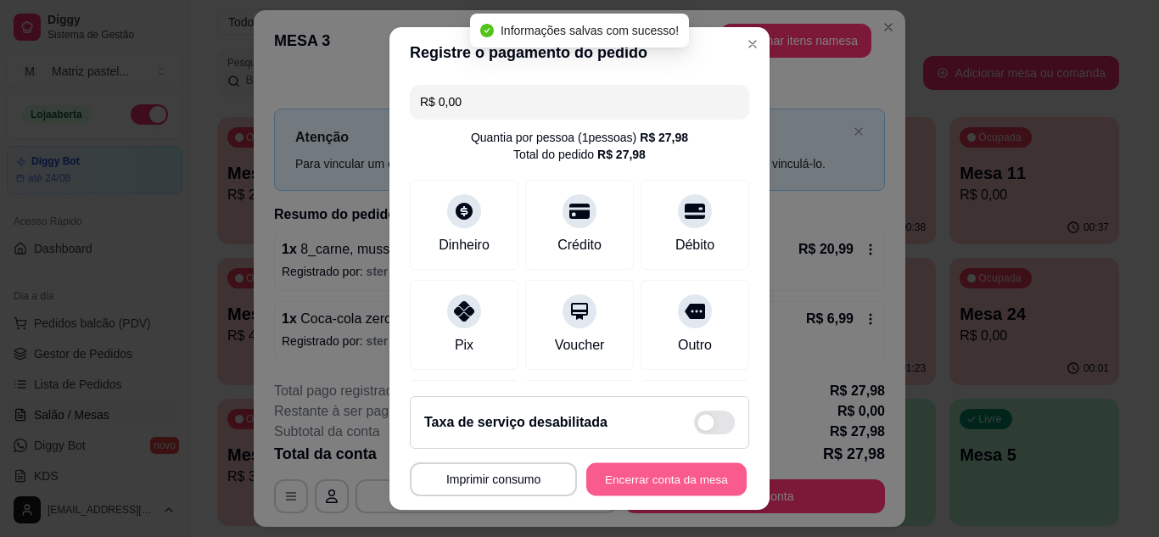
click at [625, 477] on button "Encerrar conta da mesa" at bounding box center [666, 479] width 160 height 33
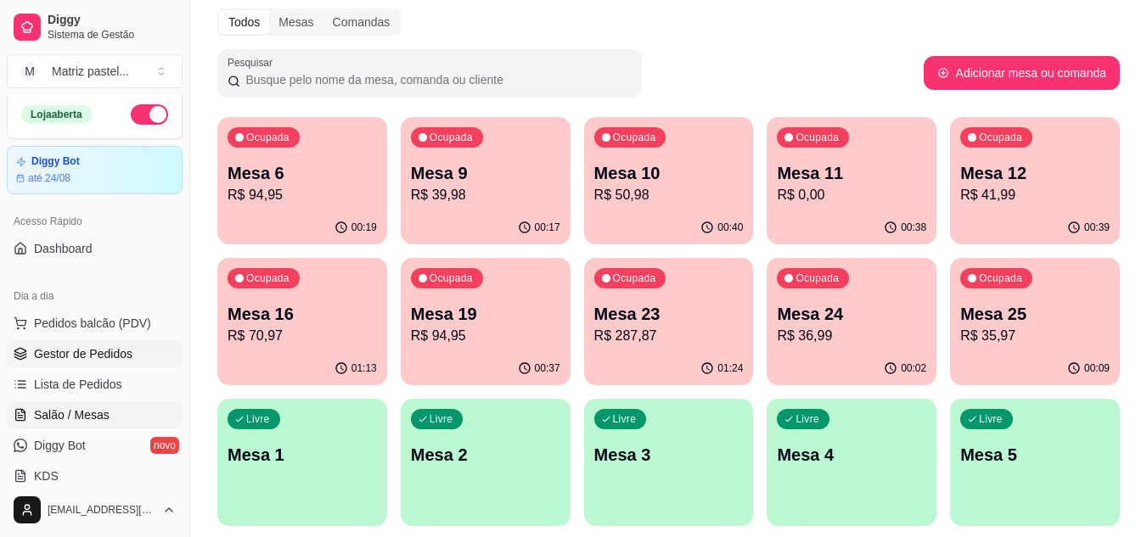
click at [152, 352] on link "Gestor de Pedidos" at bounding box center [95, 353] width 176 height 27
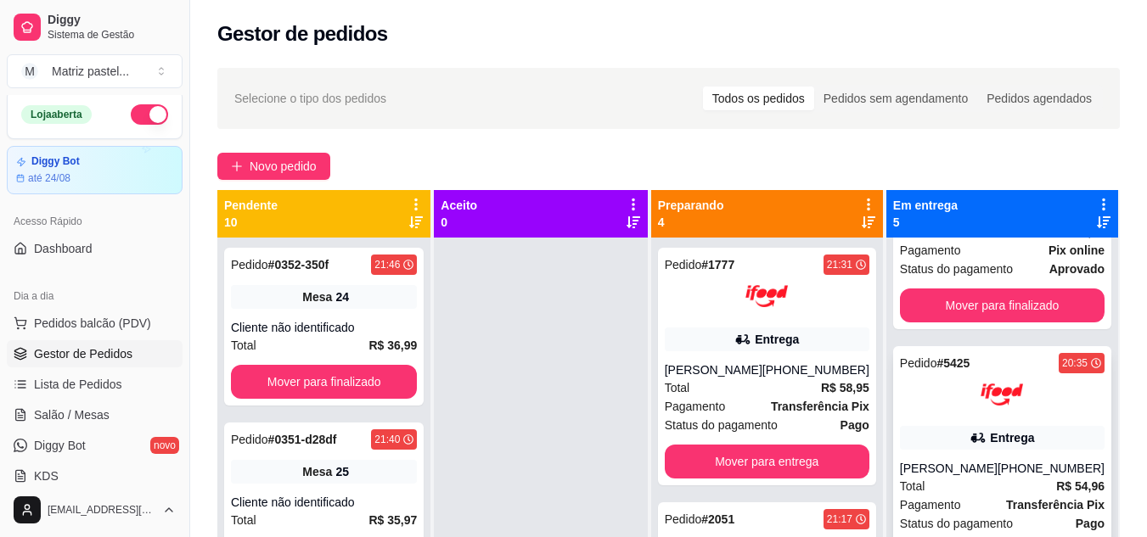
scroll to position [564, 0]
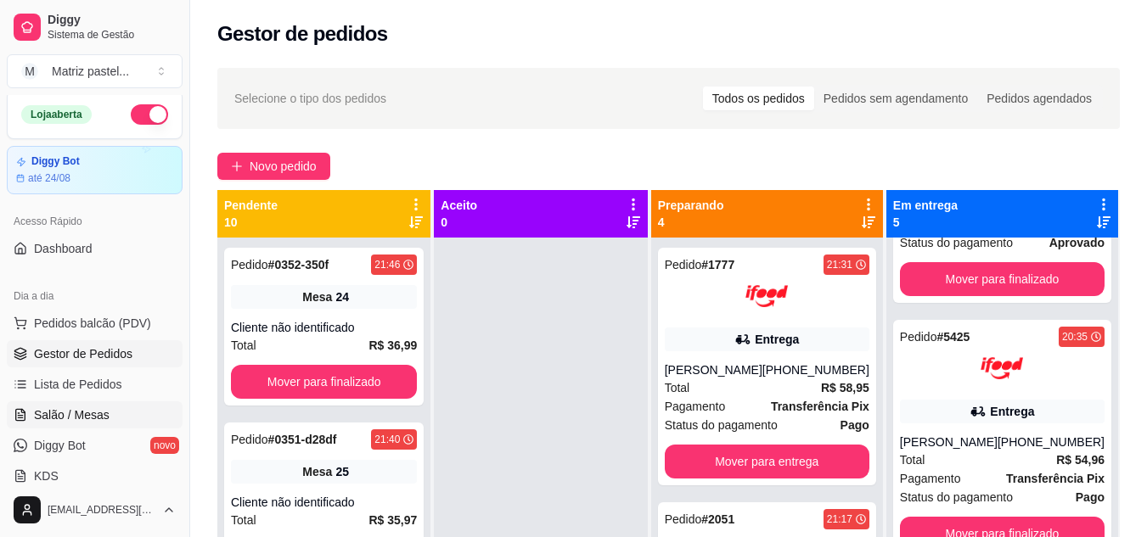
click at [67, 404] on link "Salão / Mesas" at bounding box center [95, 414] width 176 height 27
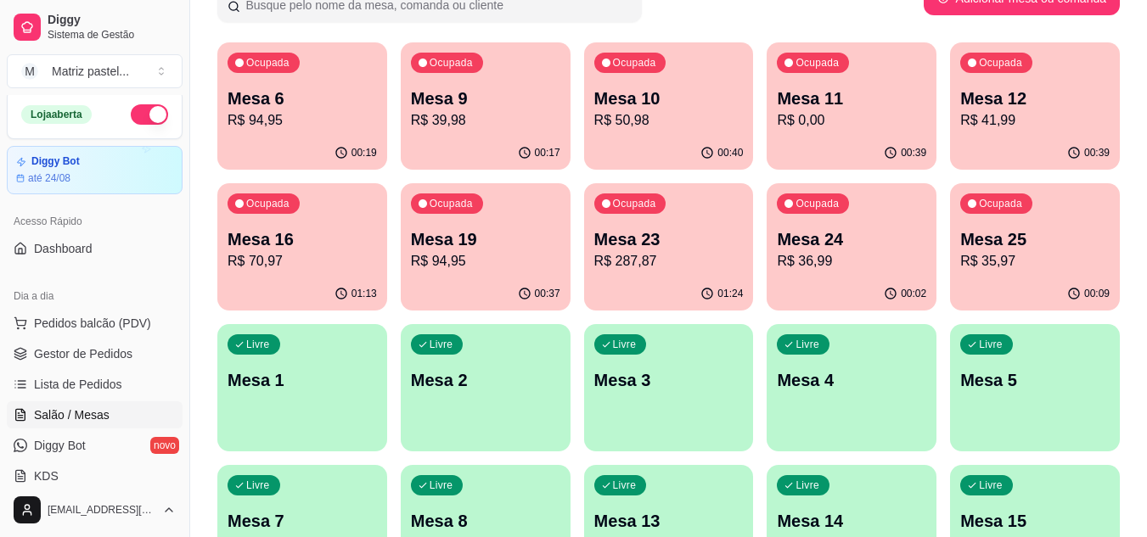
scroll to position [170, 0]
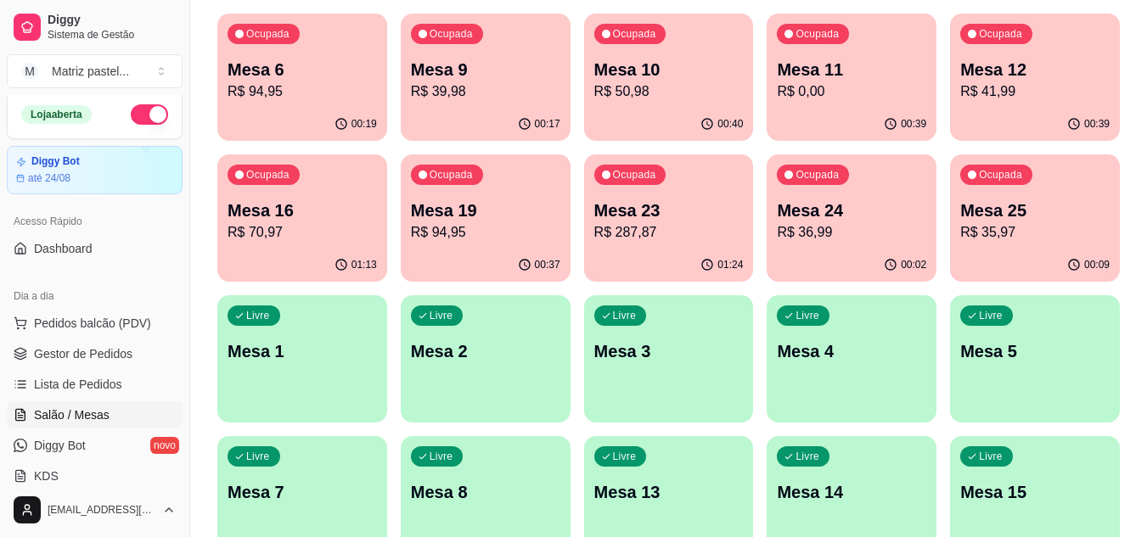
click at [809, 244] on div "Ocupada Mesa 24 R$ 36,99" at bounding box center [851, 201] width 170 height 94
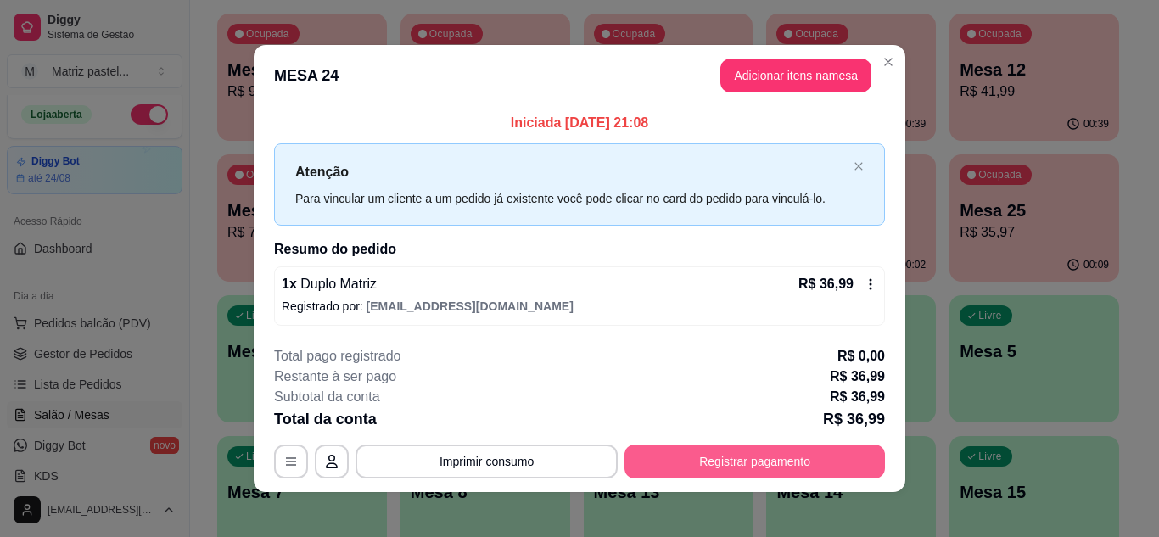
click at [741, 465] on button "Registrar pagamento" at bounding box center [755, 462] width 261 height 34
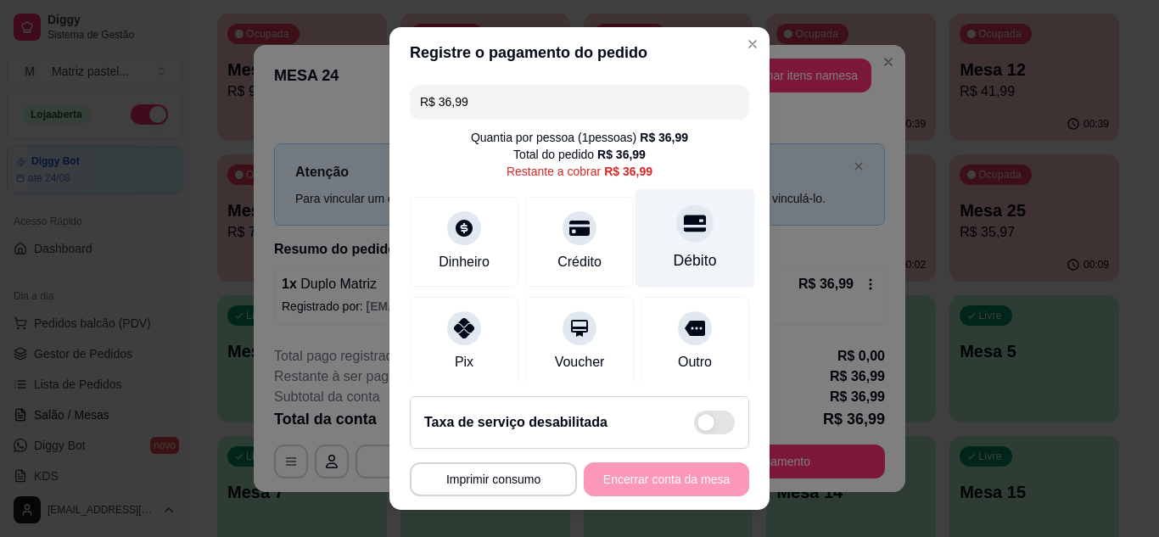
click at [684, 227] on icon at bounding box center [695, 223] width 22 height 22
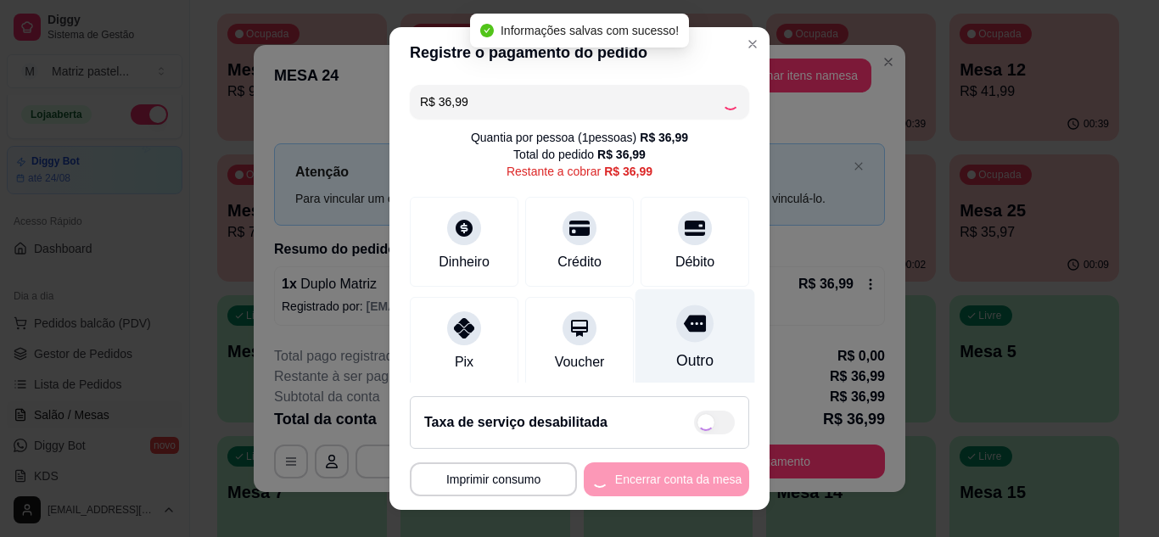
type input "R$ 0,00"
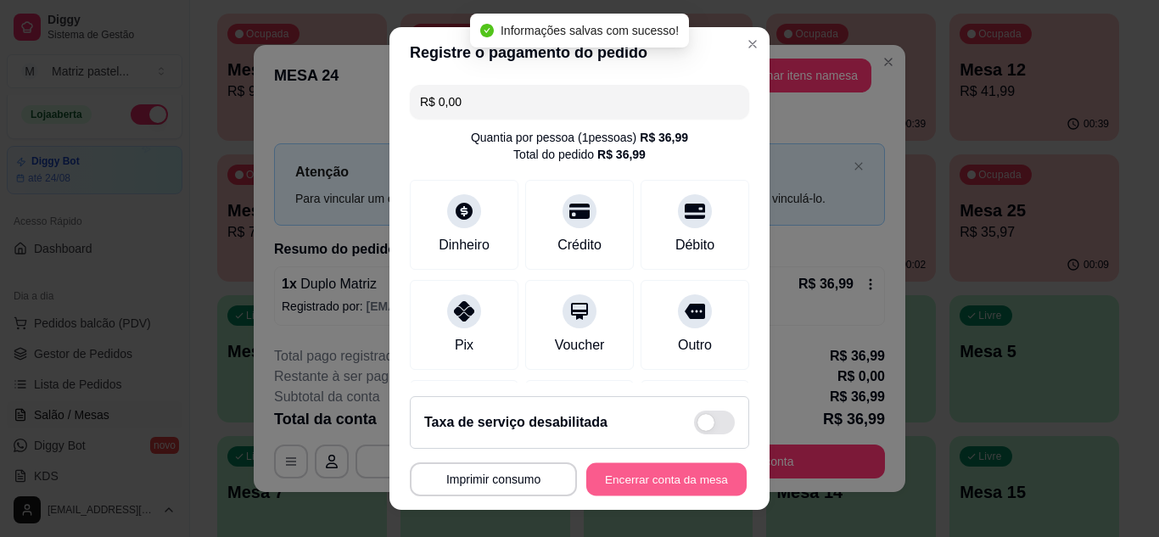
click at [606, 470] on button "Encerrar conta da mesa" at bounding box center [666, 479] width 160 height 33
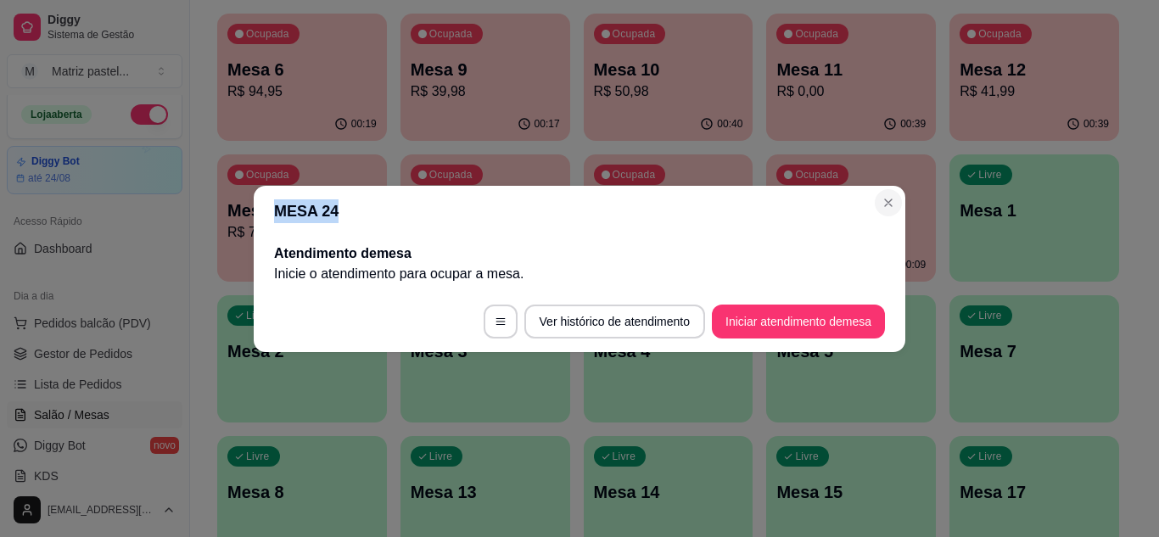
click at [884, 200] on section "MESA 24 Atendimento de mesa Inicie o atendimento para ocupar a mesa . Ver histó…" at bounding box center [580, 269] width 652 height 166
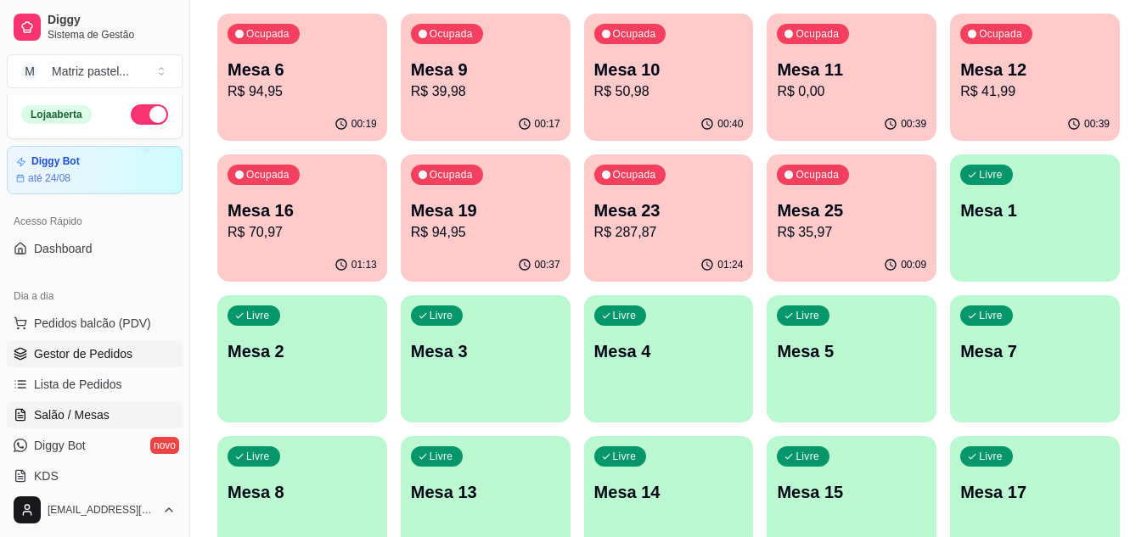
click at [125, 355] on span "Gestor de Pedidos" at bounding box center [83, 353] width 98 height 17
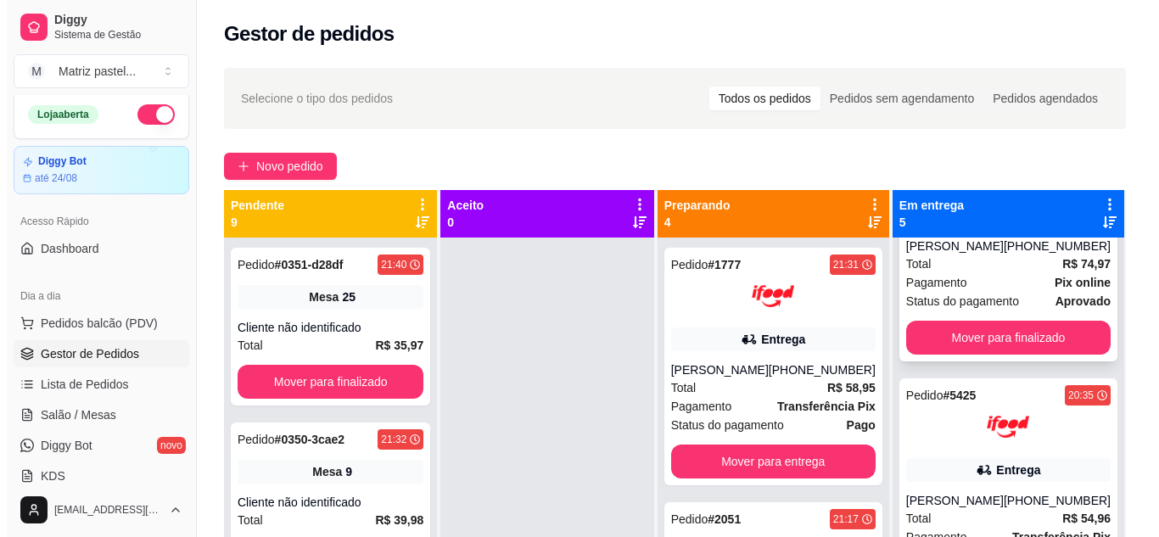
scroll to position [479, 0]
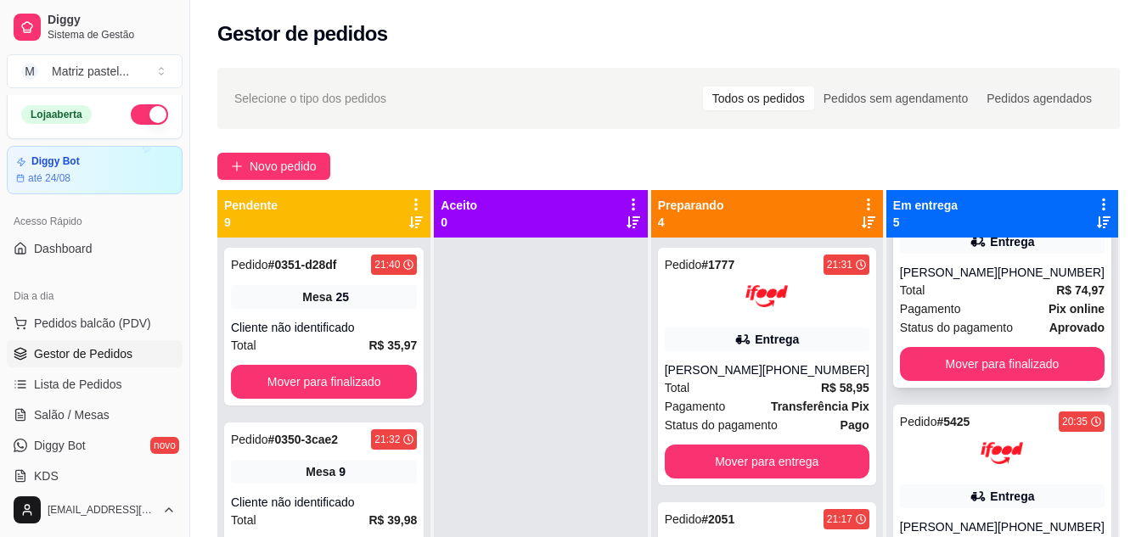
click at [959, 301] on div "Pagamento Pix online" at bounding box center [1002, 309] width 205 height 19
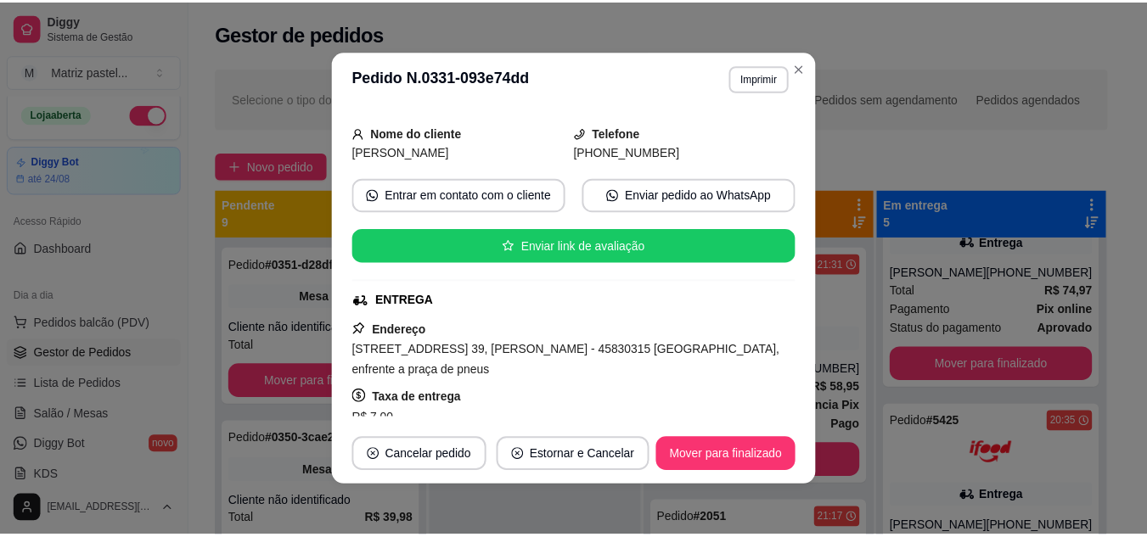
scroll to position [0, 0]
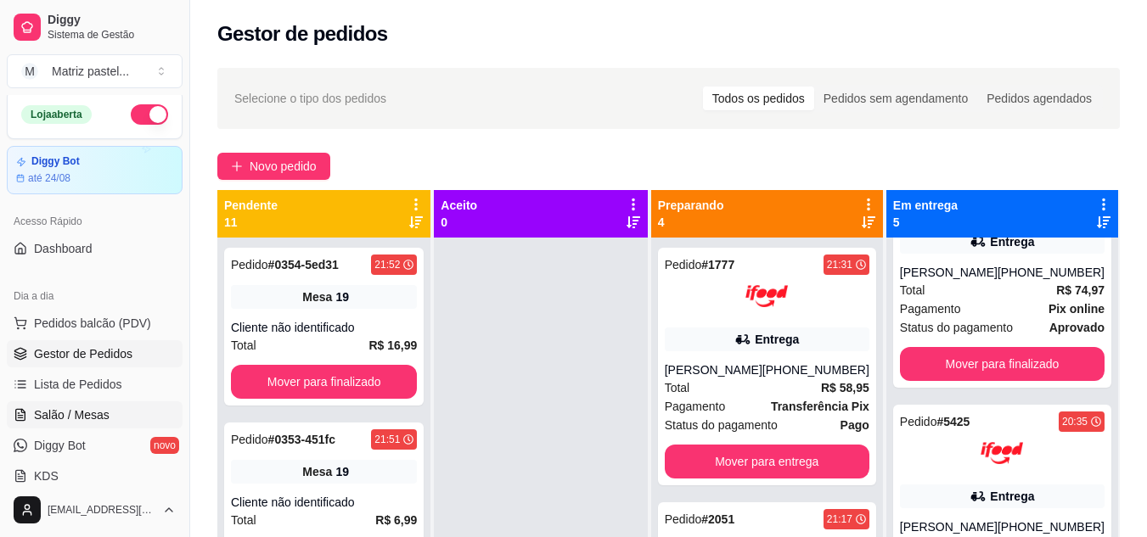
click at [100, 416] on span "Salão / Mesas" at bounding box center [72, 415] width 76 height 17
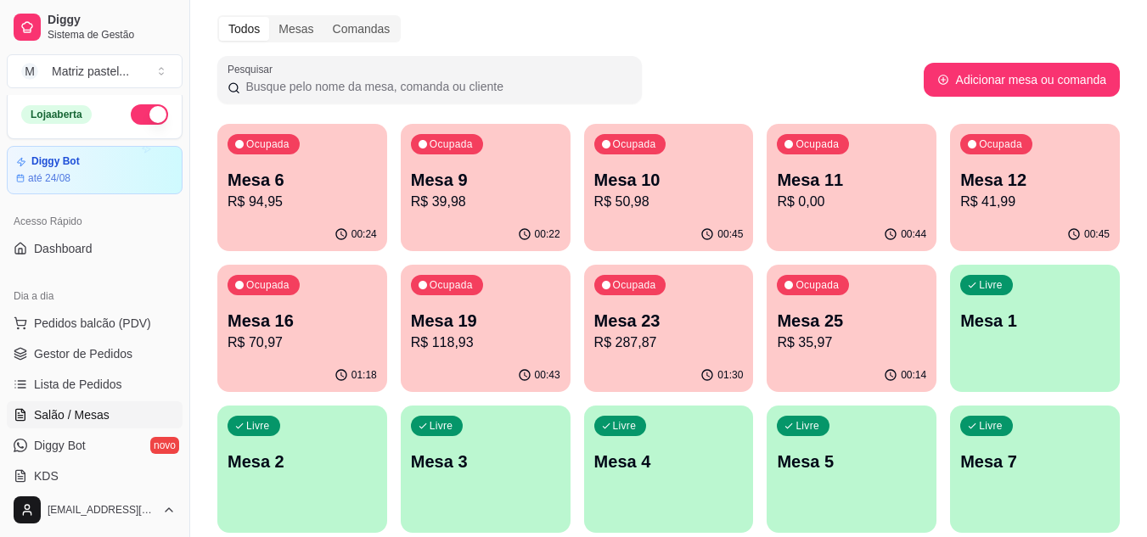
scroll to position [85, 0]
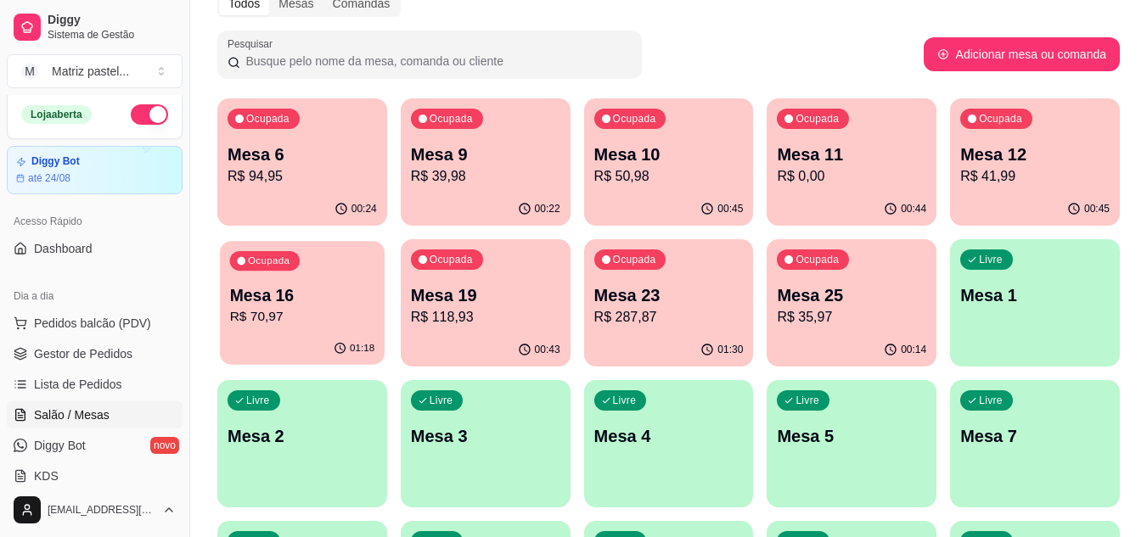
click at [321, 291] on p "Mesa 16" at bounding box center [302, 295] width 145 height 23
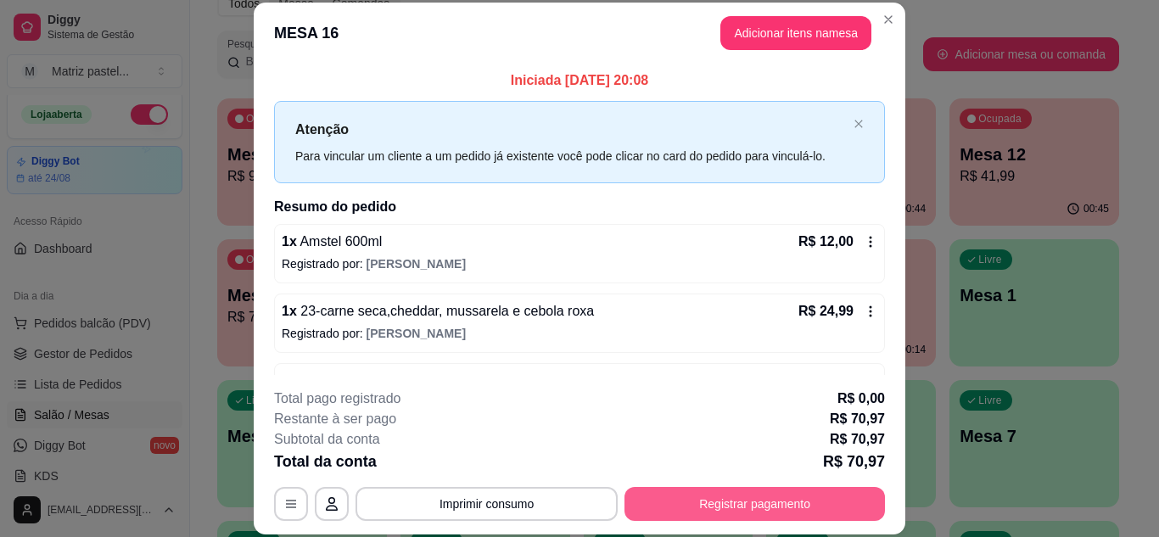
click at [726, 501] on button "Registrar pagamento" at bounding box center [755, 504] width 261 height 34
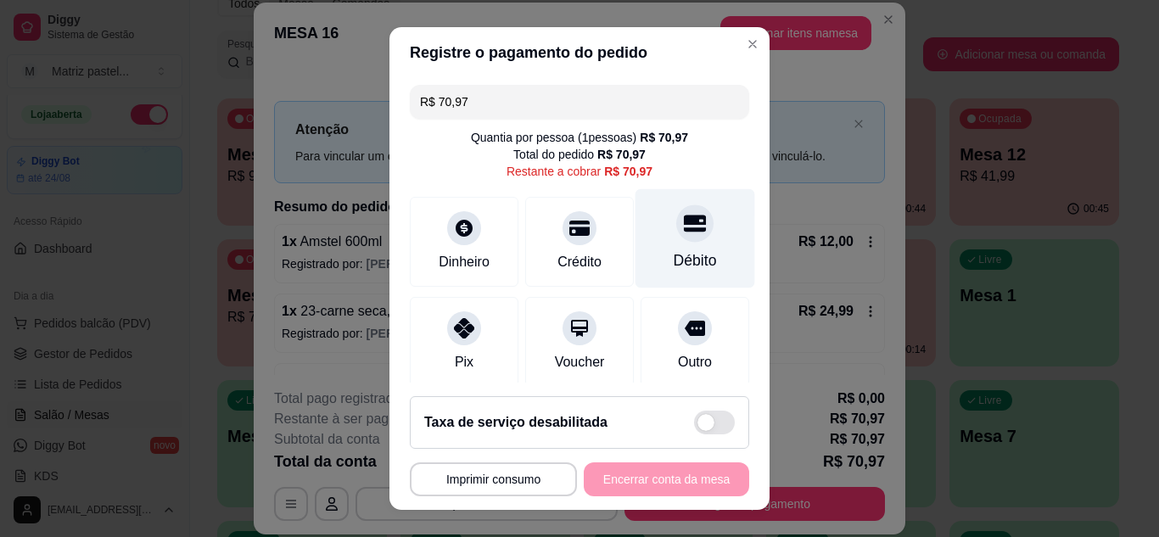
click at [681, 264] on div "Débito" at bounding box center [695, 261] width 43 height 22
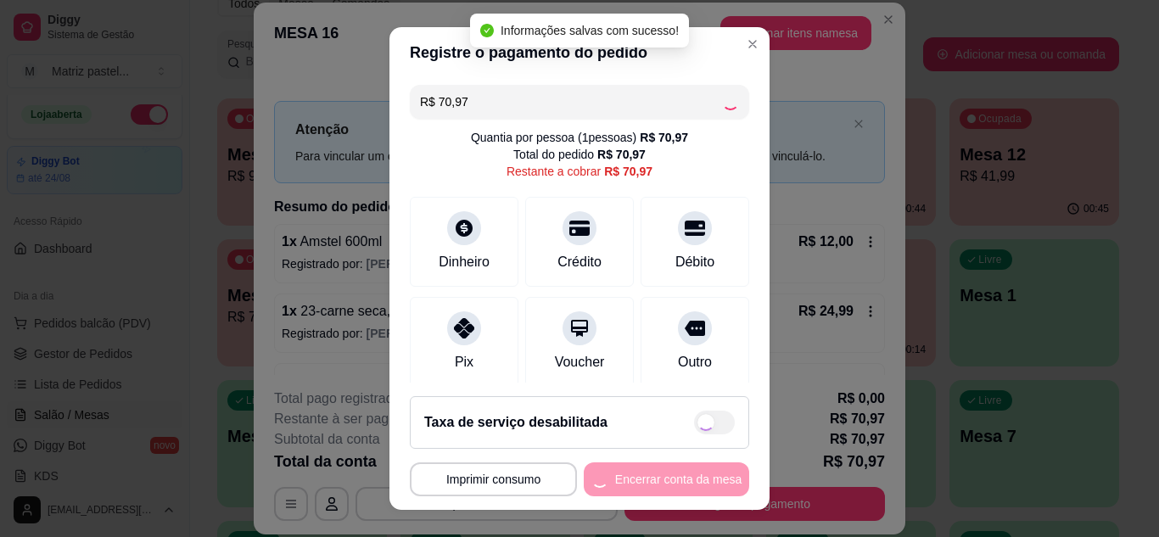
type input "R$ 0,00"
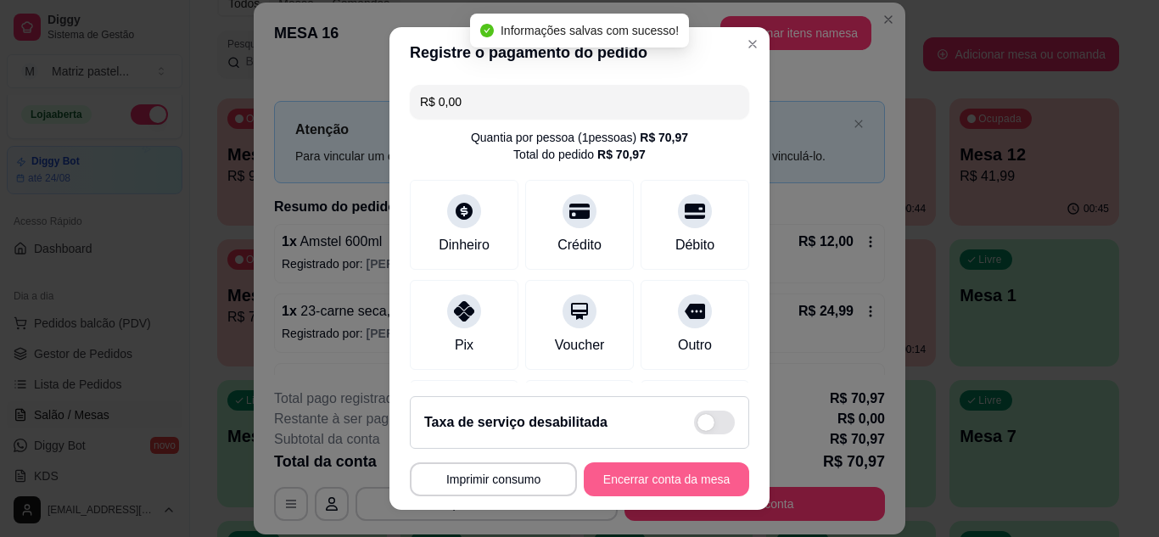
click at [624, 483] on button "Encerrar conta da mesa" at bounding box center [666, 480] width 165 height 34
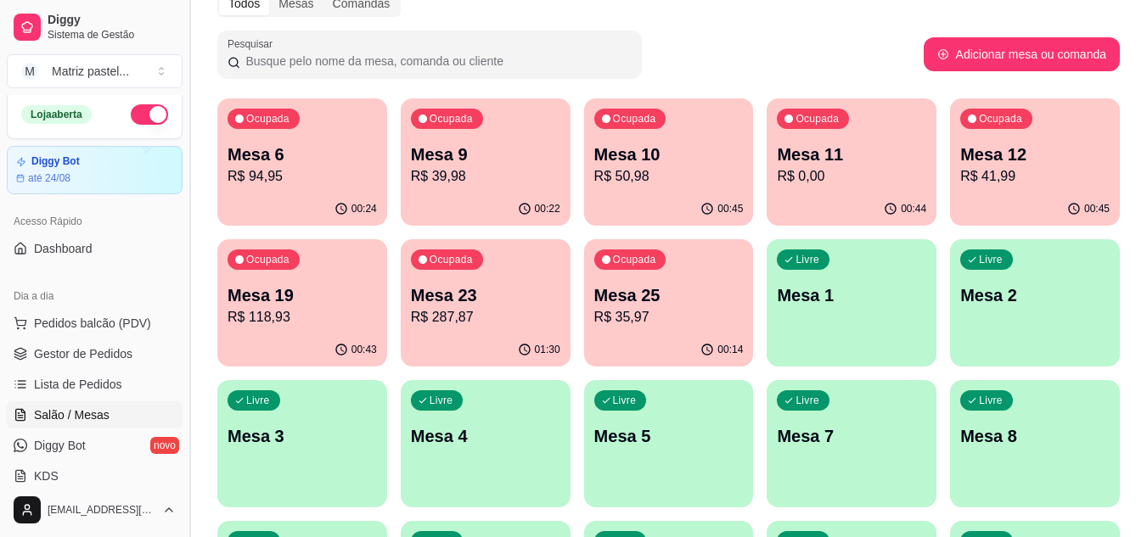
click at [92, 362] on link "Gestor de Pedidos" at bounding box center [95, 353] width 176 height 27
click at [92, 356] on span "Gestor de Pedidos" at bounding box center [83, 353] width 98 height 17
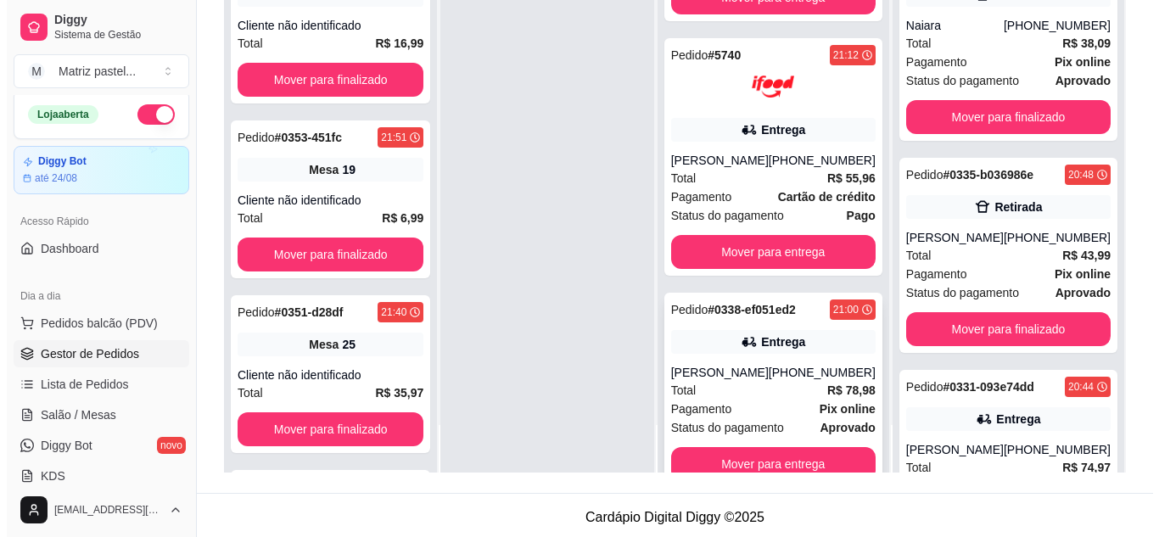
scroll to position [473, 0]
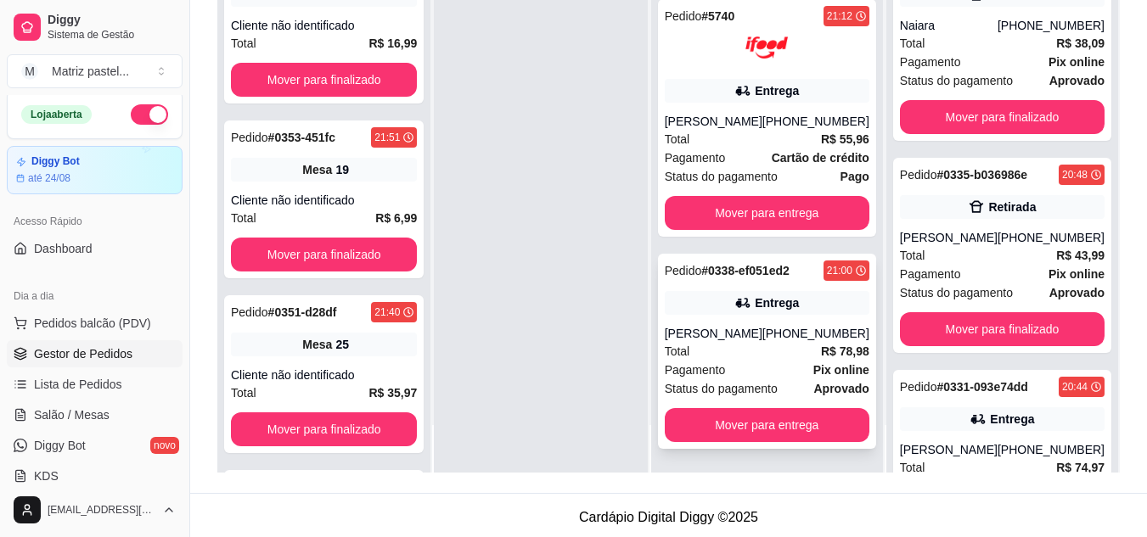
click at [752, 312] on div "Entrega" at bounding box center [767, 303] width 205 height 24
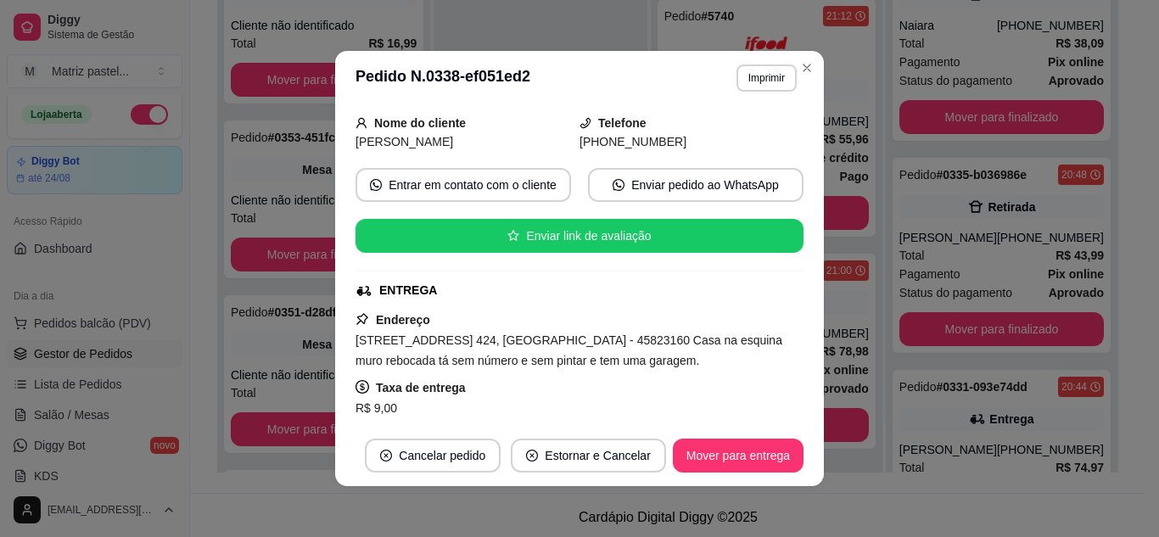
scroll to position [170, 0]
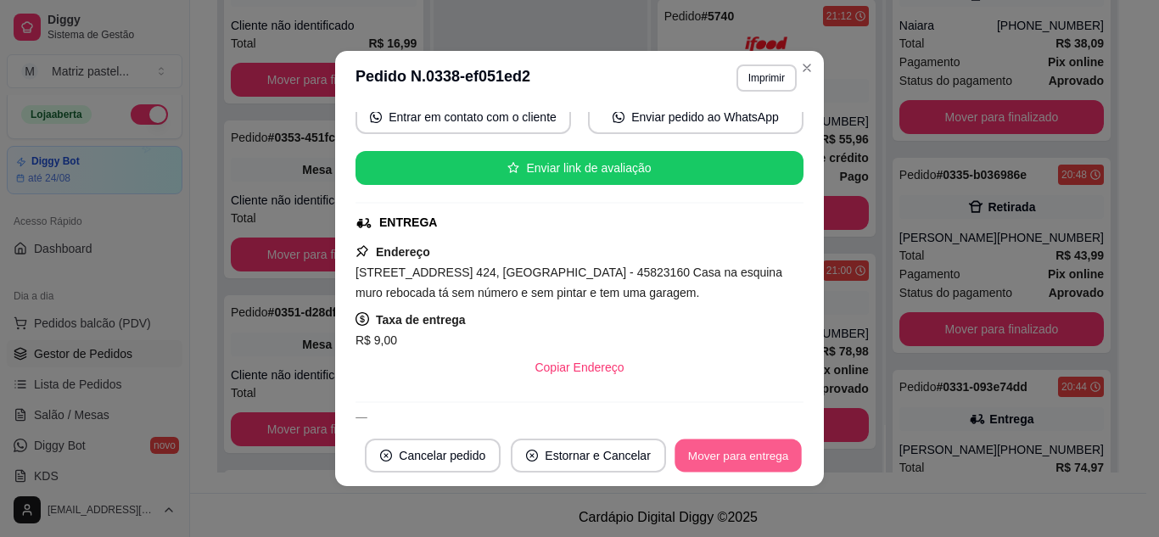
click at [698, 459] on button "Mover para entrega" at bounding box center [738, 456] width 127 height 33
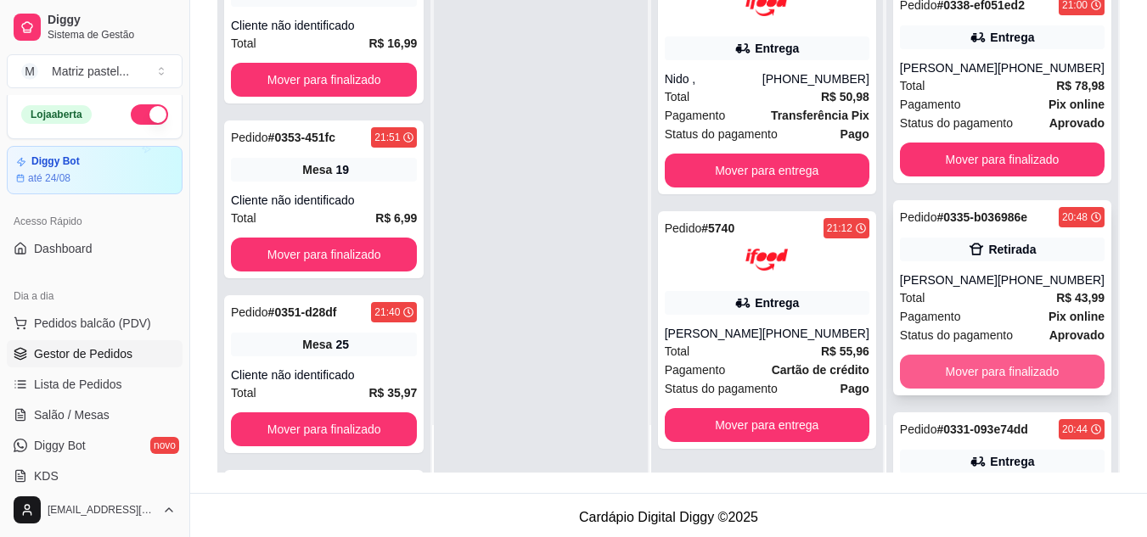
click at [1000, 374] on button "Mover para finalizado" at bounding box center [1002, 372] width 205 height 34
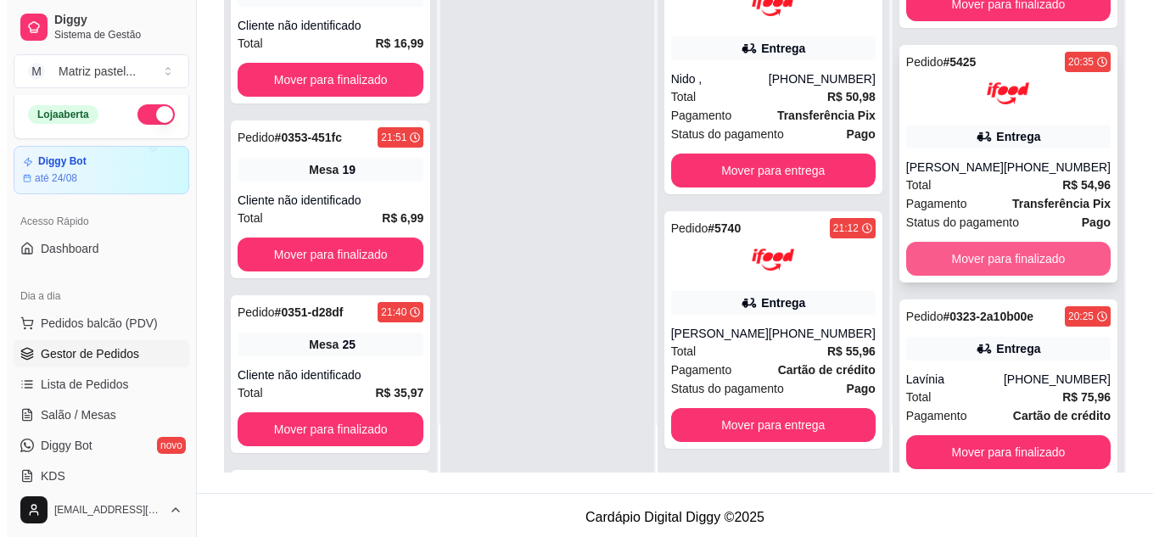
scroll to position [564, 0]
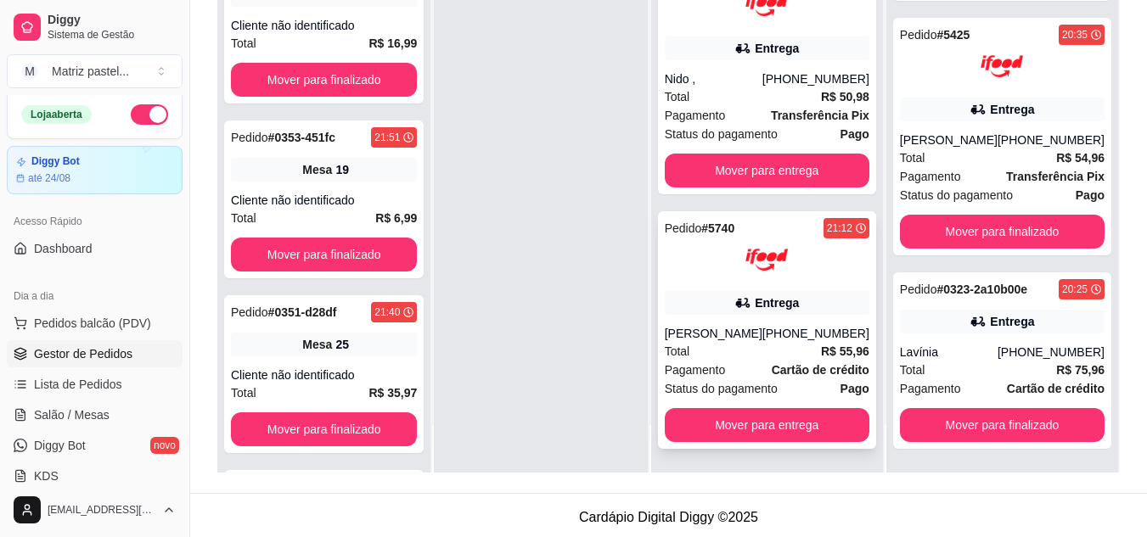
click at [737, 323] on div "Pedido # 5740 21:12 Entrega Mirela Fernandes (08) 00705-2030 Total R$ 55,96 Pag…" at bounding box center [767, 330] width 218 height 238
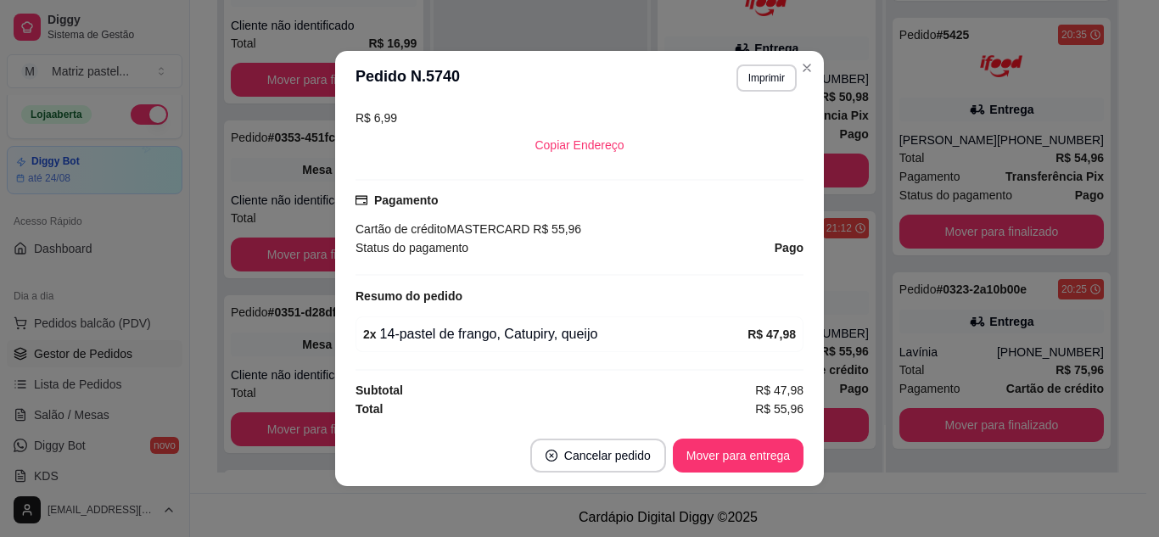
scroll to position [3, 0]
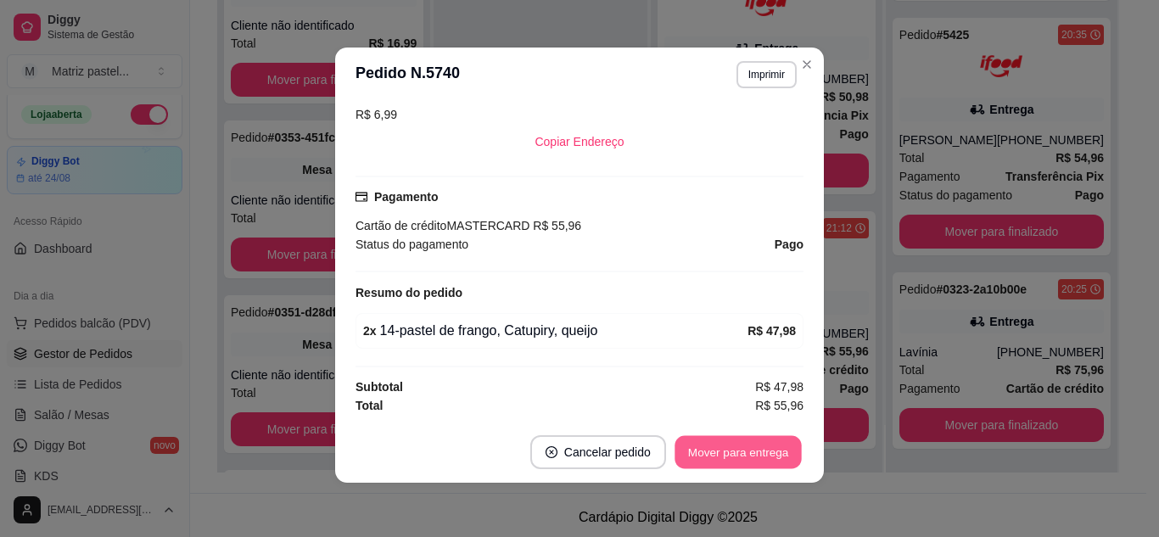
click at [719, 447] on button "Mover para entrega" at bounding box center [738, 452] width 127 height 33
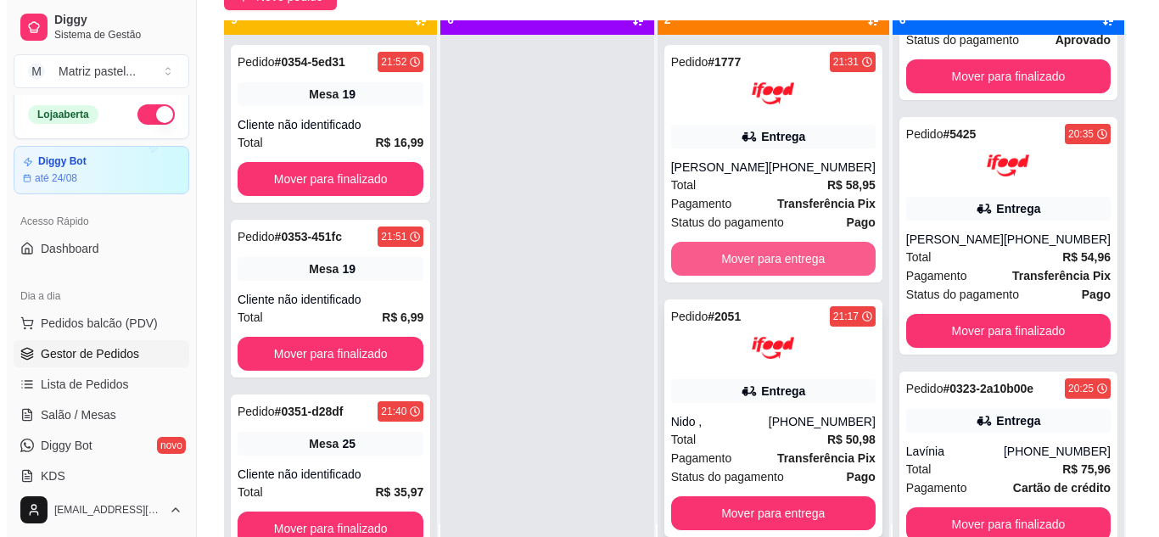
scroll to position [48, 0]
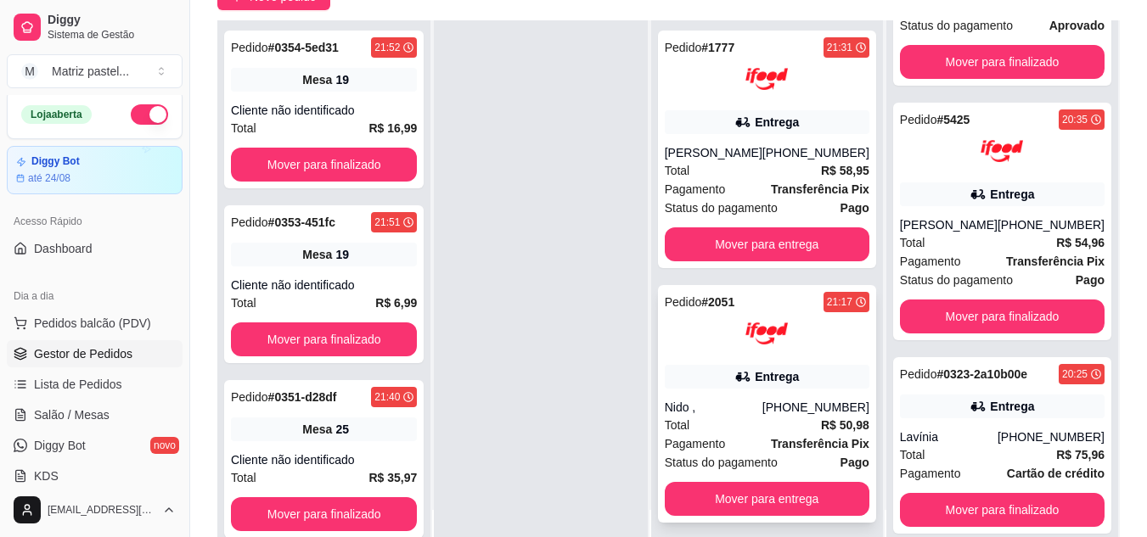
click at [740, 355] on div at bounding box center [767, 333] width 205 height 42
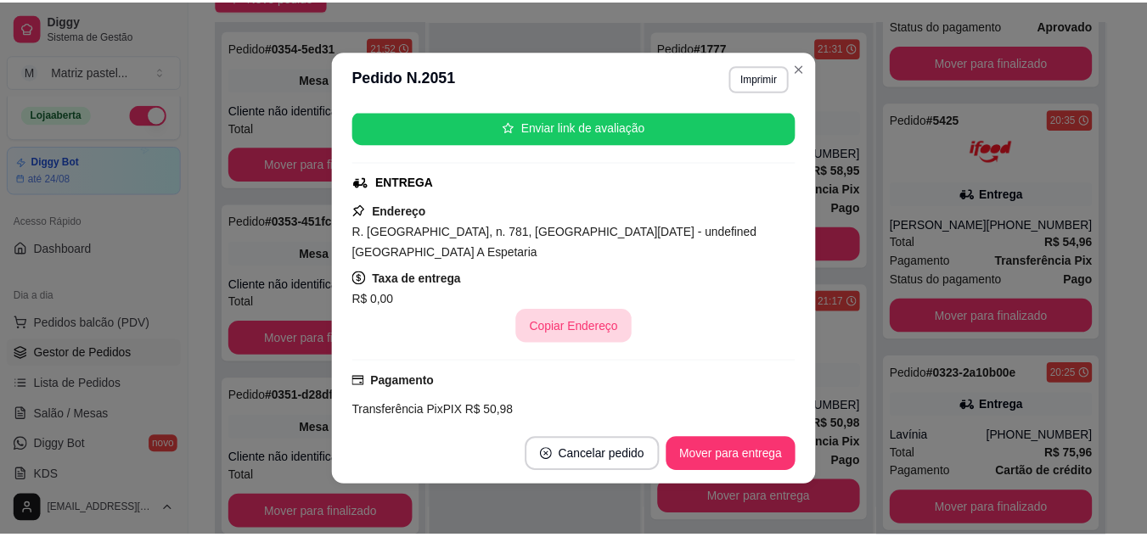
scroll to position [416, 0]
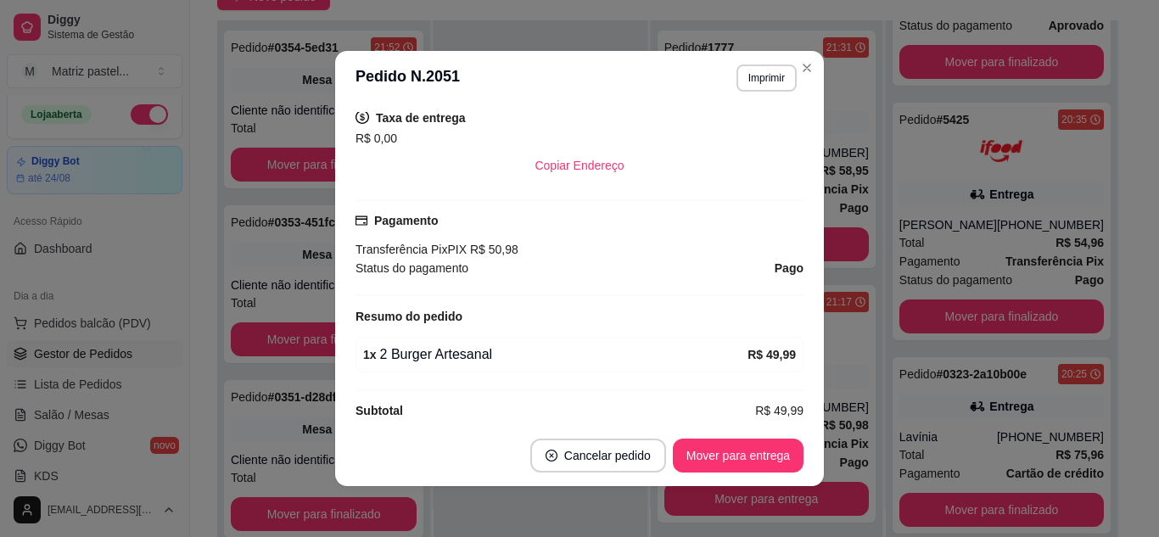
click at [814, 62] on header "**********" at bounding box center [579, 78] width 489 height 54
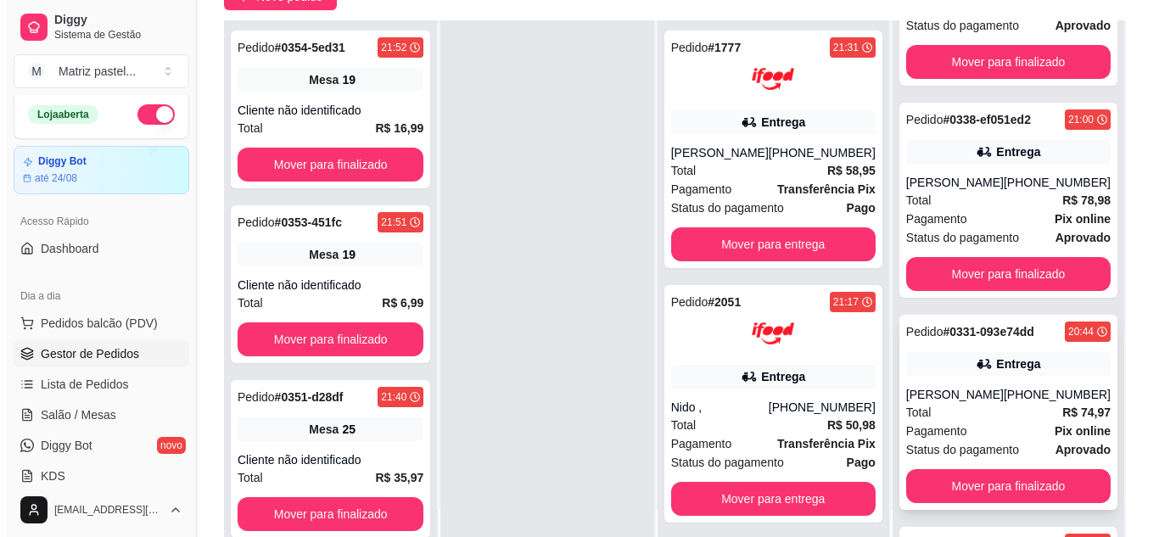
scroll to position [310, 0]
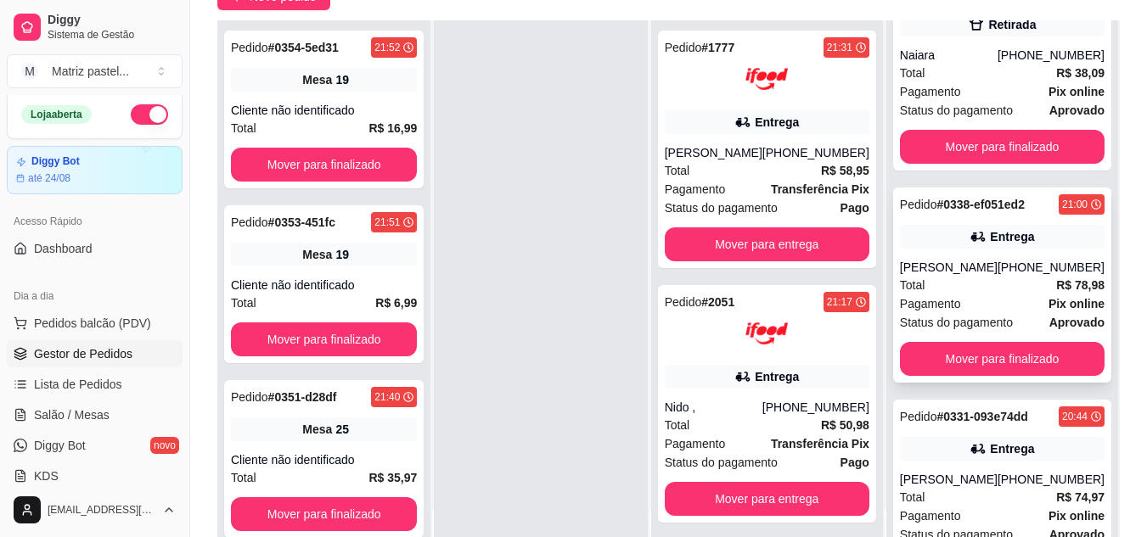
click at [992, 280] on div "Total R$ 78,98" at bounding box center [1002, 285] width 205 height 19
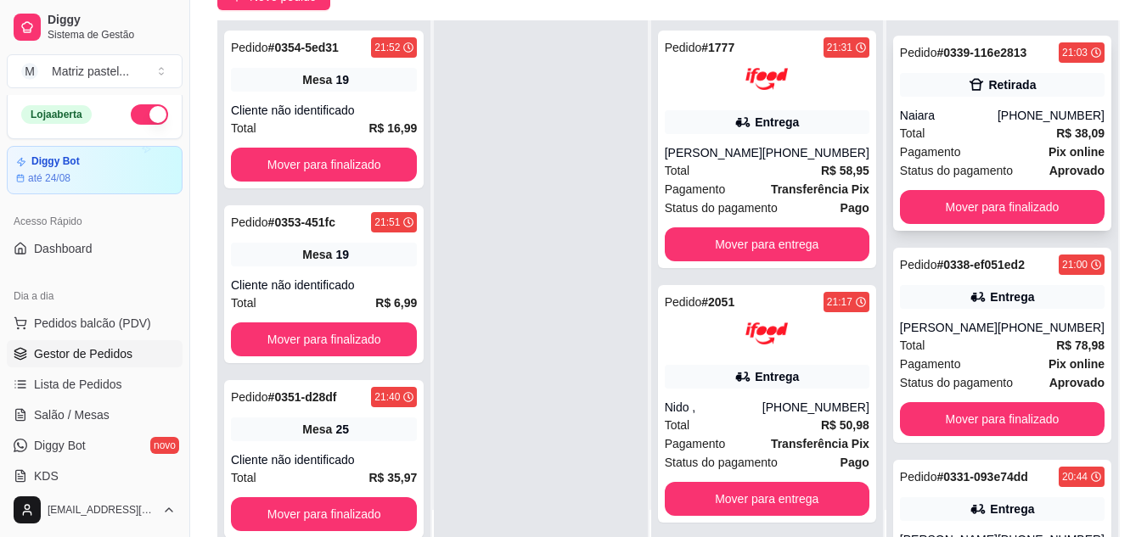
scroll to position [225, 0]
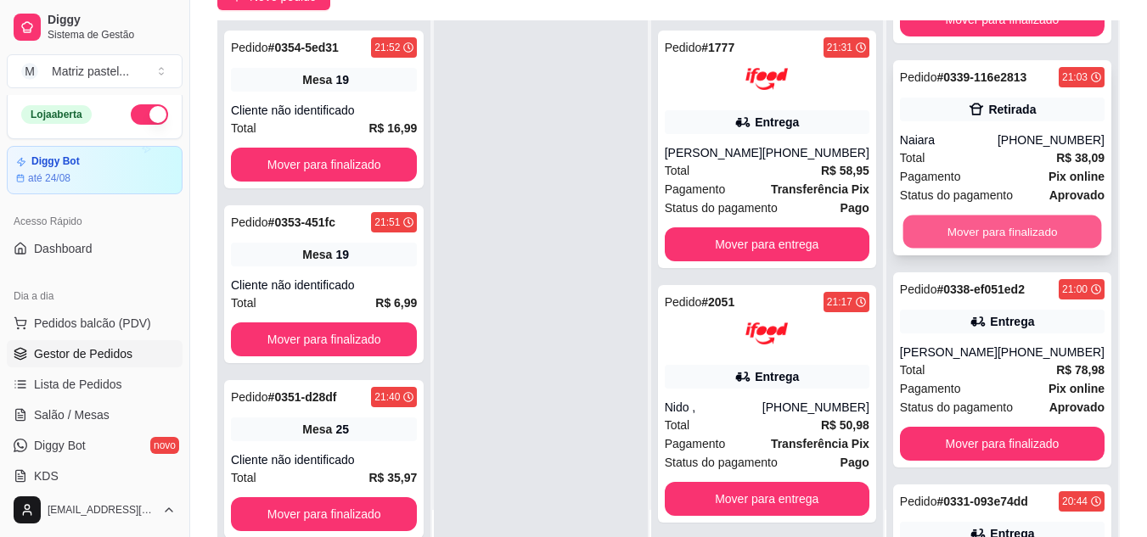
click at [994, 220] on button "Mover para finalizado" at bounding box center [1001, 232] width 199 height 33
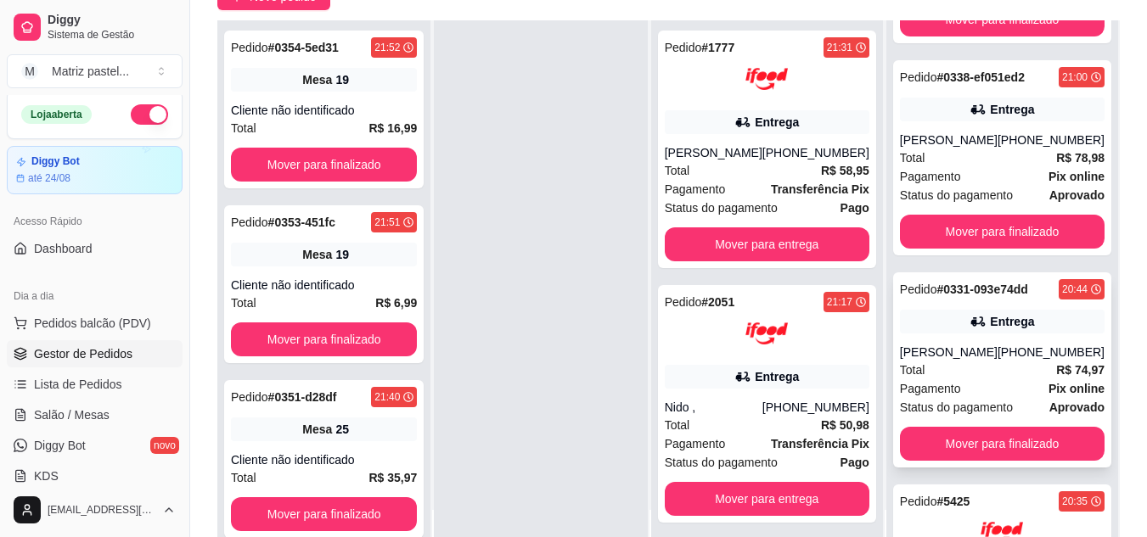
click at [999, 365] on div "Total R$ 74,97" at bounding box center [1002, 370] width 205 height 19
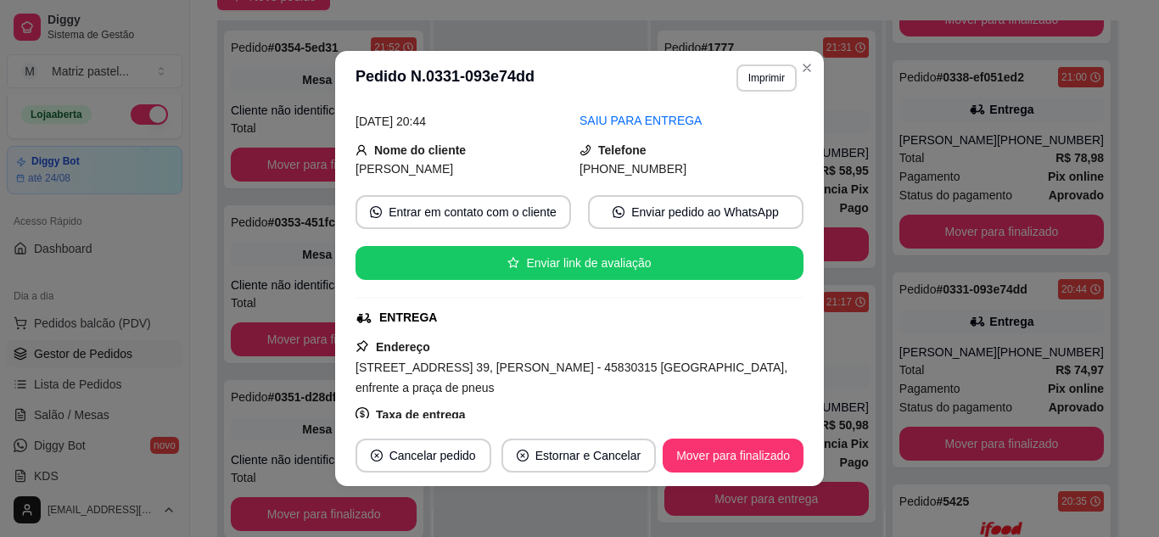
scroll to position [170, 0]
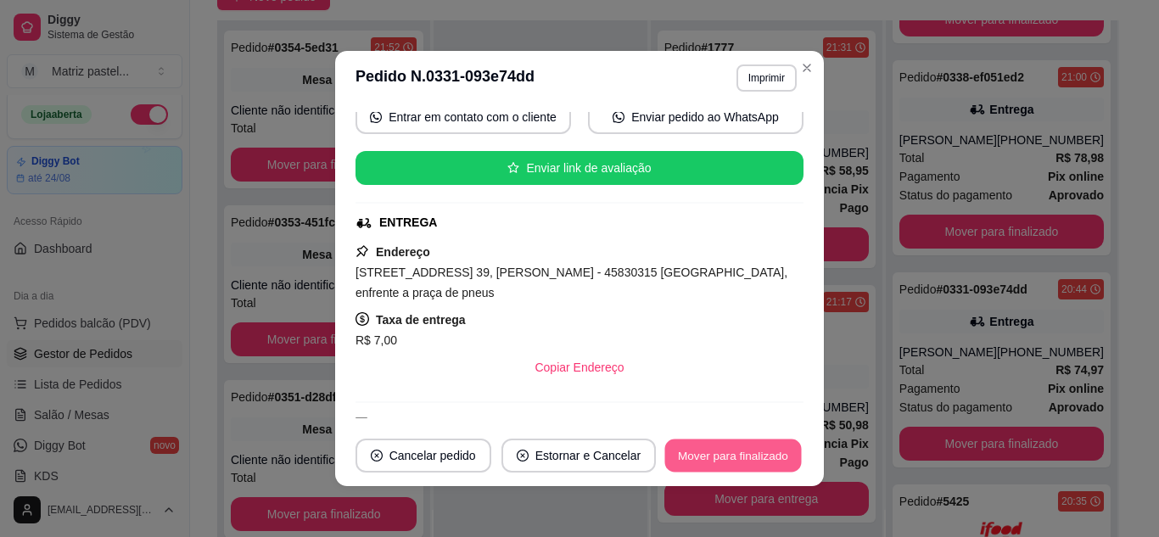
click at [728, 440] on button "Mover para finalizado" at bounding box center [733, 456] width 137 height 33
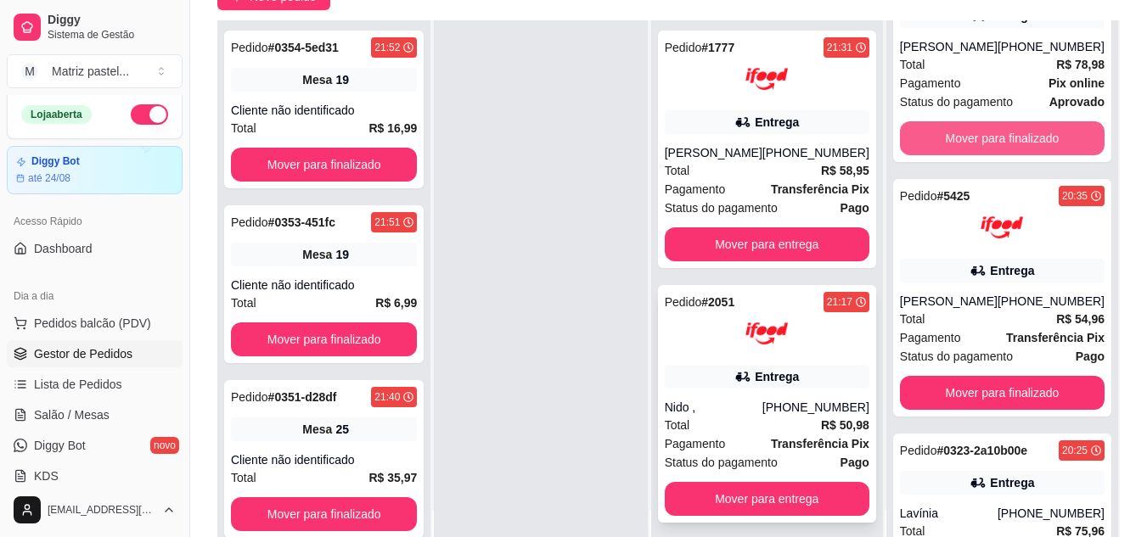
scroll to position [395, 0]
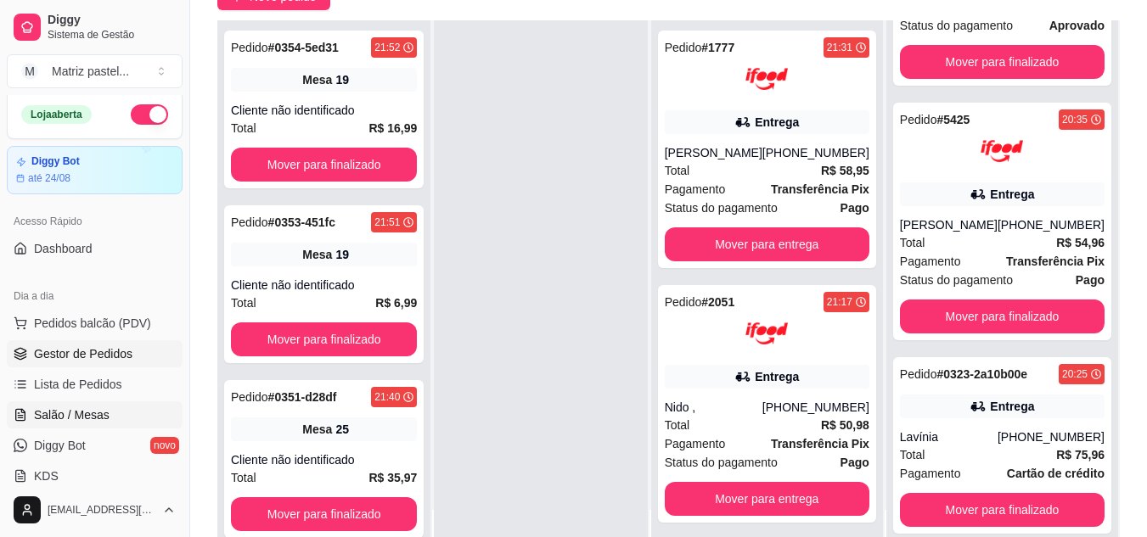
click at [93, 413] on span "Salão / Mesas" at bounding box center [72, 415] width 76 height 17
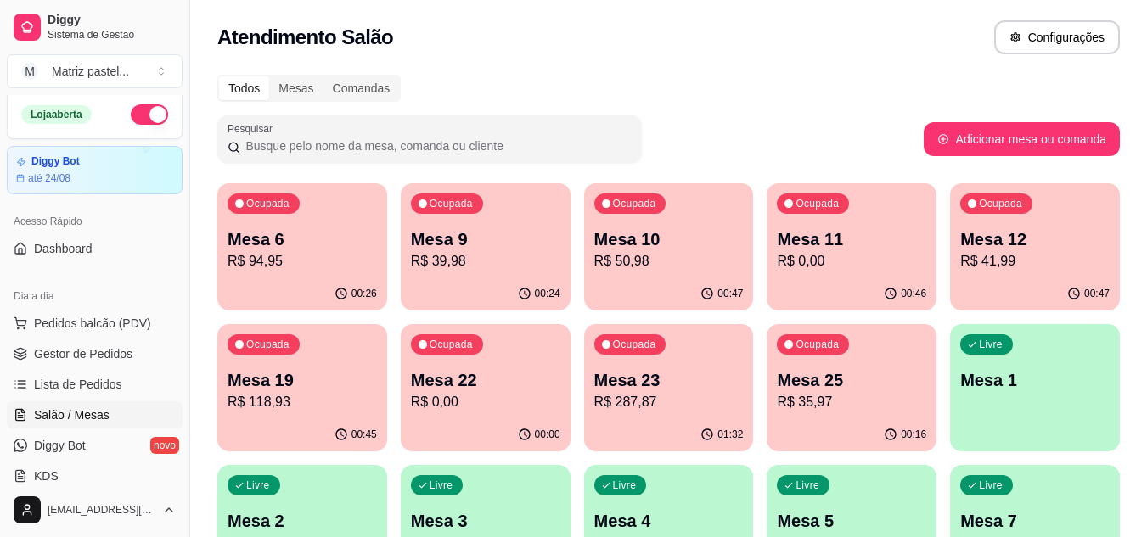
click at [301, 274] on div "Ocupada Mesa 6 R$ 94,95" at bounding box center [302, 230] width 170 height 94
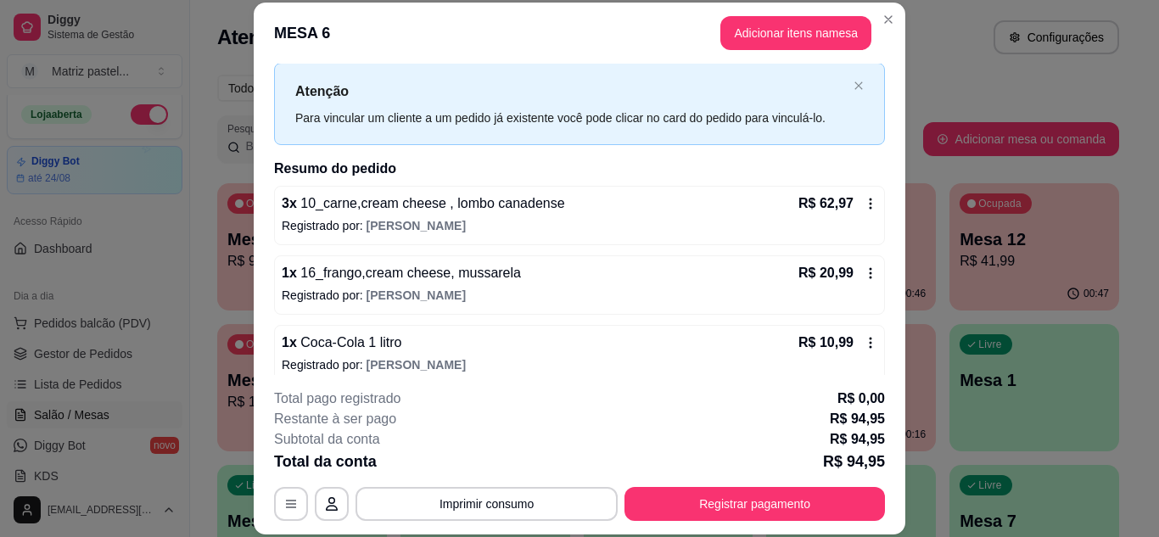
scroll to position [54, 0]
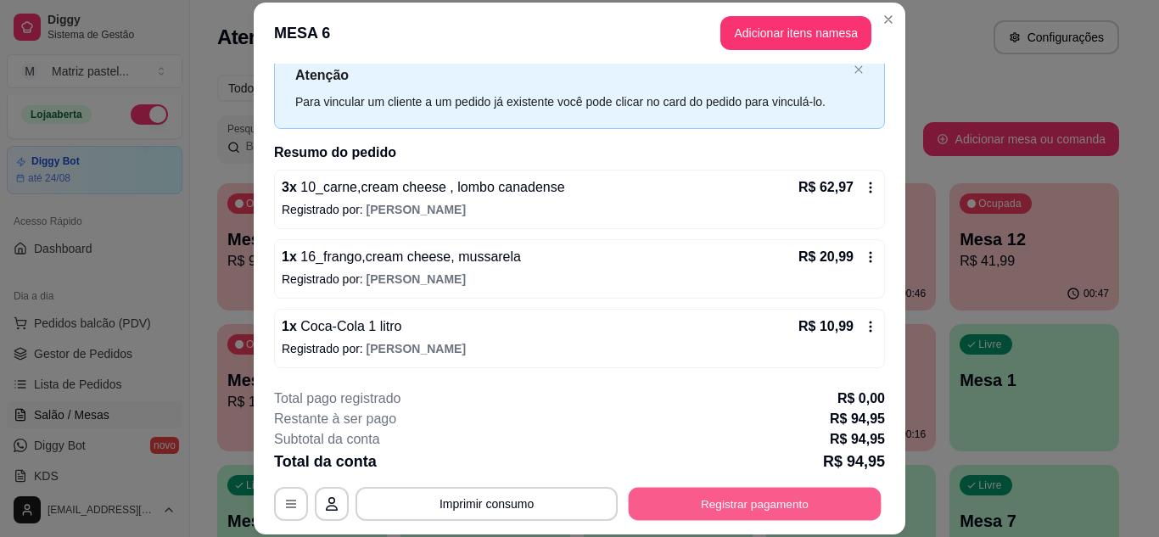
click at [698, 510] on button "Registrar pagamento" at bounding box center [755, 503] width 253 height 33
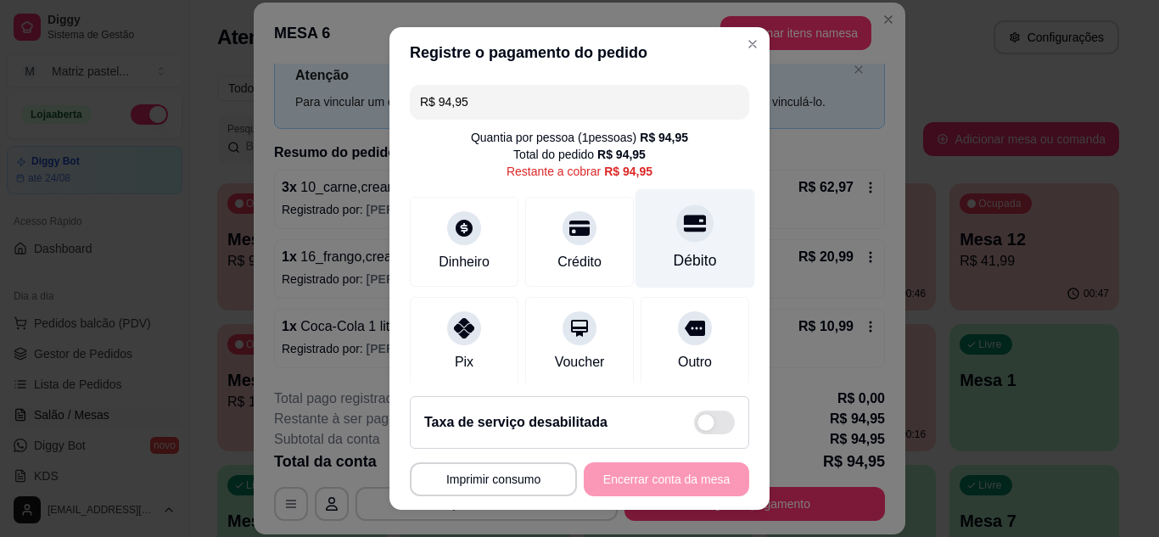
click at [685, 252] on div "Débito" at bounding box center [695, 261] width 43 height 22
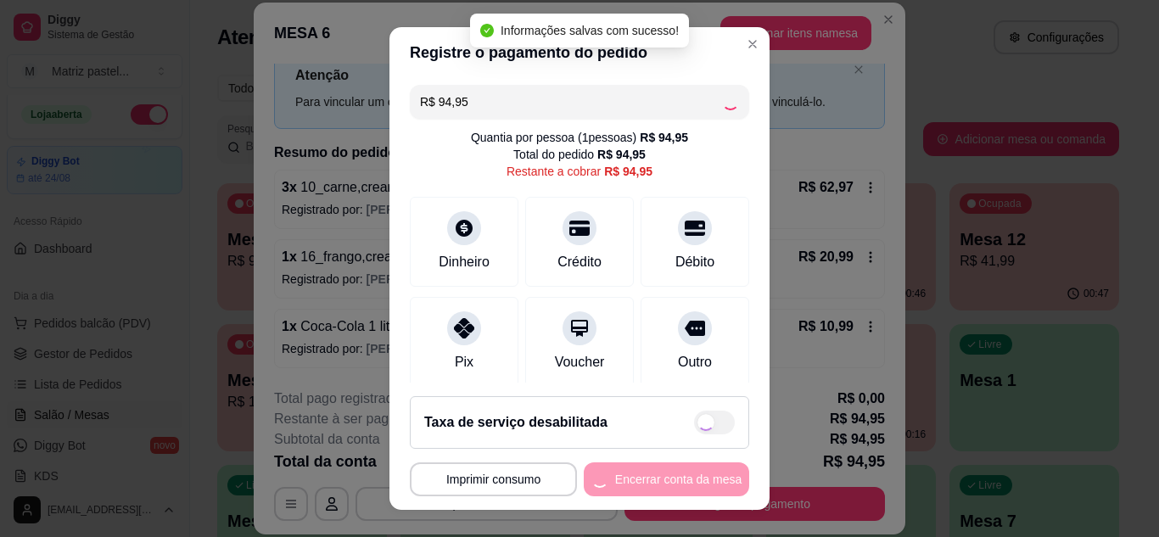
type input "R$ 0,00"
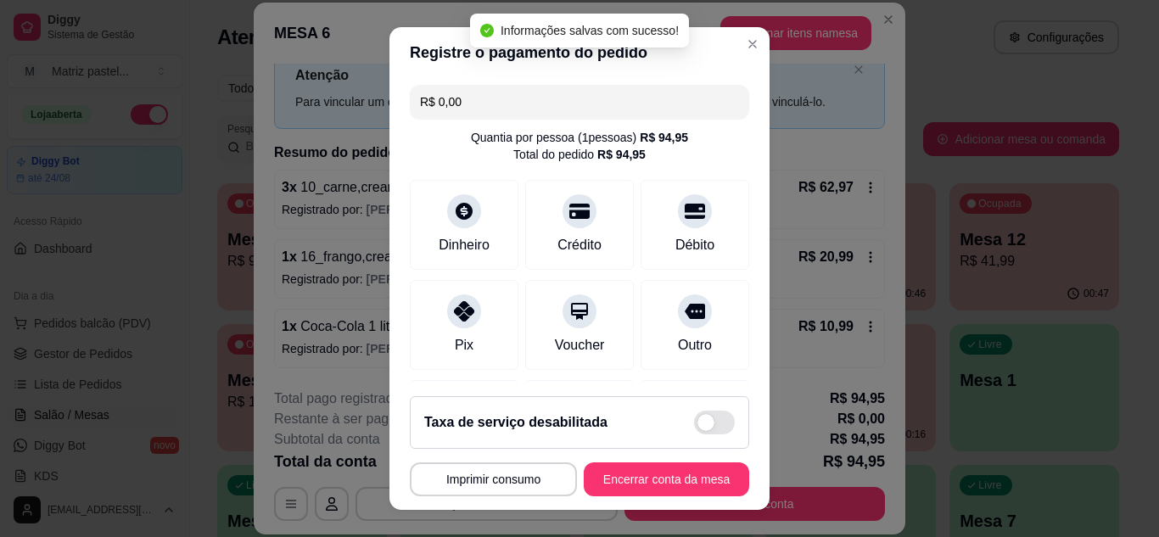
click at [651, 459] on footer "**********" at bounding box center [580, 446] width 380 height 127
click at [651, 470] on button "Encerrar conta da mesa" at bounding box center [666, 480] width 165 height 34
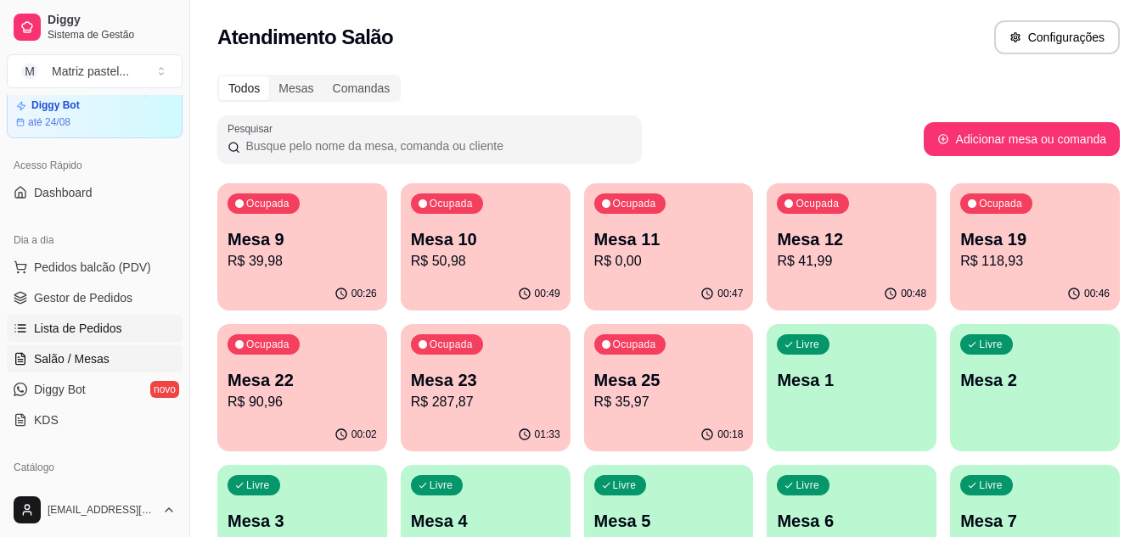
scroll to position [90, 0]
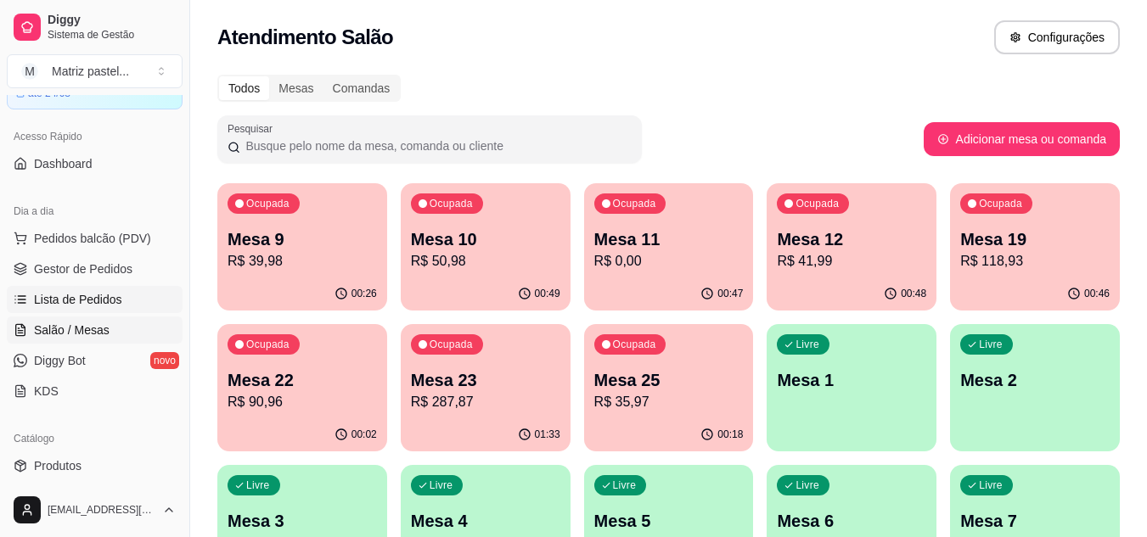
click at [85, 302] on span "Lista de Pedidos" at bounding box center [78, 299] width 88 height 17
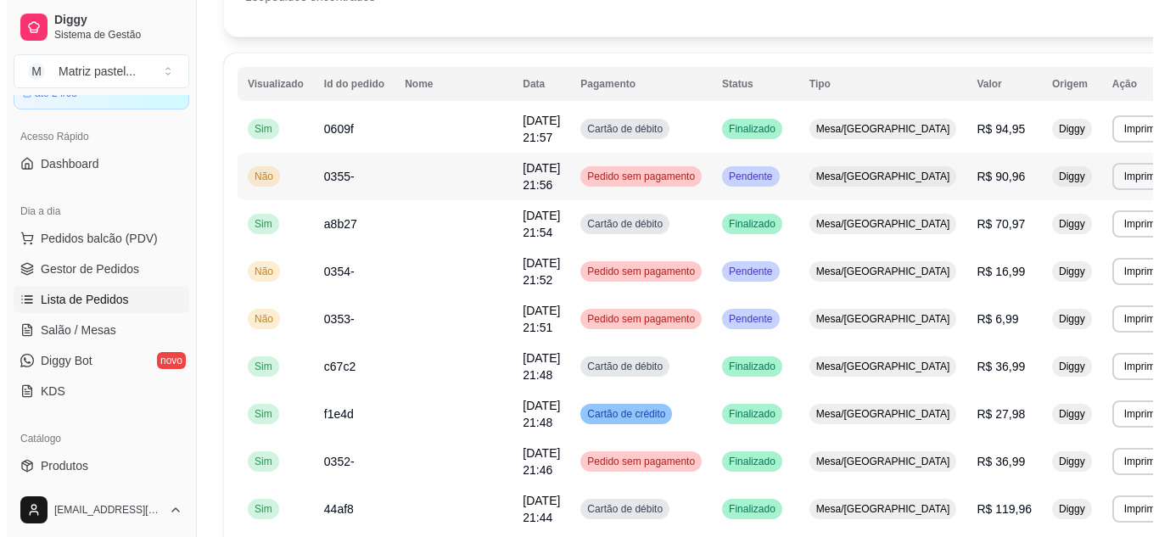
scroll to position [170, 0]
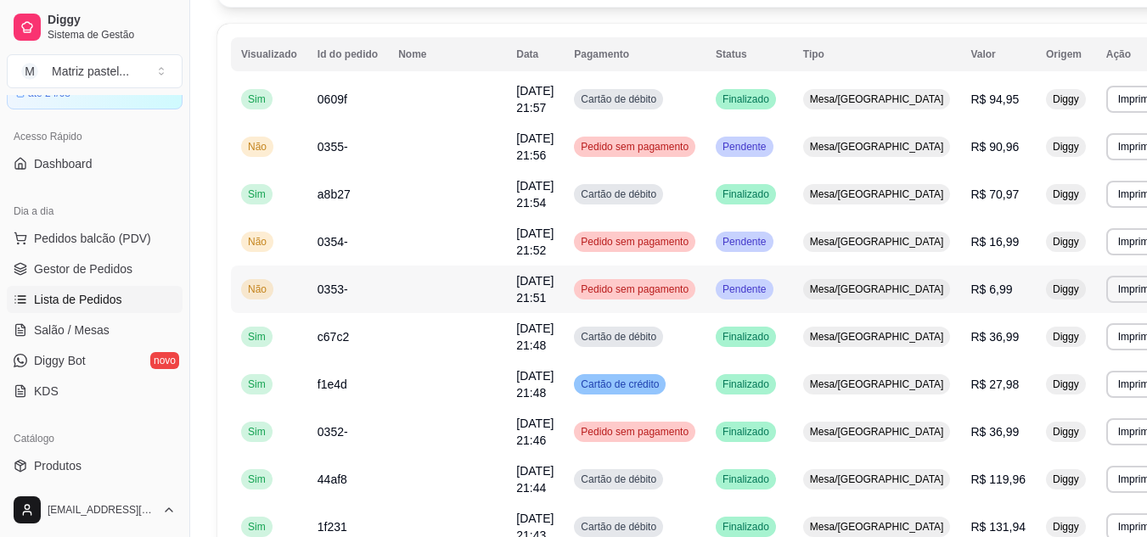
click at [960, 275] on td "R$ 6,99" at bounding box center [998, 290] width 76 height 48
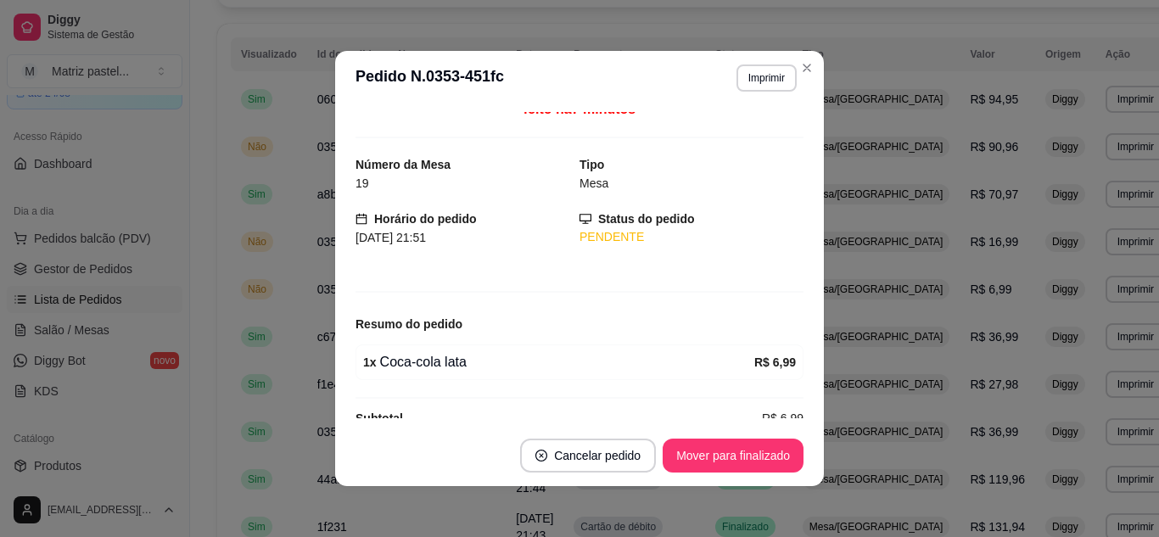
scroll to position [0, 0]
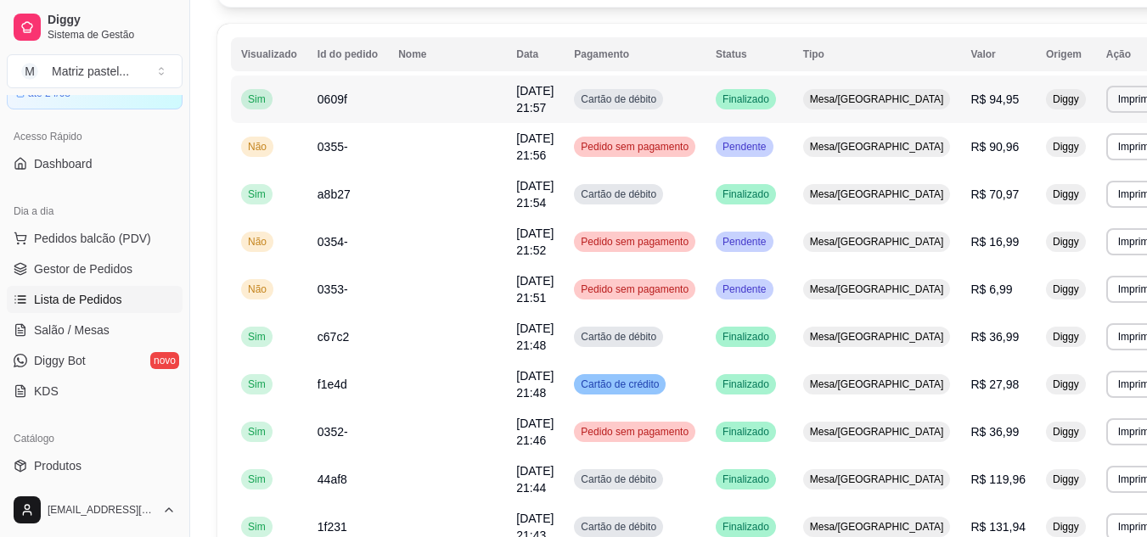
click at [869, 115] on td "Mesa/[GEOGRAPHIC_DATA]" at bounding box center [877, 100] width 168 height 48
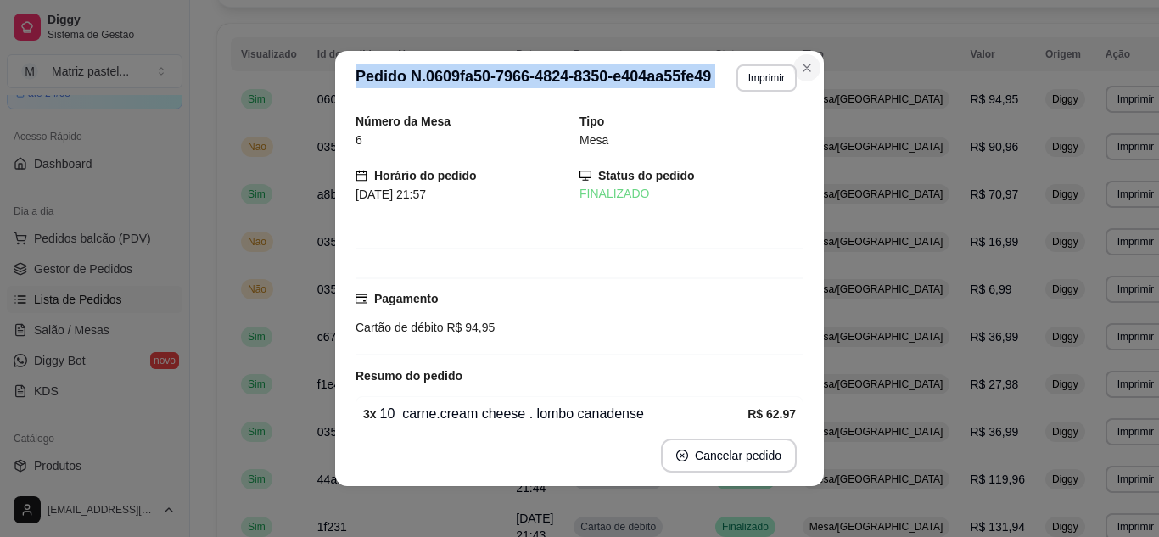
click at [810, 72] on section "**********" at bounding box center [579, 268] width 489 height 435
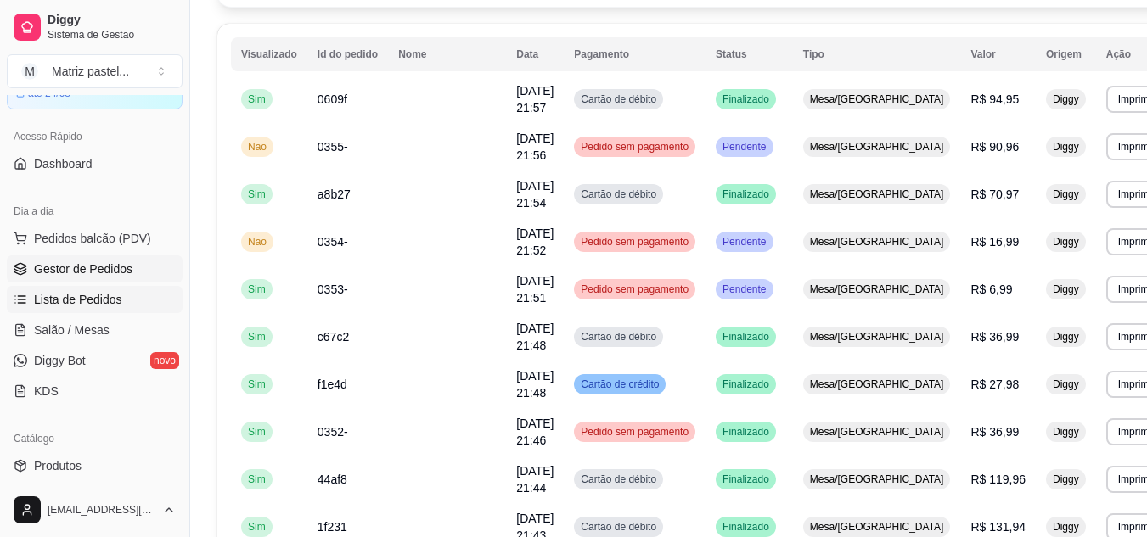
drag, startPoint x: 93, startPoint y: 262, endPoint x: 105, endPoint y: 258, distance: 12.6
click at [93, 262] on span "Gestor de Pedidos" at bounding box center [83, 269] width 98 height 17
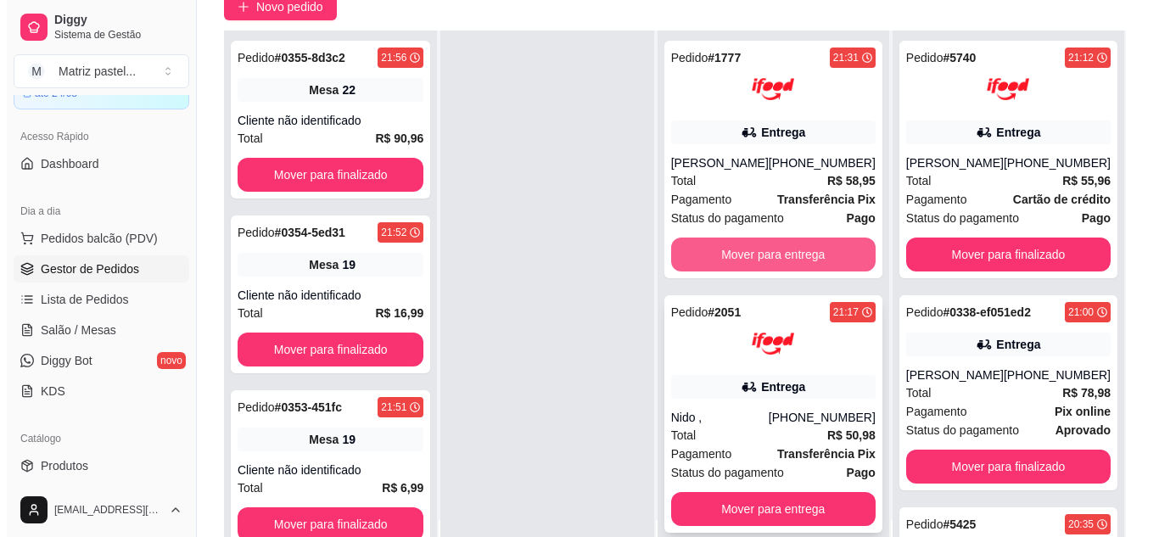
scroll to position [255, 0]
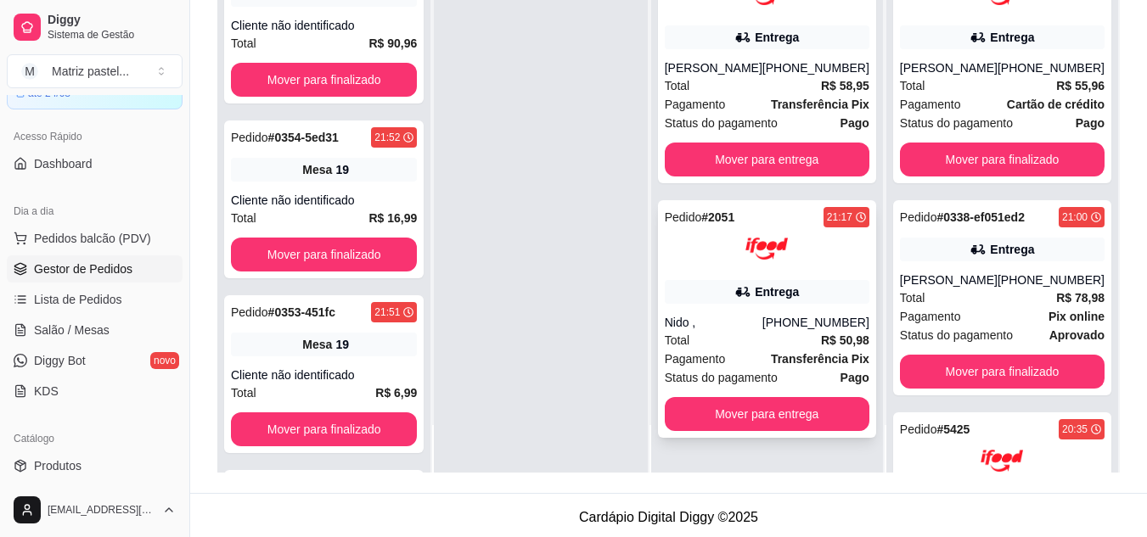
click at [763, 339] on div "Total R$ 50,98" at bounding box center [767, 340] width 205 height 19
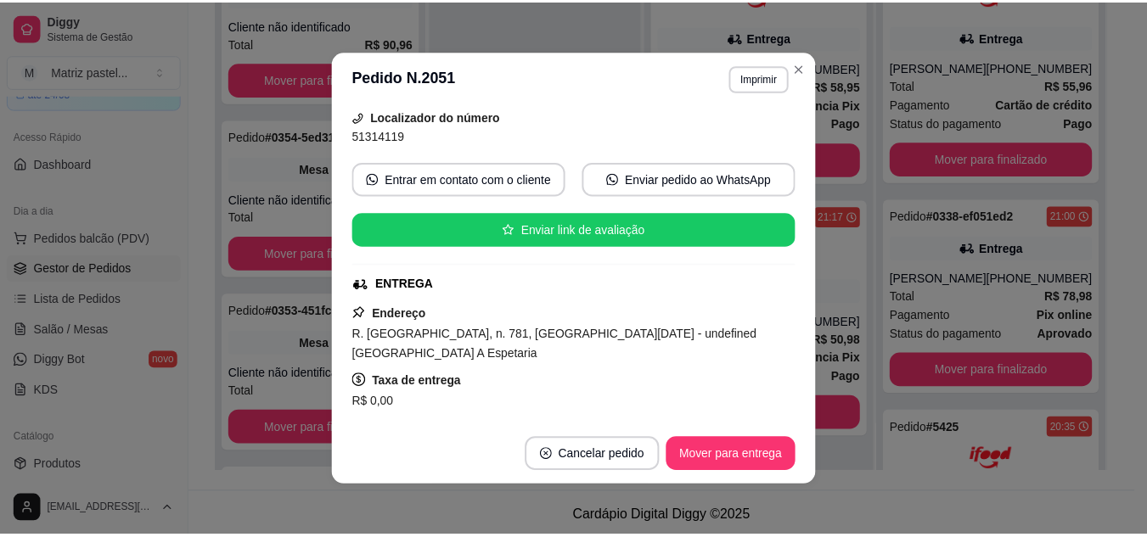
scroll to position [170, 0]
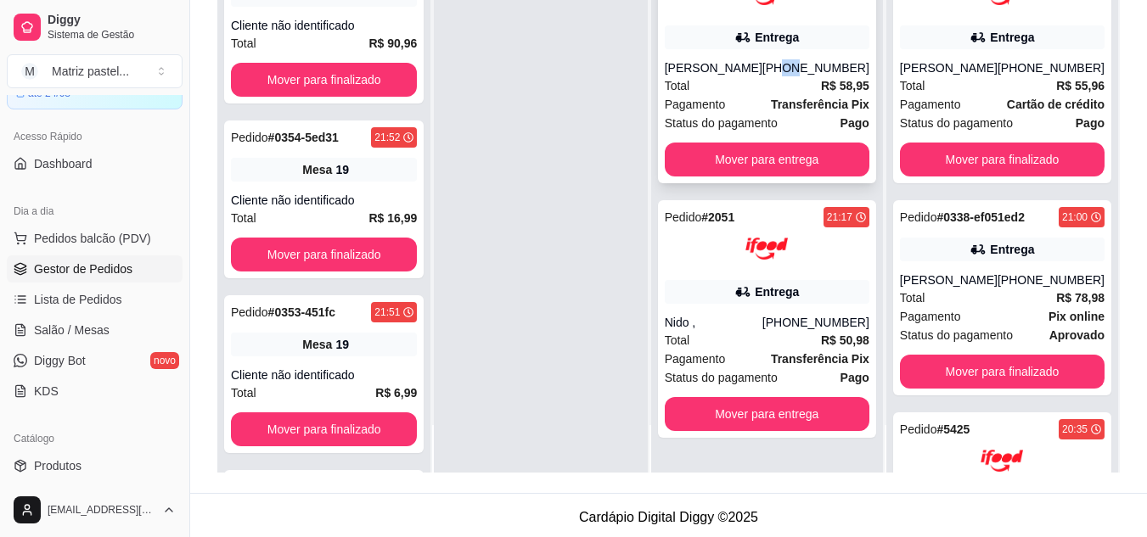
click at [801, 62] on div "[PHONE_NUMBER]" at bounding box center [815, 67] width 107 height 17
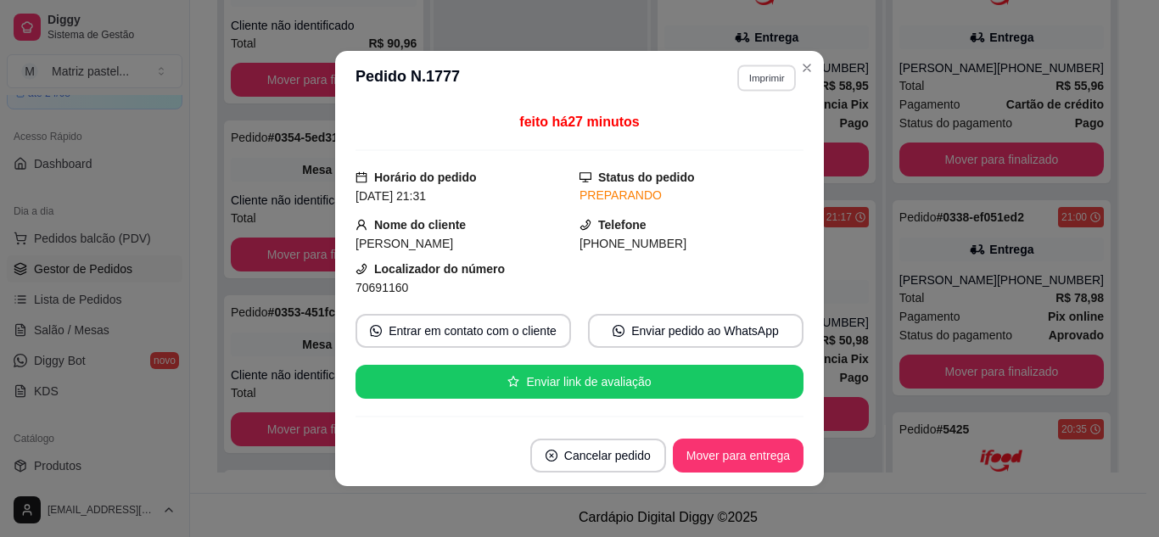
click at [763, 75] on button "Imprimir" at bounding box center [766, 77] width 59 height 26
click at [751, 137] on button "IMPRESSORA" at bounding box center [730, 137] width 123 height 27
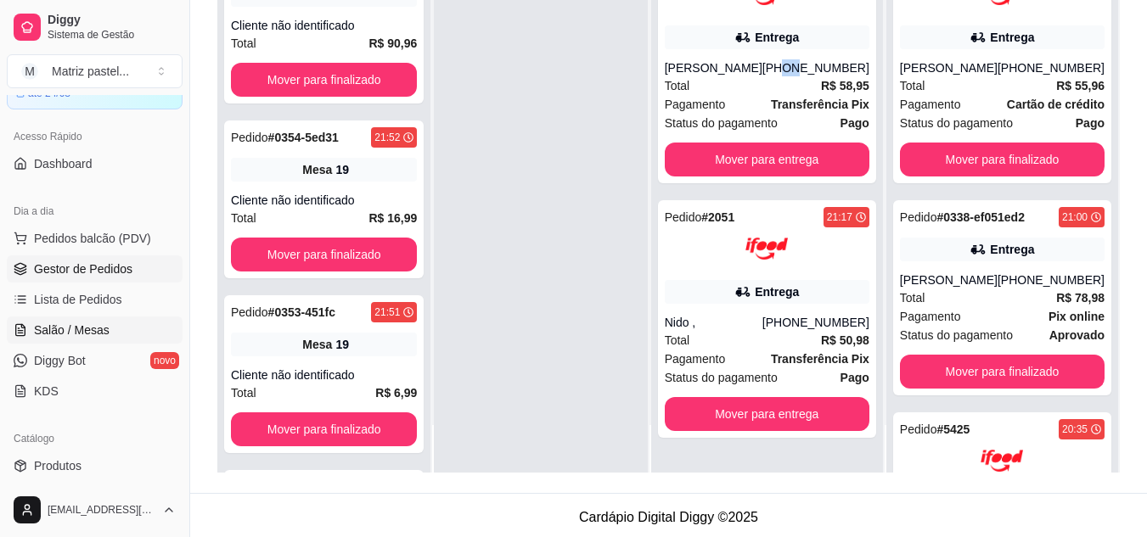
click at [74, 327] on span "Salão / Mesas" at bounding box center [72, 330] width 76 height 17
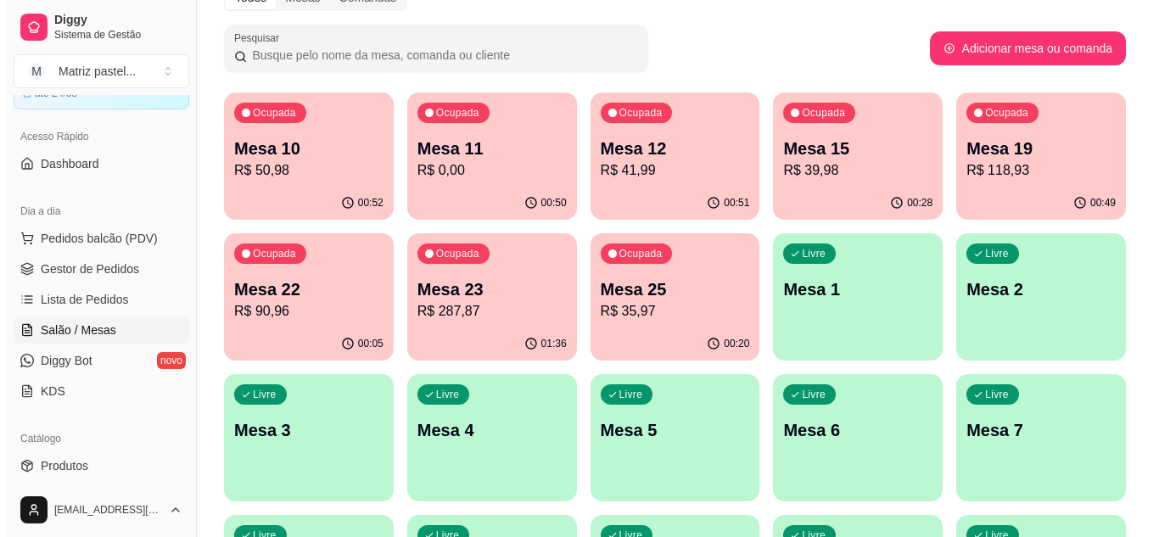
scroll to position [170, 0]
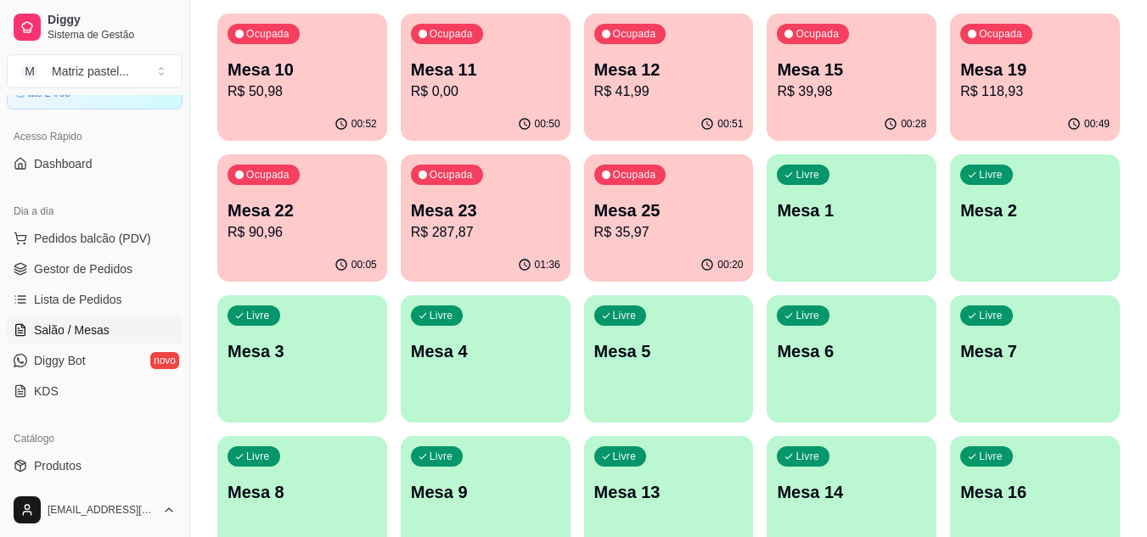
click at [676, 225] on p "R$ 35,97" at bounding box center [668, 232] width 149 height 20
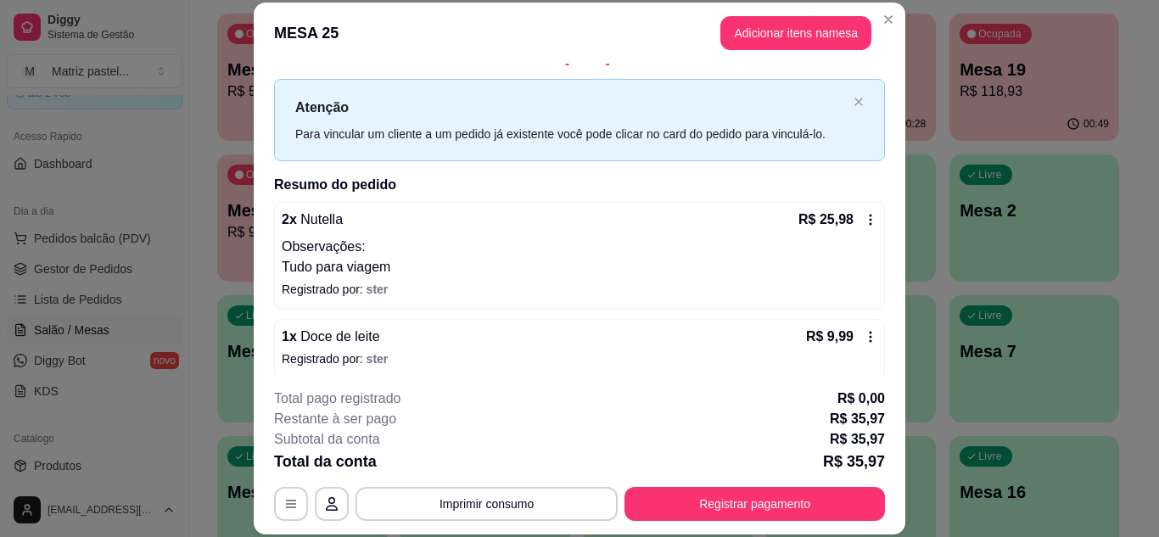
scroll to position [32, 0]
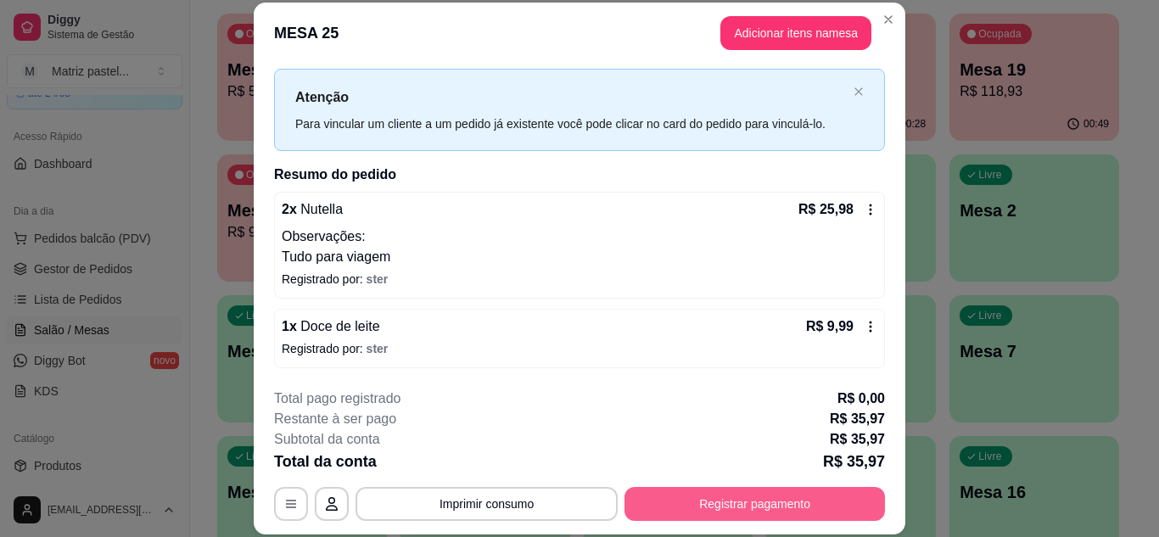
click at [787, 495] on button "Registrar pagamento" at bounding box center [755, 504] width 261 height 34
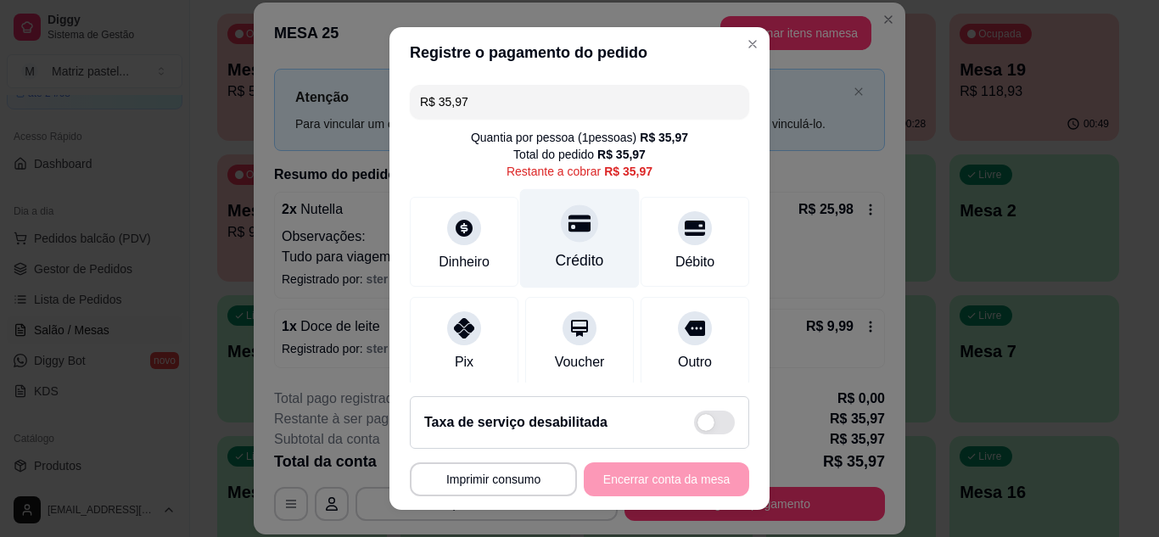
click at [569, 230] on icon at bounding box center [580, 223] width 22 height 17
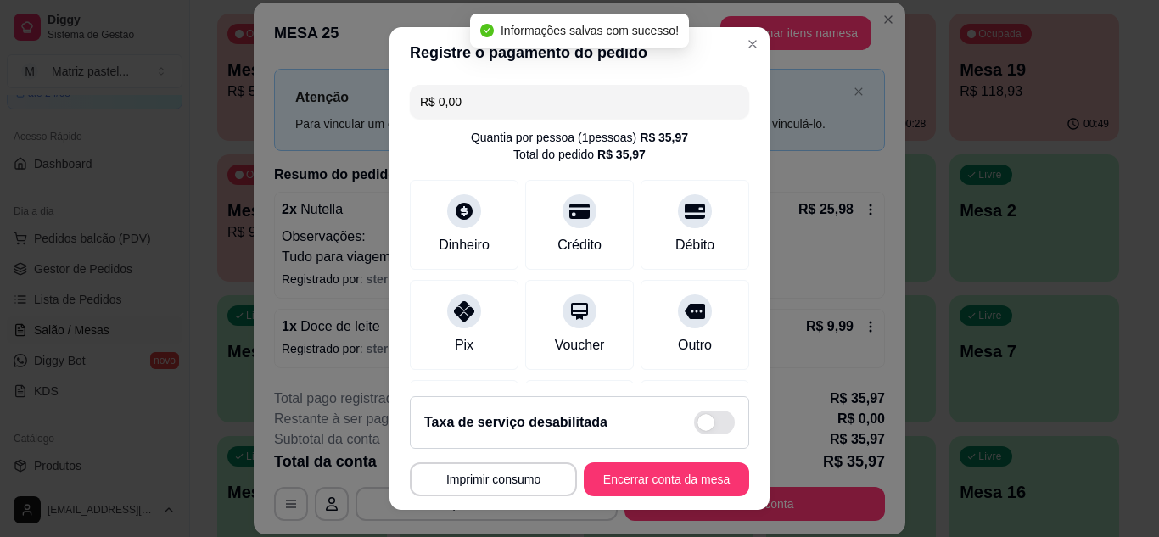
type input "R$ 0,00"
click at [611, 481] on button "Encerrar conta da mesa" at bounding box center [666, 480] width 165 height 34
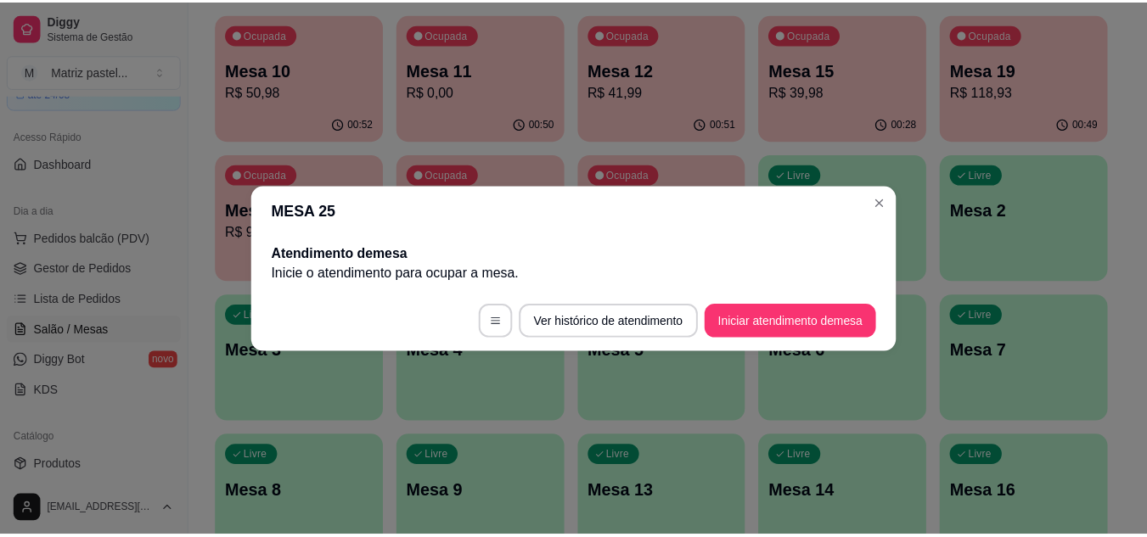
scroll to position [0, 0]
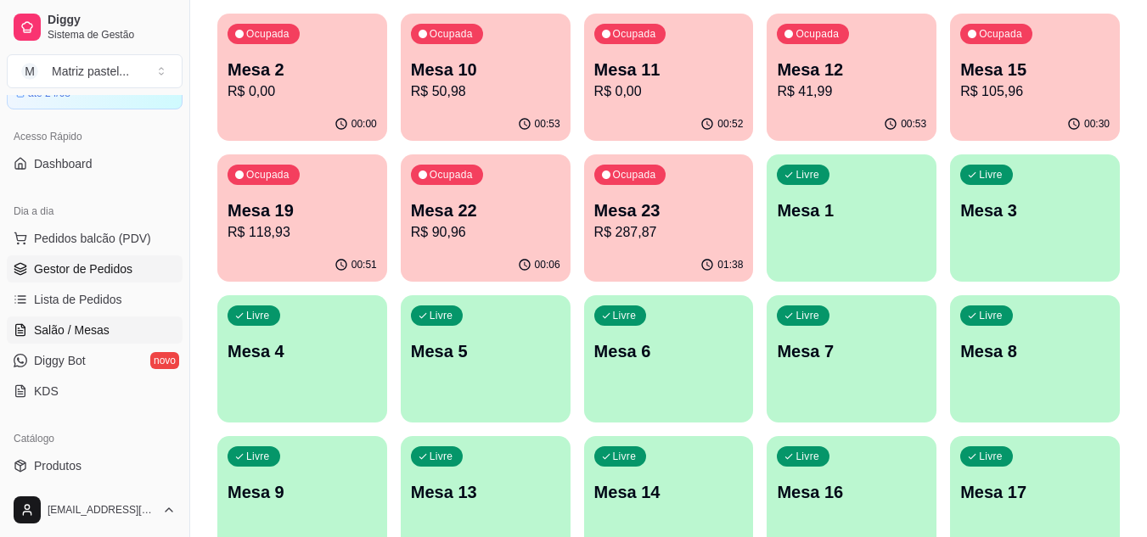
click at [94, 276] on span "Gestor de Pedidos" at bounding box center [83, 269] width 98 height 17
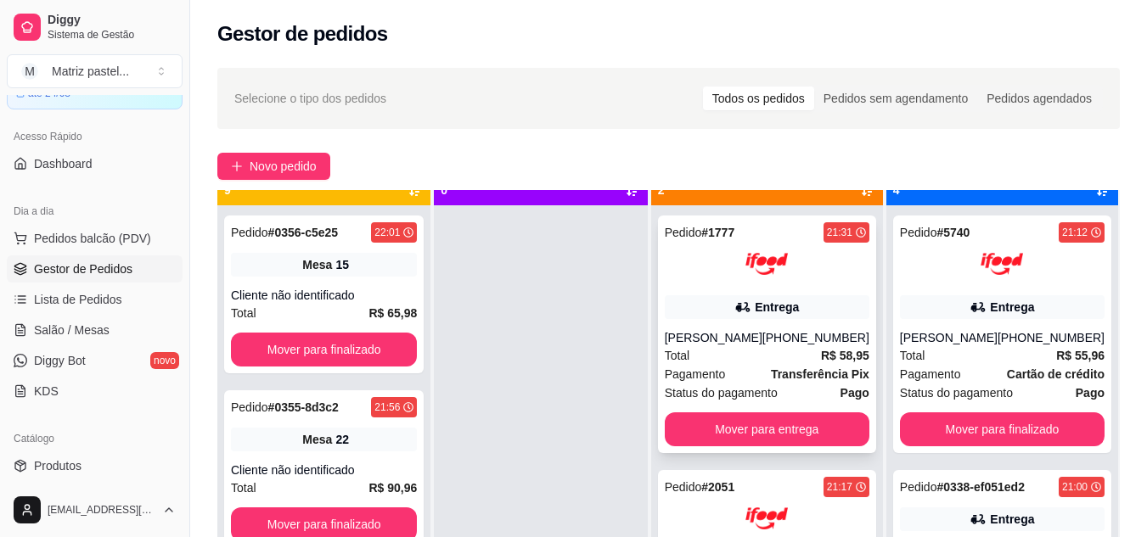
scroll to position [48, 0]
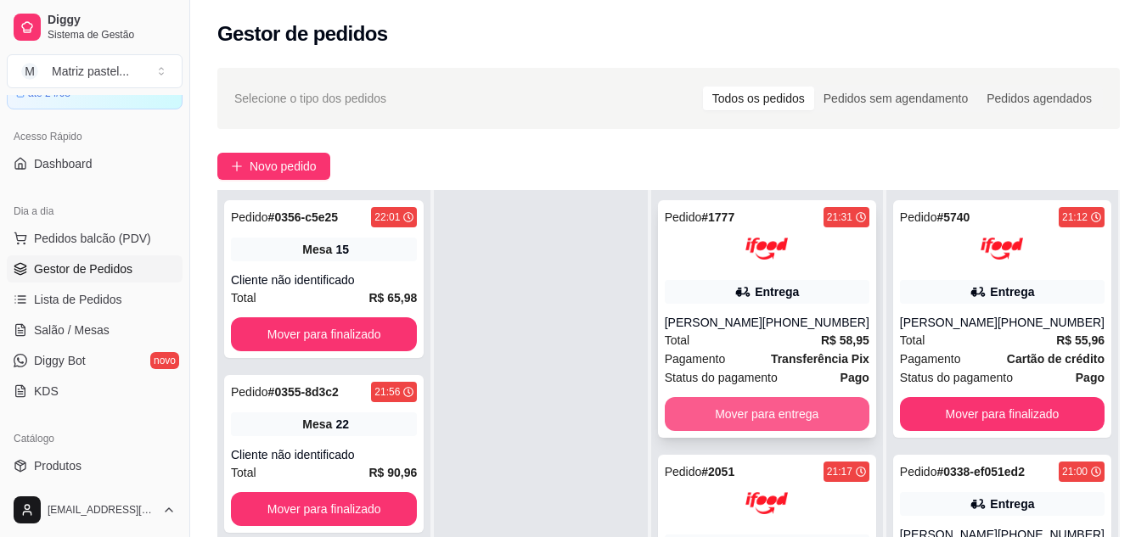
click at [762, 412] on button "Mover para entrega" at bounding box center [767, 414] width 205 height 34
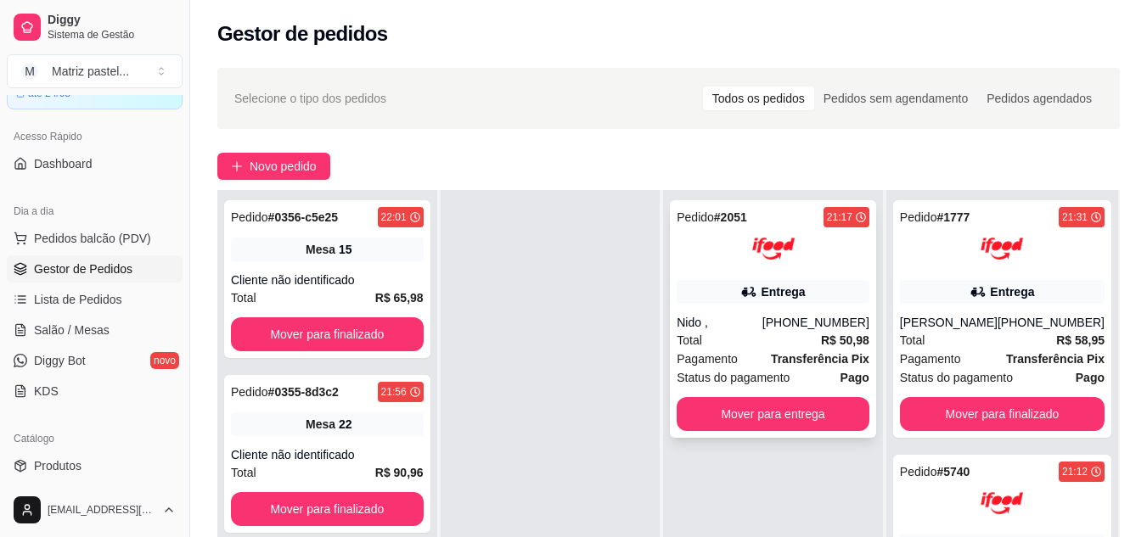
click at [752, 278] on div "Pedido # 2051 21:17 Entrega Nido , (08) 00711-8080 Total R$ 50,98 Pagamento Tra…" at bounding box center [773, 319] width 206 height 238
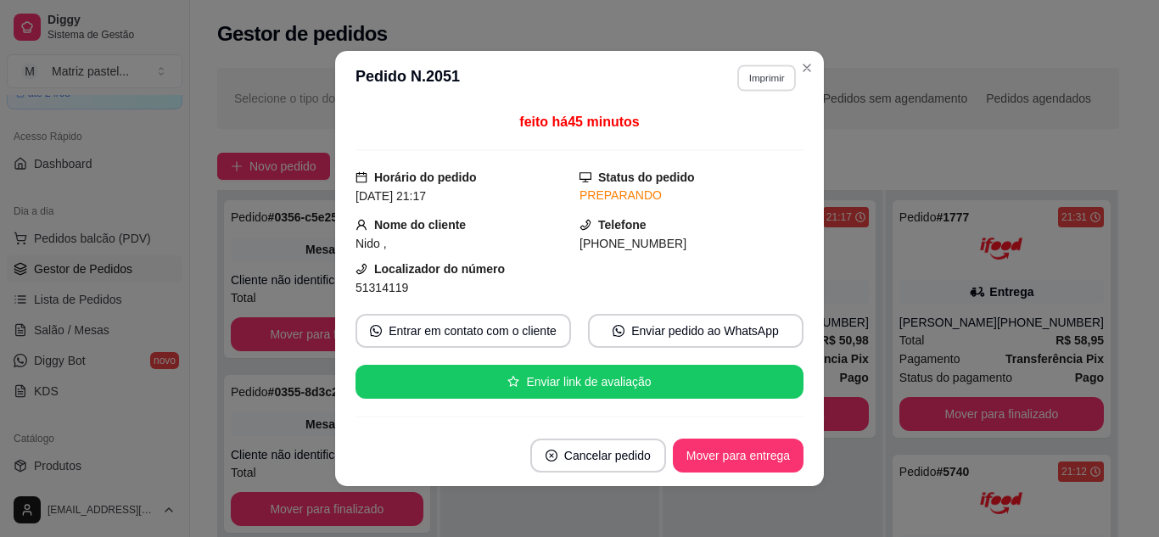
click at [737, 77] on button "Imprimir" at bounding box center [766, 77] width 59 height 26
click at [726, 147] on button "IMPRESSORA" at bounding box center [730, 137] width 123 height 27
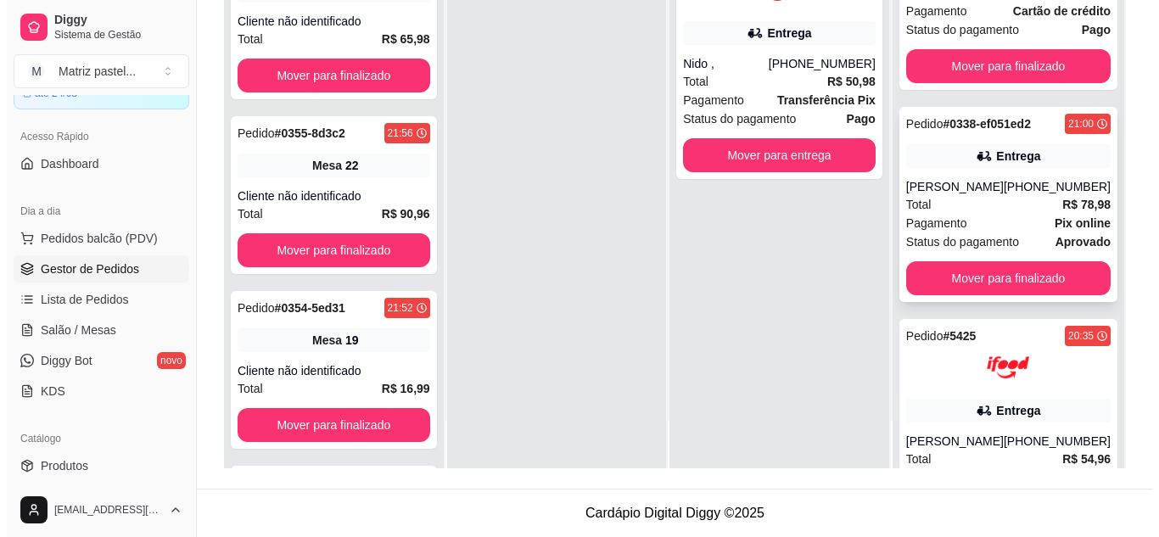
scroll to position [339, 0]
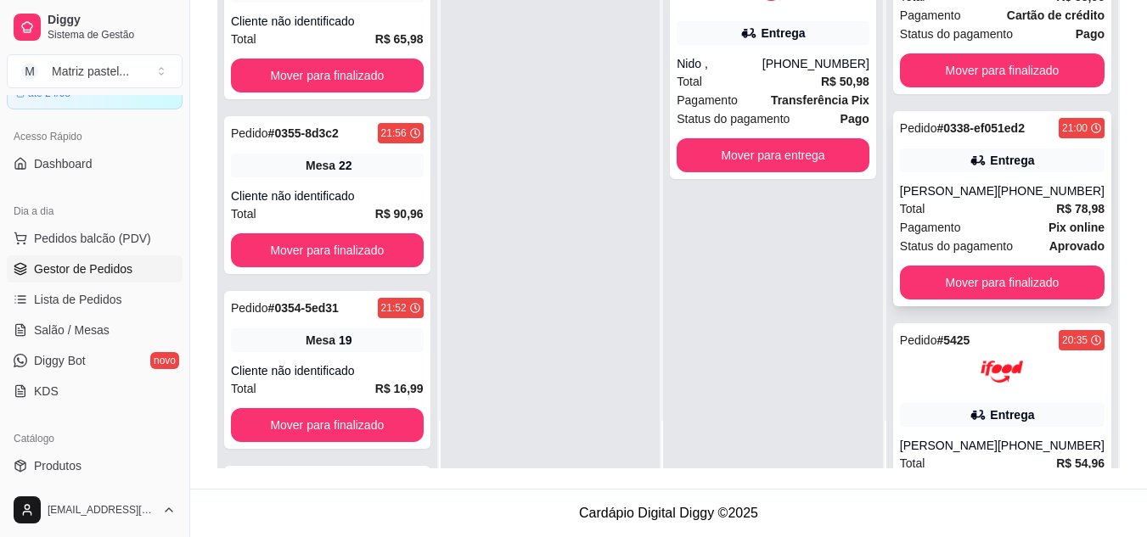
click at [974, 169] on icon at bounding box center [977, 160] width 17 height 17
click at [983, 218] on div "Total R$ 78,98" at bounding box center [1002, 208] width 205 height 19
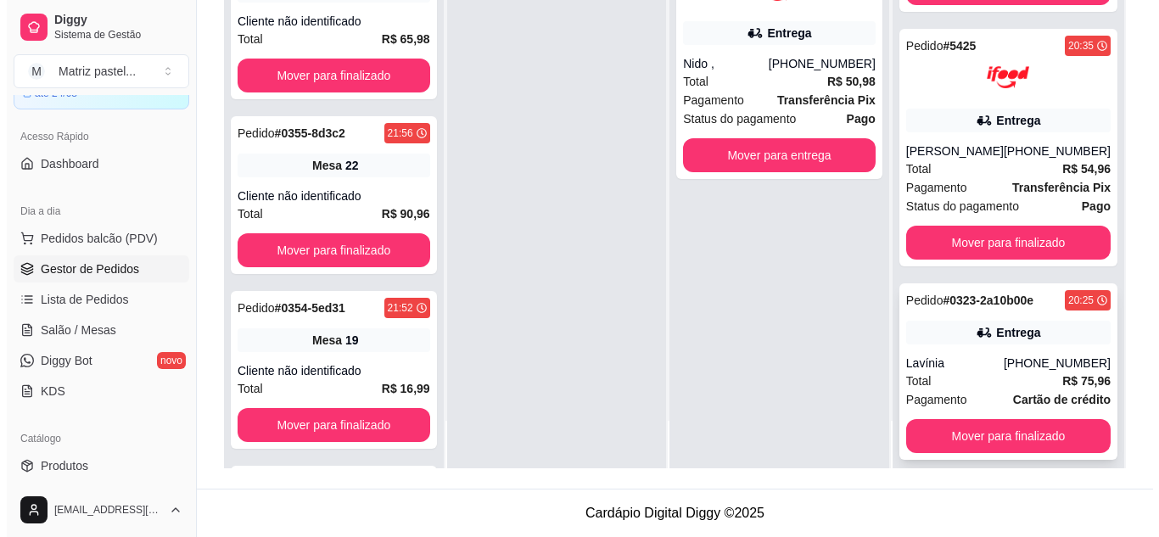
scroll to position [666, 0]
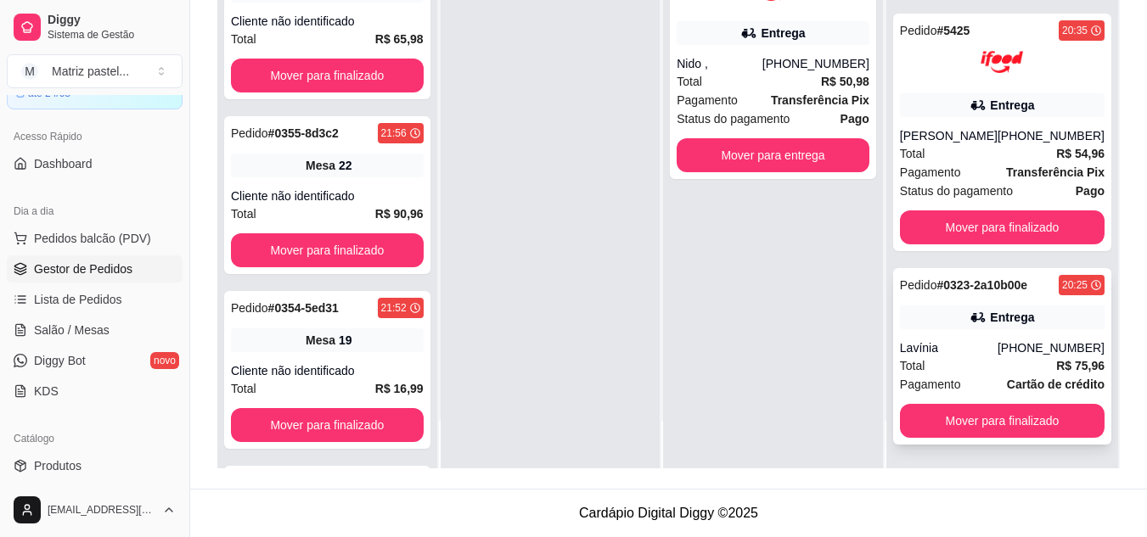
click at [990, 350] on div "Lavínia" at bounding box center [949, 347] width 98 height 17
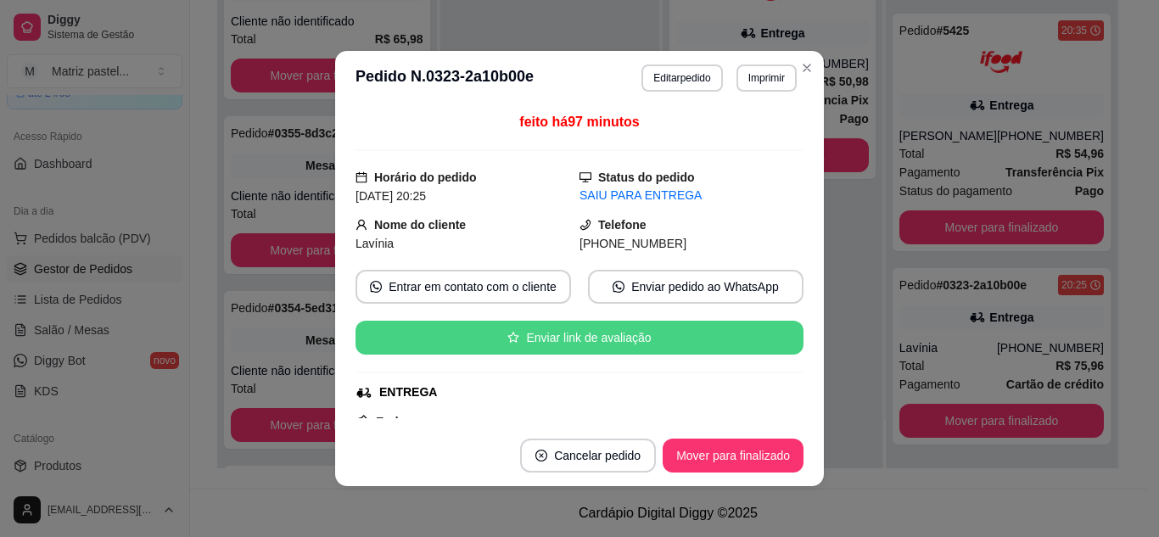
scroll to position [85, 0]
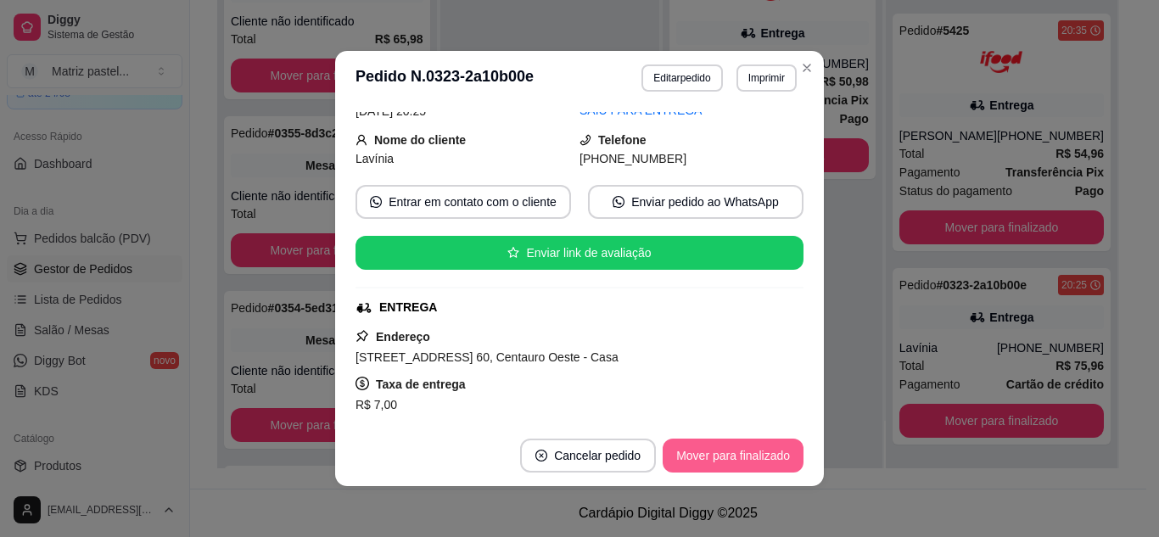
click at [720, 467] on button "Mover para finalizado" at bounding box center [733, 456] width 141 height 34
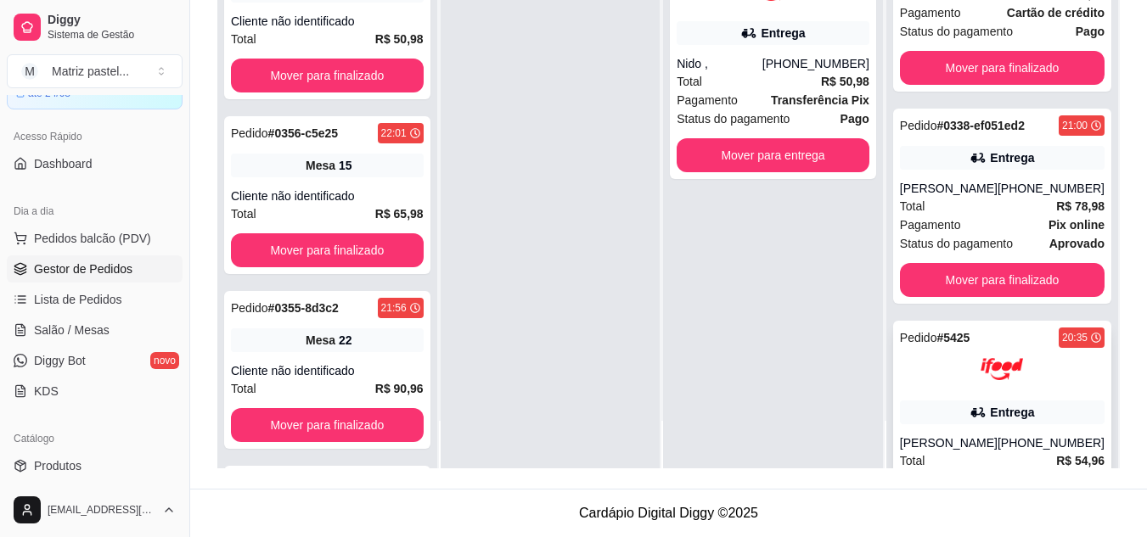
scroll to position [303, 0]
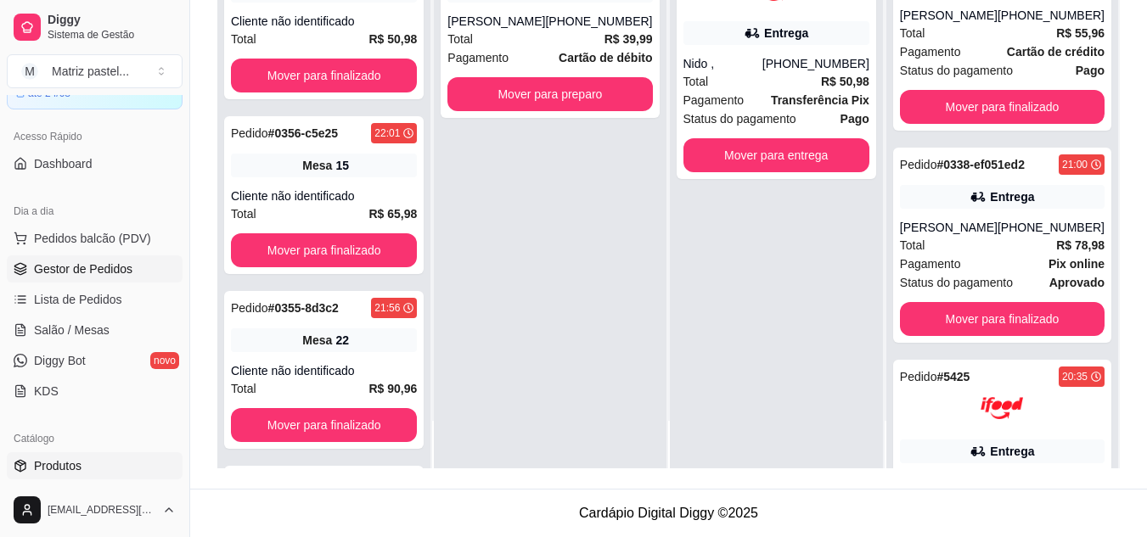
click at [60, 469] on span "Produtos" at bounding box center [58, 465] width 48 height 17
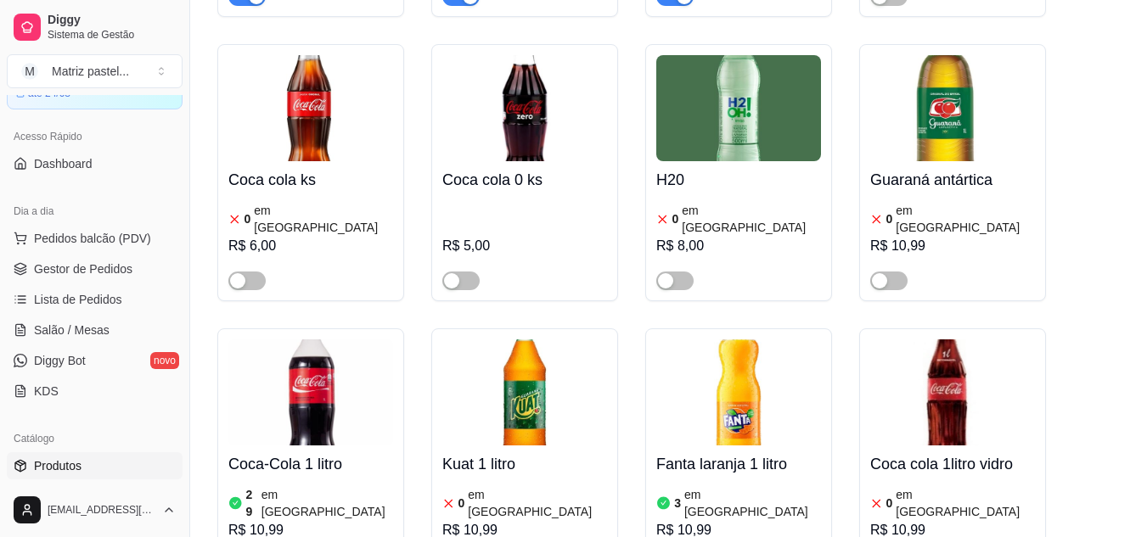
scroll to position [9280, 0]
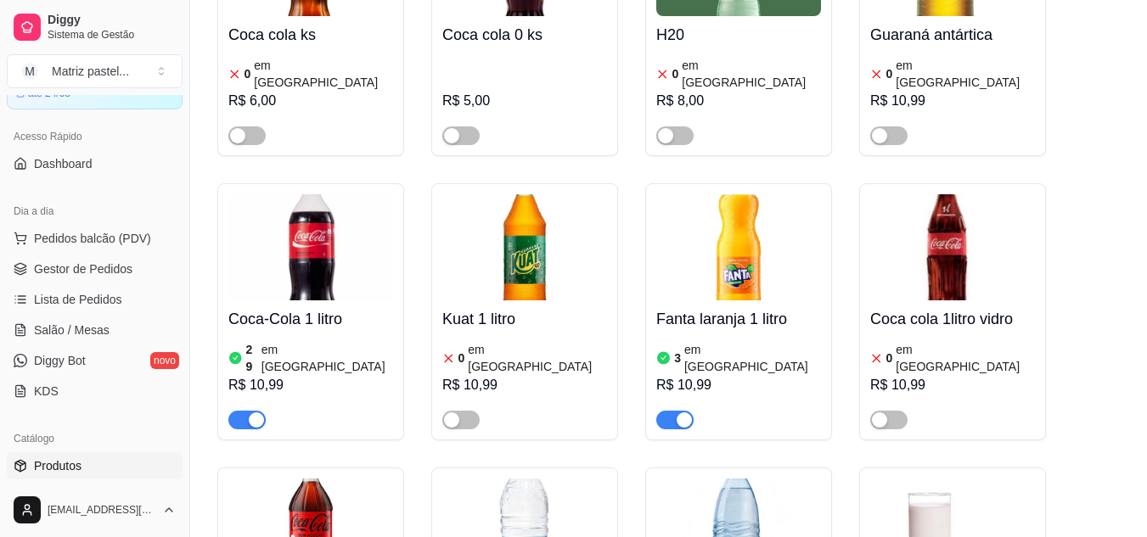
click at [70, 278] on link "Gestor de Pedidos" at bounding box center [95, 268] width 176 height 27
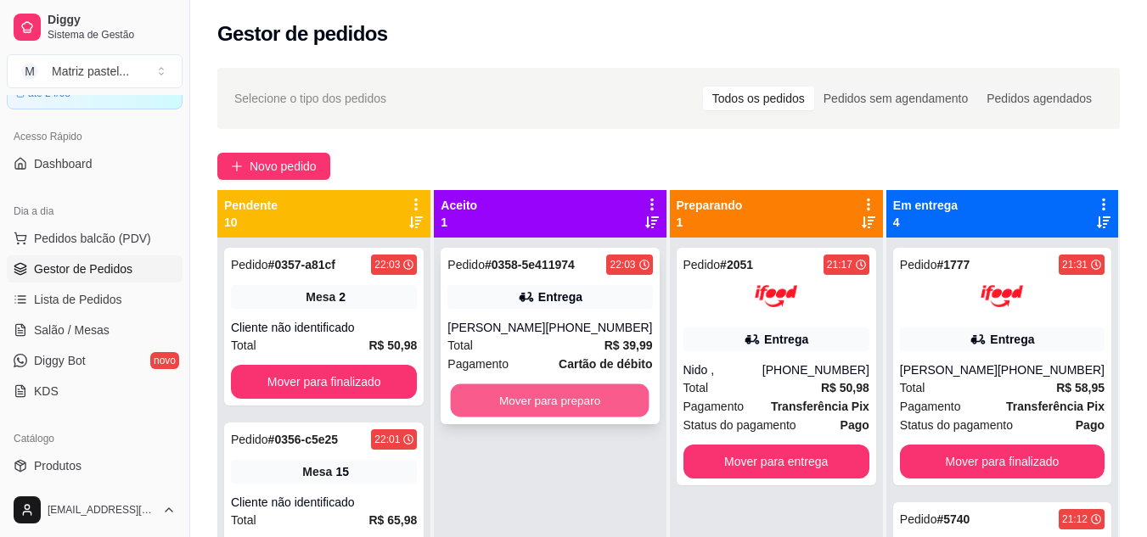
click at [567, 393] on button "Mover para preparo" at bounding box center [550, 400] width 199 height 33
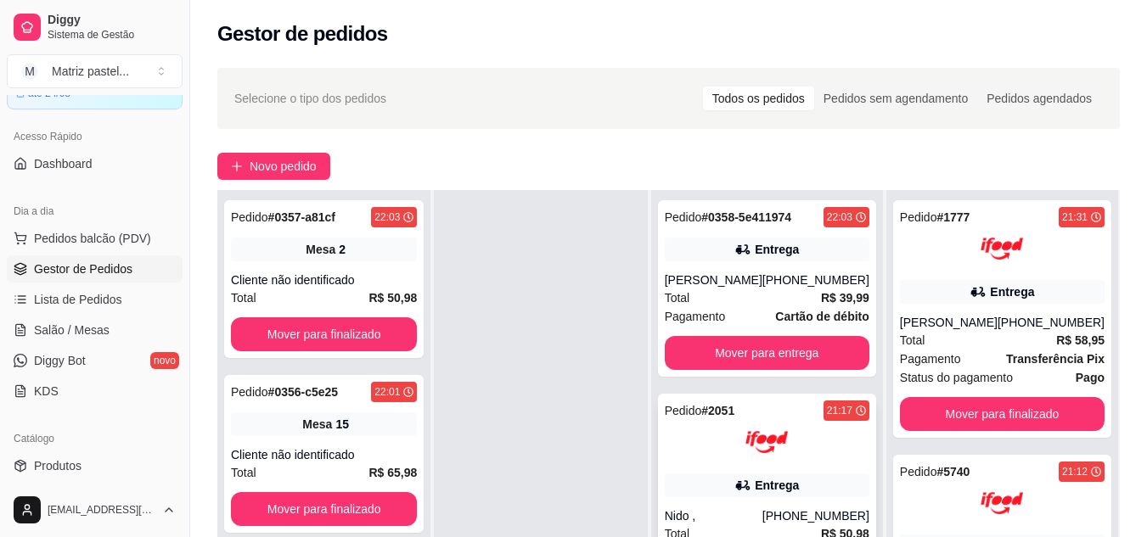
scroll to position [255, 0]
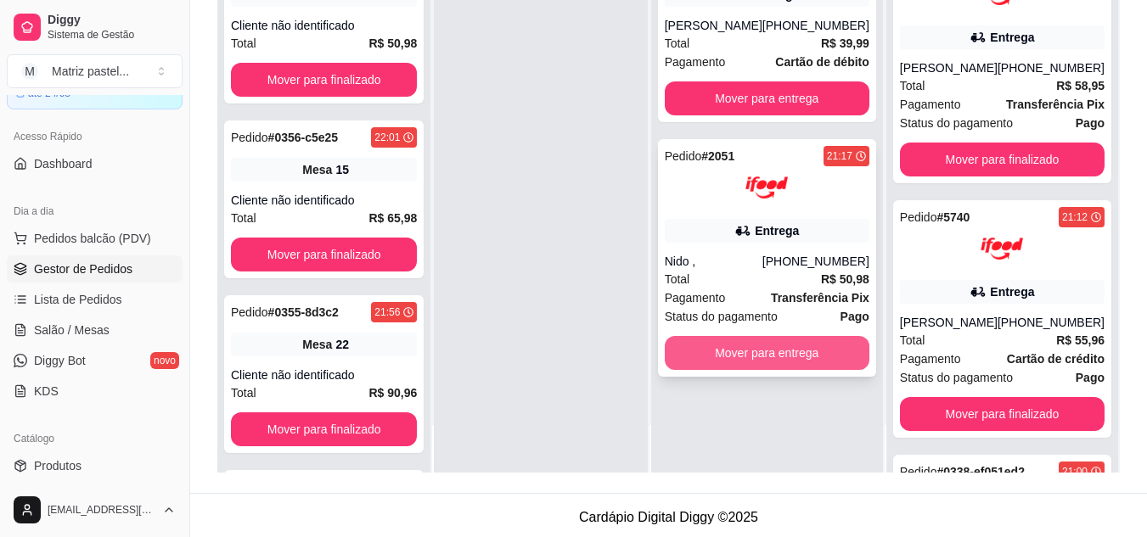
click at [778, 345] on button "Mover para entrega" at bounding box center [767, 353] width 205 height 34
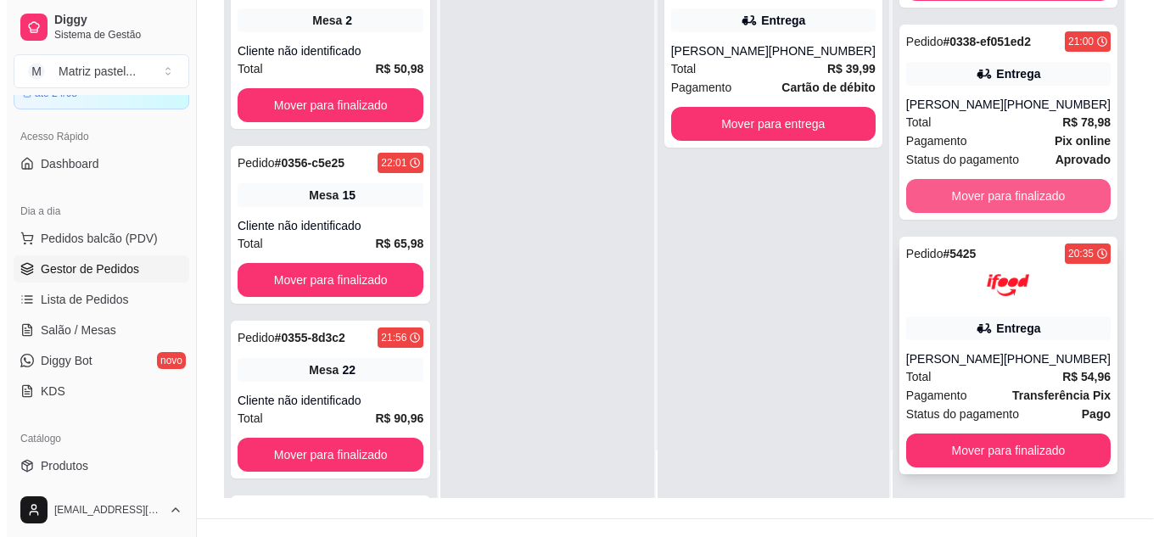
scroll to position [259, 0]
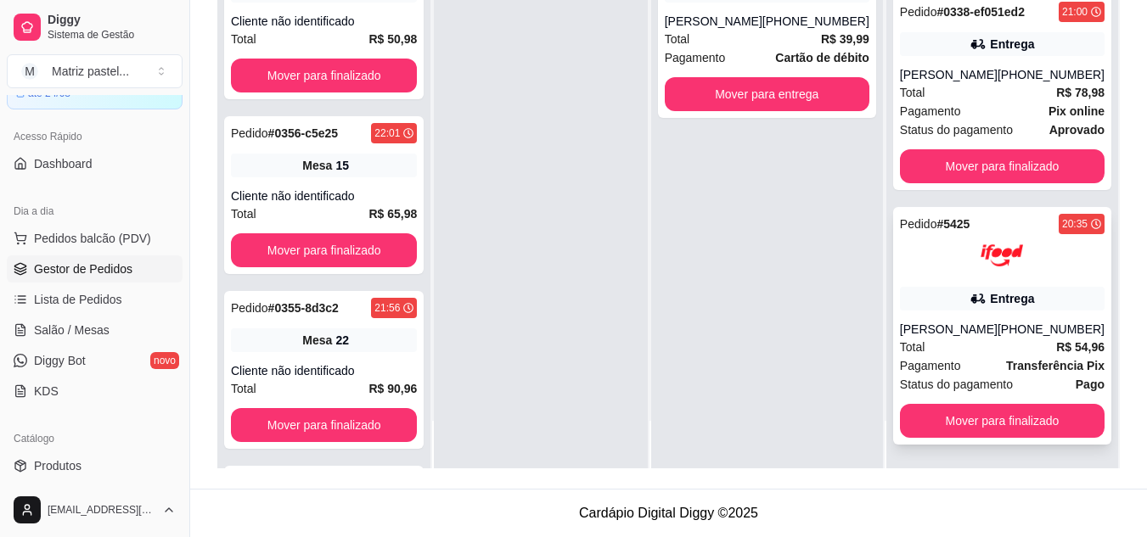
click at [990, 300] on div "Entrega" at bounding box center [1012, 298] width 44 height 17
click at [986, 282] on div "Pedido # 5425 20:35 Entrega Rosendo Neto (08) 00700-3021 Total R$ 54,96 Pagamen…" at bounding box center [1002, 326] width 218 height 238
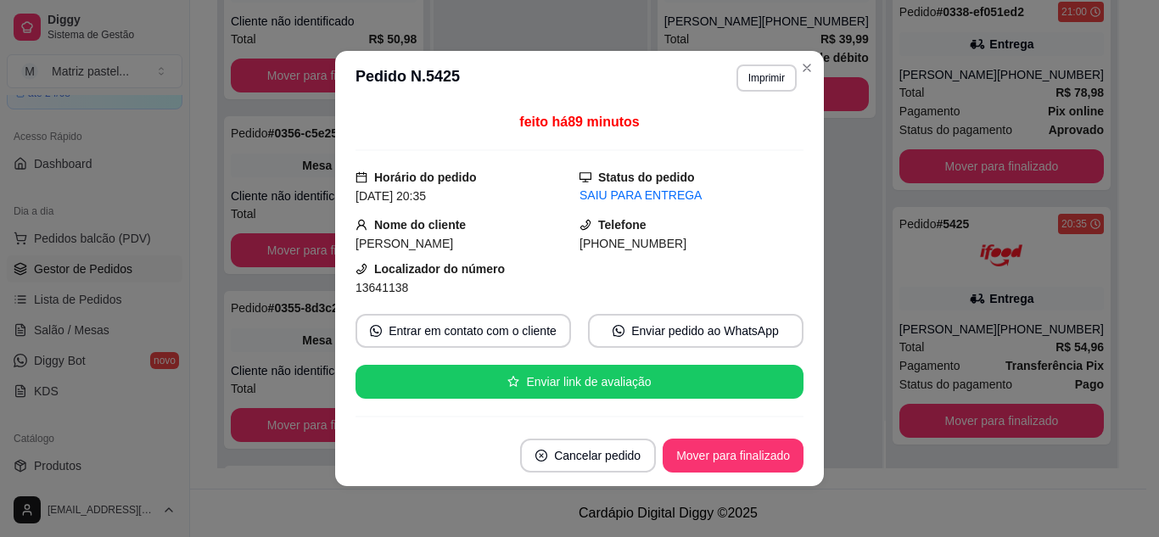
scroll to position [170, 0]
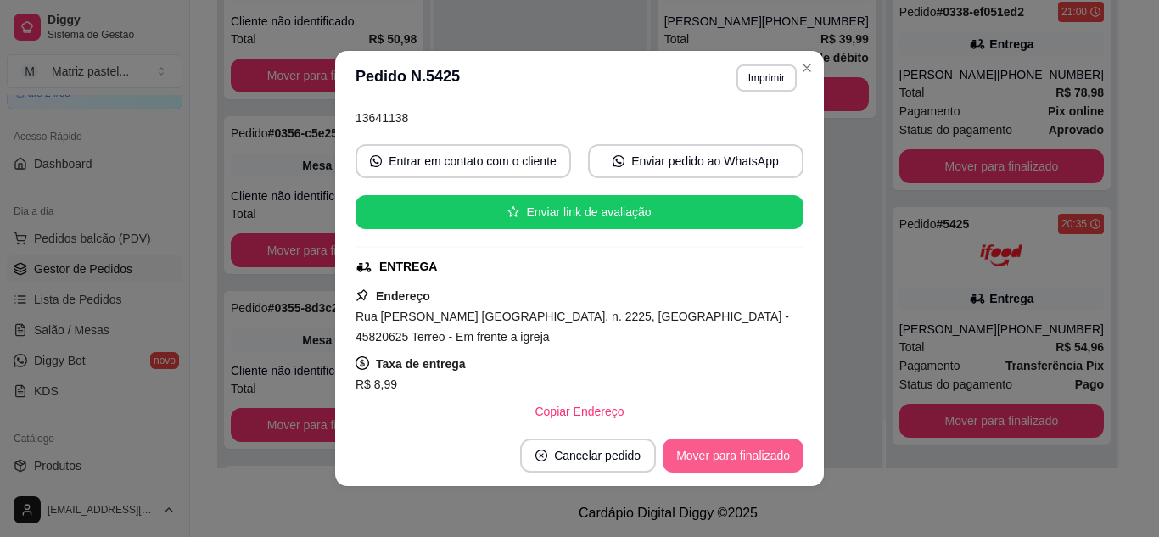
click at [726, 463] on button "Mover para finalizado" at bounding box center [733, 456] width 141 height 34
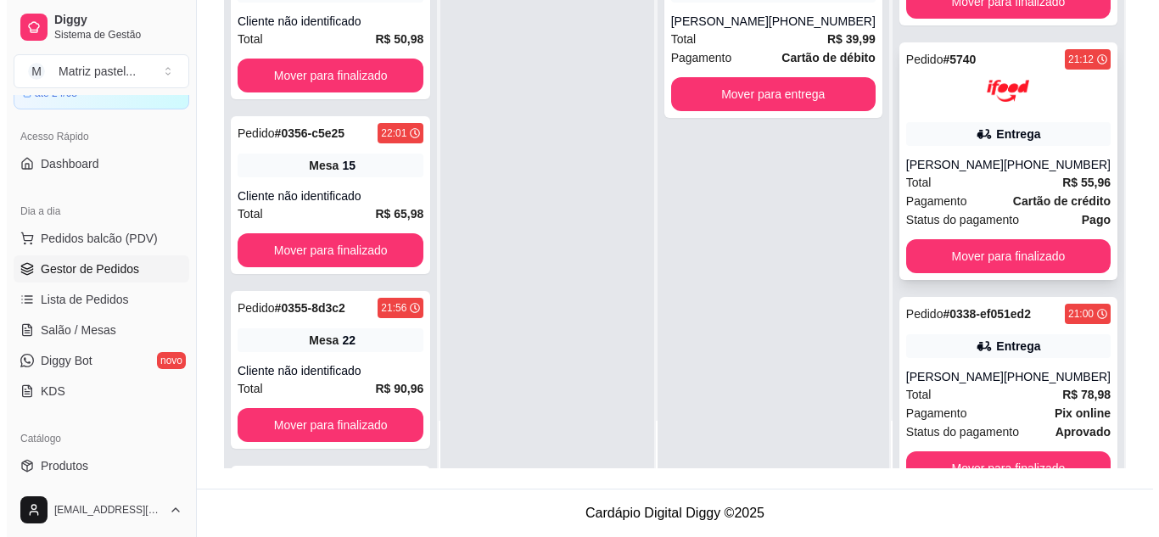
scroll to position [388, 0]
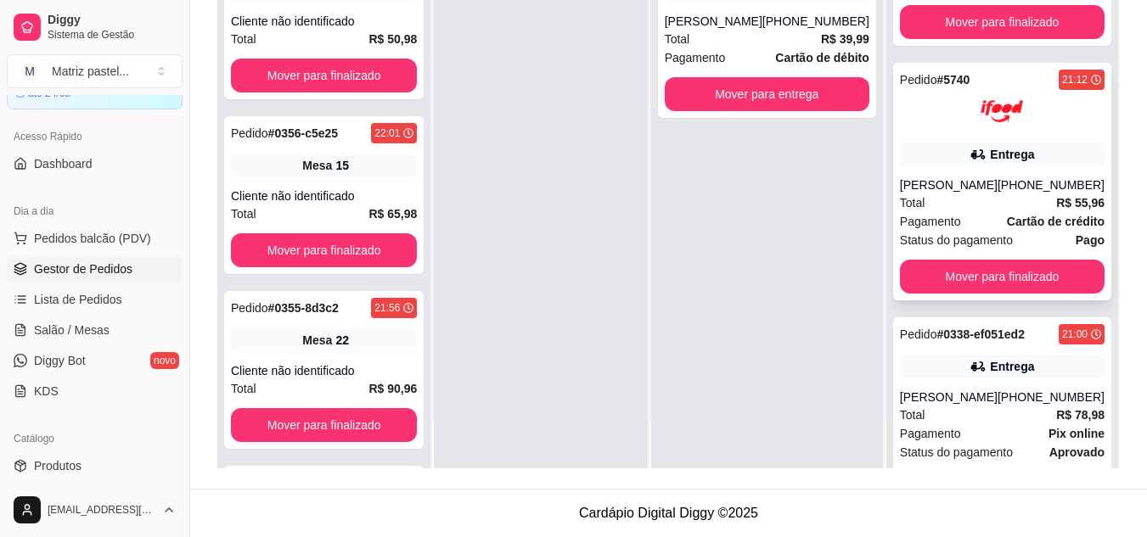
click at [944, 166] on div "Entrega" at bounding box center [1002, 155] width 205 height 24
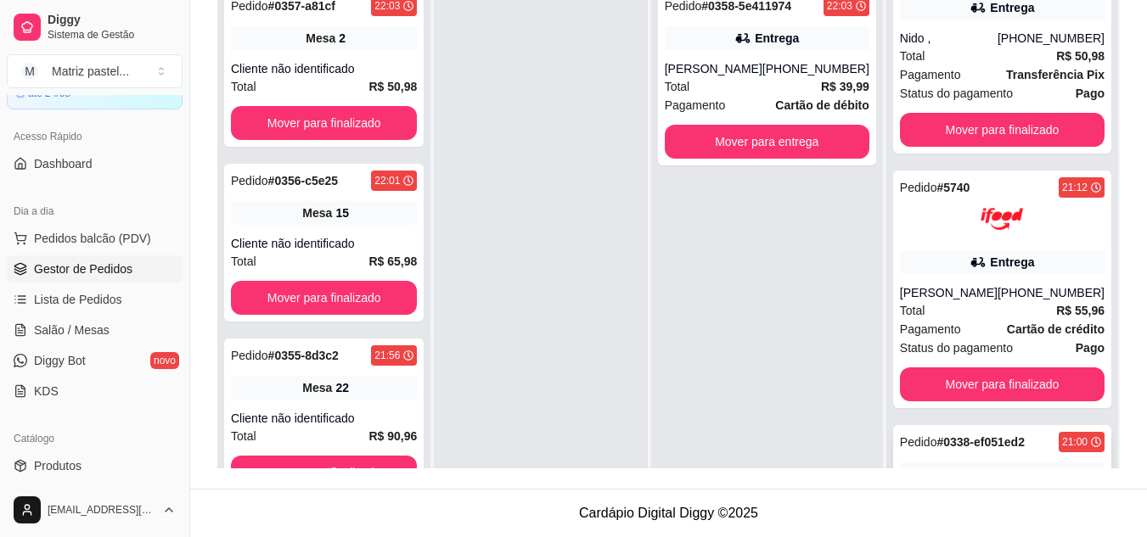
scroll to position [473, 0]
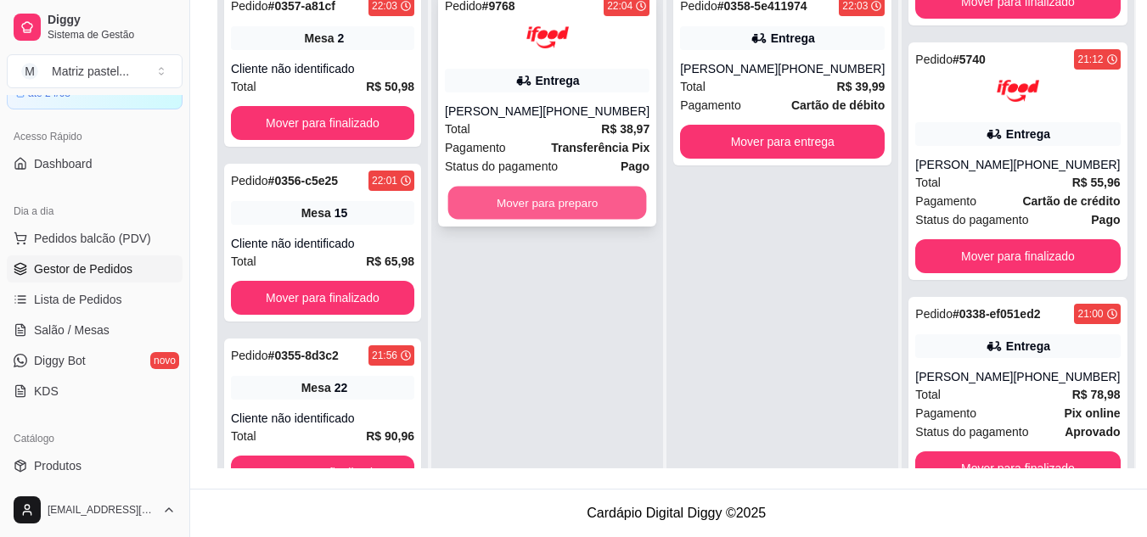
click at [553, 188] on button "Mover para preparo" at bounding box center [547, 203] width 199 height 33
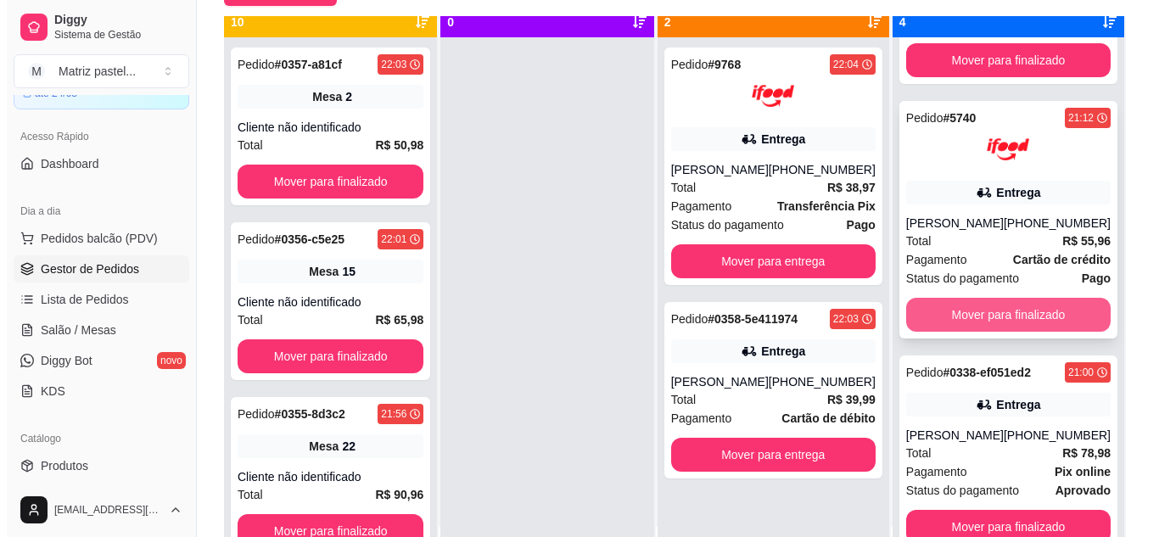
scroll to position [48, 0]
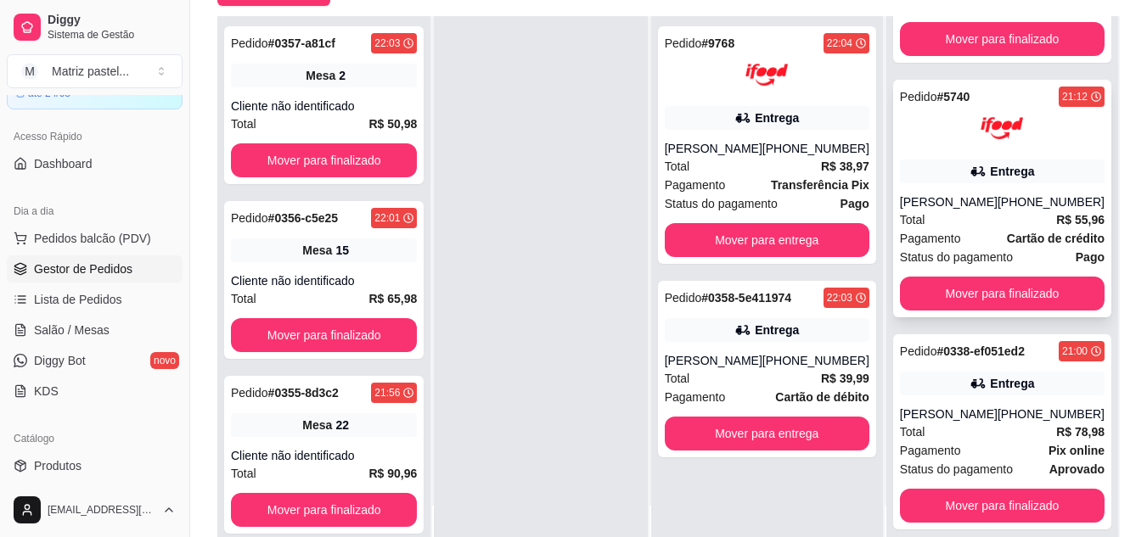
click at [979, 246] on div "Pagamento Cartão de crédito" at bounding box center [1002, 238] width 205 height 19
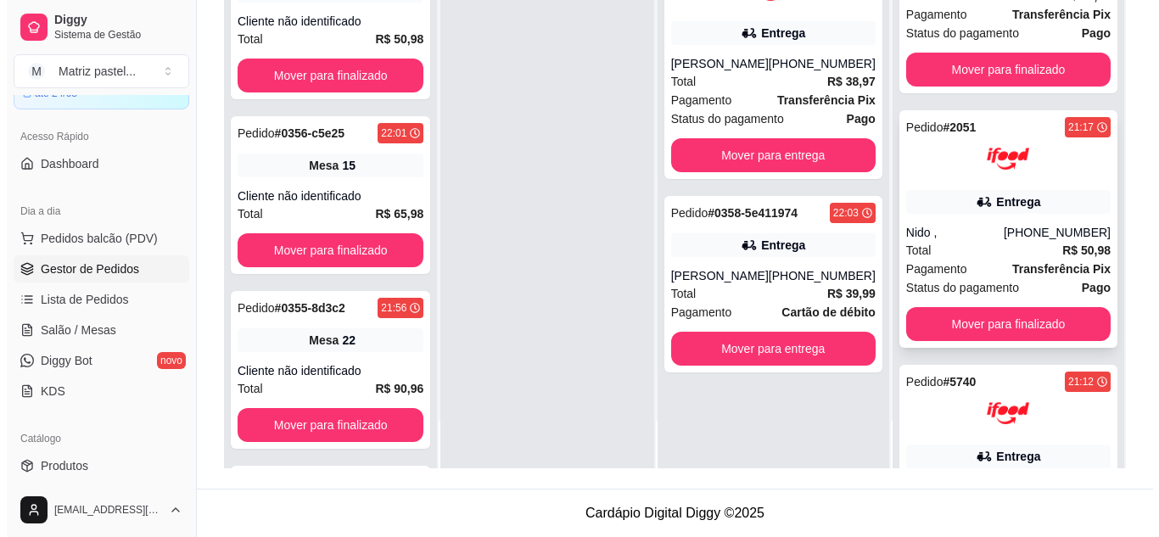
scroll to position [48, 0]
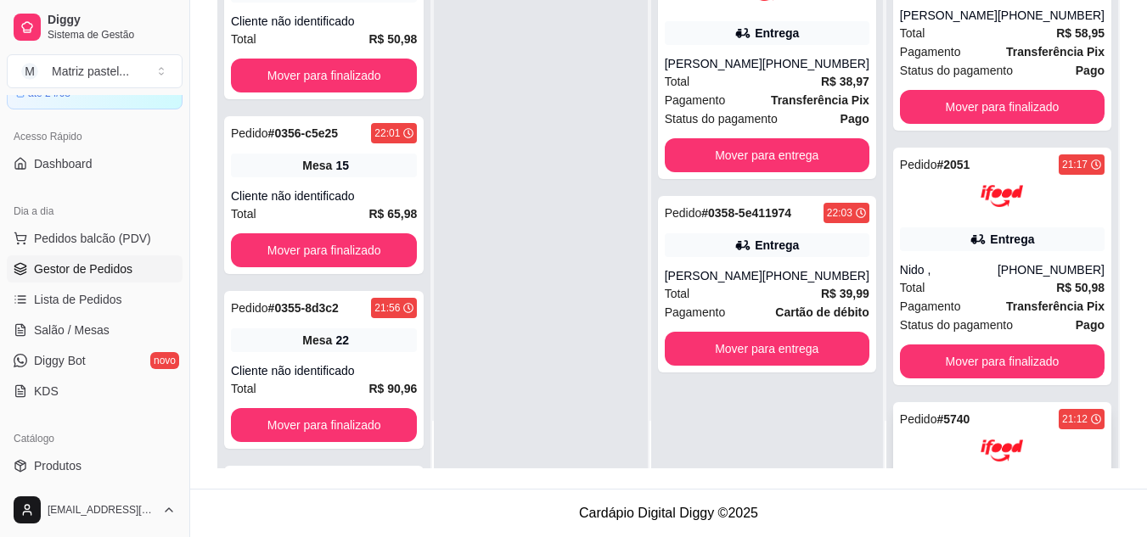
click at [937, 425] on div "Pedido # 5740 21:12 Entrega Mirela Fernandes (08) 00705-2030 Total R$ 55,96 Pag…" at bounding box center [1002, 521] width 218 height 238
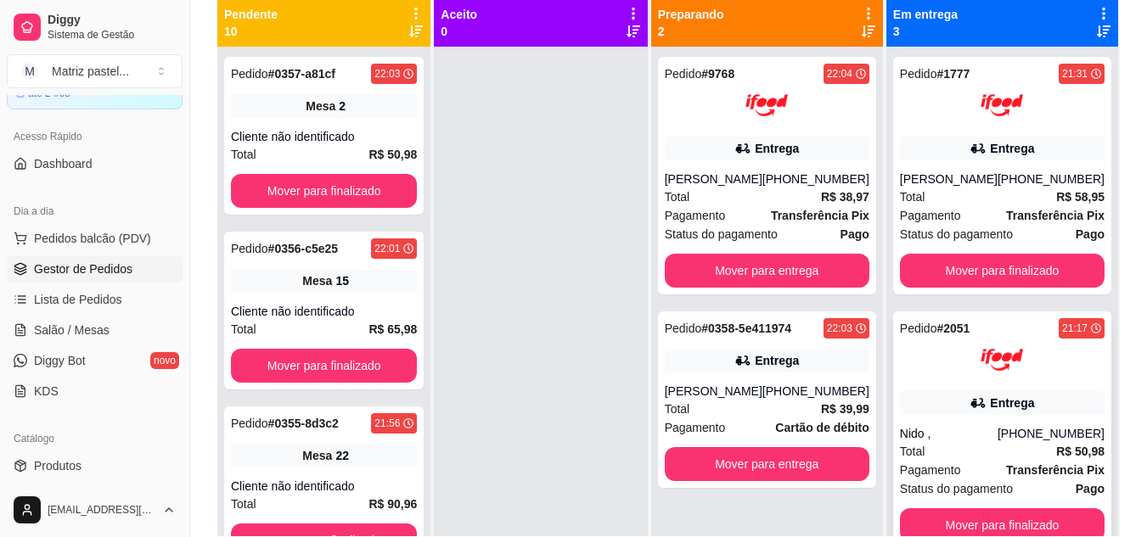
scroll to position [89, 0]
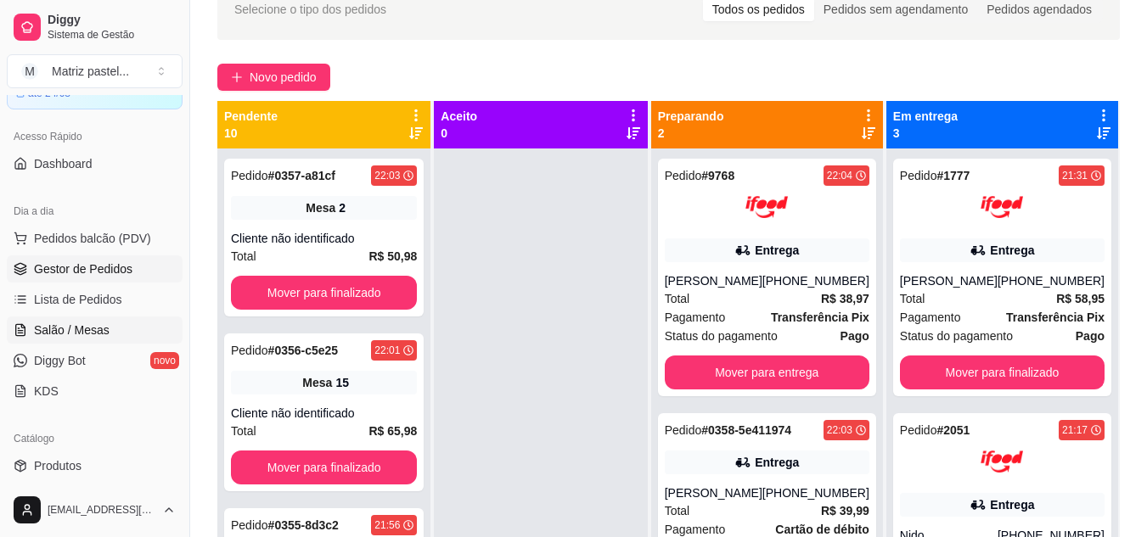
click at [29, 329] on link "Salão / Mesas" at bounding box center [95, 330] width 176 height 27
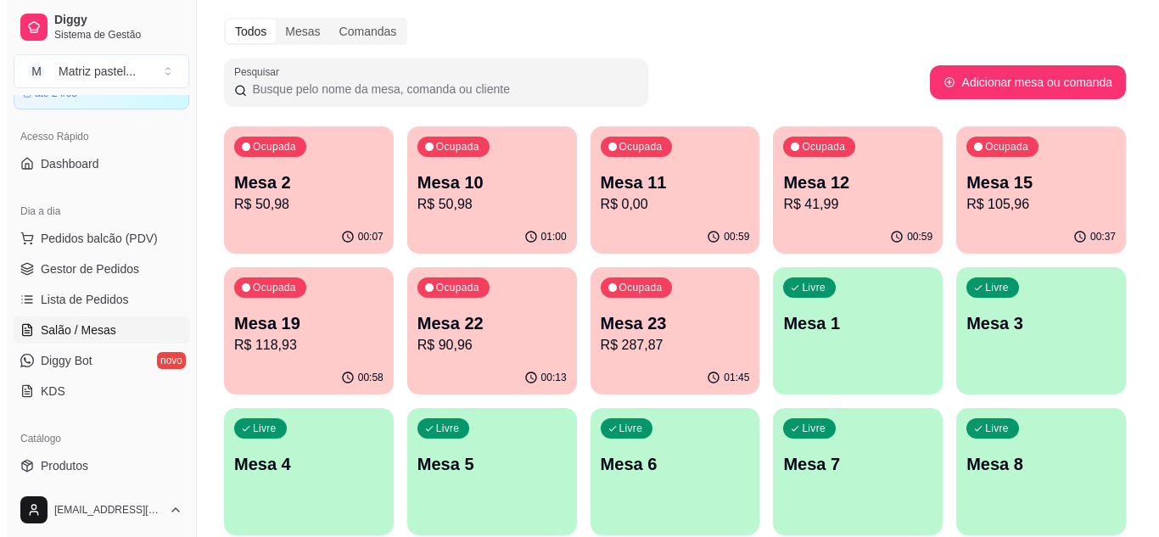
scroll to position [85, 0]
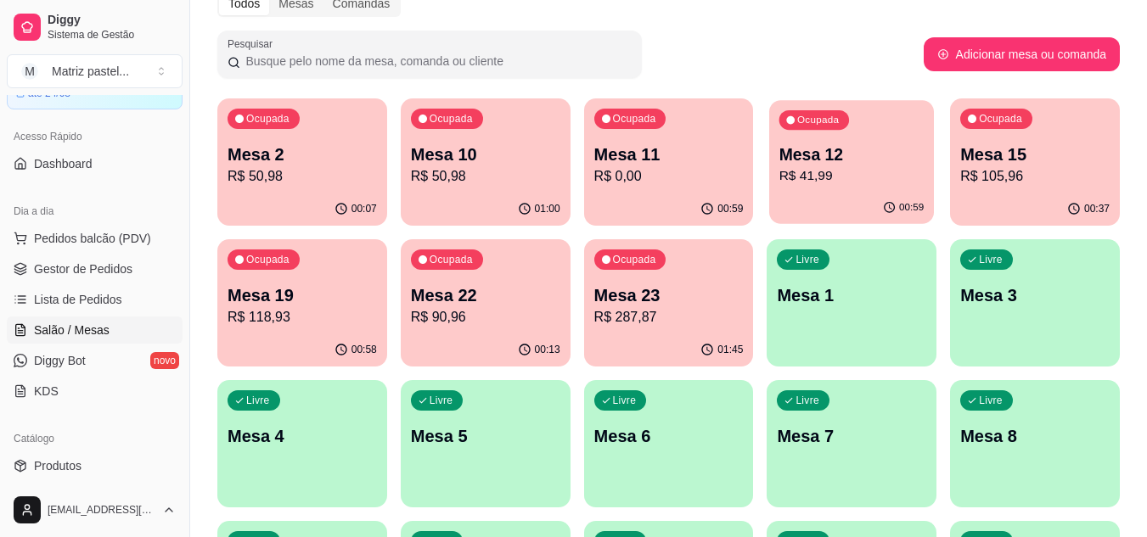
click at [856, 172] on p "R$ 41,99" at bounding box center [851, 176] width 145 height 20
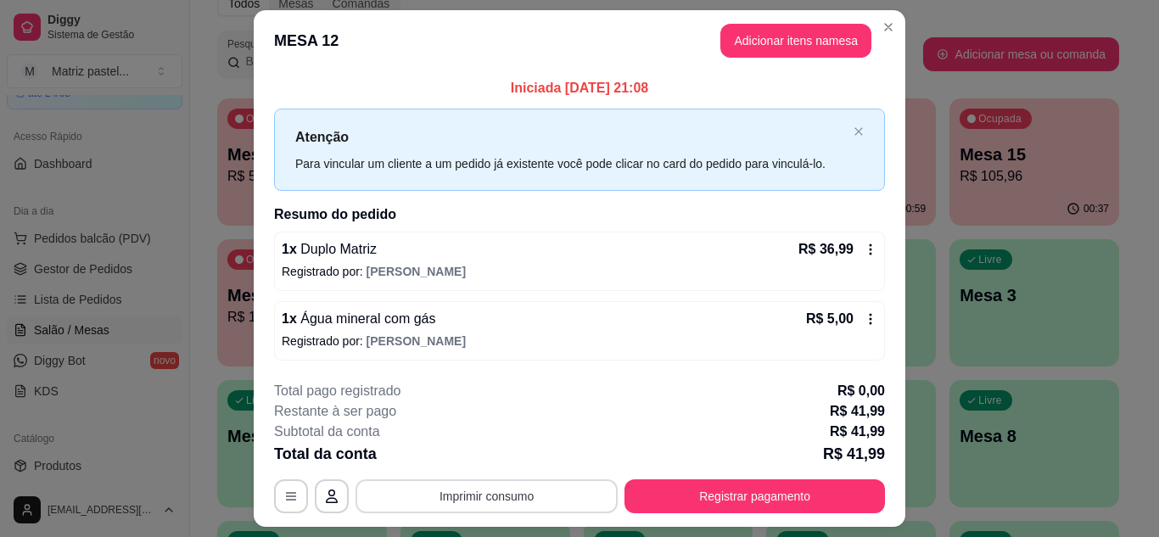
click at [520, 484] on button "Imprimir consumo" at bounding box center [487, 496] width 262 height 34
click at [875, 21] on button "Close" at bounding box center [888, 27] width 27 height 27
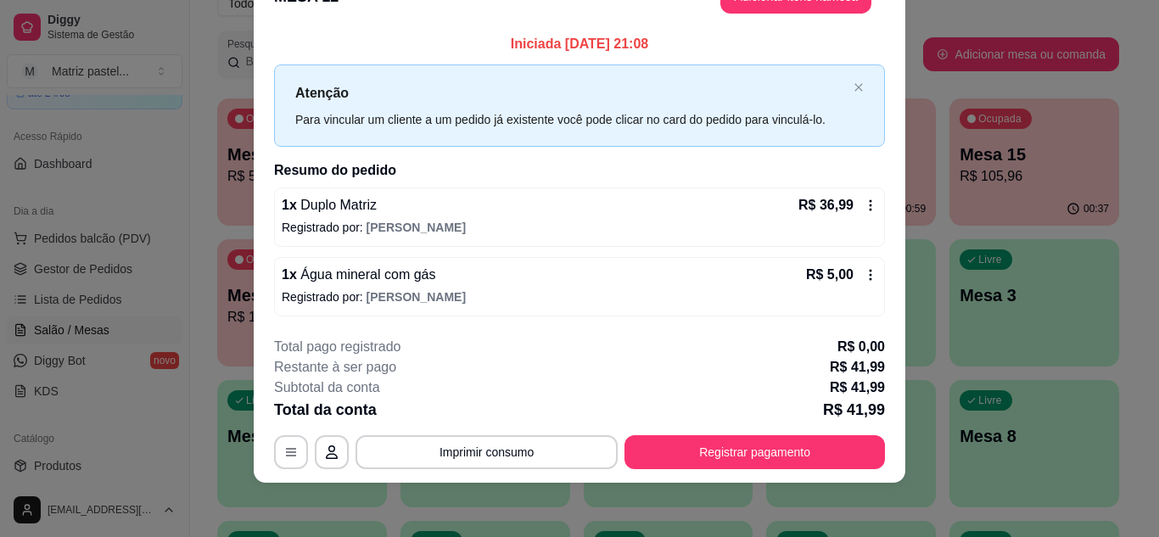
scroll to position [0, 0]
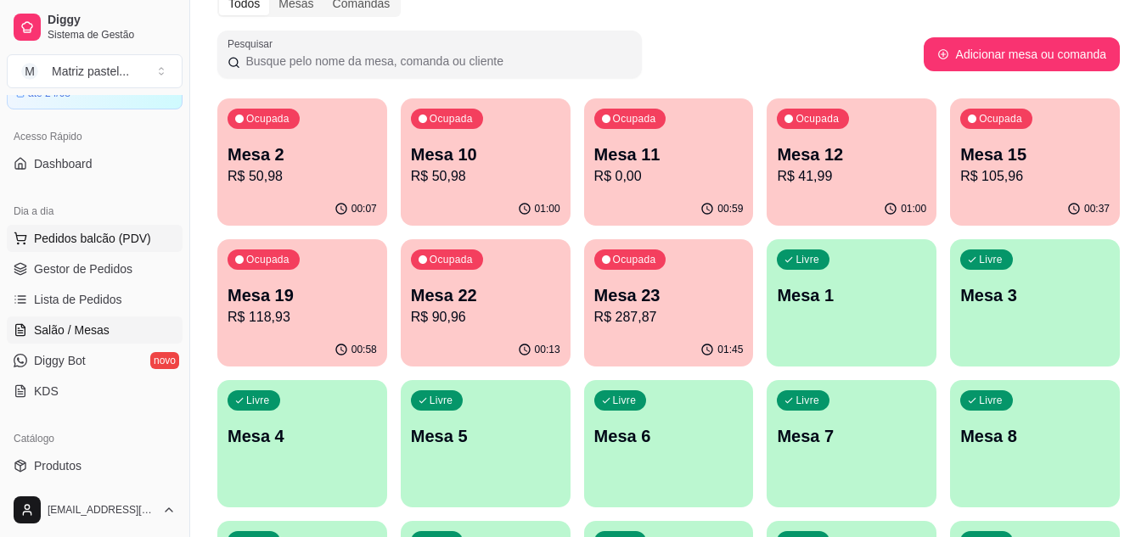
click at [94, 248] on button "Pedidos balcão (PDV)" at bounding box center [95, 238] width 176 height 27
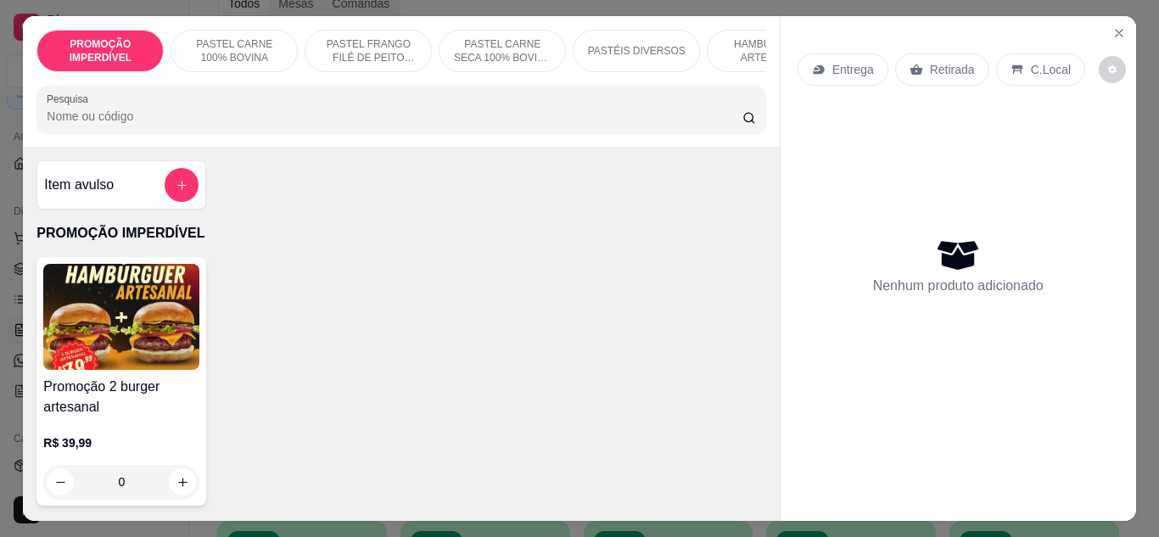
click at [1021, 73] on div "C.Local" at bounding box center [1040, 69] width 89 height 32
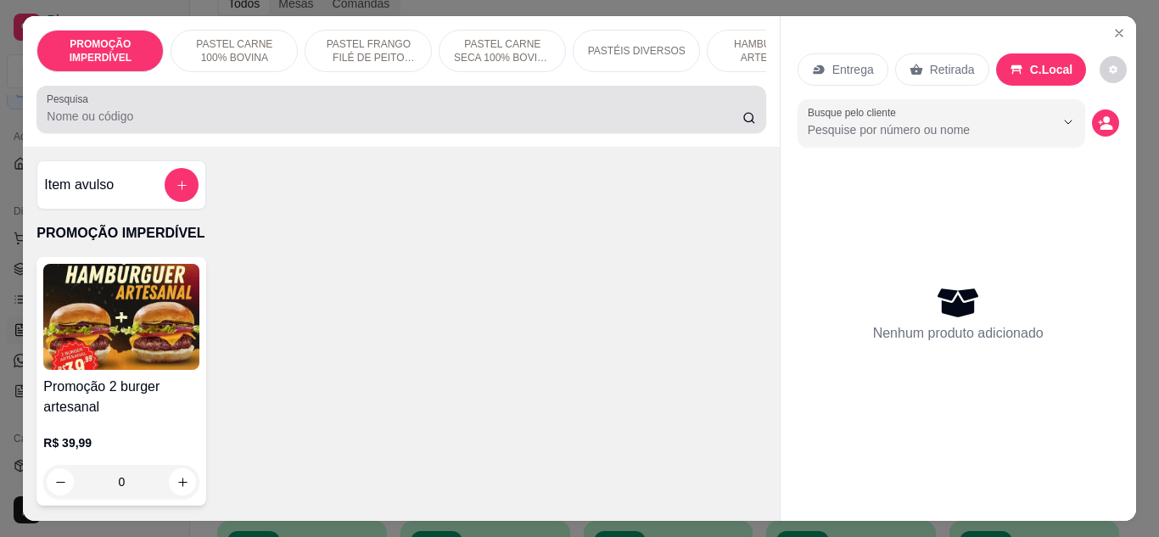
click at [386, 133] on div "Pesquisa" at bounding box center [400, 110] width 729 height 48
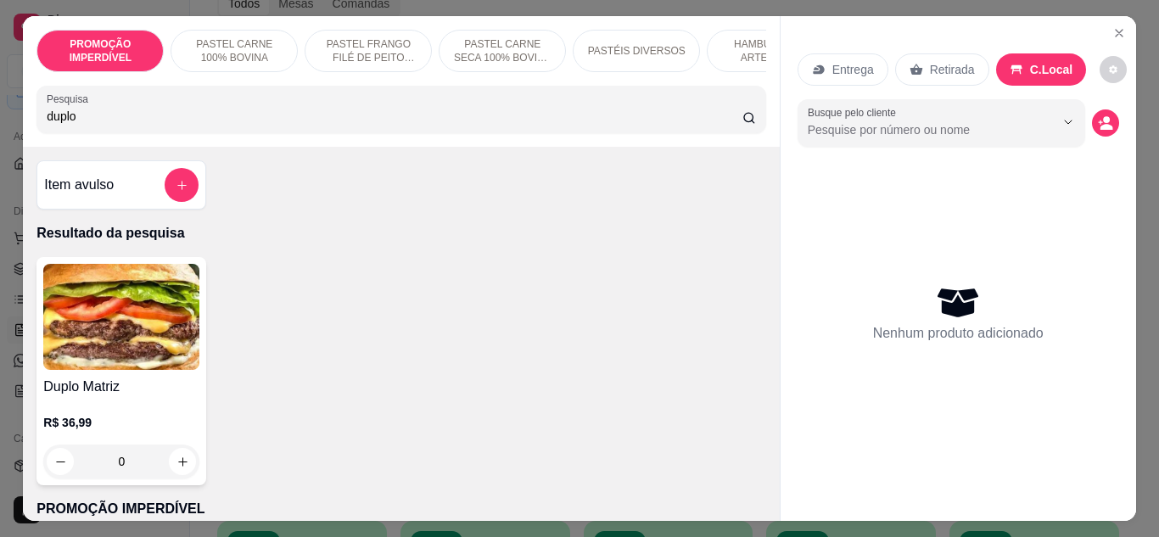
type input "duplo"
click at [178, 471] on div "0" at bounding box center [121, 462] width 156 height 34
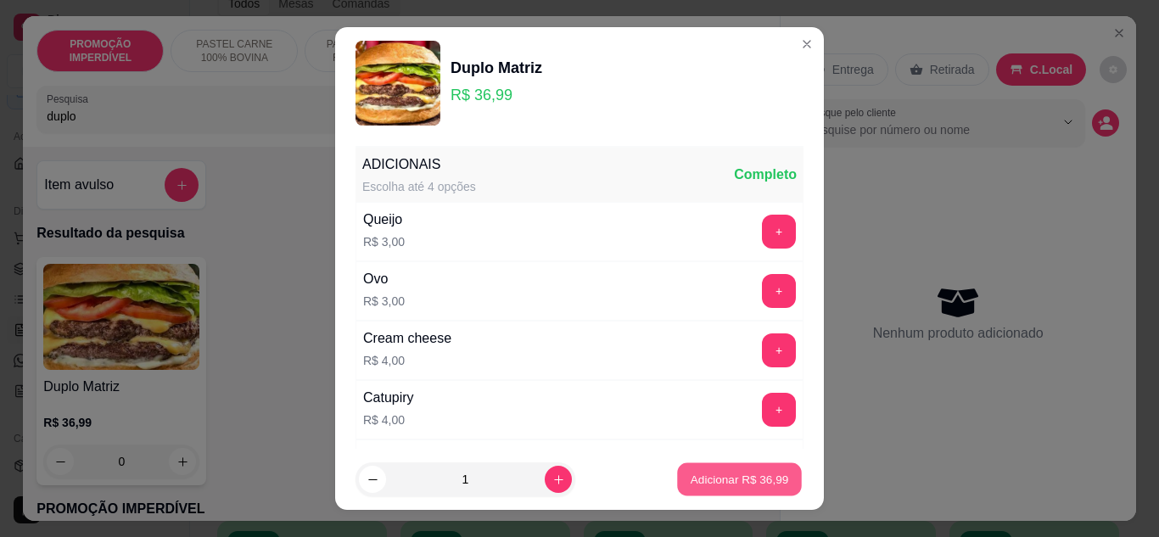
click at [692, 480] on p "Adicionar R$ 36,99" at bounding box center [740, 480] width 98 height 16
type input "1"
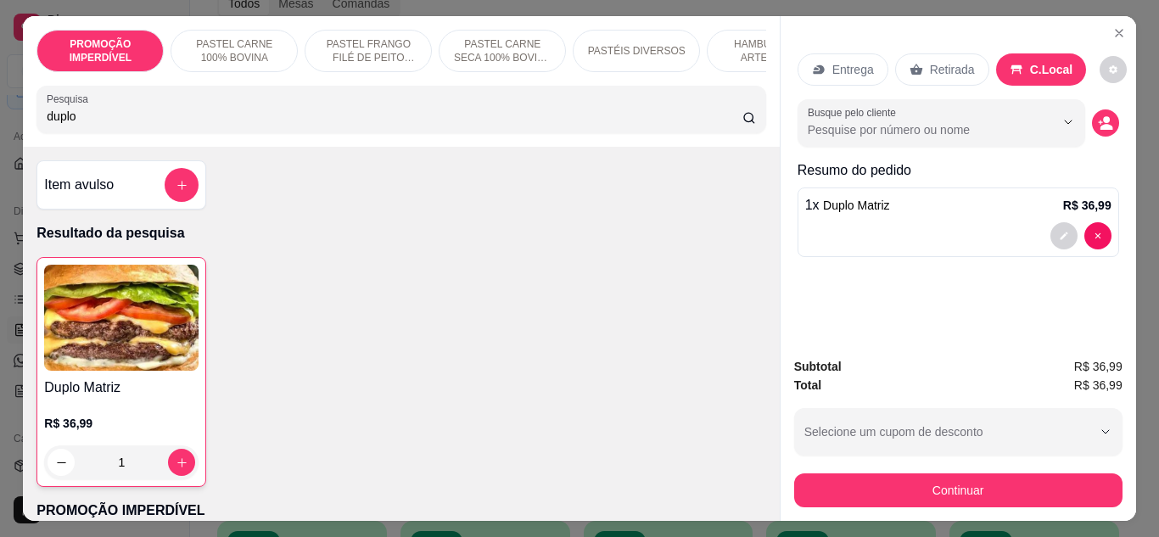
click at [302, 125] on input "duplo" at bounding box center [395, 116] width 696 height 17
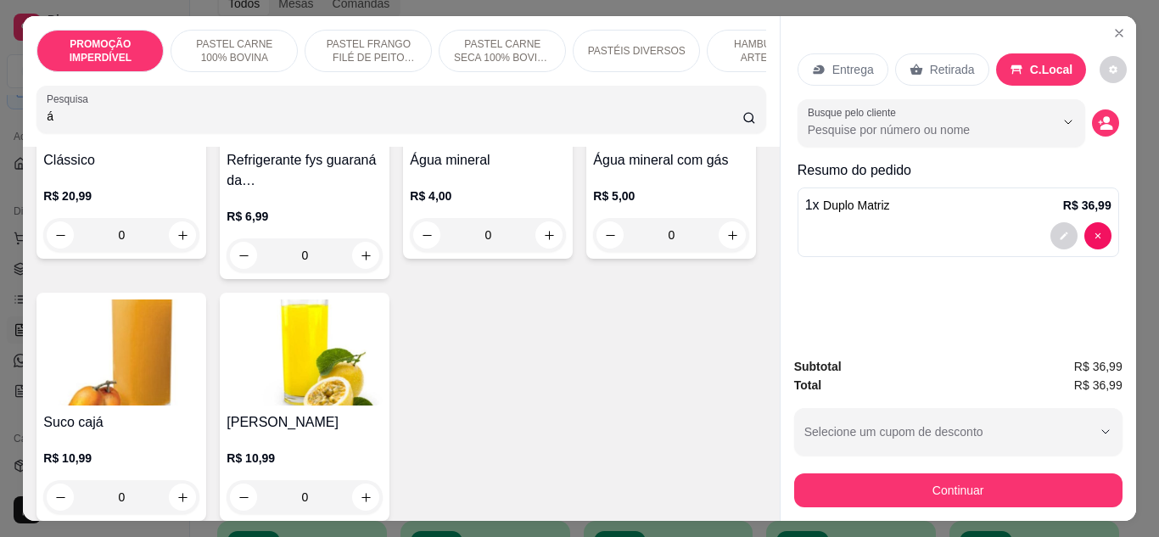
scroll to position [255, 0]
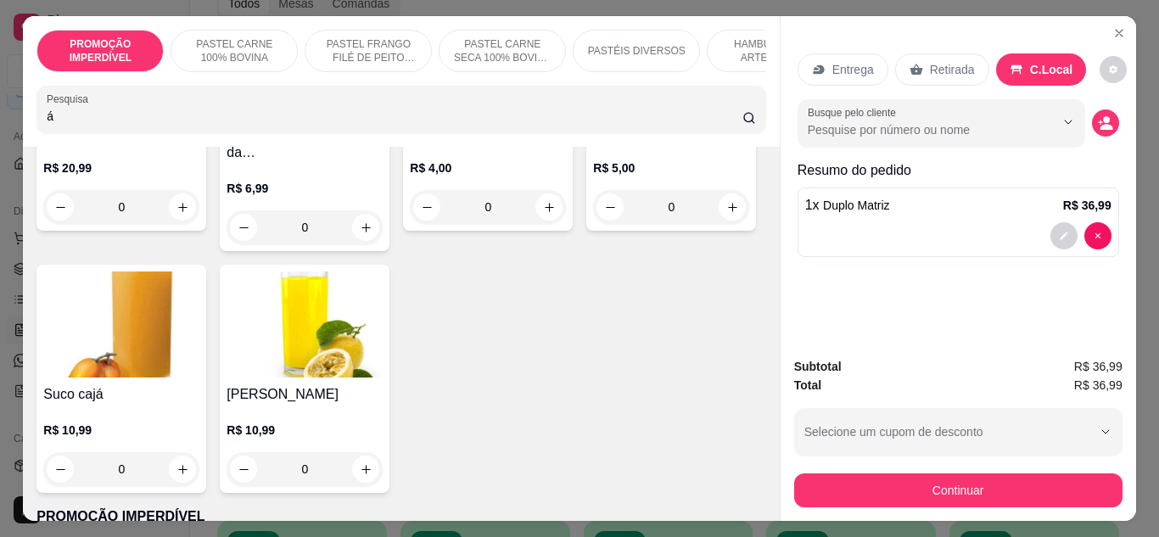
type input "á"
click at [726, 214] on icon "increase-product-quantity" at bounding box center [732, 207] width 13 height 13
type input "1"
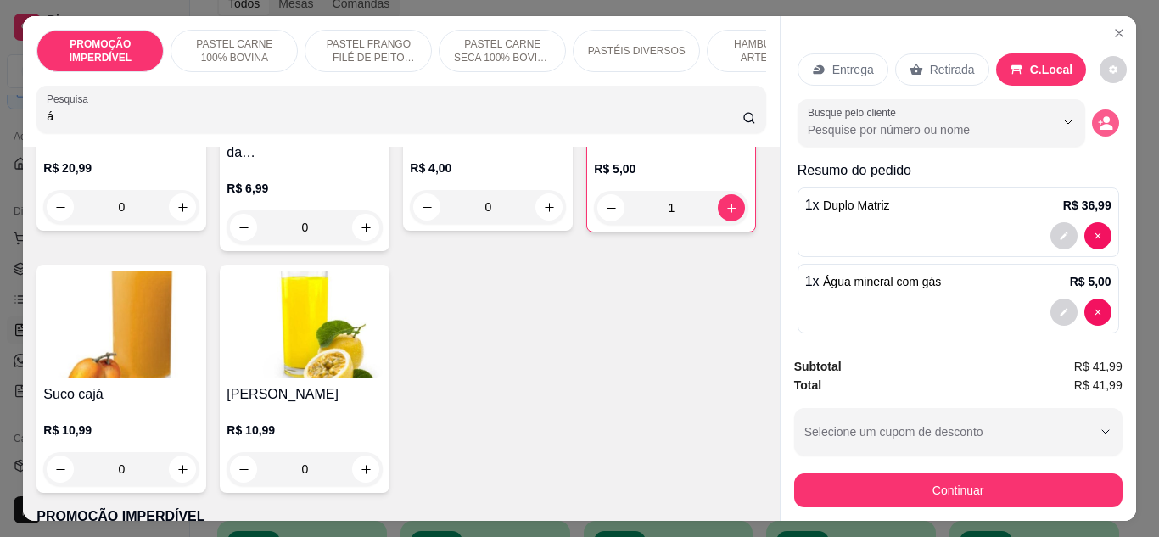
click at [1098, 117] on icon "decrease-product-quantity" at bounding box center [1105, 122] width 15 height 15
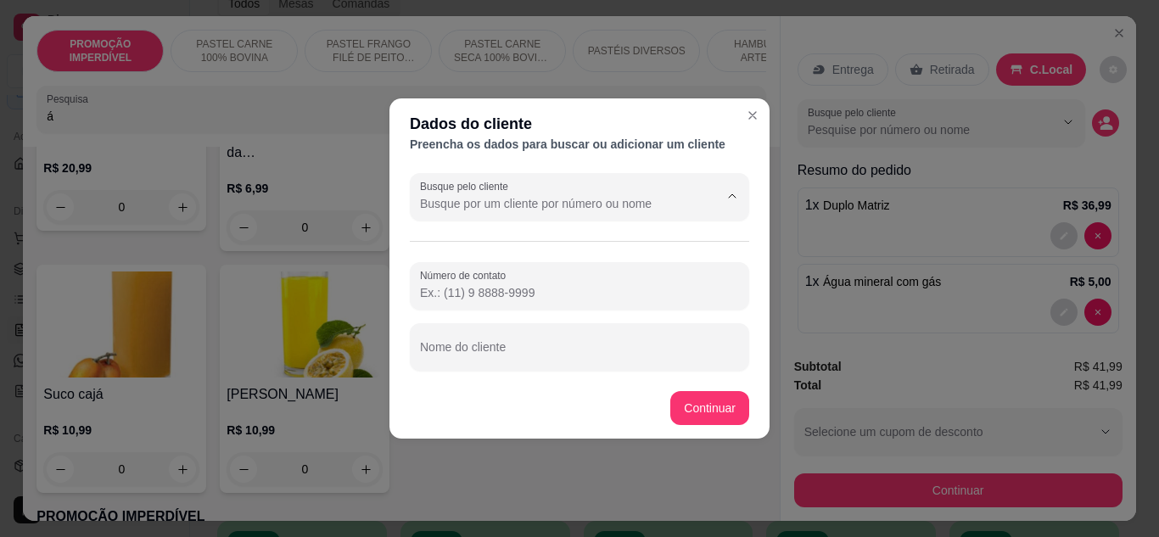
click at [524, 199] on input "Busque pelo cliente" at bounding box center [556, 203] width 272 height 17
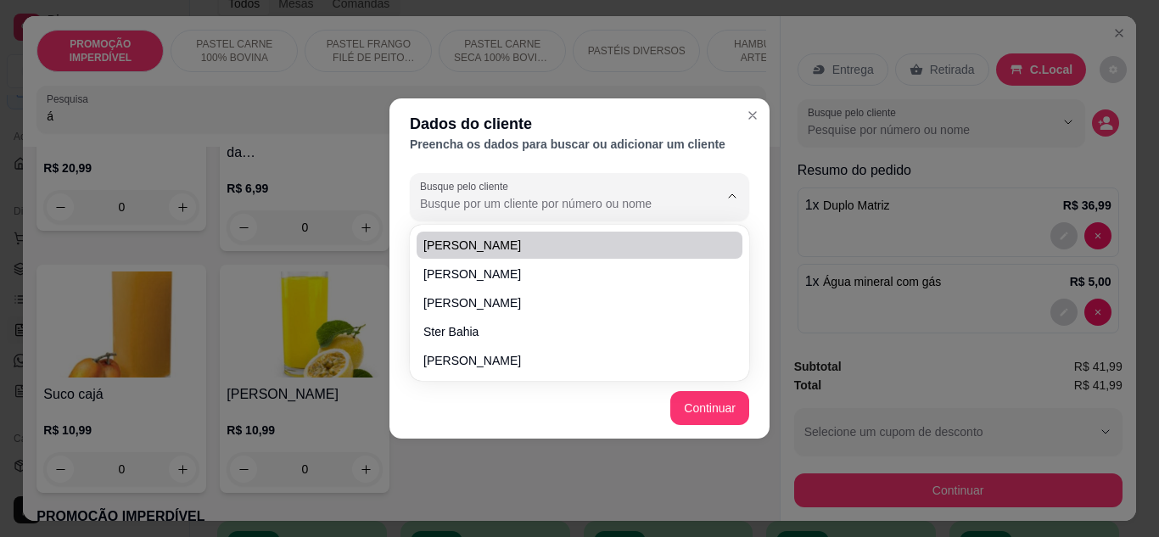
click at [361, 246] on div "Dados do cliente Preencha os dados para buscar ou adicionar um cliente Busque p…" at bounding box center [579, 268] width 1159 height 537
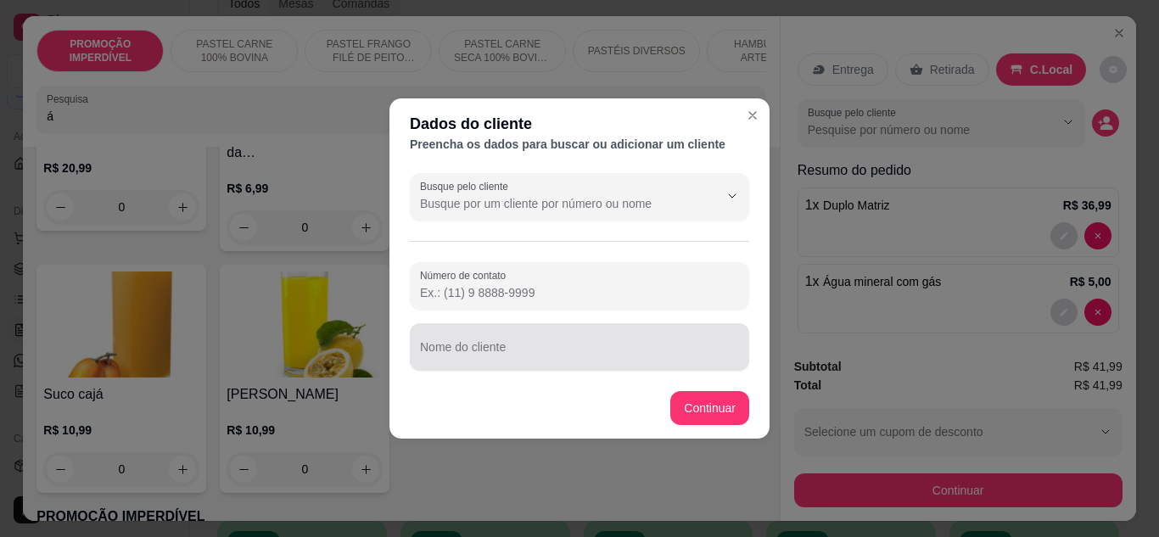
click at [487, 350] on input "Nome do cliente" at bounding box center [579, 353] width 319 height 17
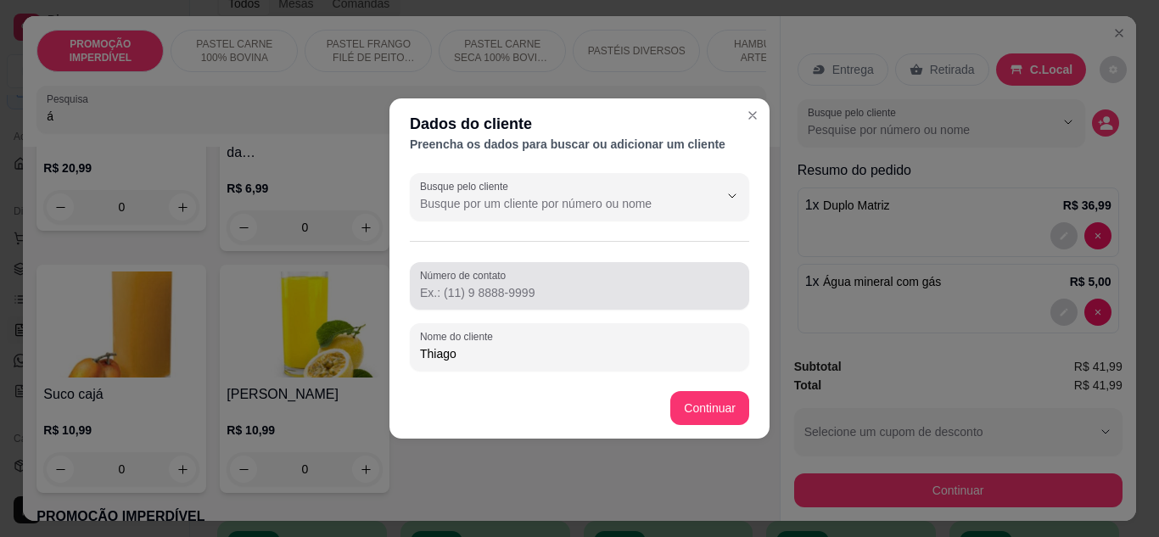
type input "Thiago"
click at [531, 289] on input "Número de contato" at bounding box center [579, 292] width 319 height 17
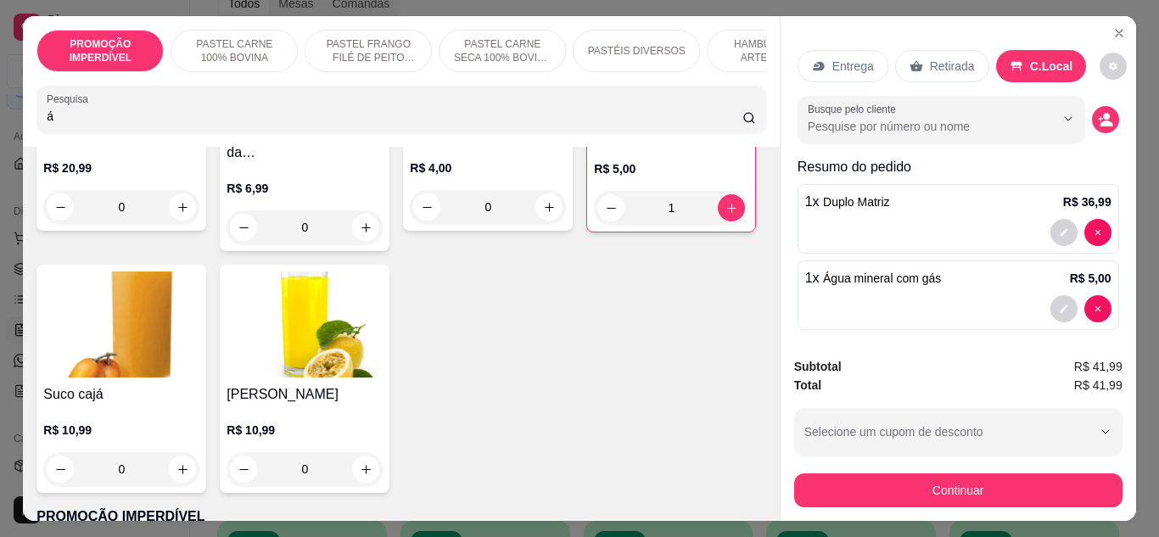
scroll to position [0, 0]
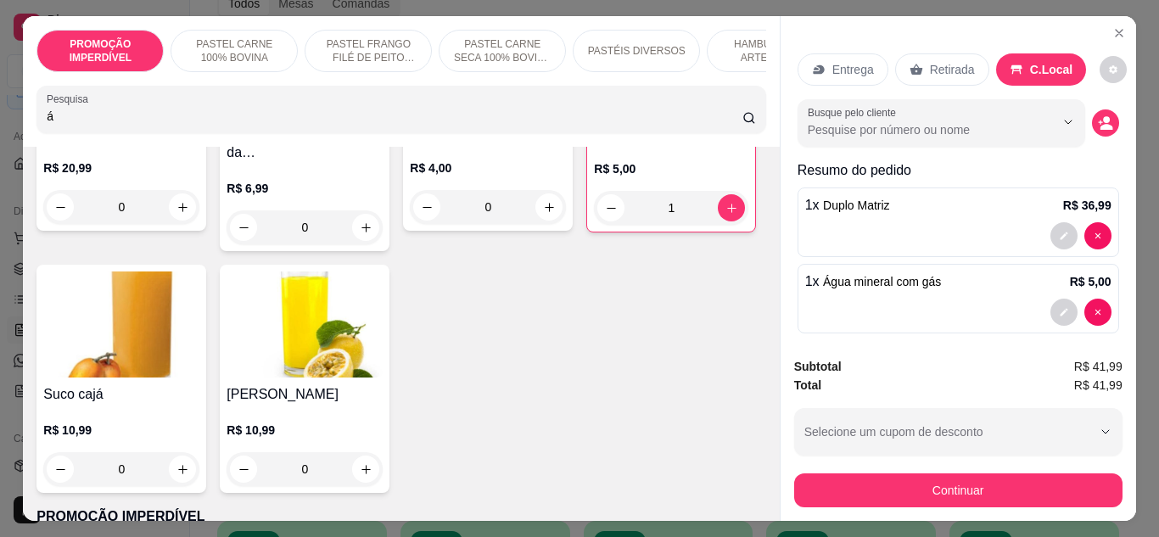
click at [1105, 68] on button "decrease-product-quantity" at bounding box center [1113, 69] width 27 height 27
click at [849, 143] on div "Entrega Retirada C.Local Busque pelo cliente Resumo do pedido 1 x Duplo Matriz …" at bounding box center [959, 190] width 322 height 300
click at [1098, 124] on icon "decrease-product-quantity" at bounding box center [1105, 122] width 15 height 15
click at [858, 68] on p "Entrega" at bounding box center [854, 69] width 42 height 17
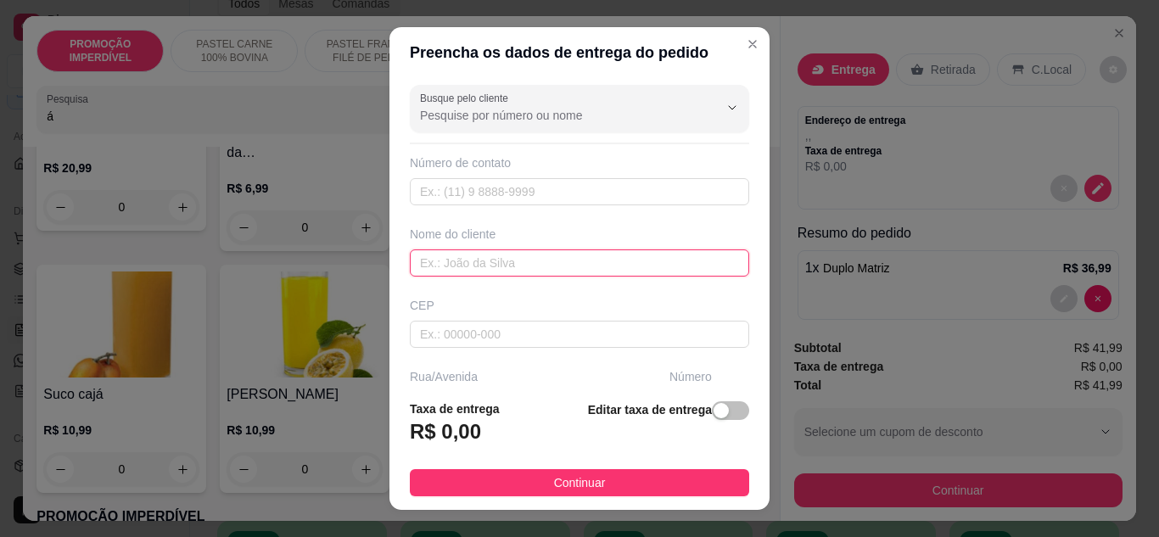
click at [483, 257] on input "text" at bounding box center [579, 263] width 339 height 27
type input "t"
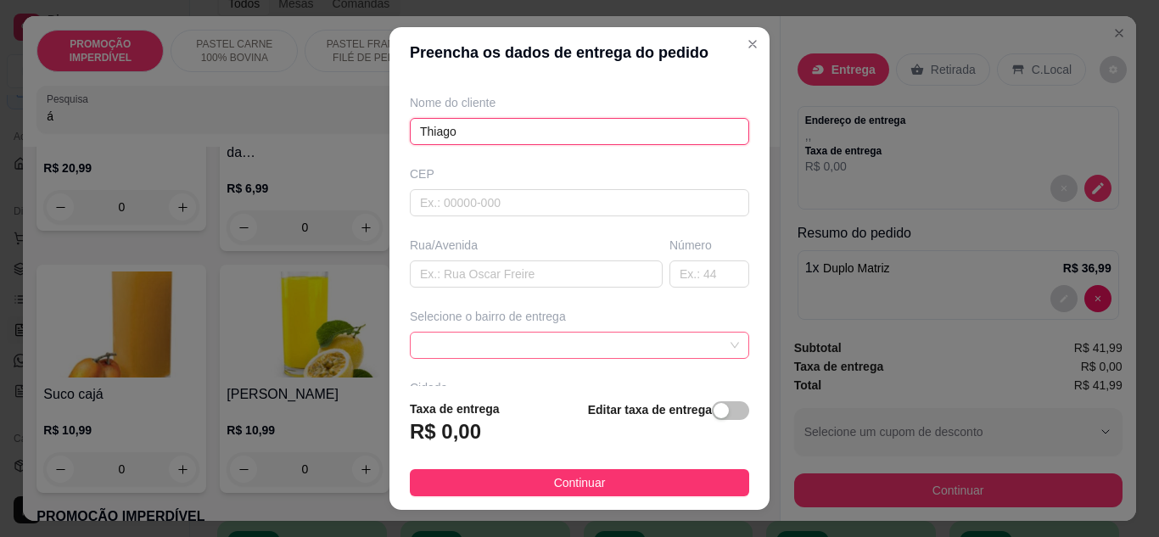
scroll to position [170, 0]
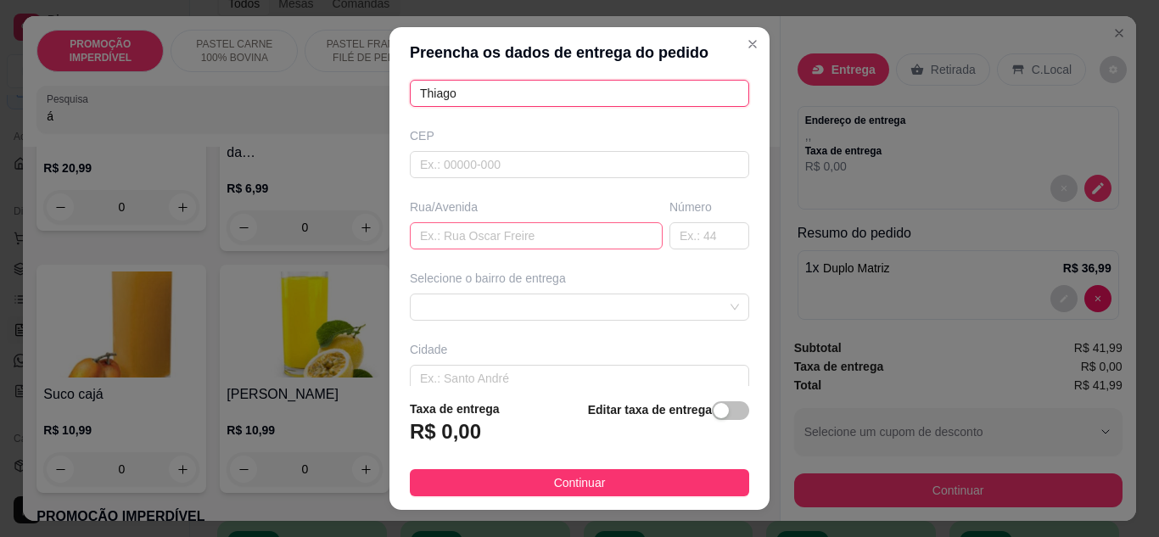
type input "Thiago"
click at [510, 226] on input "text" at bounding box center [536, 235] width 253 height 27
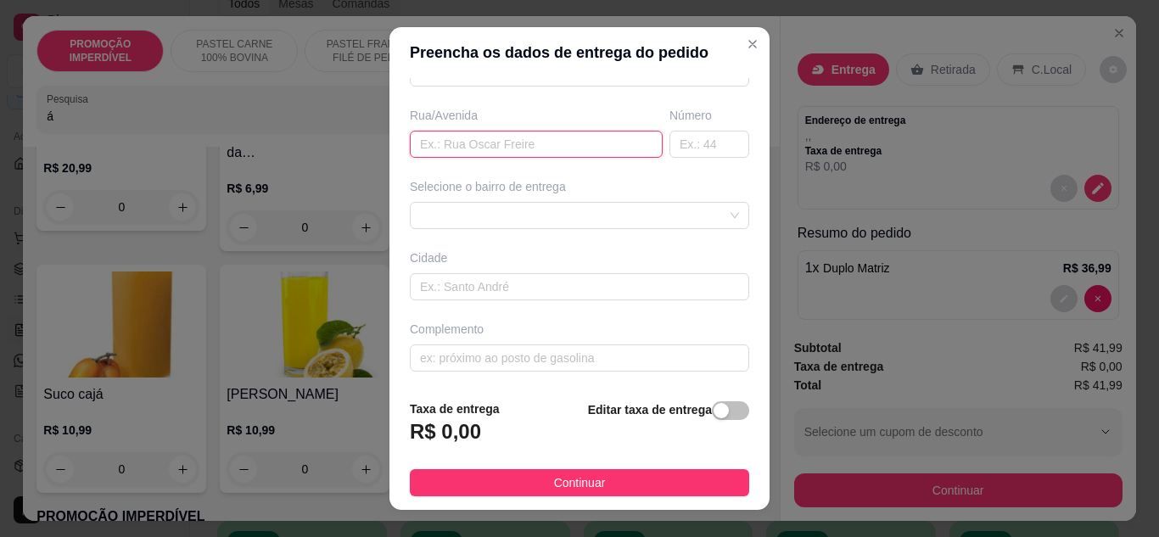
scroll to position [263, 0]
click at [502, 351] on input "text" at bounding box center [579, 356] width 339 height 27
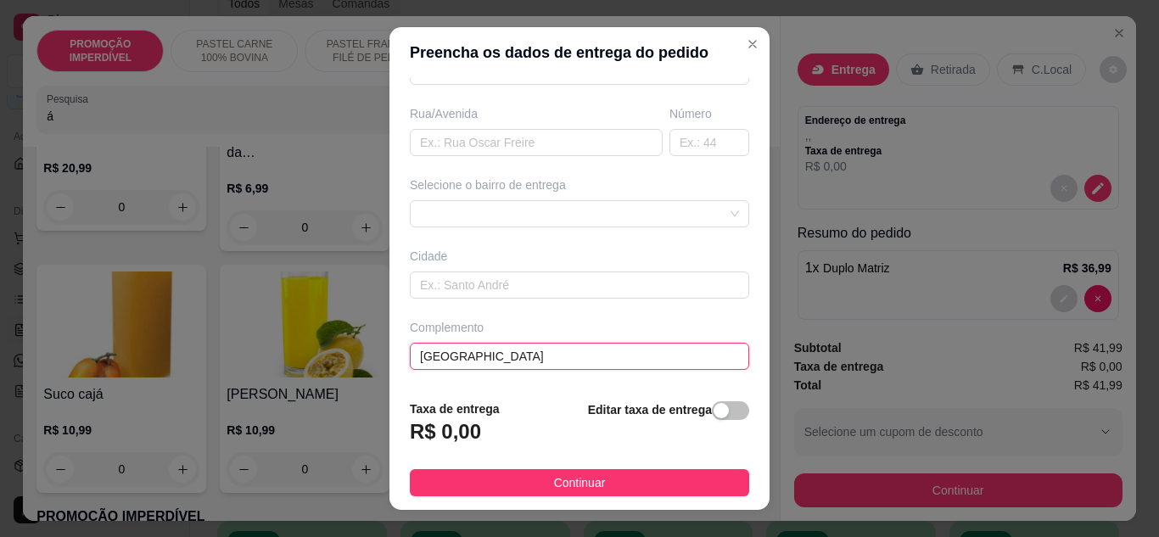
type input "Hotel portonapolis"
click at [515, 192] on div "Selecione o bairro de entrega" at bounding box center [579, 185] width 339 height 17
click at [545, 210] on span at bounding box center [579, 213] width 319 height 25
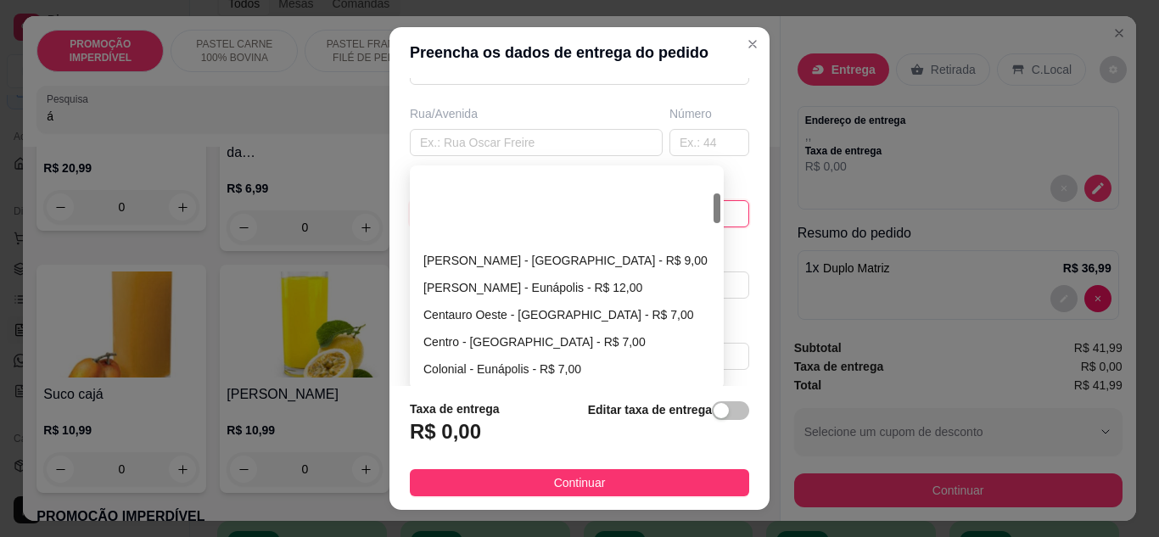
scroll to position [255, 0]
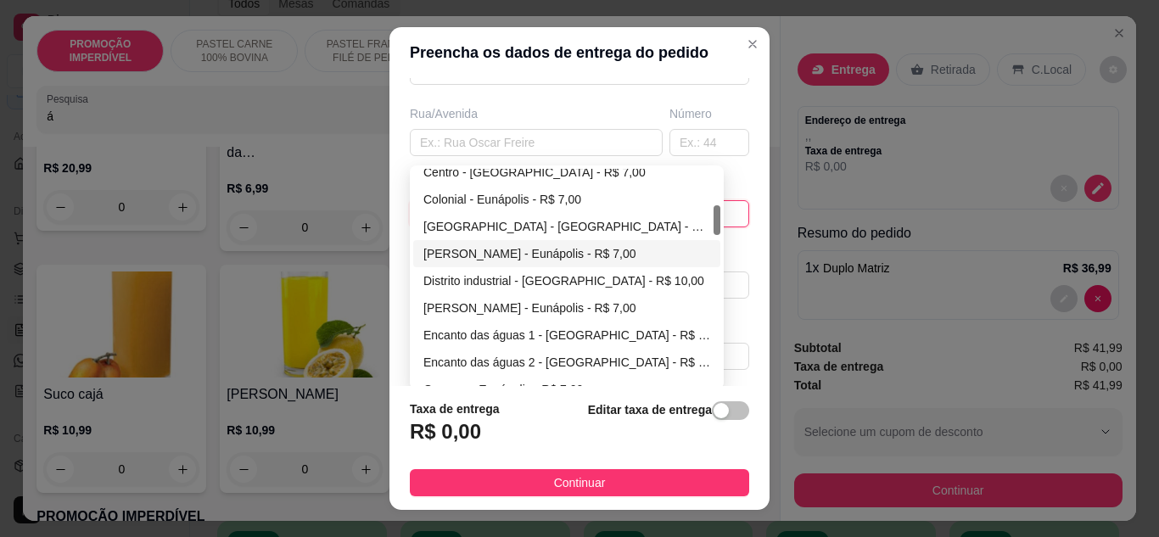
click at [552, 247] on div "[PERSON_NAME] - Eunápolis - R$ 7,00" at bounding box center [566, 253] width 287 height 19
type input "Eunápolis"
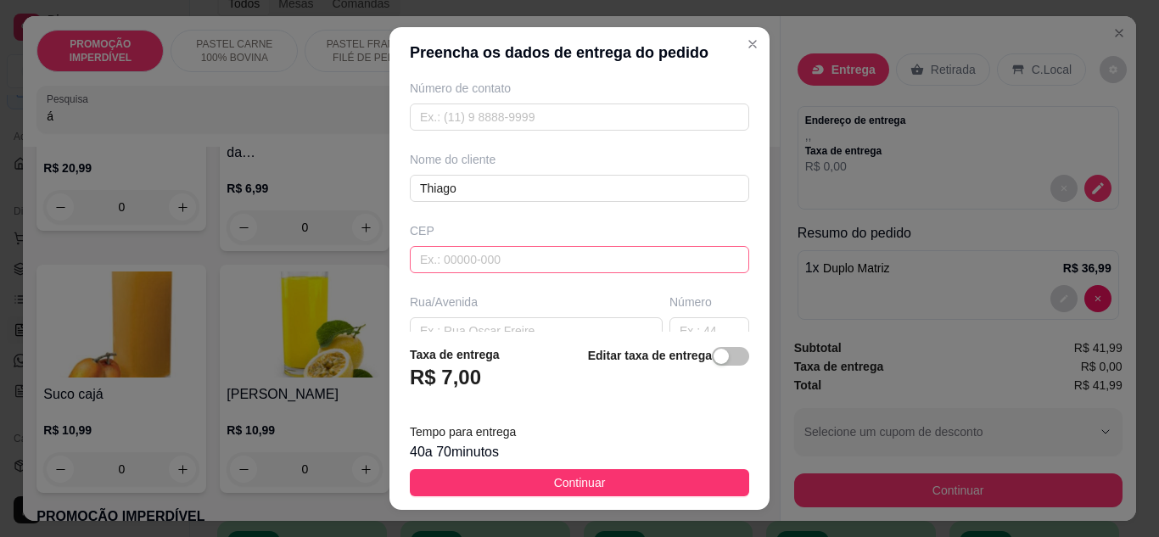
scroll to position [160, 0]
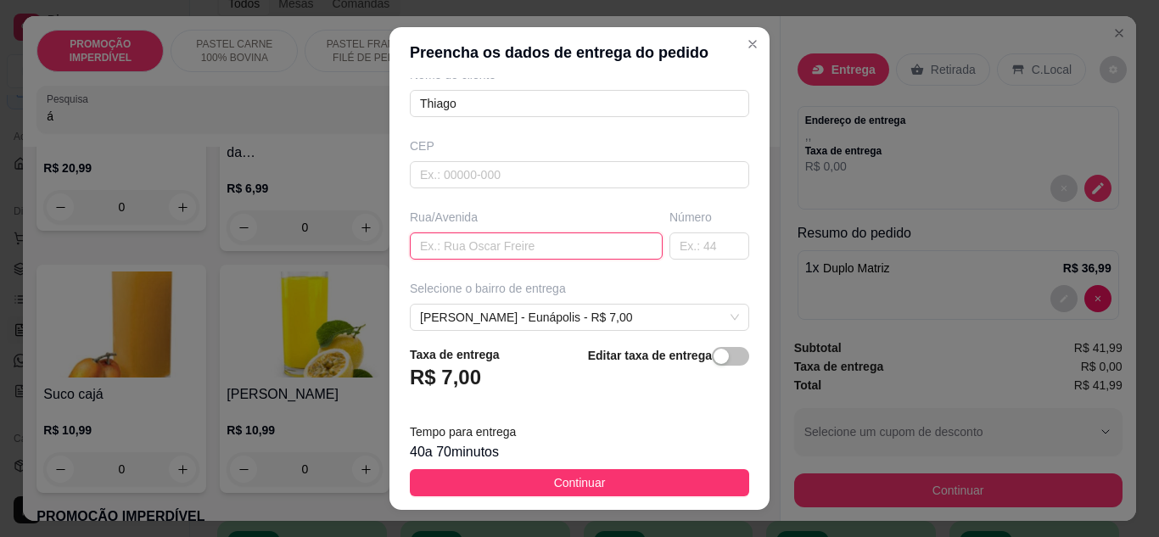
click at [507, 248] on input "text" at bounding box center [536, 246] width 253 height 27
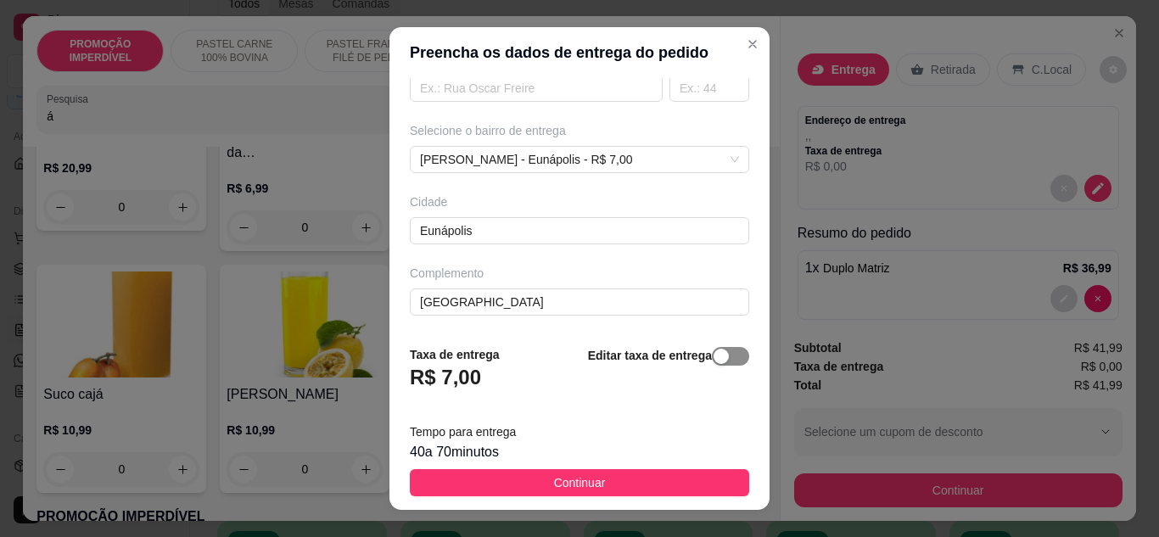
click at [714, 351] on div "button" at bounding box center [721, 356] width 15 height 15
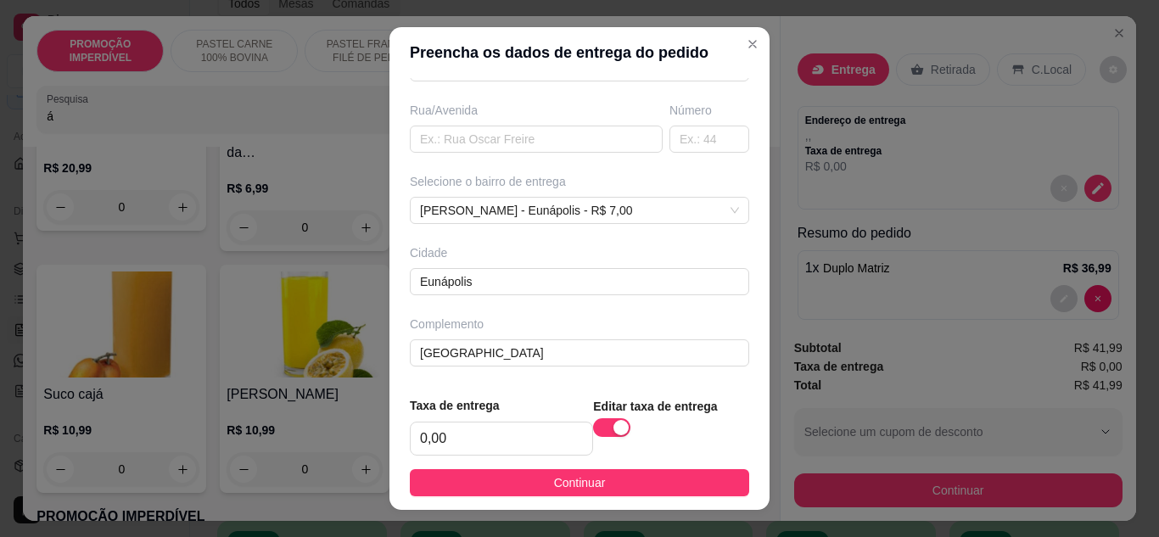
scroll to position [266, 0]
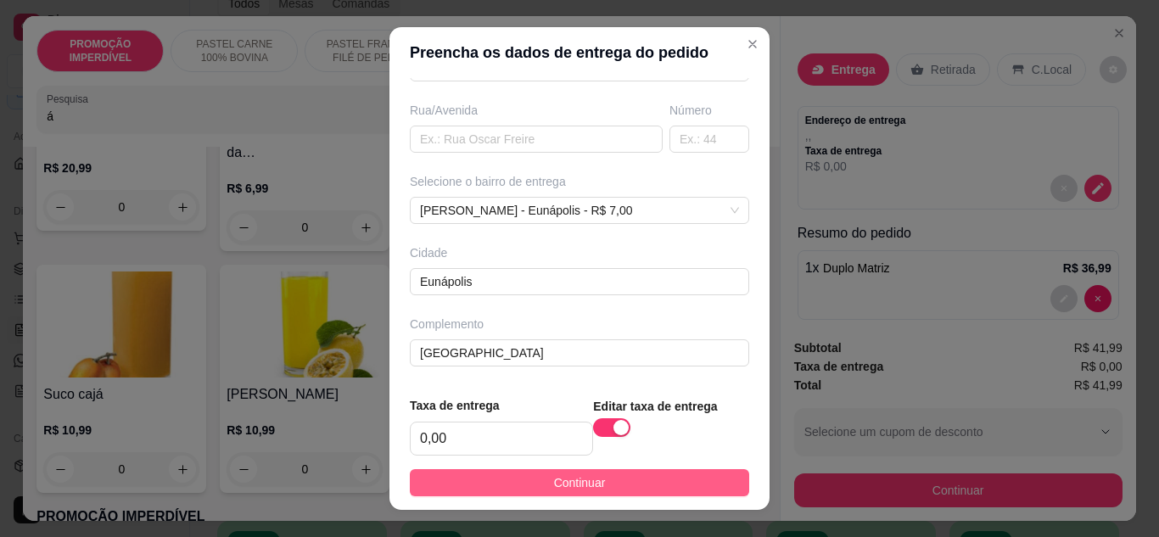
click at [614, 491] on button "Continuar" at bounding box center [579, 482] width 339 height 27
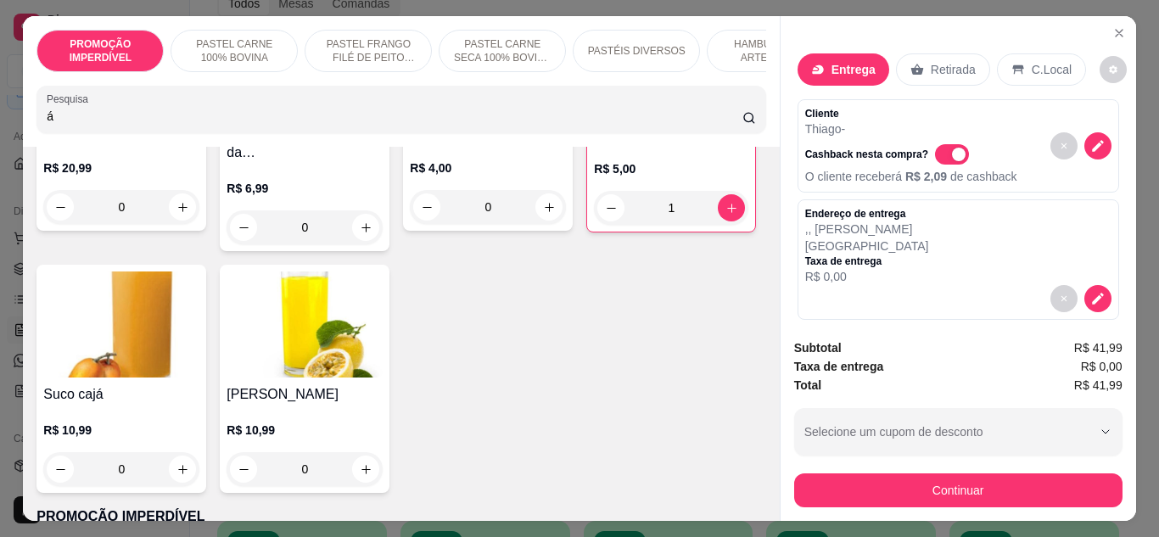
click at [833, 62] on p "Entrega" at bounding box center [854, 69] width 44 height 17
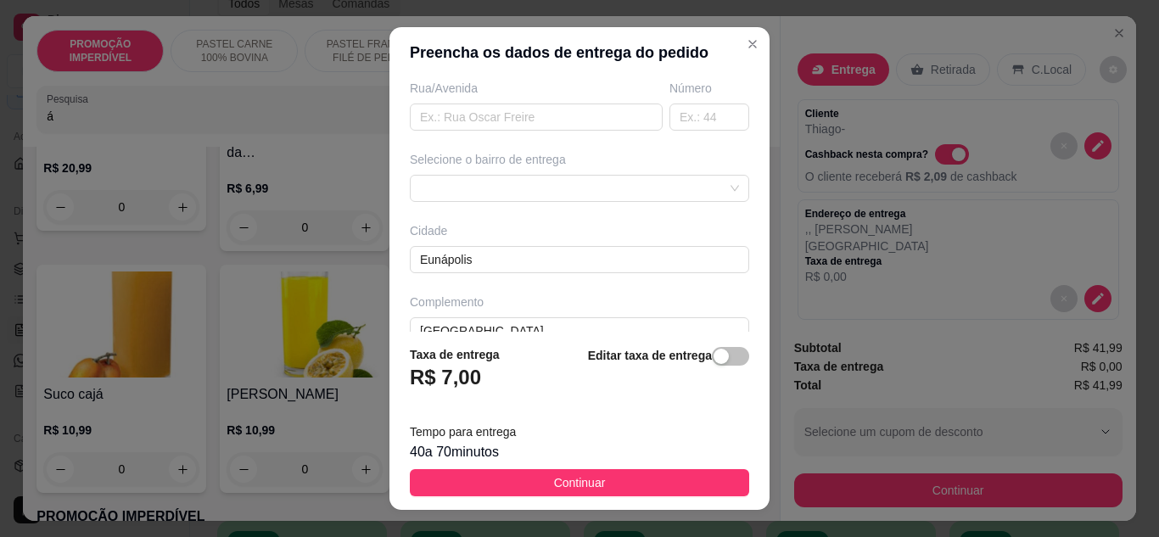
scroll to position [317, 0]
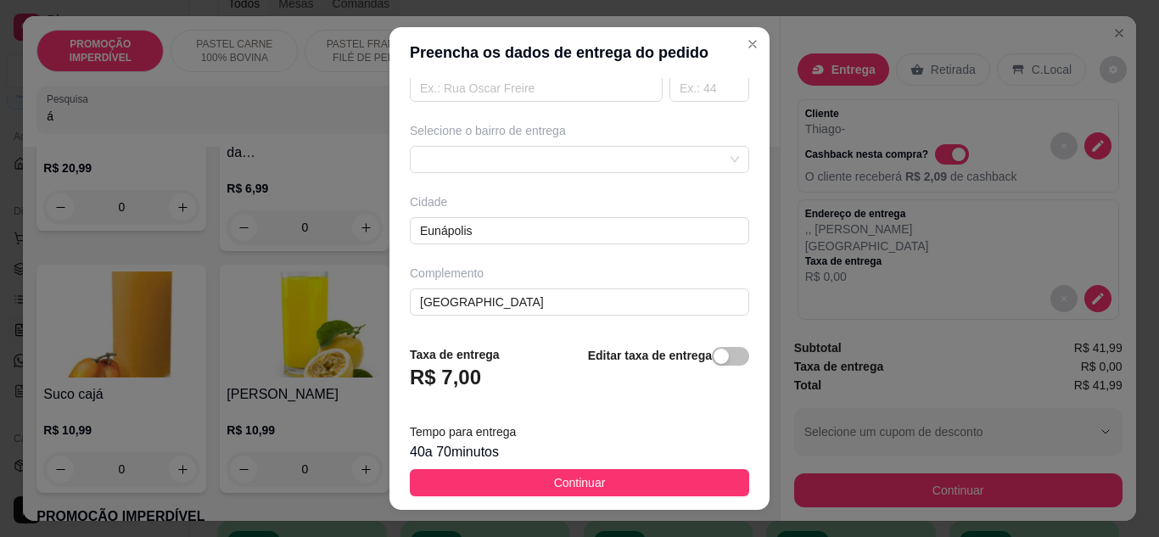
click at [457, 105] on div "Busque pelo cliente Número de contato Nome do cliente Thiago CEP Rua/Avenida Nú…" at bounding box center [580, 205] width 380 height 255
click at [463, 98] on input "text" at bounding box center [536, 88] width 253 height 27
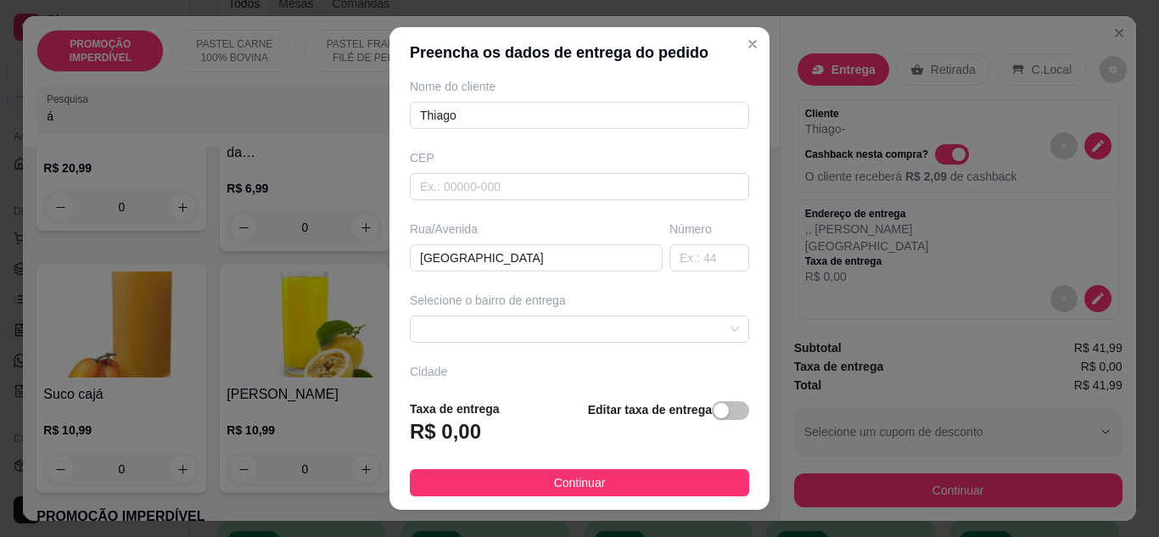
click at [659, 167] on div "CEP" at bounding box center [580, 174] width 350 height 51
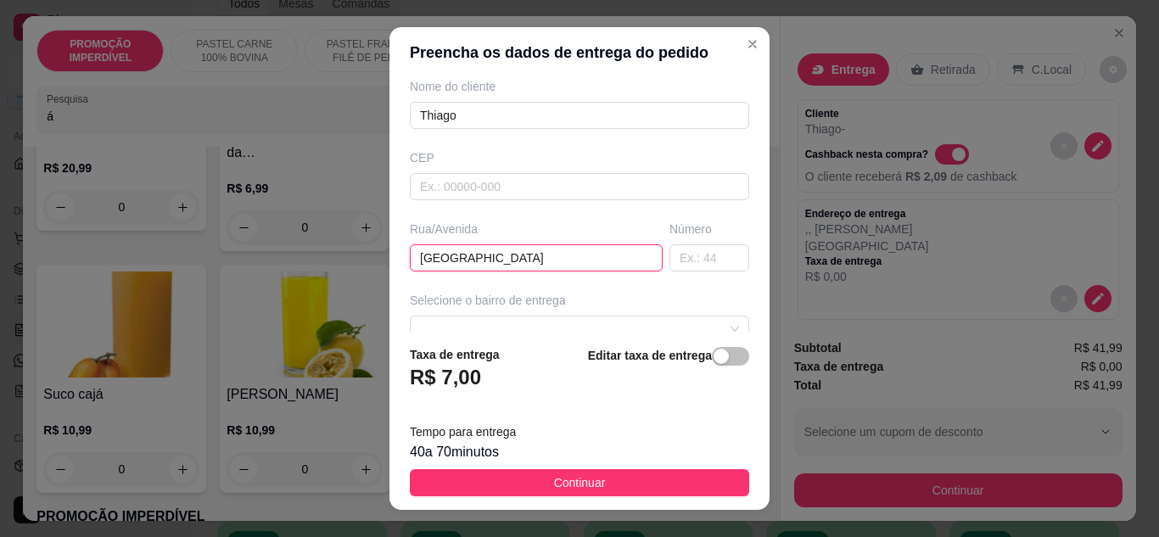
click at [534, 262] on input "Hotel porton" at bounding box center [536, 257] width 253 height 27
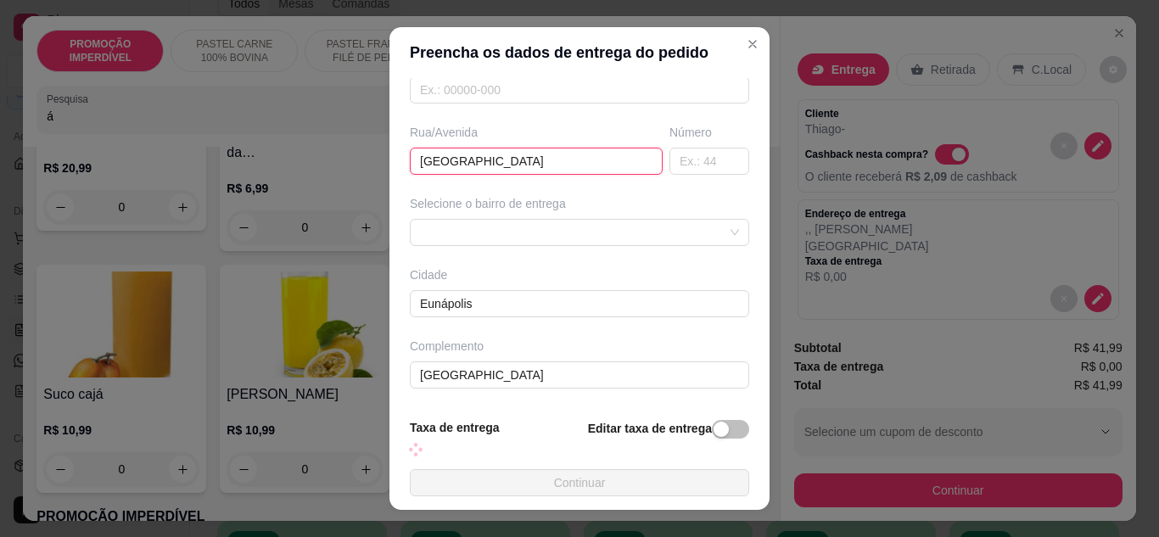
scroll to position [27, 0]
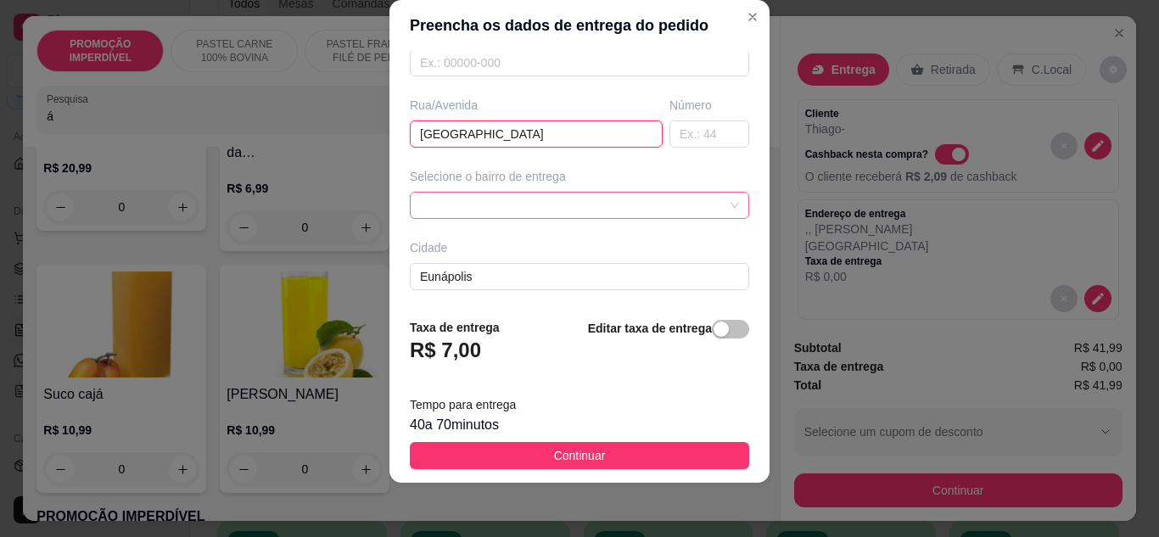
click at [551, 193] on span at bounding box center [579, 205] width 319 height 25
type input "Hotel portonapolis"
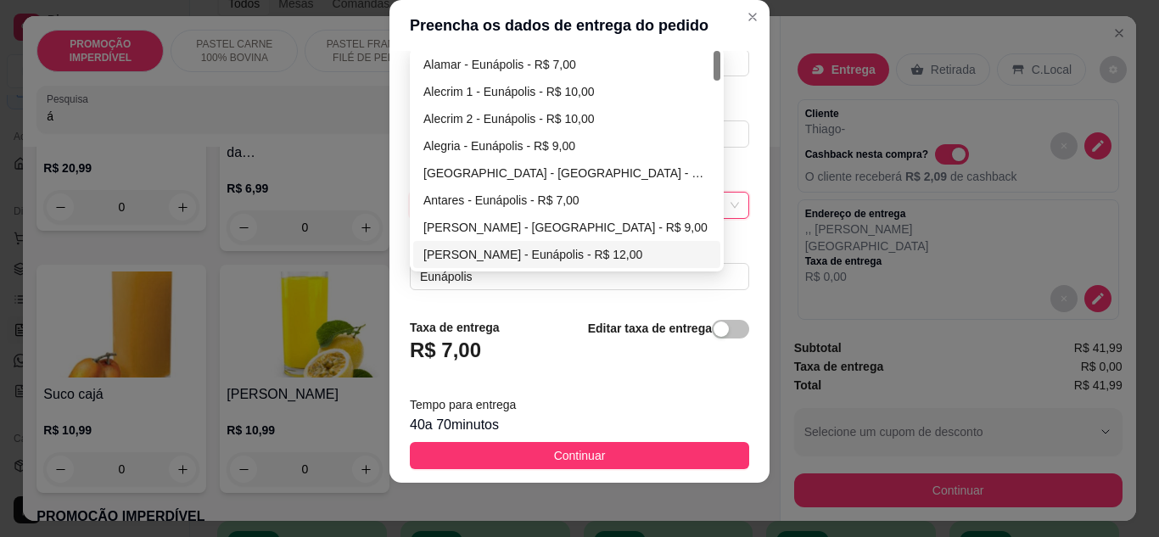
click at [648, 317] on footer "Taxa de entrega R$ 7,00 Editar taxa de entrega Tempo para entrega 40 a 70 minut…" at bounding box center [580, 394] width 380 height 178
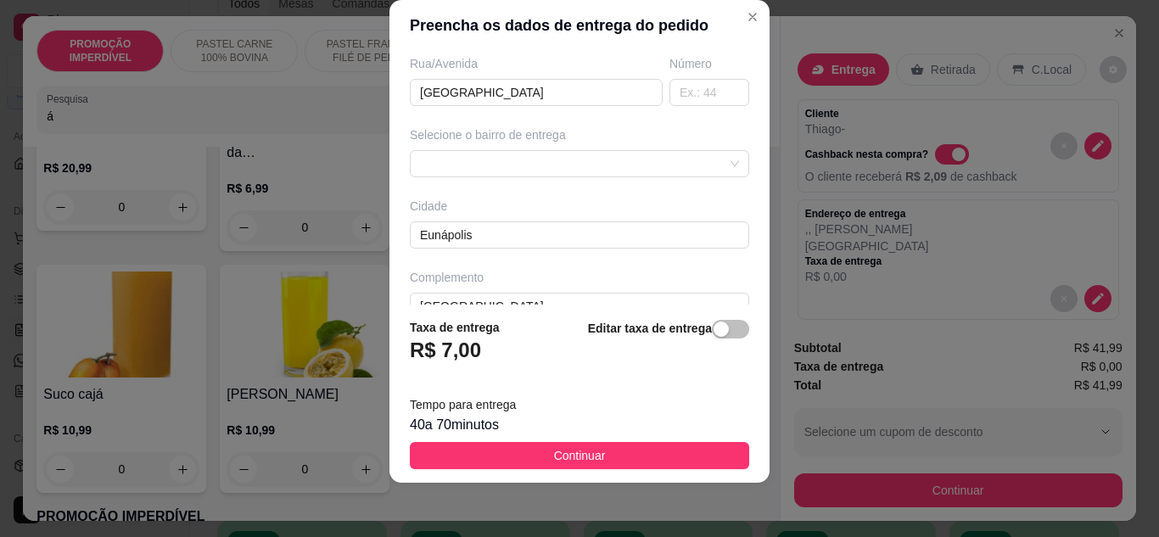
scroll to position [317, 0]
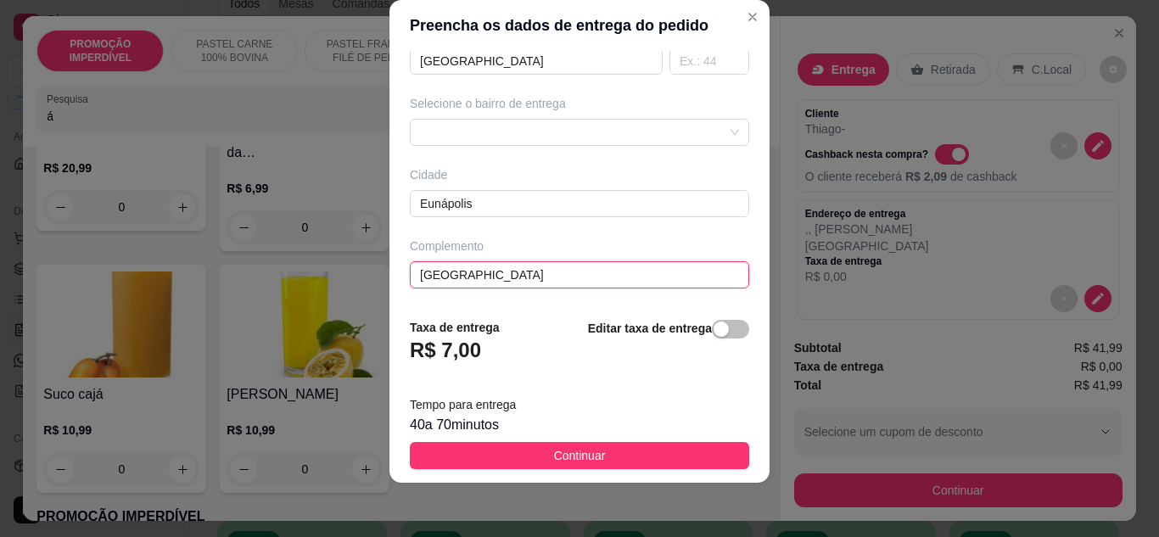
drag, startPoint x: 558, startPoint y: 266, endPoint x: 396, endPoint y: 265, distance: 161.3
click at [396, 265] on div "Busque pelo cliente Número de contato Nome do cliente Thiago CEP Rua/Avenida Ho…" at bounding box center [580, 178] width 380 height 255
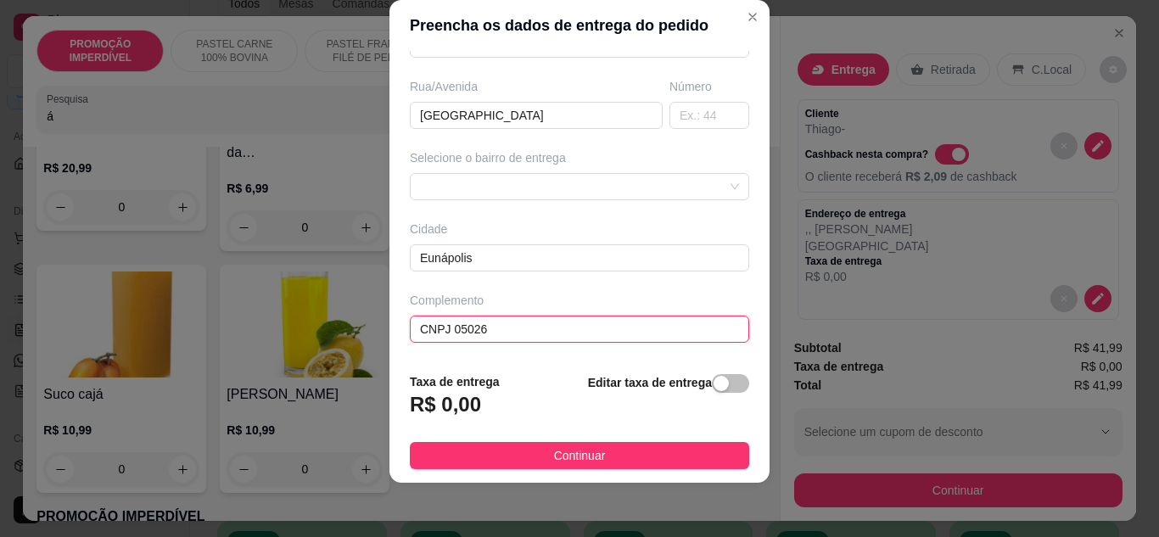
scroll to position [263, 0]
click at [396, 261] on div "Busque pelo cliente Número de contato Nome do cliente Thiago CEP Rua/Avenida Ho…" at bounding box center [580, 205] width 380 height 309
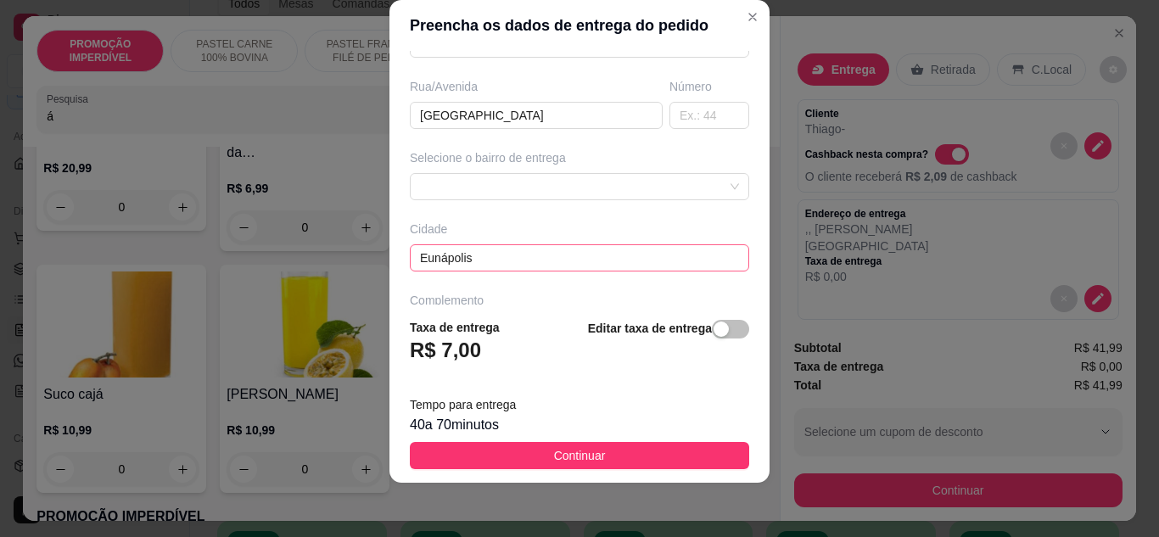
scroll to position [317, 0]
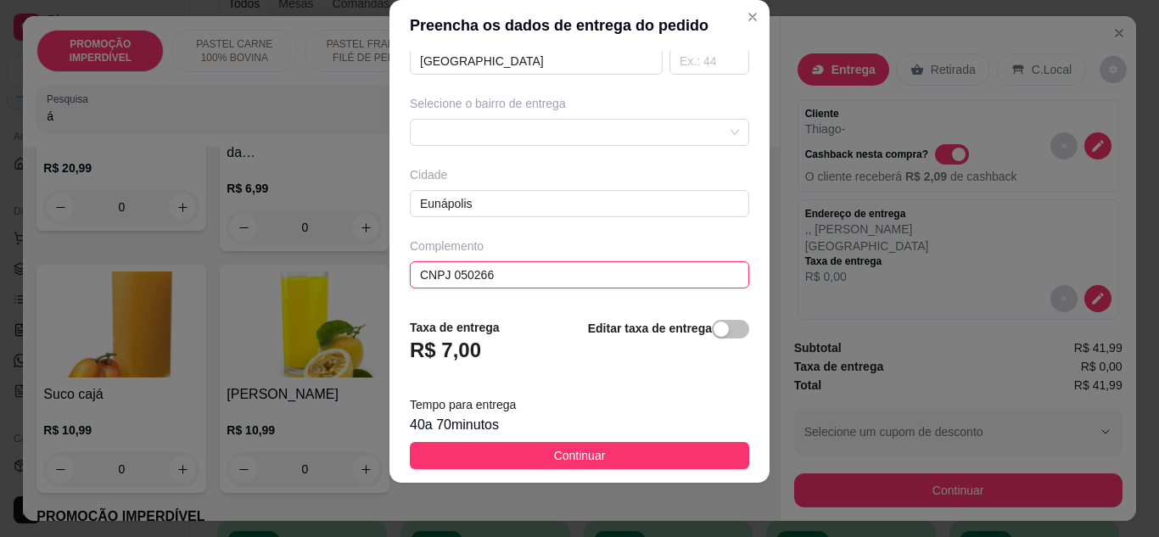
click at [529, 267] on input "CNPJ 050266" at bounding box center [579, 274] width 339 height 27
type input "CNPJ 050266480001-50"
click at [714, 333] on div "button" at bounding box center [721, 329] width 15 height 15
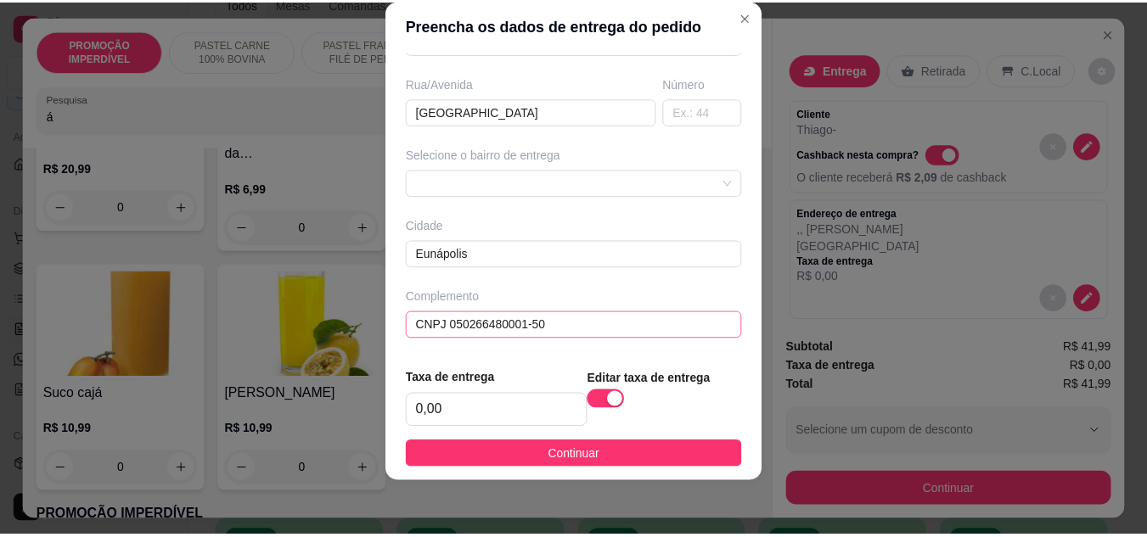
scroll to position [266, 0]
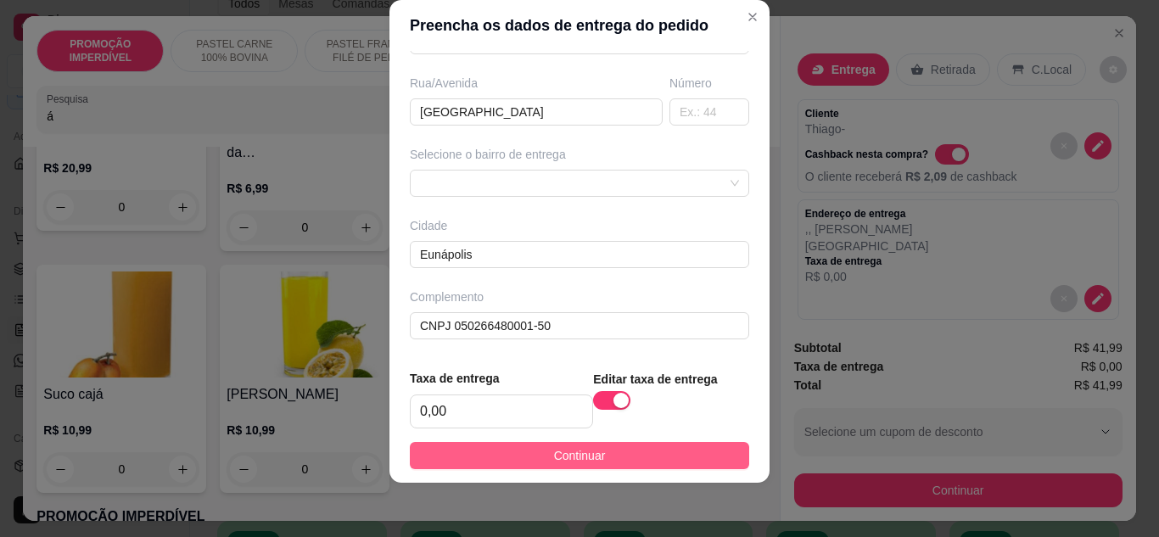
click at [604, 465] on button "Continuar" at bounding box center [579, 455] width 339 height 27
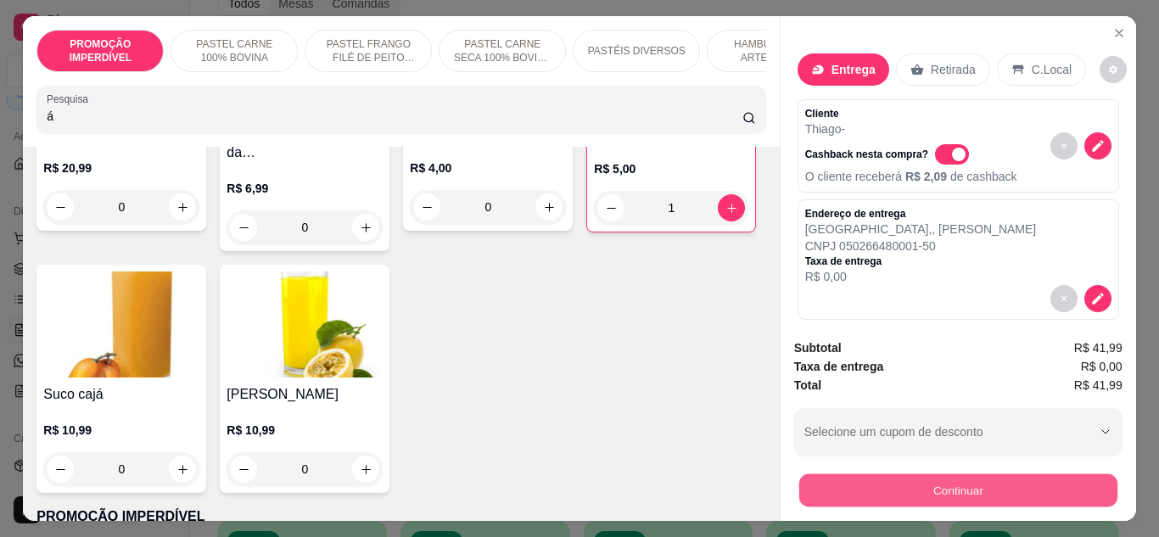
click at [858, 480] on button "Continuar" at bounding box center [958, 490] width 318 height 33
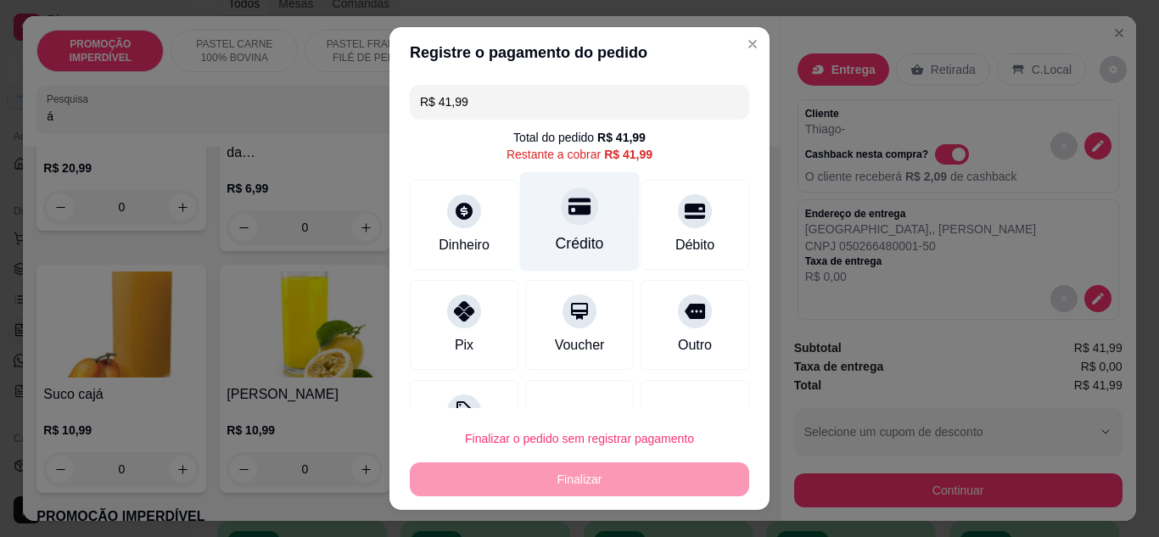
click at [569, 244] on div "Crédito" at bounding box center [580, 244] width 48 height 22
type input "R$ 0,00"
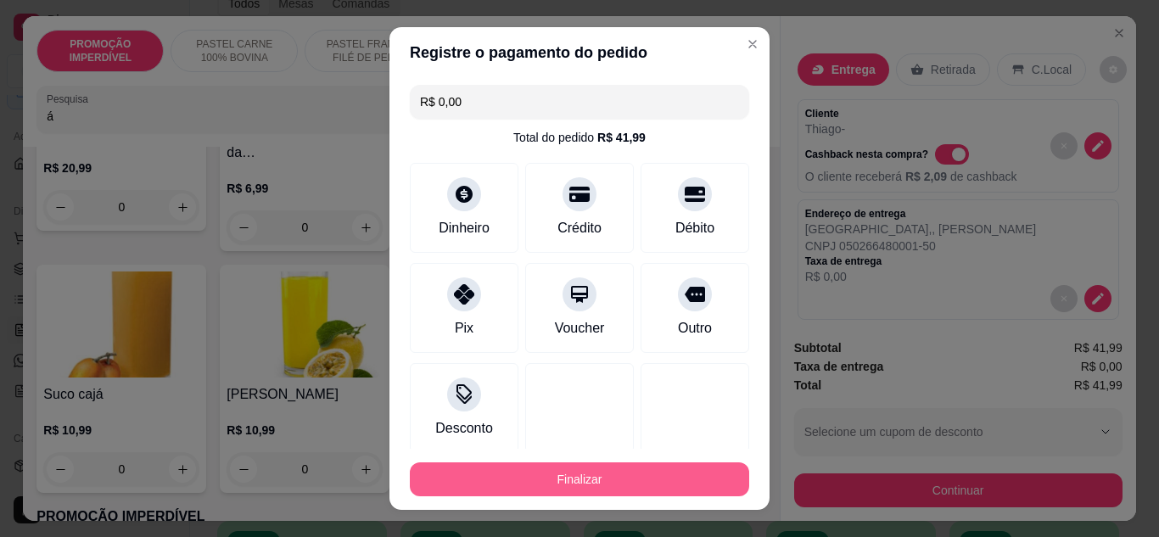
click at [592, 470] on button "Finalizar" at bounding box center [579, 480] width 339 height 34
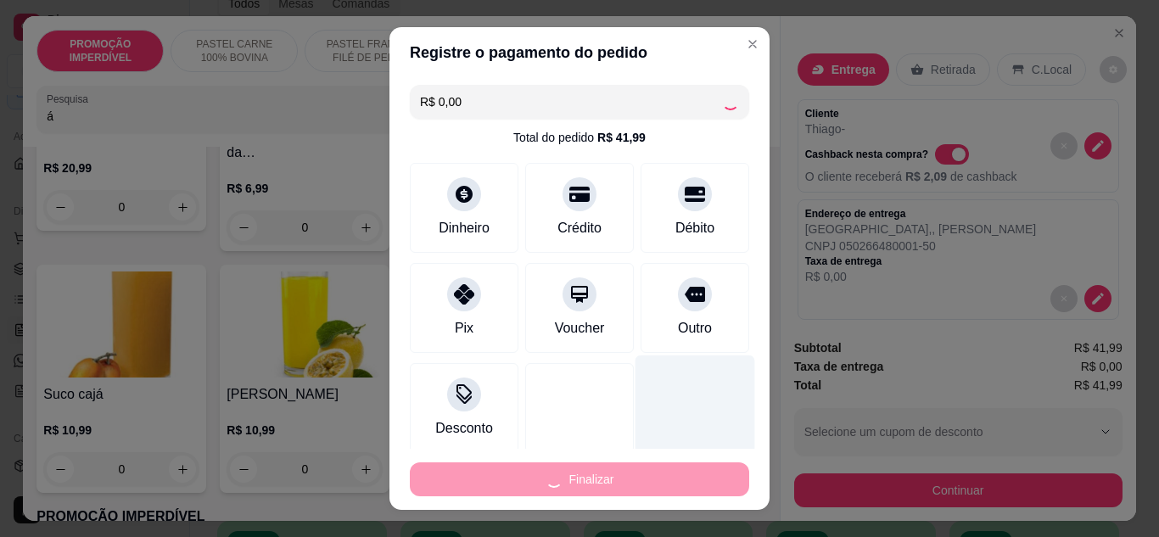
type input "0"
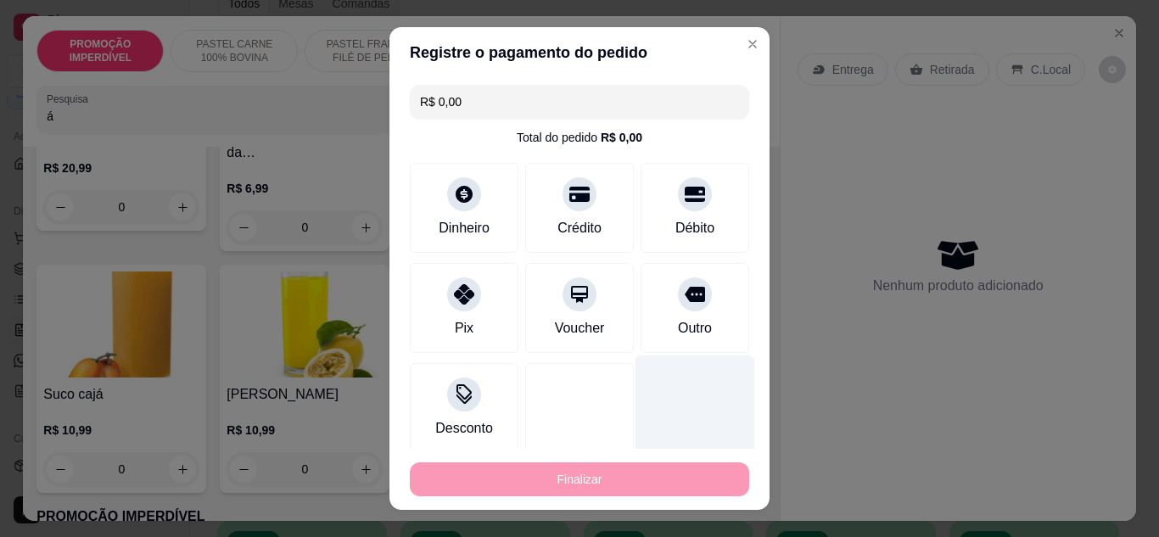
type input "-R$ 41,99"
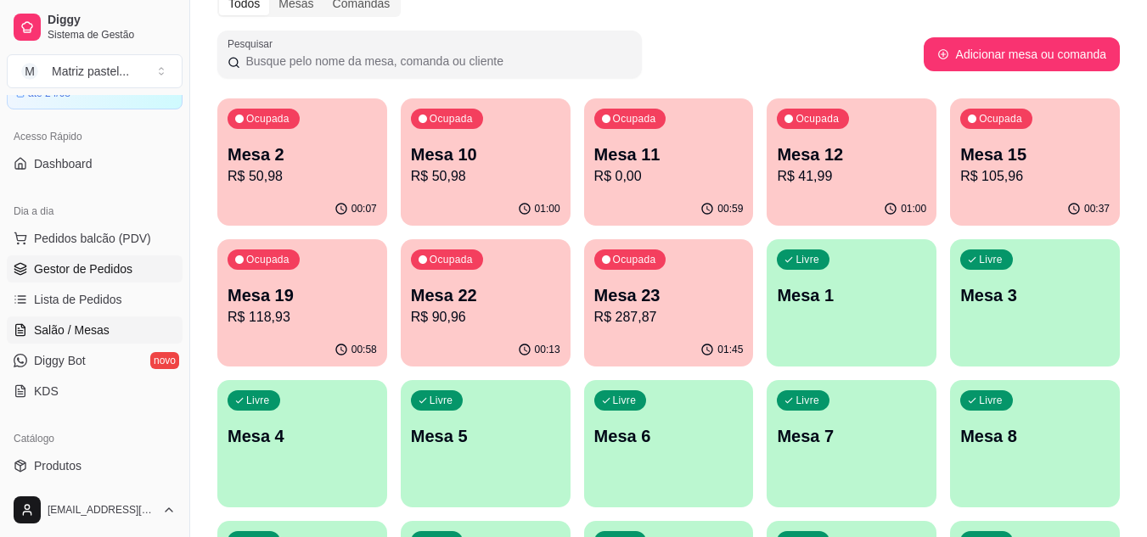
click at [82, 261] on span "Gestor de Pedidos" at bounding box center [83, 269] width 98 height 17
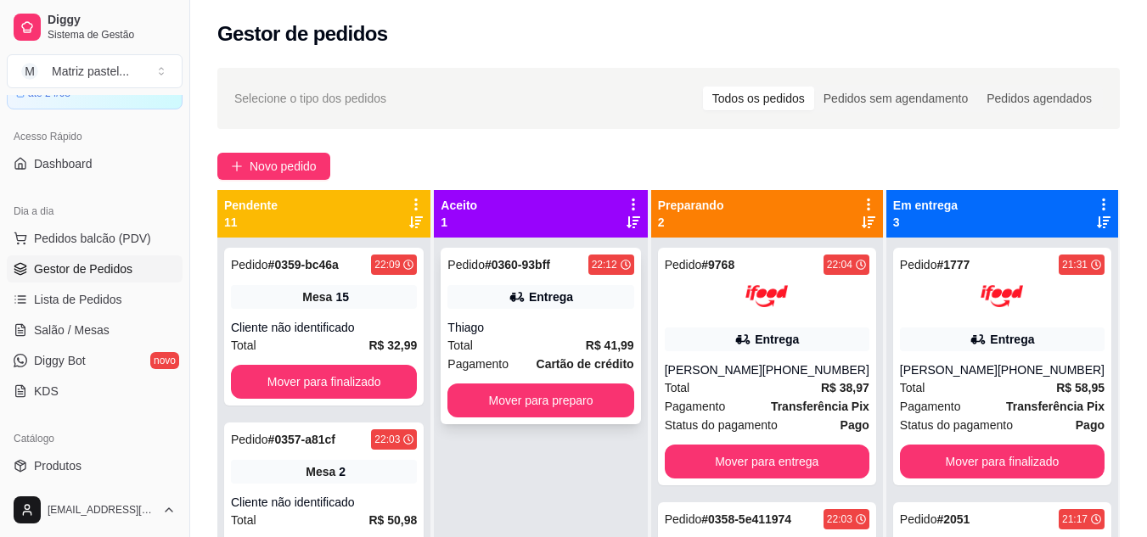
click at [536, 343] on div "Total R$ 41,99" at bounding box center [540, 345] width 186 height 19
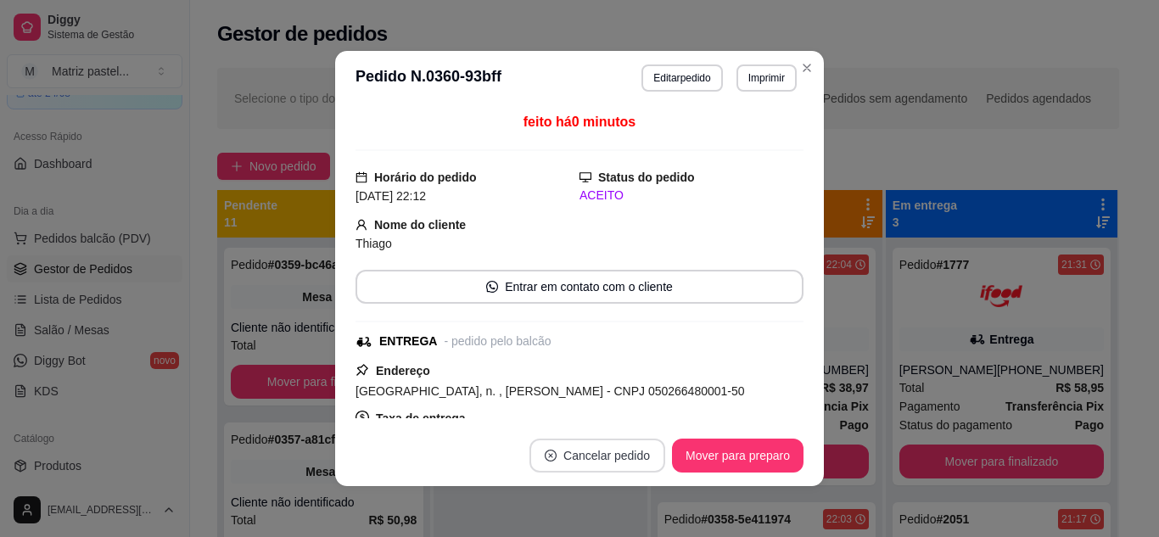
click at [613, 451] on button "Cancelar pedido" at bounding box center [598, 456] width 136 height 34
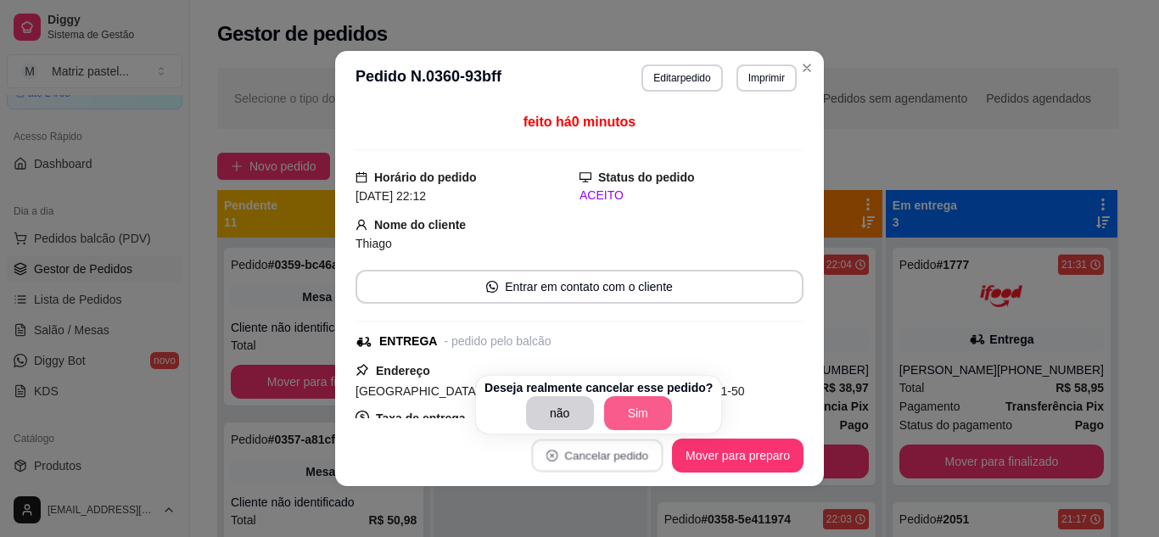
click at [638, 412] on button "Sim" at bounding box center [638, 413] width 68 height 34
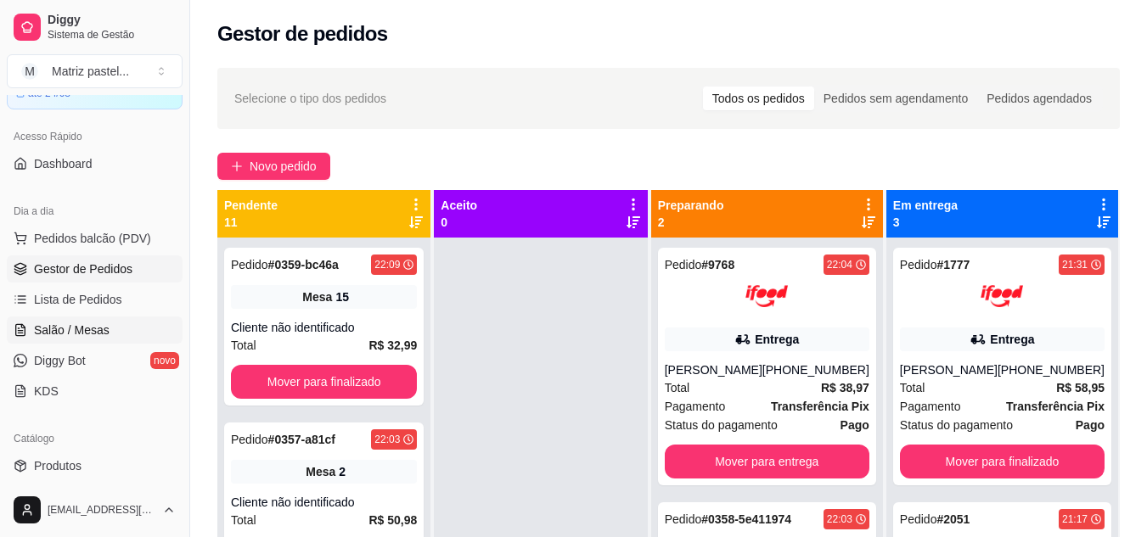
click at [70, 335] on span "Salão / Mesas" at bounding box center [72, 330] width 76 height 17
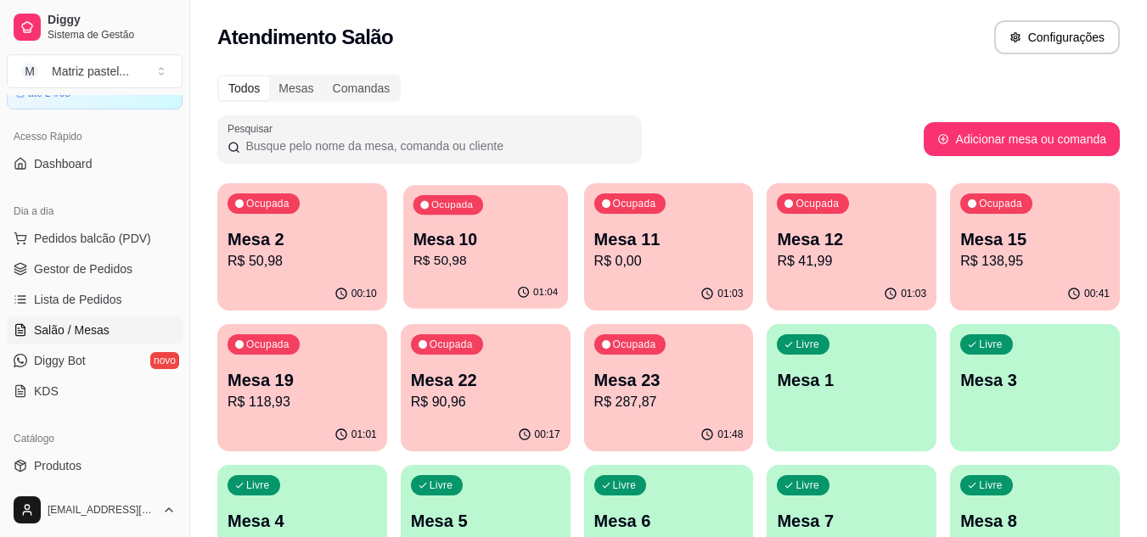
click at [470, 261] on p "R$ 50,98" at bounding box center [484, 261] width 145 height 20
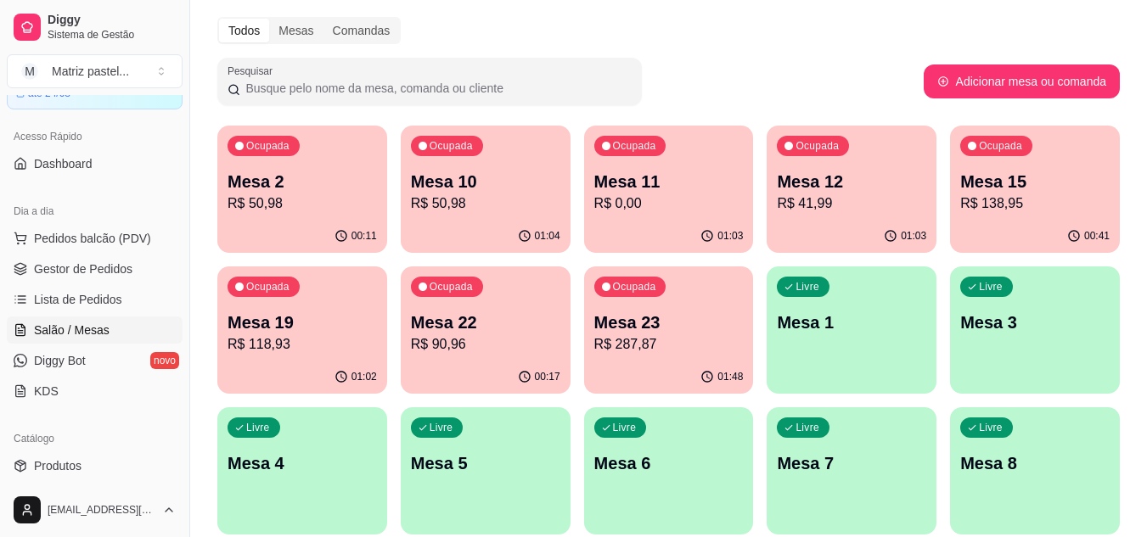
scroll to position [85, 0]
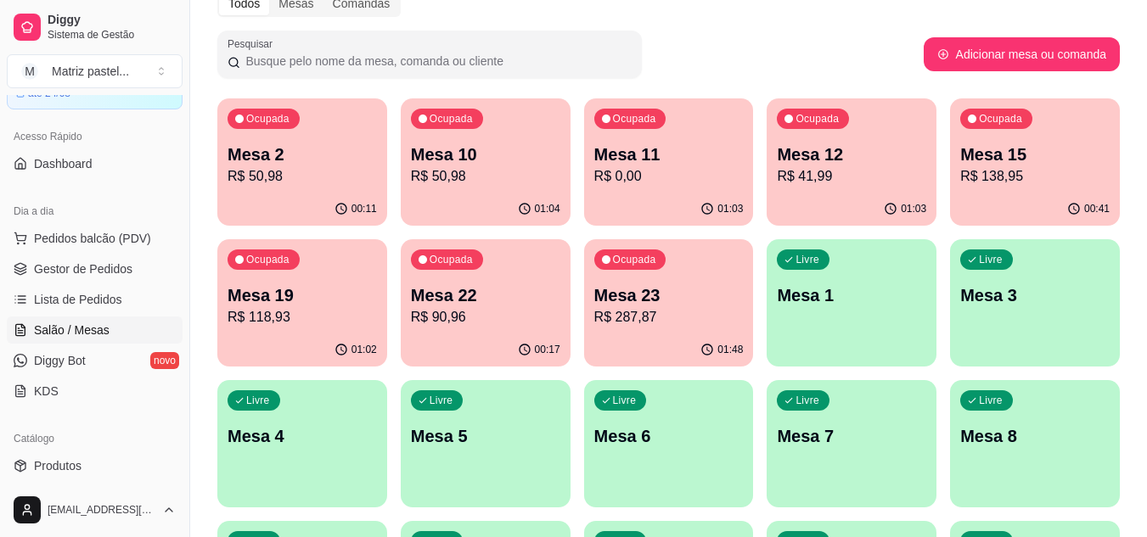
click at [356, 334] on div "01:02" at bounding box center [302, 350] width 170 height 33
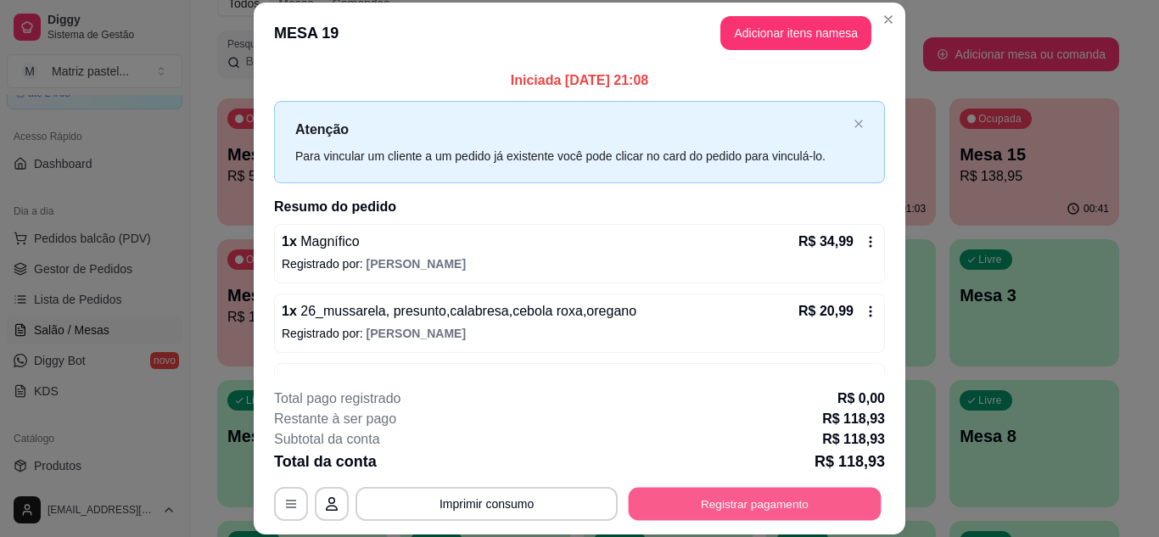
click at [760, 496] on button "Registrar pagamento" at bounding box center [755, 503] width 253 height 33
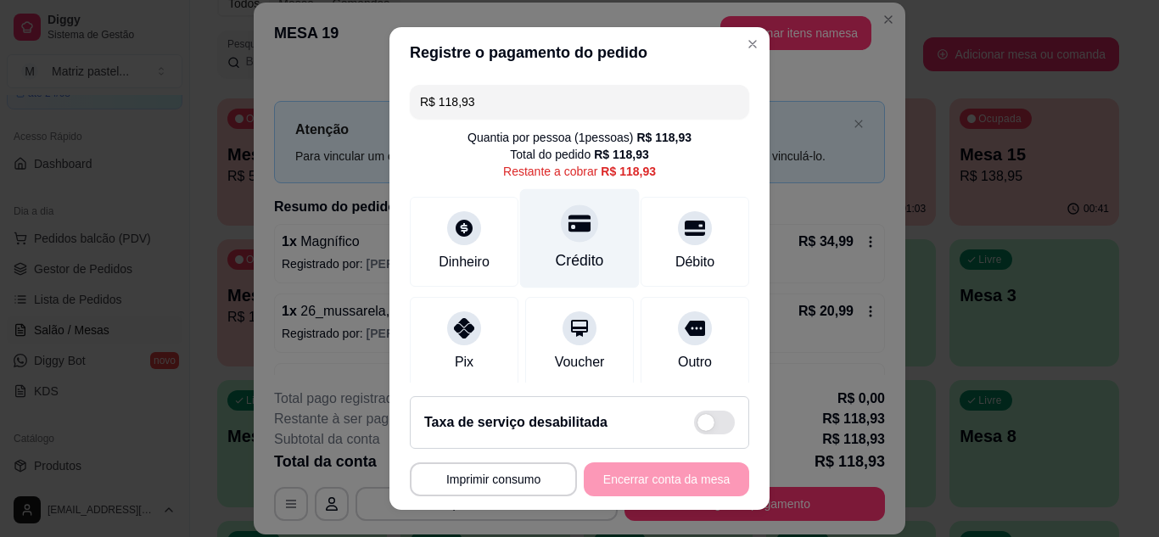
click at [591, 253] on div "Crédito" at bounding box center [580, 237] width 120 height 99
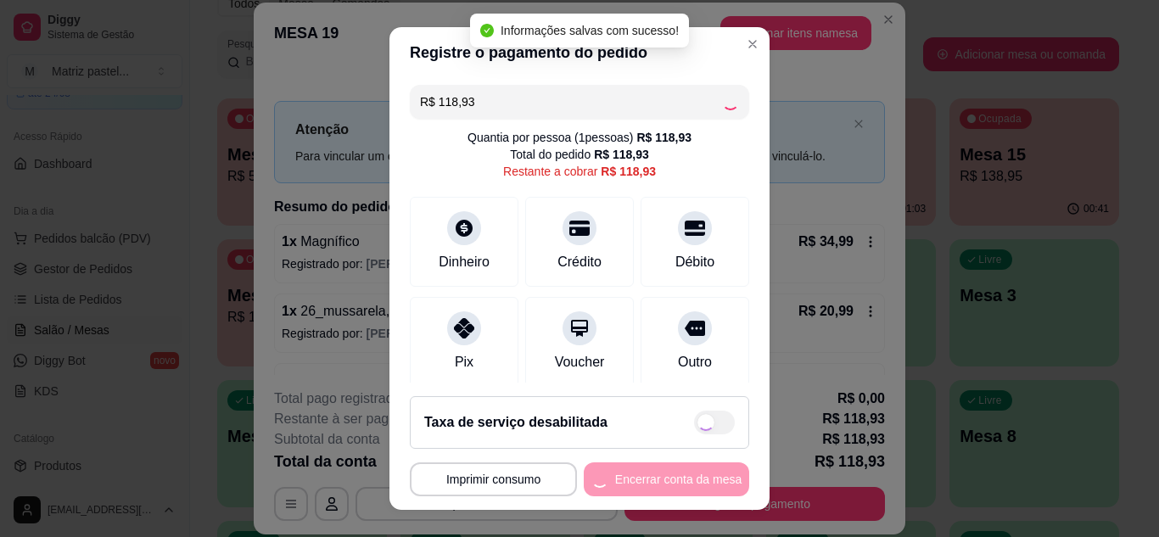
type input "R$ 0,00"
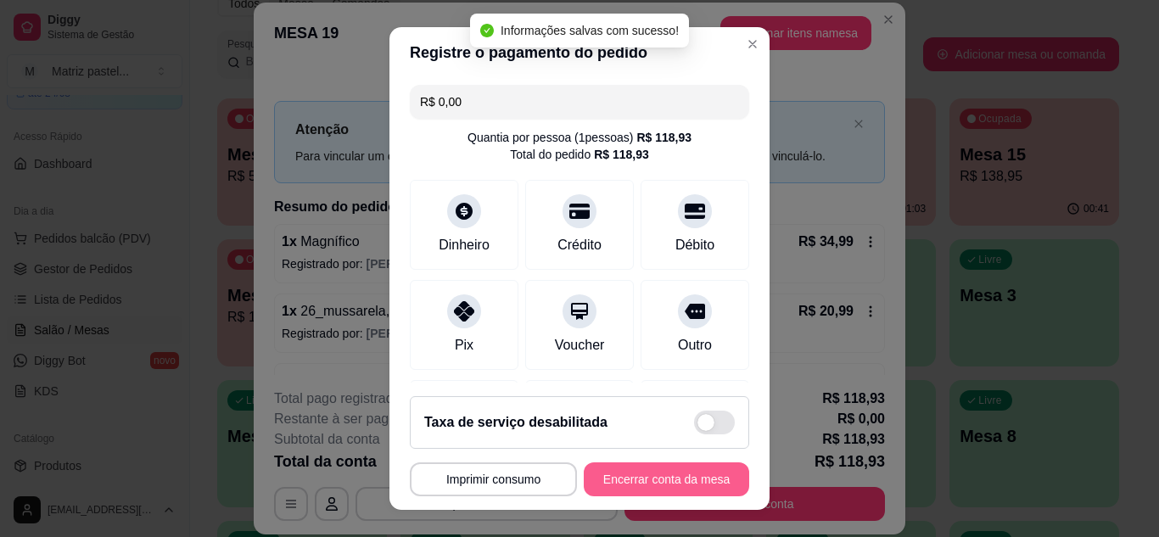
click at [639, 469] on footer "**********" at bounding box center [580, 446] width 380 height 127
click at [638, 471] on button "Encerrar conta da mesa" at bounding box center [666, 480] width 165 height 34
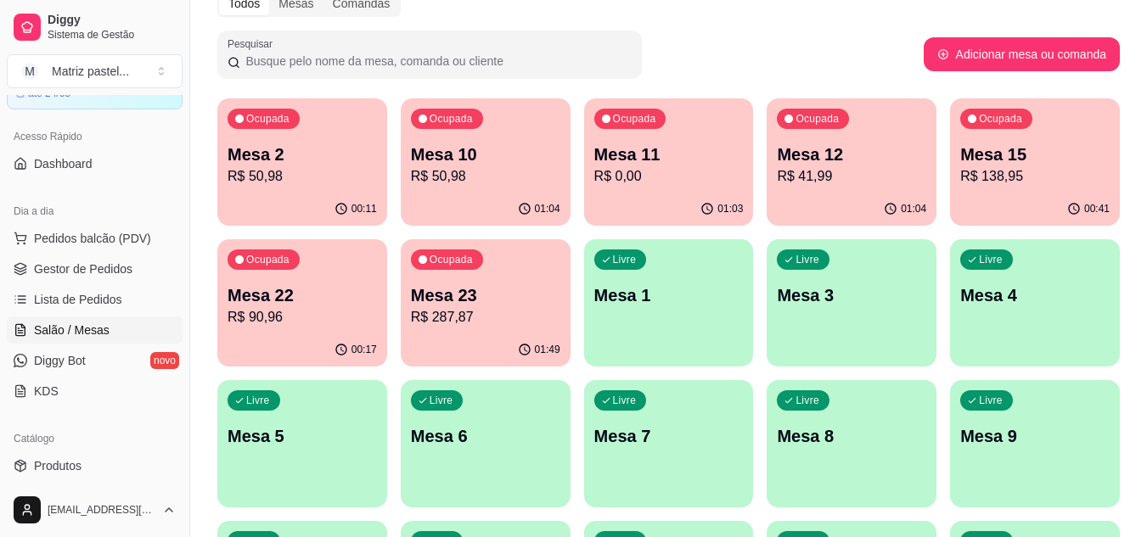
click at [865, 199] on div "01:04" at bounding box center [851, 209] width 170 height 33
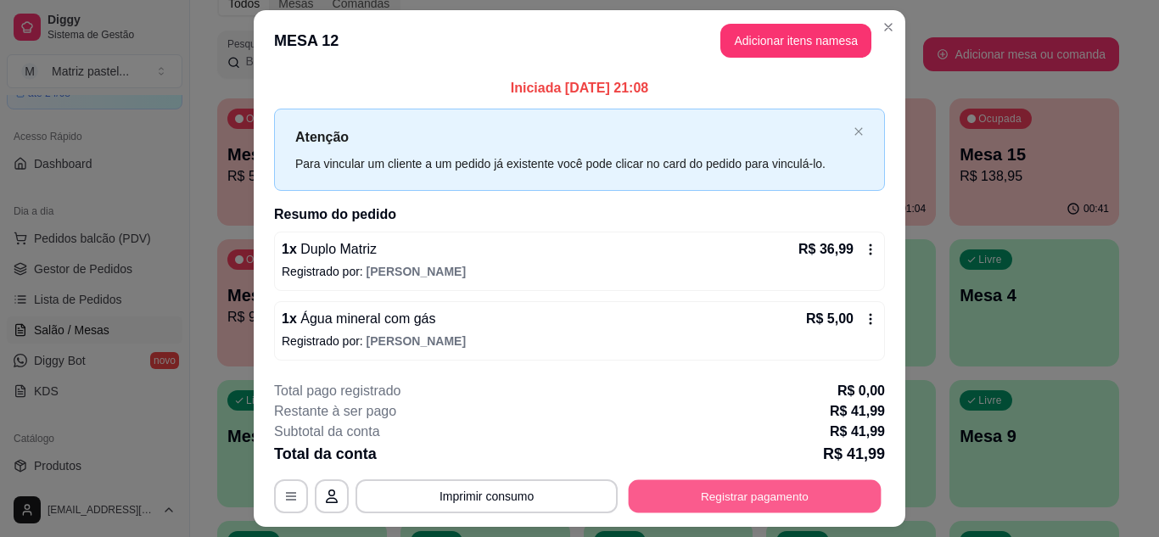
click at [765, 484] on button "Registrar pagamento" at bounding box center [755, 496] width 253 height 33
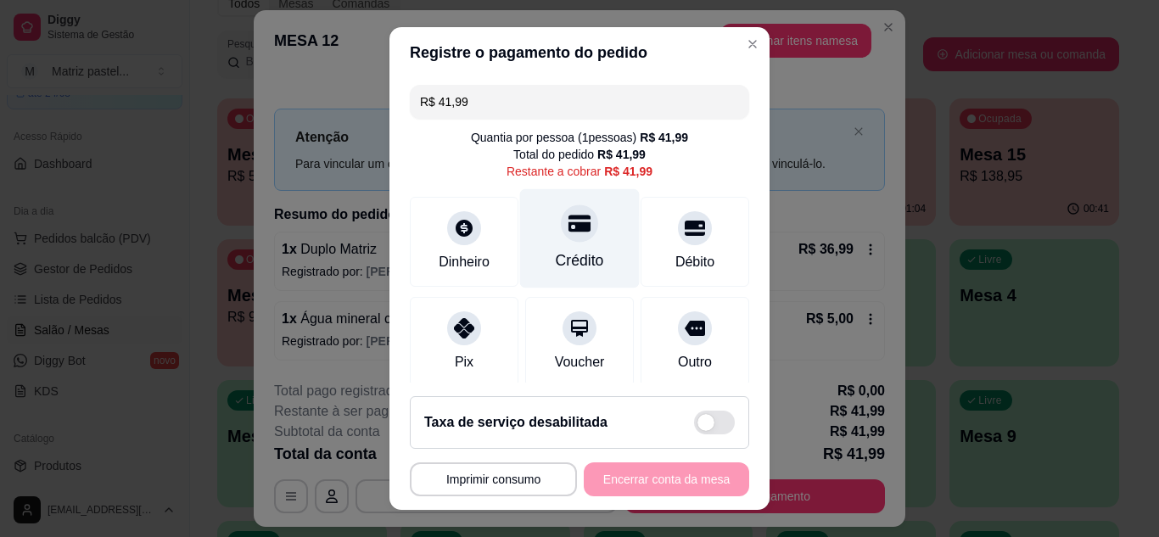
click at [564, 245] on div "Crédito" at bounding box center [580, 237] width 120 height 99
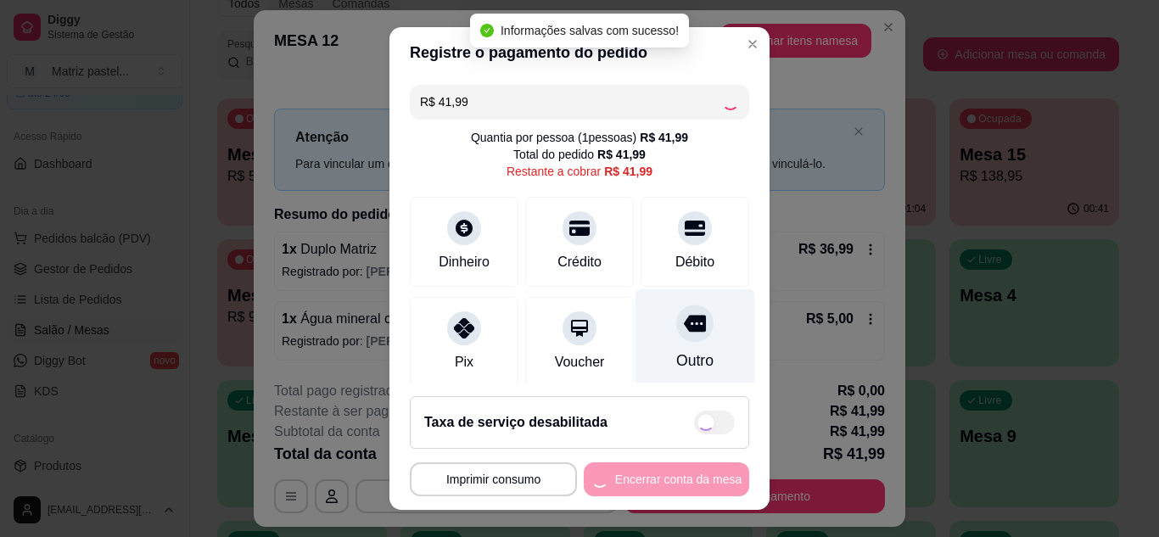
type input "R$ 0,00"
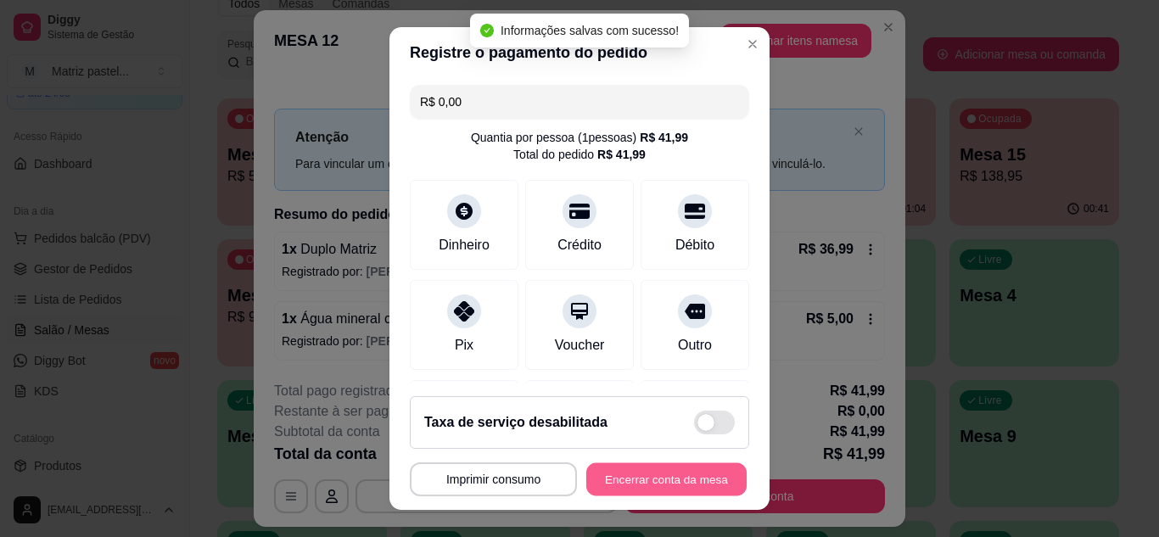
click at [660, 475] on button "Encerrar conta da mesa" at bounding box center [666, 479] width 160 height 33
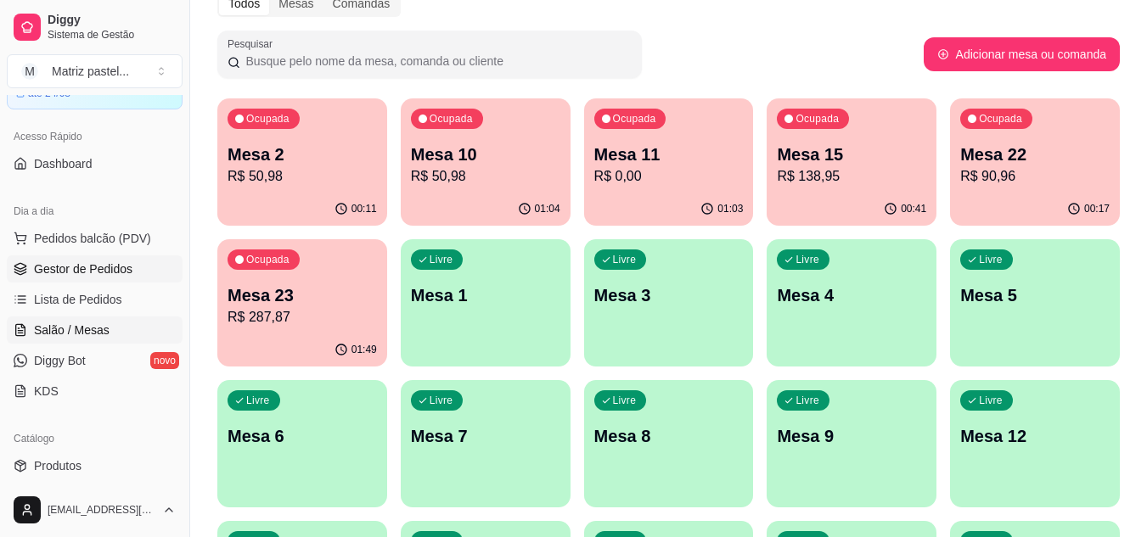
click at [111, 260] on link "Gestor de Pedidos" at bounding box center [95, 268] width 176 height 27
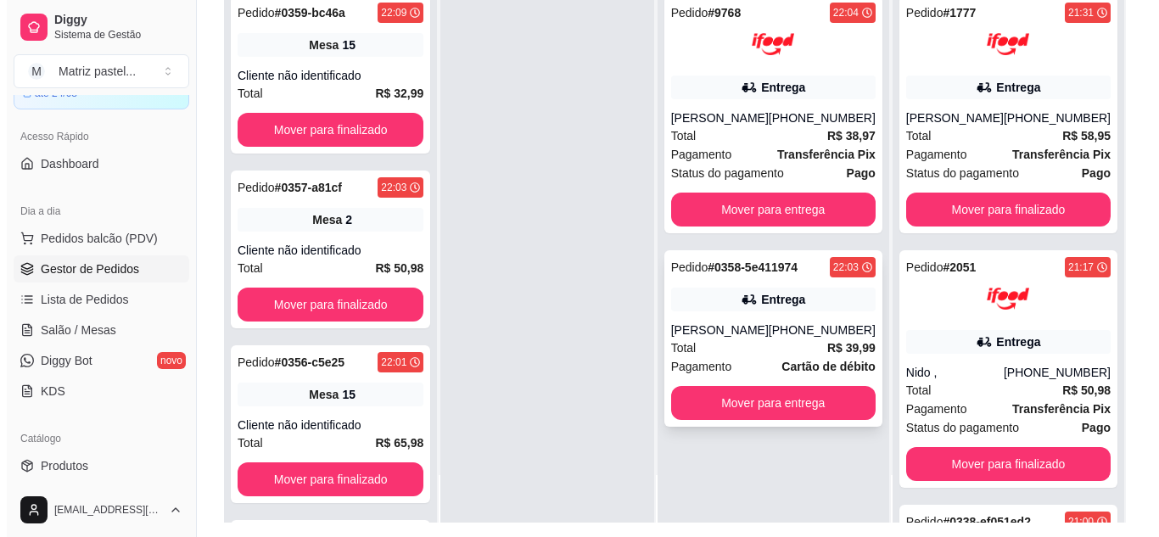
scroll to position [255, 0]
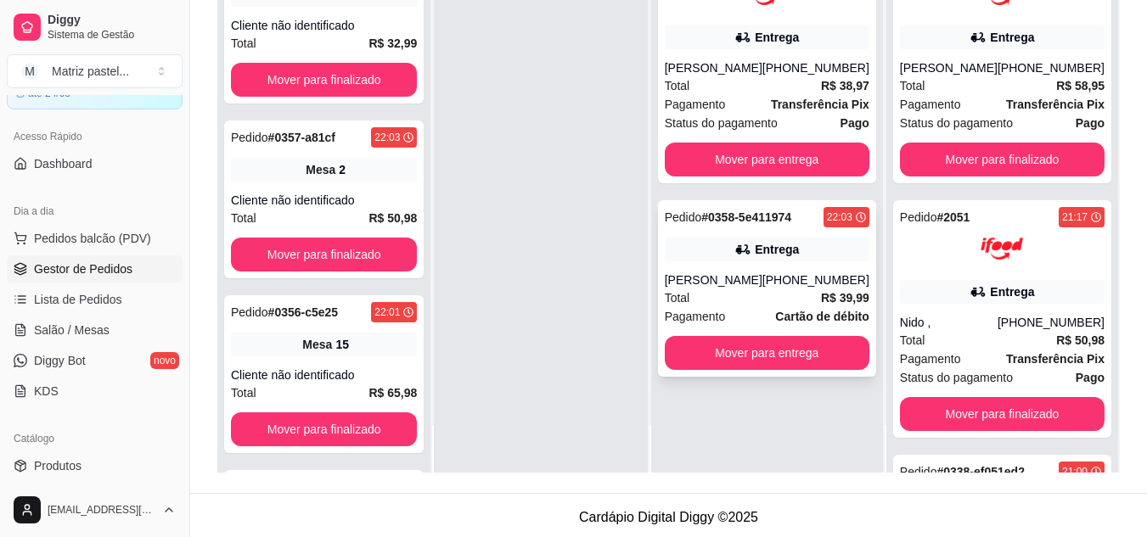
click at [723, 292] on div "Total R$ 39,99" at bounding box center [767, 298] width 205 height 19
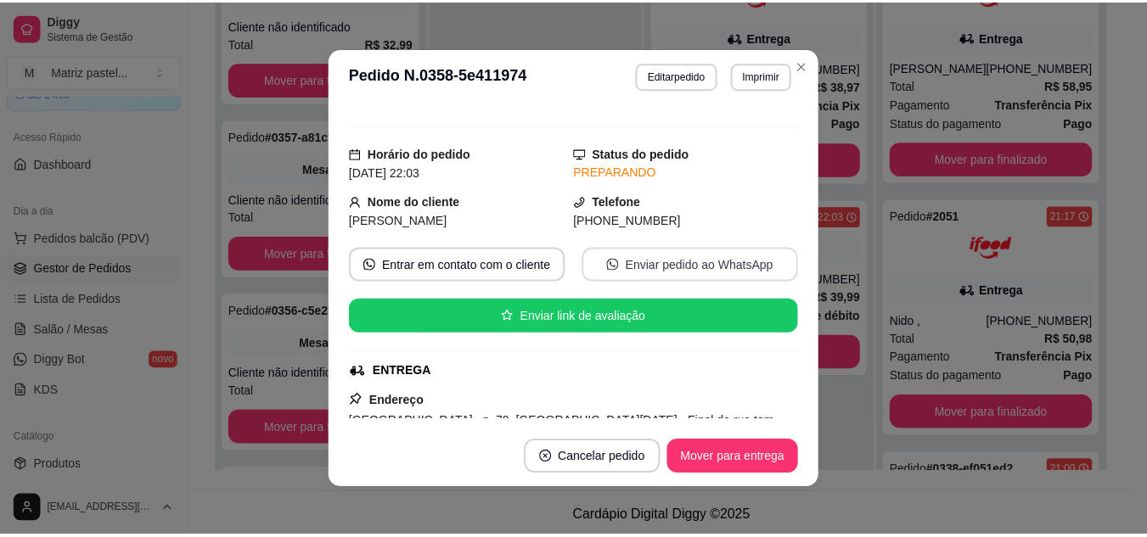
scroll to position [85, 0]
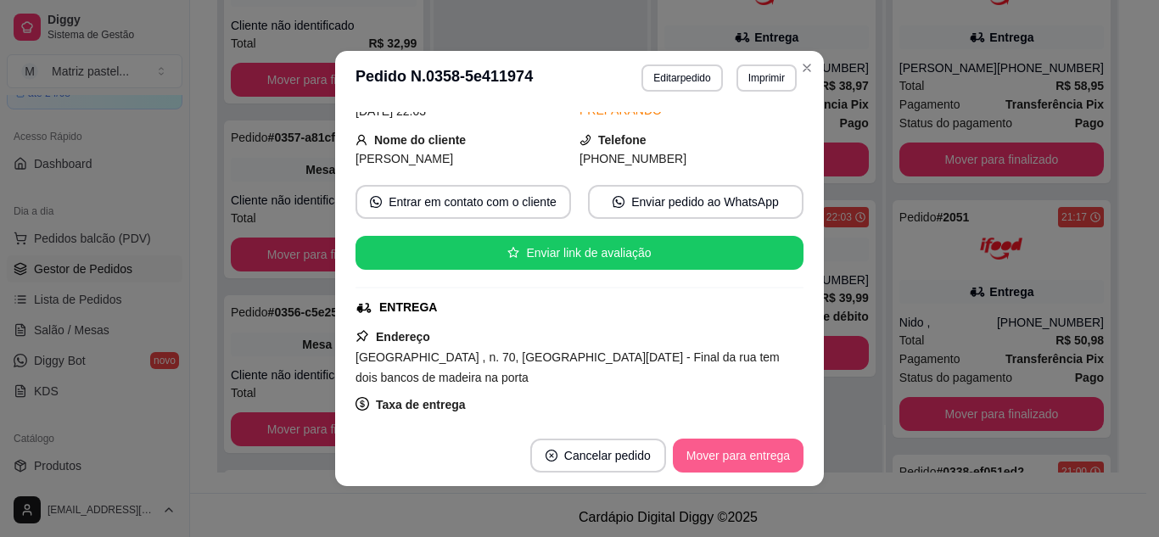
click at [700, 451] on button "Mover para entrega" at bounding box center [738, 456] width 131 height 34
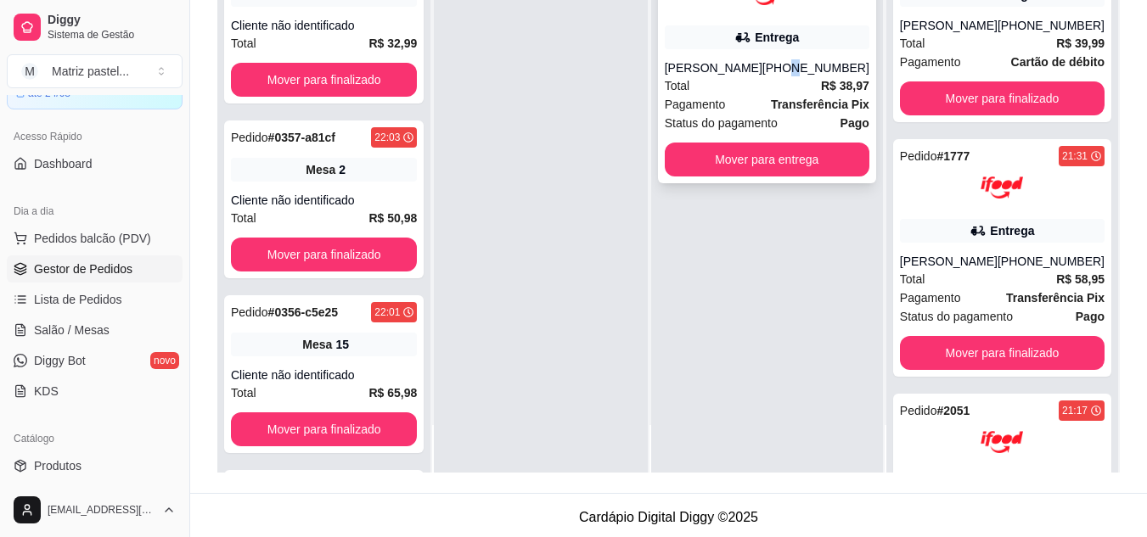
click at [805, 61] on div "(08) 00705-3040" at bounding box center [815, 67] width 107 height 17
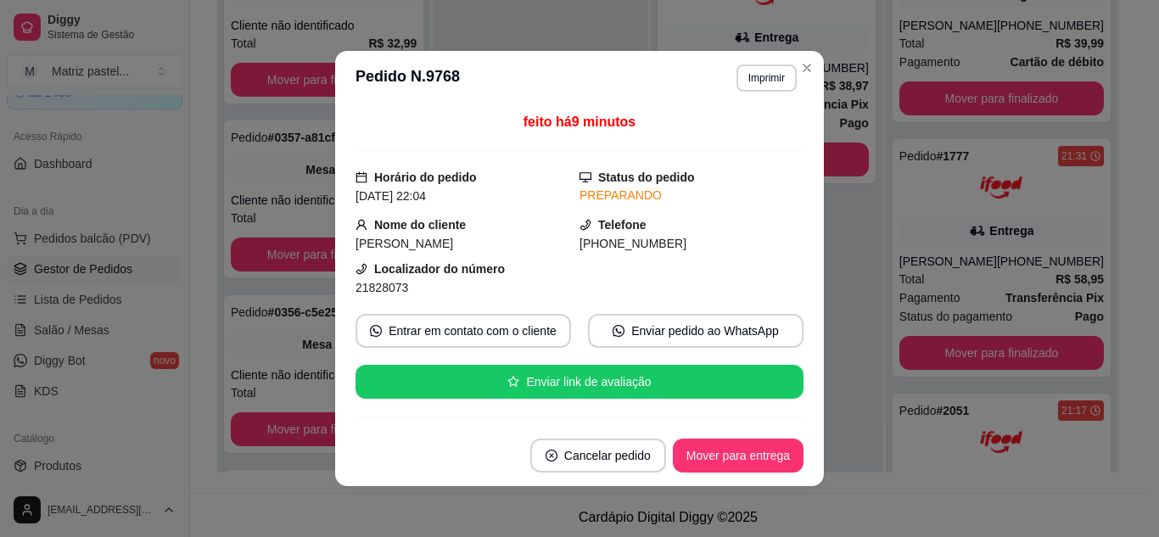
click at [737, 79] on button "Imprimir" at bounding box center [767, 77] width 60 height 27
click at [737, 79] on button "Imprimir" at bounding box center [766, 77] width 59 height 26
click at [758, 82] on button "Imprimir" at bounding box center [766, 77] width 59 height 26
click at [732, 140] on button "IMPRESSORA" at bounding box center [731, 137] width 123 height 27
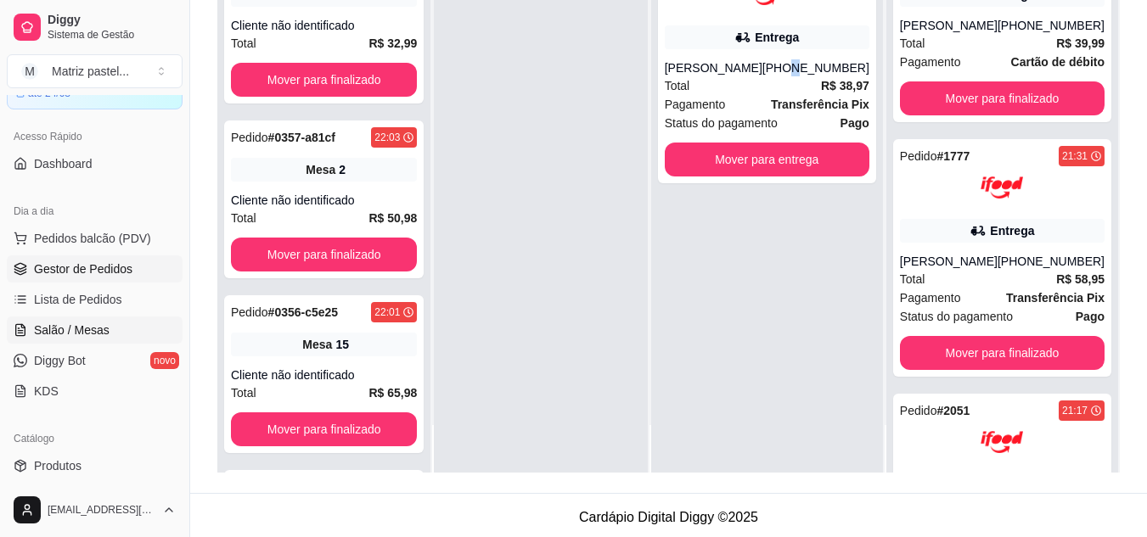
click at [68, 321] on link "Salão / Mesas" at bounding box center [95, 330] width 176 height 27
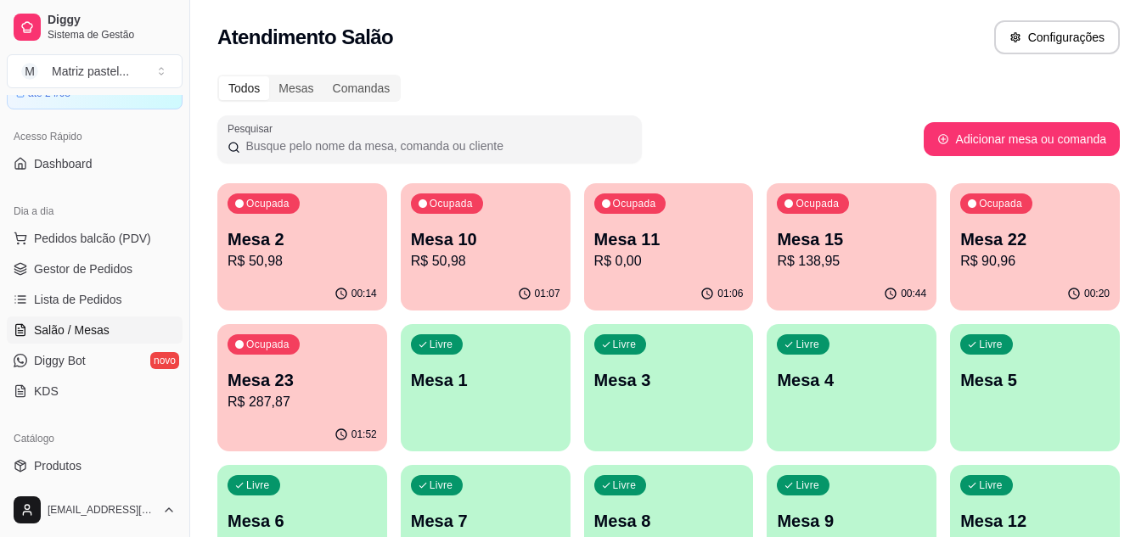
click at [521, 257] on p "R$ 50,98" at bounding box center [485, 261] width 149 height 20
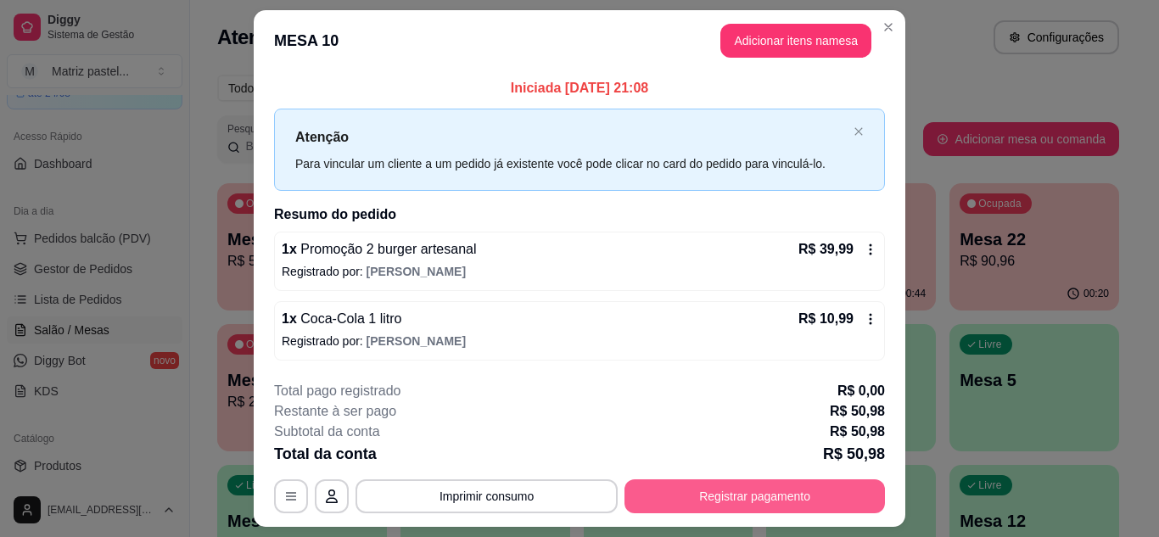
click at [681, 493] on button "Registrar pagamento" at bounding box center [755, 496] width 261 height 34
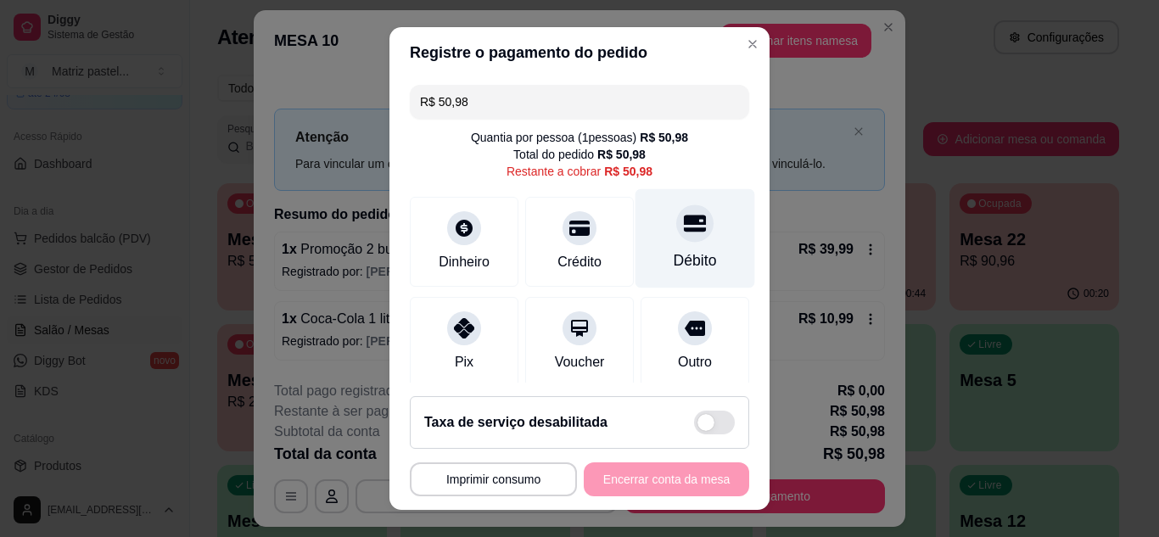
drag, startPoint x: 670, startPoint y: 227, endPoint x: 665, endPoint y: 244, distance: 16.9
click at [684, 229] on icon at bounding box center [695, 223] width 22 height 17
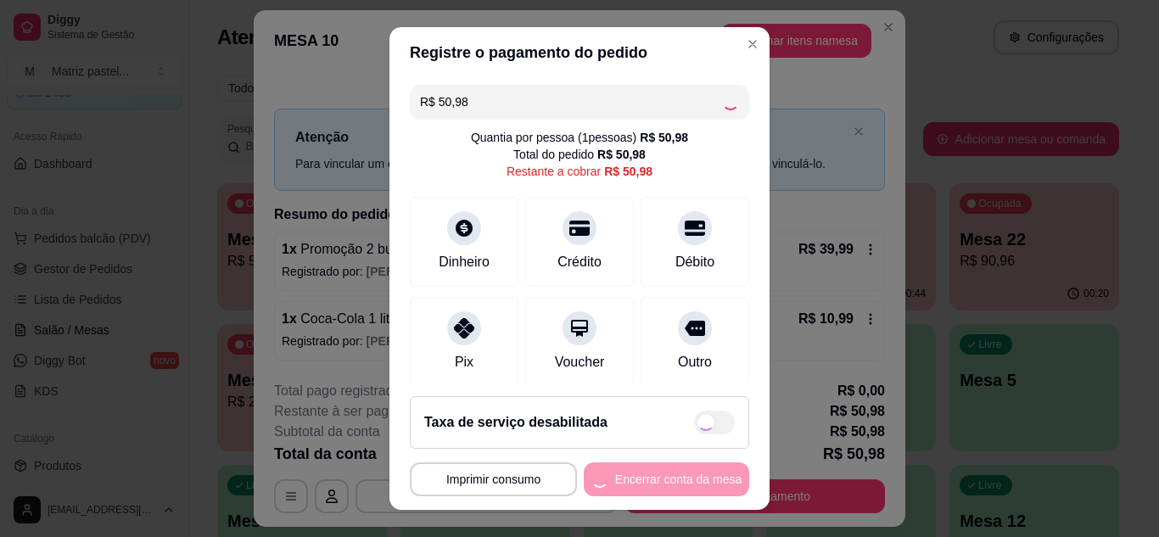
type input "R$ 0,00"
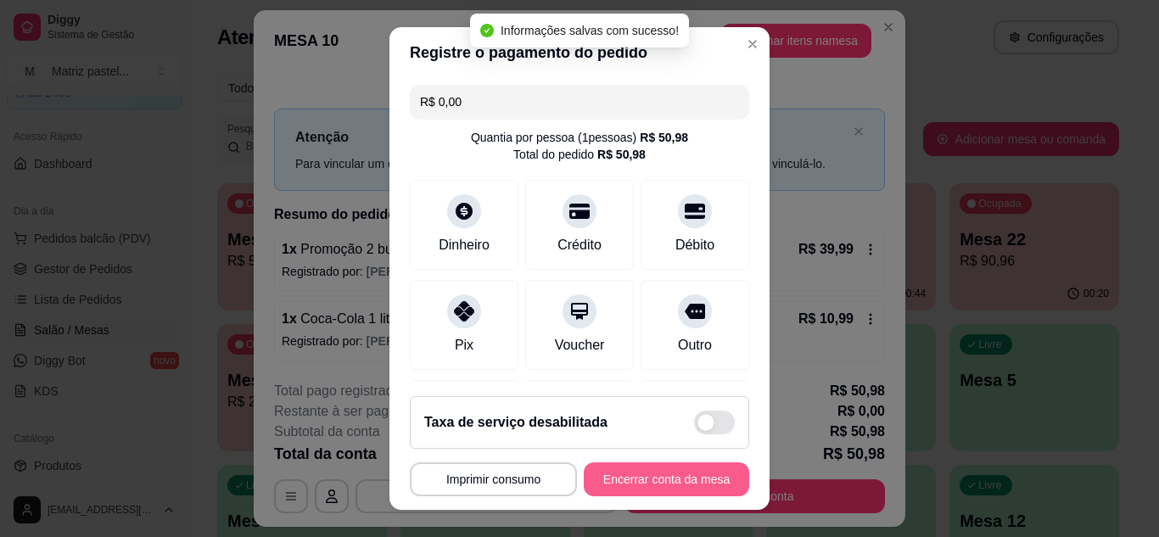
click at [655, 480] on button "Encerrar conta da mesa" at bounding box center [666, 480] width 165 height 34
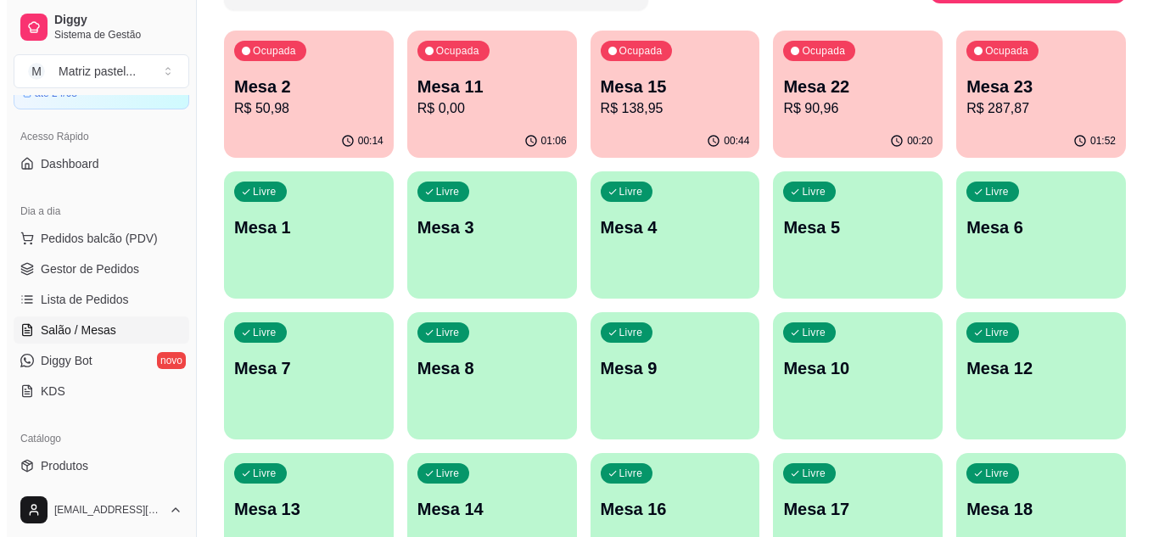
scroll to position [151, 0]
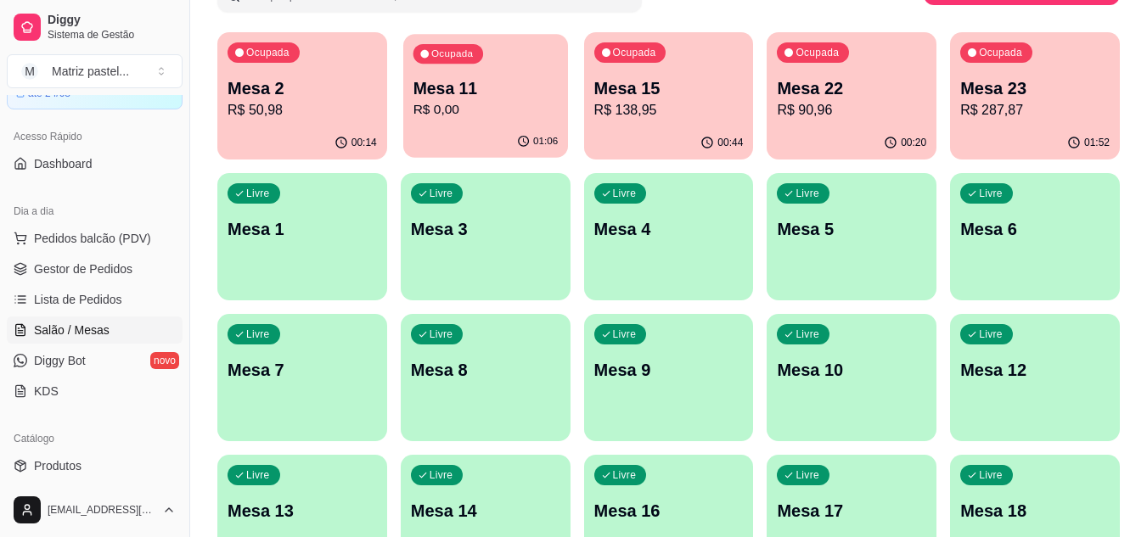
click at [497, 144] on div "01:06" at bounding box center [485, 142] width 165 height 32
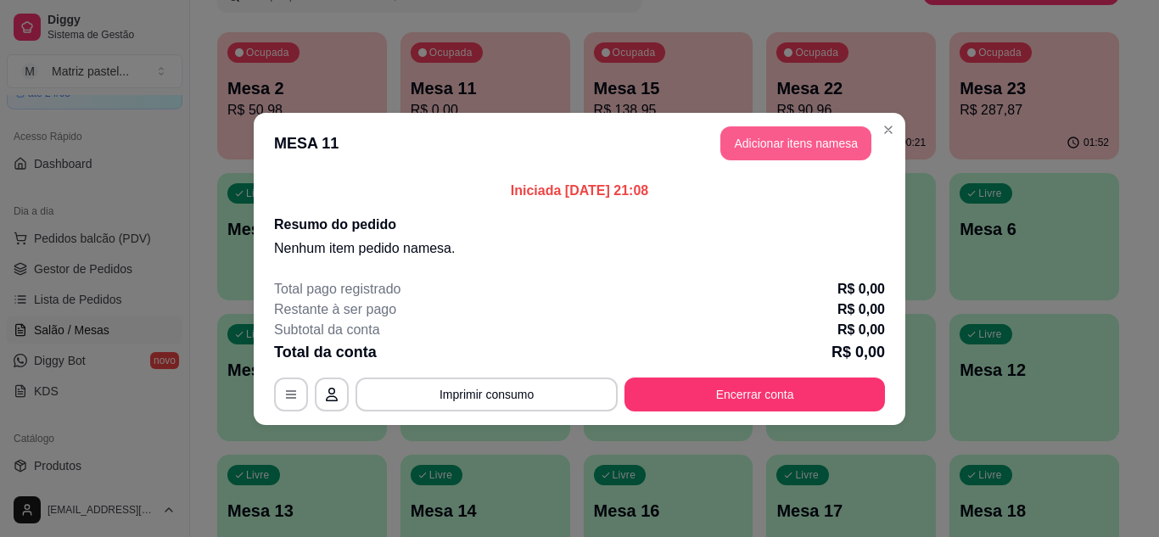
click at [735, 132] on button "Adicionar itens na mesa" at bounding box center [796, 143] width 151 height 34
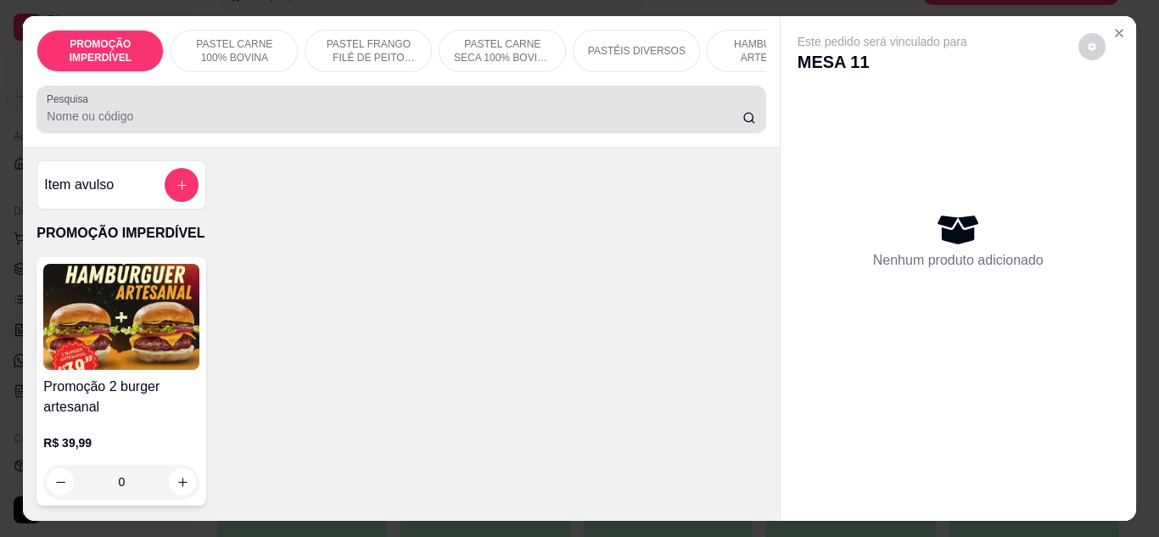
click at [359, 123] on input "Pesquisa" at bounding box center [395, 116] width 696 height 17
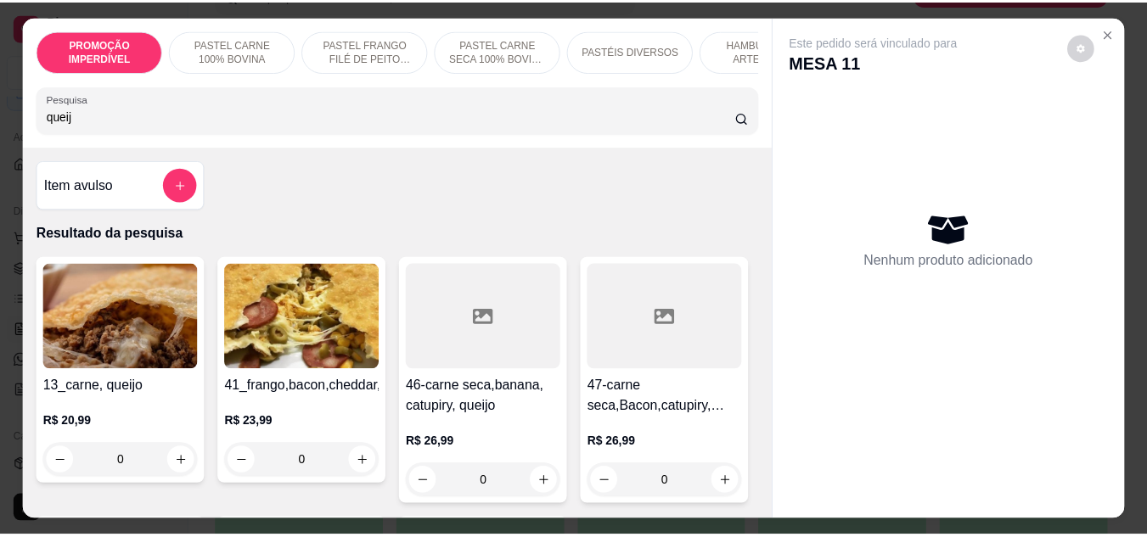
scroll to position [424, 0]
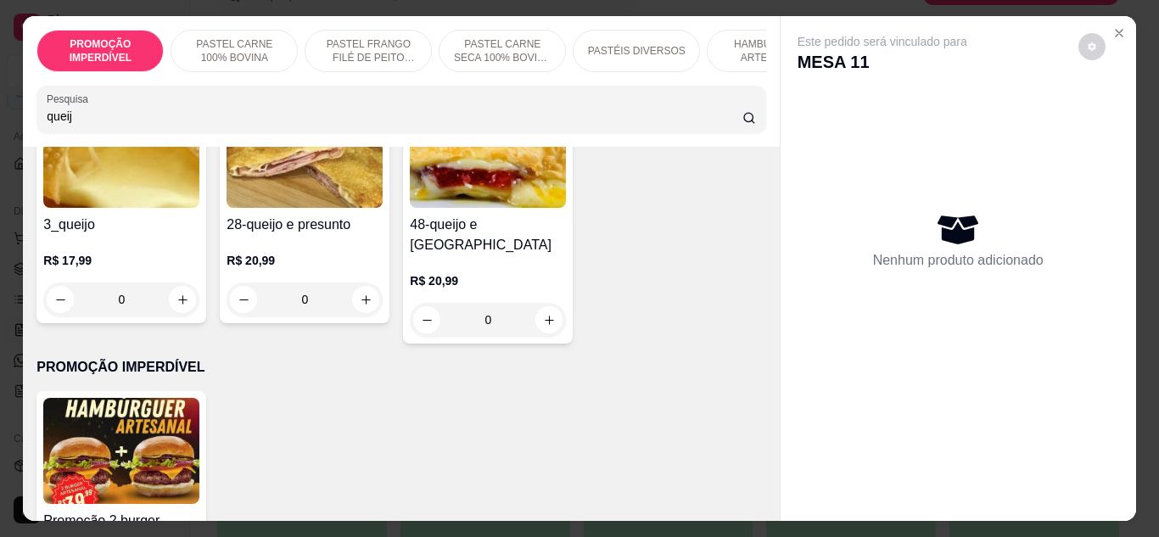
type input "queij"
click at [206, 300] on div "3_queijo R$ 17,99 0" at bounding box center [121, 209] width 170 height 228
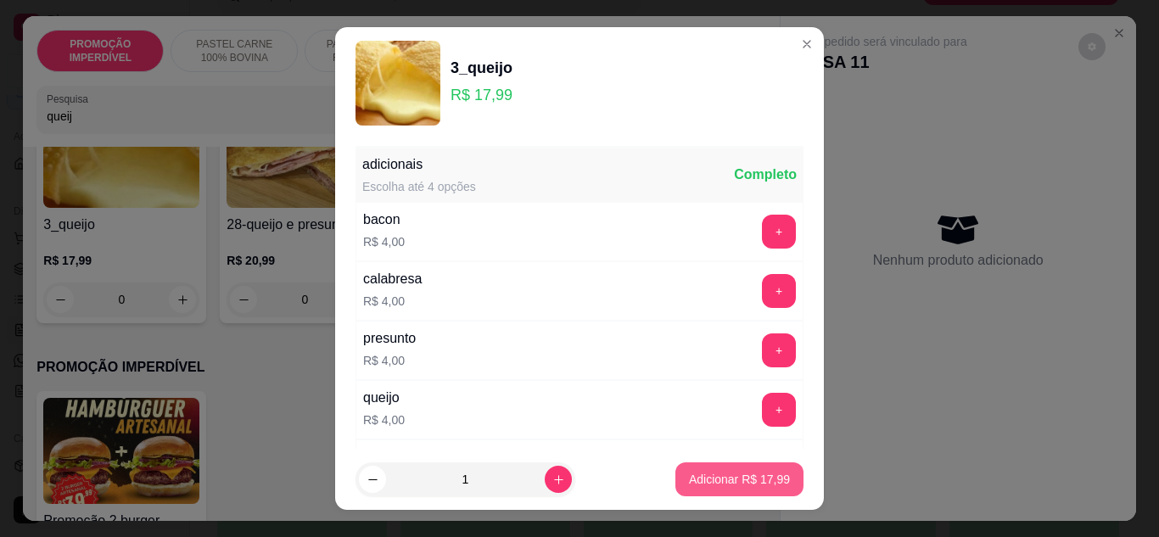
click at [746, 477] on p "Adicionar R$ 17,99" at bounding box center [739, 479] width 101 height 17
type input "1"
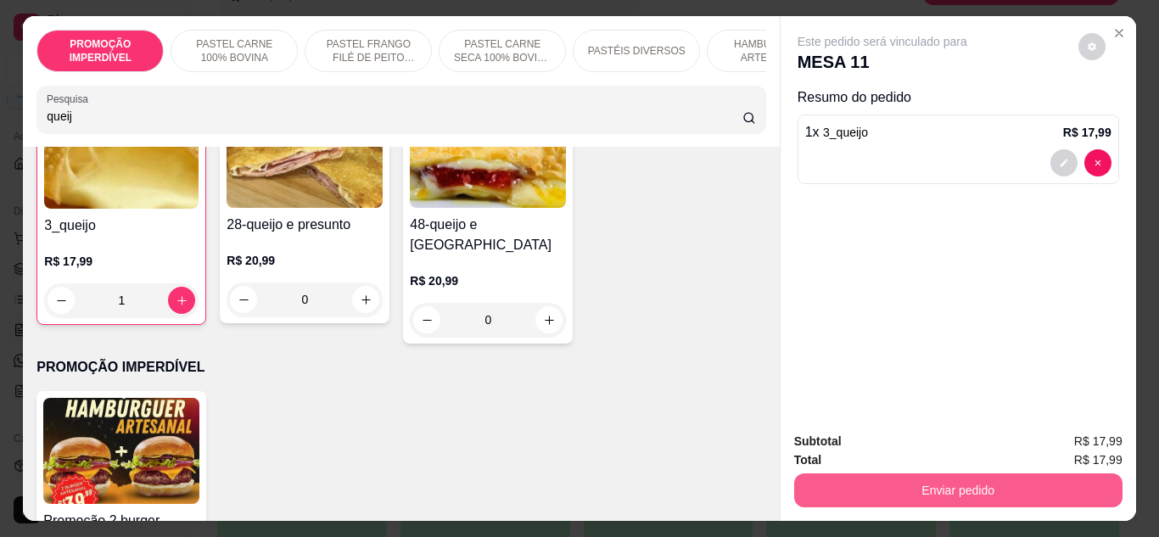
click at [868, 479] on button "Enviar pedido" at bounding box center [958, 491] width 328 height 34
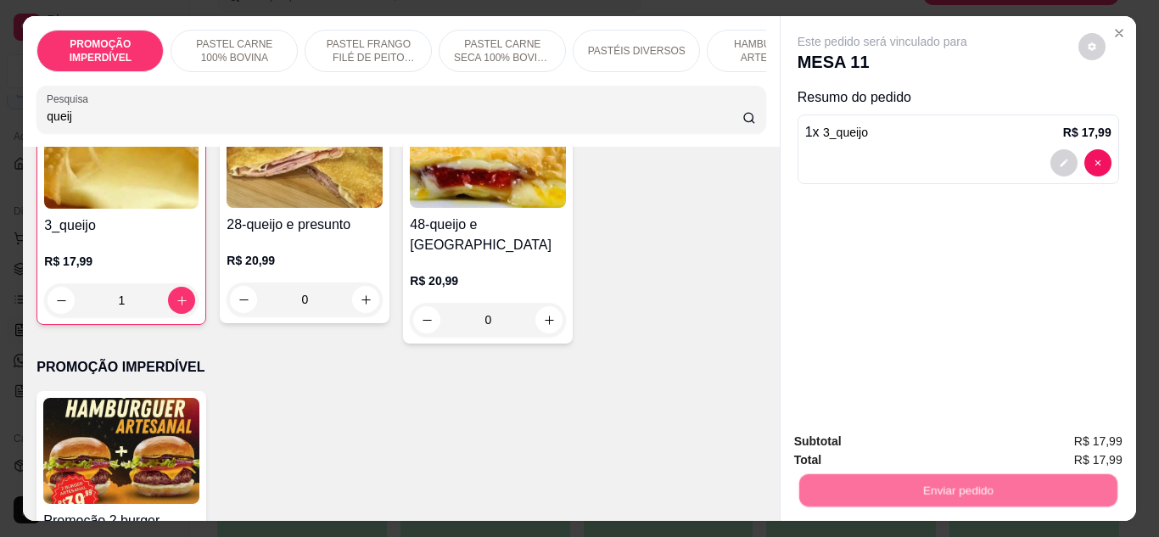
click at [859, 441] on button "Não registrar e enviar pedido" at bounding box center [902, 442] width 177 height 32
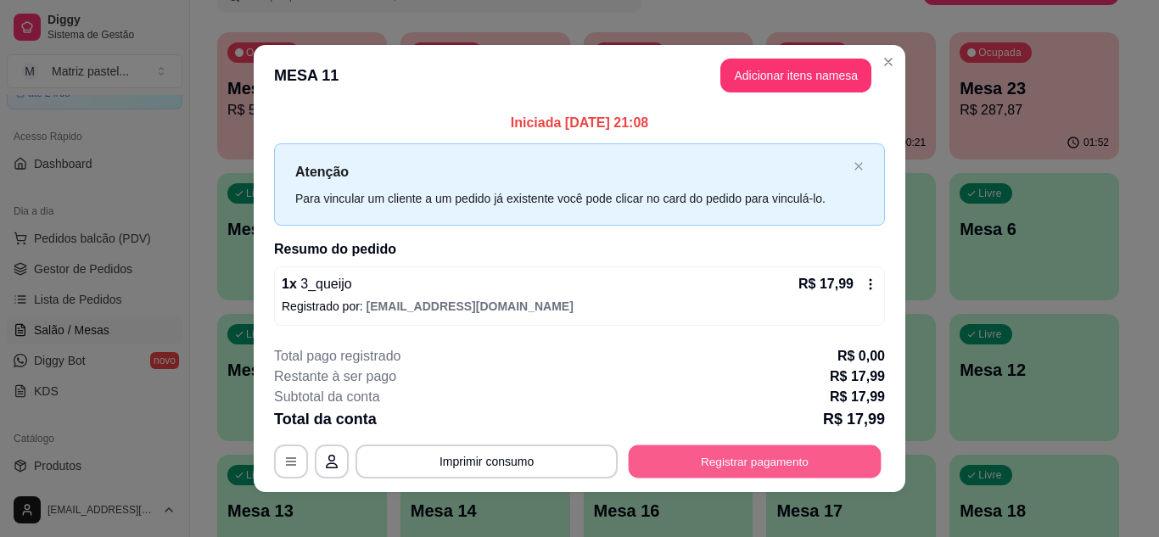
click at [777, 464] on button "Registrar pagamento" at bounding box center [755, 462] width 253 height 33
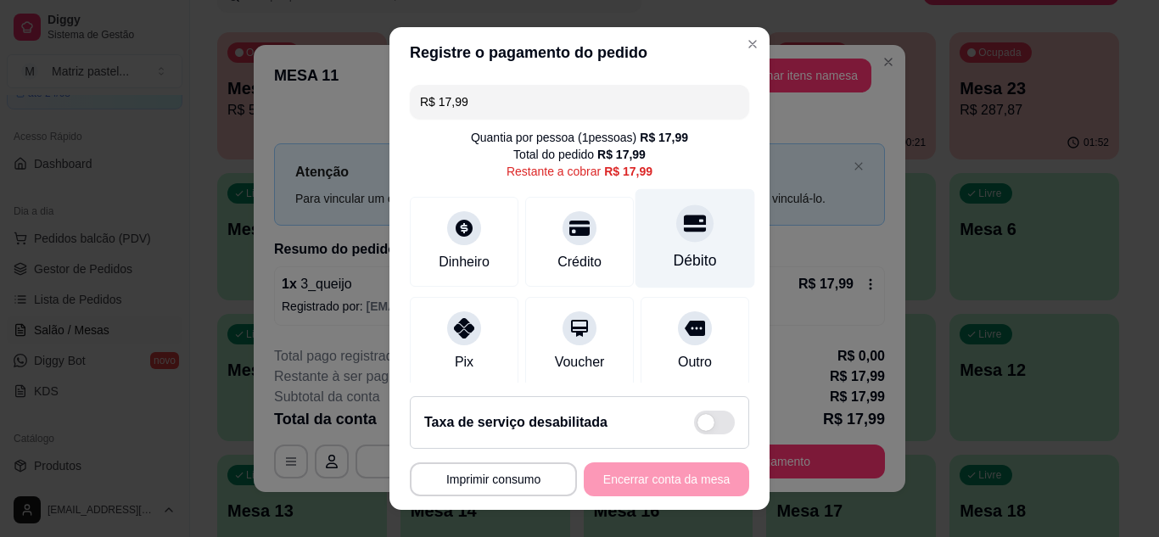
click at [684, 215] on icon at bounding box center [695, 223] width 22 height 22
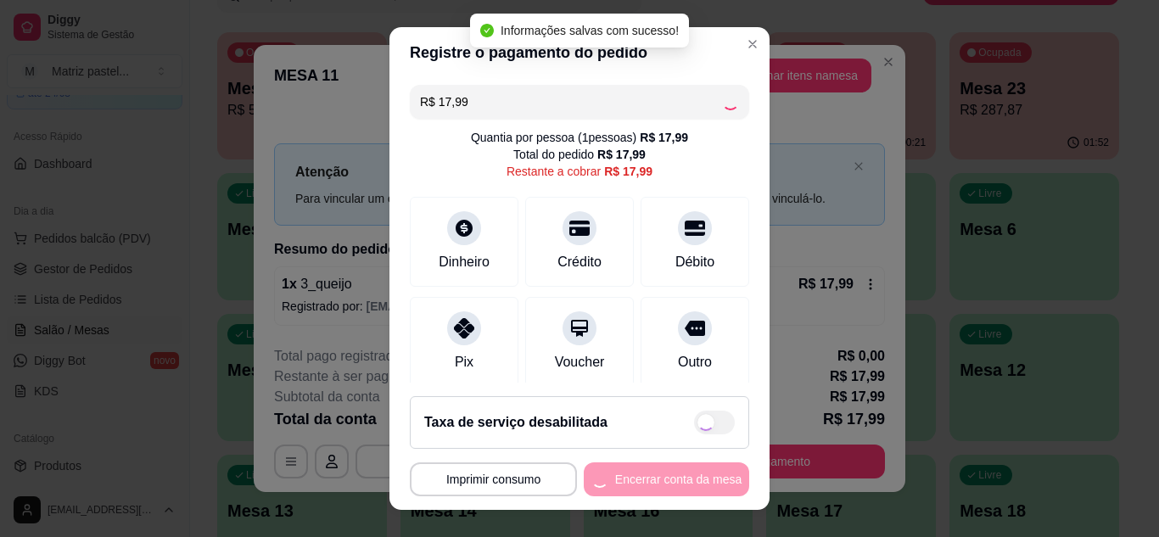
type input "R$ 0,00"
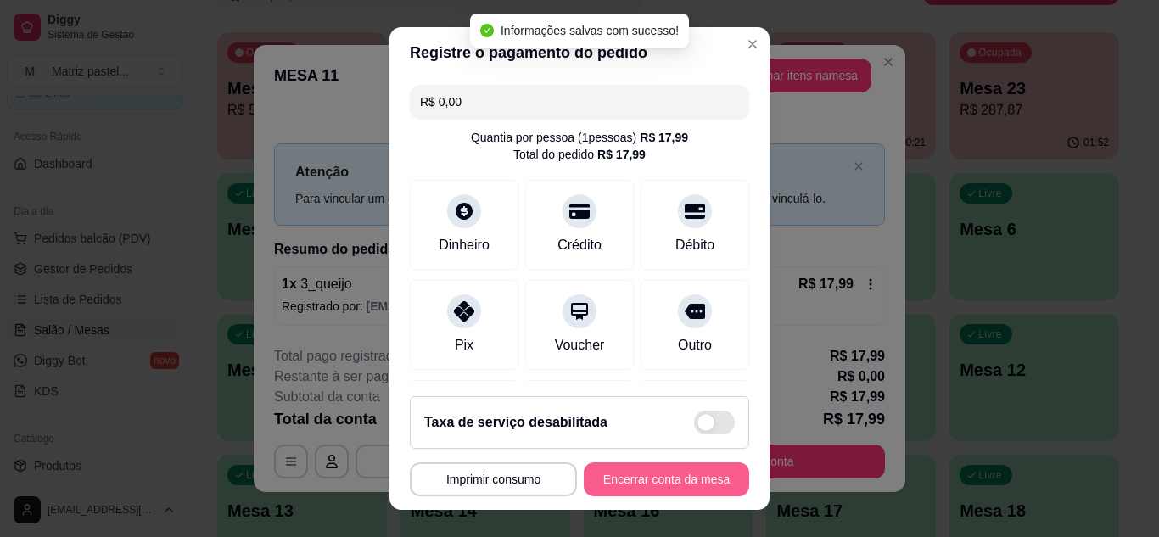
click at [637, 492] on button "Encerrar conta da mesa" at bounding box center [666, 480] width 165 height 34
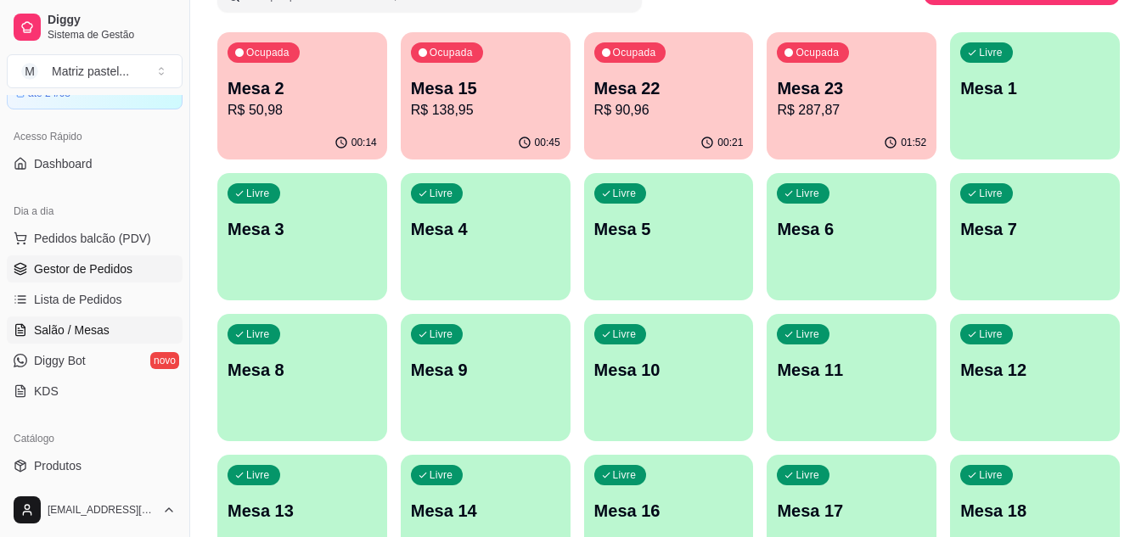
click at [69, 270] on span "Gestor de Pedidos" at bounding box center [83, 269] width 98 height 17
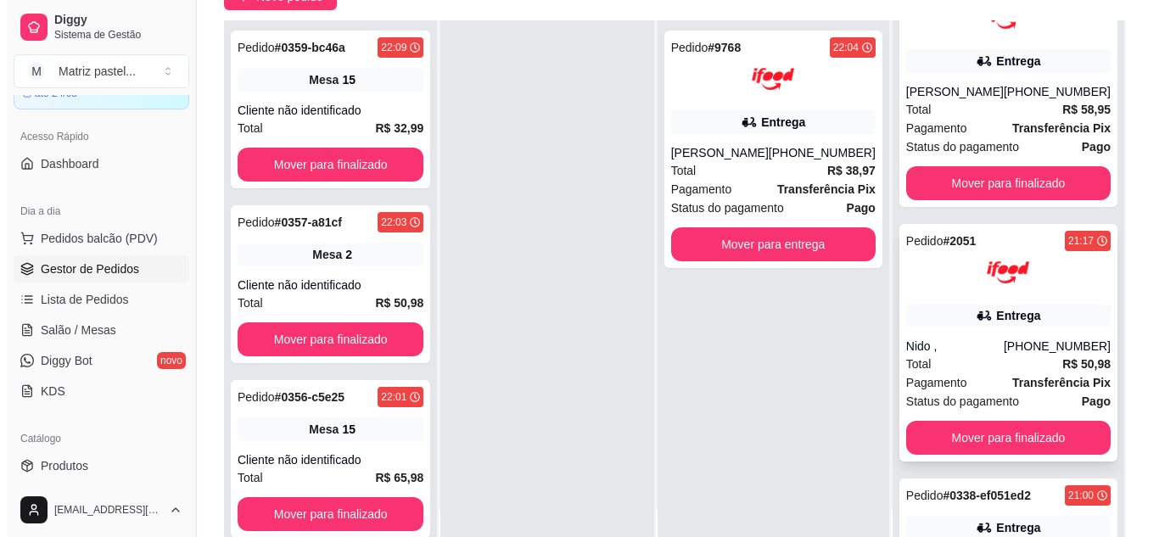
scroll to position [412, 0]
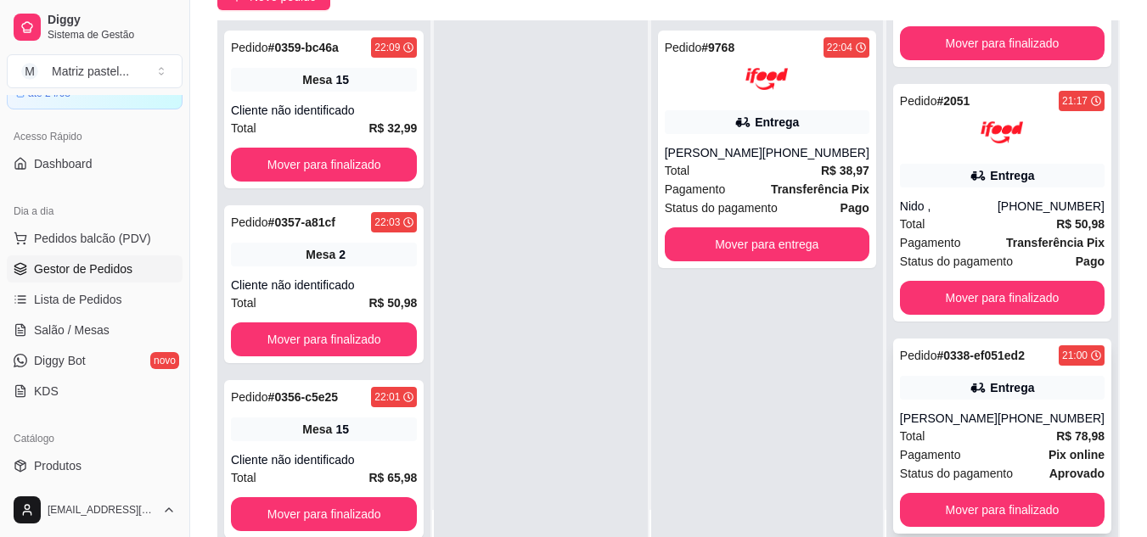
click at [962, 424] on div "[PERSON_NAME]" at bounding box center [949, 418] width 98 height 17
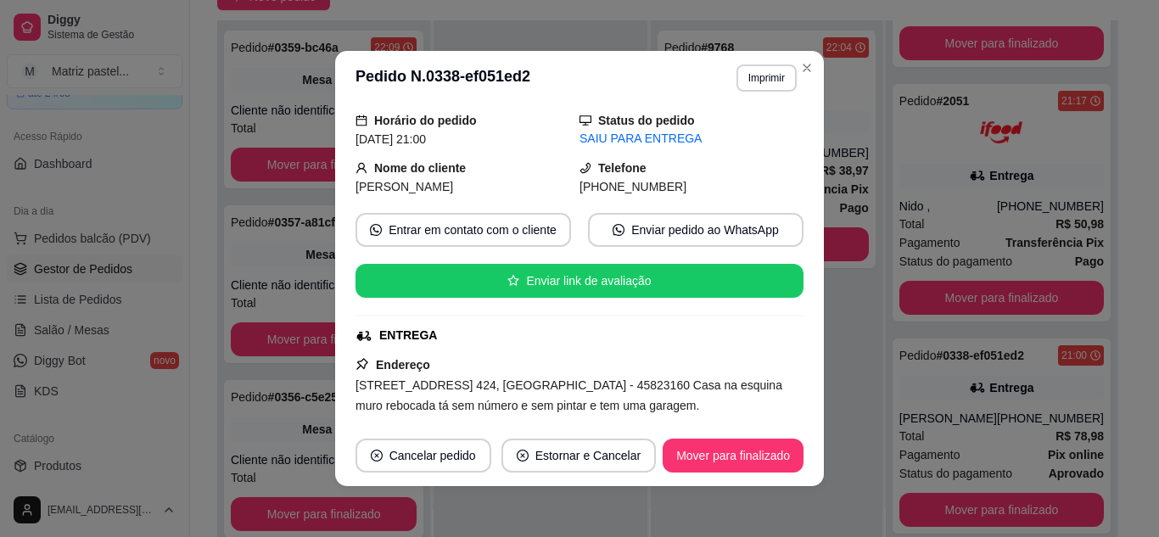
scroll to position [85, 0]
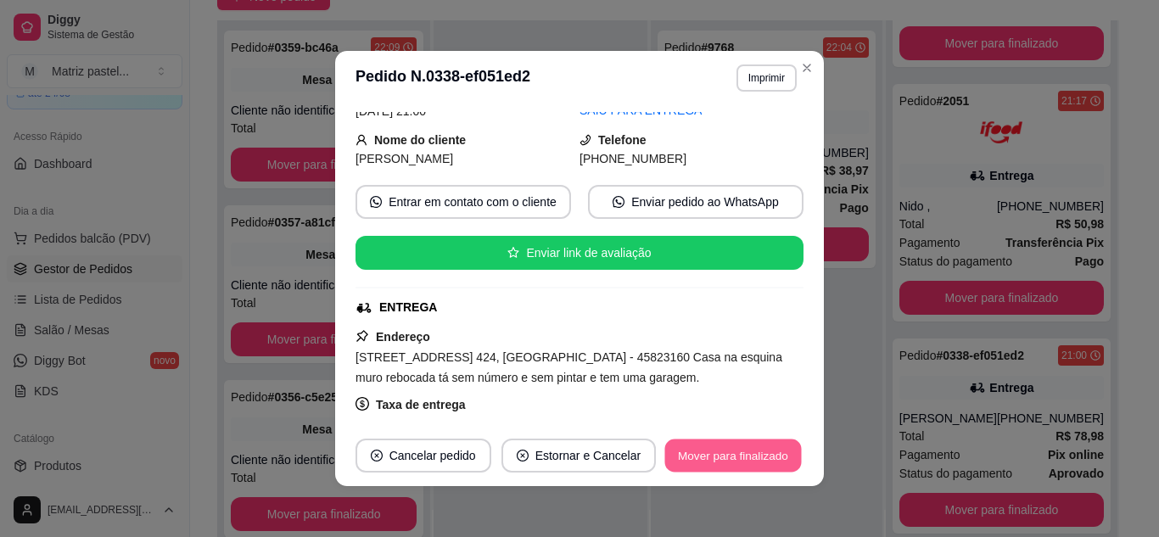
click at [714, 463] on button "Mover para finalizado" at bounding box center [733, 456] width 137 height 33
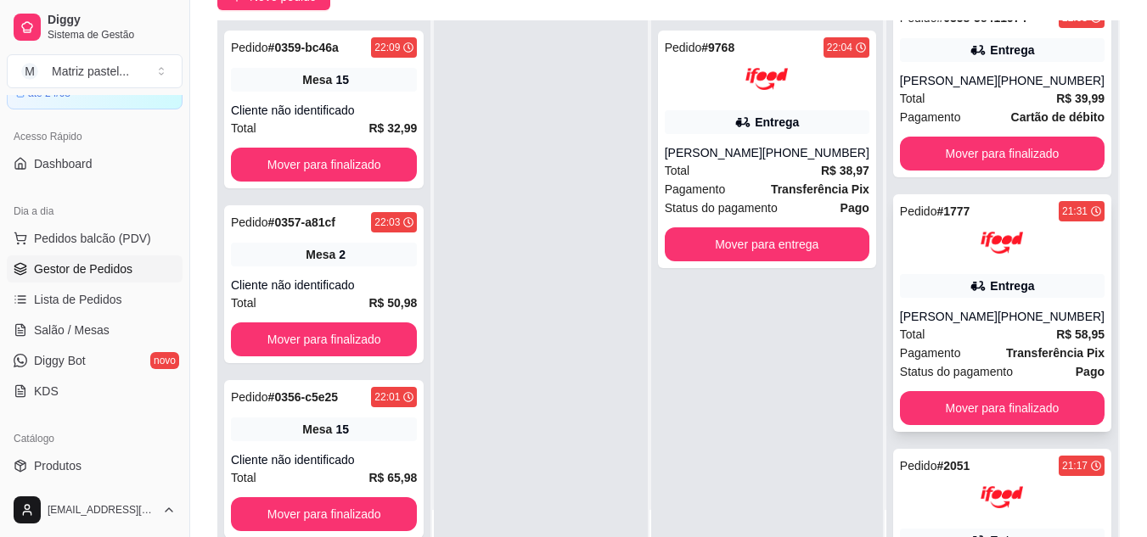
scroll to position [0, 0]
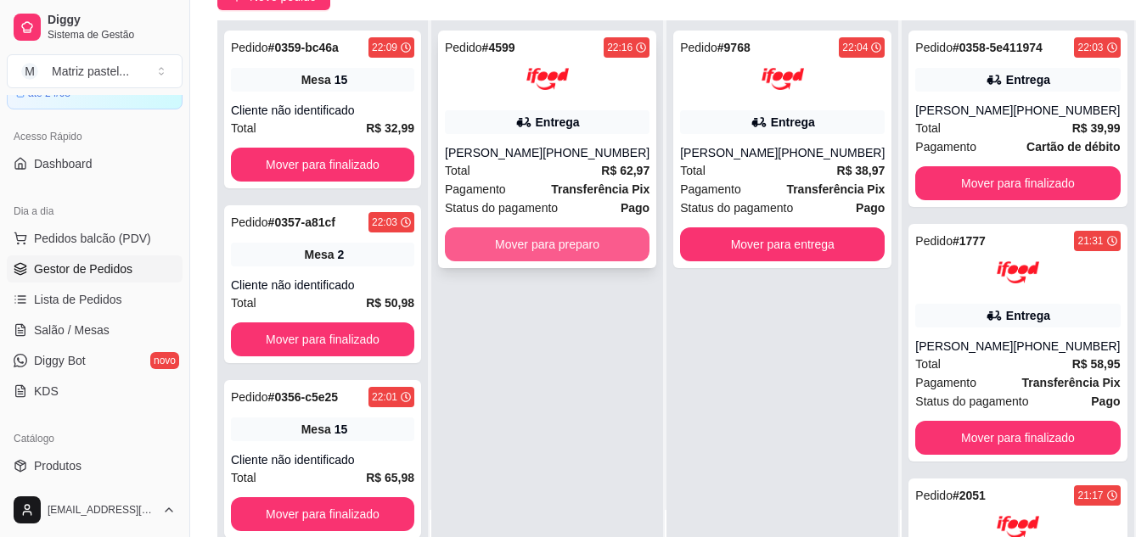
click at [585, 239] on button "Mover para preparo" at bounding box center [547, 244] width 205 height 34
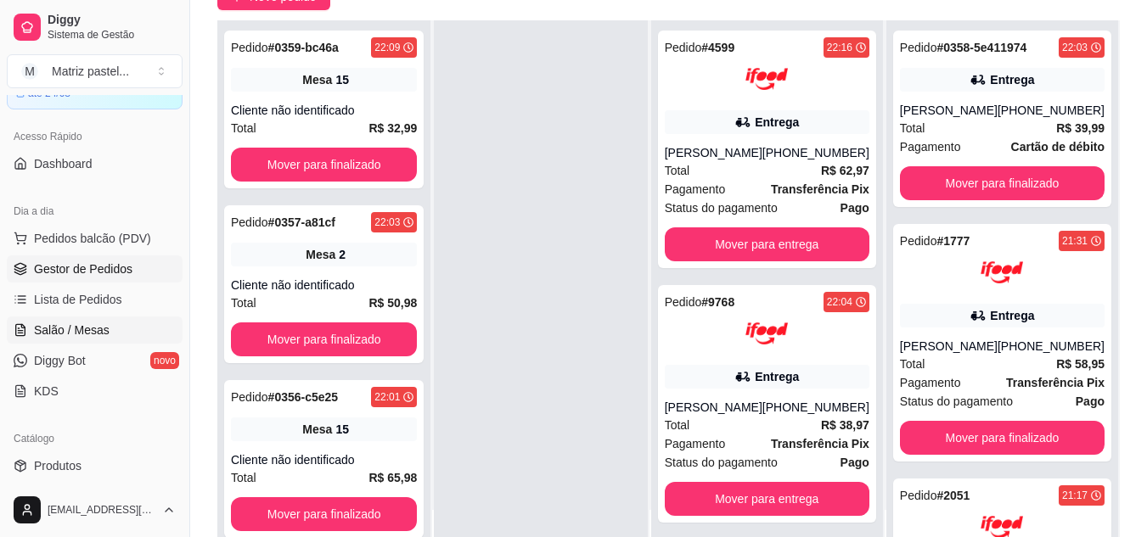
click at [120, 318] on link "Salão / Mesas" at bounding box center [95, 330] width 176 height 27
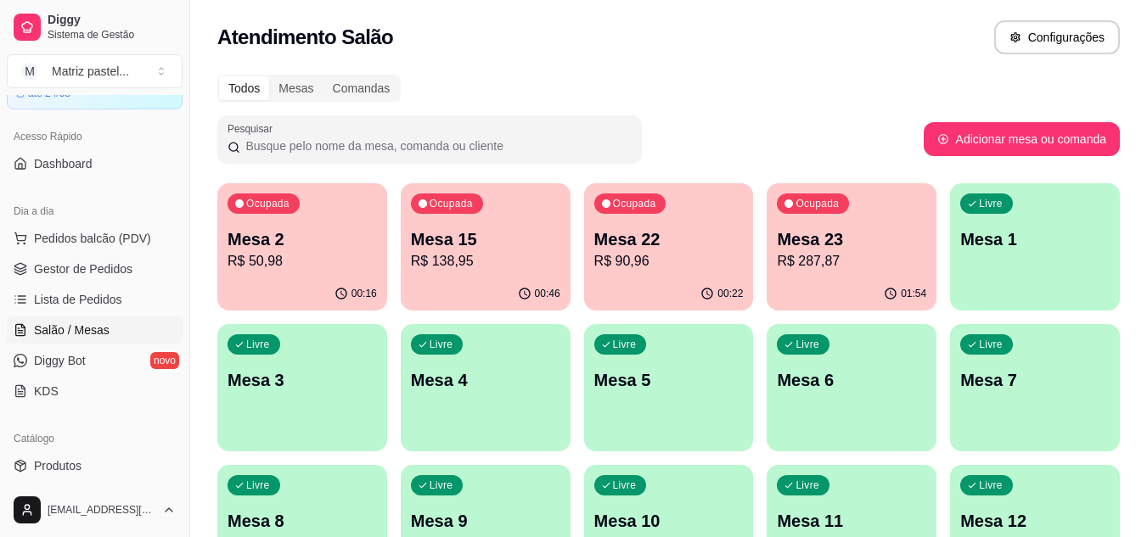
click at [635, 254] on p "R$ 90,96" at bounding box center [668, 261] width 149 height 20
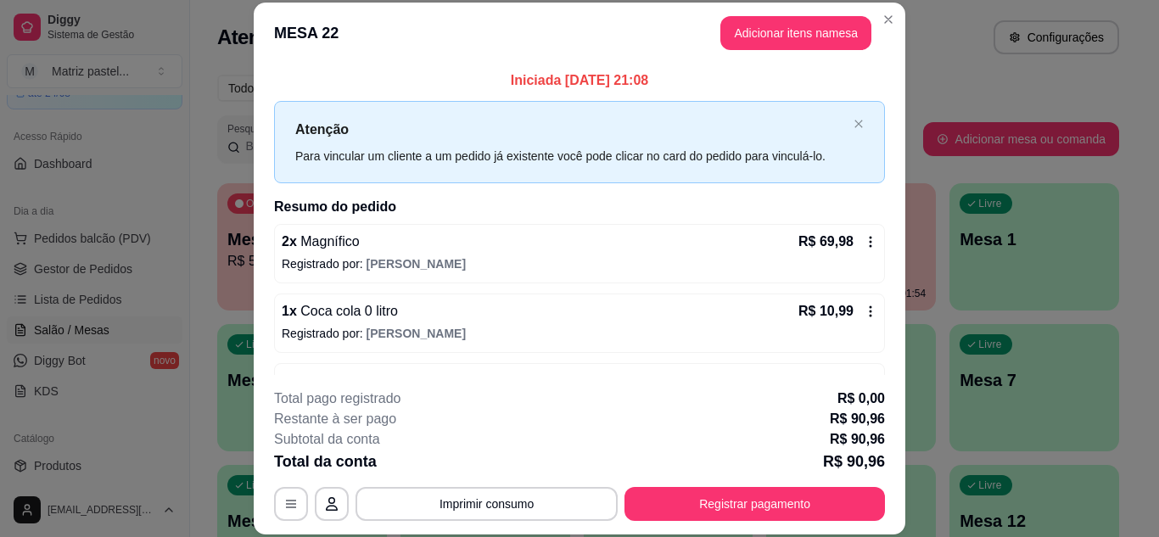
scroll to position [54, 0]
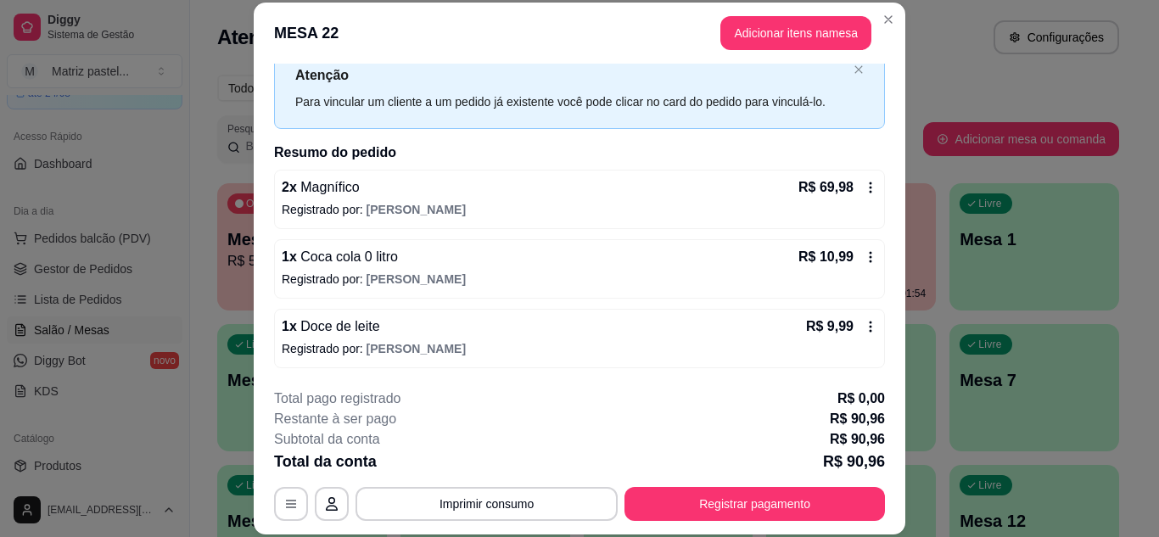
click at [840, 261] on div "R$ 10,99" at bounding box center [838, 257] width 79 height 20
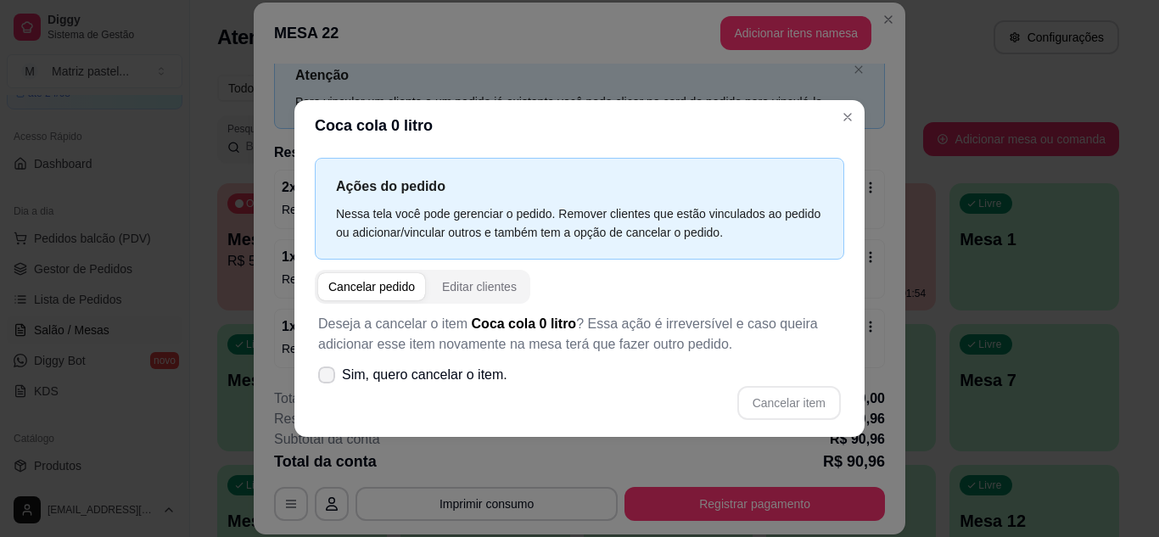
click at [412, 385] on span "Sim, quero cancelar o item." at bounding box center [424, 375] width 165 height 20
click at [328, 385] on input "Sim, quero cancelar o item." at bounding box center [322, 383] width 11 height 11
checkbox input "true"
click at [754, 404] on button "Cancelar item" at bounding box center [788, 402] width 101 height 33
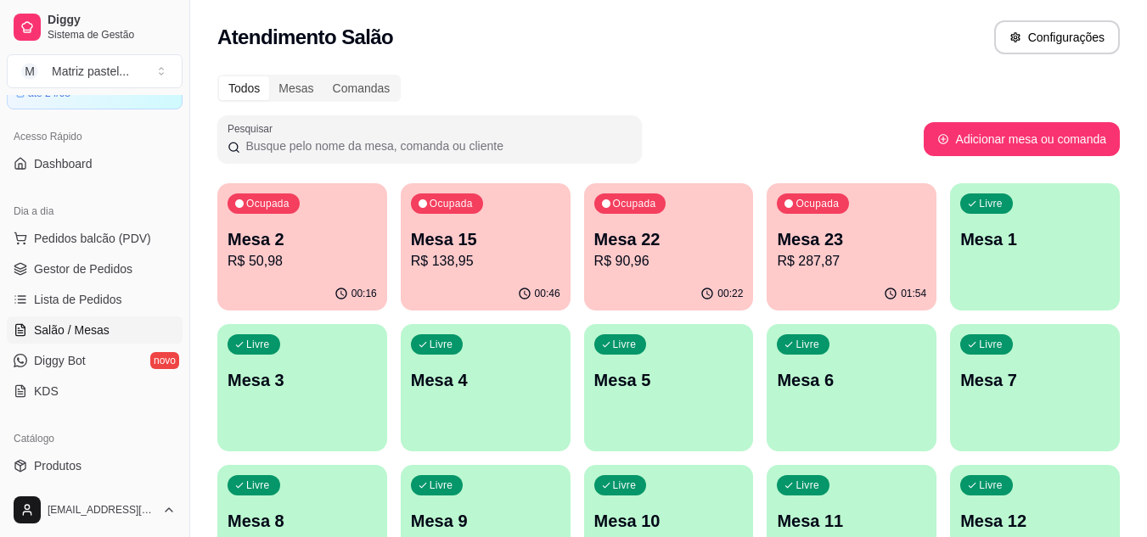
click at [665, 265] on p "R$ 90,96" at bounding box center [668, 261] width 149 height 20
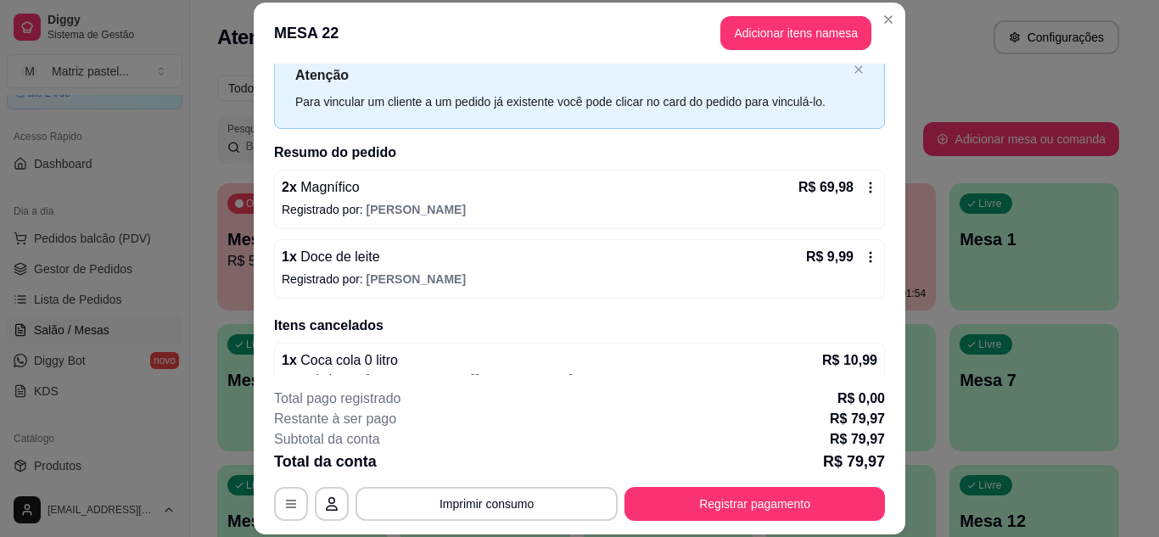
scroll to position [81, 0]
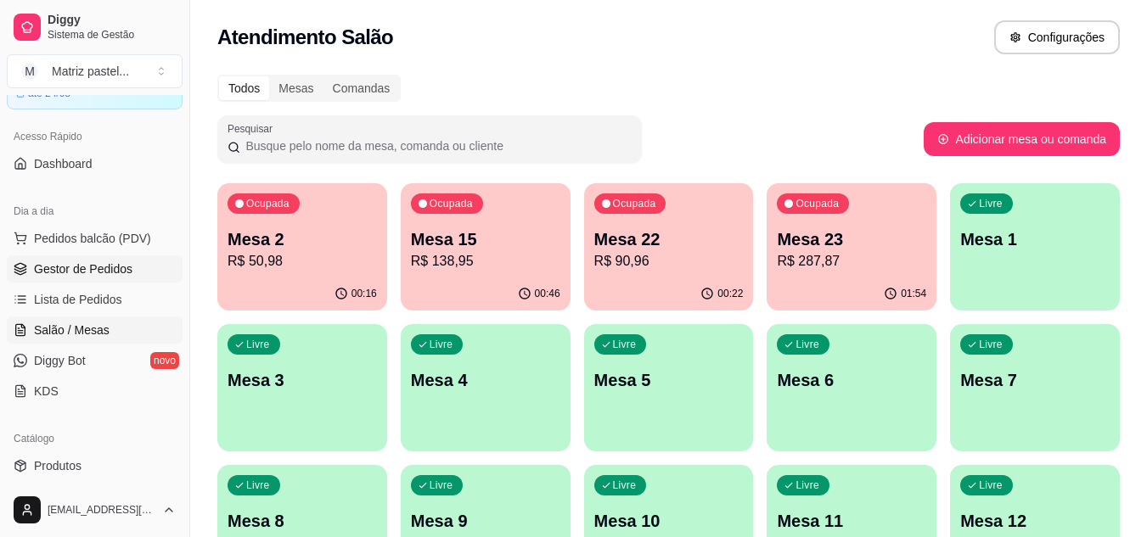
click at [58, 263] on span "Gestor de Pedidos" at bounding box center [83, 269] width 98 height 17
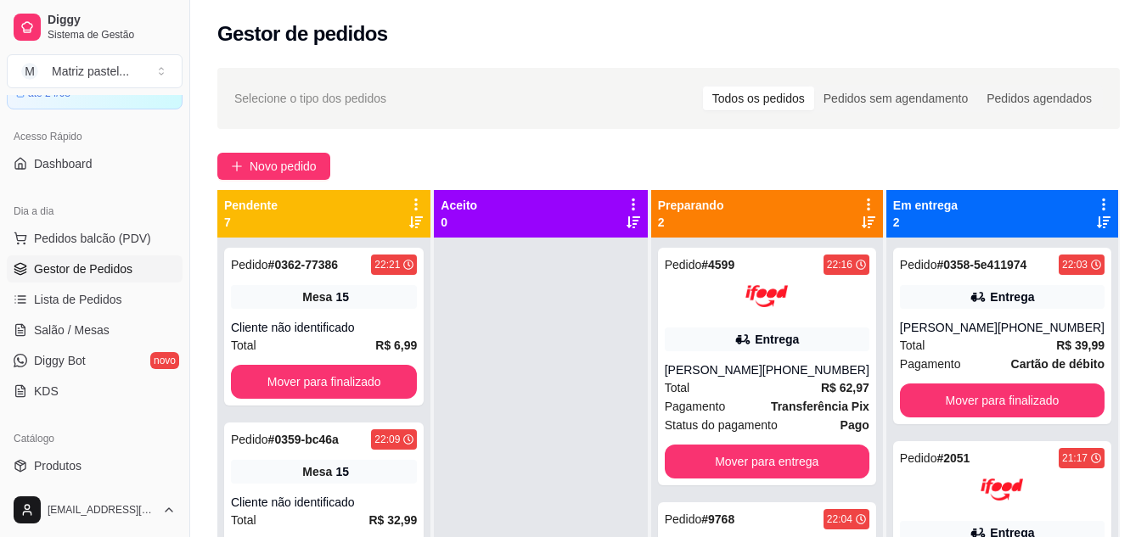
click at [74, 313] on ul "Pedidos balcão (PDV) Gestor de Pedidos Lista de Pedidos Salão / Mesas Diggy Bot…" at bounding box center [95, 315] width 176 height 180
click at [82, 317] on link "Salão / Mesas" at bounding box center [95, 330] width 176 height 27
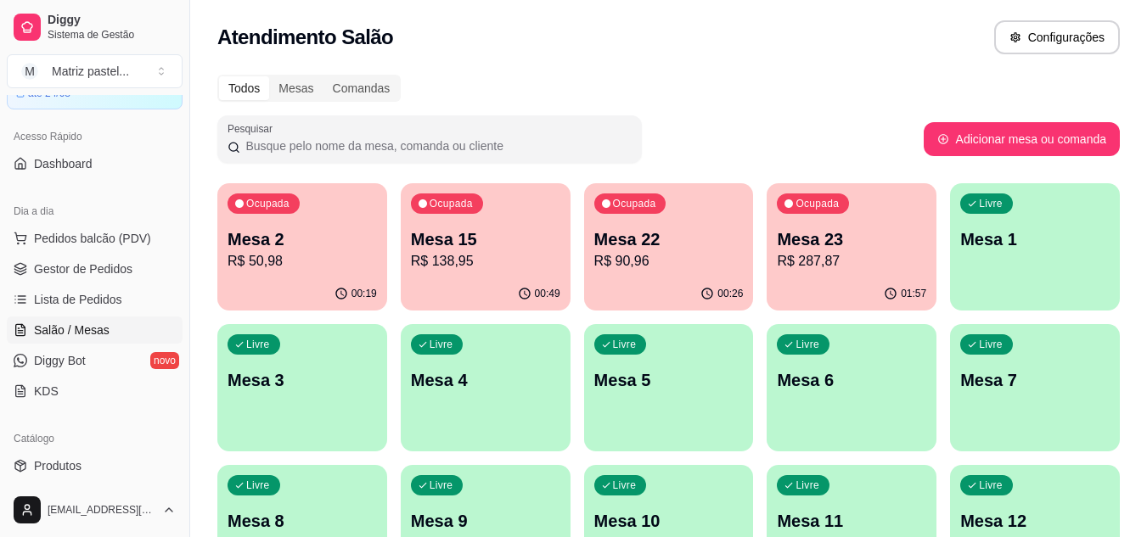
click at [69, 328] on span "Salão / Mesas" at bounding box center [72, 330] width 76 height 17
click at [482, 238] on p "Mesa 15" at bounding box center [485, 239] width 149 height 24
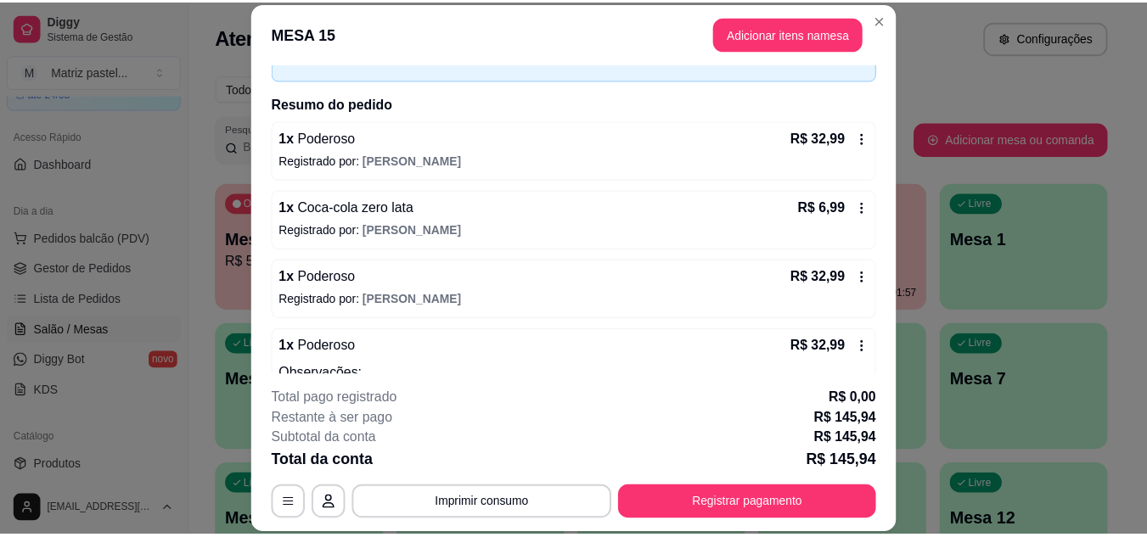
scroll to position [19, 0]
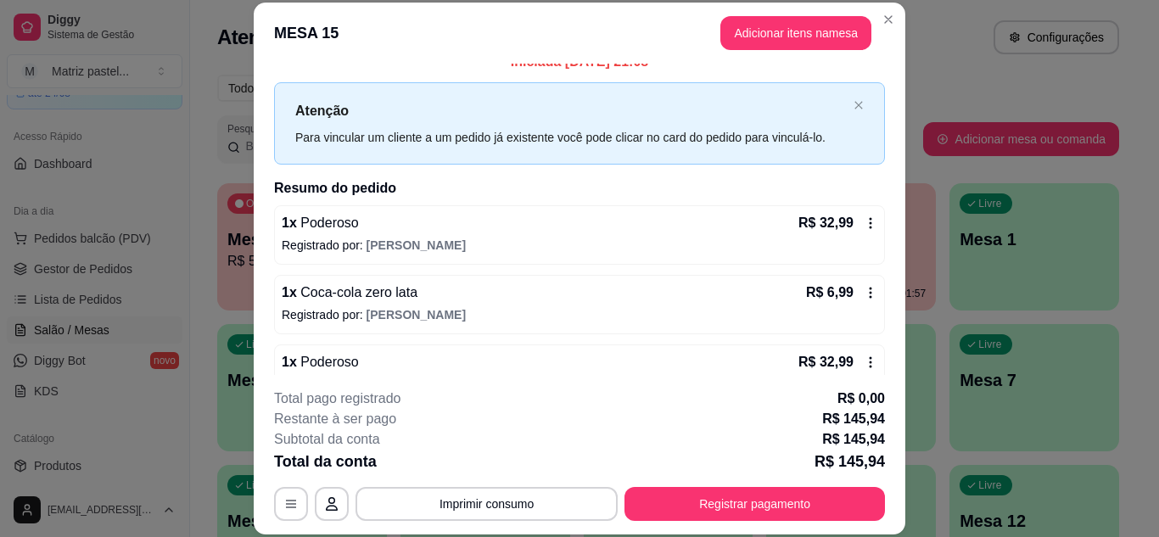
click at [883, 34] on header "MESA 15 Adicionar itens na mesa" at bounding box center [580, 33] width 652 height 61
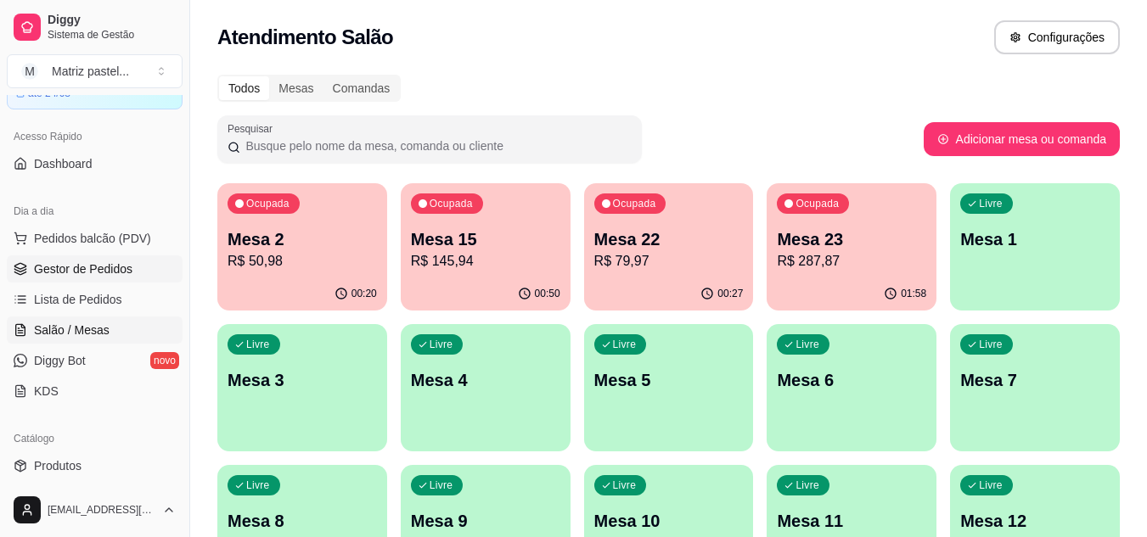
click at [76, 270] on span "Gestor de Pedidos" at bounding box center [83, 269] width 98 height 17
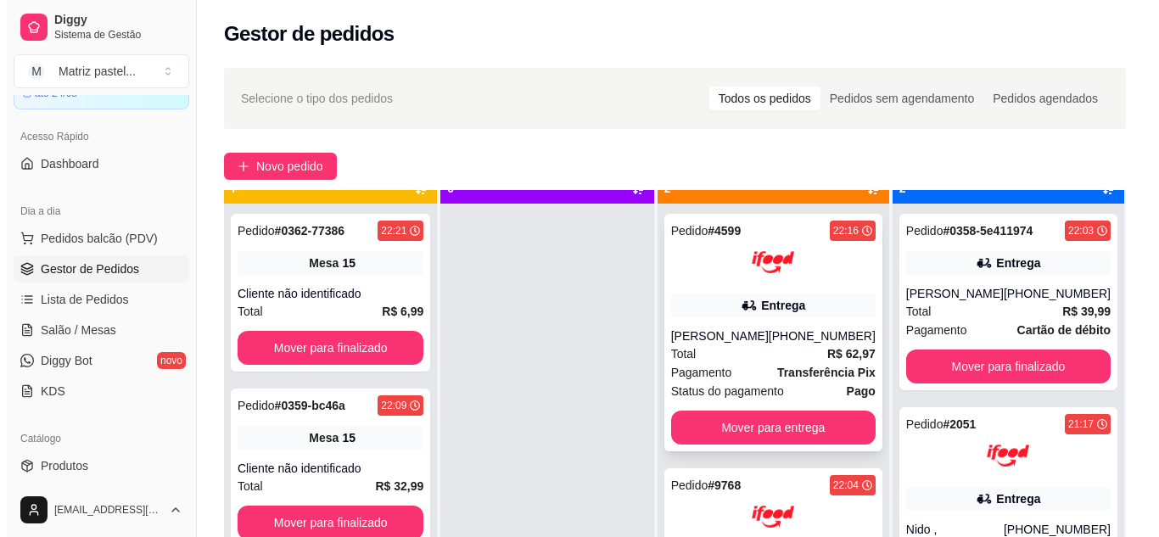
scroll to position [48, 0]
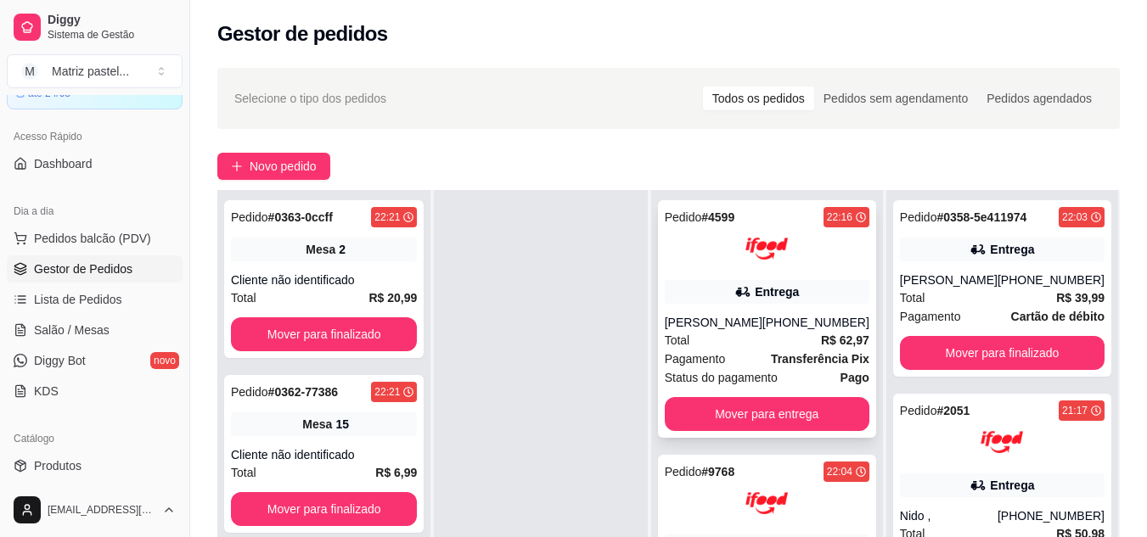
click at [745, 311] on div "Pedido # 4599 22:16 Entrega Luciano Gonçalves (08) 00700-3020 Total R$ 62,97 Pa…" at bounding box center [767, 319] width 218 height 238
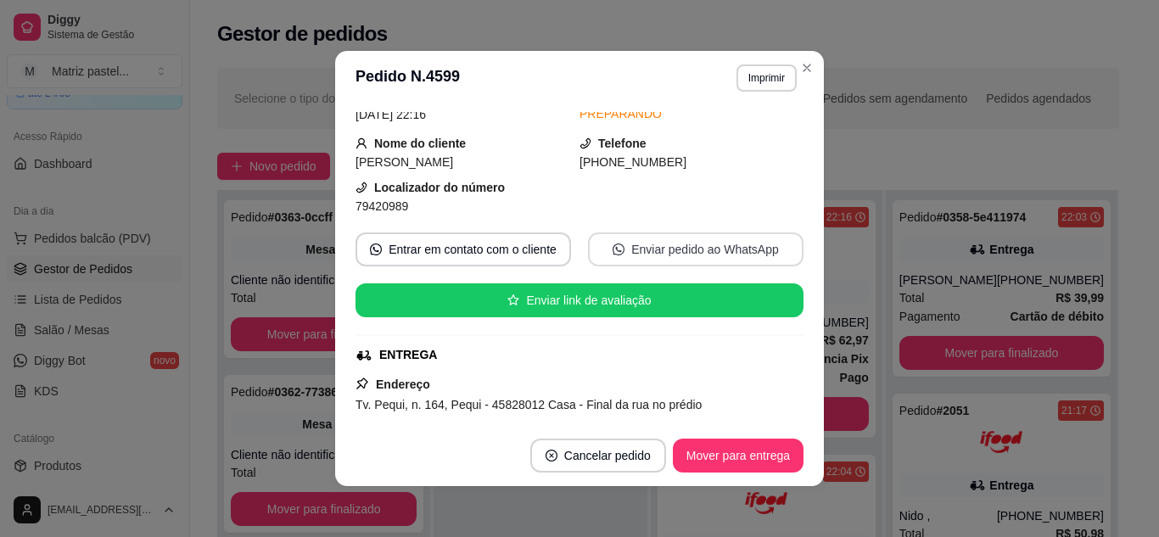
scroll to position [85, 0]
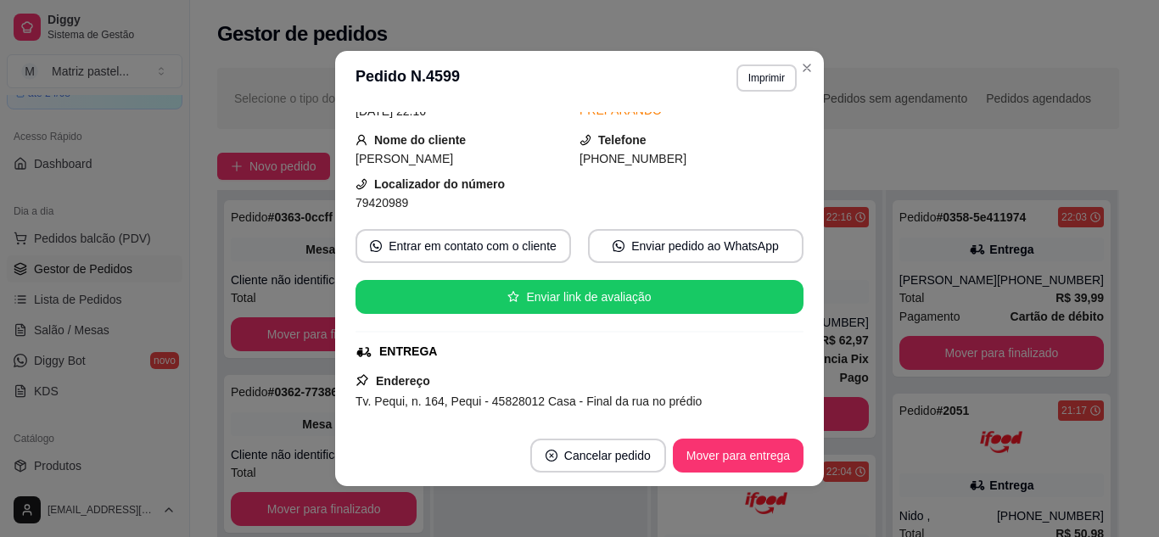
click at [771, 84] on button "Imprimir" at bounding box center [767, 77] width 60 height 27
click at [767, 136] on button "IMPRESSORA" at bounding box center [730, 137] width 119 height 26
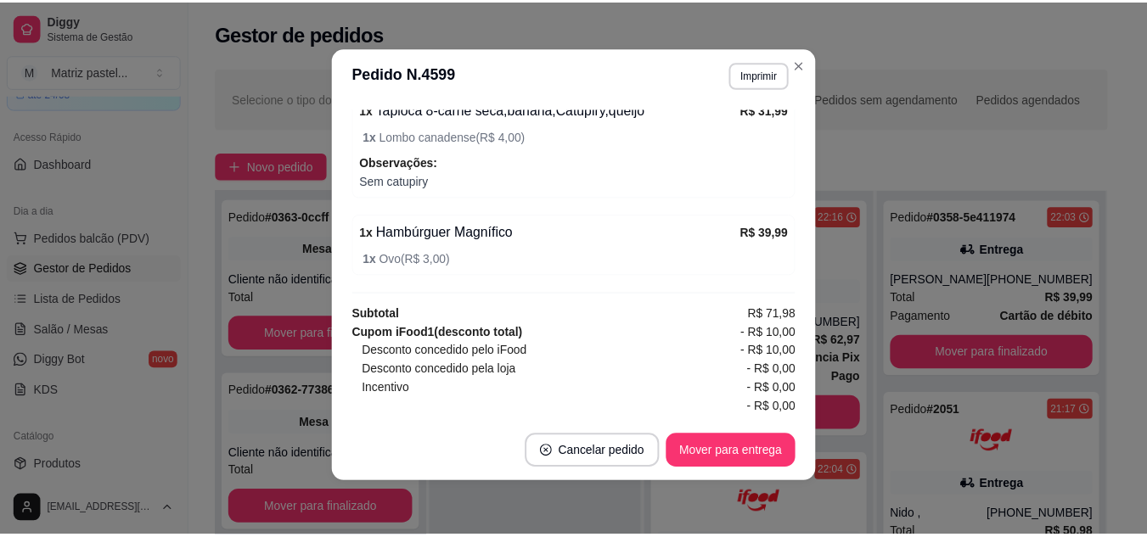
scroll to position [676, 0]
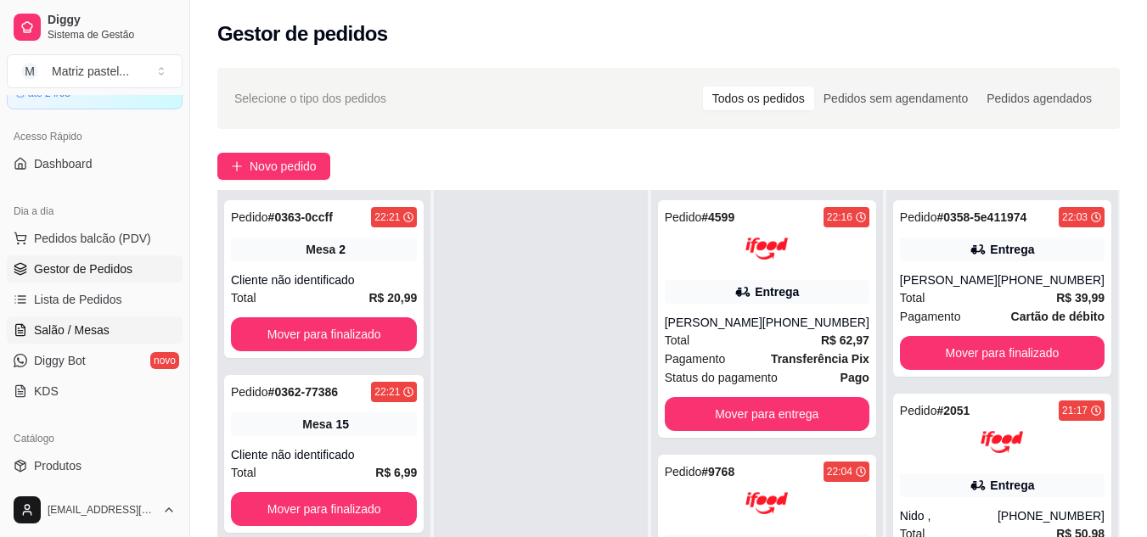
click at [83, 337] on span "Salão / Mesas" at bounding box center [72, 330] width 76 height 17
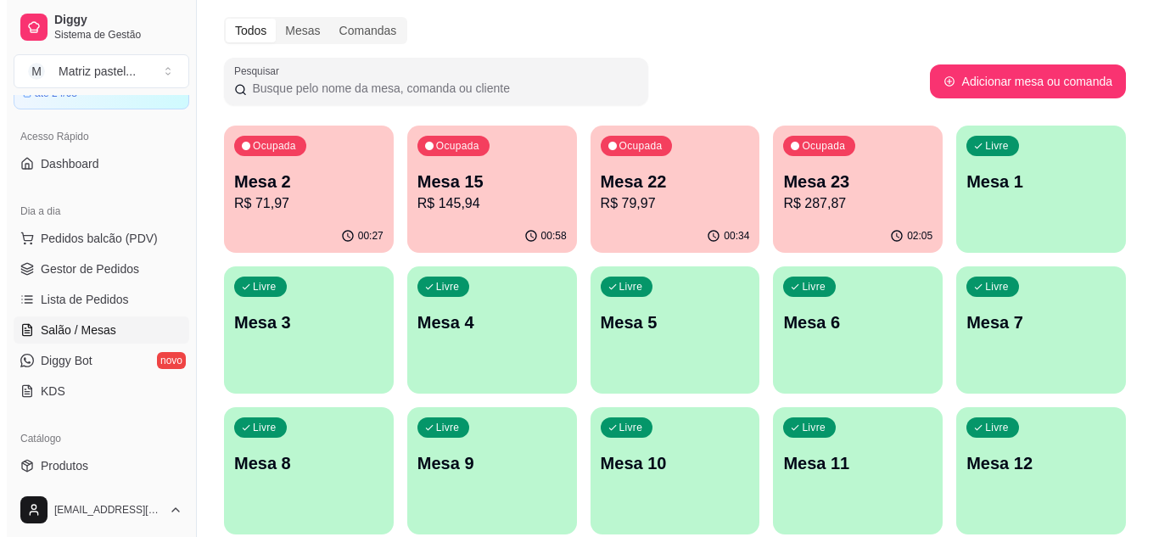
scroll to position [85, 0]
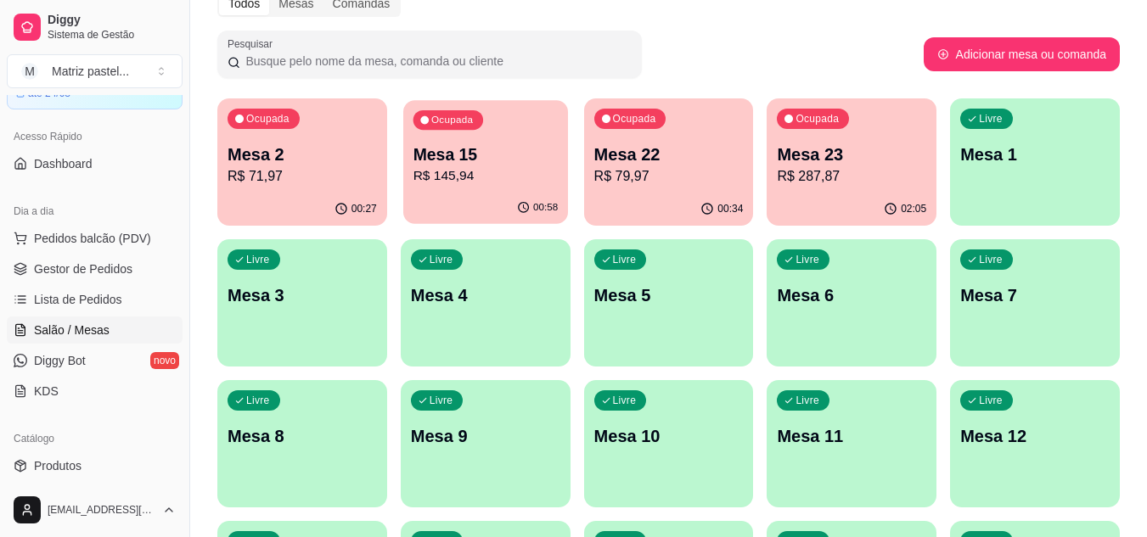
click at [544, 193] on div "00:58" at bounding box center [485, 208] width 165 height 32
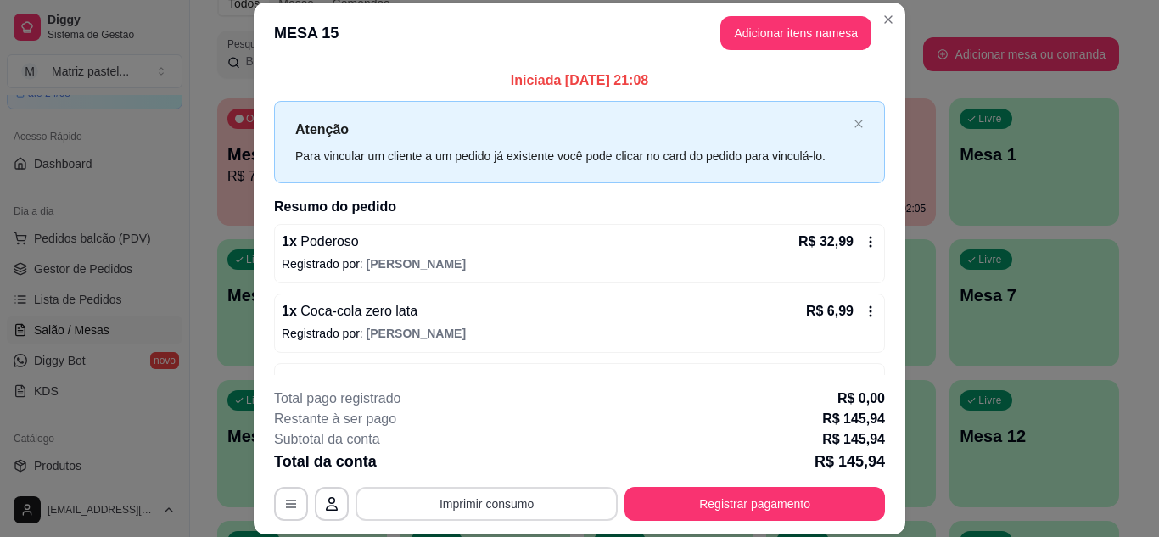
click at [496, 496] on button "Imprimir consumo" at bounding box center [487, 504] width 262 height 34
click at [496, 472] on button "IMPRESSORA" at bounding box center [485, 464] width 119 height 26
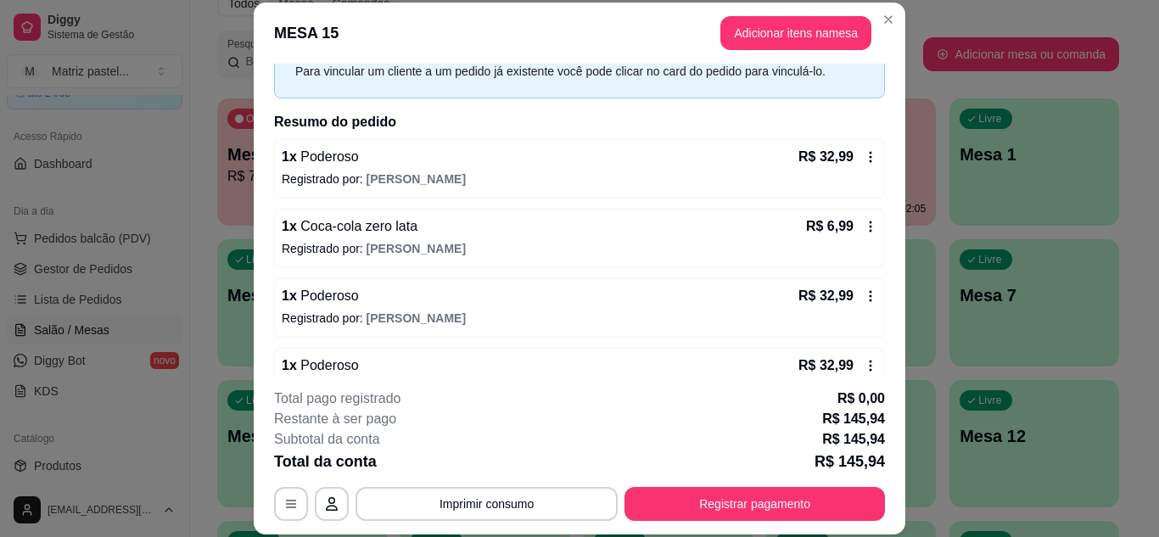
scroll to position [170, 0]
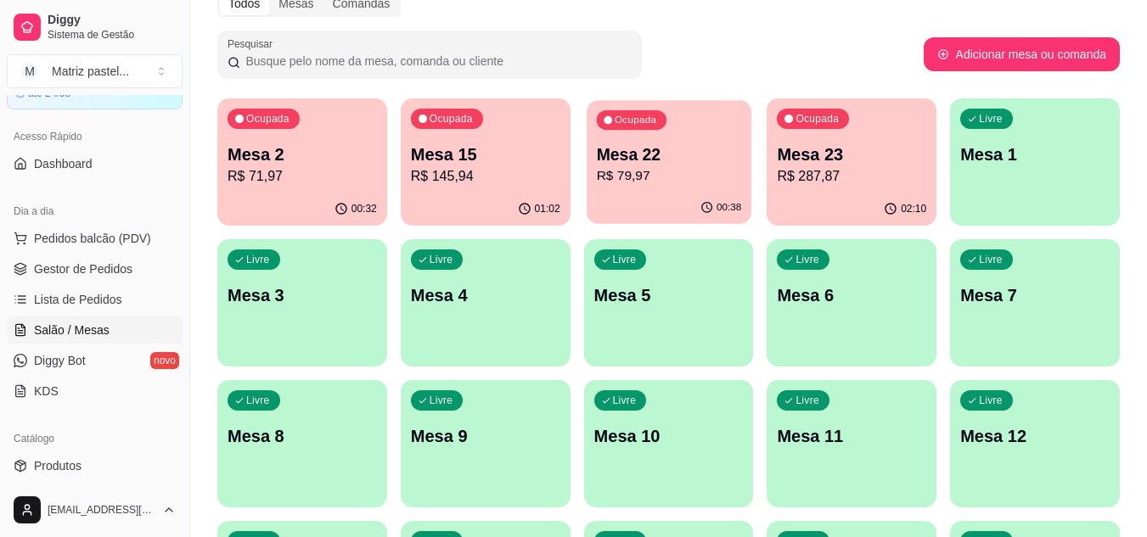
click at [626, 183] on p "R$ 79,97" at bounding box center [668, 176] width 145 height 20
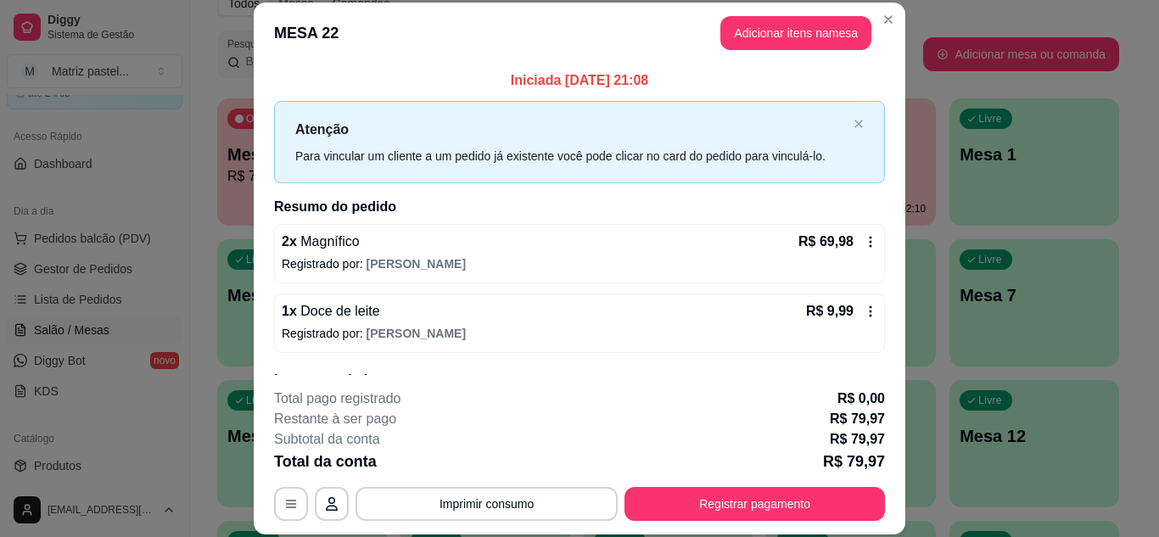
scroll to position [81, 0]
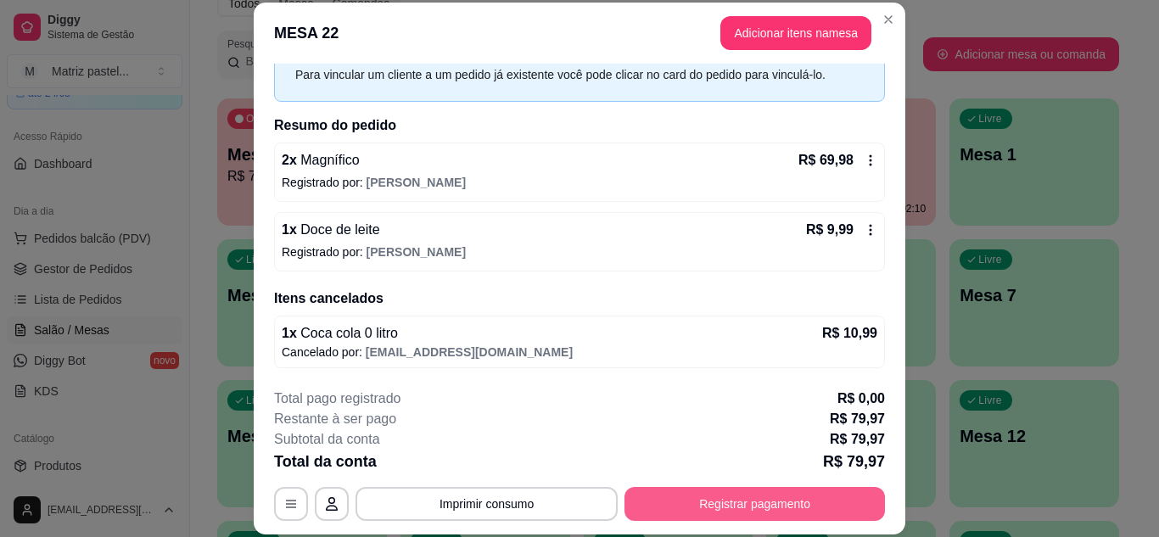
click at [709, 515] on button "Registrar pagamento" at bounding box center [755, 504] width 261 height 34
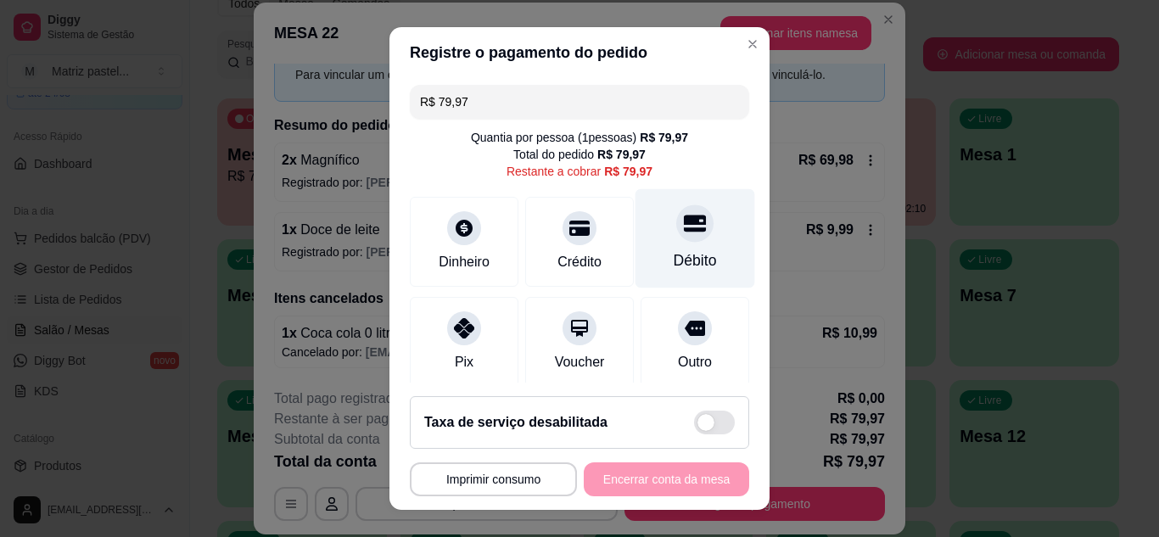
click at [683, 245] on div "Débito" at bounding box center [696, 237] width 120 height 99
type input "R$ 0,00"
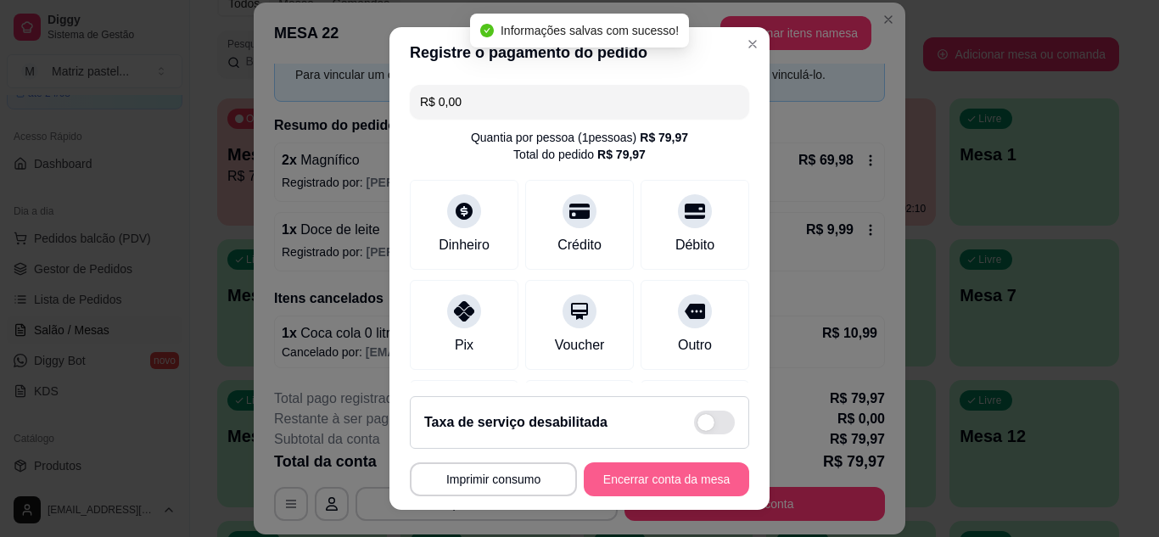
click at [637, 483] on button "Encerrar conta da mesa" at bounding box center [666, 480] width 165 height 34
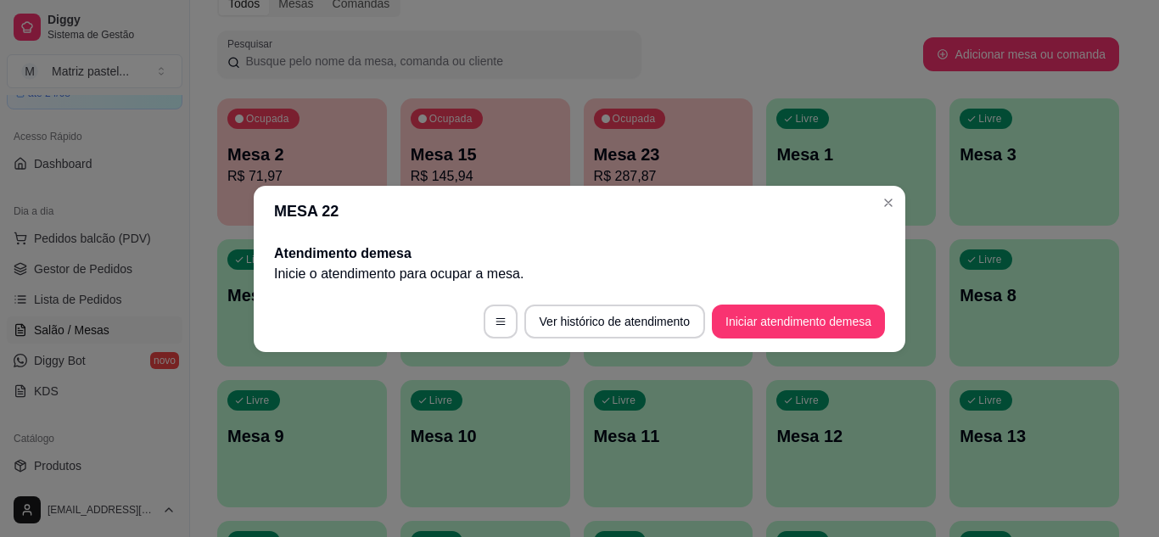
click at [872, 210] on header "MESA 22" at bounding box center [580, 211] width 652 height 51
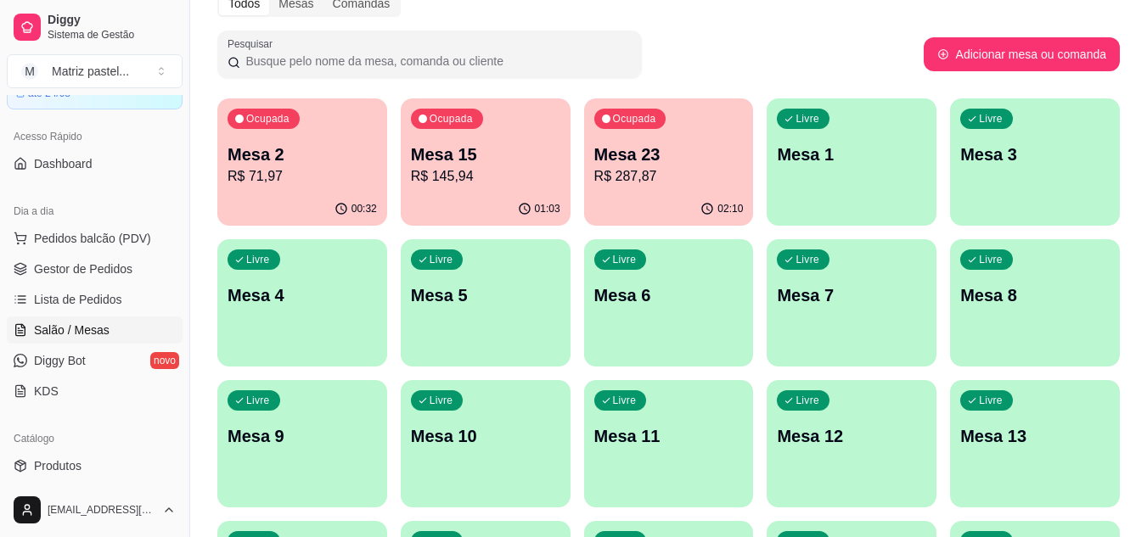
click at [469, 193] on div "01:03" at bounding box center [486, 209] width 170 height 33
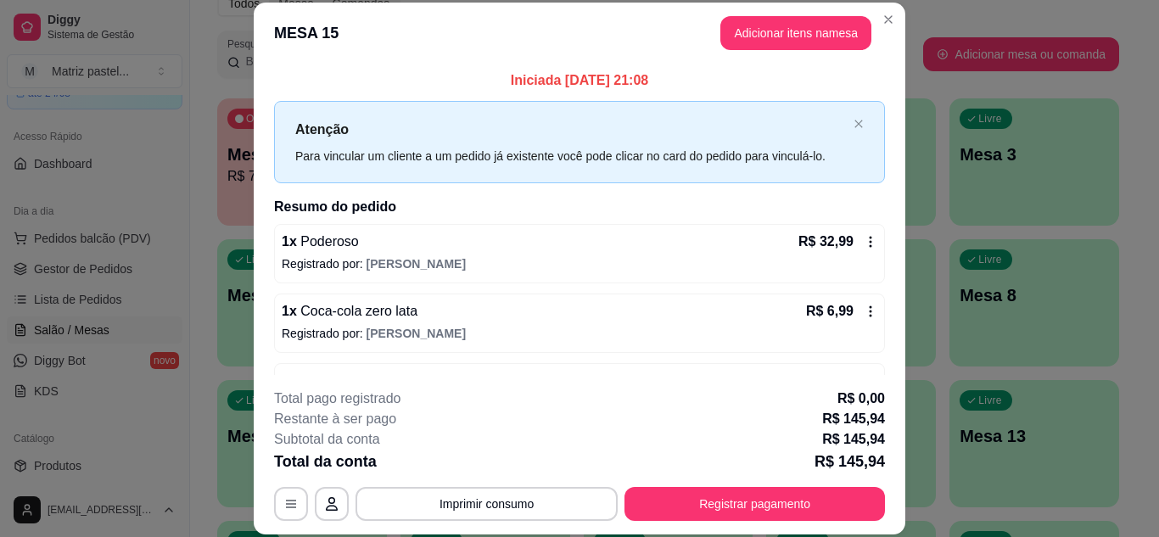
click at [675, 485] on div "**********" at bounding box center [579, 455] width 611 height 132
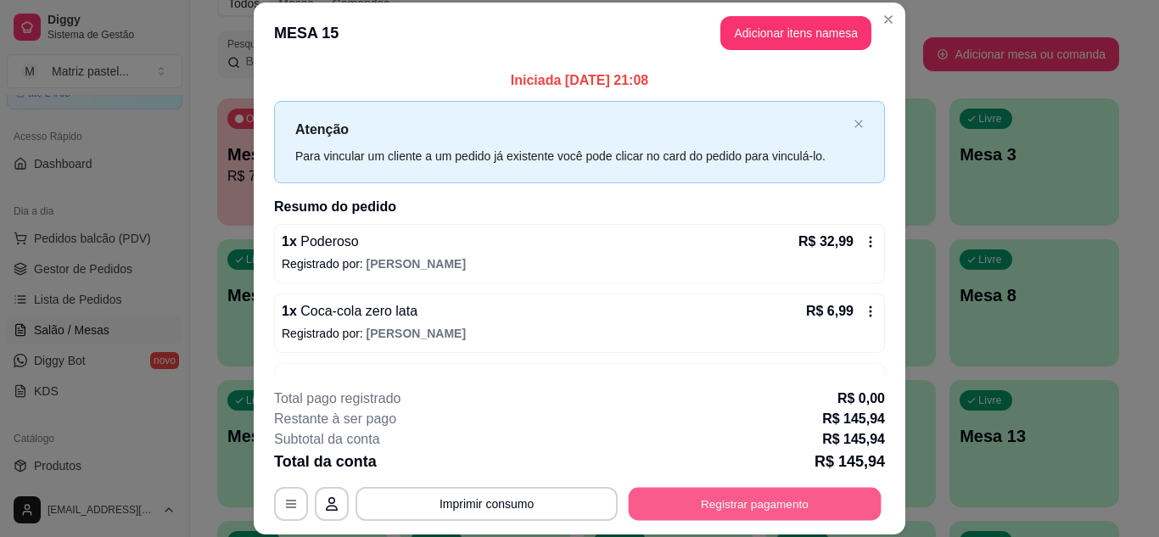
click at [694, 493] on button "Registrar pagamento" at bounding box center [755, 503] width 253 height 33
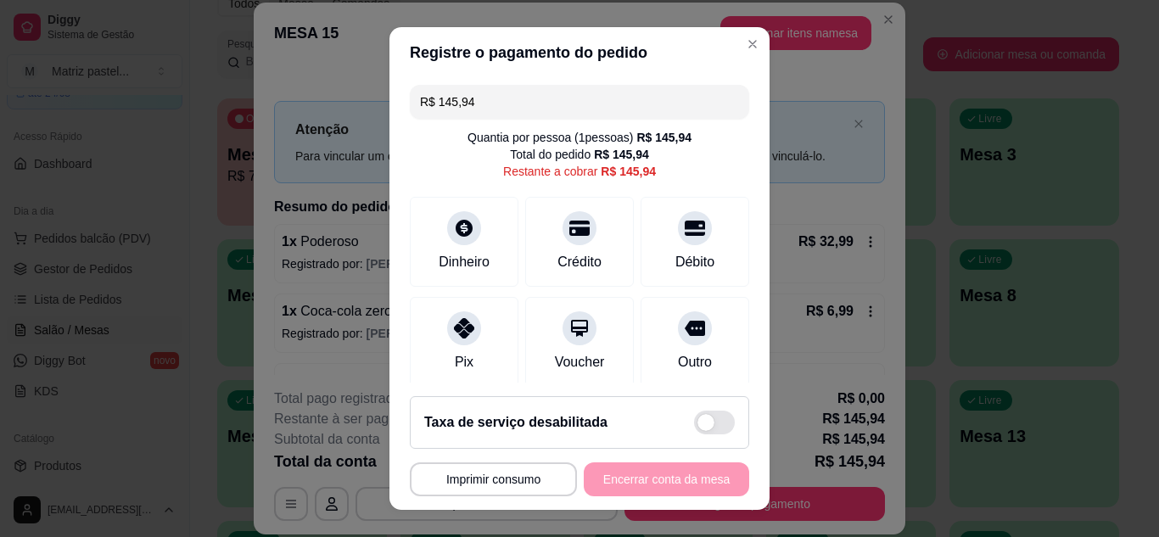
click at [518, 104] on input "R$ 145,94" at bounding box center [579, 102] width 319 height 34
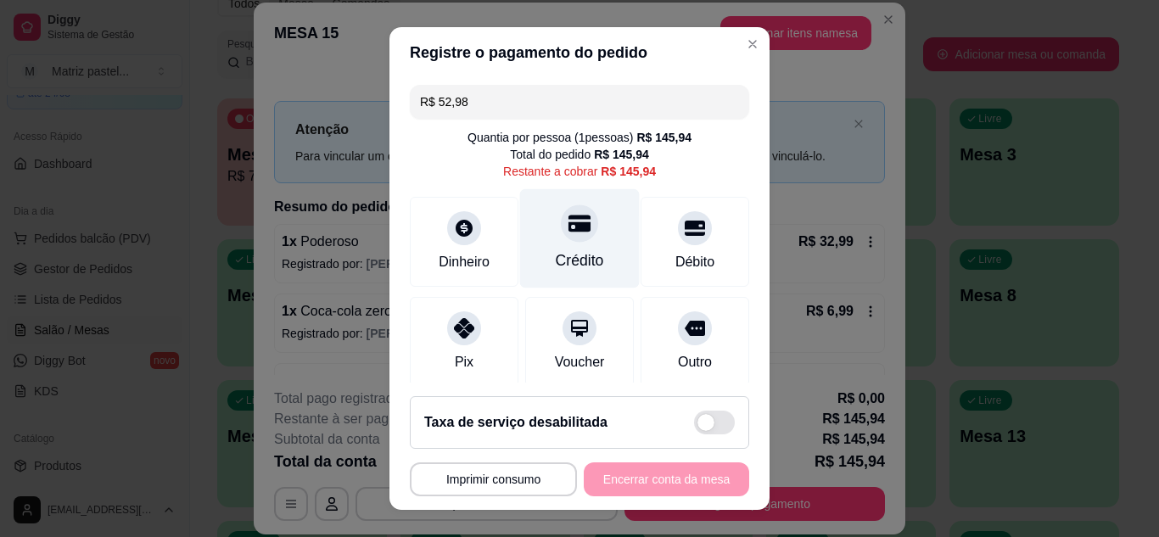
click at [595, 223] on div "Crédito" at bounding box center [580, 237] width 120 height 99
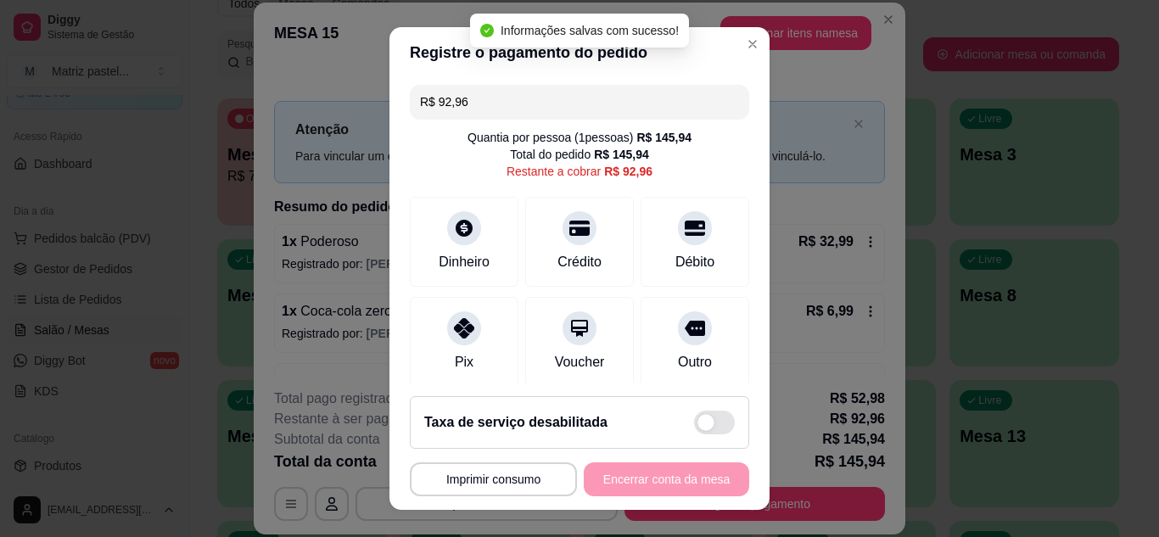
click at [508, 110] on input "R$ 92,96" at bounding box center [579, 102] width 319 height 34
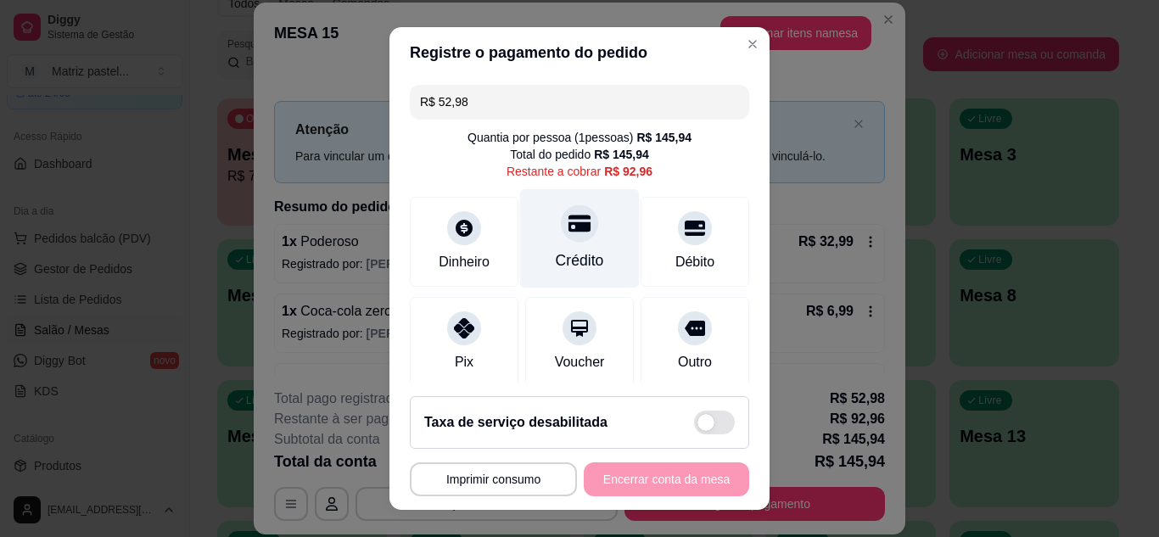
click at [569, 226] on icon at bounding box center [580, 223] width 22 height 22
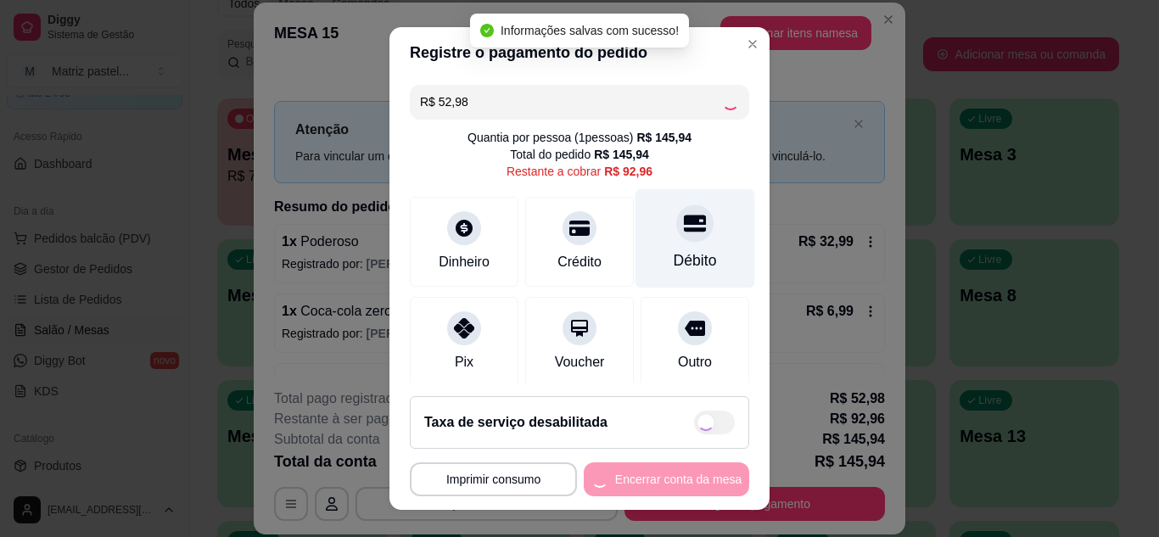
type input "R$ 39,98"
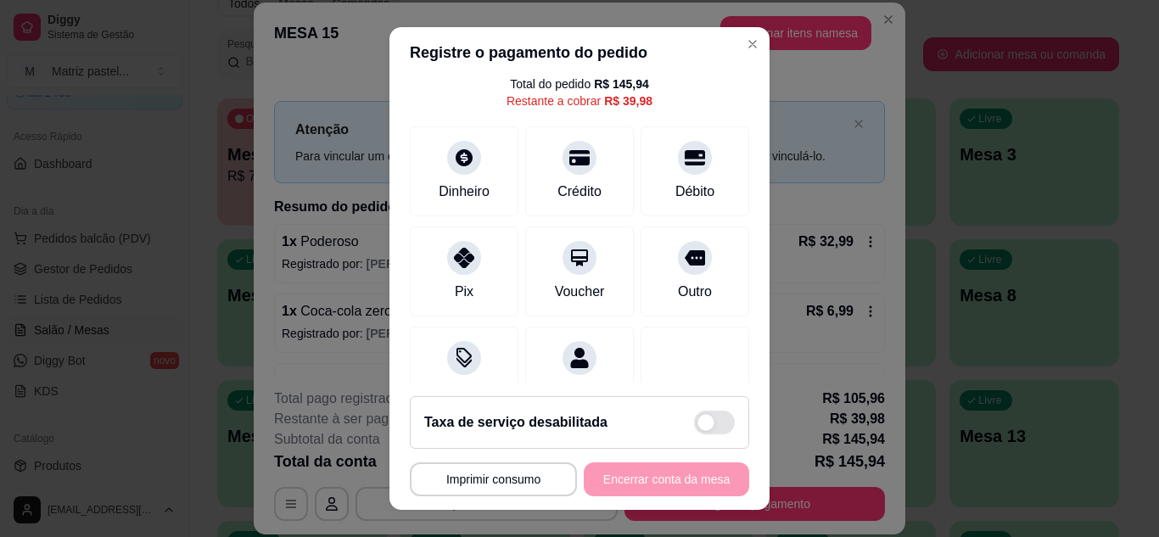
scroll to position [85, 0]
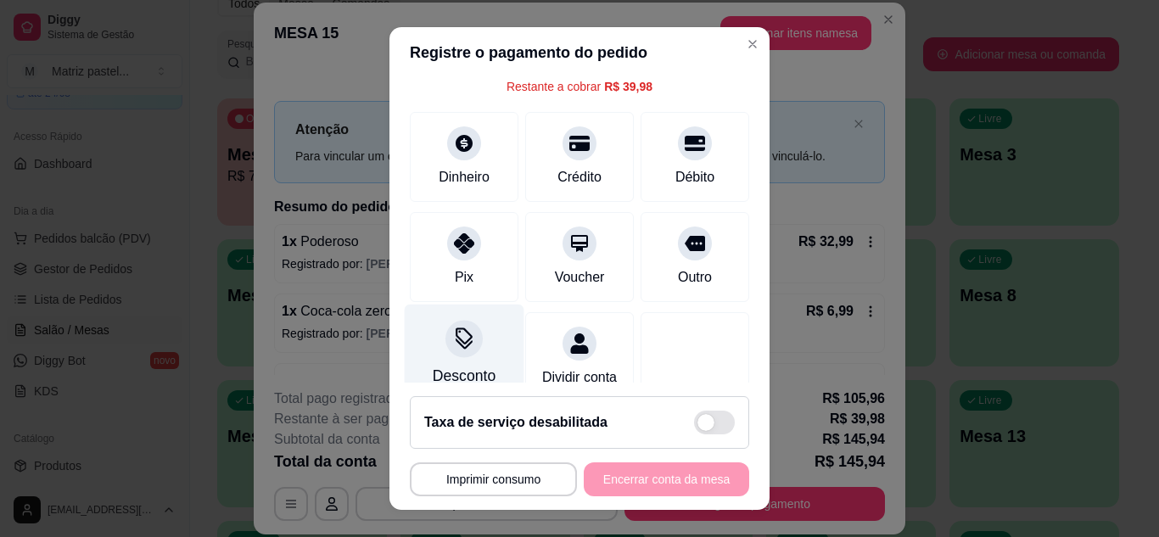
click at [456, 373] on div "Desconto" at bounding box center [464, 376] width 63 height 22
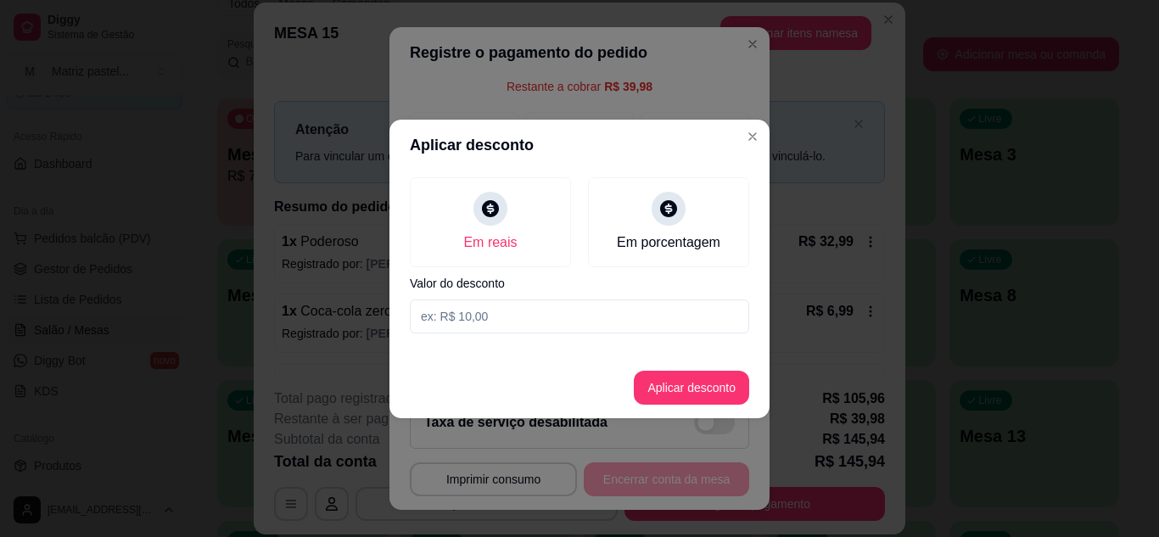
click at [539, 326] on input at bounding box center [579, 317] width 339 height 34
type input "39,97"
click at [685, 390] on button "Aplicar desconto" at bounding box center [691, 388] width 115 height 34
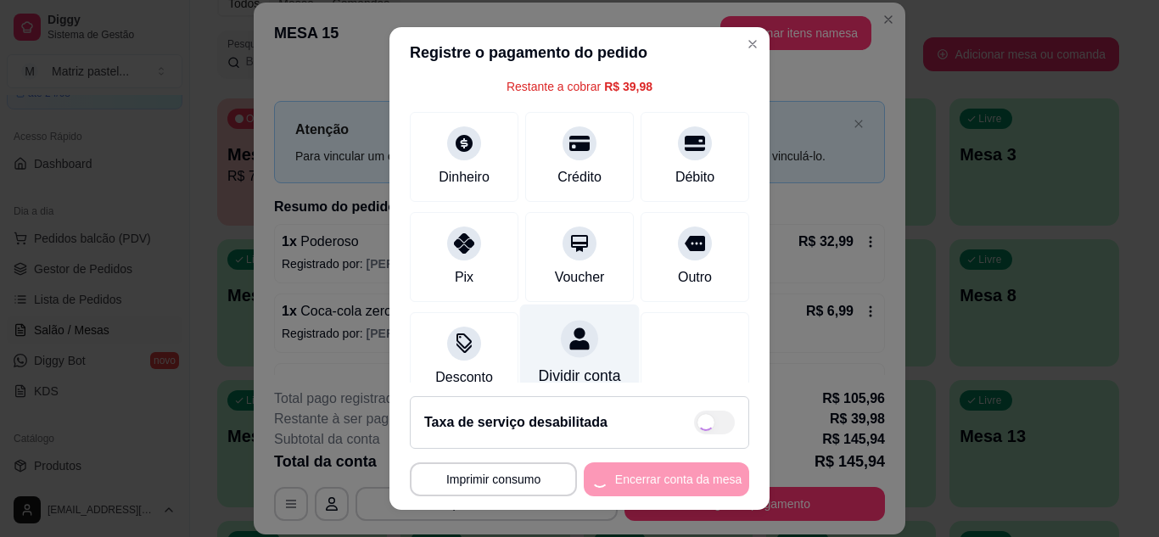
scroll to position [0, 0]
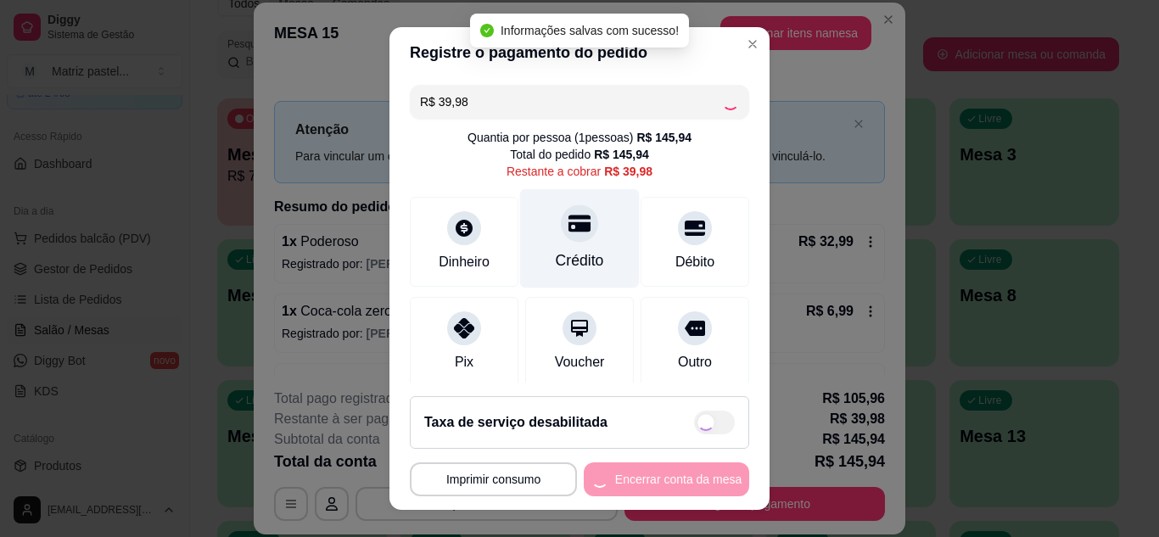
type input "R$ 0,01"
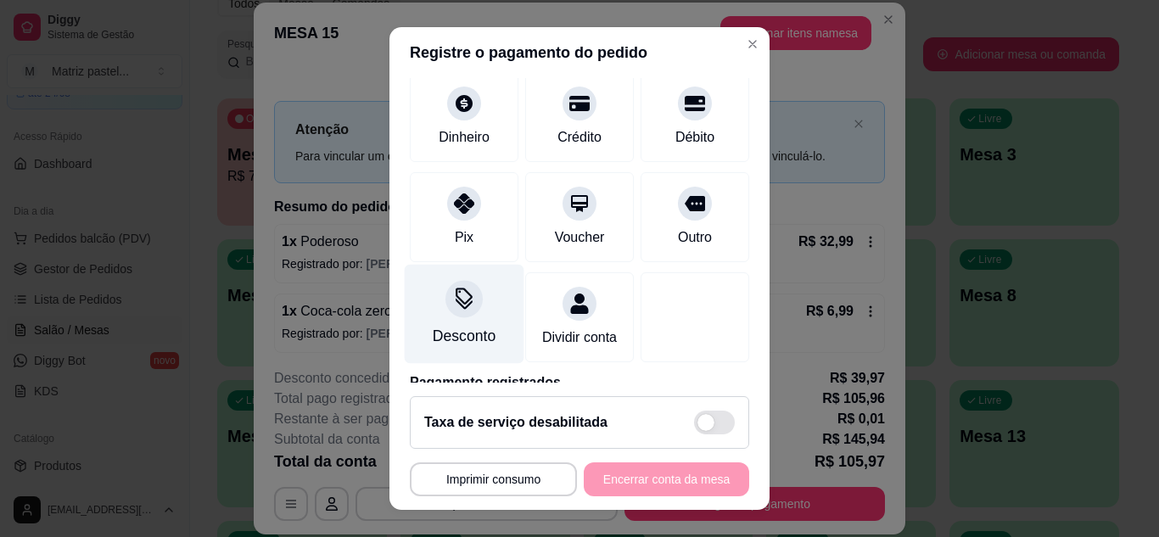
scroll to position [170, 0]
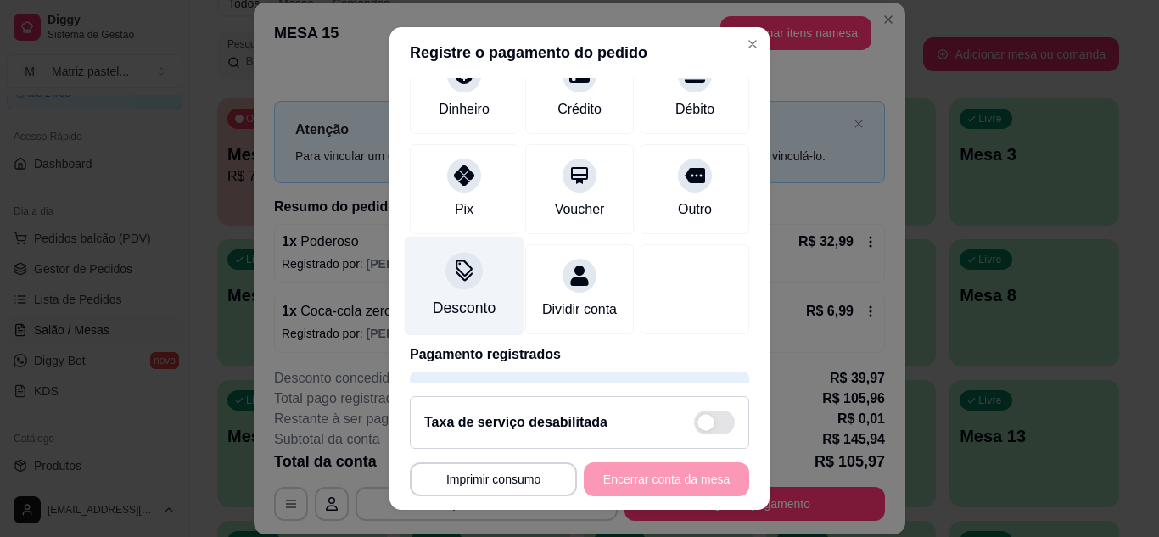
click at [468, 304] on div "Desconto" at bounding box center [464, 308] width 63 height 22
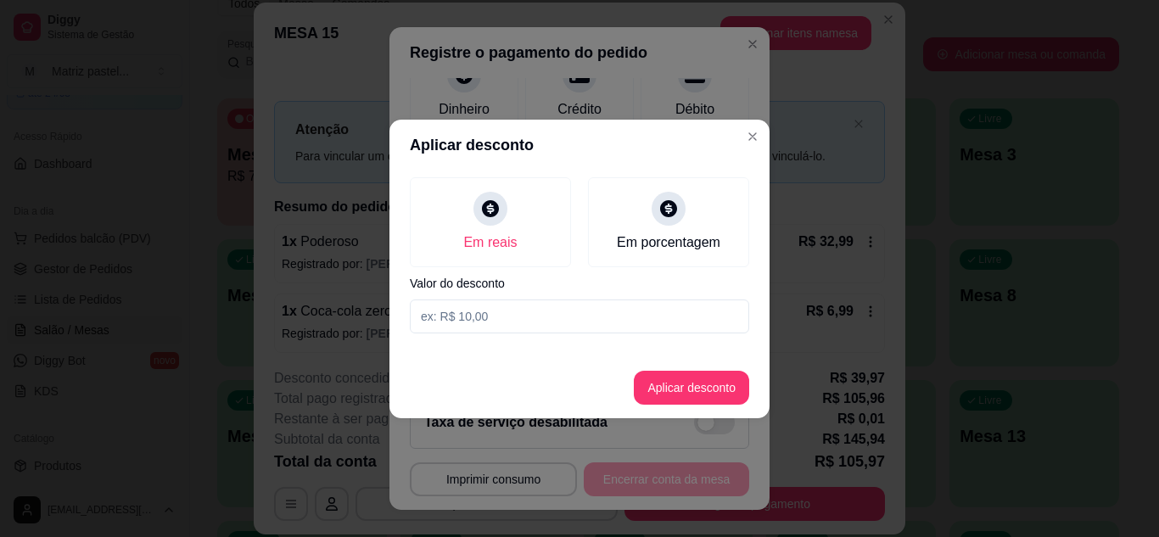
click at [530, 314] on input at bounding box center [579, 317] width 339 height 34
type input "0,01"
click at [659, 394] on button "Aplicar desconto" at bounding box center [691, 388] width 115 height 34
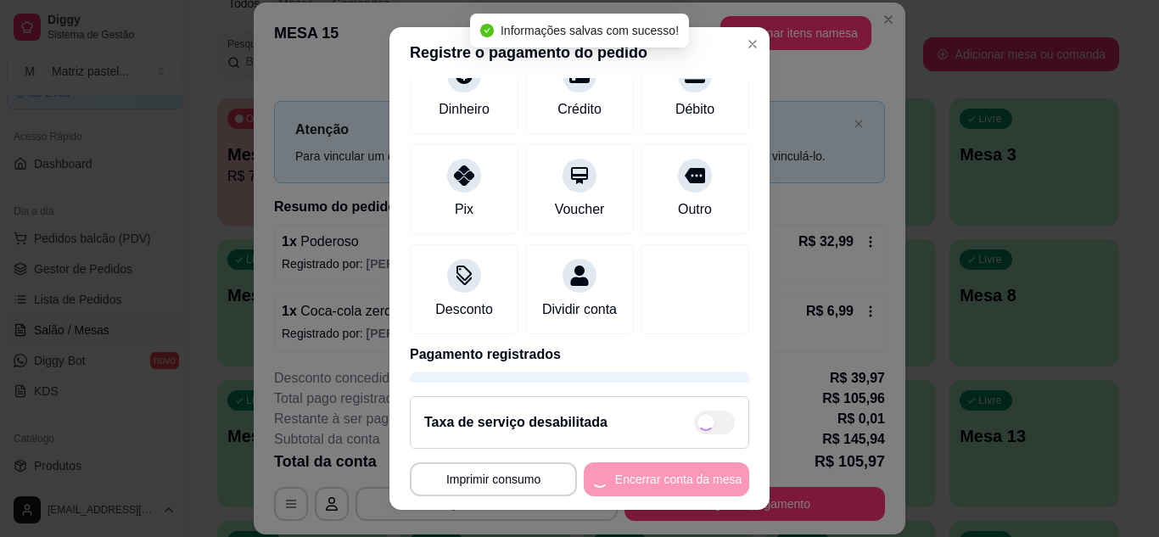
type input "R$ 39,97"
click at [666, 486] on div "**********" at bounding box center [579, 480] width 339 height 34
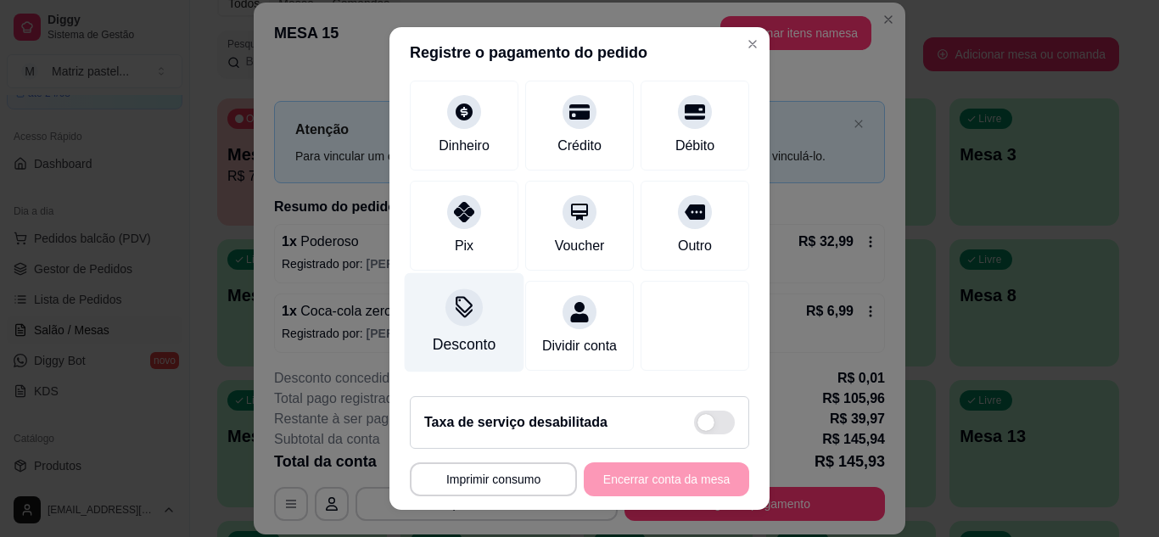
scroll to position [216, 0]
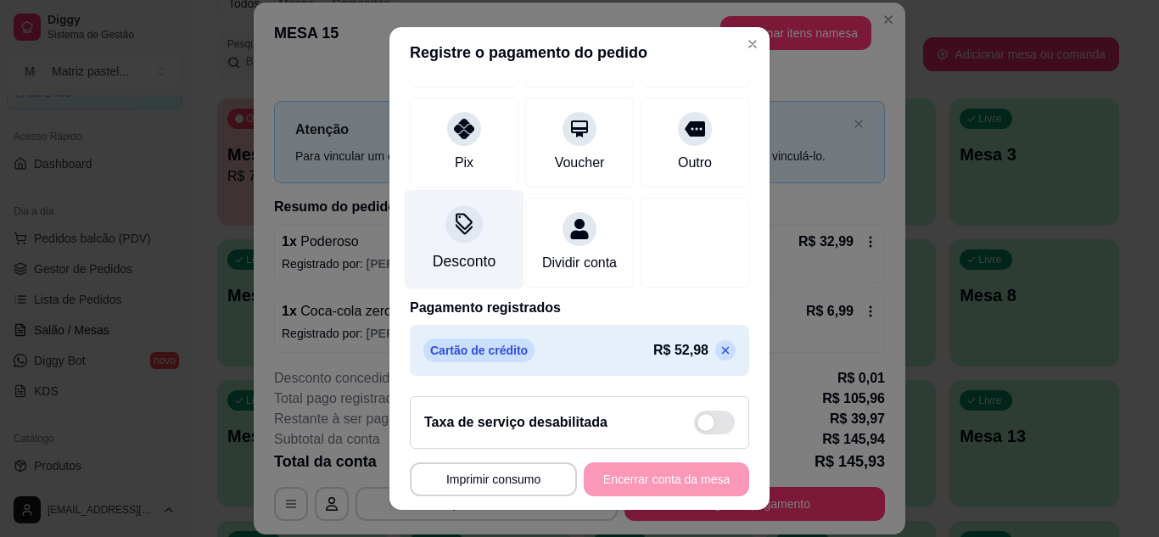
click at [452, 244] on div "Desconto" at bounding box center [465, 238] width 120 height 99
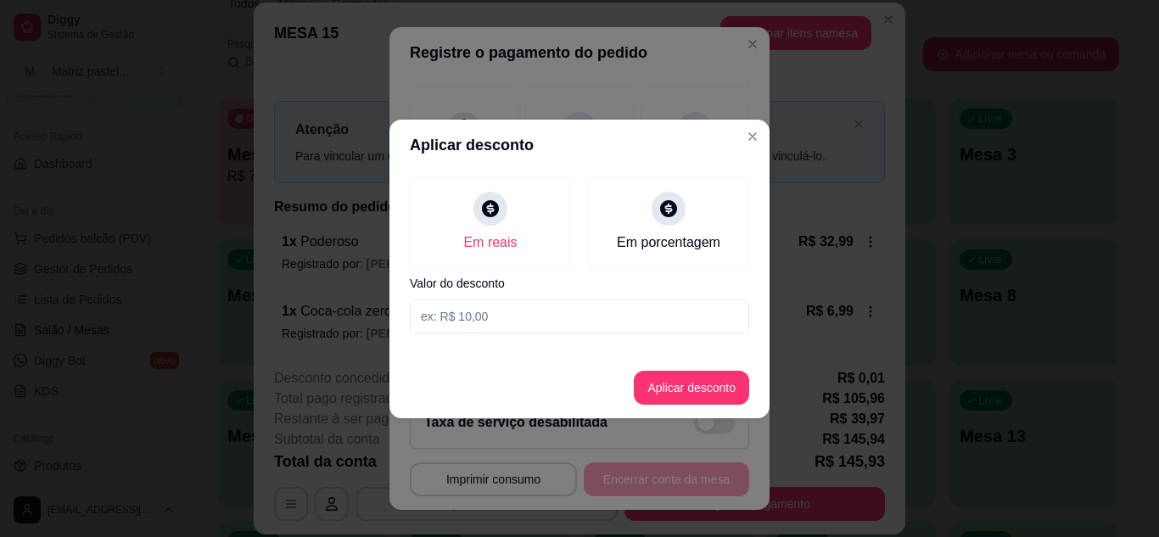
click at [476, 315] on input at bounding box center [579, 317] width 339 height 34
type input "39,97"
click at [687, 390] on button "Aplicar desconto" at bounding box center [691, 388] width 115 height 34
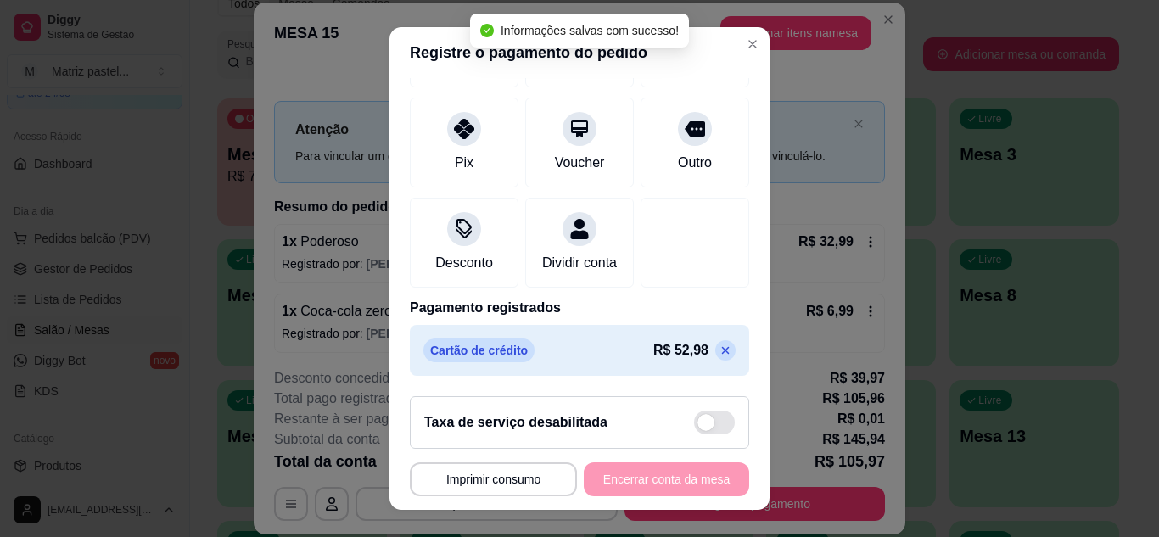
click at [663, 478] on div "**********" at bounding box center [579, 480] width 339 height 34
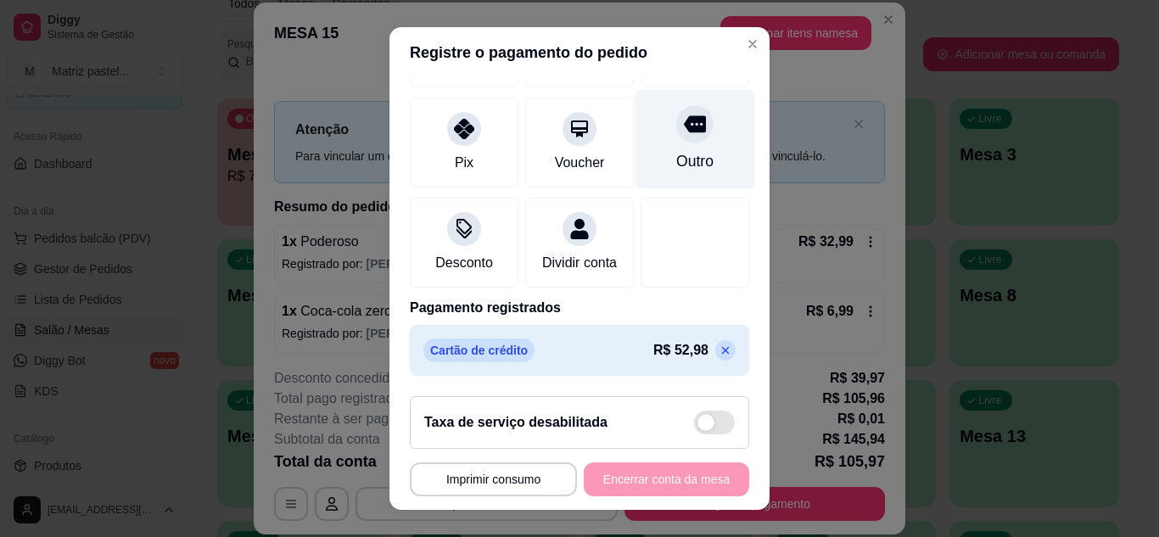
click at [681, 126] on div at bounding box center [694, 123] width 37 height 37
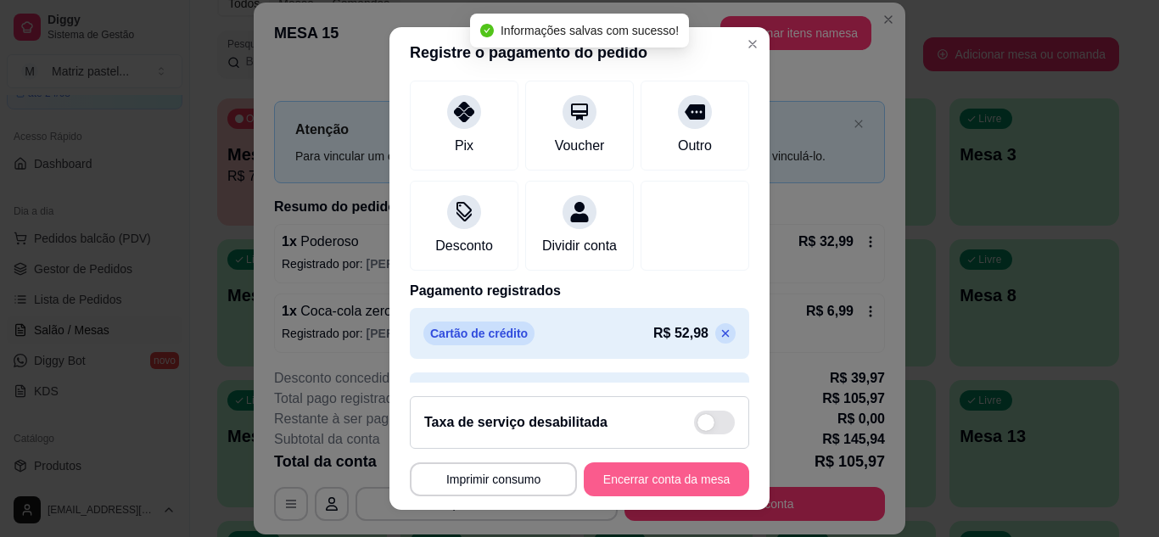
type input "R$ 0,00"
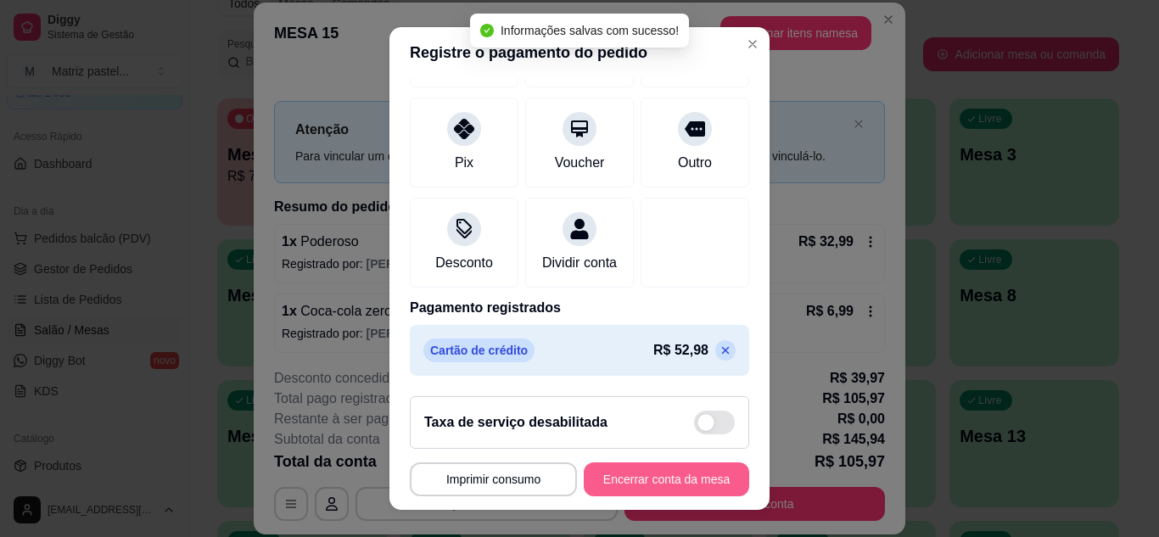
click at [648, 485] on button "Encerrar conta da mesa" at bounding box center [666, 480] width 165 height 34
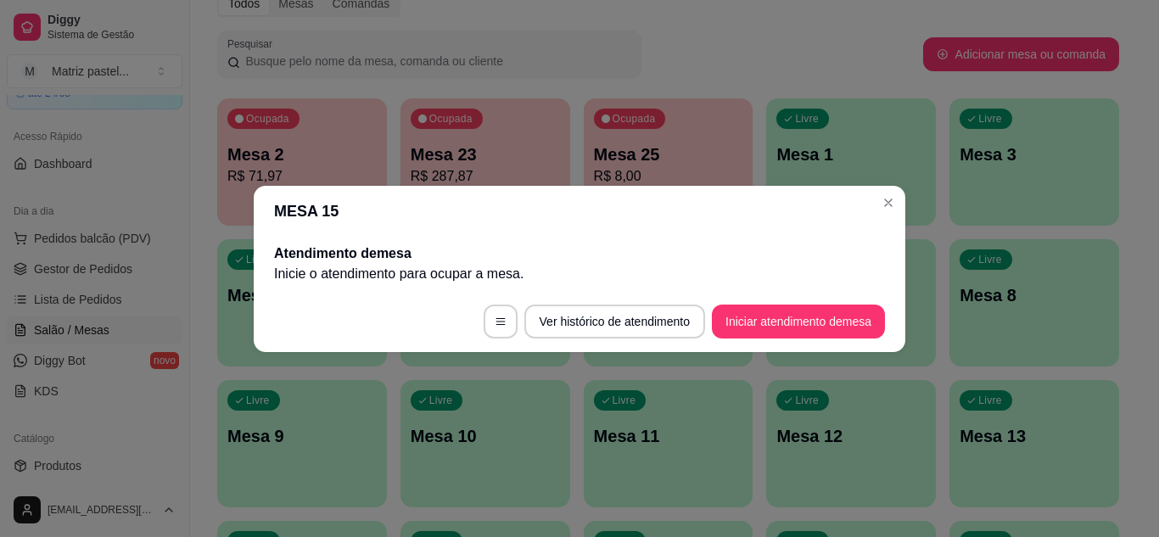
click at [876, 210] on header "MESA 15" at bounding box center [580, 211] width 652 height 51
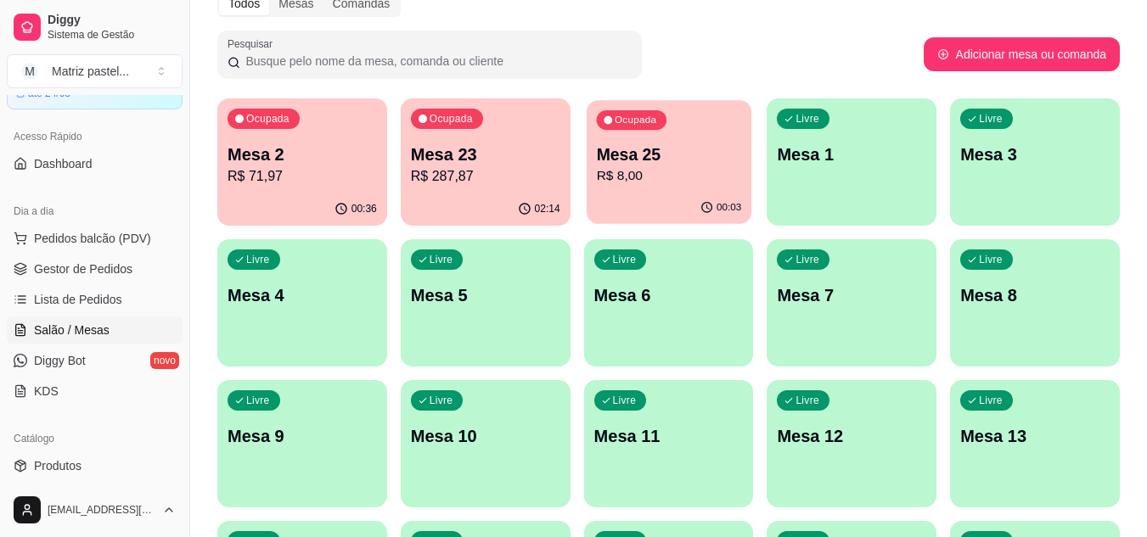
click at [684, 177] on p "R$ 8,00" at bounding box center [668, 176] width 145 height 20
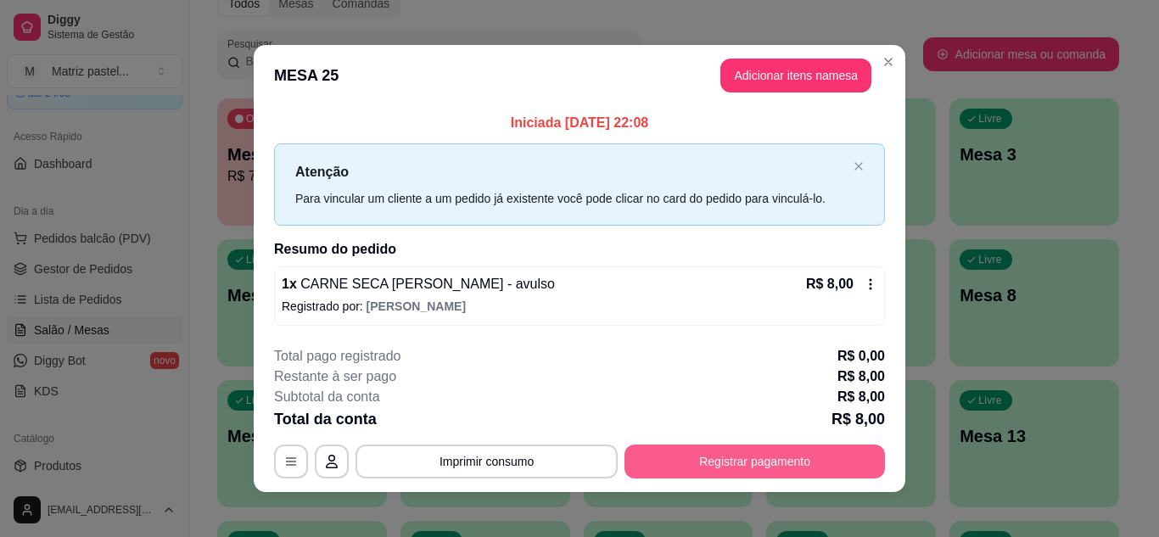
click at [751, 467] on button "Registrar pagamento" at bounding box center [755, 462] width 261 height 34
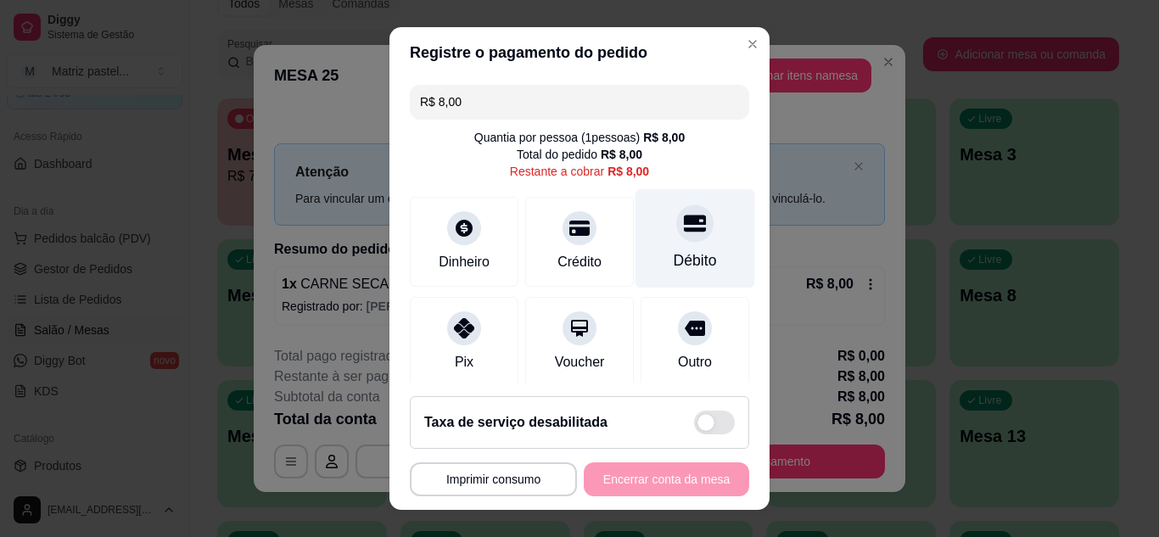
click at [687, 228] on div "Débito" at bounding box center [696, 237] width 120 height 99
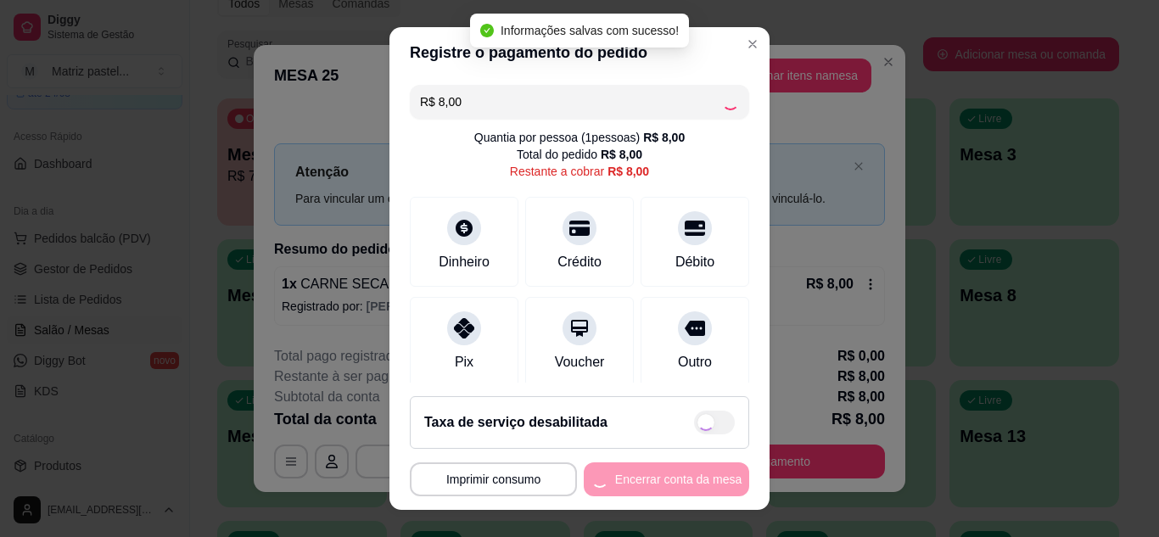
type input "R$ 0,00"
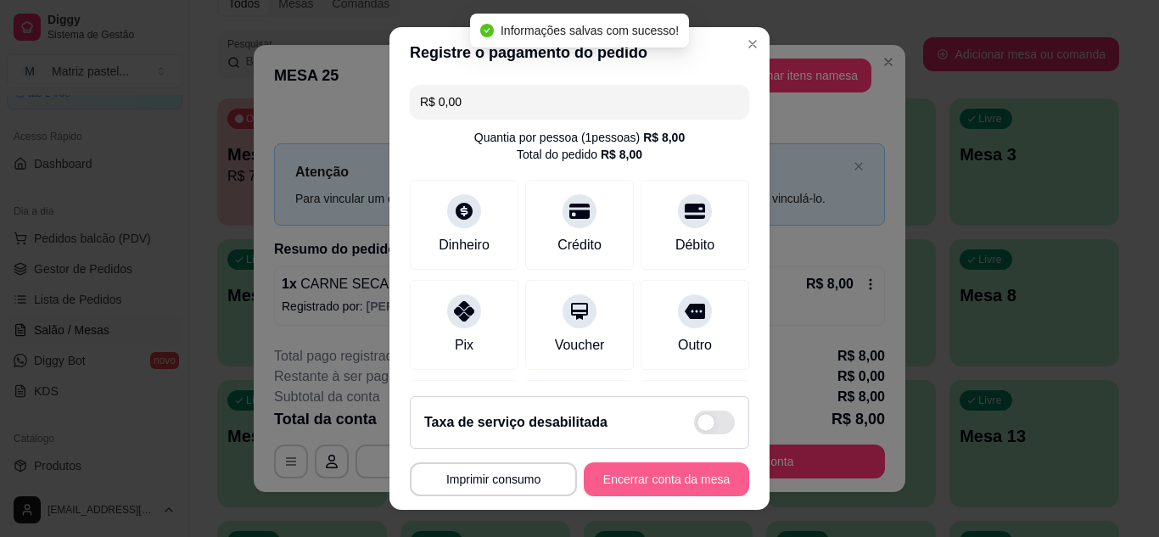
click at [666, 480] on button "Encerrar conta da mesa" at bounding box center [666, 480] width 165 height 34
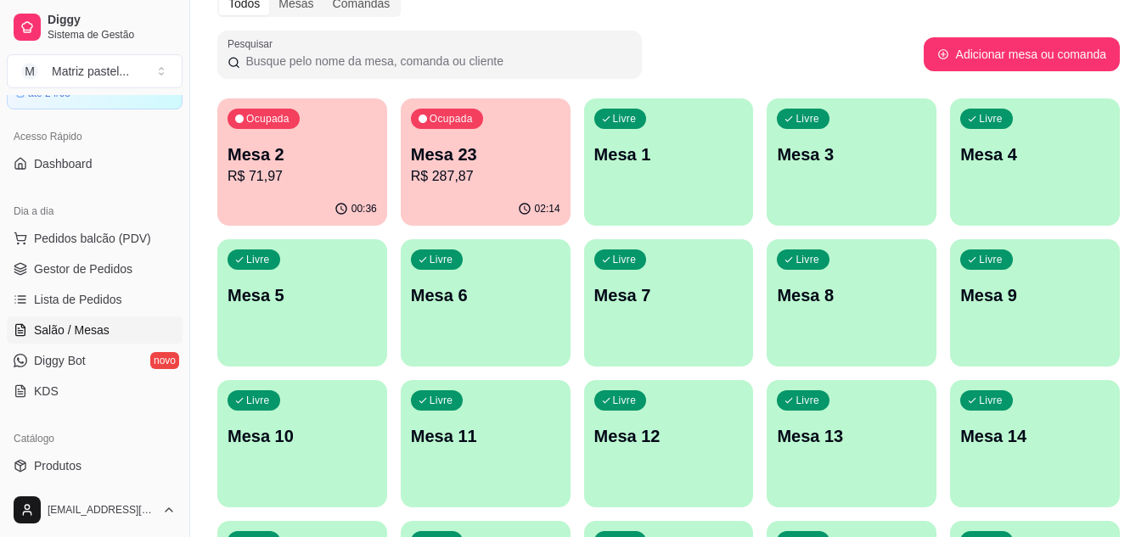
click at [485, 158] on p "Mesa 23" at bounding box center [485, 155] width 149 height 24
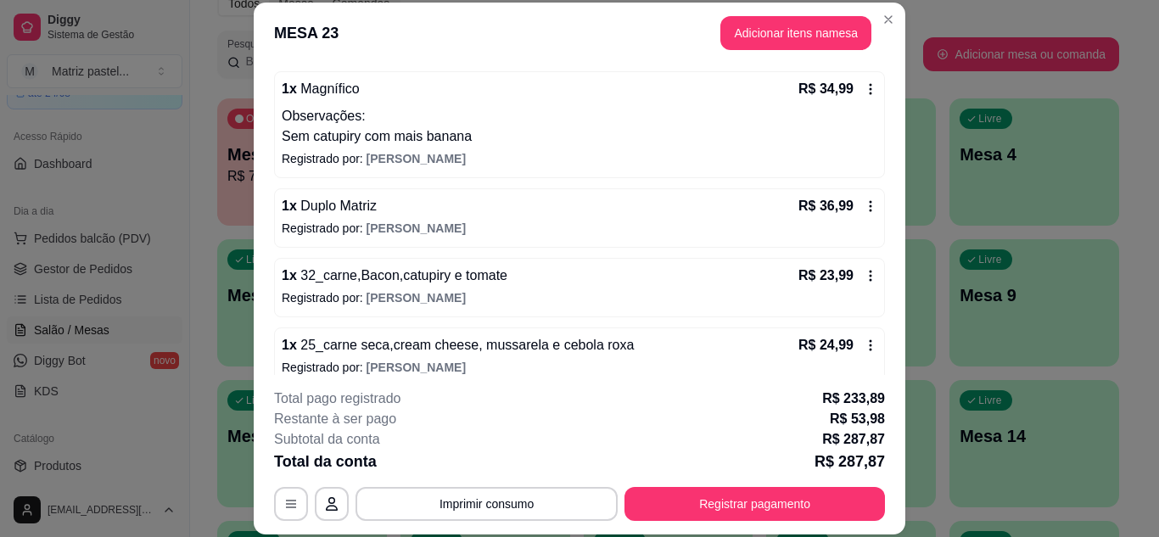
scroll to position [509, 0]
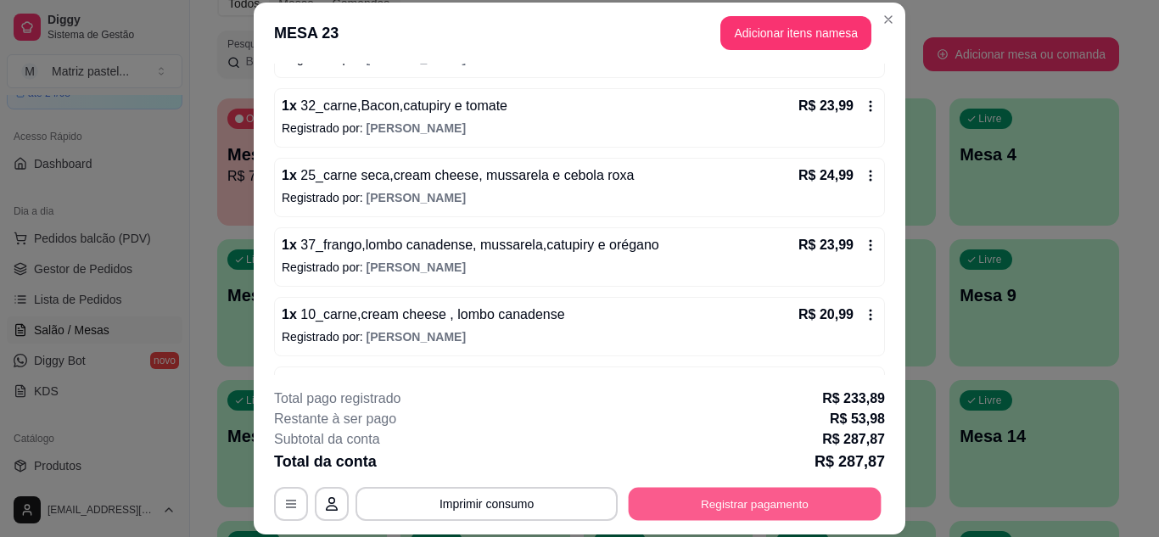
click at [684, 507] on button "Registrar pagamento" at bounding box center [755, 503] width 253 height 33
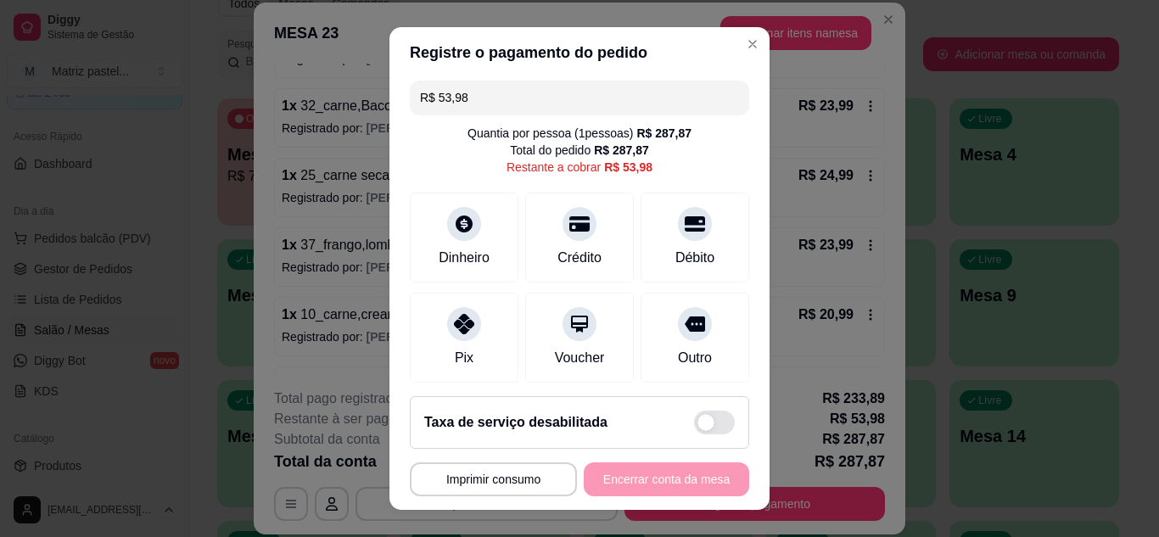
scroll to position [0, 0]
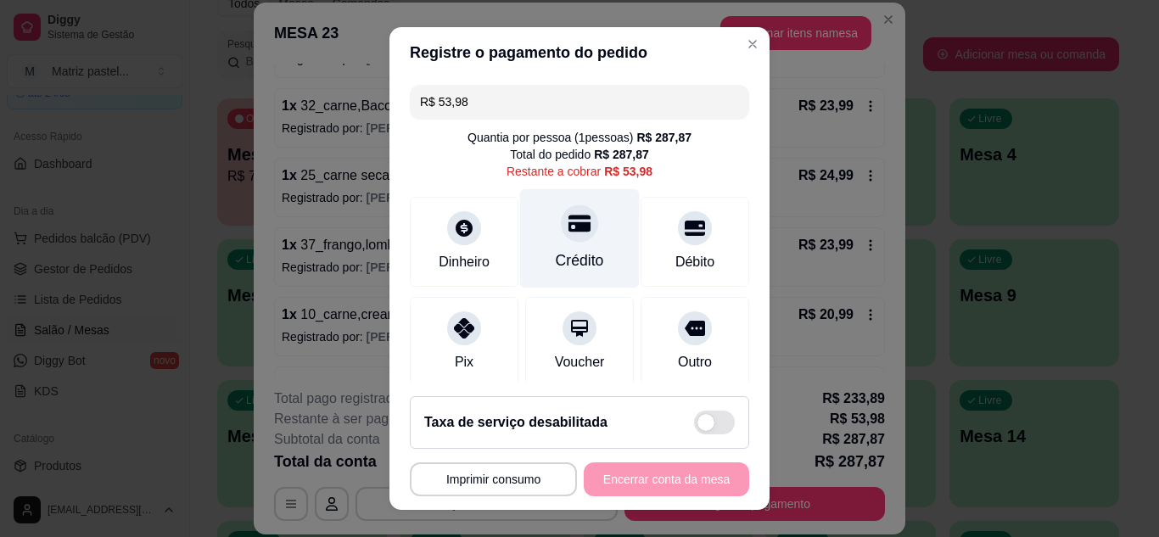
click at [575, 272] on div "Crédito" at bounding box center [580, 237] width 120 height 99
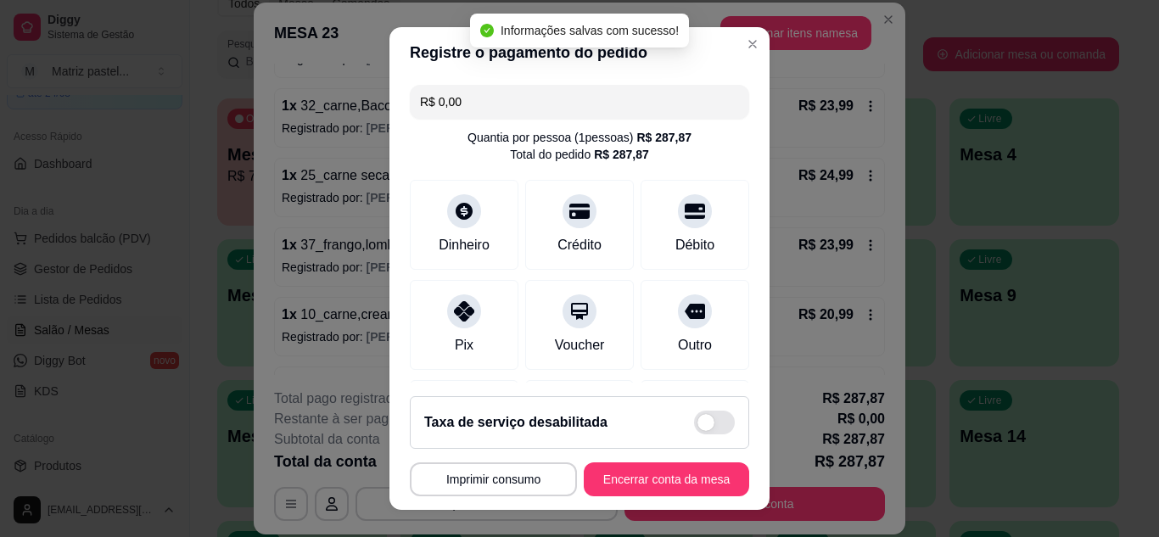
type input "R$ 0,00"
click at [633, 489] on button "Encerrar conta da mesa" at bounding box center [666, 480] width 165 height 34
click at [651, 470] on button "Encerrar conta da mesa" at bounding box center [666, 480] width 165 height 34
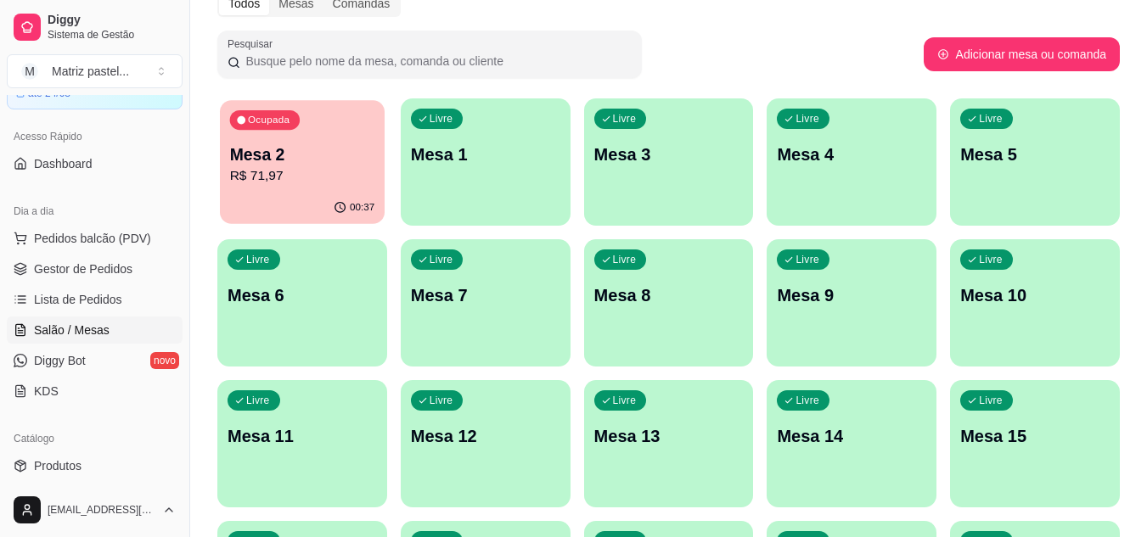
click at [383, 182] on div "Ocupada Mesa 2 R$ 71,97" at bounding box center [302, 146] width 165 height 92
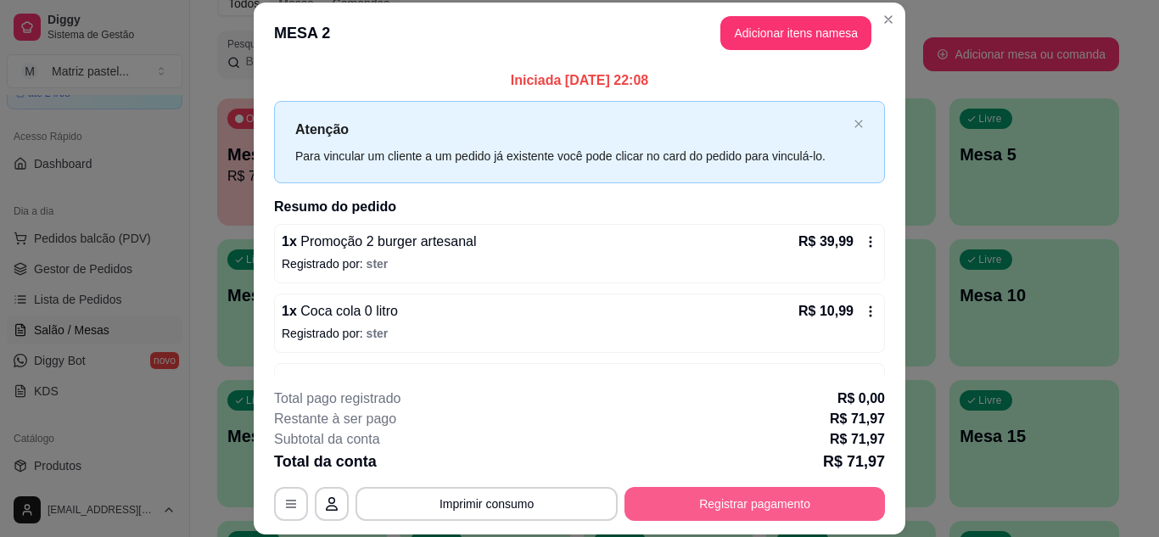
click at [784, 502] on button "Registrar pagamento" at bounding box center [755, 504] width 261 height 34
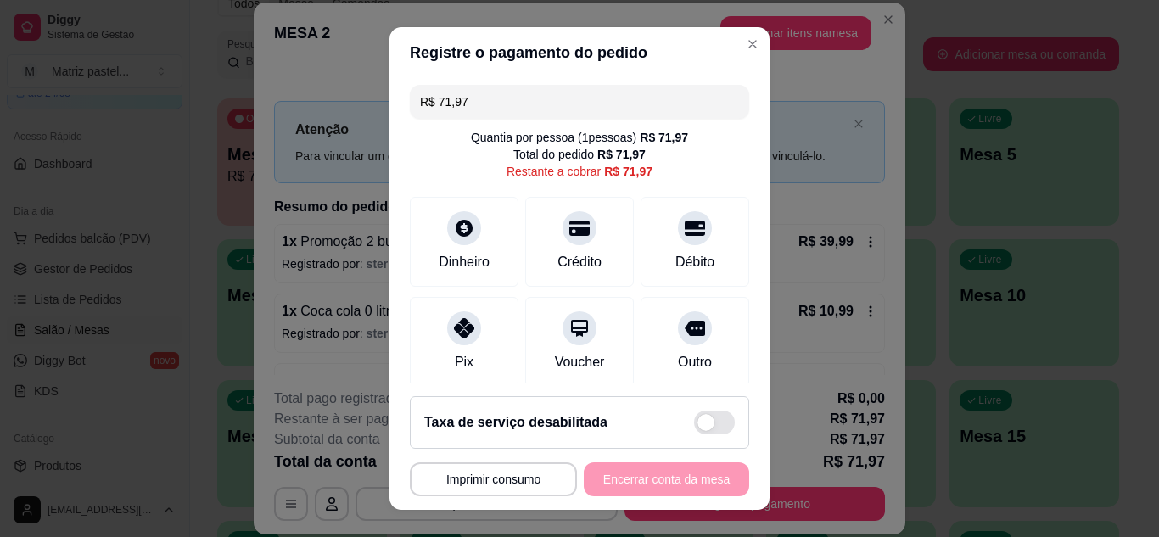
click at [493, 108] on input "R$ 71,97" at bounding box center [579, 102] width 319 height 34
click at [491, 108] on input "R$ 71,97" at bounding box center [579, 102] width 319 height 34
click at [463, 226] on icon at bounding box center [464, 223] width 22 height 22
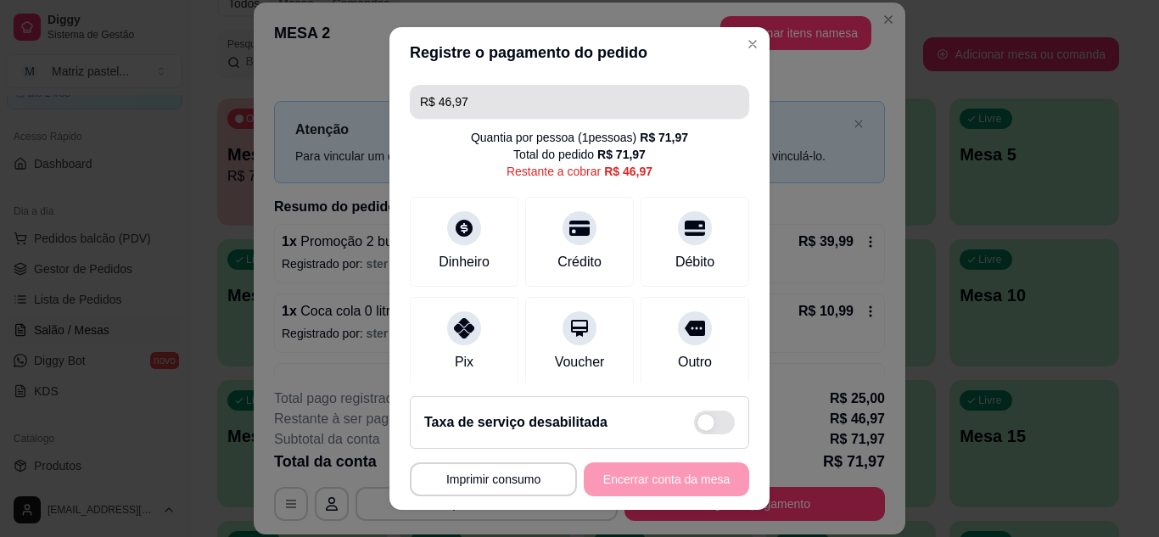
click at [523, 115] on input "R$ 46,97" at bounding box center [579, 102] width 319 height 34
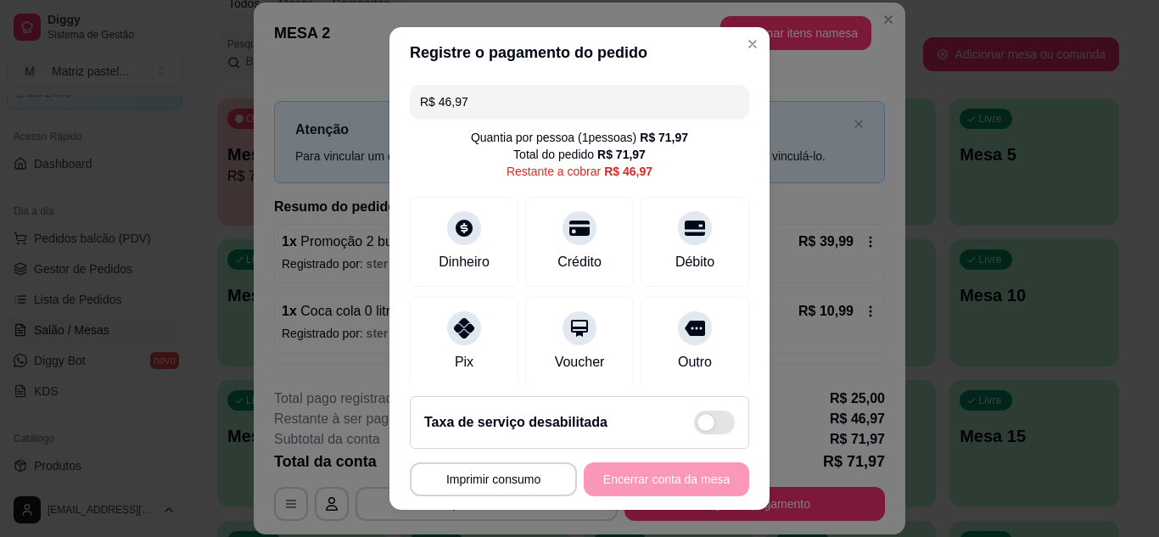
click at [523, 115] on input "R$ 46,97" at bounding box center [579, 102] width 319 height 34
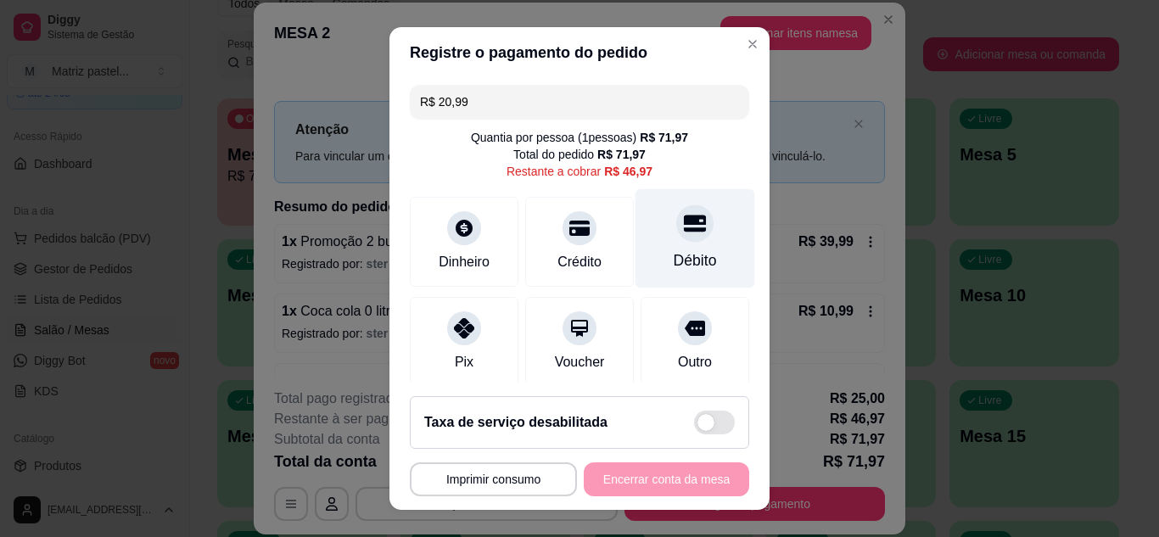
click at [702, 250] on div "Débito" at bounding box center [696, 237] width 120 height 99
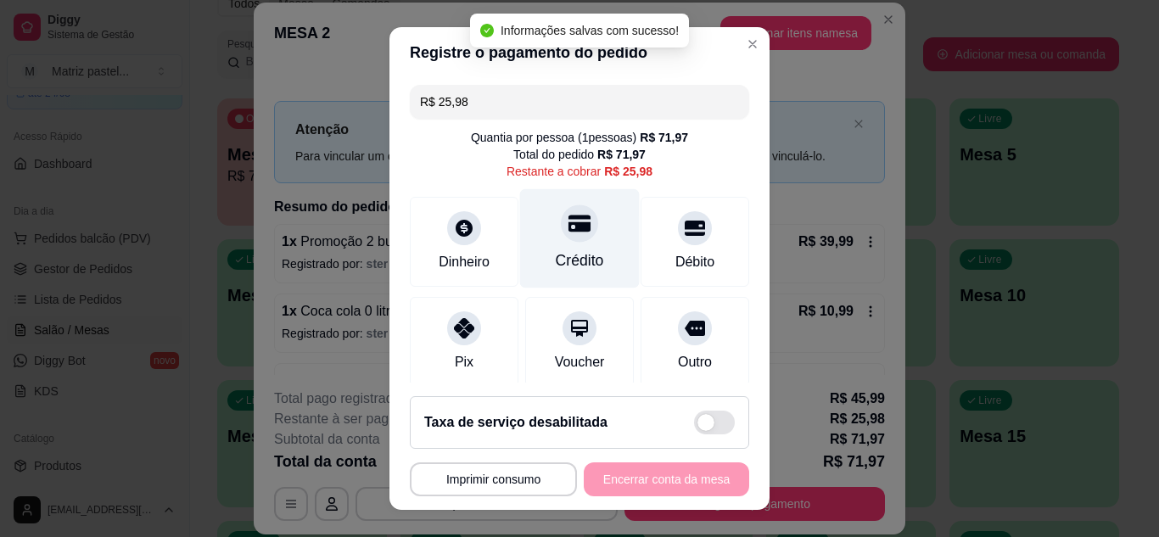
click at [569, 234] on icon at bounding box center [580, 223] width 22 height 22
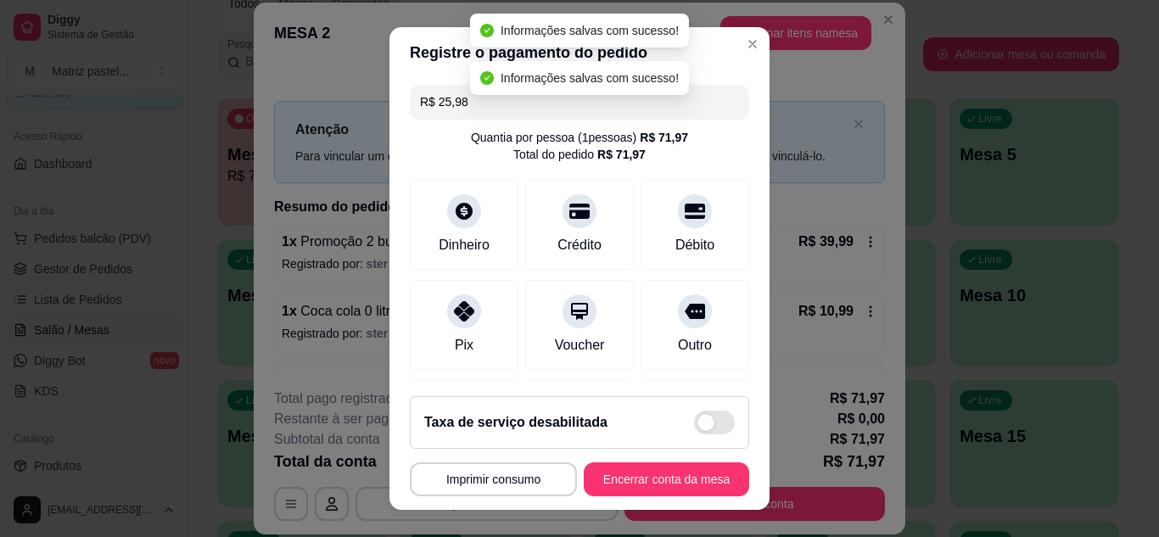
type input "R$ 0,00"
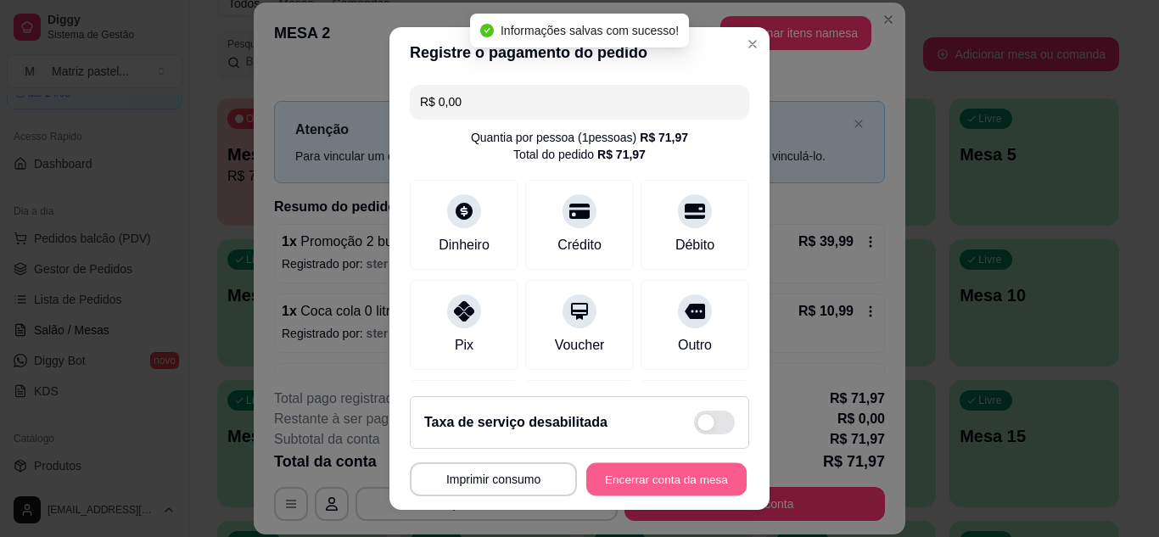
click at [655, 472] on button "Encerrar conta da mesa" at bounding box center [666, 479] width 160 height 33
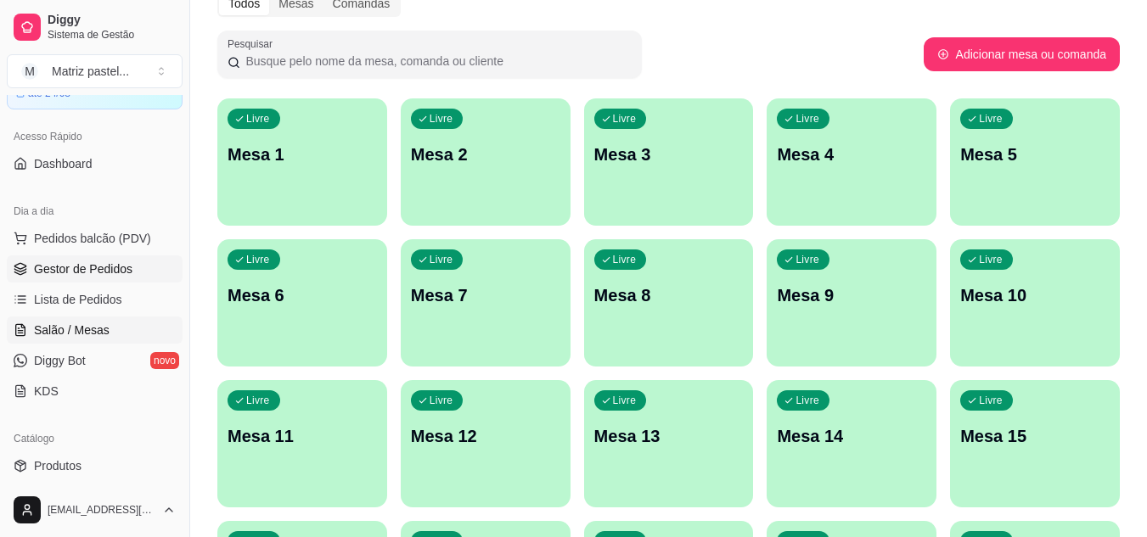
click at [117, 276] on span "Gestor de Pedidos" at bounding box center [83, 269] width 98 height 17
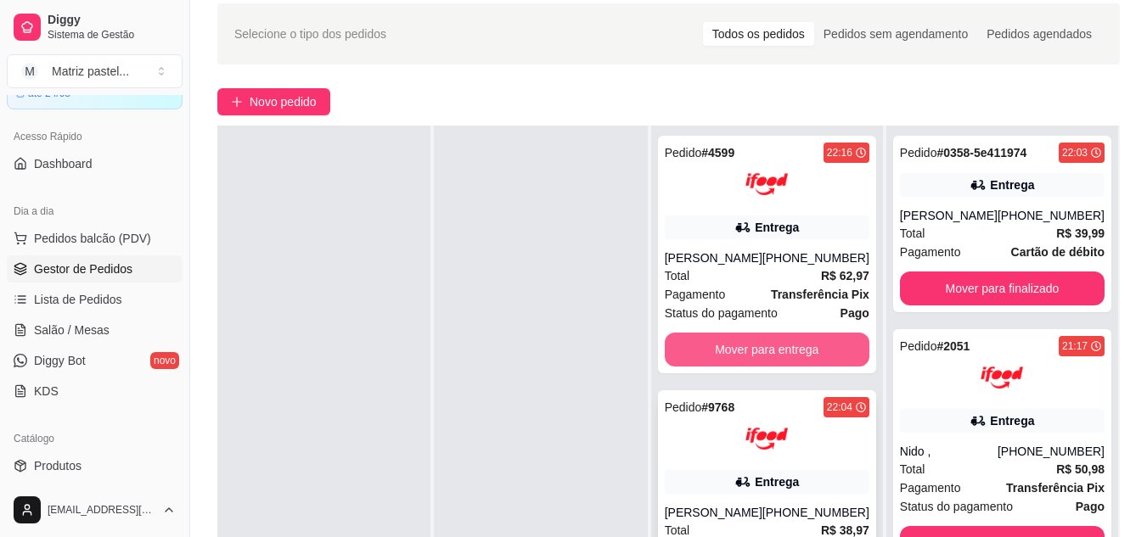
scroll to position [170, 0]
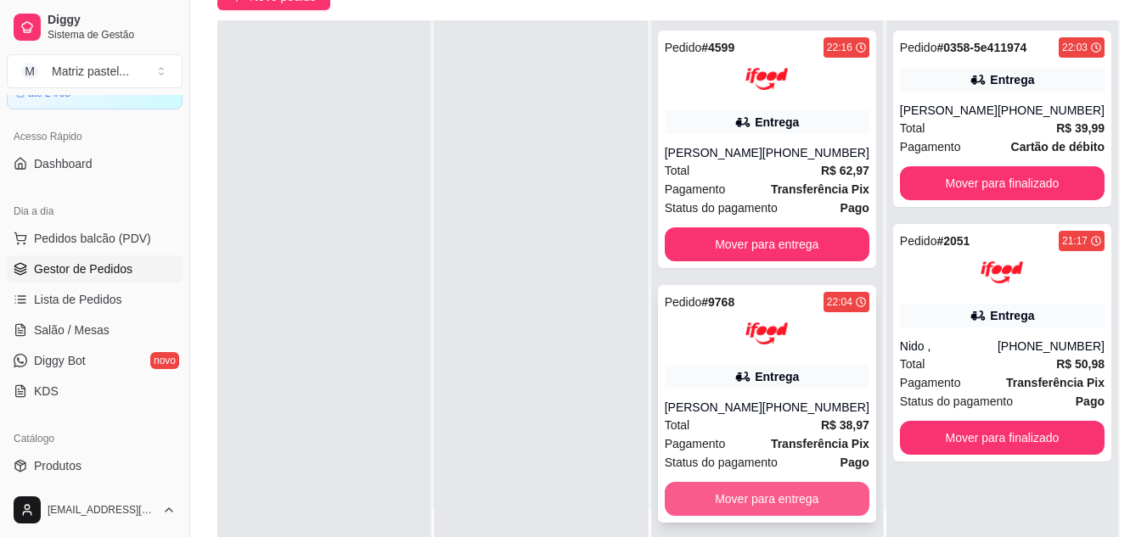
click at [725, 495] on button "Mover para entrega" at bounding box center [767, 499] width 205 height 34
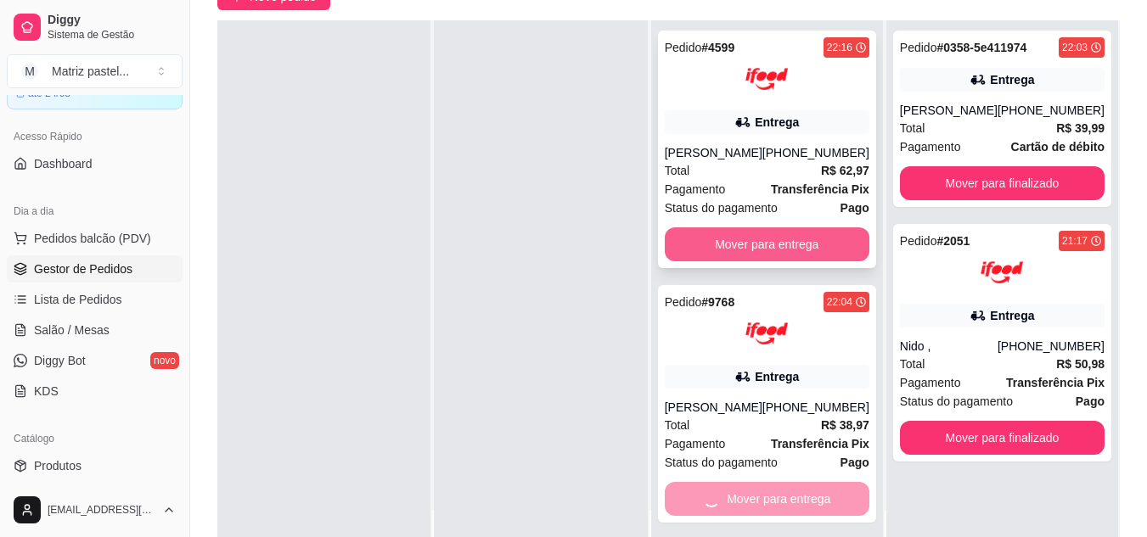
click at [762, 244] on button "Mover para entrega" at bounding box center [767, 244] width 205 height 34
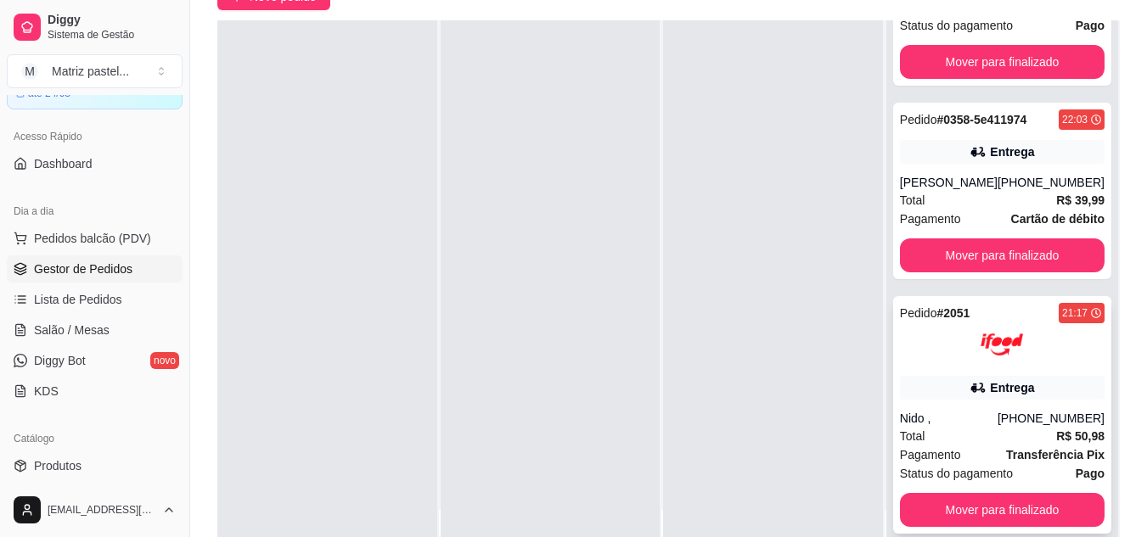
scroll to position [259, 0]
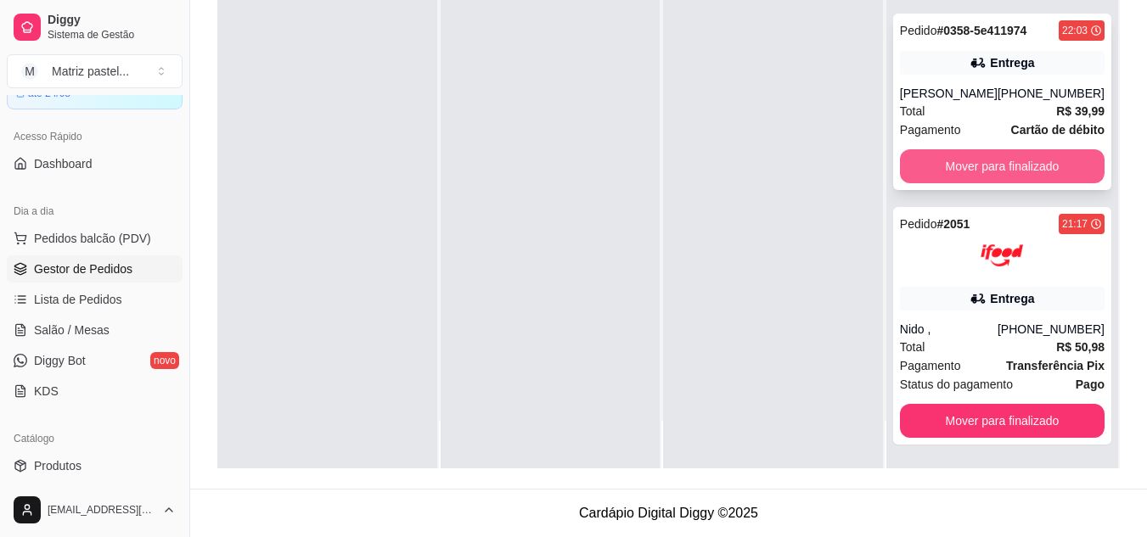
click at [995, 161] on button "Mover para finalizado" at bounding box center [1002, 166] width 205 height 34
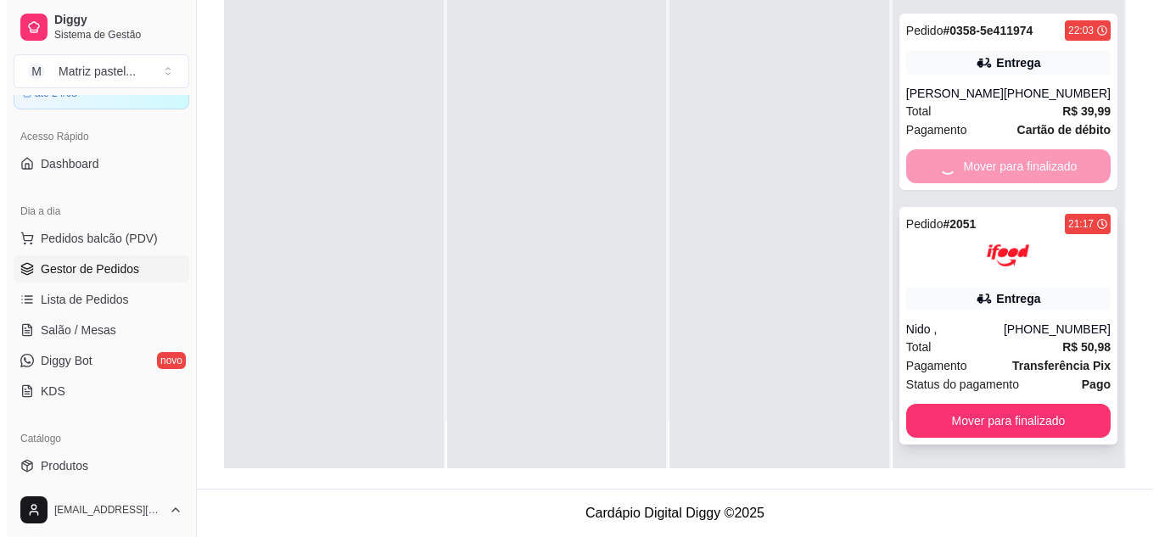
scroll to position [278, 0]
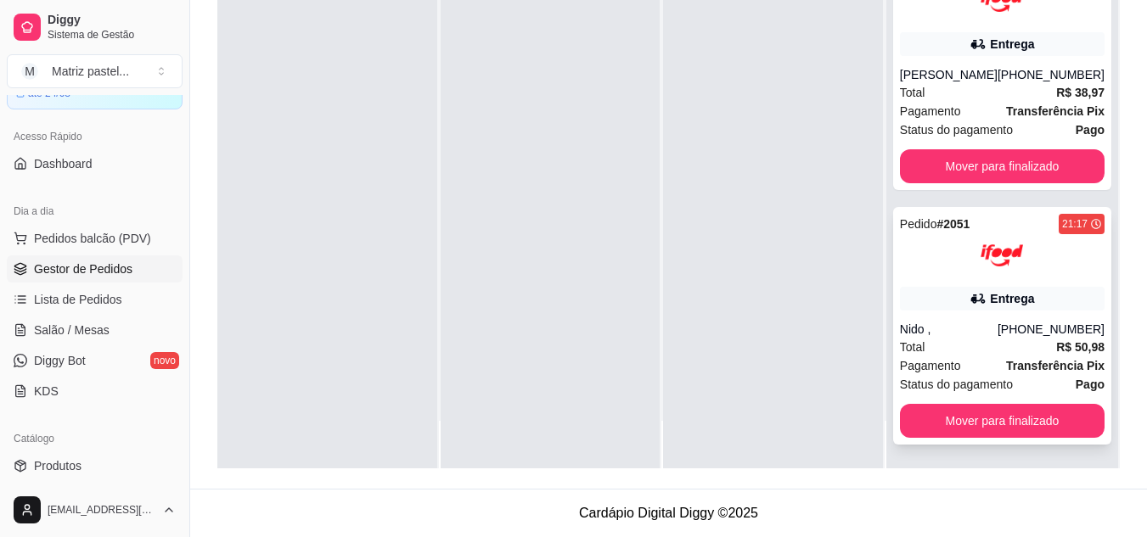
click at [977, 281] on div "Pedido # 2051 21:17 Entrega Nido , (08) 00711-8080 Total R$ 50,98 Pagamento Tra…" at bounding box center [1002, 326] width 218 height 238
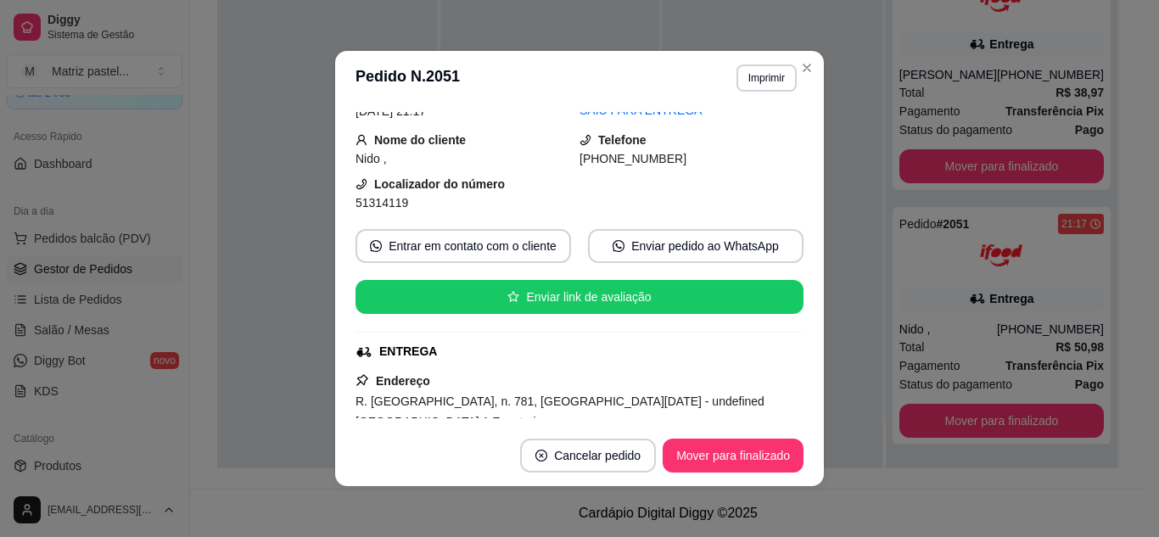
scroll to position [170, 0]
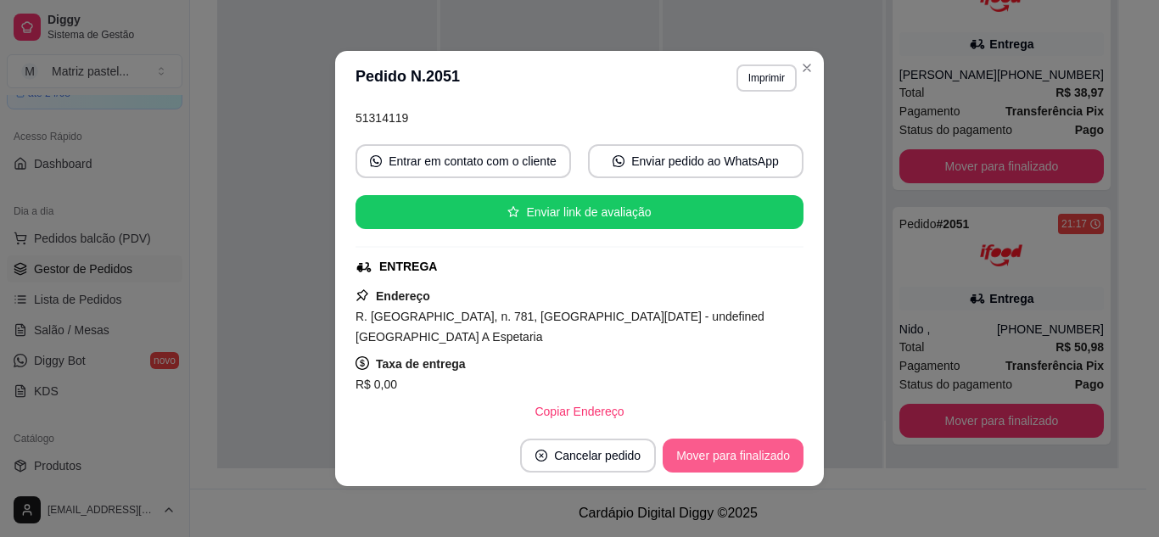
click at [707, 463] on button "Mover para finalizado" at bounding box center [733, 456] width 141 height 34
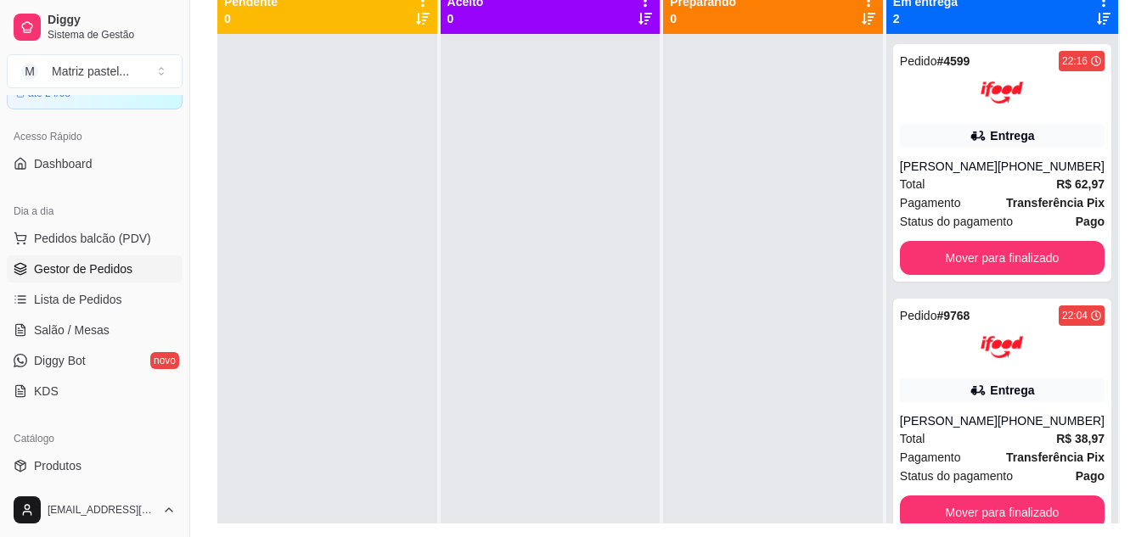
scroll to position [174, 0]
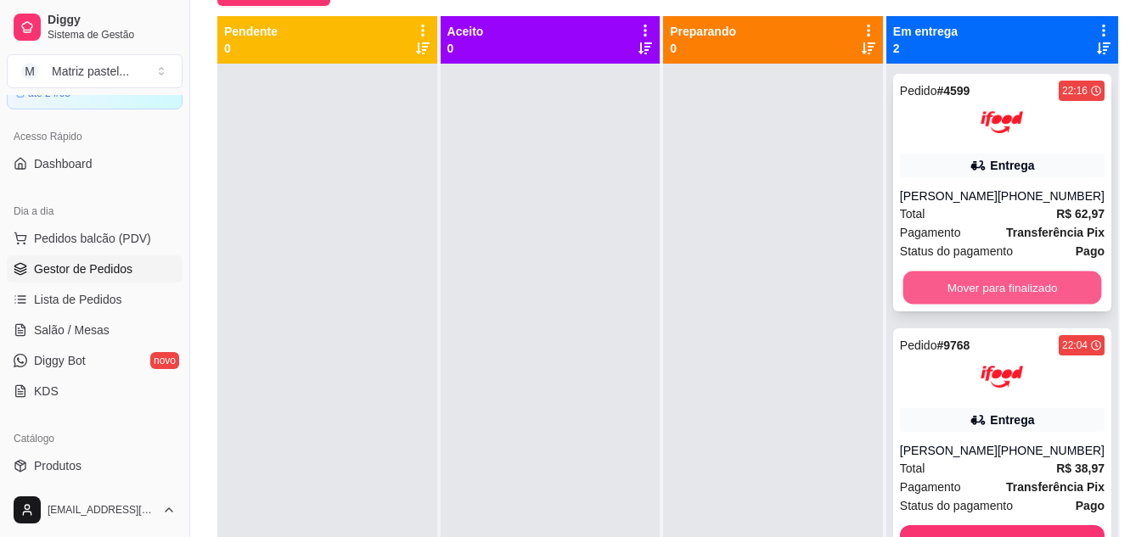
click at [973, 300] on button "Mover para finalizado" at bounding box center [1001, 288] width 199 height 33
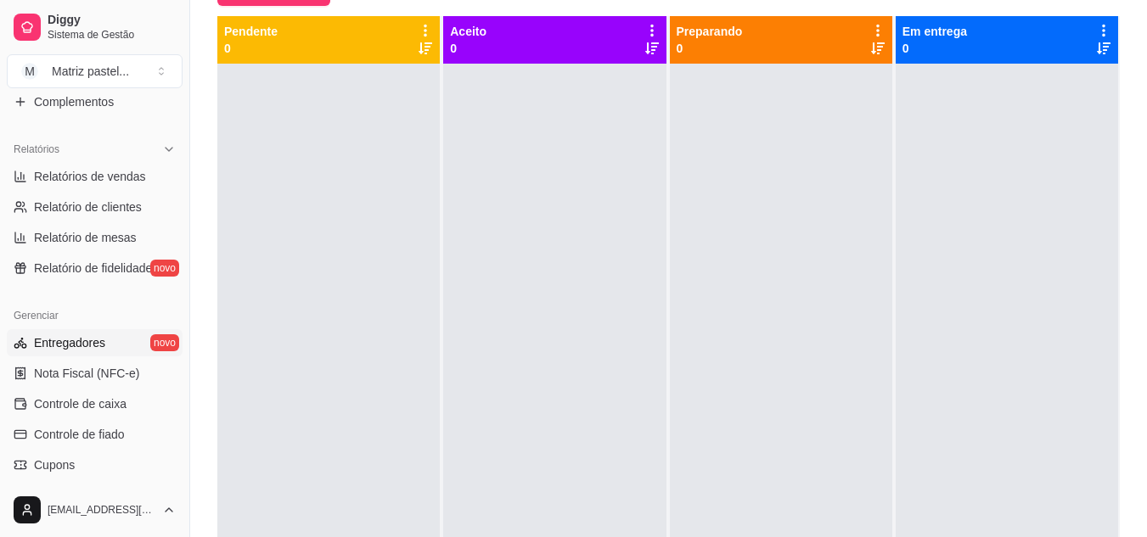
scroll to position [514, 0]
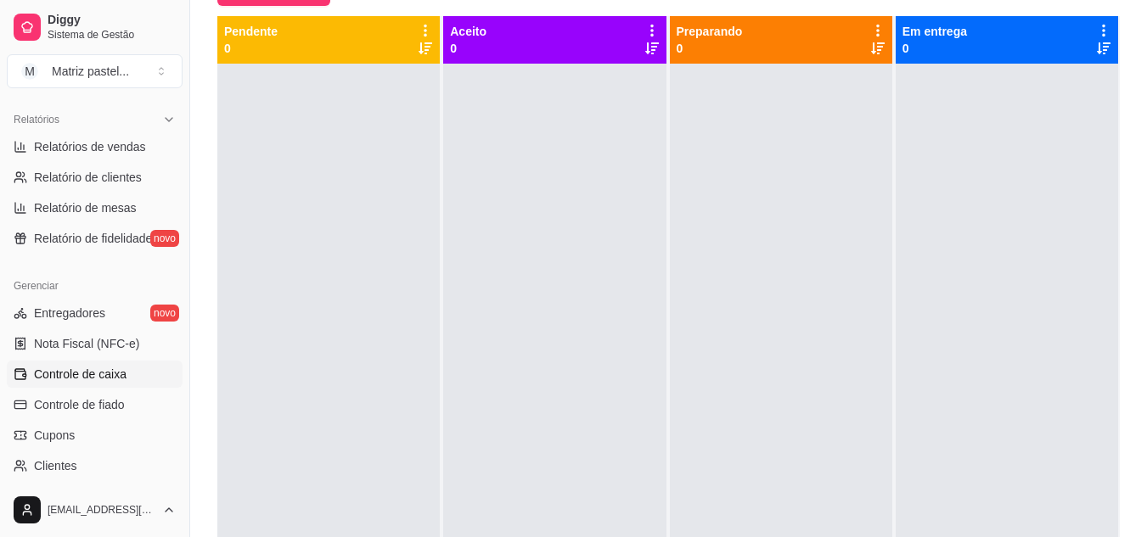
click at [90, 382] on span "Controle de caixa" at bounding box center [80, 374] width 93 height 17
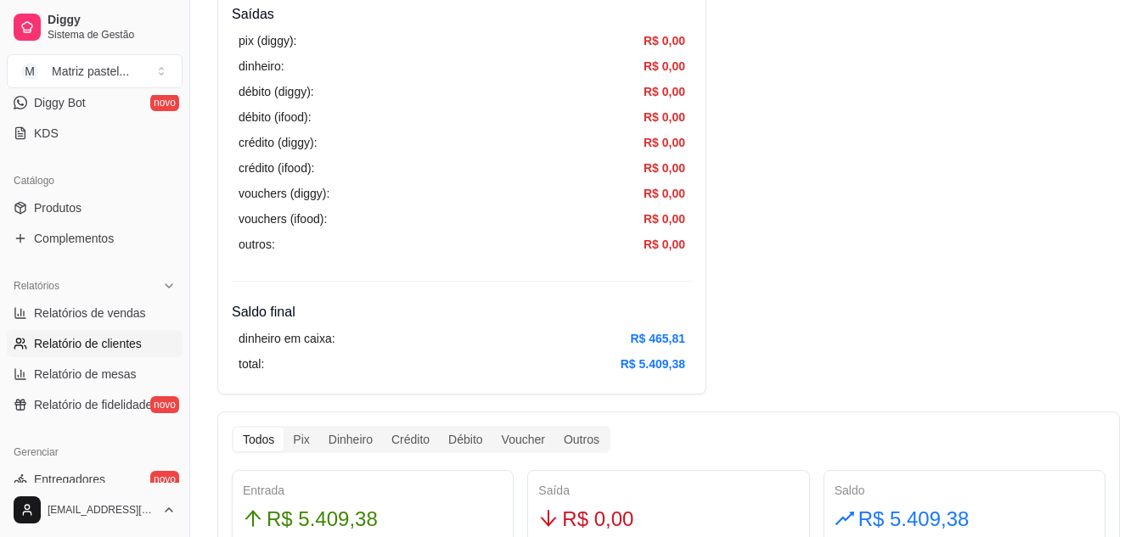
scroll to position [260, 0]
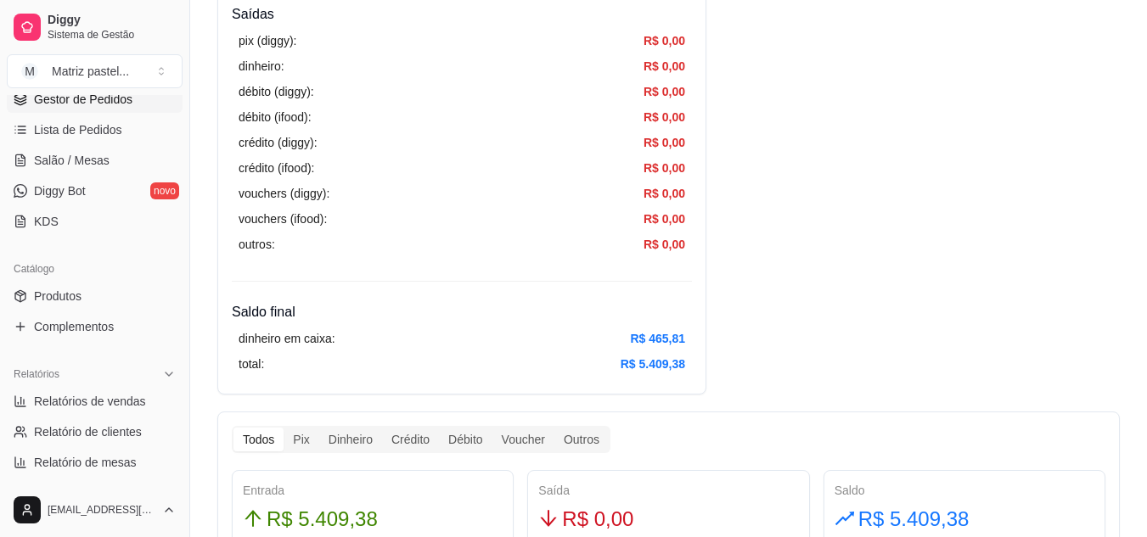
click at [92, 108] on link "Gestor de Pedidos" at bounding box center [95, 99] width 176 height 27
